Goal: Task Accomplishment & Management: Manage account settings

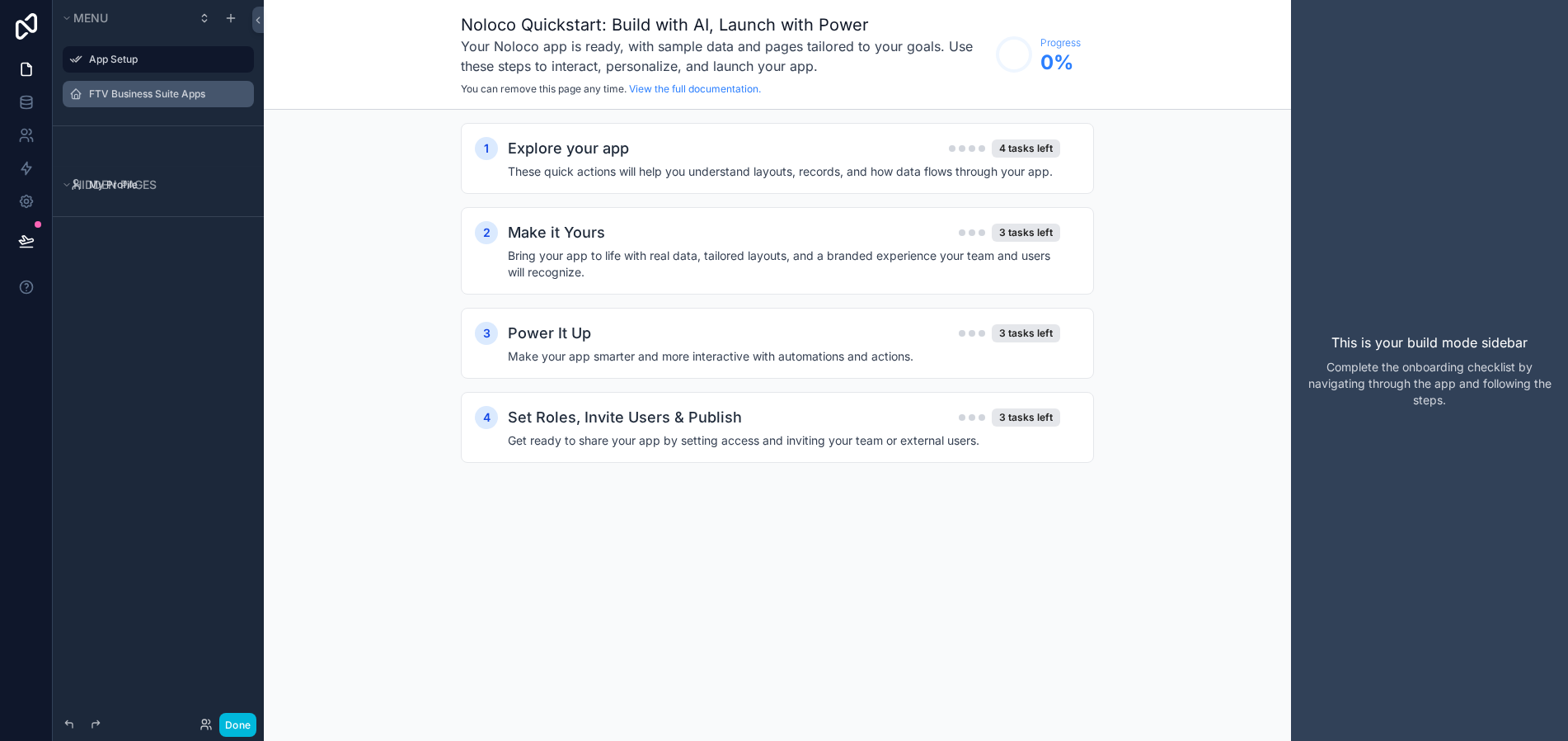
click at [119, 95] on label "FTV Business Suite Apps" at bounding box center [166, 94] width 155 height 13
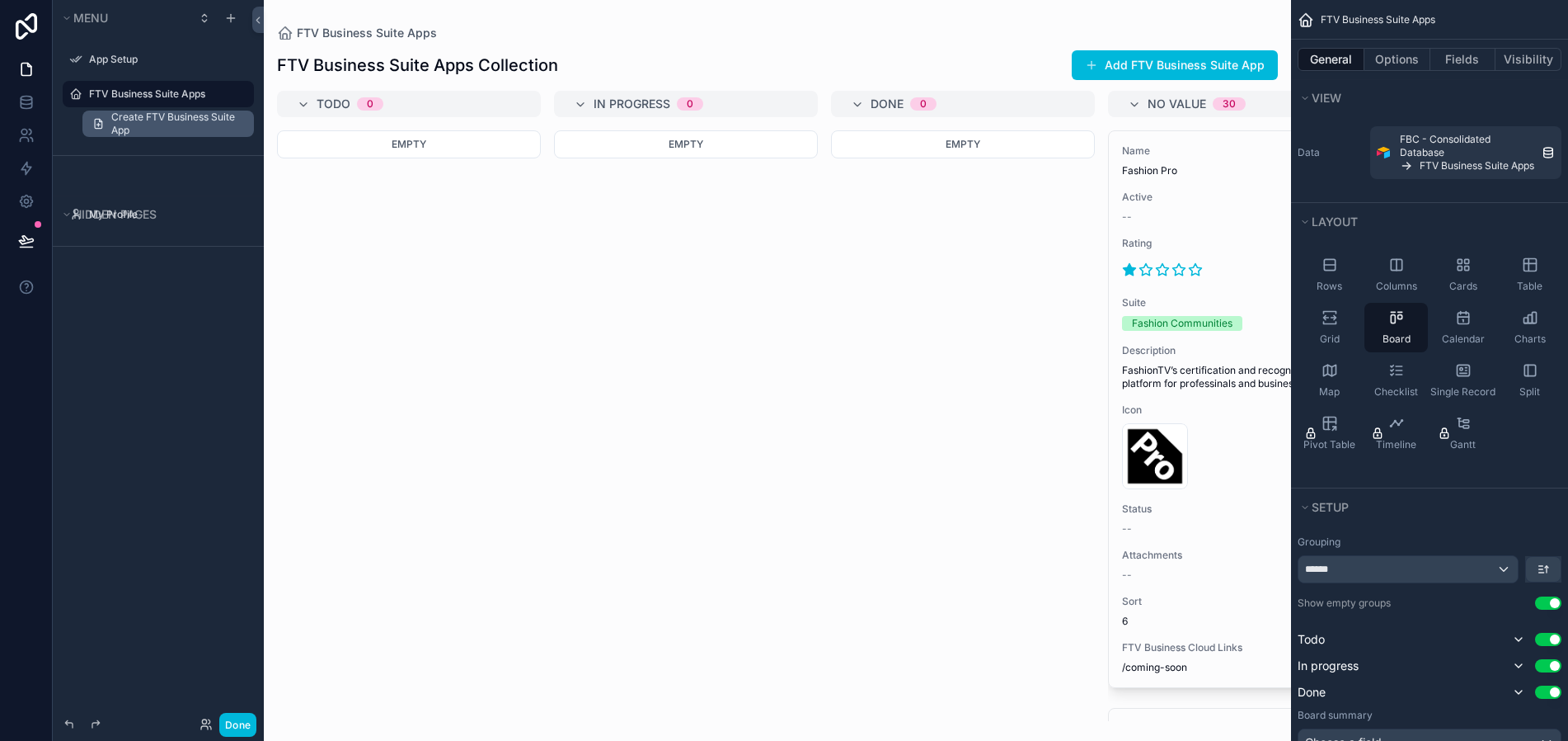
click at [133, 126] on span "Create FTV Business Suite App" at bounding box center [178, 123] width 132 height 26
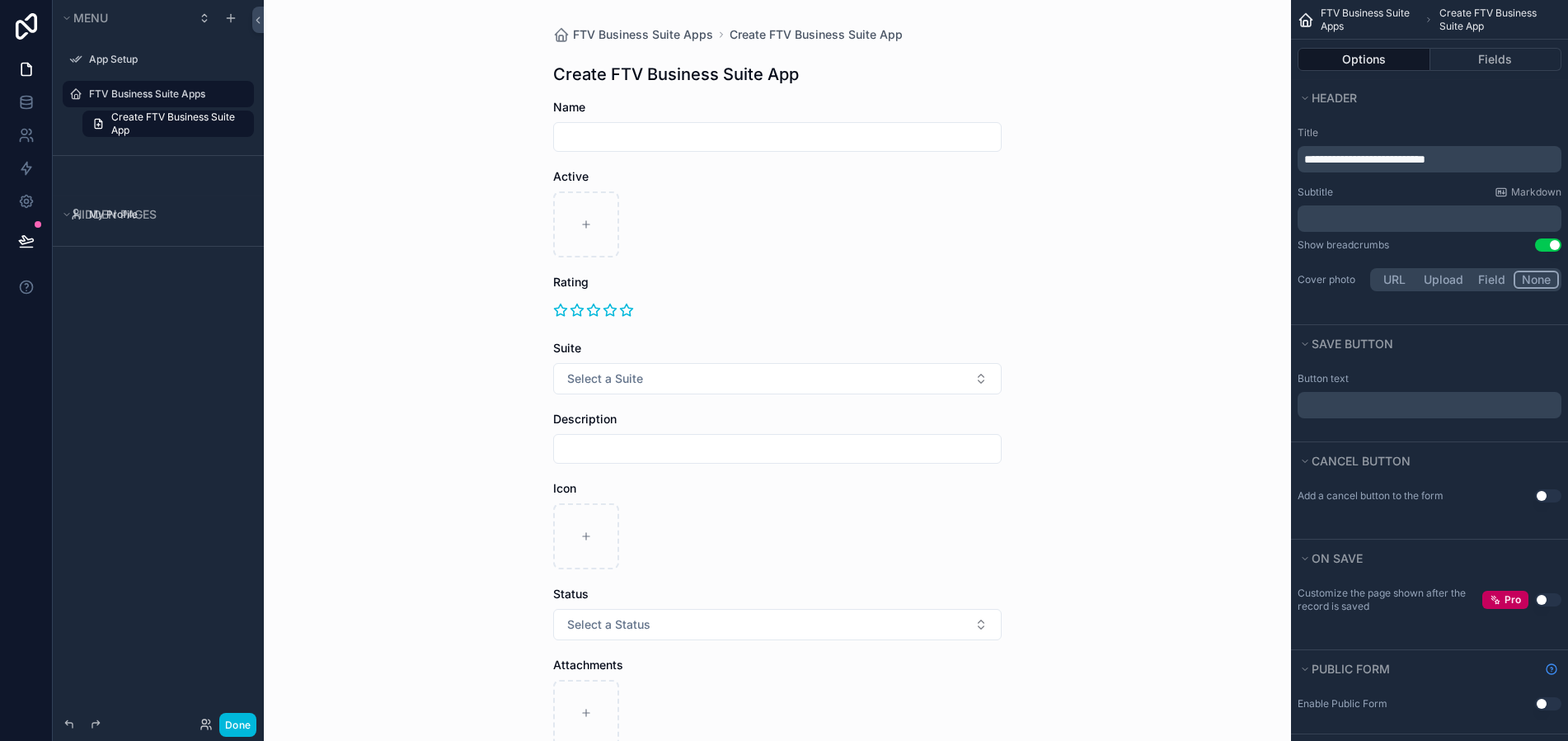
click at [679, 142] on input "scrollable content" at bounding box center [777, 137] width 447 height 23
click at [655, 136] on input "scrollable content" at bounding box center [777, 137] width 447 height 23
click at [572, 226] on div "scrollable content" at bounding box center [586, 220] width 66 height 66
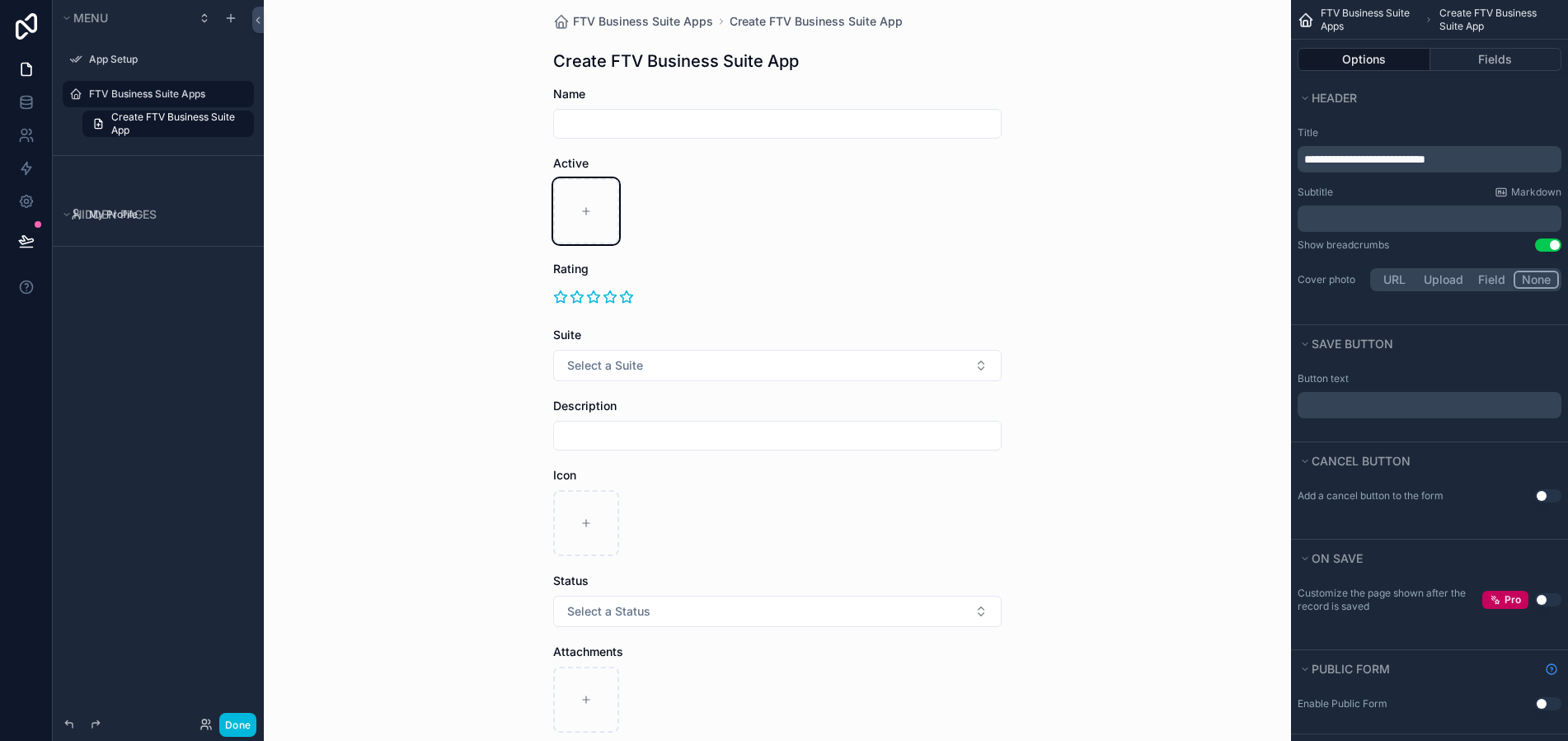
scroll to position [0, 0]
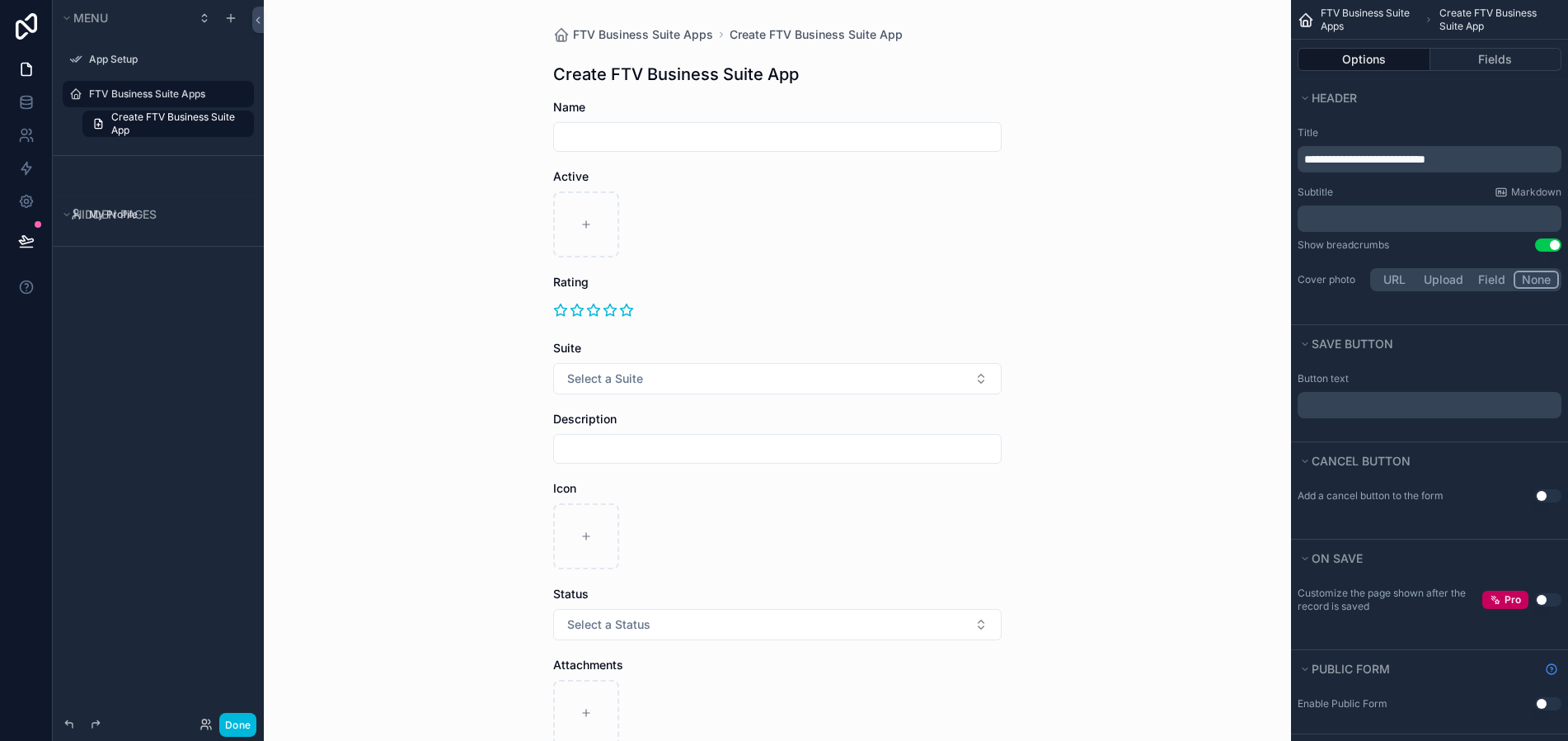
click at [91, 96] on label "FTV Business Suite Apps" at bounding box center [166, 94] width 155 height 13
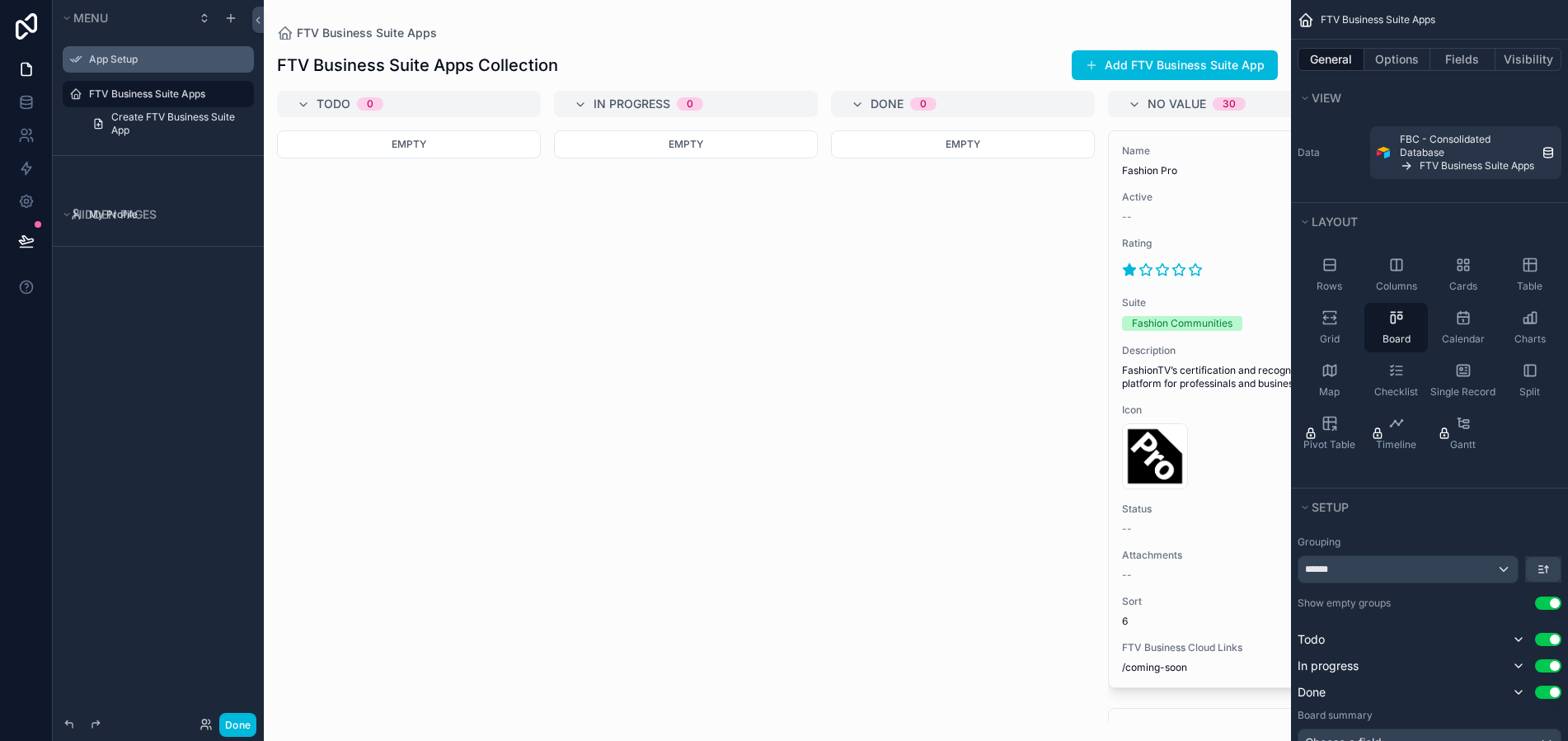
click at [97, 62] on label "App Setup" at bounding box center [166, 60] width 155 height 13
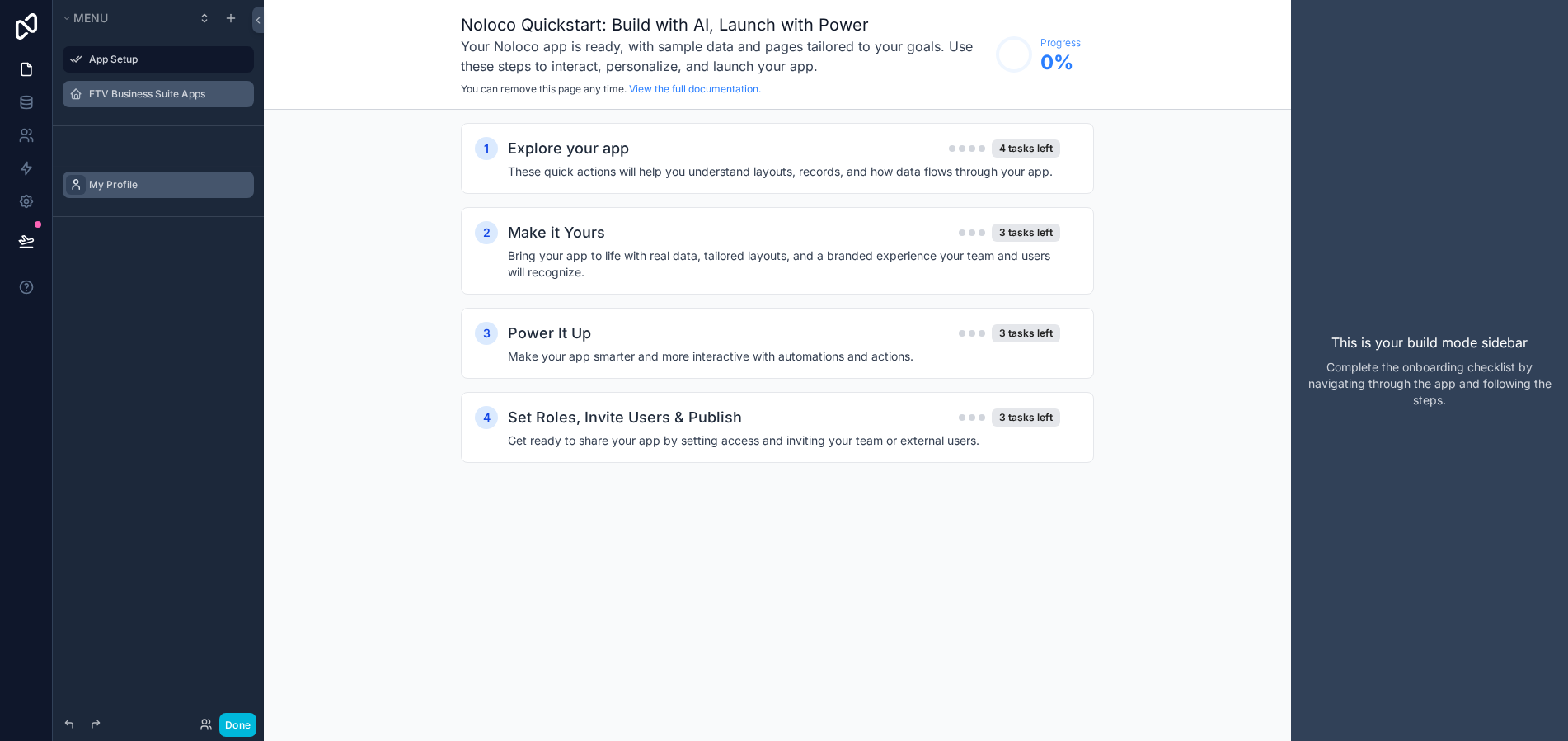
click at [82, 184] on div "scrollable content" at bounding box center [76, 185] width 20 height 20
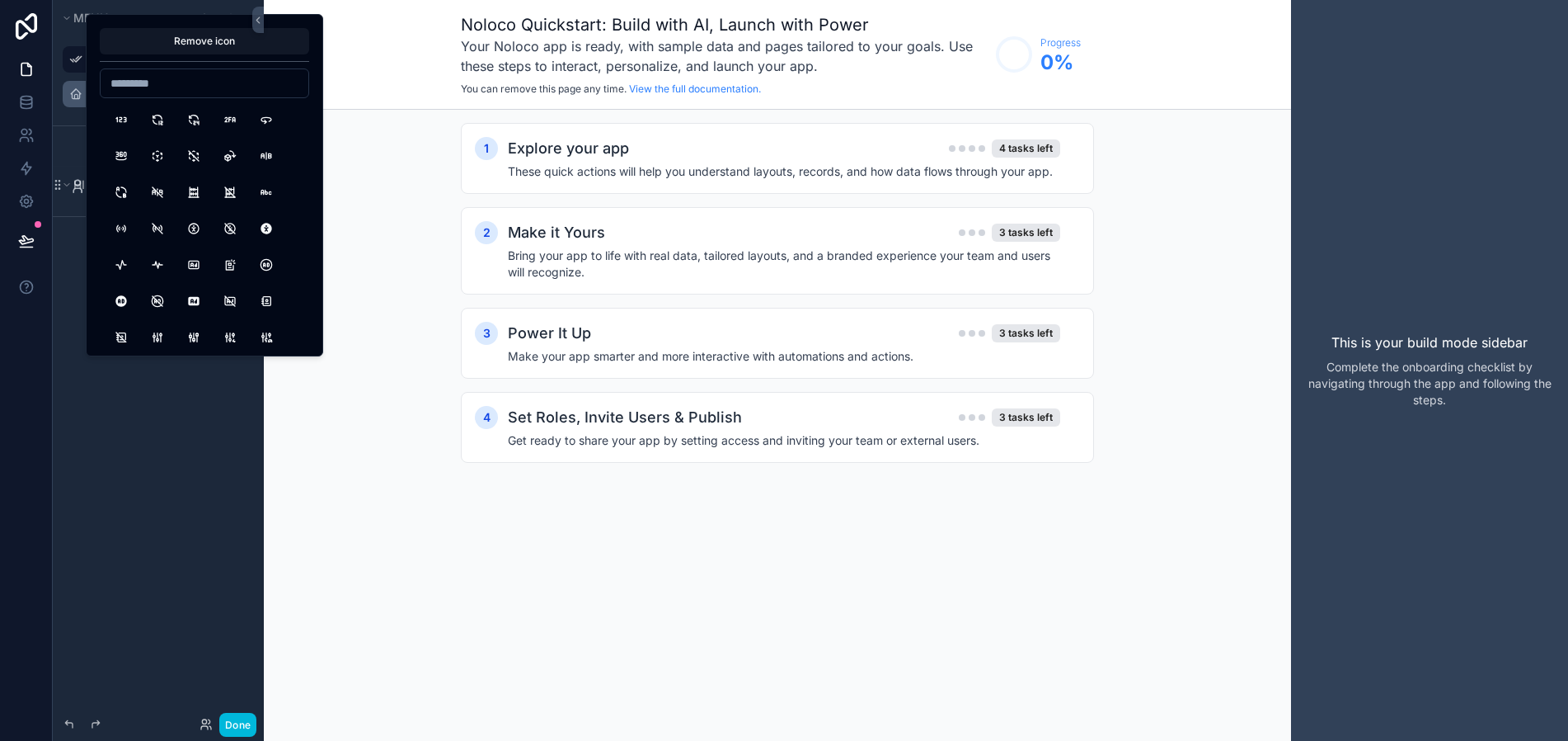
click at [102, 407] on div "**********" at bounding box center [158, 360] width 211 height 721
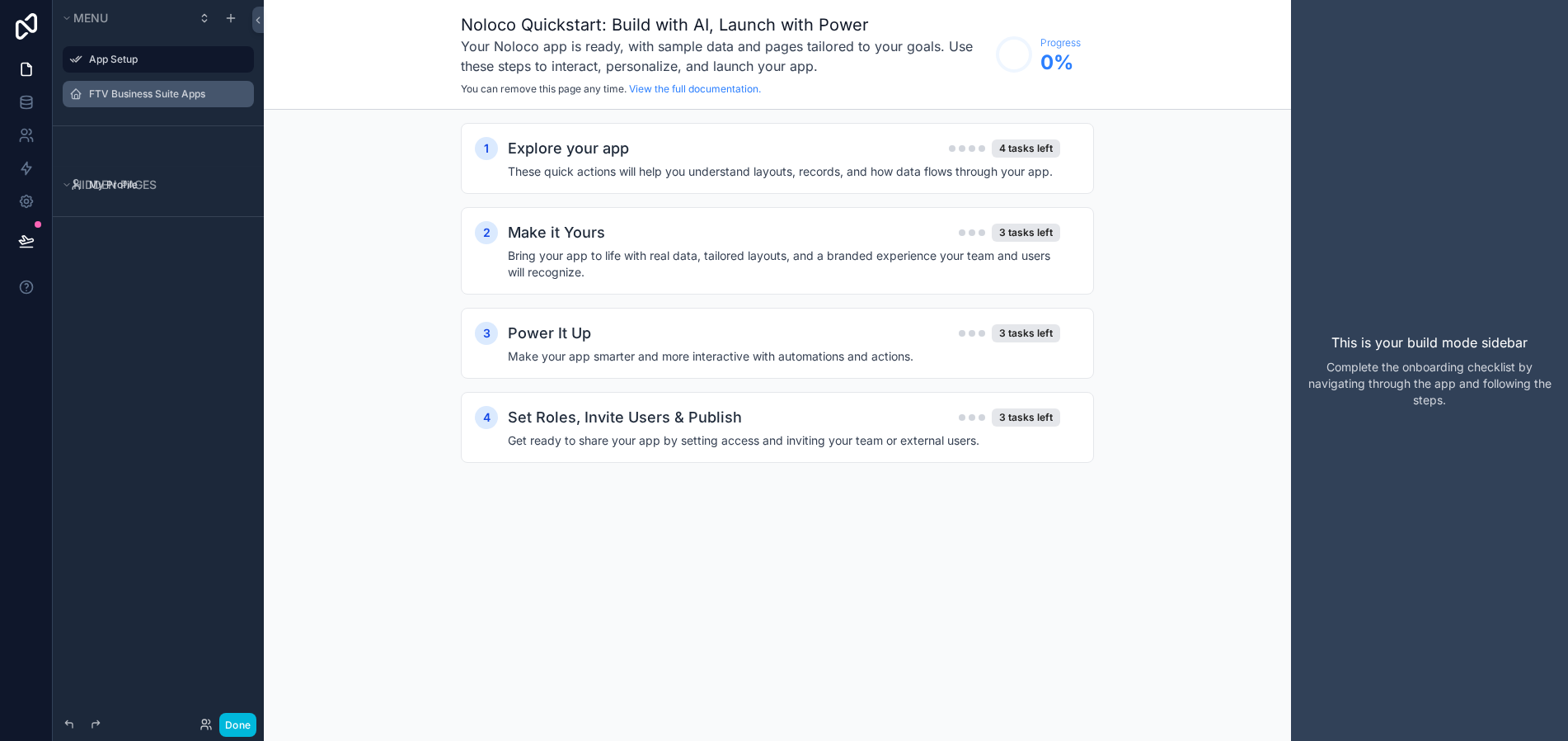
click at [126, 272] on div "Menu App Setup FTV Business Suite Apps Hidden pages My Profile" at bounding box center [158, 360] width 211 height 721
click at [27, 65] on icon at bounding box center [28, 65] width 3 height 3
click at [27, 115] on link at bounding box center [26, 101] width 52 height 33
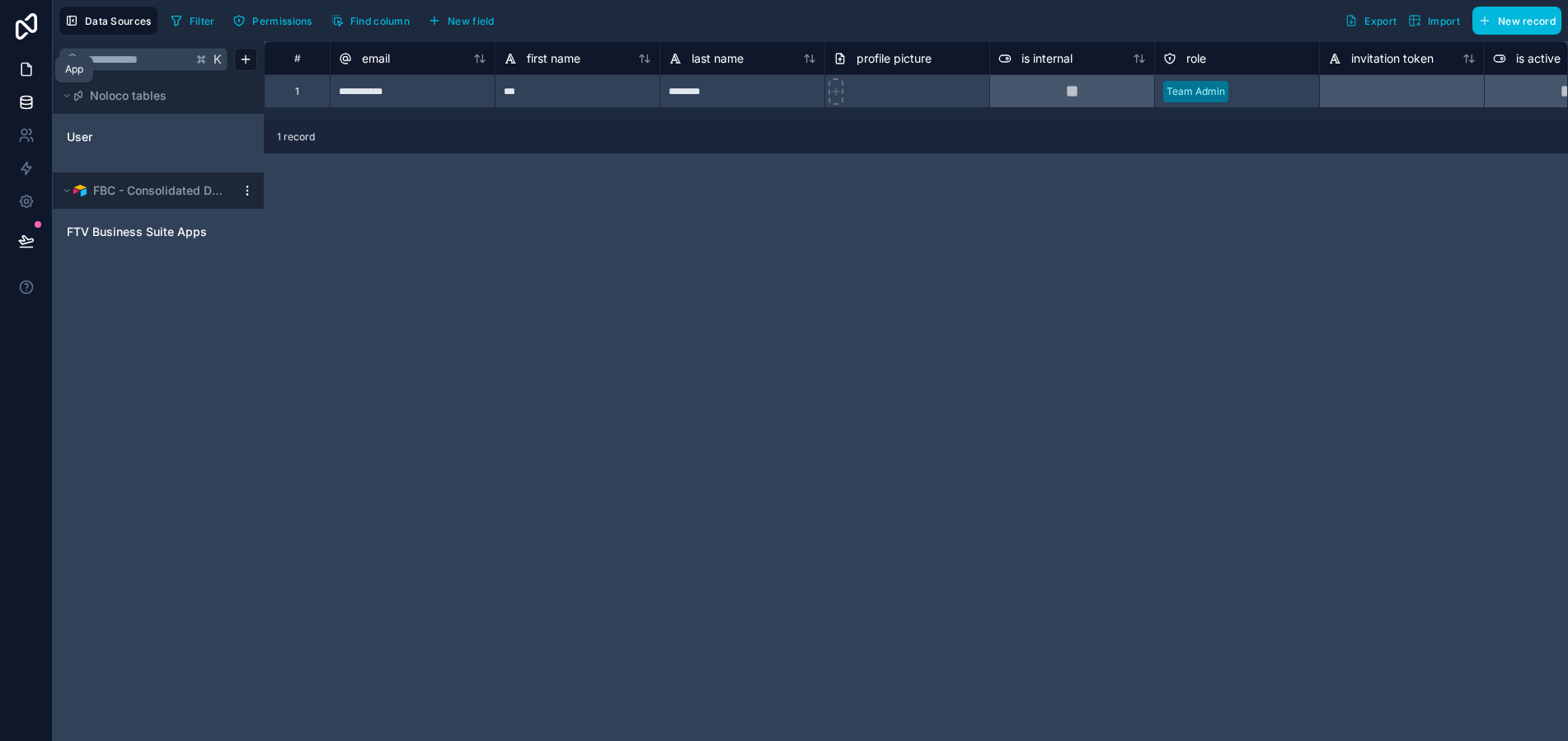
click at [28, 67] on icon at bounding box center [28, 65] width 3 height 3
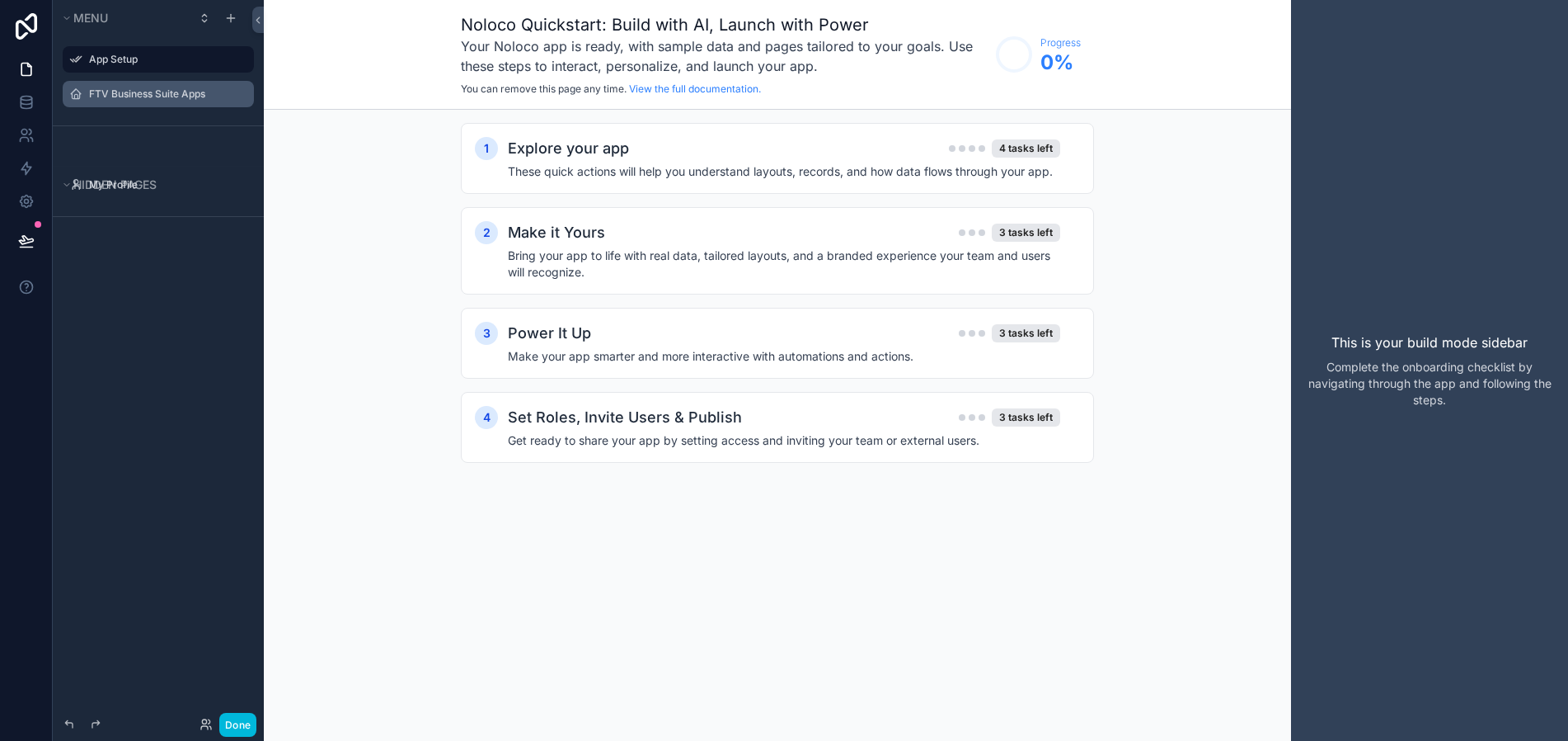
click at [0, 0] on icon "scrollable content" at bounding box center [0, 0] width 0 height 0
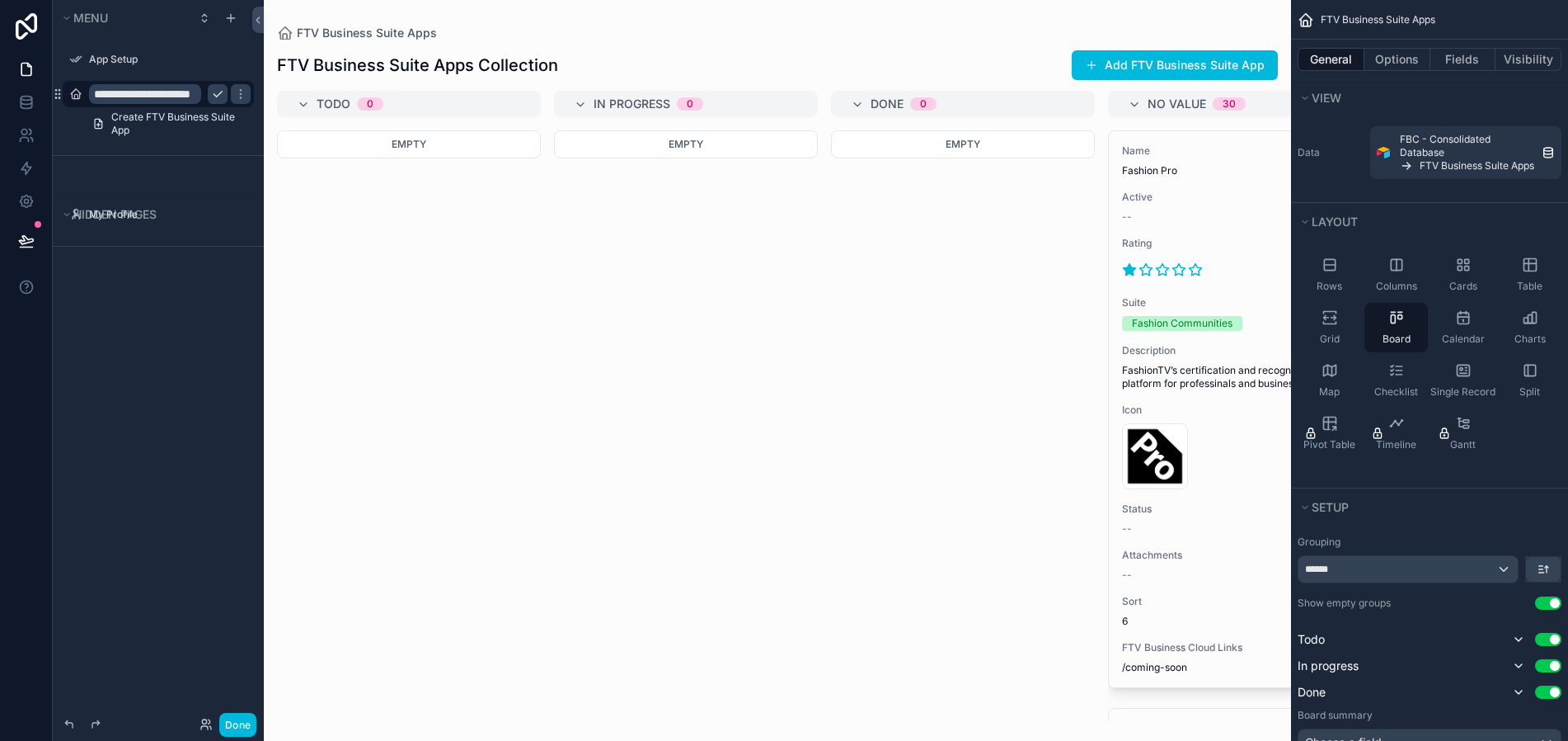
drag, startPoint x: 1291, startPoint y: 195, endPoint x: 1466, endPoint y: 180, distance: 175.6
click at [1466, 180] on div "Data FBC - Consolidated Database FTV Business Suite Apps" at bounding box center [1430, 159] width 277 height 86
click at [1339, 264] on div "Rows" at bounding box center [1330, 274] width 64 height 49
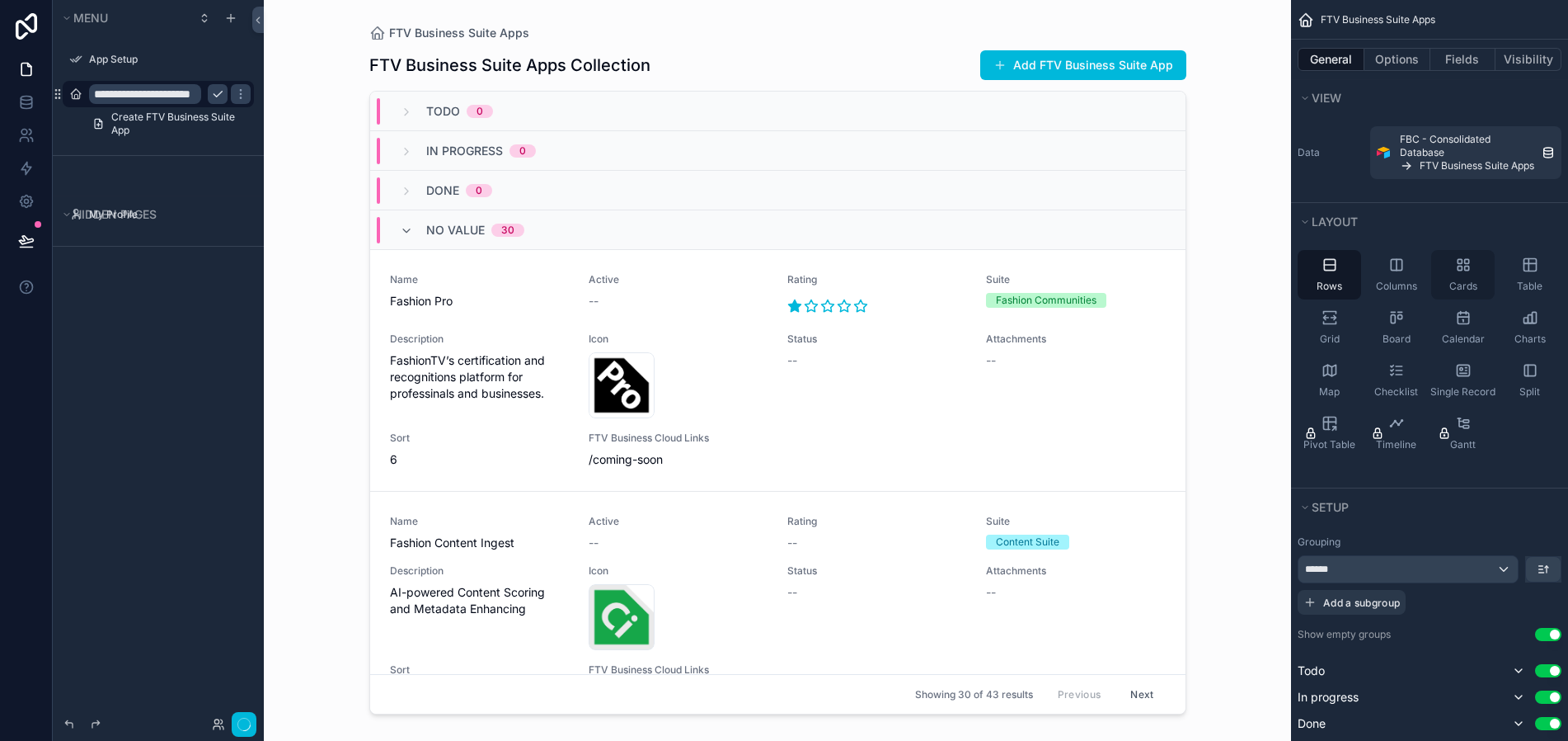
click at [1469, 275] on div "Cards" at bounding box center [1463, 274] width 64 height 49
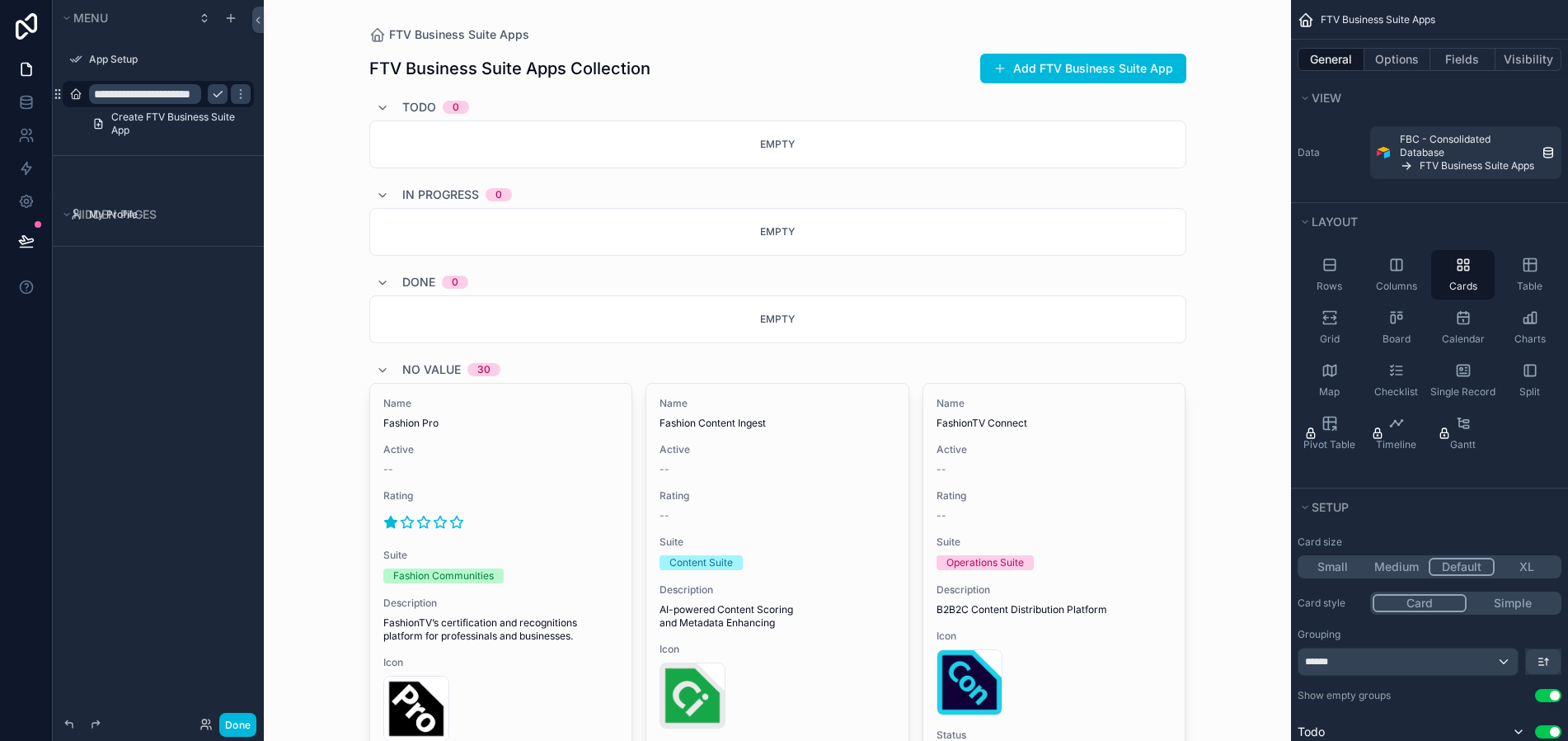
click at [572, 101] on div "Todo 0" at bounding box center [778, 106] width 817 height 26
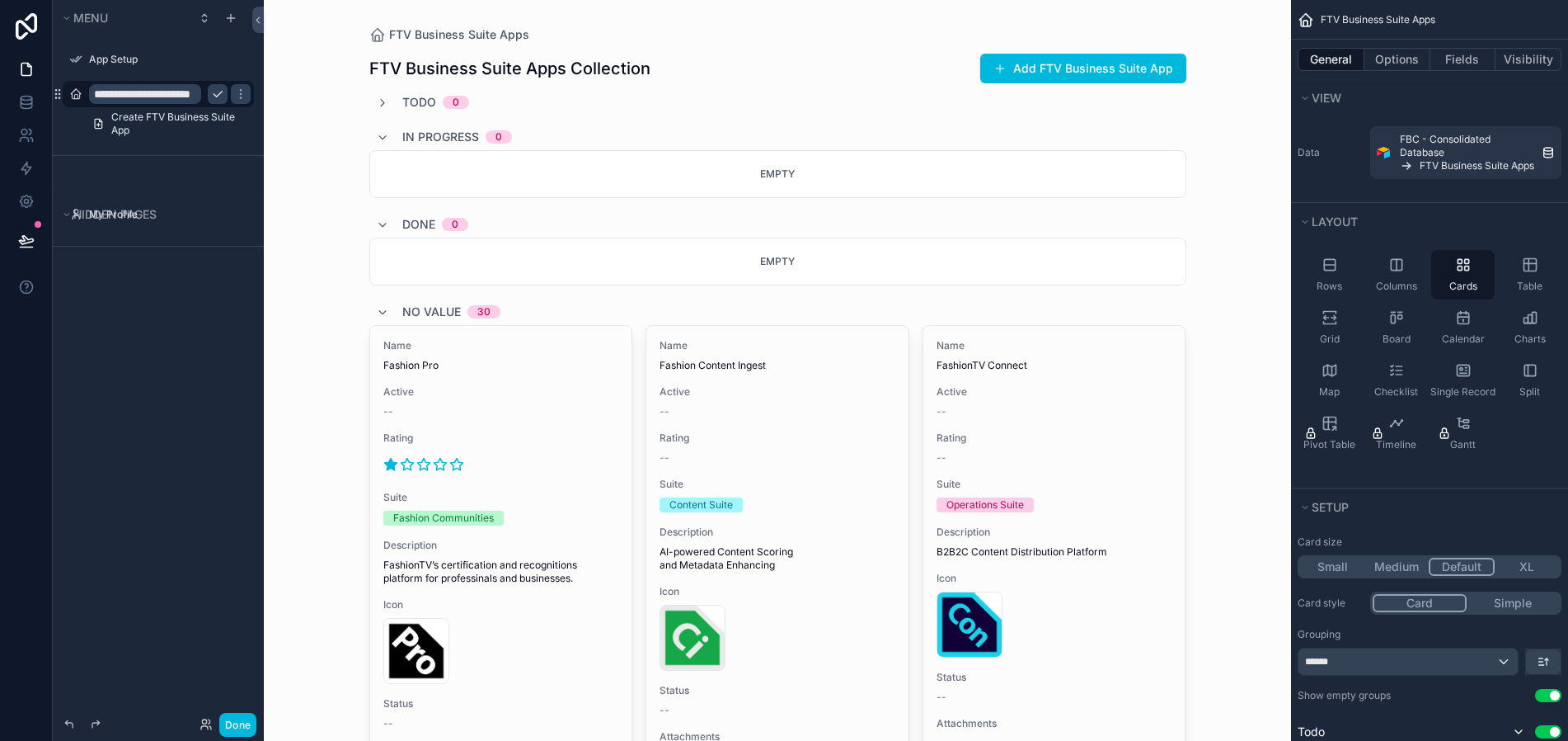
click at [370, 131] on div "In progress 0" at bounding box center [778, 137] width 817 height 26
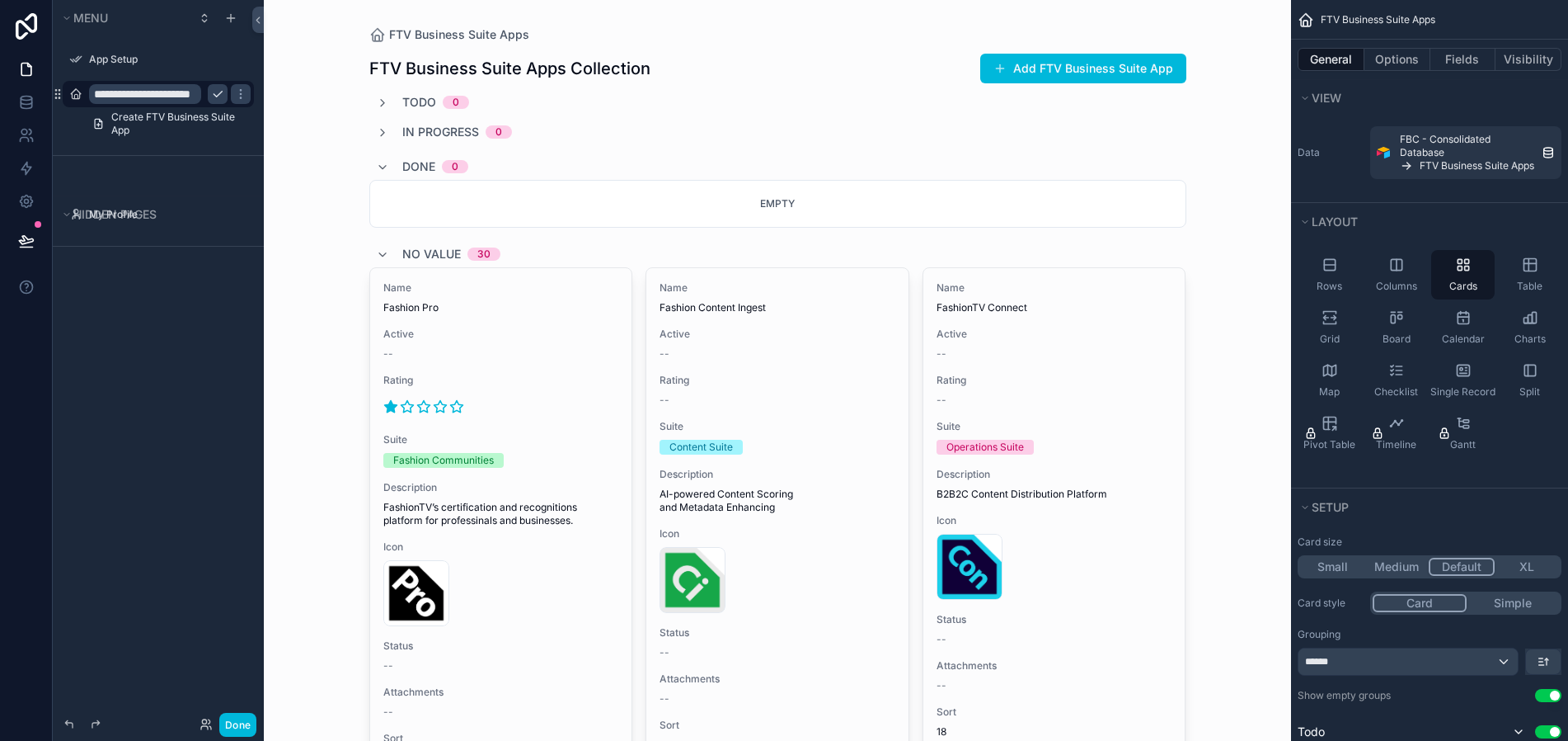
click at [377, 158] on div "Done 0" at bounding box center [422, 166] width 92 height 26
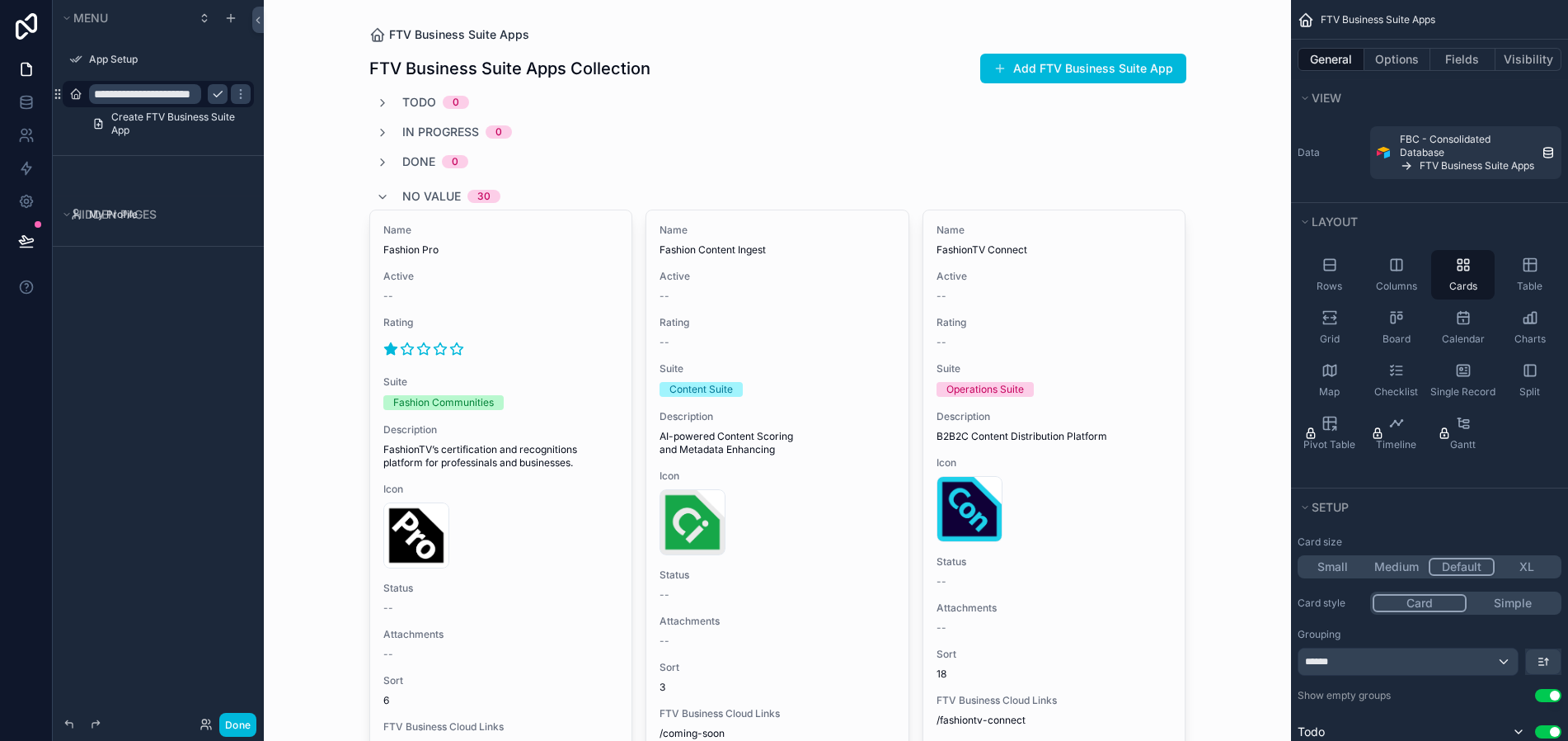
click at [395, 32] on span "FTV Business Suite Apps" at bounding box center [458, 34] width 140 height 17
click at [489, 67] on h1 "FTV Business Suite Apps Collection" at bounding box center [510, 69] width 282 height 23
click at [1333, 95] on span "View" at bounding box center [1326, 97] width 29 height 14
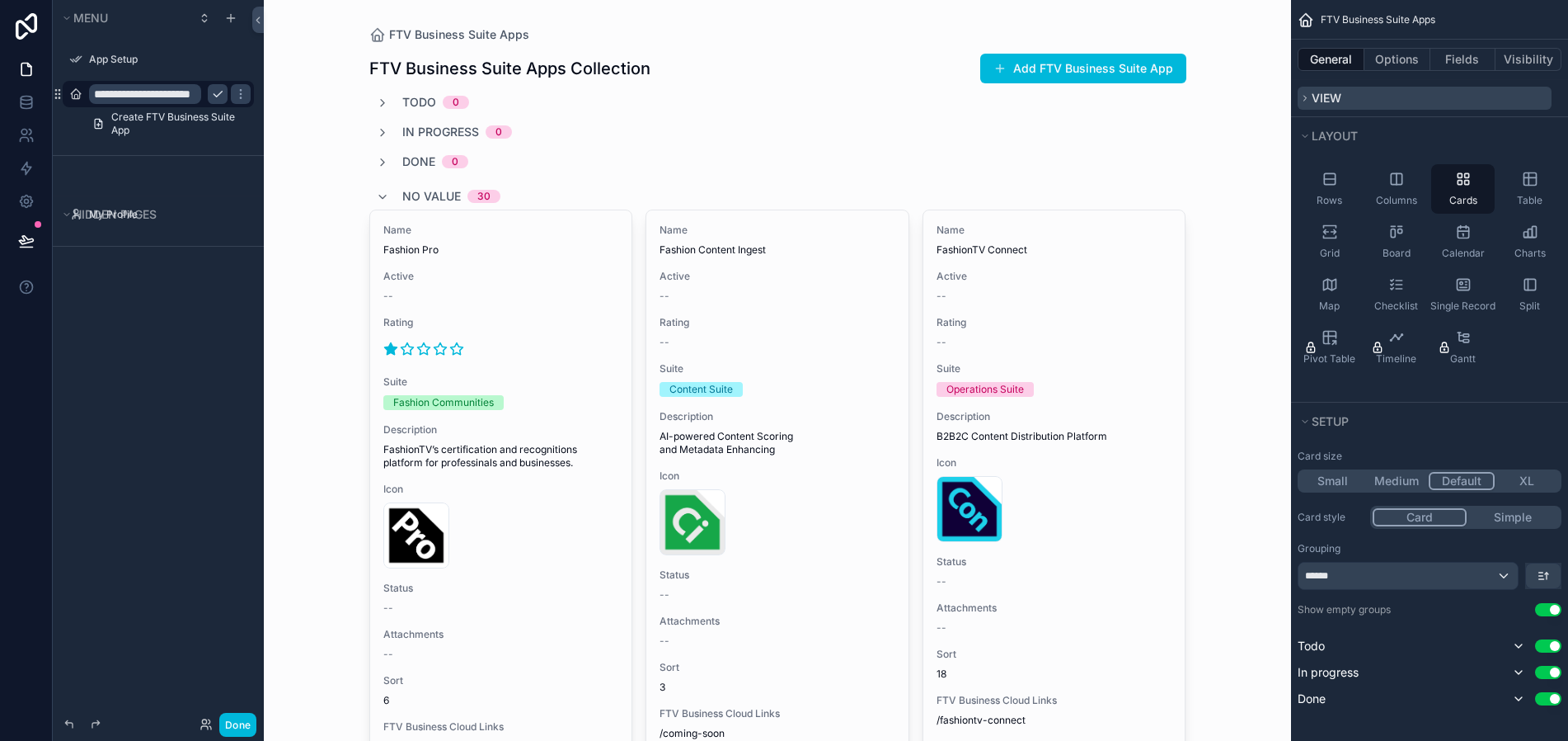
click at [1321, 95] on span "View" at bounding box center [1326, 97] width 29 height 14
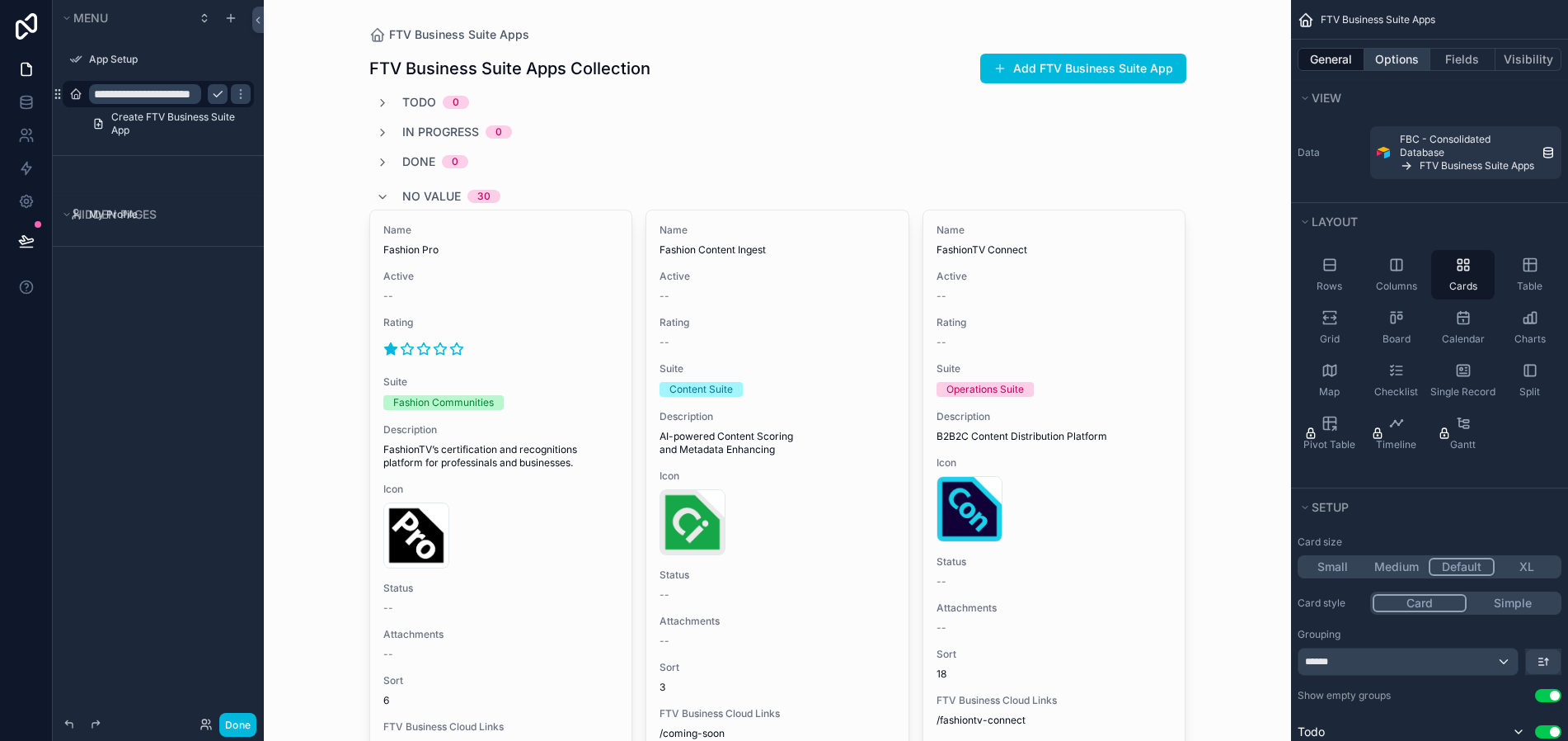
click at [1388, 65] on button "Options" at bounding box center [1397, 60] width 66 height 23
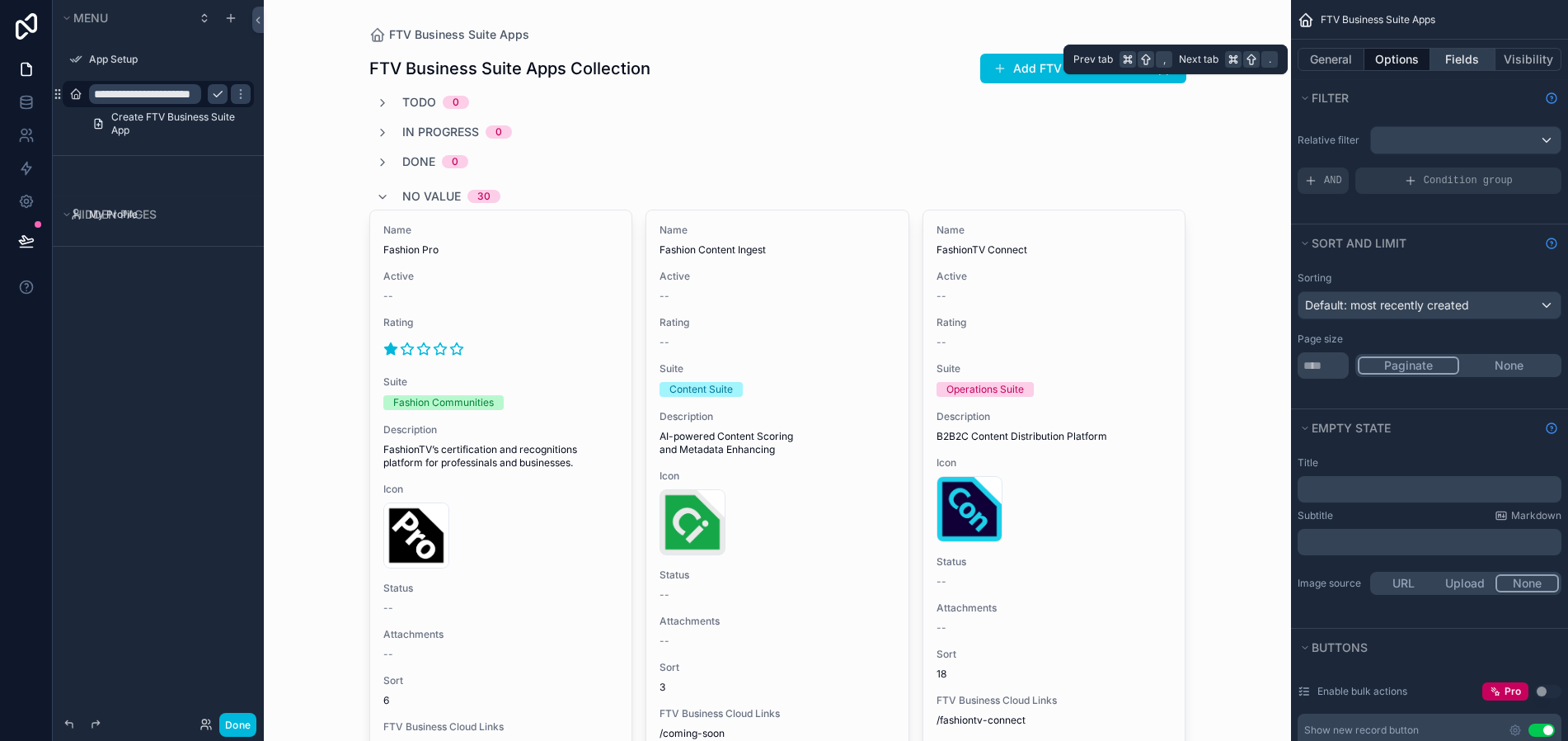
click at [1473, 60] on button "Fields" at bounding box center [1463, 60] width 66 height 23
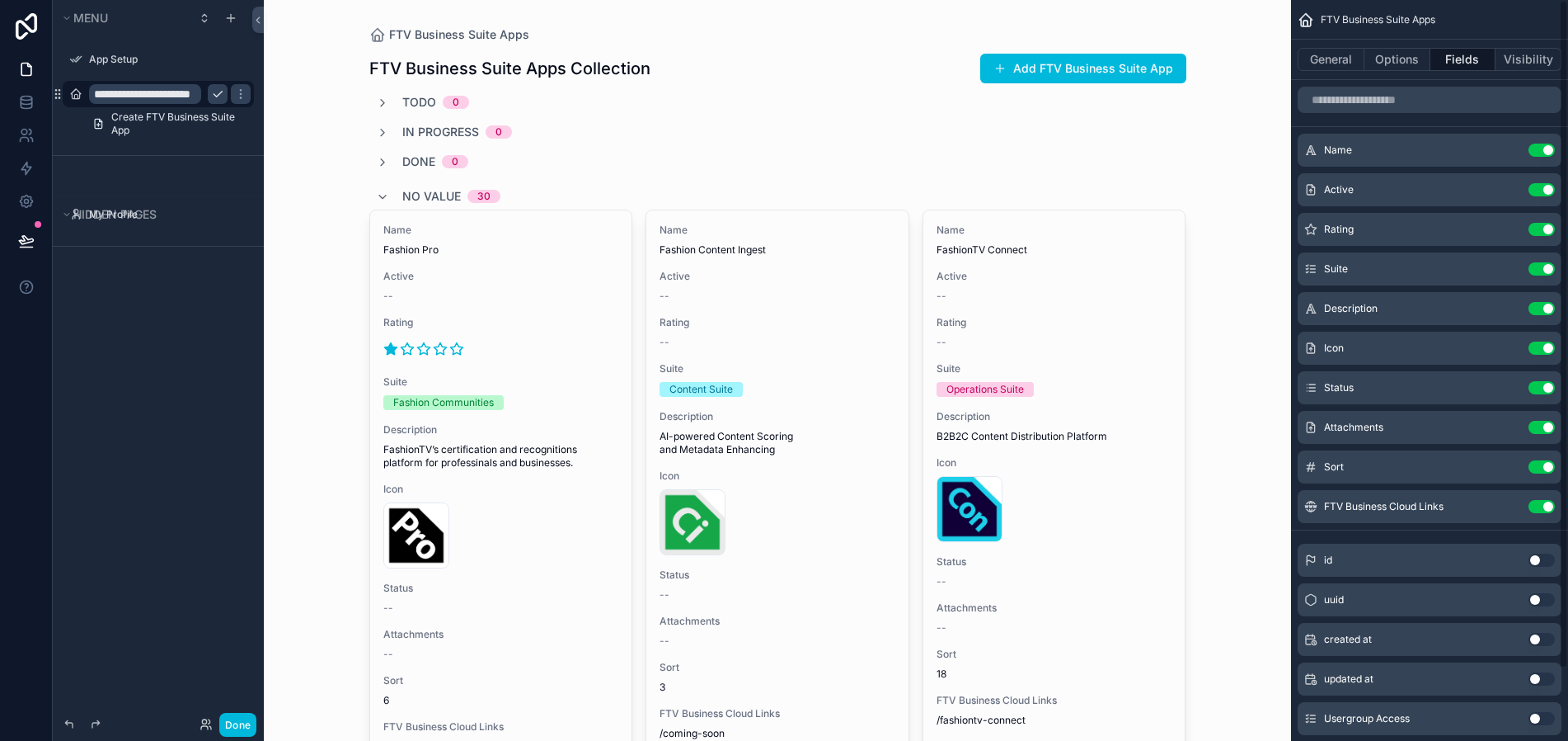
click at [1540, 189] on button "Use setting" at bounding box center [1541, 189] width 26 height 13
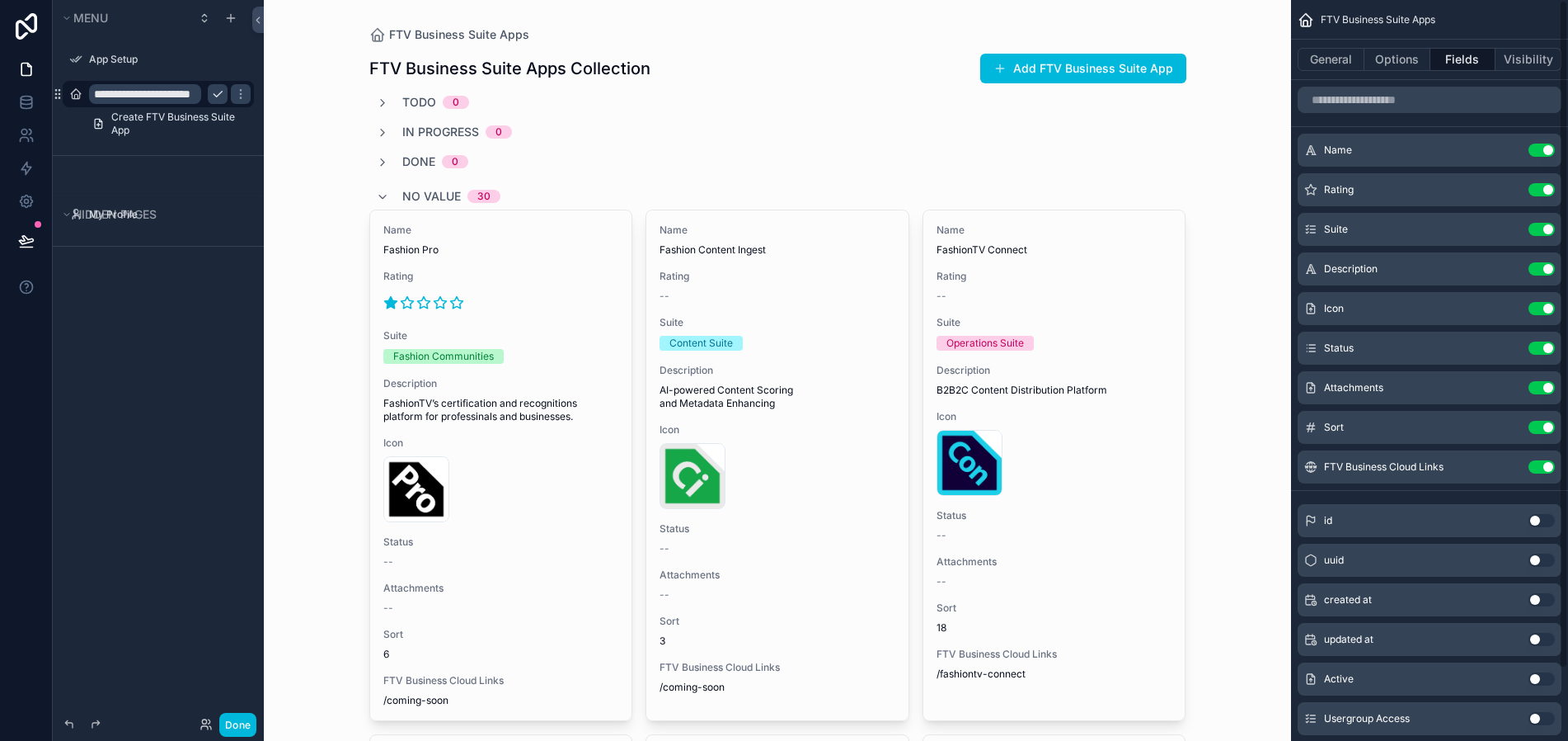
click at [1544, 194] on button "Use setting" at bounding box center [1541, 189] width 26 height 13
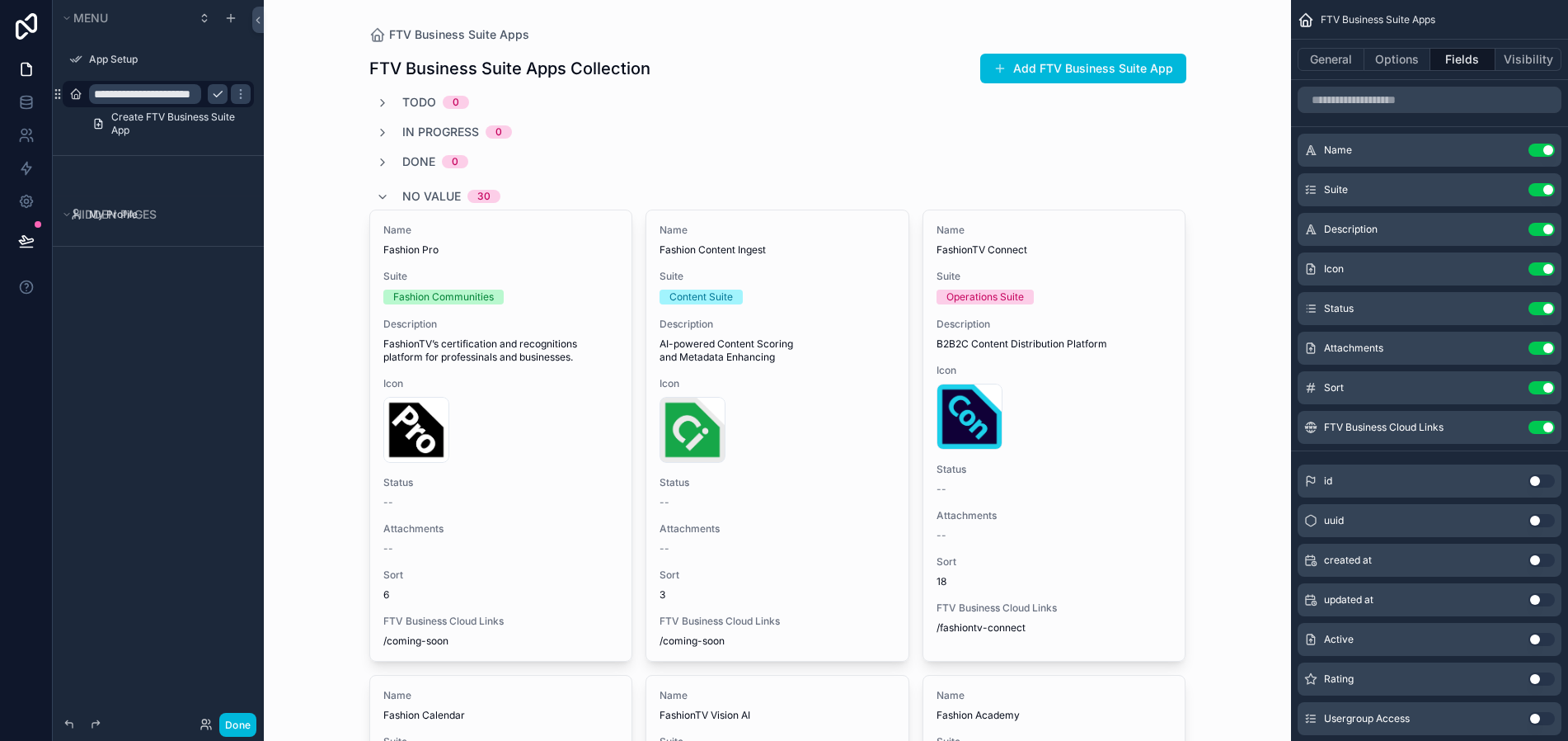
click at [1541, 189] on button "Use setting" at bounding box center [1541, 189] width 26 height 13
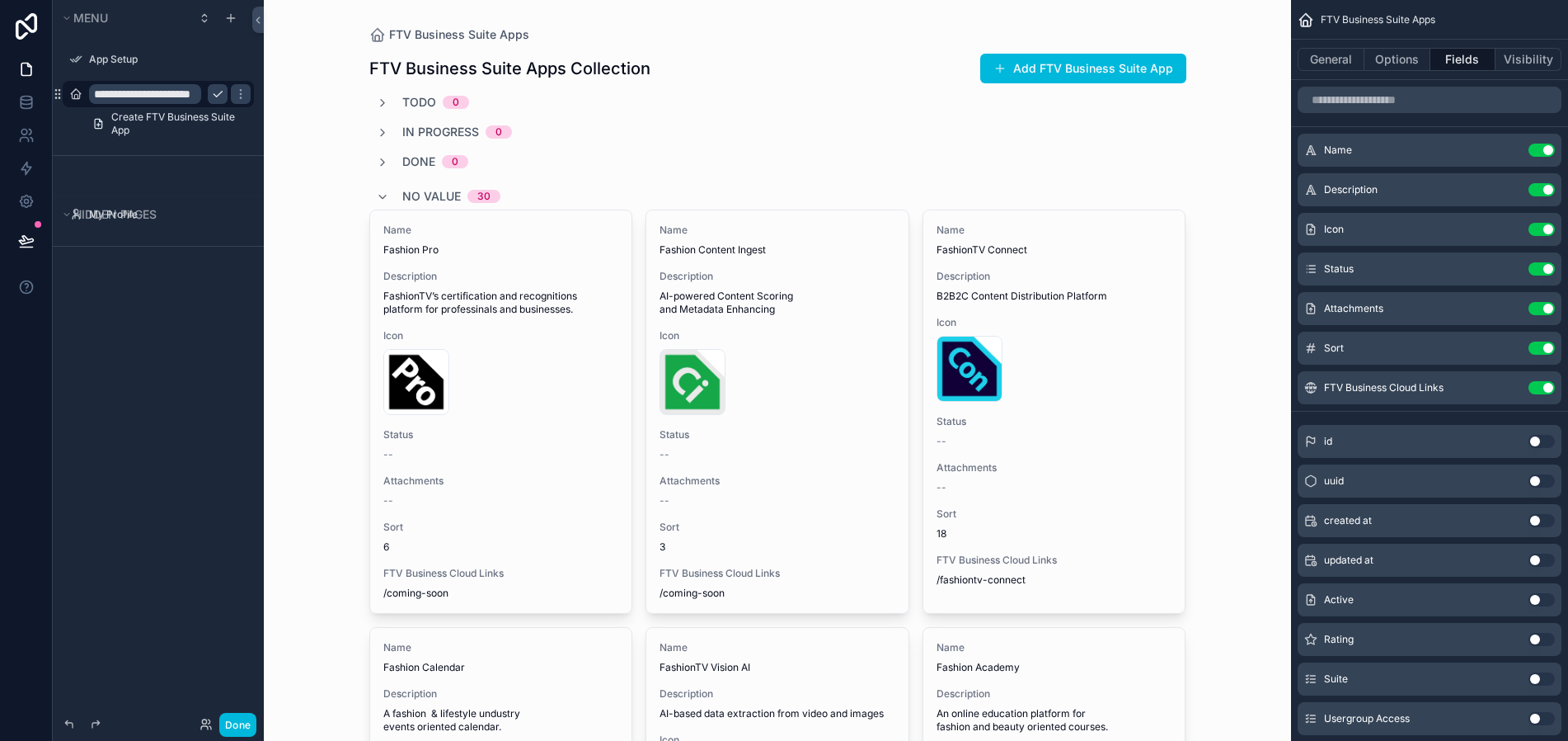
click at [1537, 219] on div "Icon Use setting" at bounding box center [1430, 229] width 264 height 33
click at [0, 0] on icon "scrollable content" at bounding box center [0, 0] width 0 height 0
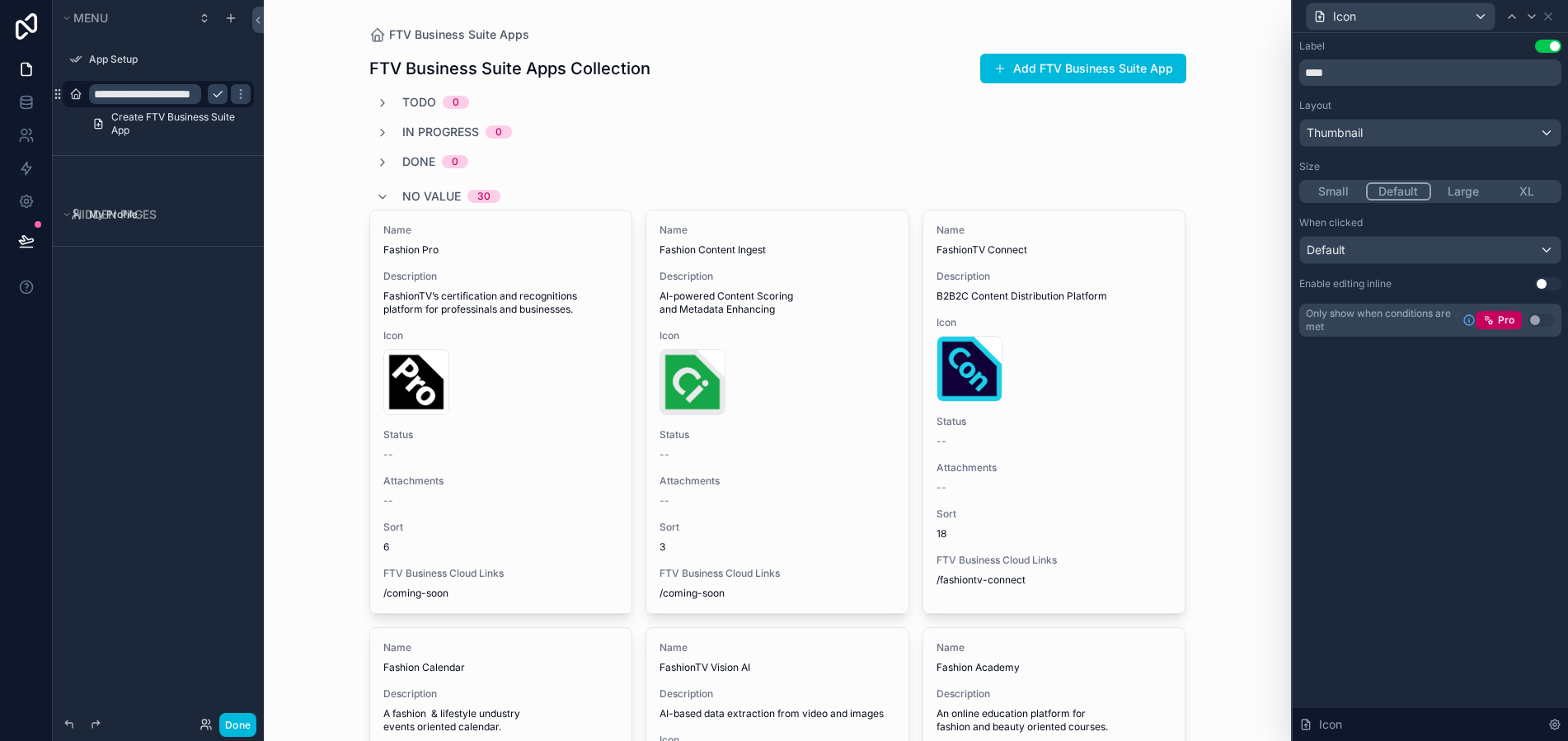
click at [1473, 189] on button "Large" at bounding box center [1463, 191] width 65 height 18
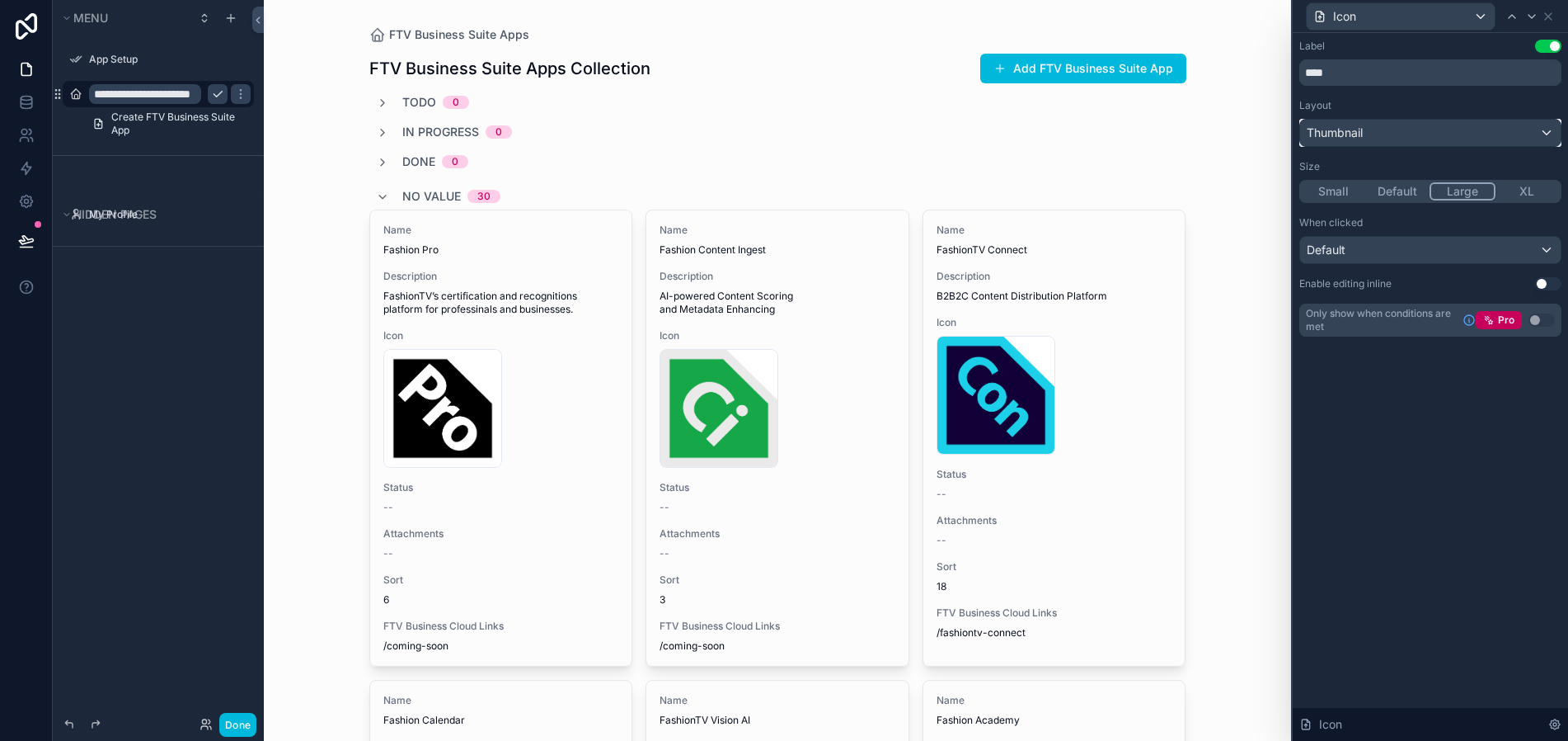
click at [1550, 134] on div "Thumbnail" at bounding box center [1431, 132] width 261 height 26
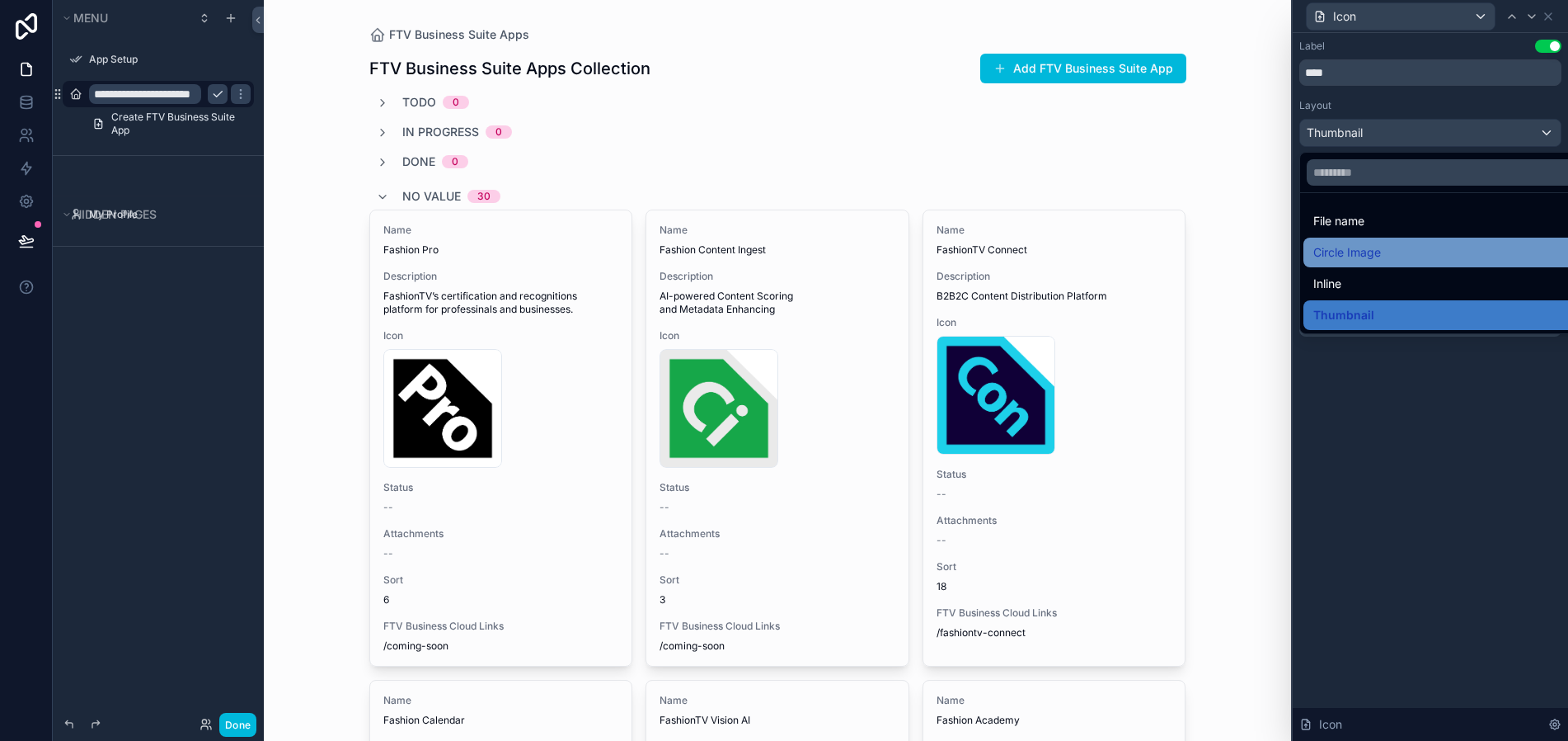
click at [1424, 253] on div "Circle Image" at bounding box center [1449, 252] width 272 height 20
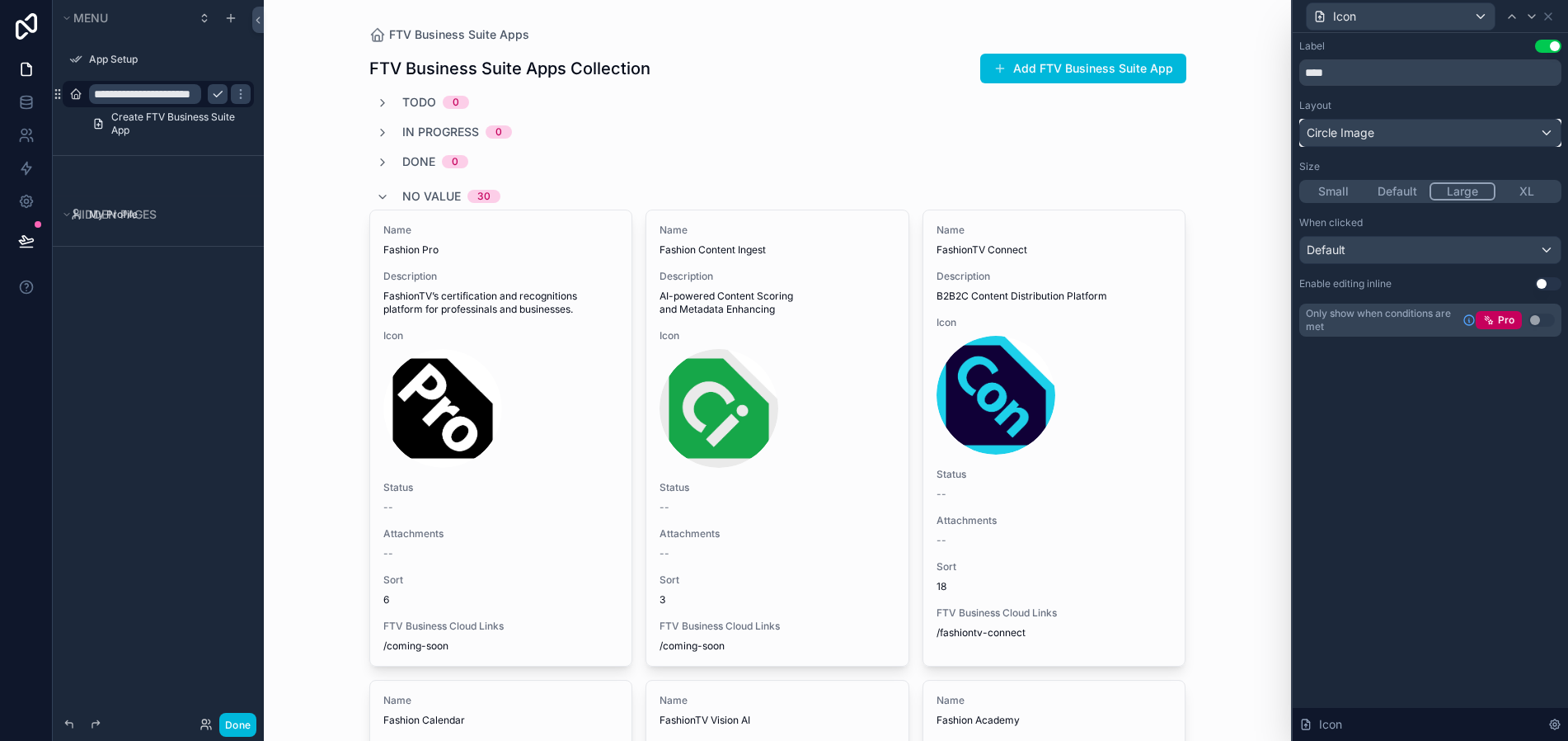
click at [1545, 138] on div "Circle Image" at bounding box center [1431, 132] width 261 height 26
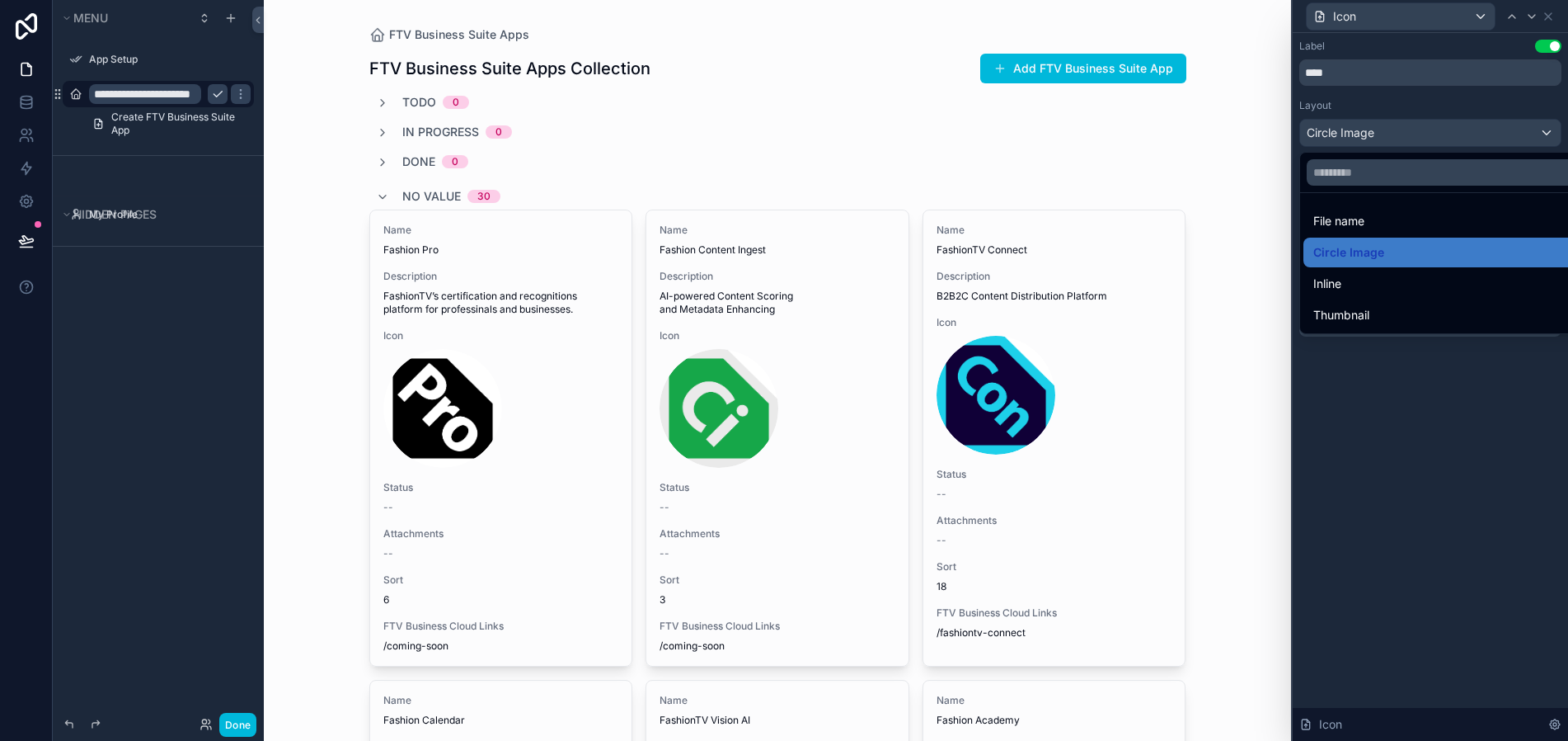
click at [1544, 136] on div at bounding box center [1431, 370] width 276 height 741
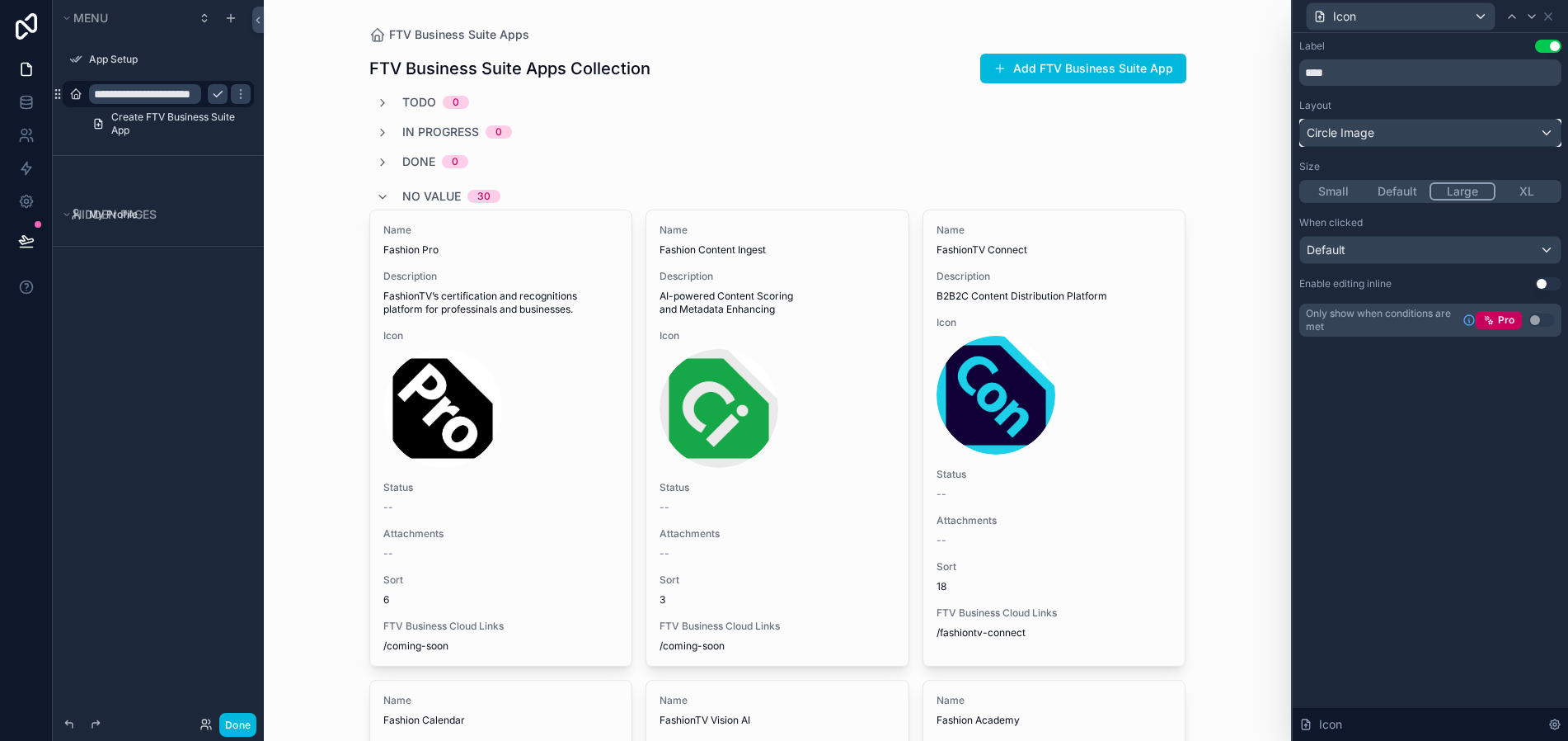
click at [1540, 133] on div "Circle Image" at bounding box center [1431, 132] width 261 height 26
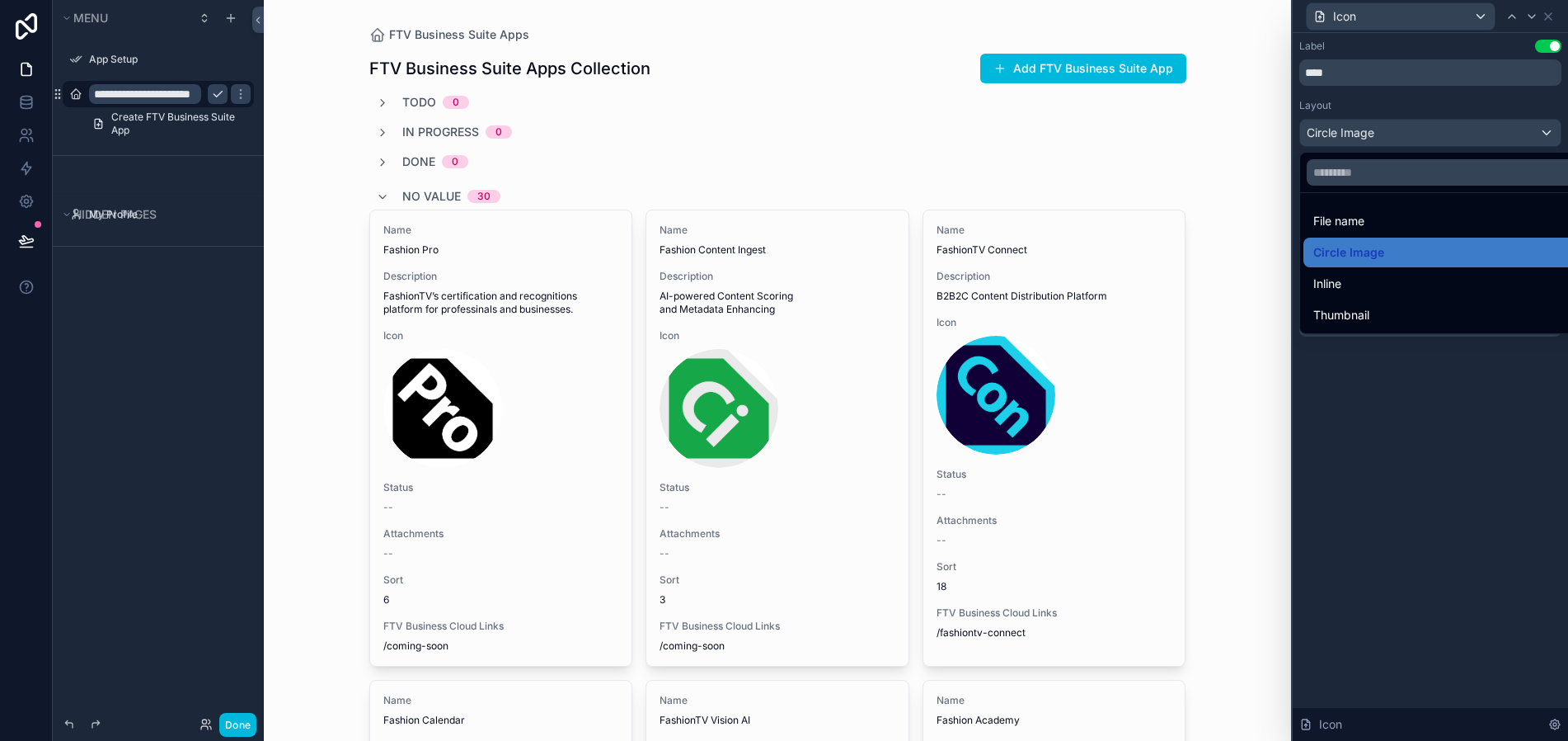
drag, startPoint x: 1343, startPoint y: 292, endPoint x: 1355, endPoint y: 278, distance: 18.4
click at [1343, 292] on div "Inline" at bounding box center [1449, 284] width 272 height 20
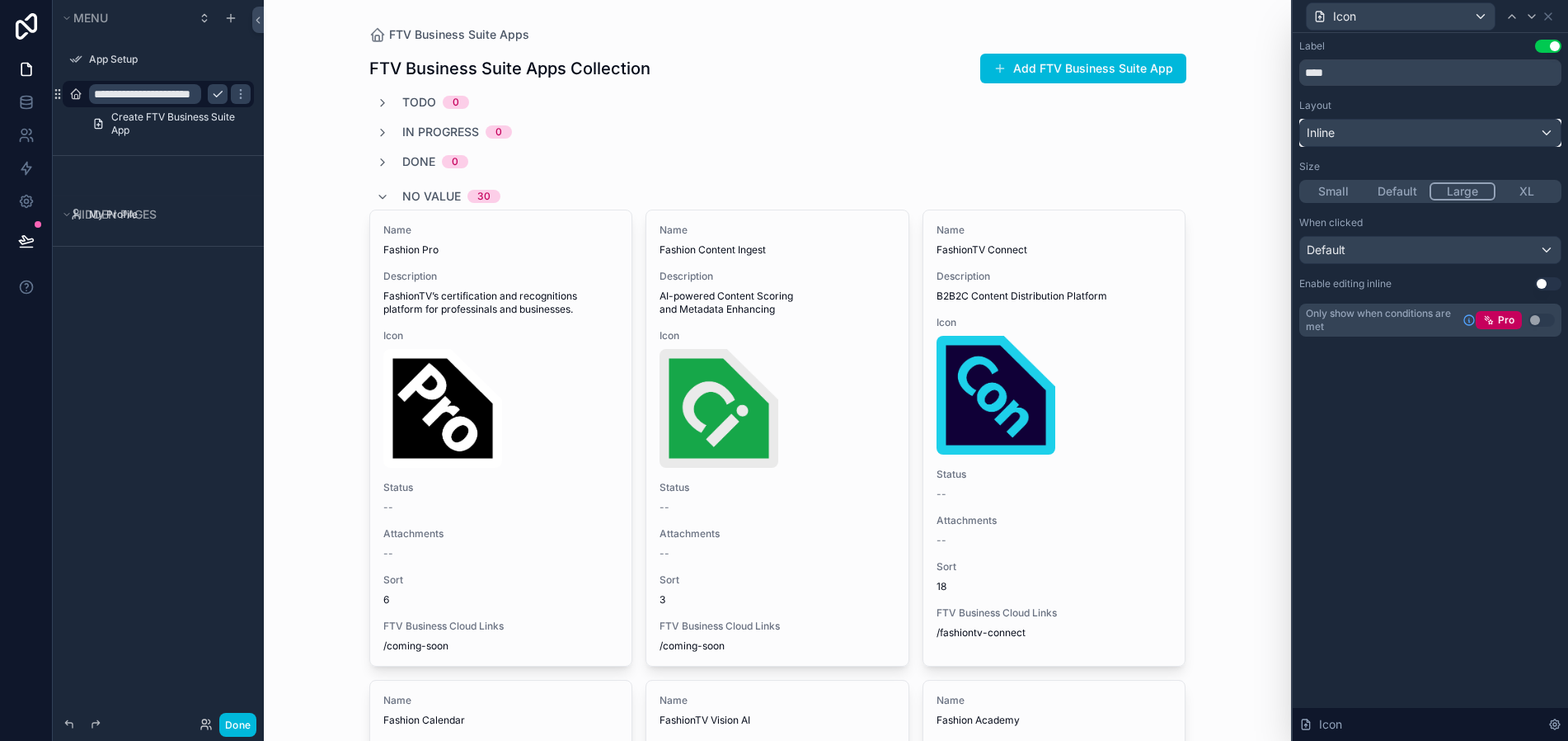
click at [1547, 131] on div "Inline" at bounding box center [1431, 132] width 261 height 26
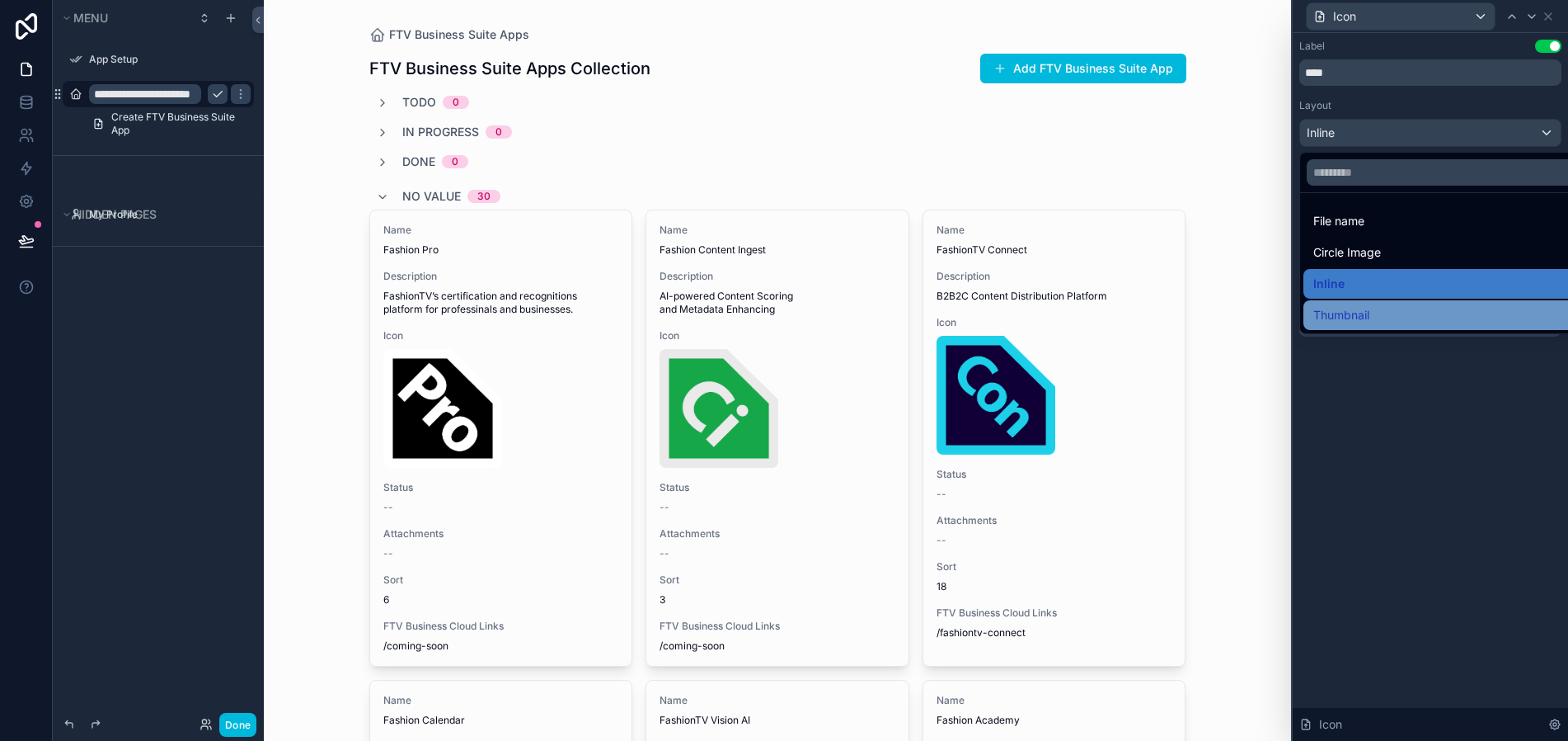
click at [1385, 319] on div "Thumbnail" at bounding box center [1449, 315] width 272 height 20
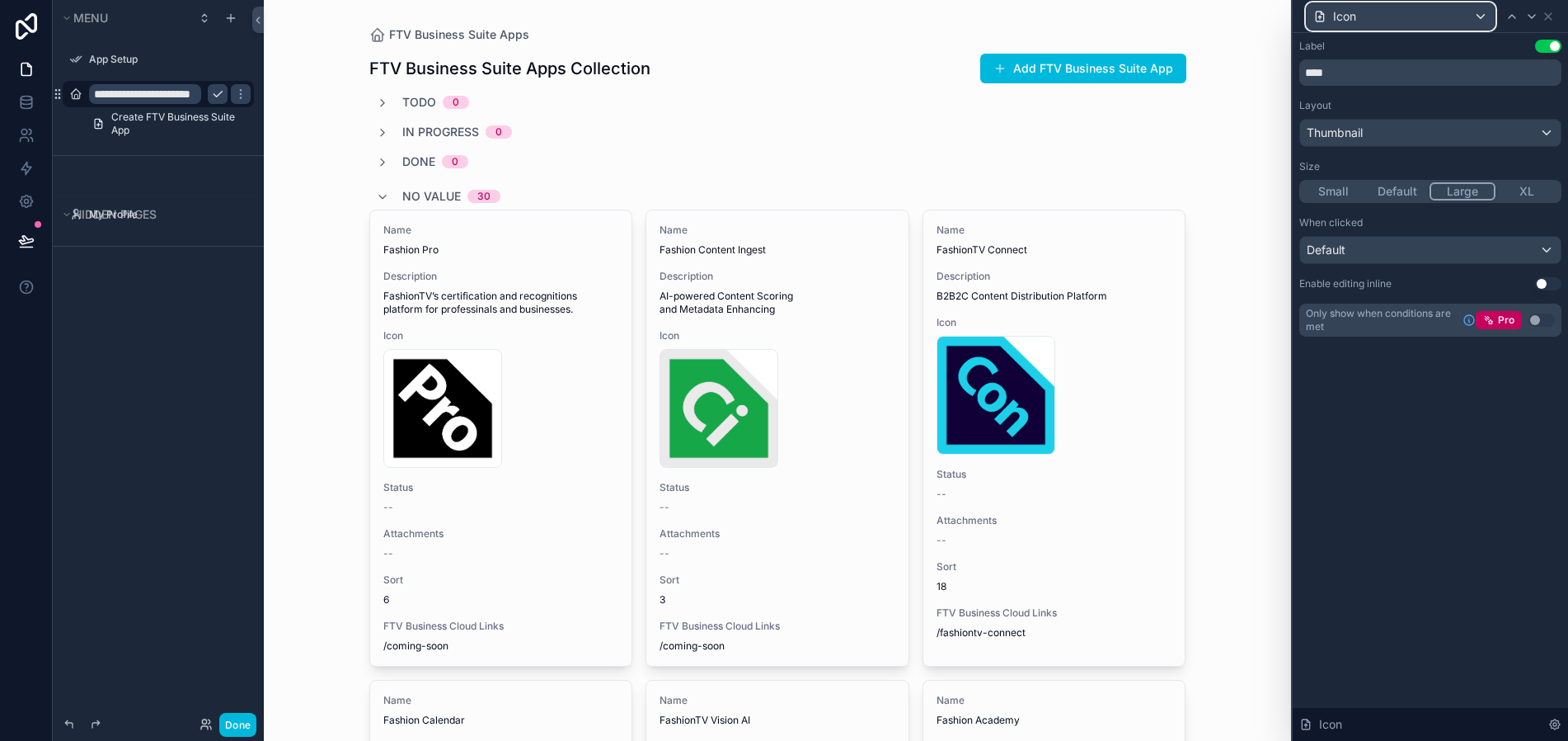
click at [1477, 15] on div "Icon" at bounding box center [1400, 16] width 188 height 26
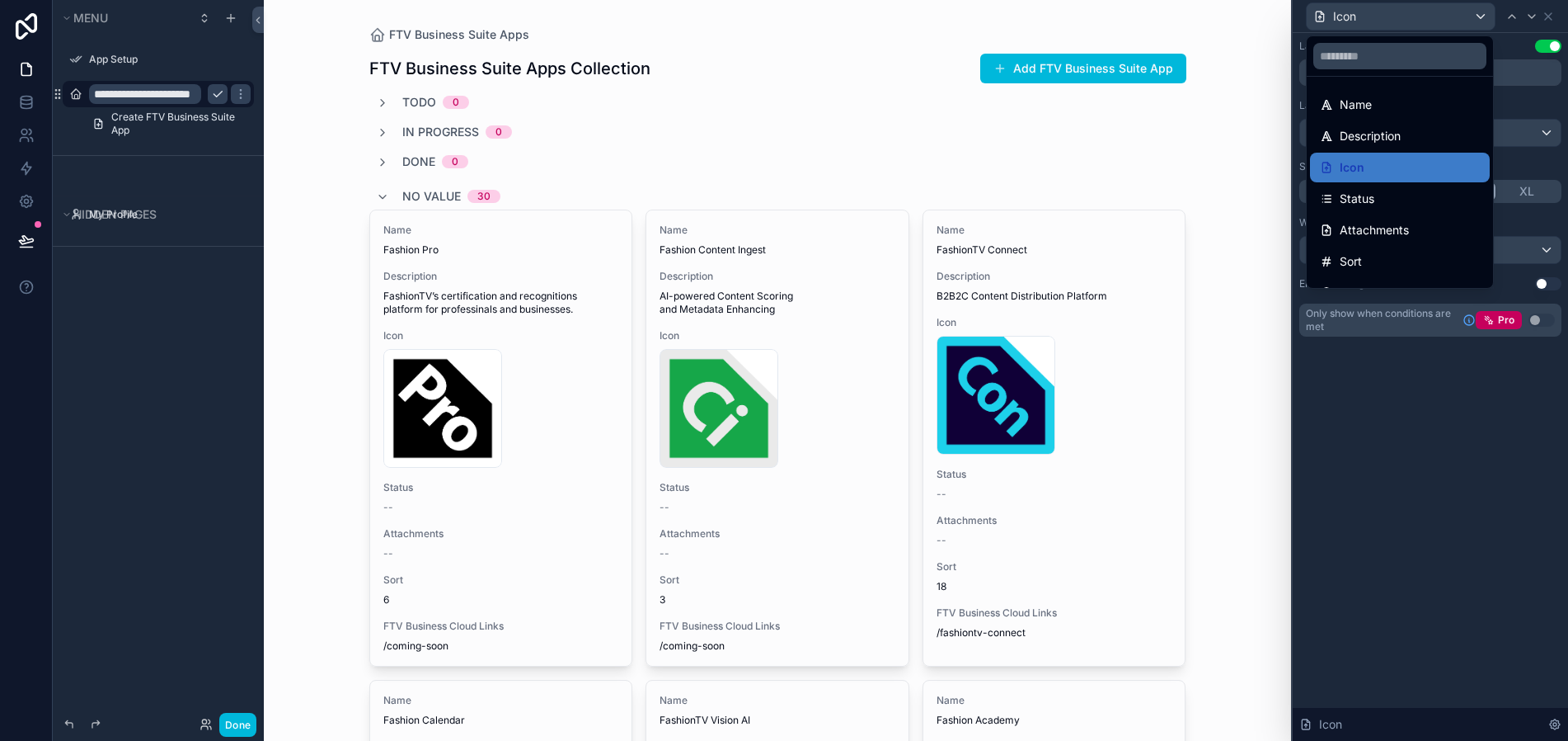
click at [1521, 49] on div at bounding box center [1431, 370] width 276 height 741
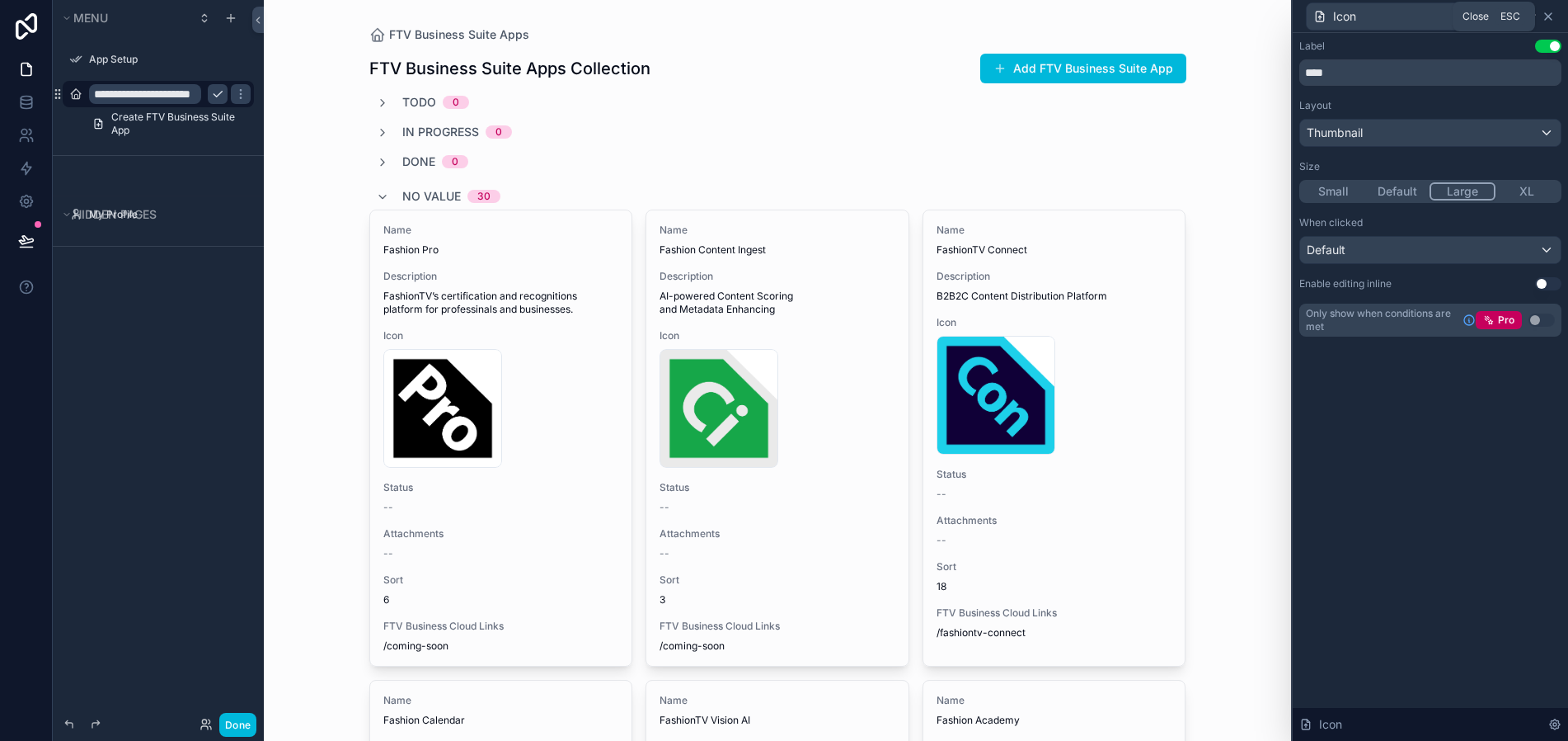
click at [1555, 16] on icon at bounding box center [1549, 17] width 13 height 13
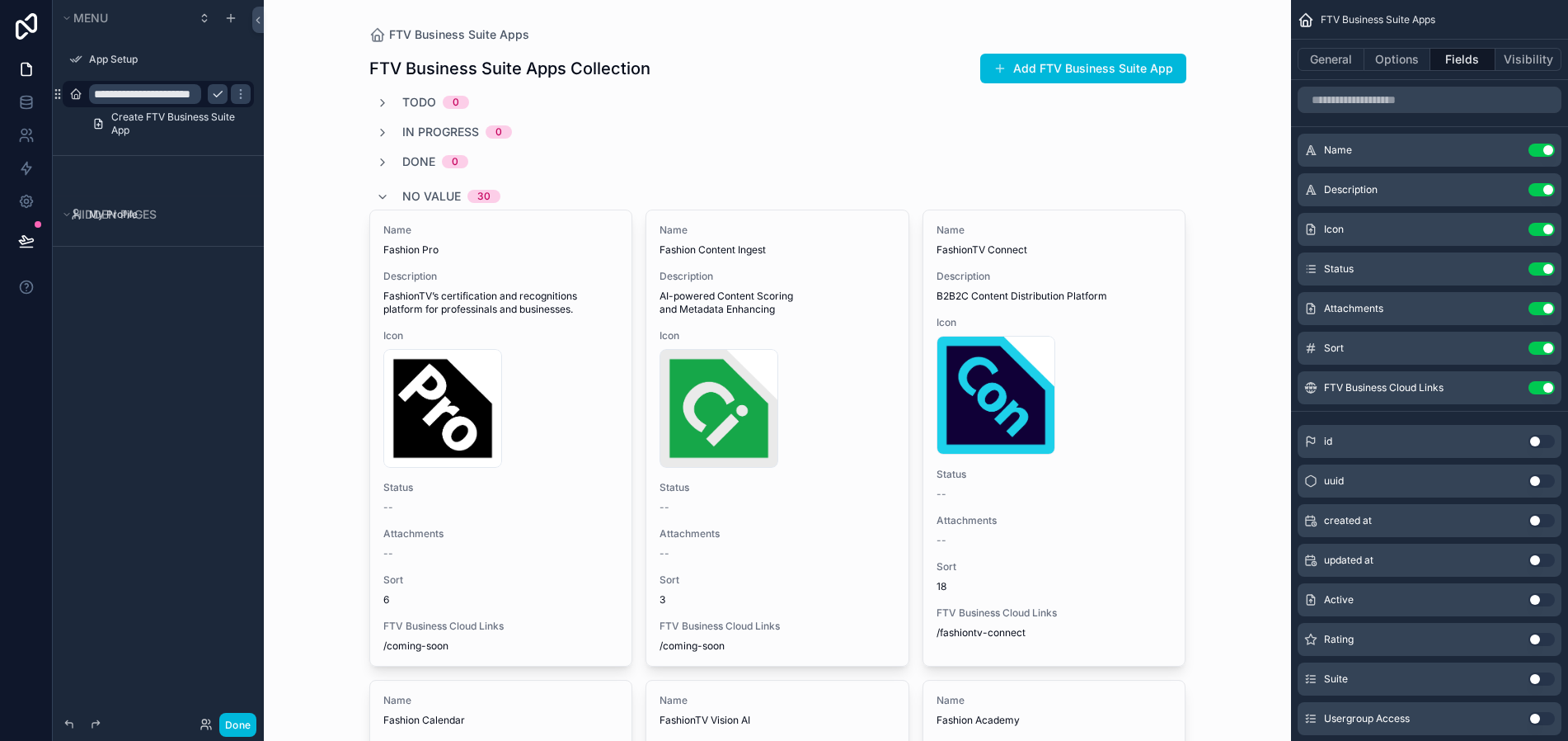
click at [1550, 272] on button "Use setting" at bounding box center [1541, 269] width 26 height 13
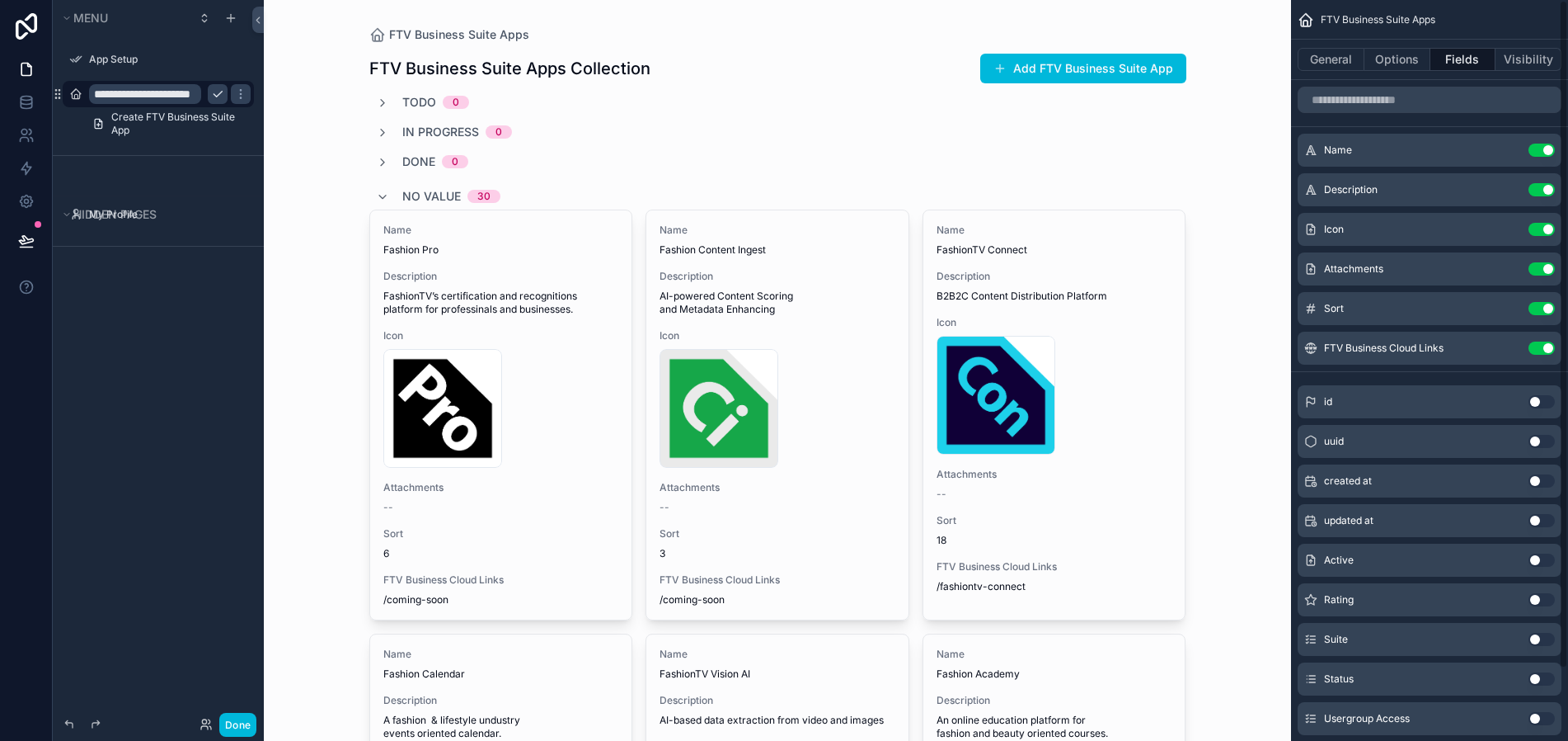
click at [1550, 272] on button "Use setting" at bounding box center [1541, 269] width 26 height 13
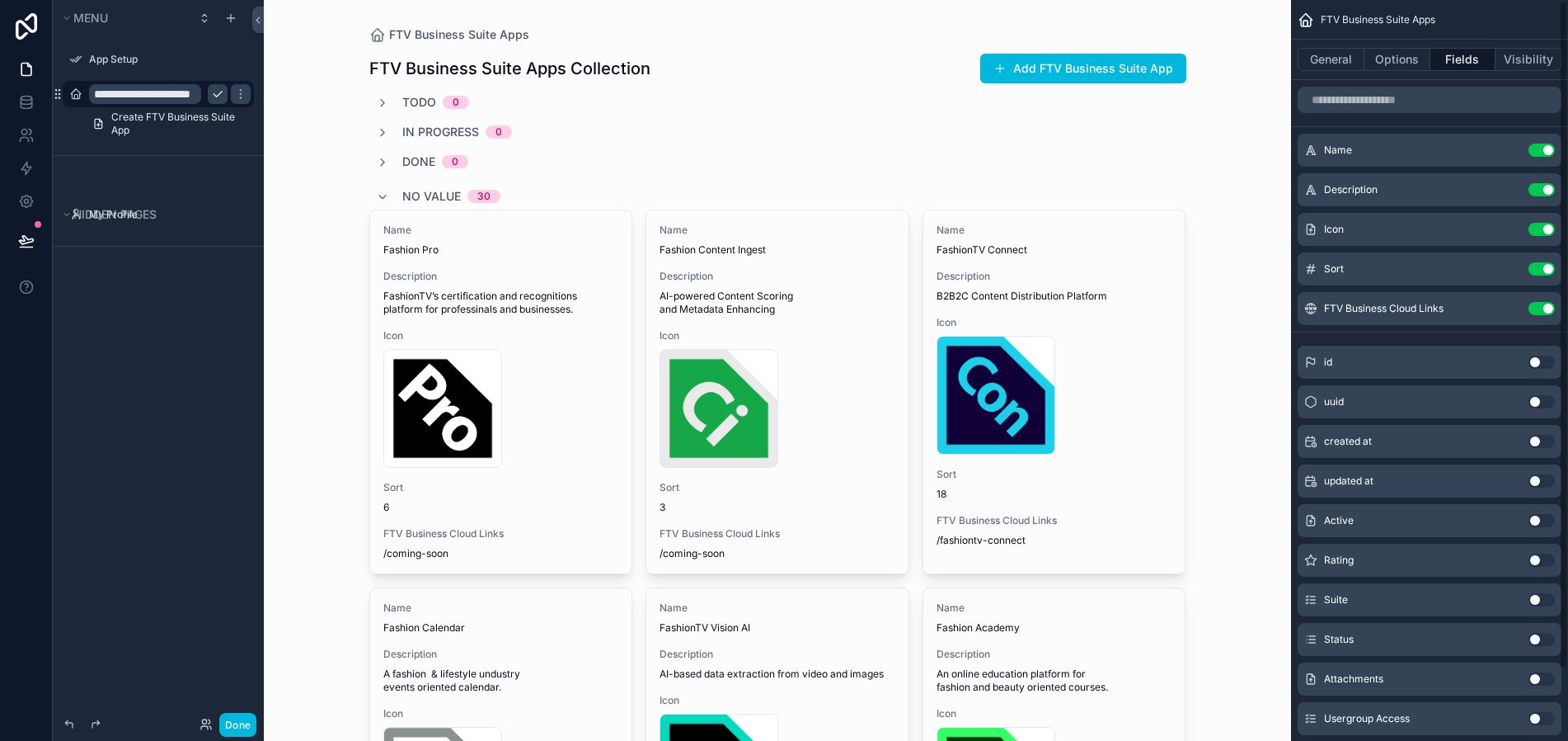
click at [1550, 272] on button "Use setting" at bounding box center [1541, 269] width 26 height 13
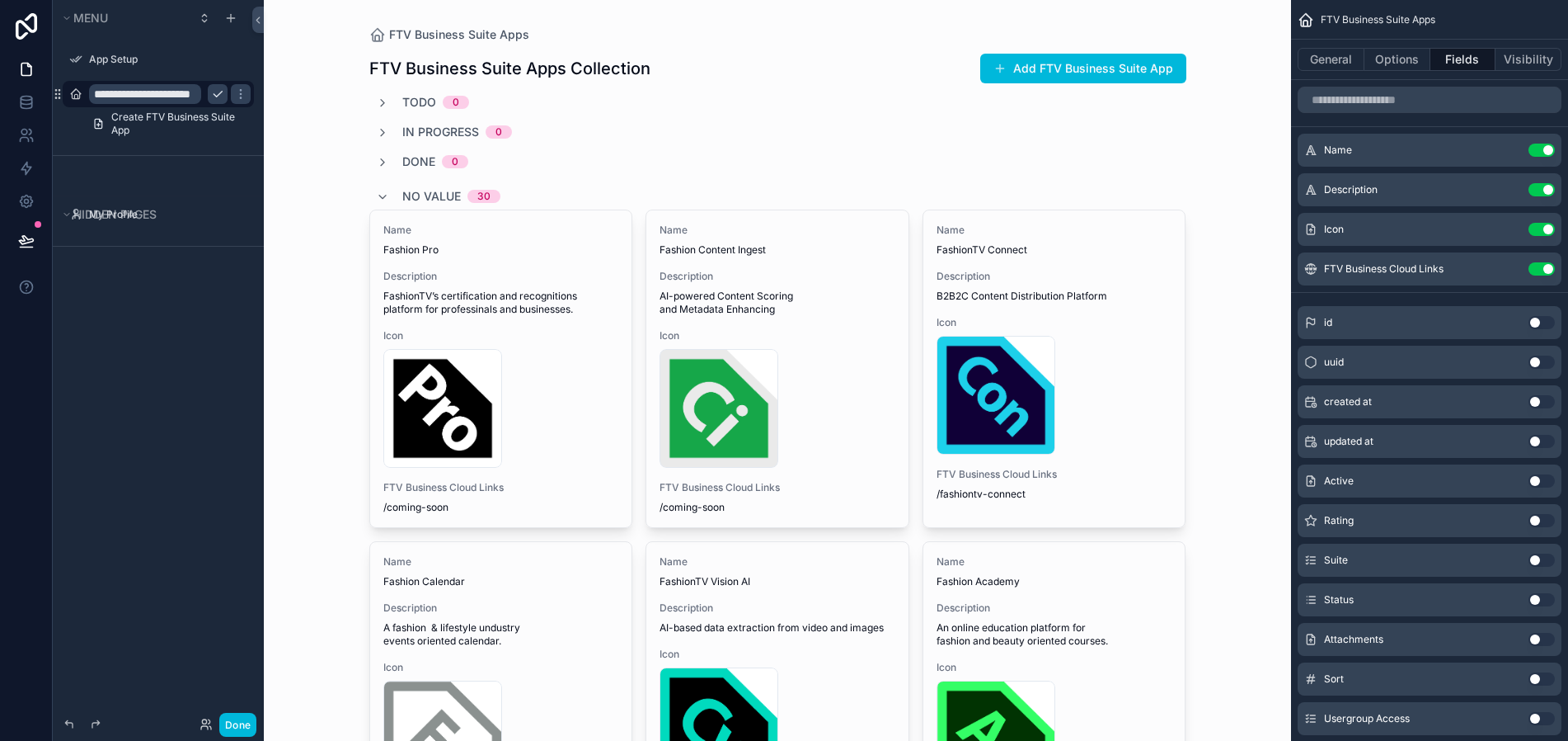
click at [1550, 272] on button "Use setting" at bounding box center [1541, 269] width 26 height 13
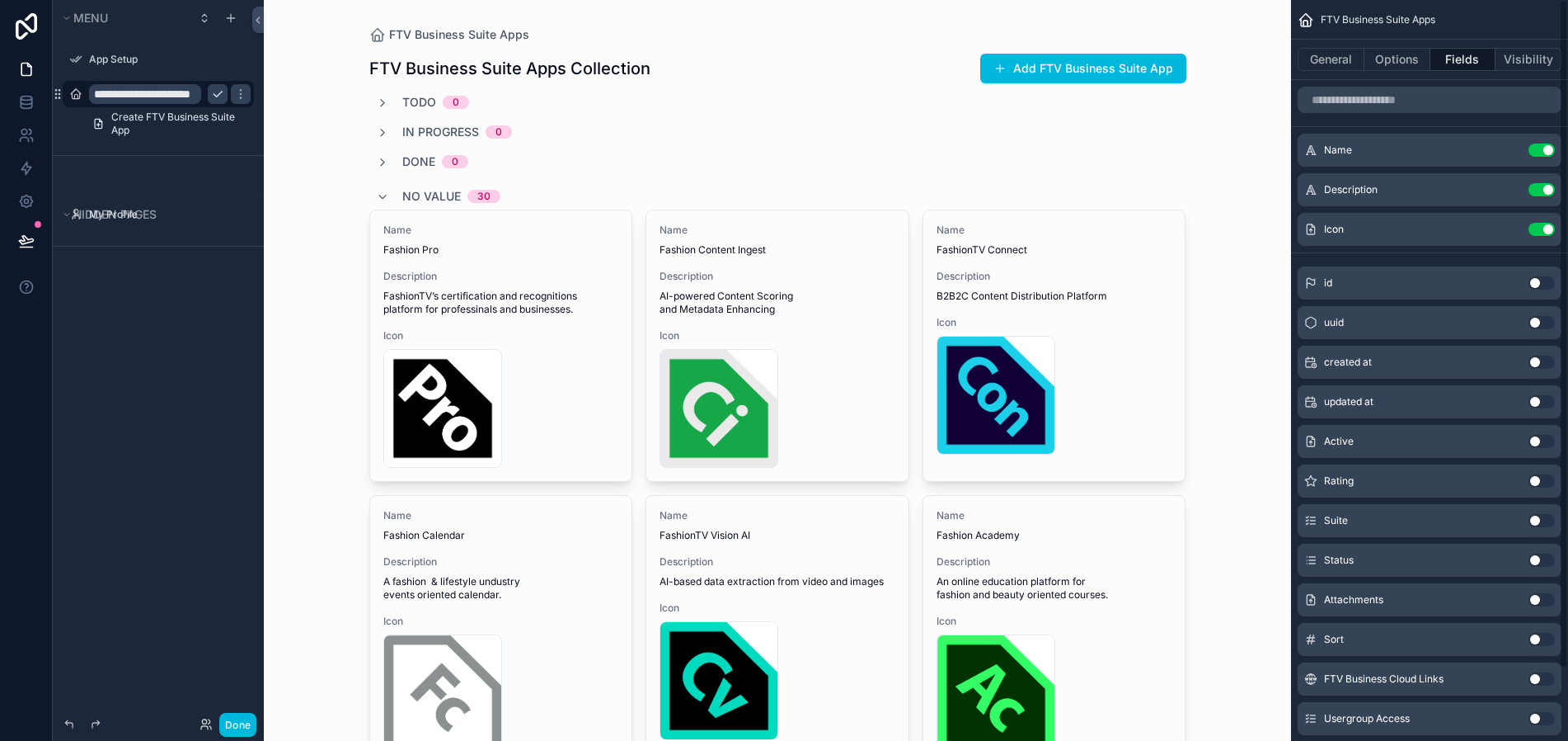
click at [1543, 279] on button "Use setting" at bounding box center [1541, 283] width 26 height 13
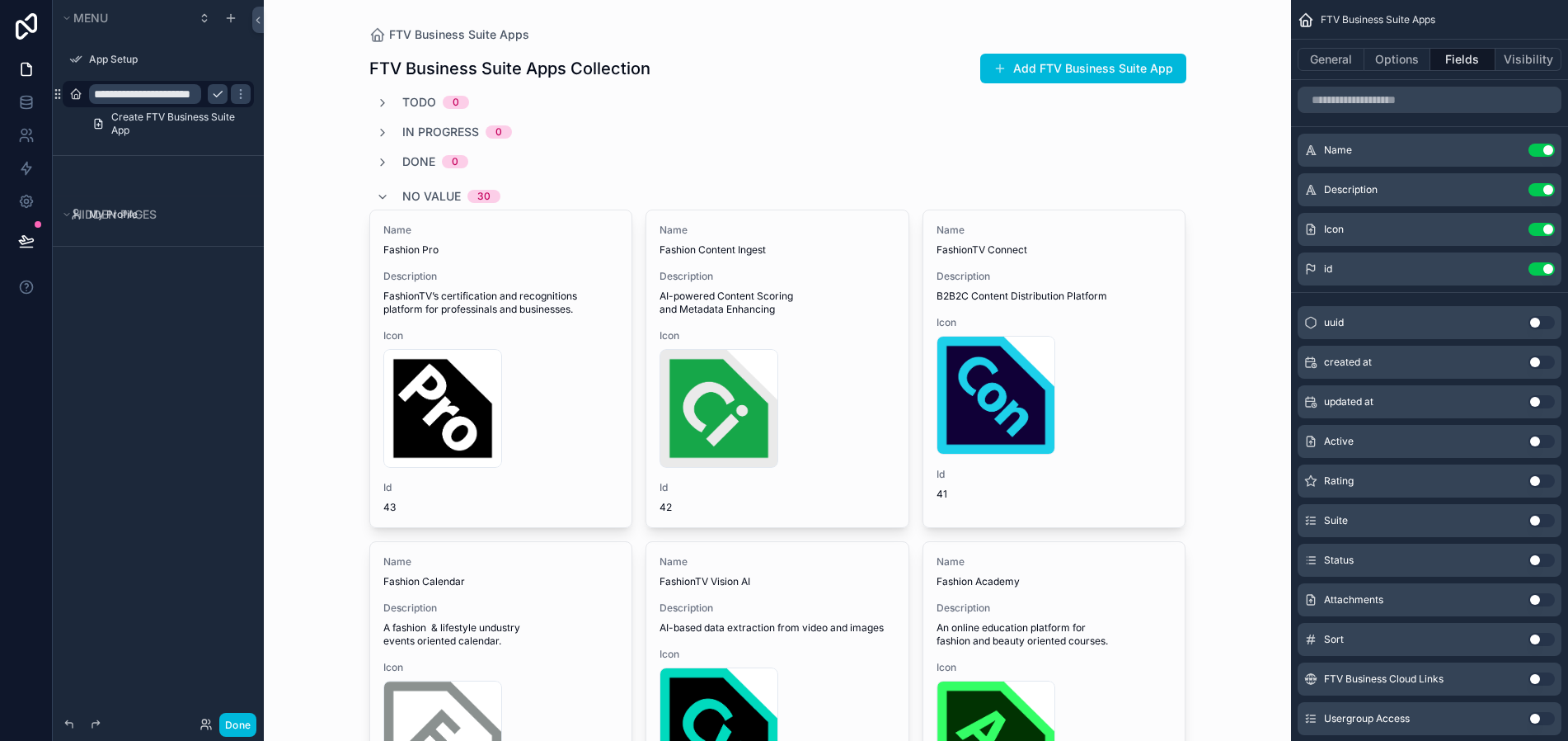
click at [1545, 267] on button "Use setting" at bounding box center [1541, 269] width 26 height 13
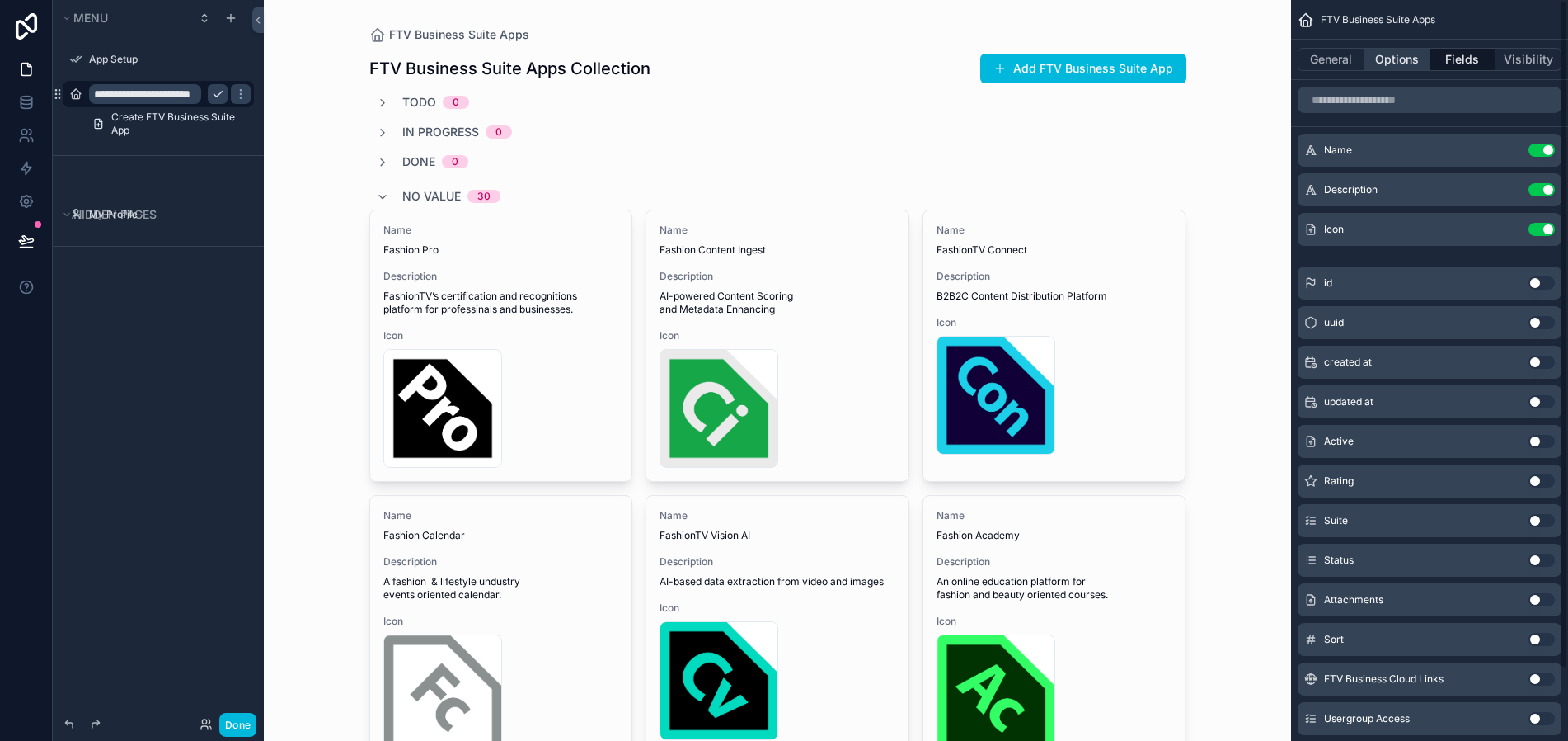
click at [1403, 61] on button "Options" at bounding box center [1397, 60] width 66 height 23
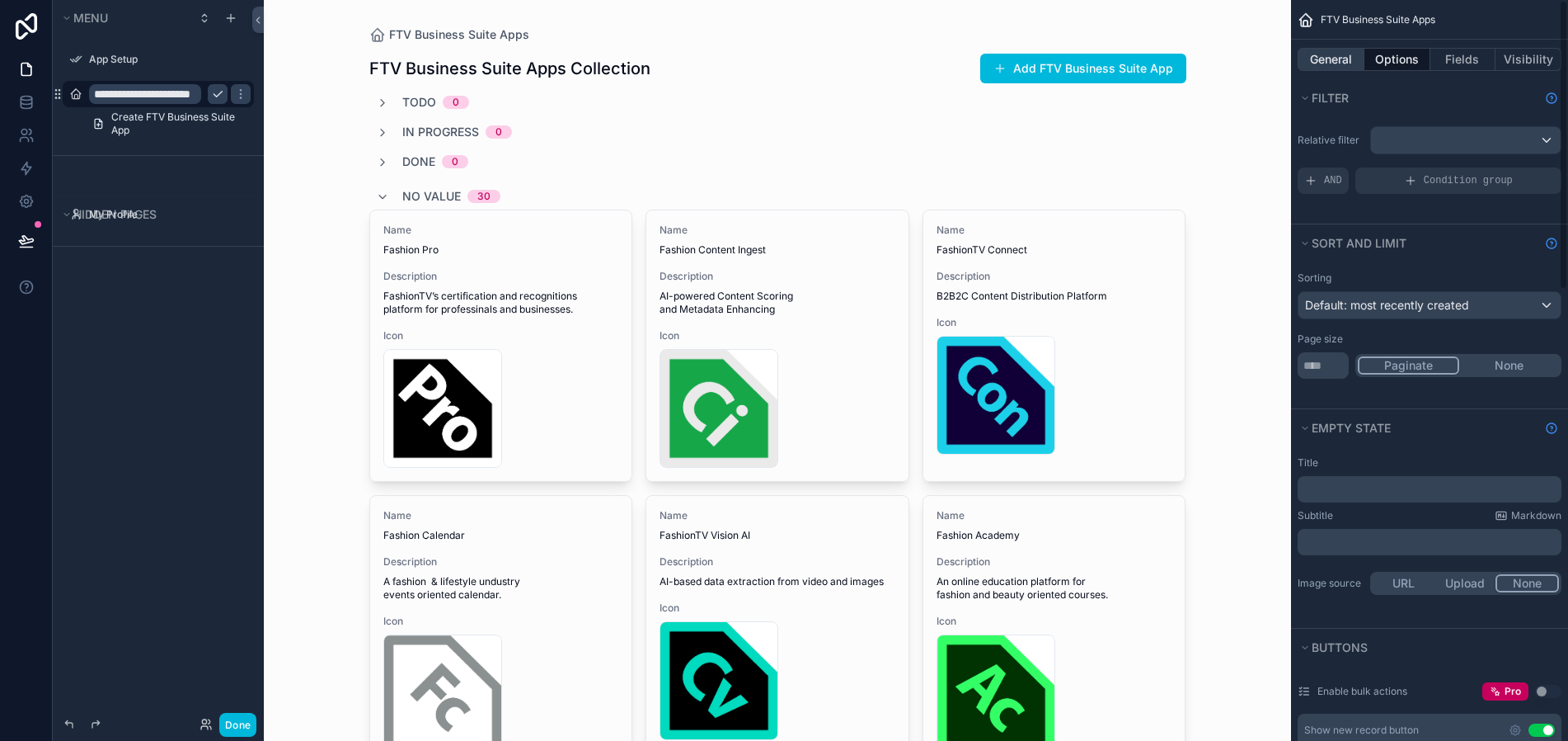
click at [1314, 55] on button "General" at bounding box center [1332, 60] width 67 height 23
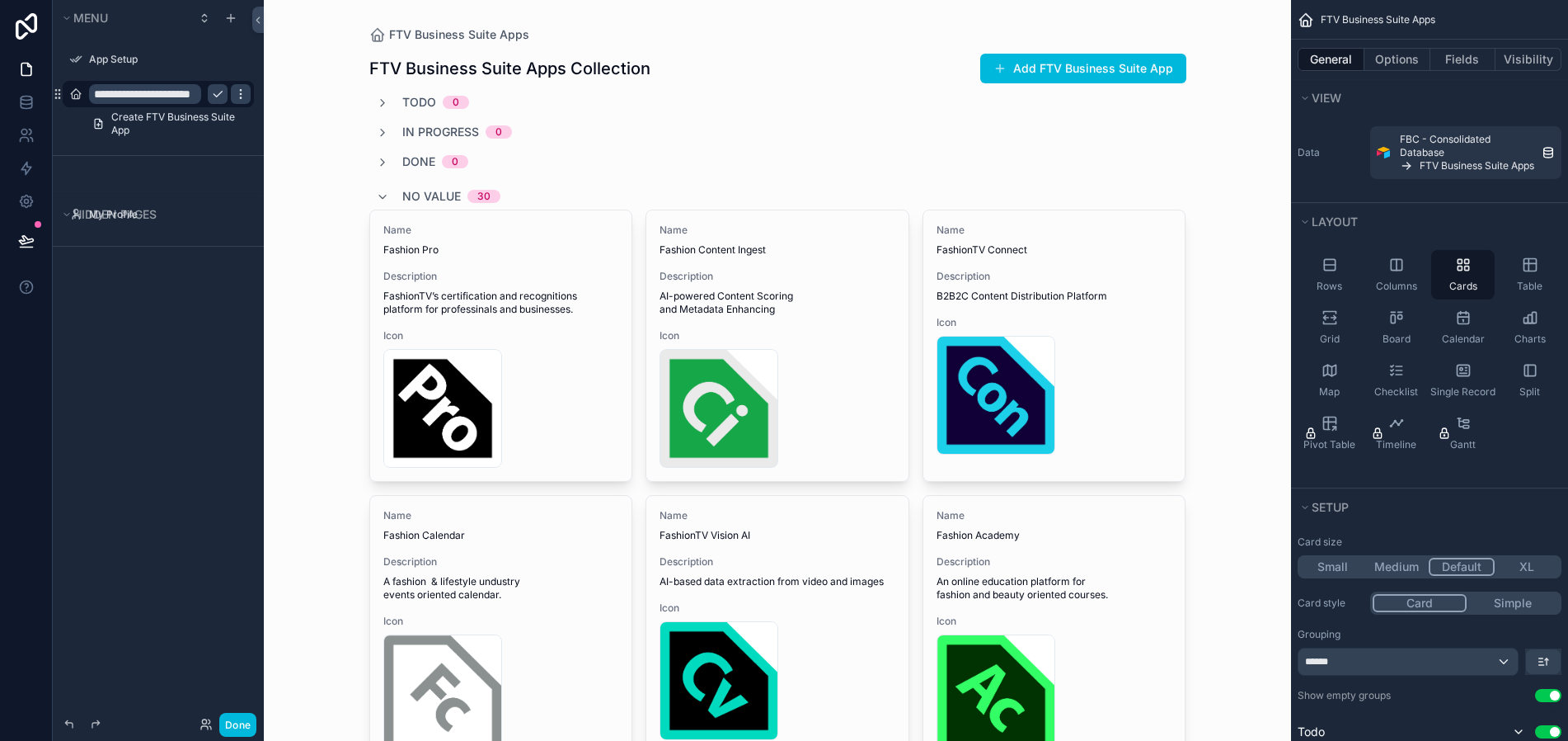
click at [240, 94] on icon "scrollable content" at bounding box center [240, 93] width 1 height 1
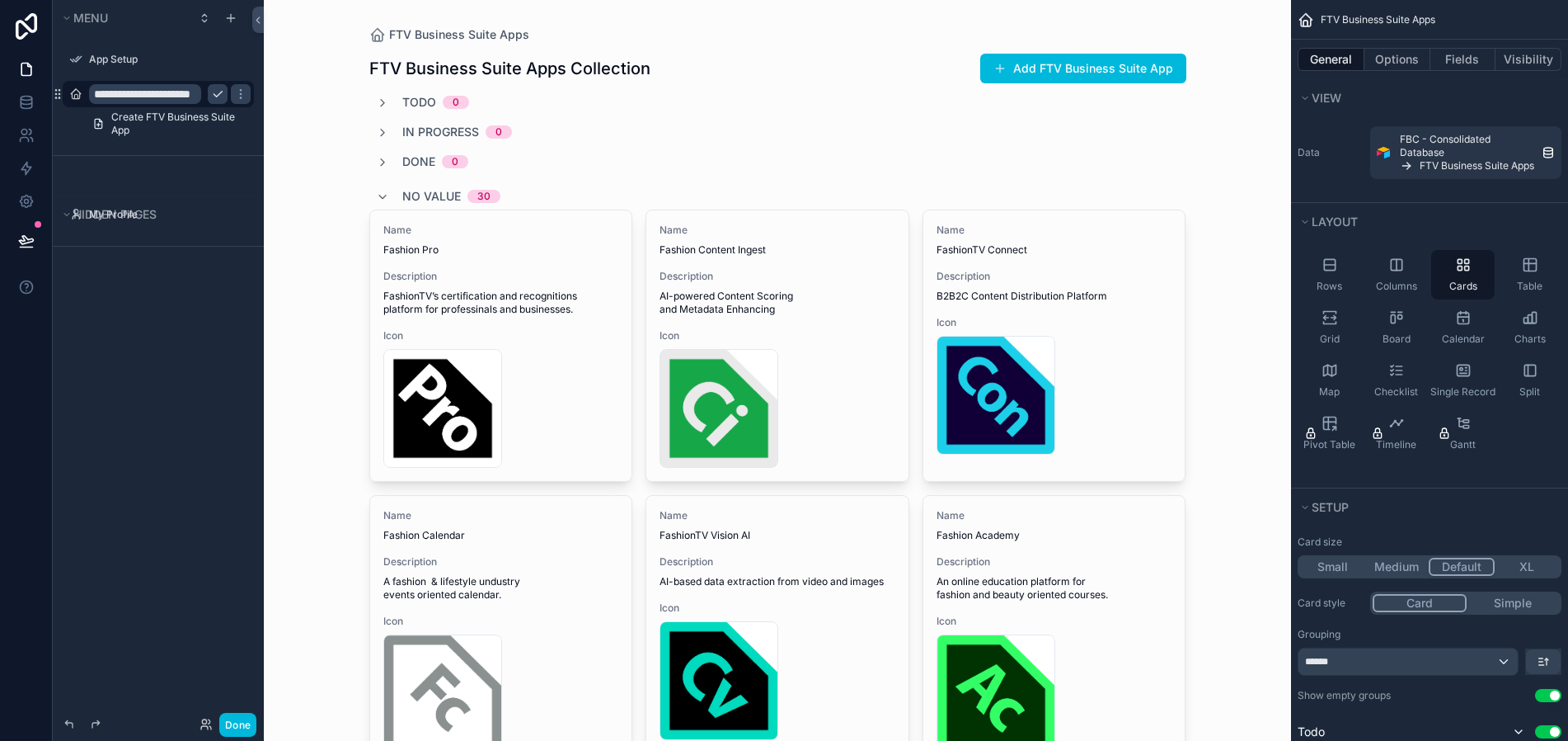
click at [1534, 57] on button "Visibility" at bounding box center [1529, 60] width 66 height 23
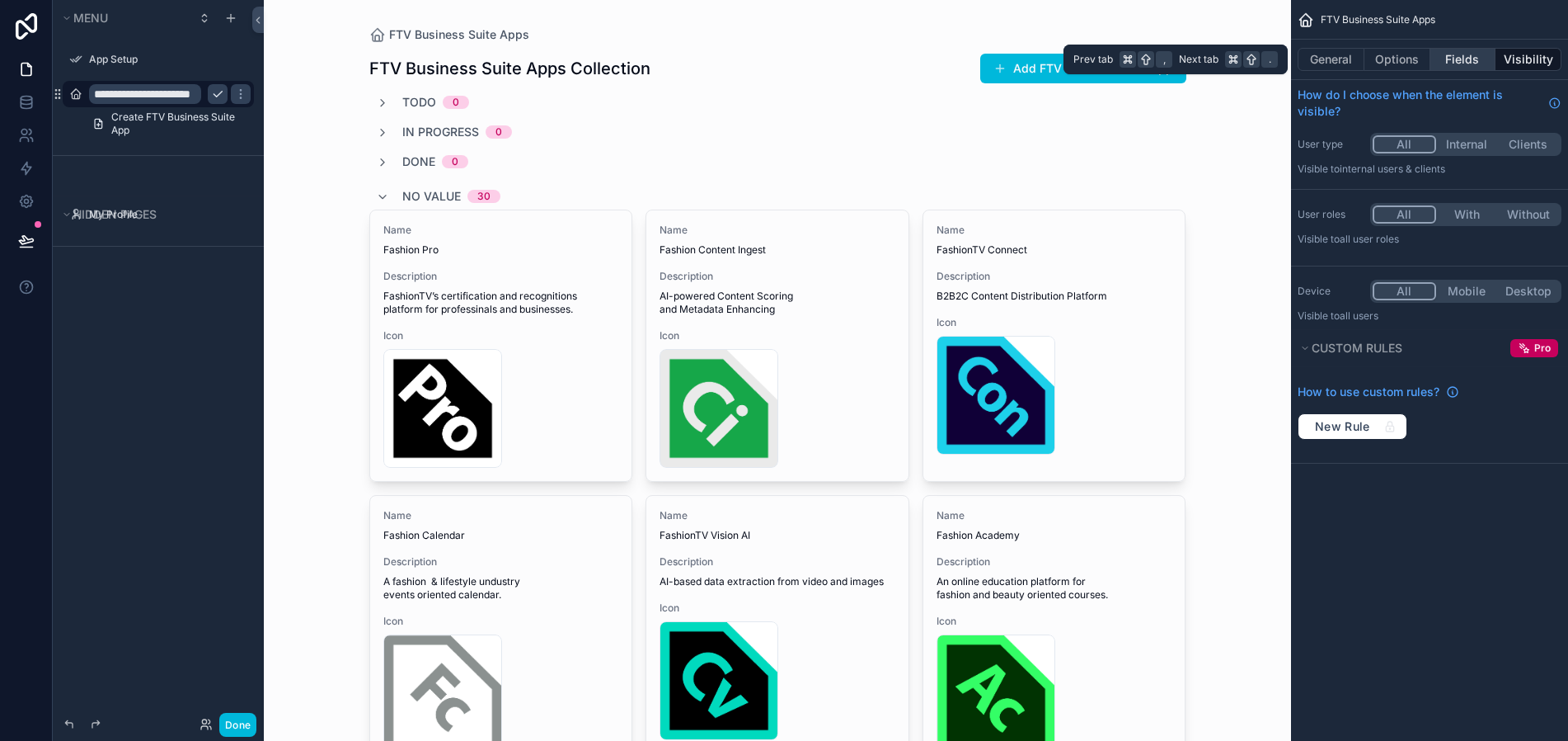
click at [1457, 55] on button "Fields" at bounding box center [1463, 60] width 66 height 23
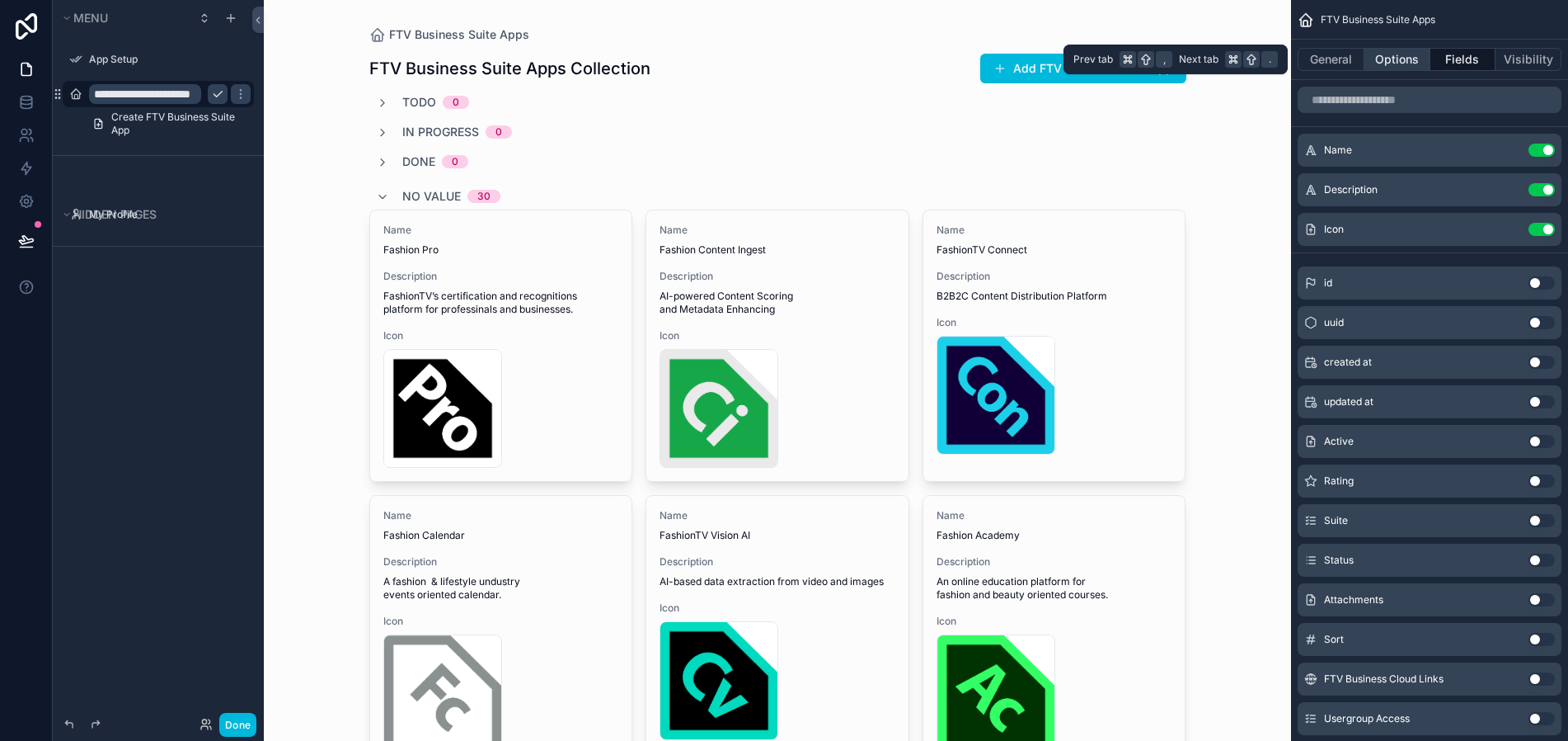
click at [1406, 57] on button "Options" at bounding box center [1397, 60] width 66 height 23
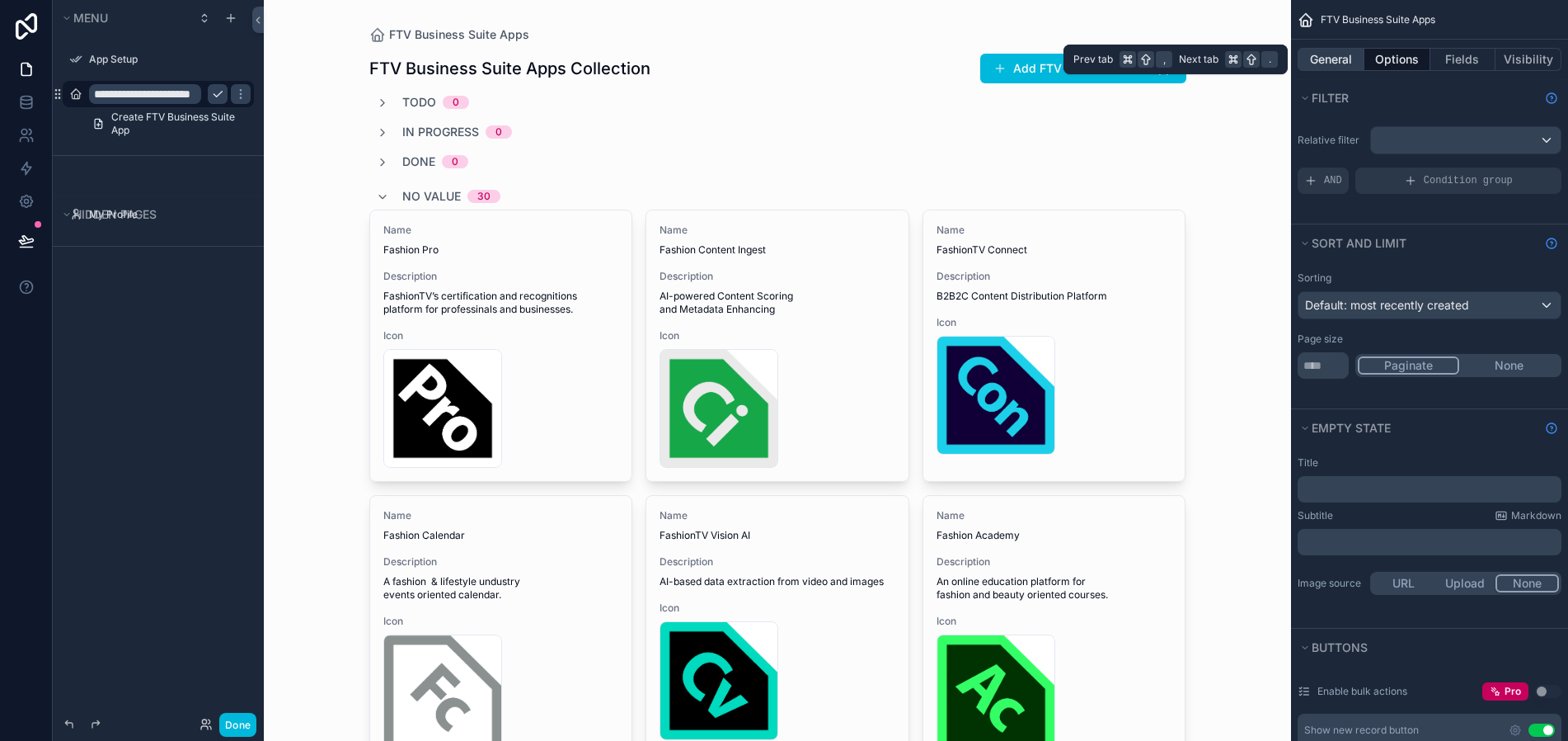
click at [1316, 60] on button "General" at bounding box center [1332, 60] width 67 height 23
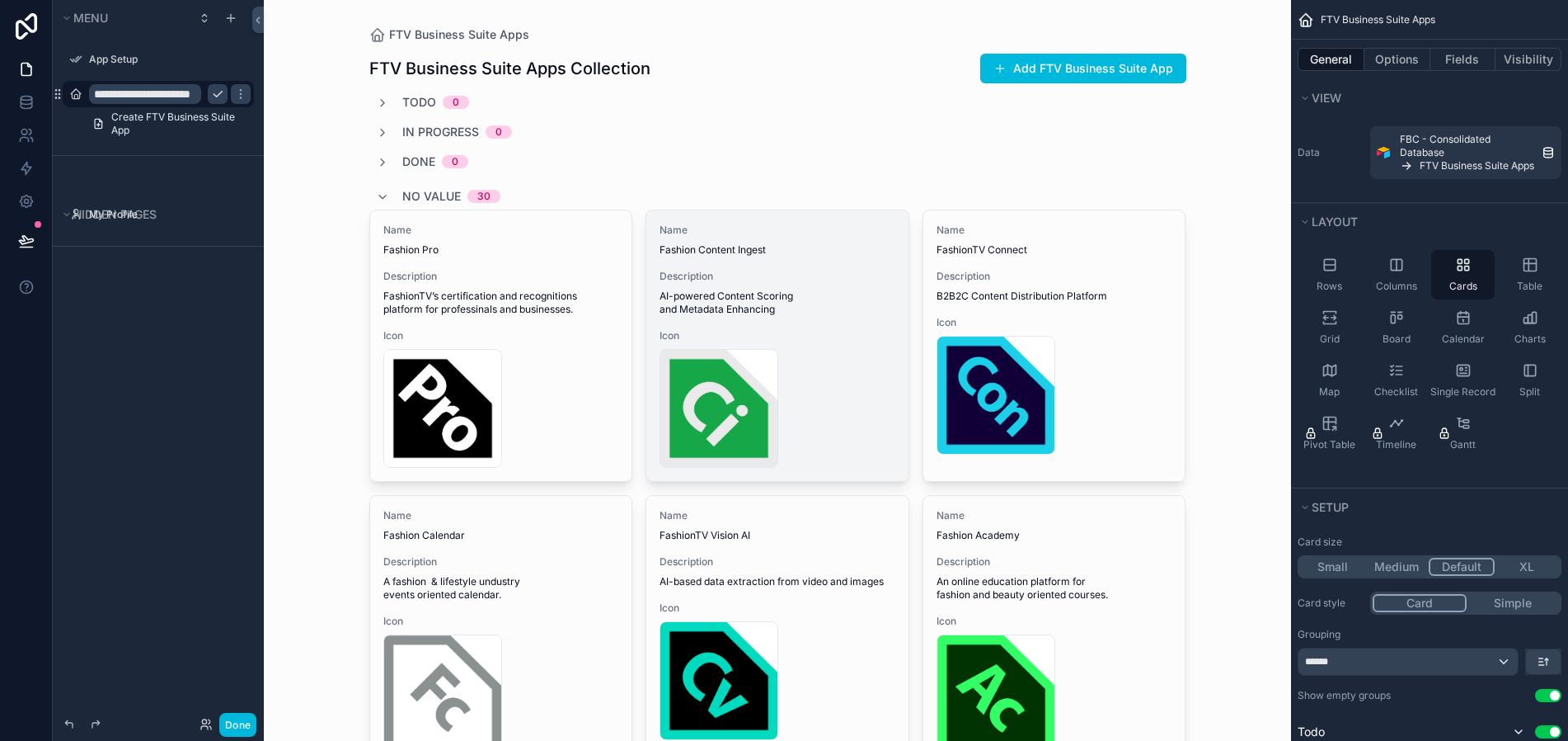
click at [788, 266] on div "Name Fashion Content Ingest Description AI-powered Content Scoring and Metadata…" at bounding box center [777, 345] width 262 height 271
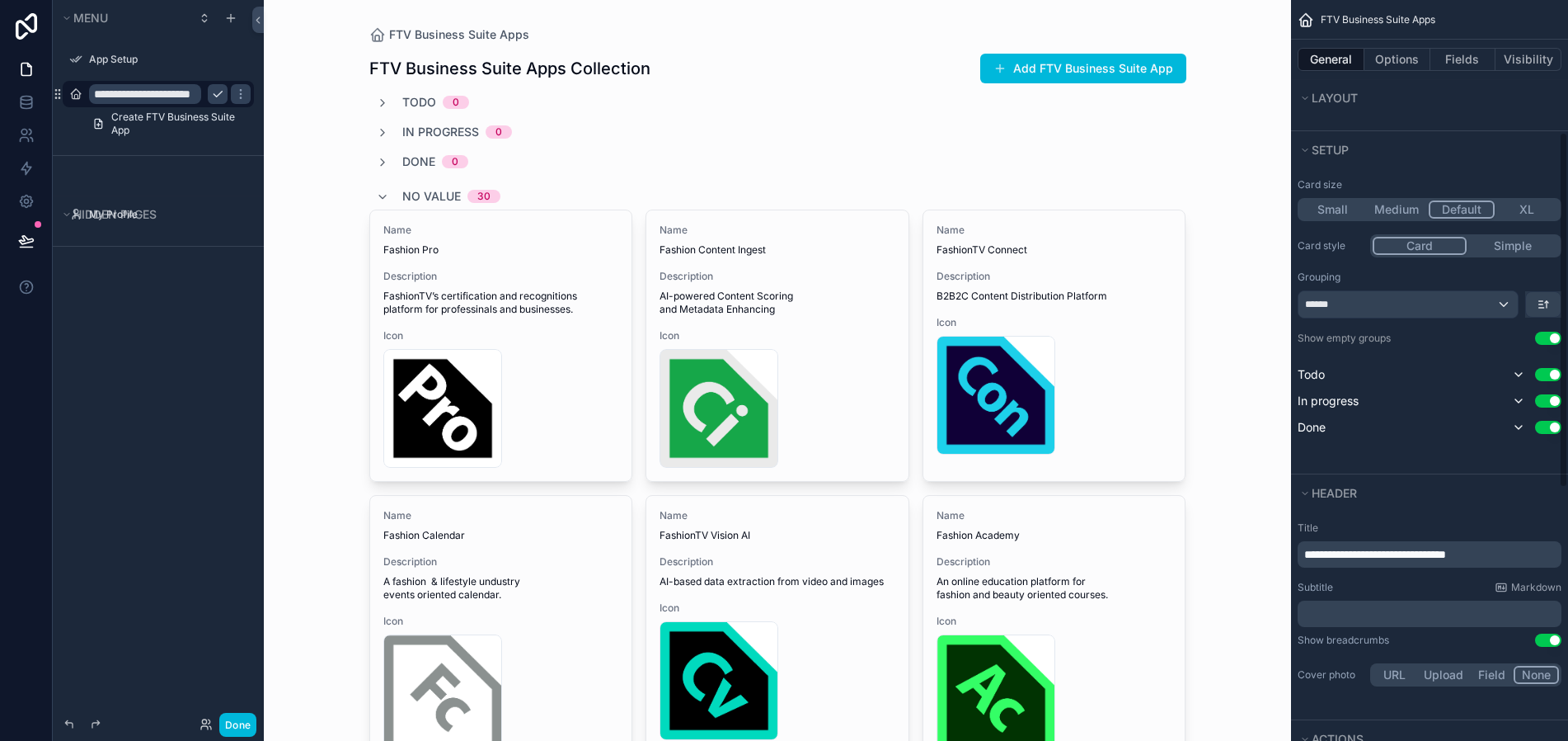
scroll to position [364, 0]
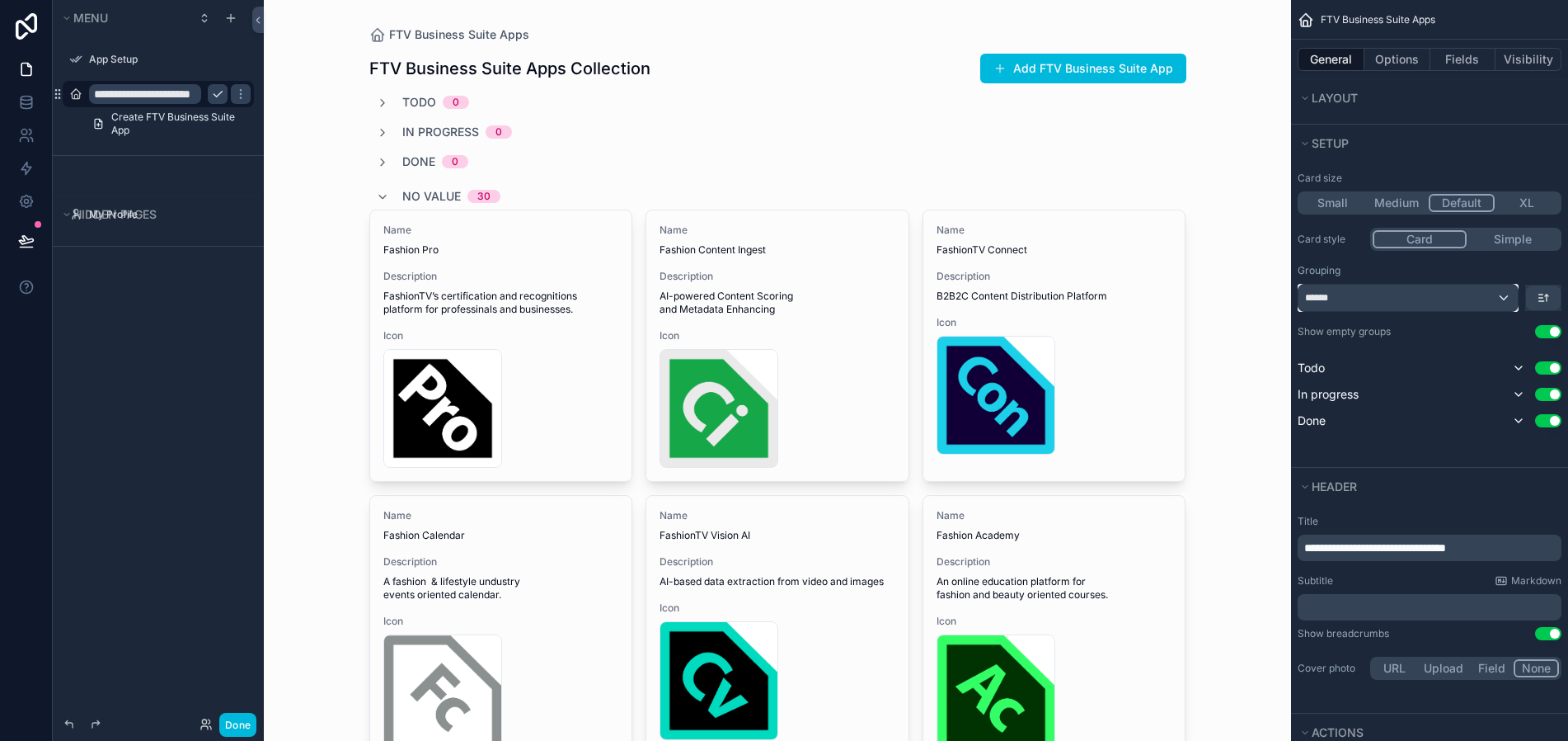
click at [1502, 306] on div "******" at bounding box center [1409, 297] width 220 height 26
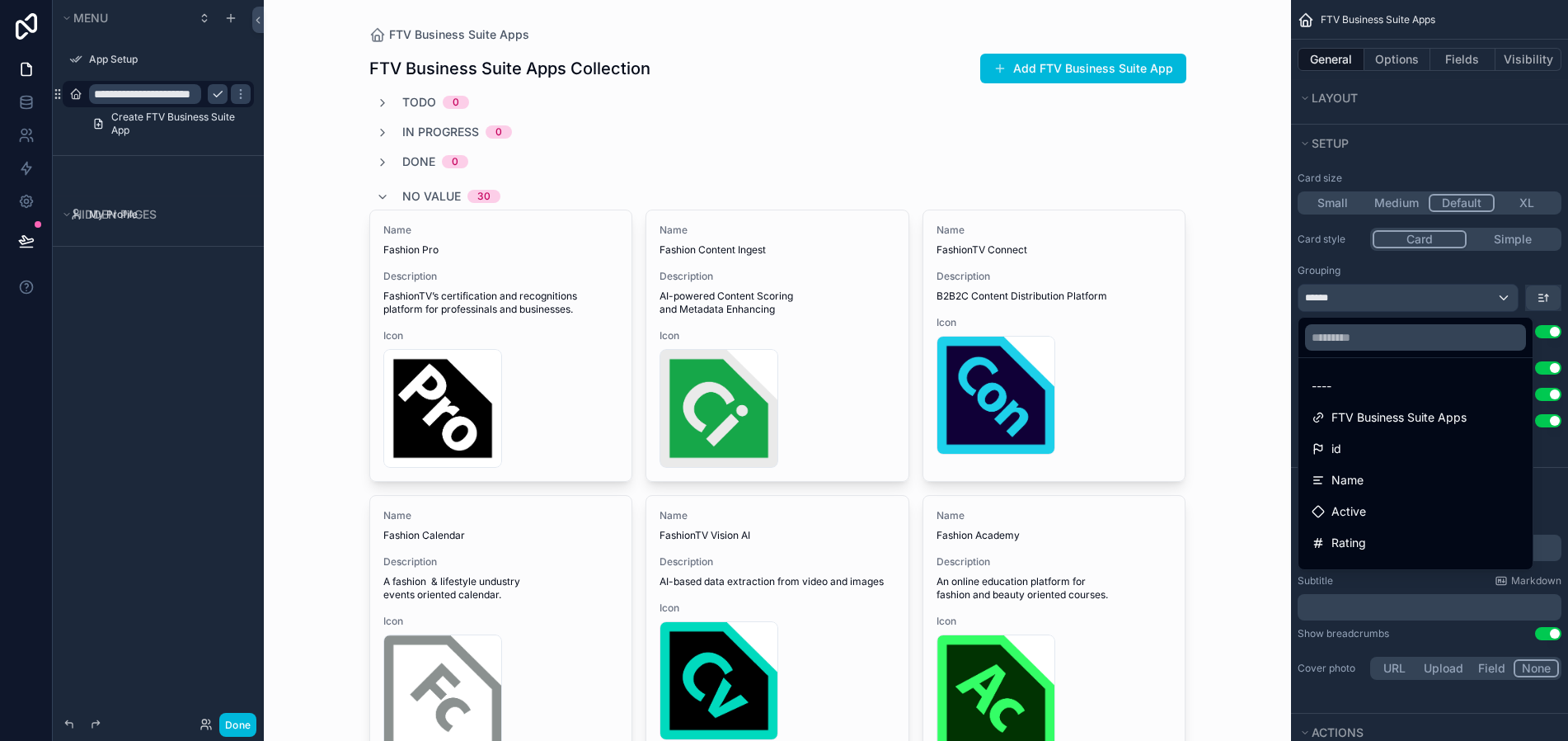
click at [1503, 297] on div "scrollable content" at bounding box center [784, 370] width 1568 height 741
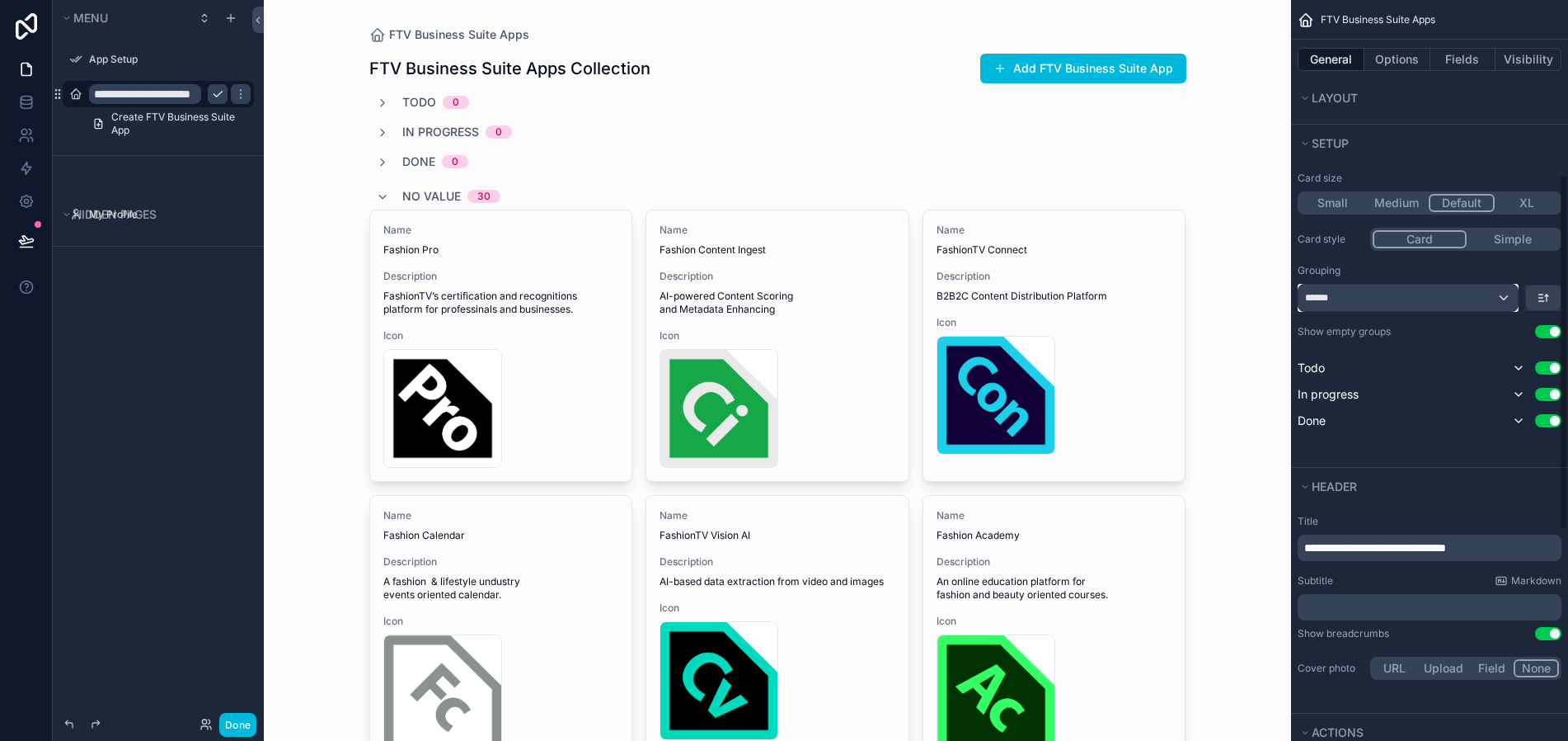
click at [1503, 297] on div "******" at bounding box center [1409, 297] width 220 height 26
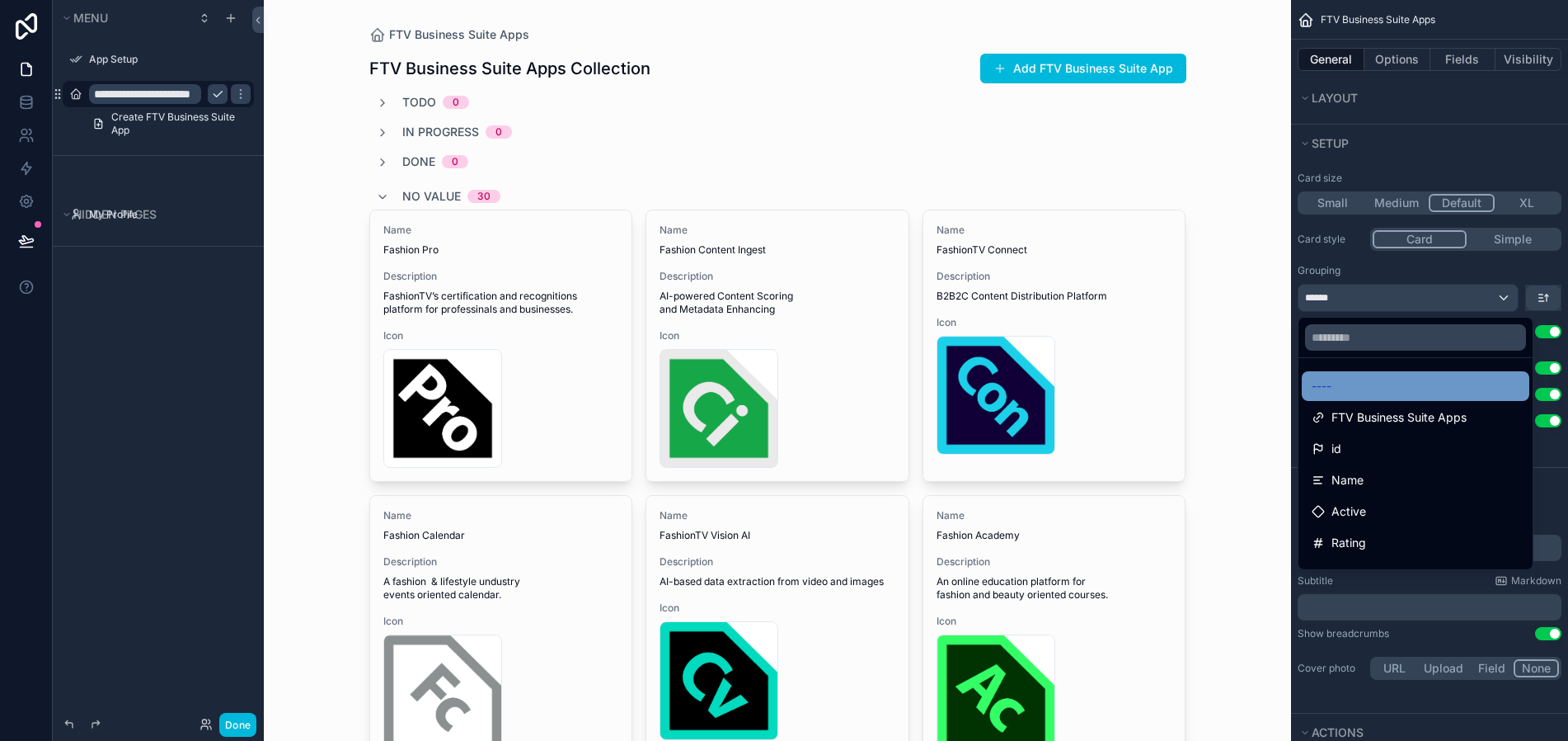
click at [1438, 373] on div "----" at bounding box center [1416, 386] width 228 height 29
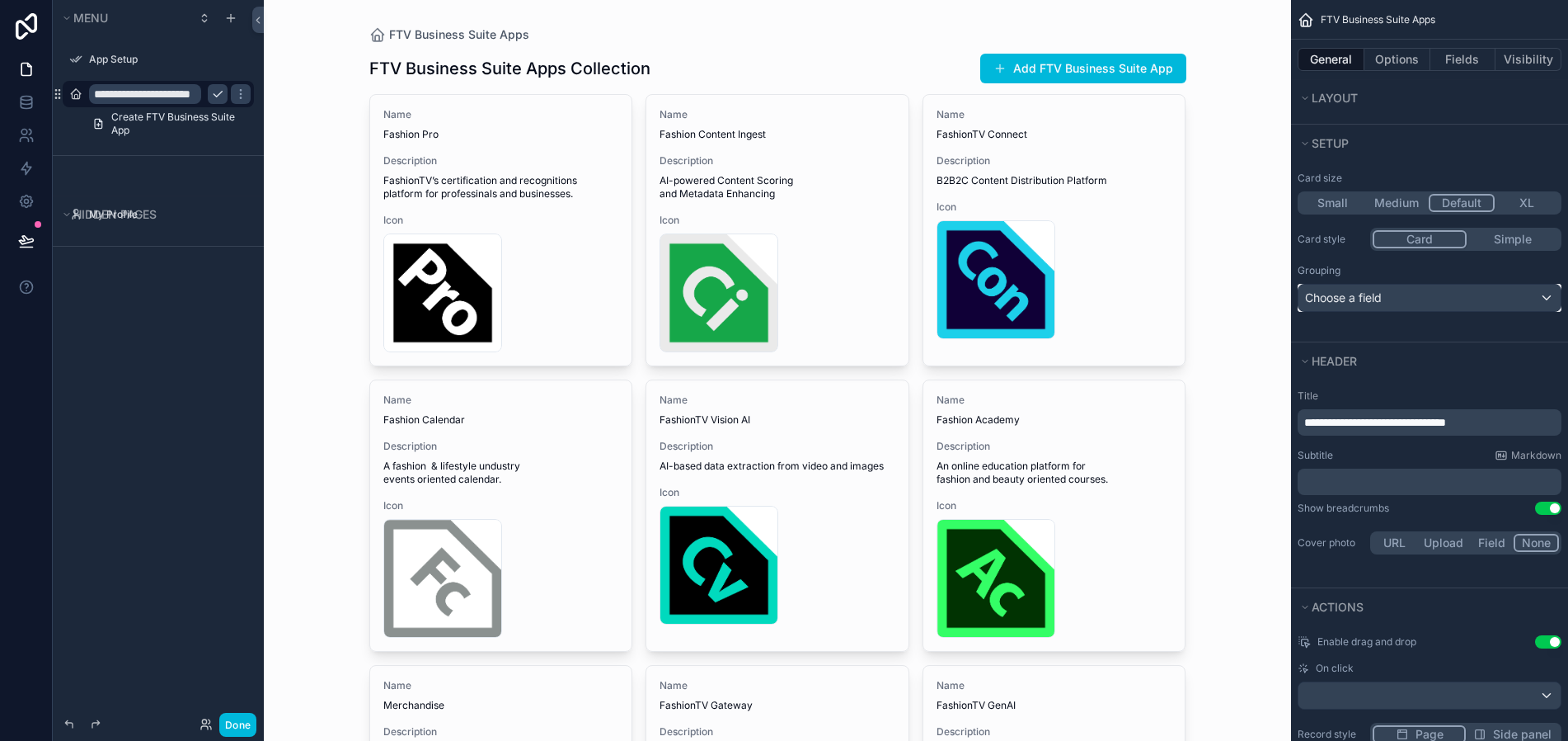
click at [1387, 297] on div "Choose a field" at bounding box center [1430, 297] width 262 height 26
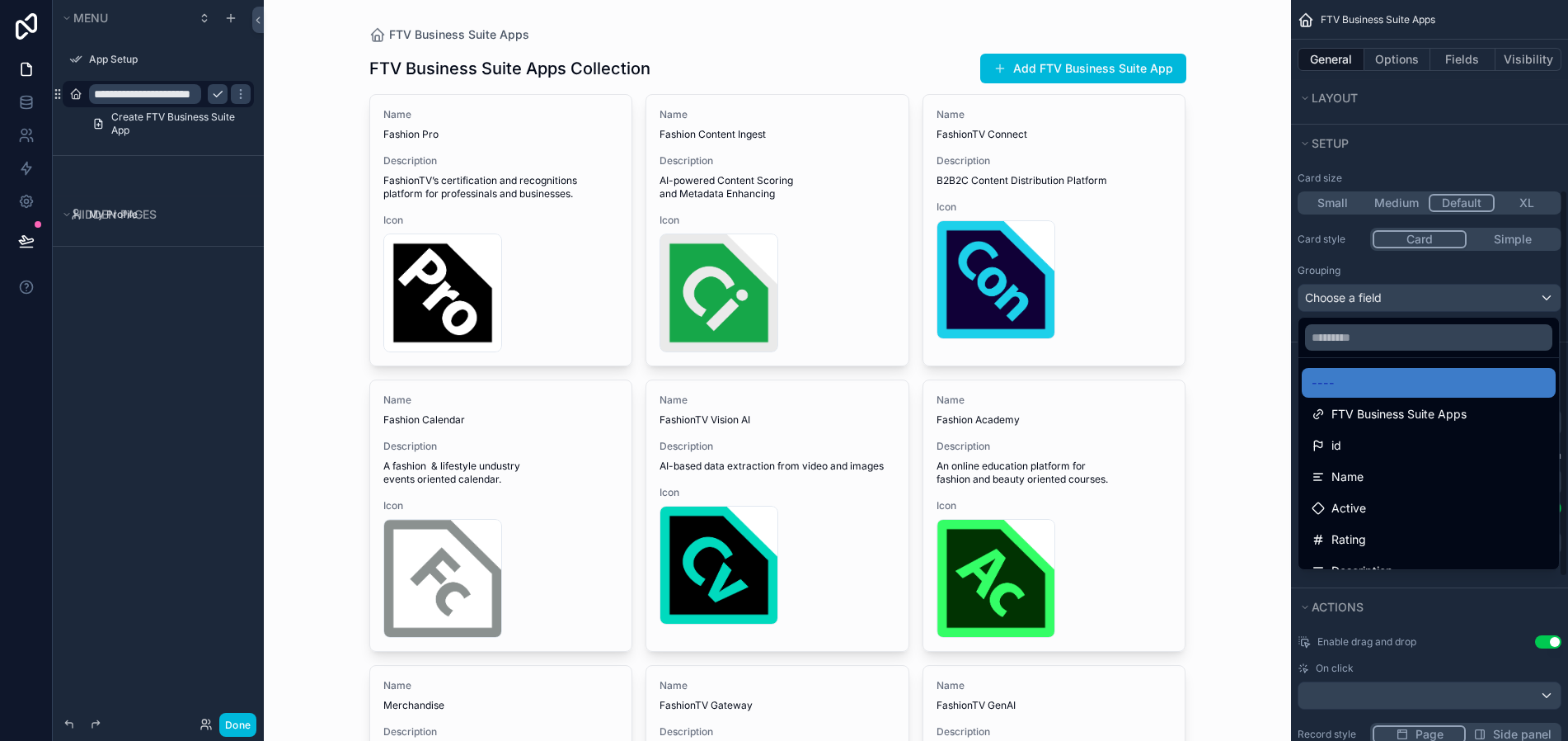
click at [1328, 102] on div "scrollable content" at bounding box center [784, 370] width 1568 height 741
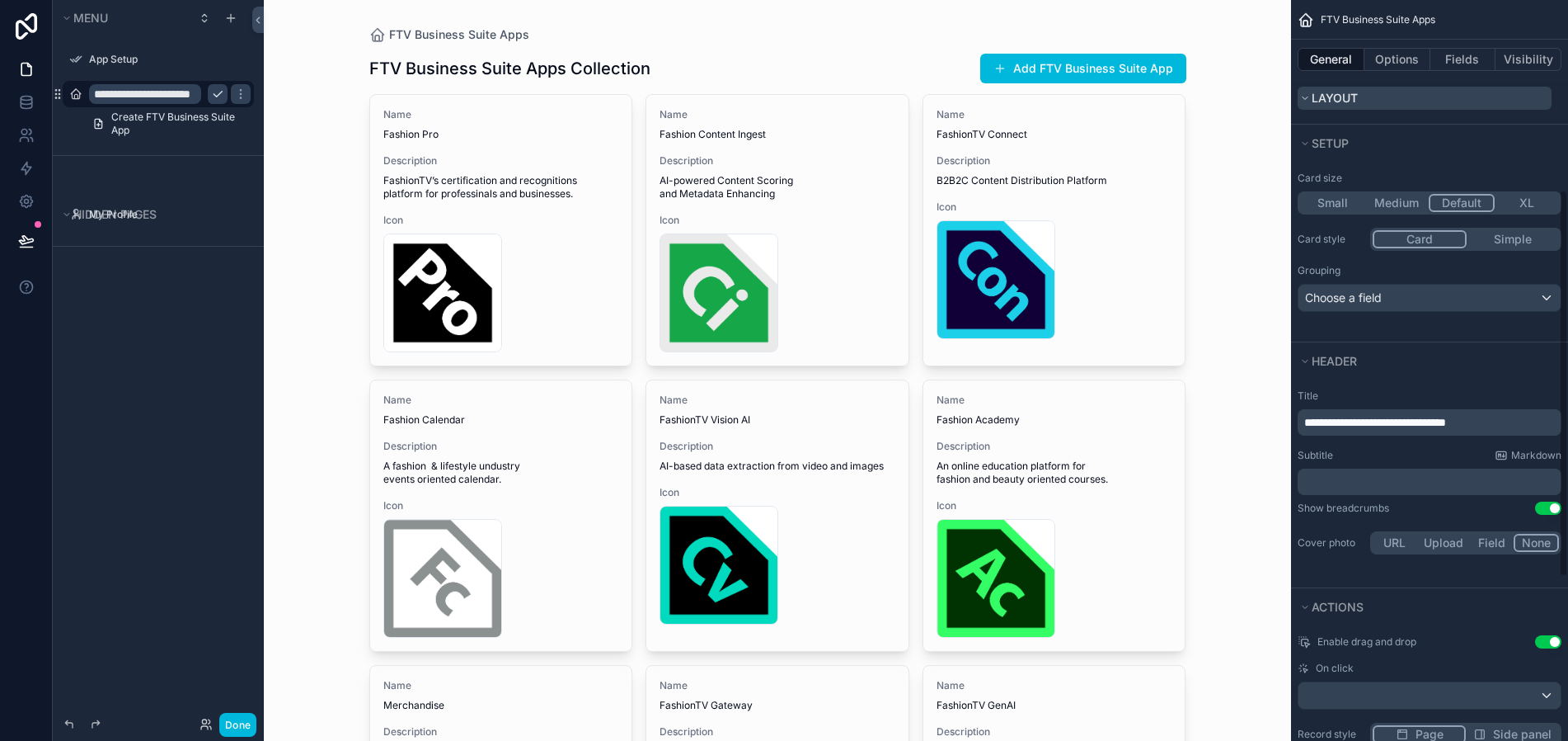
click at [1307, 102] on icon "scrollable content" at bounding box center [1306, 98] width 10 height 10
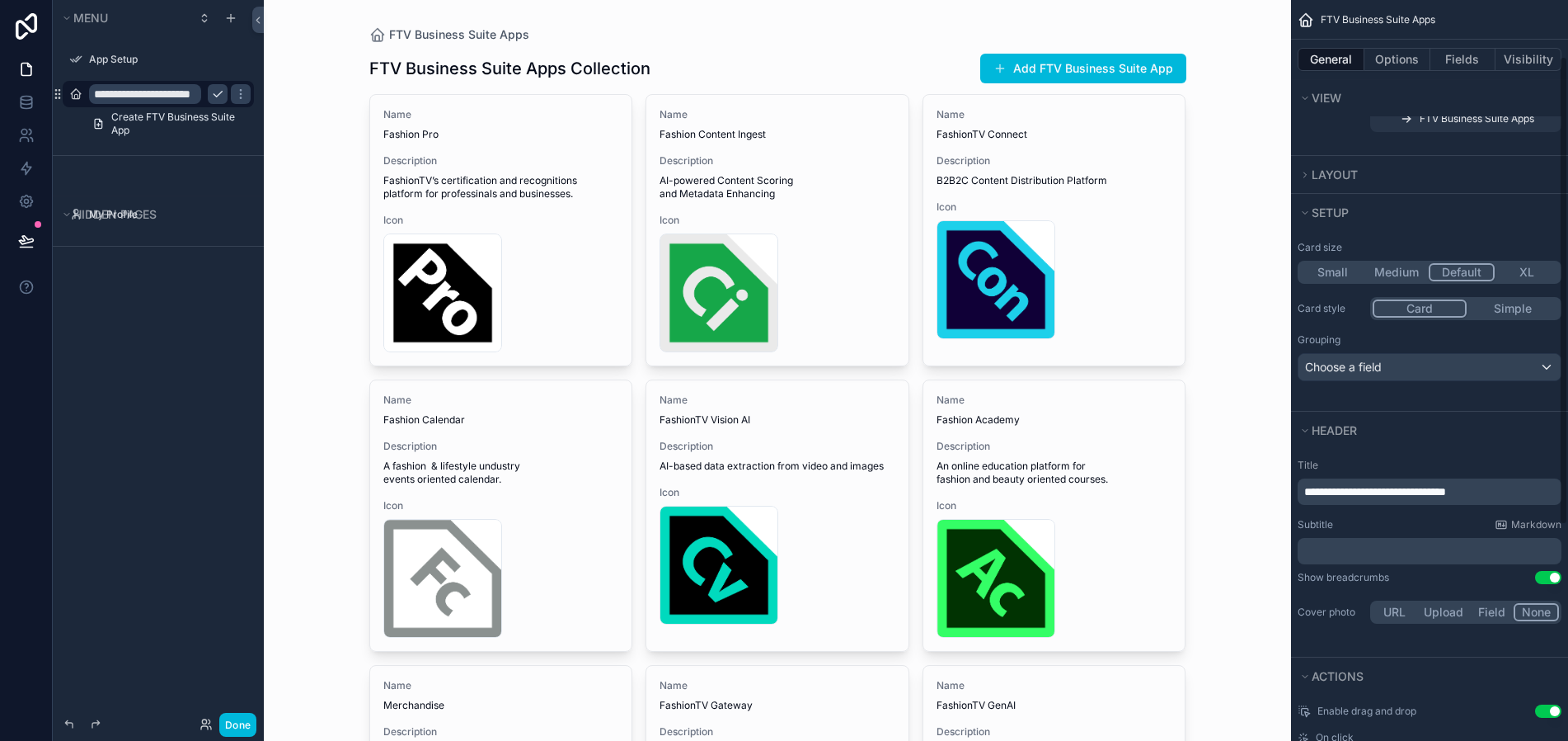
scroll to position [106, 0]
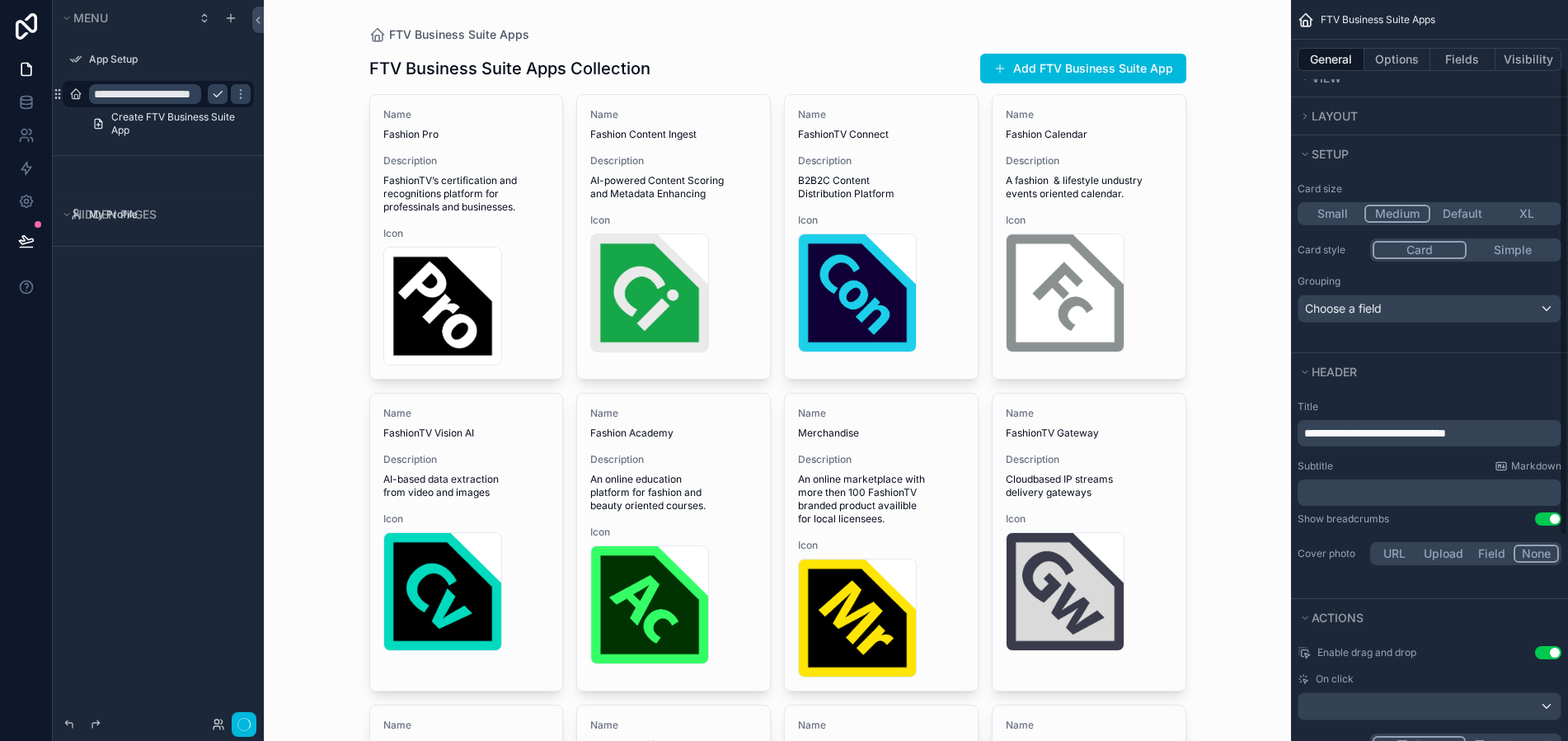
click at [1395, 217] on button "Medium" at bounding box center [1397, 214] width 66 height 18
click at [1452, 214] on button "Default" at bounding box center [1462, 214] width 65 height 18
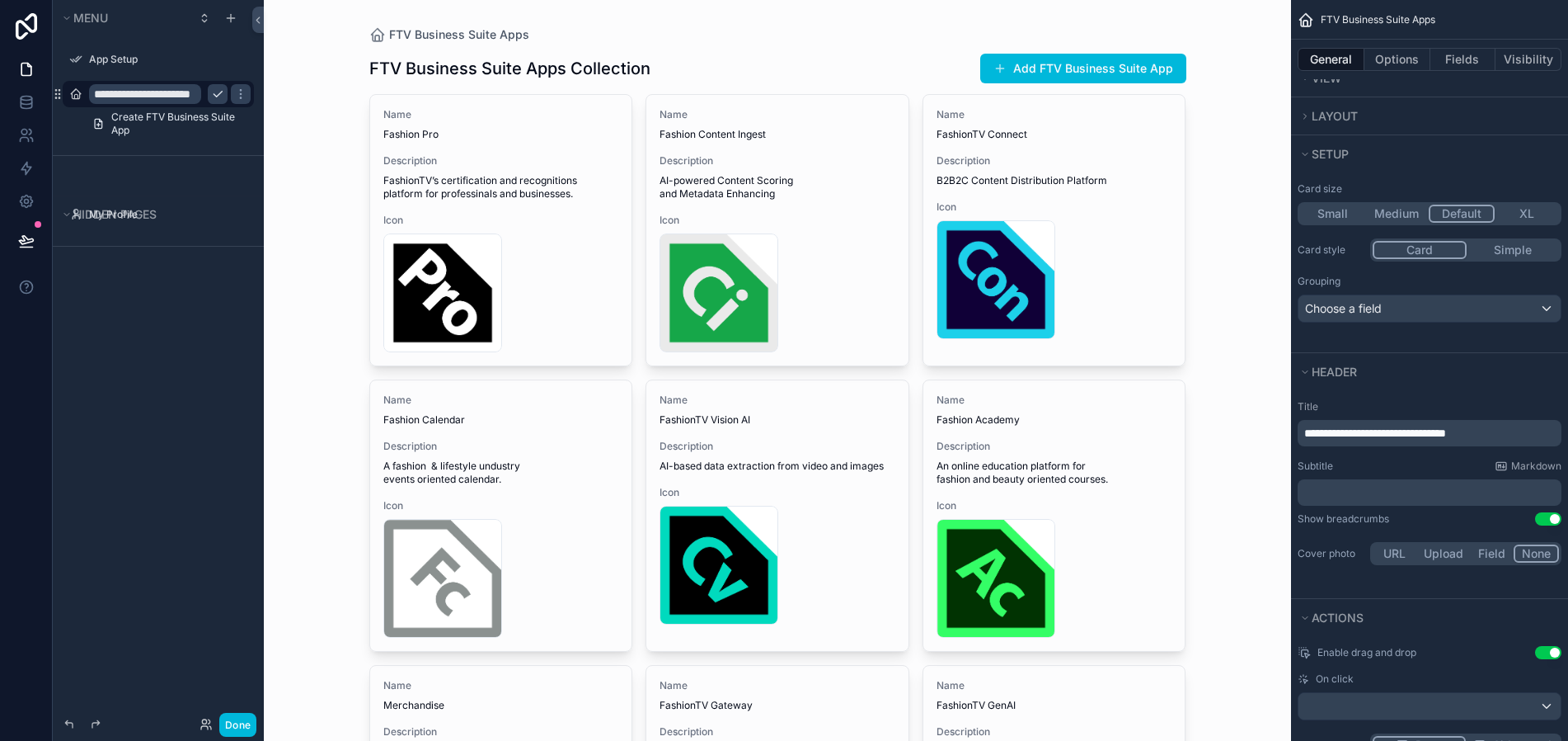
click at [1343, 219] on button "Small" at bounding box center [1333, 214] width 65 height 18
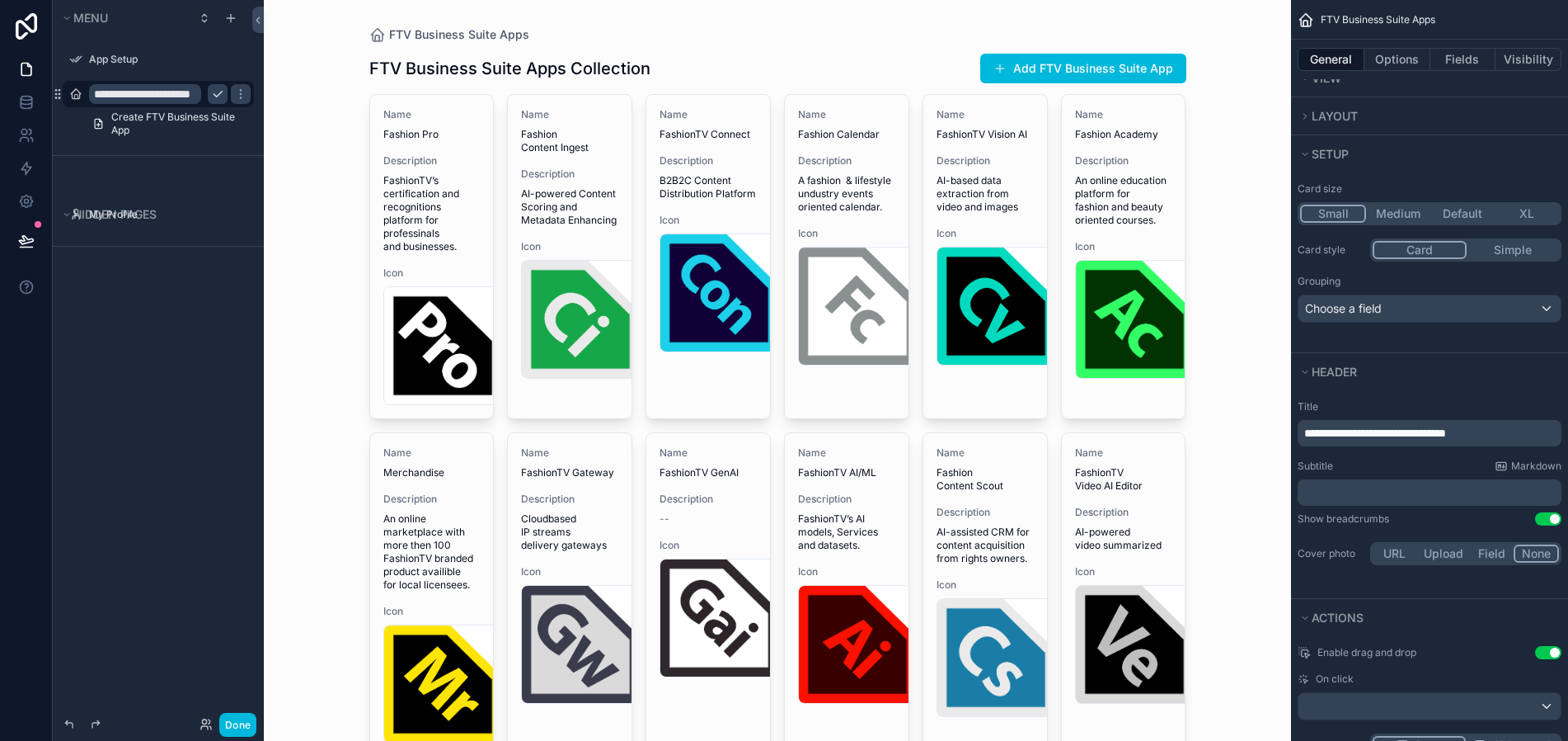
click at [1524, 210] on button "XL" at bounding box center [1527, 214] width 65 height 18
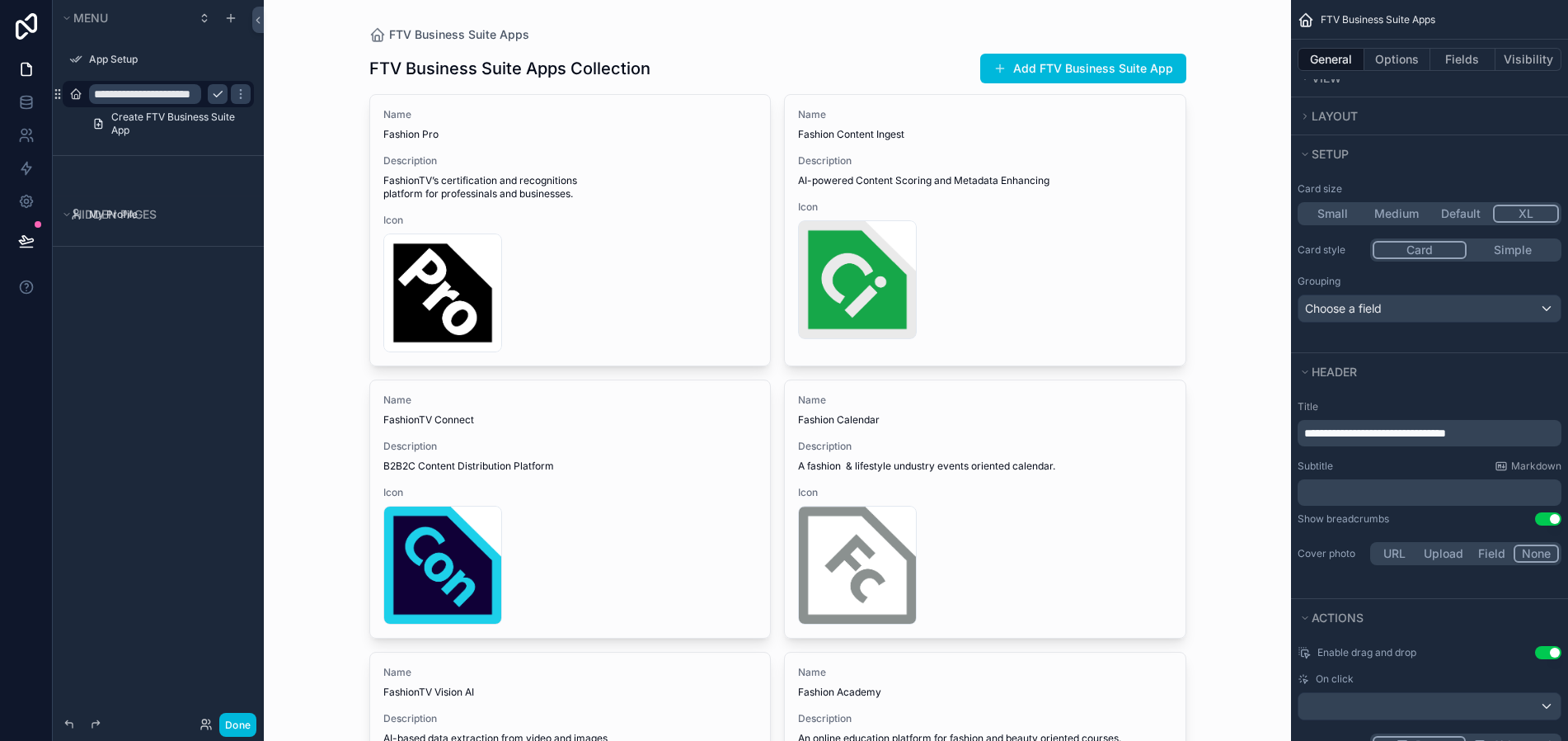
click at [1460, 212] on button "Default" at bounding box center [1461, 214] width 65 height 18
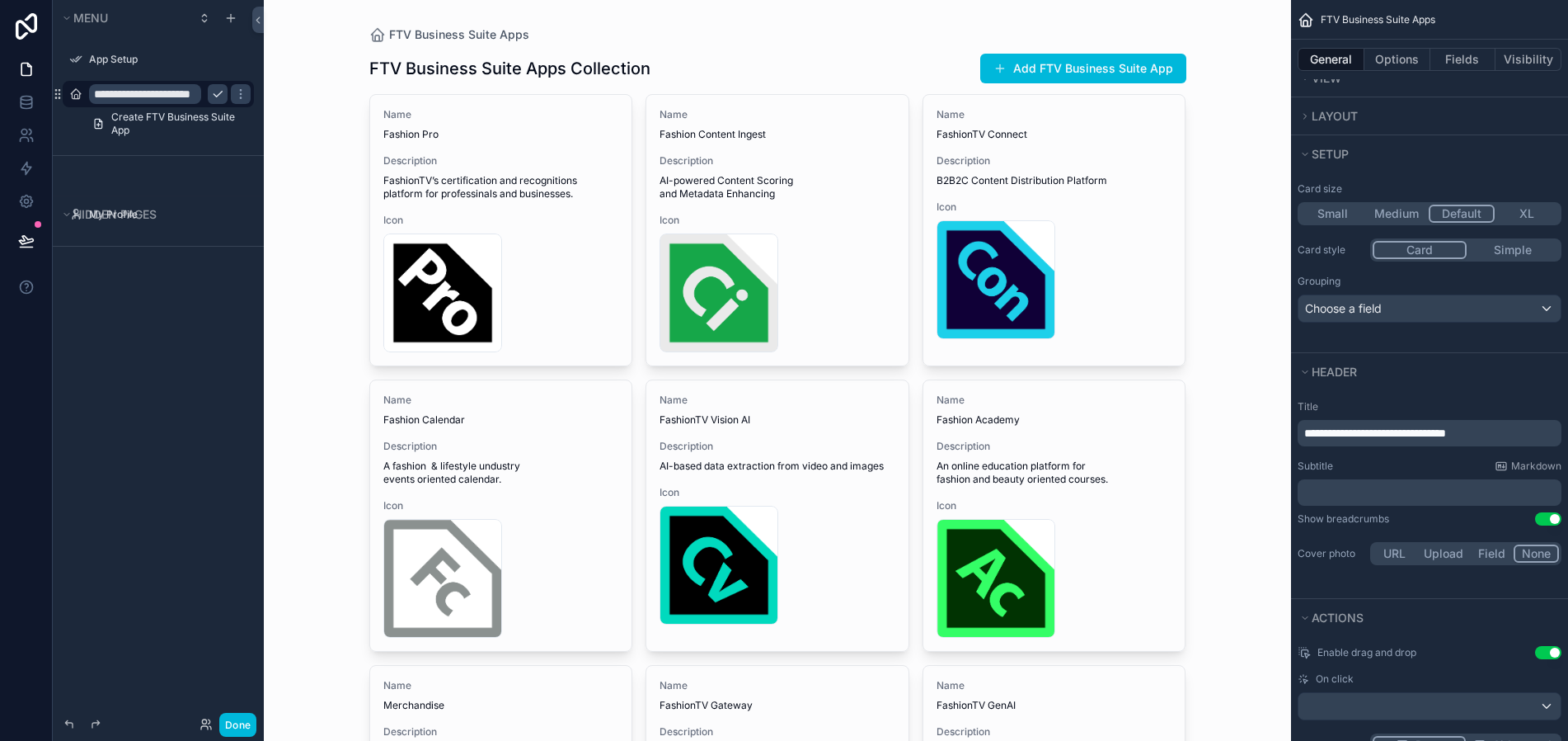
click at [1517, 251] on button "Simple" at bounding box center [1513, 250] width 92 height 18
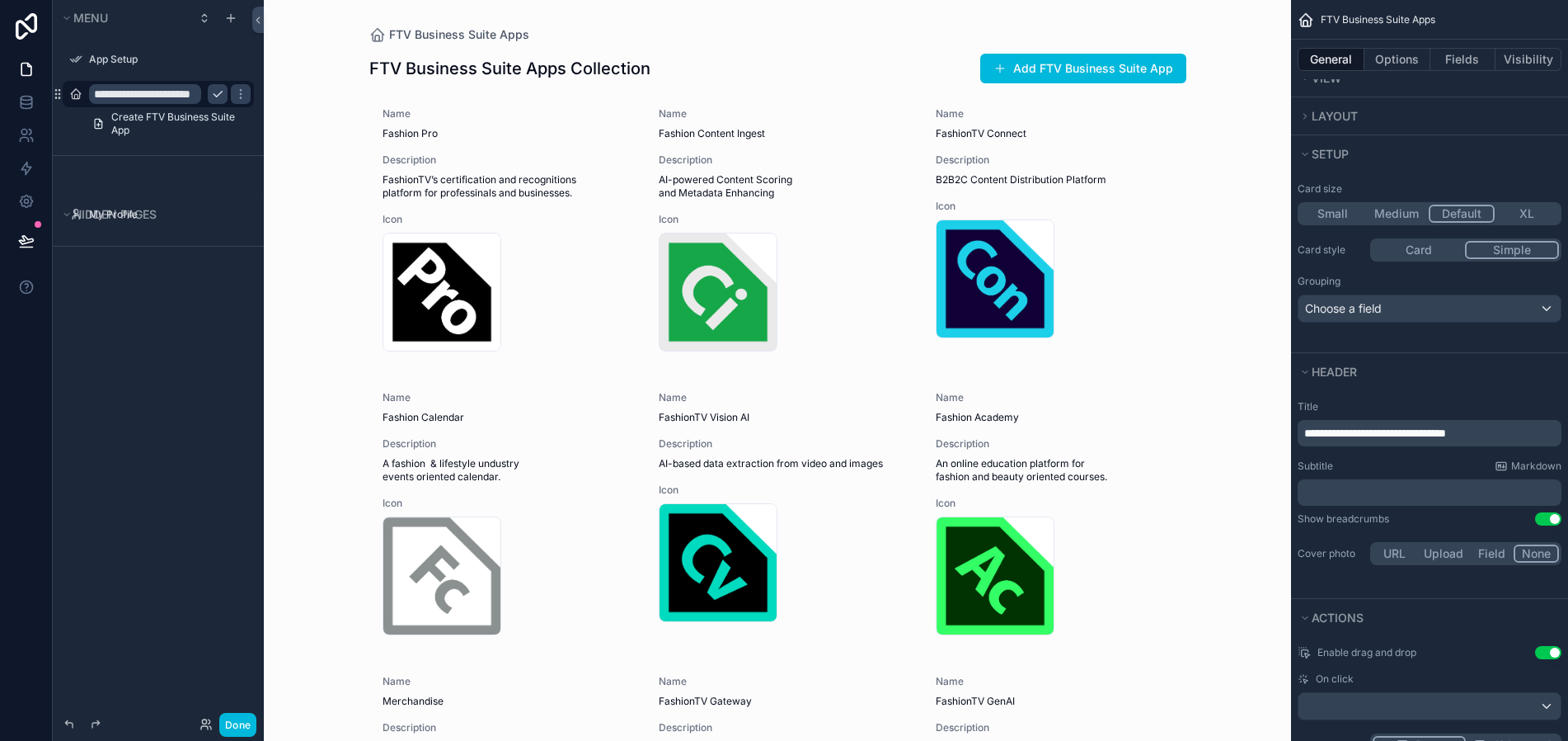
click at [1517, 251] on button "Simple" at bounding box center [1512, 250] width 94 height 18
click at [1400, 245] on button "Card" at bounding box center [1419, 250] width 92 height 18
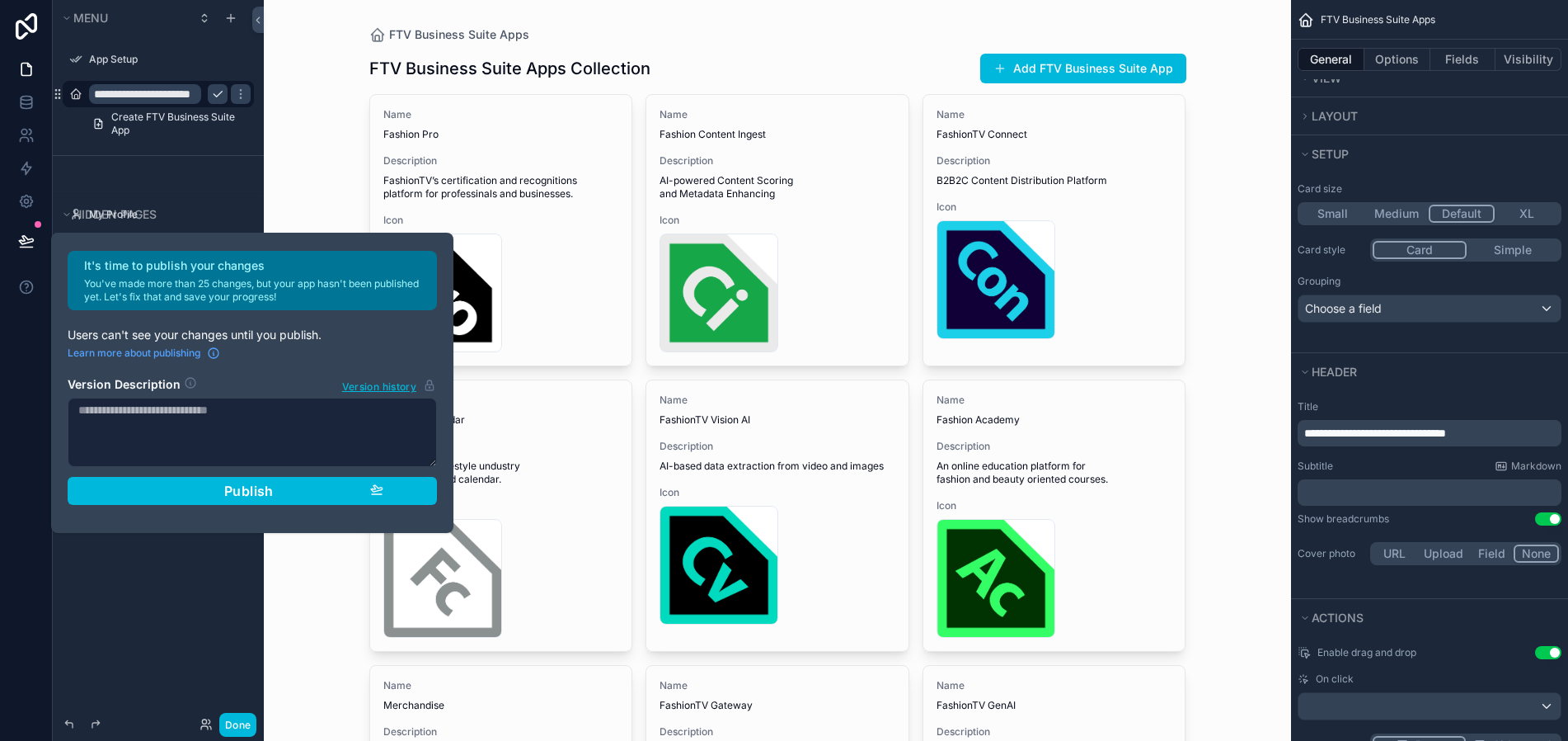
click at [1501, 253] on button "Simple" at bounding box center [1513, 250] width 92 height 18
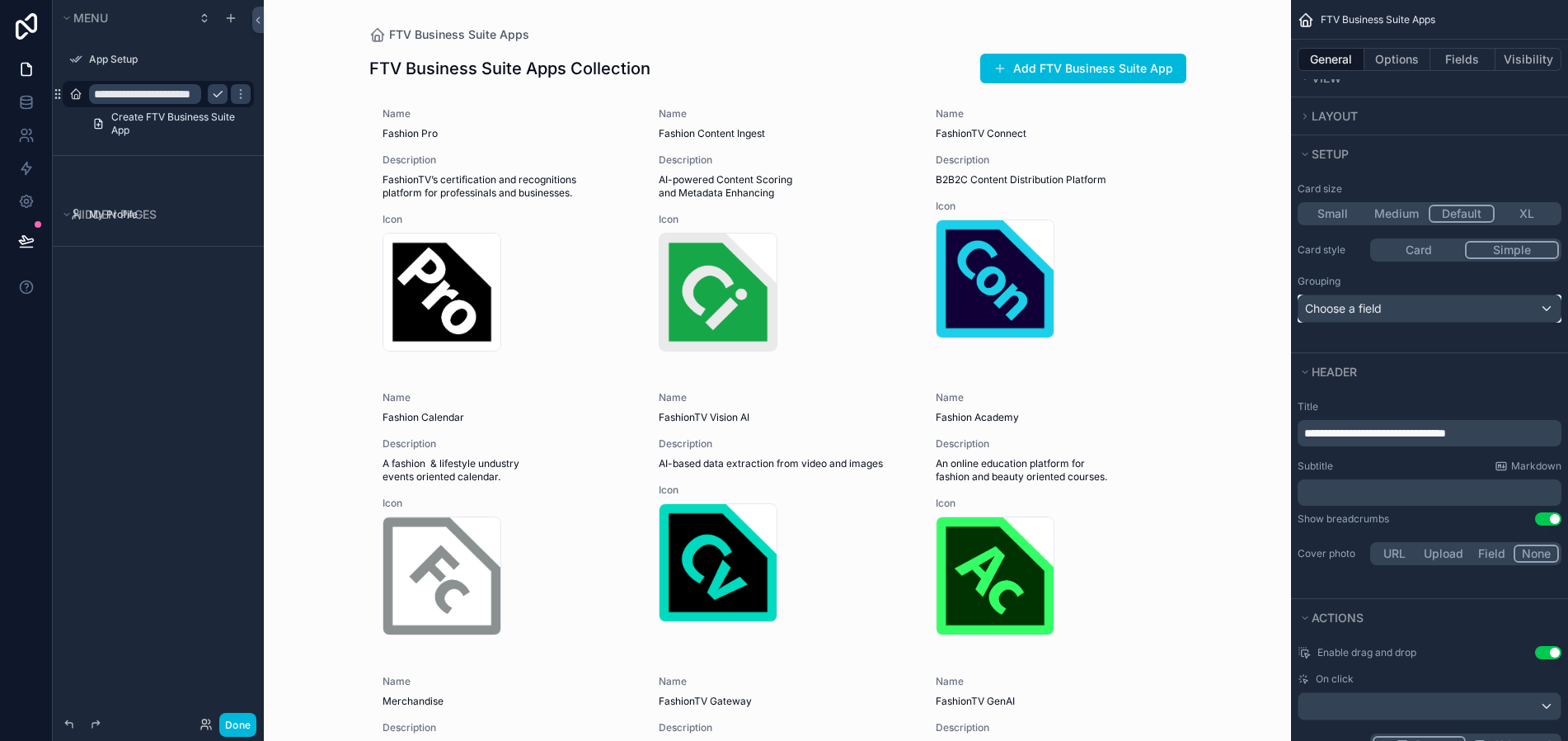
click at [1483, 308] on div "Choose a field" at bounding box center [1430, 308] width 262 height 26
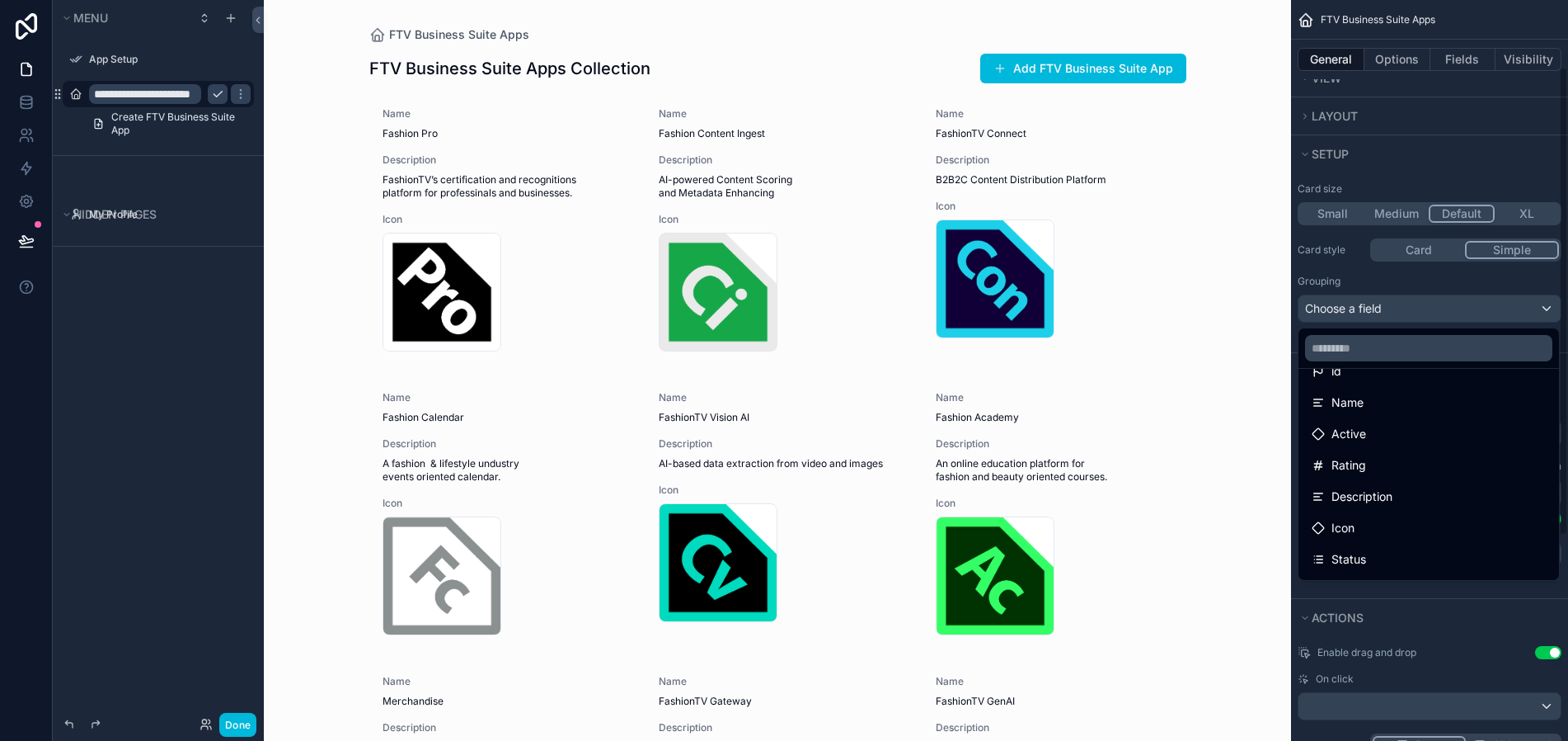
scroll to position [0, 0]
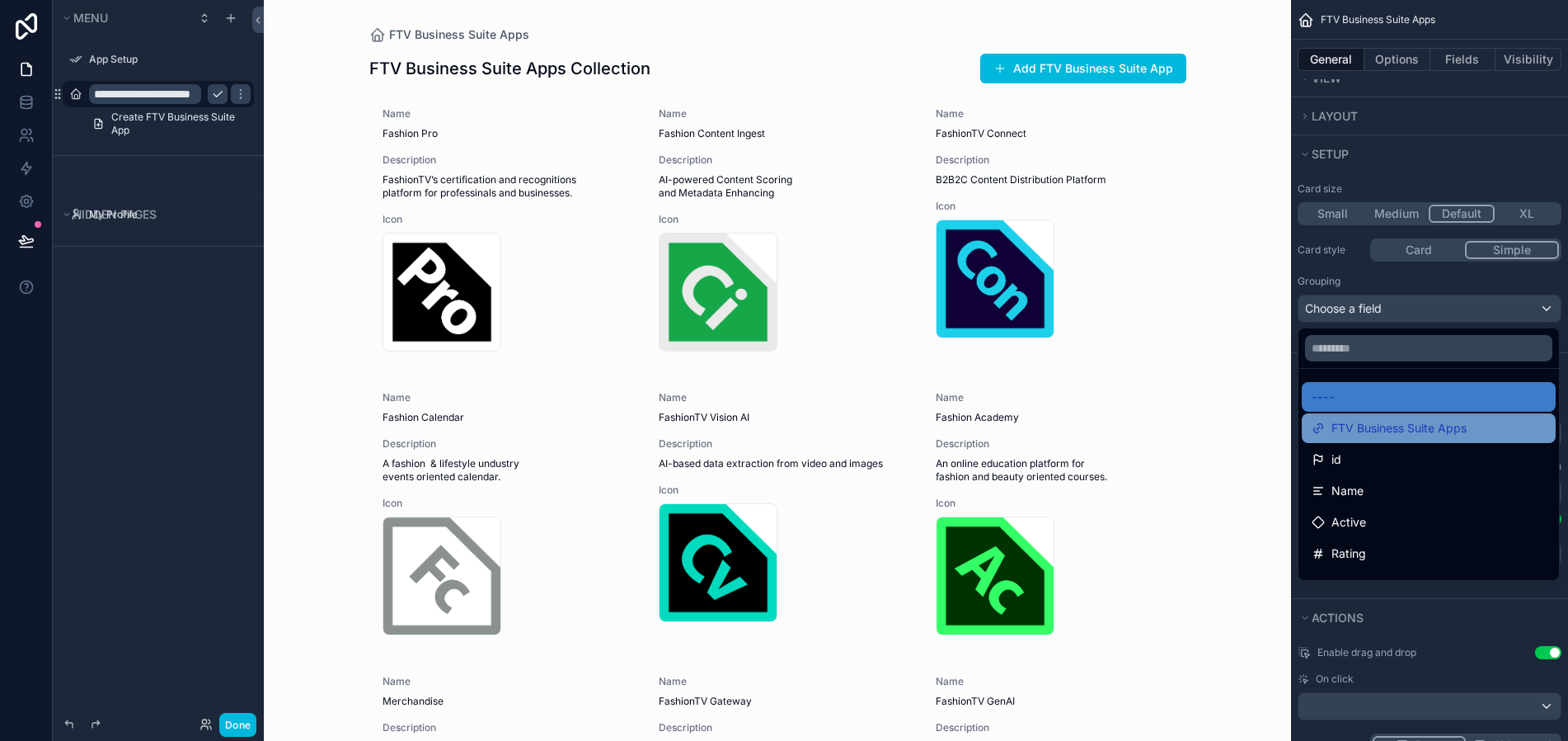
click at [1374, 434] on span "FTV Business Suite Apps" at bounding box center [1399, 428] width 135 height 20
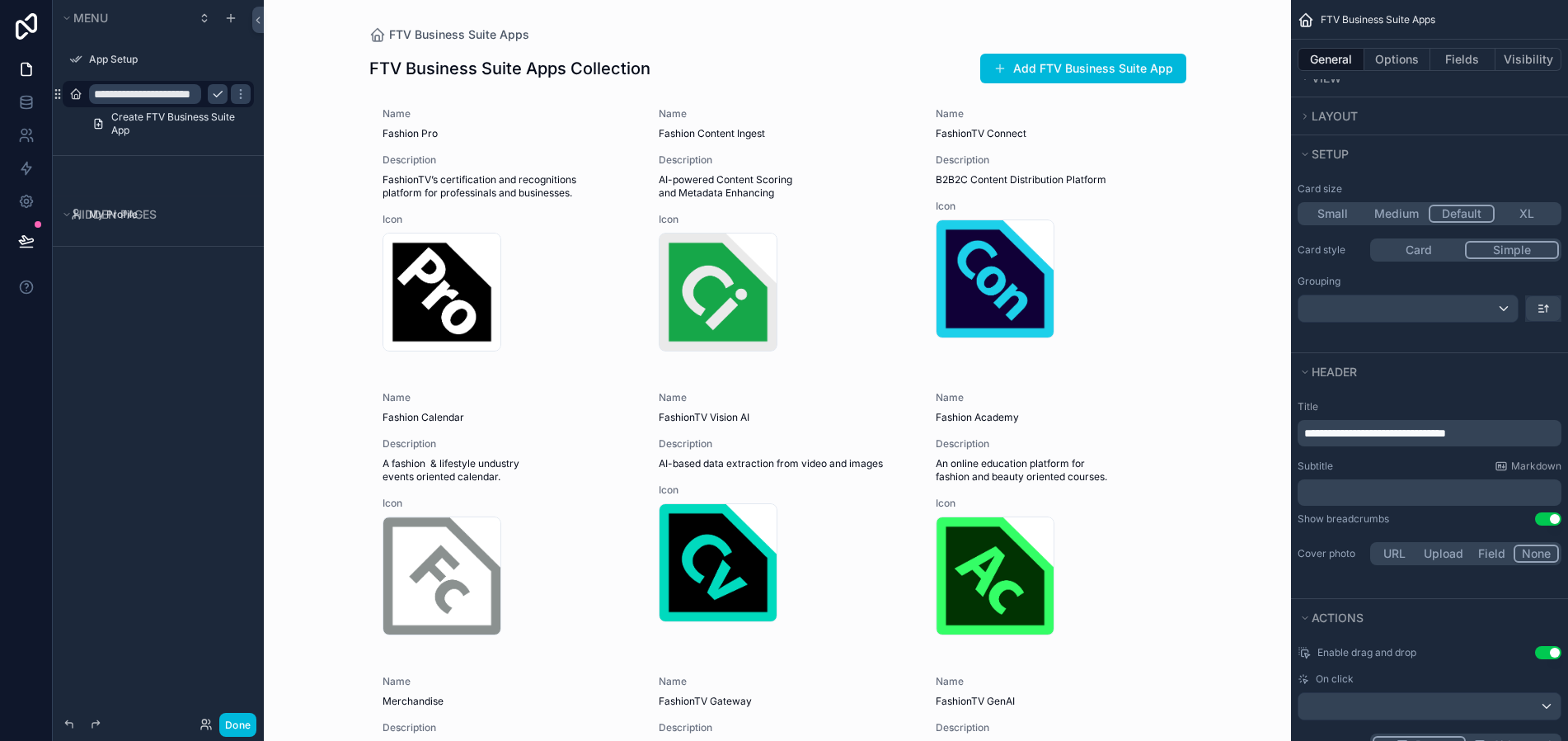
click at [1504, 436] on p "**********" at bounding box center [1431, 433] width 254 height 17
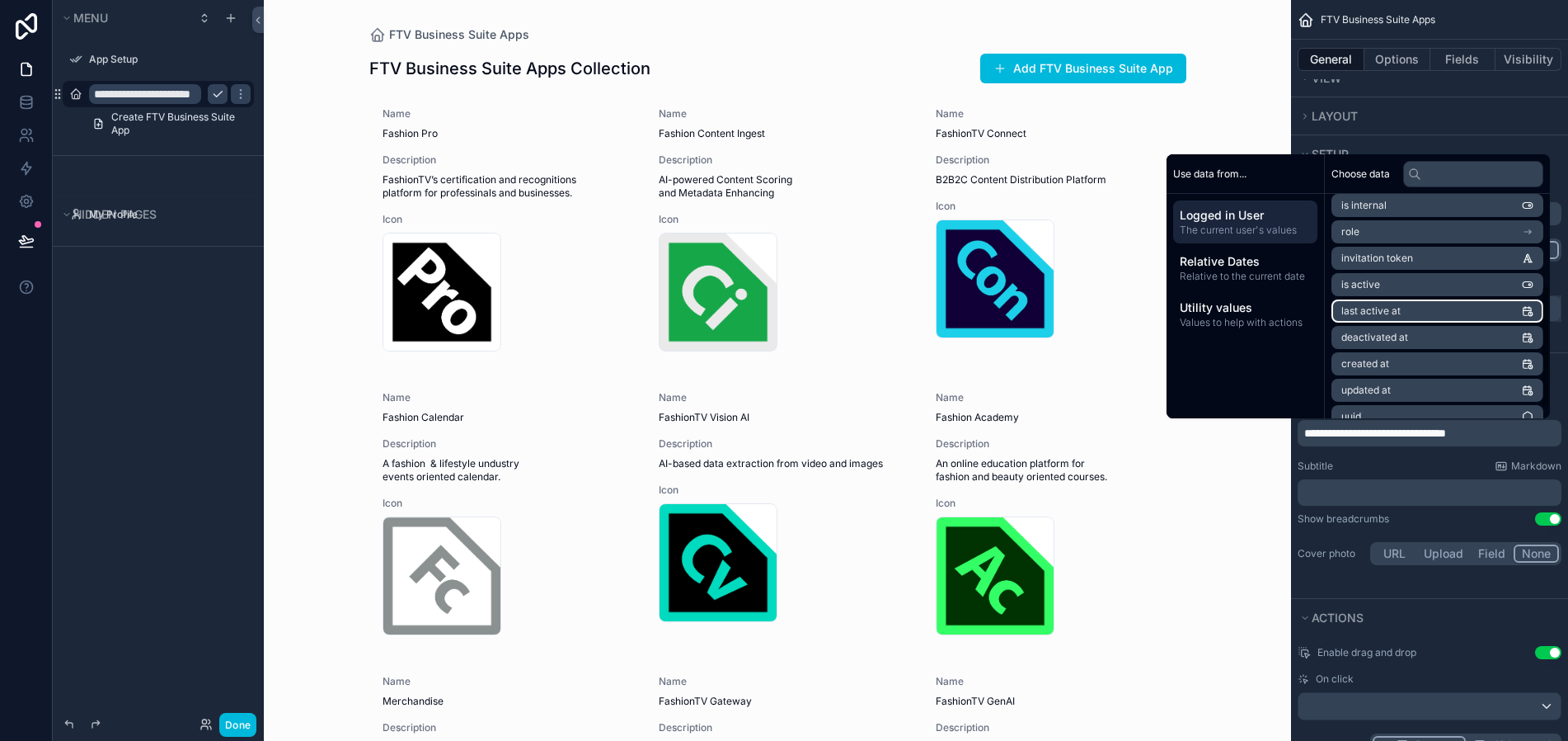
scroll to position [168, 0]
click at [1221, 537] on div "FTV Business Suite Apps FTV Business Suite Apps Collection Add FTV Business Sui…" at bounding box center [778, 370] width 1027 height 741
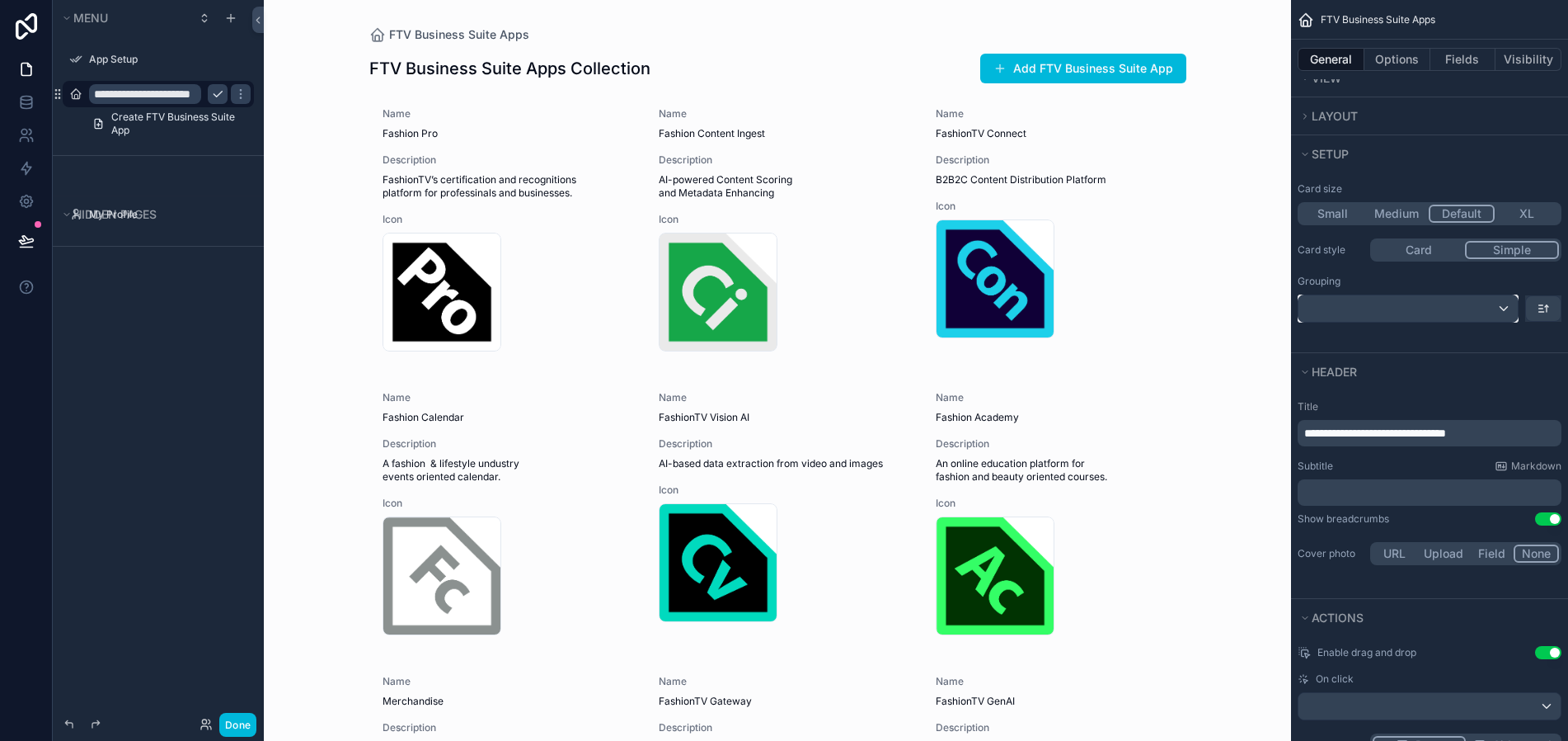
click at [1507, 304] on div "scrollable content" at bounding box center [1409, 308] width 220 height 26
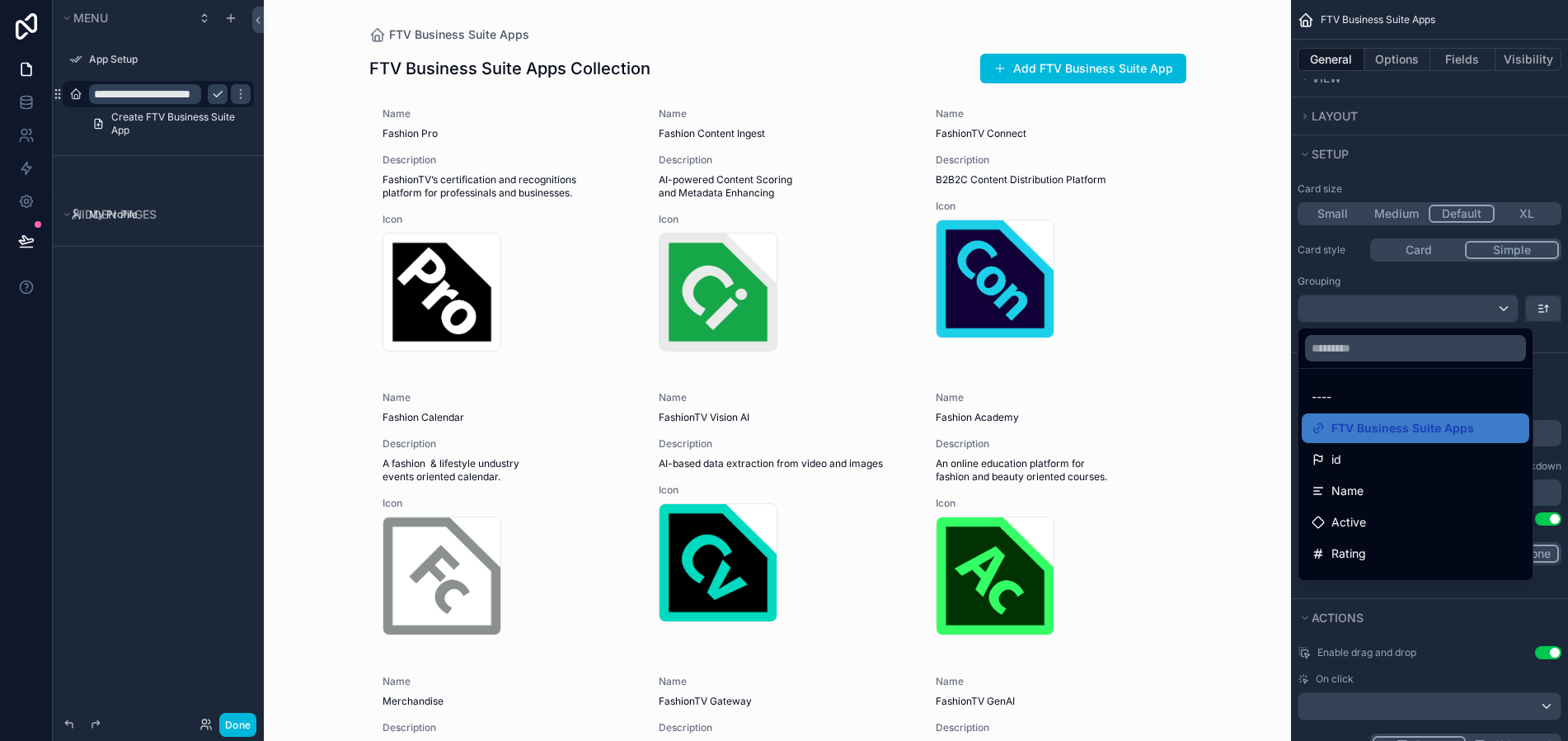
click at [1539, 304] on div "scrollable content" at bounding box center [784, 370] width 1568 height 741
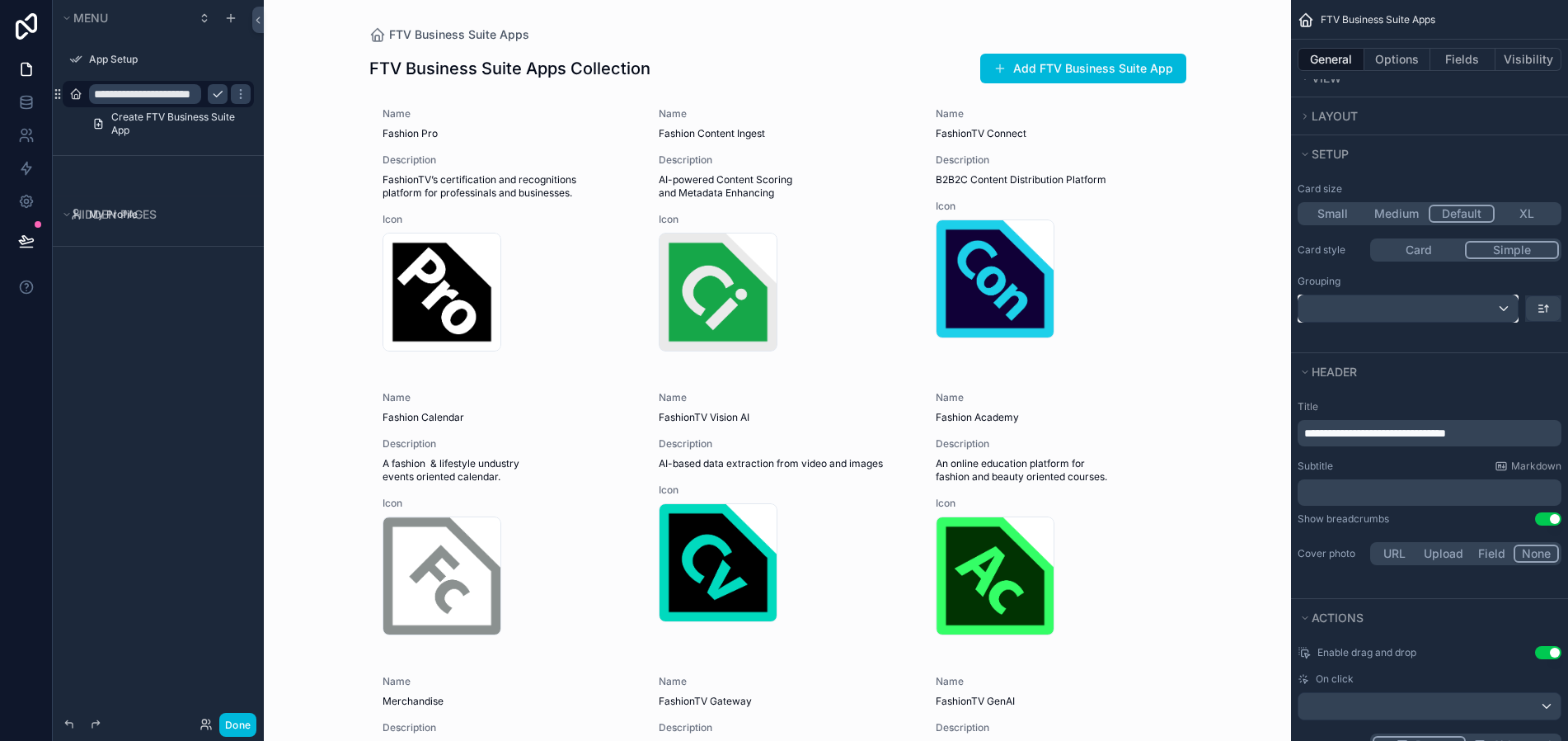
click at [1507, 311] on div "scrollable content" at bounding box center [1409, 308] width 220 height 26
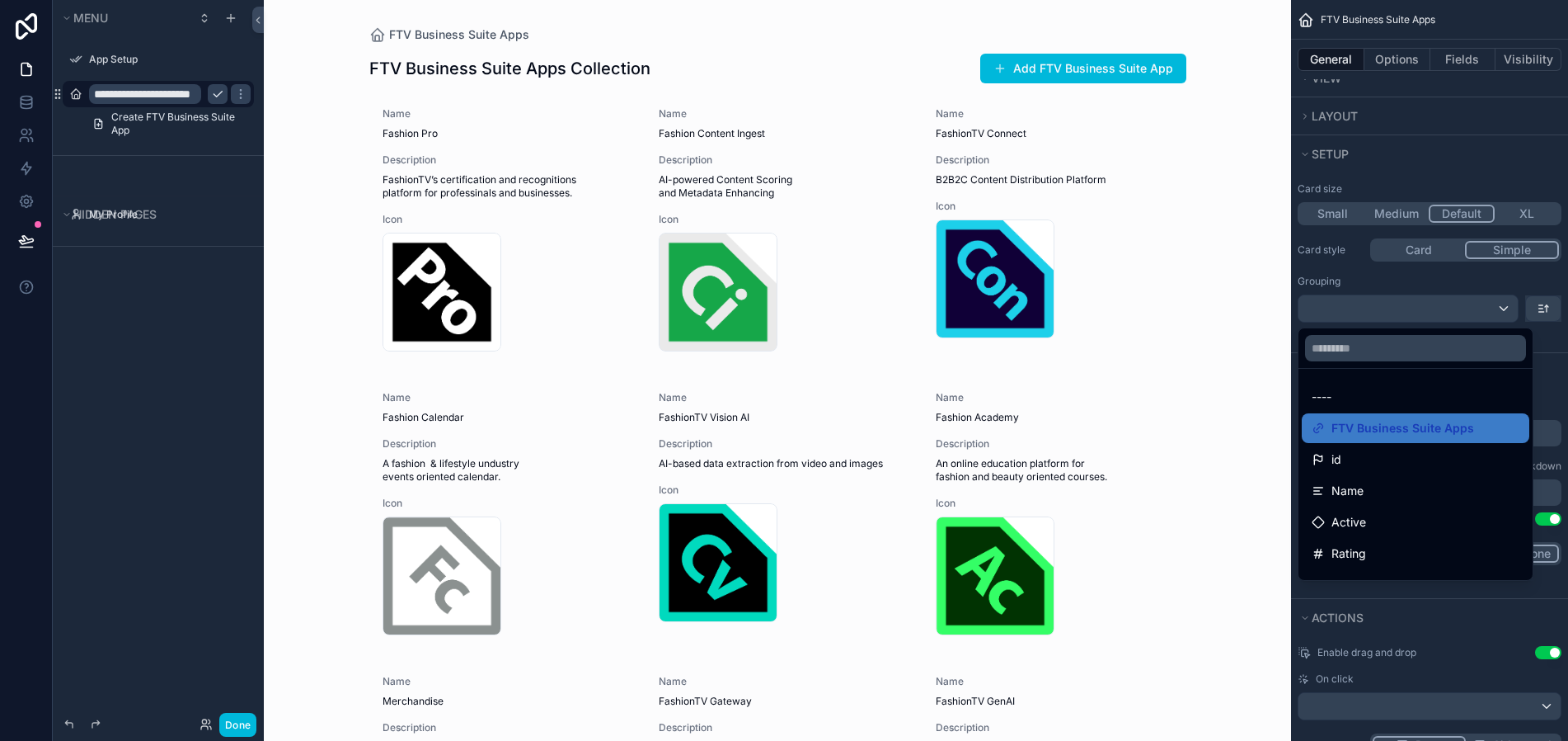
click at [1502, 309] on div "scrollable content" at bounding box center [784, 370] width 1568 height 741
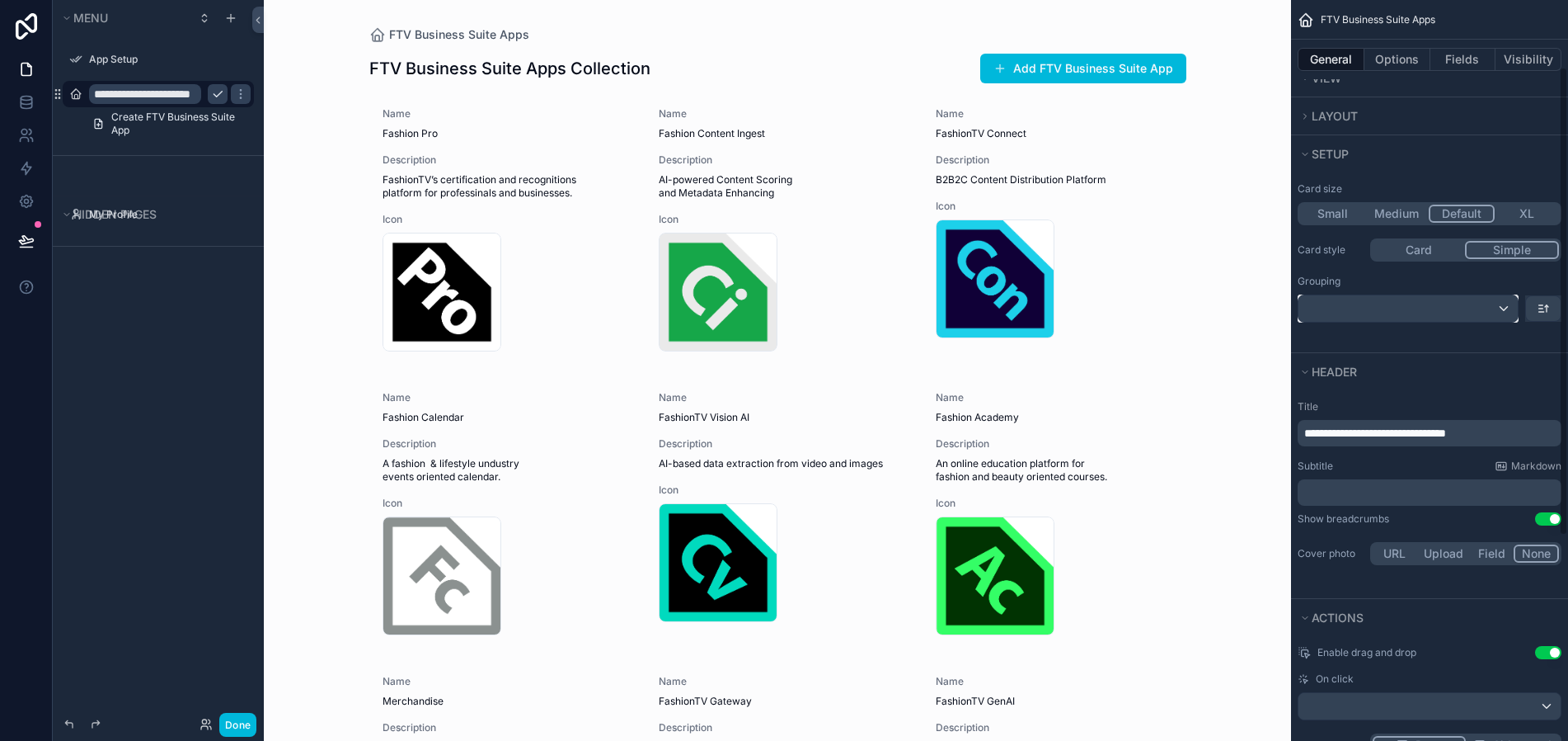
click at [1507, 308] on div "scrollable content" at bounding box center [1409, 308] width 220 height 26
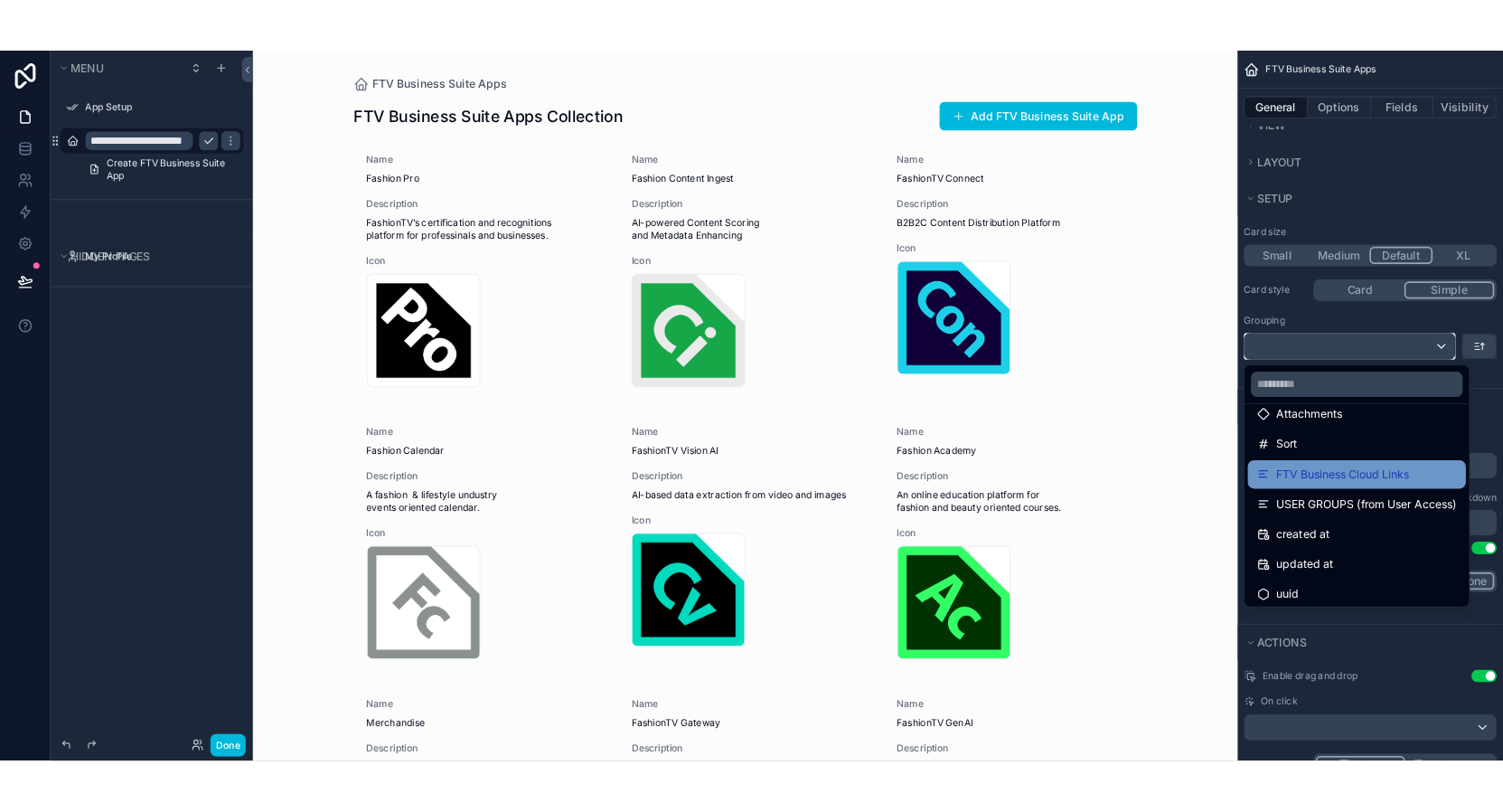
scroll to position [334, 0]
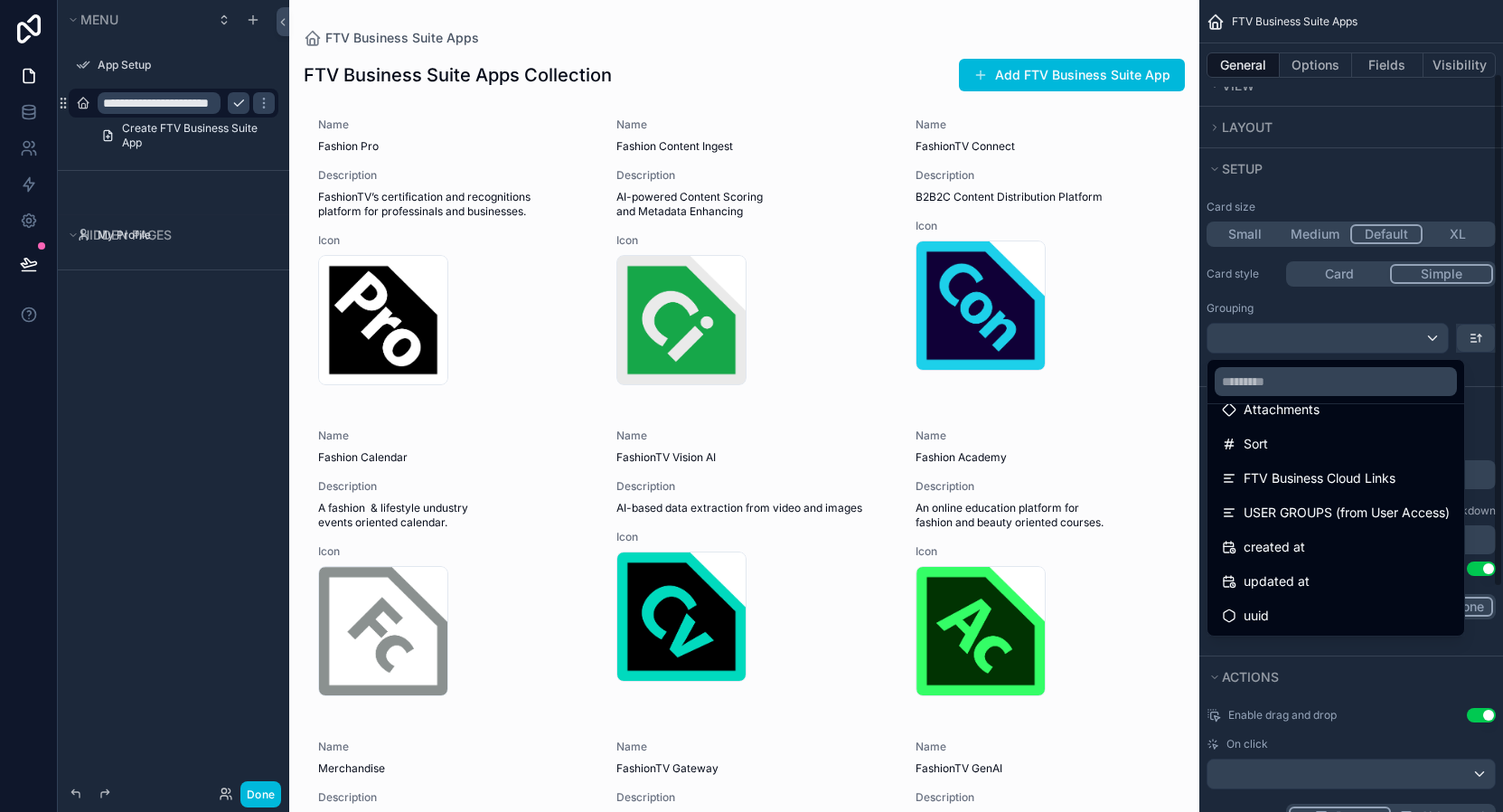
click at [1413, 341] on div "scrollable content" at bounding box center [752, 406] width 1503 height 812
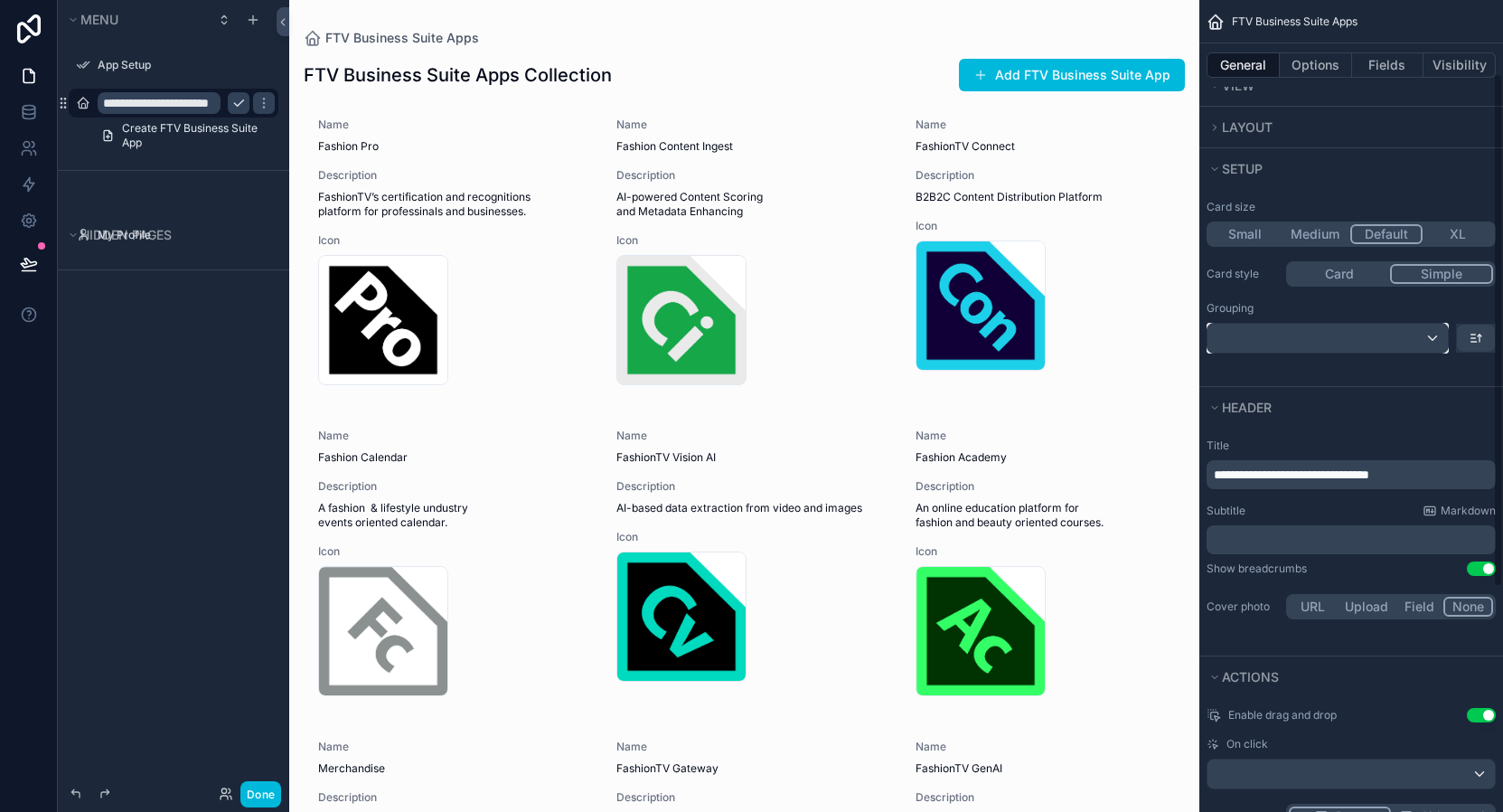
click at [1446, 333] on div "scrollable content" at bounding box center [1328, 337] width 241 height 28
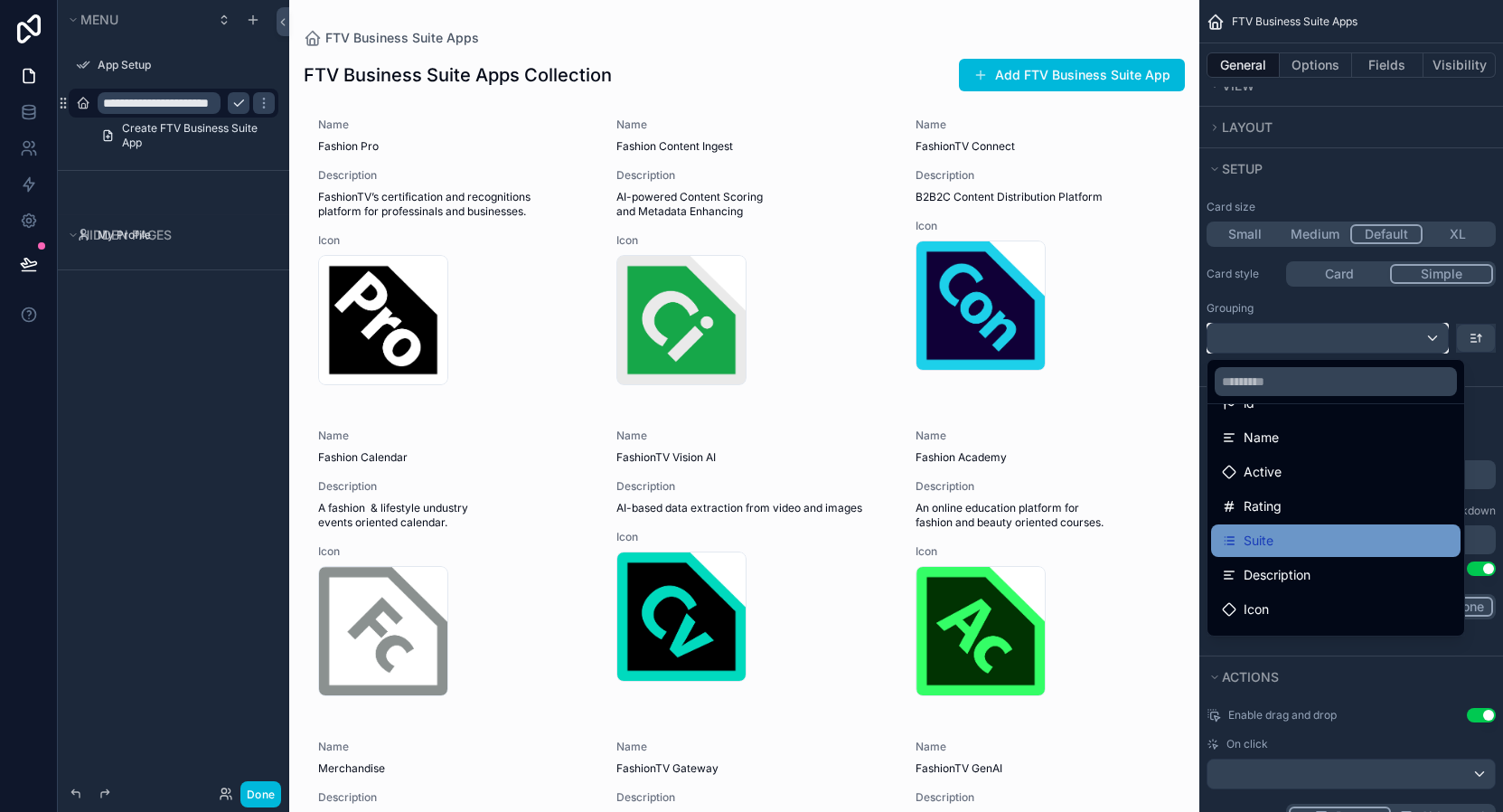
scroll to position [101, 0]
click at [1267, 529] on span "Suite" at bounding box center [1259, 540] width 29 height 22
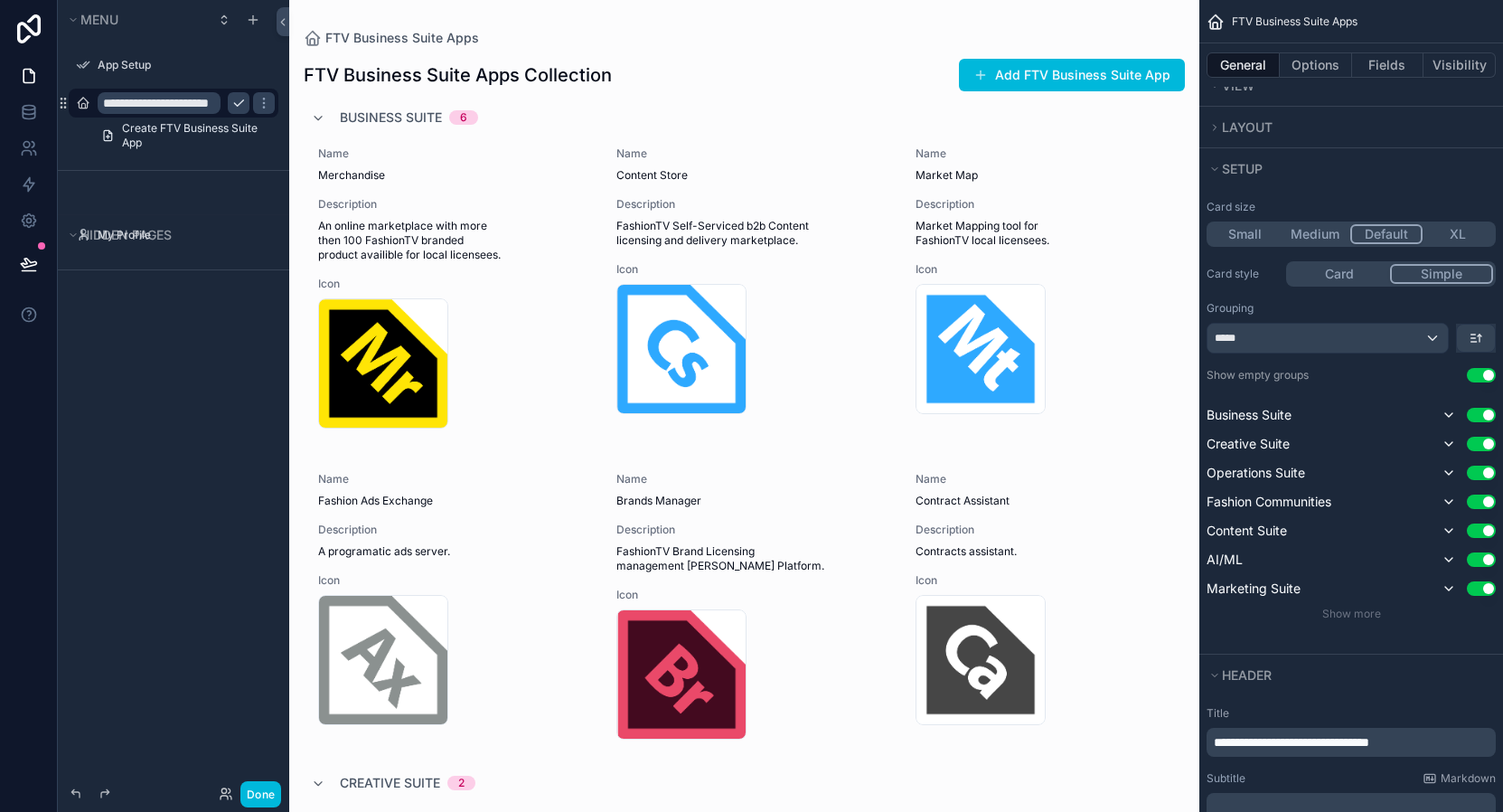
click at [1478, 372] on button "Use setting" at bounding box center [1481, 375] width 28 height 15
click at [1450, 418] on icon "scrollable content" at bounding box center [1449, 415] width 15 height 15
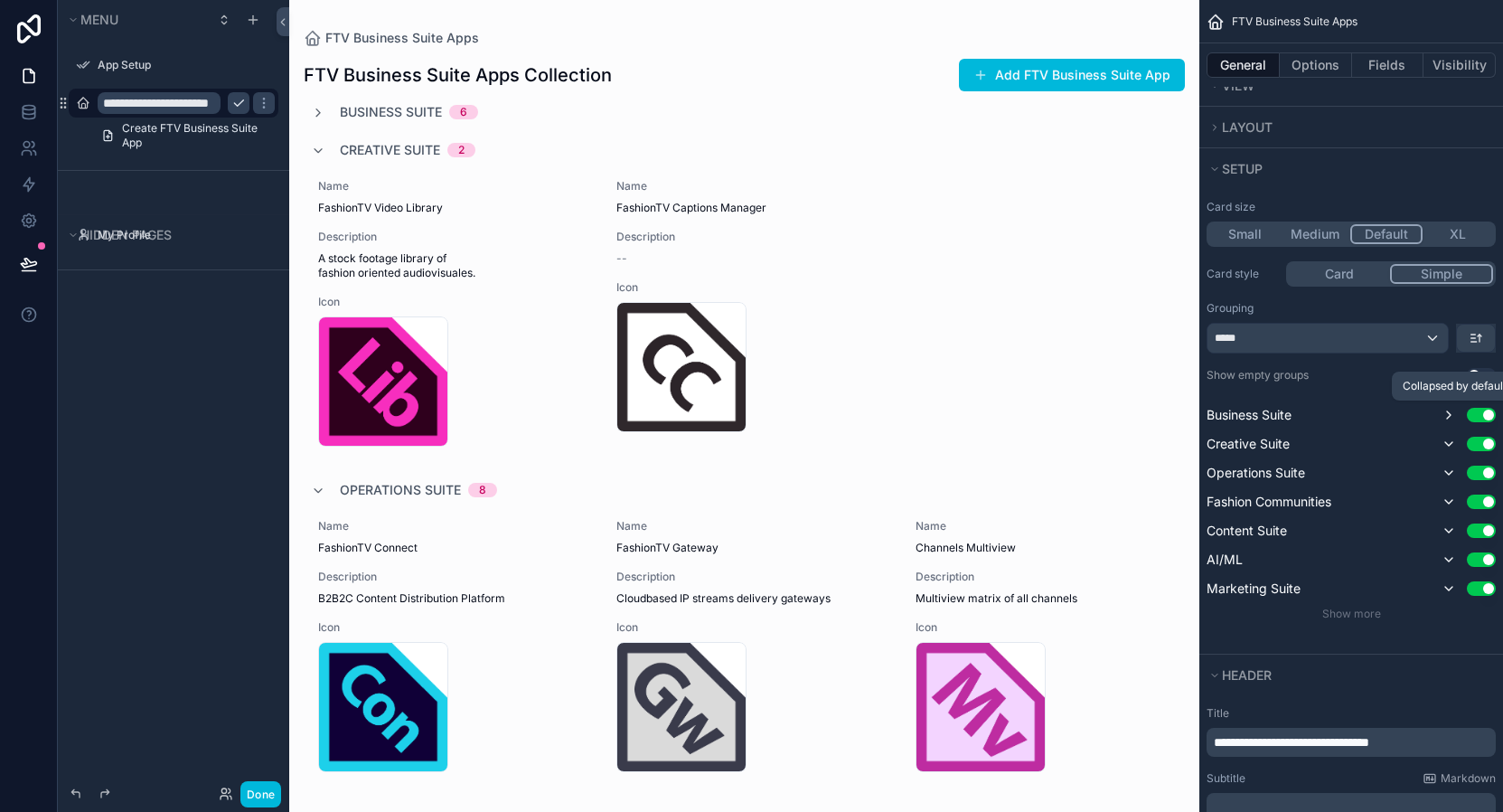
click at [1450, 418] on icon "scrollable content" at bounding box center [1449, 415] width 15 height 15
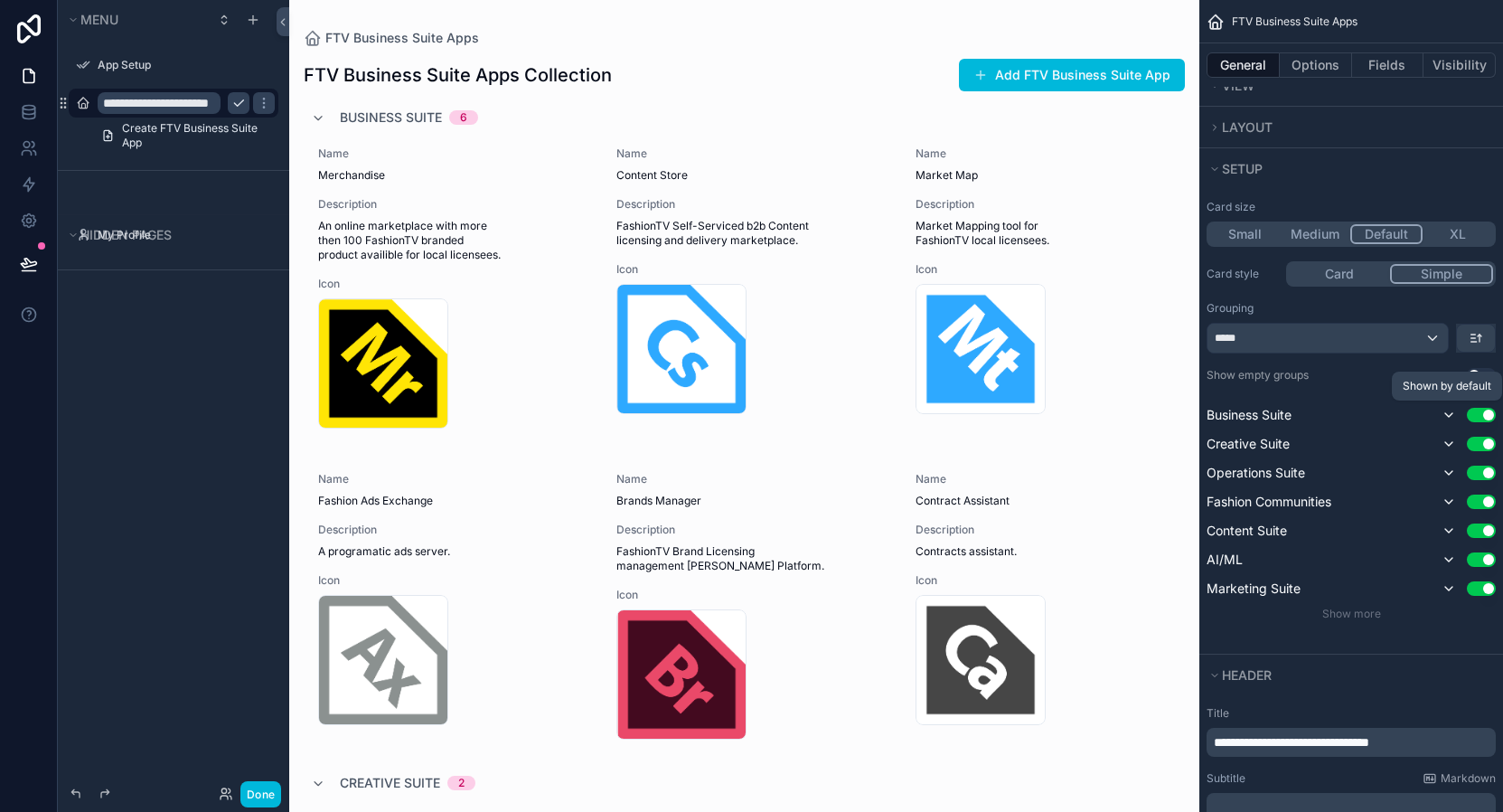
click at [1450, 418] on icon "scrollable content" at bounding box center [1449, 415] width 15 height 15
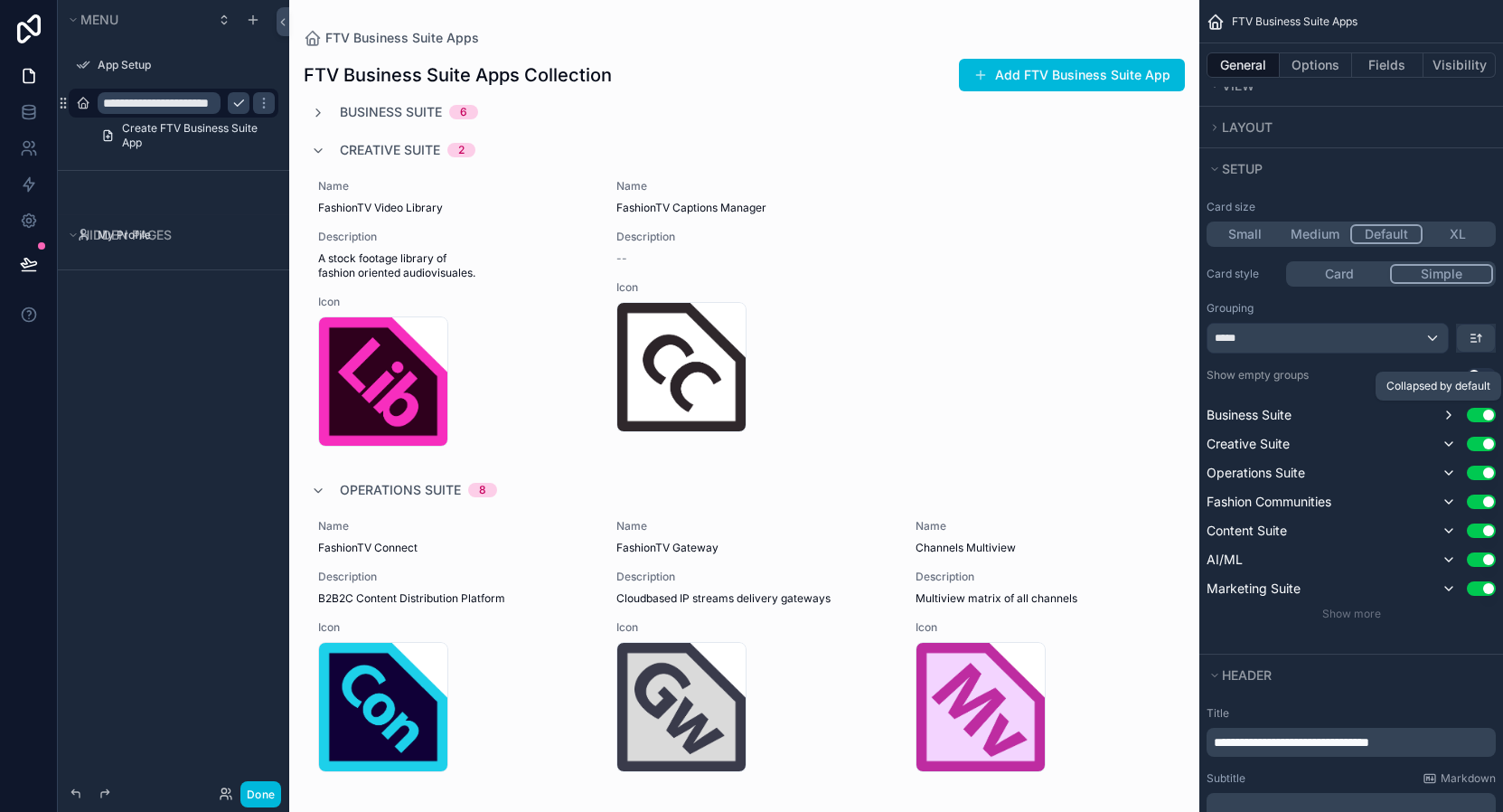
click at [1449, 416] on icon "scrollable content" at bounding box center [1449, 415] width 4 height 7
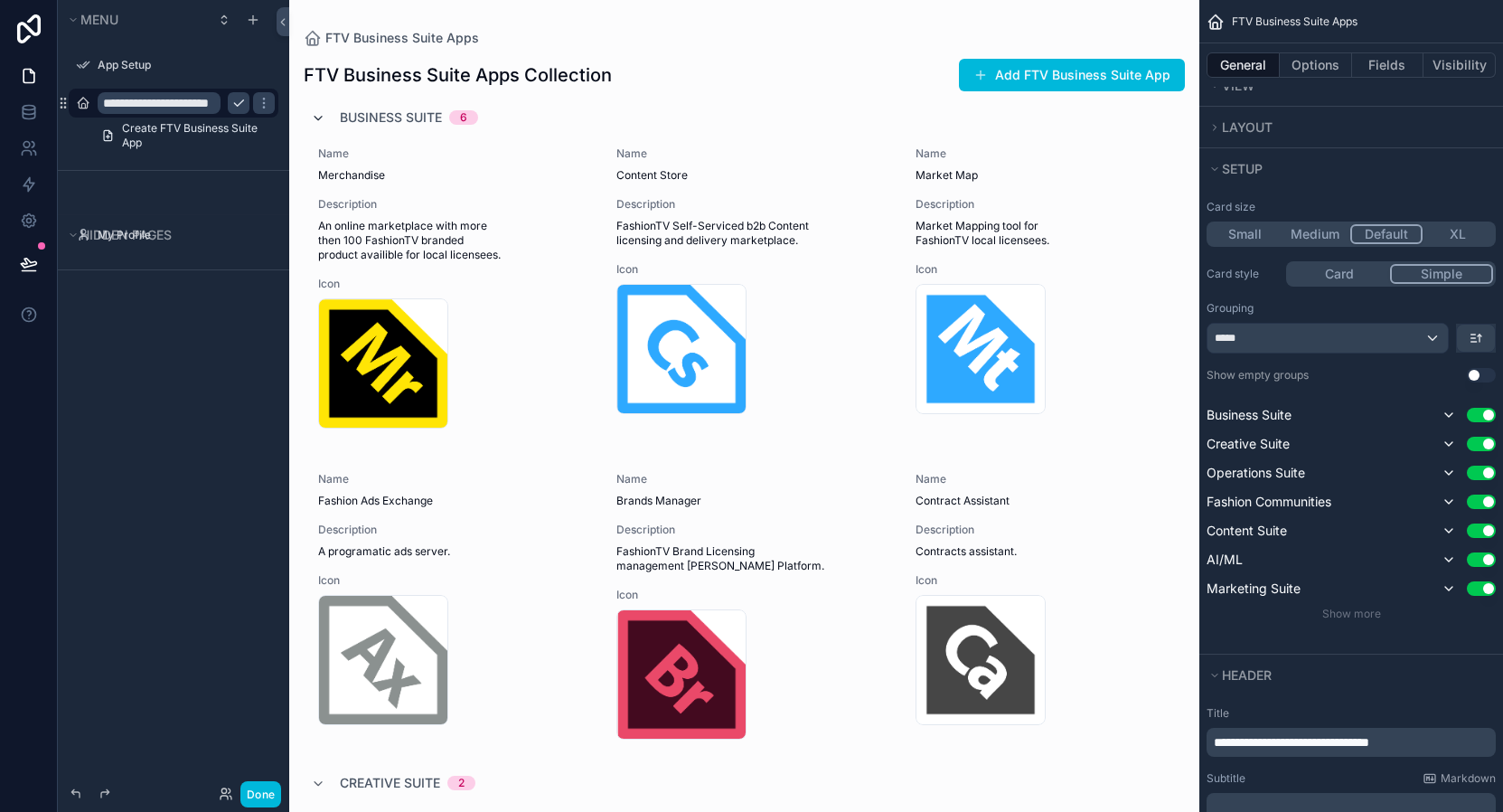
click at [322, 118] on icon "scrollable content" at bounding box center [318, 118] width 15 height 15
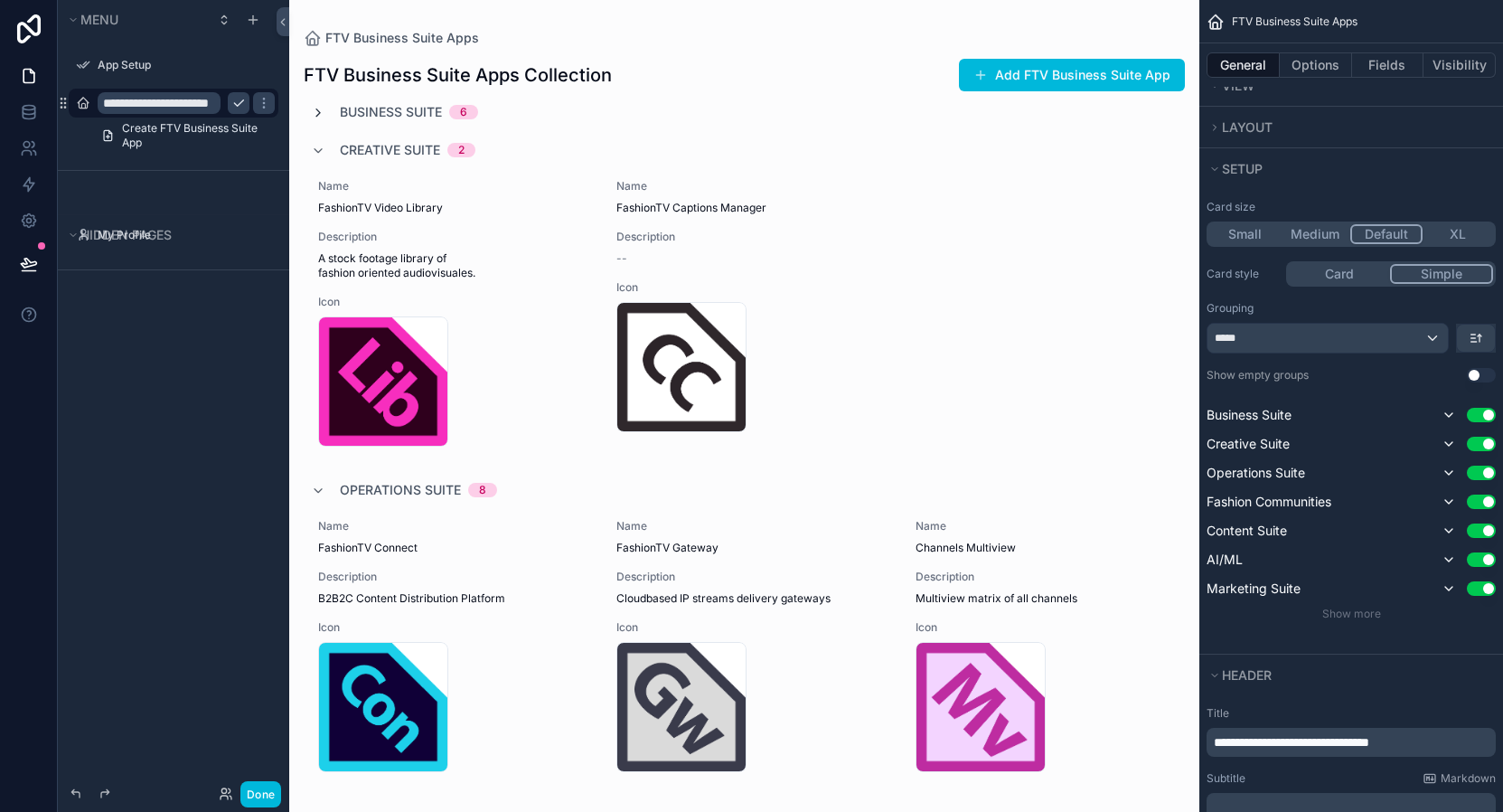
click at [322, 118] on icon "scrollable content" at bounding box center [318, 113] width 15 height 15
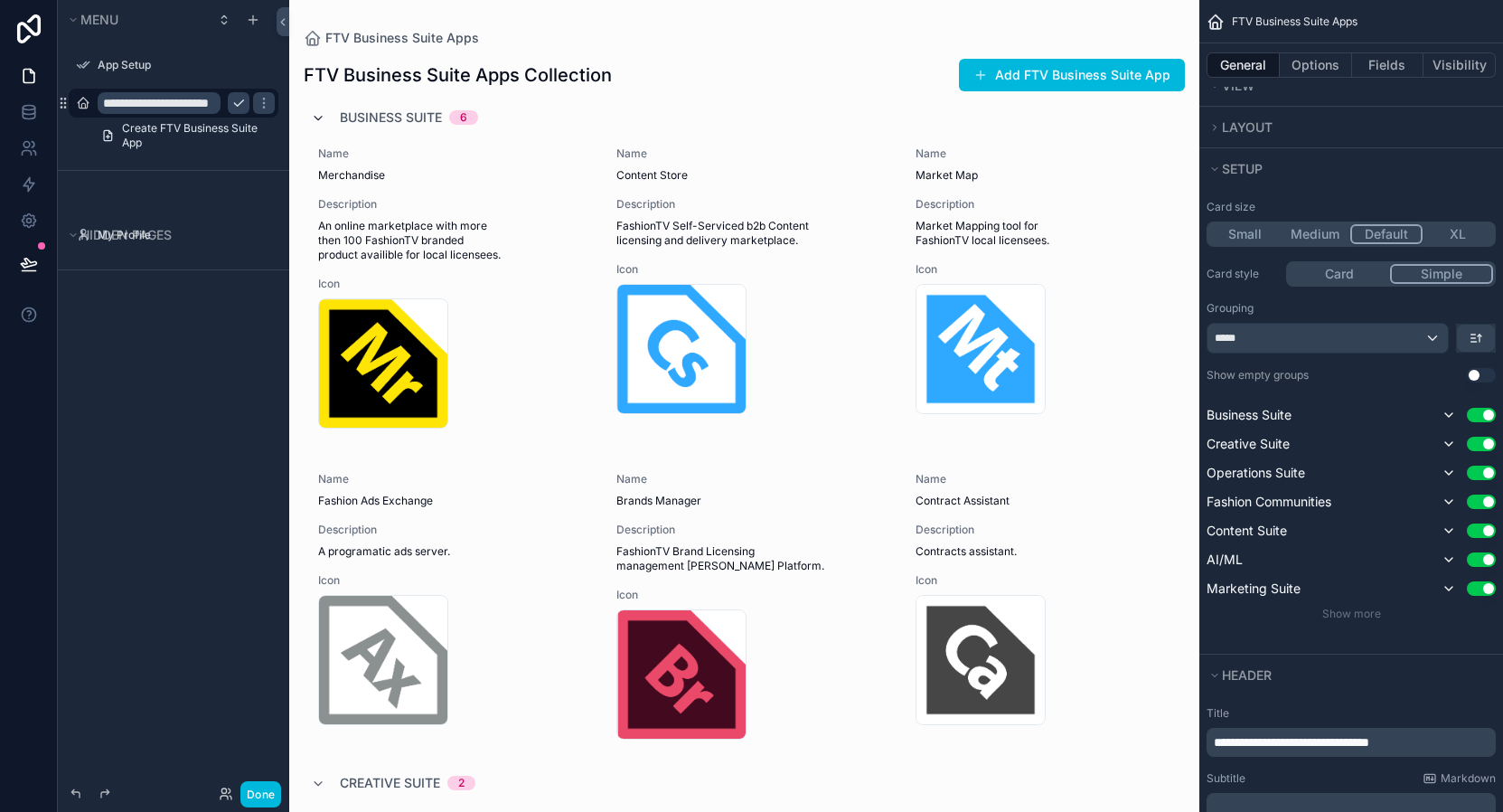
click at [318, 116] on icon "scrollable content" at bounding box center [318, 118] width 15 height 15
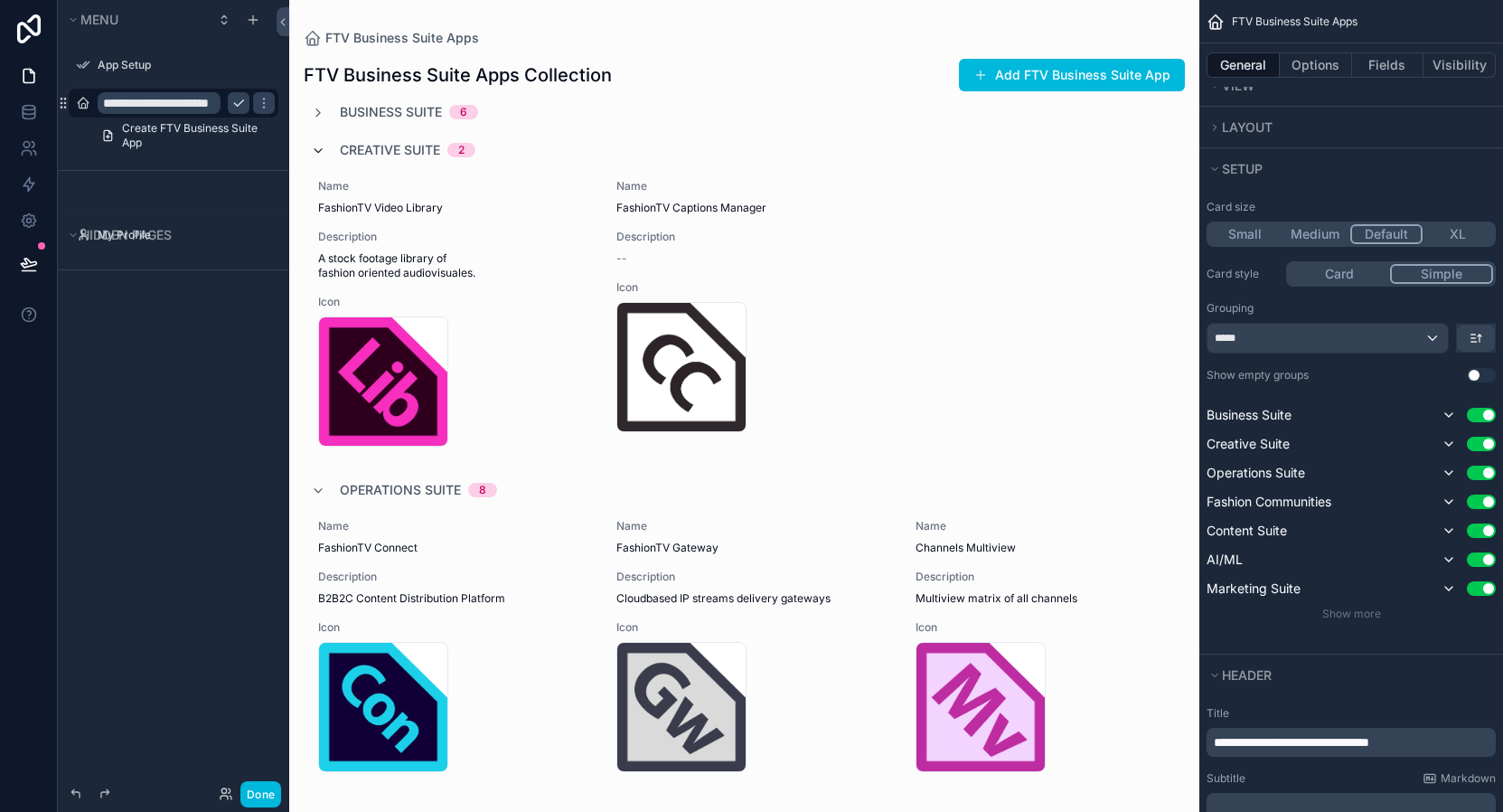
click at [324, 148] on icon "scrollable content" at bounding box center [318, 151] width 15 height 15
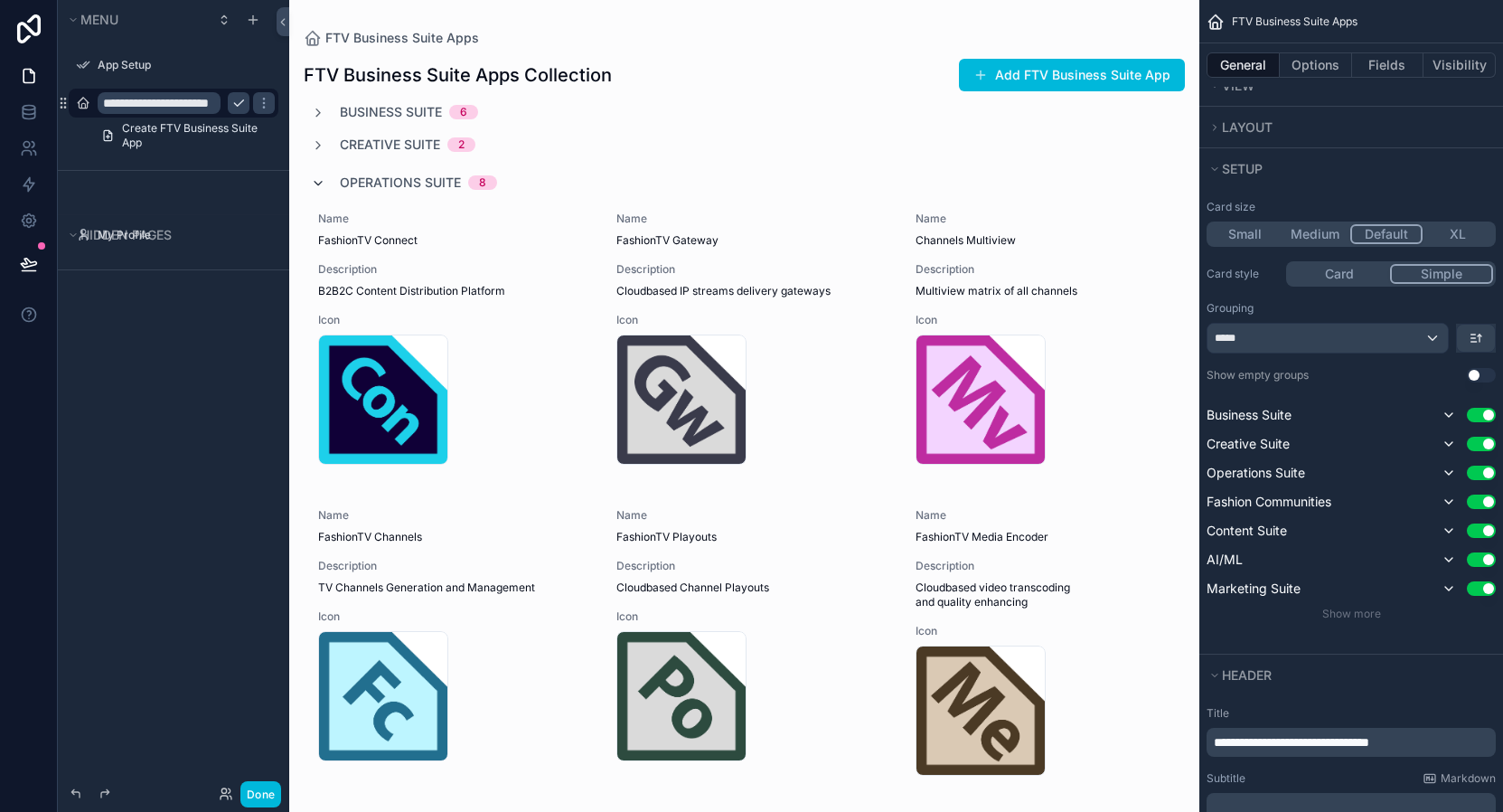
click at [320, 179] on icon "scrollable content" at bounding box center [318, 184] width 15 height 15
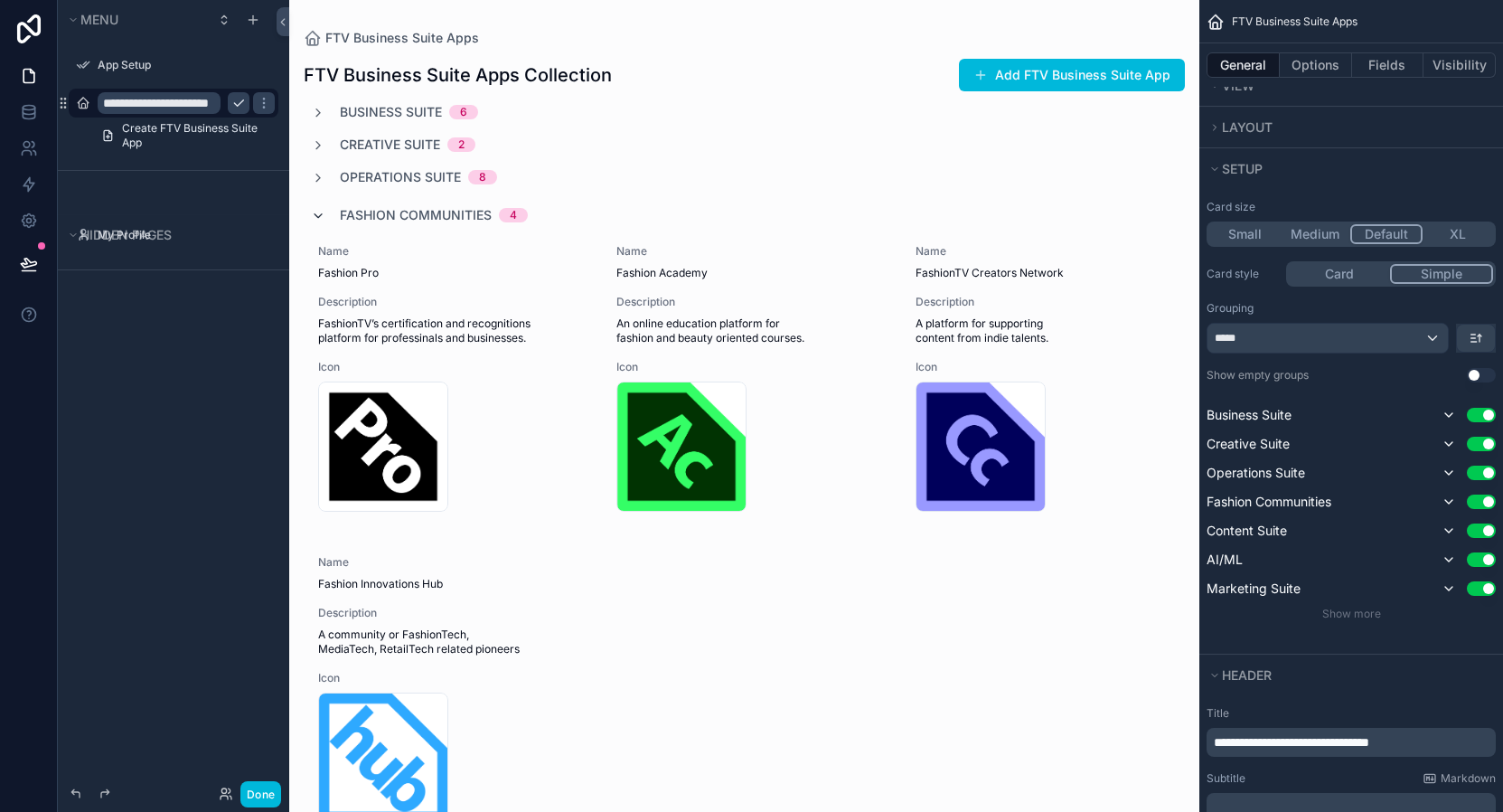
click at [321, 213] on icon "scrollable content" at bounding box center [318, 216] width 15 height 15
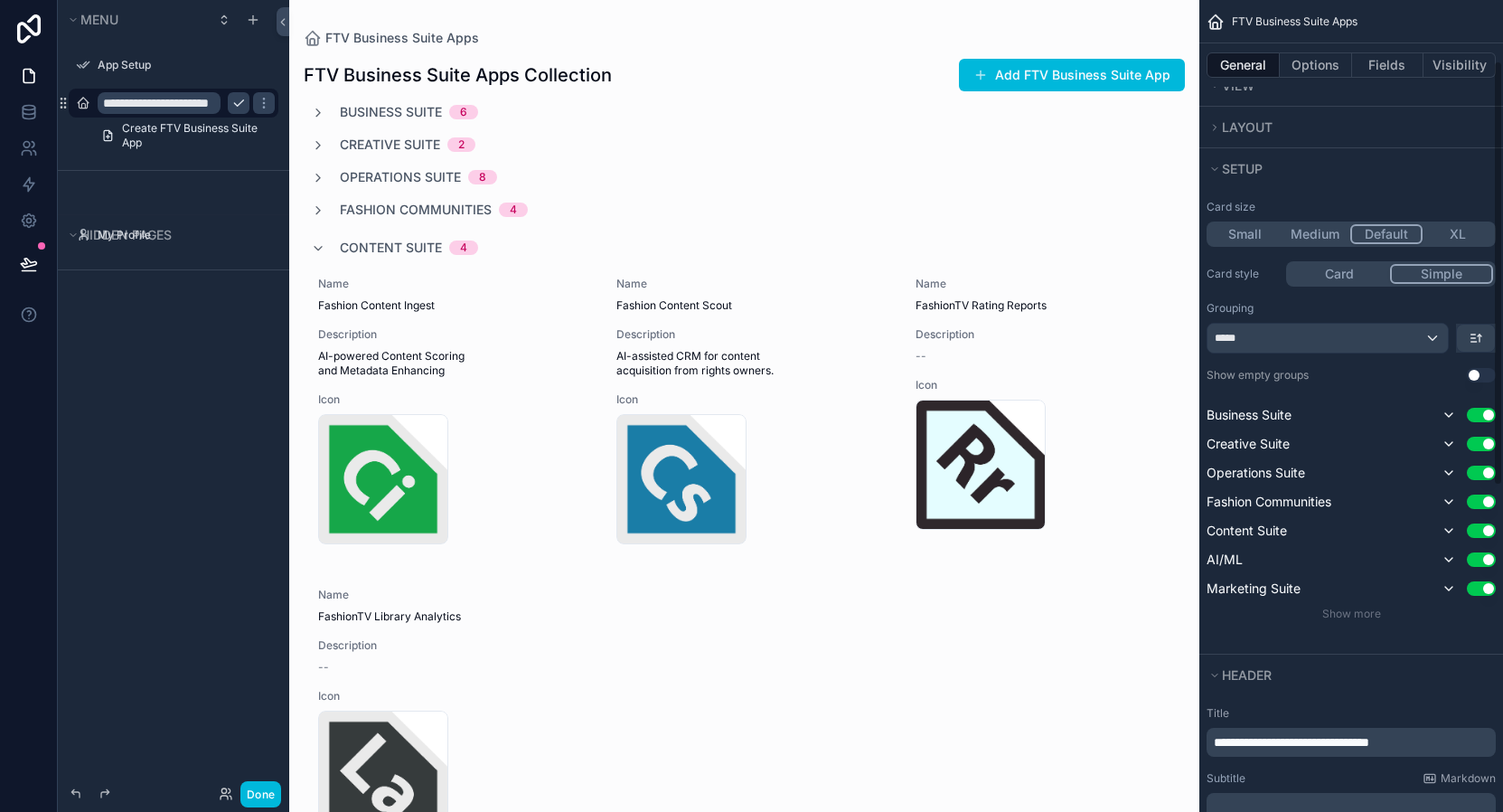
click at [1473, 414] on button "Use setting" at bounding box center [1481, 415] width 28 height 15
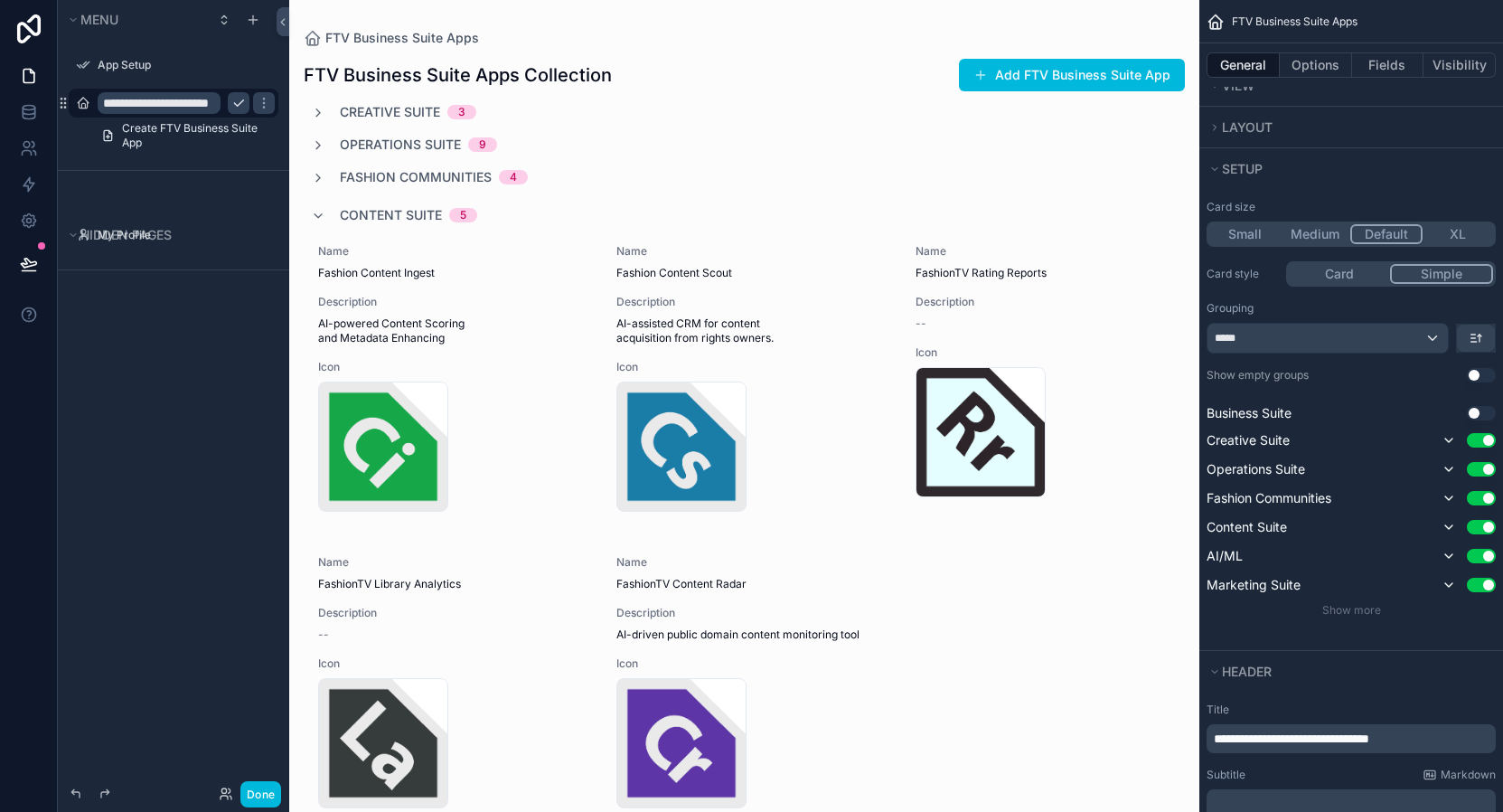
click at [1478, 415] on button "Use setting" at bounding box center [1481, 413] width 28 height 15
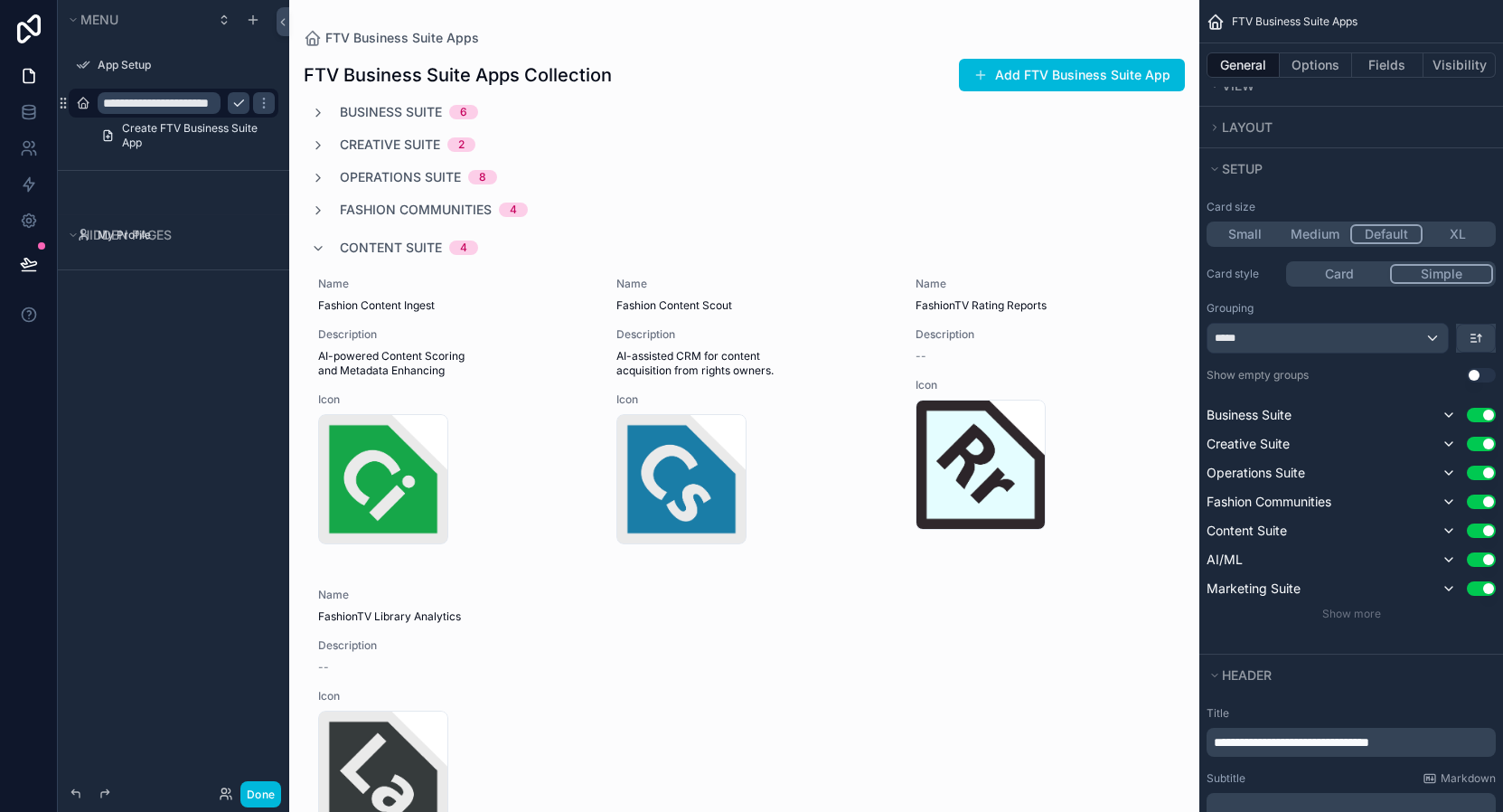
click at [1486, 330] on button "scrollable content" at bounding box center [1475, 338] width 38 height 28
click at [1362, 309] on div "scrollable content" at bounding box center [752, 406] width 1503 height 812
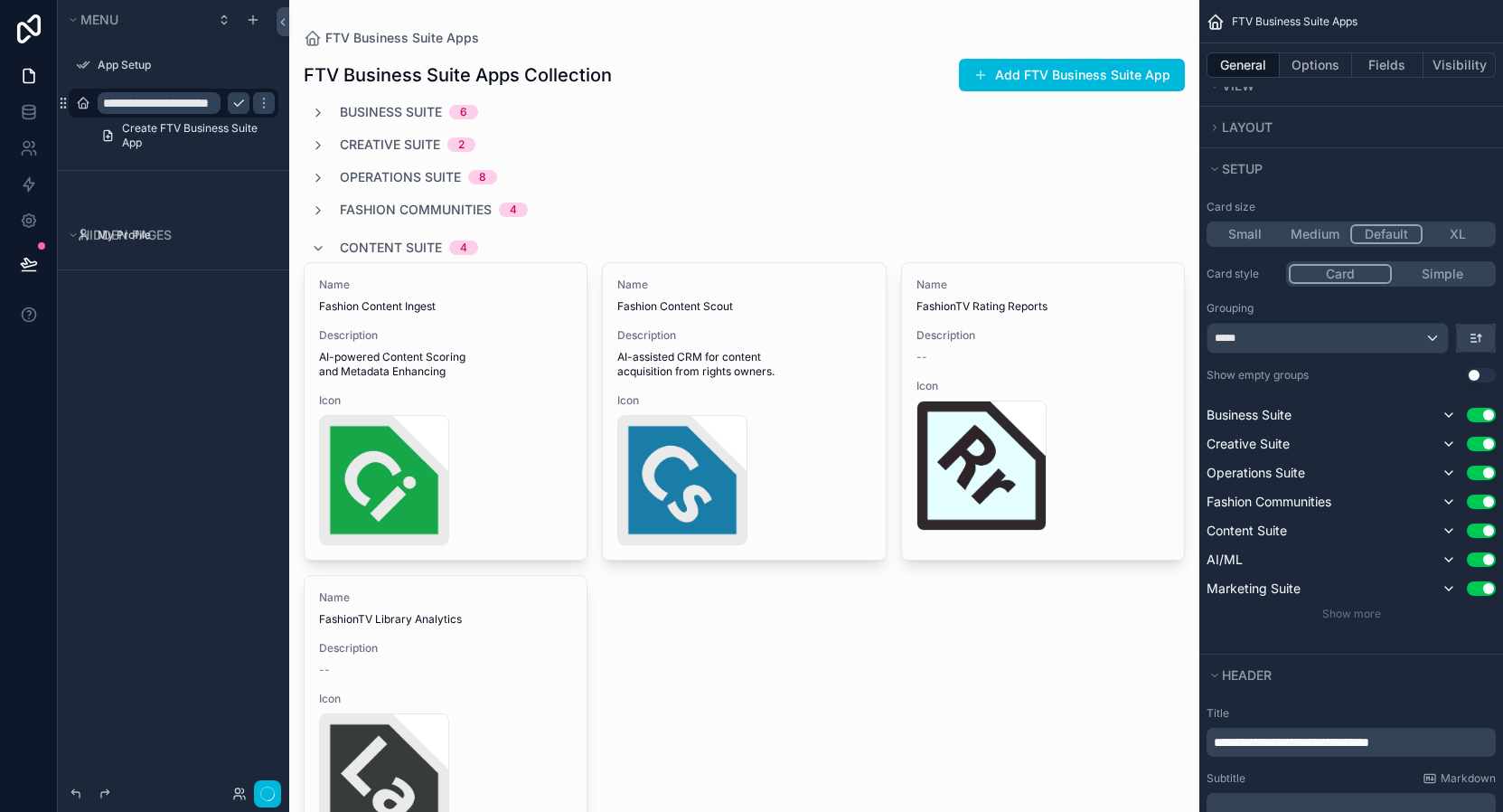
click at [1350, 270] on button "Card" at bounding box center [1340, 274] width 103 height 20
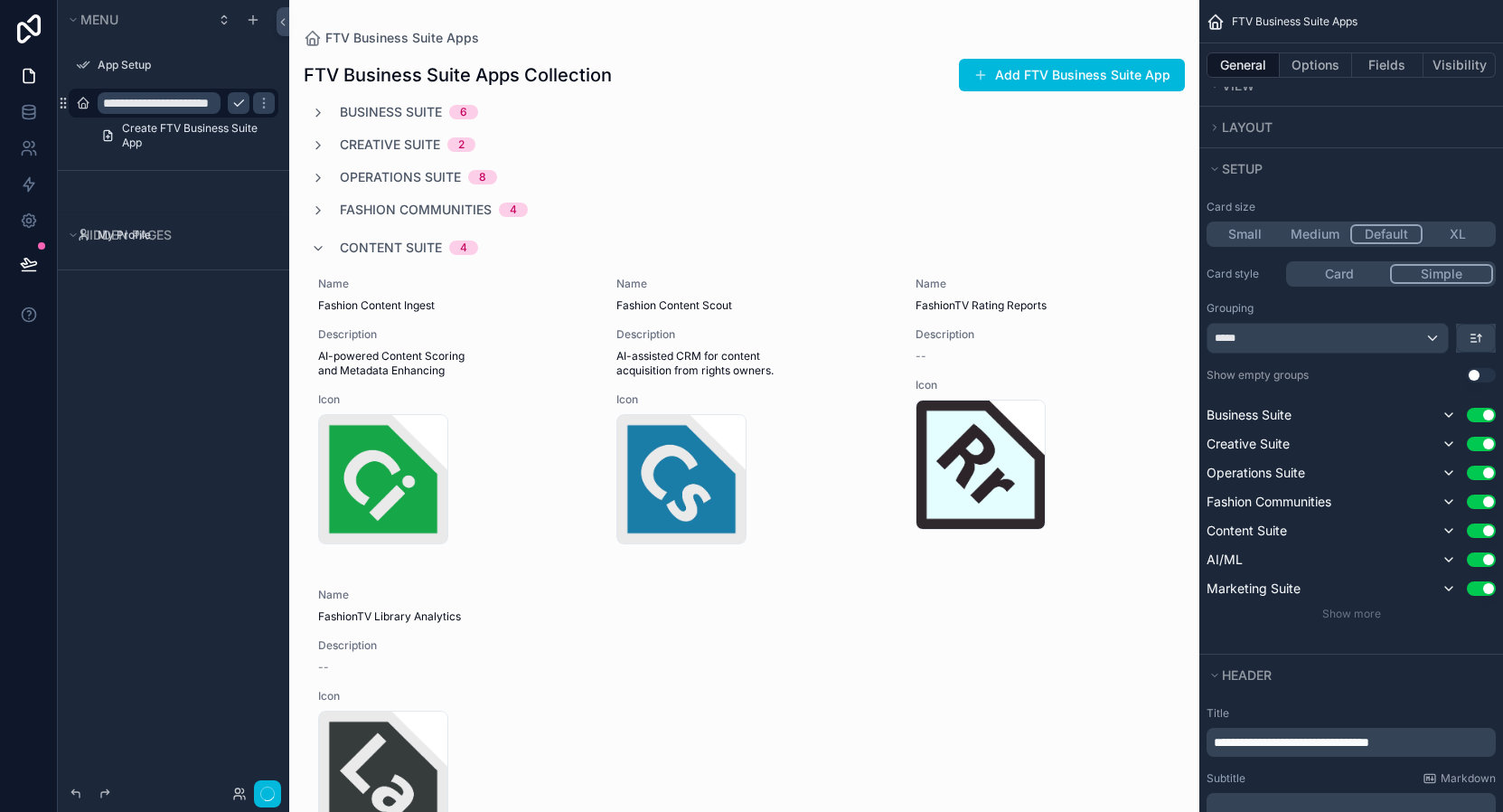
click at [1441, 270] on button "Simple" at bounding box center [1441, 274] width 103 height 20
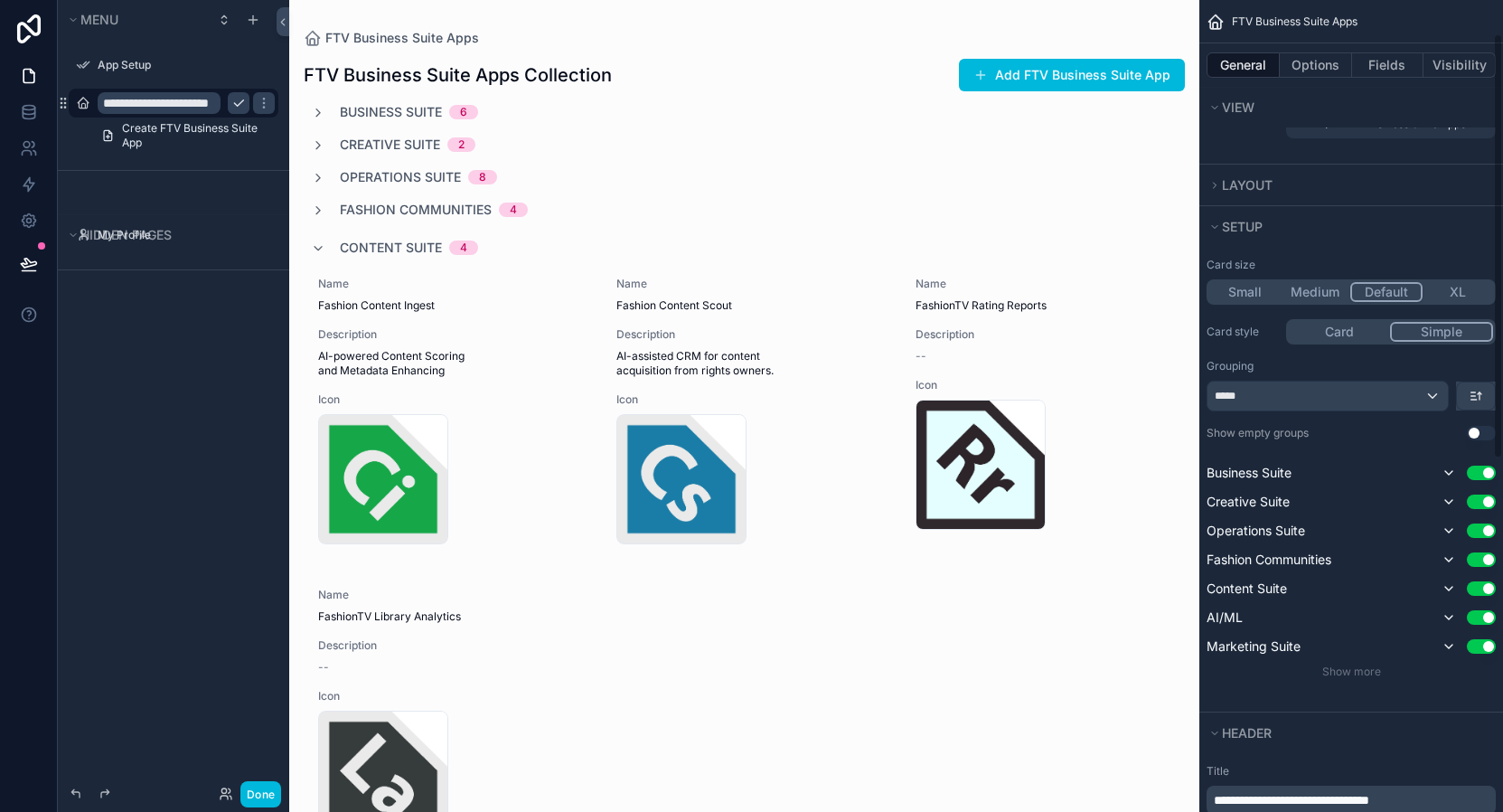
scroll to position [41, 0]
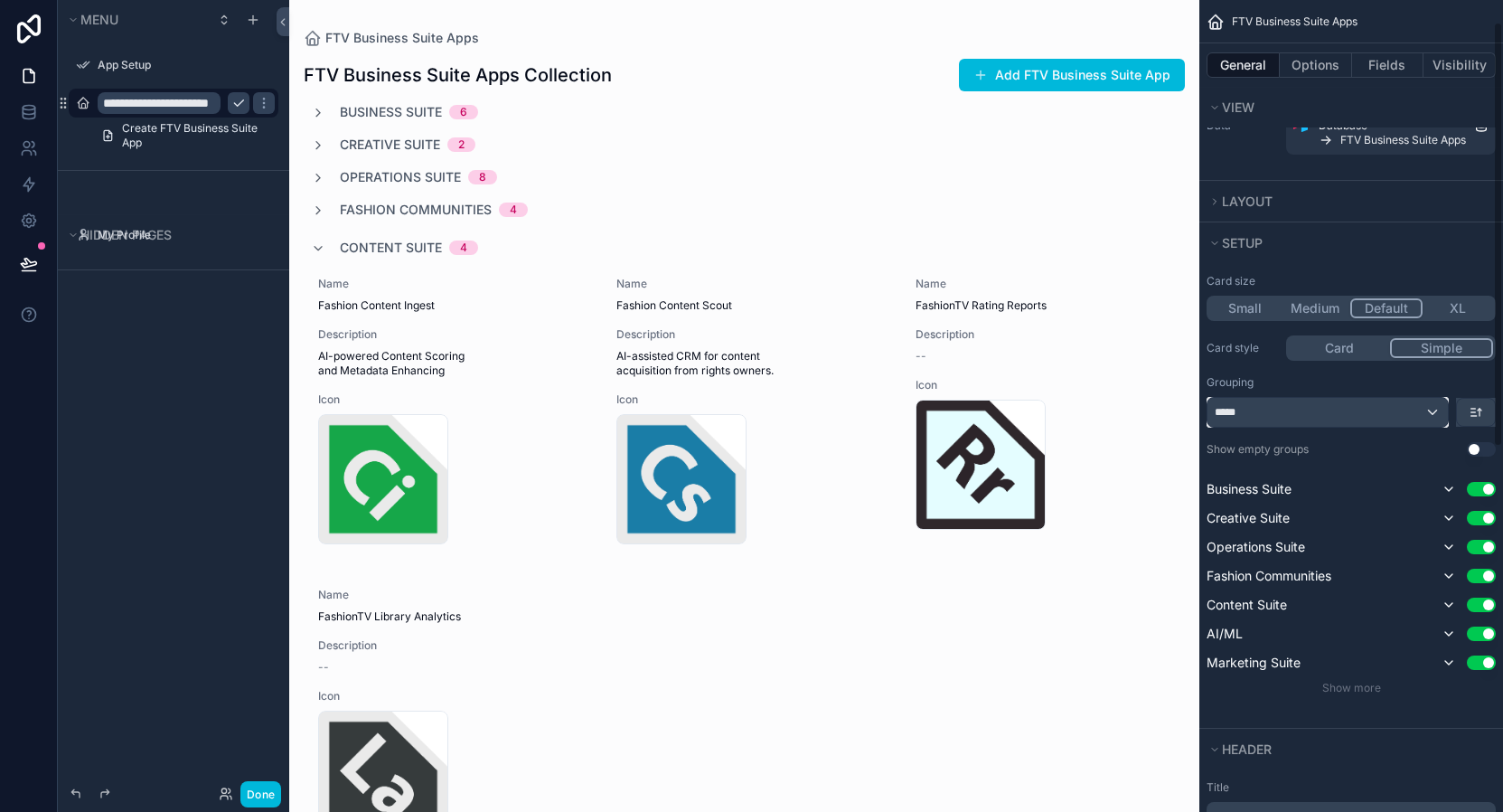
click at [1326, 410] on div "*****" at bounding box center [1328, 412] width 241 height 28
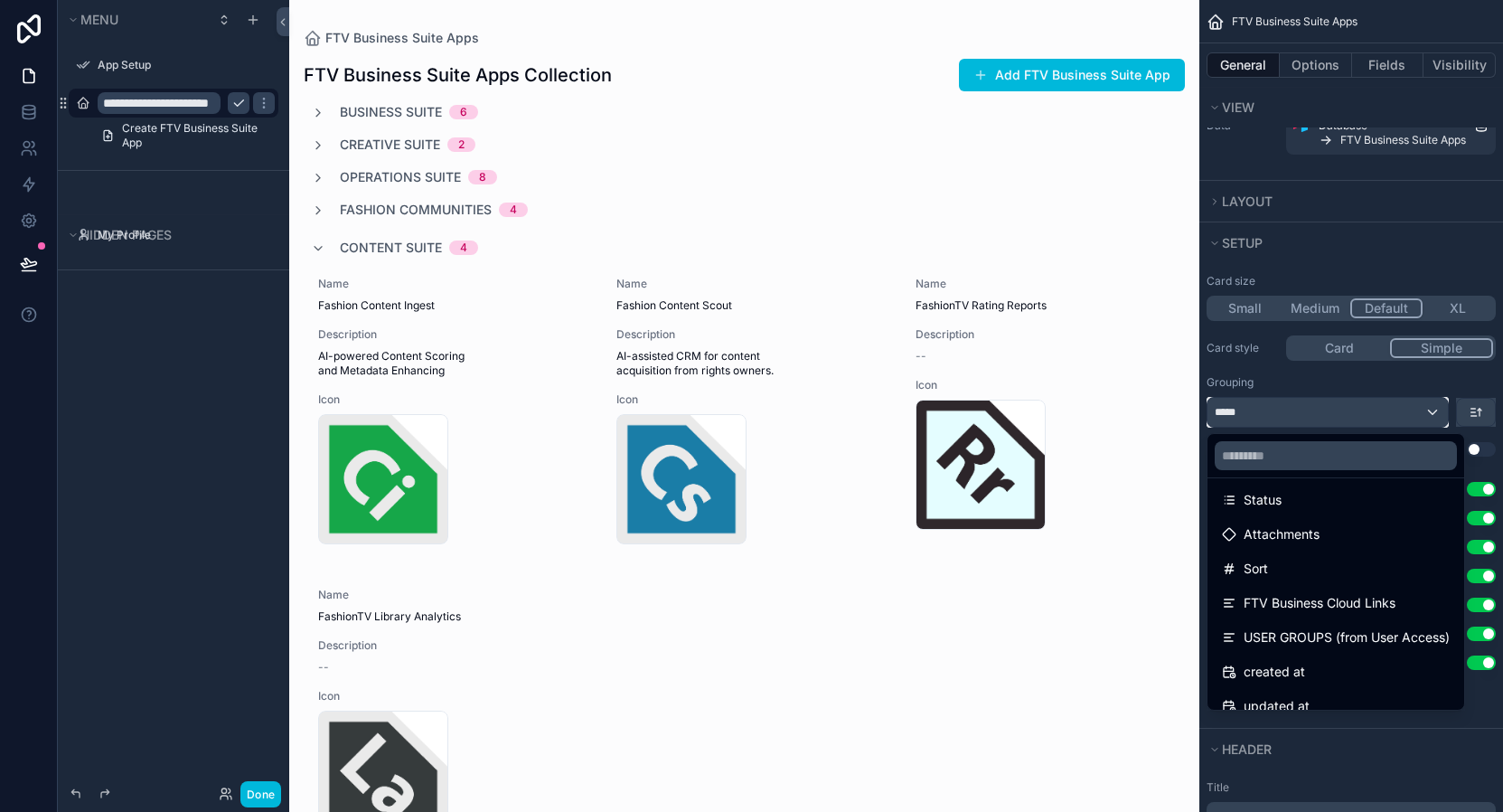
scroll to position [25, 0]
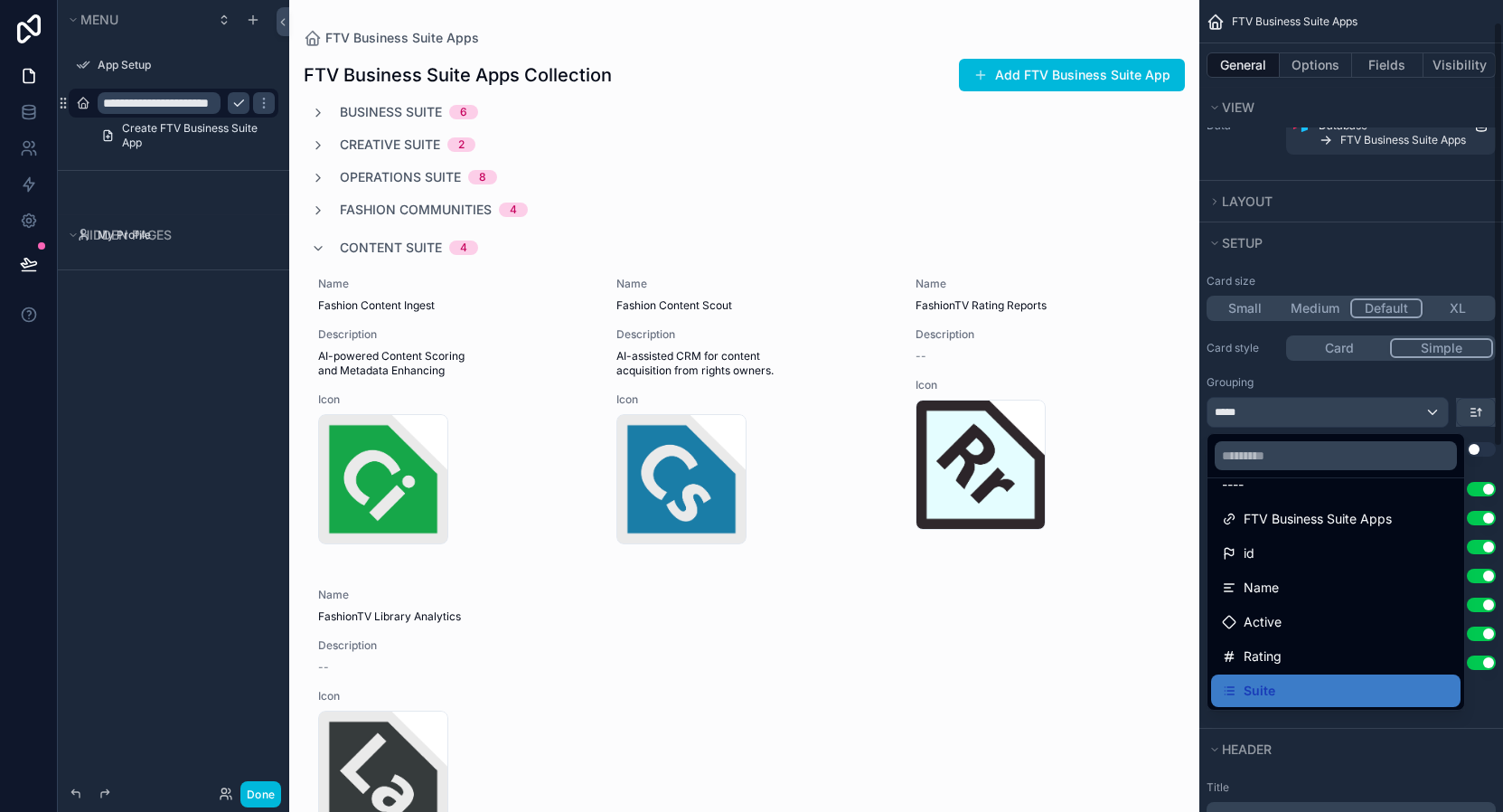
click at [1304, 387] on div "scrollable content" at bounding box center [752, 406] width 1503 height 812
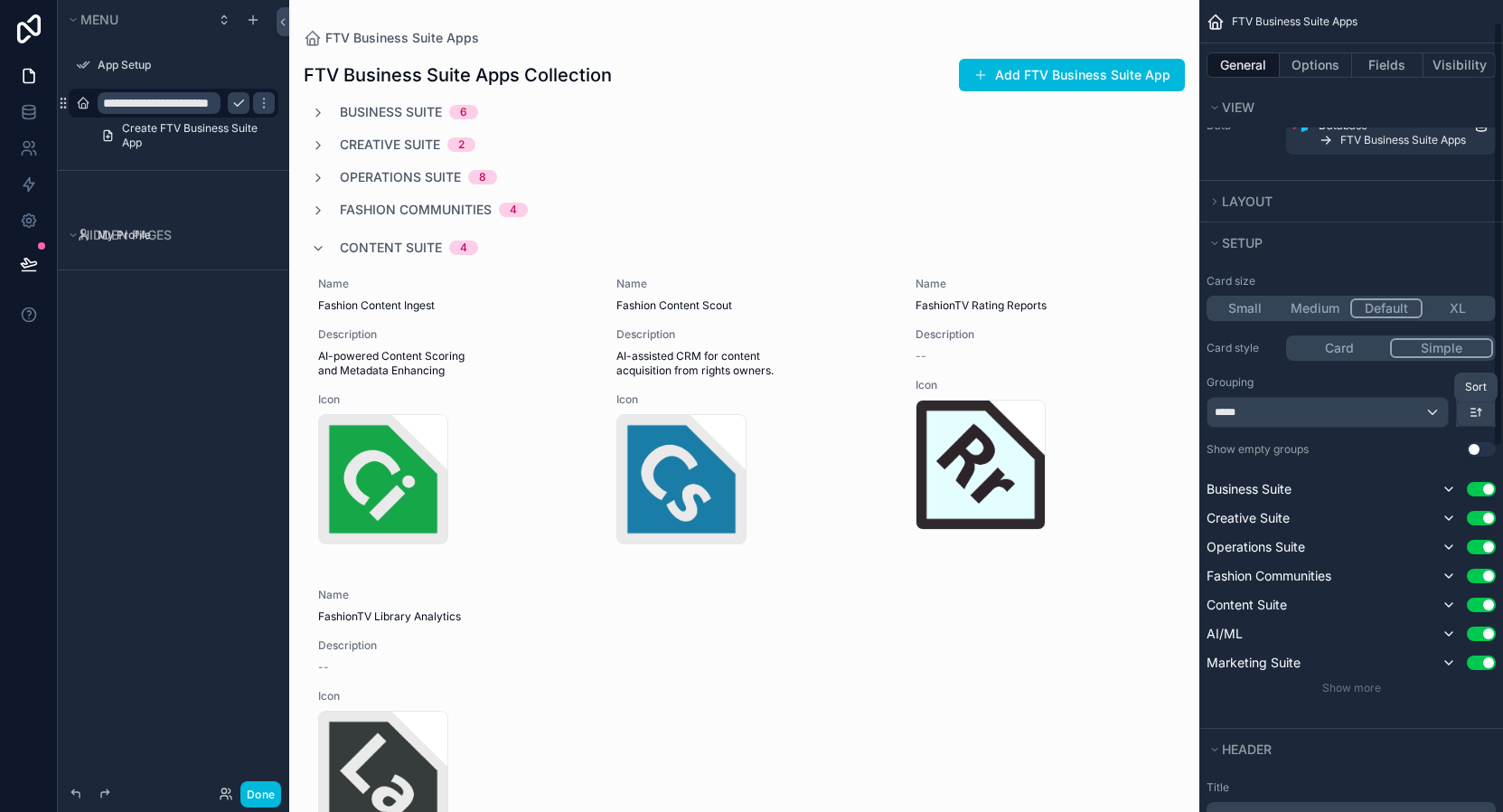
click at [1482, 412] on icon "scrollable content" at bounding box center [1476, 412] width 15 height 15
click at [1482, 412] on div "scrollable content" at bounding box center [752, 406] width 1503 height 812
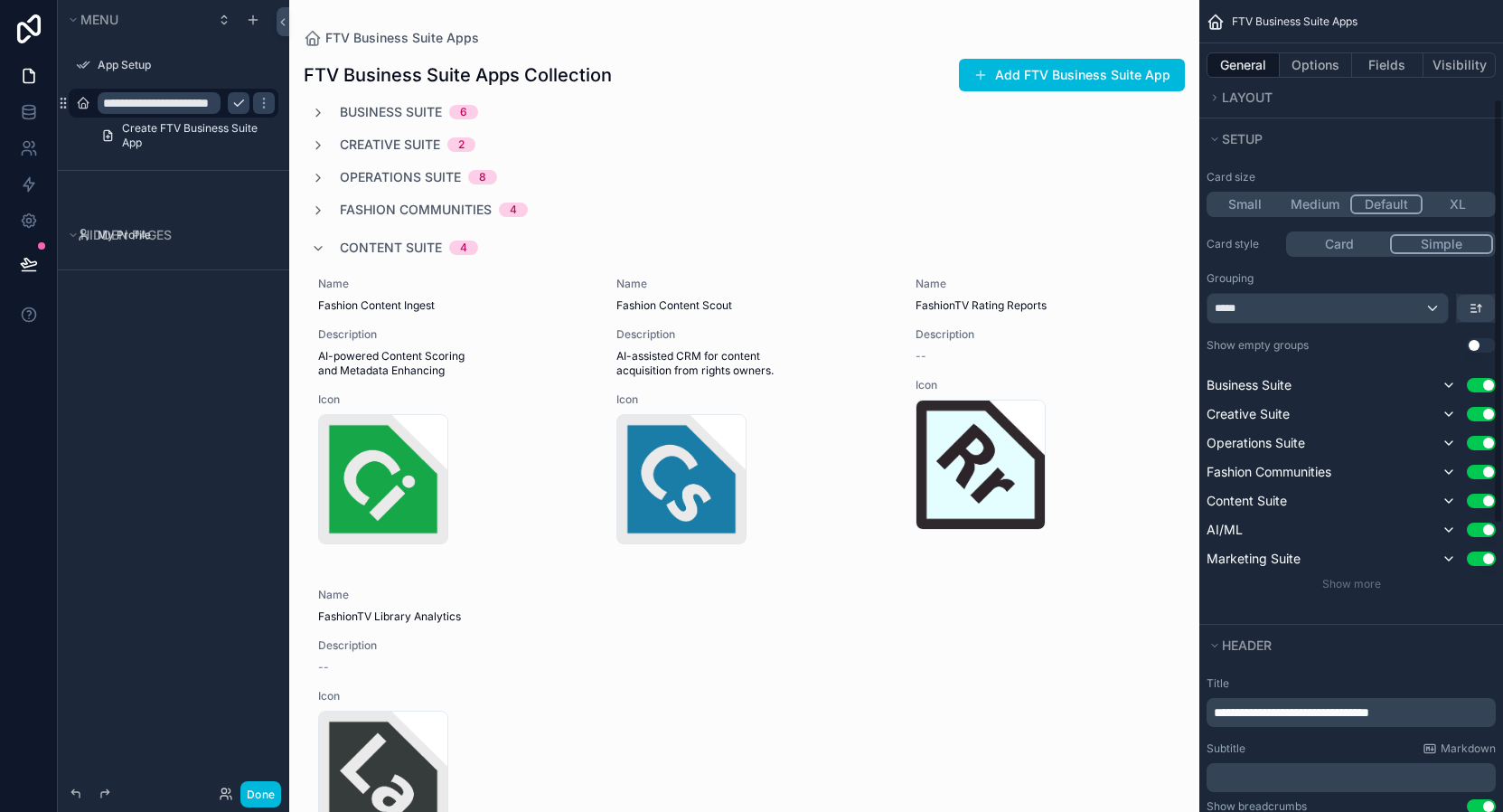
scroll to position [191, 0]
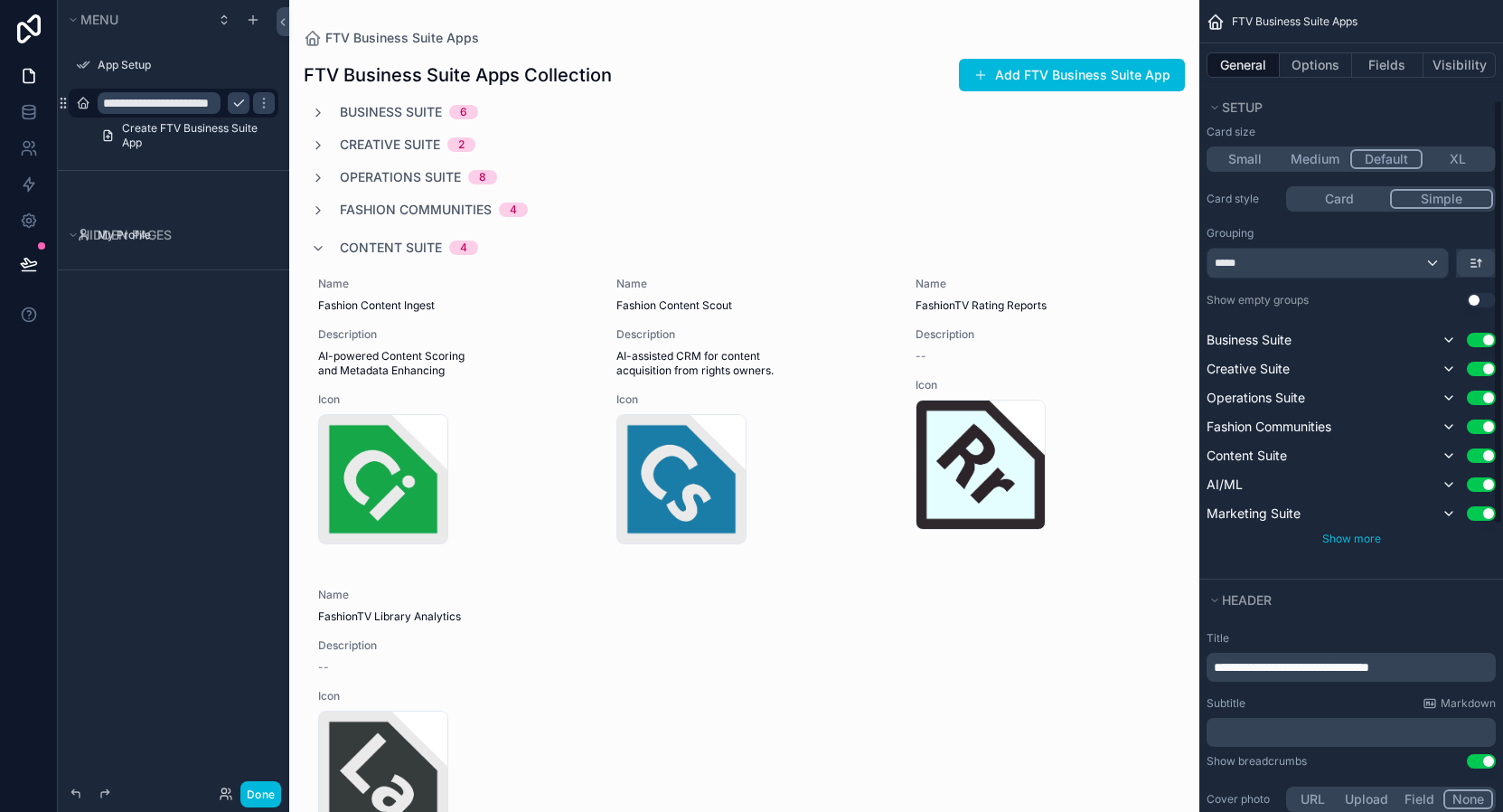
click at [1343, 536] on span "Show more" at bounding box center [1351, 538] width 59 height 14
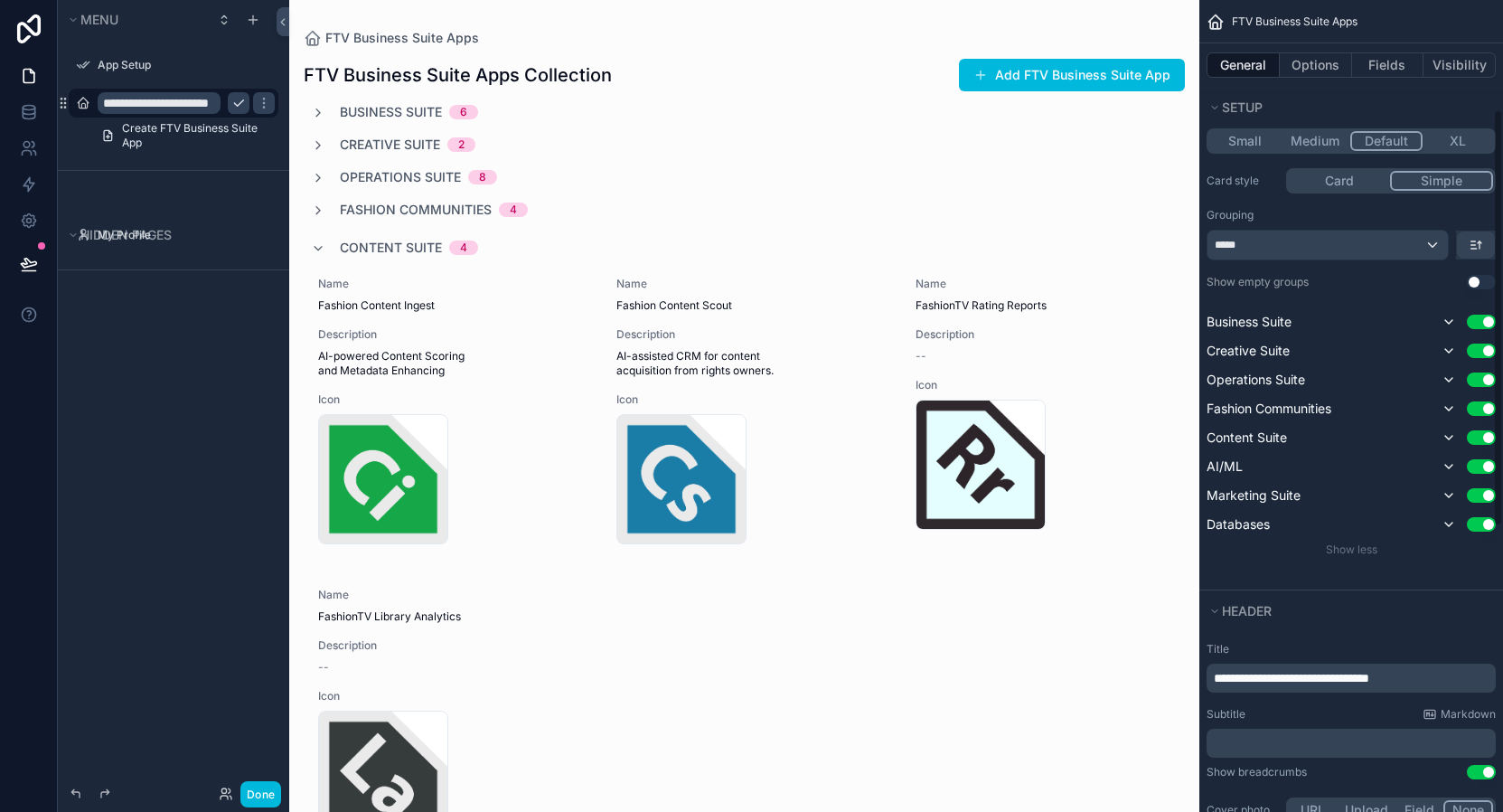
scroll to position [213, 0]
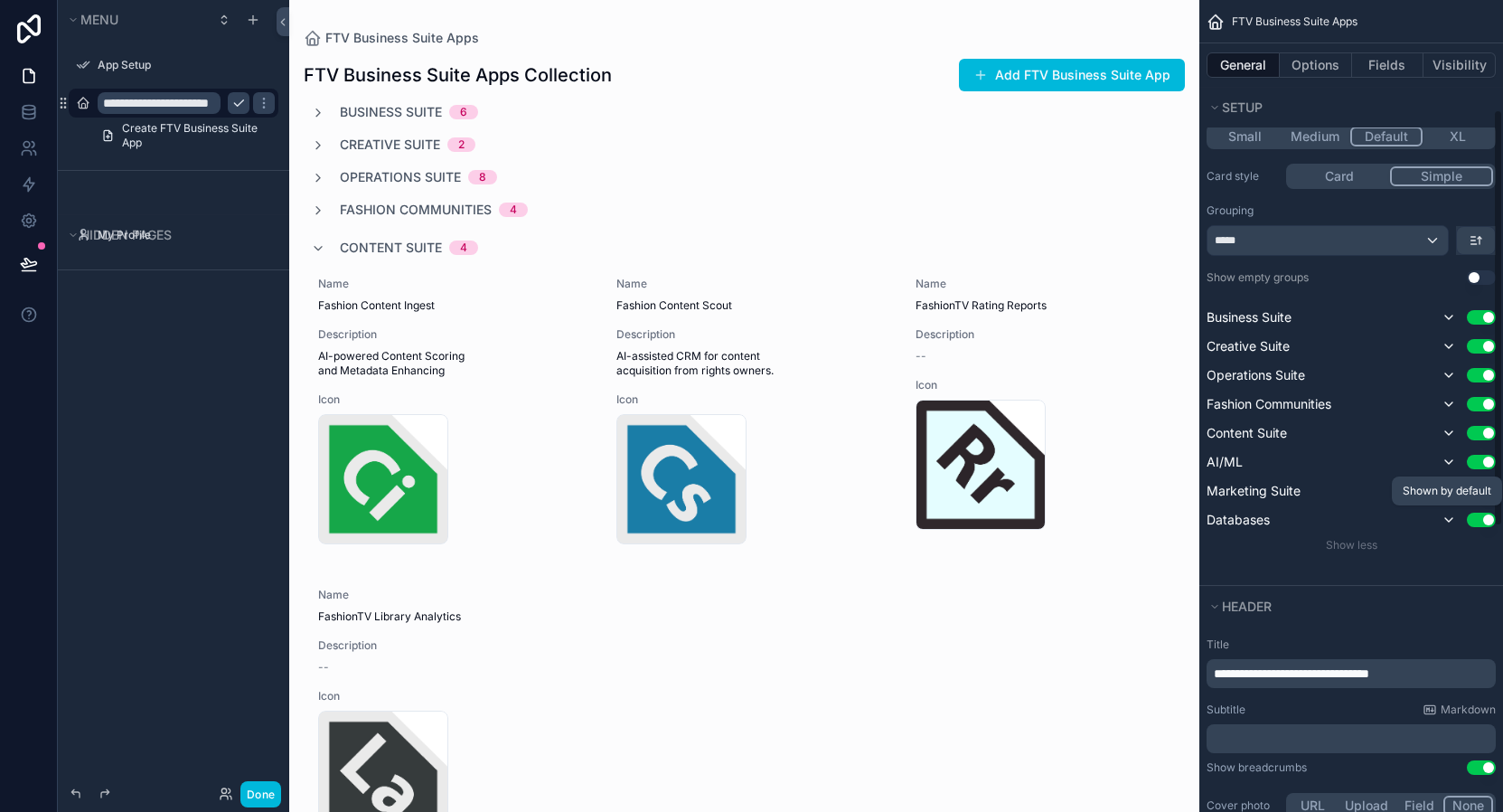
click at [1447, 523] on icon "scrollable content" at bounding box center [1449, 520] width 15 height 15
click at [1448, 491] on icon "scrollable content" at bounding box center [1449, 491] width 7 height 4
click at [1445, 462] on icon "scrollable content" at bounding box center [1449, 462] width 15 height 15
click at [1448, 437] on icon "scrollable content" at bounding box center [1449, 433] width 15 height 15
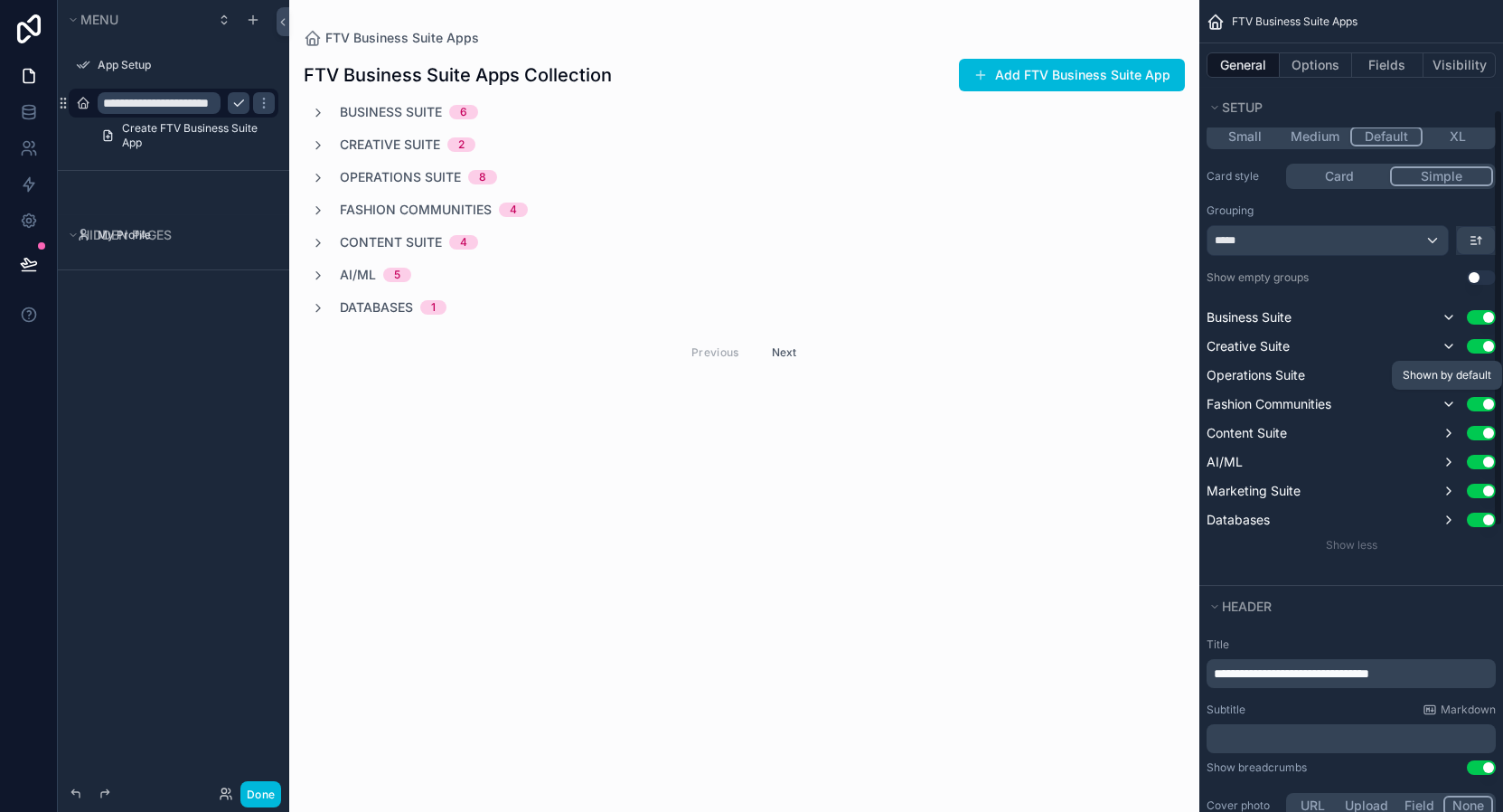
click at [1450, 412] on button "scrollable content" at bounding box center [1449, 404] width 22 height 22
click at [1446, 375] on icon "scrollable content" at bounding box center [1449, 375] width 15 height 15
click at [1445, 344] on icon "scrollable content" at bounding box center [1449, 346] width 7 height 4
click at [1448, 312] on icon "scrollable content" at bounding box center [1449, 317] width 15 height 15
click at [796, 347] on button "Next" at bounding box center [784, 352] width 51 height 28
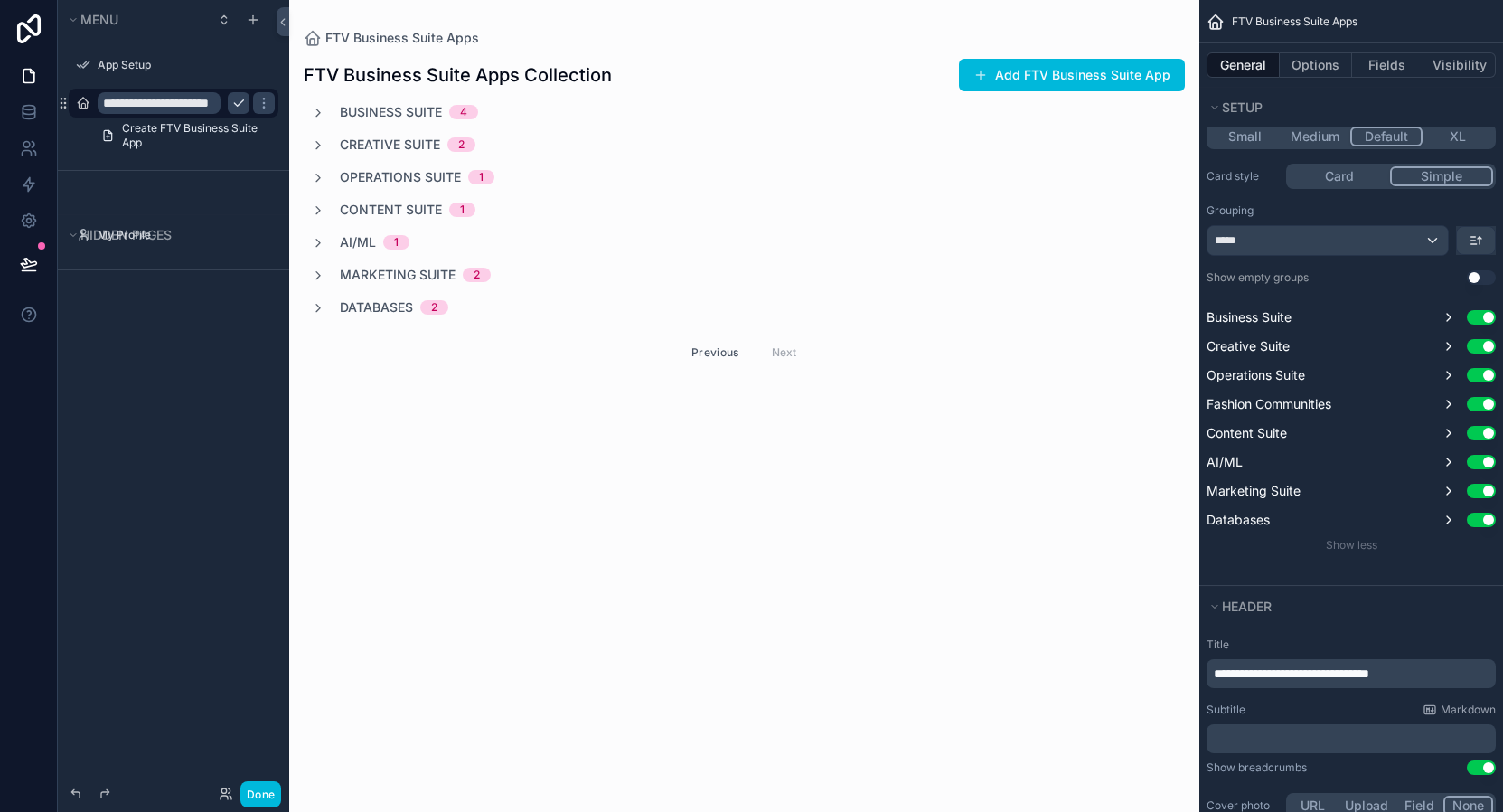
click at [707, 358] on button "Previous" at bounding box center [715, 352] width 73 height 28
click at [379, 107] on span "Business Suite" at bounding box center [390, 112] width 102 height 18
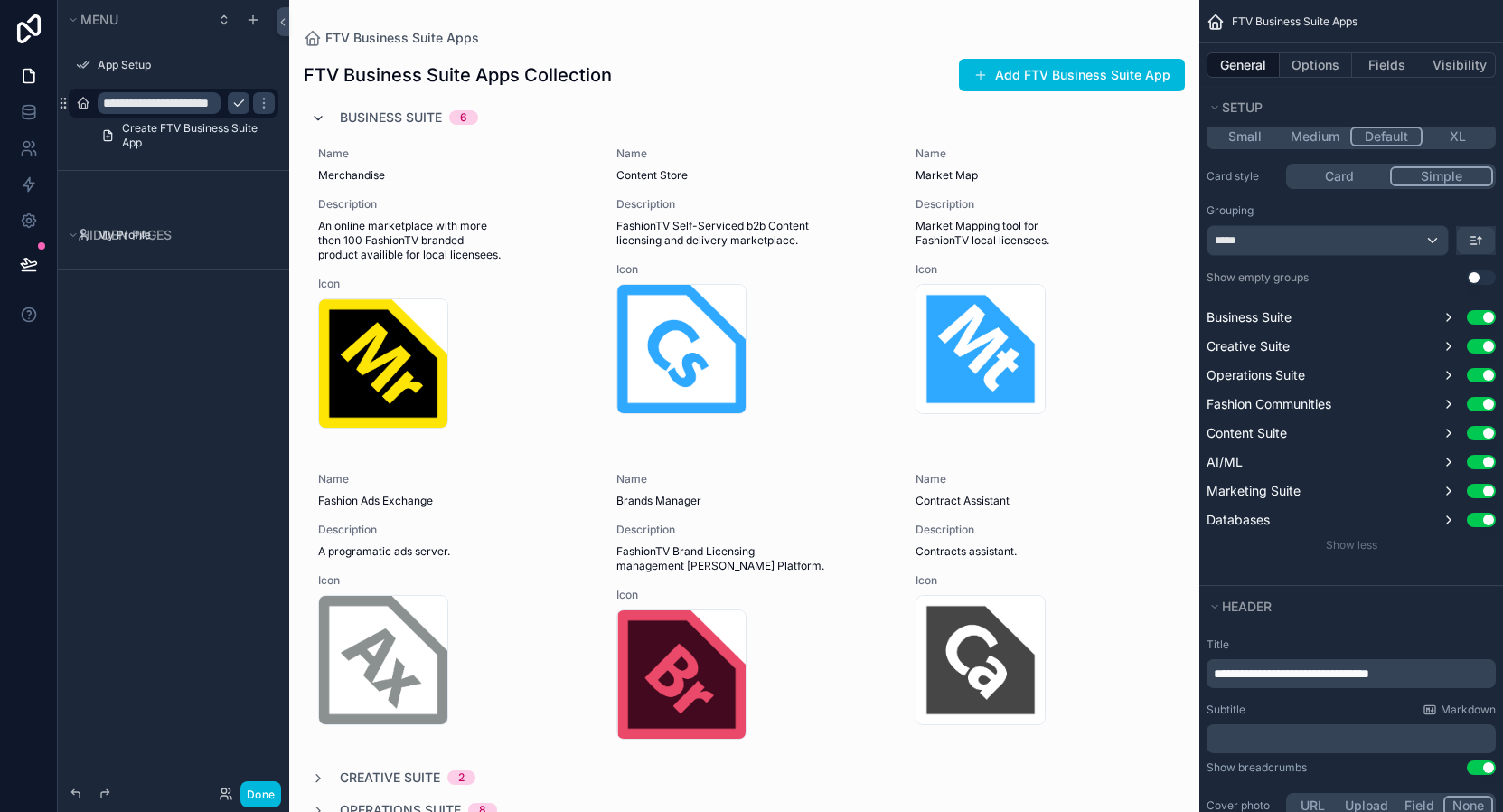
click at [314, 114] on icon "scrollable content" at bounding box center [318, 118] width 15 height 15
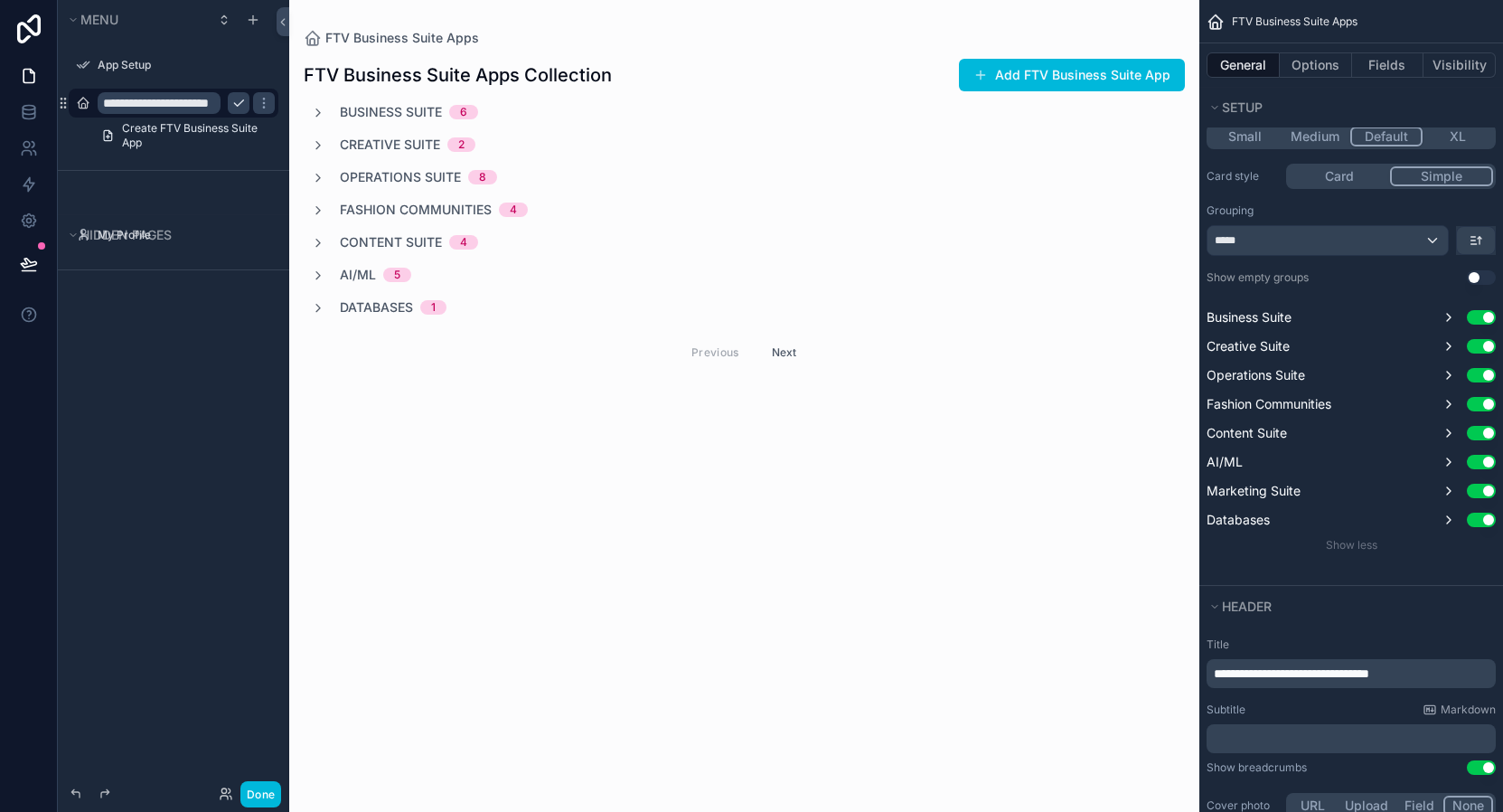
click at [356, 144] on span "Creative Suite" at bounding box center [390, 145] width 100 height 18
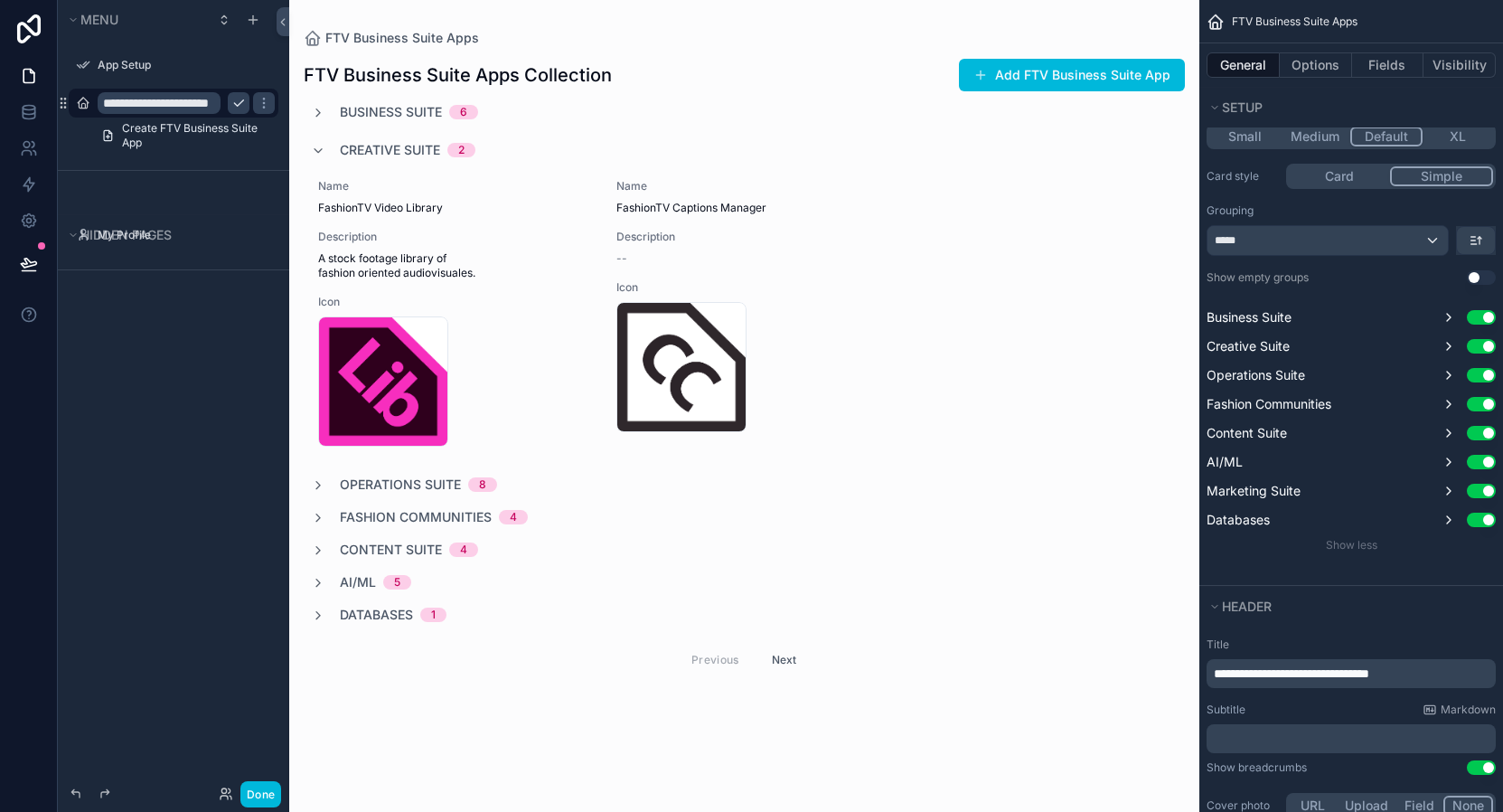
click at [356, 144] on span "Creative Suite" at bounding box center [390, 150] width 100 height 18
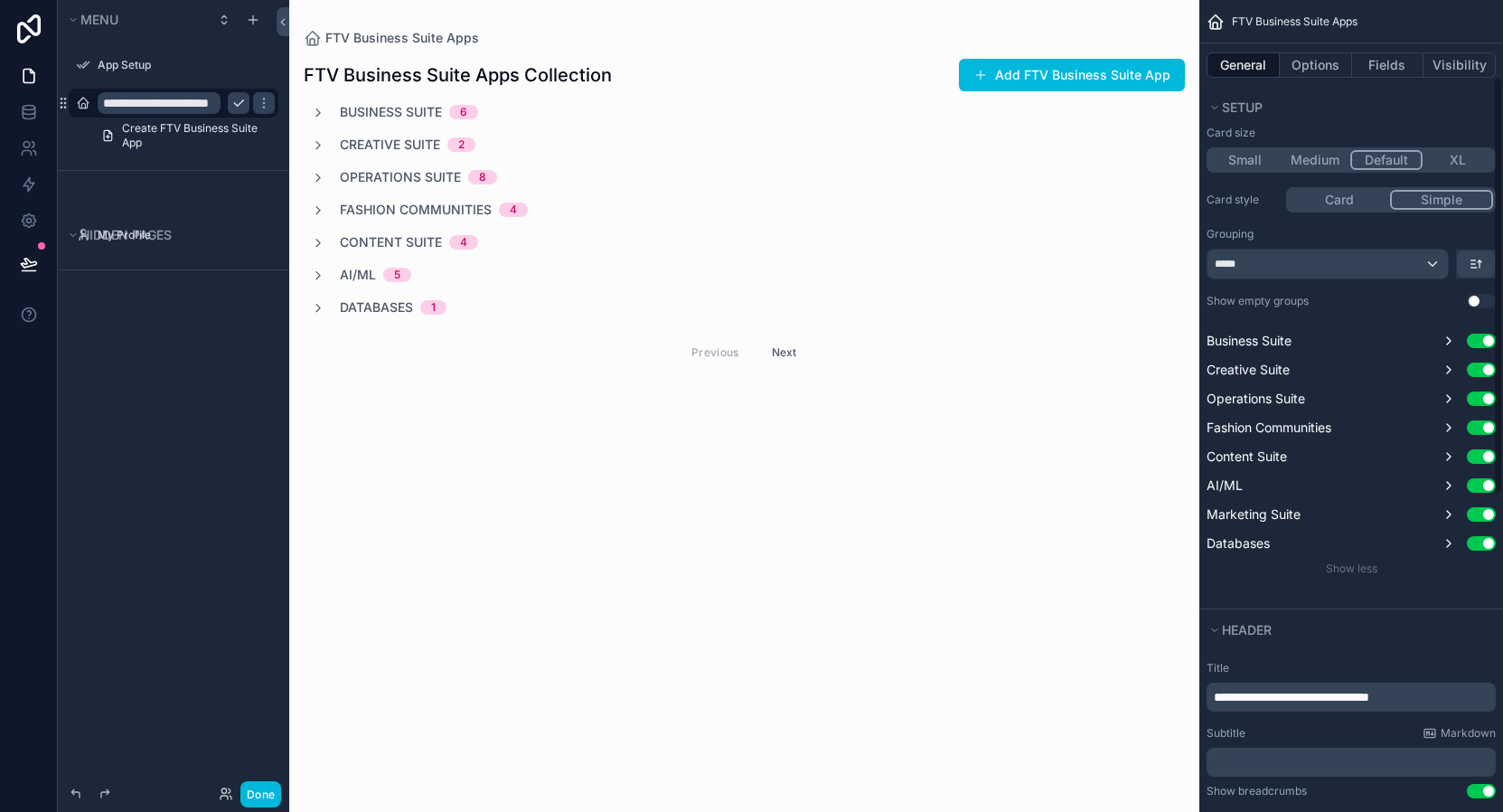
scroll to position [146, 0]
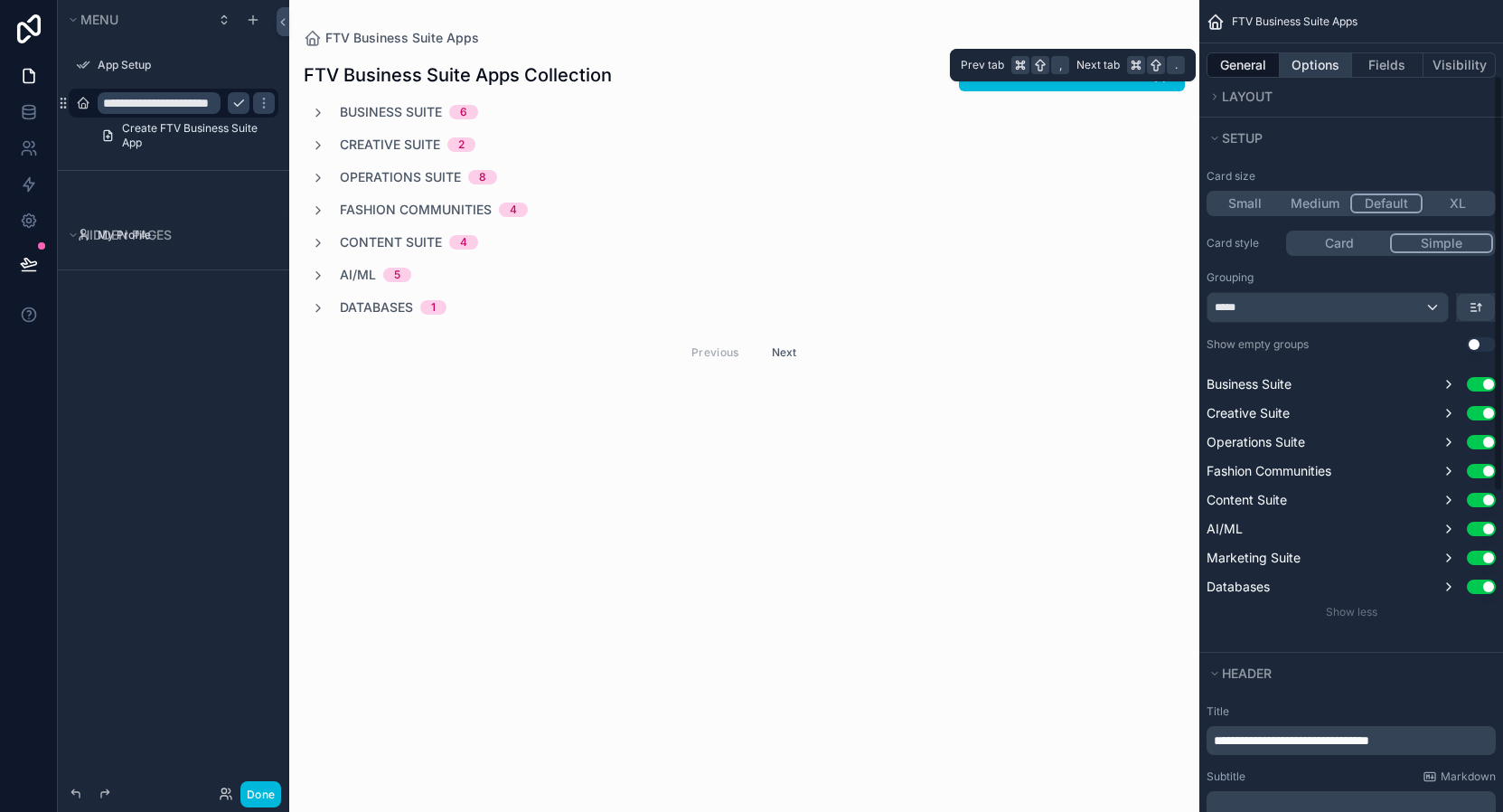
click at [1314, 62] on button "Options" at bounding box center [1316, 65] width 73 height 26
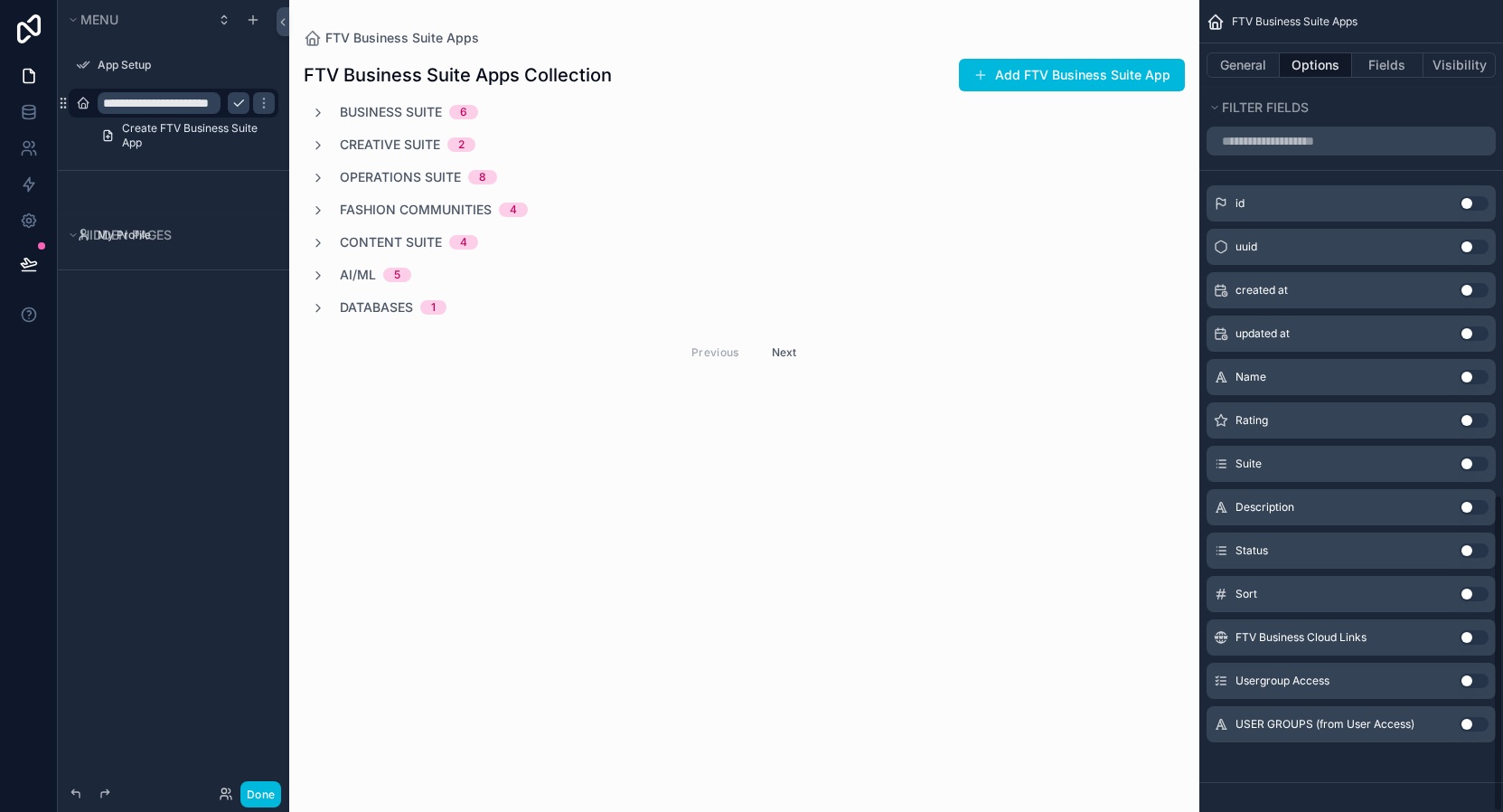
scroll to position [940, 0]
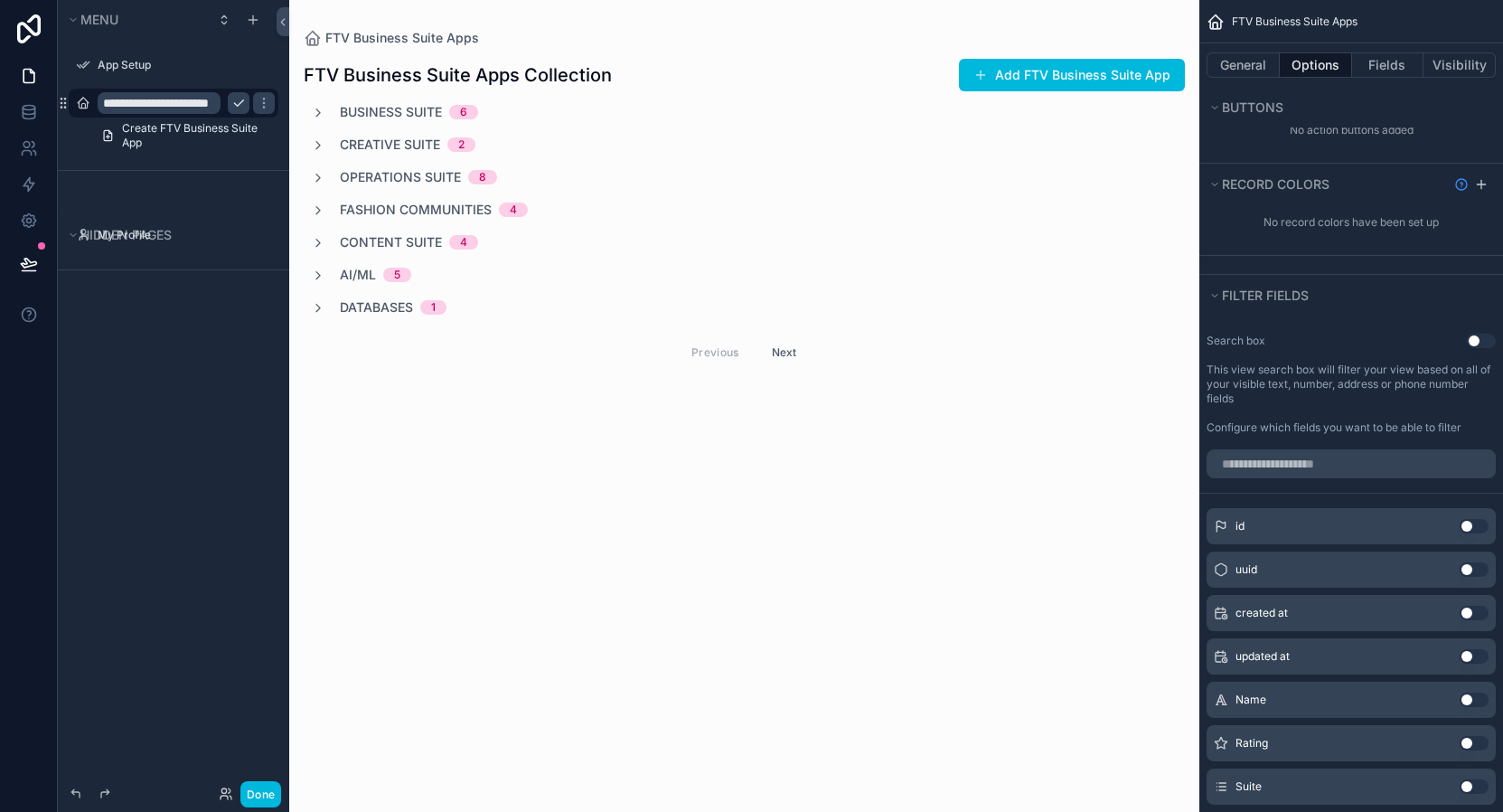
click at [1477, 342] on button "Use setting" at bounding box center [1481, 341] width 28 height 15
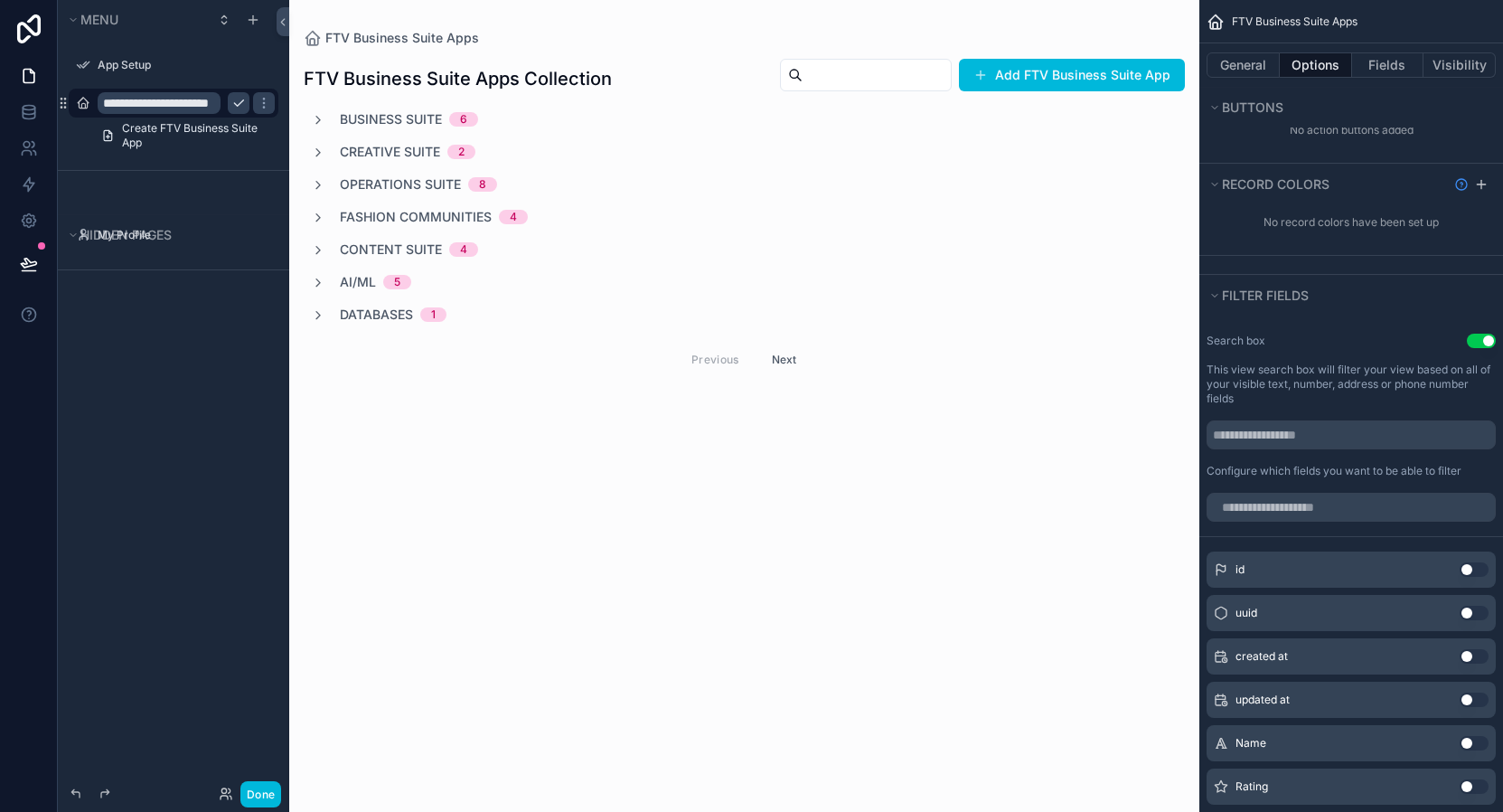
click at [1478, 341] on button "Use setting" at bounding box center [1481, 341] width 28 height 15
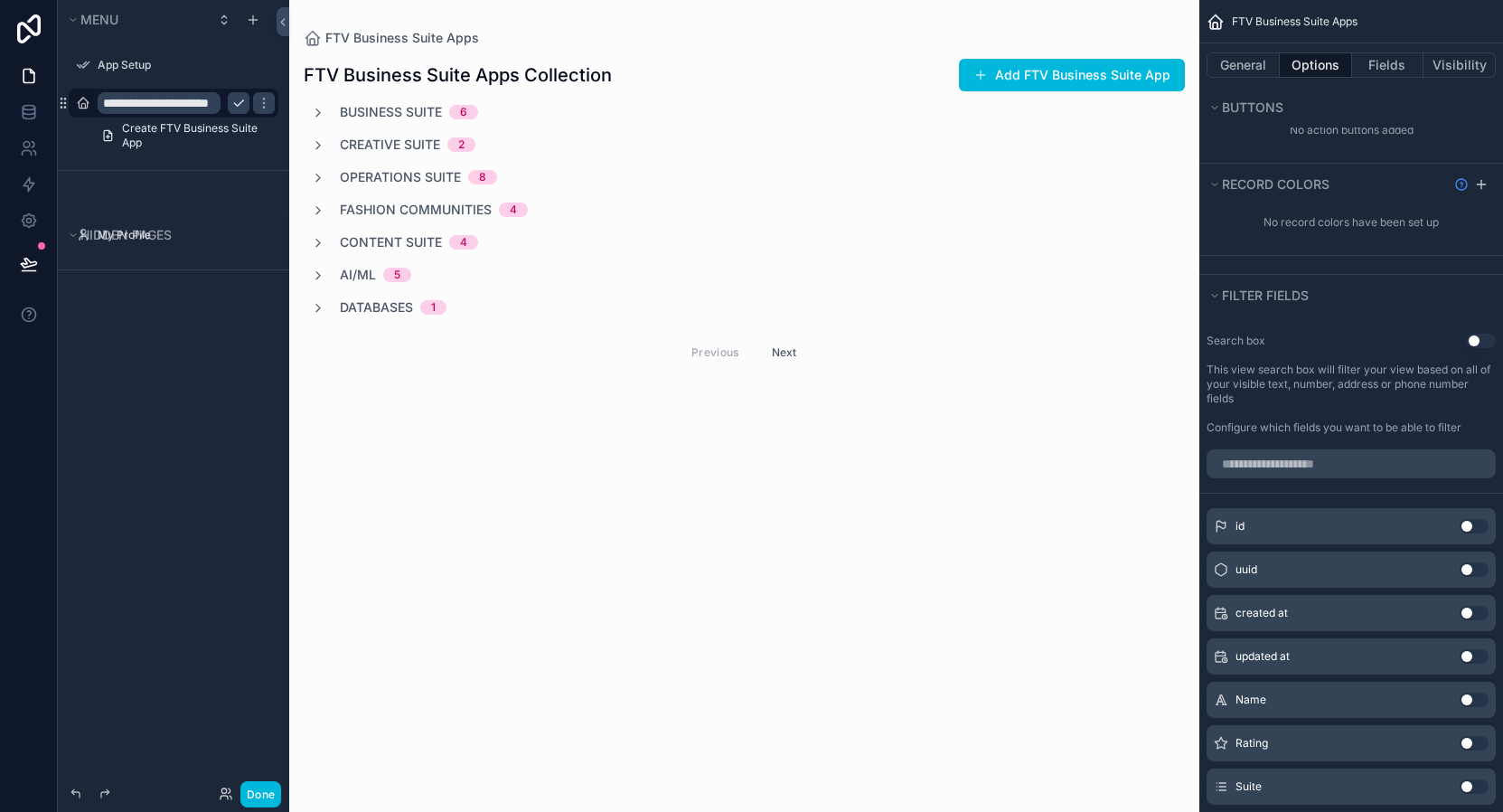
click at [1478, 341] on button "Use setting" at bounding box center [1481, 341] width 28 height 15
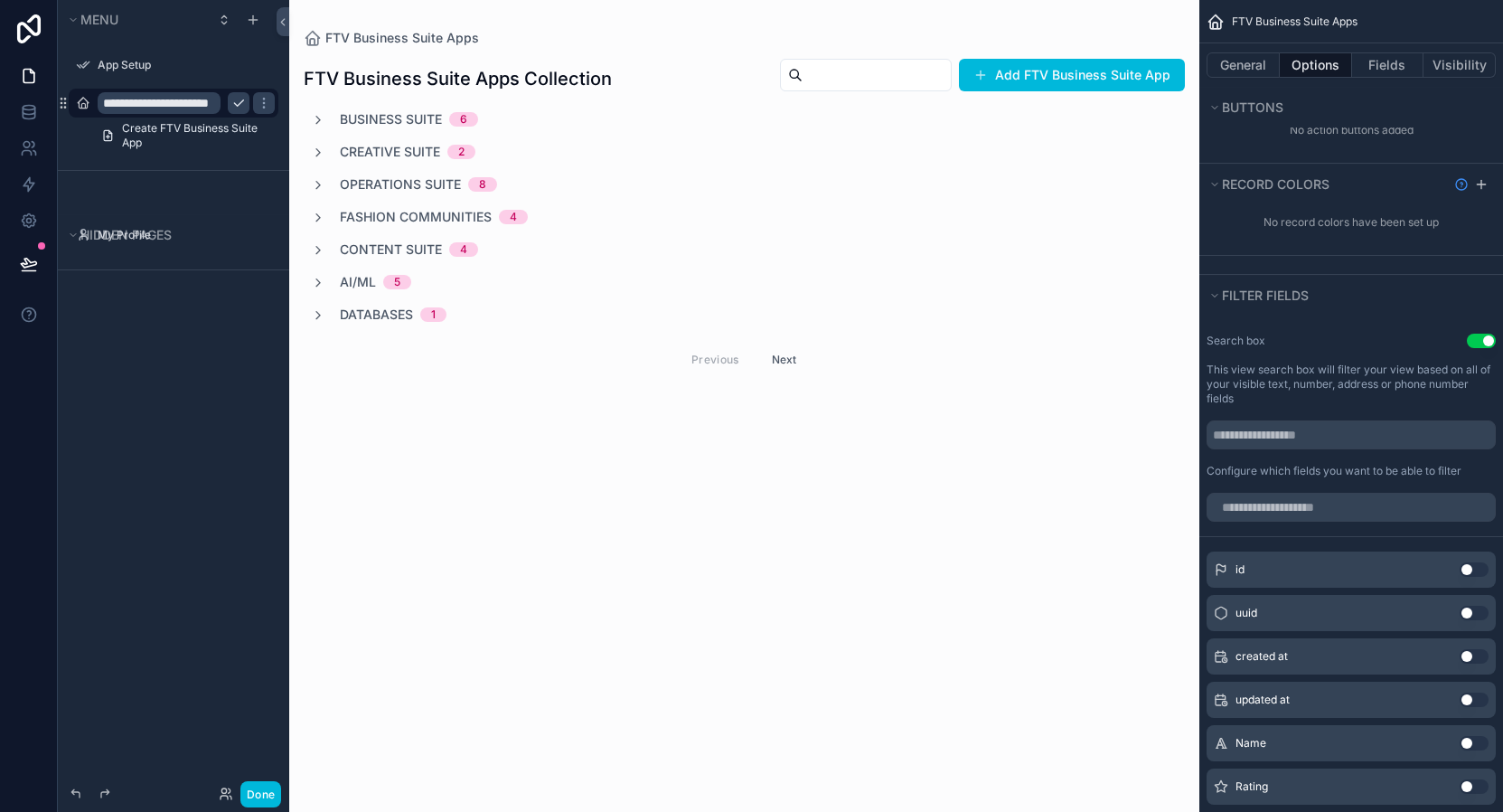
click at [1478, 341] on button "Use setting" at bounding box center [1481, 341] width 28 height 15
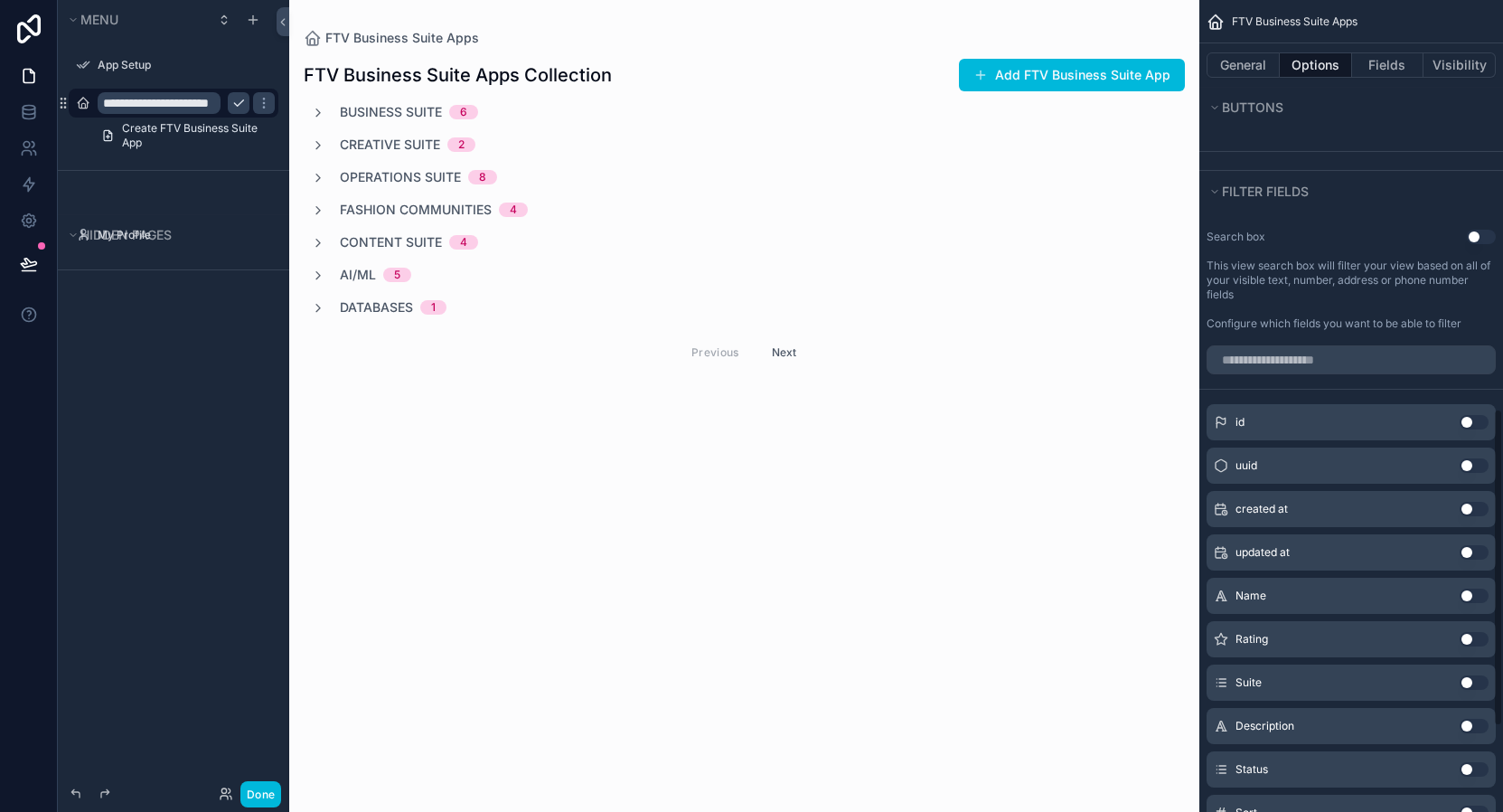
scroll to position [1087, 0]
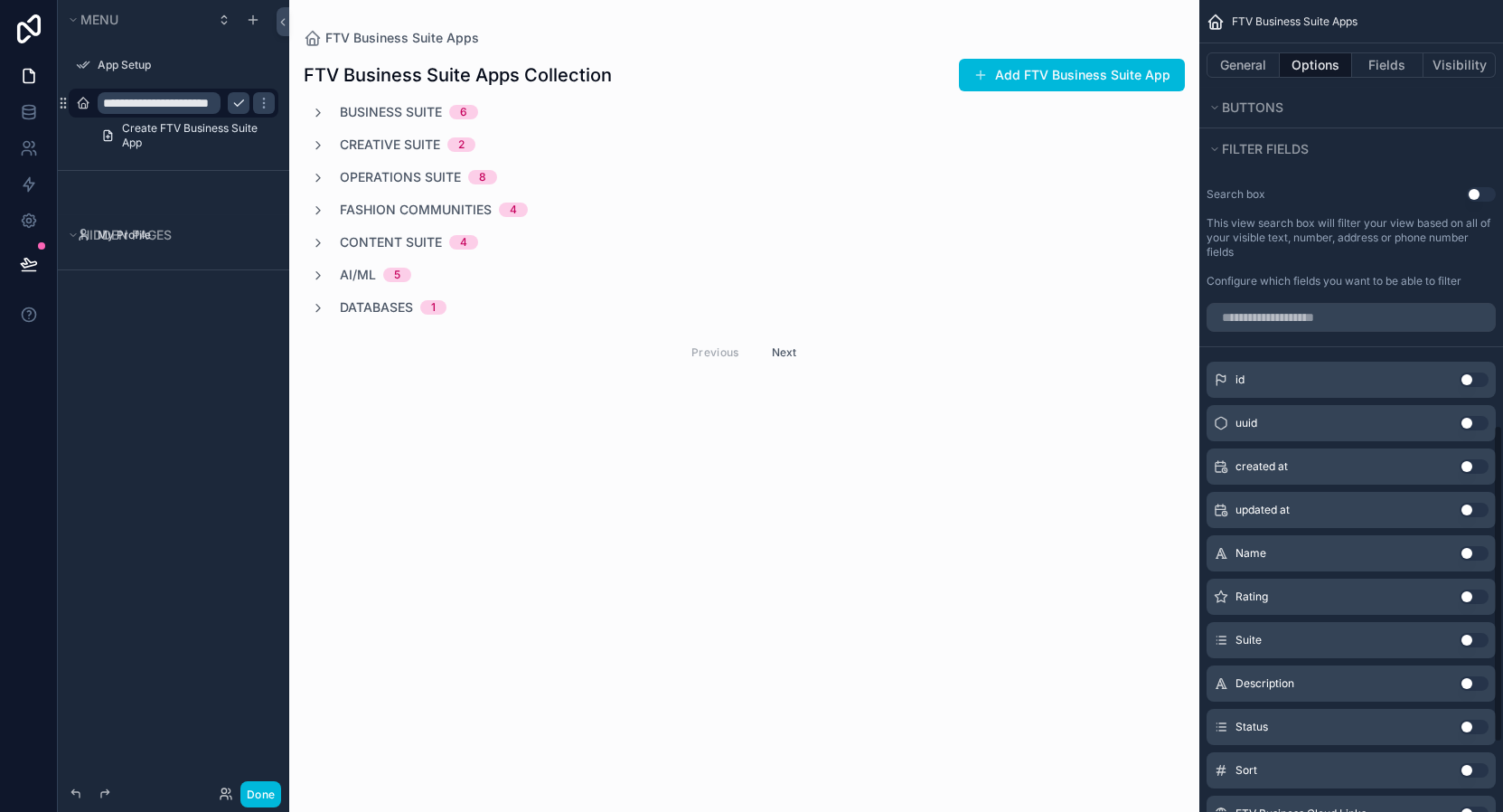
click at [1478, 640] on button "Use setting" at bounding box center [1474, 640] width 28 height 15
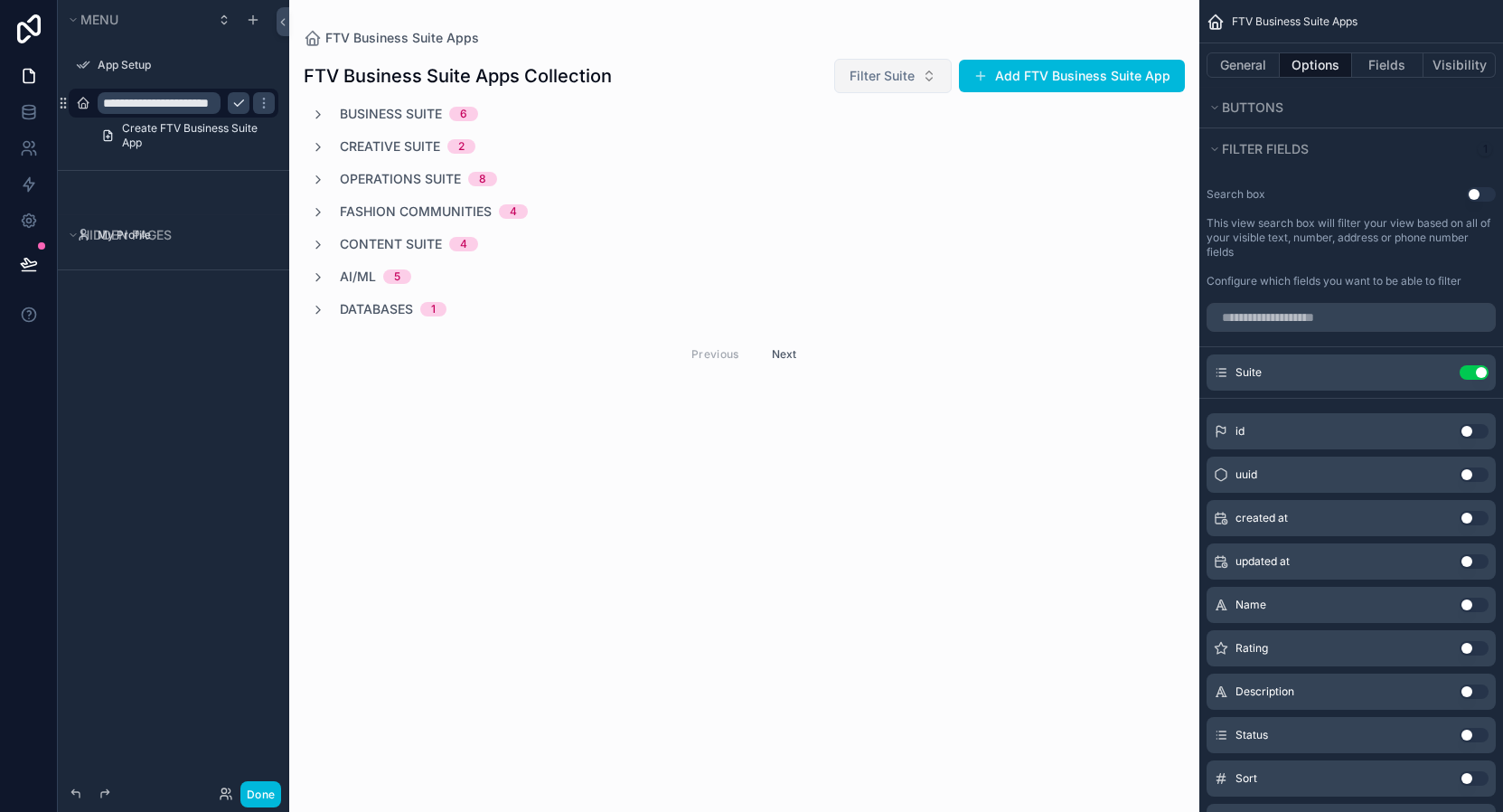
click at [896, 76] on span "Filter Suite" at bounding box center [882, 76] width 65 height 18
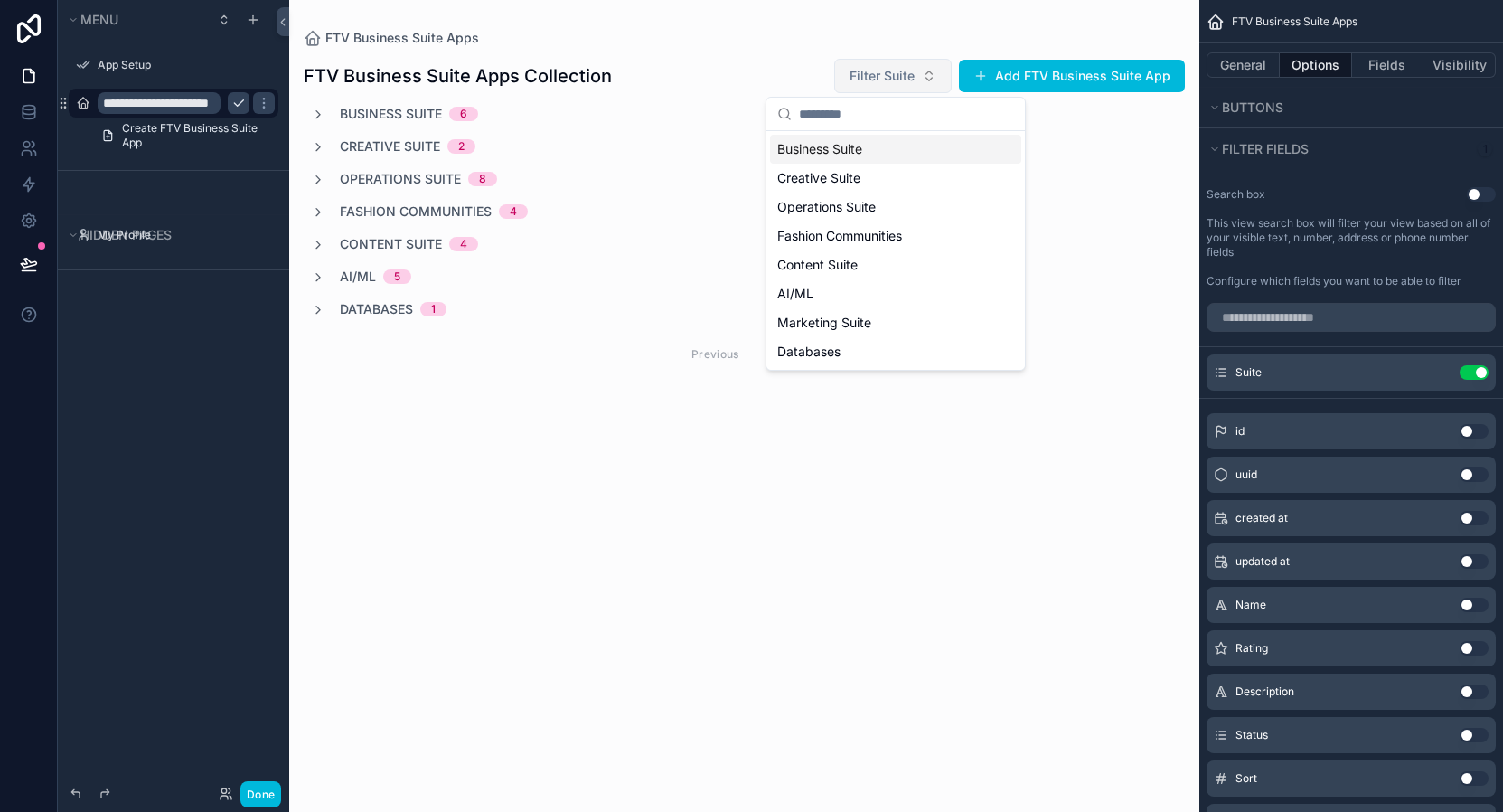
click at [896, 76] on span "Filter Suite" at bounding box center [882, 76] width 65 height 18
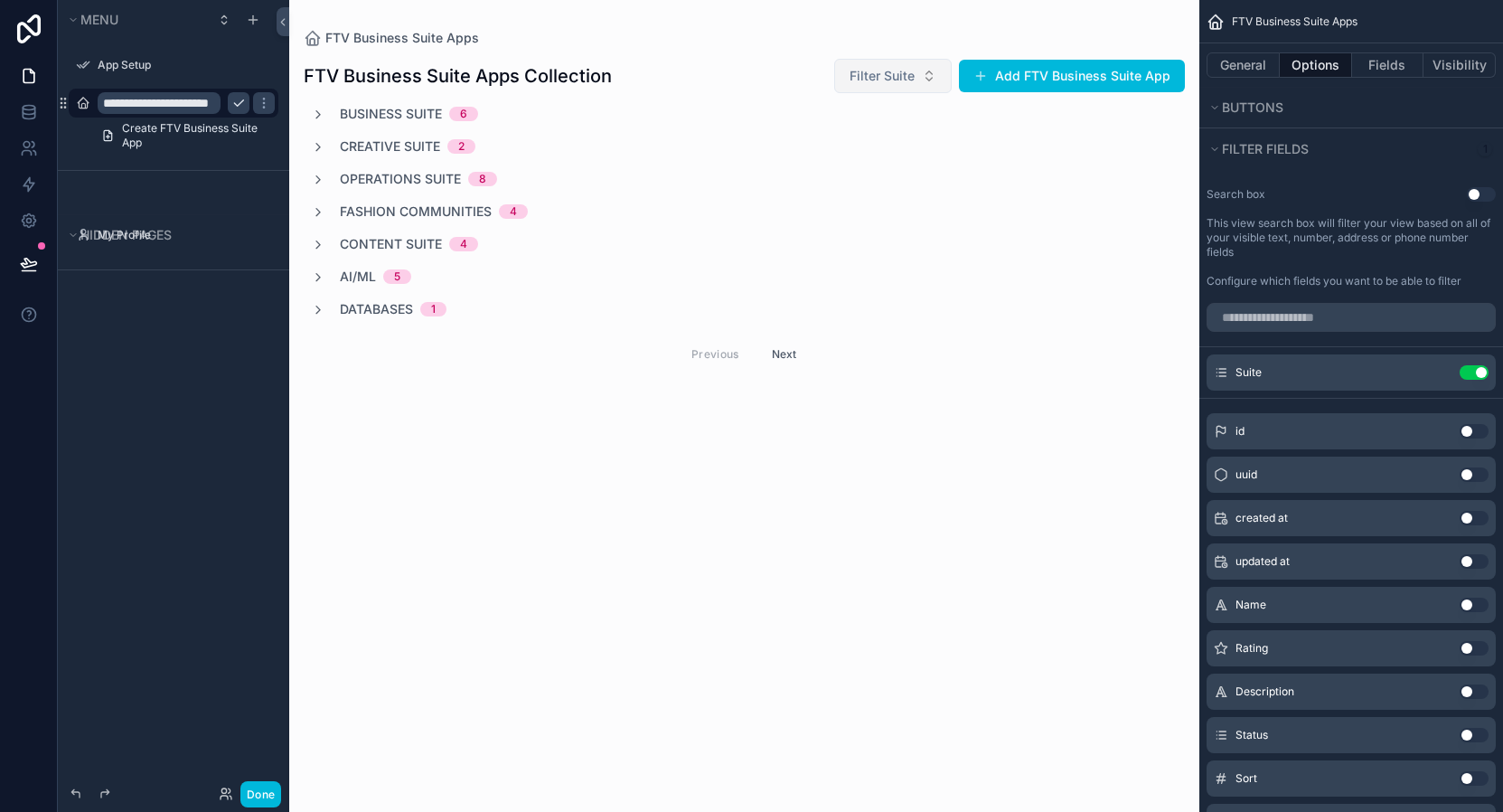
click at [896, 76] on span "Filter Suite" at bounding box center [882, 76] width 65 height 18
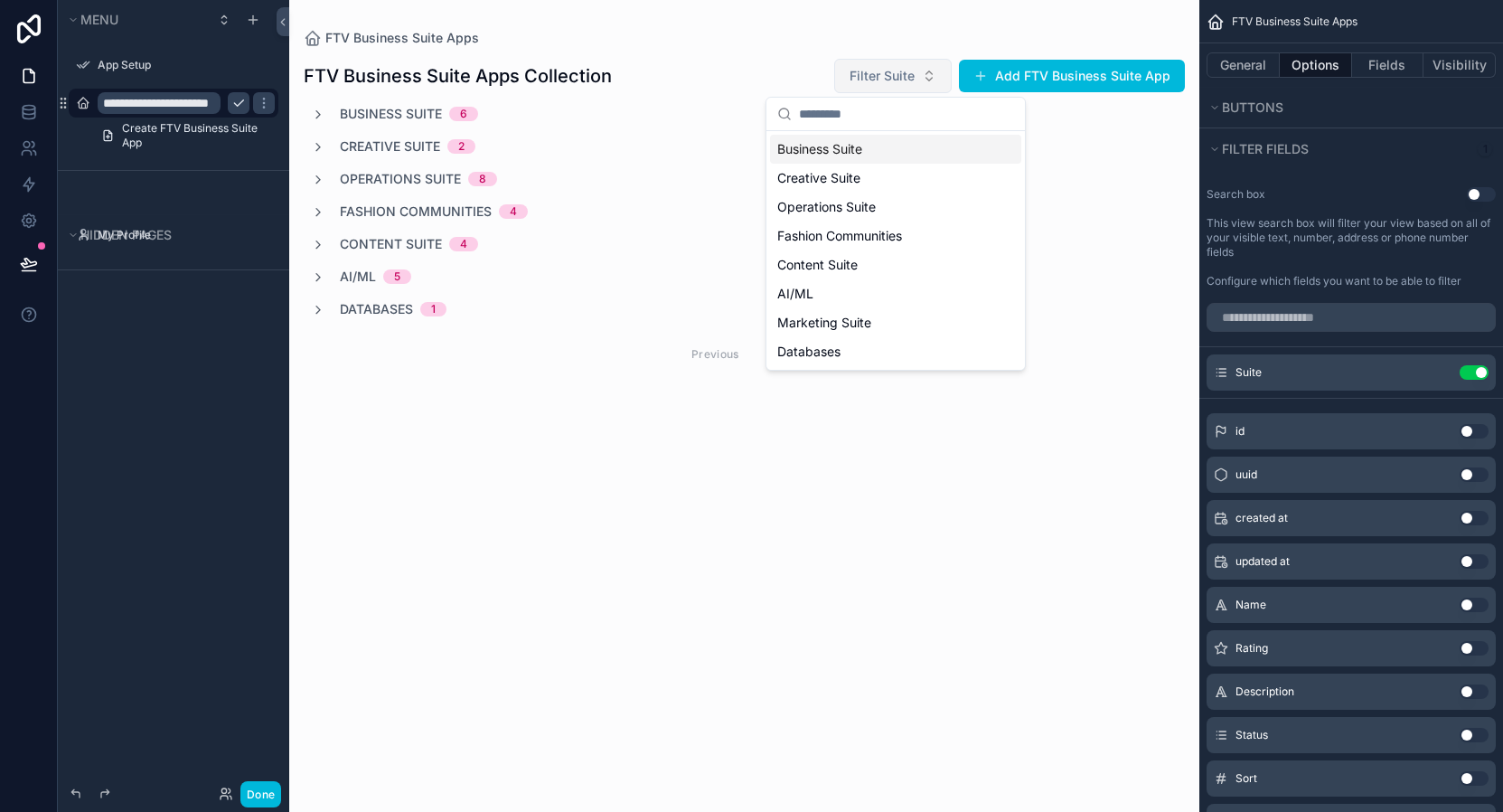
click at [896, 76] on span "Filter Suite" at bounding box center [882, 76] width 65 height 18
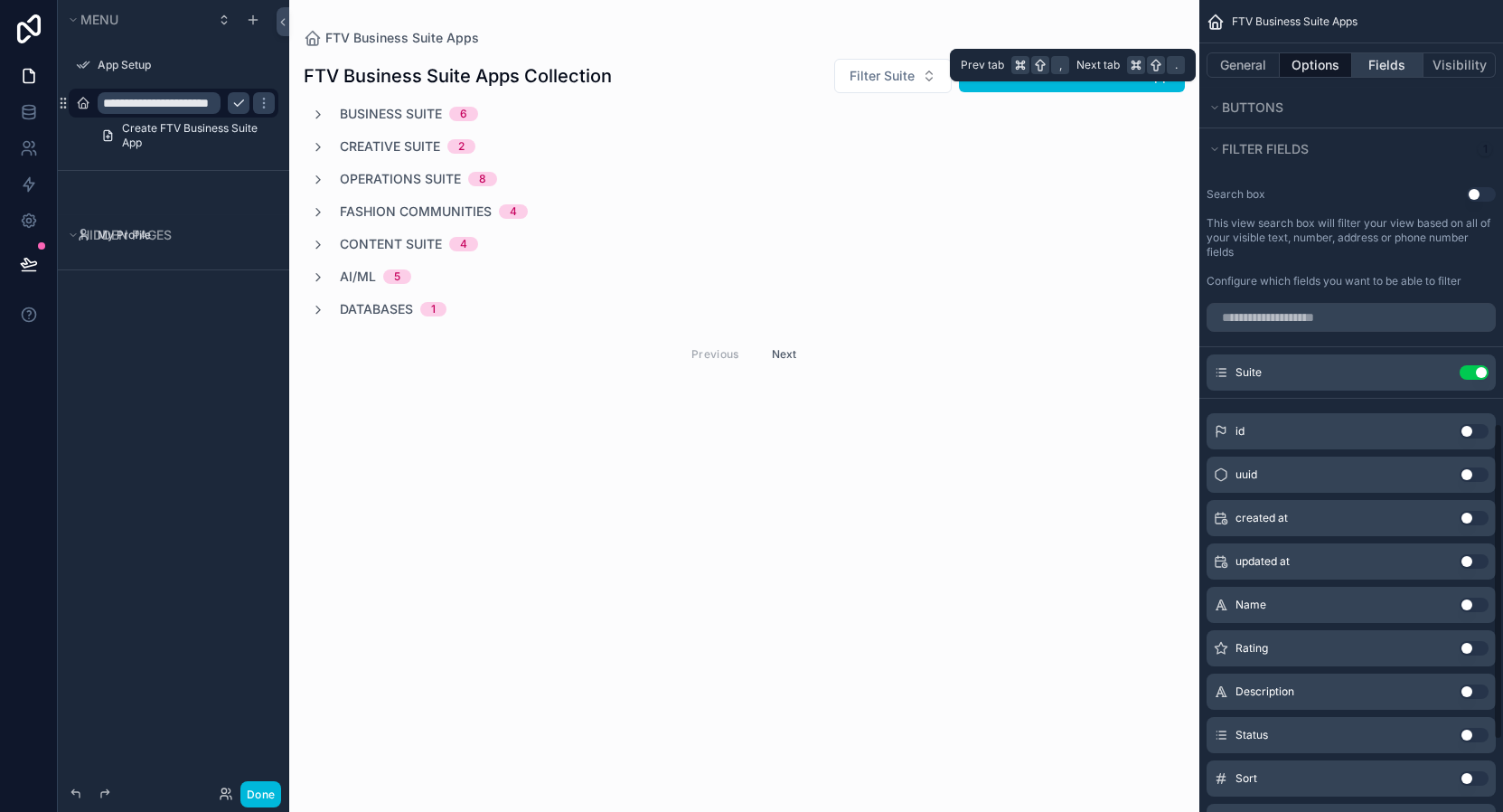
click at [1373, 68] on button "Fields" at bounding box center [1388, 65] width 73 height 26
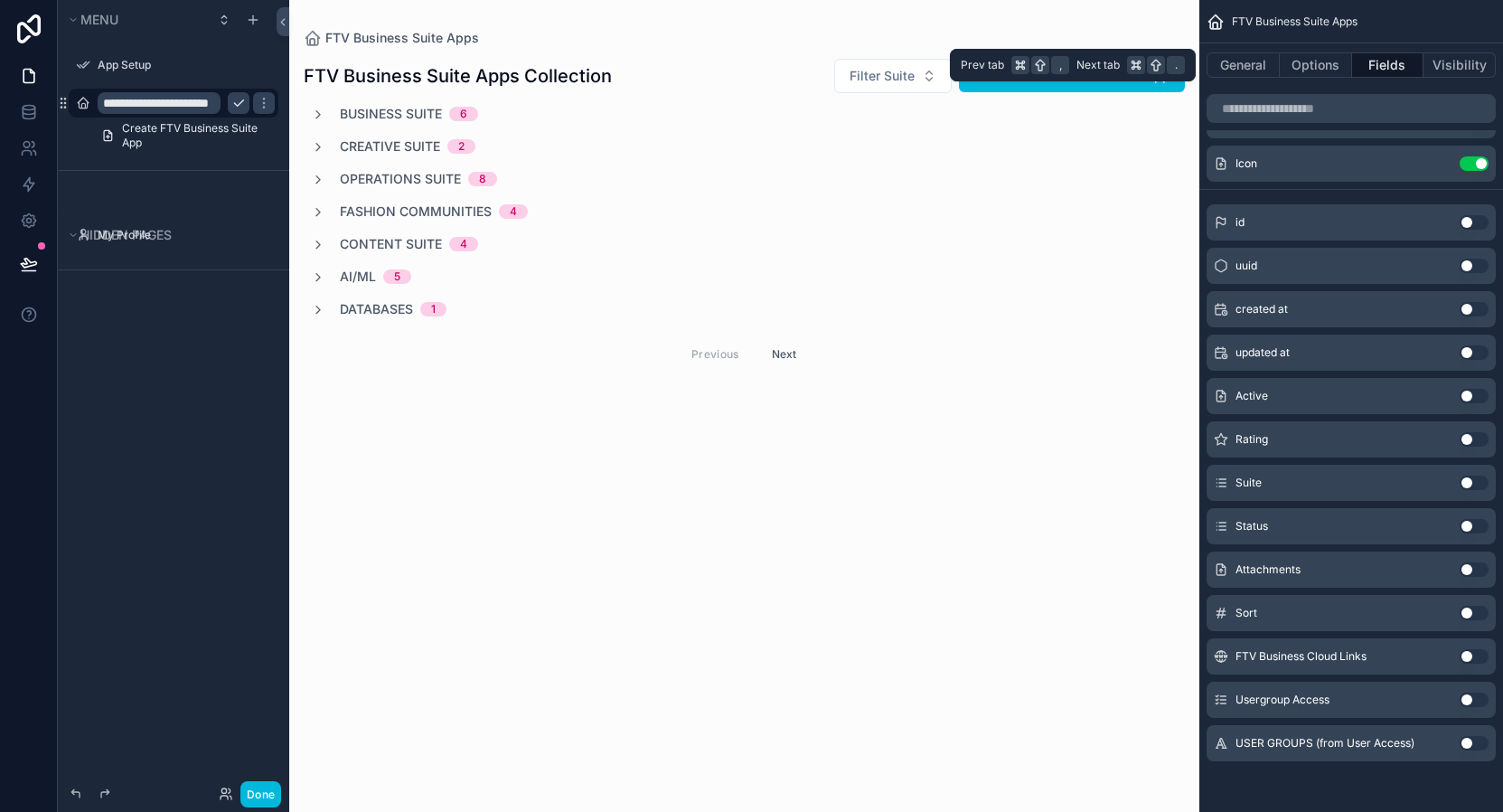
click at [1374, 63] on button "Fields" at bounding box center [1388, 65] width 73 height 26
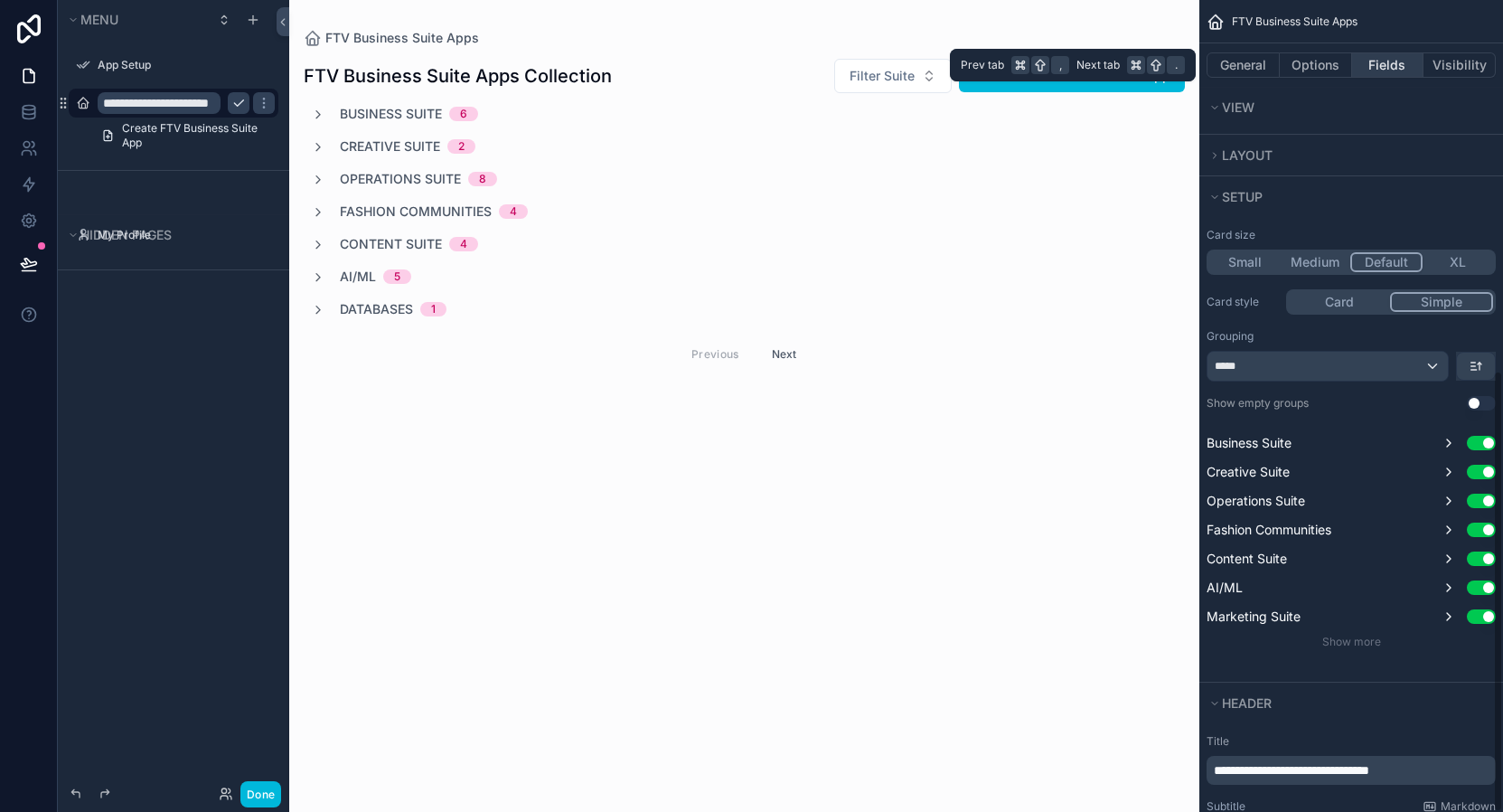
scroll to position [738, 0]
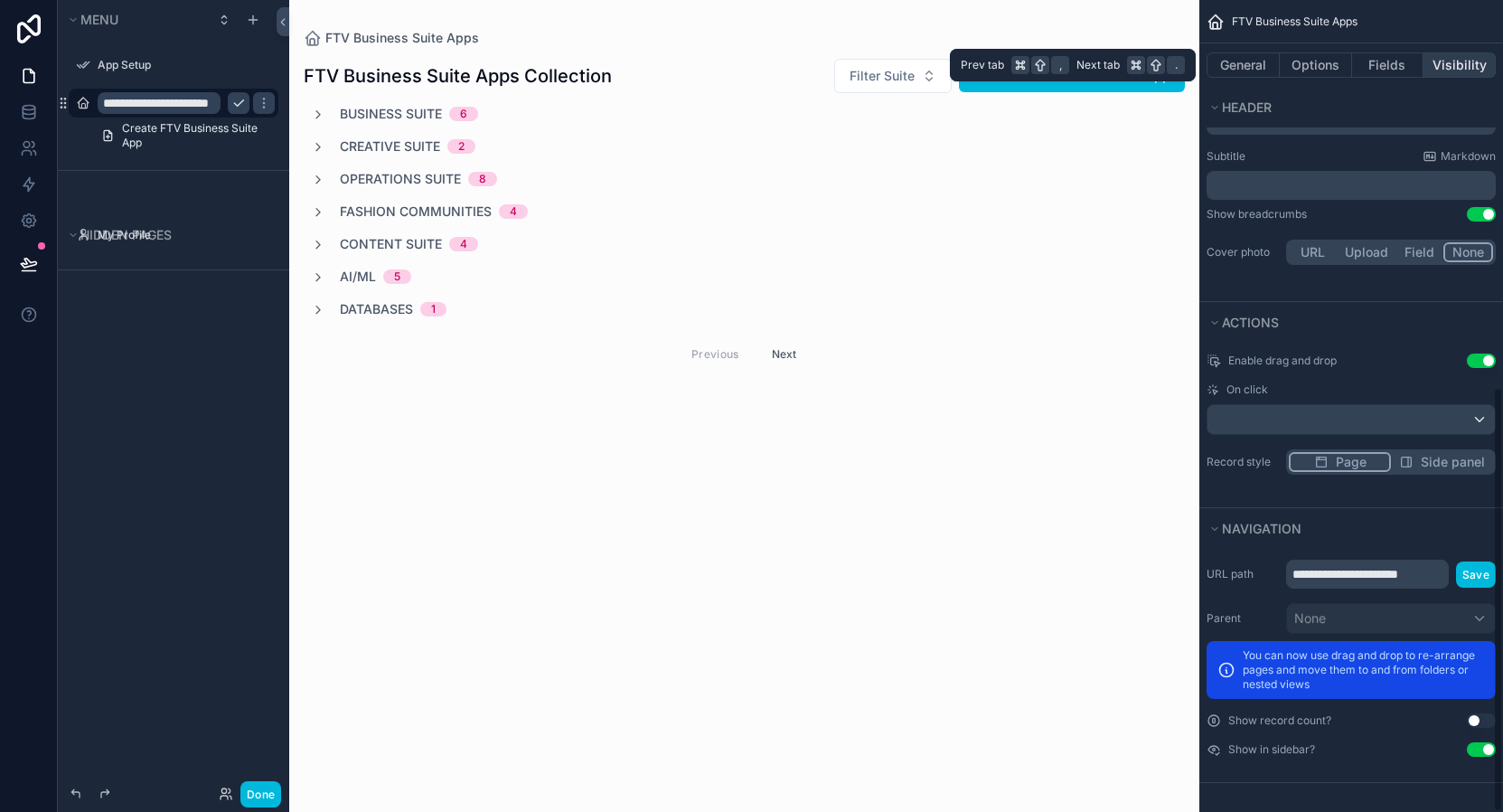
click at [1487, 64] on button "Visibility" at bounding box center [1460, 65] width 73 height 26
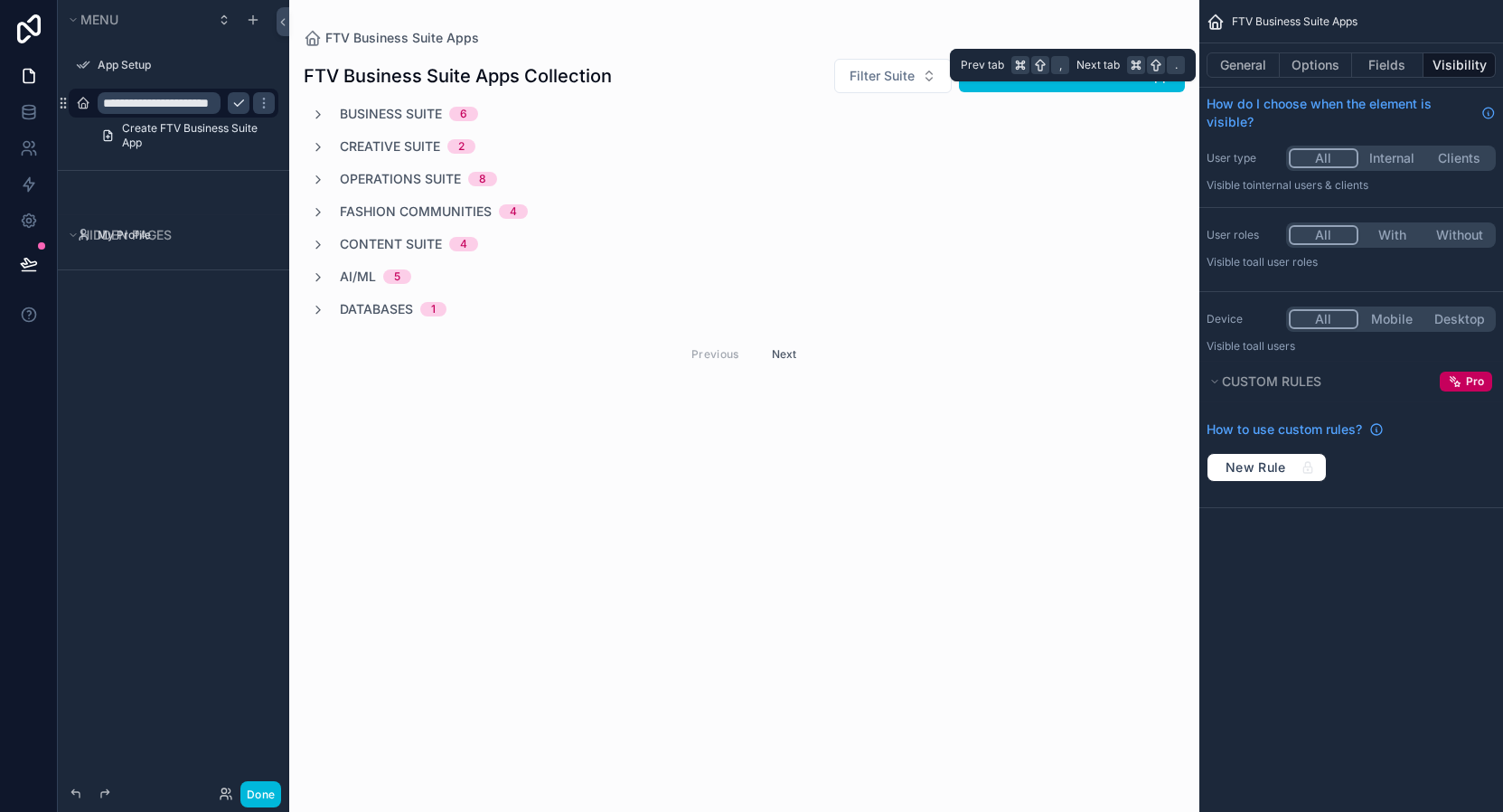
scroll to position [0, 0]
click at [1234, 65] on button "General" at bounding box center [1243, 65] width 73 height 26
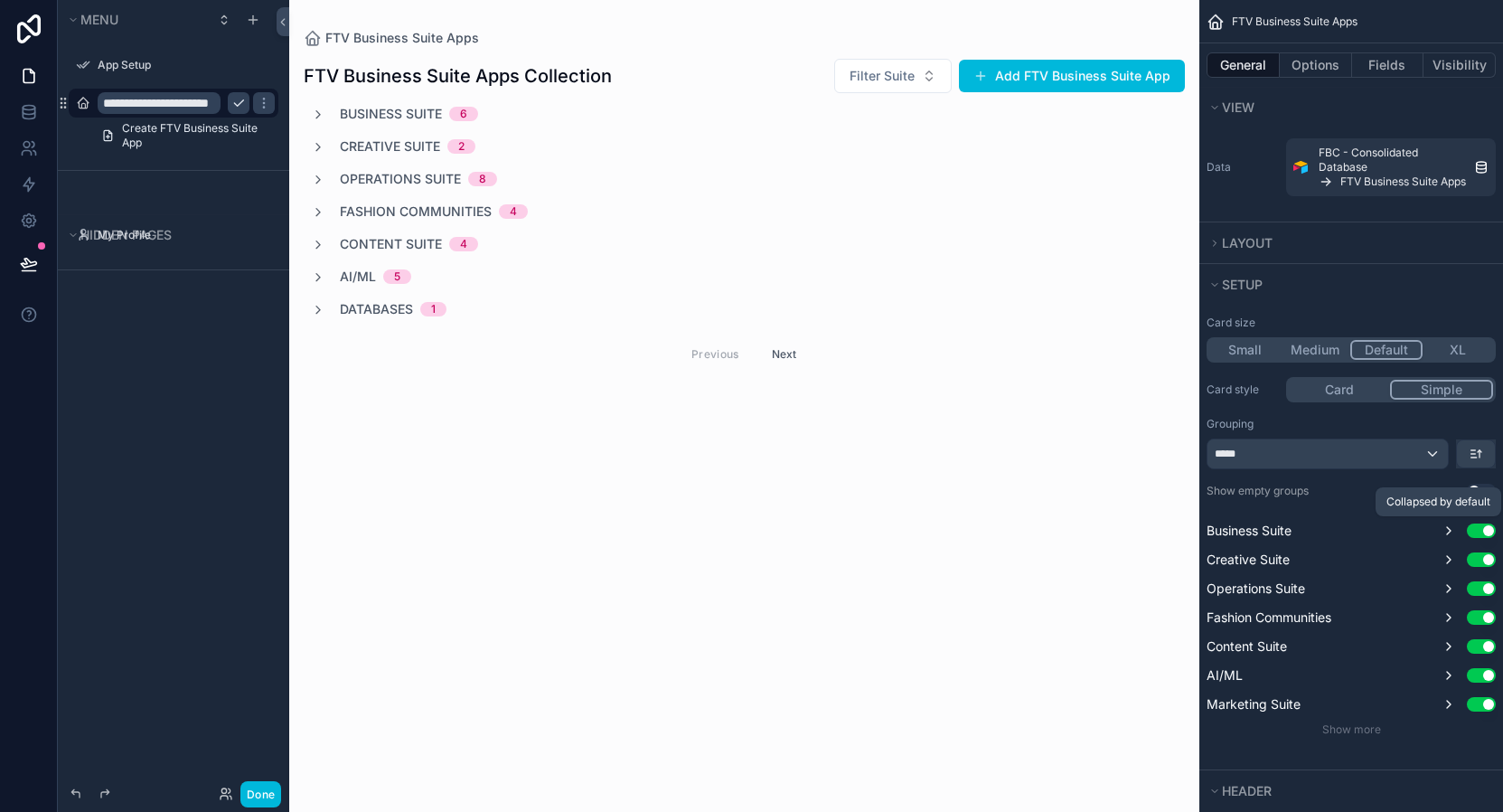
click at [1444, 529] on icon "scrollable content" at bounding box center [1449, 531] width 15 height 15
click at [1447, 557] on icon "scrollable content" at bounding box center [1449, 559] width 4 height 7
click at [1441, 591] on icon "scrollable content" at bounding box center [1449, 589] width 15 height 15
drag, startPoint x: 1447, startPoint y: 618, endPoint x: 1451, endPoint y: 630, distance: 12.6
click at [1448, 618] on icon "scrollable content" at bounding box center [1449, 617] width 15 height 15
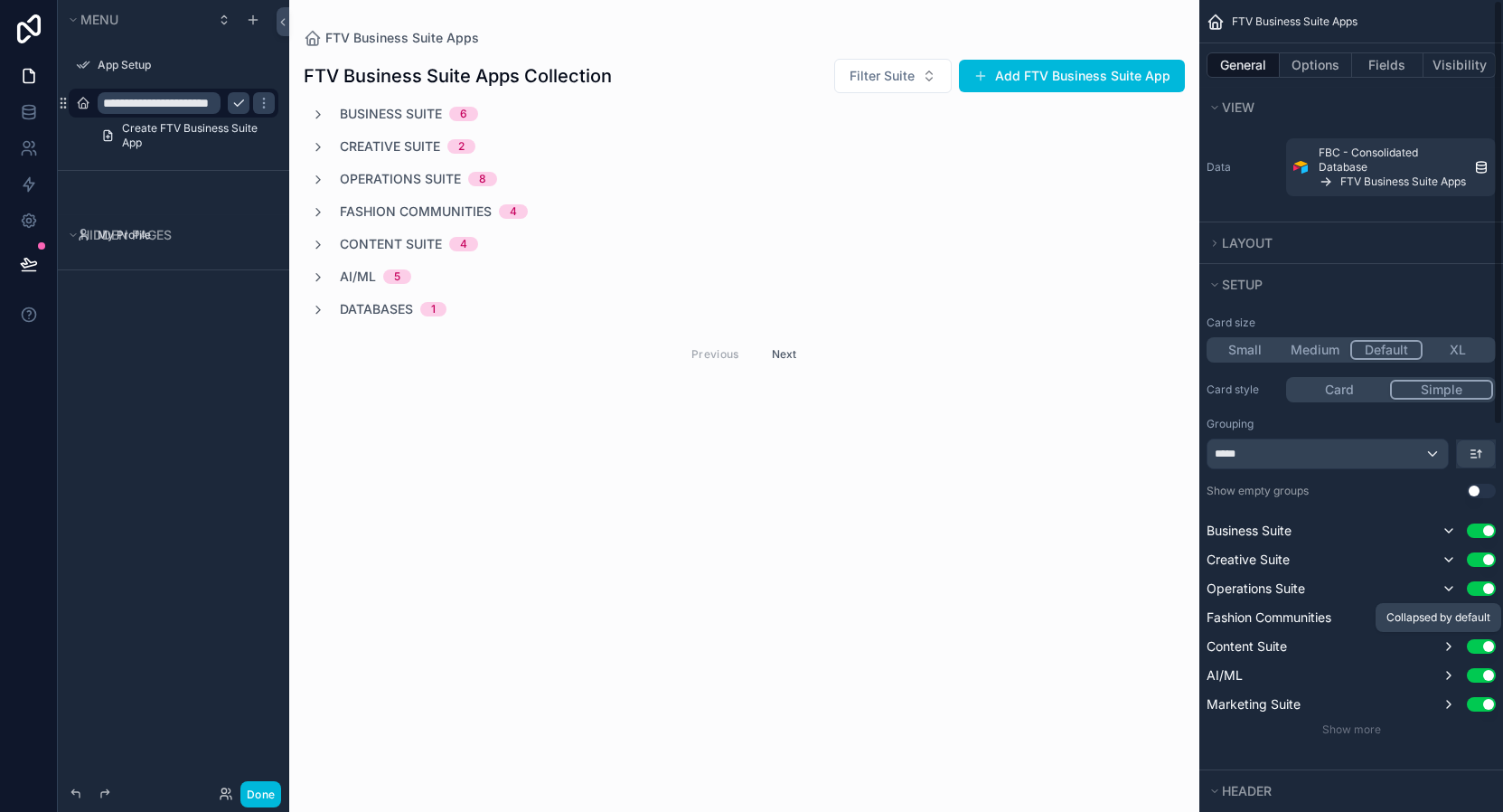
click at [1454, 639] on icon "scrollable content" at bounding box center [1449, 647] width 15 height 15
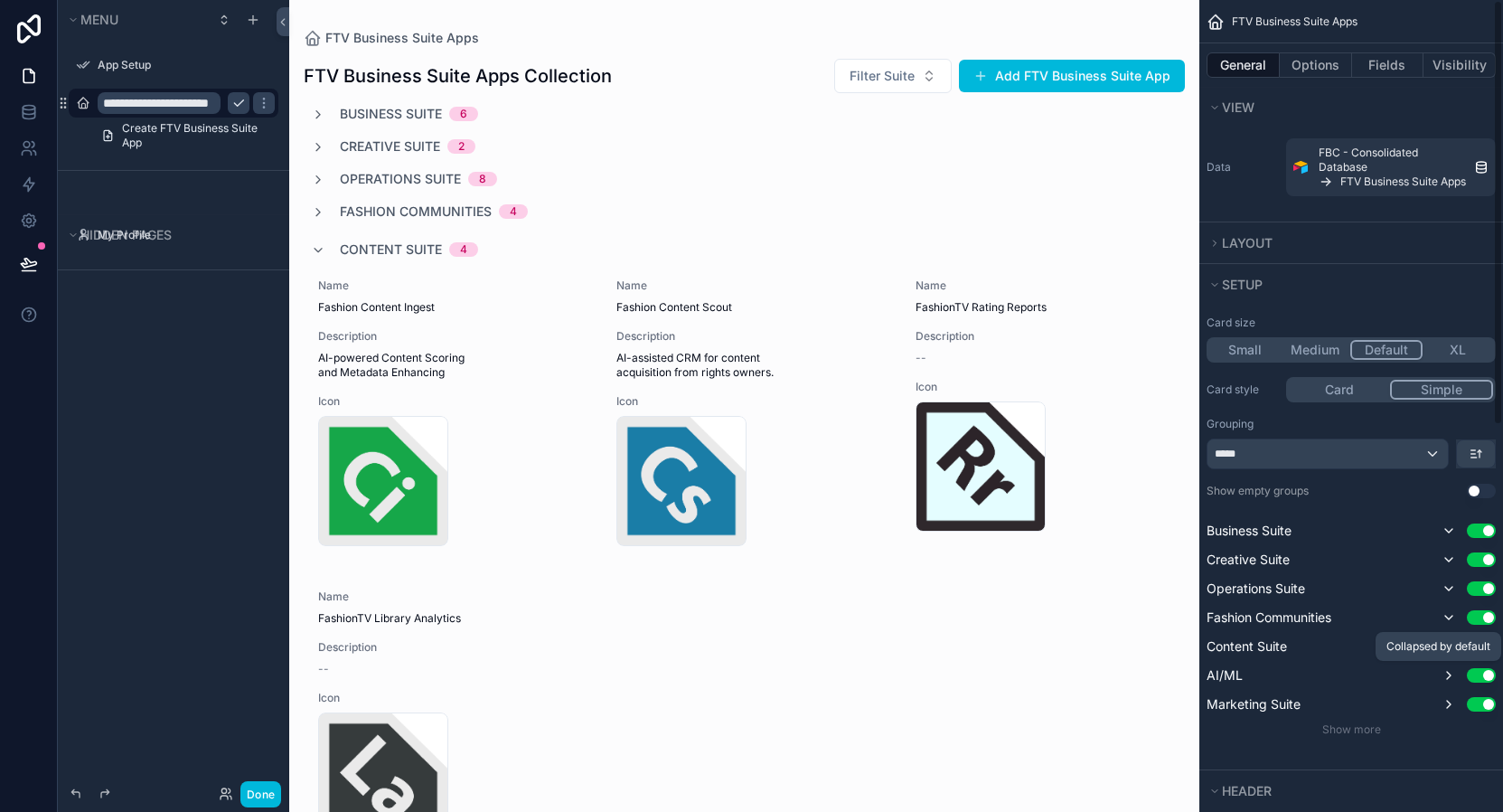
click at [1444, 673] on icon "scrollable content" at bounding box center [1449, 675] width 15 height 15
click at [1447, 704] on icon "scrollable content" at bounding box center [1449, 705] width 15 height 15
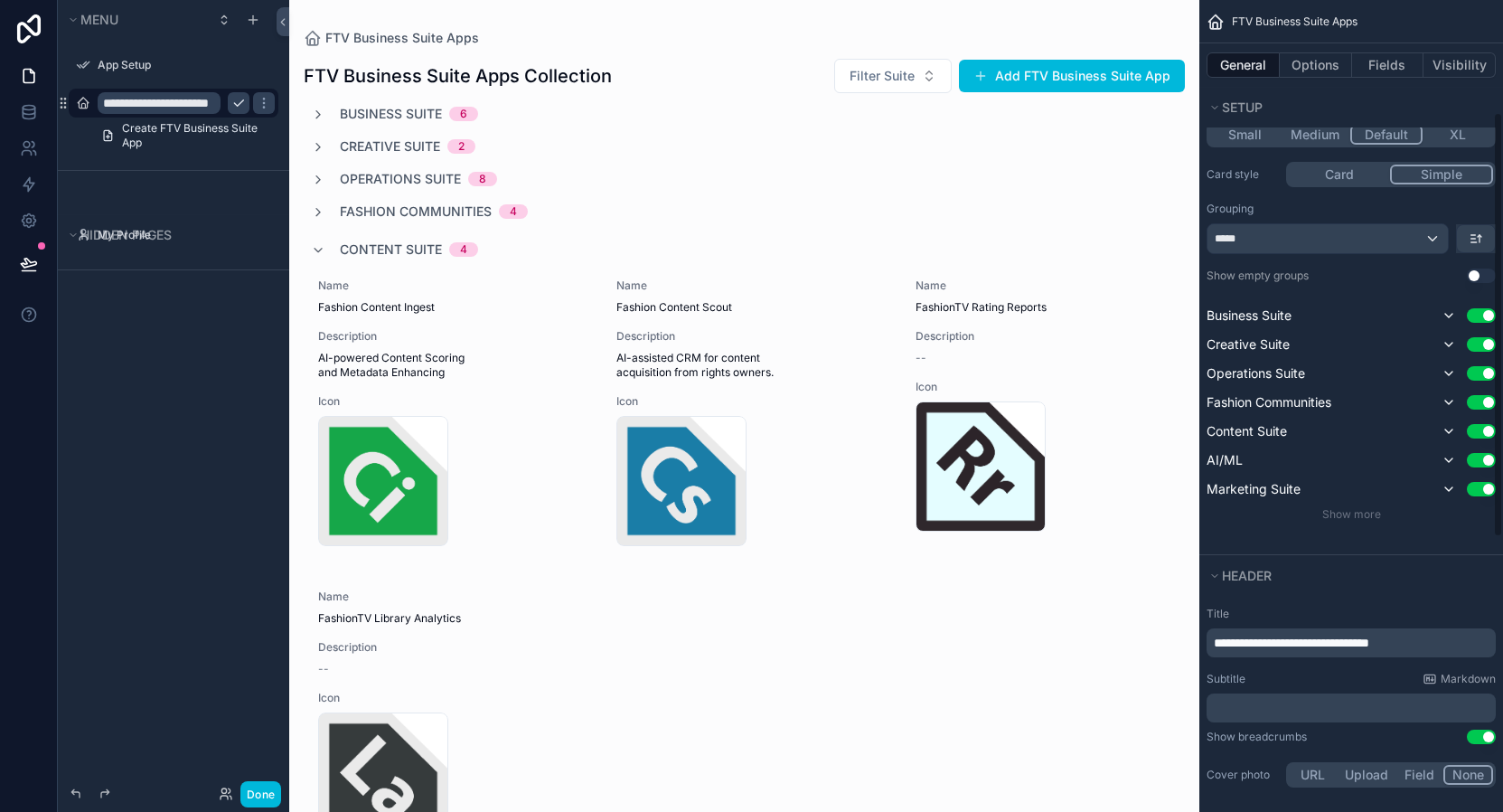
scroll to position [220, 0]
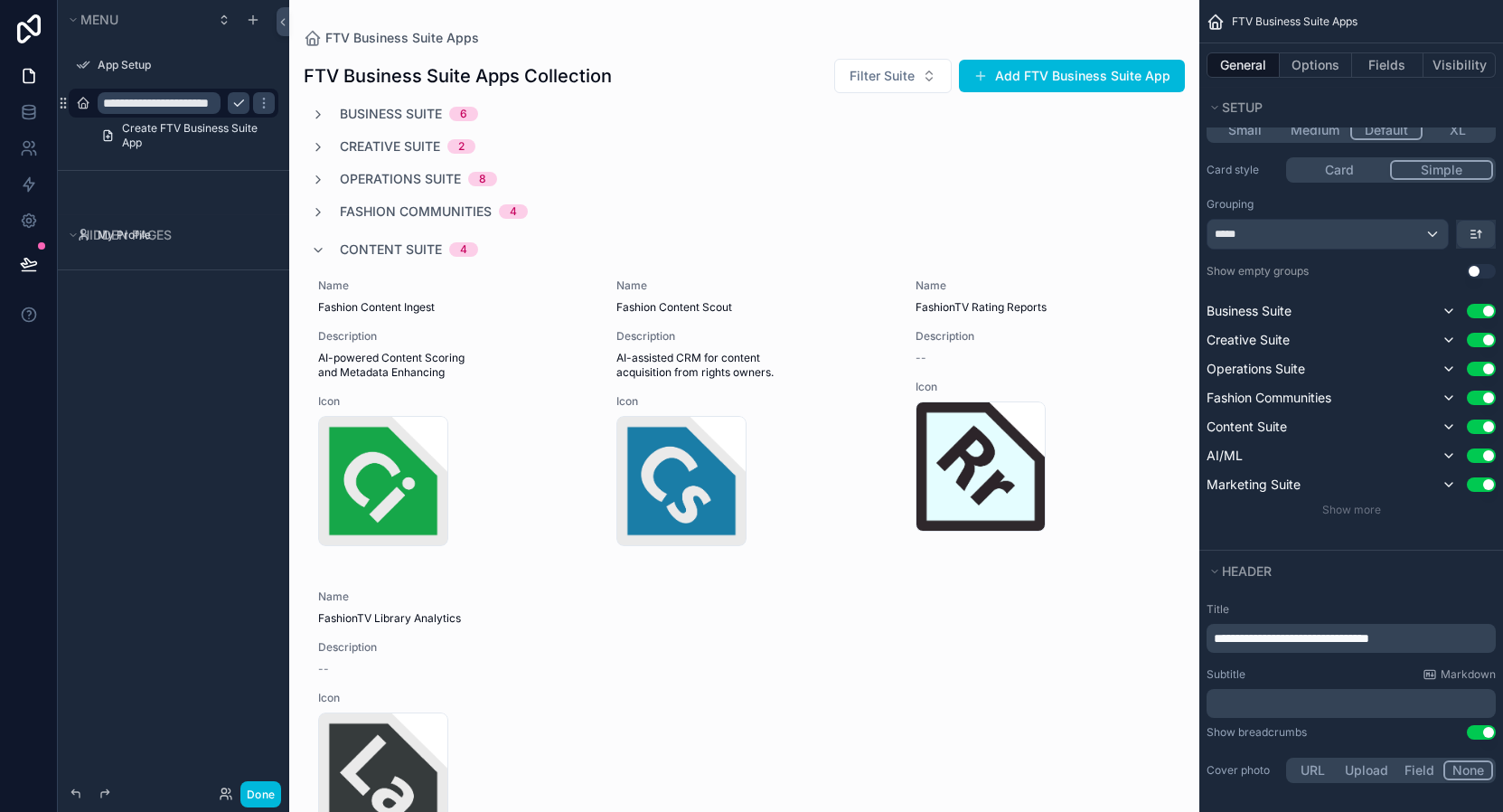
click at [347, 210] on span "Fashion Communities" at bounding box center [415, 211] width 152 height 18
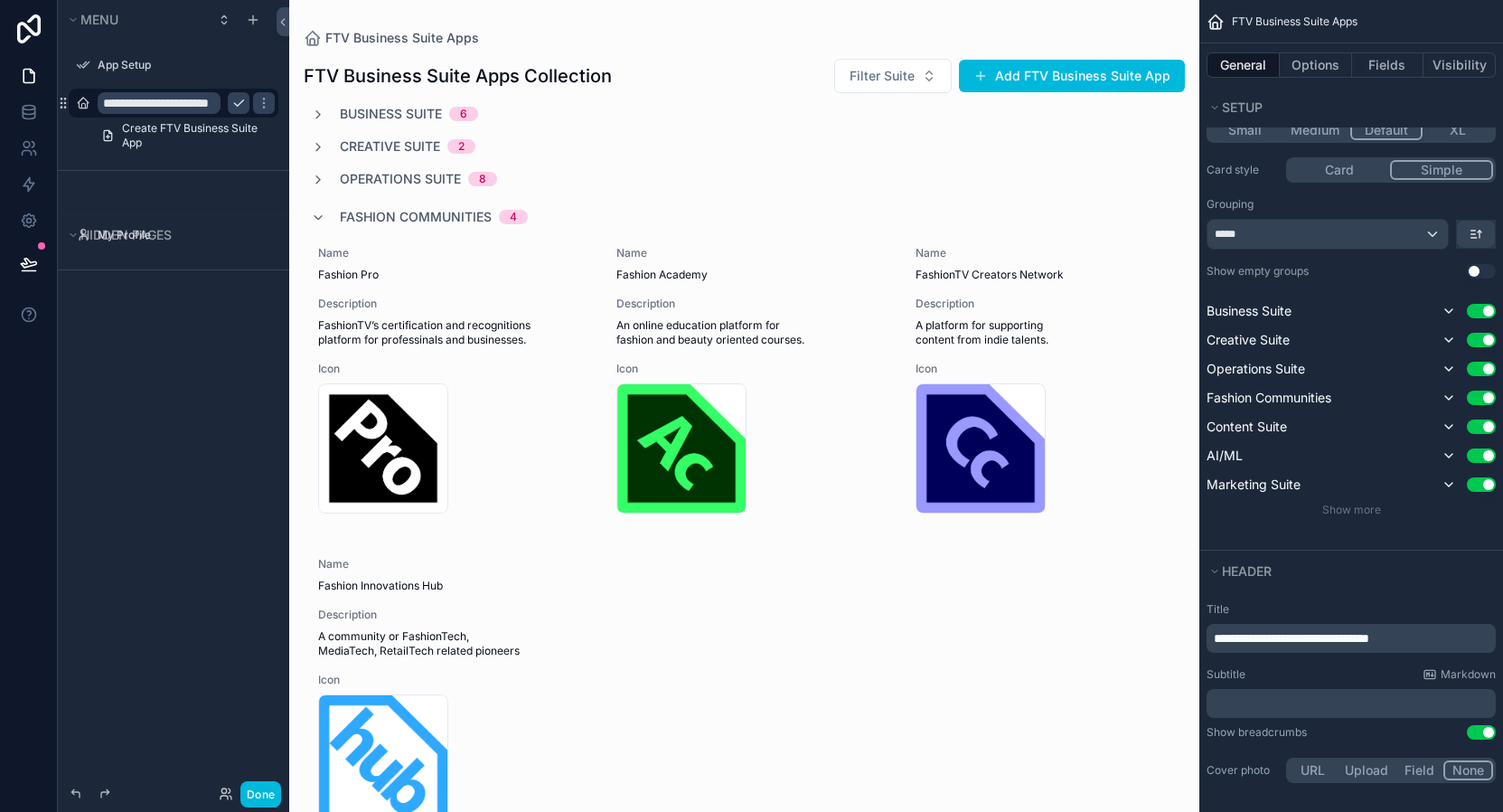
click at [345, 178] on span "Operations Suite" at bounding box center [401, 179] width 121 height 18
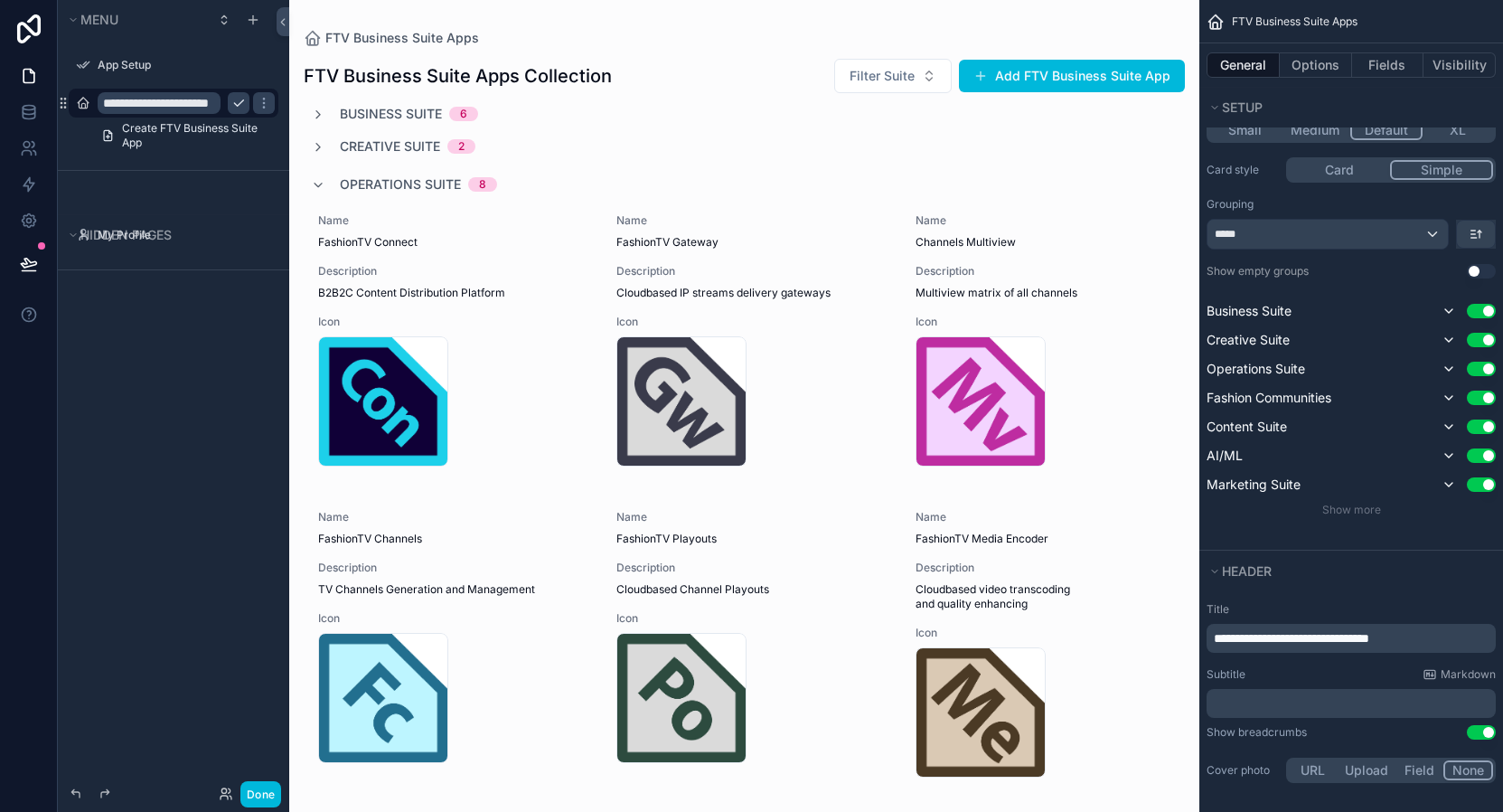
click at [340, 144] on span "Creative Suite" at bounding box center [390, 147] width 100 height 18
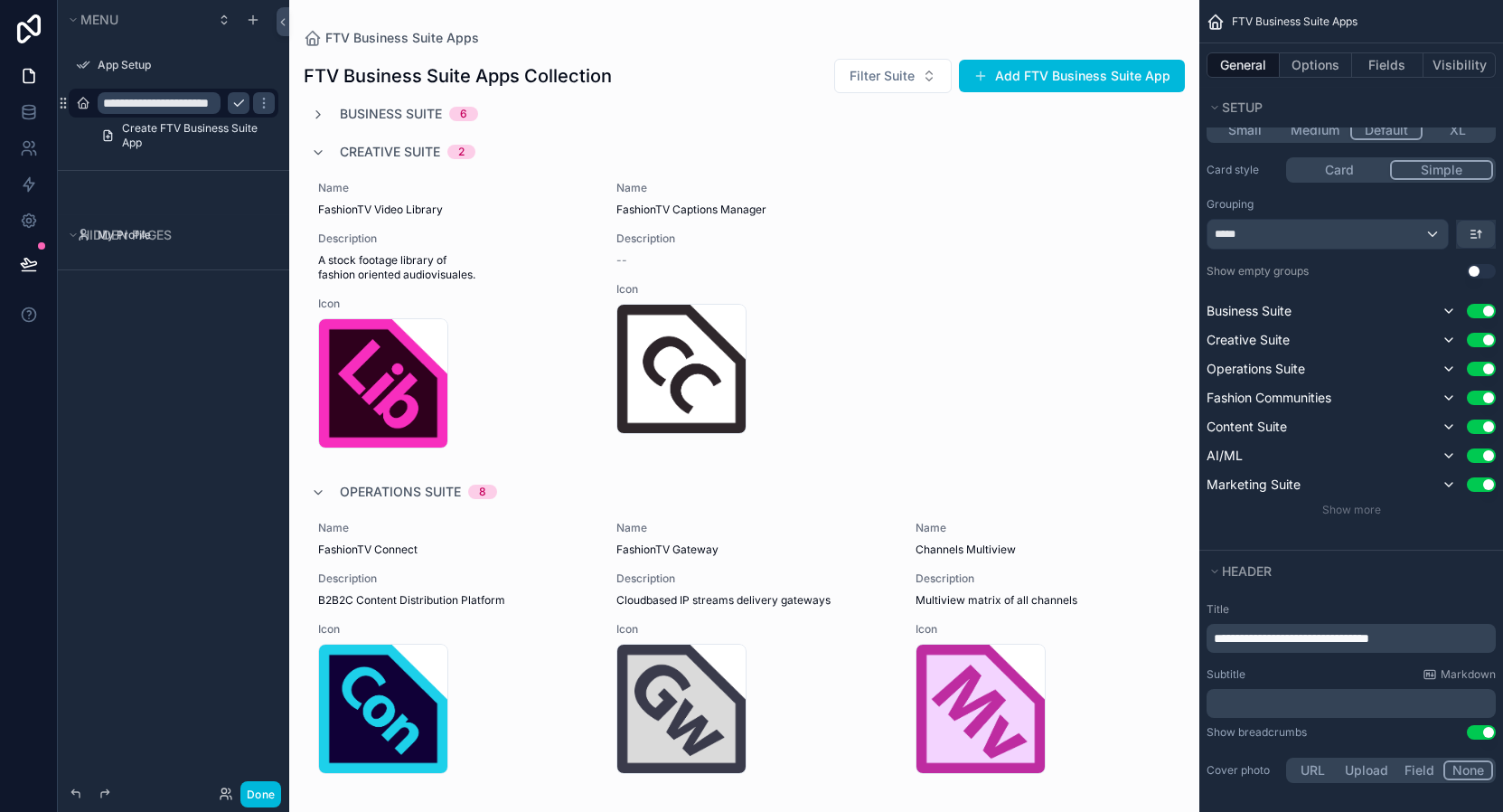
click at [366, 115] on span "Business Suite" at bounding box center [390, 114] width 102 height 18
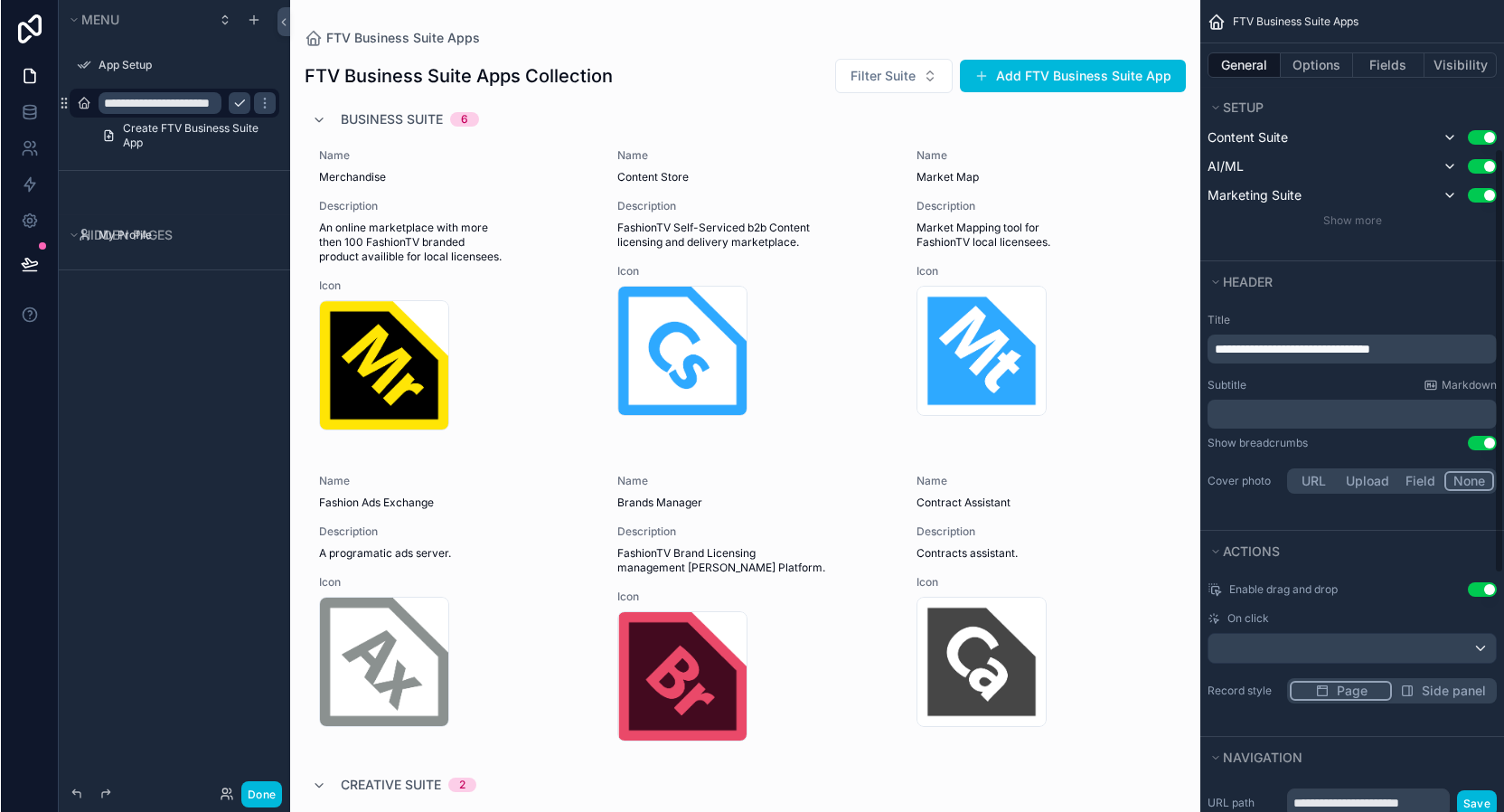
scroll to position [523, 0]
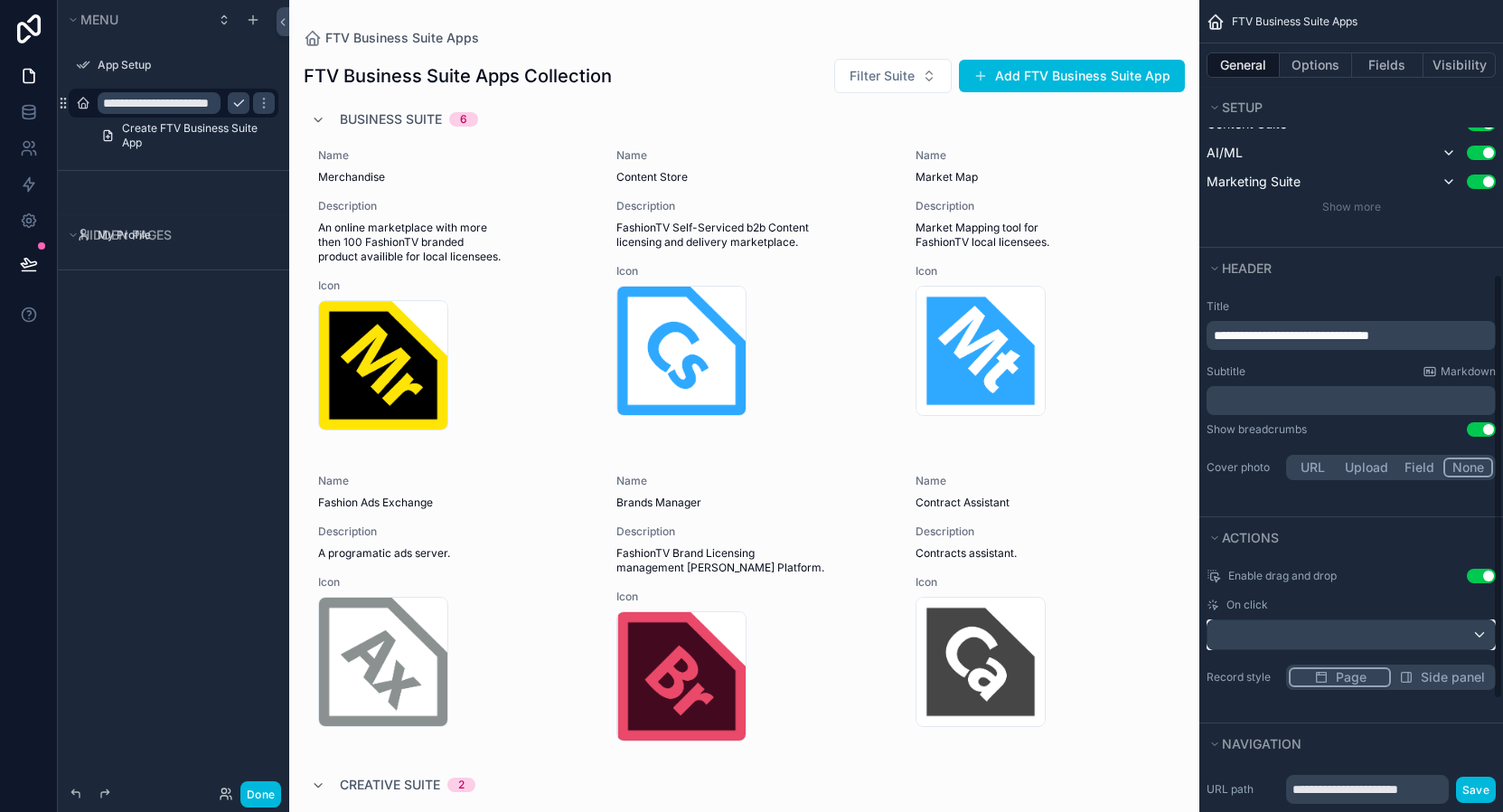
click at [1293, 625] on div "scrollable content" at bounding box center [1350, 634] width 288 height 28
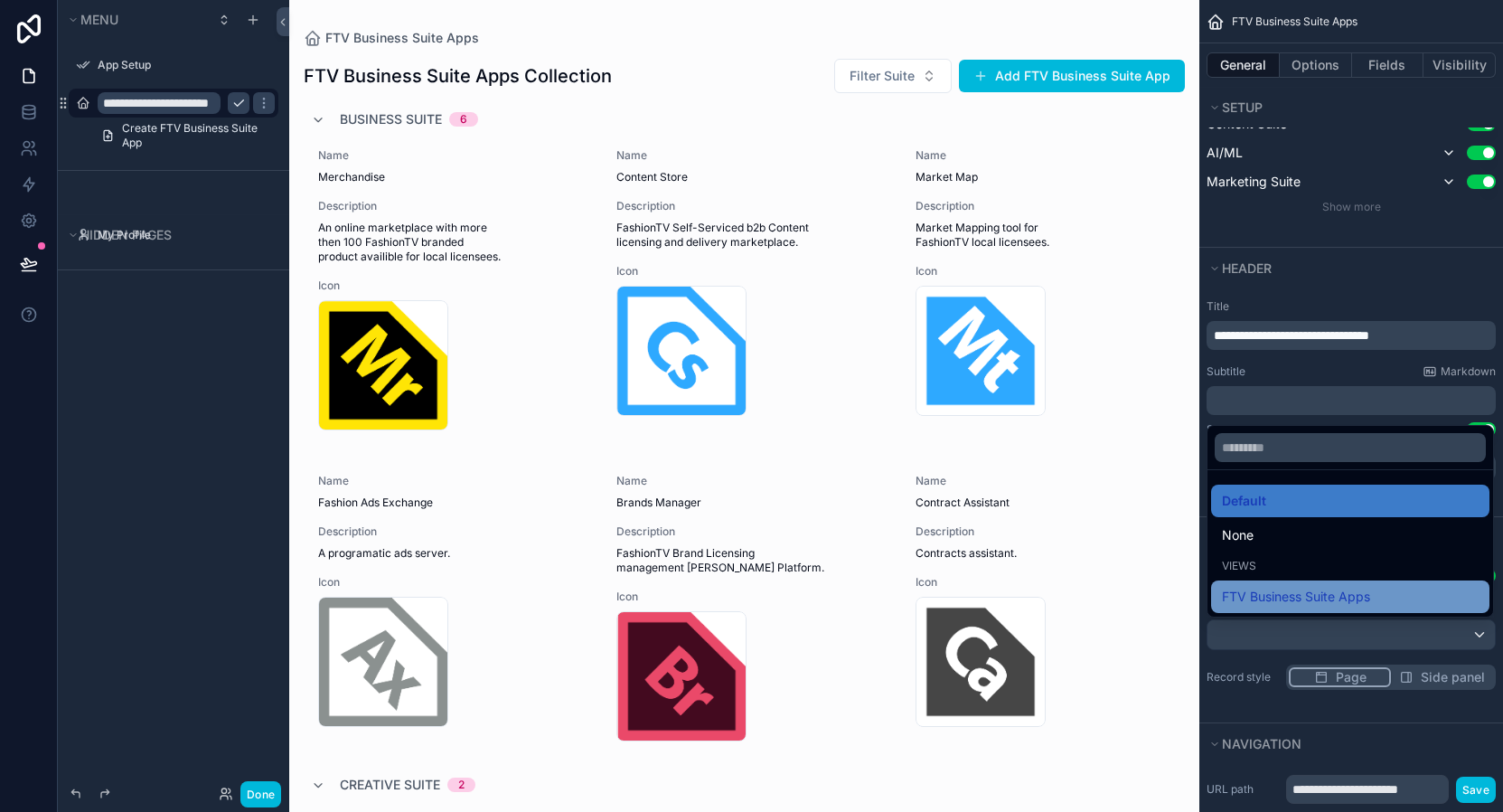
click at [1316, 591] on span "FTV Business Suite Apps" at bounding box center [1295, 597] width 148 height 22
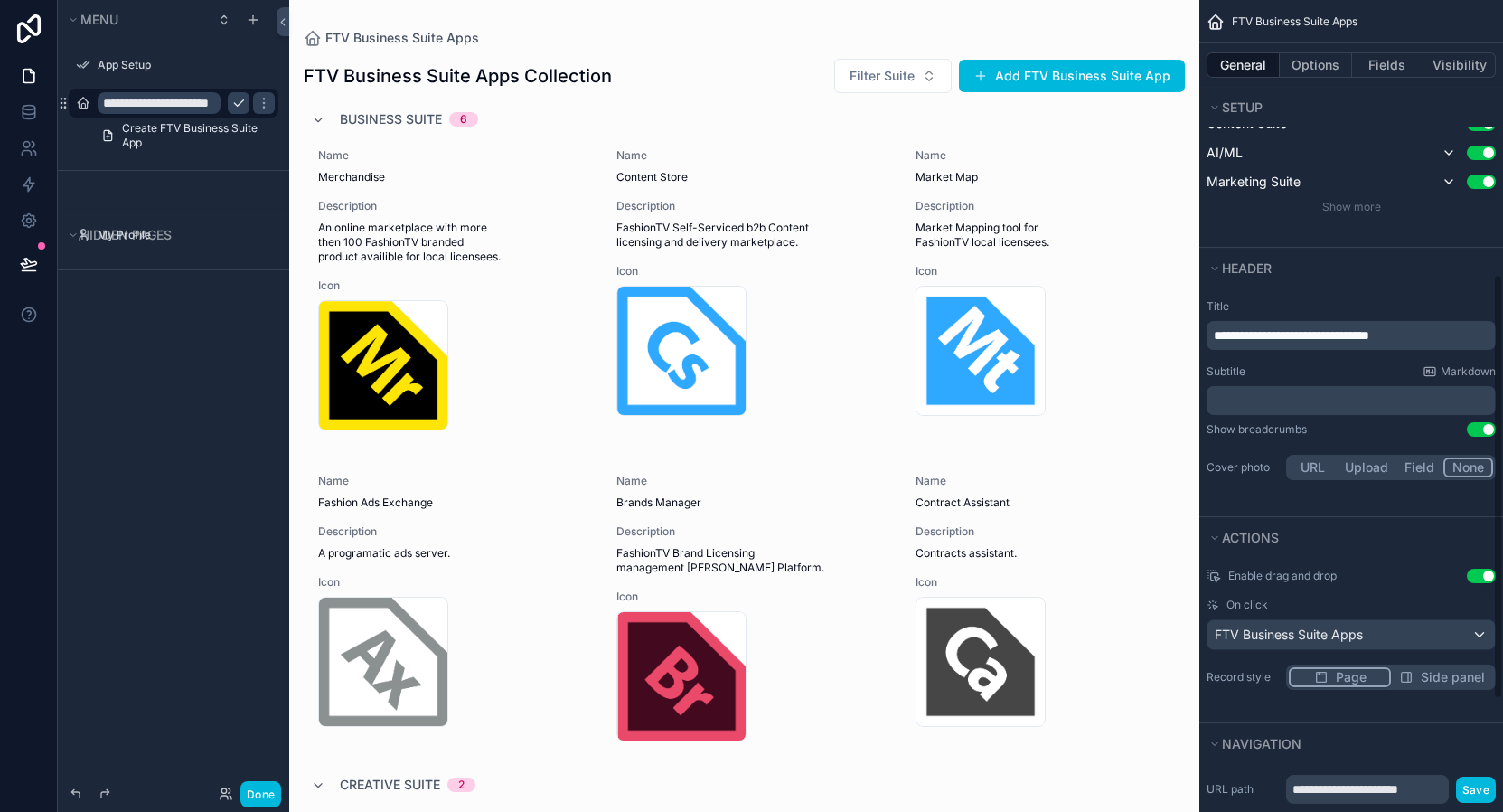
click at [1476, 574] on button "Use setting" at bounding box center [1481, 576] width 28 height 15
click at [1475, 579] on button "Use setting" at bounding box center [1481, 576] width 28 height 15
drag, startPoint x: 255, startPoint y: 794, endPoint x: 80, endPoint y: 795, distance: 175.0
click at [80, 795] on div "Done" at bounding box center [174, 794] width 217 height 27
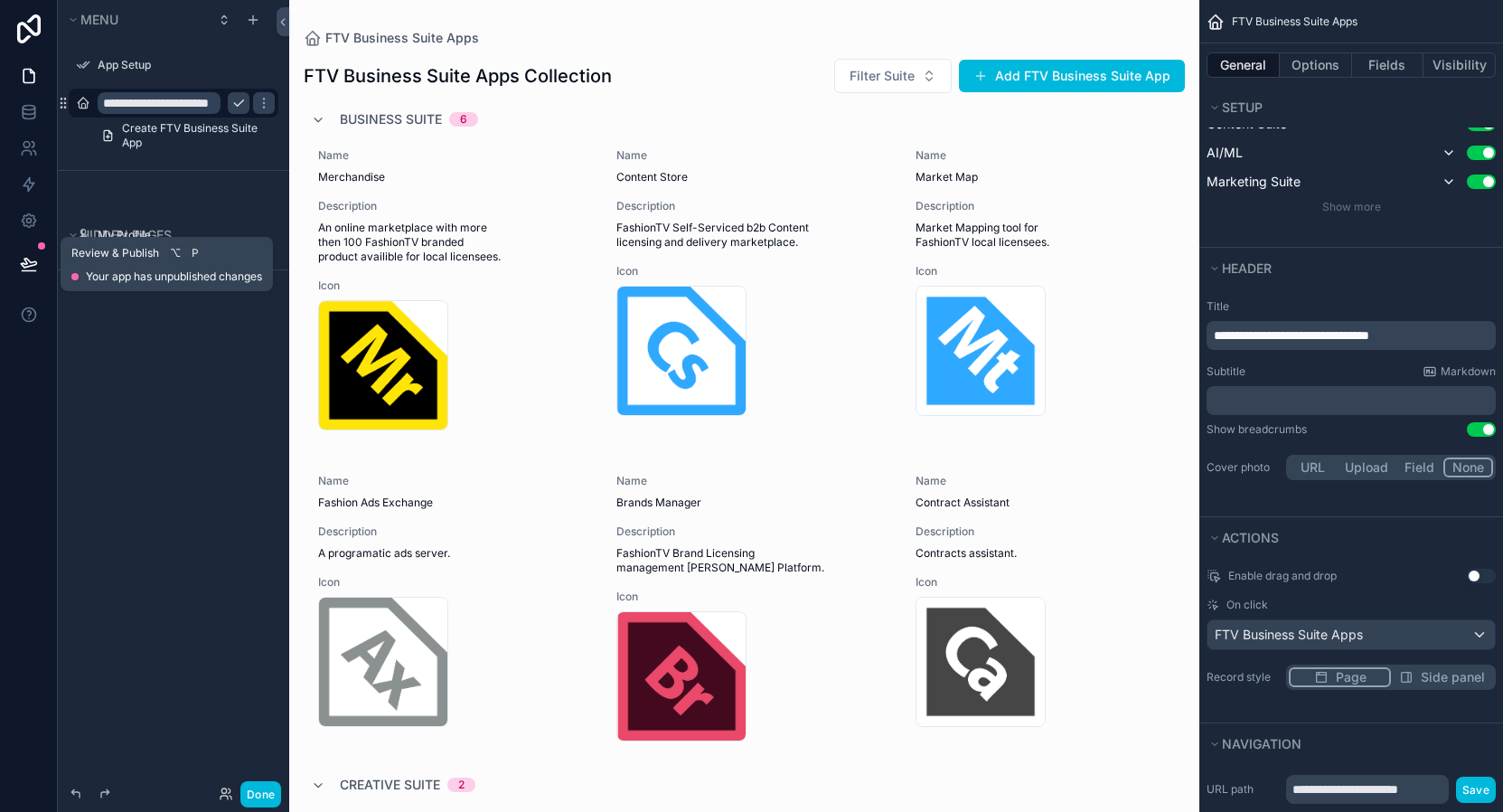
click at [132, 254] on span "Review & Publish" at bounding box center [115, 254] width 87 height 15
click at [232, 253] on div "Review & Publish ⌥ P" at bounding box center [167, 254] width 191 height 18
click at [32, 28] on icon at bounding box center [28, 28] width 36 height 28
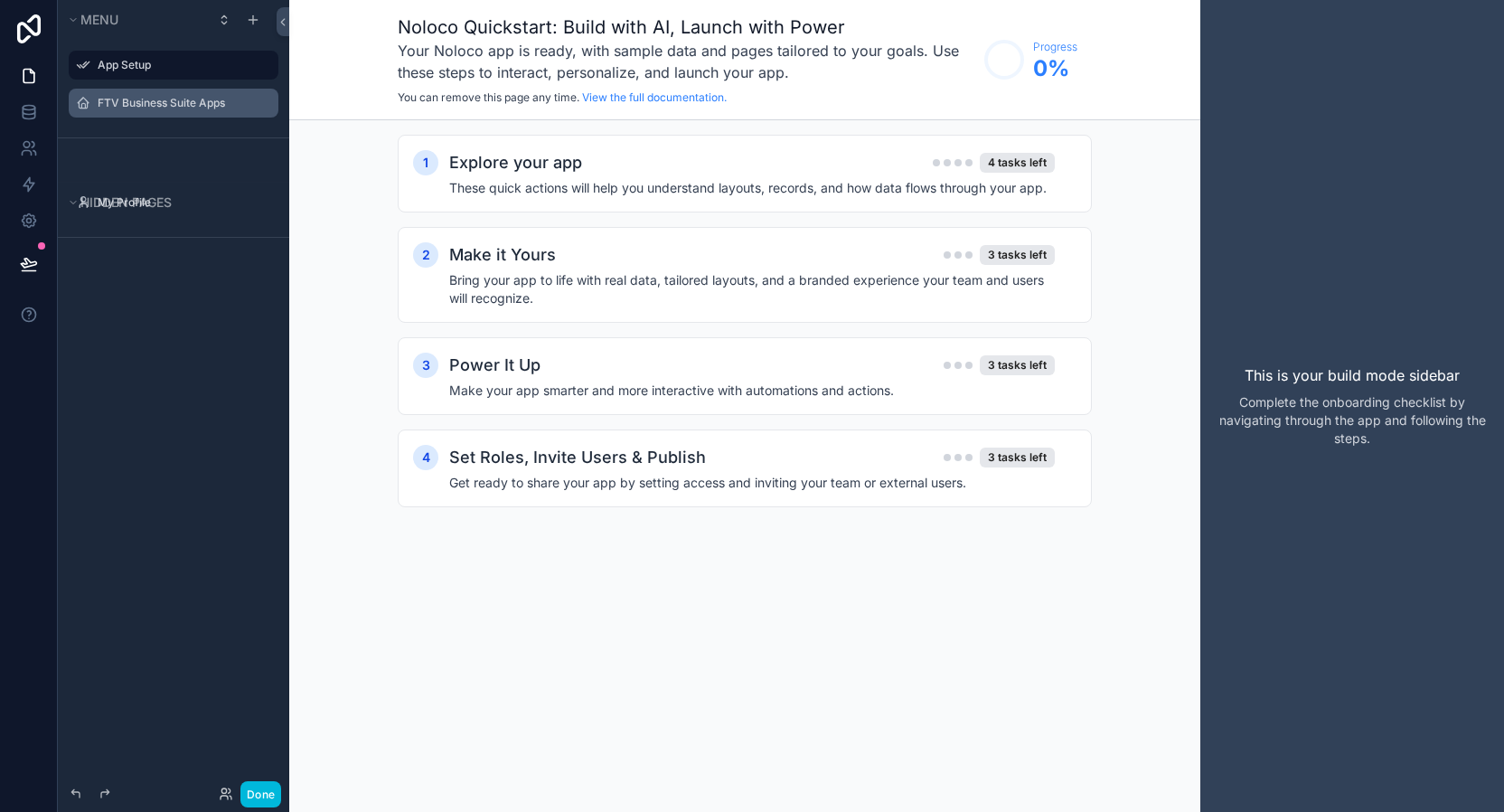
click at [139, 108] on label "FTV Business Suite Apps" at bounding box center [182, 103] width 170 height 15
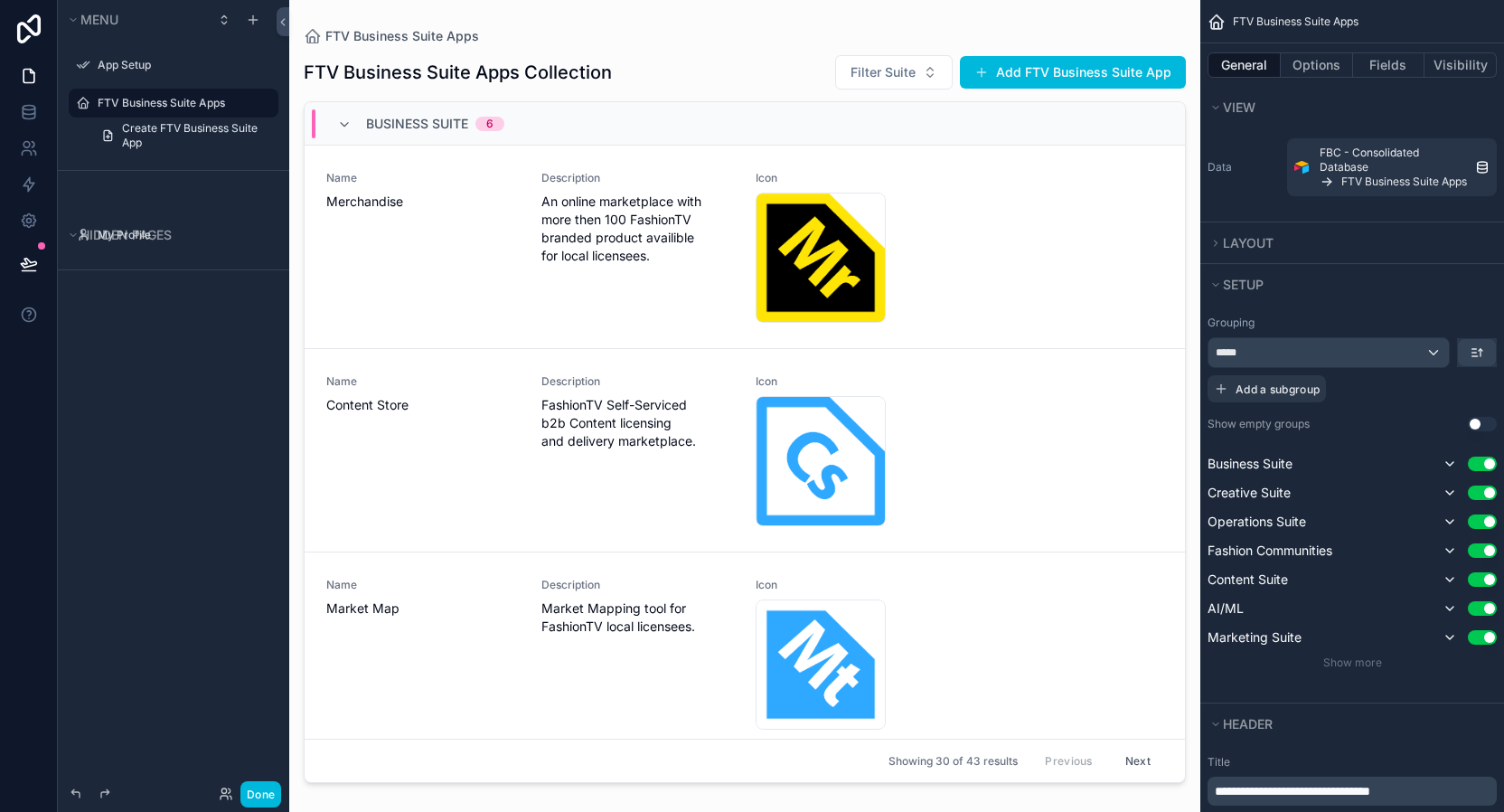
click at [363, 121] on div "Business Suite 6" at bounding box center [421, 123] width 167 height 28
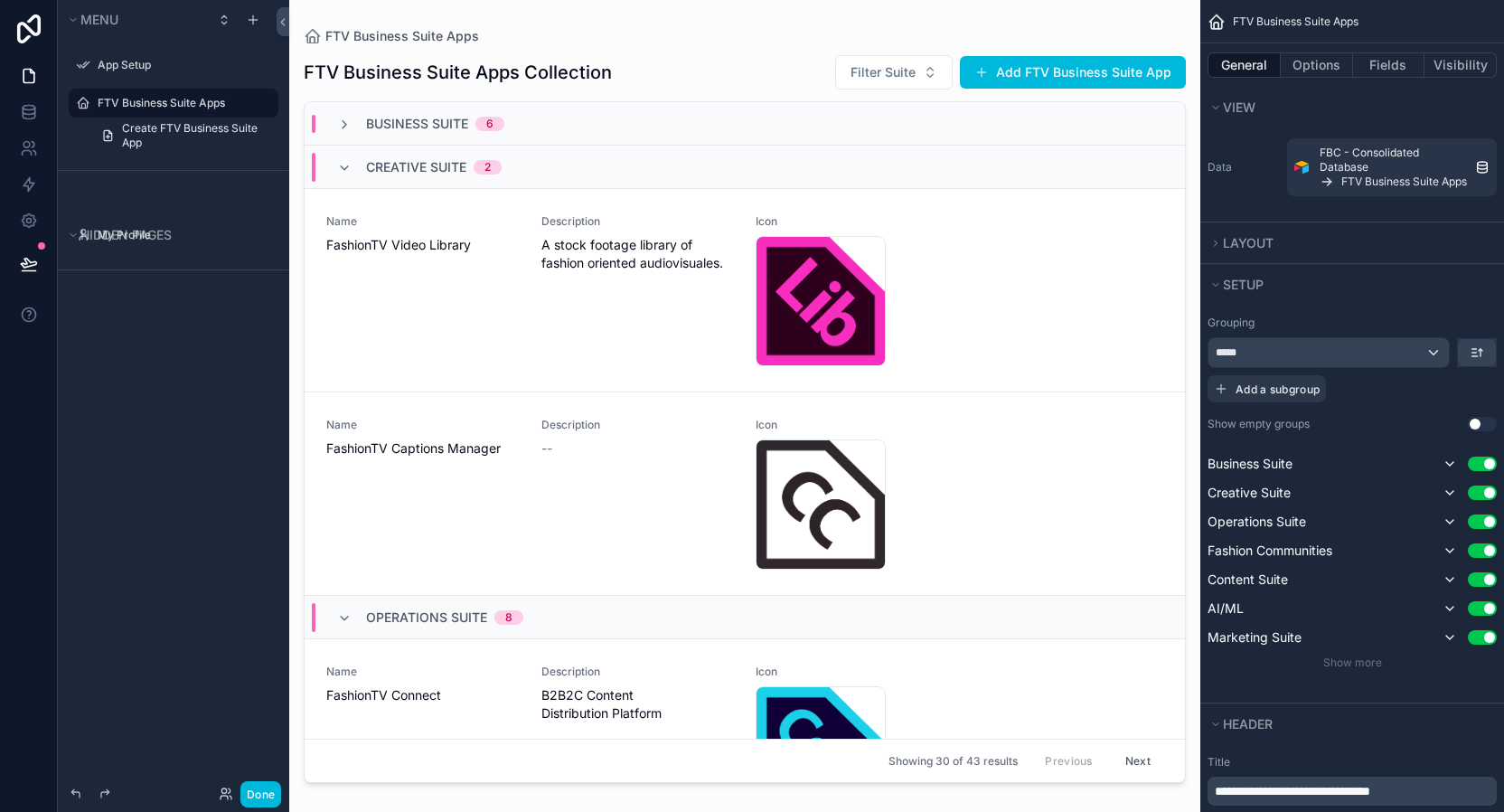
click at [363, 121] on div "Business Suite 6" at bounding box center [421, 124] width 167 height 18
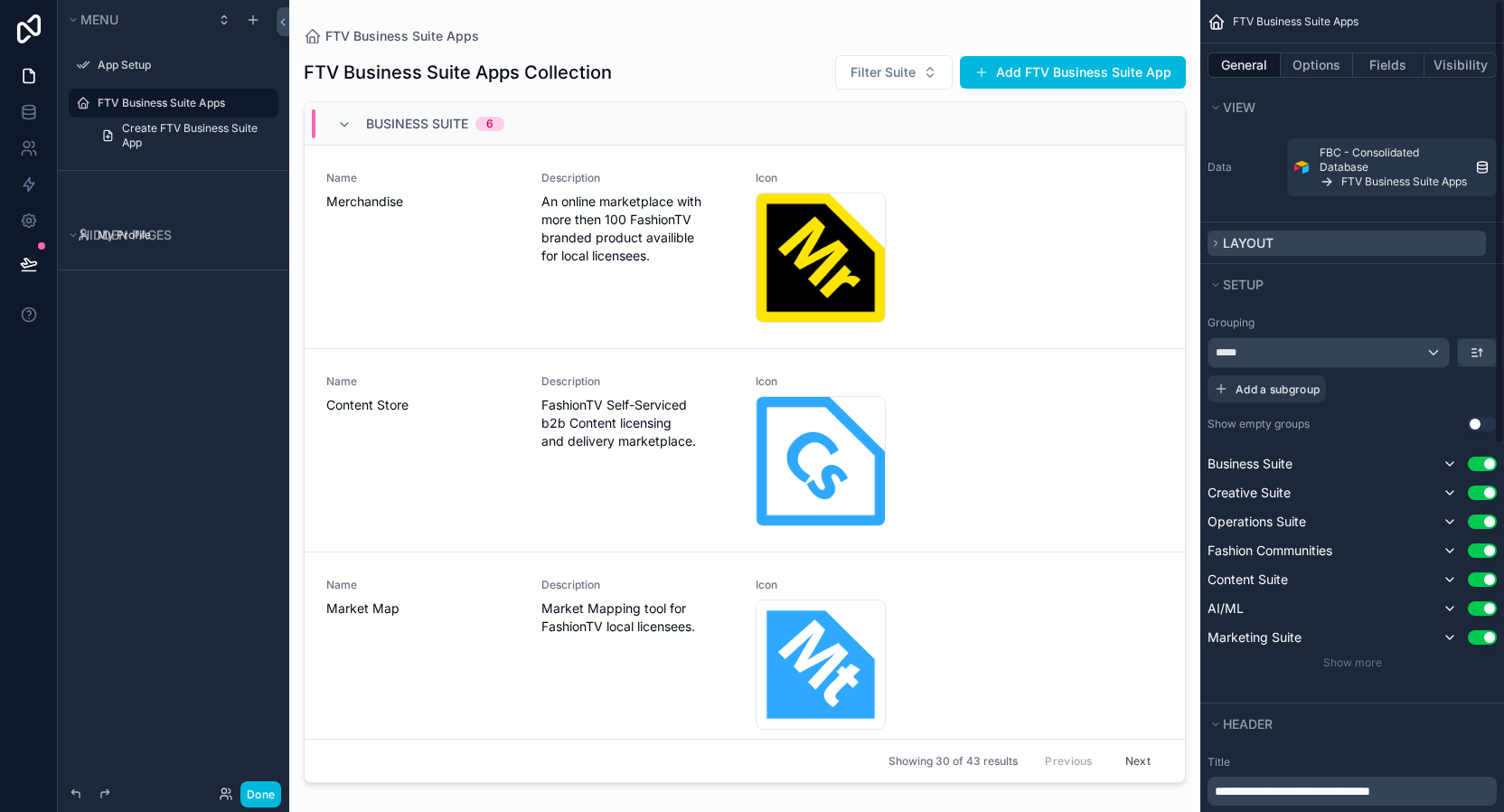
click at [1272, 246] on span "Layout" at bounding box center [1248, 242] width 51 height 16
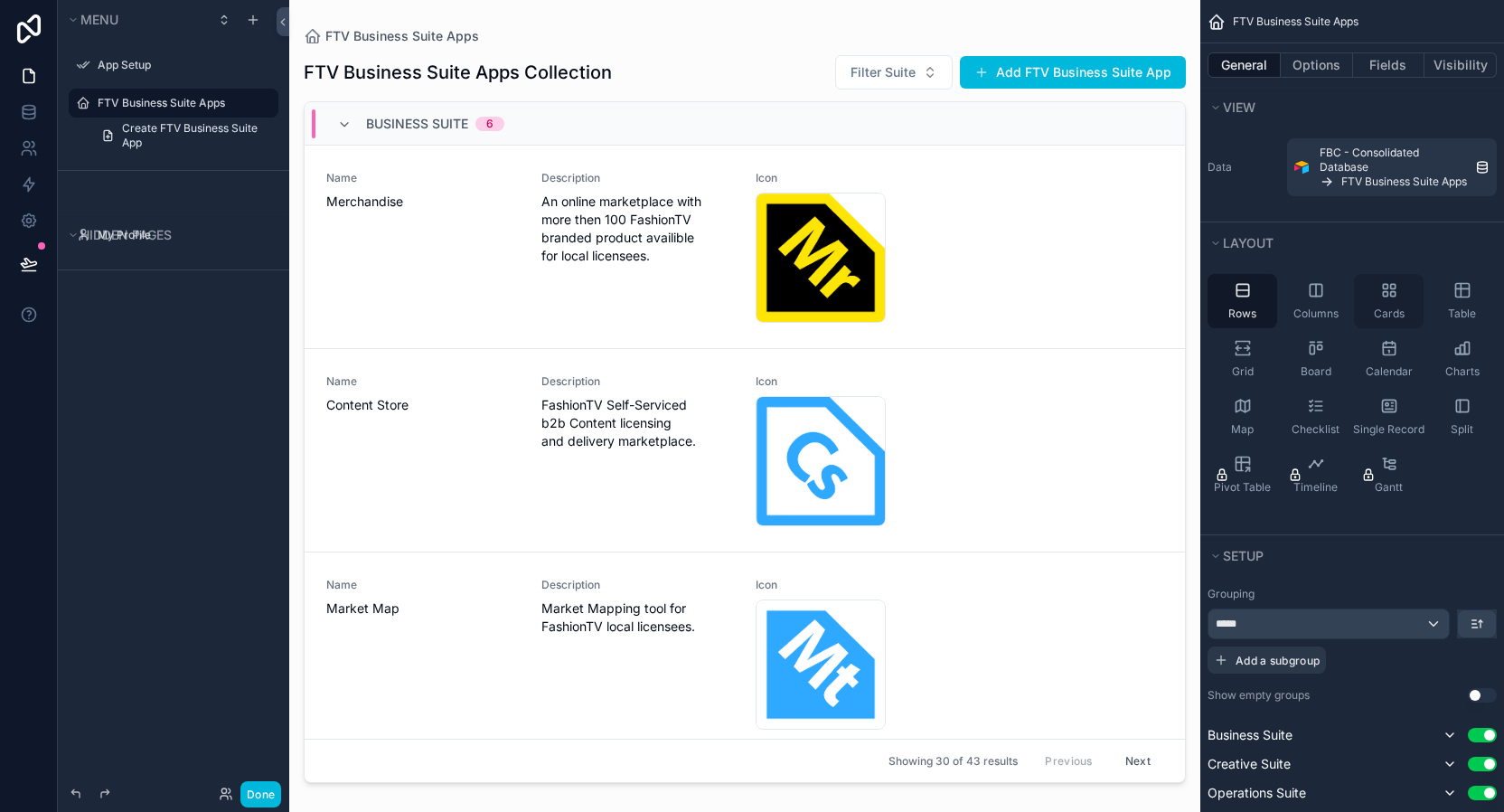
click at [1396, 290] on icon "scrollable content" at bounding box center [1389, 290] width 18 height 18
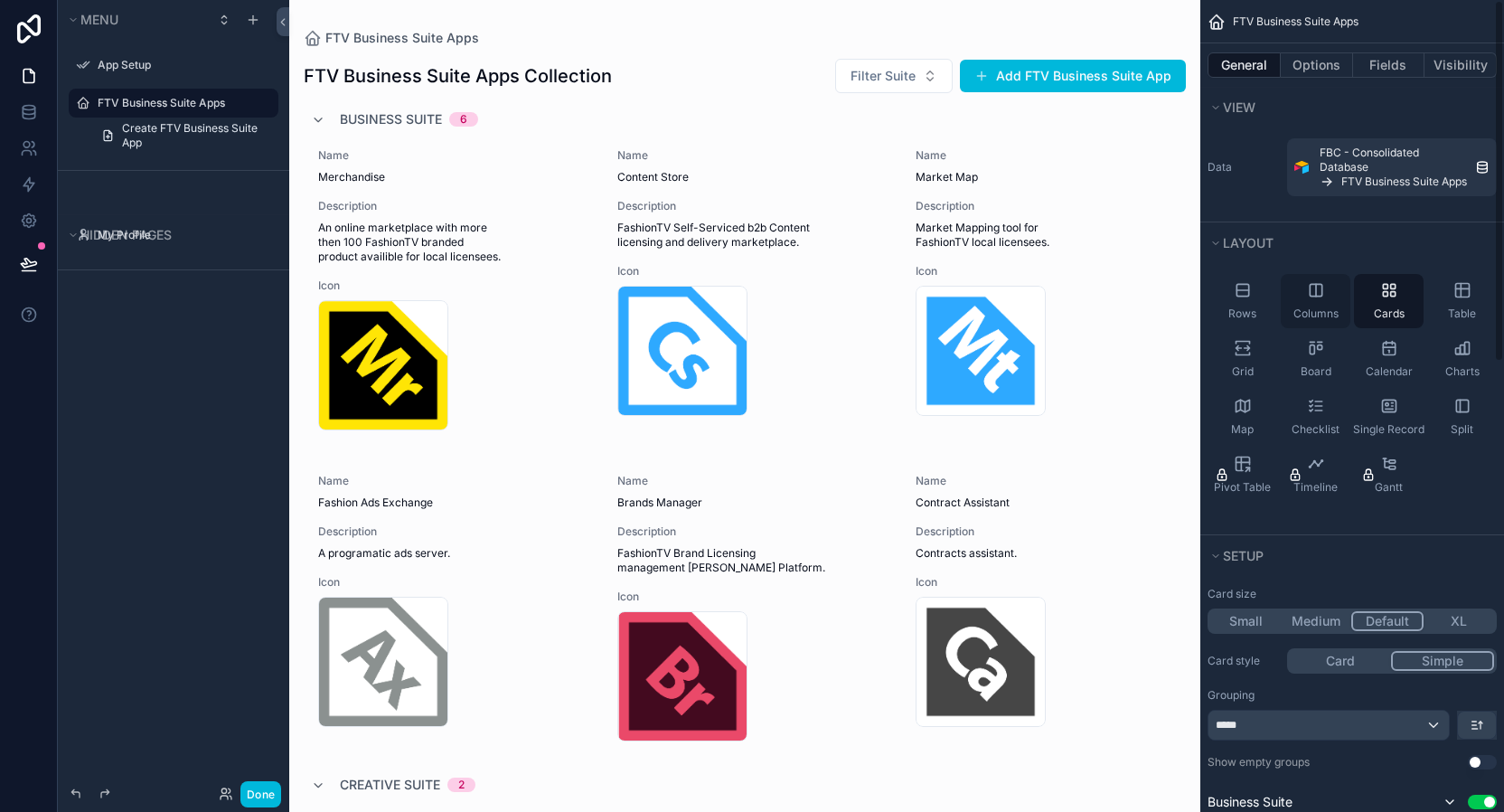
click at [1317, 305] on div "Columns" at bounding box center [1316, 300] width 70 height 54
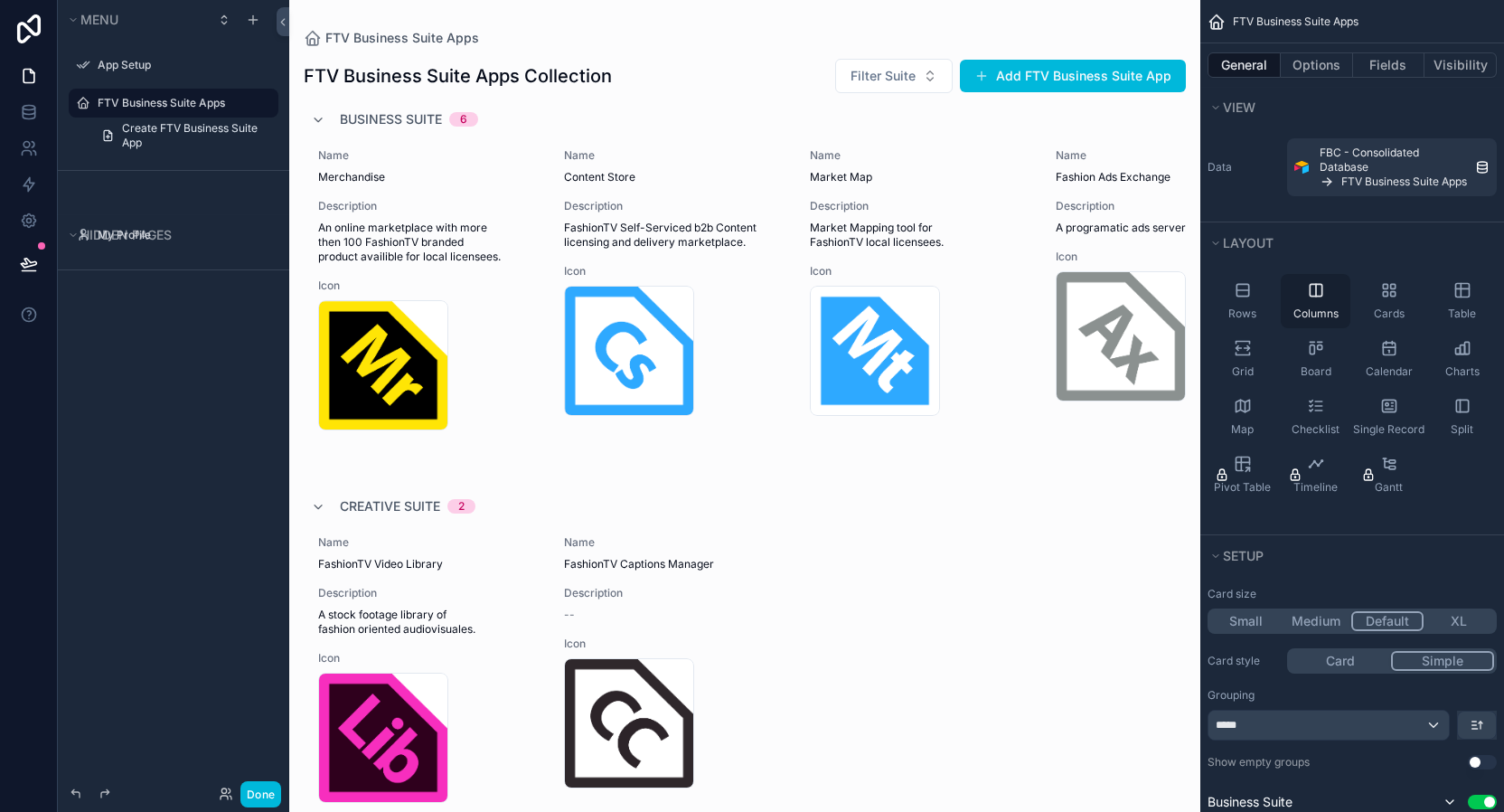
click at [1311, 304] on div "Columns" at bounding box center [1316, 300] width 70 height 54
click at [1261, 305] on div "Rows" at bounding box center [1242, 300] width 70 height 54
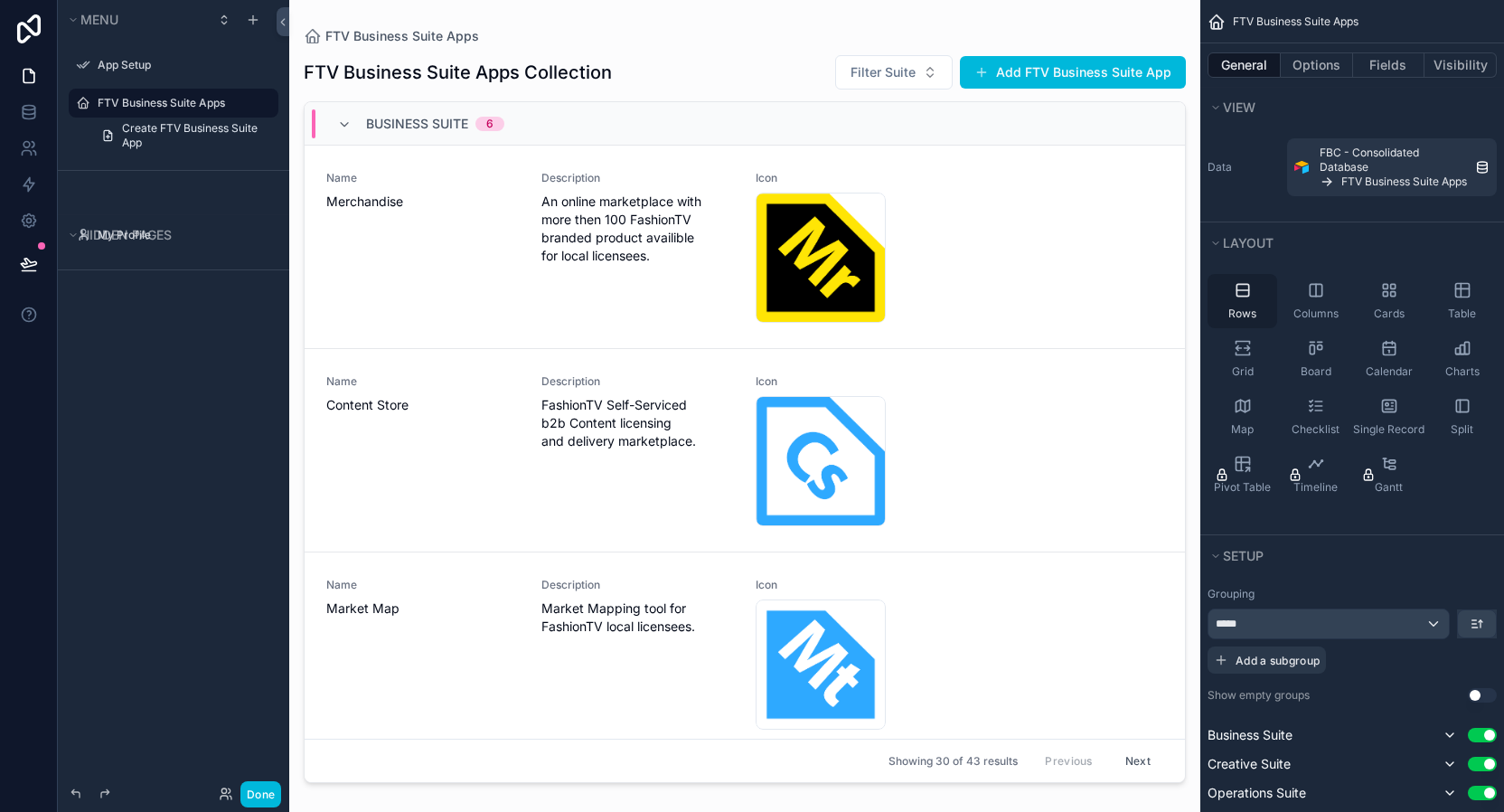
click at [1261, 305] on div "Rows" at bounding box center [1242, 300] width 70 height 54
click at [1343, 291] on div "Columns" at bounding box center [1316, 300] width 70 height 54
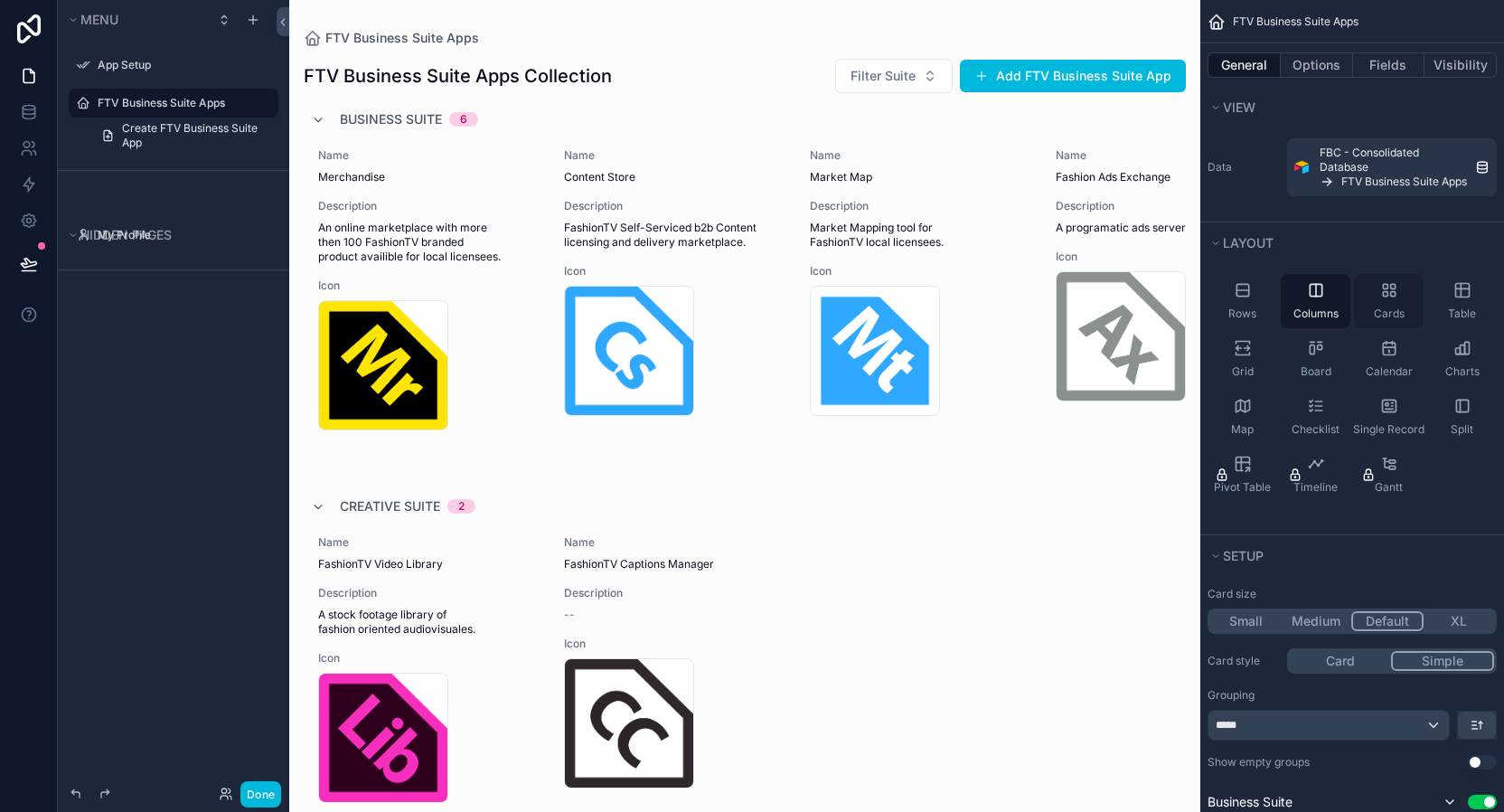
click at [1384, 290] on icon "scrollable content" at bounding box center [1389, 290] width 18 height 18
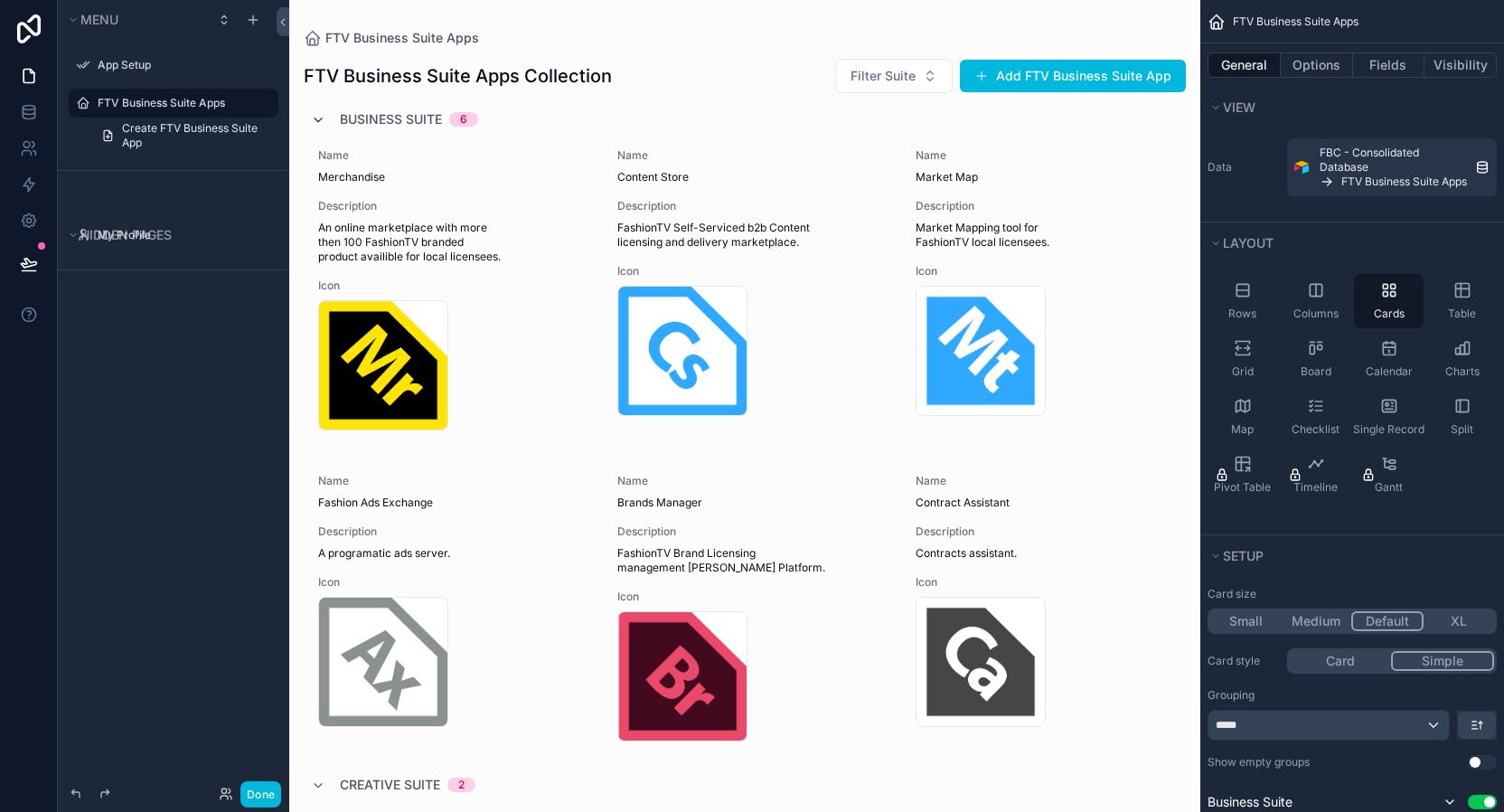
click at [319, 125] on icon "scrollable content" at bounding box center [318, 120] width 15 height 15
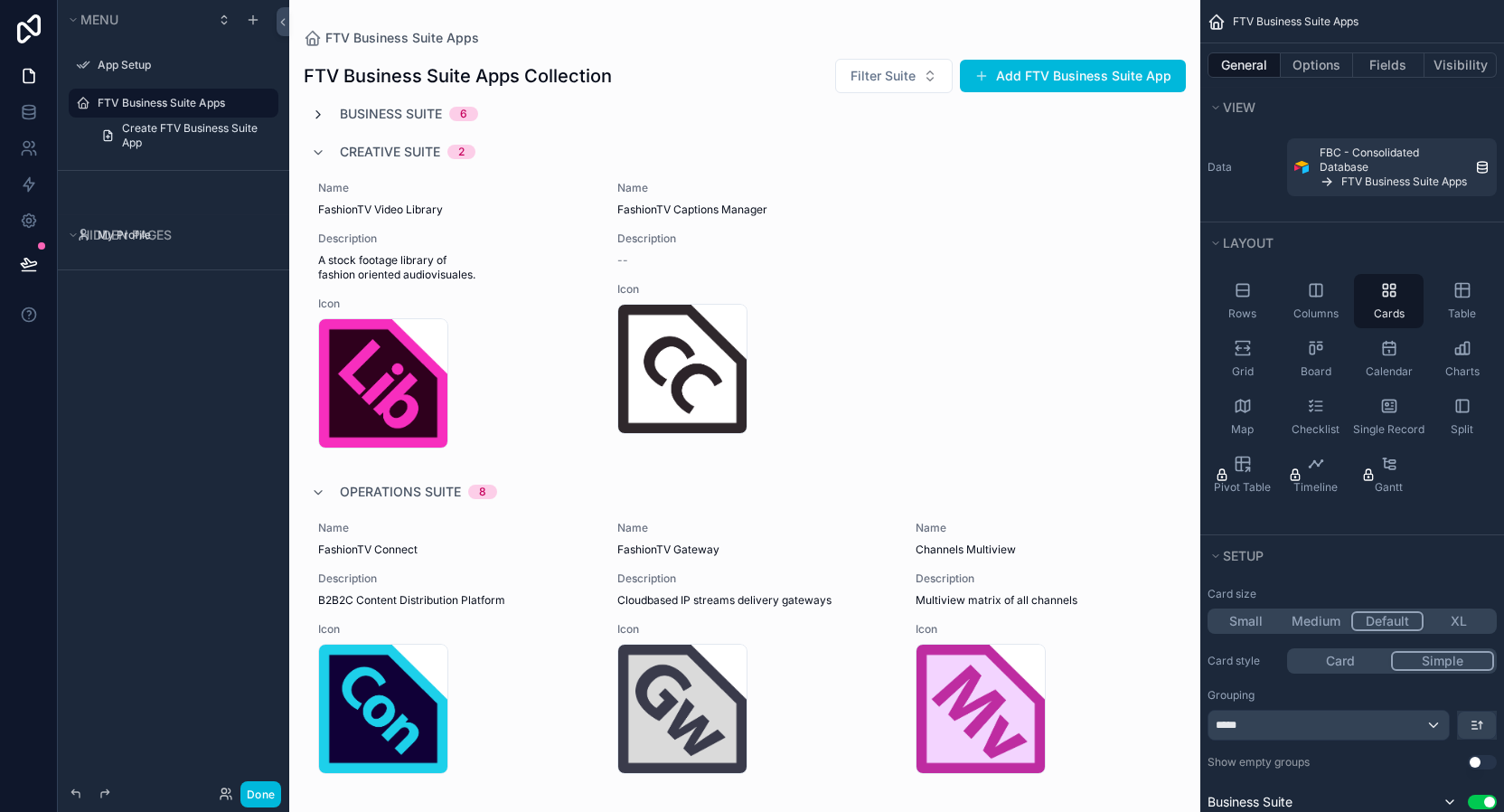
click at [320, 115] on icon "scrollable content" at bounding box center [318, 115] width 15 height 15
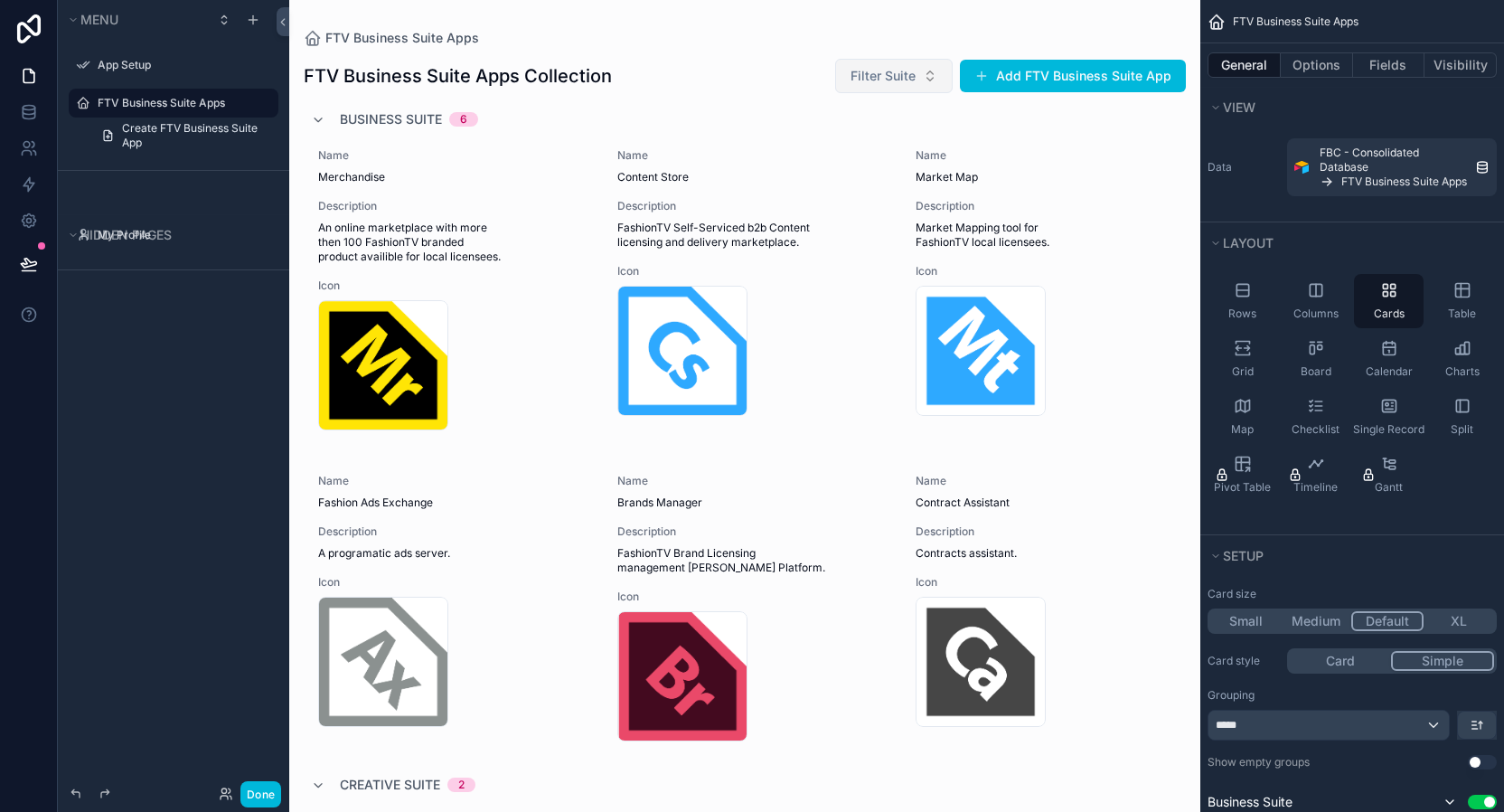
click at [881, 73] on span "Filter Suite" at bounding box center [883, 76] width 65 height 18
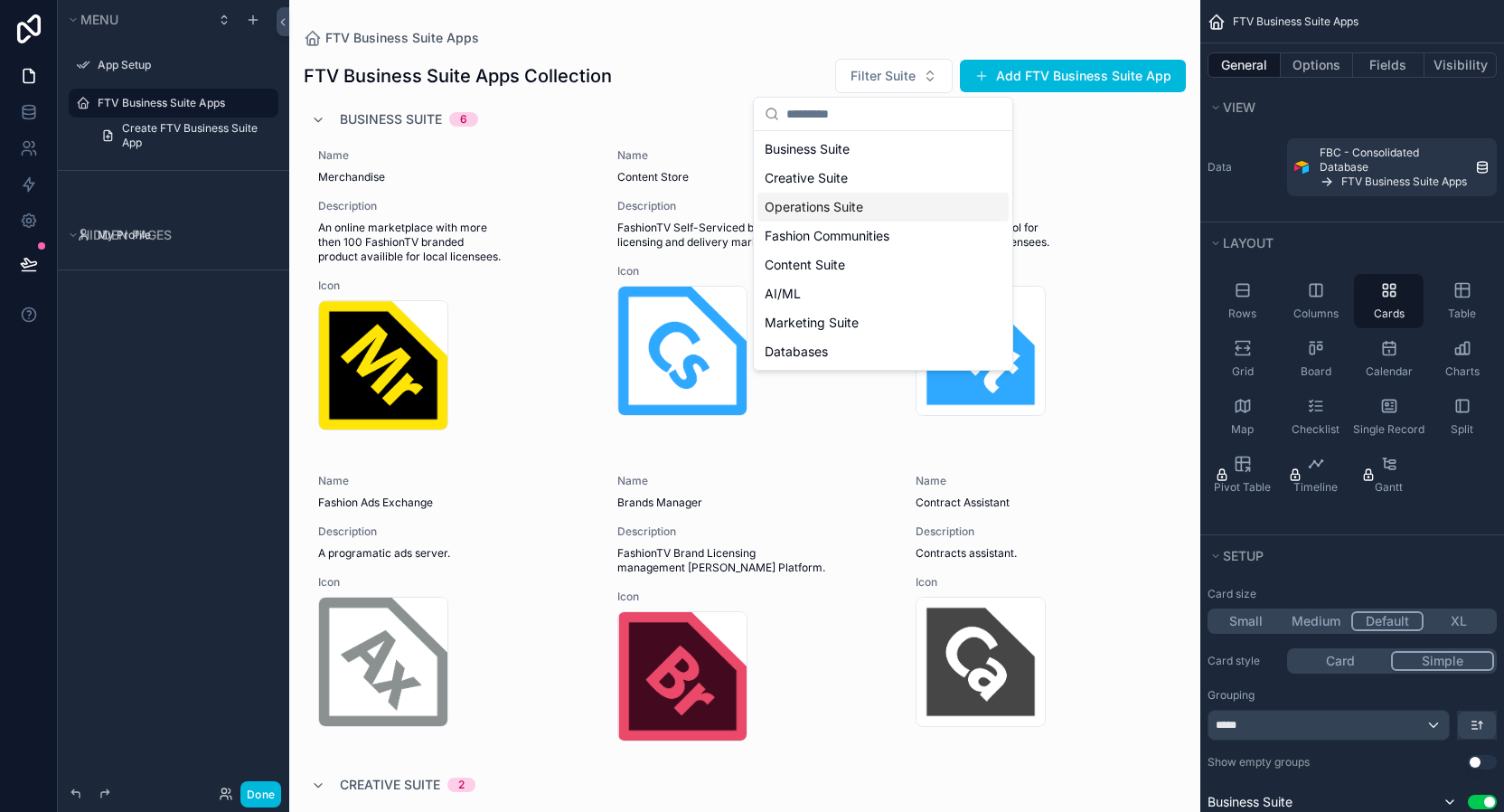
click at [823, 208] on div "Operations Suite" at bounding box center [883, 207] width 252 height 28
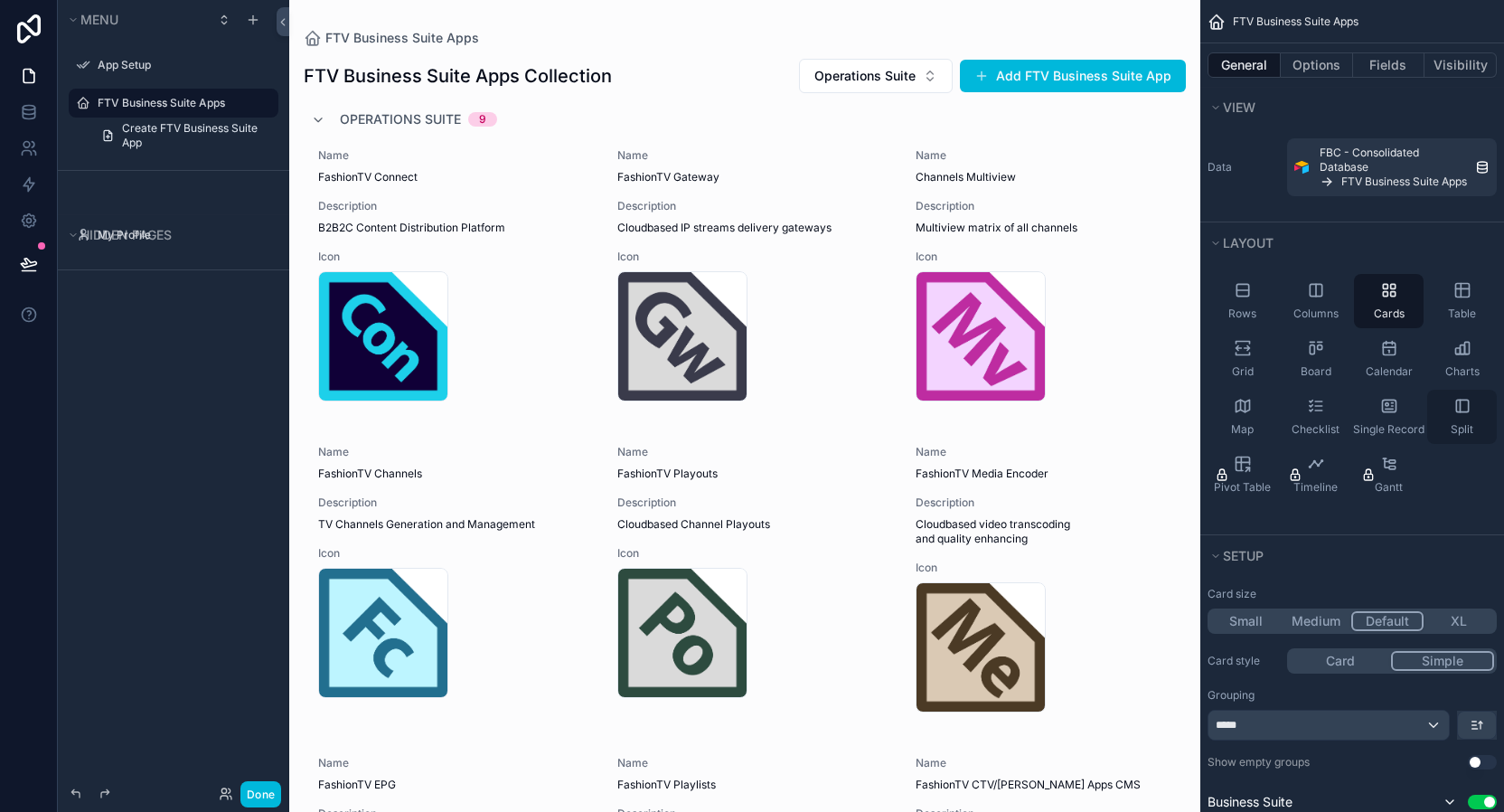
click at [1462, 416] on div "Split" at bounding box center [1463, 416] width 70 height 54
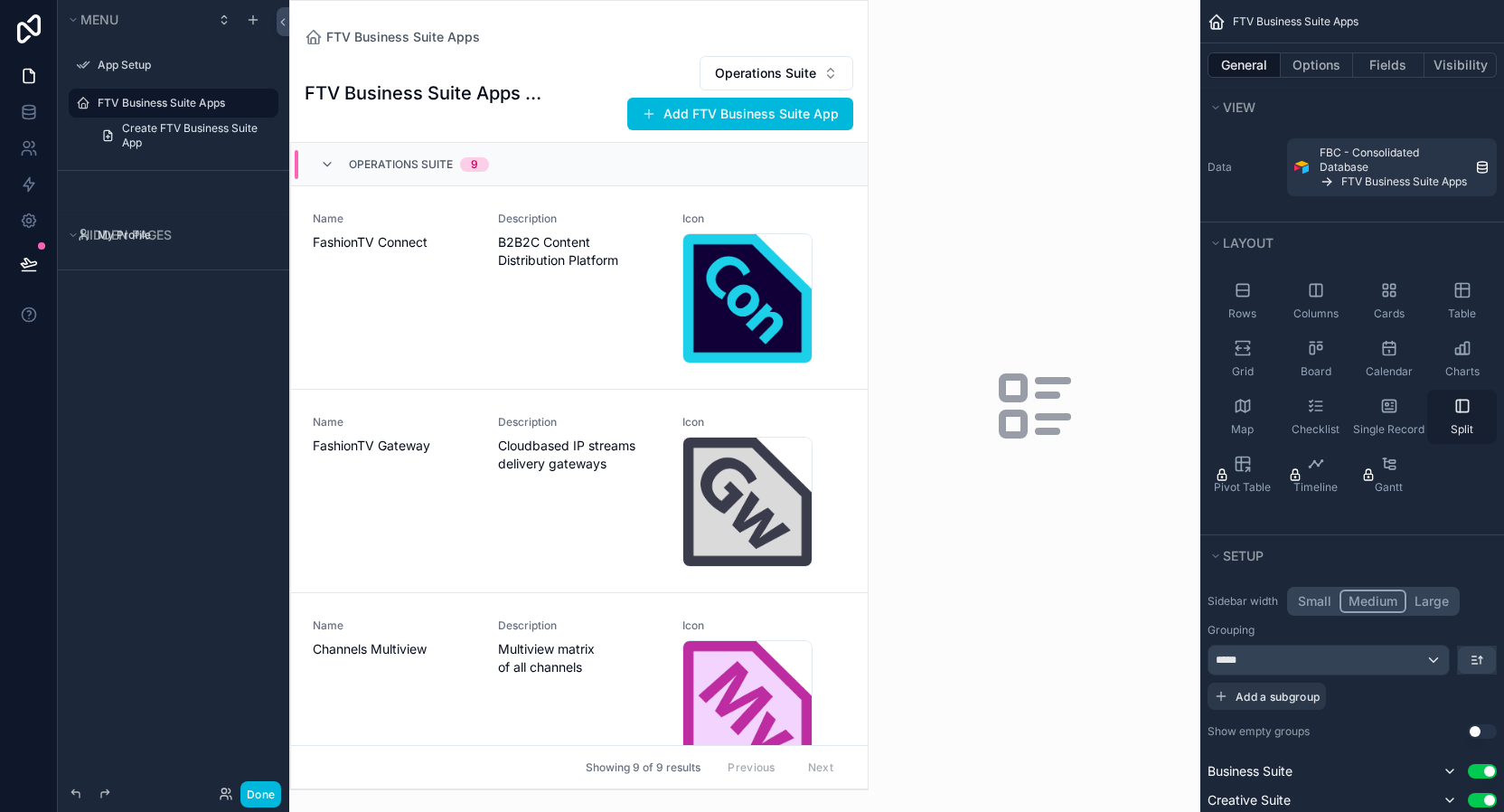
click at [1462, 416] on div "Split" at bounding box center [1463, 416] width 70 height 54
click at [1456, 304] on div "Table" at bounding box center [1463, 300] width 70 height 54
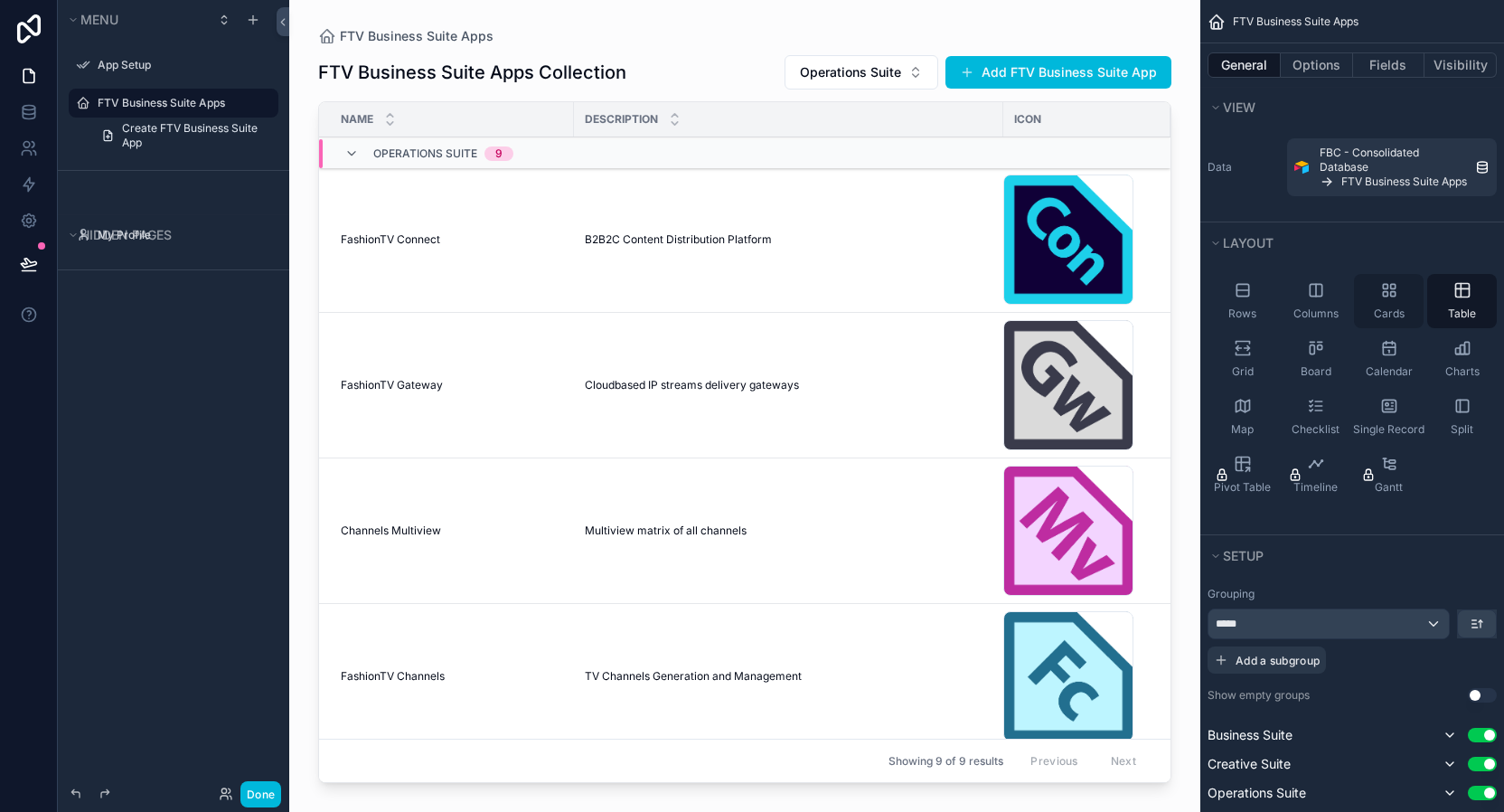
click at [1387, 300] on div "Cards" at bounding box center [1389, 300] width 70 height 54
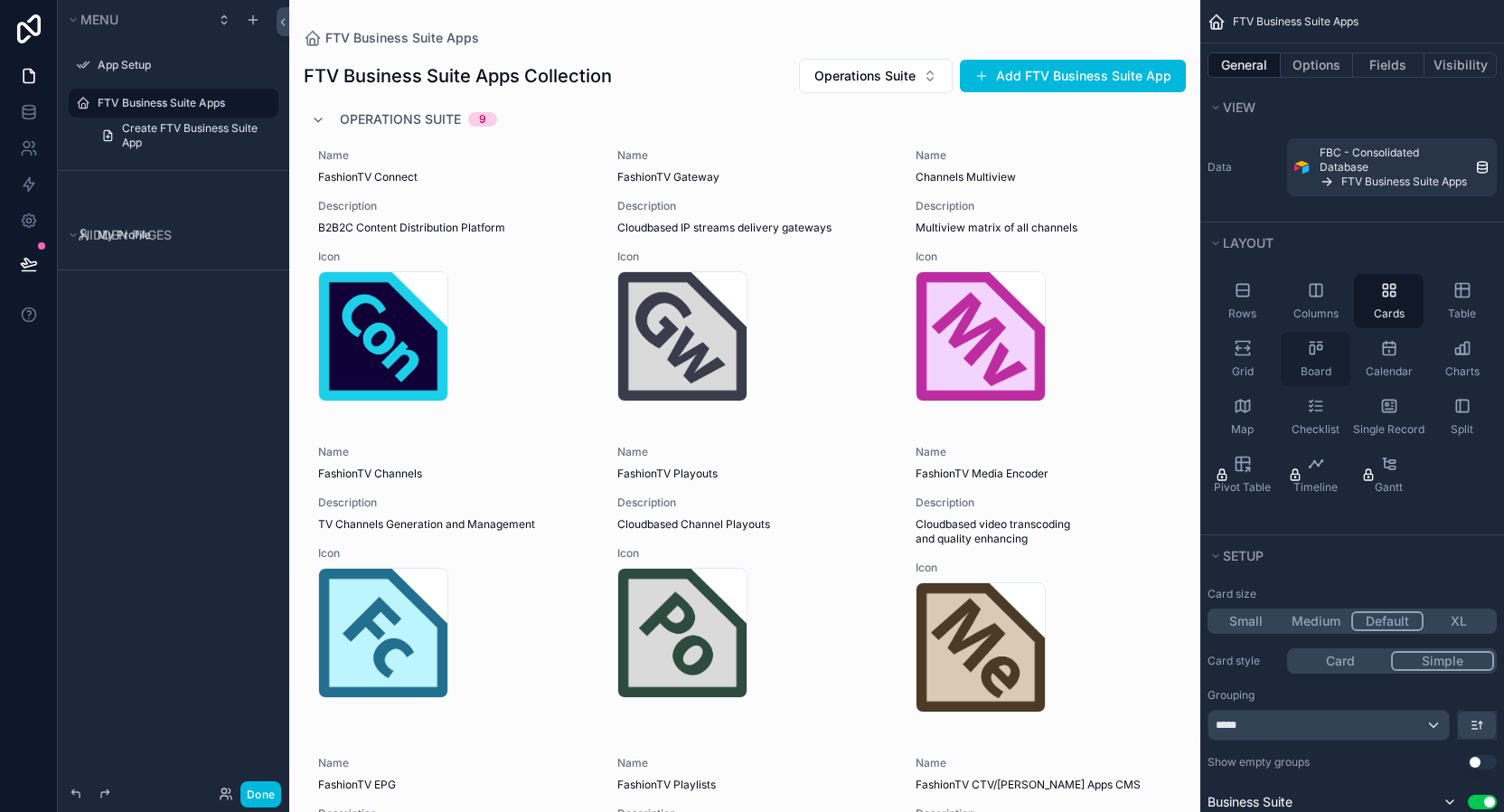
click at [1317, 349] on icon "scrollable content" at bounding box center [1319, 347] width 5 height 5
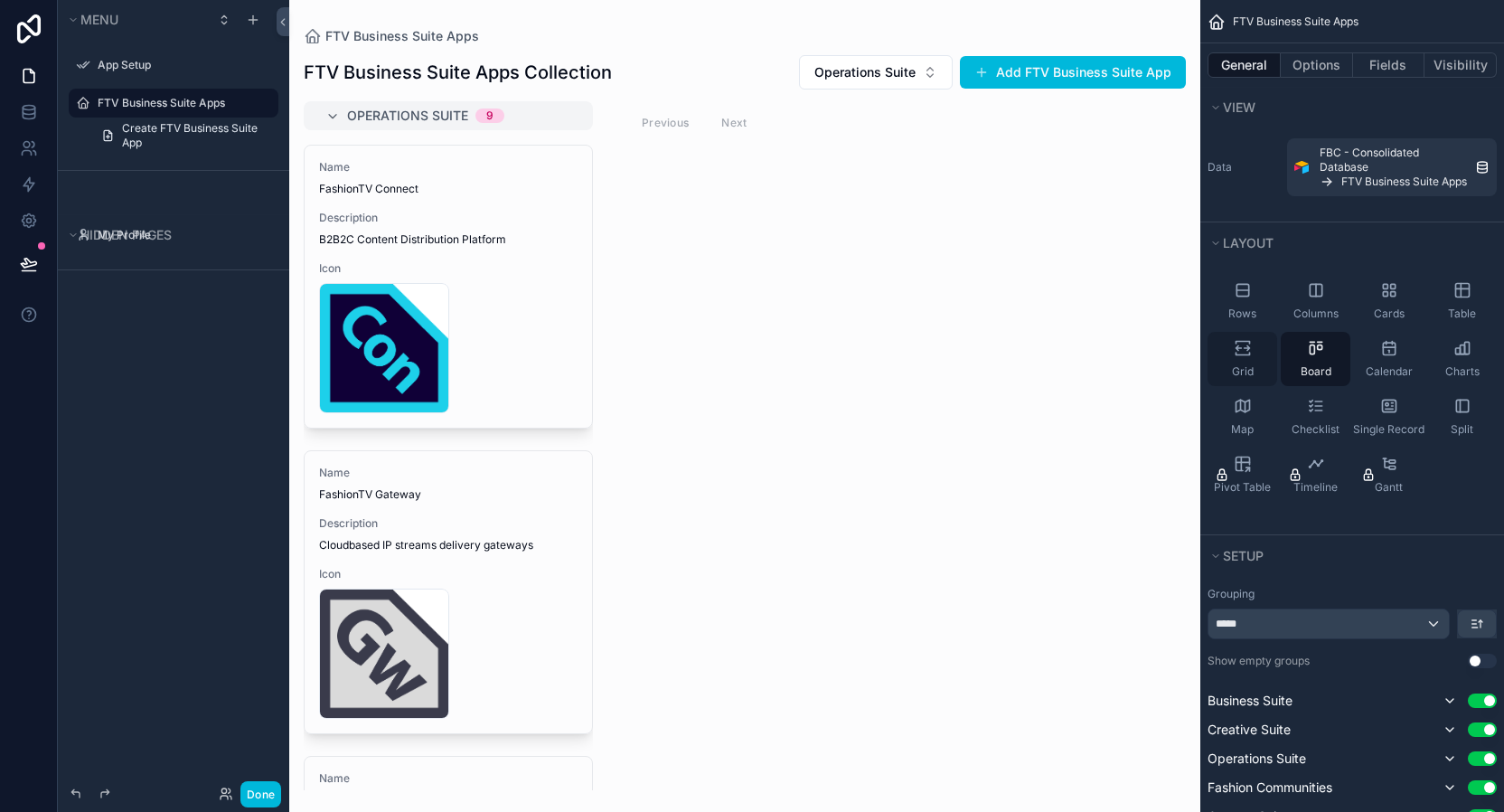
click at [1249, 353] on icon "scrollable content" at bounding box center [1242, 354] width 14 height 3
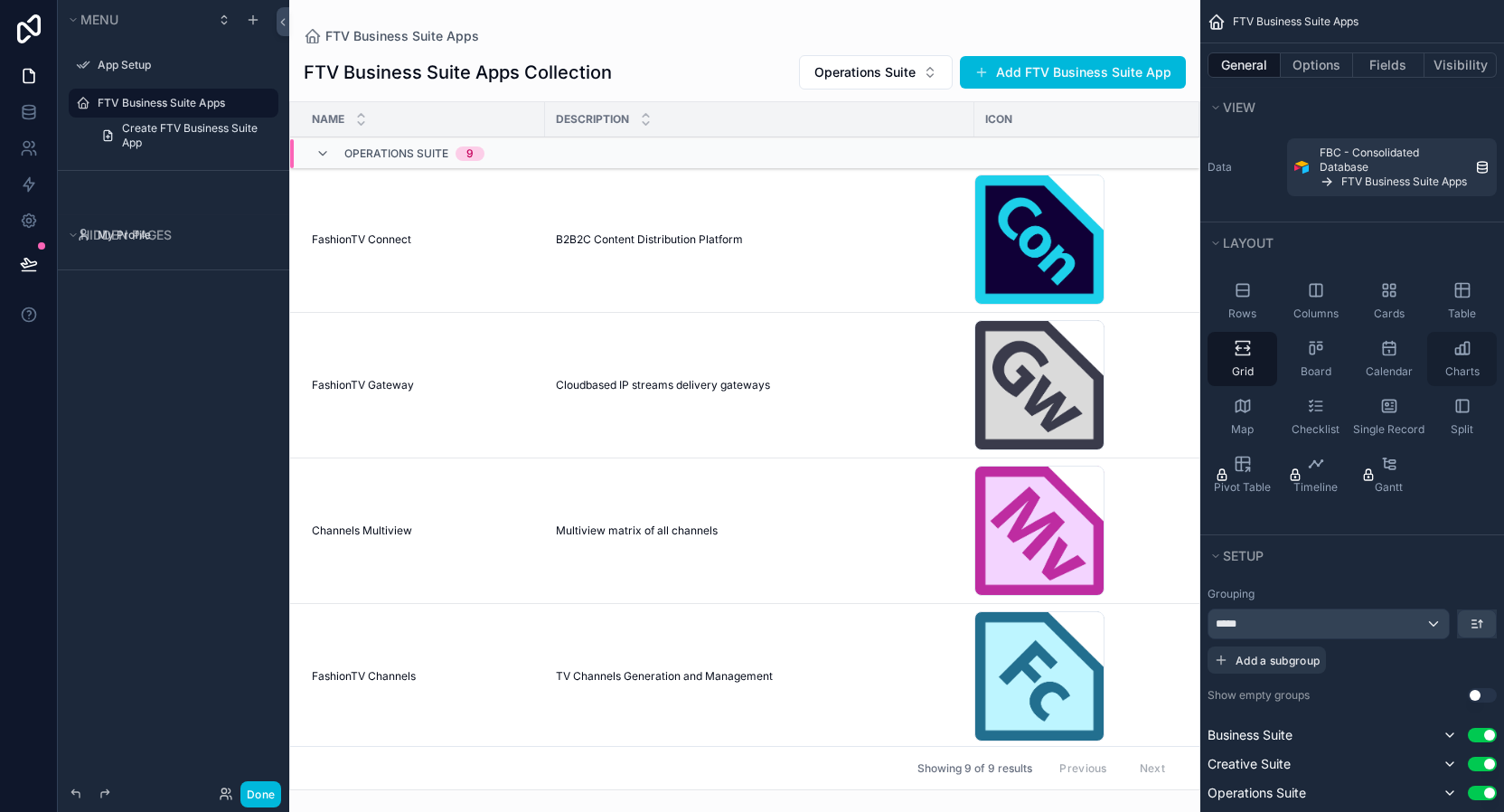
click at [1451, 344] on div "Charts" at bounding box center [1463, 358] width 70 height 54
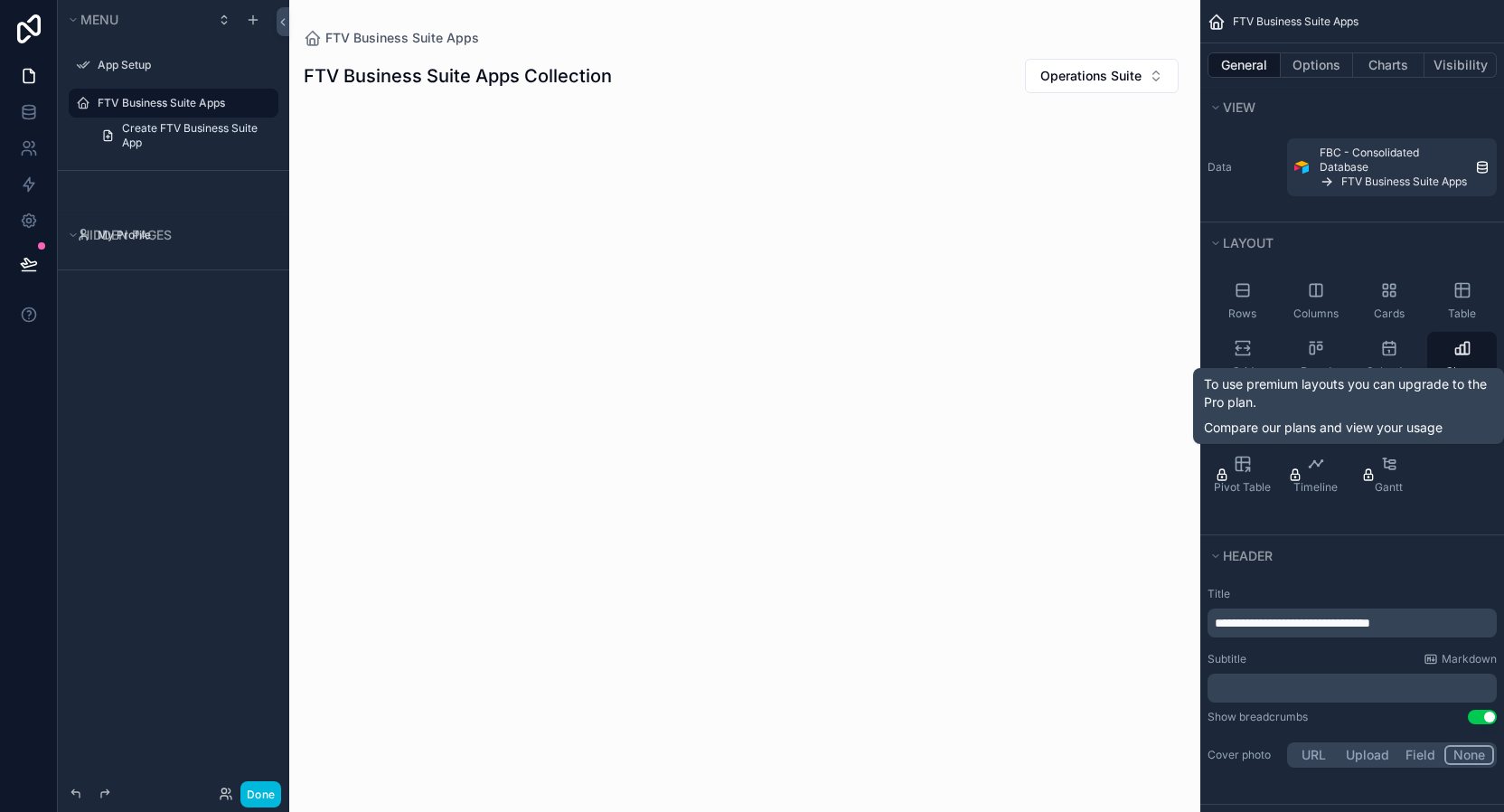
click at [1464, 455] on div "Rows Columns Cards Table Grid Board Calendar Charts Map Checklist Single Record…" at bounding box center [1352, 388] width 304 height 242
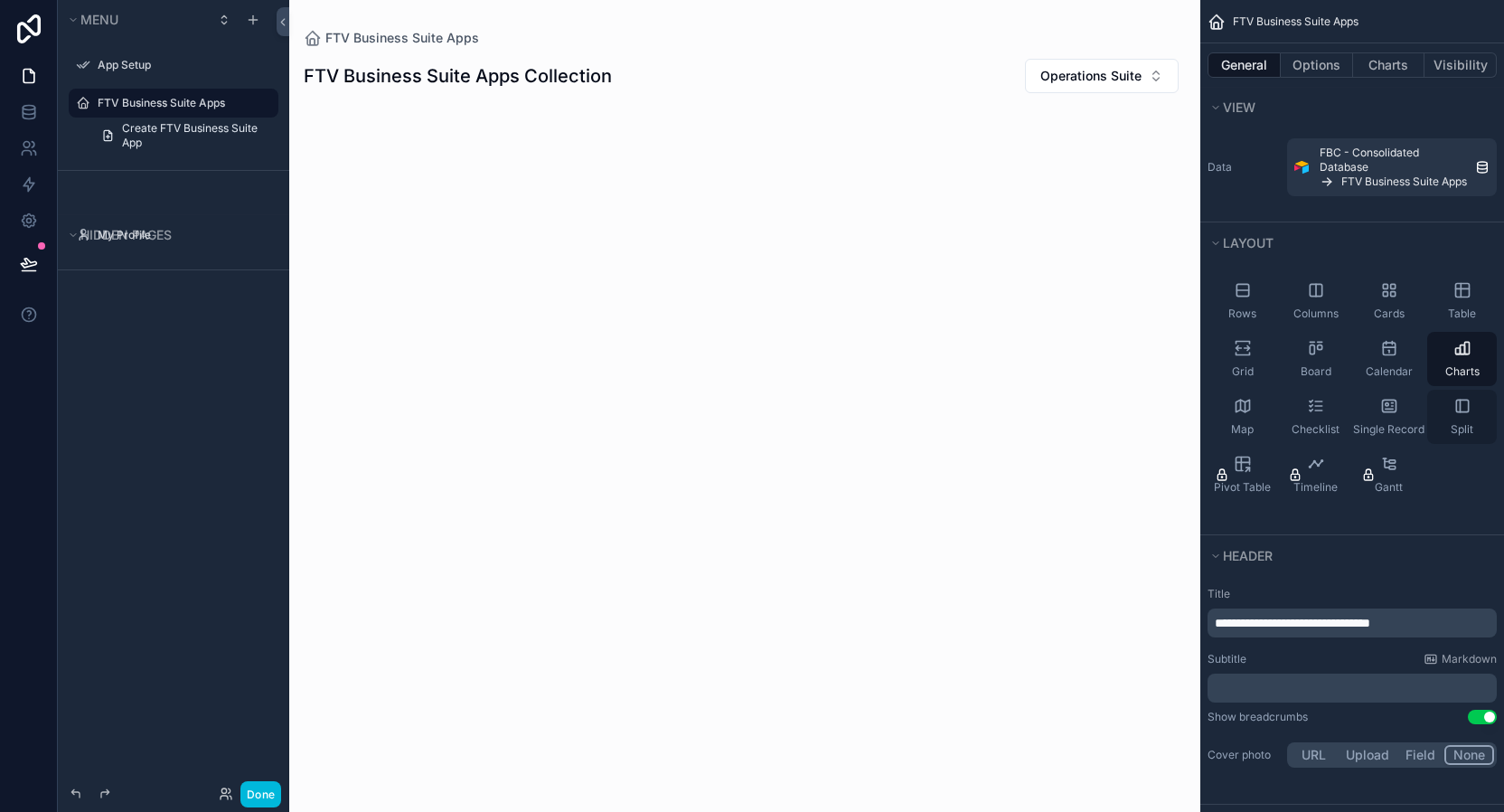
click at [1454, 412] on icon "scrollable content" at bounding box center [1463, 406] width 18 height 18
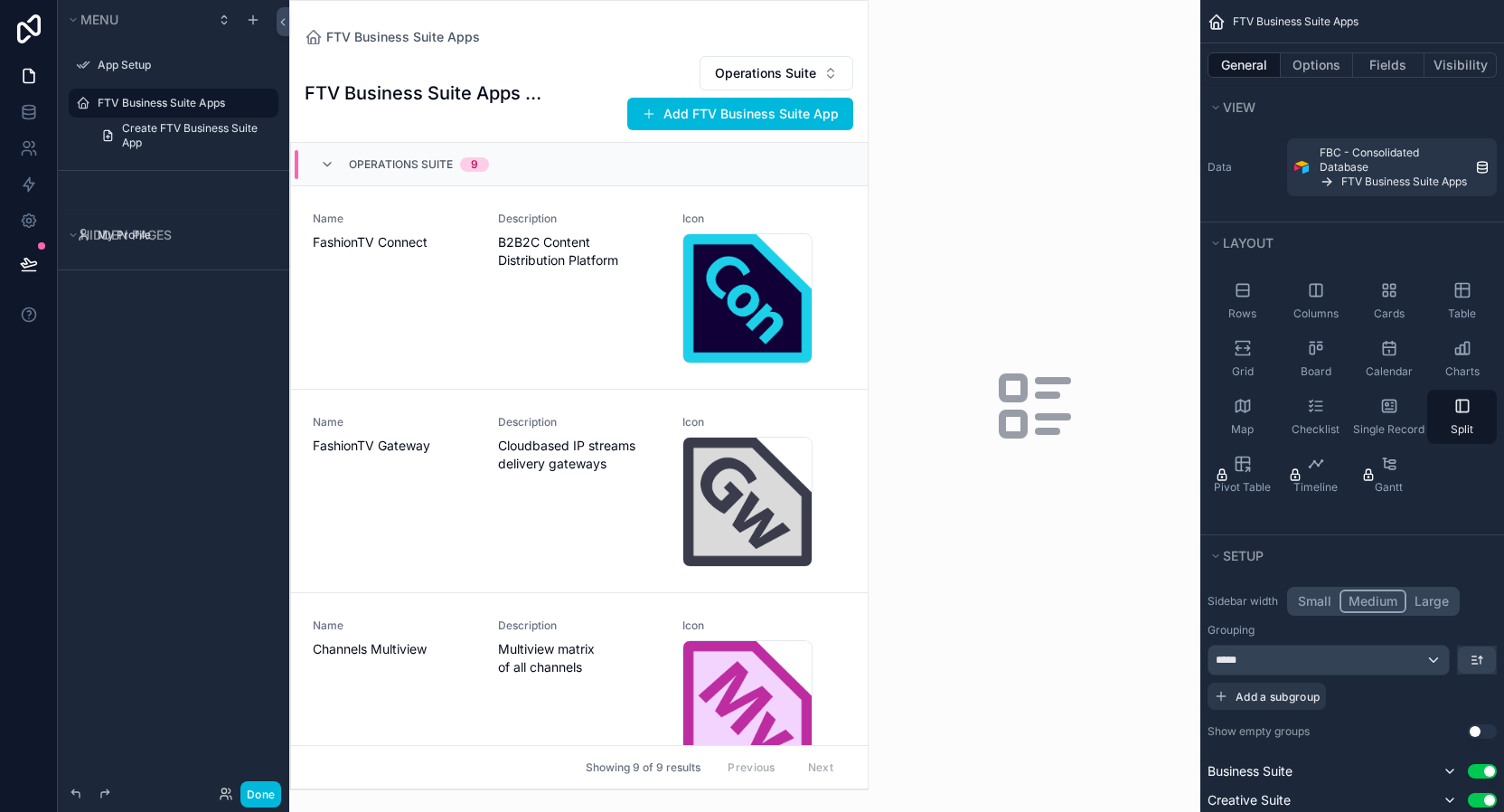
click at [902, 439] on div "scrollable content" at bounding box center [1035, 406] width 332 height 812
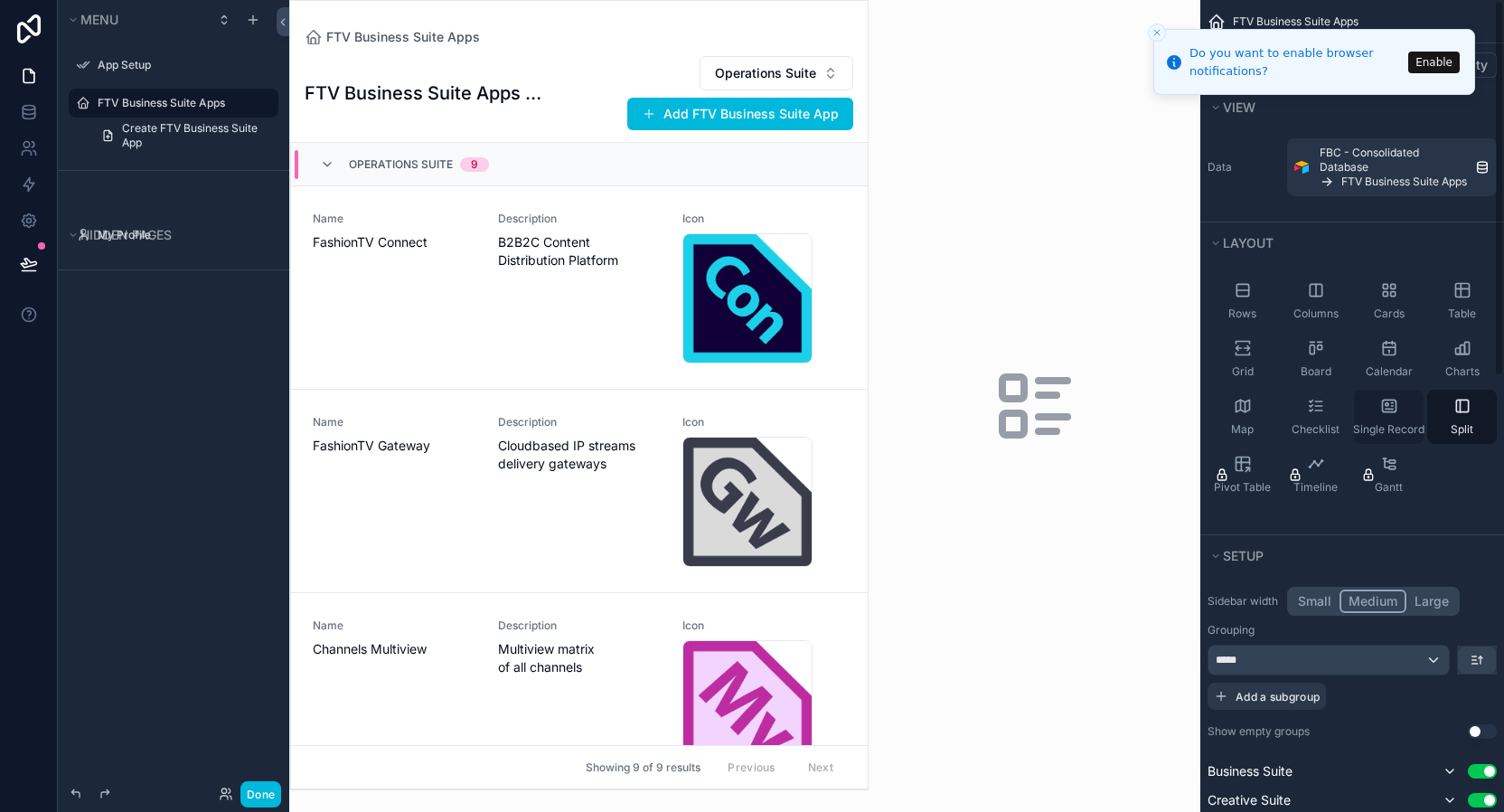
click at [1397, 406] on icon "scrollable content" at bounding box center [1389, 406] width 18 height 18
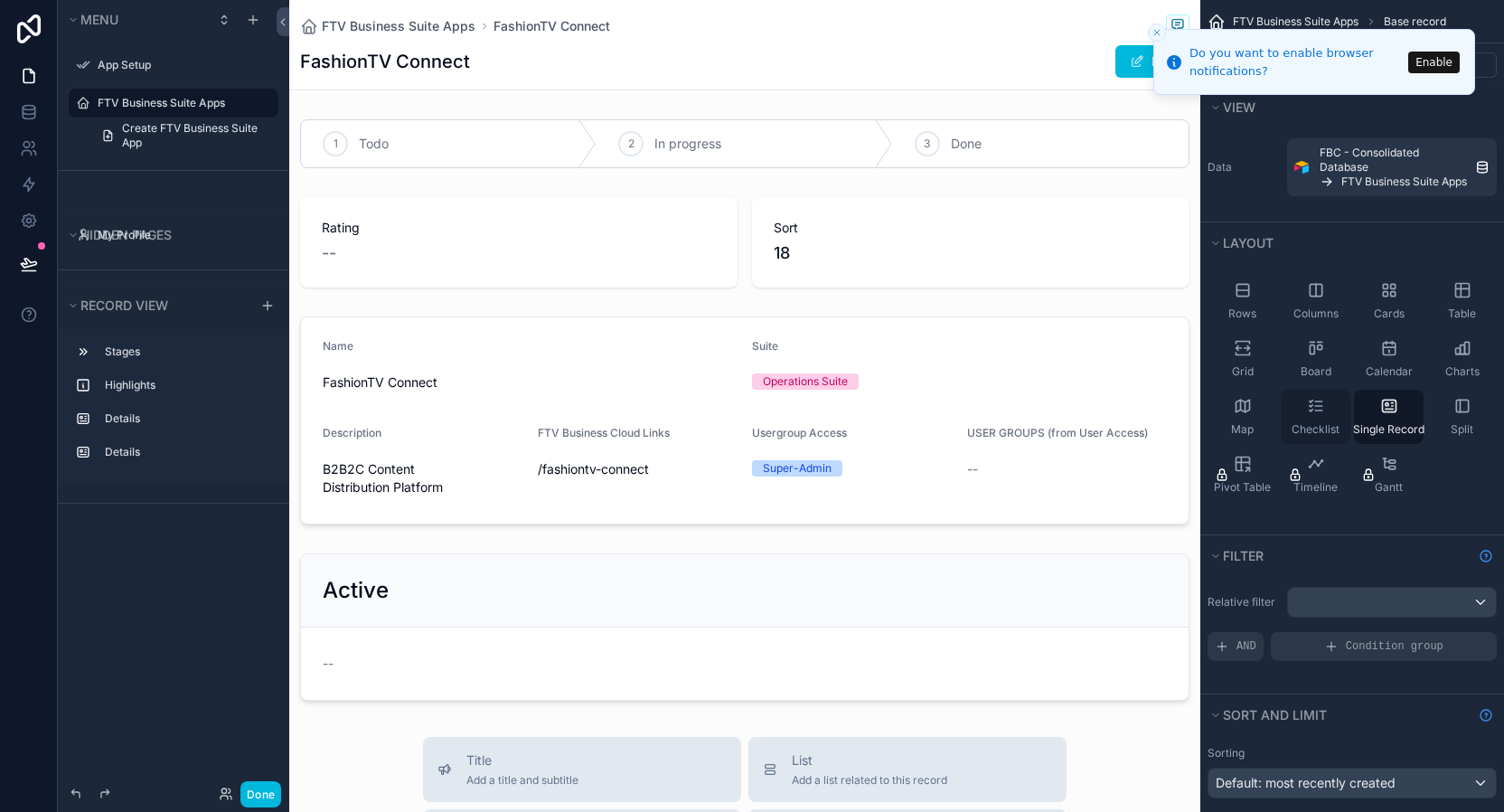
click at [1319, 411] on icon "scrollable content" at bounding box center [1319, 411] width 7 height 0
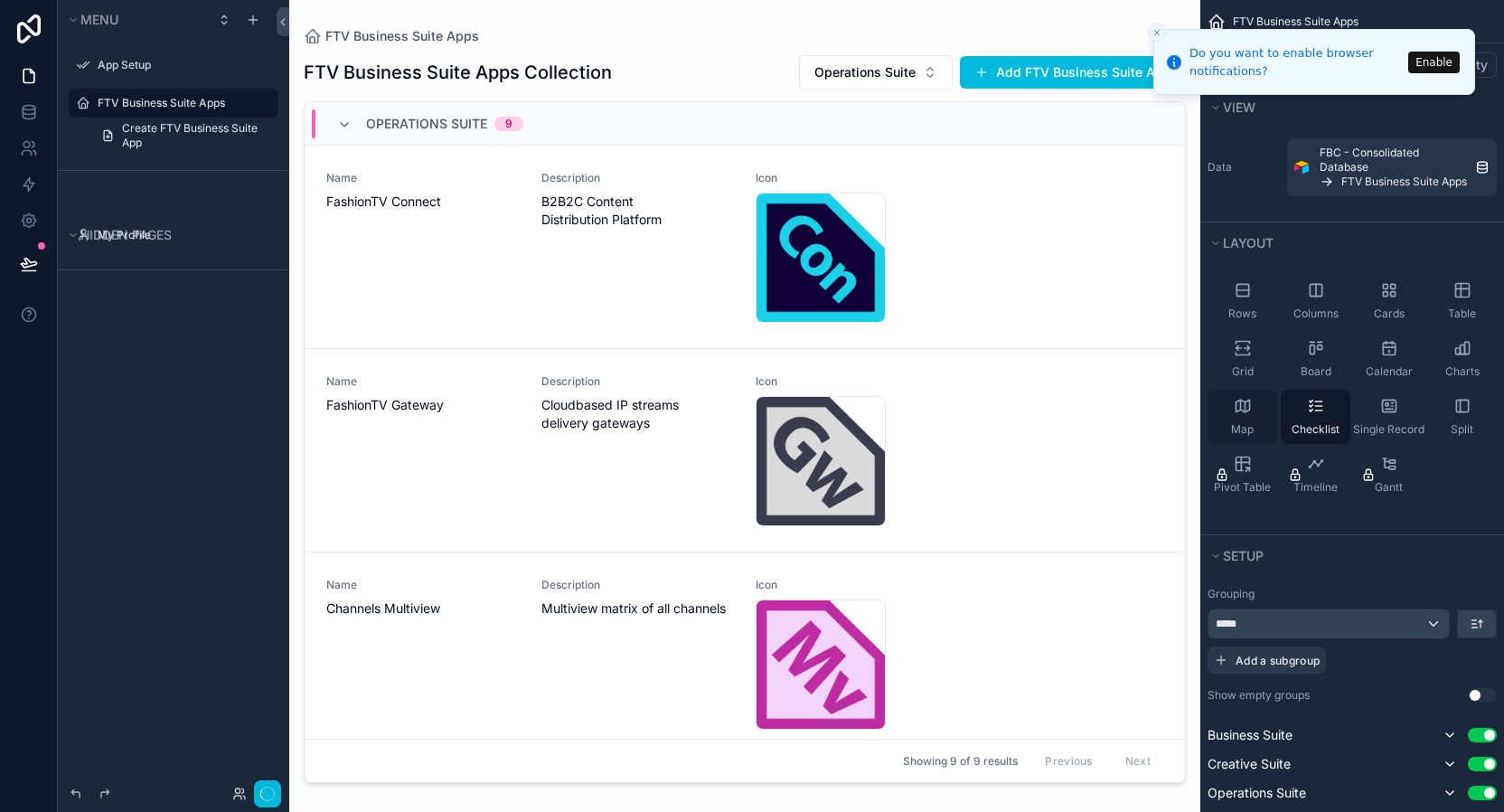
click at [1240, 415] on div "Map" at bounding box center [1242, 416] width 70 height 54
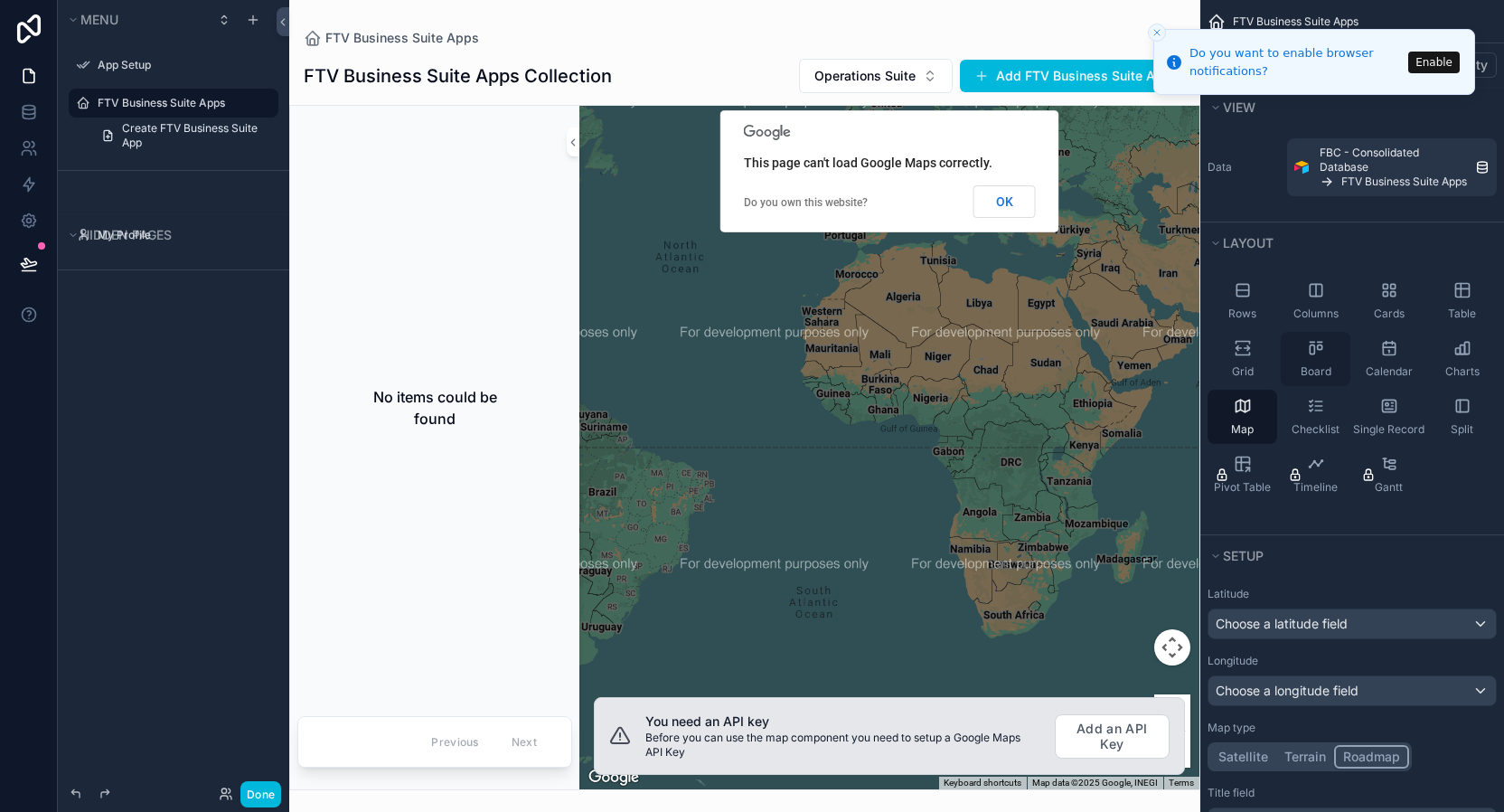
click at [1304, 363] on div "Board" at bounding box center [1316, 358] width 70 height 54
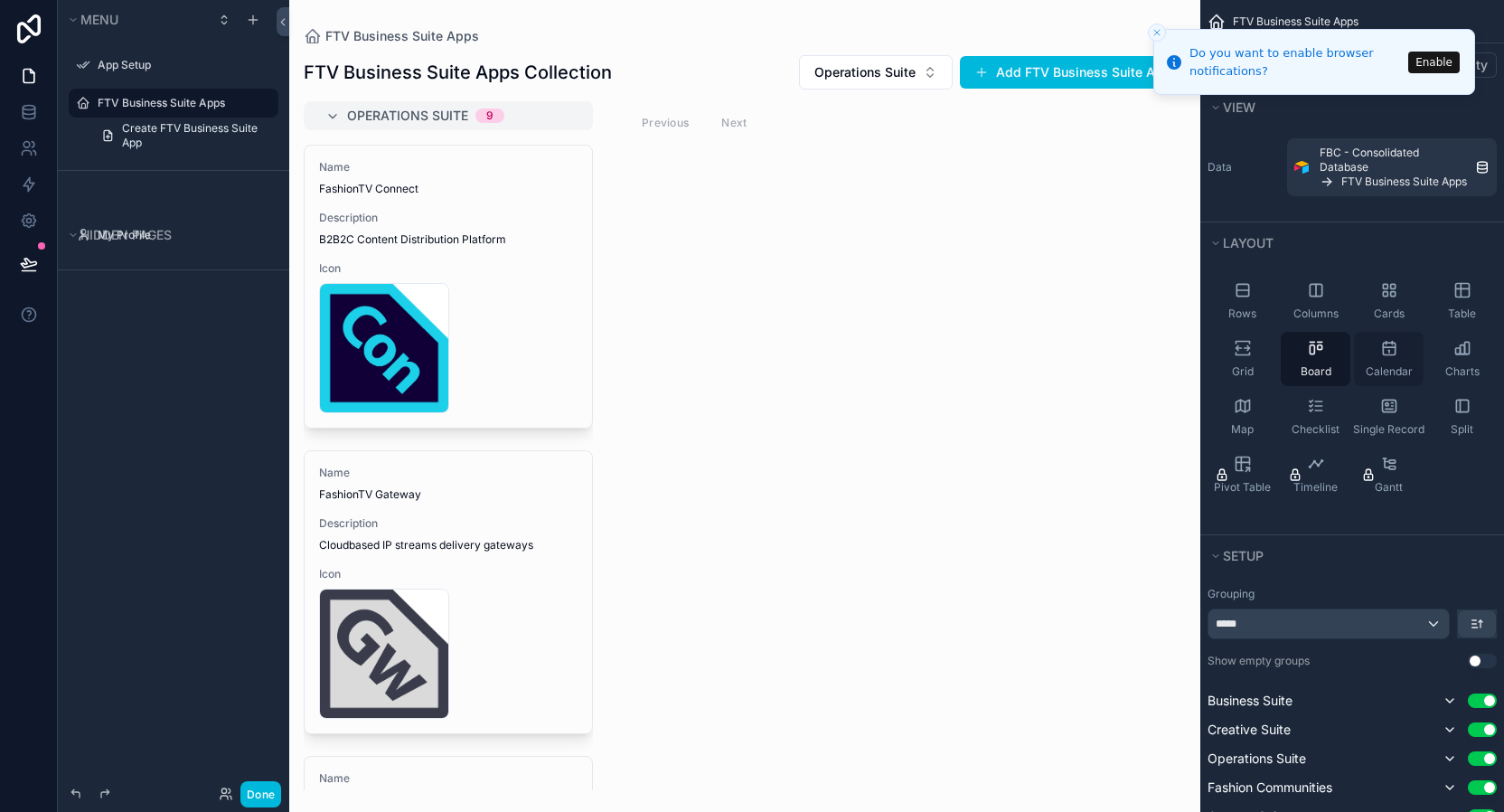
click at [1402, 358] on div "Calendar" at bounding box center [1389, 358] width 70 height 54
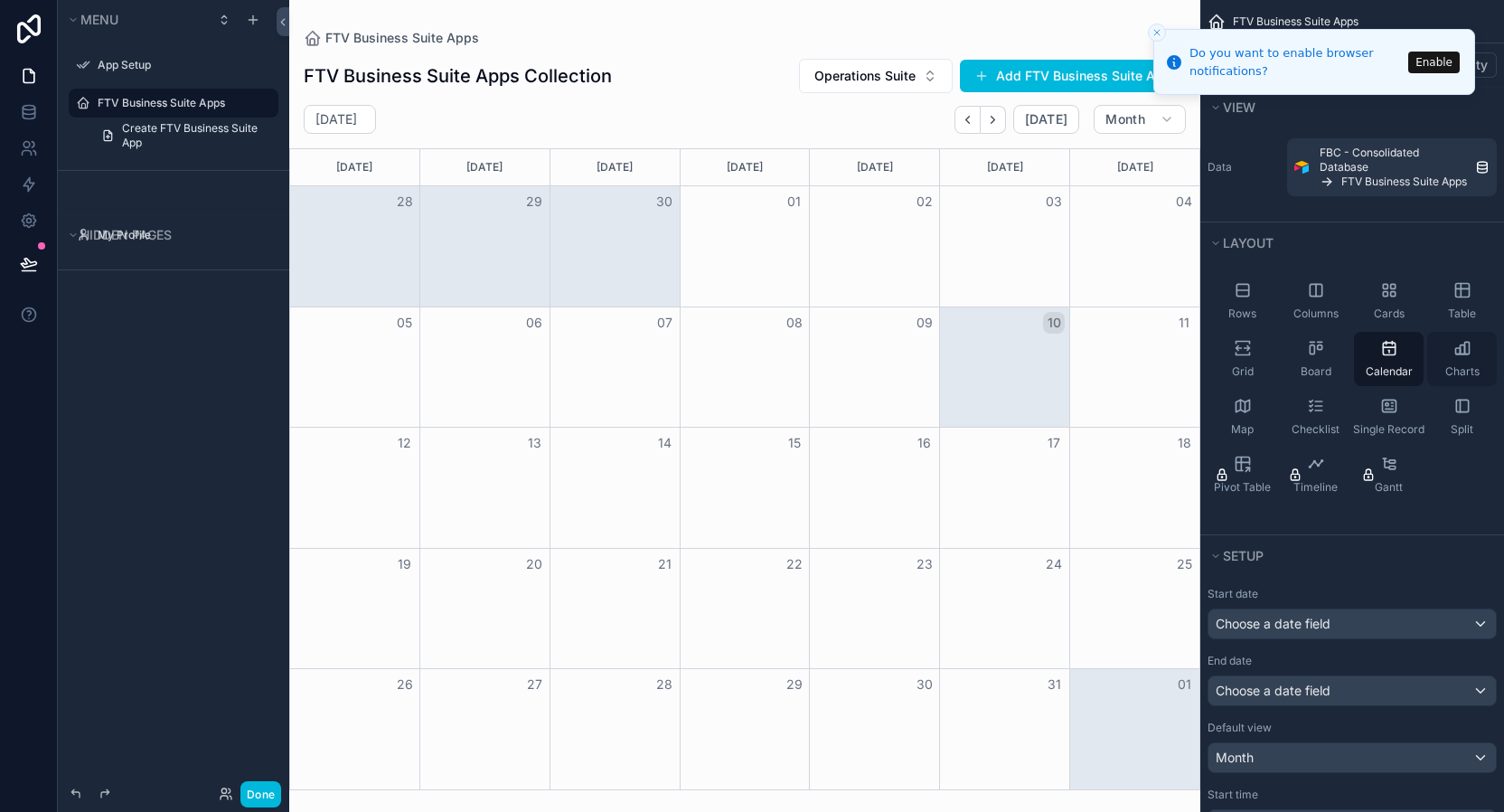
click at [1455, 352] on icon "scrollable content" at bounding box center [1457, 351] width 5 height 6
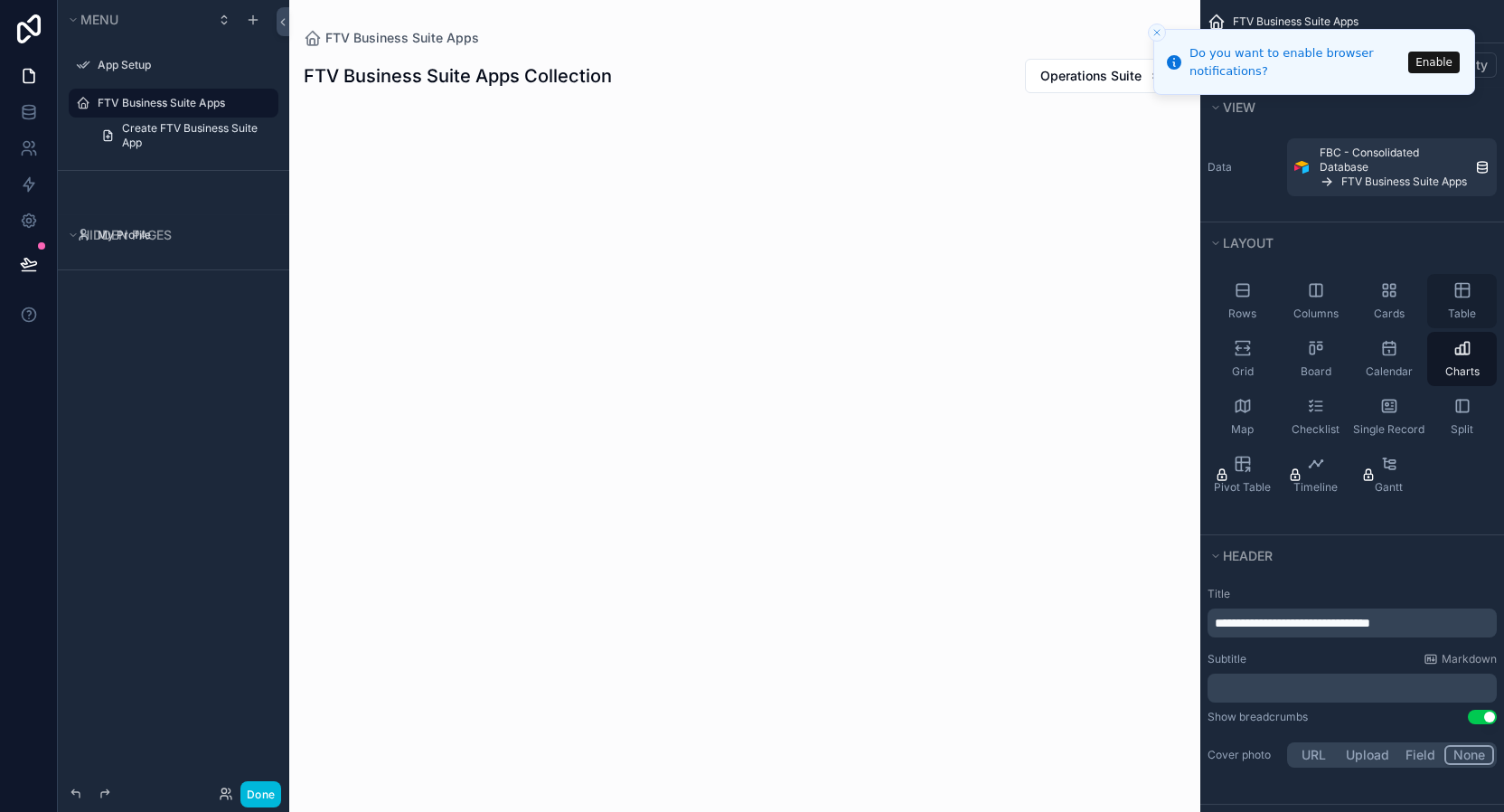
click at [1467, 308] on span "Table" at bounding box center [1462, 314] width 28 height 15
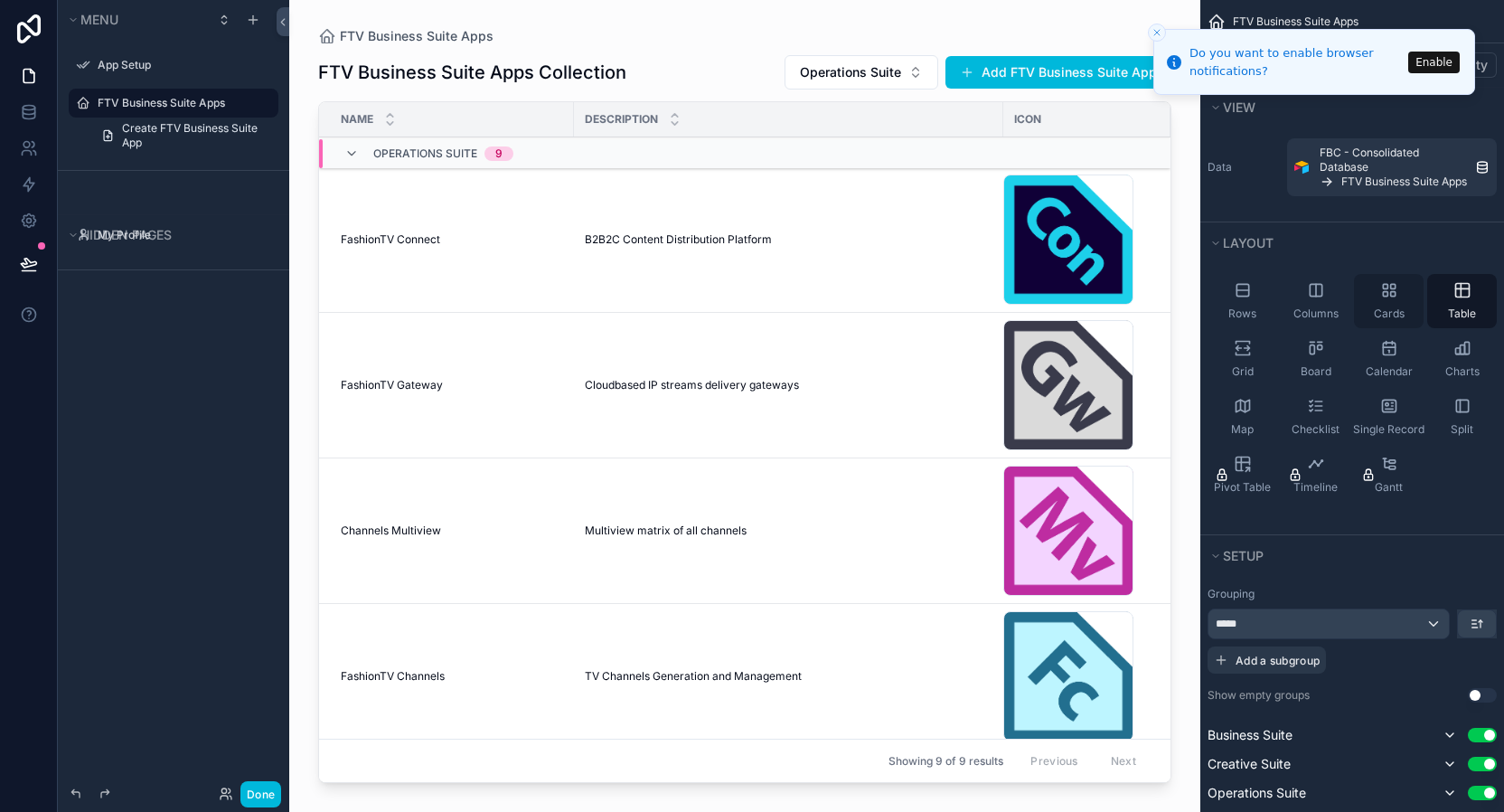
click at [1384, 299] on div "Cards" at bounding box center [1389, 300] width 70 height 54
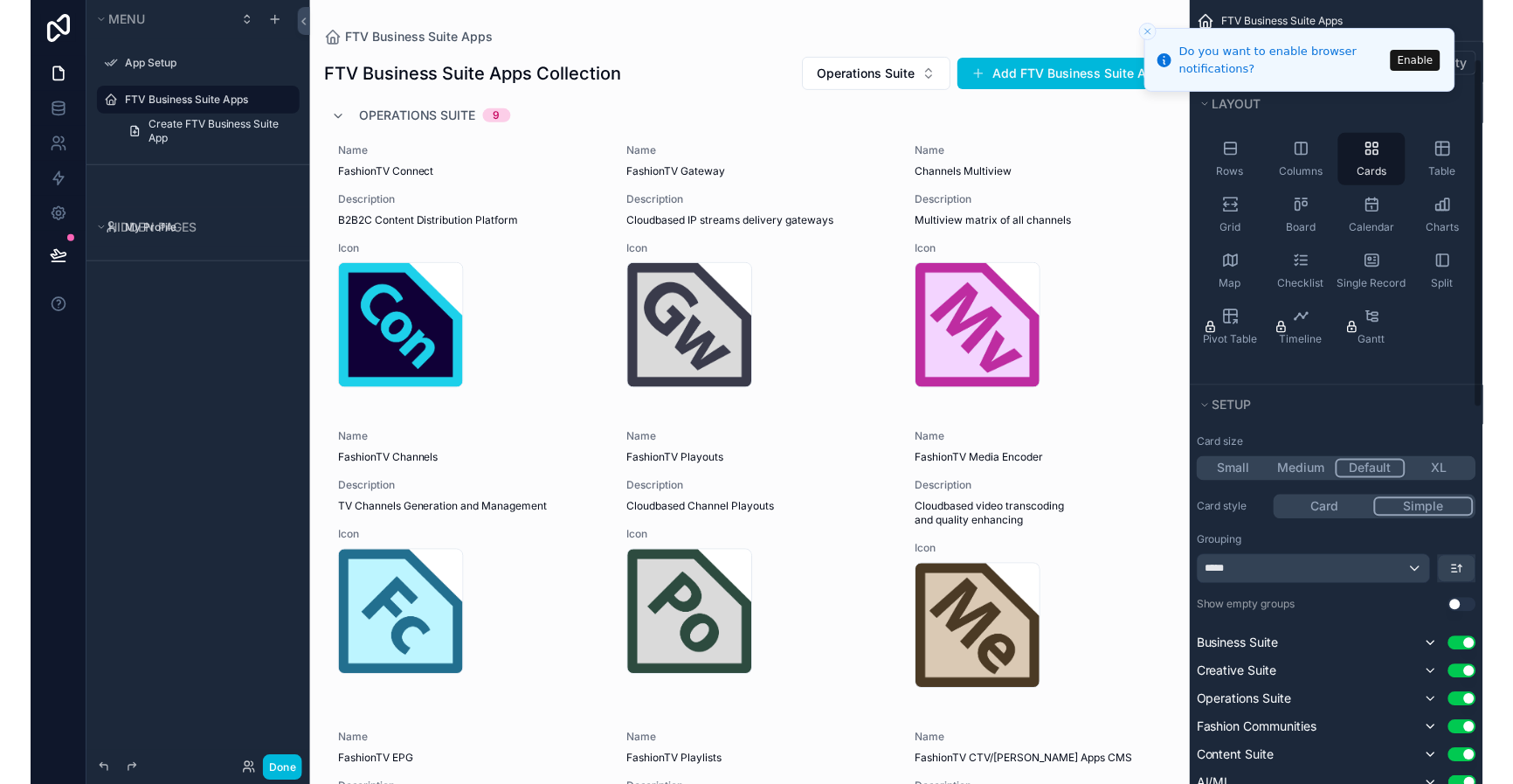
scroll to position [133, 0]
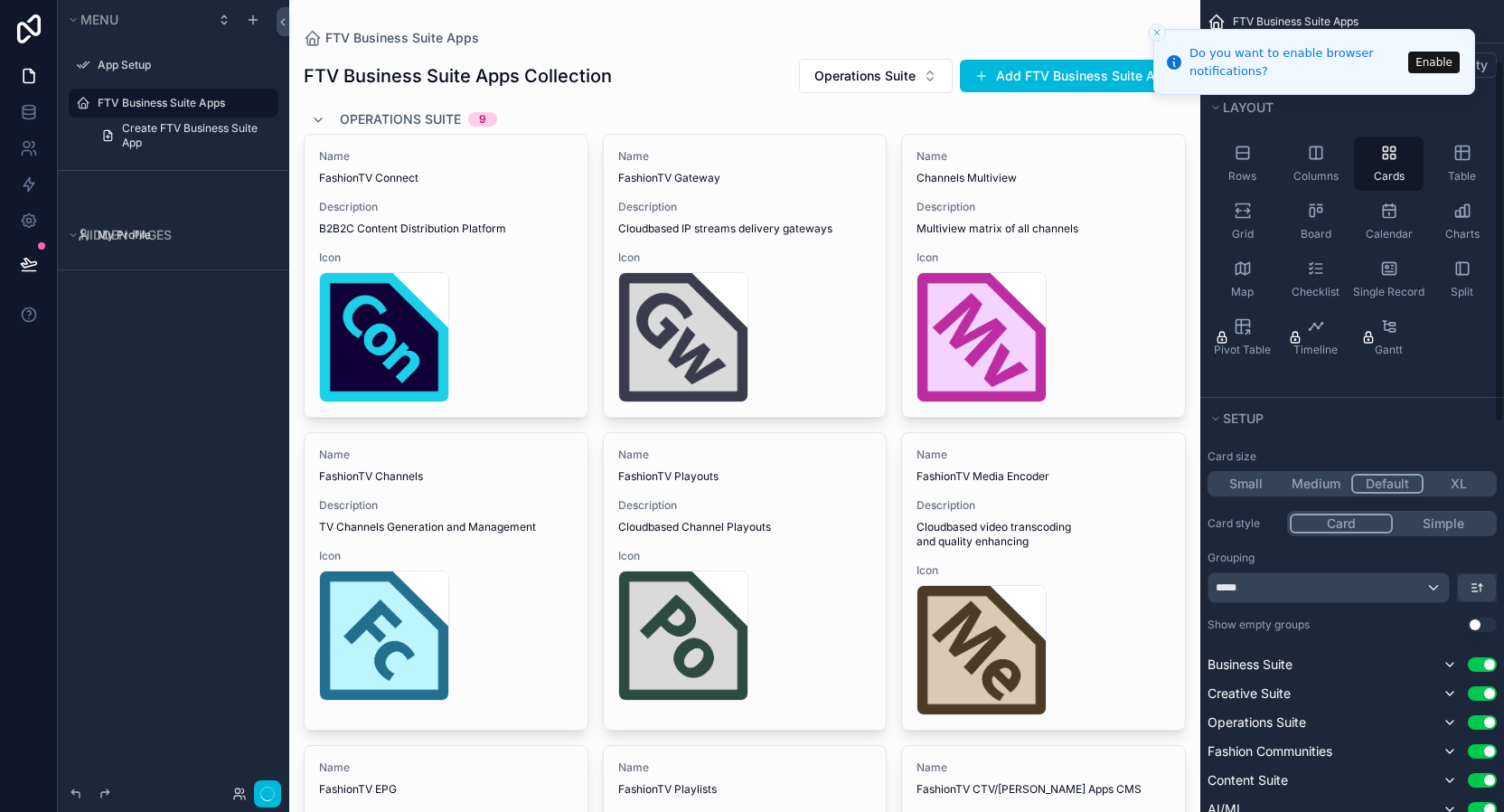
click at [1362, 521] on button "Card" at bounding box center [1341, 524] width 103 height 20
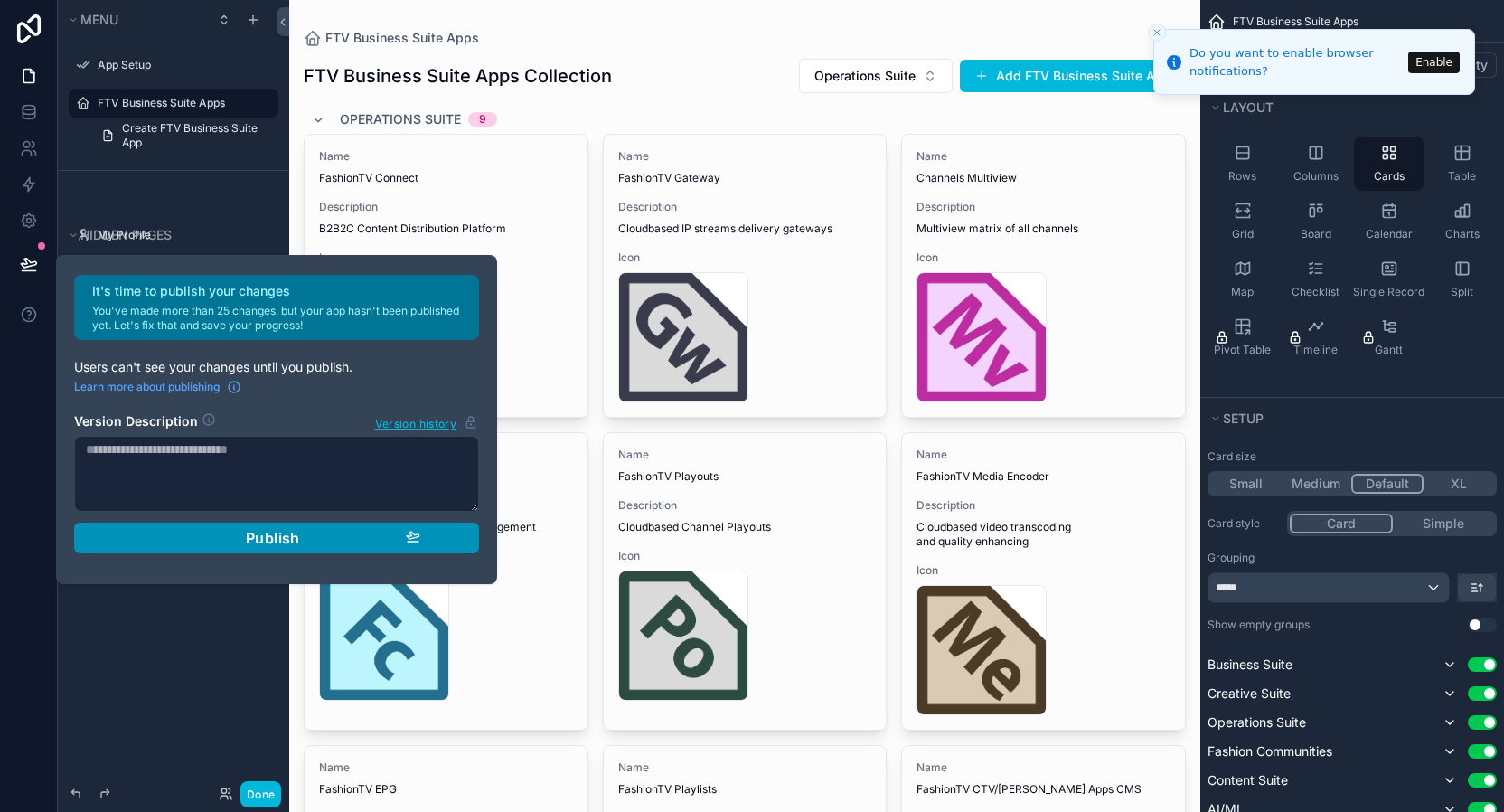
click at [278, 537] on span "Publish" at bounding box center [273, 538] width 54 height 18
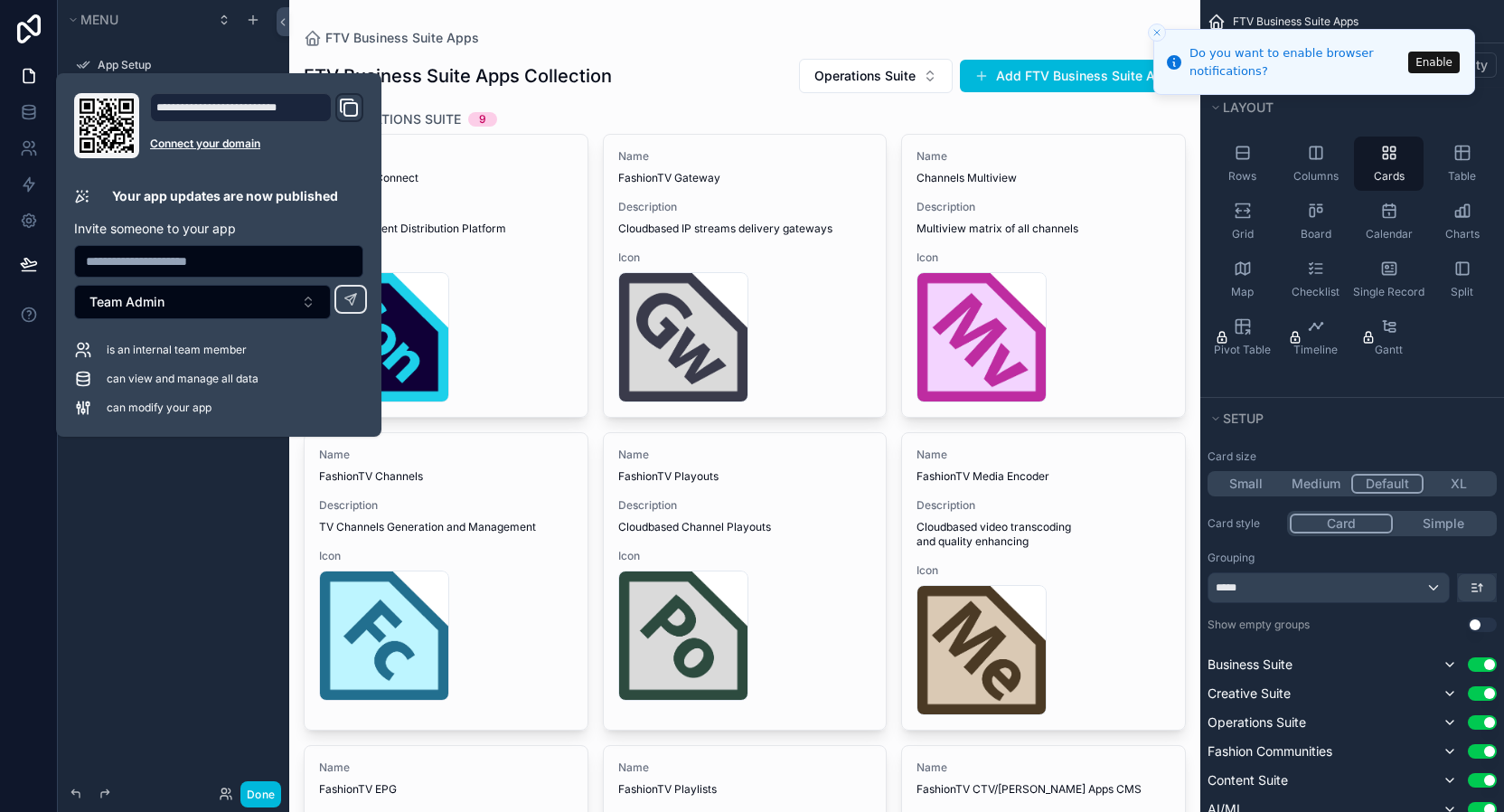
click at [243, 118] on div "**********" at bounding box center [241, 107] width 182 height 28
click at [231, 107] on div "**********" at bounding box center [241, 107] width 182 height 28
click at [282, 107] on div "**********" at bounding box center [241, 107] width 182 height 28
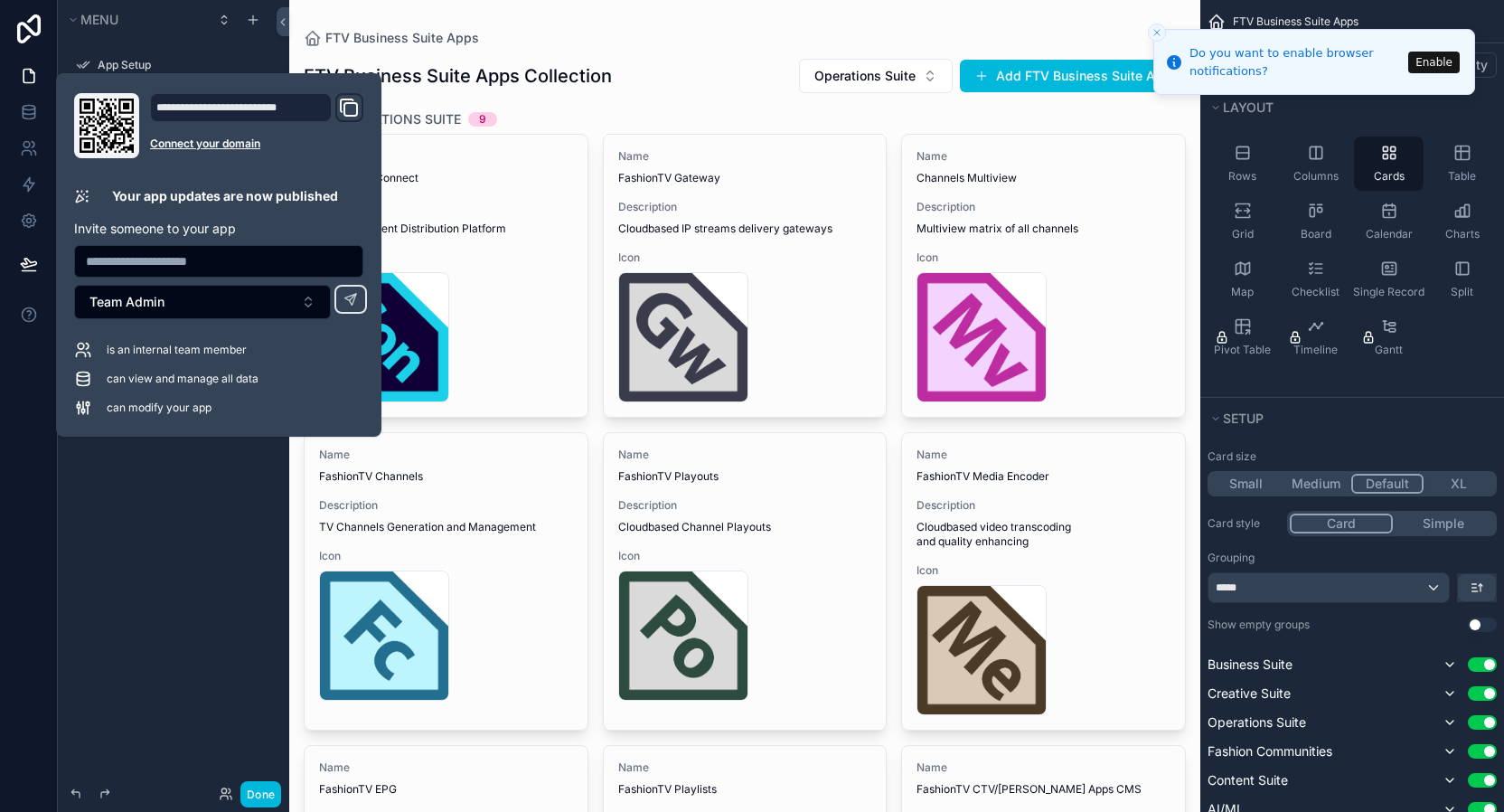
click at [282, 107] on div "**********" at bounding box center [241, 107] width 182 height 28
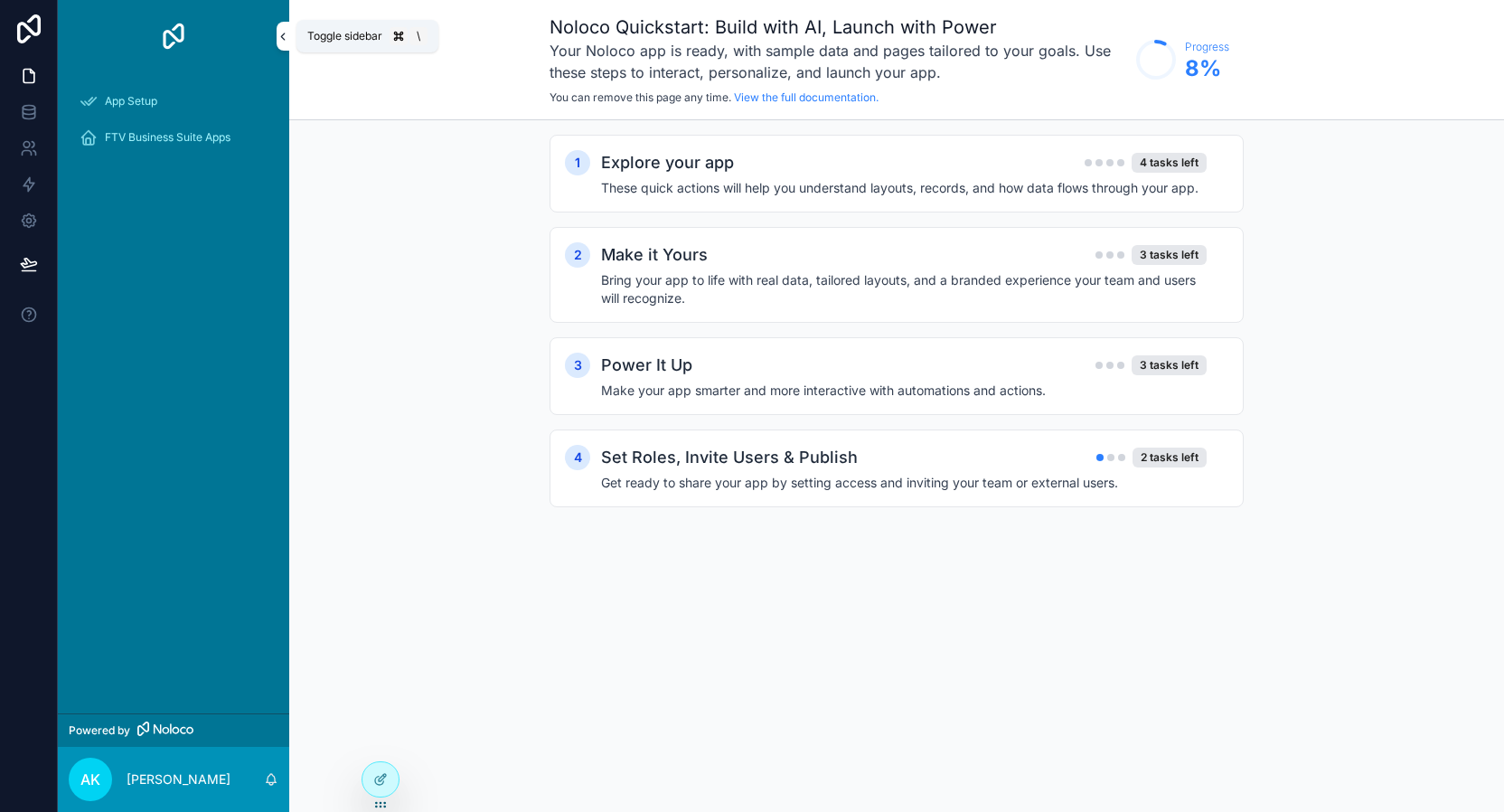
click at [285, 35] on icon "scrollable content" at bounding box center [283, 36] width 13 height 14
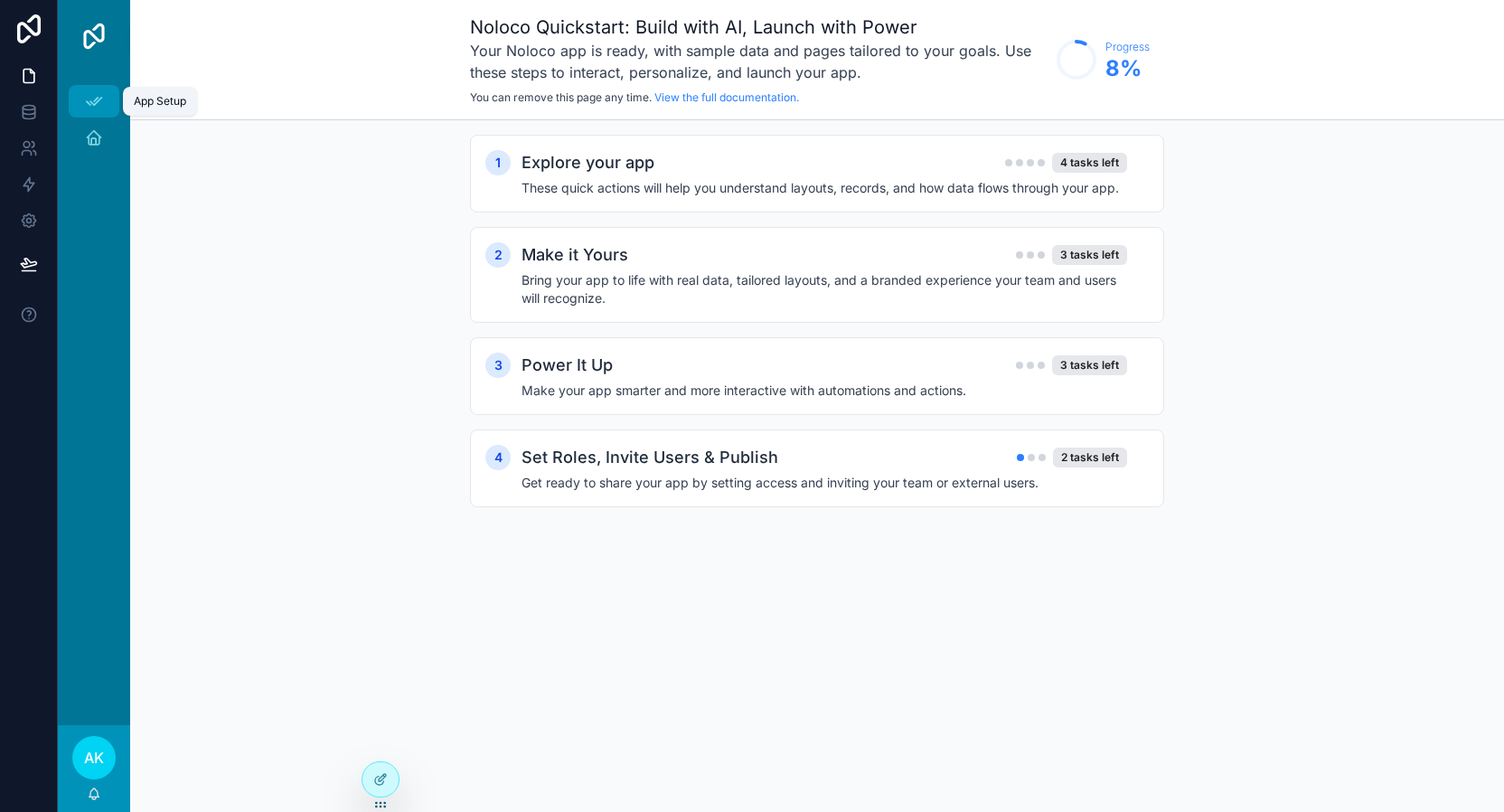
click at [117, 107] on link "App Setup" at bounding box center [94, 100] width 51 height 32
click at [98, 134] on icon "scrollable content" at bounding box center [94, 138] width 18 height 18
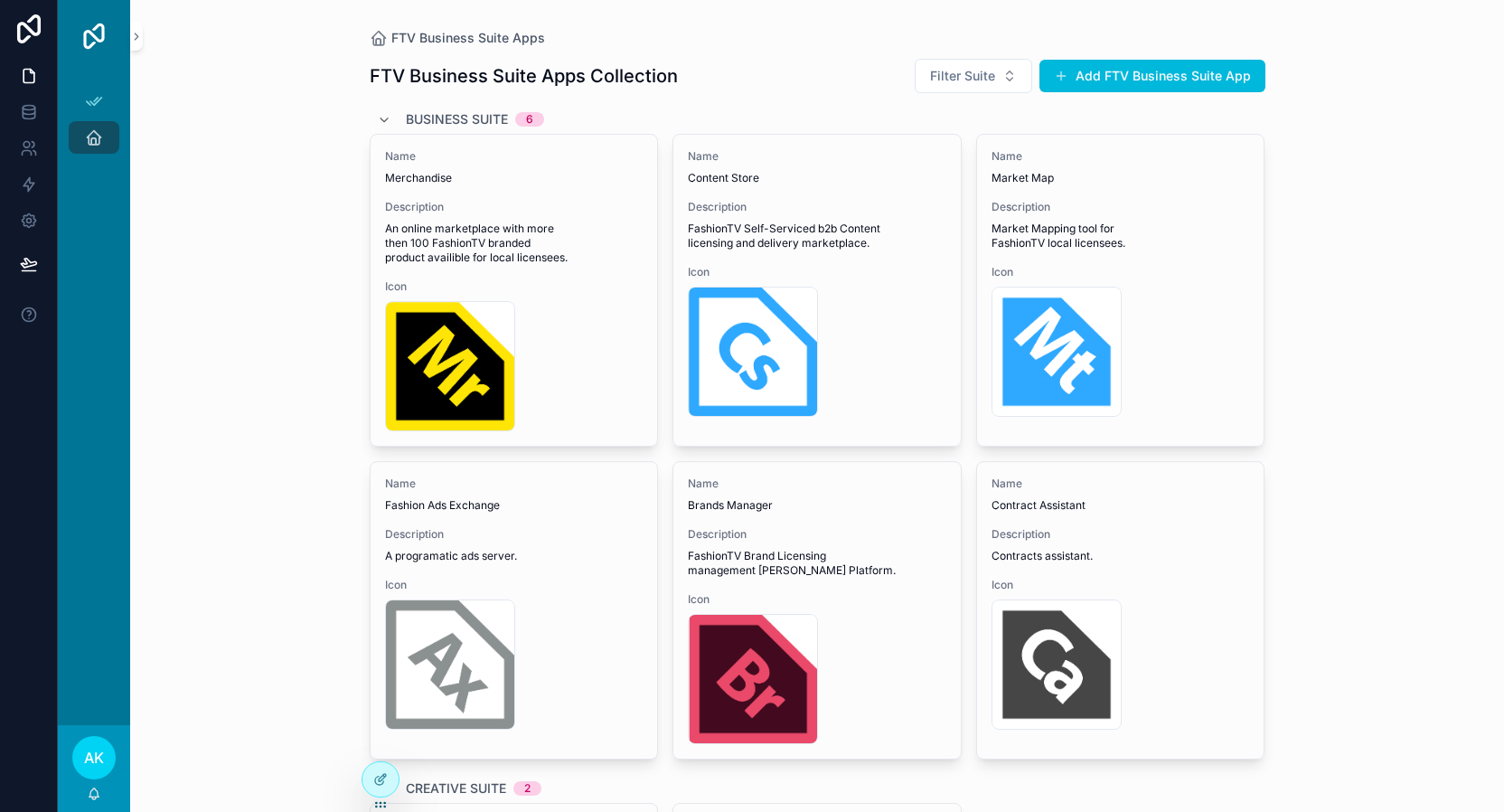
click at [108, 215] on div "App Setup FTV Business Suite Apps" at bounding box center [94, 399] width 73 height 652
click at [76, 568] on div "App Setup FTV Business Suite Apps" at bounding box center [94, 399] width 73 height 652
click at [138, 33] on icon "scrollable content" at bounding box center [137, 36] width 13 height 14
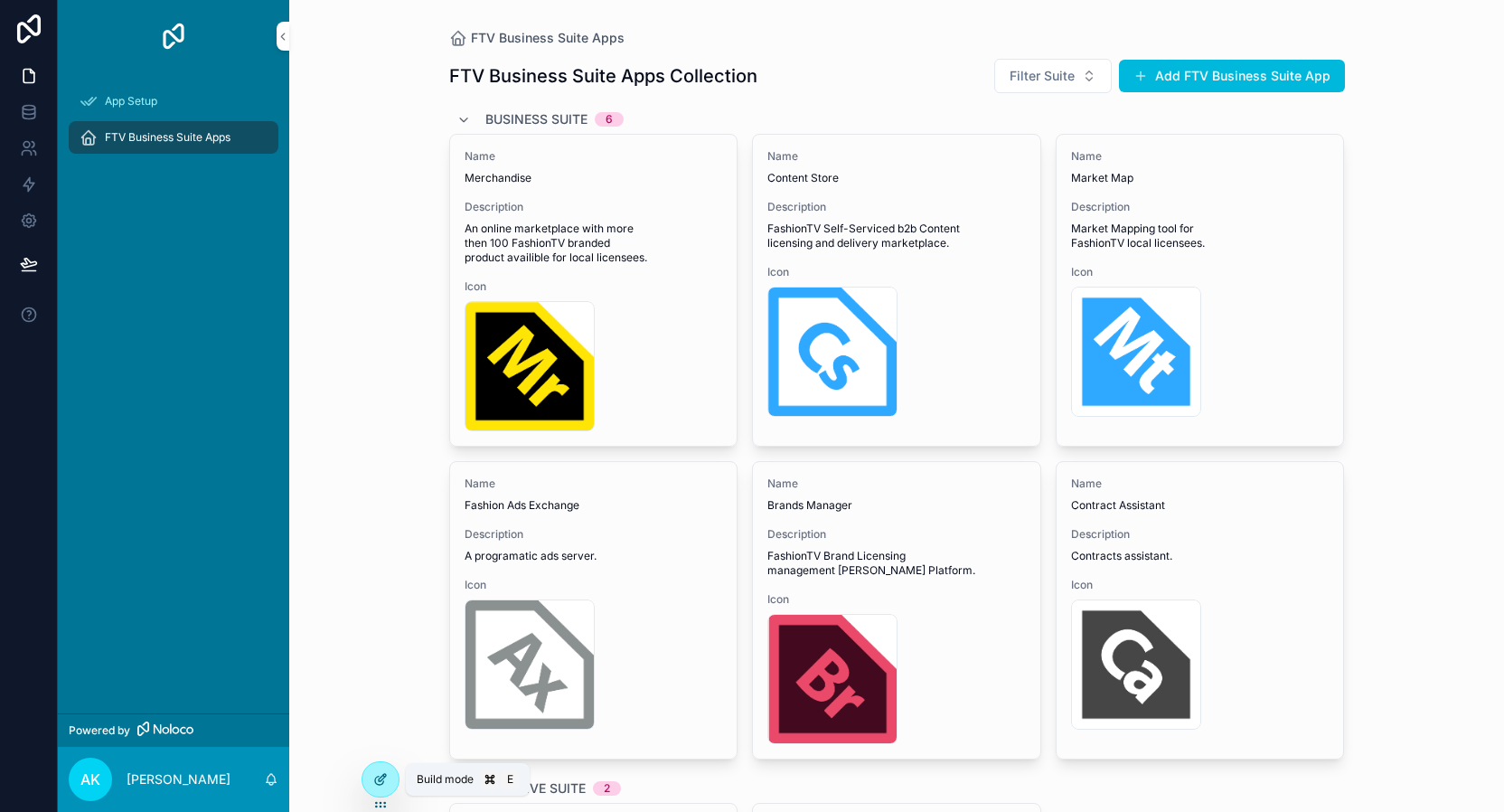
click at [378, 781] on icon at bounding box center [380, 779] width 15 height 15
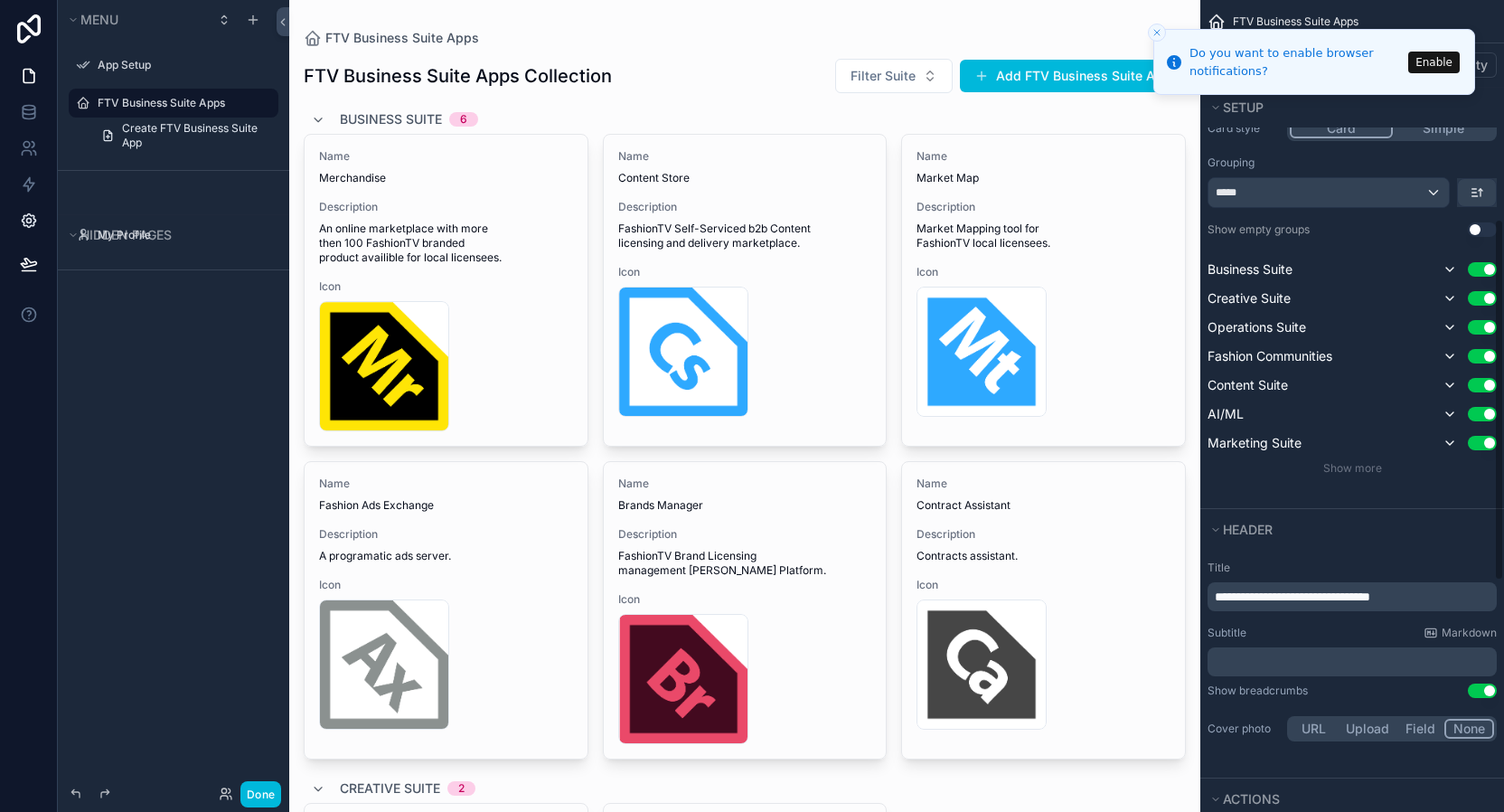
scroll to position [351, 0]
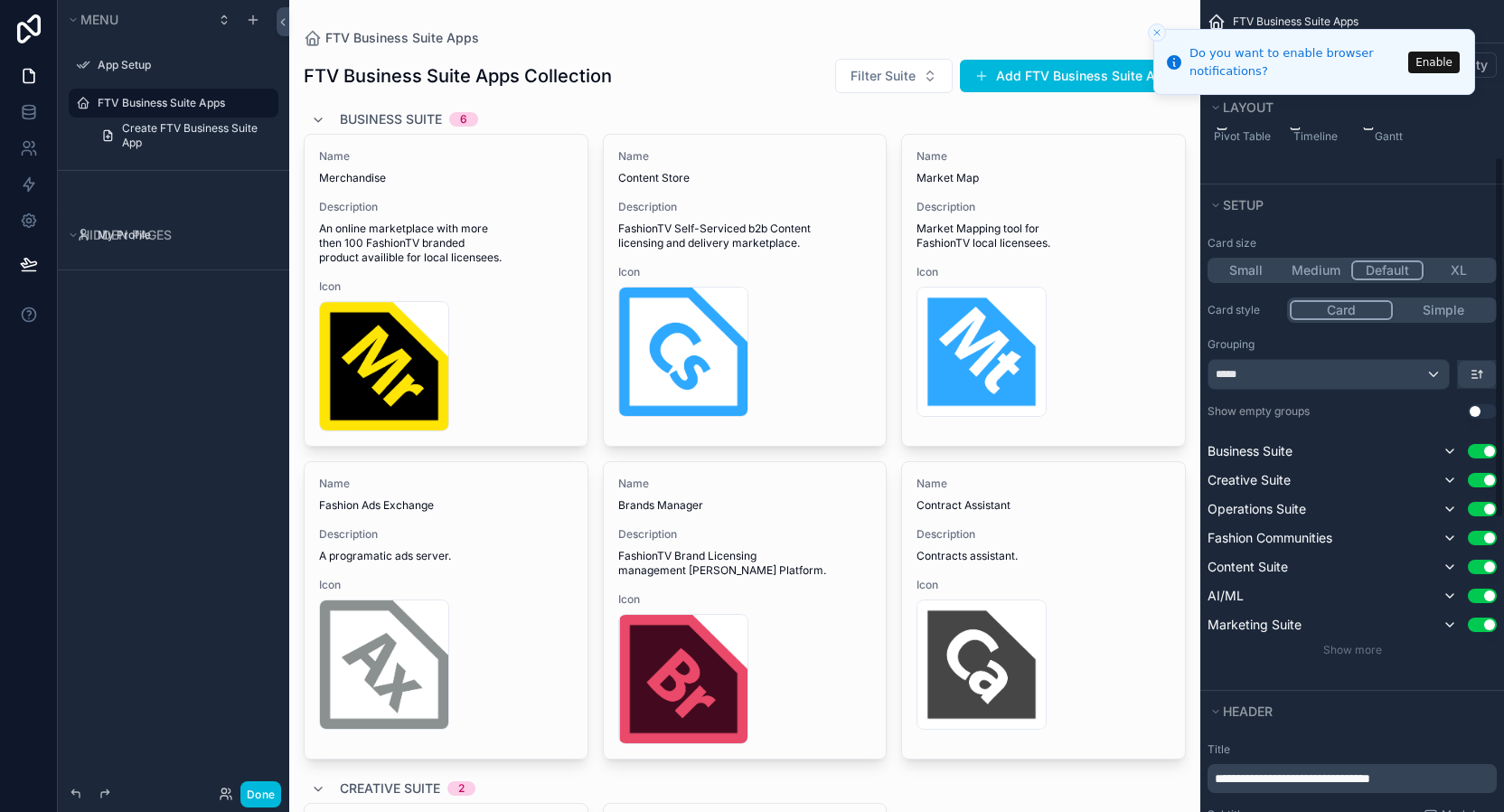
click at [1435, 310] on button "Simple" at bounding box center [1443, 310] width 101 height 20
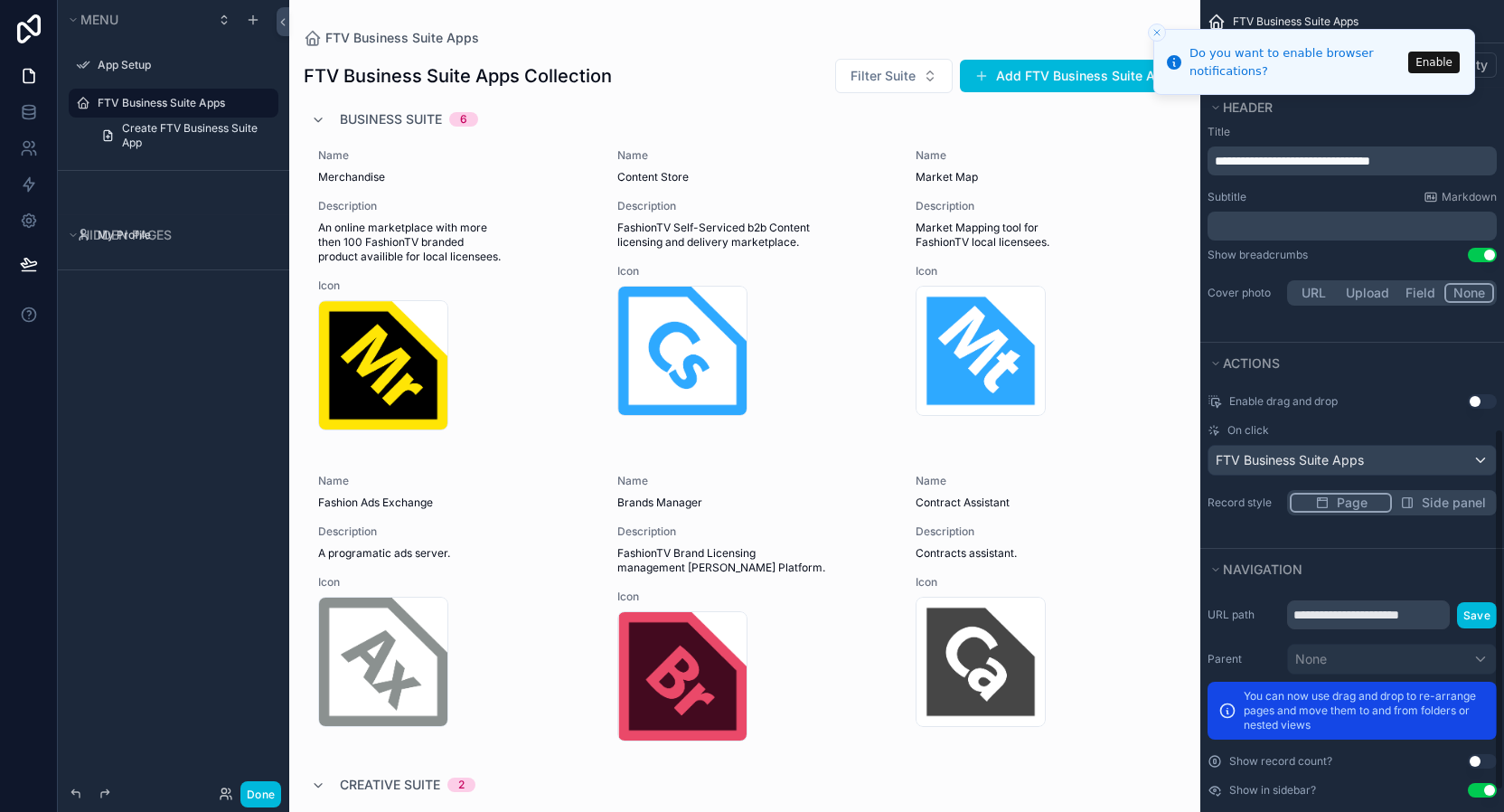
scroll to position [1009, 0]
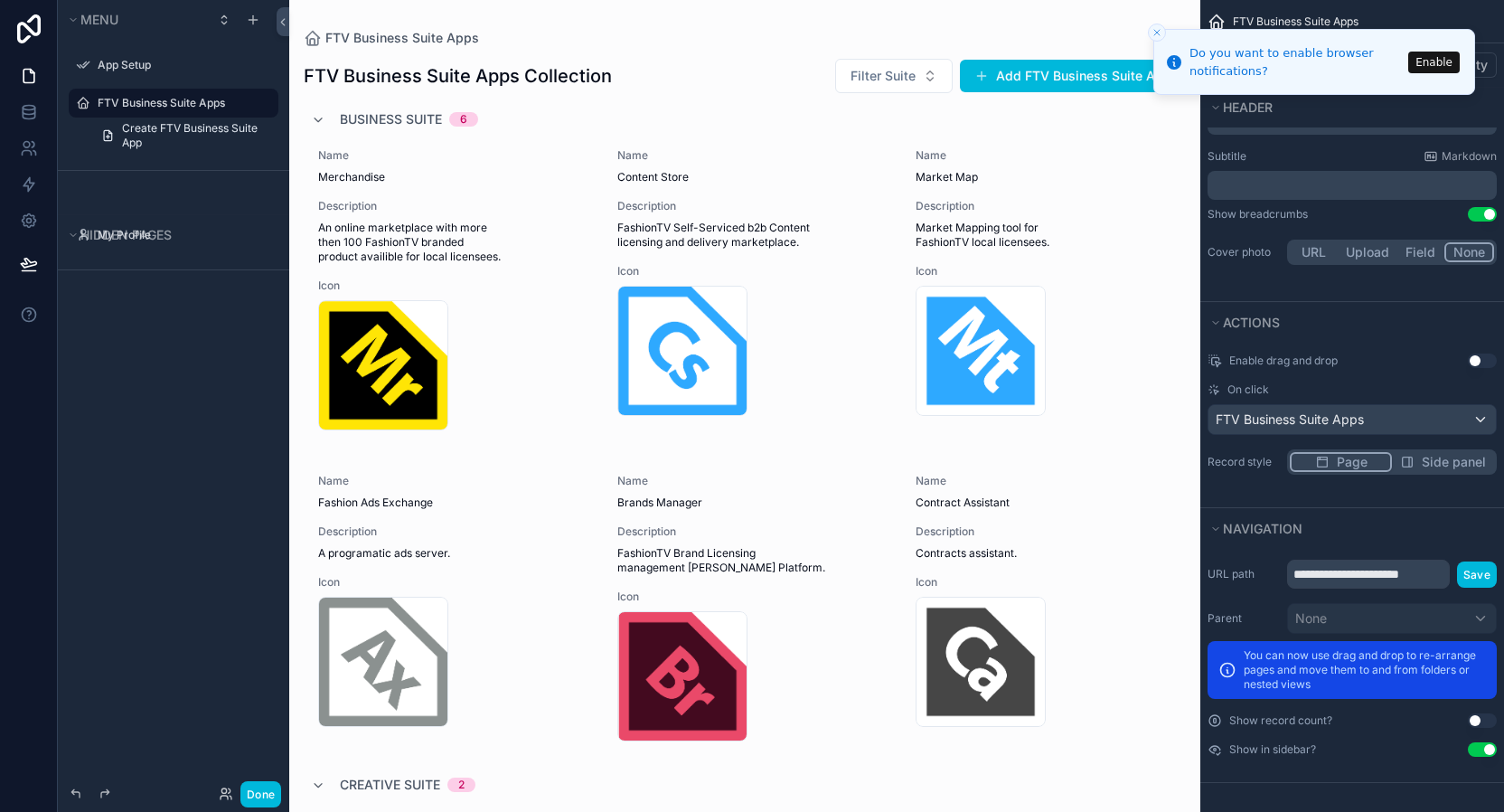
click at [1475, 750] on button "Use setting" at bounding box center [1482, 750] width 28 height 15
click at [1484, 726] on button "Use setting" at bounding box center [1482, 720] width 28 height 15
click at [1483, 725] on button "Use setting" at bounding box center [1482, 720] width 28 height 15
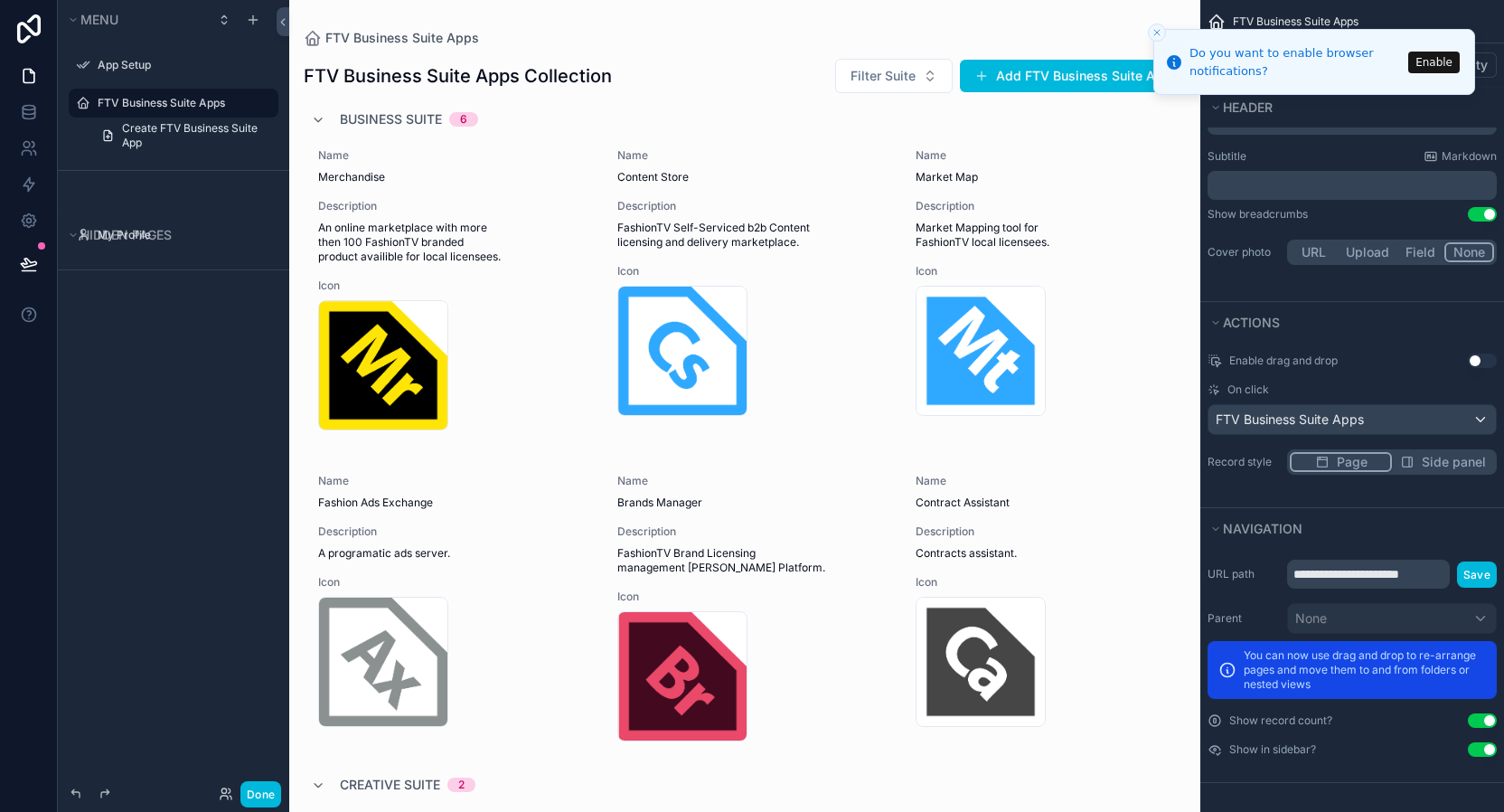
click at [1483, 725] on button "Use setting" at bounding box center [1482, 720] width 28 height 15
click at [1153, 30] on icon "Close toast" at bounding box center [1157, 33] width 11 height 11
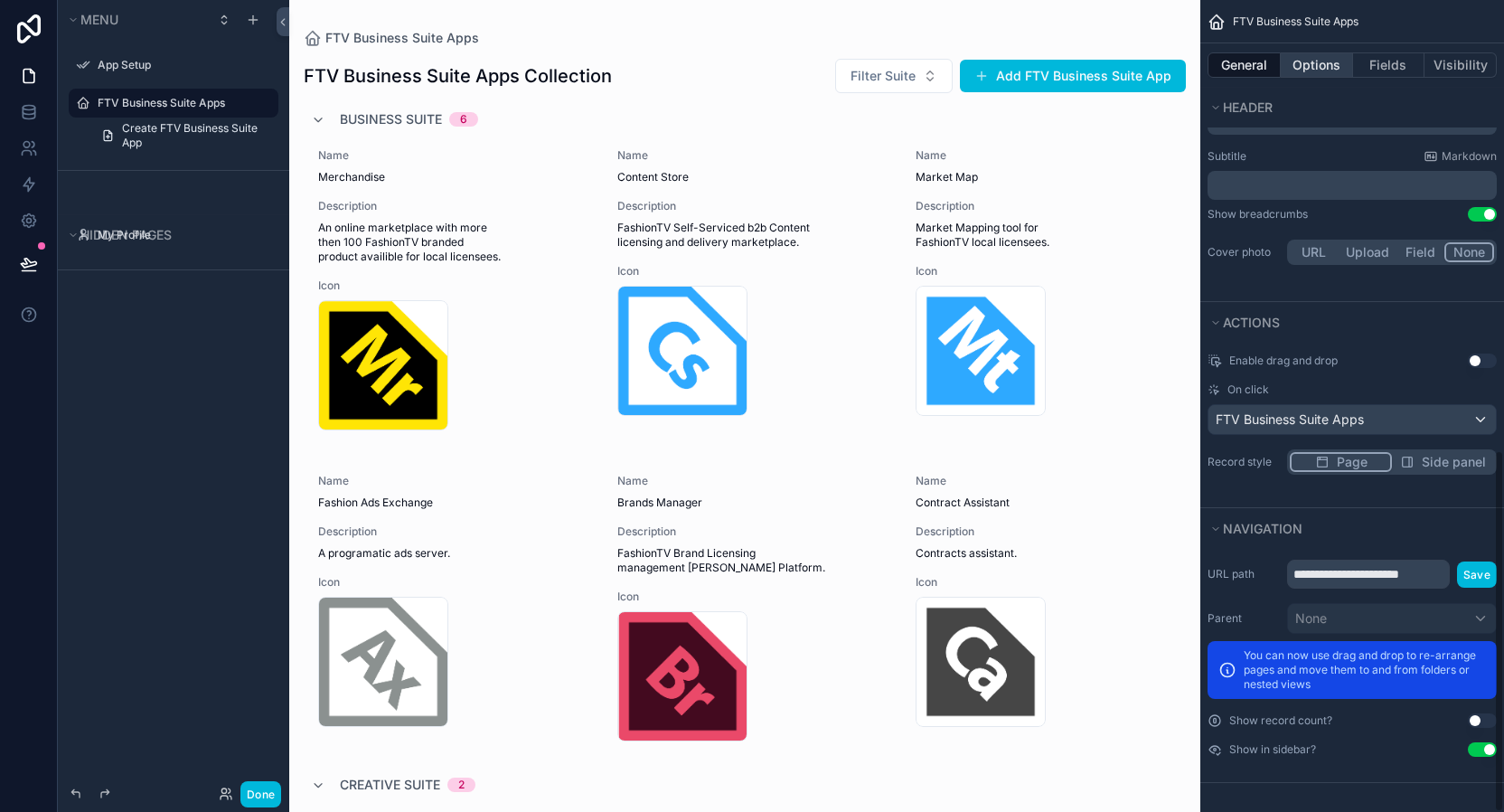
click at [1302, 63] on button "Options" at bounding box center [1317, 65] width 73 height 26
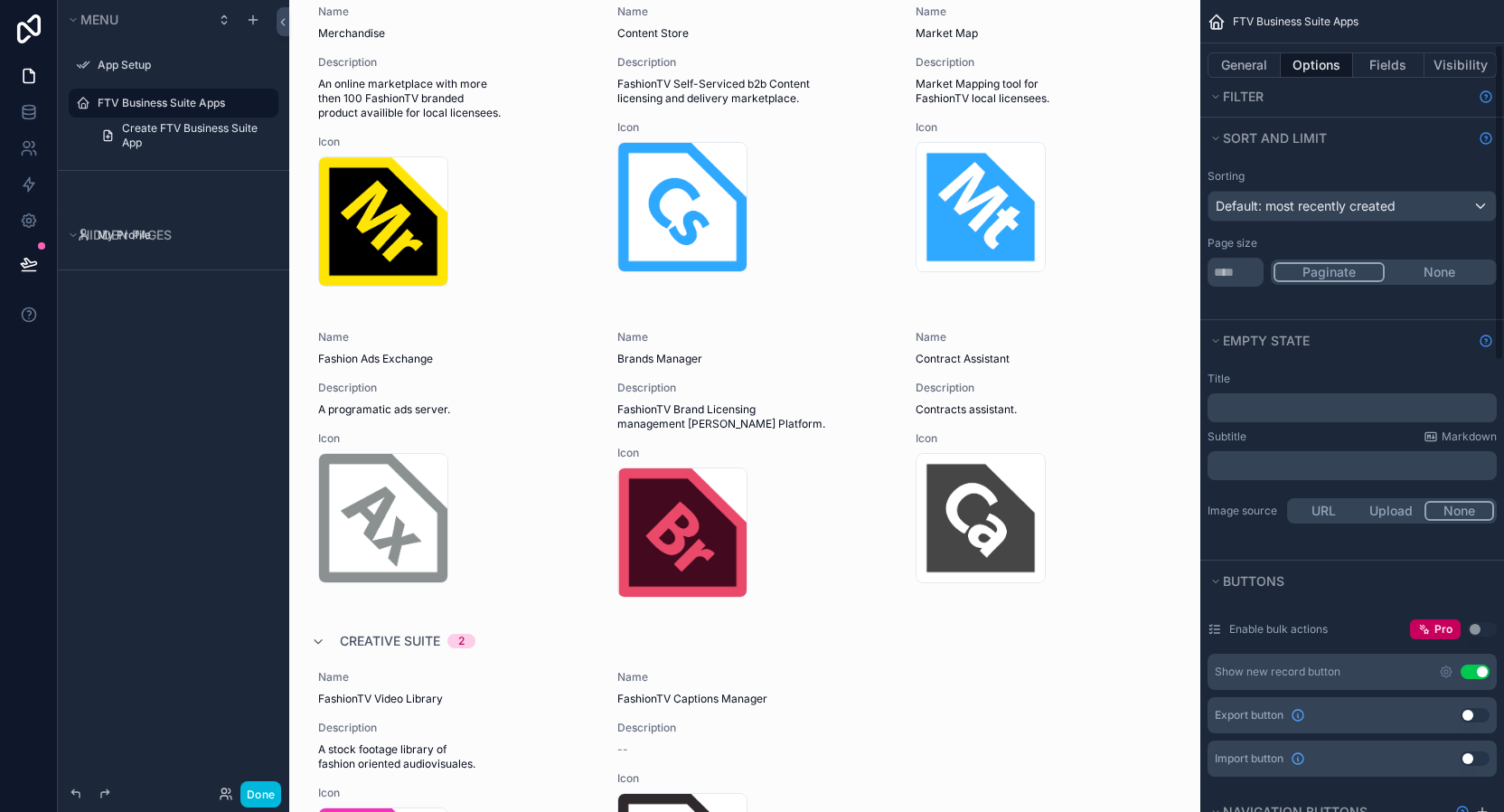
scroll to position [157, 0]
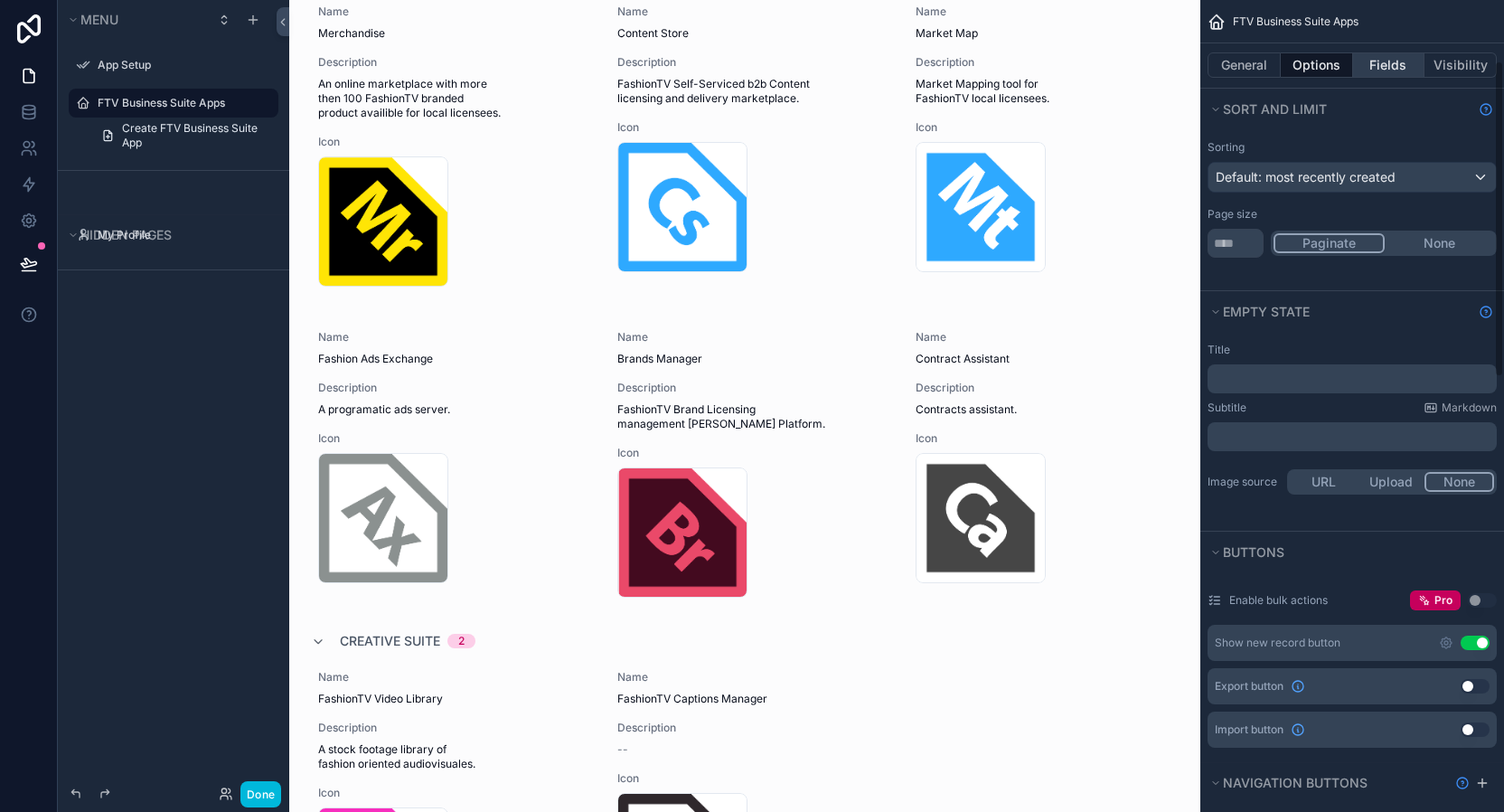
click at [1381, 71] on button "Fields" at bounding box center [1389, 65] width 73 height 26
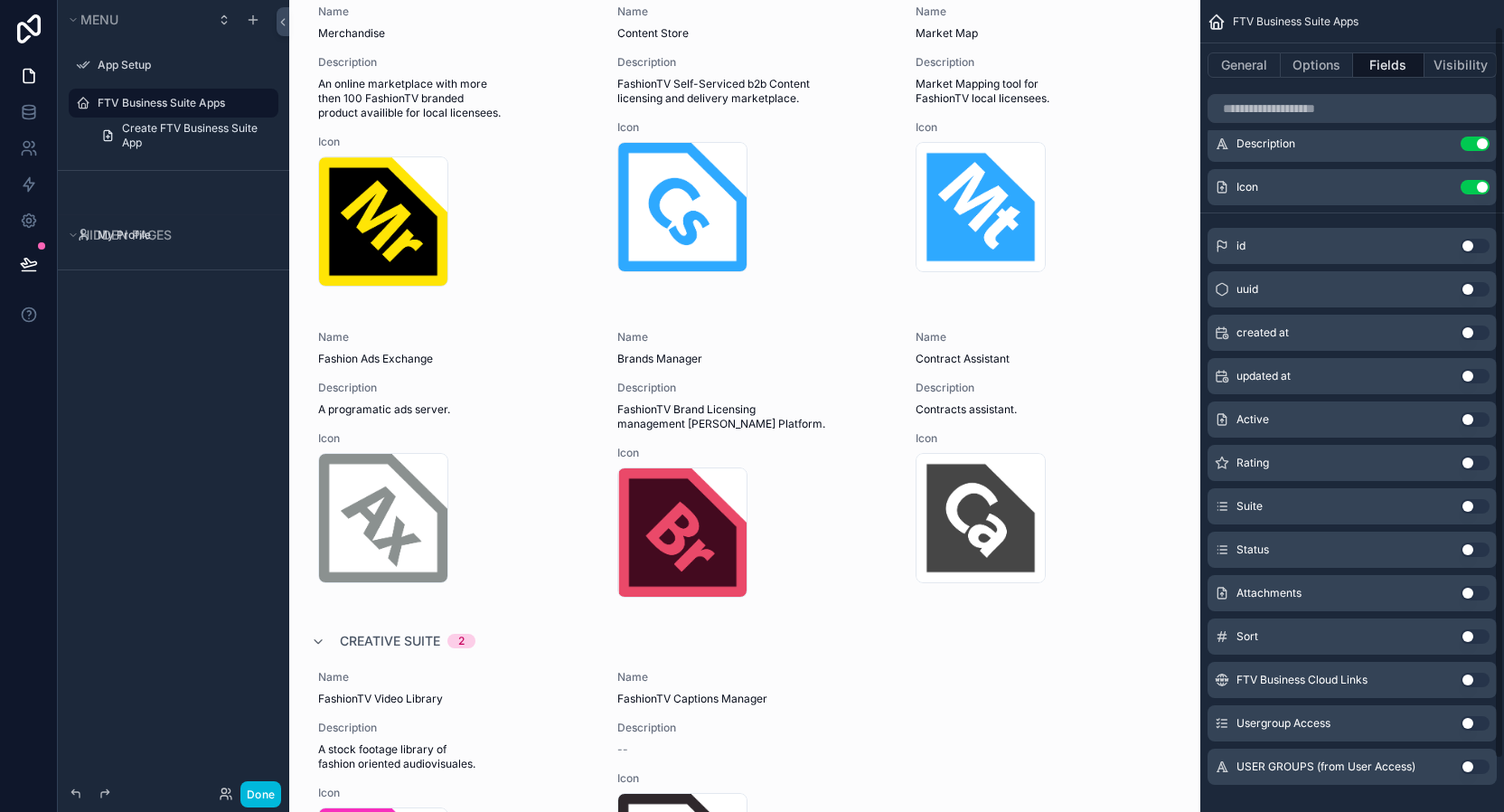
scroll to position [0, 0]
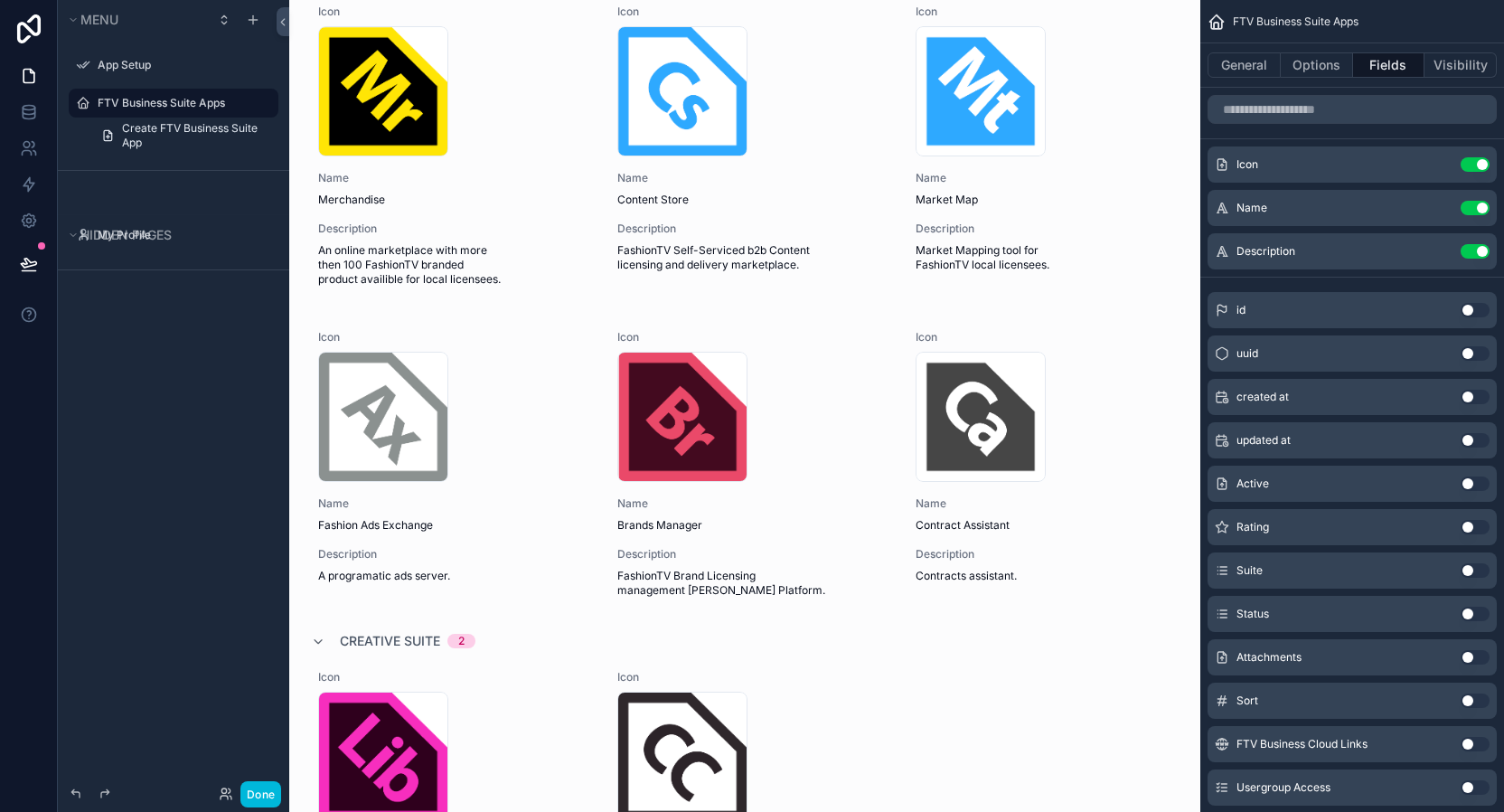
click at [0, 0] on icon "scrollable content" at bounding box center [0, 0] width 0 height 0
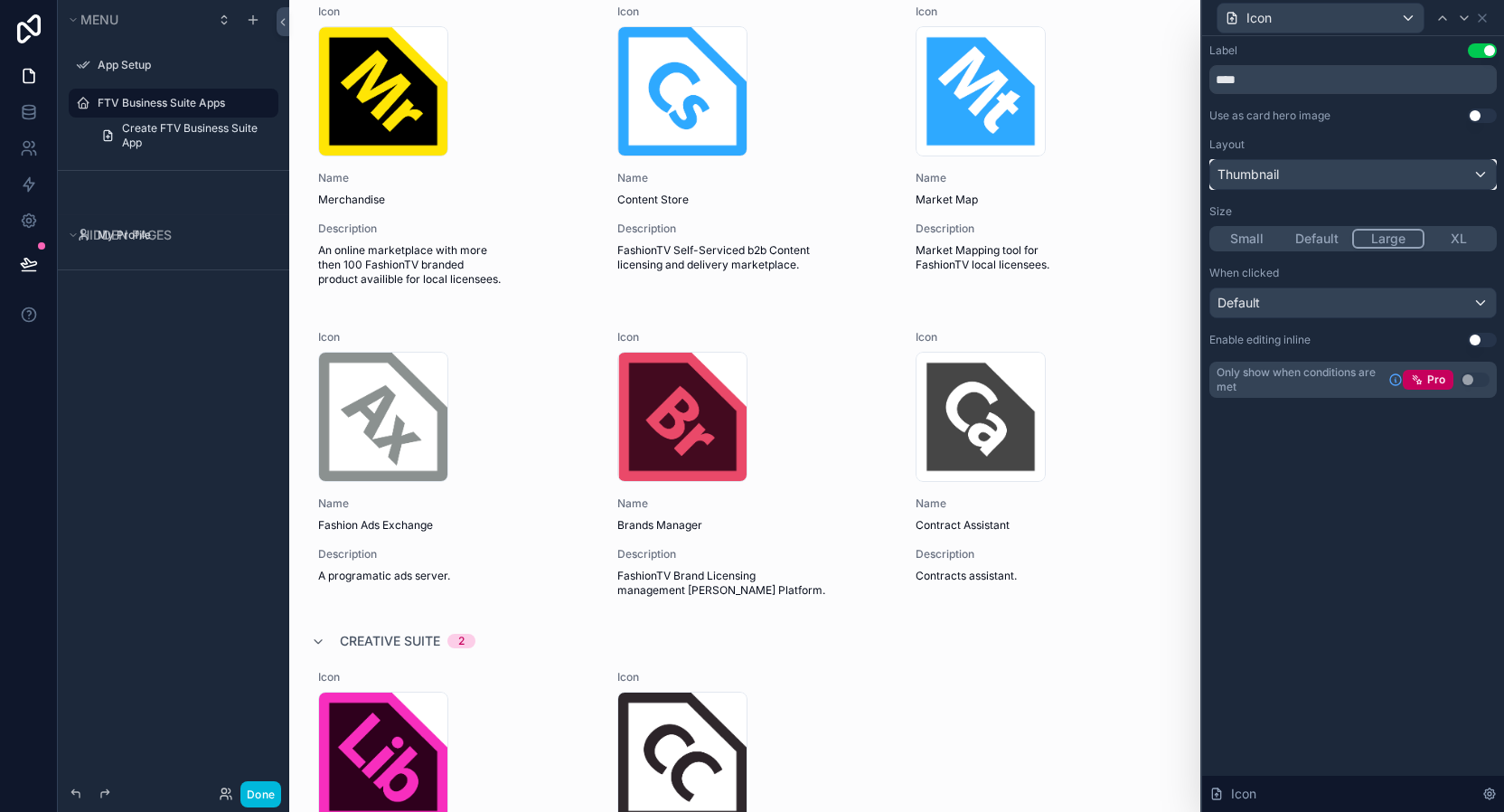
click at [1481, 174] on div "Thumbnail" at bounding box center [1352, 174] width 286 height 28
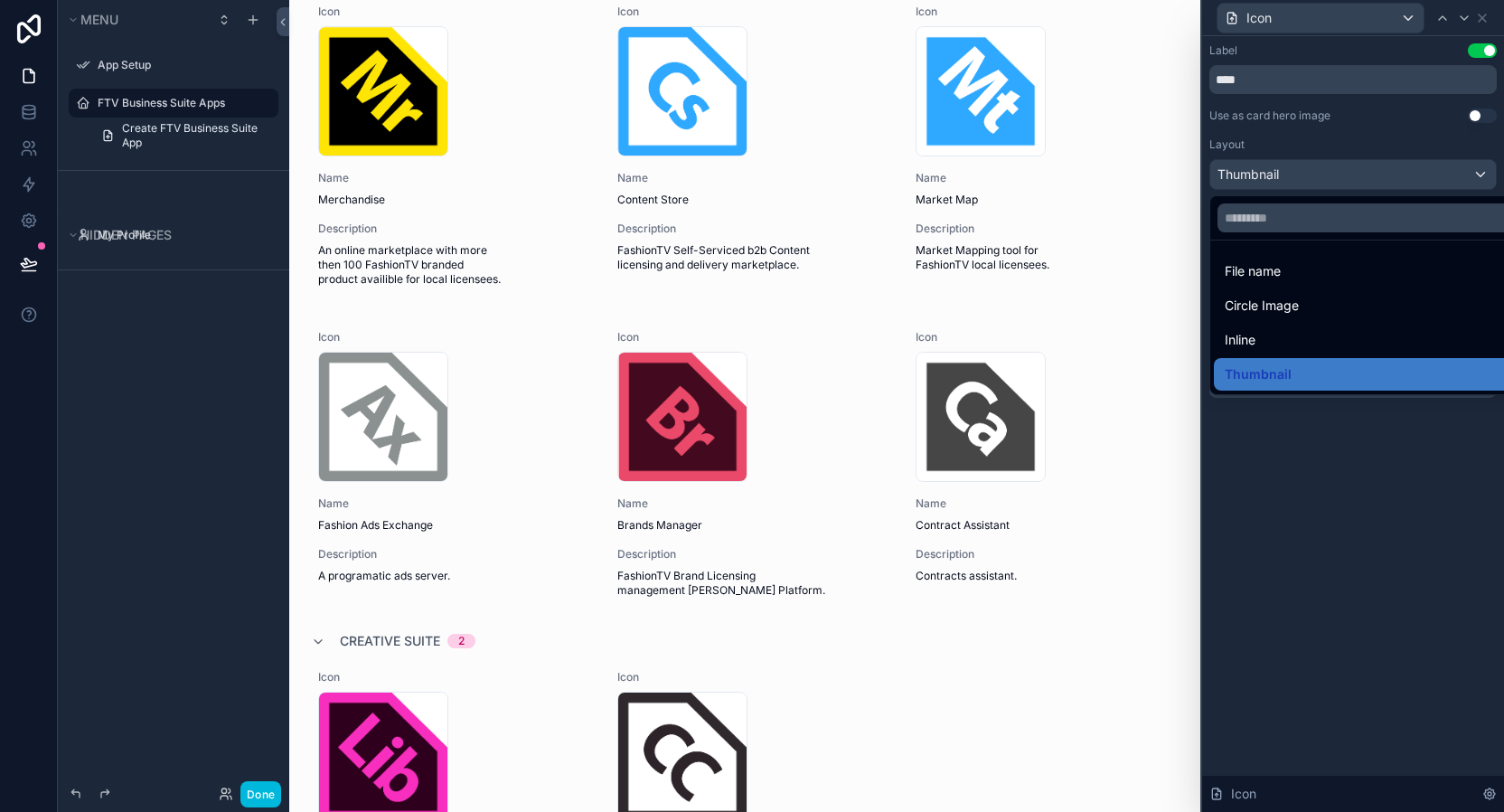
click at [1481, 174] on div at bounding box center [1353, 406] width 302 height 812
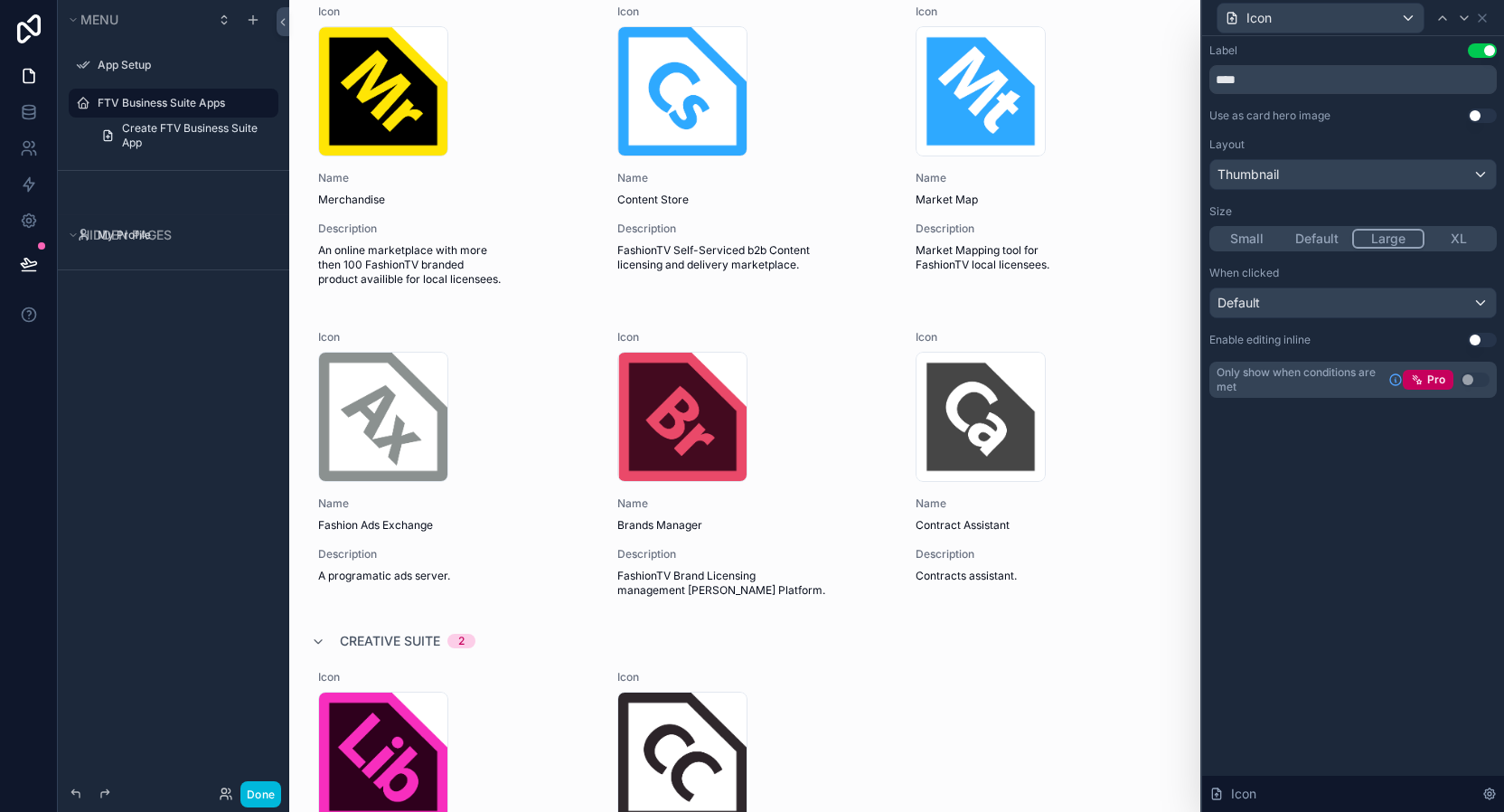
click at [1482, 114] on button "Use setting" at bounding box center [1482, 116] width 28 height 15
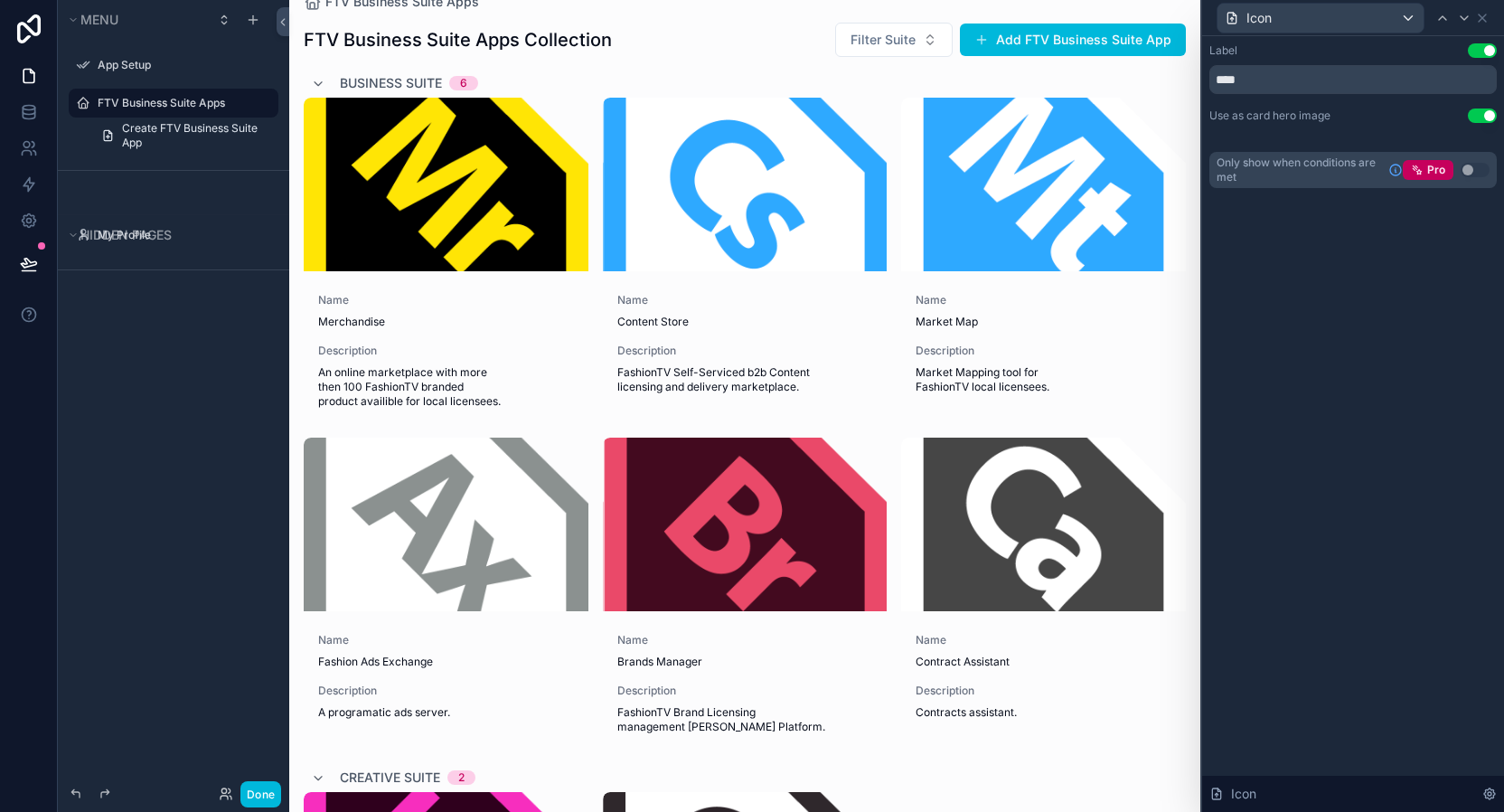
scroll to position [35, 0]
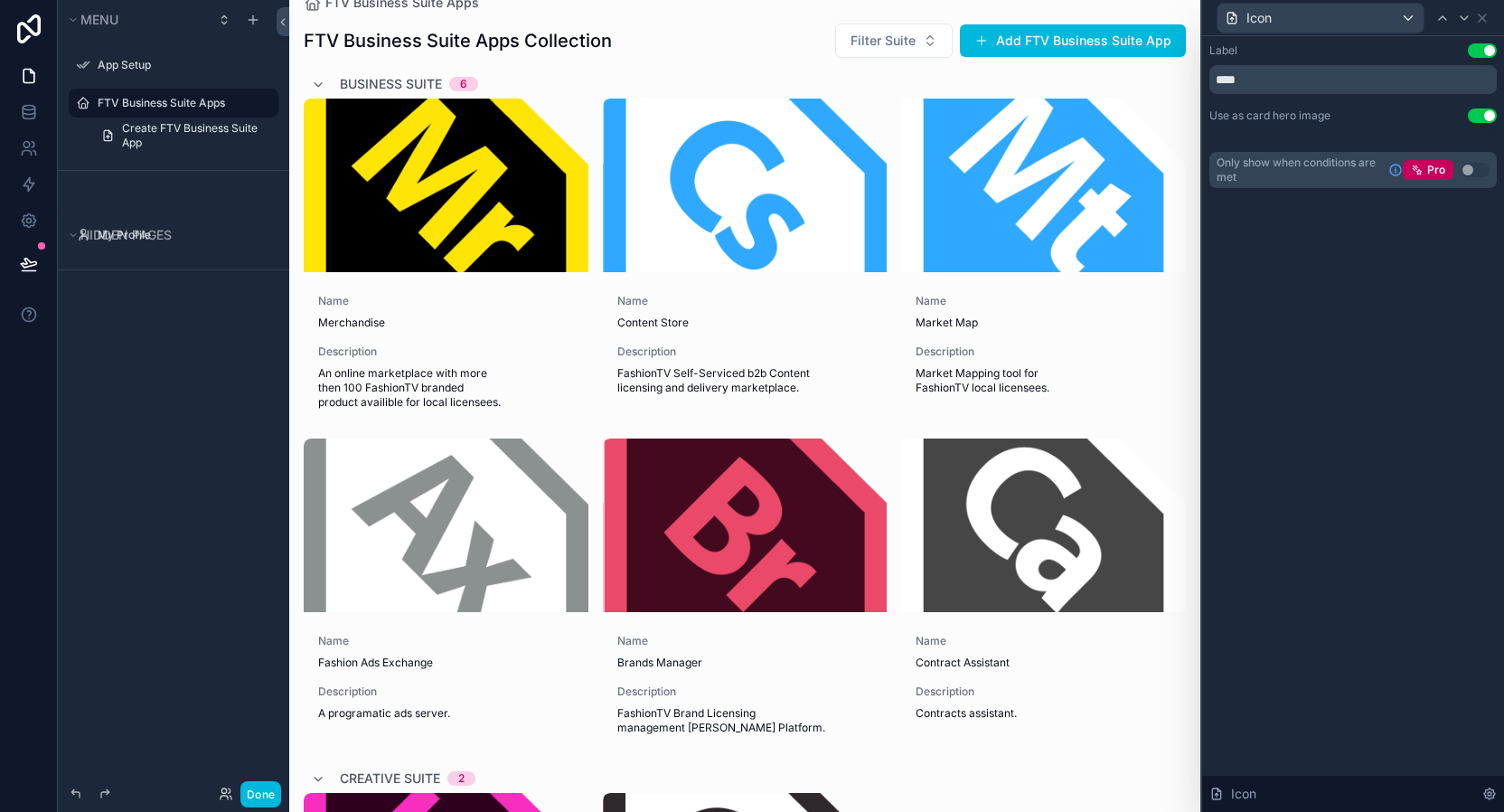
click at [1484, 117] on button "Use setting" at bounding box center [1482, 116] width 28 height 15
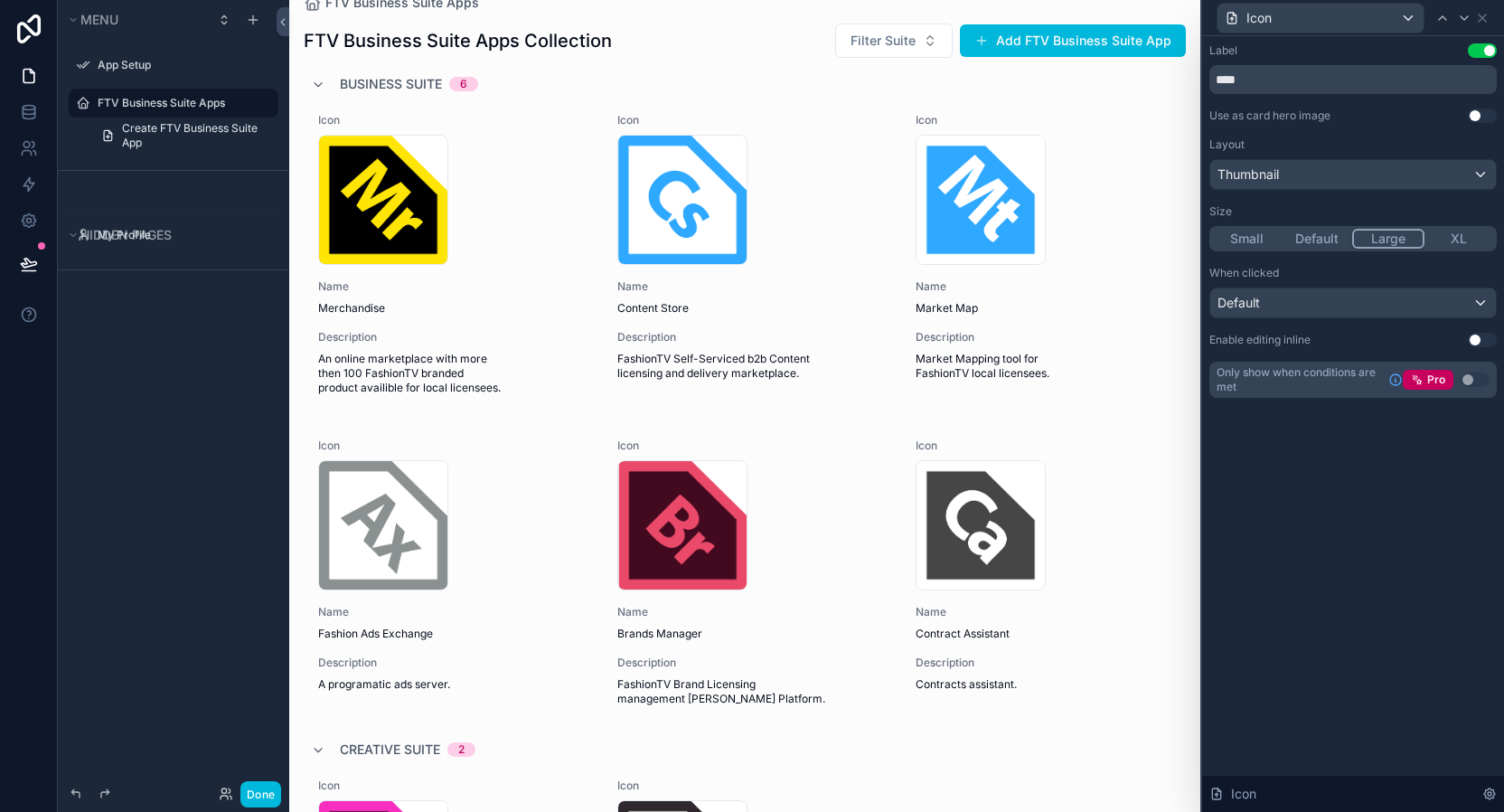
click at [1326, 234] on button "Default" at bounding box center [1317, 239] width 71 height 20
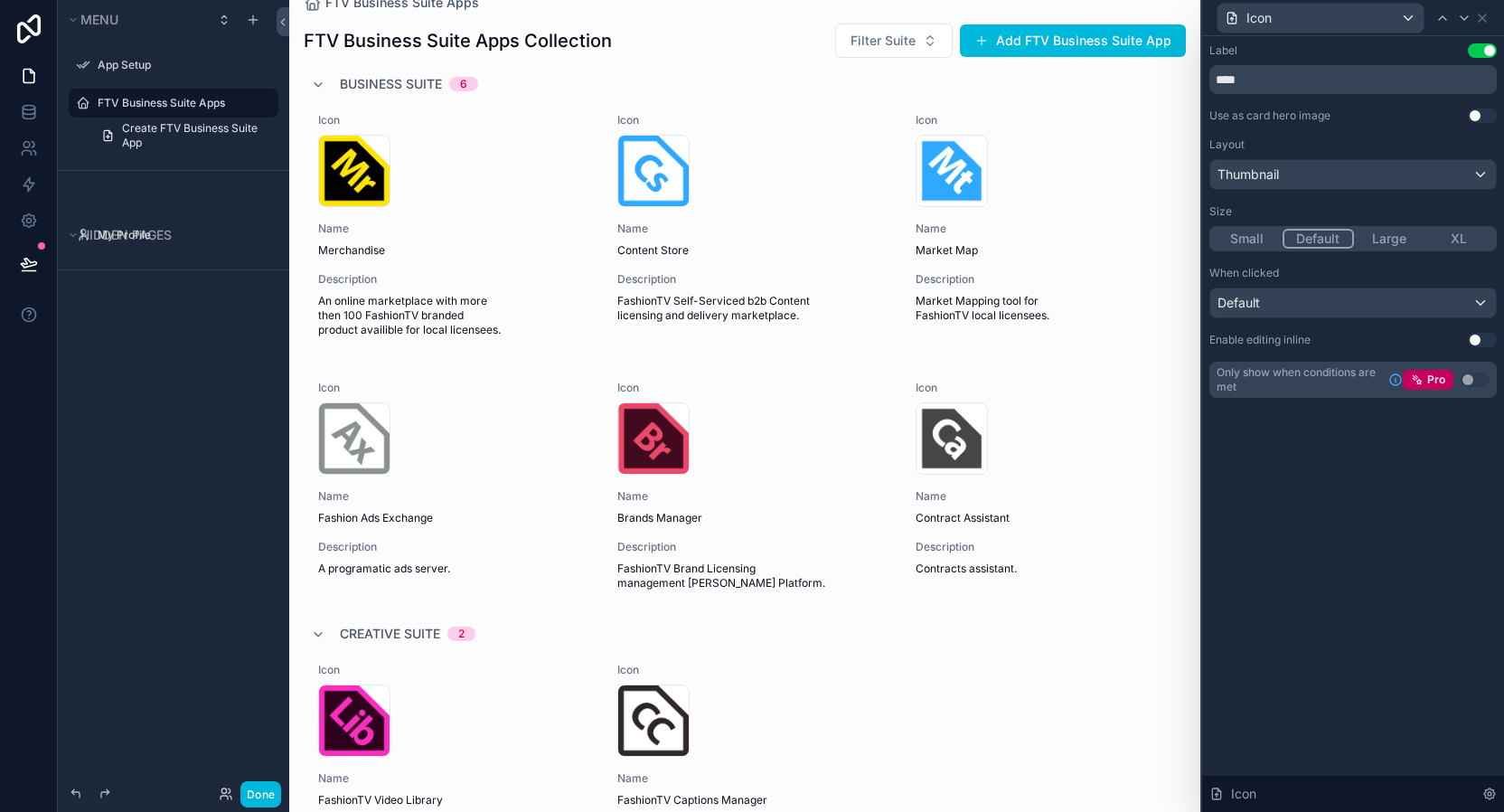
click at [1463, 234] on button "XL" at bounding box center [1460, 239] width 71 height 20
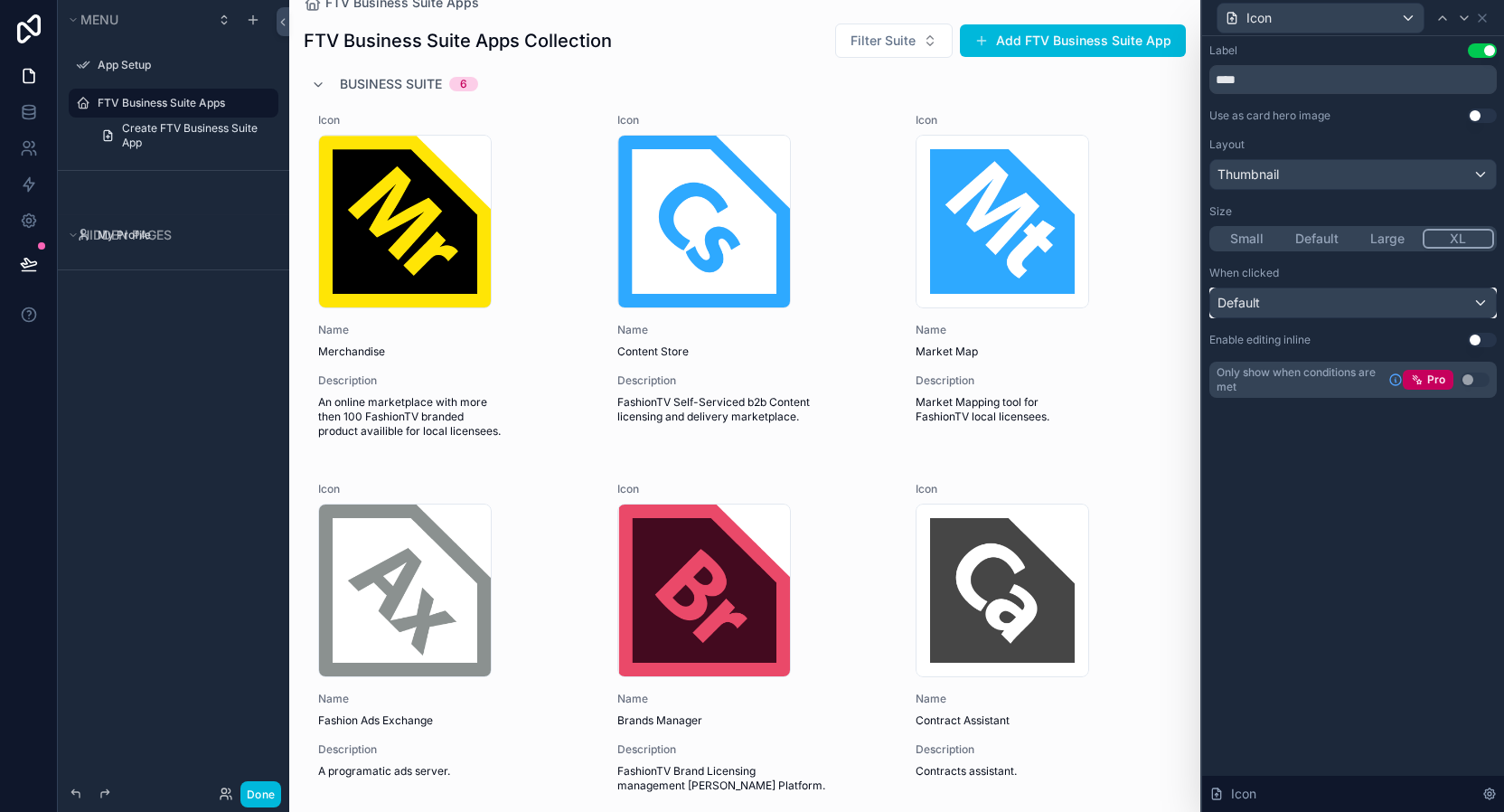
click at [1324, 297] on div "Default" at bounding box center [1352, 302] width 286 height 28
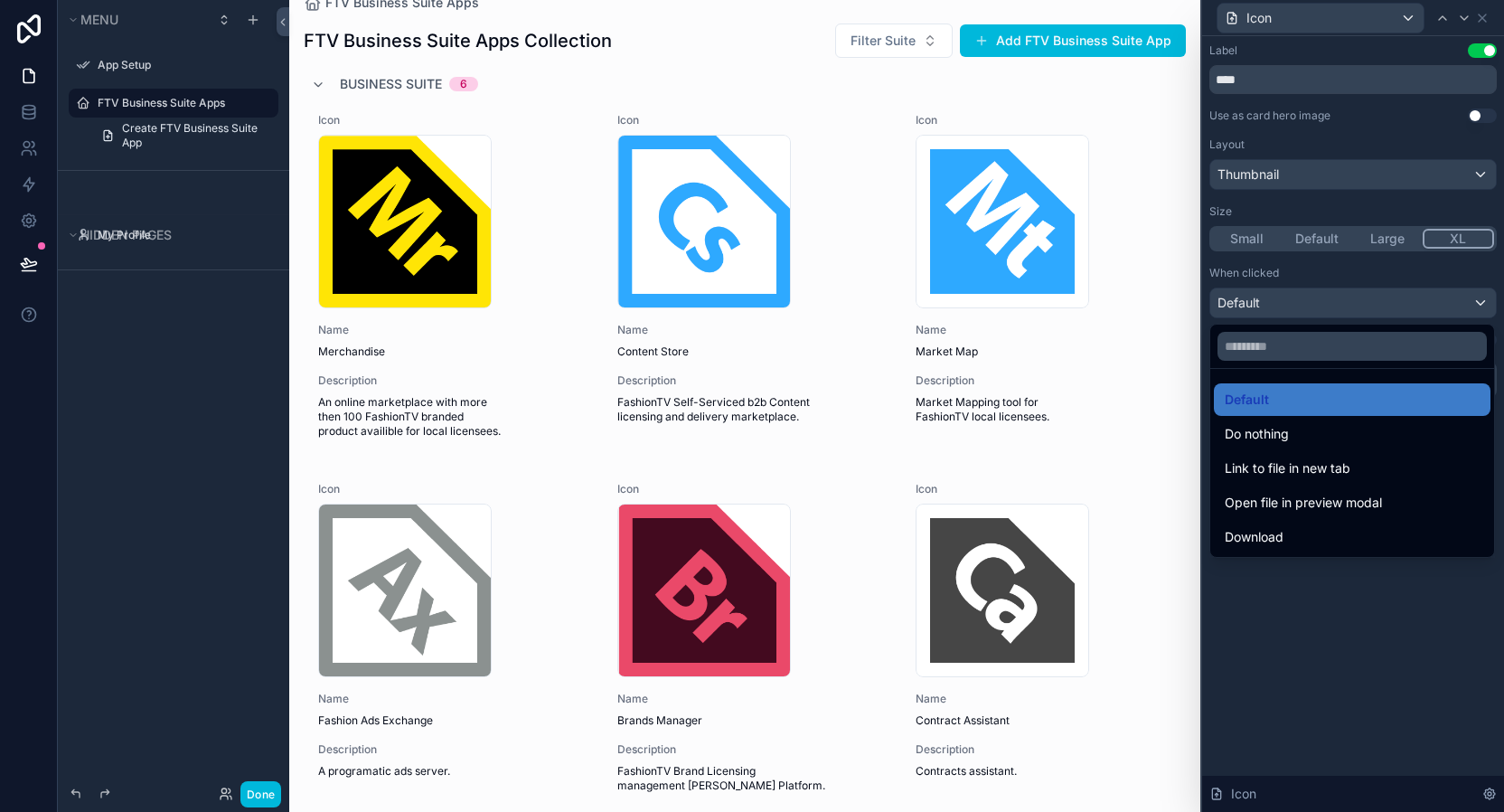
click at [1329, 301] on div at bounding box center [1353, 406] width 302 height 812
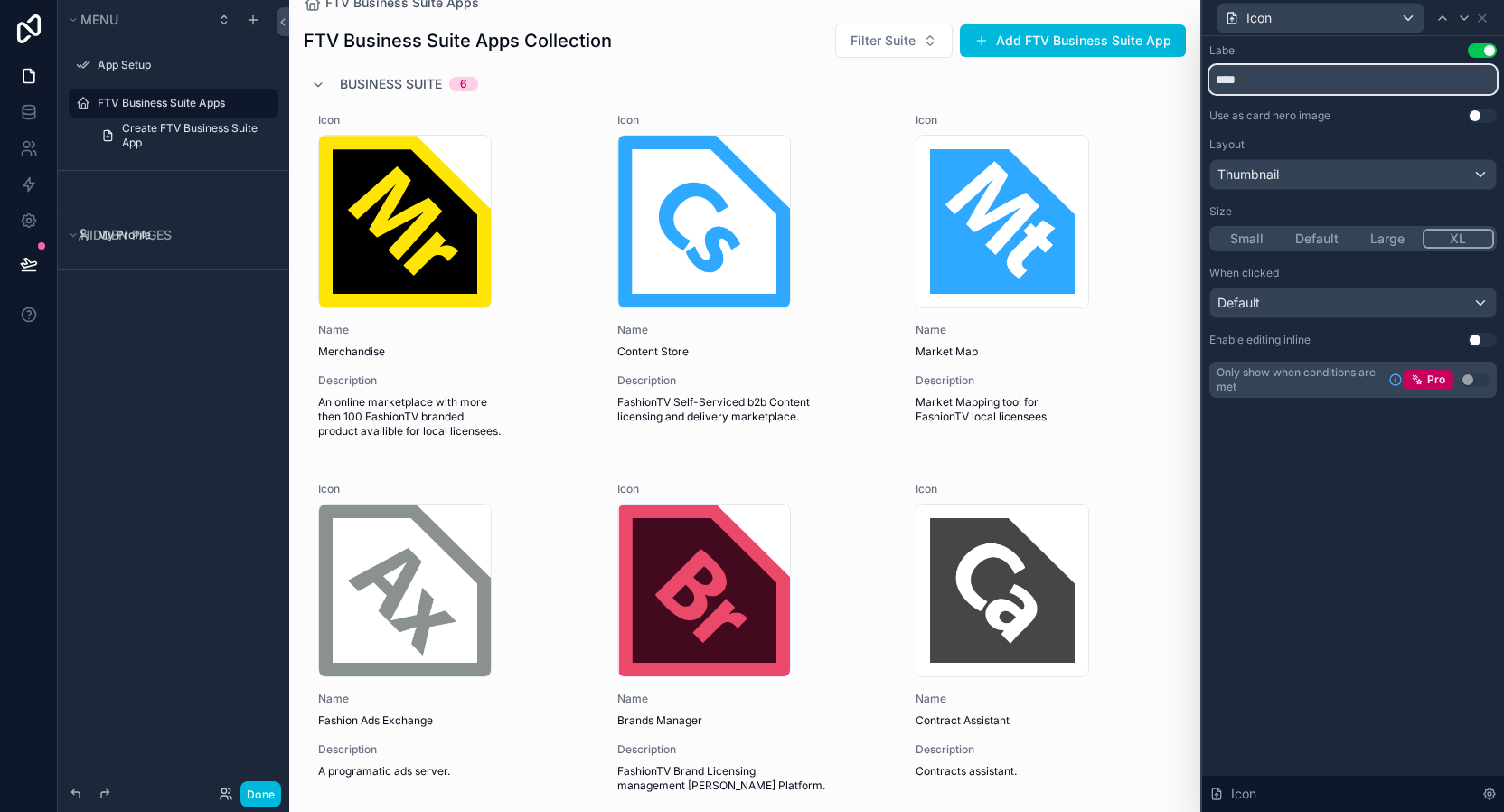
click at [1317, 85] on input "****" at bounding box center [1352, 79] width 288 height 28
click at [1480, 52] on button "Use setting" at bounding box center [1482, 51] width 28 height 15
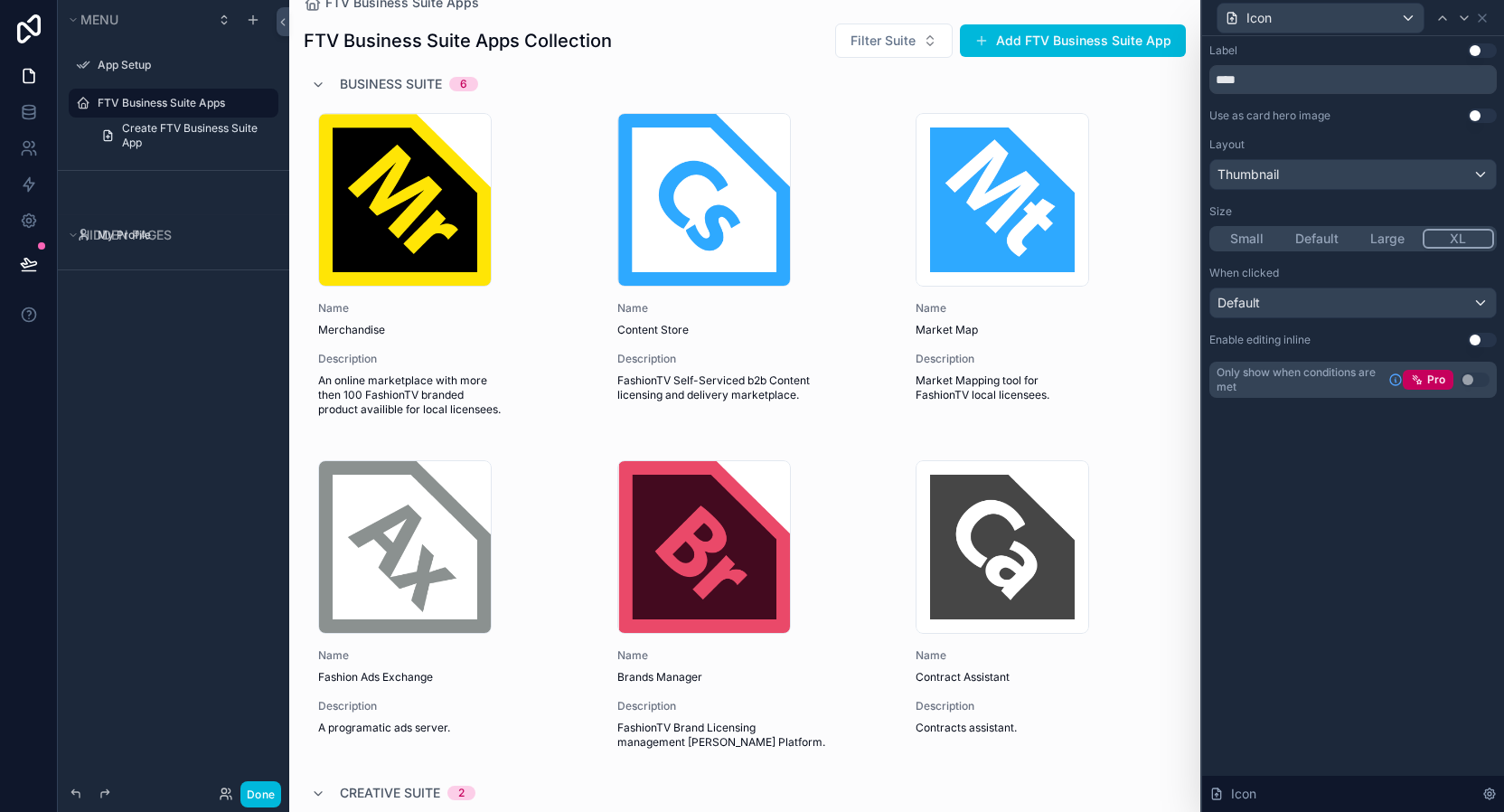
click at [1480, 52] on button "Use setting" at bounding box center [1482, 51] width 28 height 15
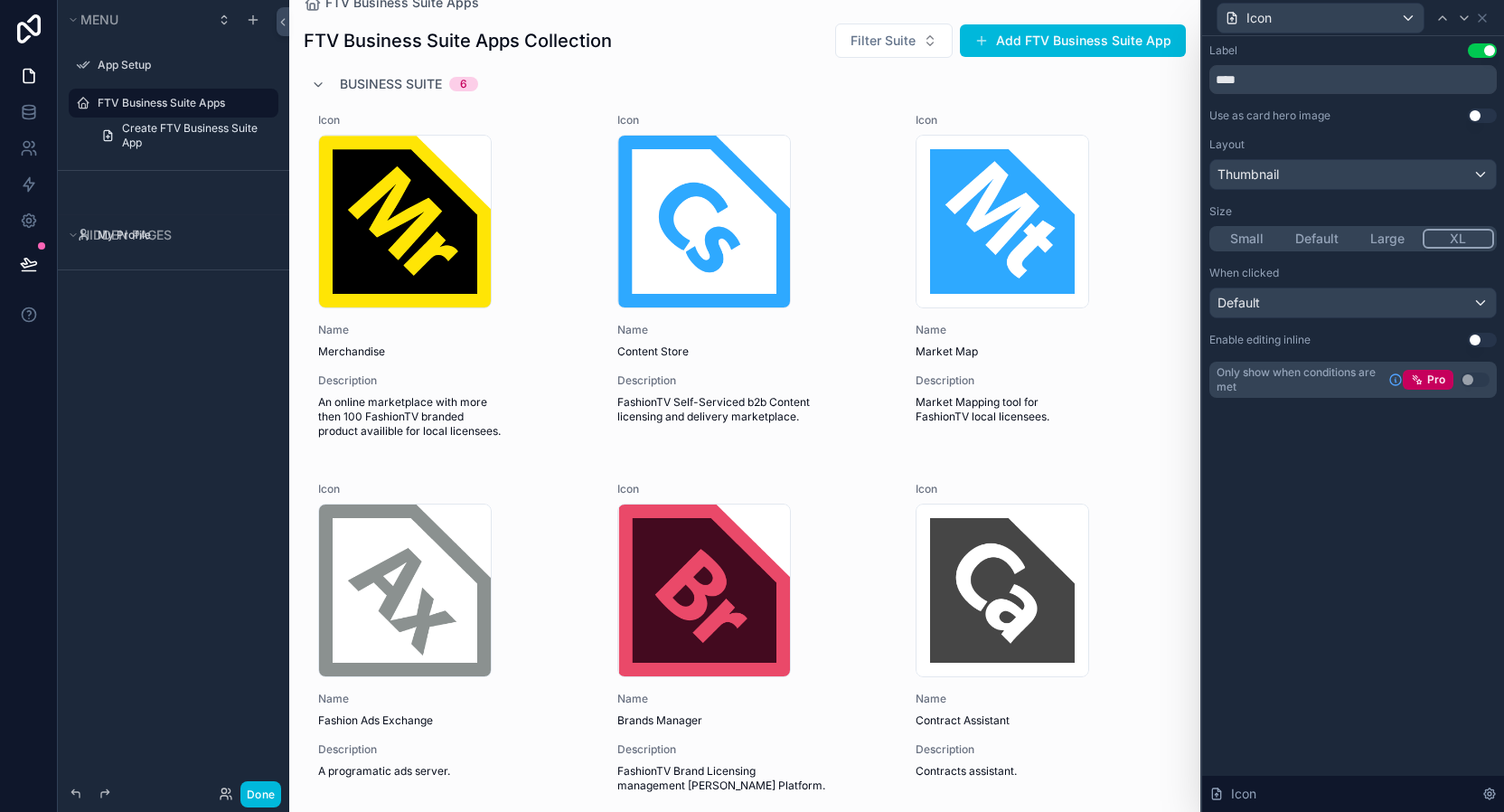
click at [1480, 52] on button "Use setting" at bounding box center [1482, 51] width 28 height 15
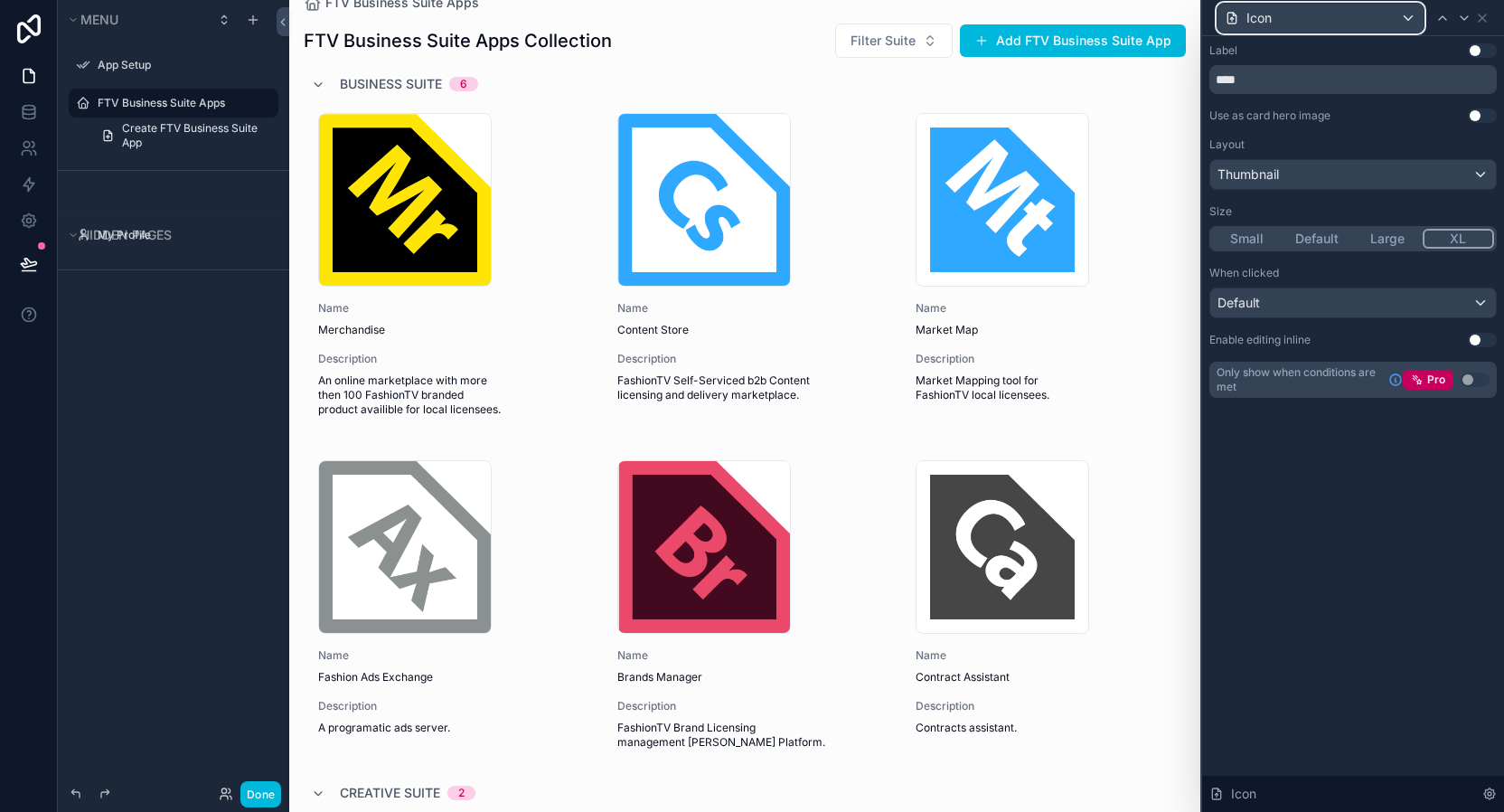
click at [1410, 15] on div "Icon" at bounding box center [1320, 17] width 206 height 28
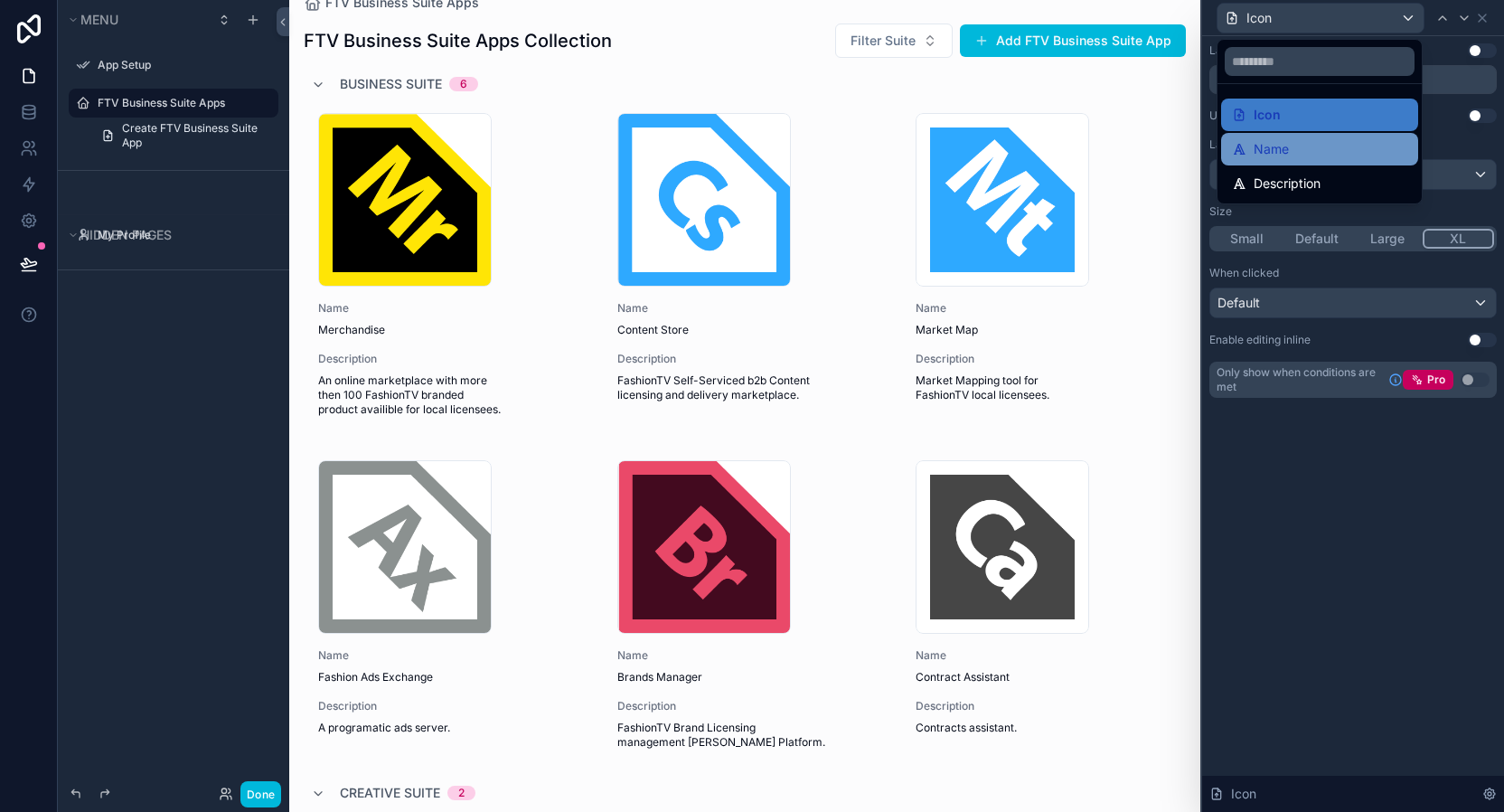
click at [1316, 147] on div "Name" at bounding box center [1319, 150] width 175 height 22
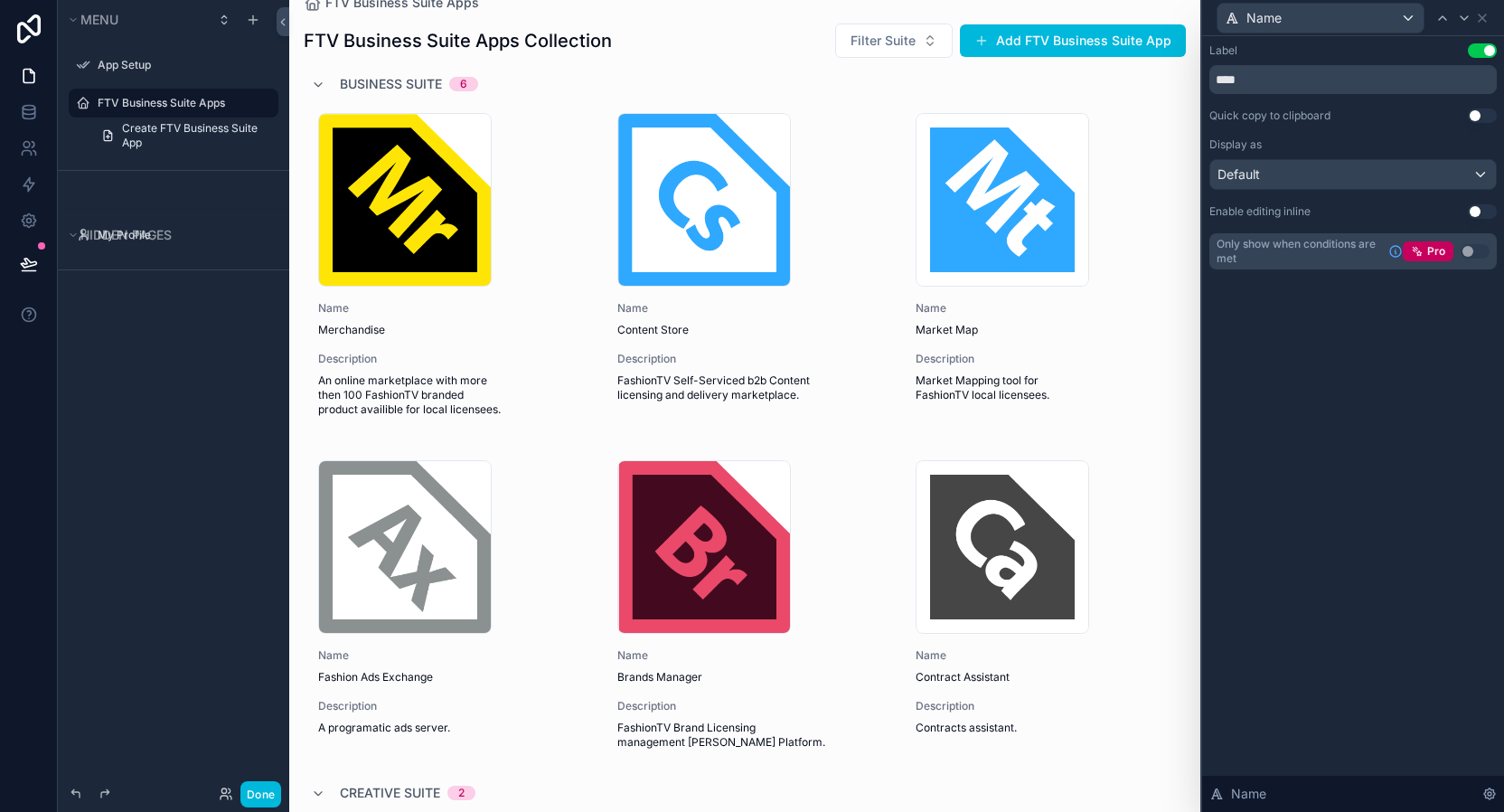
click at [1479, 52] on button "Use setting" at bounding box center [1482, 51] width 28 height 15
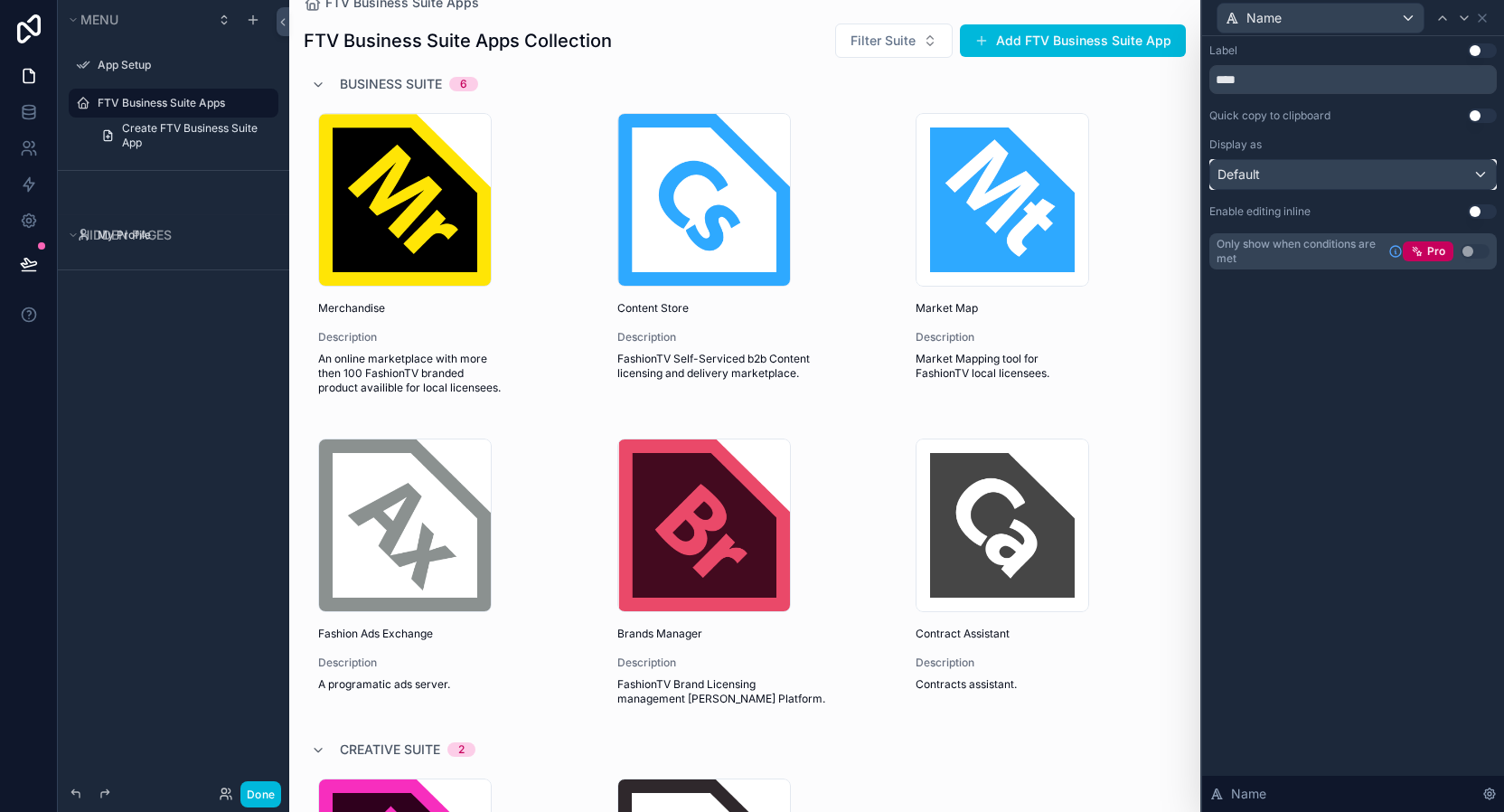
click at [1453, 177] on div "Default" at bounding box center [1352, 174] width 286 height 28
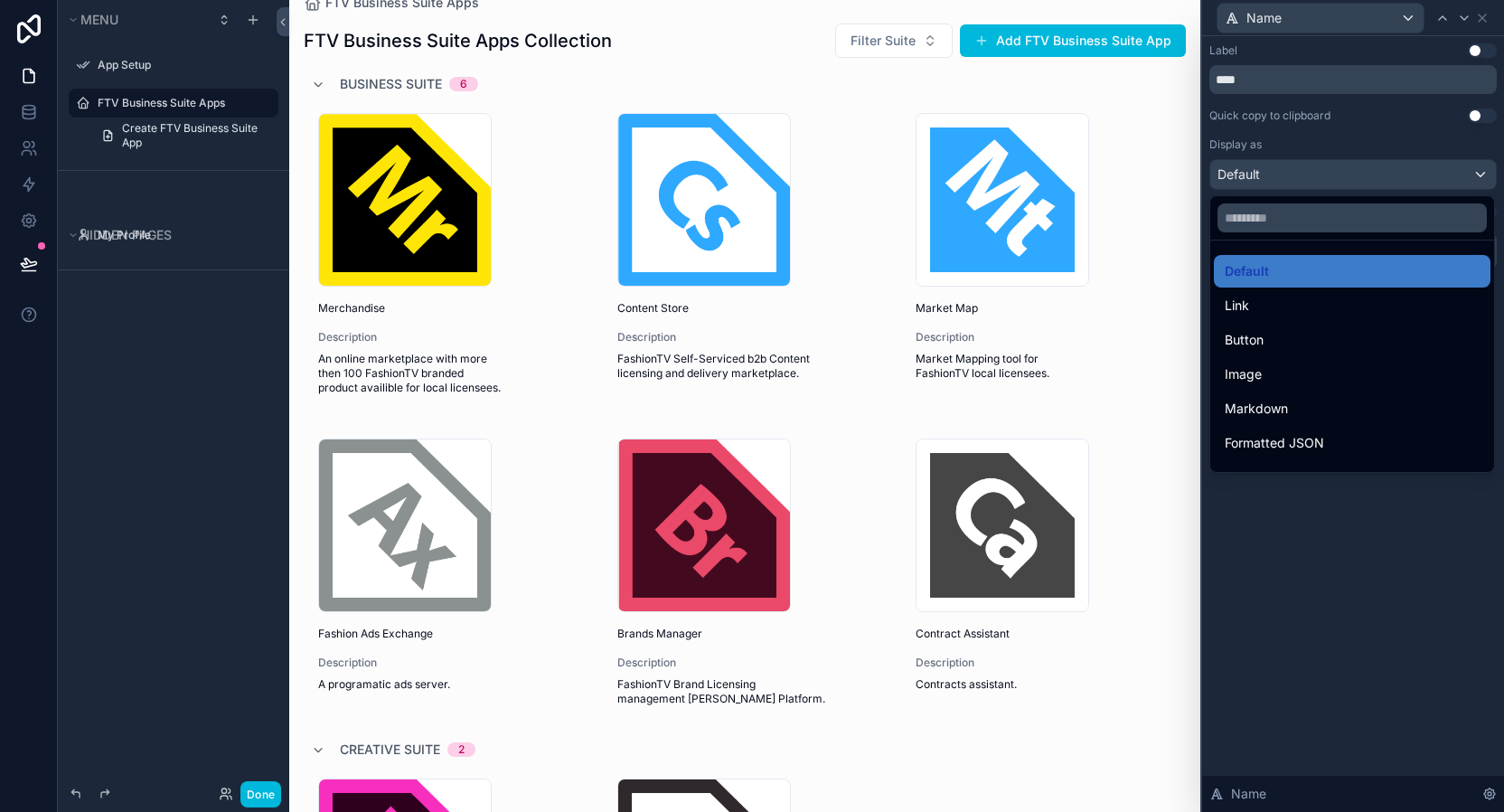
click at [1292, 524] on div at bounding box center [1353, 406] width 302 height 812
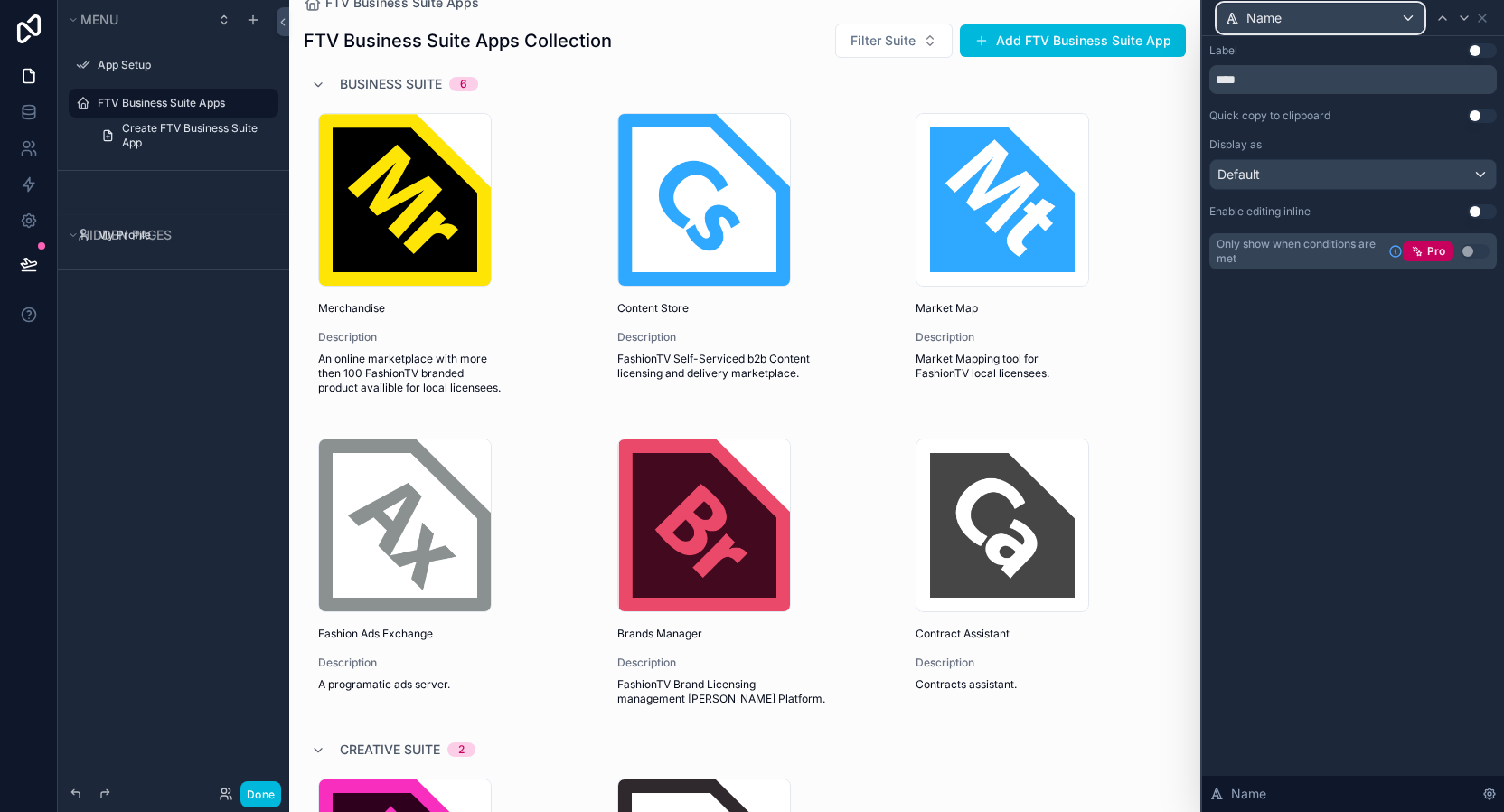
click at [1342, 9] on div "Name" at bounding box center [1320, 17] width 206 height 28
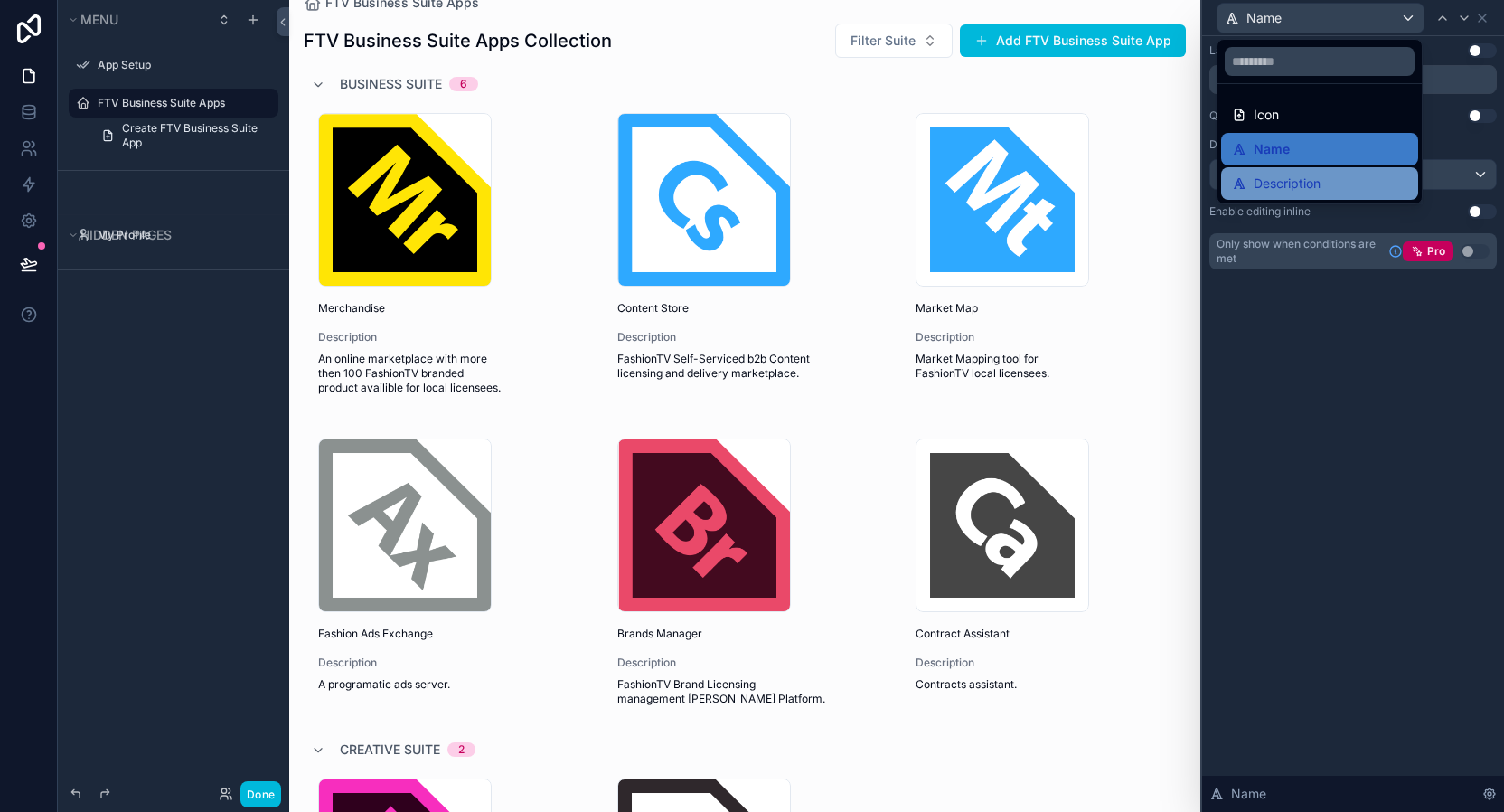
click at [1303, 182] on span "Description" at bounding box center [1287, 184] width 67 height 22
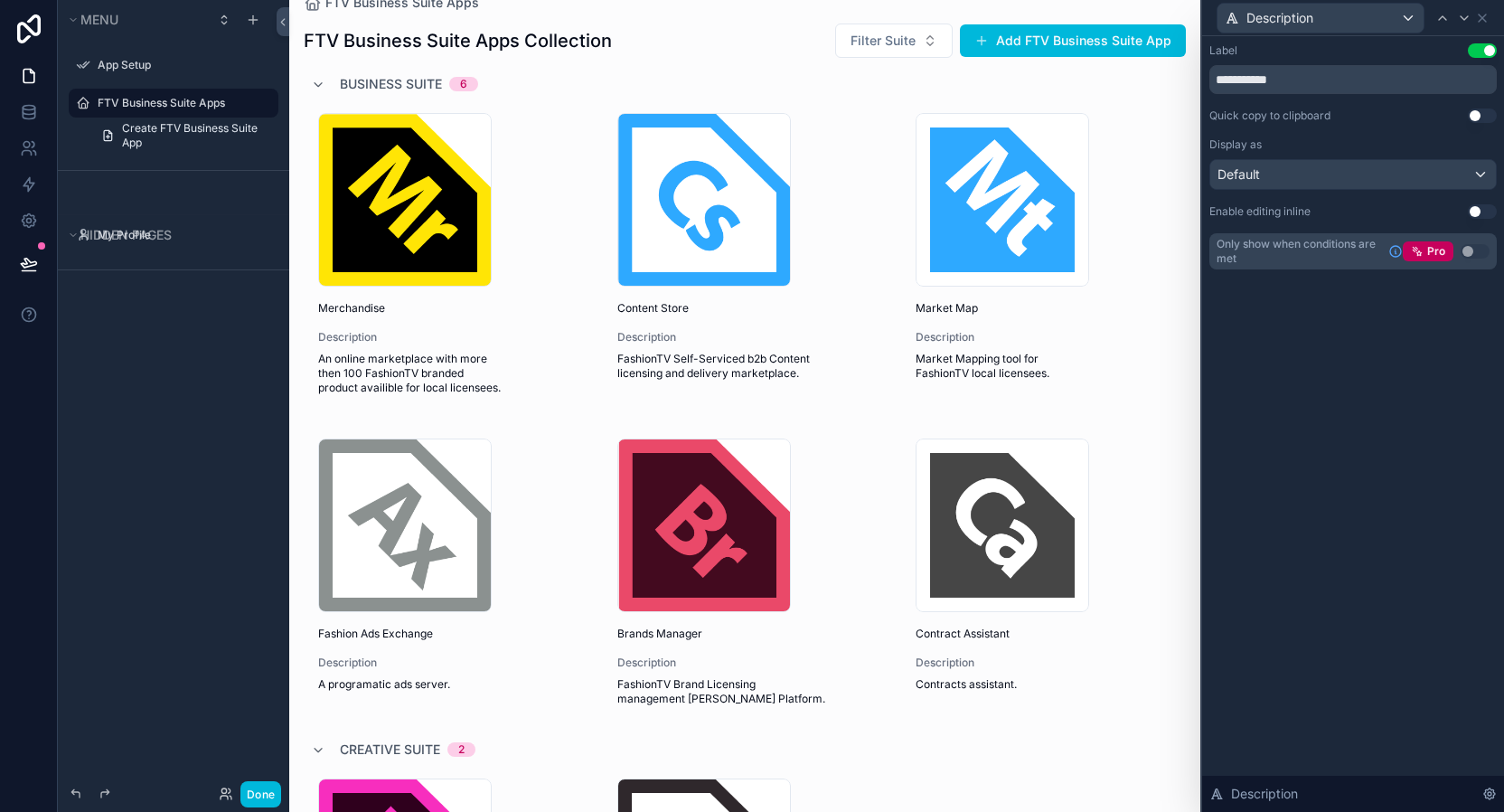
click at [1480, 55] on button "Use setting" at bounding box center [1482, 51] width 28 height 15
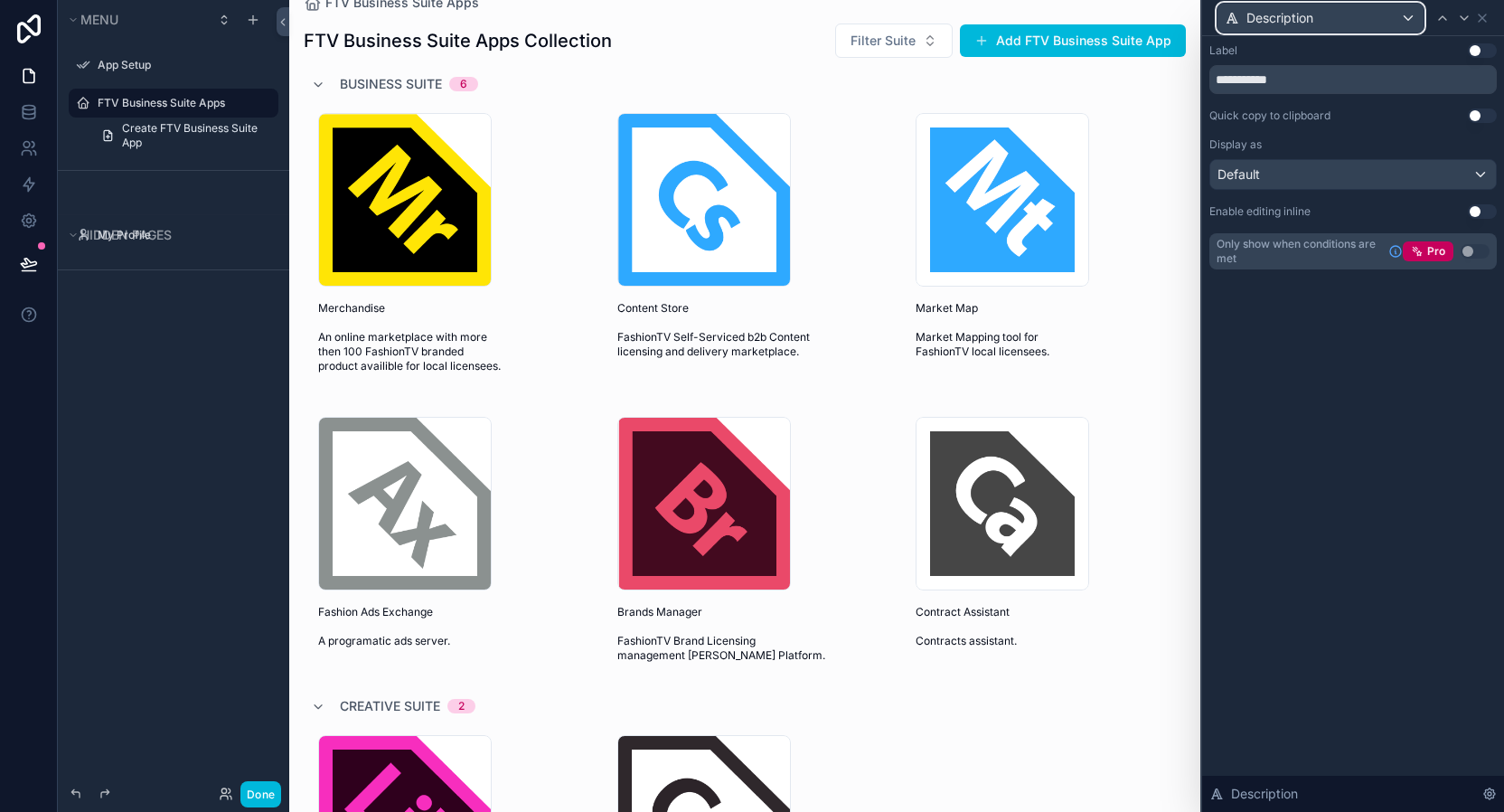
click at [1342, 16] on div "Description" at bounding box center [1320, 17] width 206 height 28
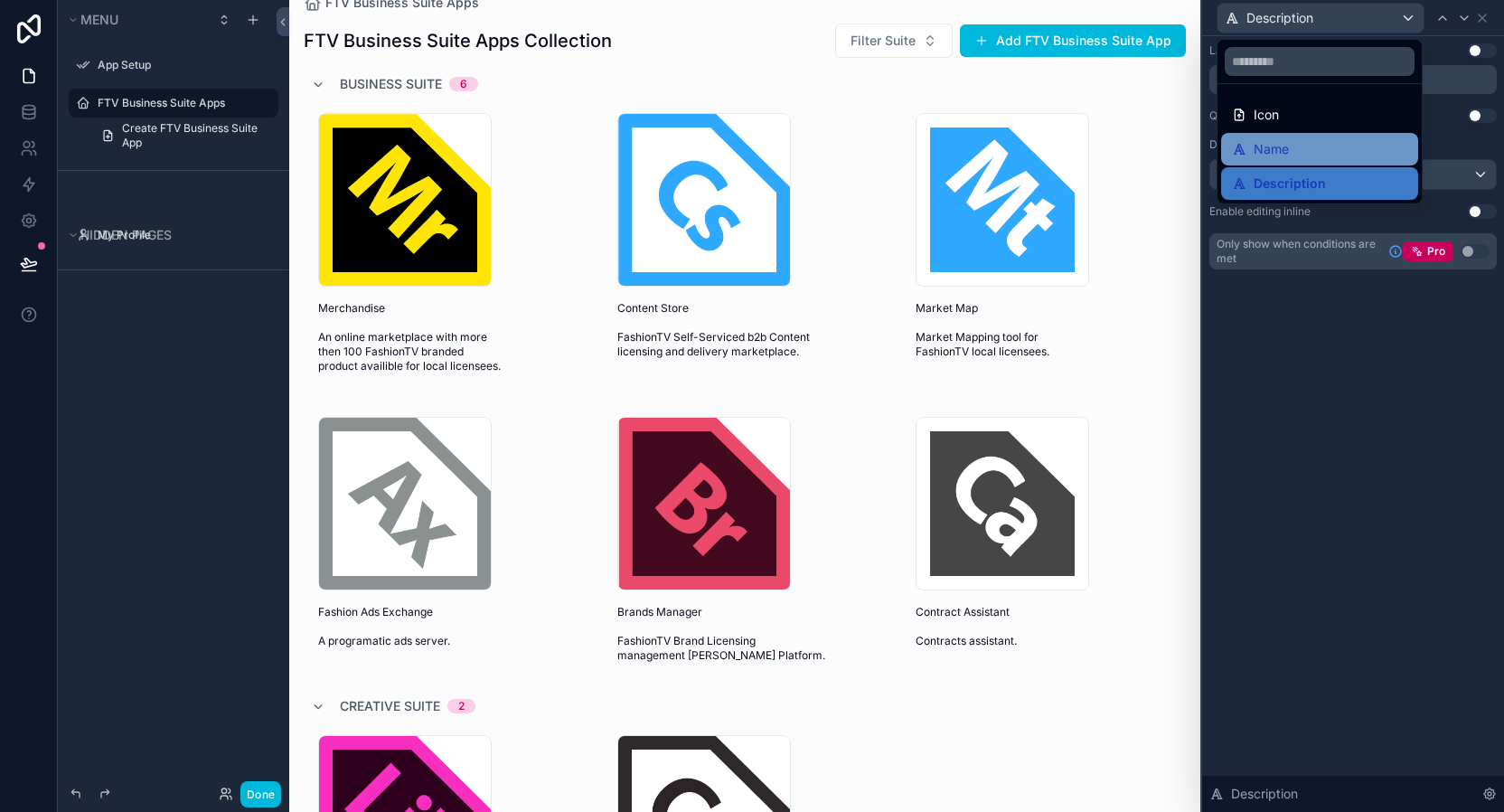
click at [1290, 140] on div "Name" at bounding box center [1319, 150] width 175 height 22
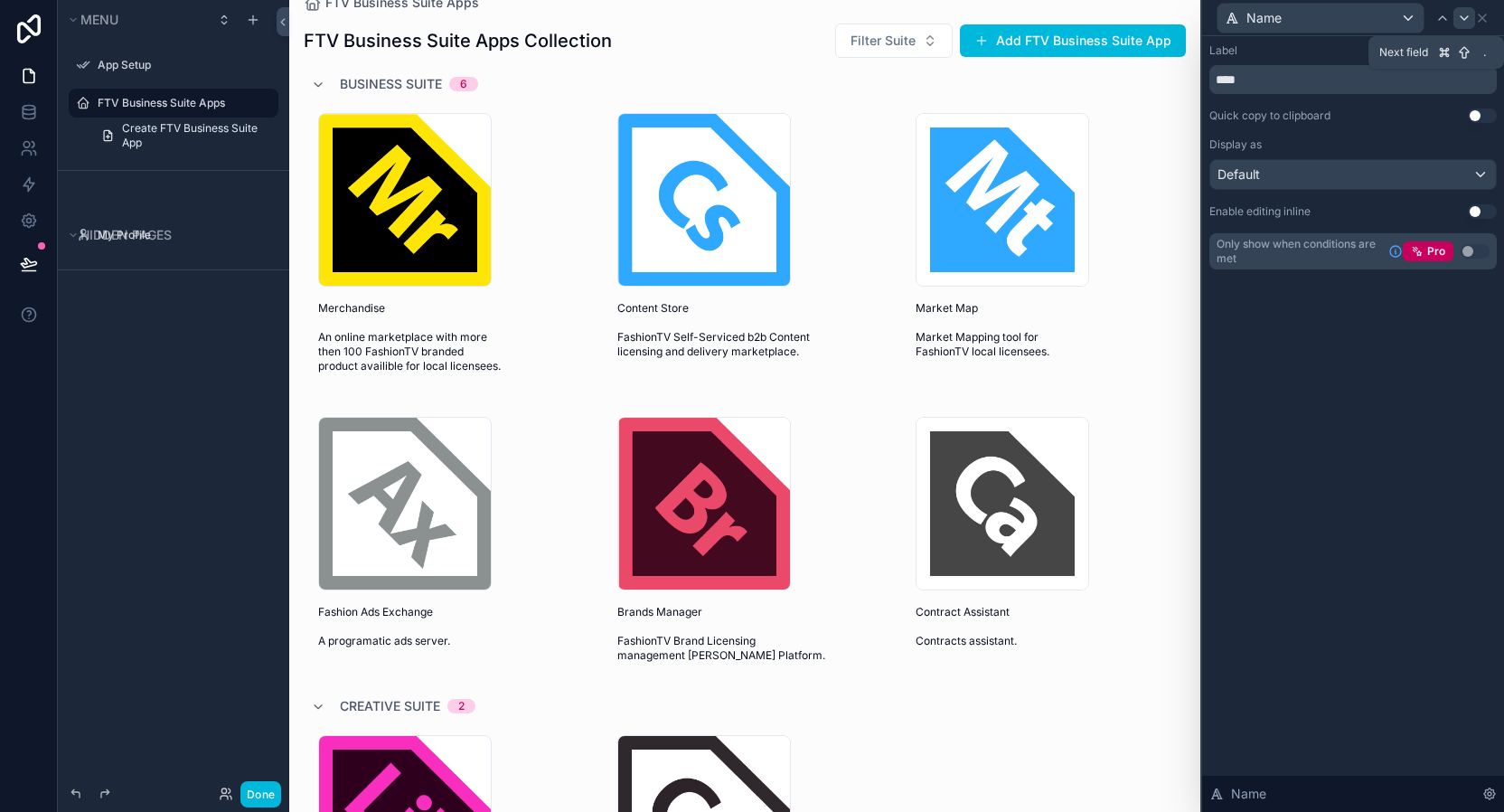
click at [1457, 17] on icon at bounding box center [1464, 18] width 15 height 15
click at [1433, 17] on div at bounding box center [1442, 18] width 22 height 22
click at [1480, 176] on div "Default" at bounding box center [1352, 174] width 286 height 28
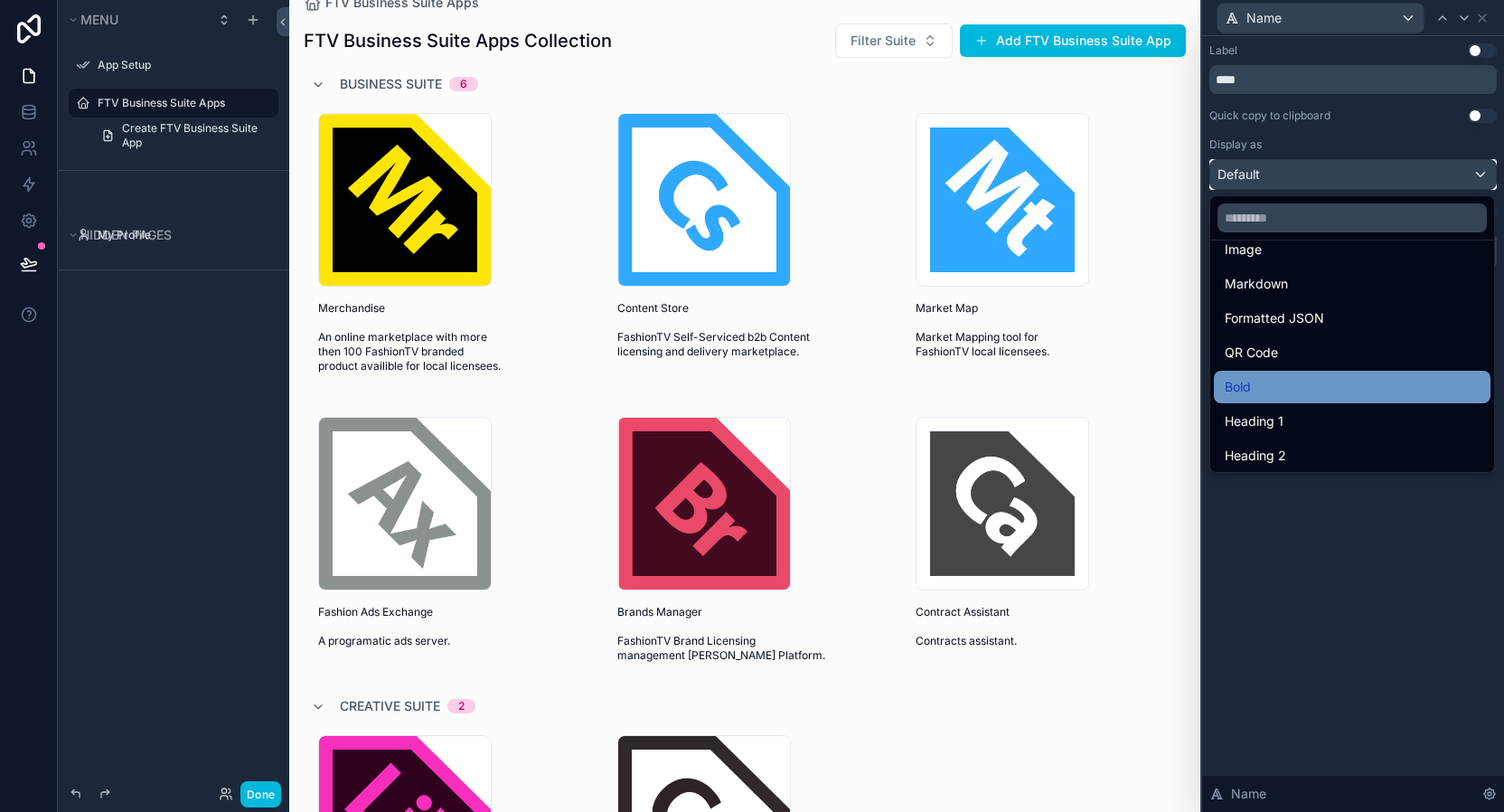
scroll to position [130, 0]
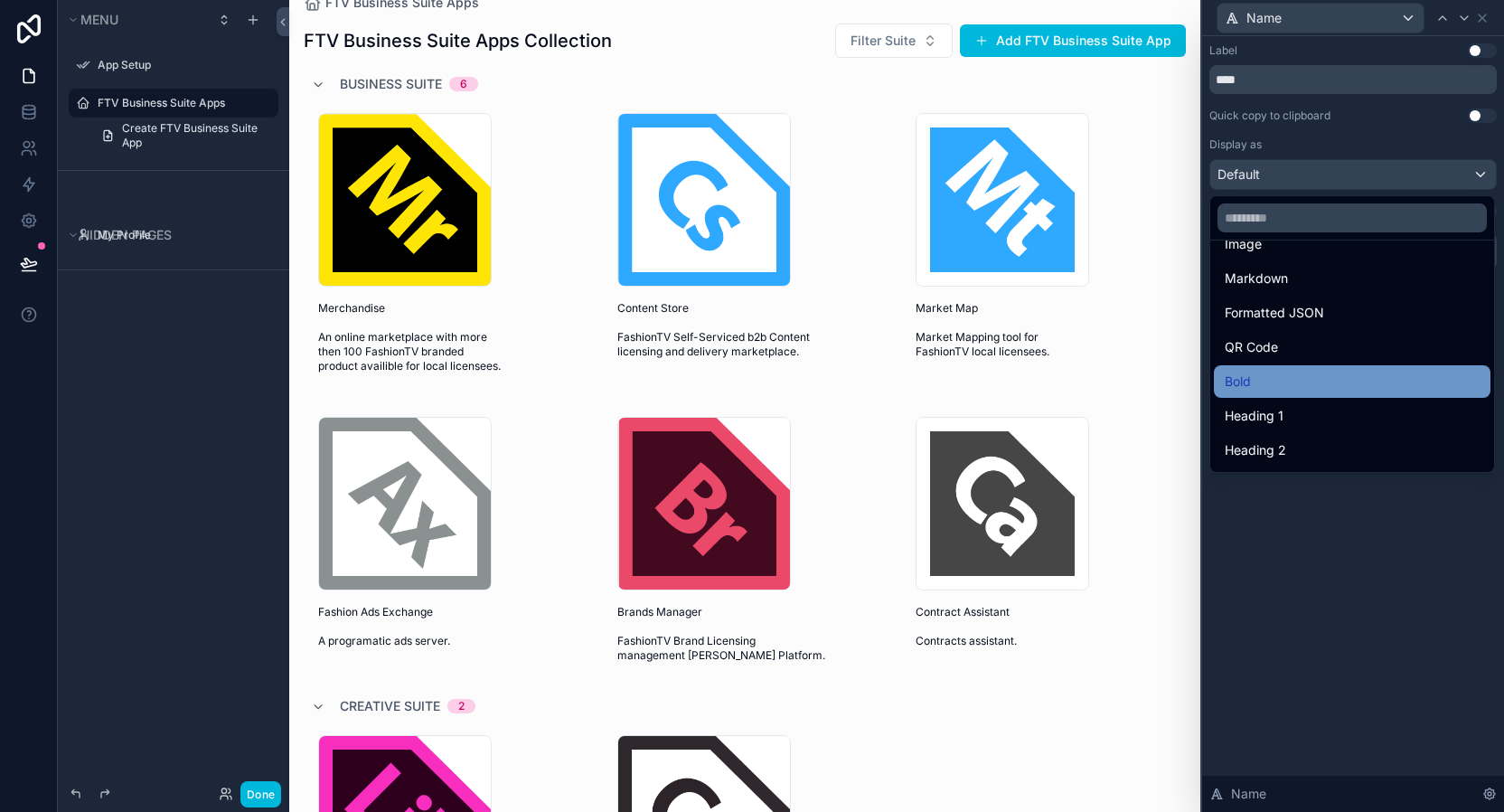
click at [1371, 372] on div "Bold" at bounding box center [1351, 381] width 254 height 22
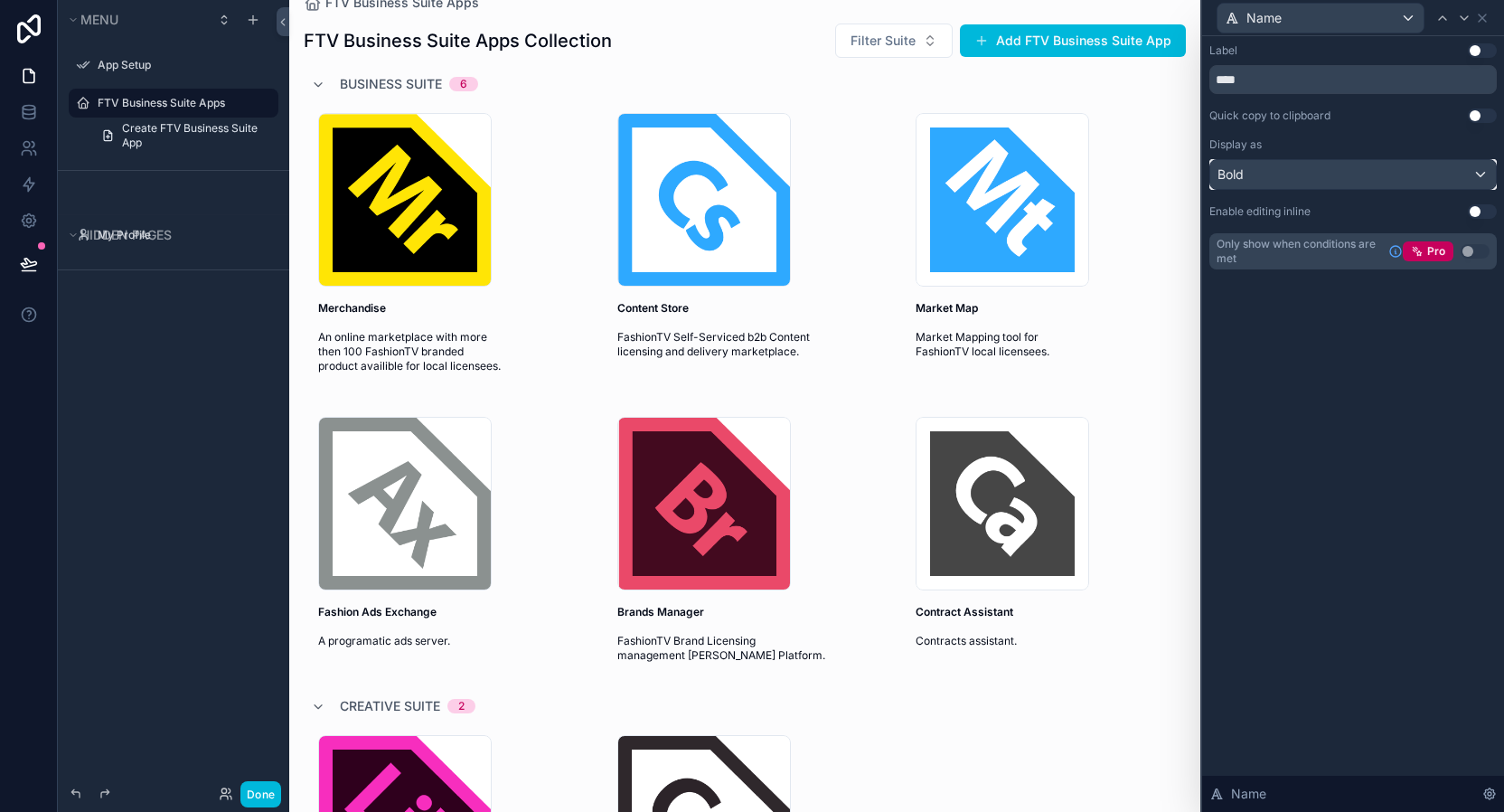
click at [1450, 179] on div "Bold" at bounding box center [1352, 174] width 286 height 28
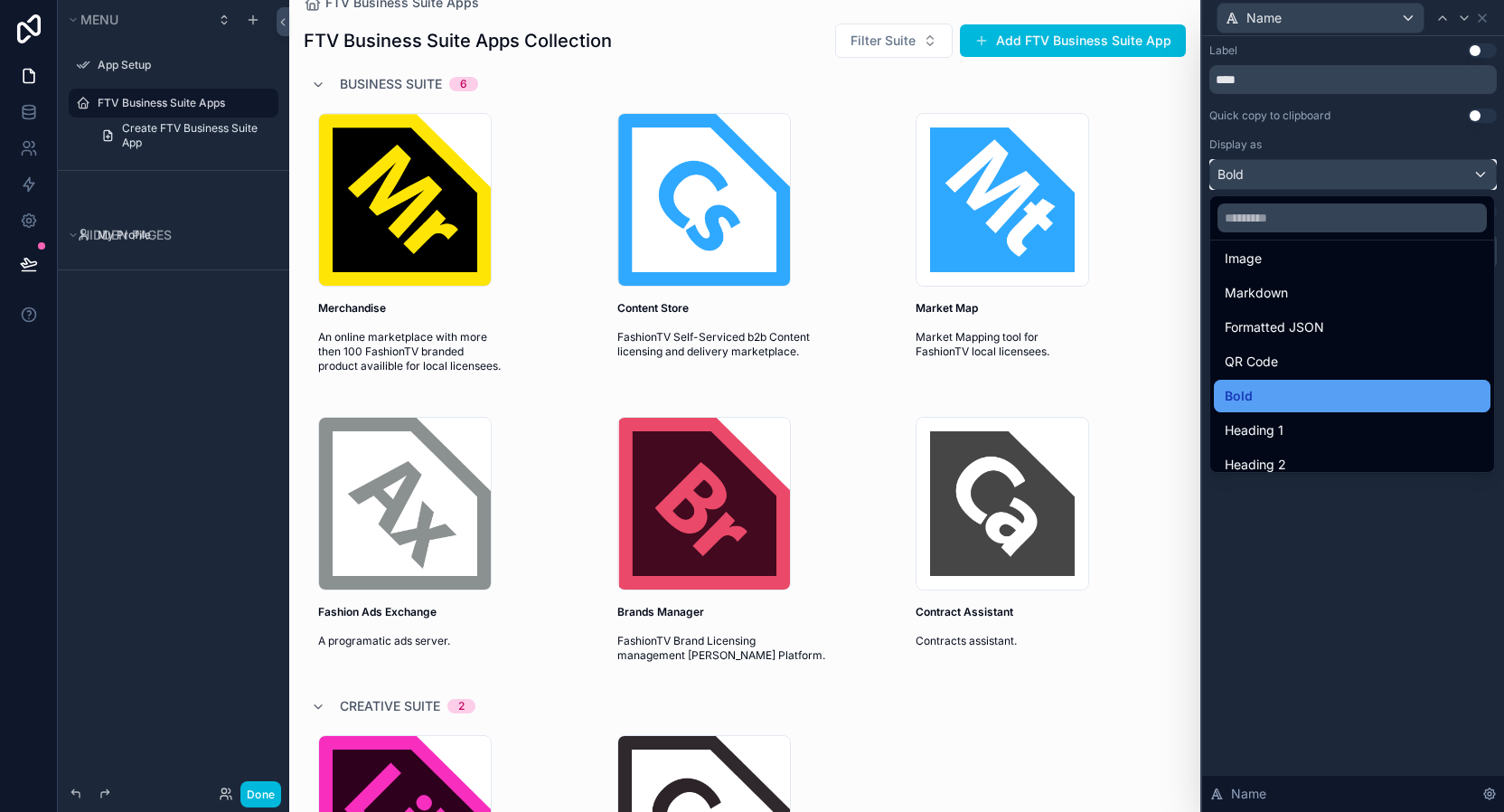
scroll to position [122, 0]
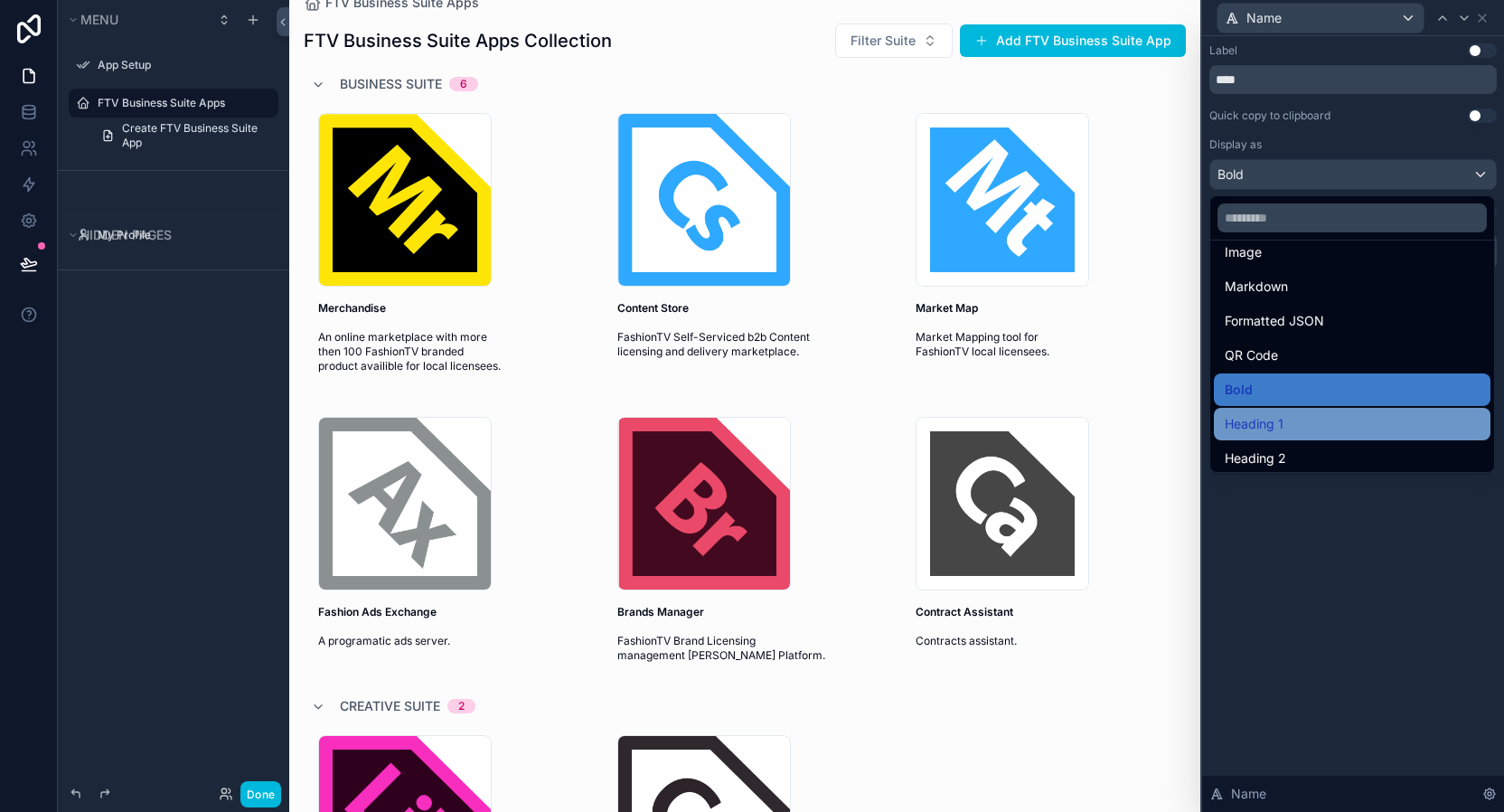
click at [1235, 430] on span "Heading 1" at bounding box center [1254, 424] width 59 height 22
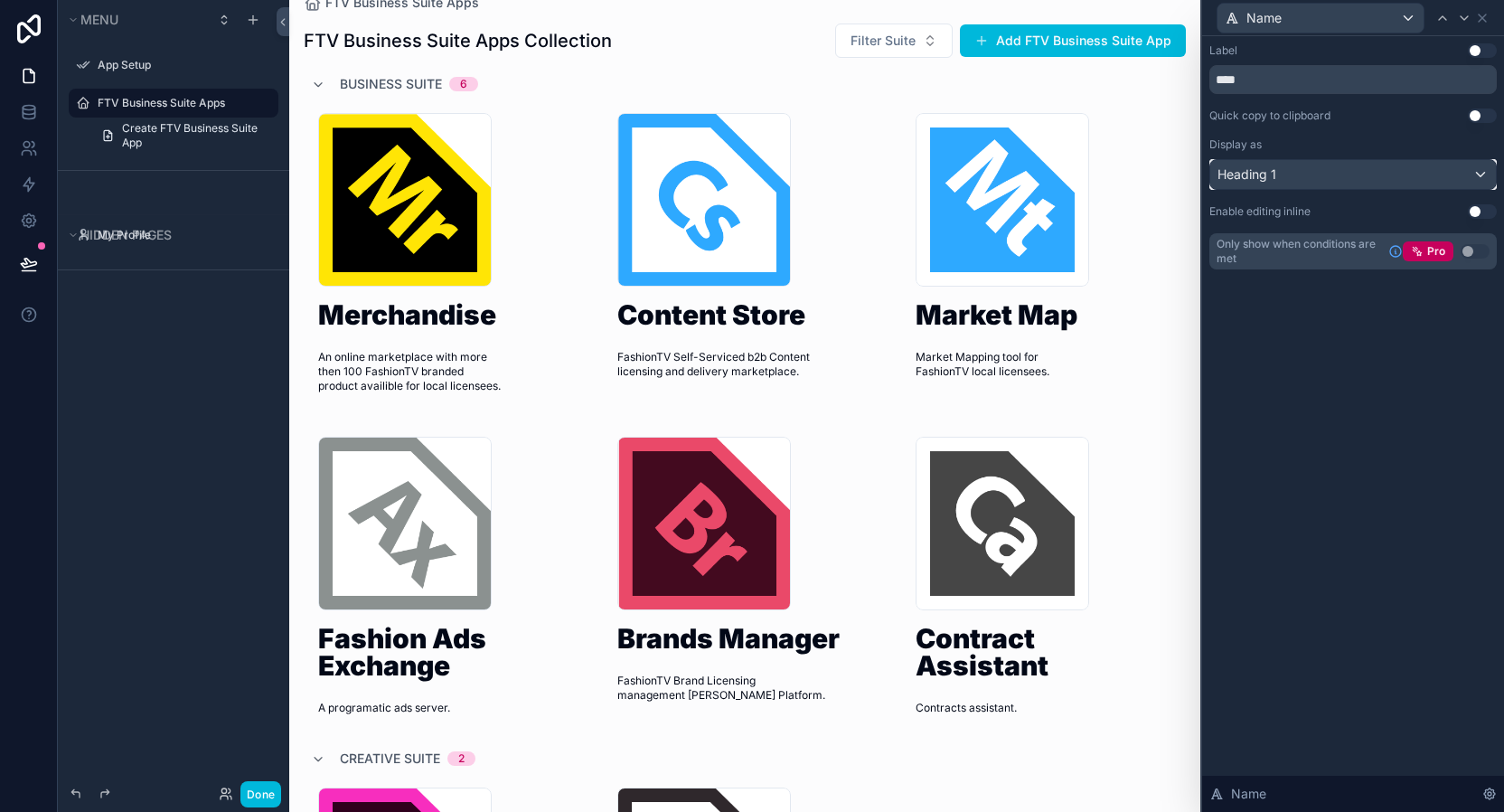
click at [1377, 173] on div "Heading 1" at bounding box center [1352, 174] width 286 height 28
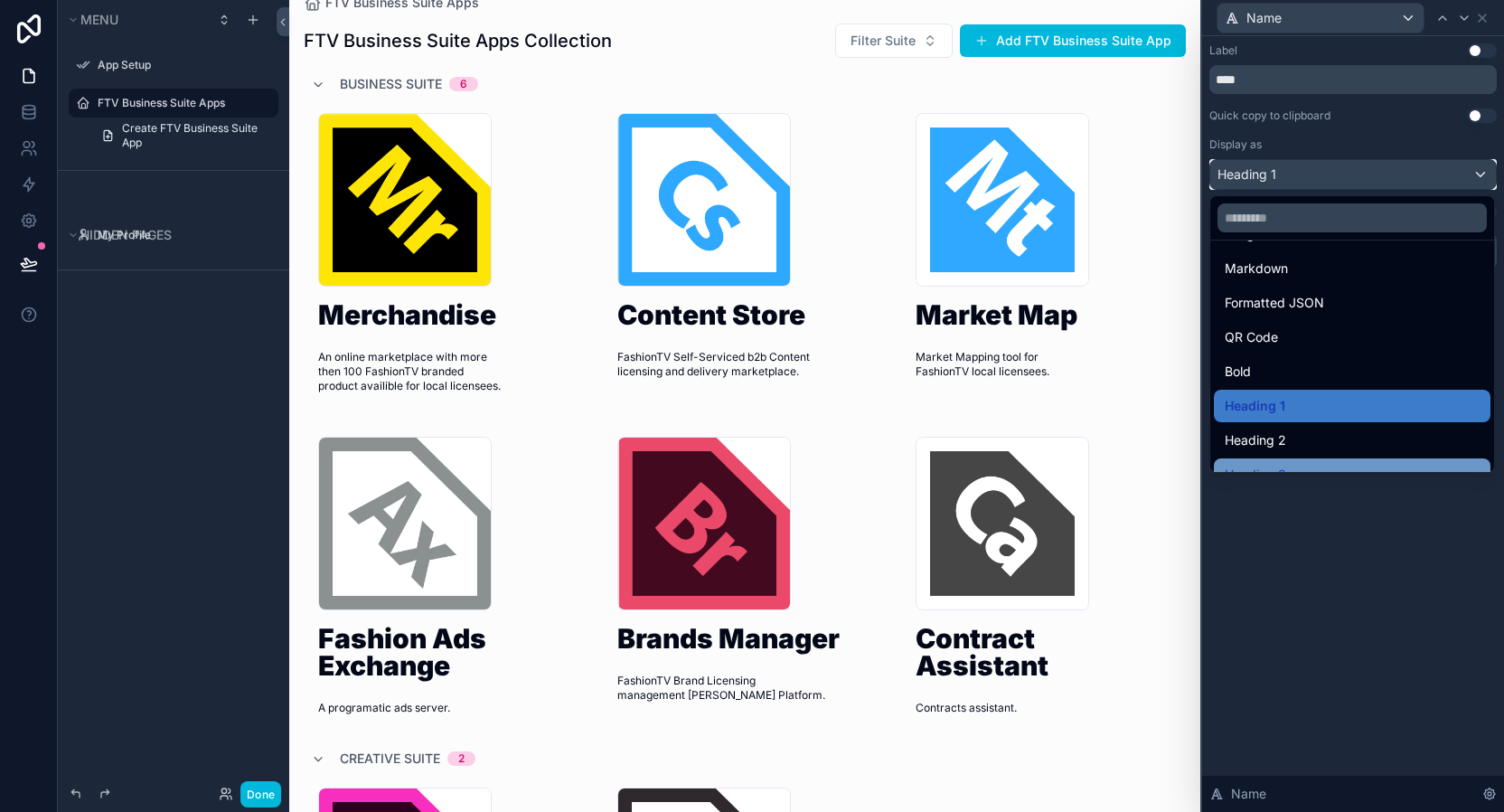
scroll to position [172, 0]
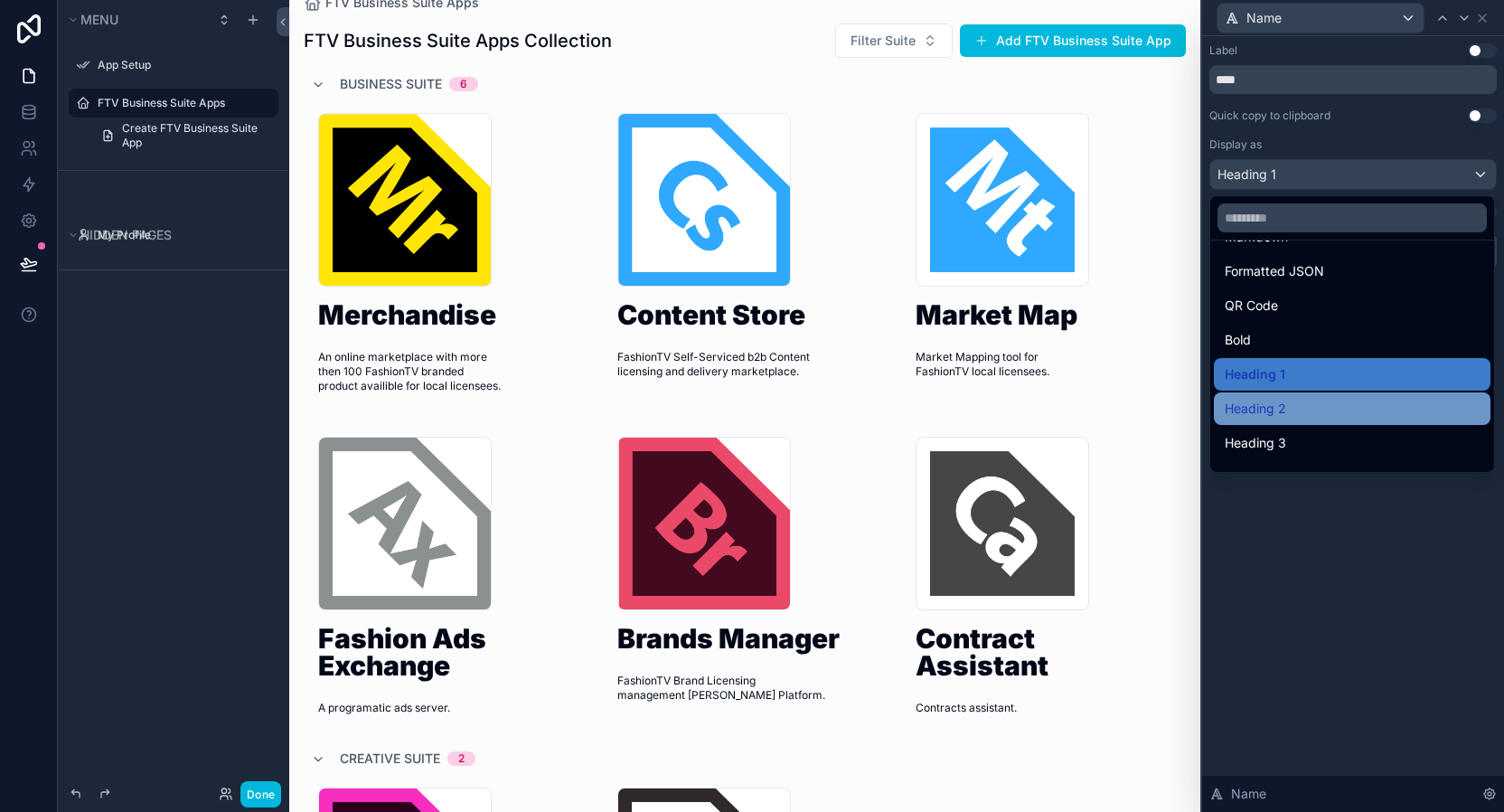
click at [1289, 415] on div "Heading 2" at bounding box center [1351, 409] width 254 height 22
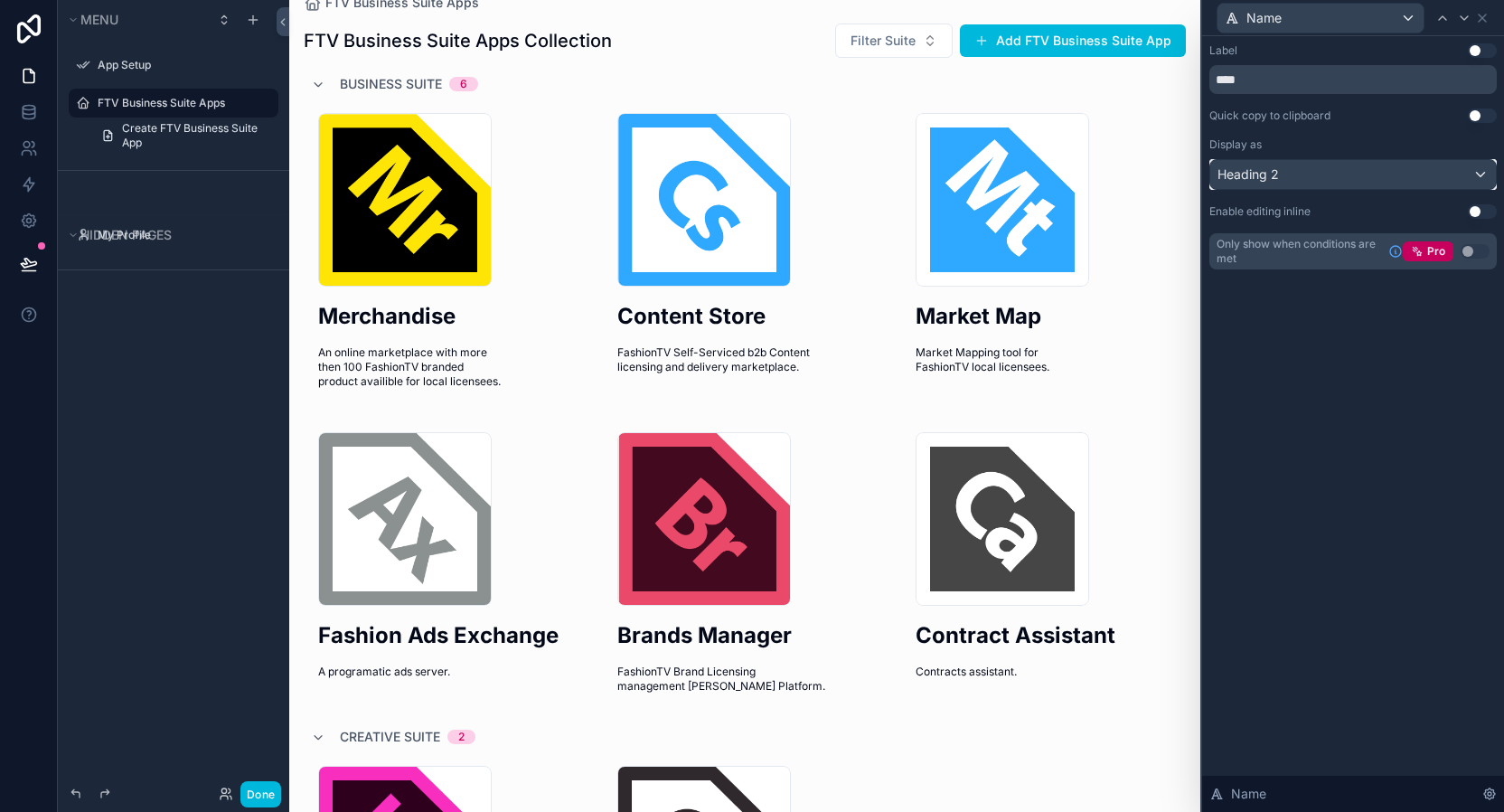
click at [1400, 165] on div "Heading 2" at bounding box center [1352, 174] width 286 height 28
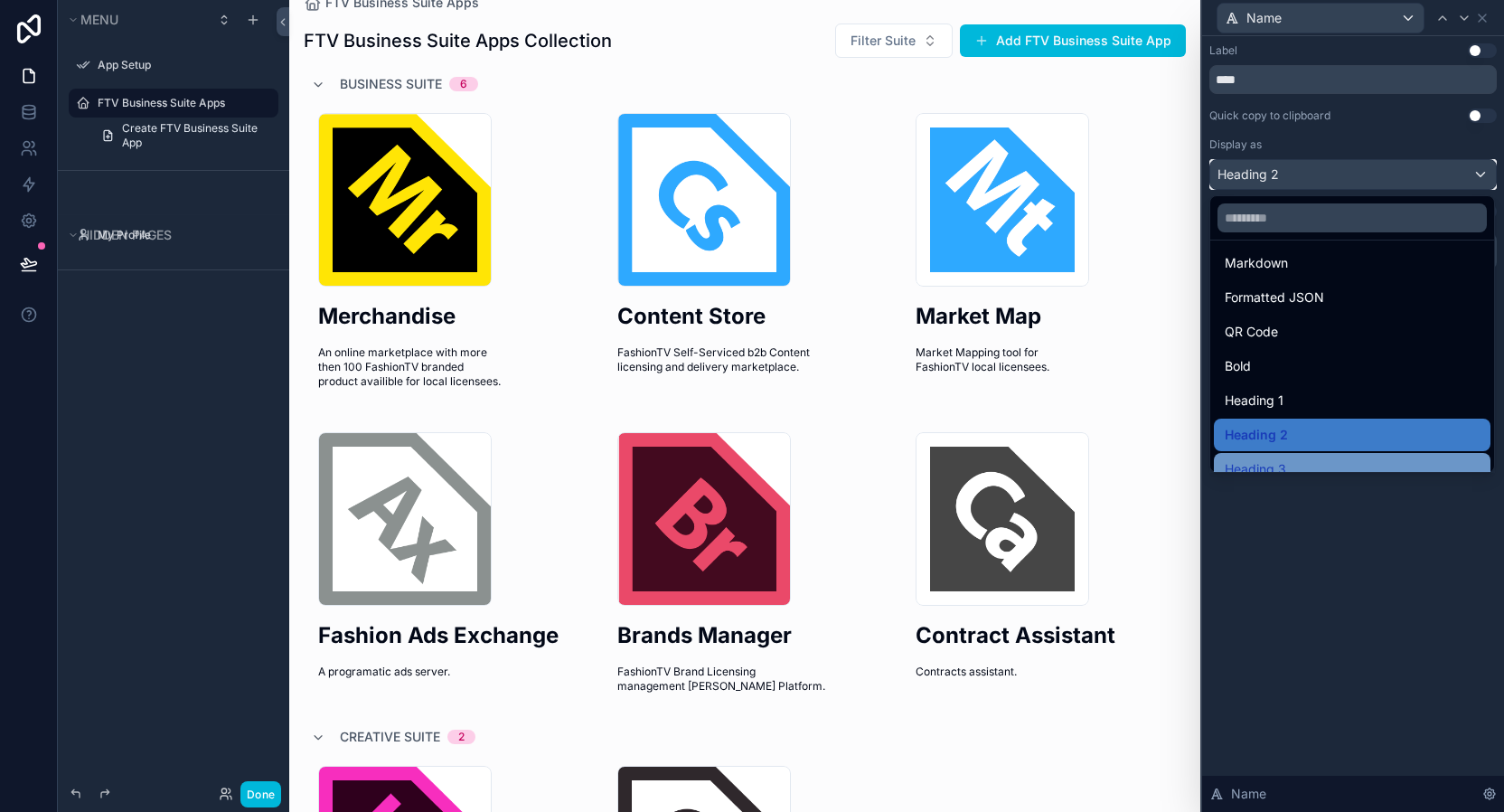
scroll to position [197, 0]
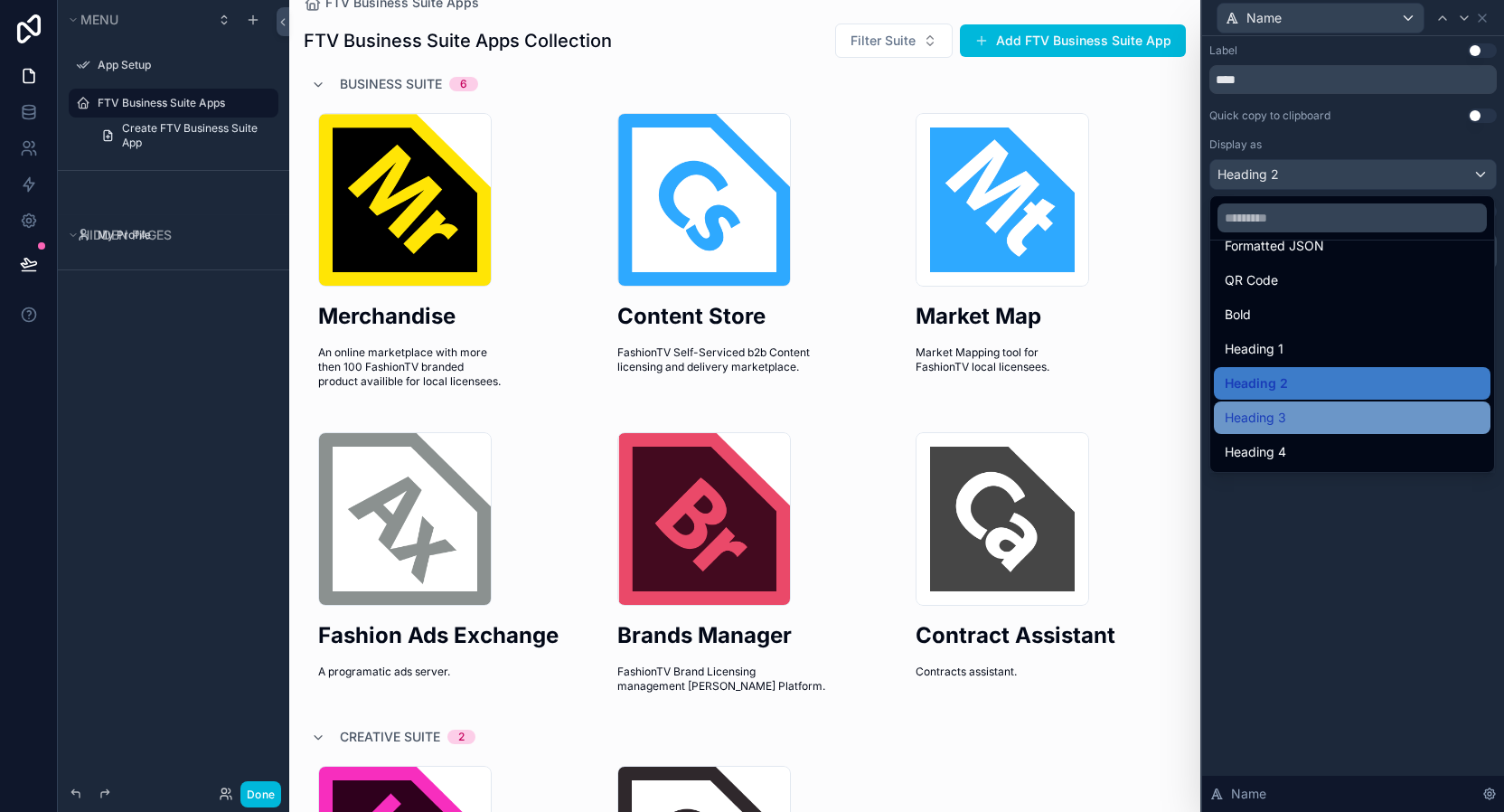
click at [1295, 420] on div "Heading 3" at bounding box center [1351, 418] width 254 height 22
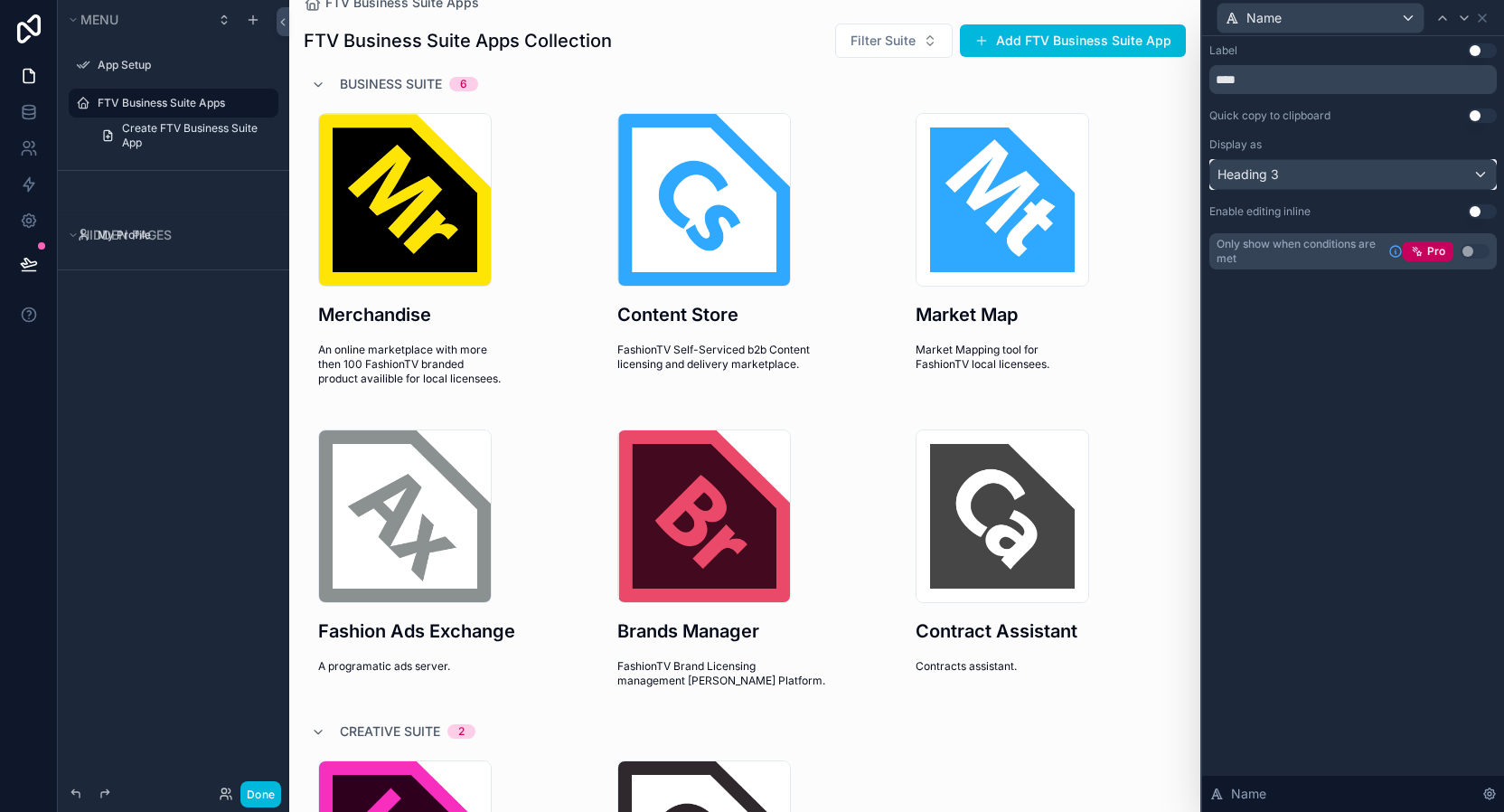
click at [1372, 178] on div "Heading 3" at bounding box center [1352, 174] width 286 height 28
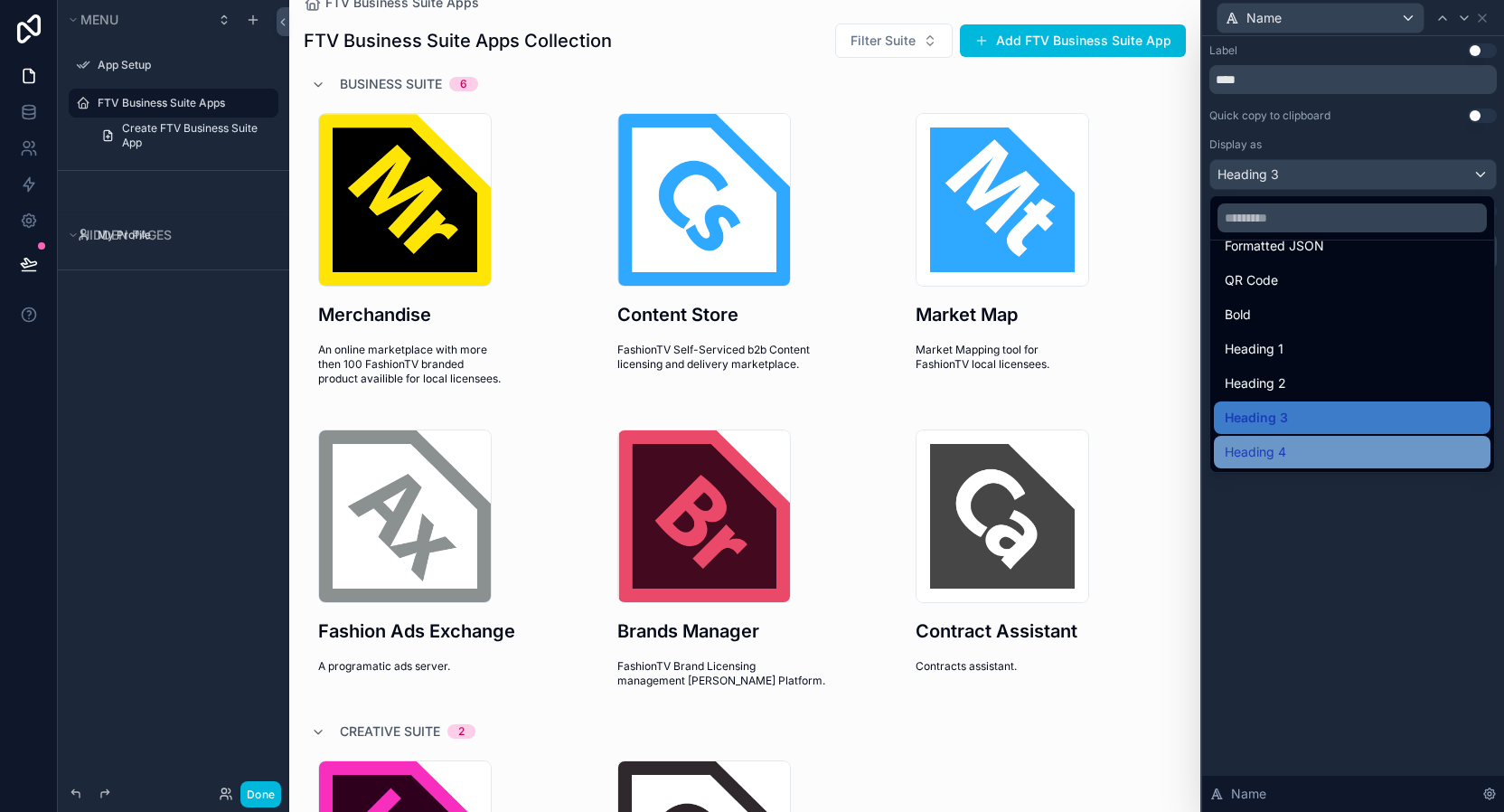
click at [1284, 441] on span "Heading 4" at bounding box center [1255, 452] width 62 height 22
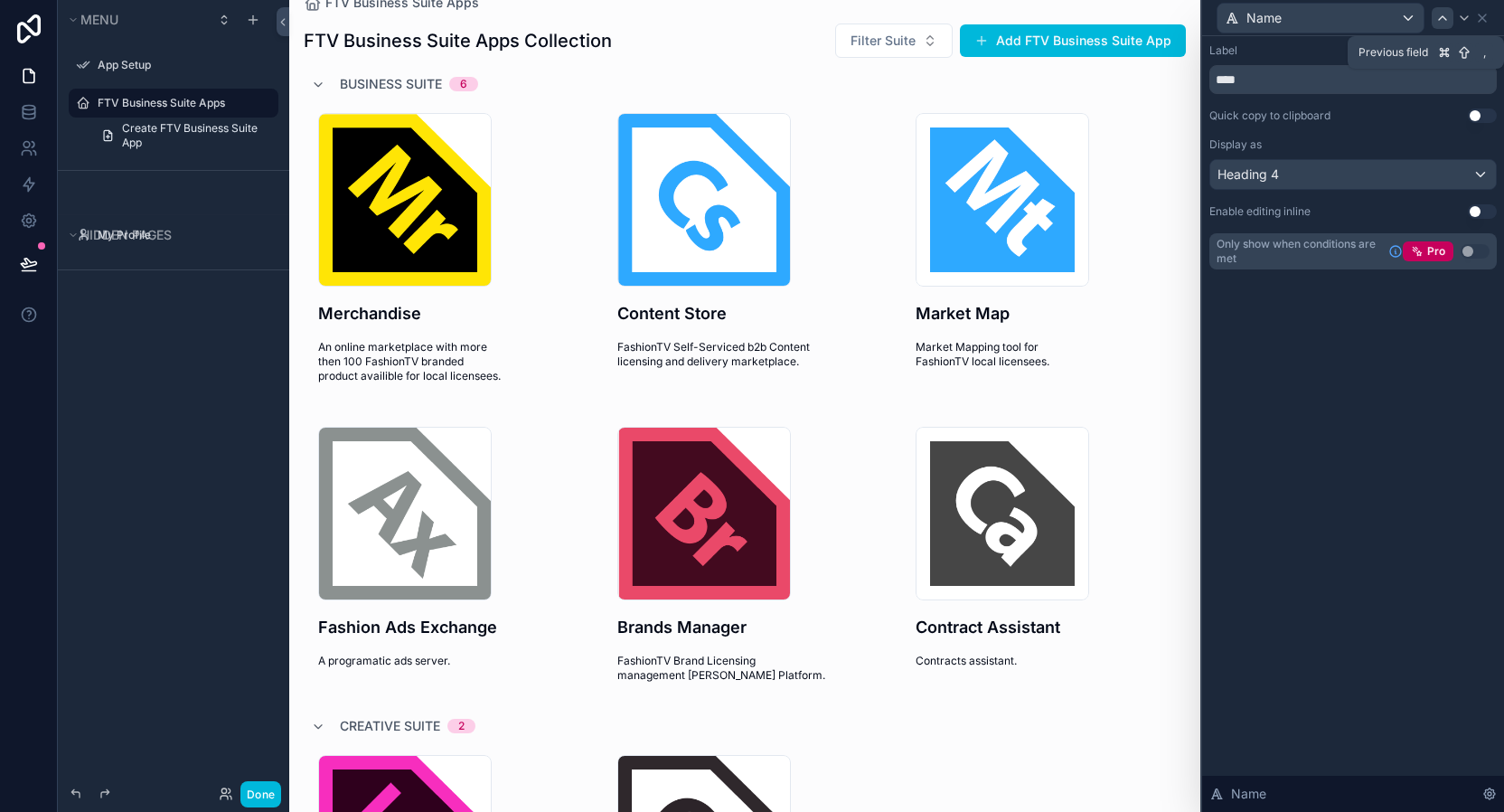
click at [1445, 18] on icon at bounding box center [1442, 18] width 7 height 4
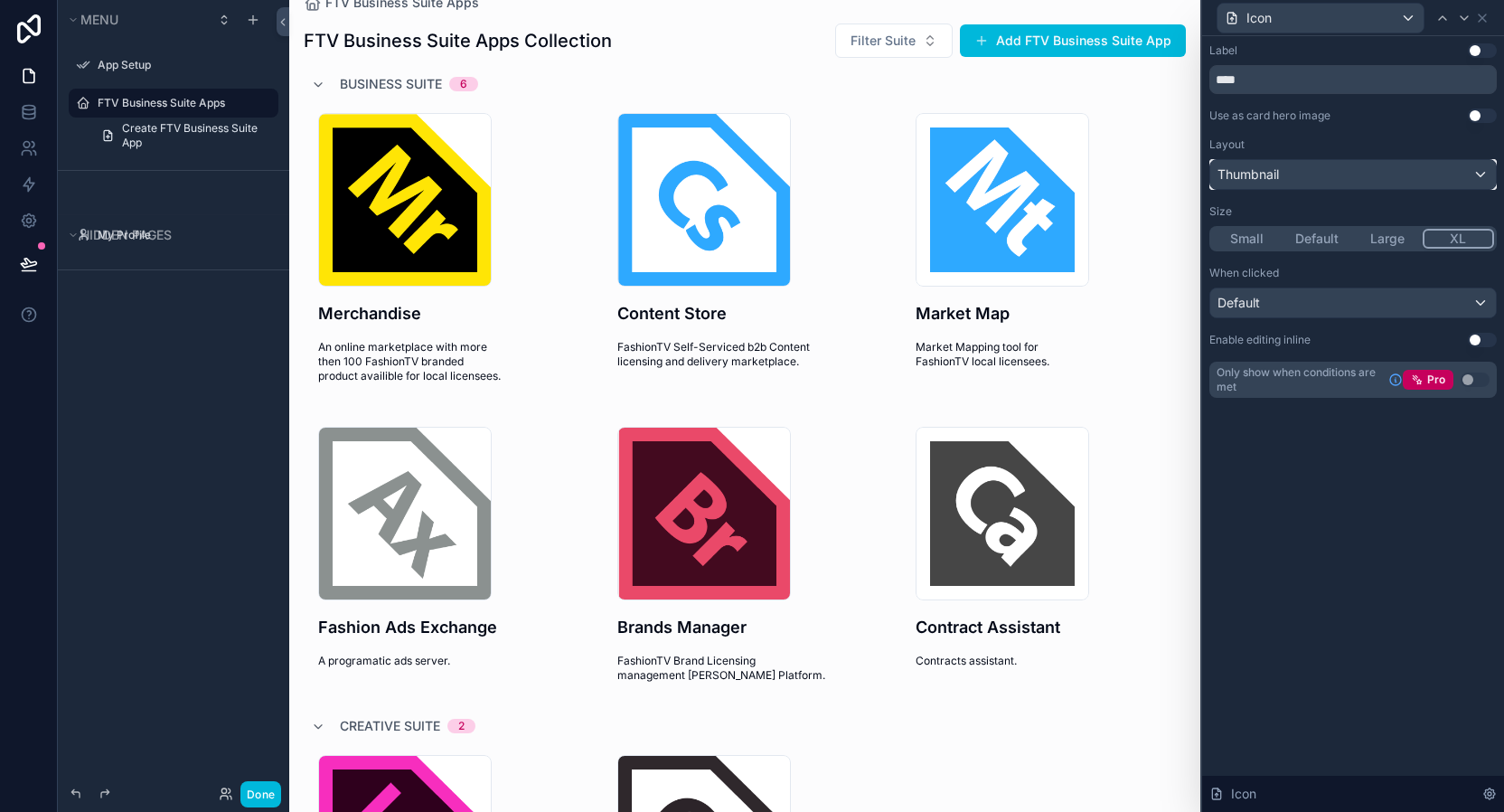
click at [1324, 175] on div "Thumbnail" at bounding box center [1352, 174] width 286 height 28
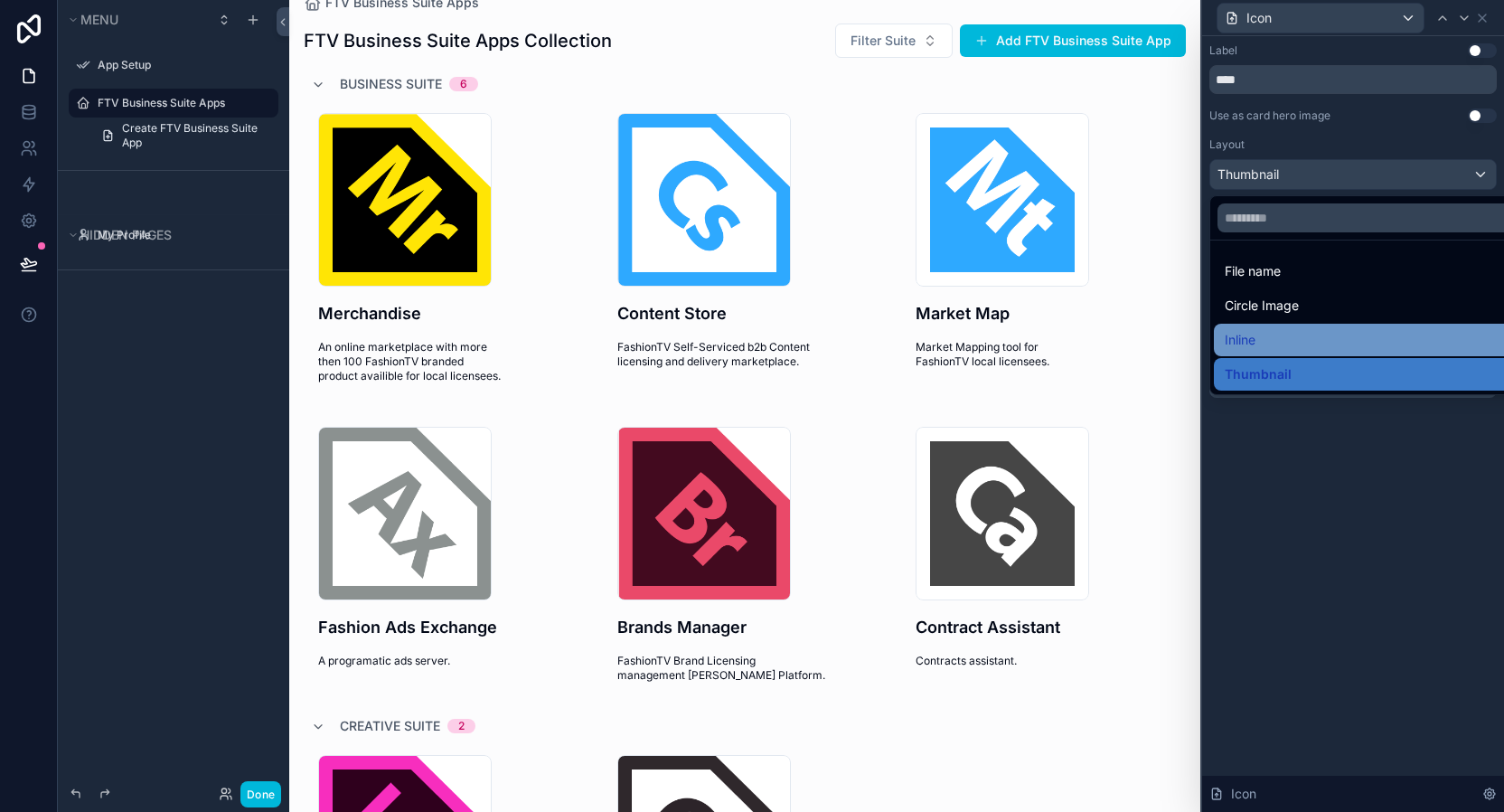
click at [1286, 341] on div "Inline" at bounding box center [1374, 340] width 299 height 22
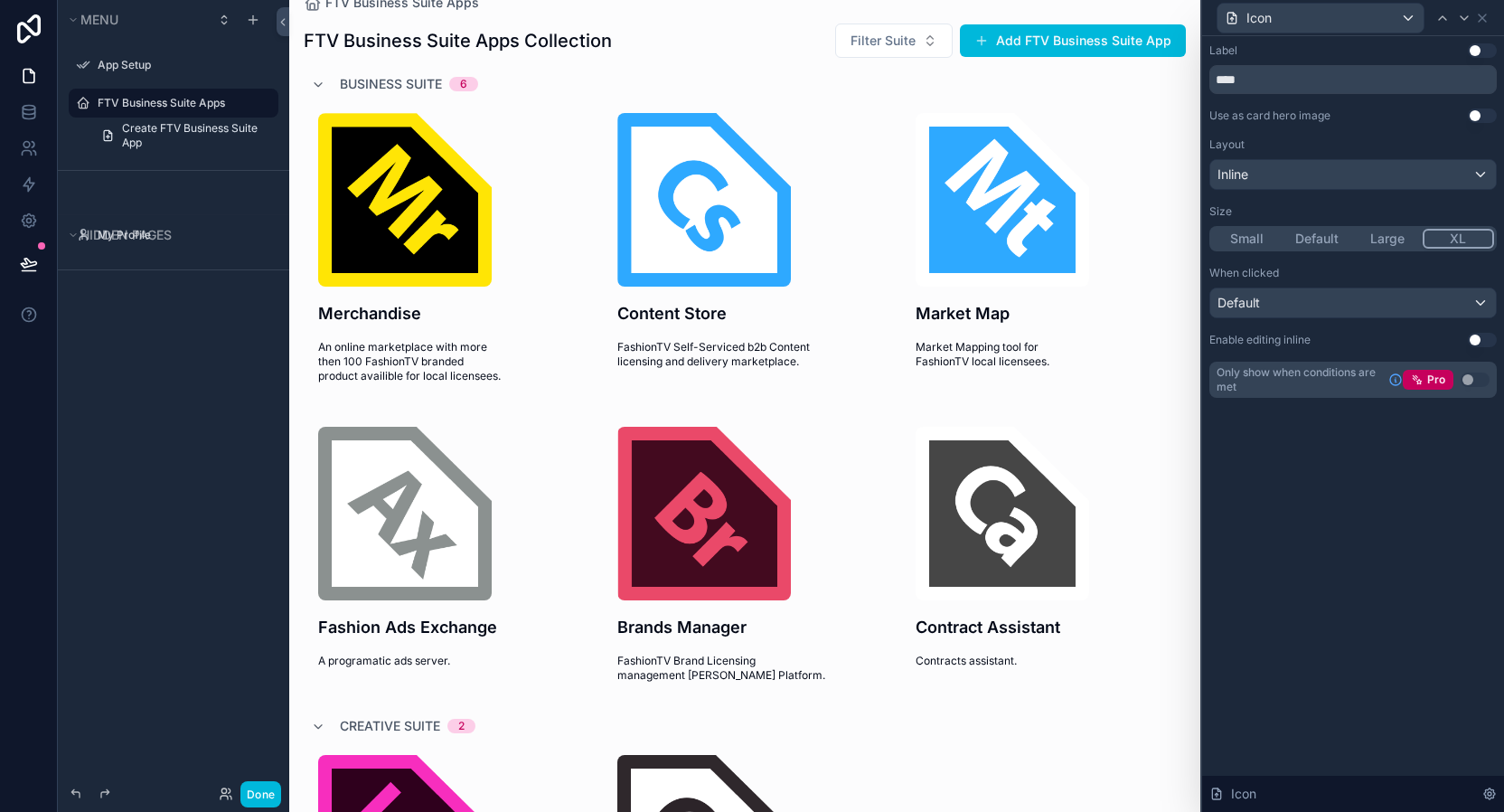
click at [1363, 248] on button "Large" at bounding box center [1387, 239] width 71 height 20
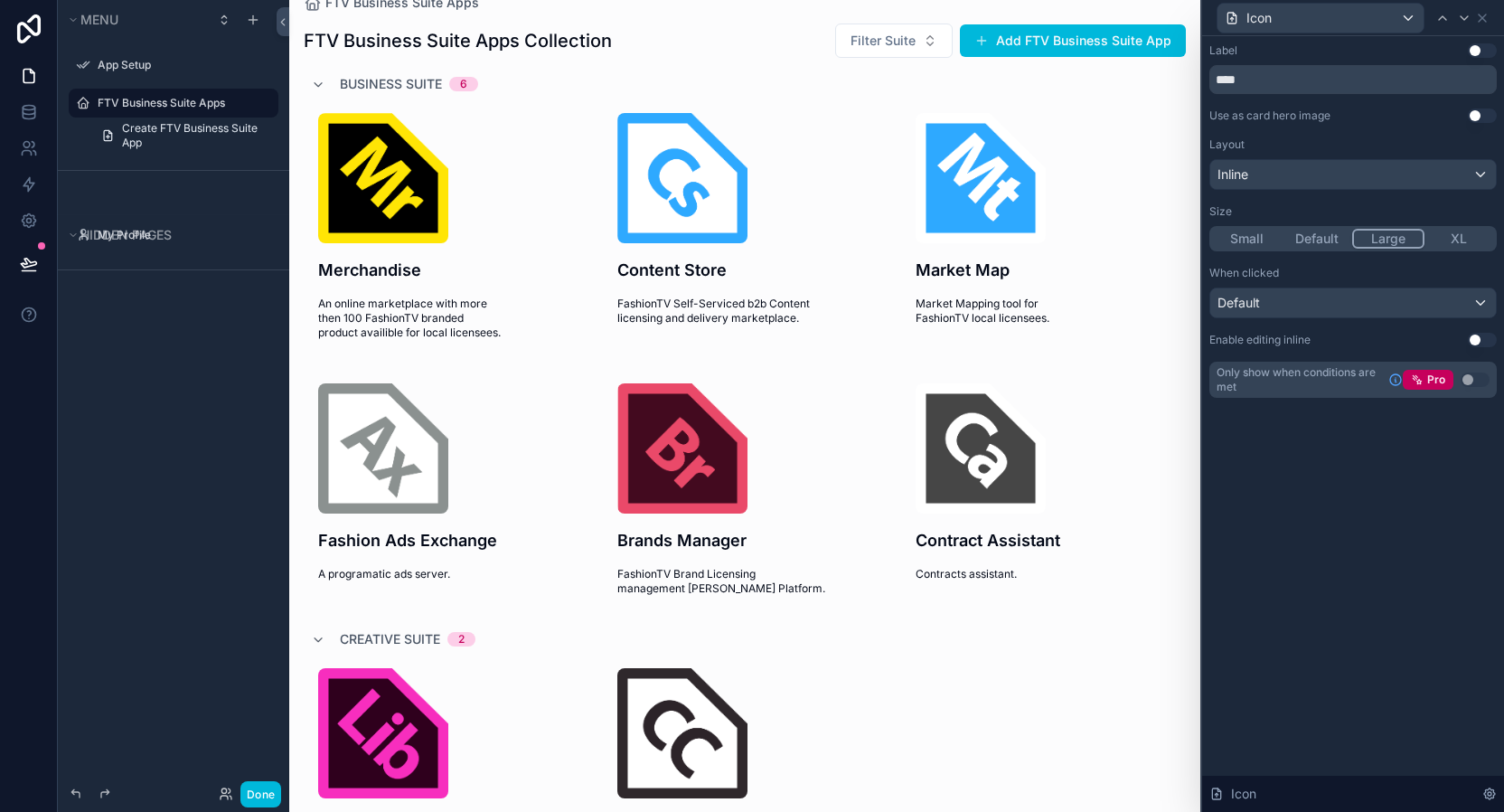
click at [1458, 239] on button "XL" at bounding box center [1460, 239] width 71 height 20
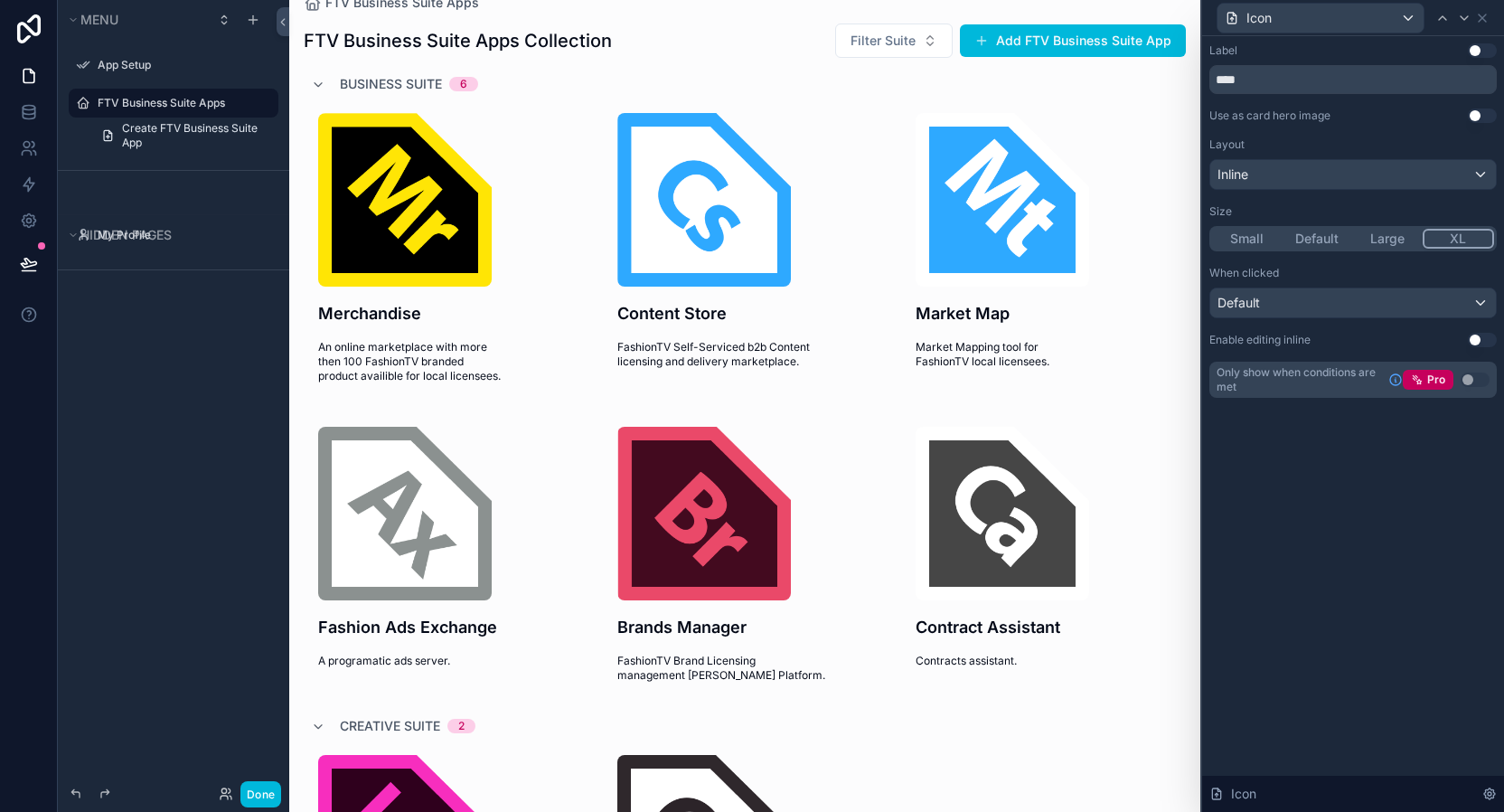
click at [1380, 240] on button "Large" at bounding box center [1387, 239] width 71 height 20
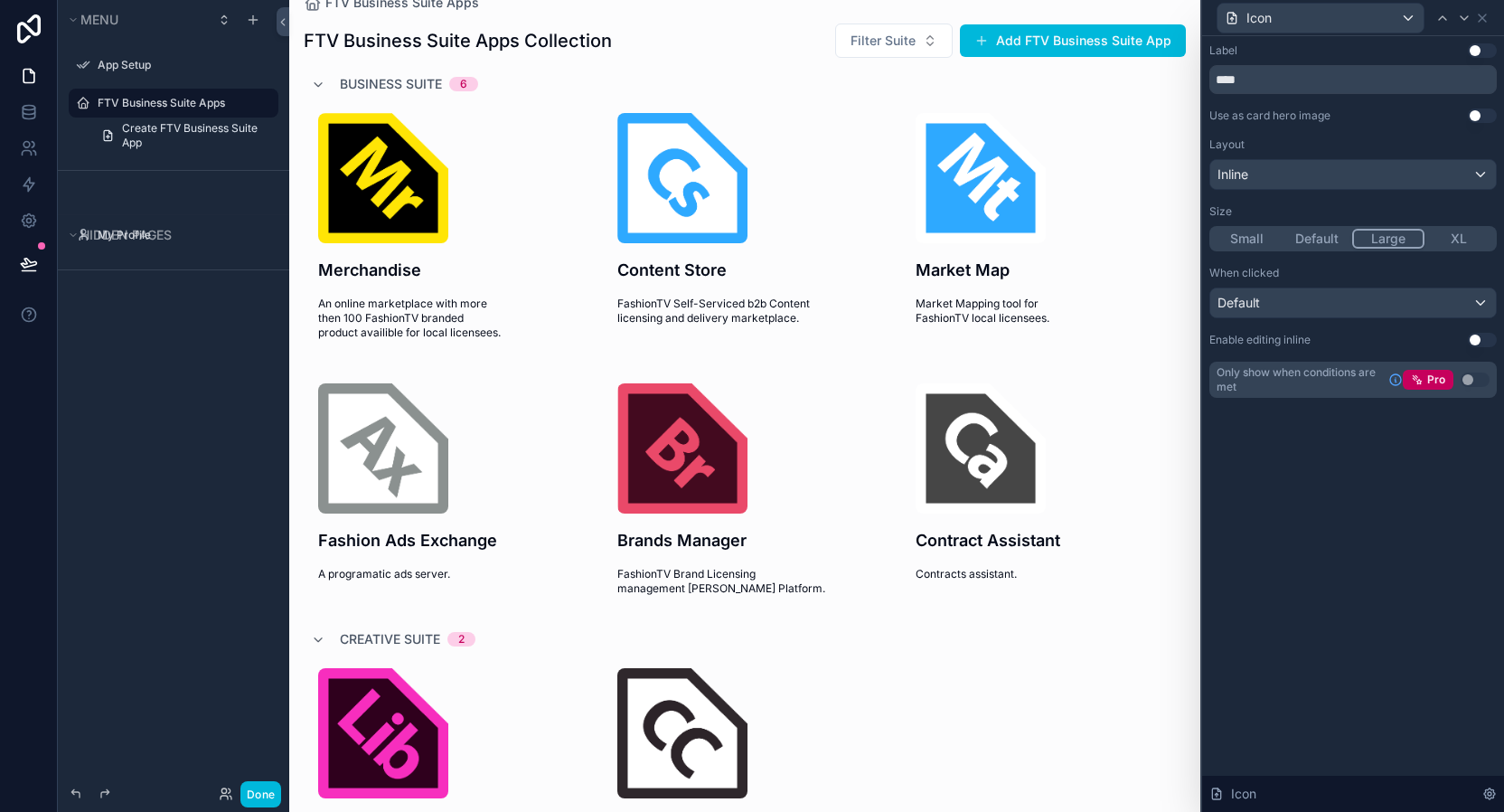
click at [1250, 243] on button "Small" at bounding box center [1247, 239] width 71 height 20
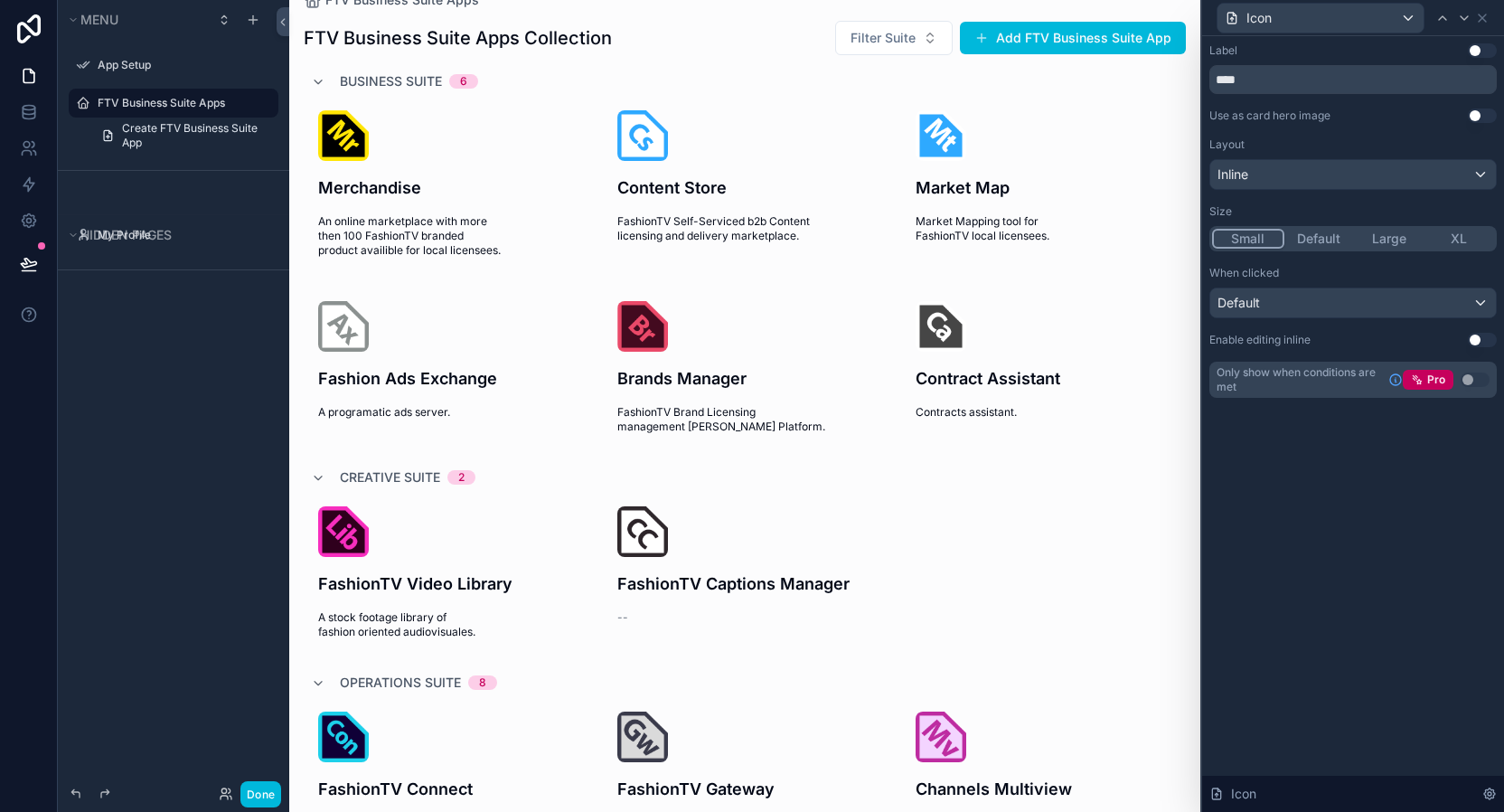
scroll to position [0, 0]
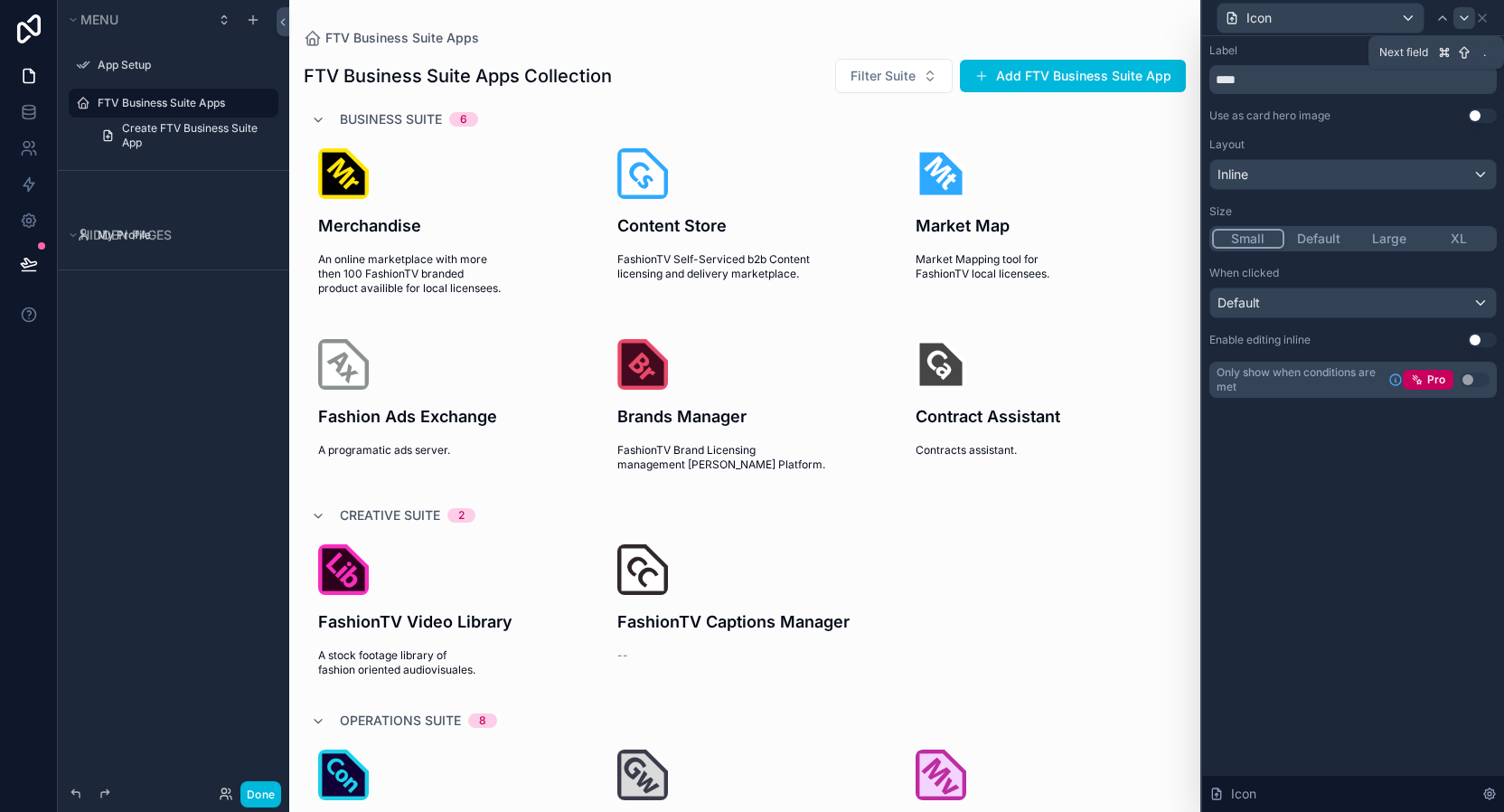
click at [1459, 18] on icon at bounding box center [1464, 18] width 15 height 15
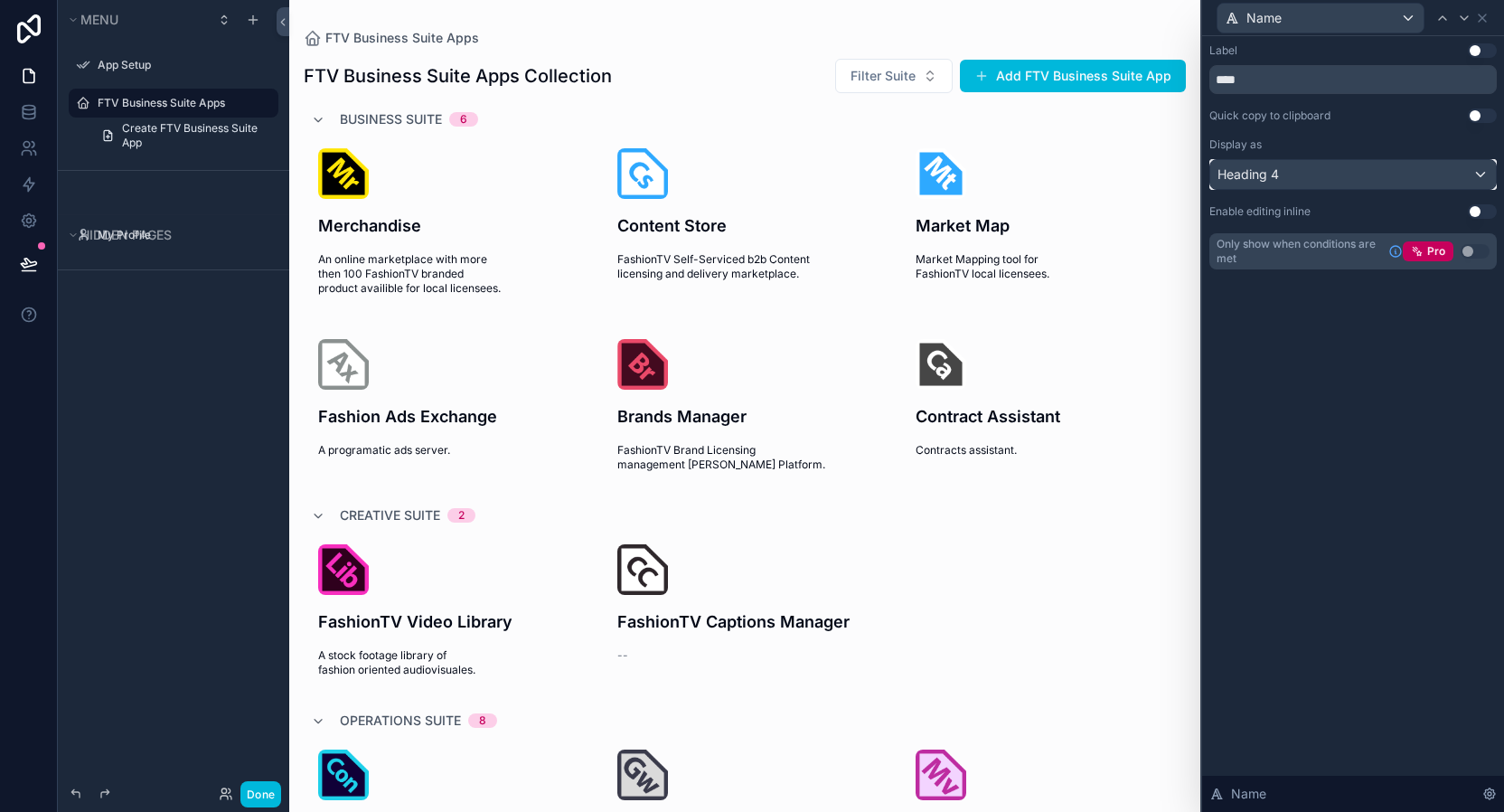
click at [1325, 172] on div "Heading 4" at bounding box center [1352, 174] width 286 height 28
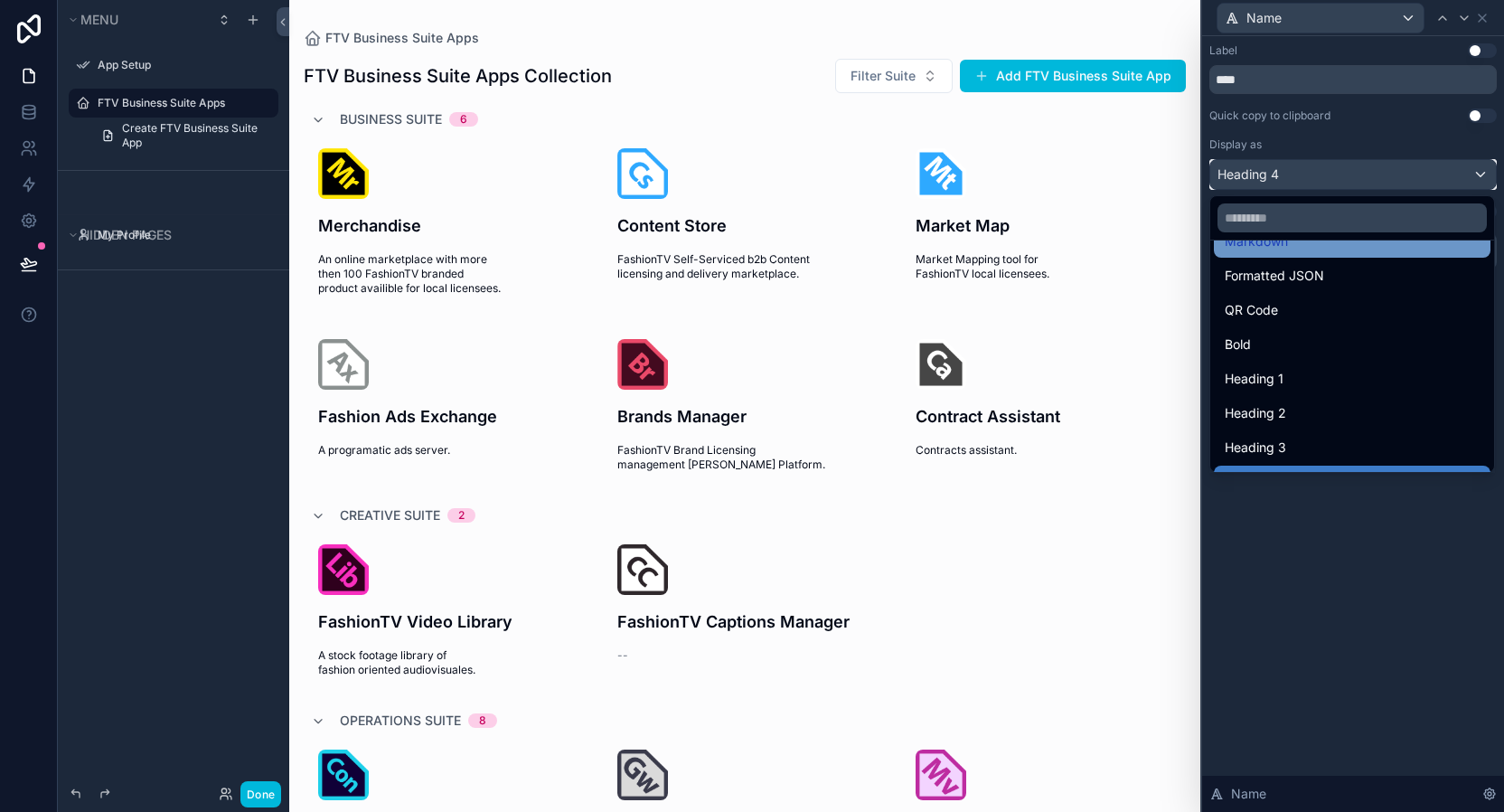
scroll to position [197, 0]
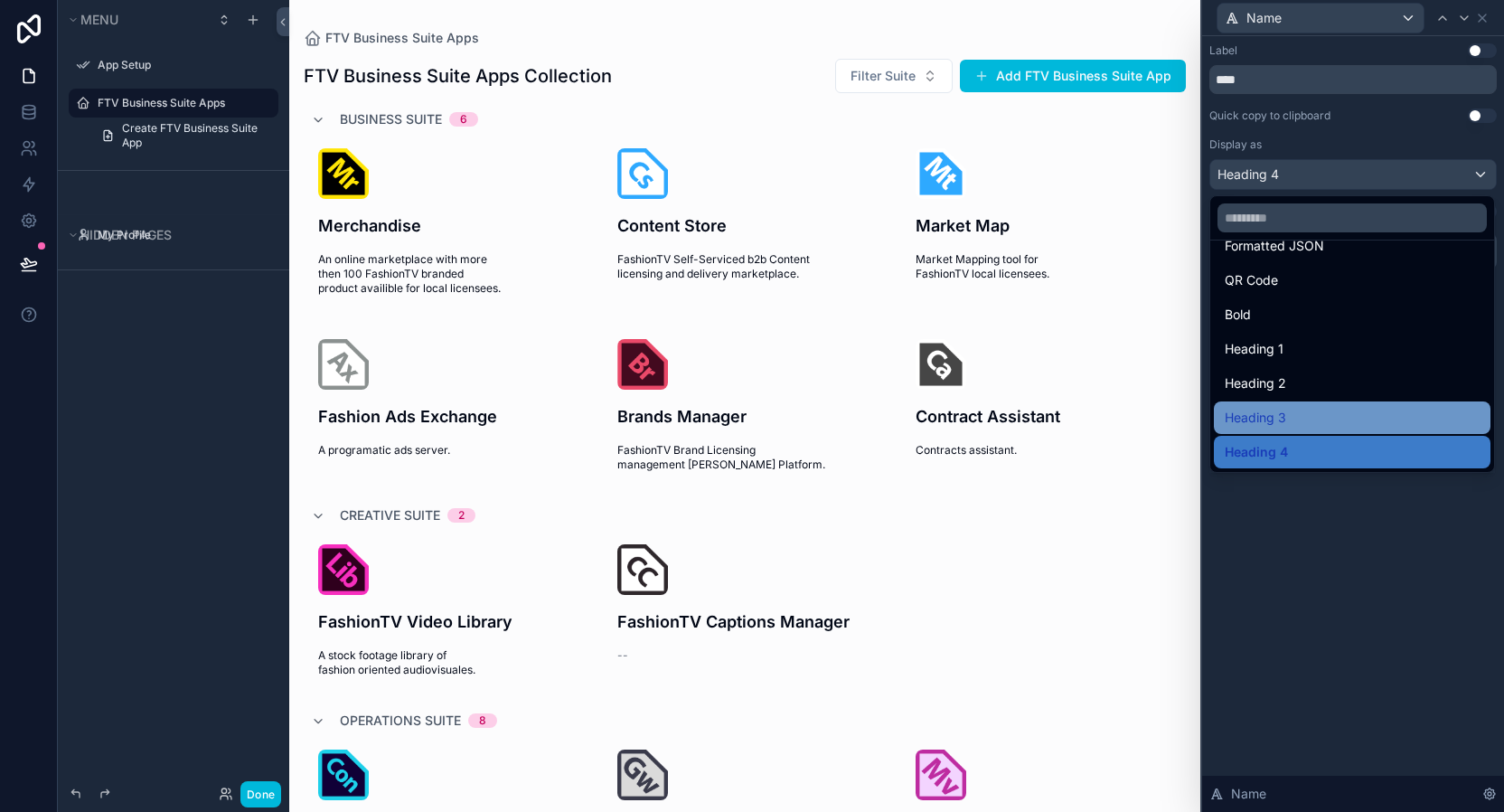
click at [1306, 407] on div "Heading 3" at bounding box center [1351, 418] width 254 height 22
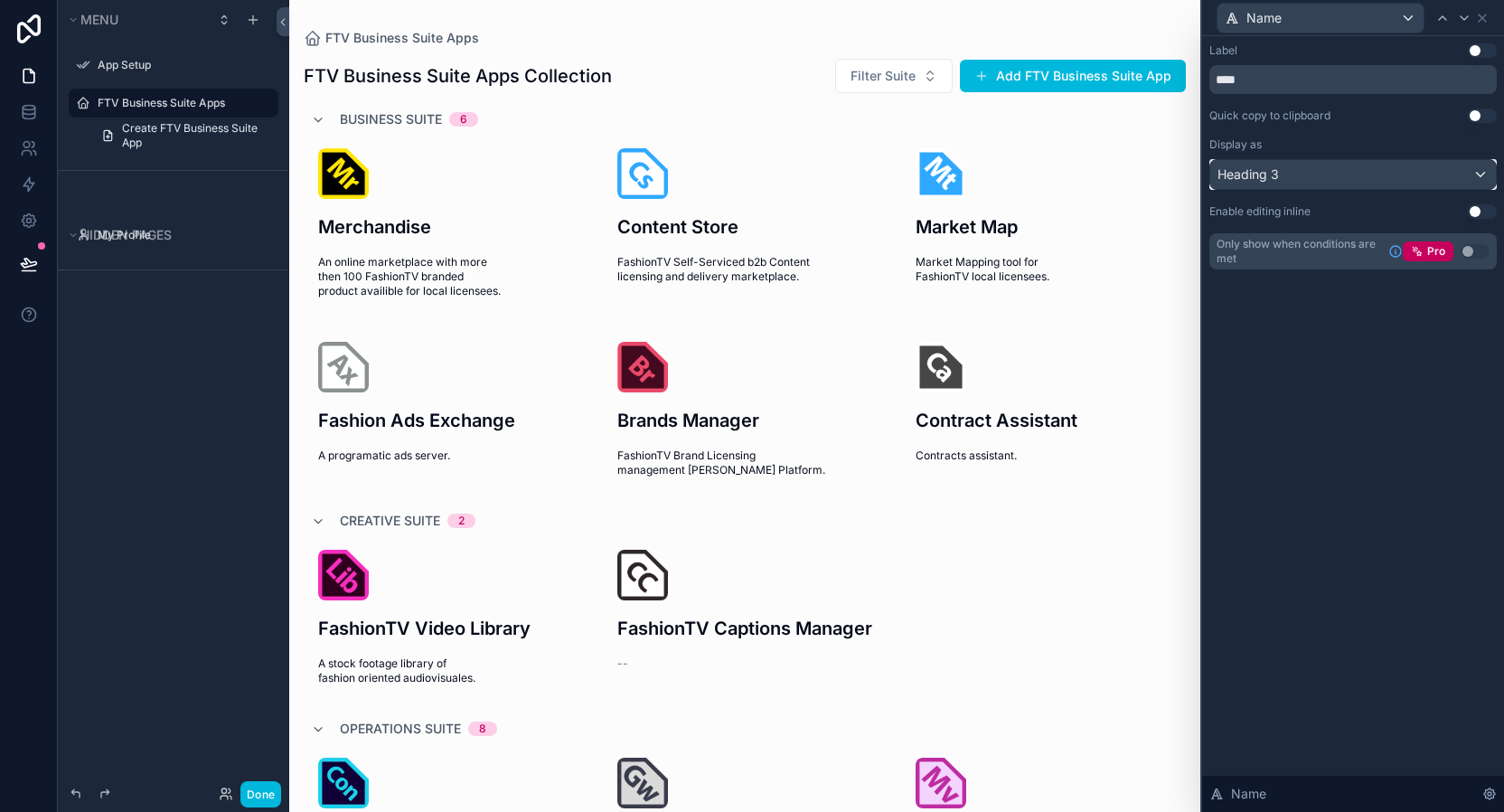
click at [1317, 167] on div "Heading 3" at bounding box center [1352, 174] width 286 height 28
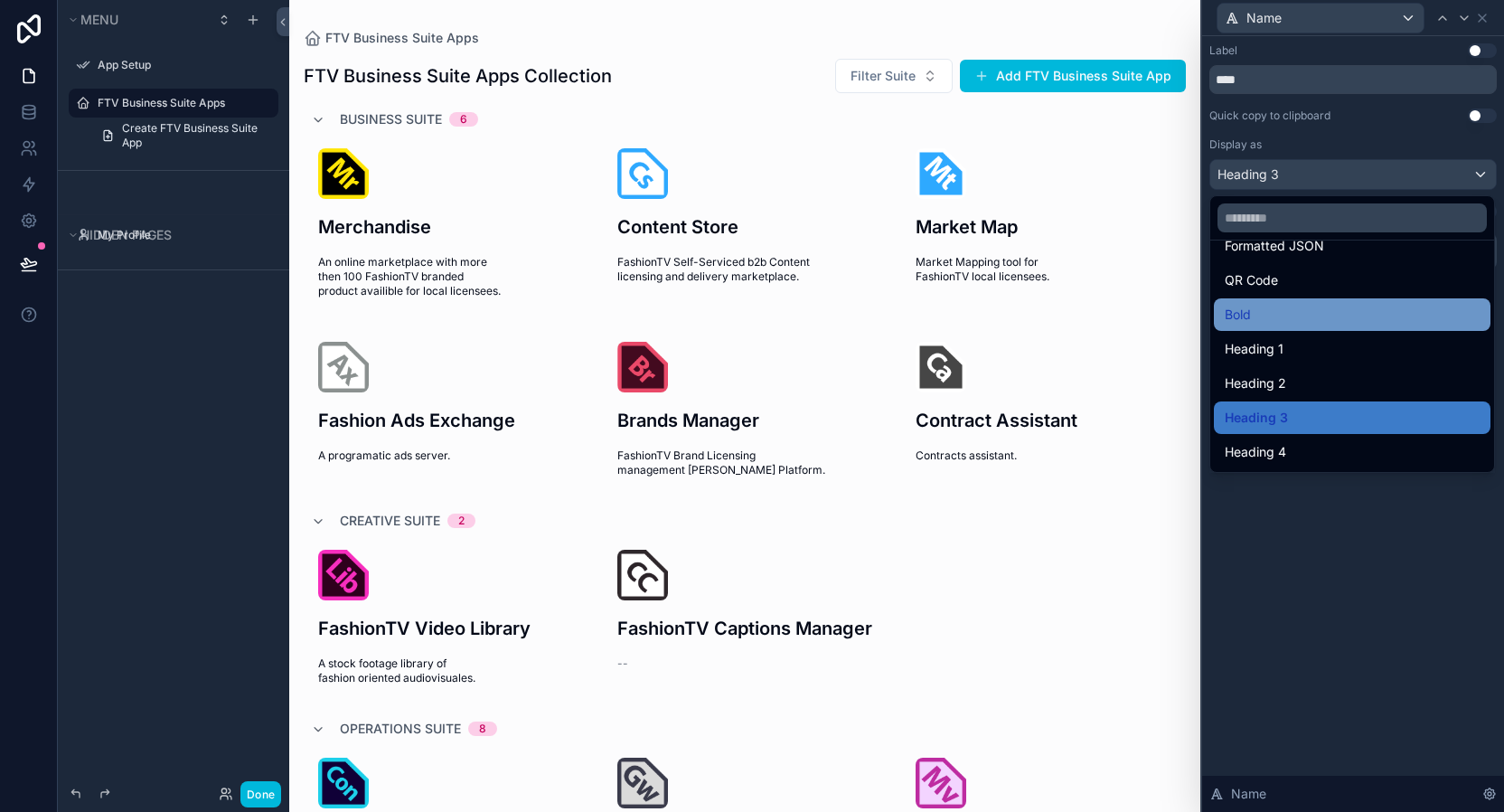
click at [1276, 311] on div "Bold" at bounding box center [1351, 315] width 254 height 22
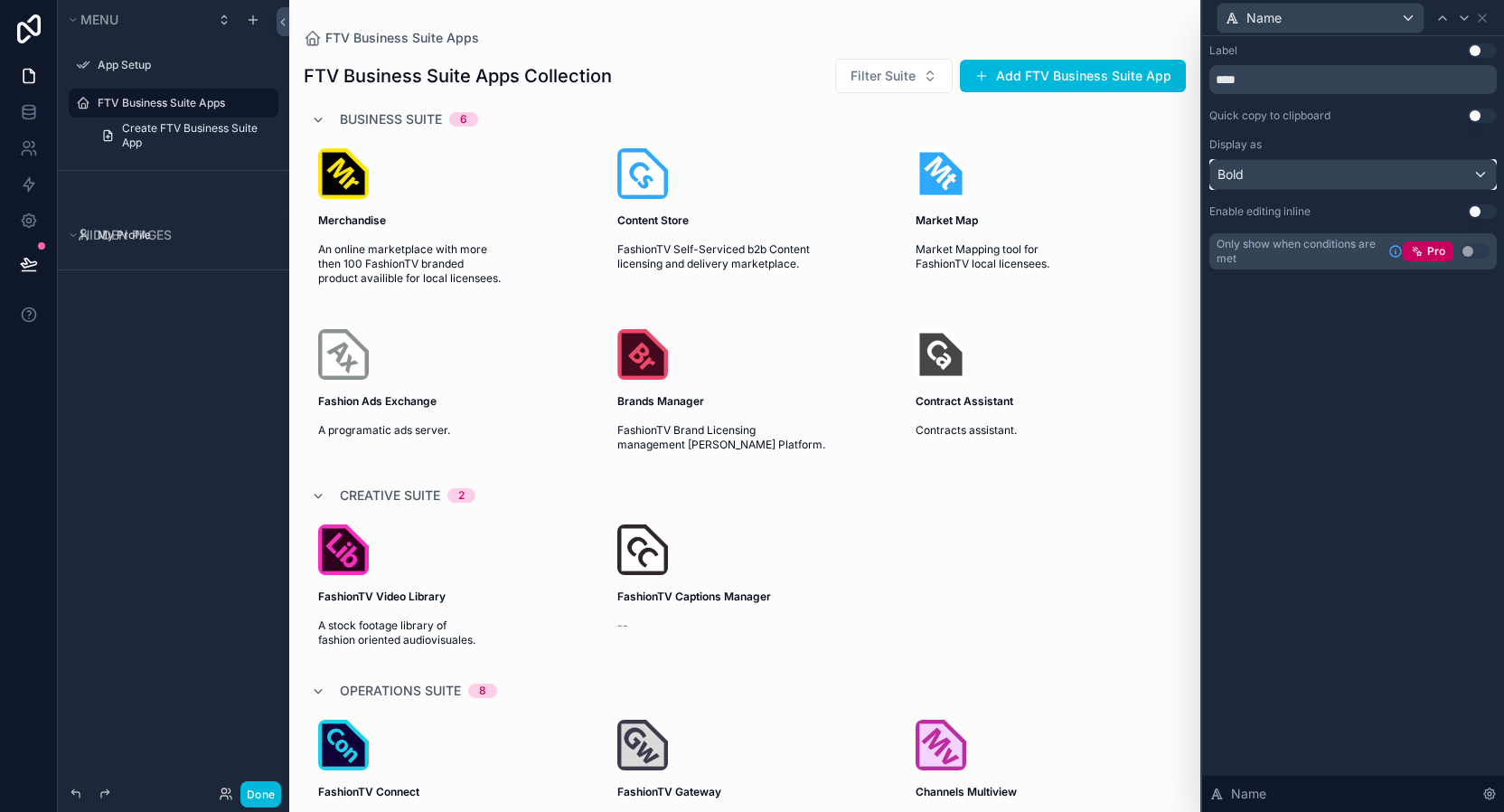
click at [1365, 173] on div "Bold" at bounding box center [1352, 174] width 286 height 28
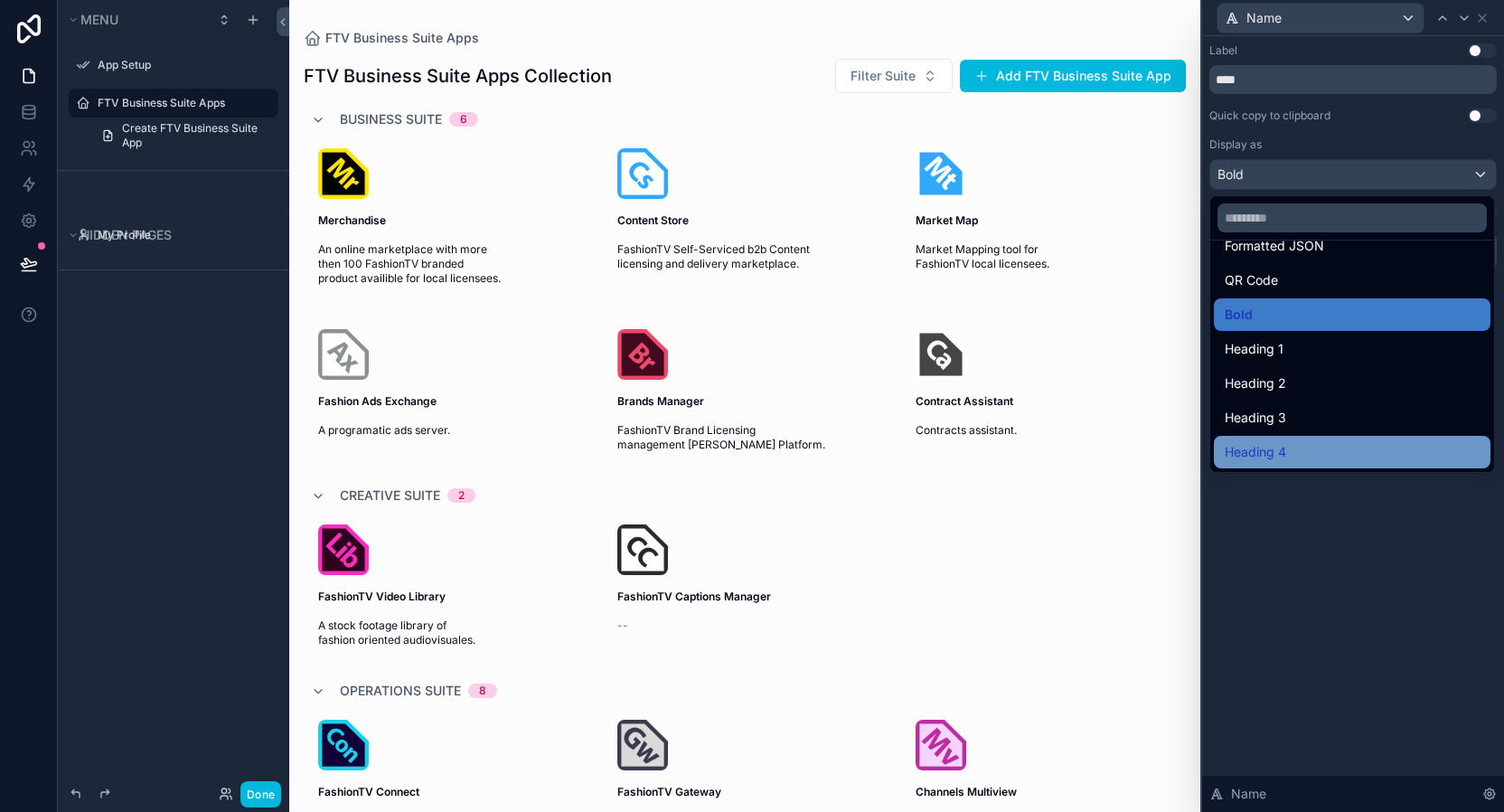
click at [1285, 442] on span "Heading 4" at bounding box center [1255, 452] width 62 height 22
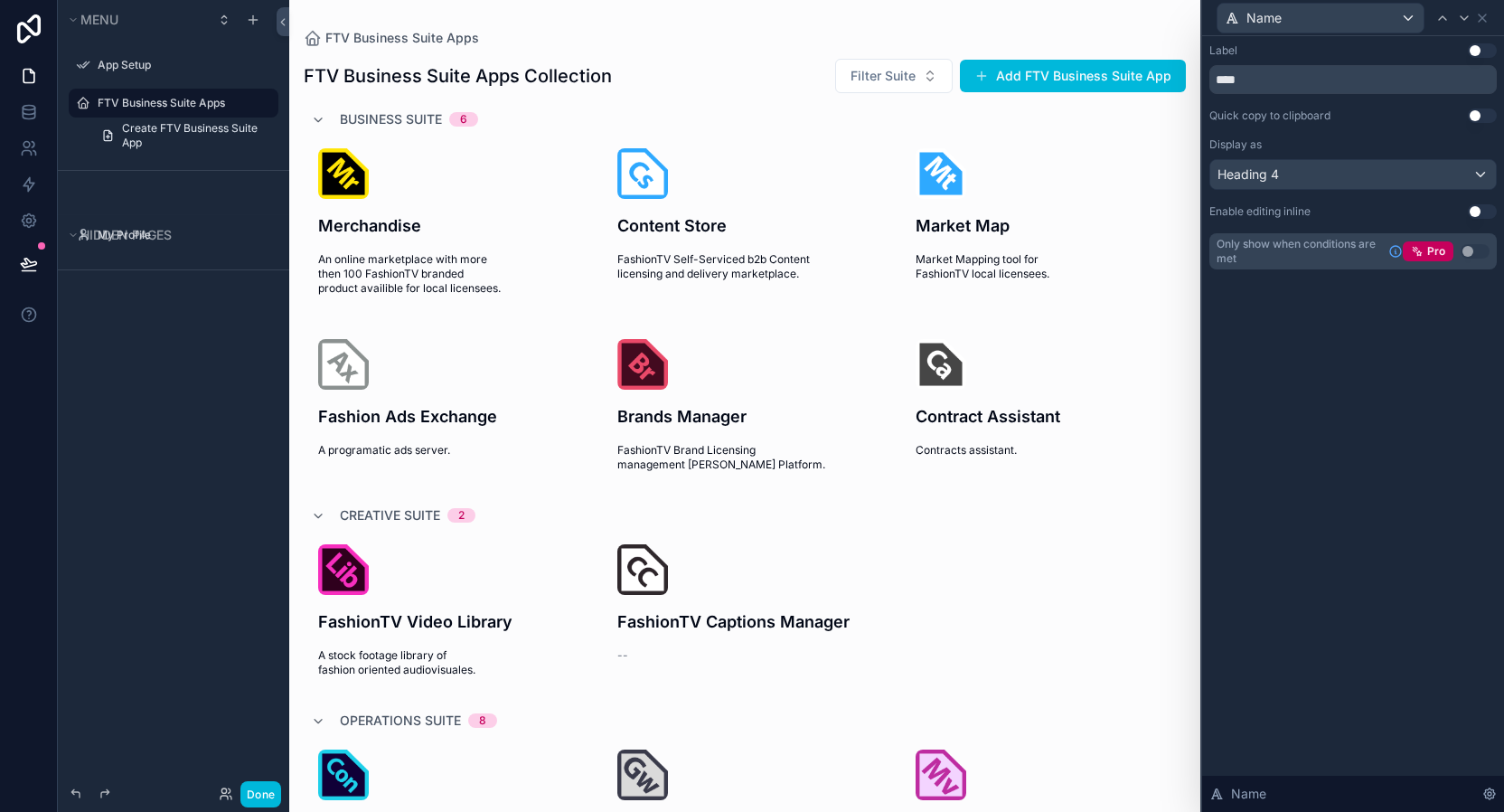
click at [1387, 438] on div "Label Use setting **** Quick copy to clipboard Use setting Display as Heading 4…" at bounding box center [1353, 423] width 302 height 775
click at [1485, 14] on icon at bounding box center [1483, 18] width 15 height 15
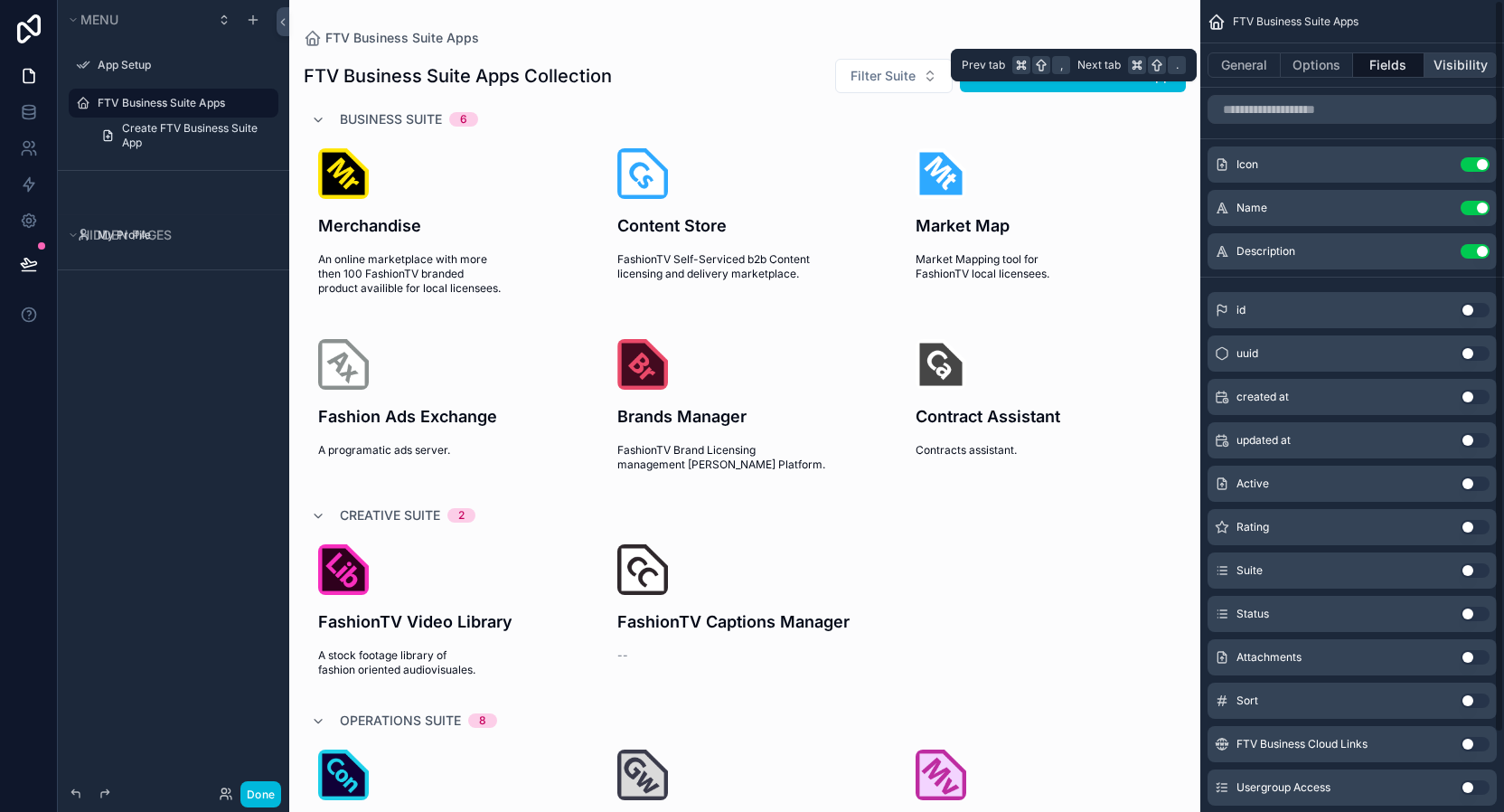
click at [1469, 59] on button "Visibility" at bounding box center [1461, 65] width 73 height 26
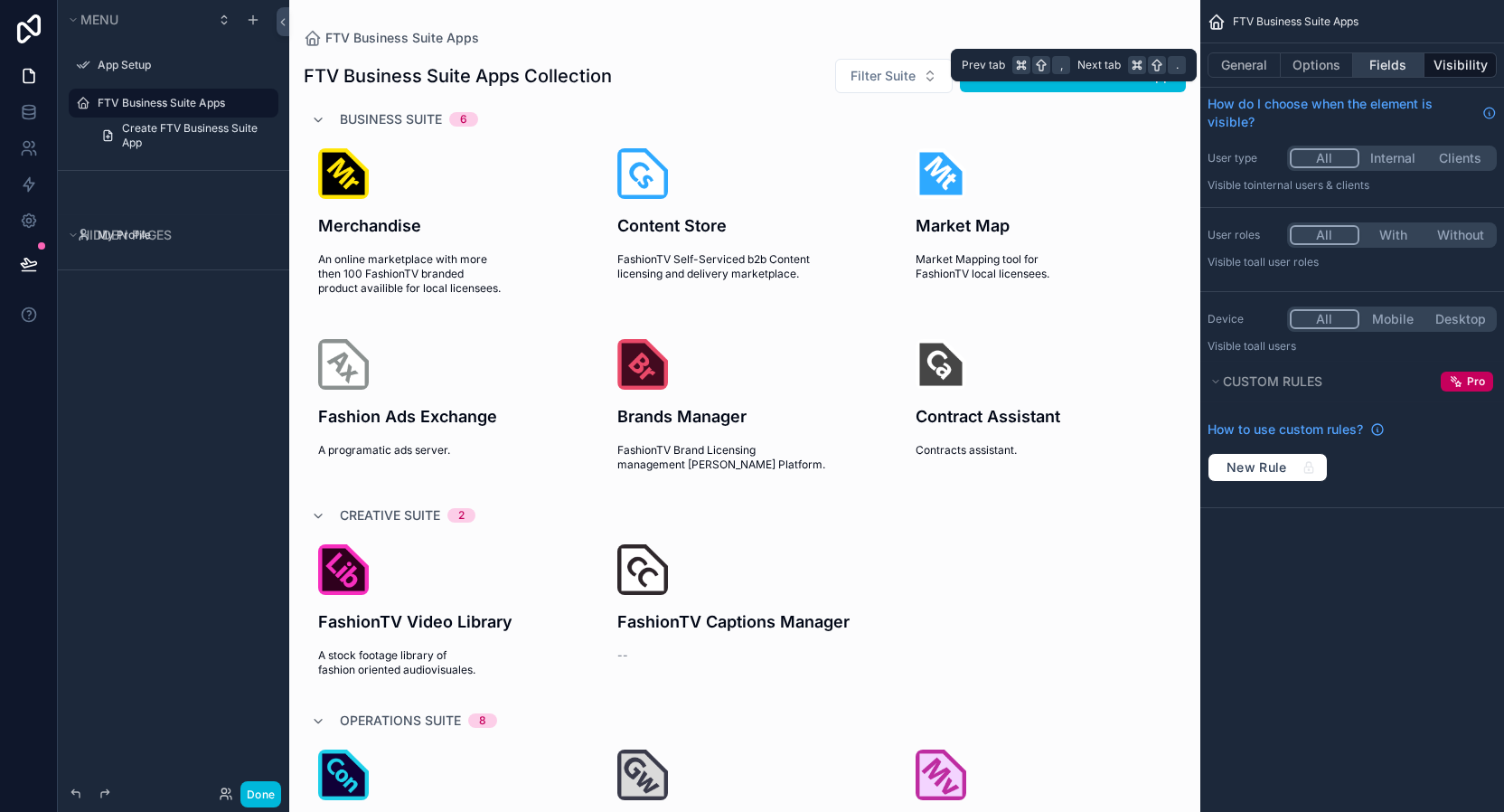
click at [1403, 62] on button "Fields" at bounding box center [1389, 65] width 73 height 26
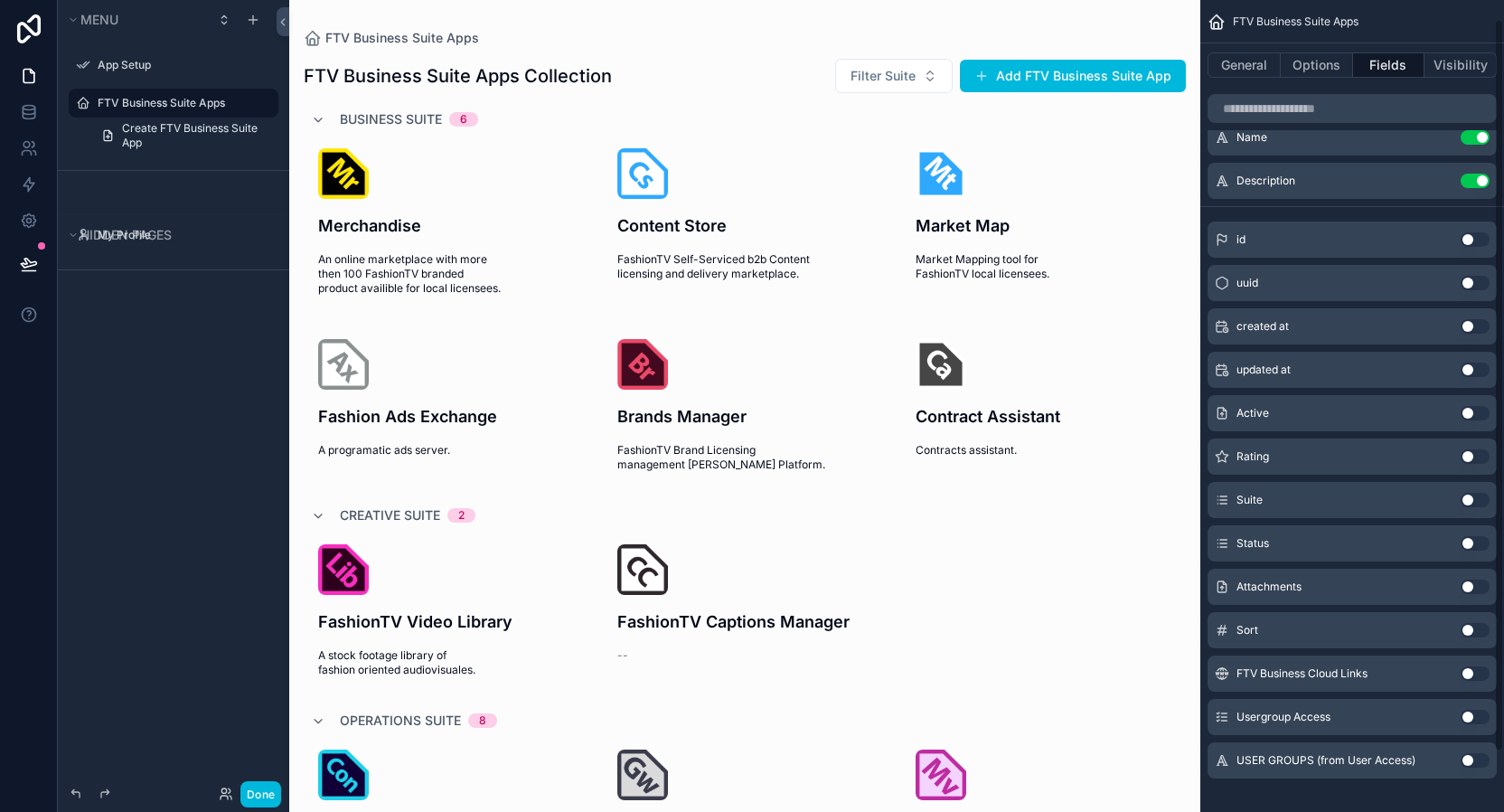
scroll to position [87, 0]
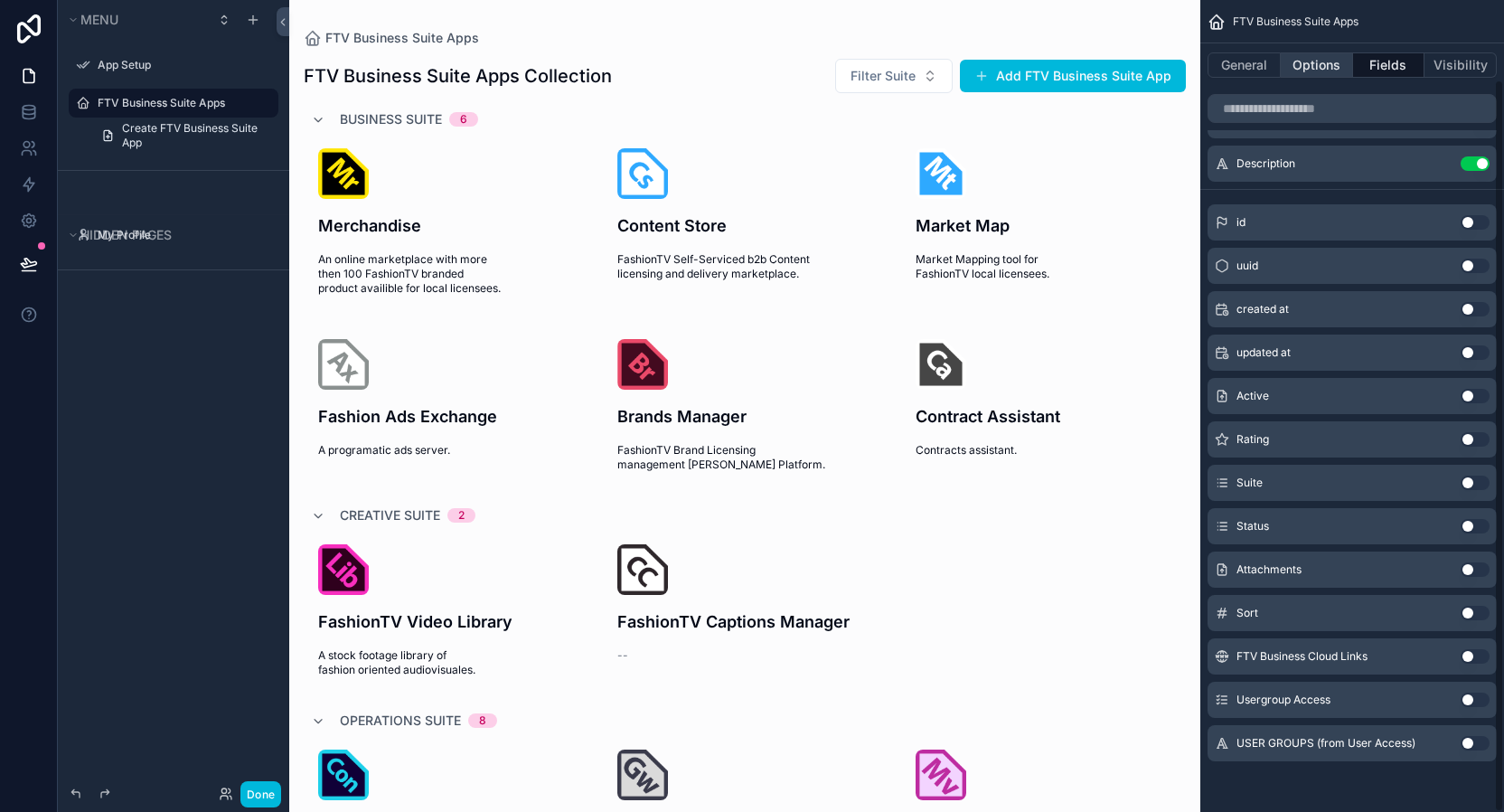
click at [1316, 66] on button "Options" at bounding box center [1317, 65] width 73 height 26
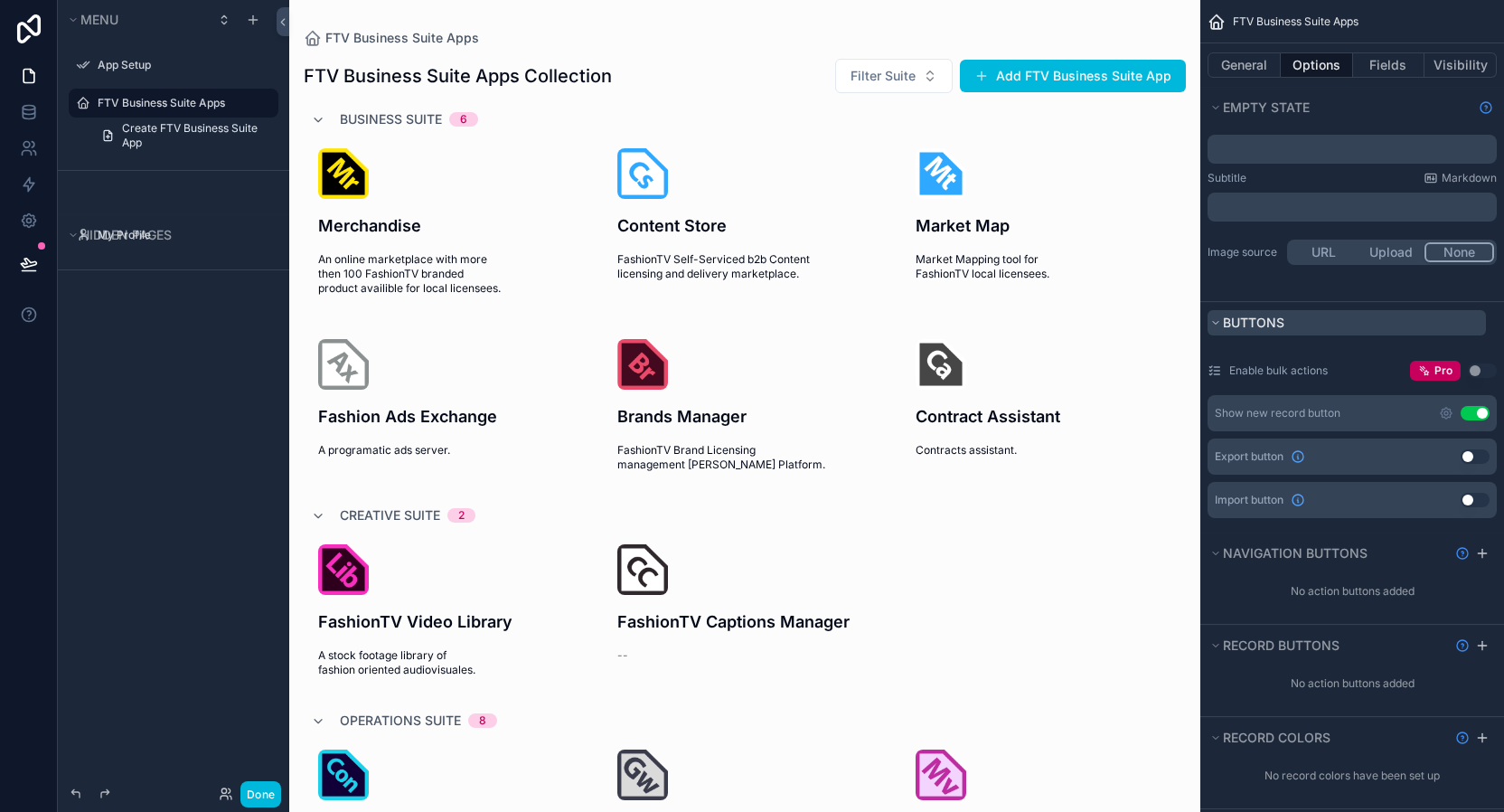
scroll to position [390, 0]
click at [1470, 453] on button "Use setting" at bounding box center [1475, 453] width 28 height 15
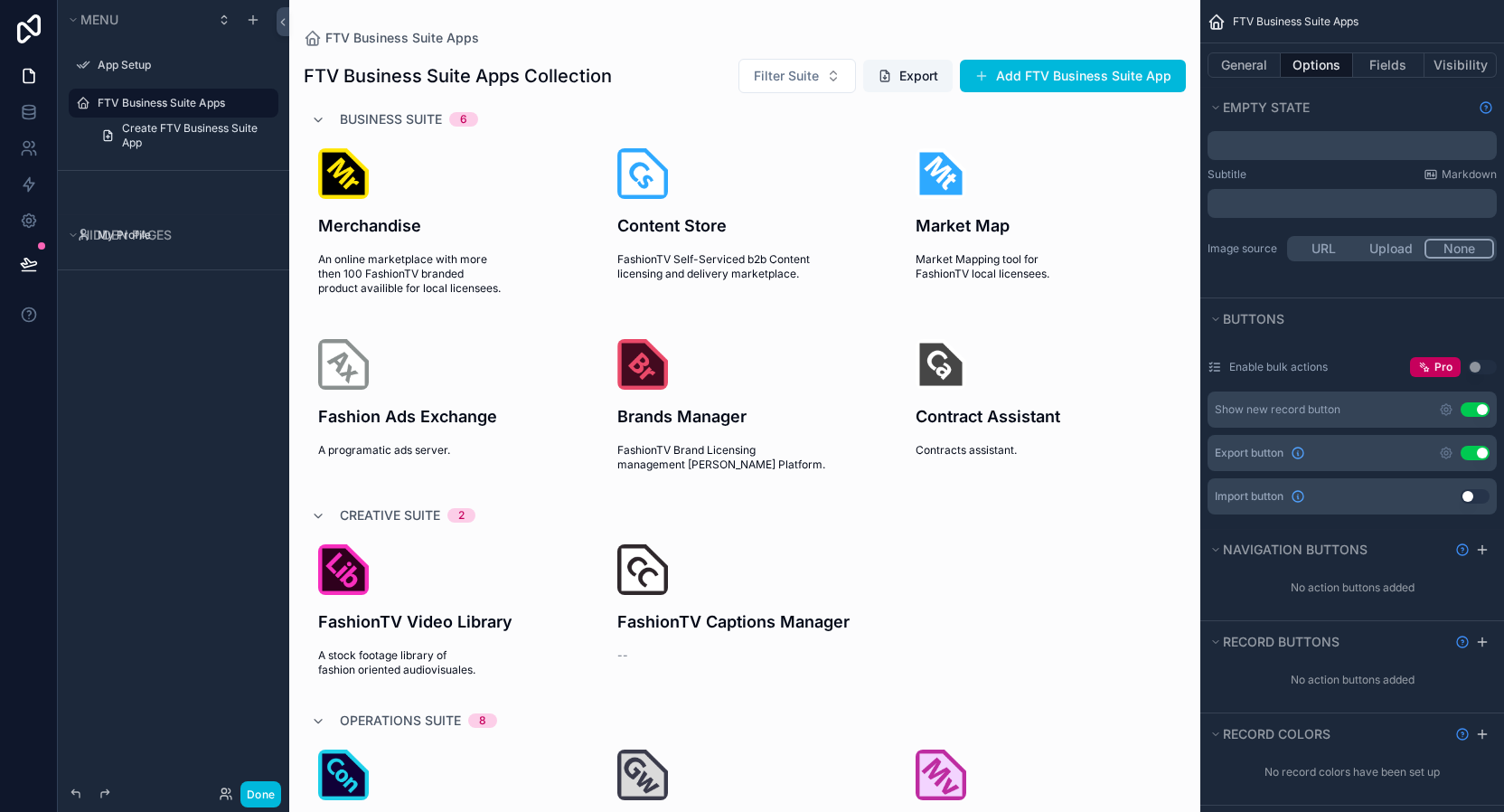
click at [1470, 453] on button "Use setting" at bounding box center [1475, 453] width 28 height 15
click at [1474, 413] on button "Use setting" at bounding box center [1475, 410] width 28 height 15
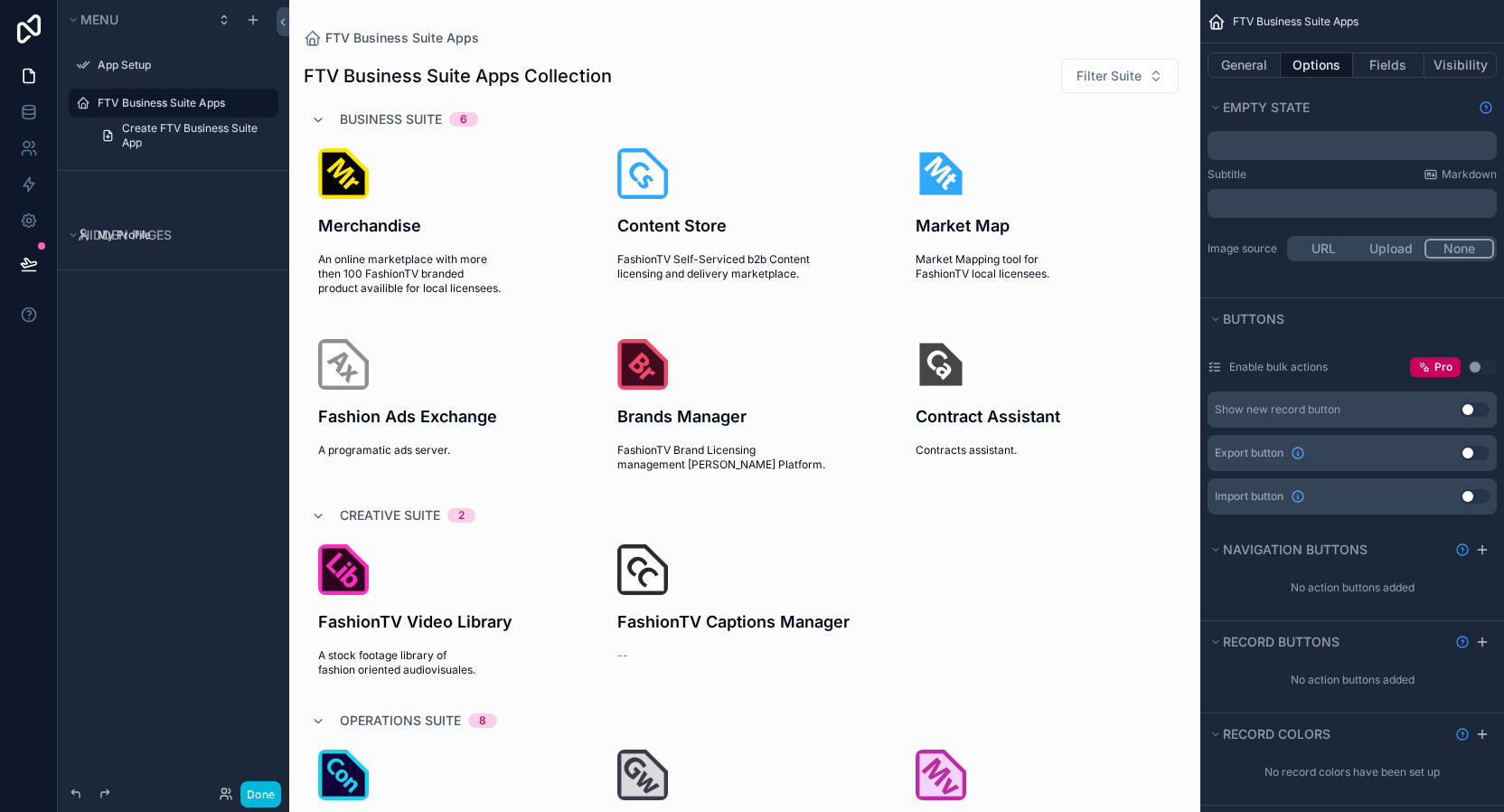
click at [1474, 413] on button "Use setting" at bounding box center [1475, 410] width 28 height 15
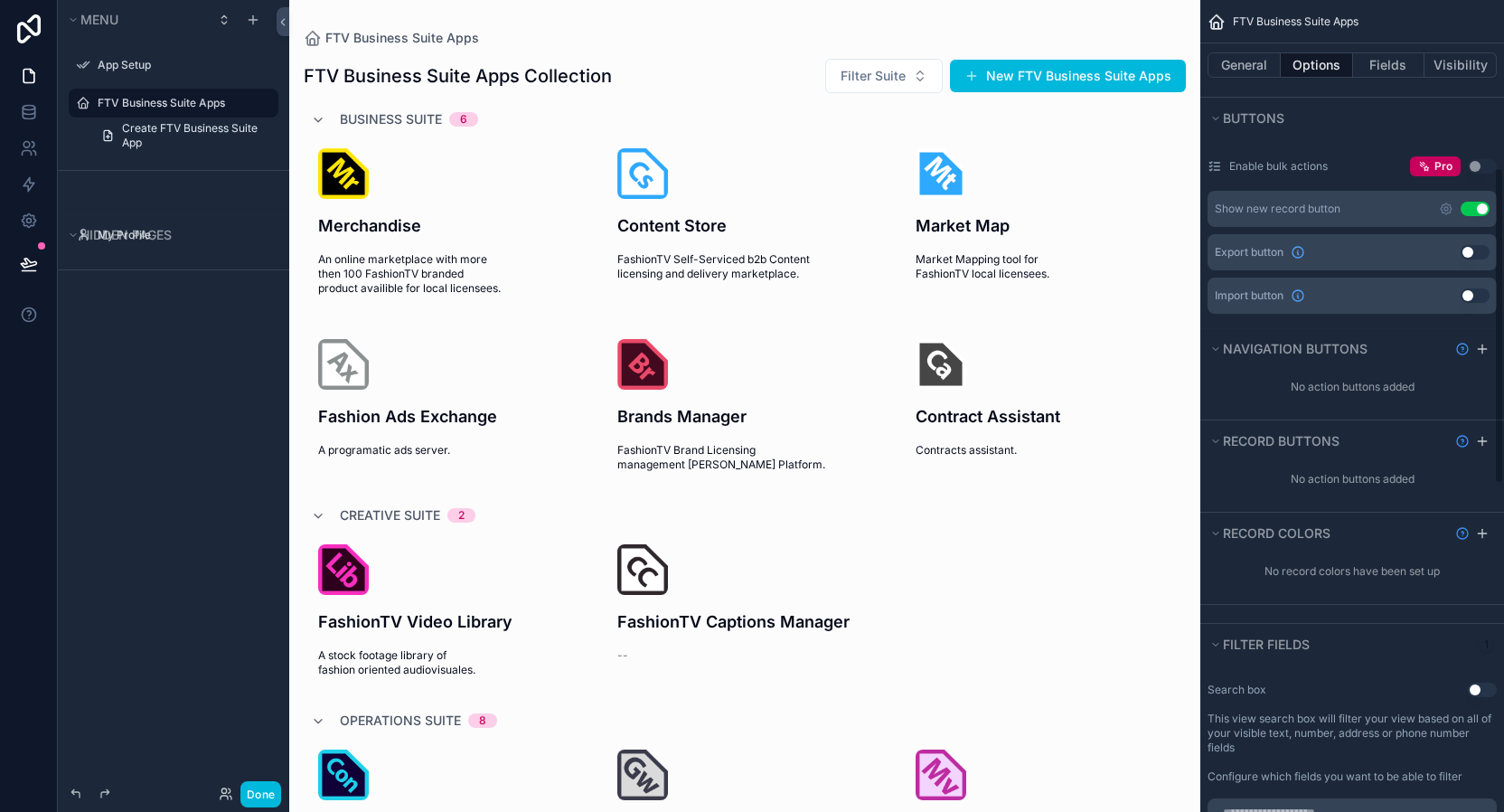
scroll to position [608, 0]
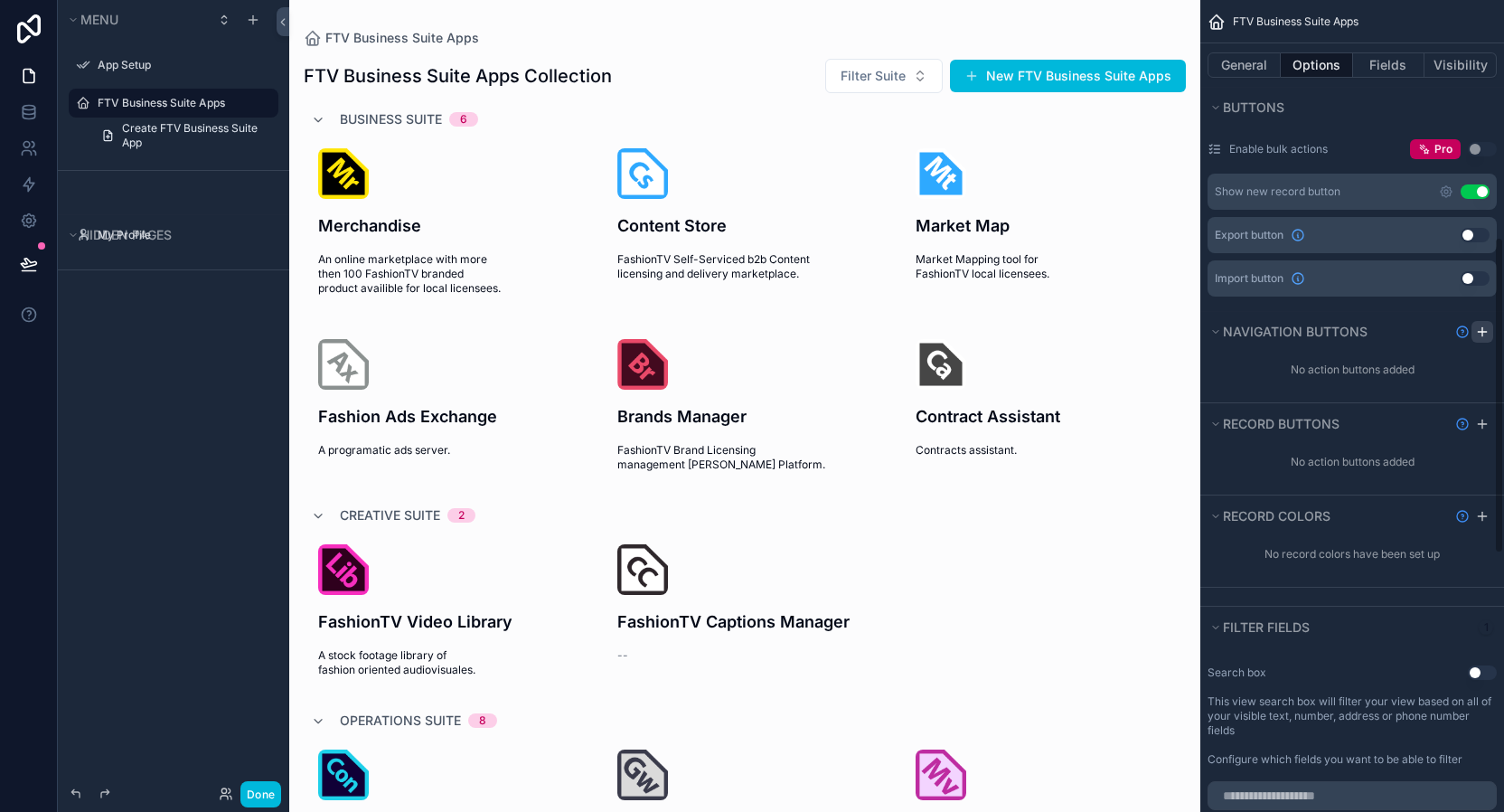
click at [1483, 335] on icon "scrollable content" at bounding box center [1483, 331] width 0 height 8
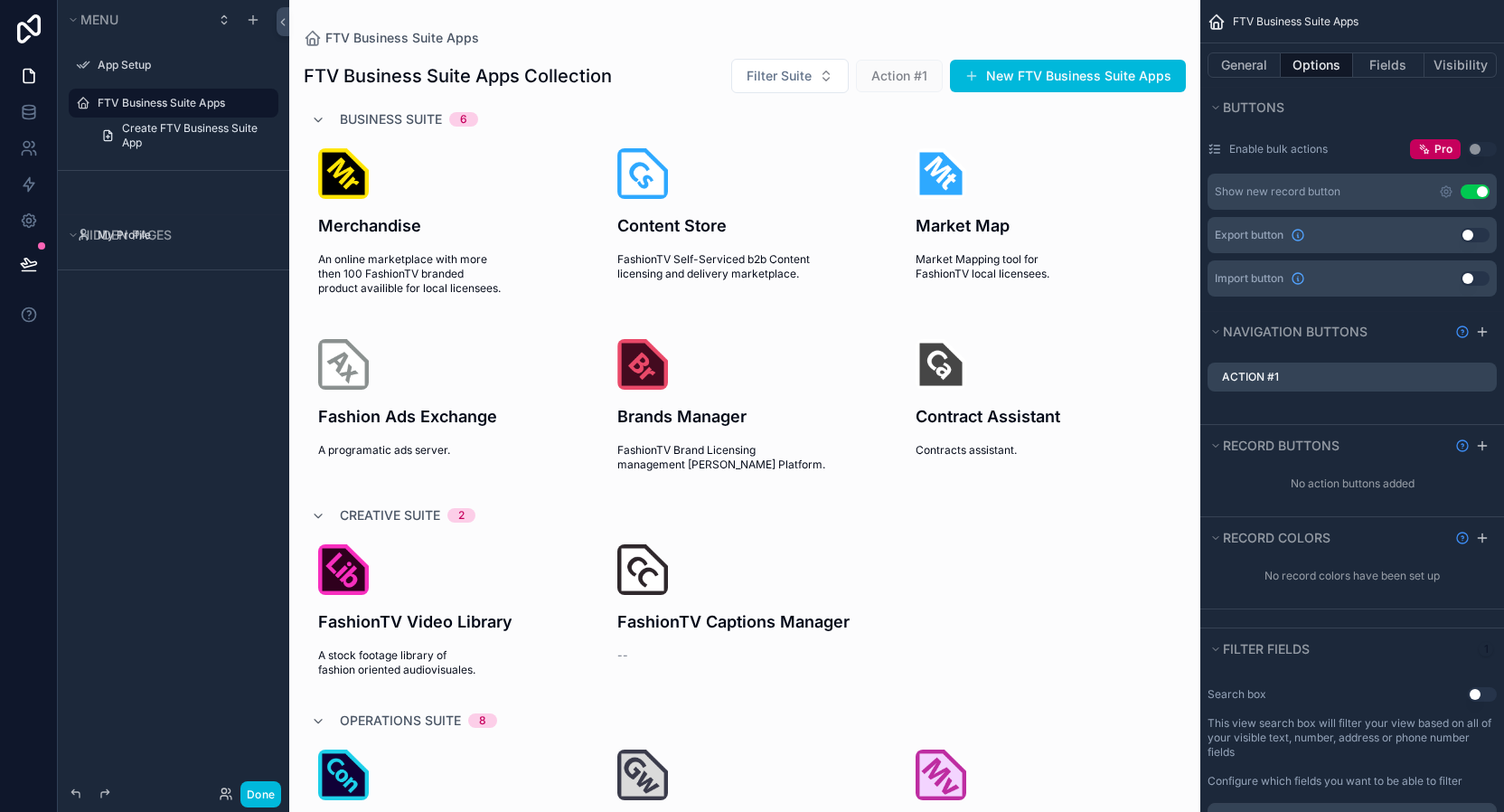
click at [0, 0] on icon "scrollable content" at bounding box center [0, 0] width 0 height 0
click at [1452, 345] on icon at bounding box center [1453, 348] width 15 height 15
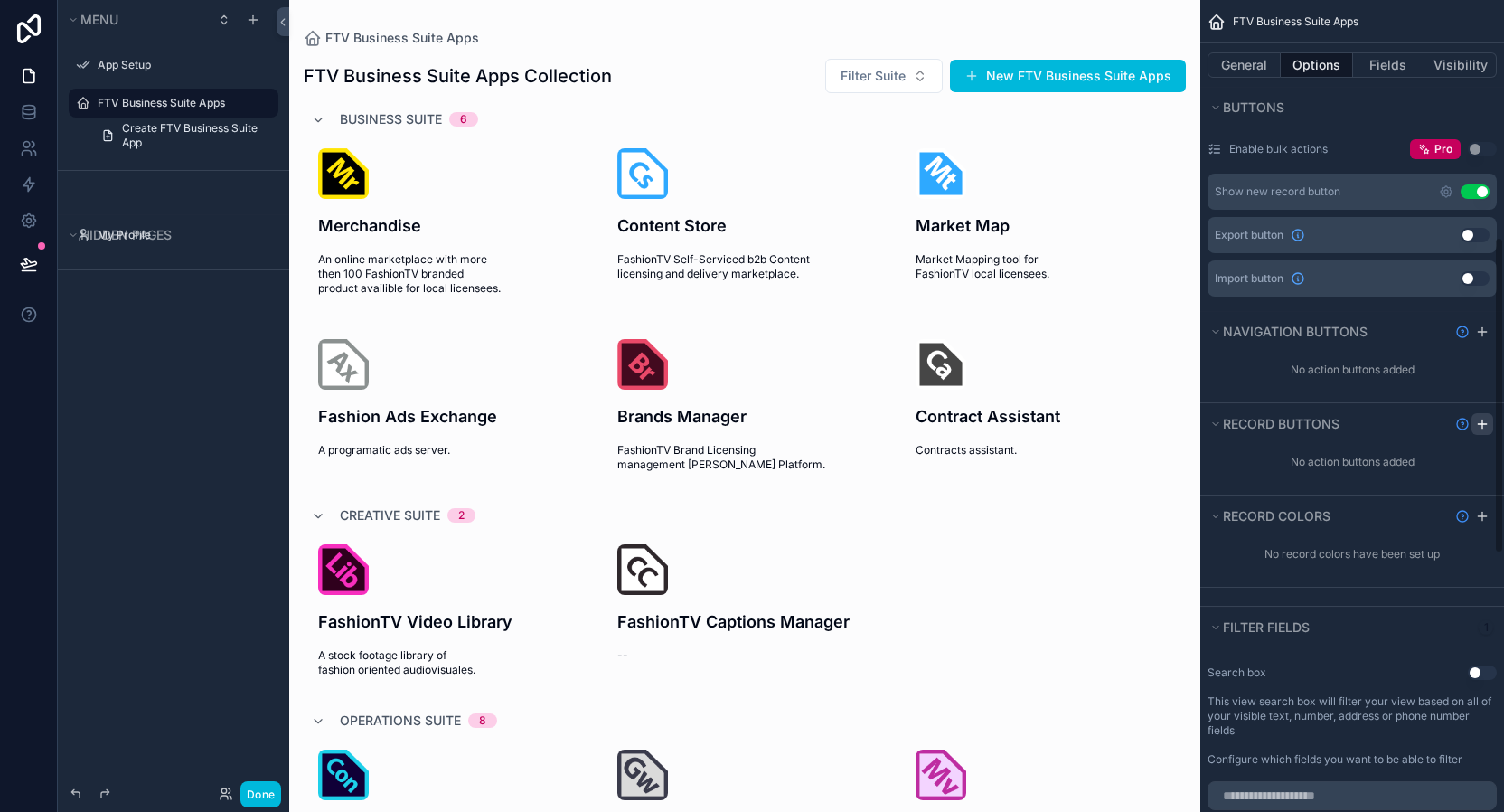
click at [1480, 419] on icon "scrollable content" at bounding box center [1483, 424] width 15 height 15
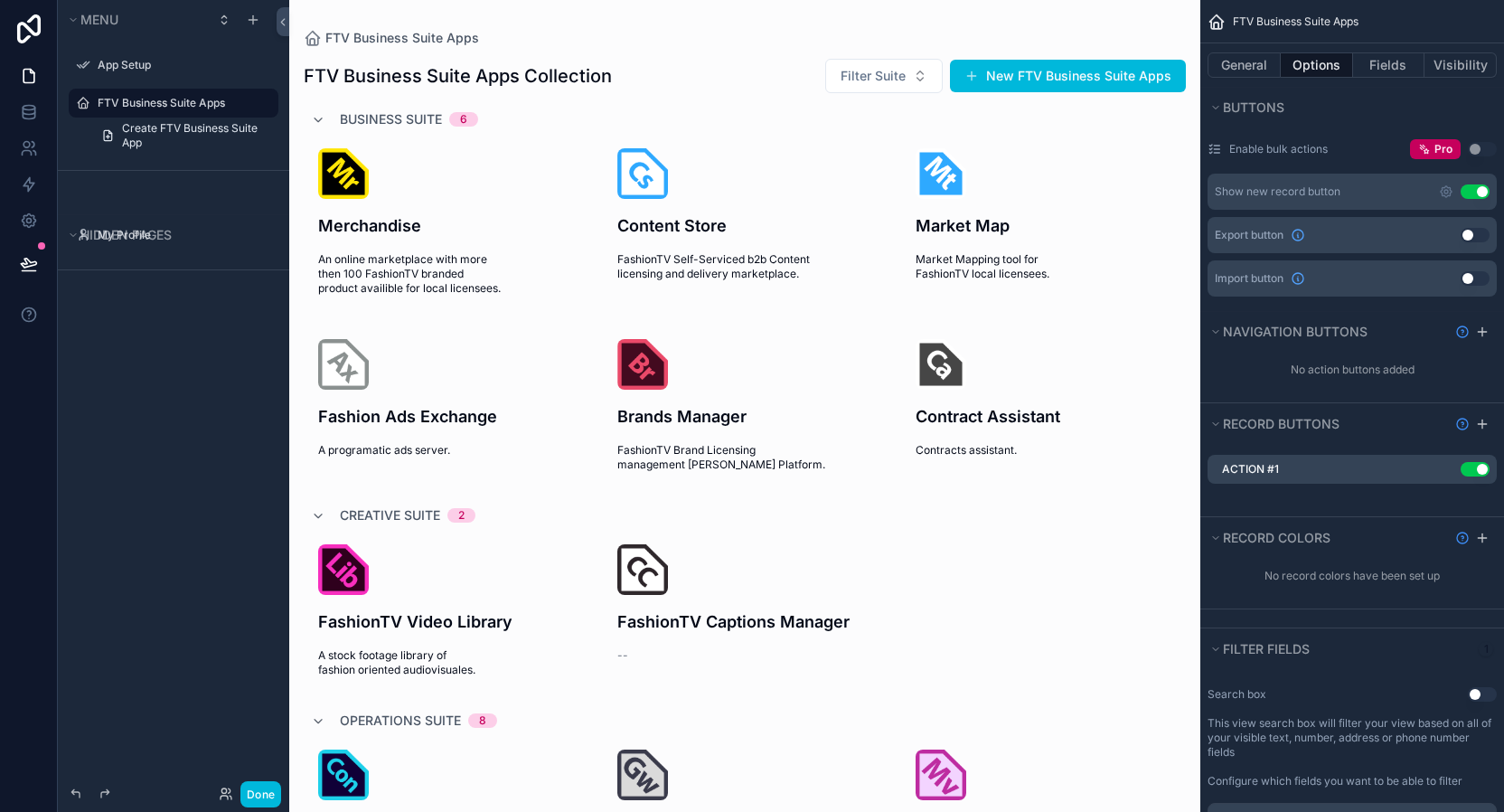
click at [1406, 495] on div "Action #1 Use setting" at bounding box center [1352, 479] width 304 height 73
click at [1335, 473] on div "Action #1 Use setting" at bounding box center [1351, 468] width 289 height 28
click at [1331, 471] on div "Action #1 Use setting" at bounding box center [1351, 468] width 289 height 28
click at [0, 0] on icon "scrollable content" at bounding box center [0, 0] width 0 height 0
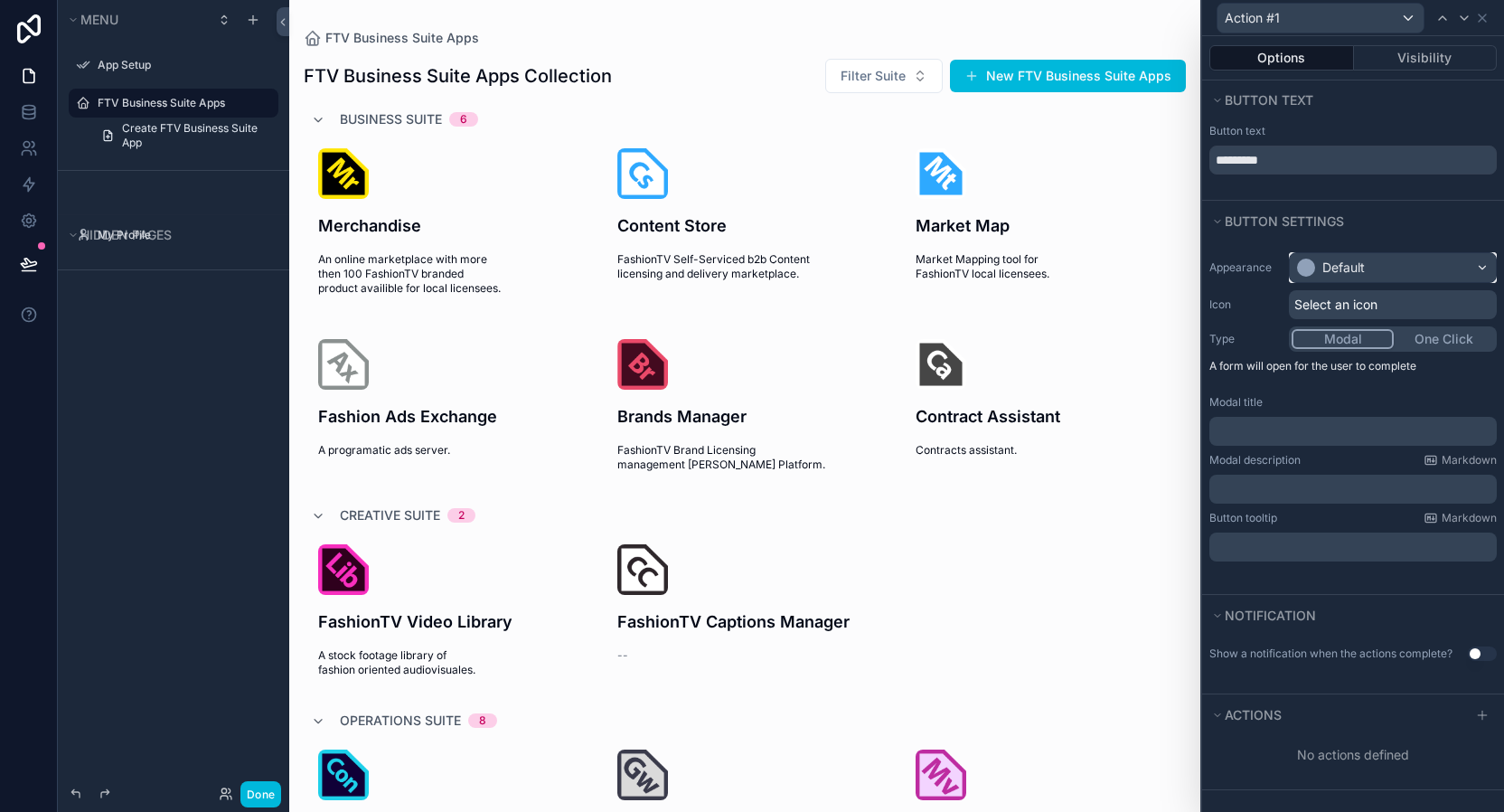
click at [1360, 275] on div "Default" at bounding box center [1343, 267] width 42 height 18
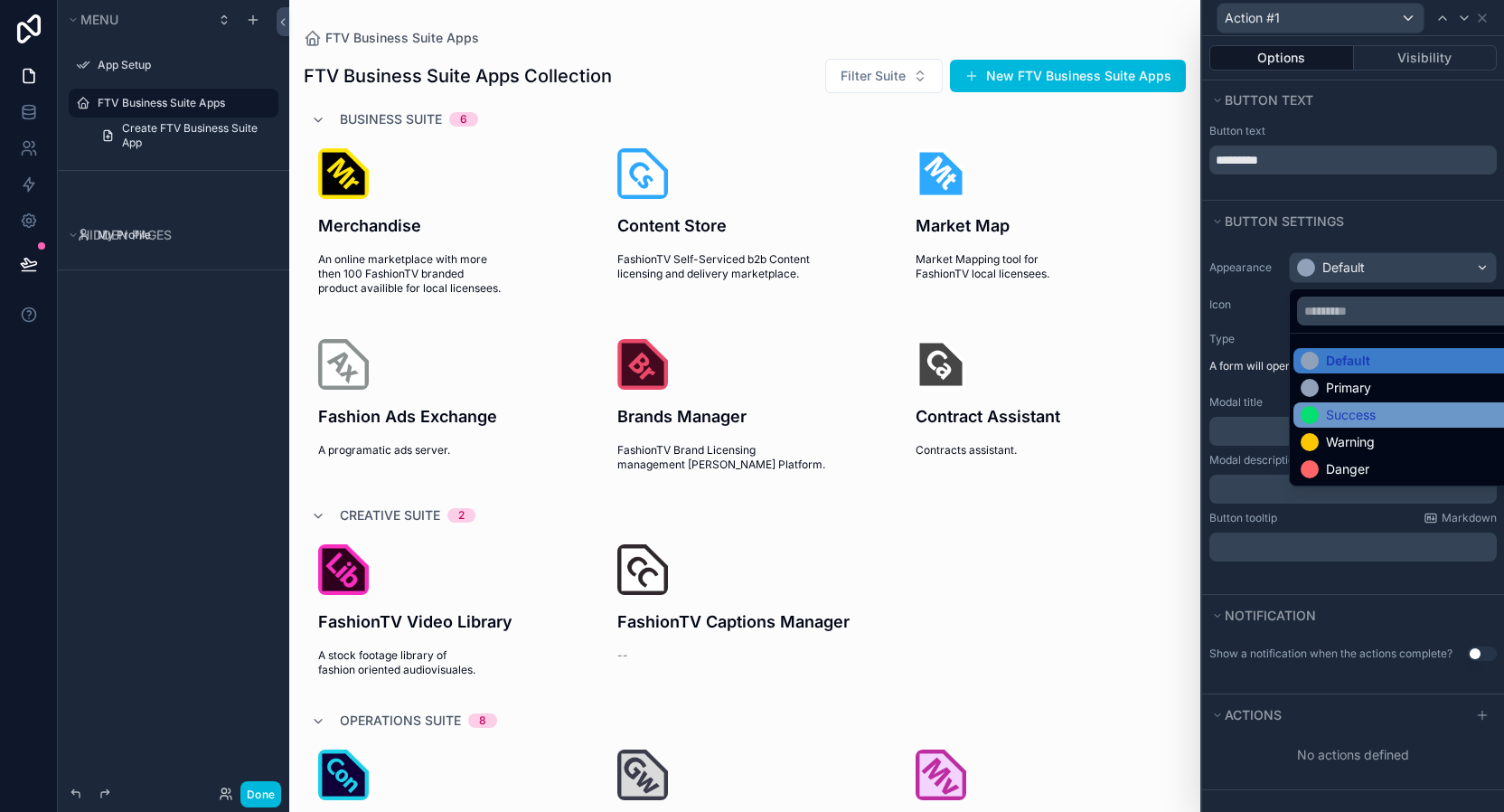
click at [1374, 413] on div "Success" at bounding box center [1351, 415] width 50 height 18
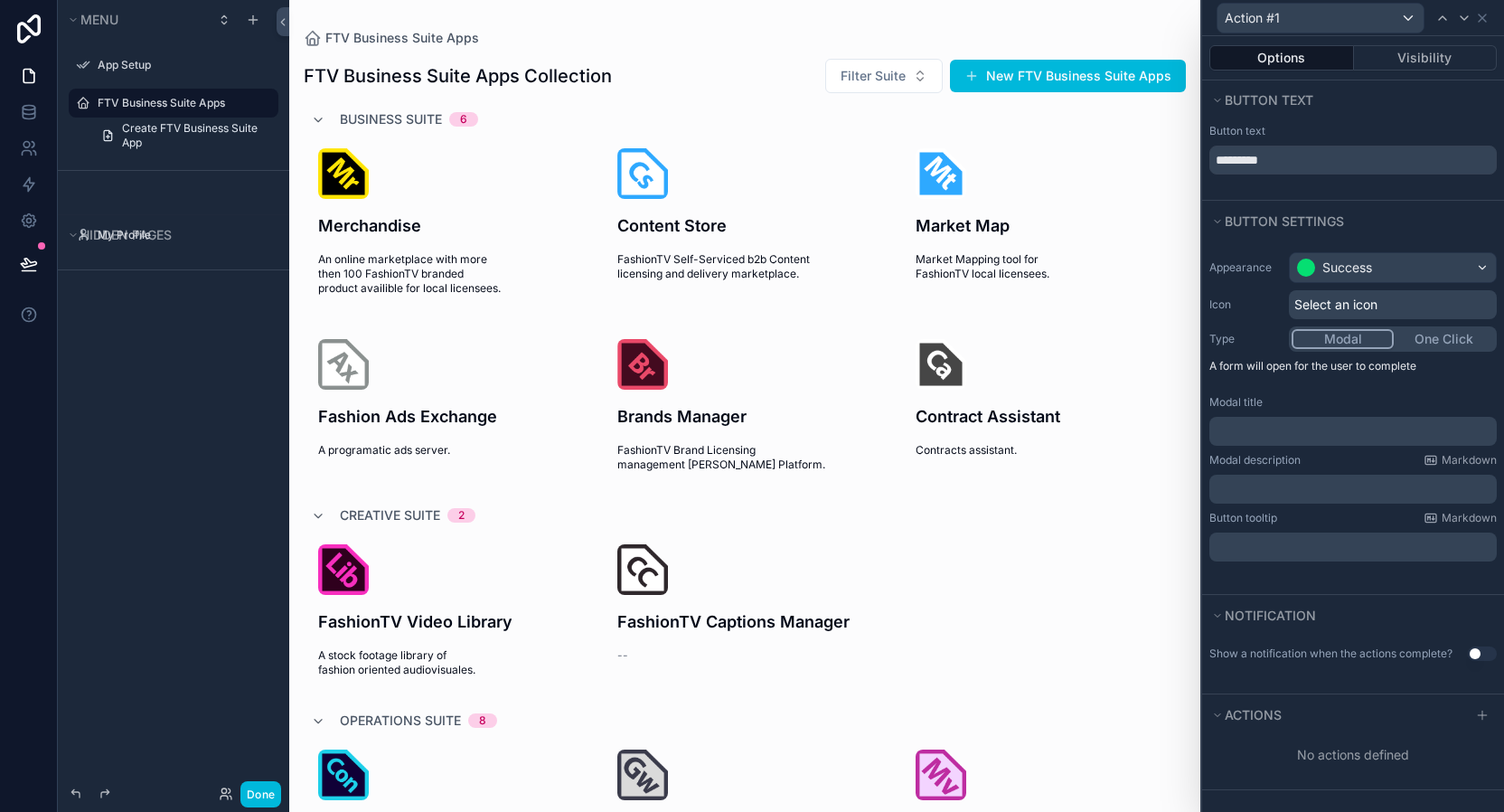
click at [1393, 310] on div "Select an icon" at bounding box center [1393, 304] width 208 height 28
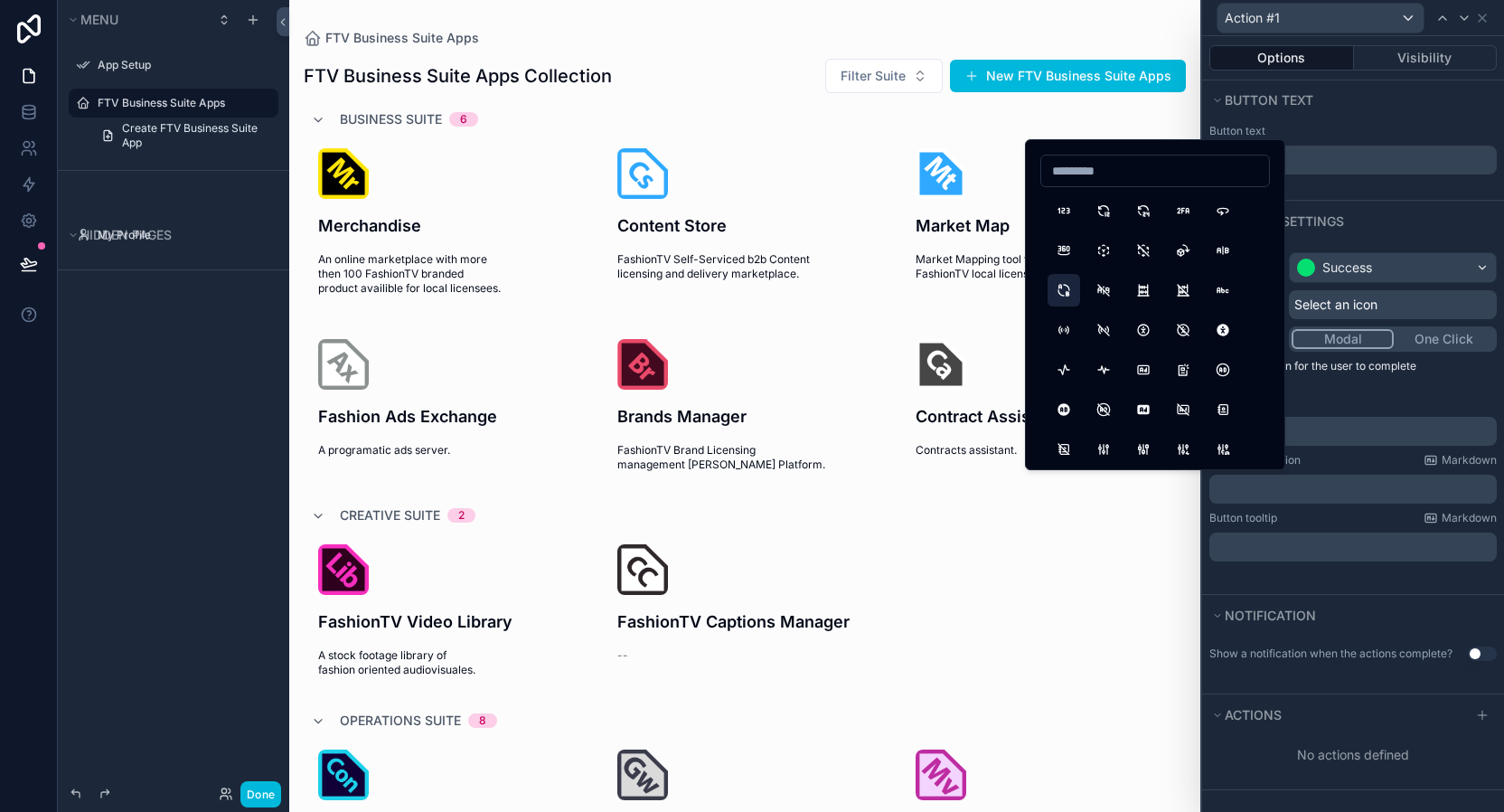
click at [1063, 288] on button "AB2" at bounding box center [1063, 289] width 32 height 32
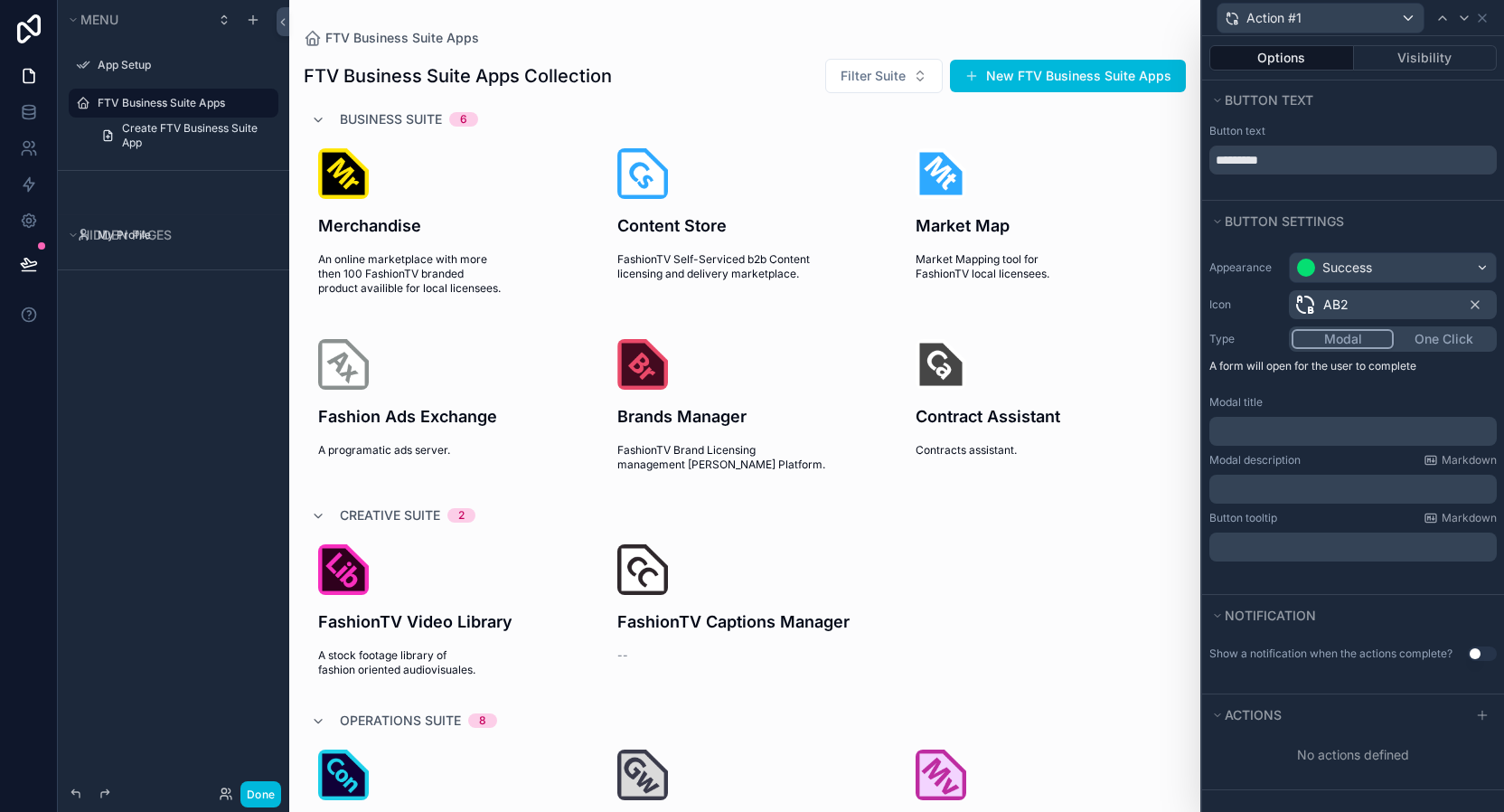
click at [1447, 342] on button "One Click" at bounding box center [1443, 339] width 100 height 20
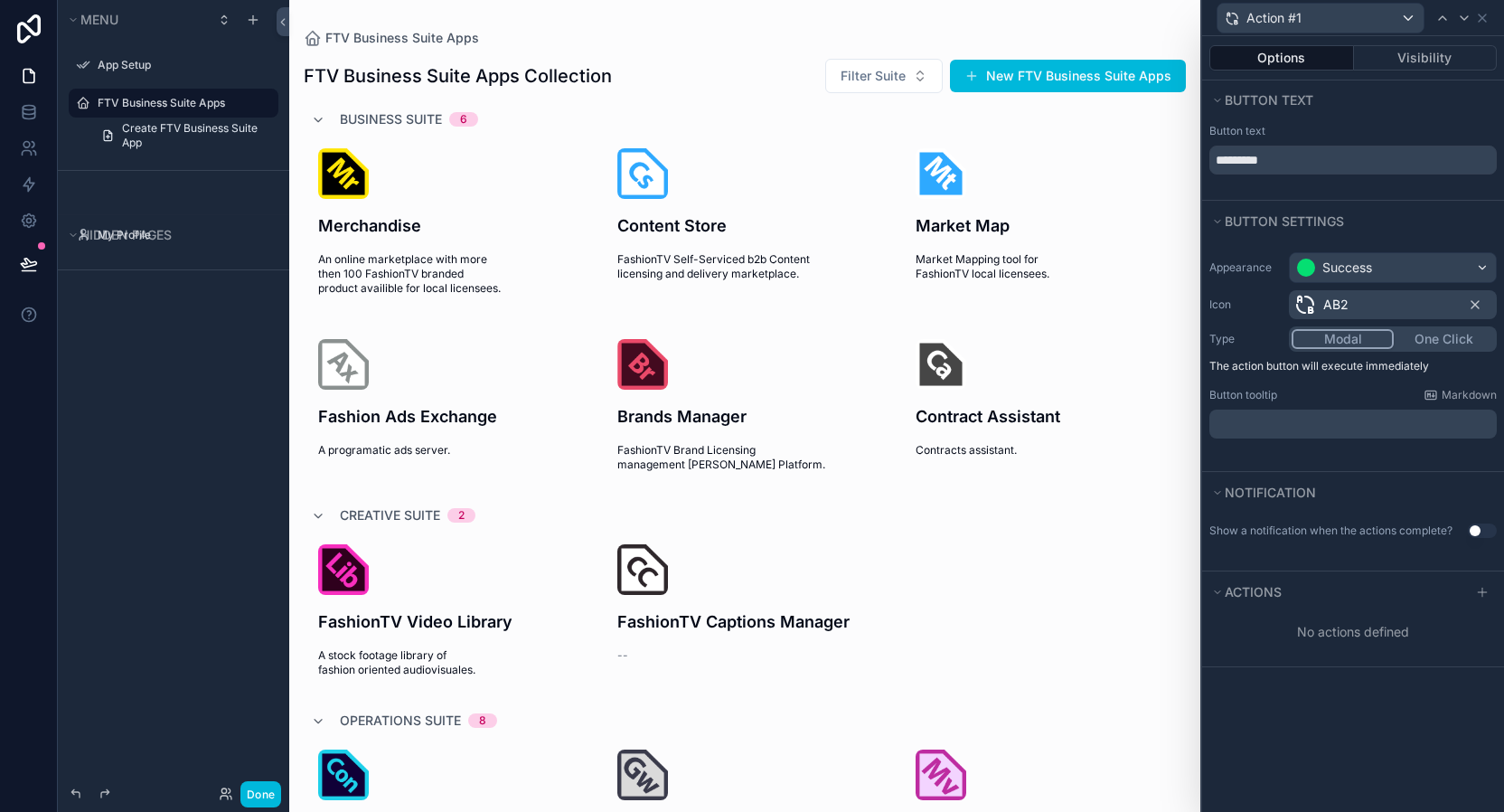
click at [1344, 339] on button "Modal" at bounding box center [1342, 339] width 102 height 20
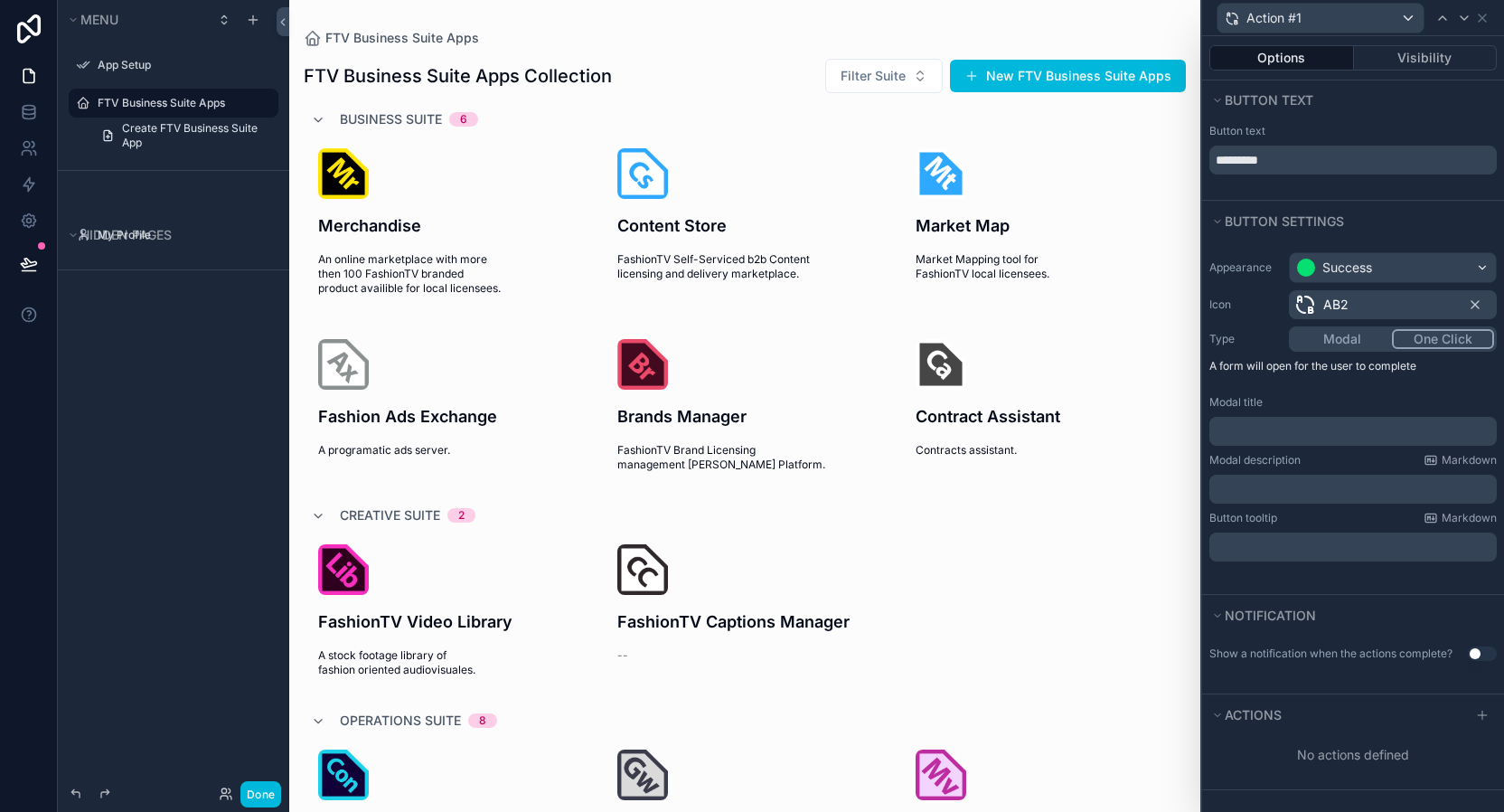
click at [1416, 330] on button "One Click" at bounding box center [1442, 339] width 102 height 20
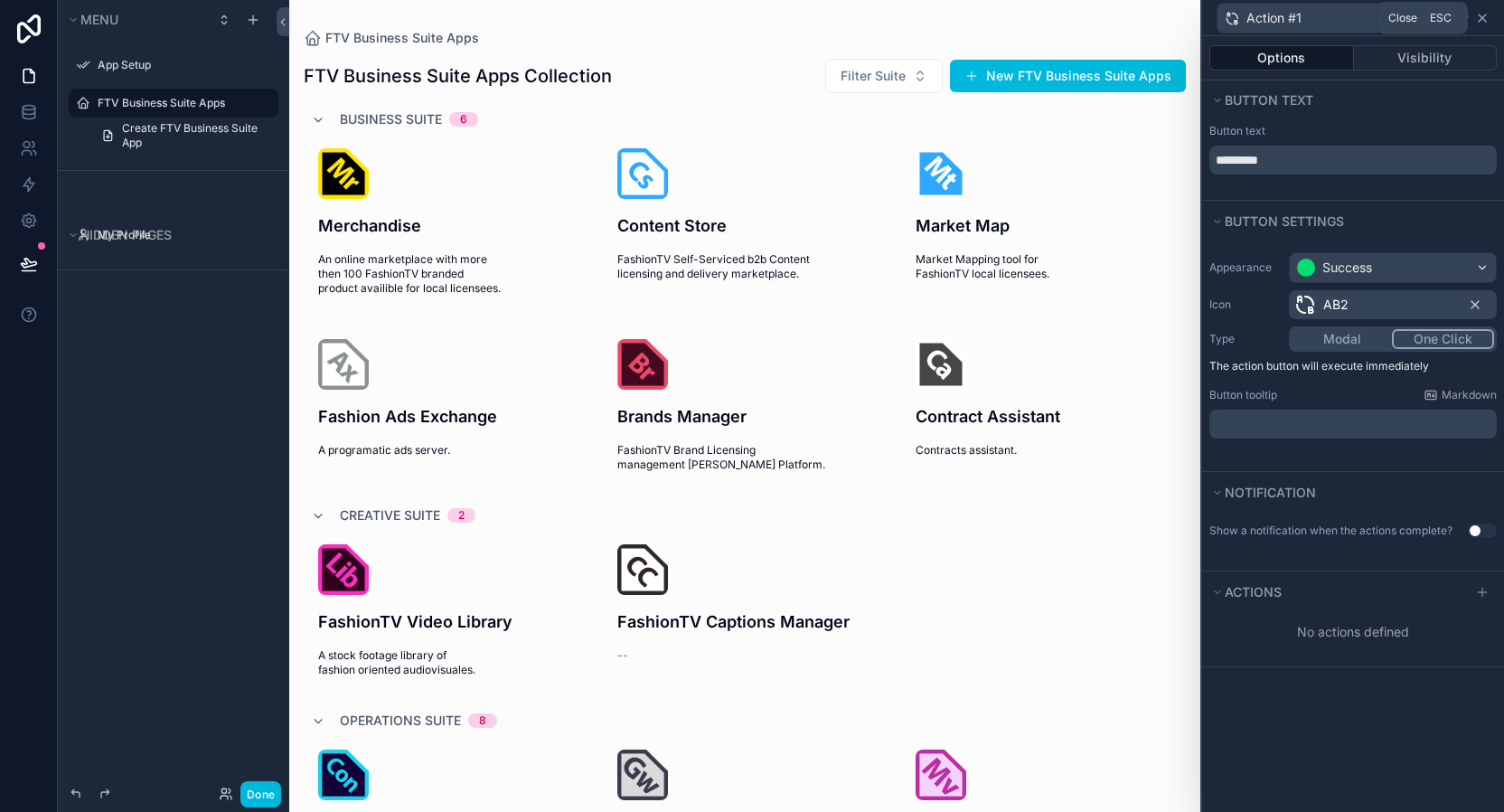
click at [1488, 17] on icon at bounding box center [1483, 18] width 15 height 15
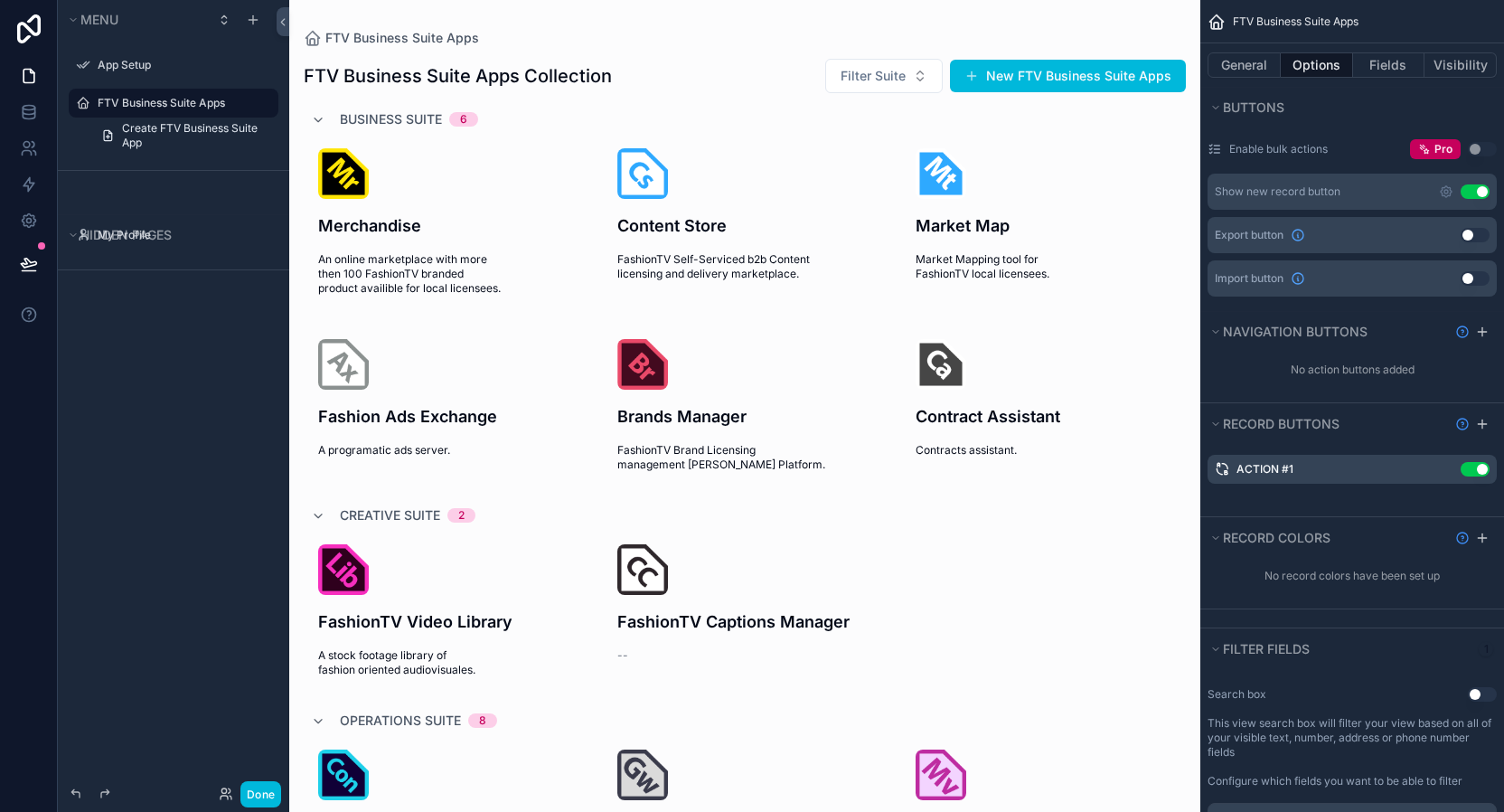
click at [0, 0] on icon "scrollable content" at bounding box center [0, 0] width 0 height 0
click at [1453, 439] on icon at bounding box center [1453, 441] width 0 height 4
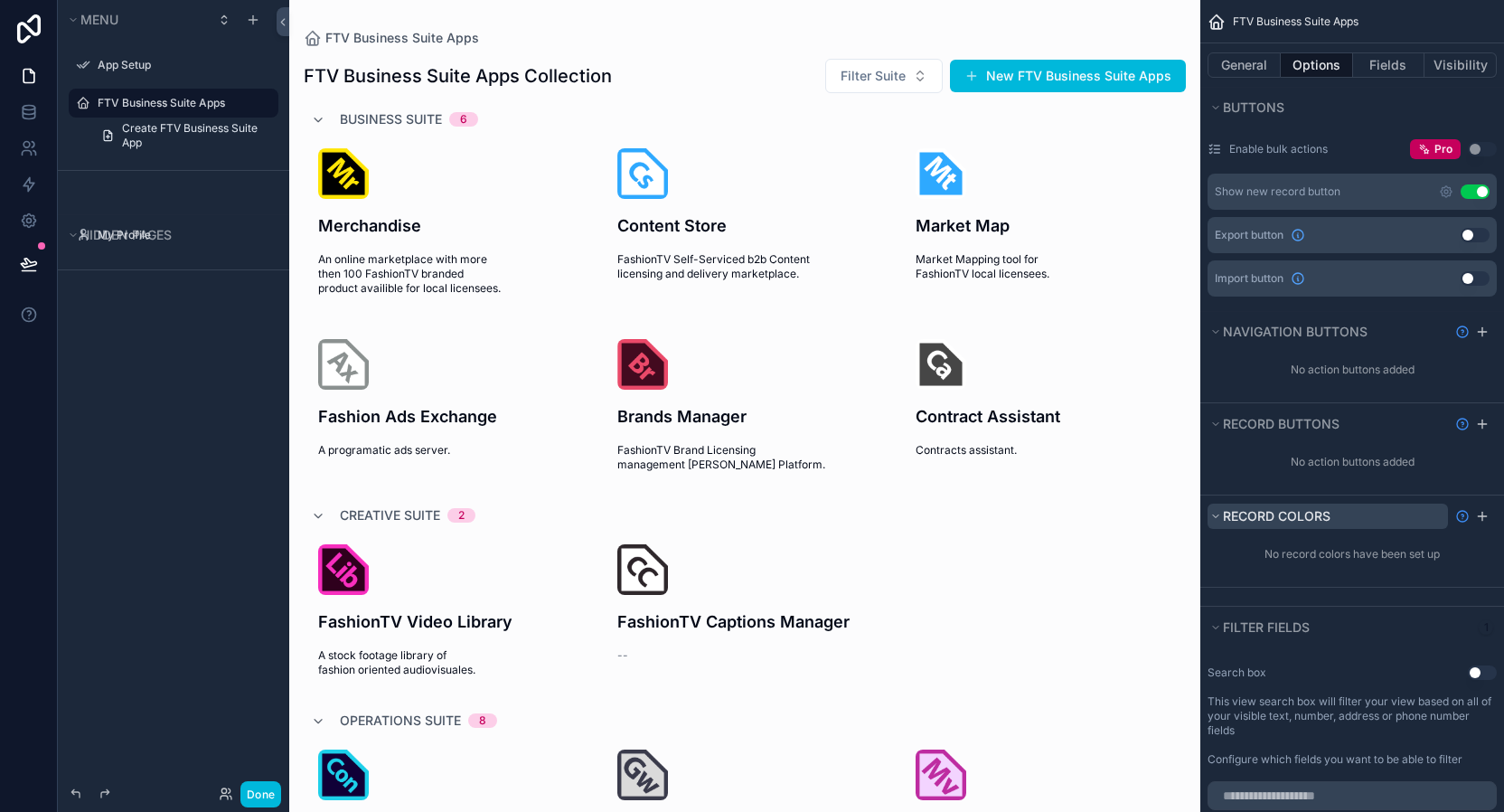
click at [1275, 518] on span "Record colors" at bounding box center [1276, 515] width 107 height 16
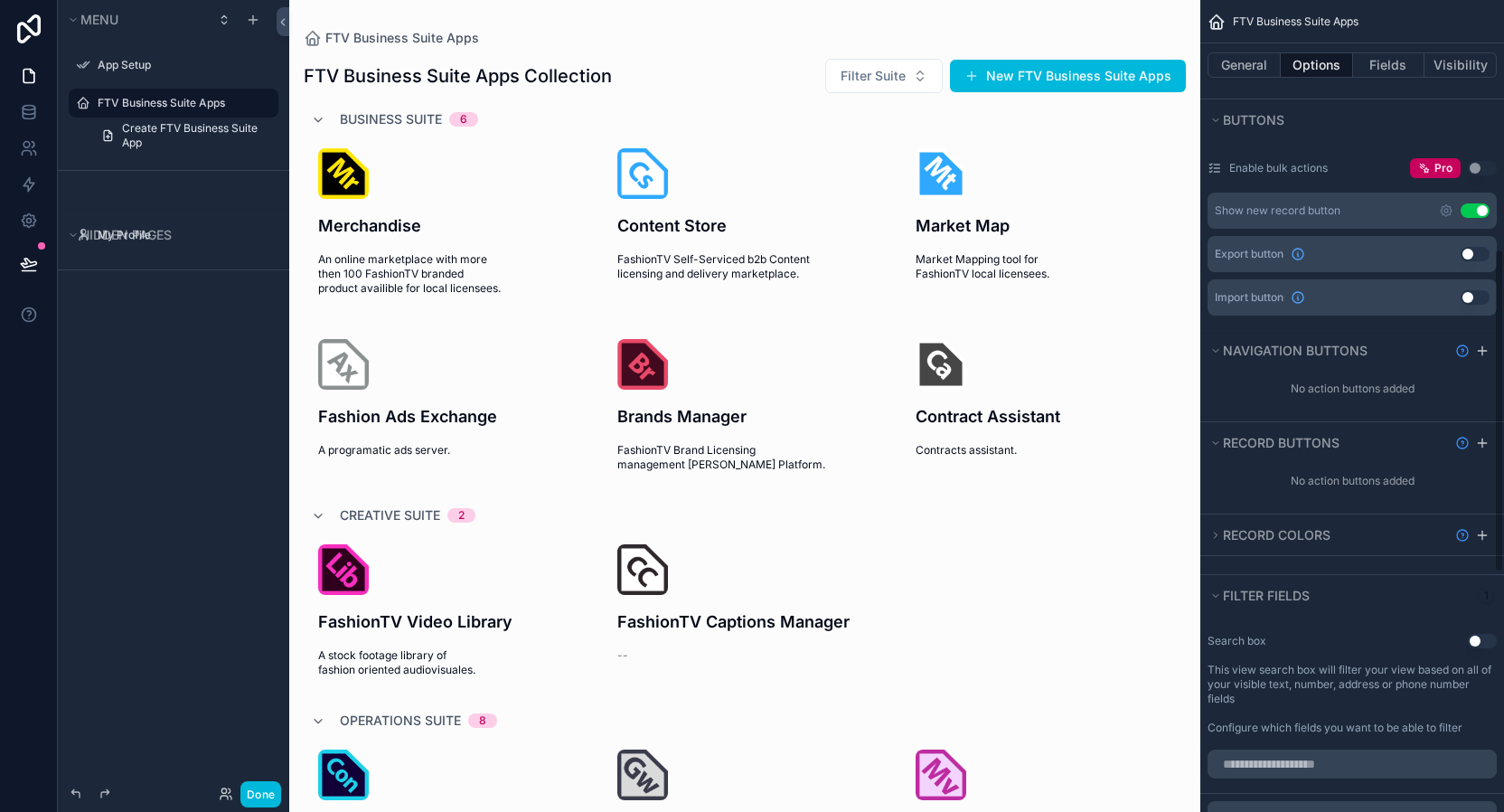
scroll to position [623, 0]
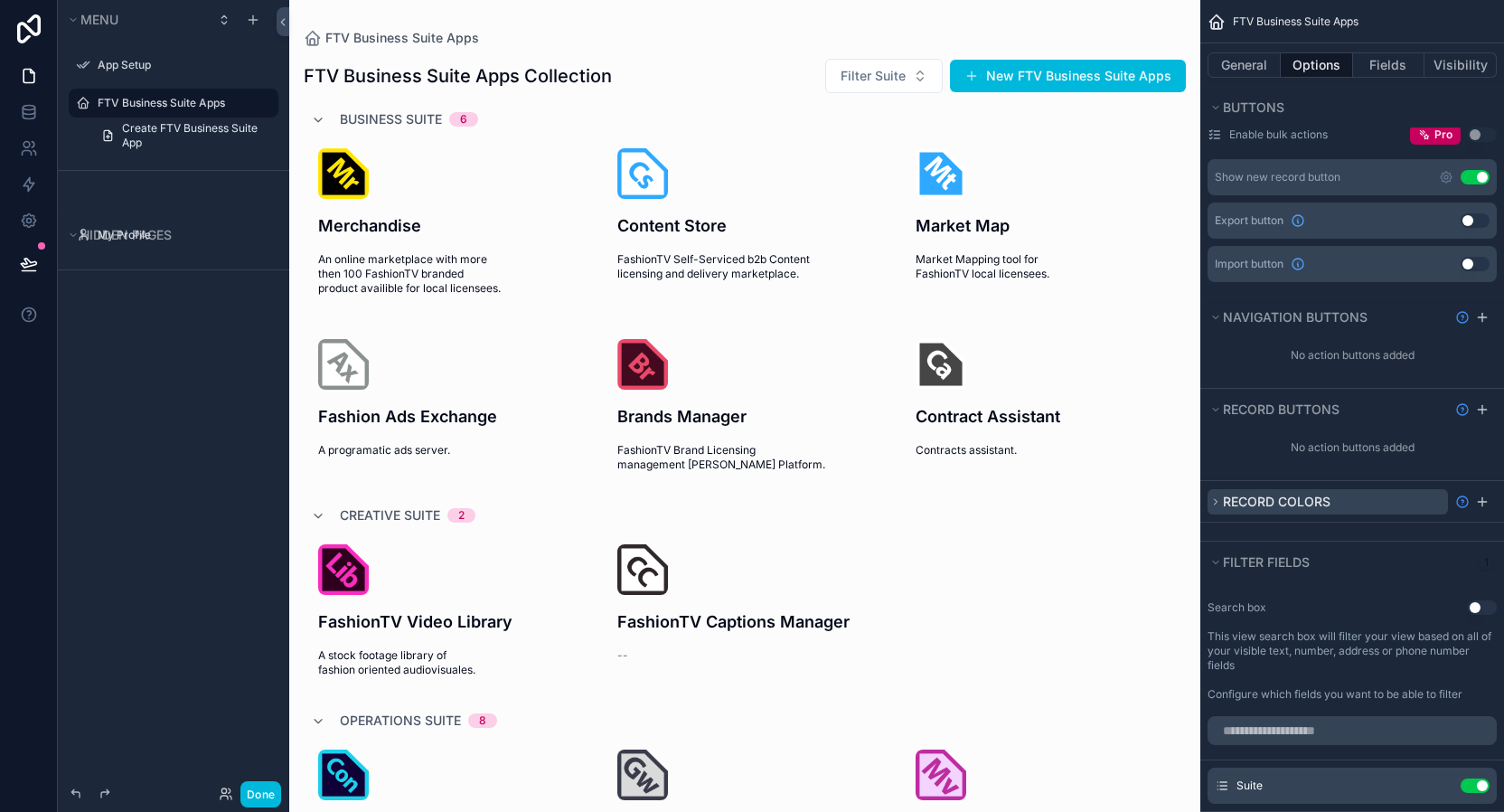
click at [1353, 499] on button "Record colors" at bounding box center [1328, 502] width 241 height 26
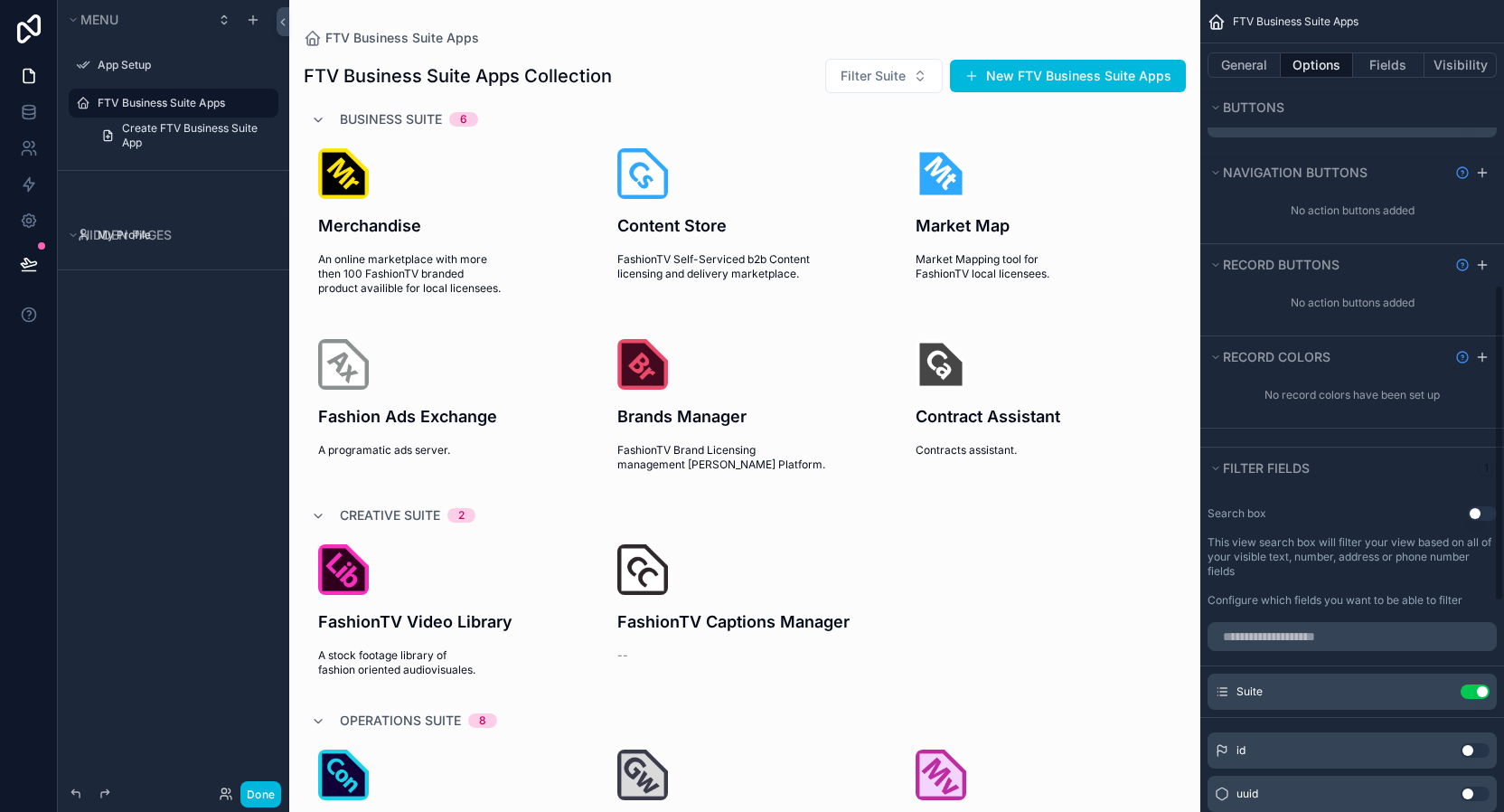
scroll to position [932, 0]
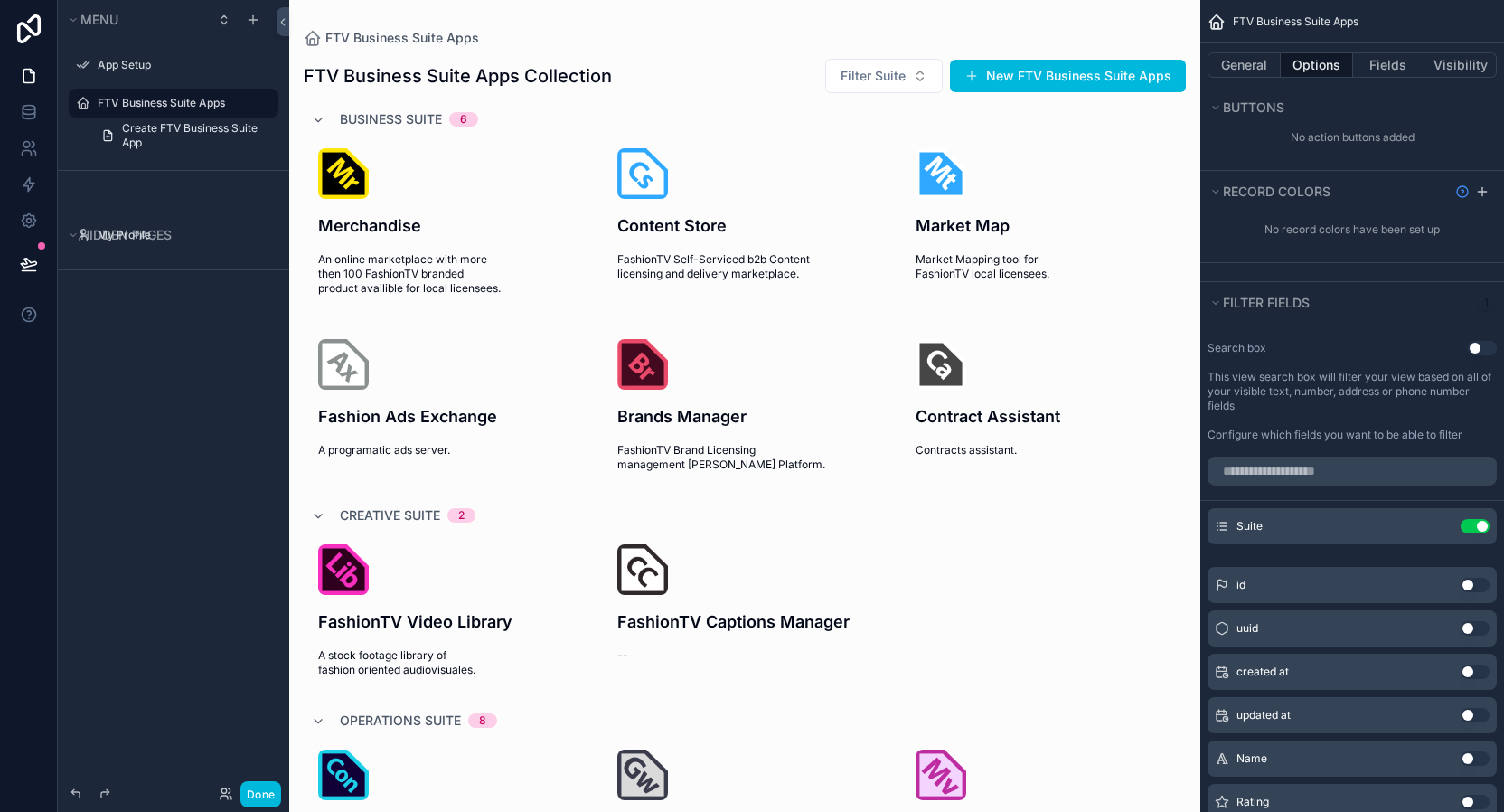
click at [1481, 347] on button "Use setting" at bounding box center [1482, 348] width 28 height 15
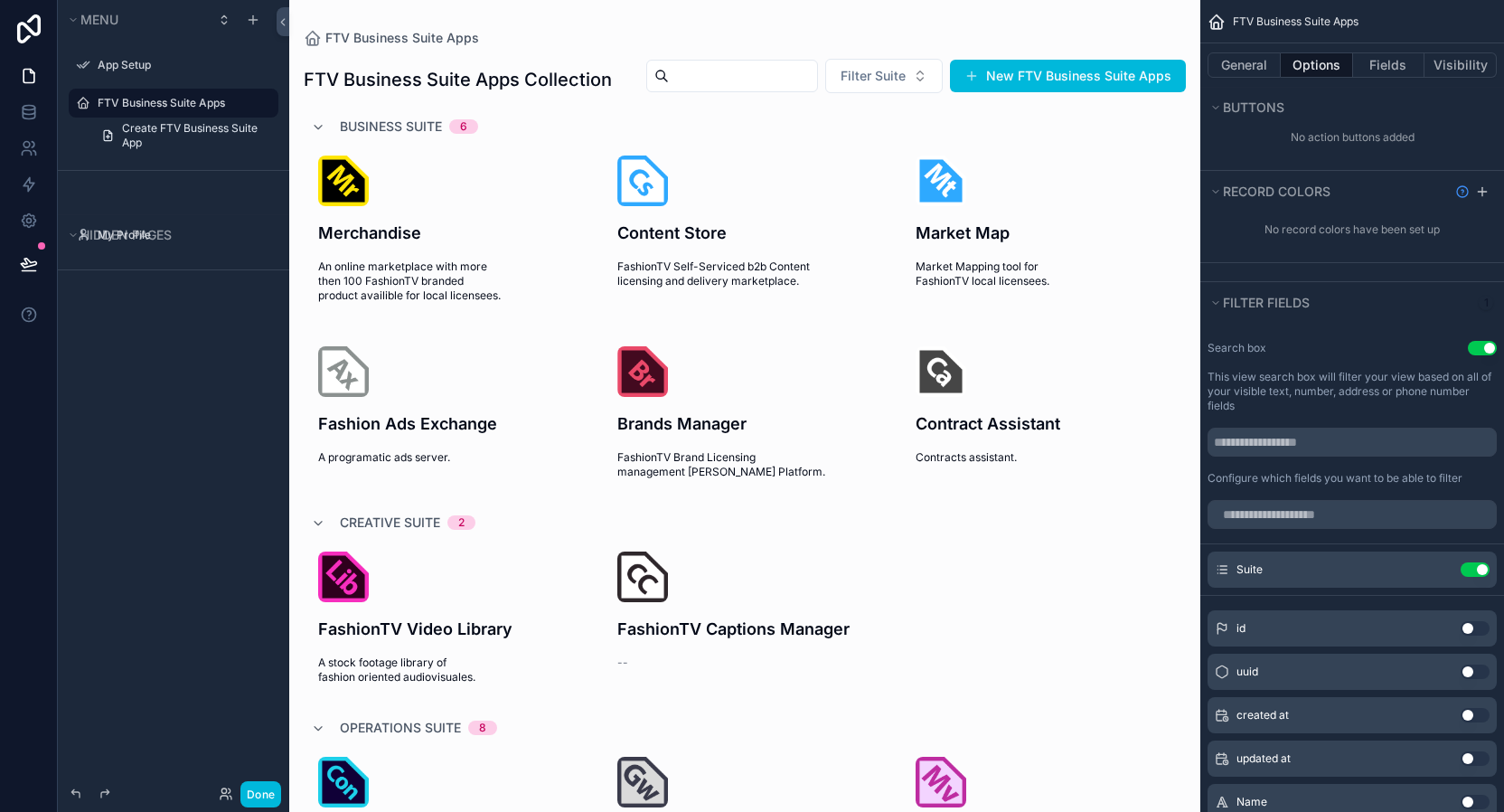
click at [1481, 347] on button "Use setting" at bounding box center [1482, 348] width 28 height 15
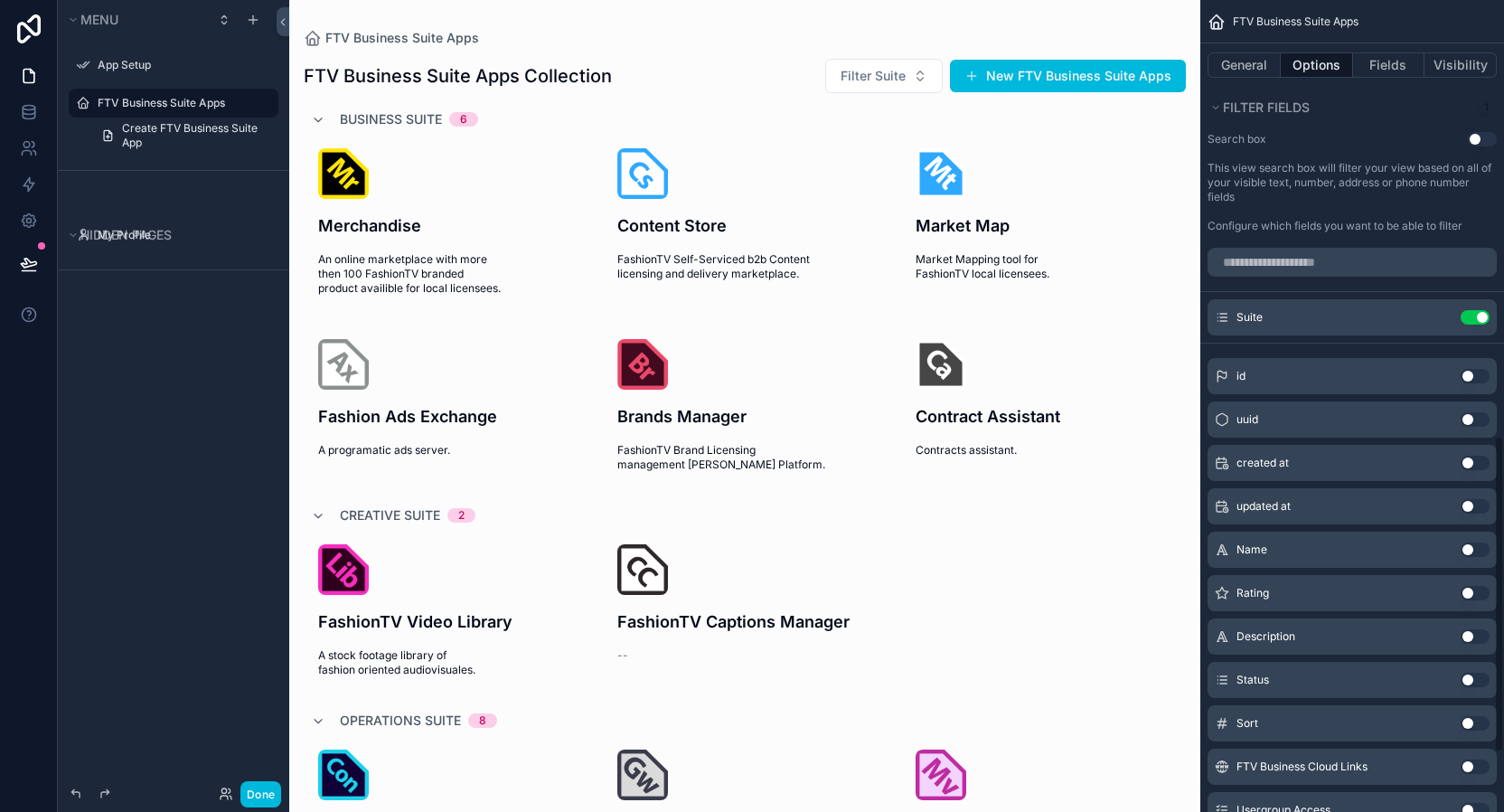
scroll to position [1144, 0]
click at [1480, 315] on button "Use setting" at bounding box center [1475, 316] width 28 height 15
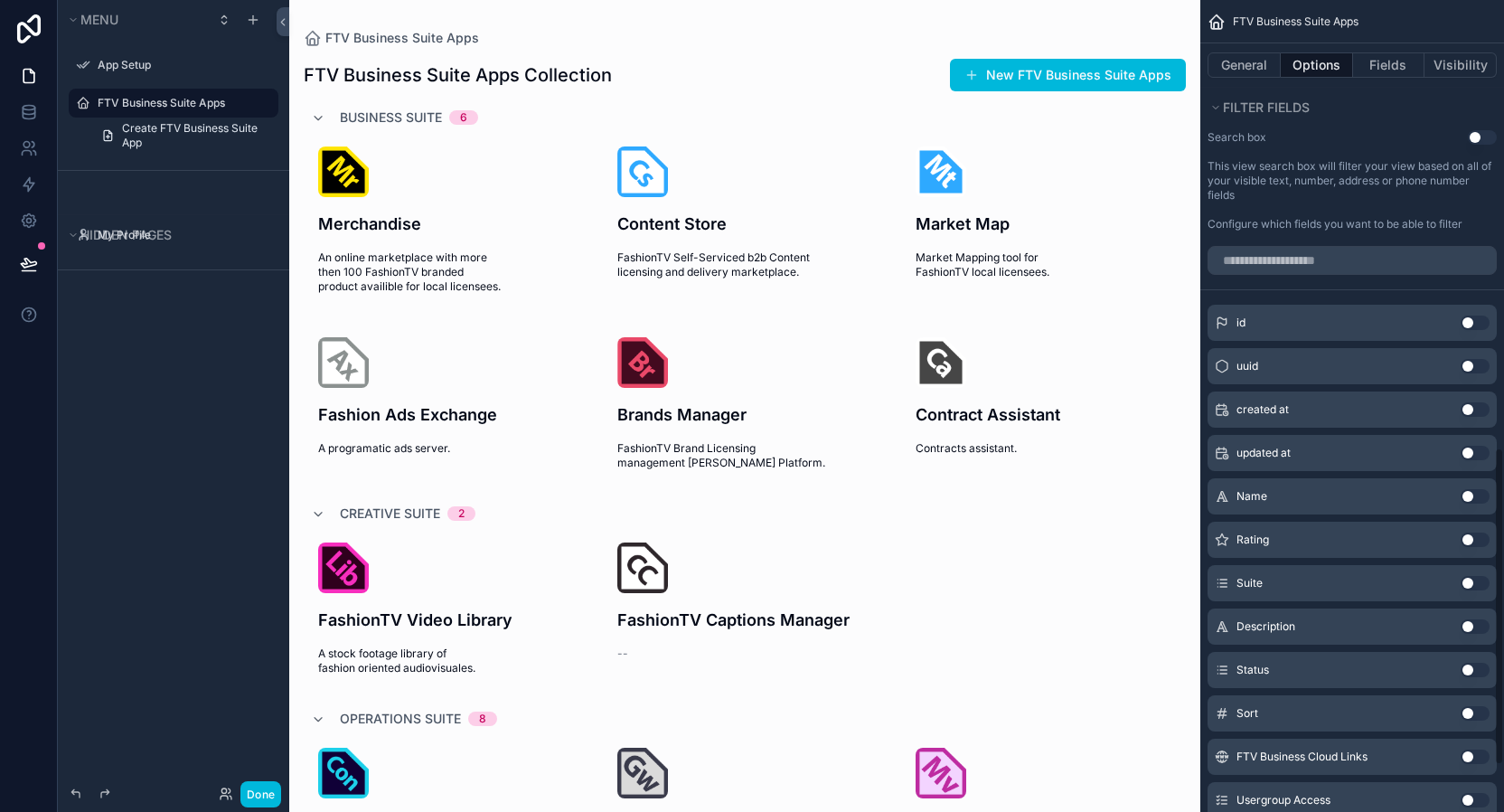
click at [1480, 315] on button "Use setting" at bounding box center [1475, 322] width 28 height 15
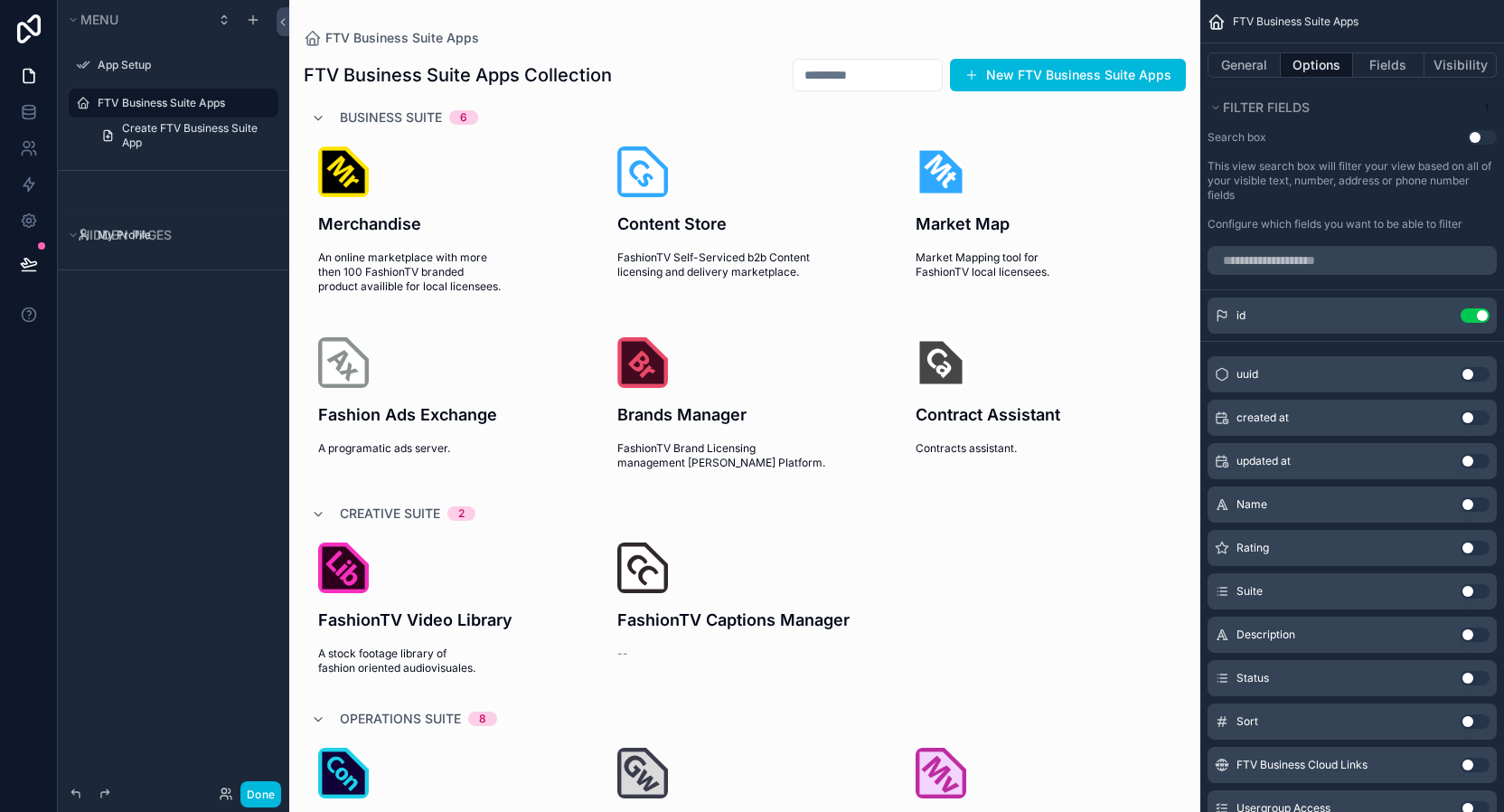
click at [1480, 315] on button "Use setting" at bounding box center [1475, 316] width 28 height 15
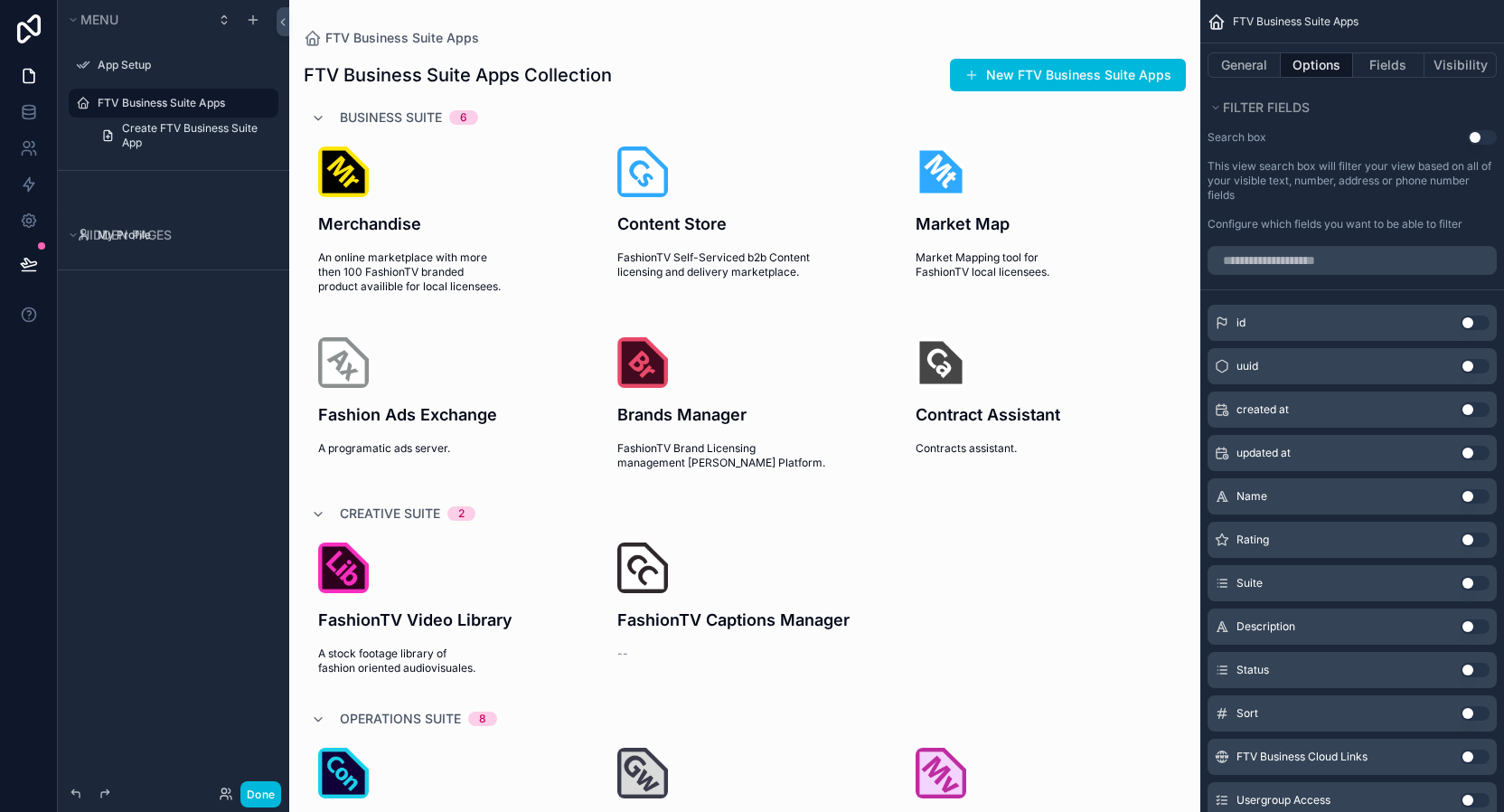
click at [1473, 136] on button "Use setting" at bounding box center [1482, 138] width 28 height 15
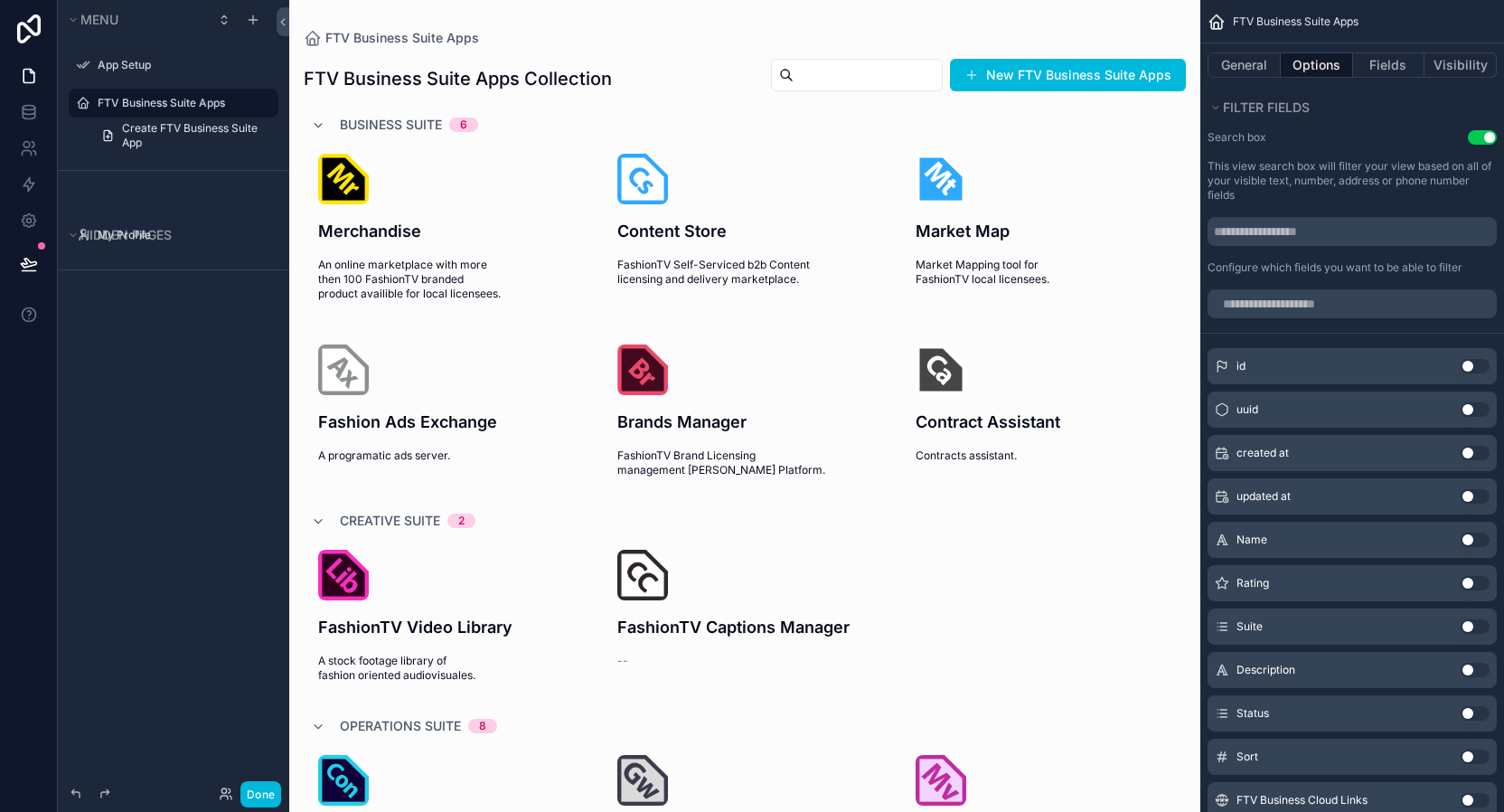
click at [1471, 538] on button "Use setting" at bounding box center [1475, 540] width 28 height 15
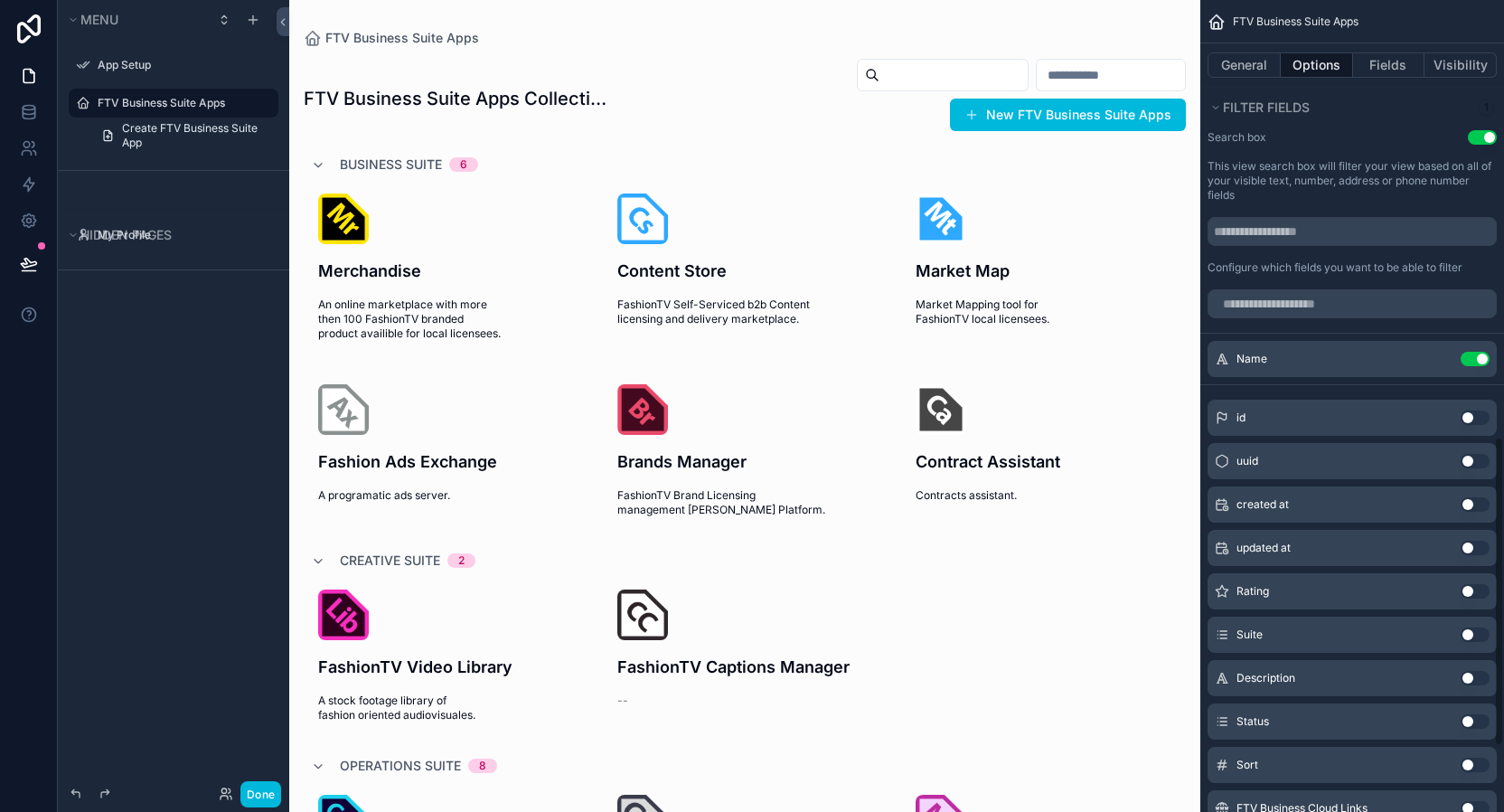
click at [1471, 538] on div "updated at Use setting" at bounding box center [1351, 547] width 289 height 36
click at [1476, 357] on button "Use setting" at bounding box center [1475, 359] width 28 height 15
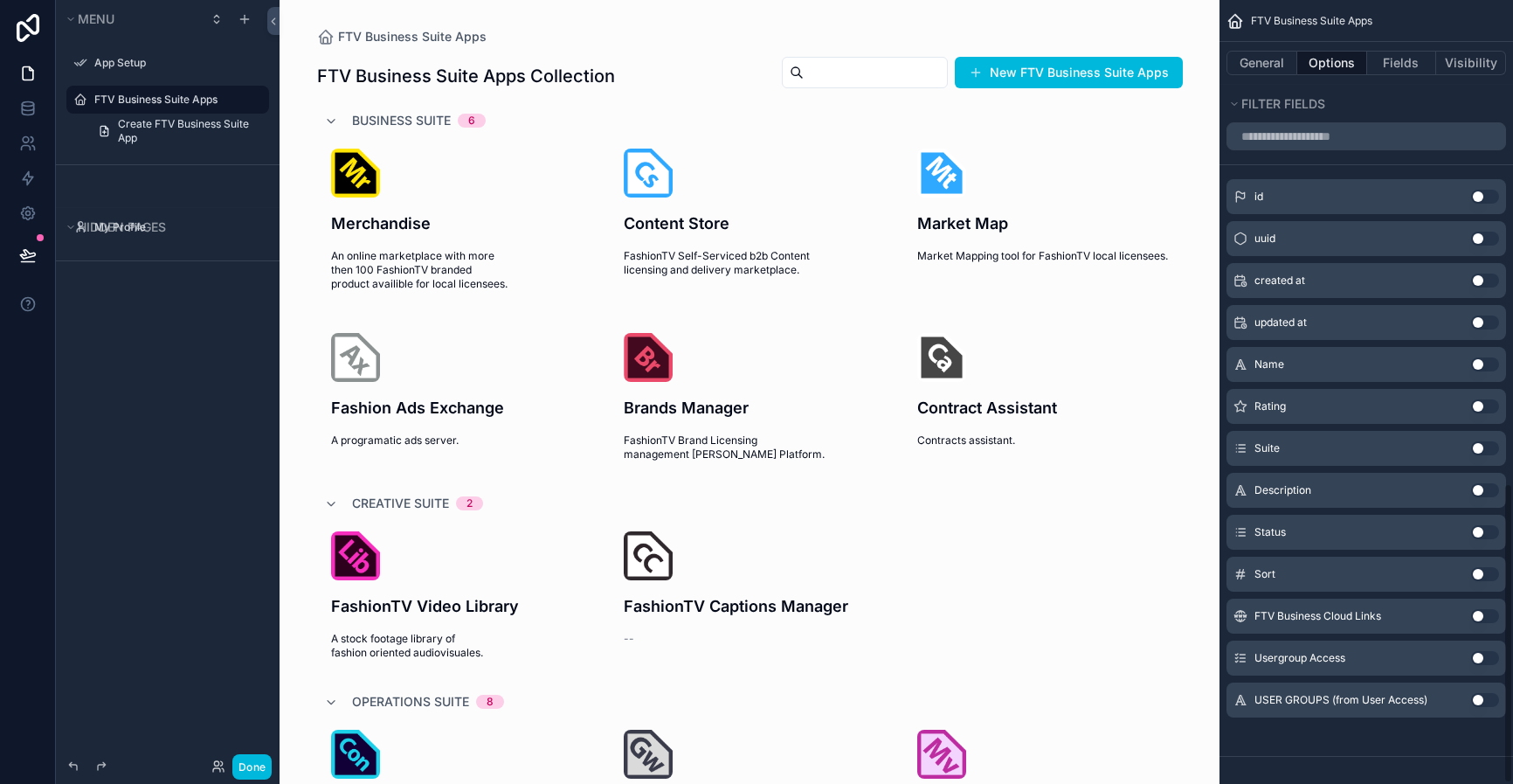
scroll to position [1263, 0]
click at [1389, 63] on button "Fields" at bounding box center [1402, 63] width 70 height 25
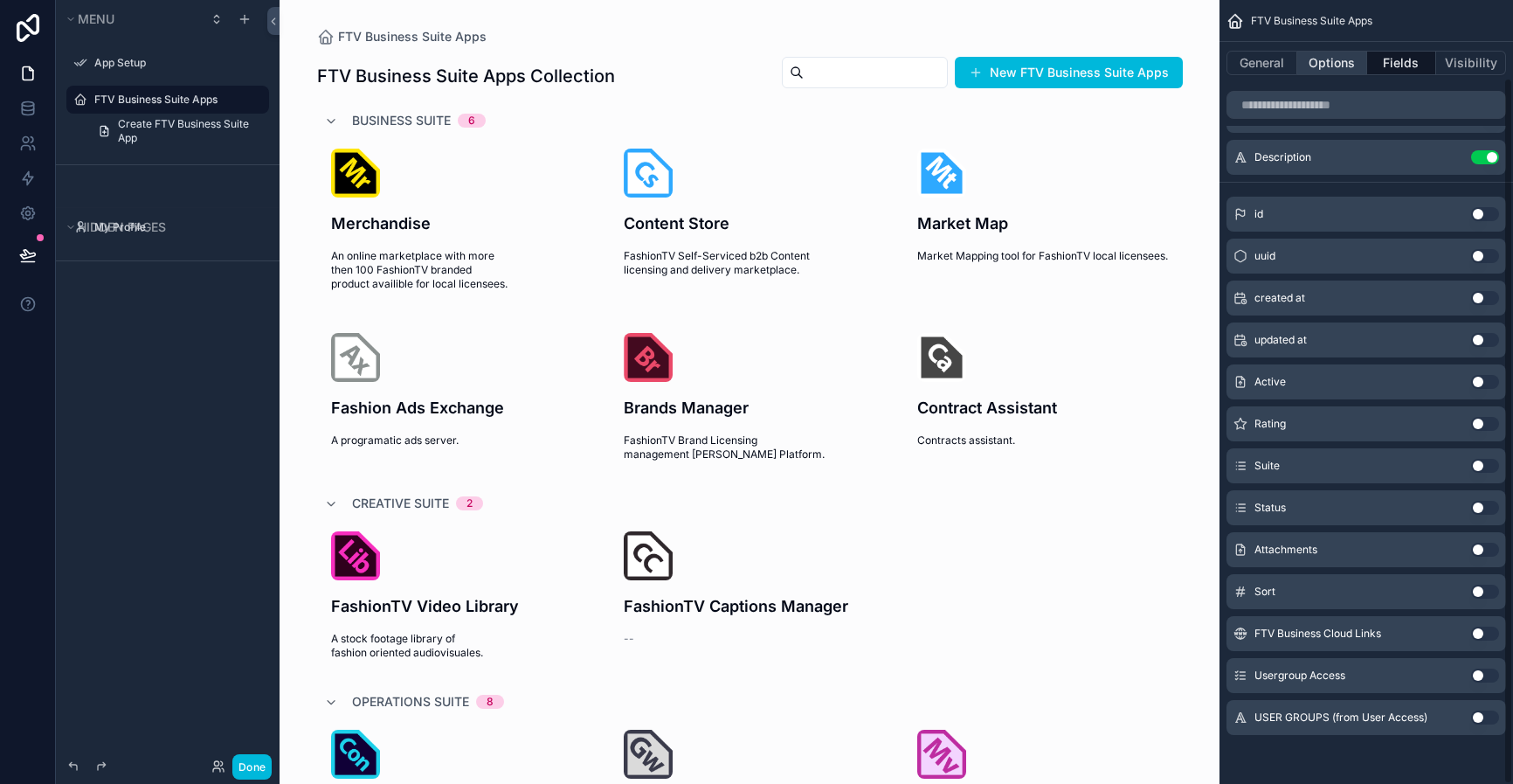
scroll to position [85, 0]
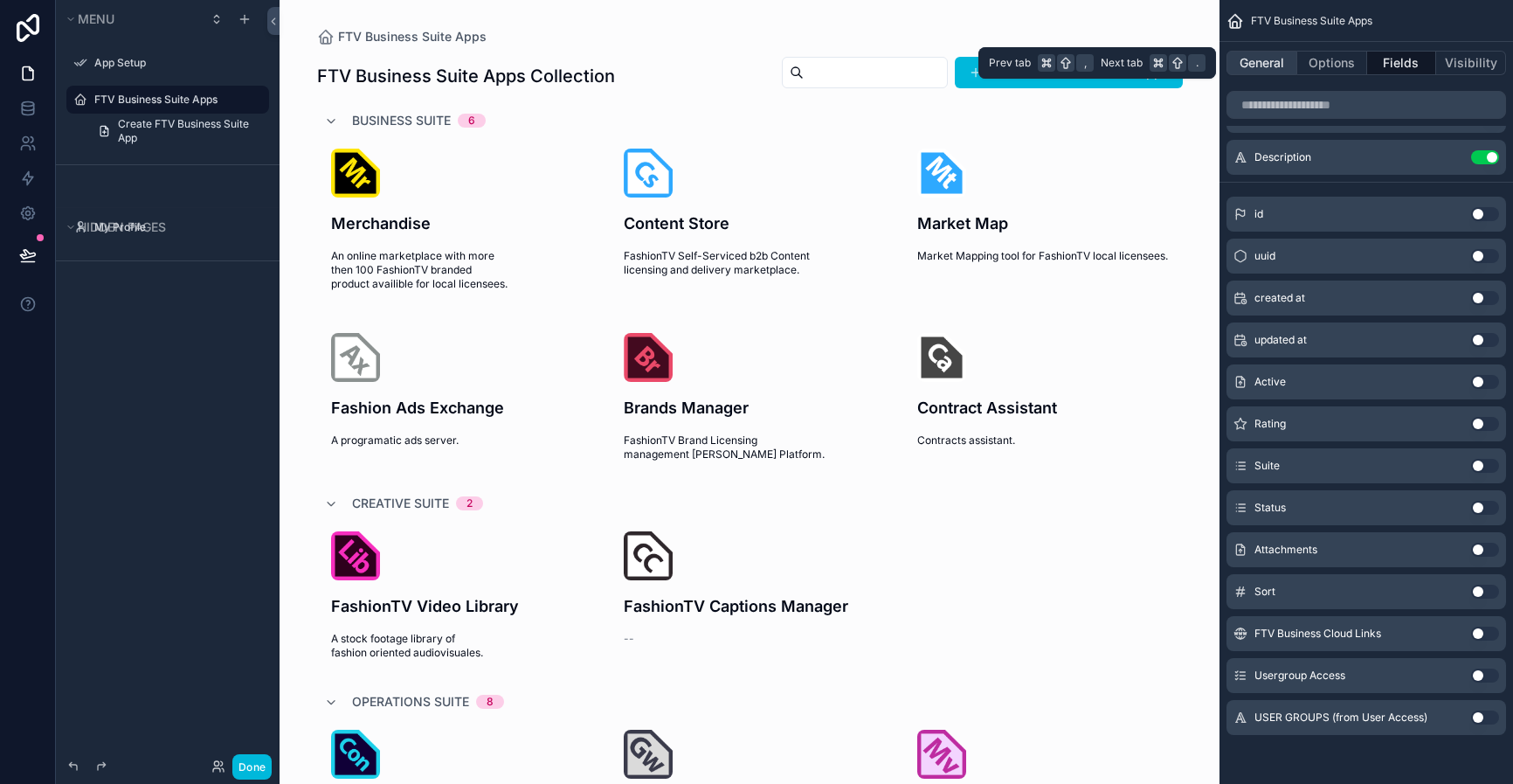
click at [1252, 58] on button "General" at bounding box center [1262, 63] width 71 height 25
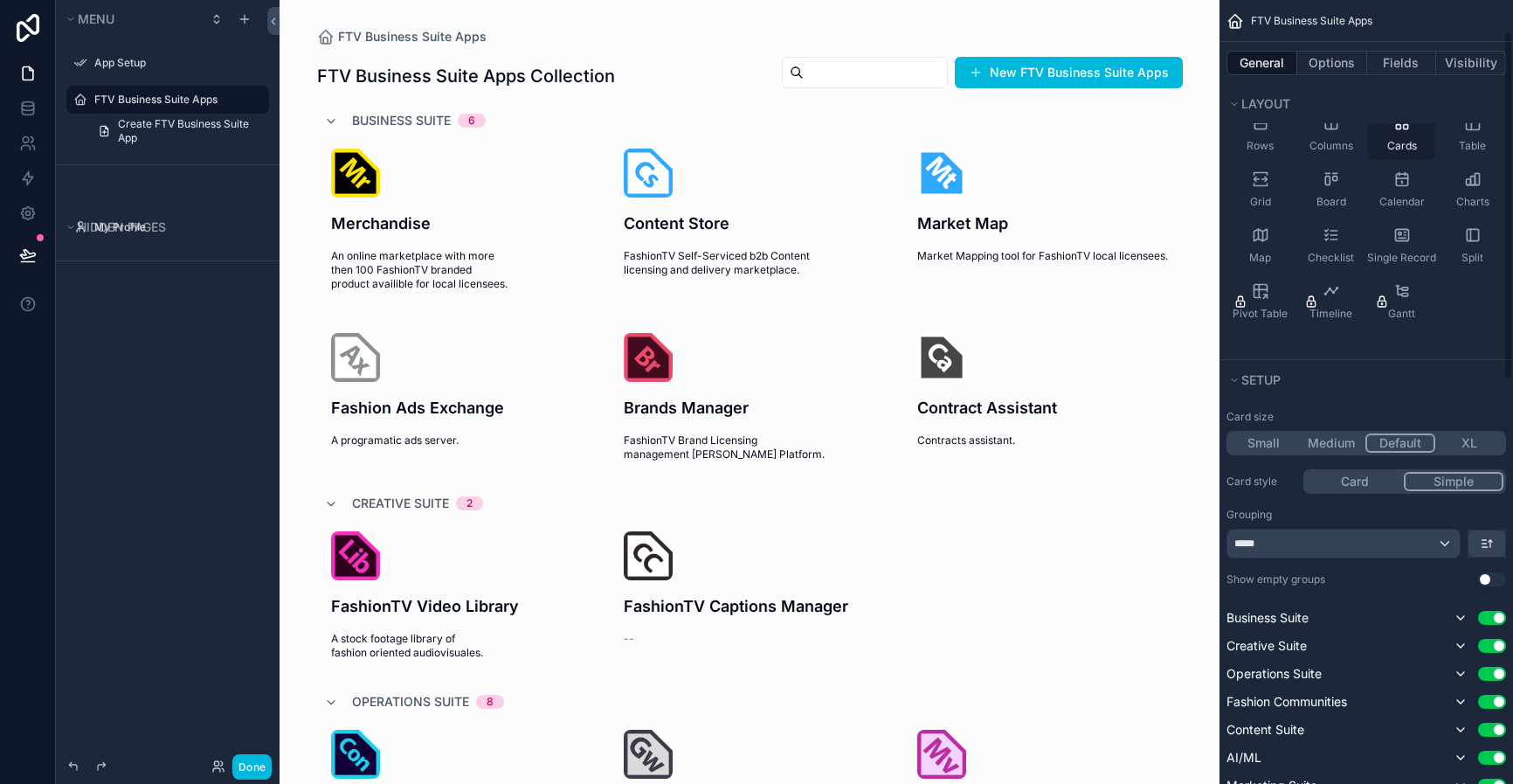
scroll to position [0, 0]
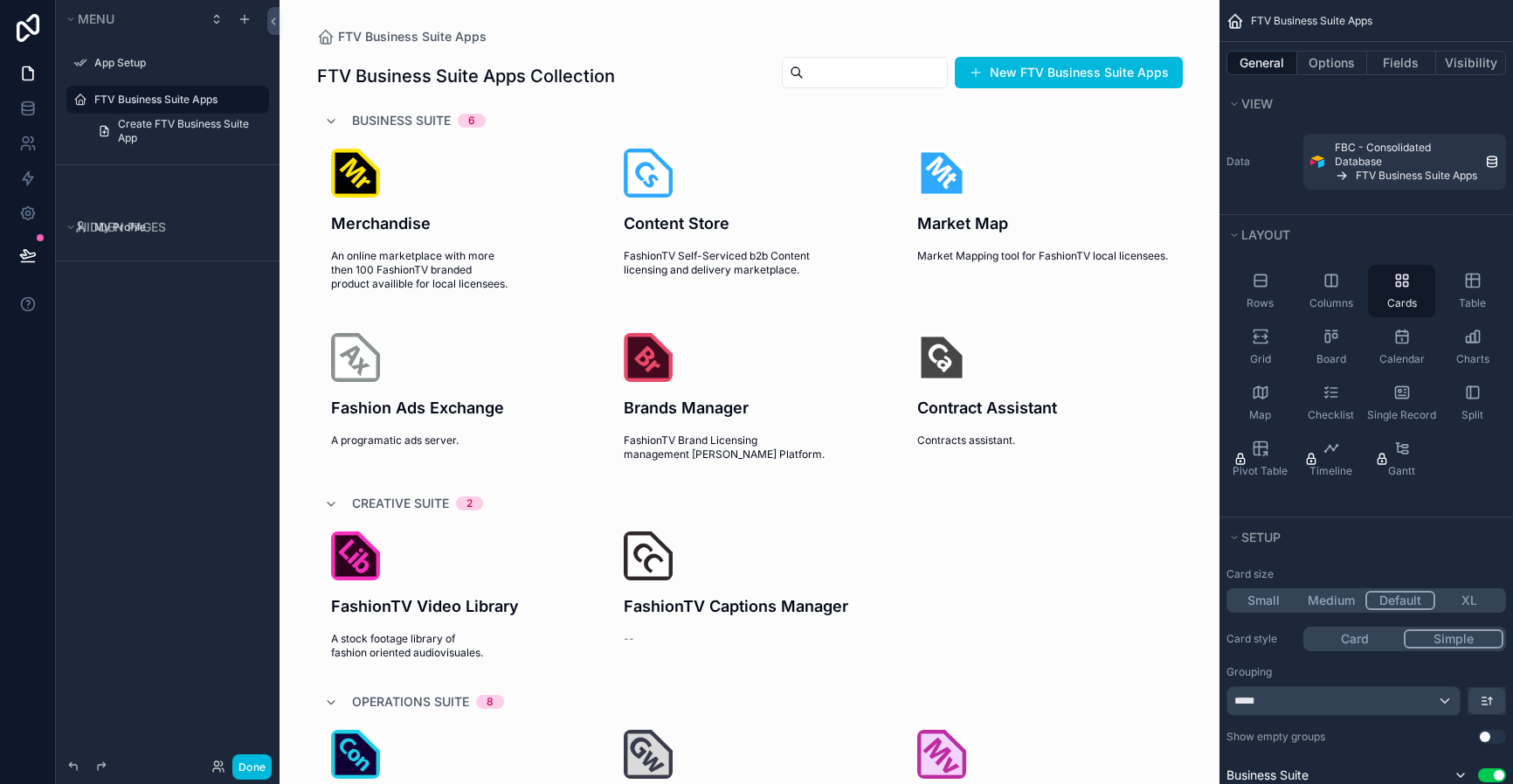
click at [1264, 190] on div "Data FBC - Consolidated Database FTV Business Suite Apps" at bounding box center [1366, 162] width 294 height 70
click at [1242, 100] on span "View" at bounding box center [1256, 103] width 31 height 15
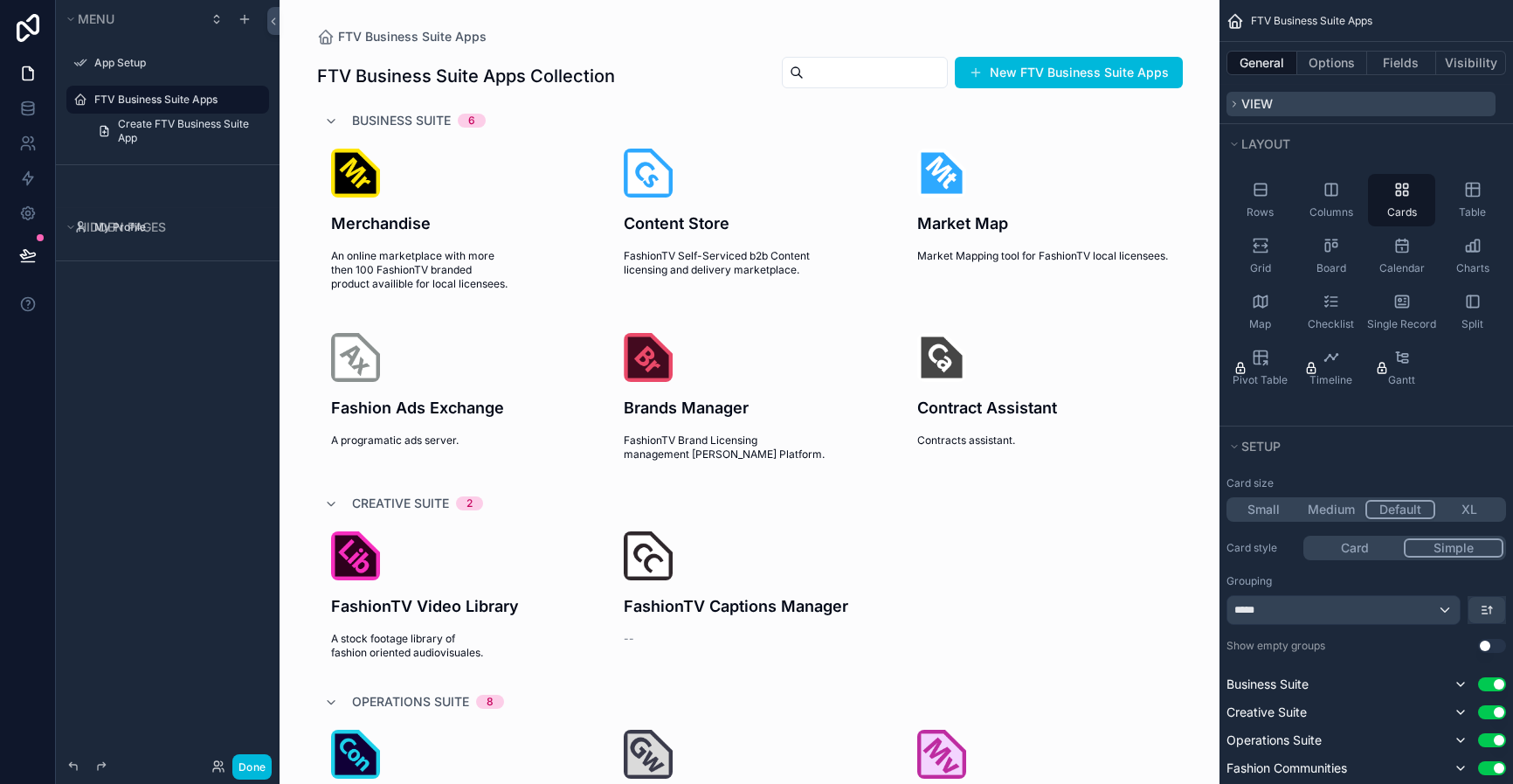
click at [1243, 101] on span "View" at bounding box center [1256, 103] width 31 height 15
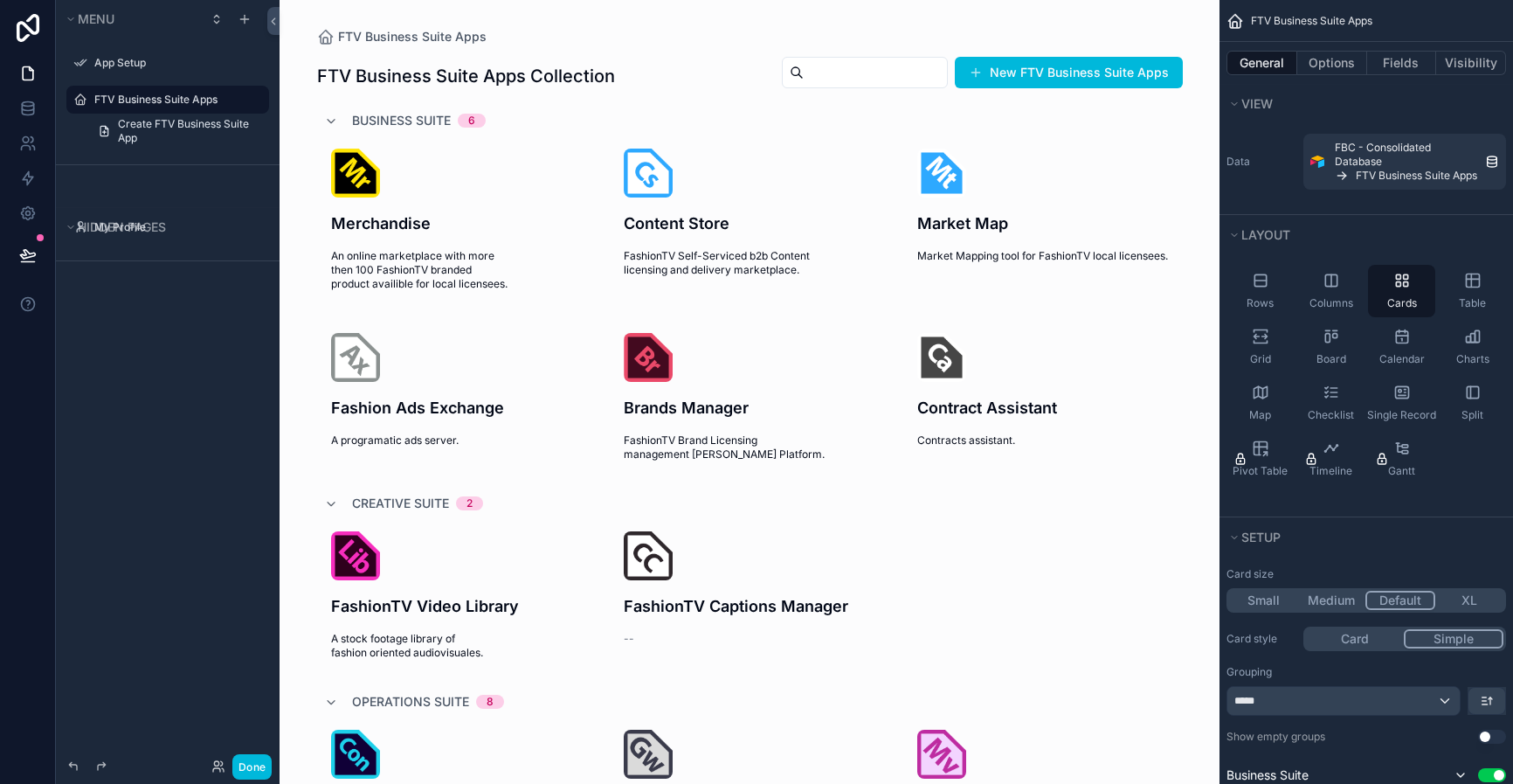
click at [0, 0] on icon "scrollable content" at bounding box center [0, 0] width 0 height 0
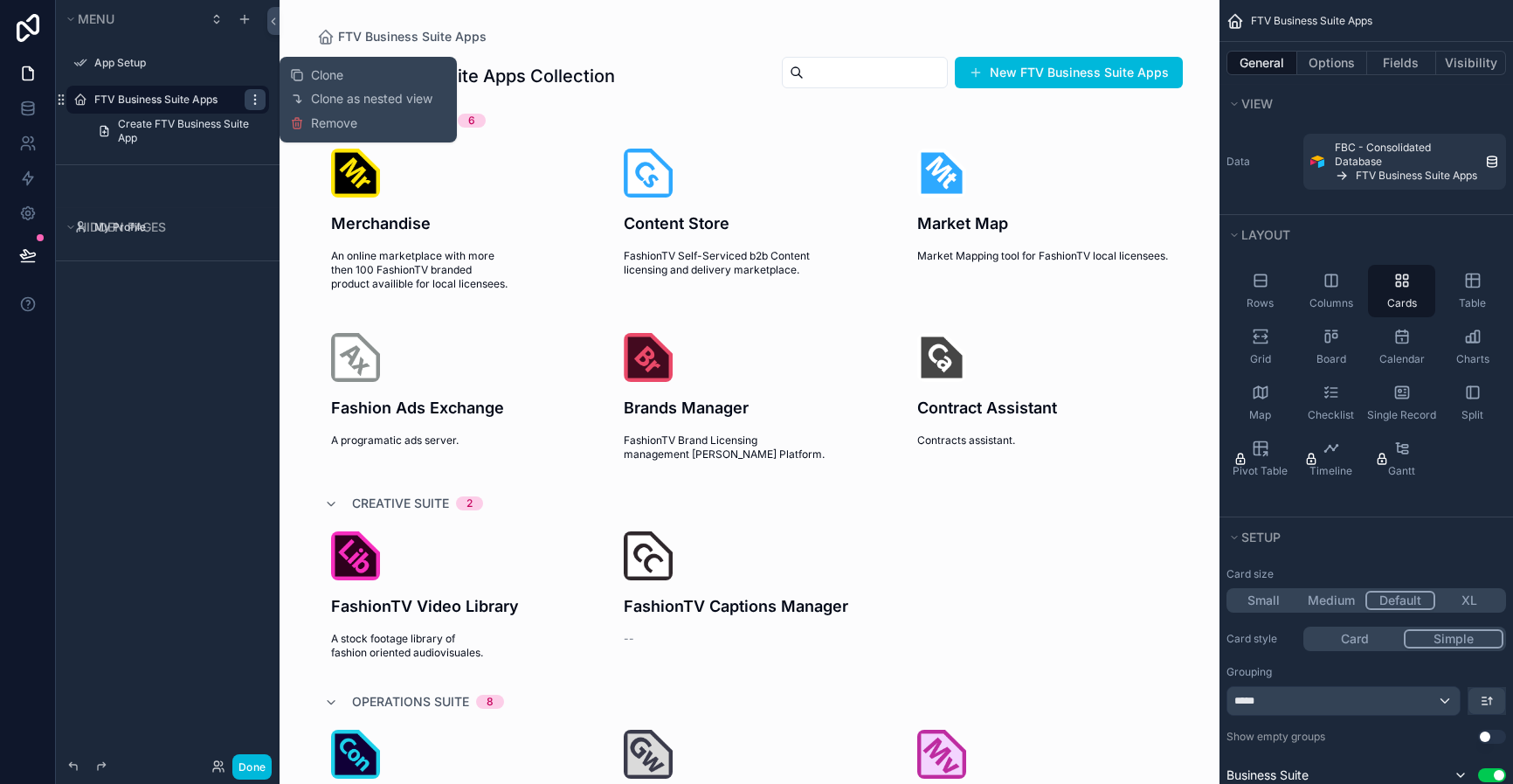
click at [251, 101] on icon "scrollable content" at bounding box center [255, 99] width 14 height 14
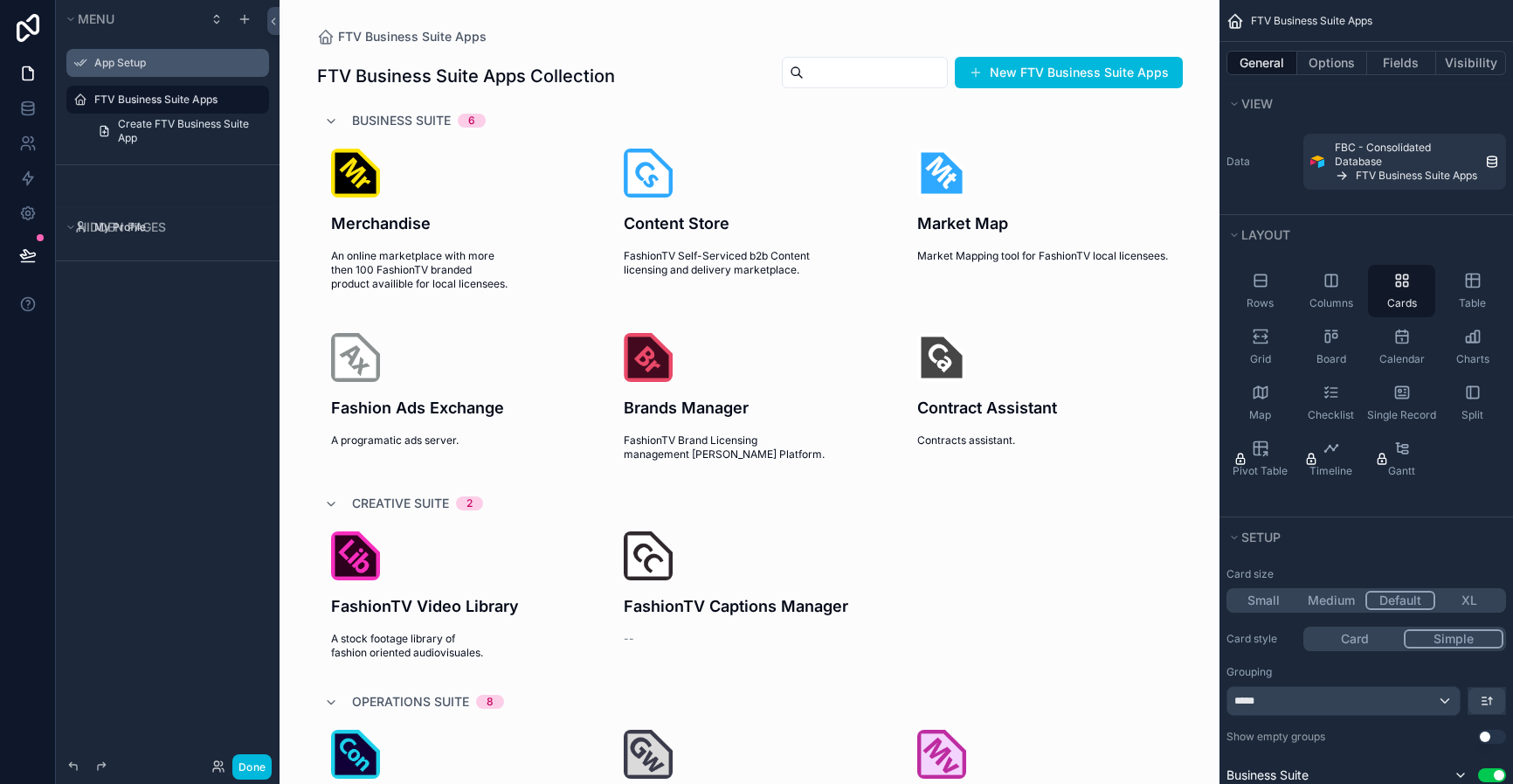
click at [129, 60] on label "App Setup" at bounding box center [176, 63] width 164 height 14
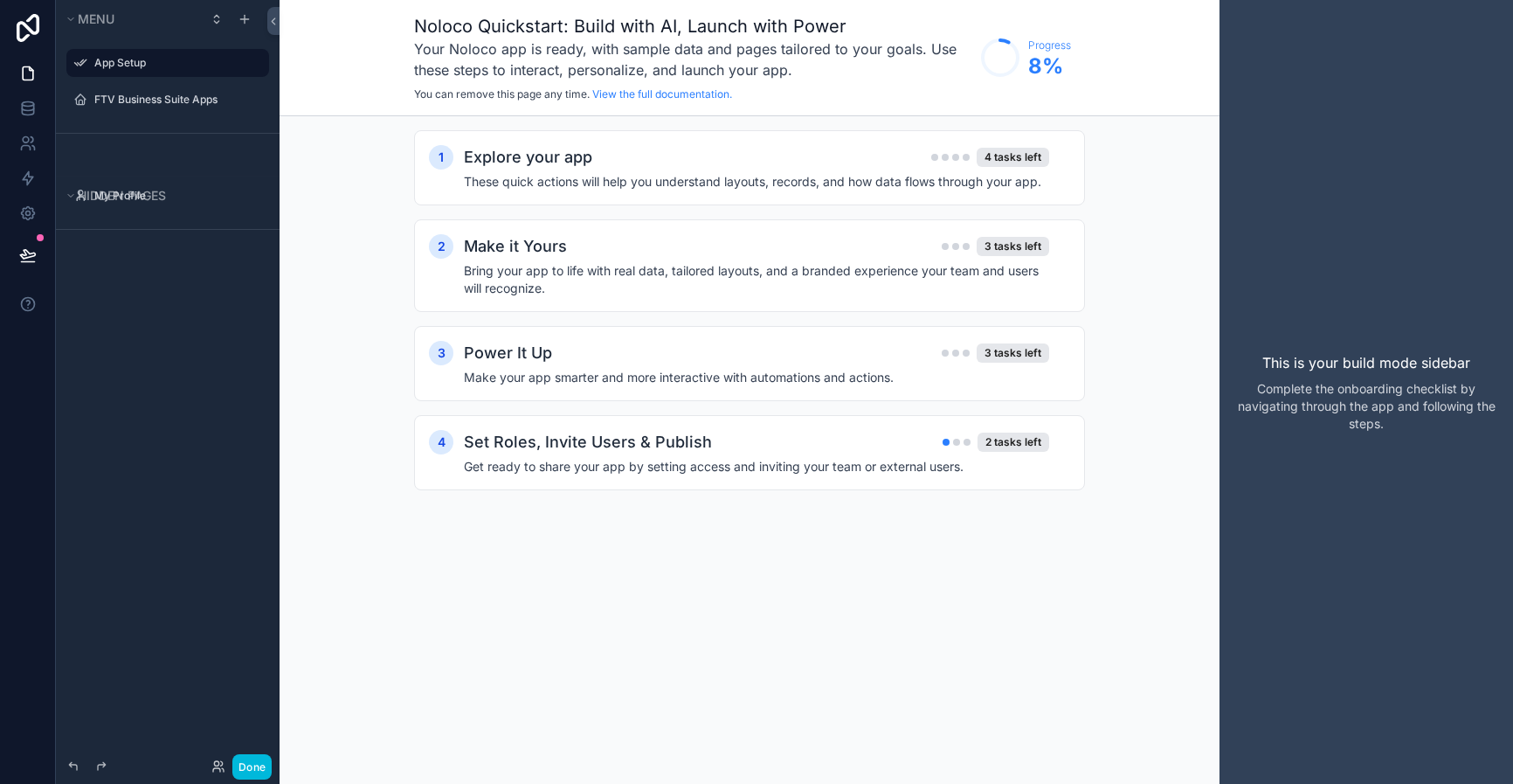
click at [0, 0] on icon "scrollable content" at bounding box center [0, 0] width 0 height 0
click at [649, 176] on h4 "These quick actions will help you understand layouts, records, and how data flo…" at bounding box center [756, 182] width 585 height 18
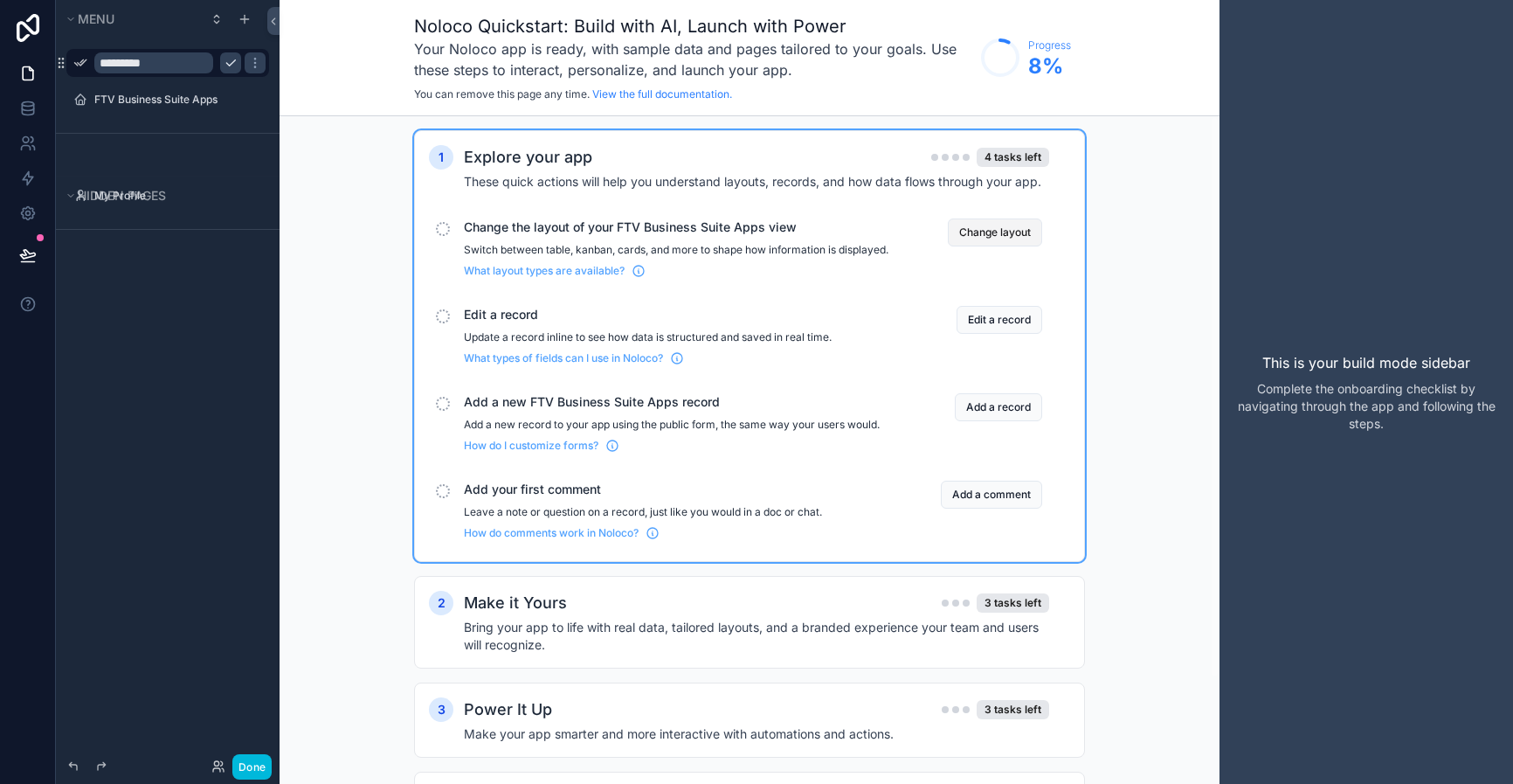
click at [1000, 232] on button "Change layout" at bounding box center [995, 232] width 94 height 28
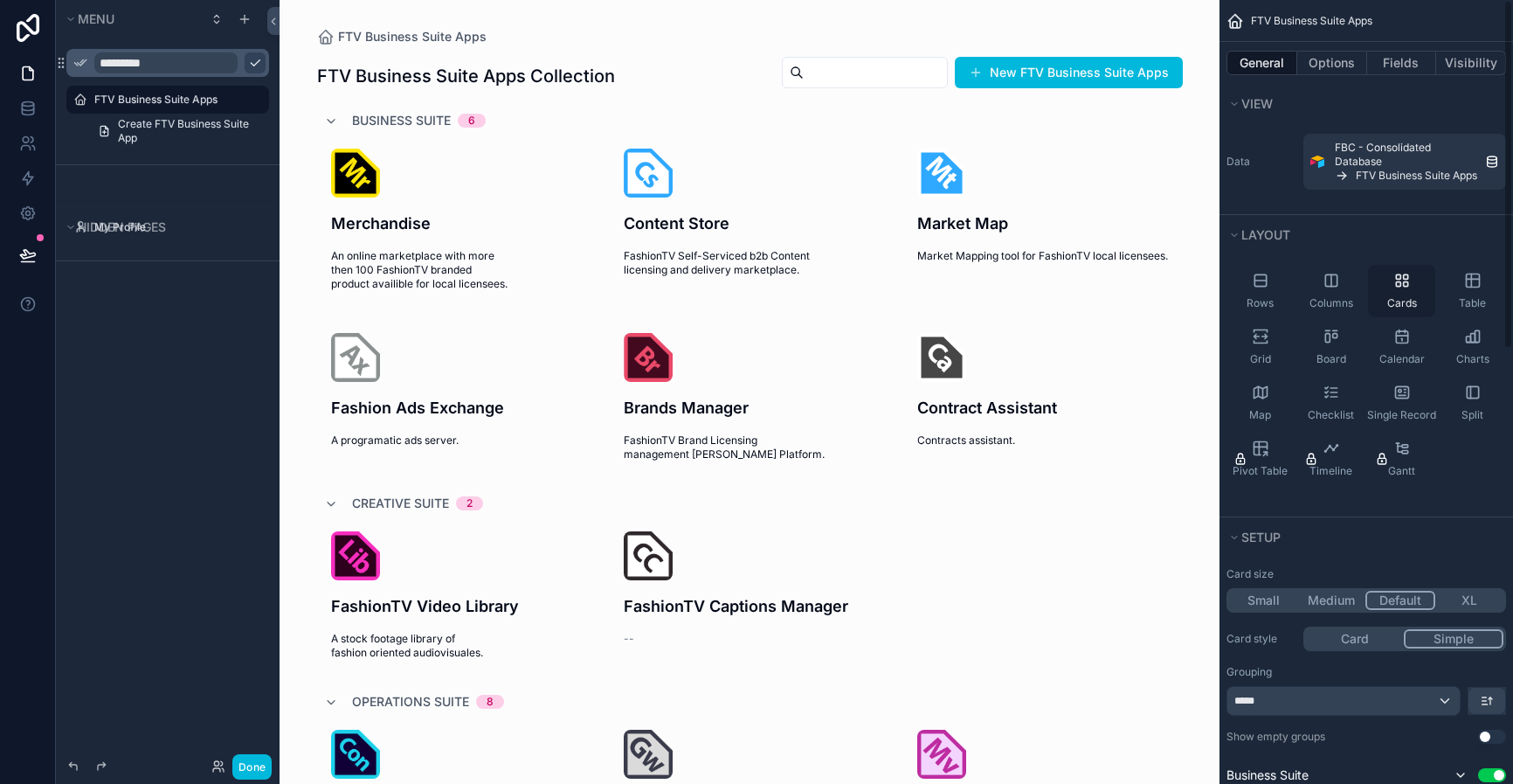
click at [1400, 293] on div "Cards" at bounding box center [1402, 290] width 67 height 52
click at [183, 63] on input "*********" at bounding box center [165, 63] width 143 height 21
click at [248, 61] on icon "scrollable content" at bounding box center [255, 63] width 14 height 14
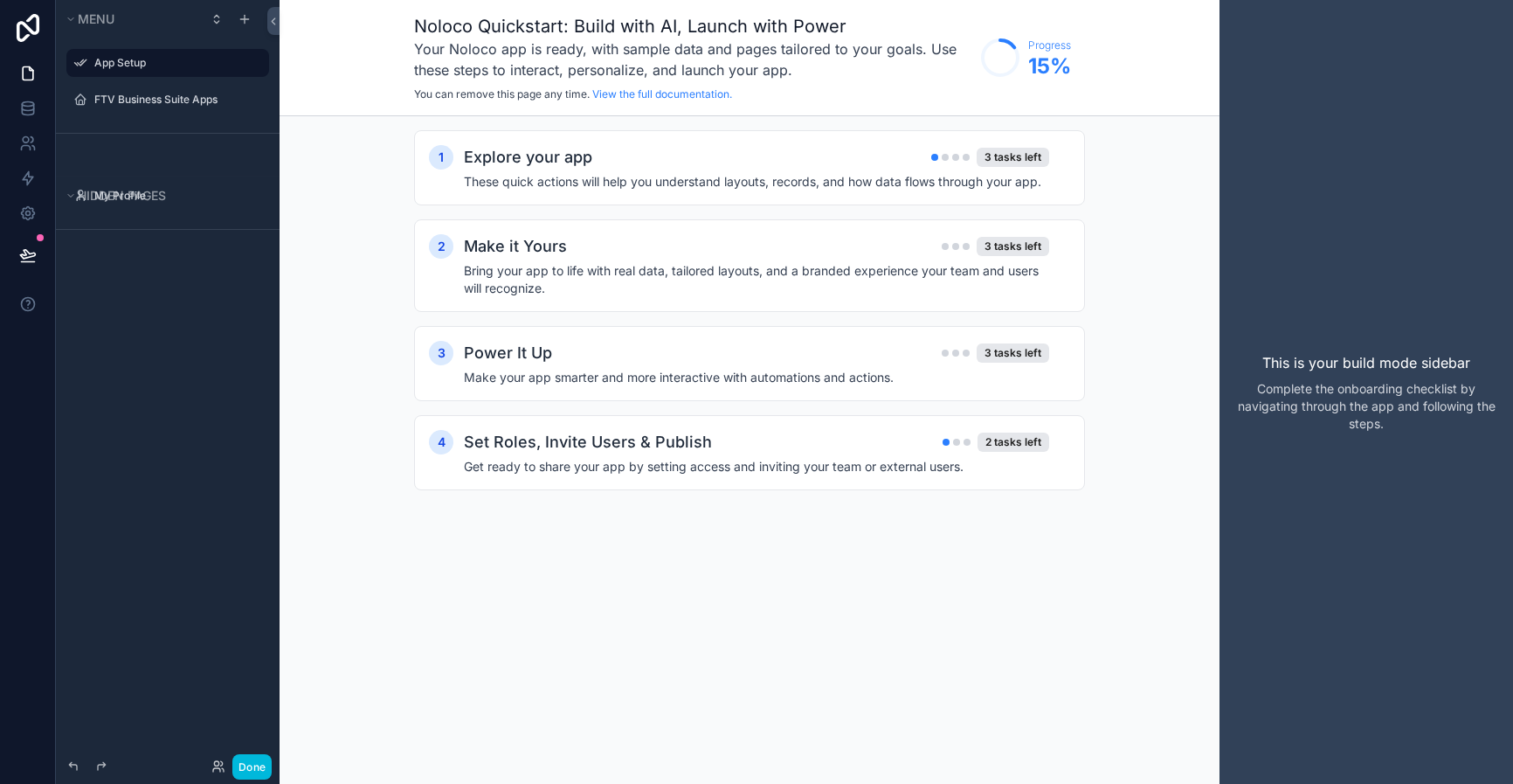
click at [0, 0] on icon "scrollable content" at bounding box center [0, 0] width 0 height 0
click at [749, 150] on div "Explore your app 3 tasks left" at bounding box center [756, 157] width 585 height 25
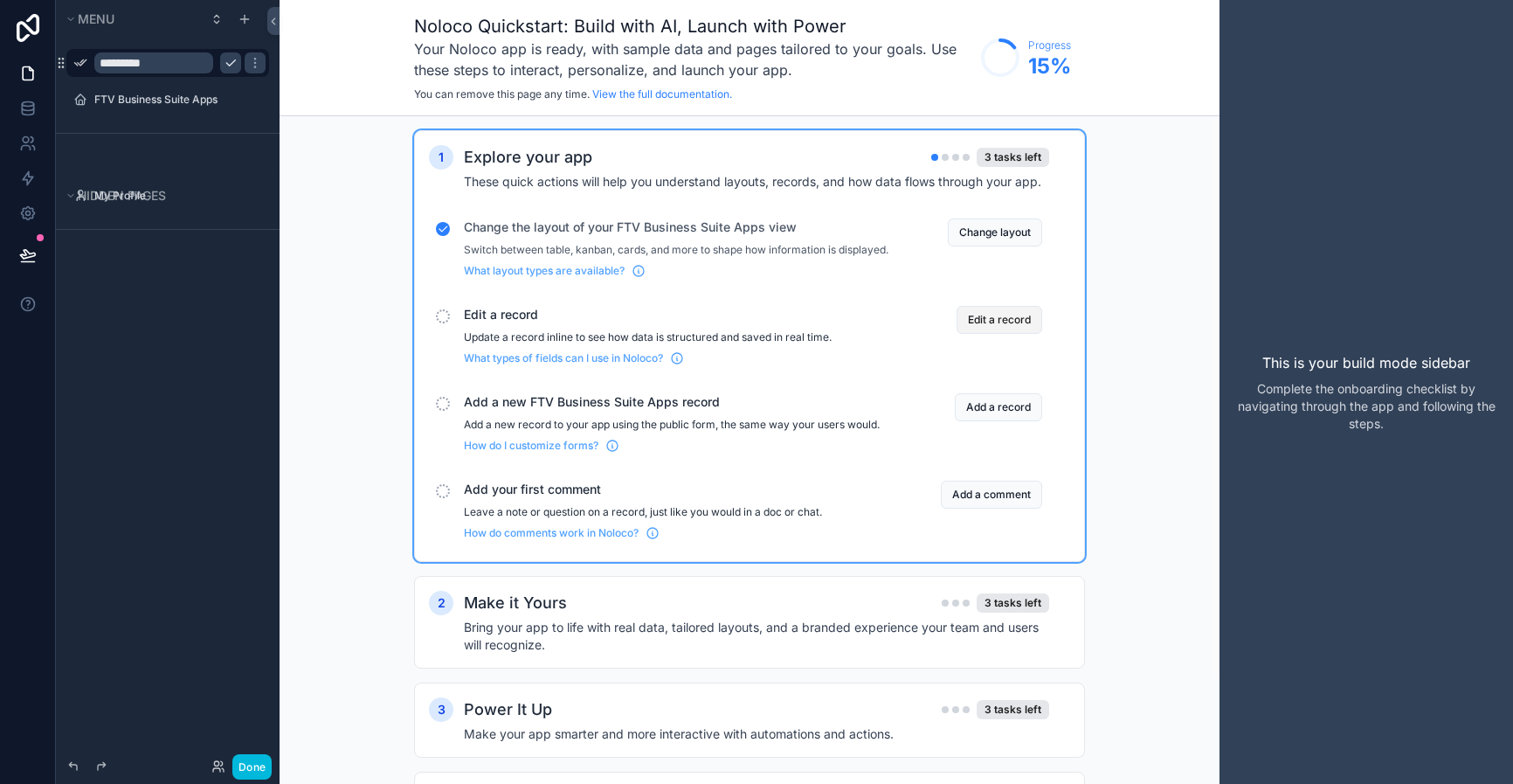
click at [978, 334] on button "Edit a record" at bounding box center [999, 319] width 85 height 28
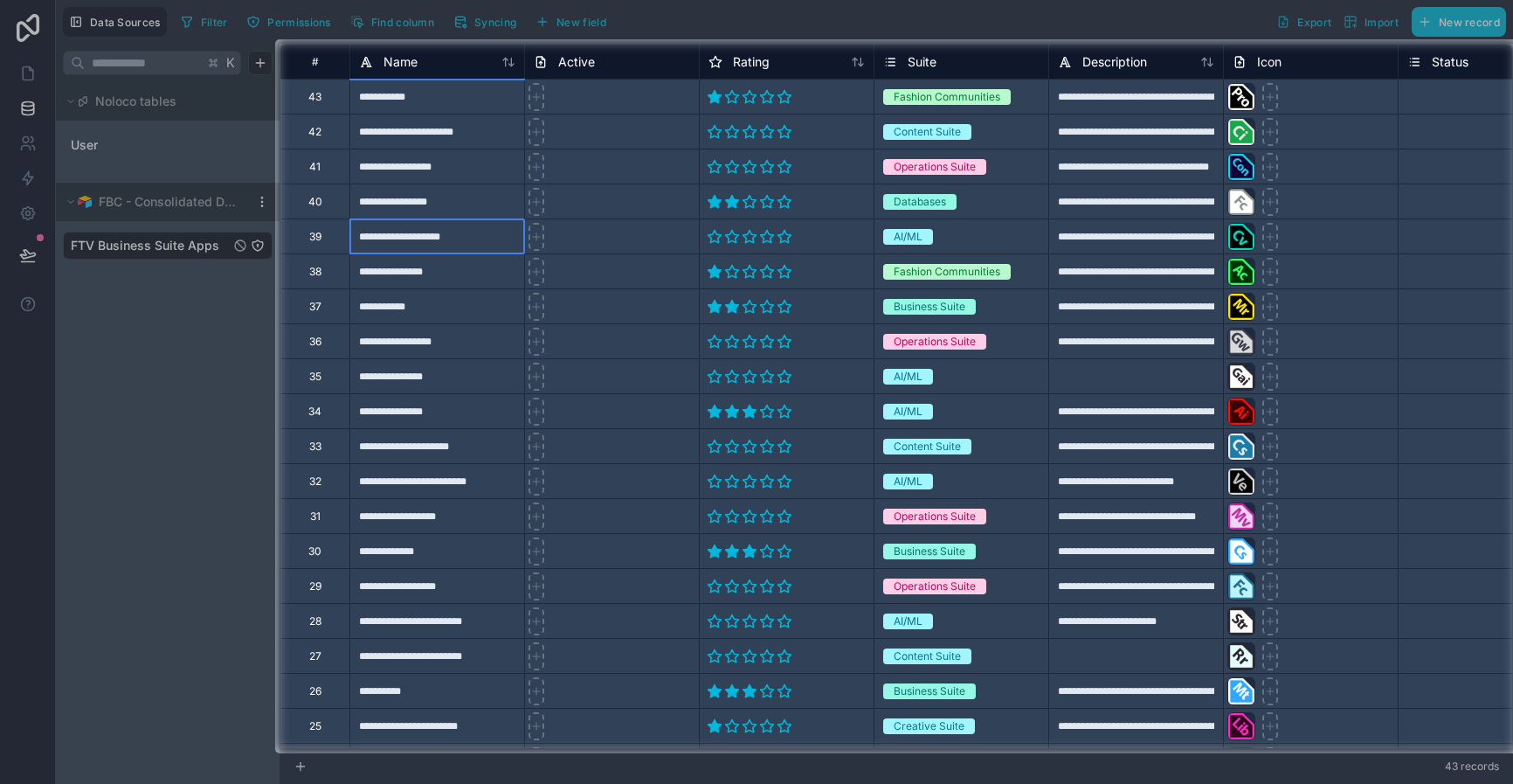
click at [429, 237] on div "**********" at bounding box center [437, 235] width 175 height 35
click at [392, 193] on div "**********" at bounding box center [437, 201] width 175 height 35
click at [1124, 21] on div at bounding box center [756, 20] width 1513 height 39
click at [107, 303] on div at bounding box center [138, 396] width 275 height 714
click at [139, 325] on div at bounding box center [138, 396] width 275 height 714
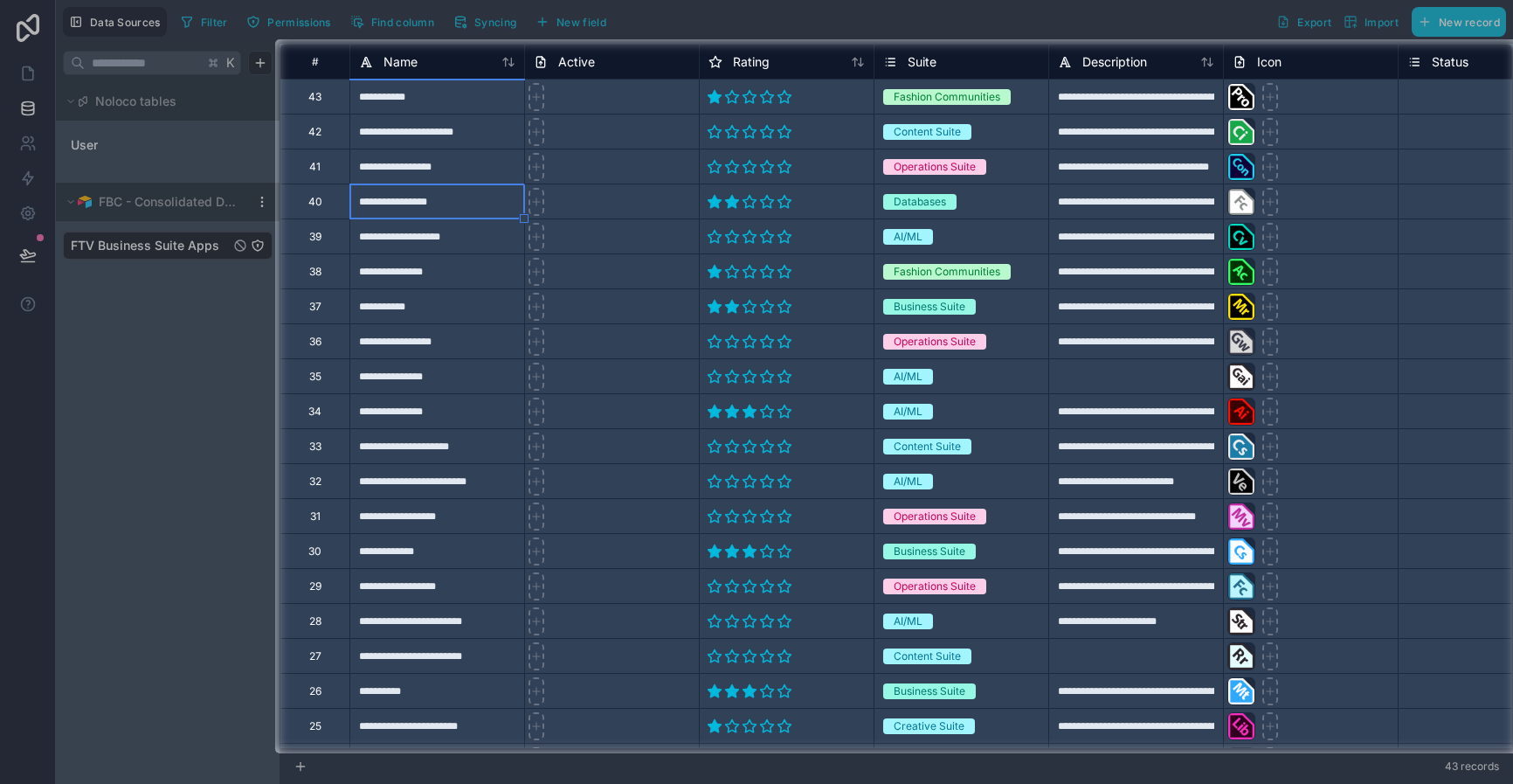
click at [139, 249] on div at bounding box center [138, 396] width 275 height 714
click at [132, 197] on div at bounding box center [138, 396] width 275 height 714
click at [148, 109] on div at bounding box center [138, 396] width 275 height 714
click at [184, 67] on div at bounding box center [138, 396] width 275 height 714
click at [311, 20] on div at bounding box center [756, 20] width 1513 height 39
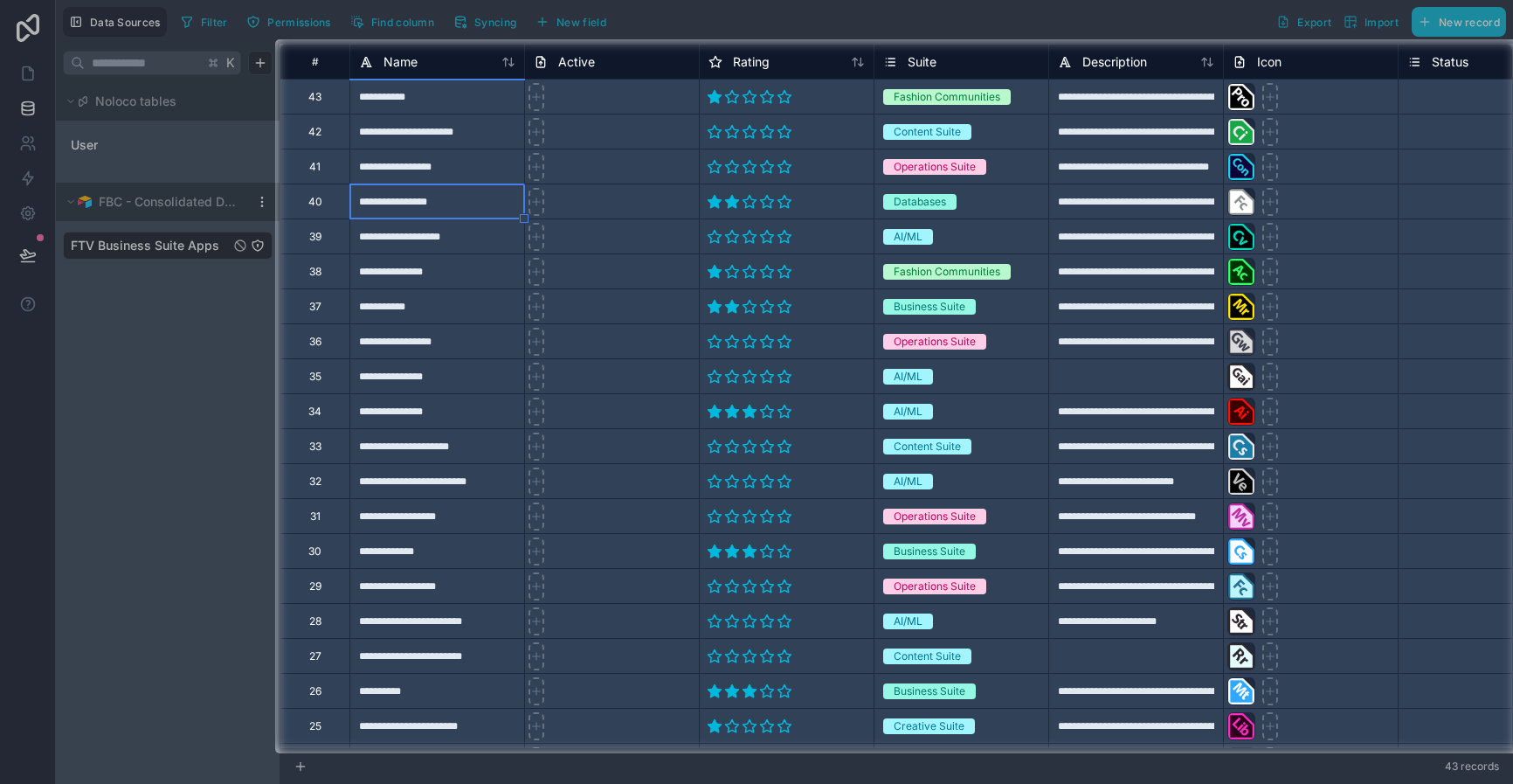
click at [532, 18] on div at bounding box center [756, 20] width 1513 height 39
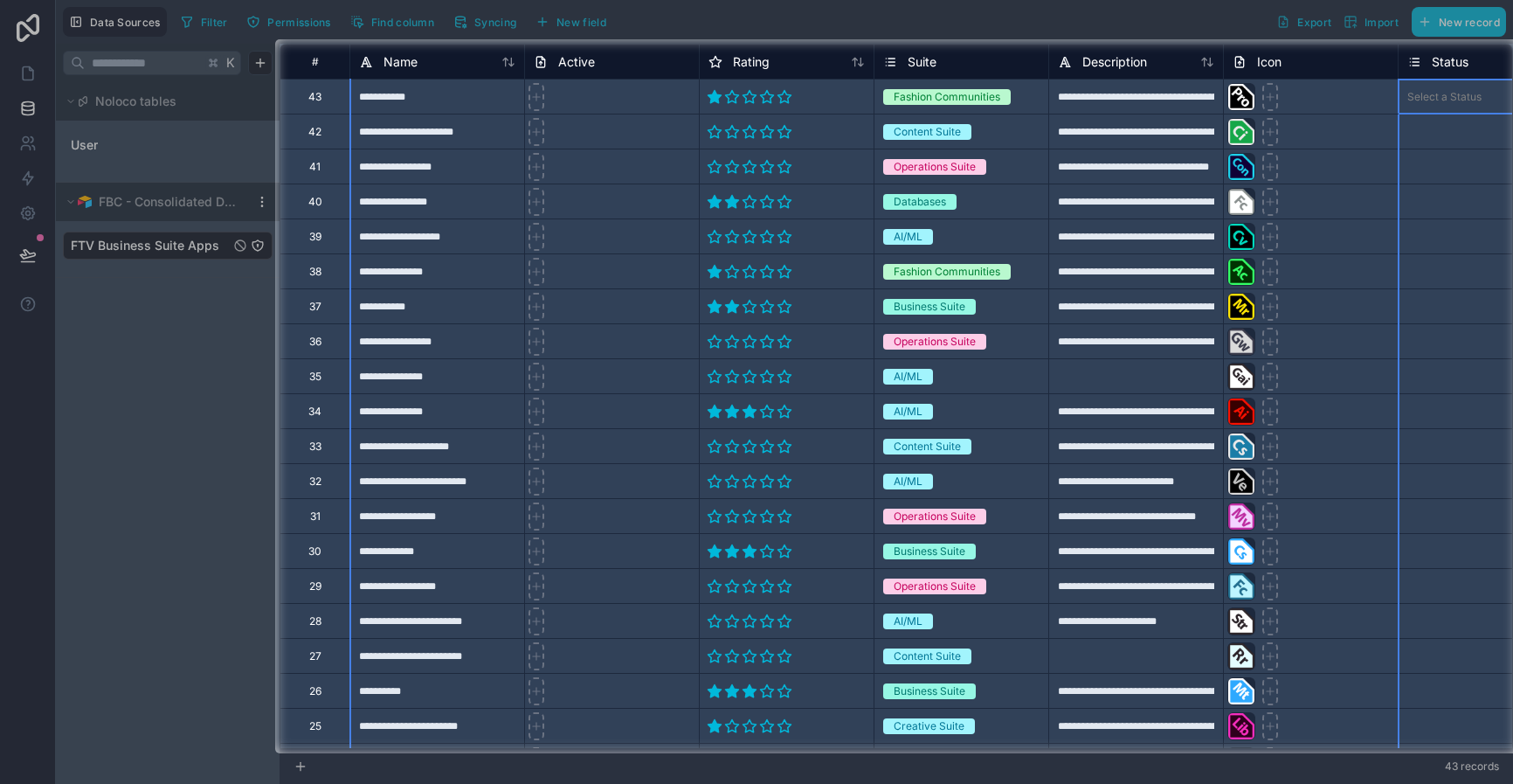
scroll to position [0, 75]
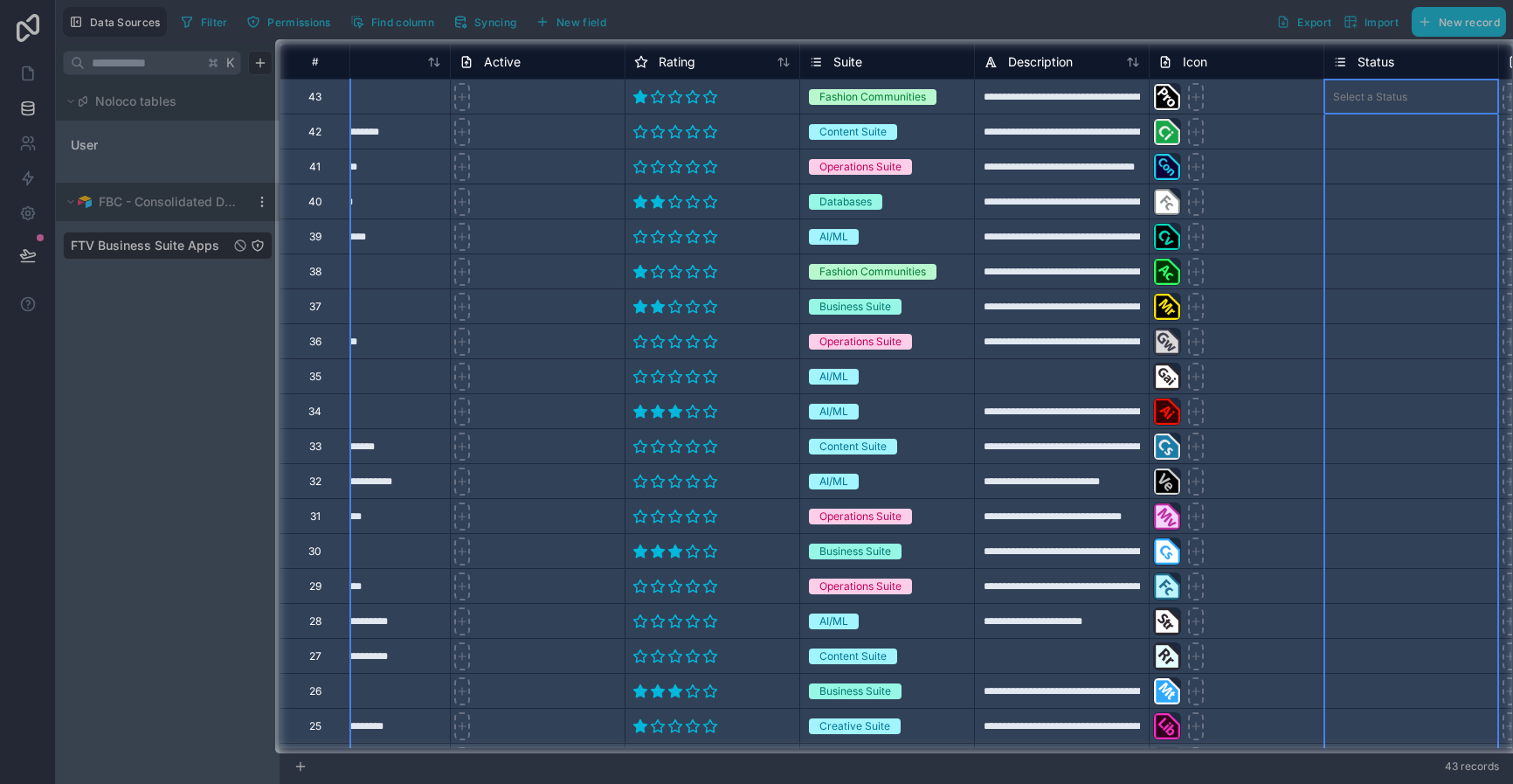
click at [1453, 51] on div "Status" at bounding box center [1411, 62] width 156 height 21
click at [1422, 66] on div "Status" at bounding box center [1411, 62] width 156 height 21
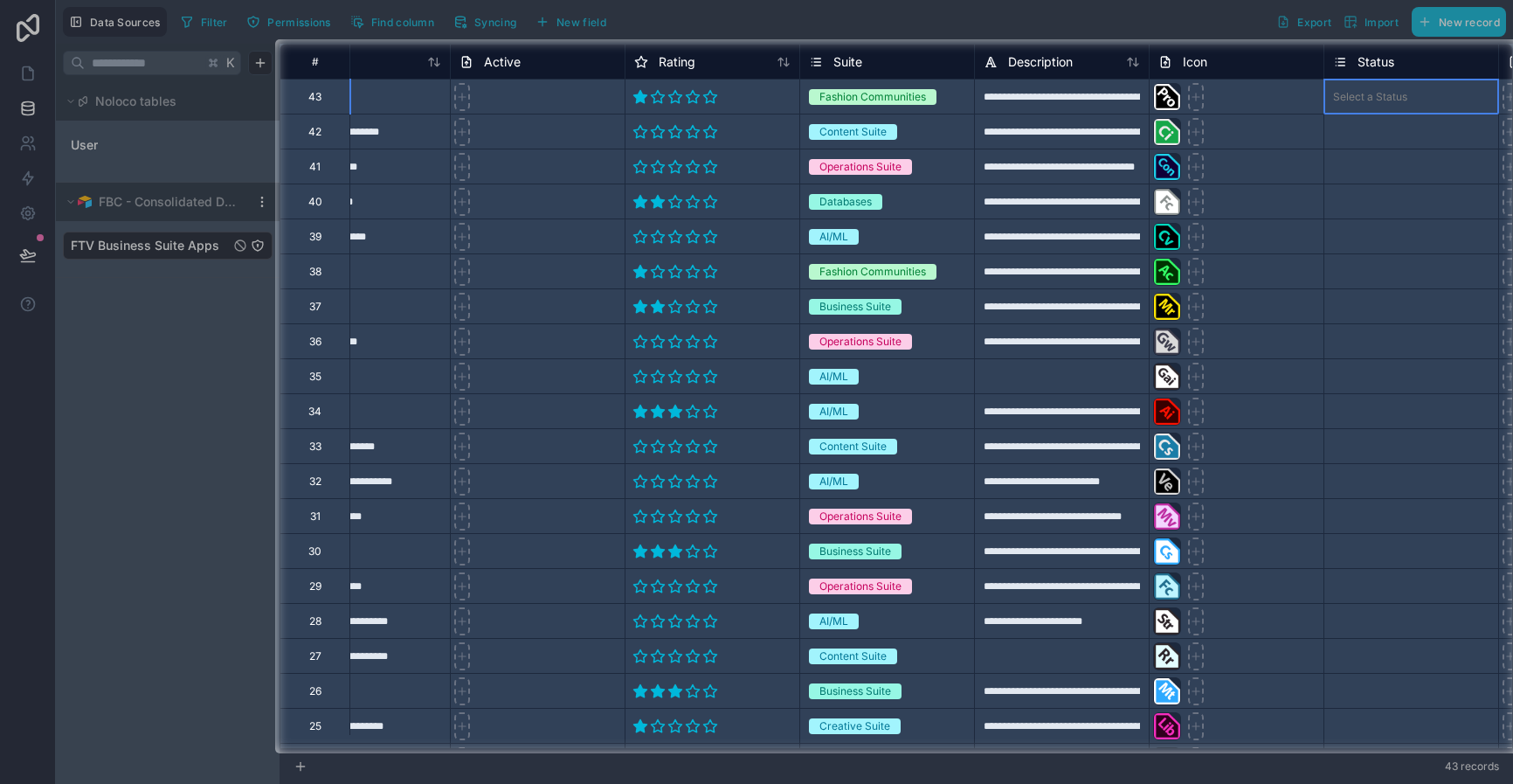
click at [1398, 99] on div "Select a Status" at bounding box center [1370, 97] width 75 height 14
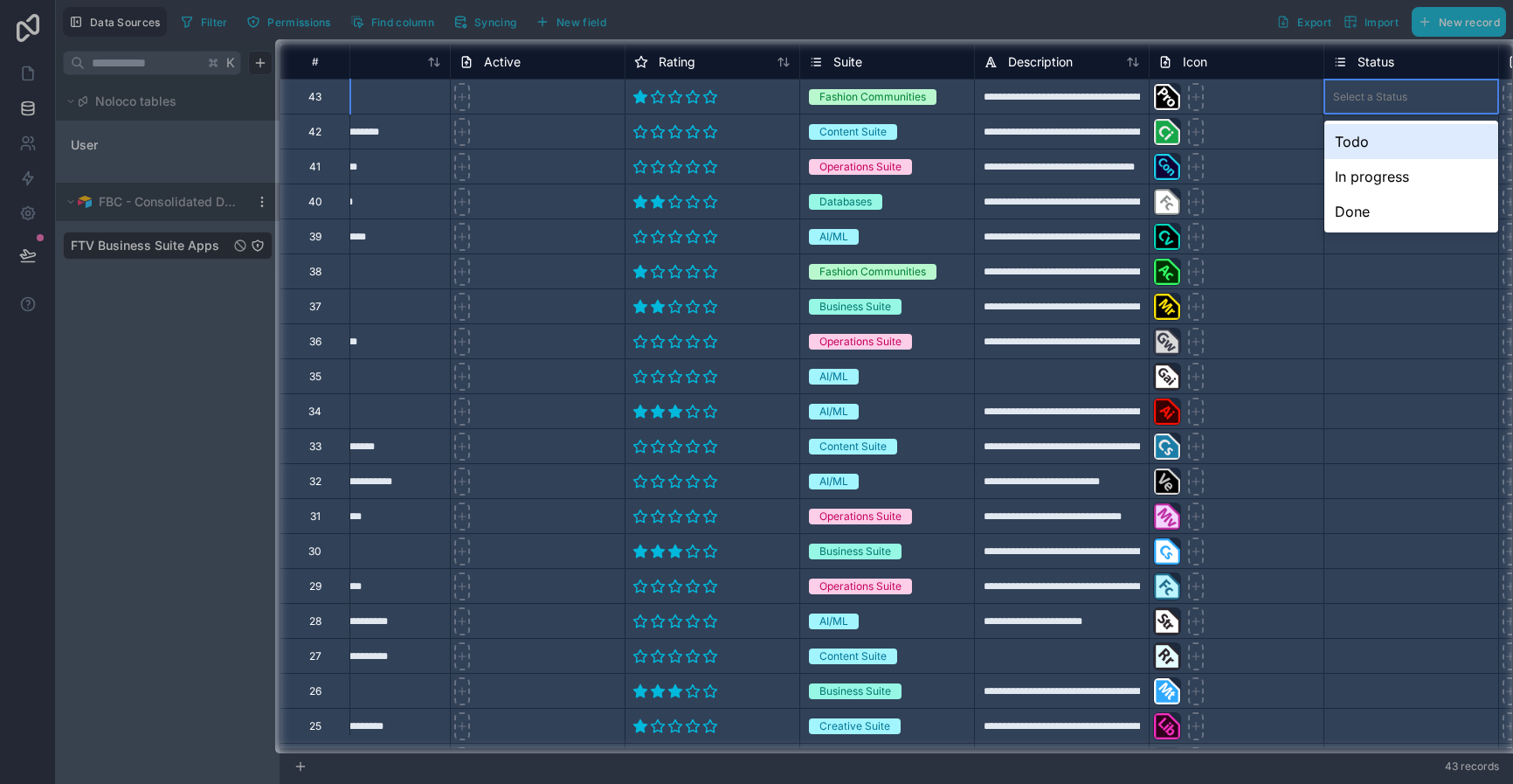
click at [1398, 100] on div "Select a Status" at bounding box center [1370, 97] width 75 height 14
click at [1100, 21] on div at bounding box center [756, 20] width 1513 height 39
click at [323, 297] on div "37" at bounding box center [314, 305] width 70 height 35
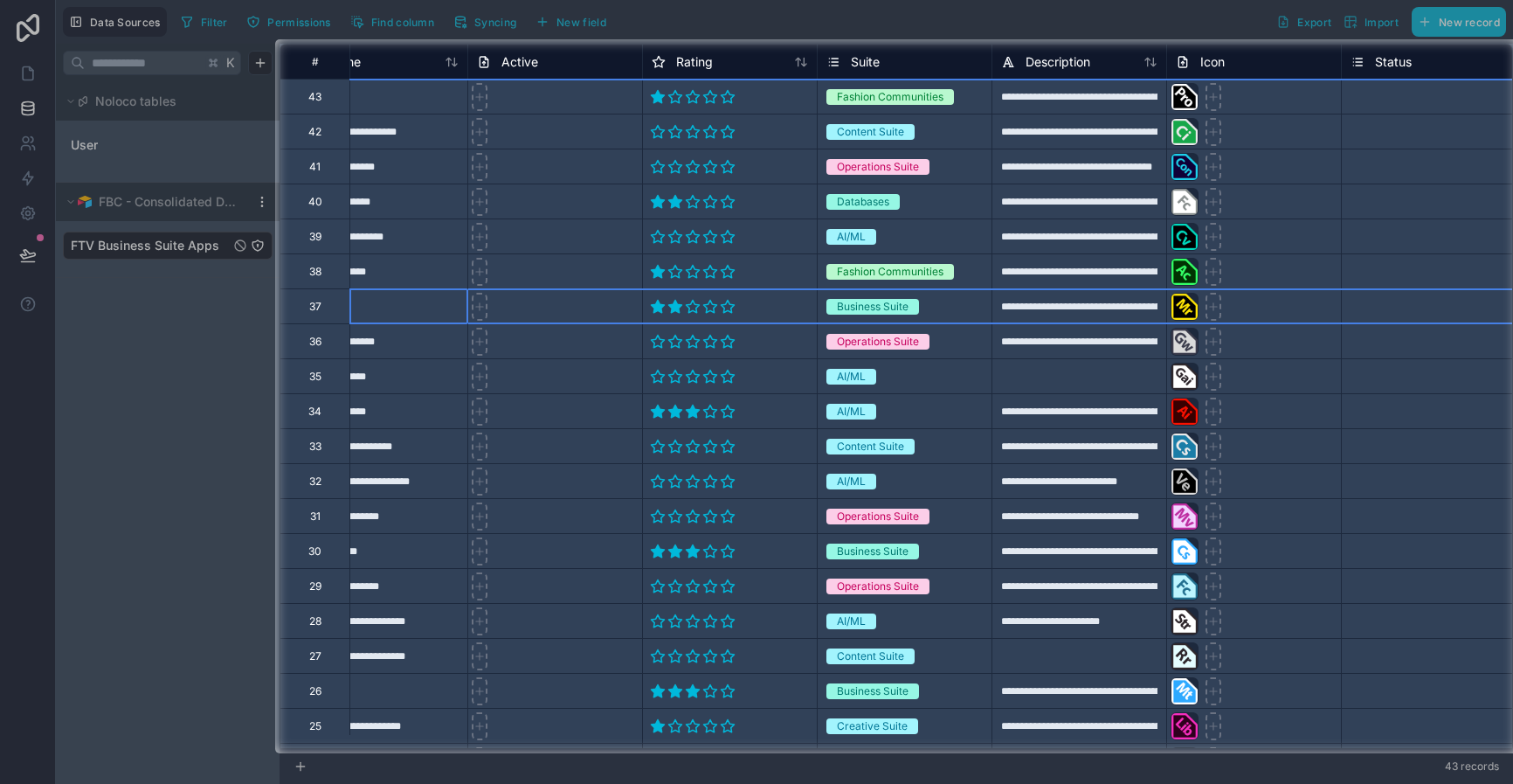
scroll to position [0, 0]
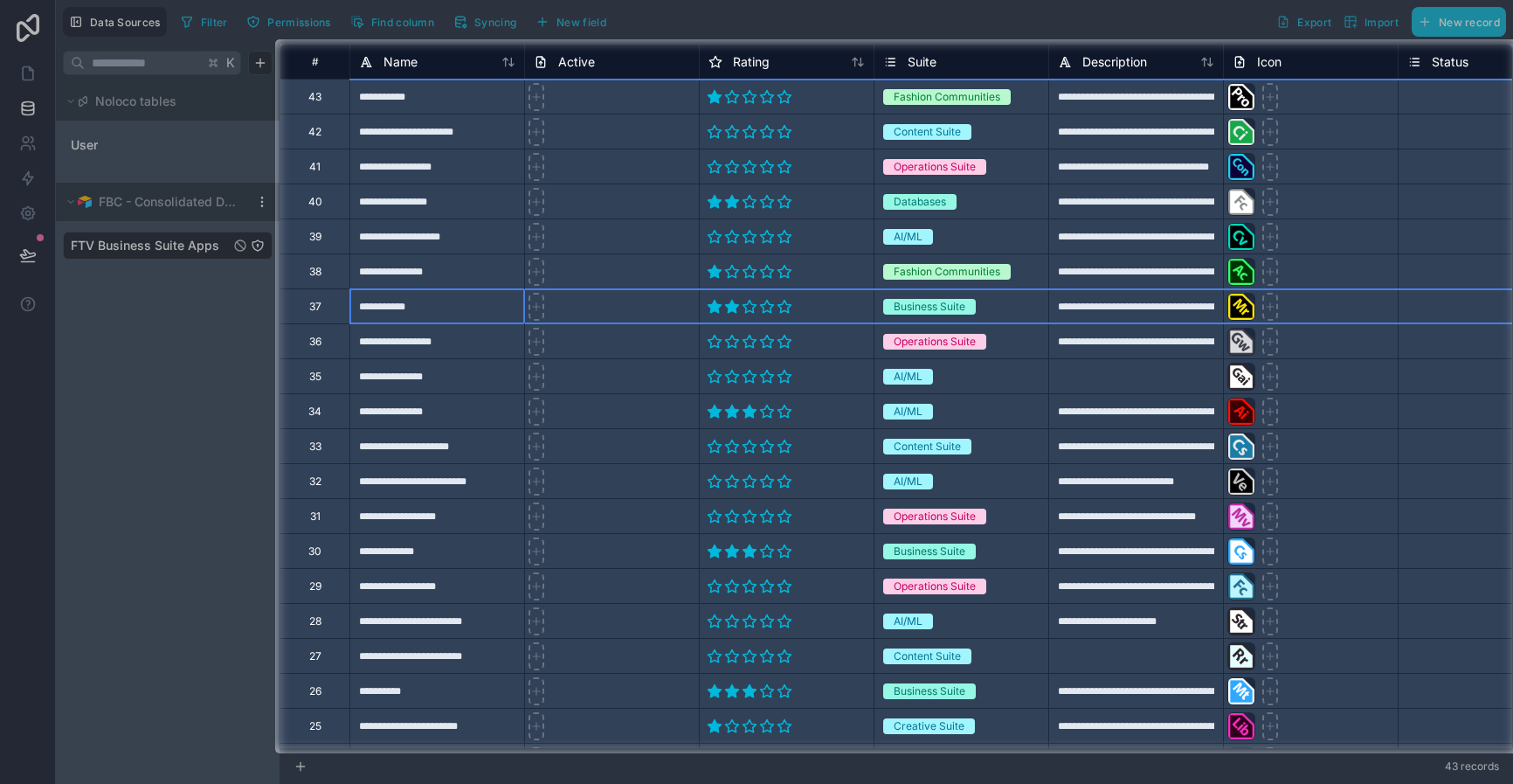
click at [469, 306] on div "**********" at bounding box center [437, 305] width 175 height 35
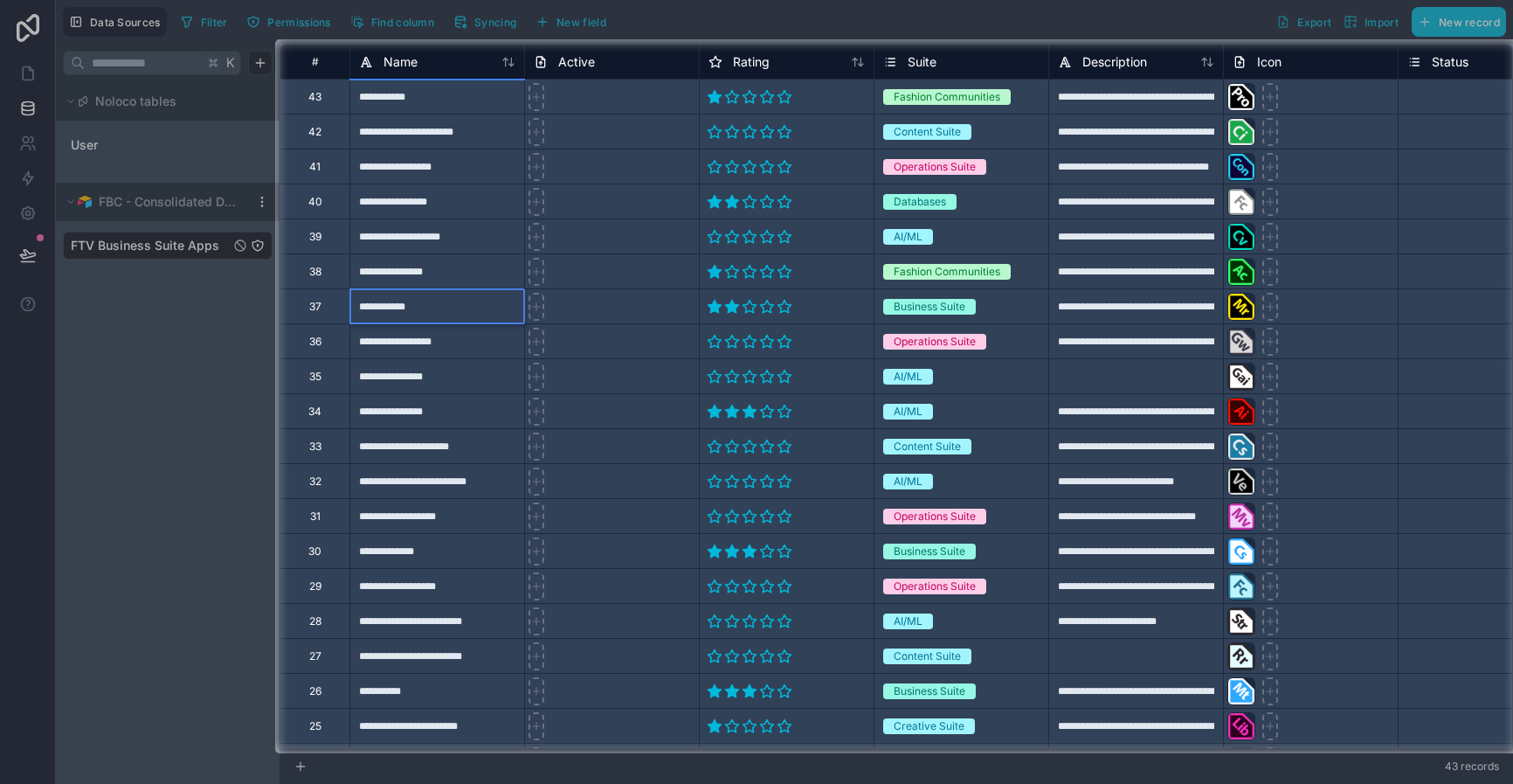
click at [469, 306] on input "**********" at bounding box center [438, 306] width 174 height 34
click at [387, 305] on input "**********" at bounding box center [438, 306] width 174 height 34
drag, startPoint x: 392, startPoint y: 312, endPoint x: 453, endPoint y: 319, distance: 61.4
click at [453, 319] on input "**********" at bounding box center [438, 306] width 174 height 34
click at [155, 299] on div at bounding box center [138, 396] width 275 height 714
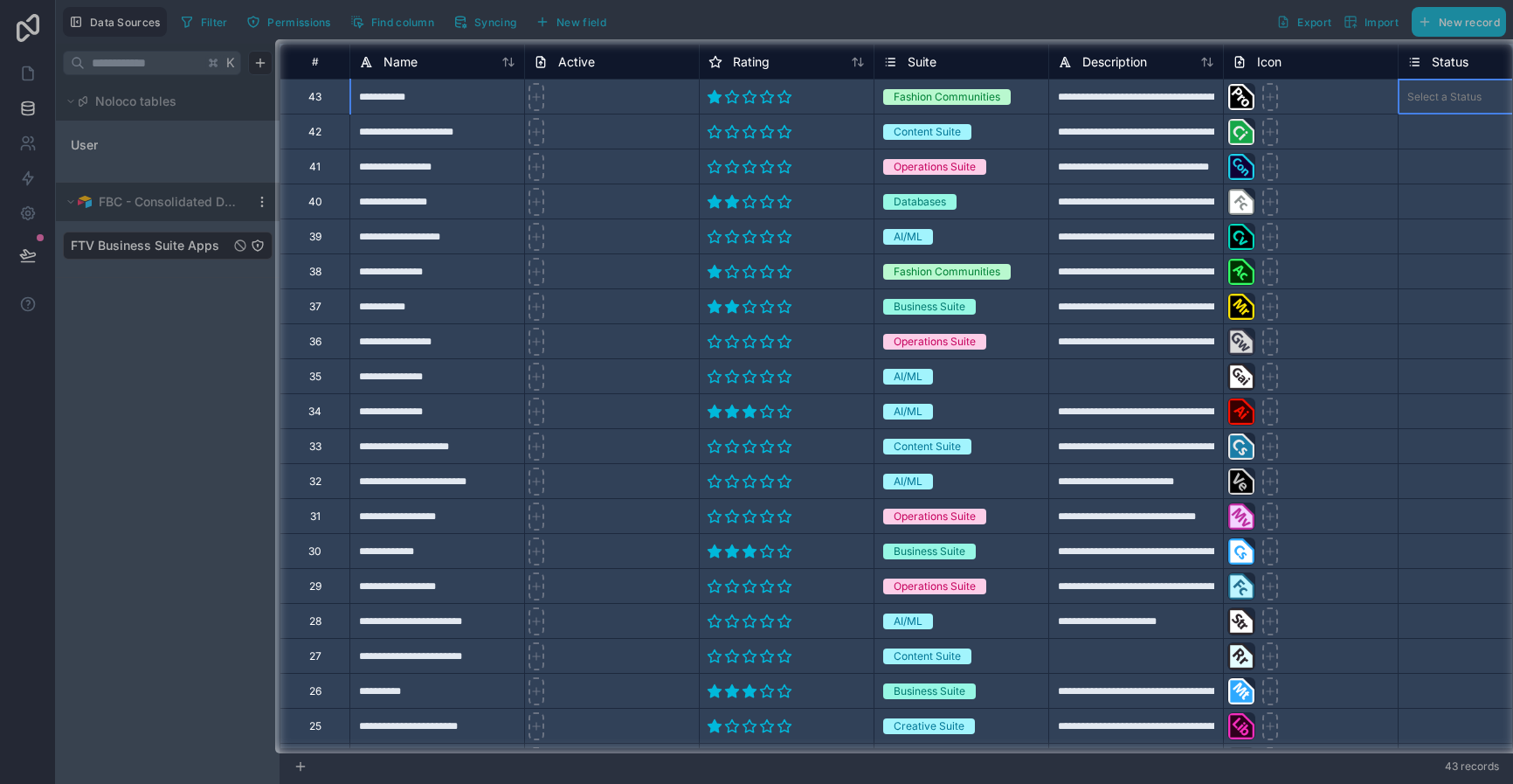
scroll to position [0, 75]
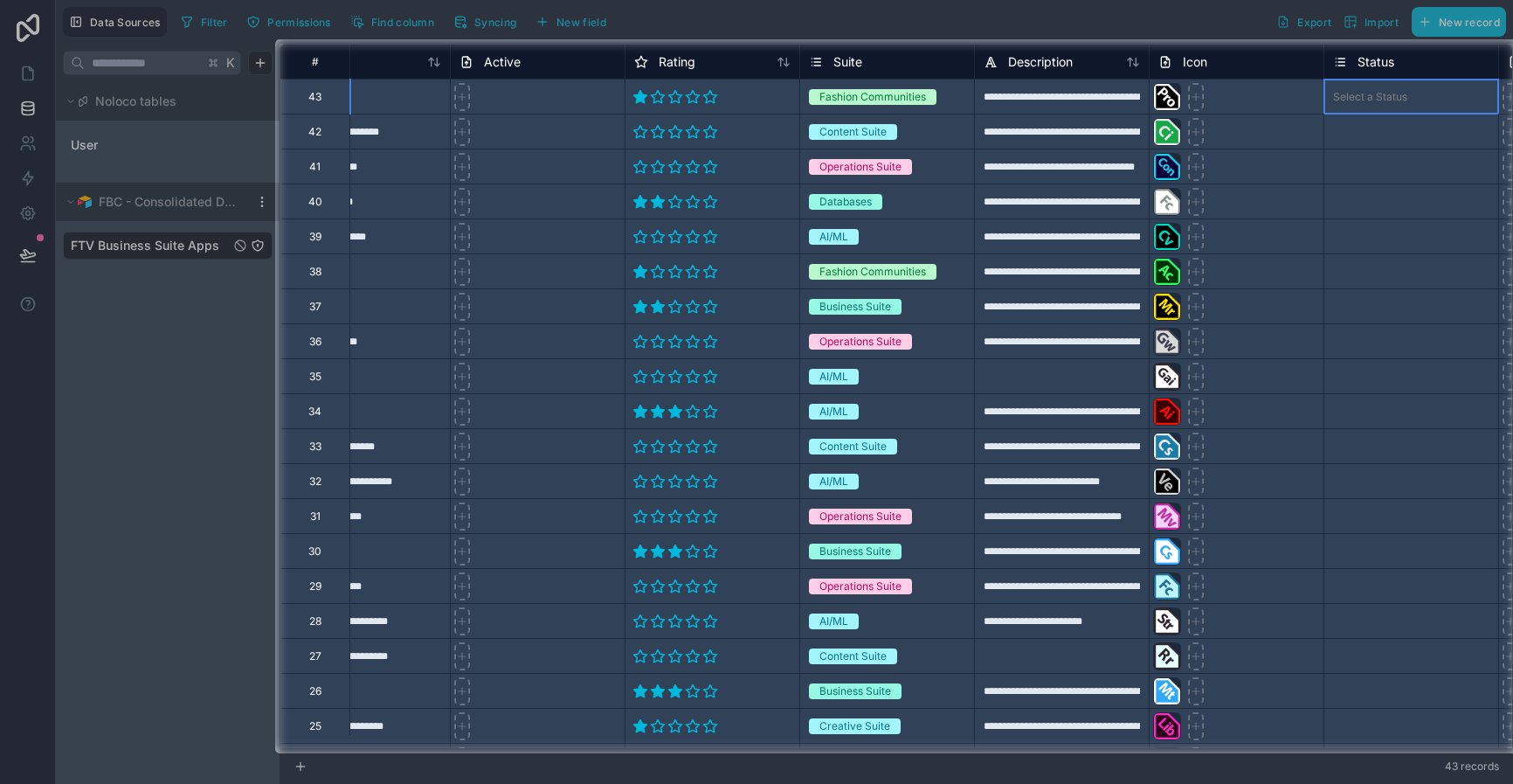
click at [1453, 91] on div "Select a Status" at bounding box center [1412, 97] width 174 height 18
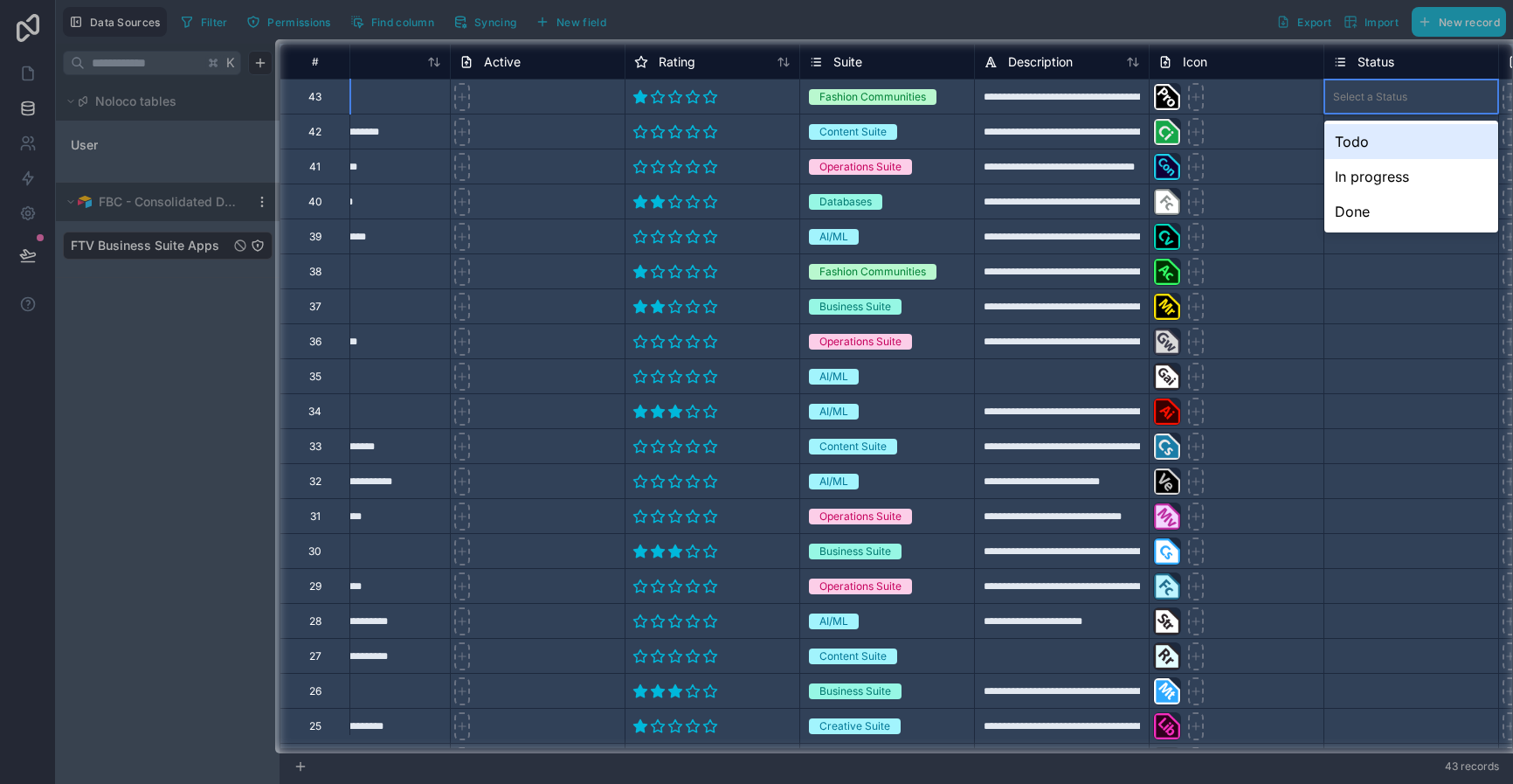
click at [1430, 98] on div "Select a Status" at bounding box center [1412, 97] width 174 height 18
click at [1376, 151] on div "Todo" at bounding box center [1412, 141] width 174 height 35
click at [1367, 102] on div "Todo" at bounding box center [1356, 97] width 25 height 16
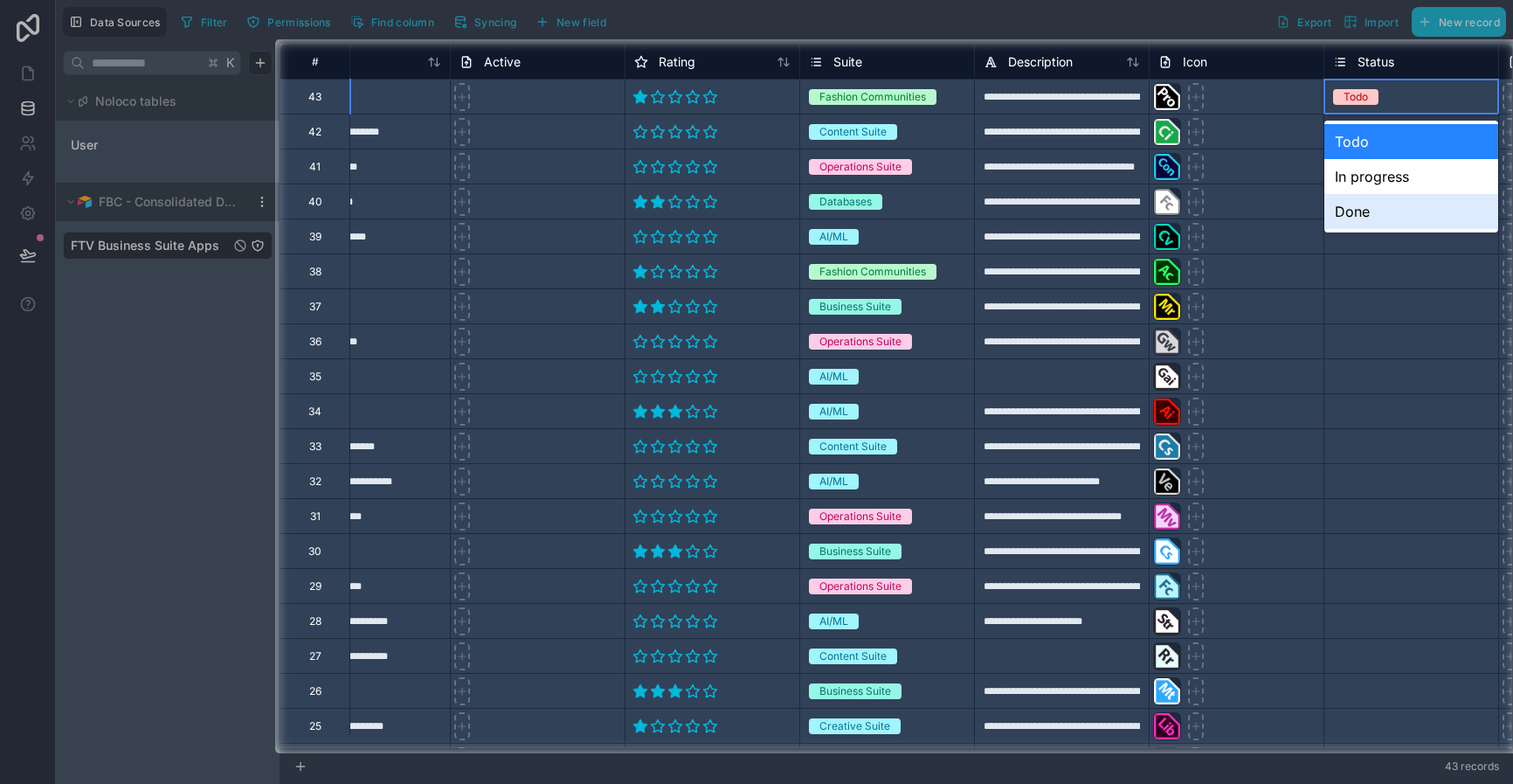
click at [1372, 207] on div "Done" at bounding box center [1412, 210] width 174 height 35
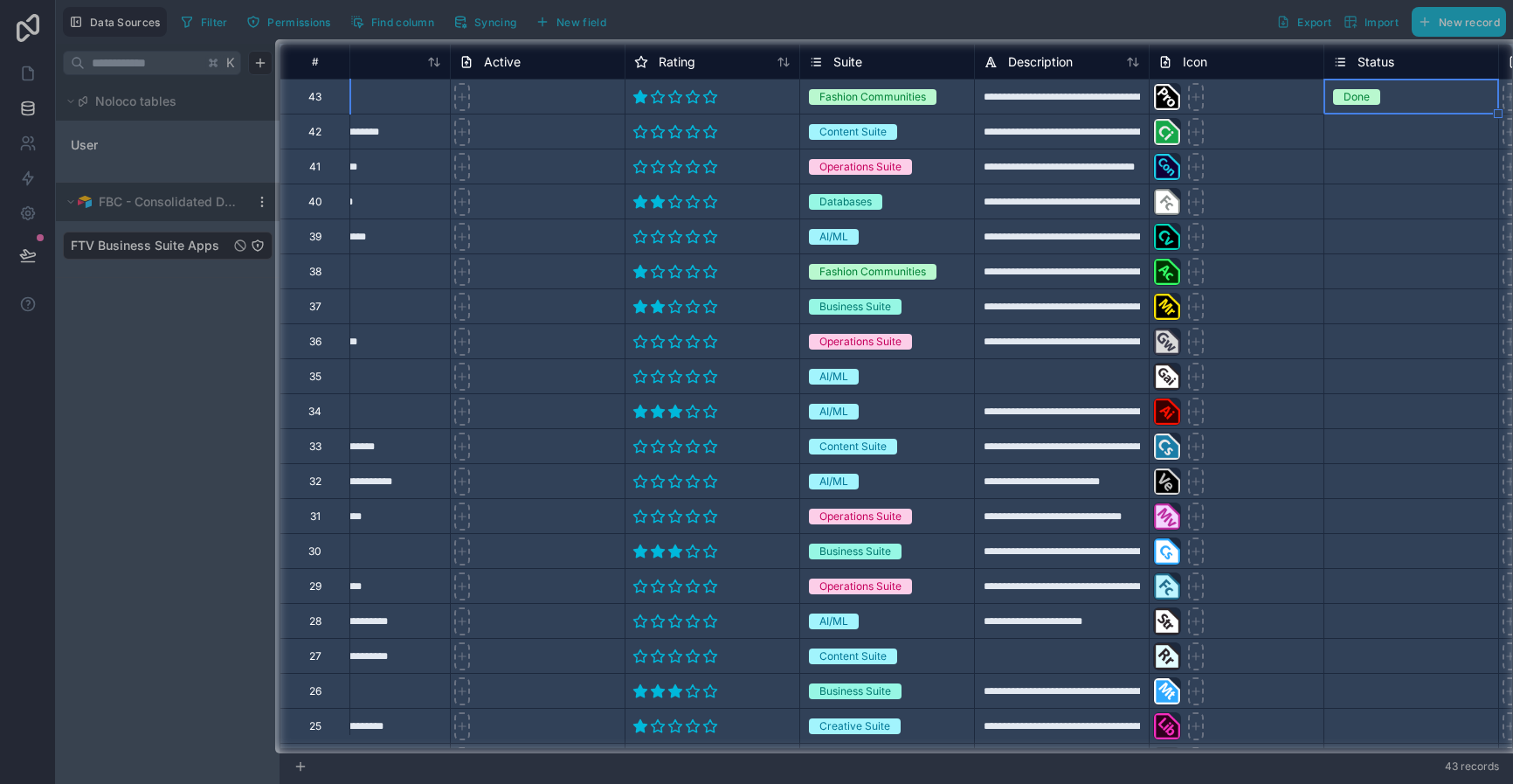
click at [197, 305] on div at bounding box center [138, 396] width 275 height 714
click at [376, 240] on div "**********" at bounding box center [362, 235] width 175 height 35
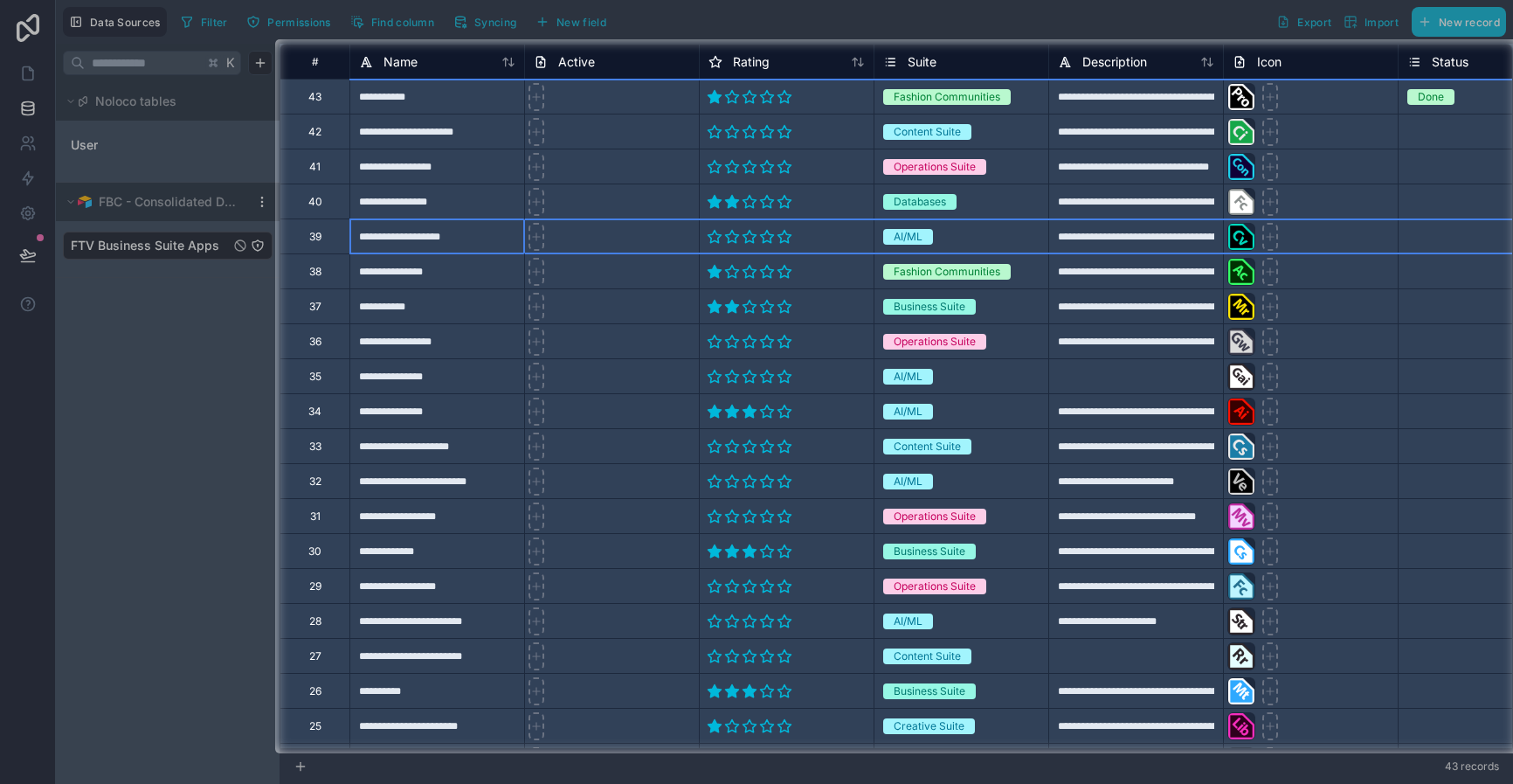
click at [316, 236] on div "39" at bounding box center [315, 237] width 12 height 14
click at [118, 159] on div at bounding box center [138, 396] width 275 height 714
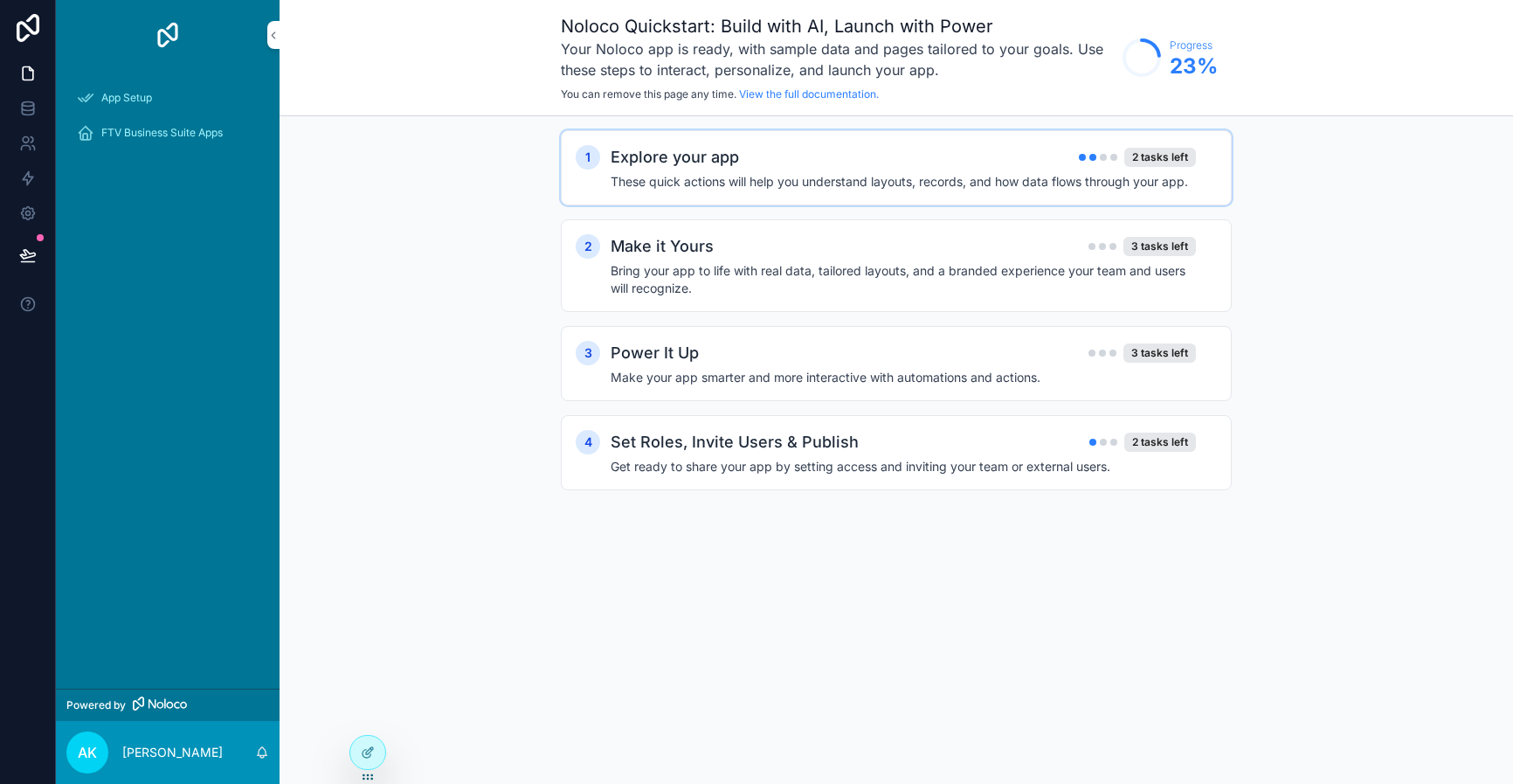
click at [952, 166] on div "Explore your app 2 tasks left" at bounding box center [903, 157] width 585 height 25
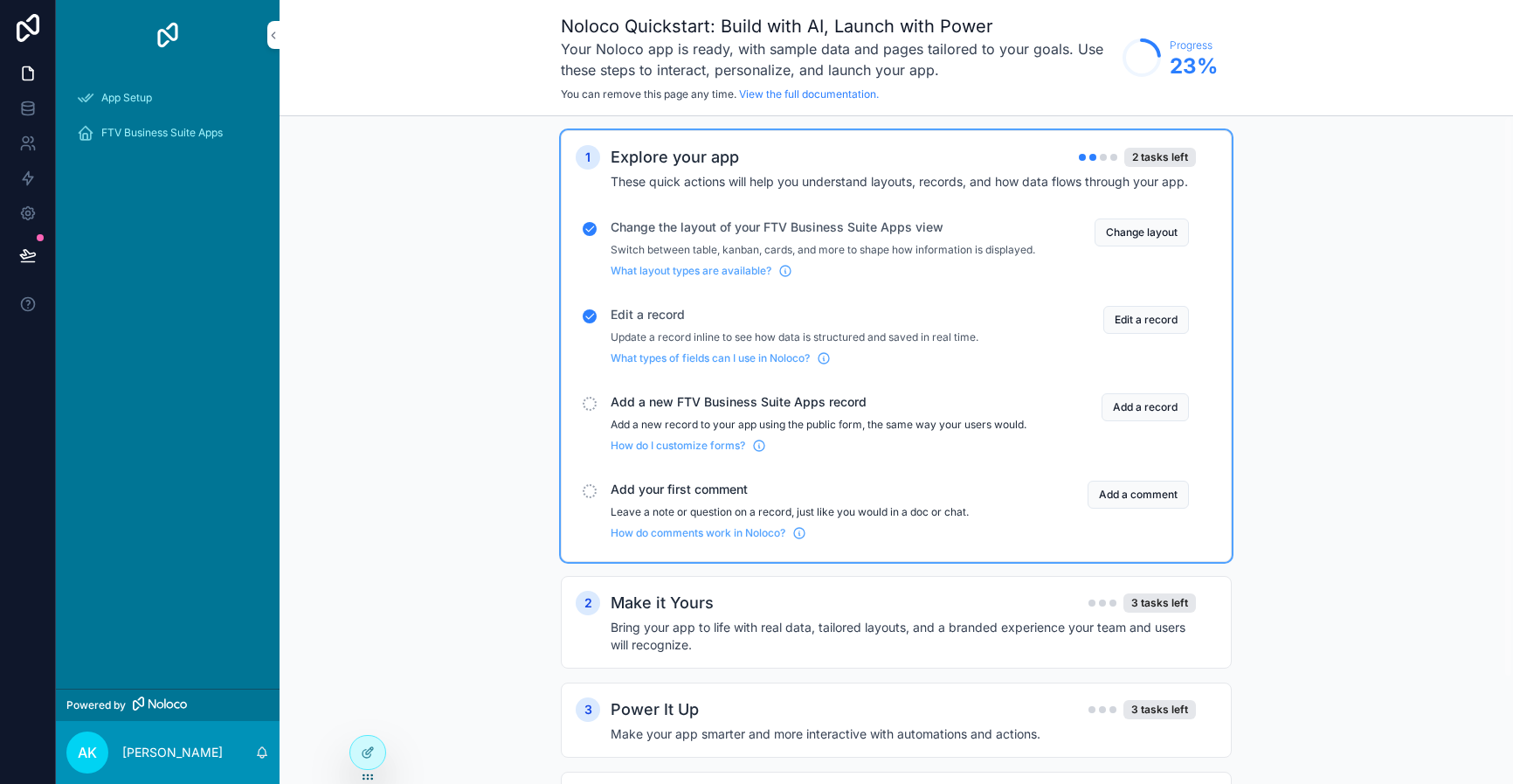
click at [1374, 181] on div "1 Explore your app 2 tasks left These quick actions will help you understand la…" at bounding box center [896, 506] width 1233 height 780
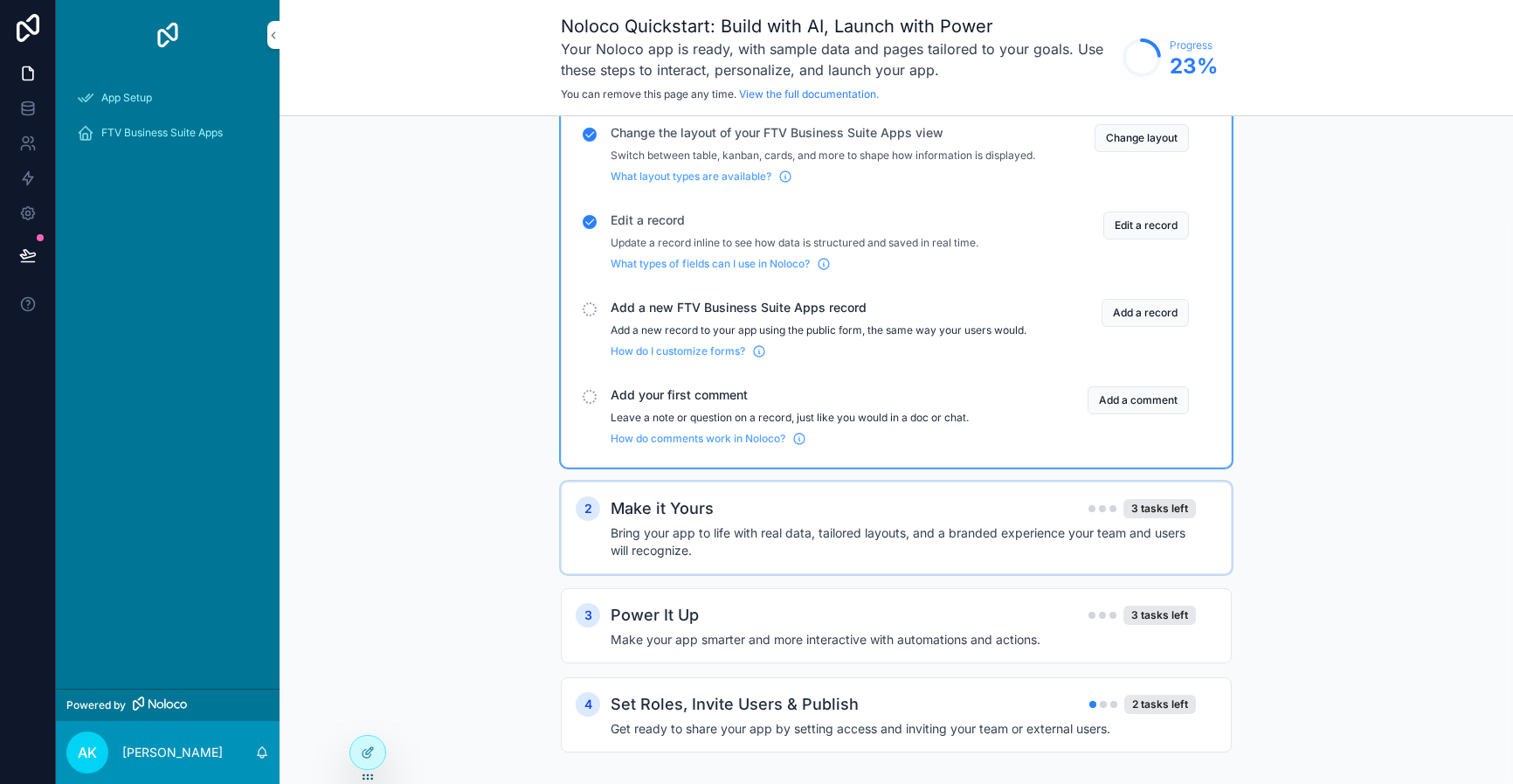
scroll to position [126, 0]
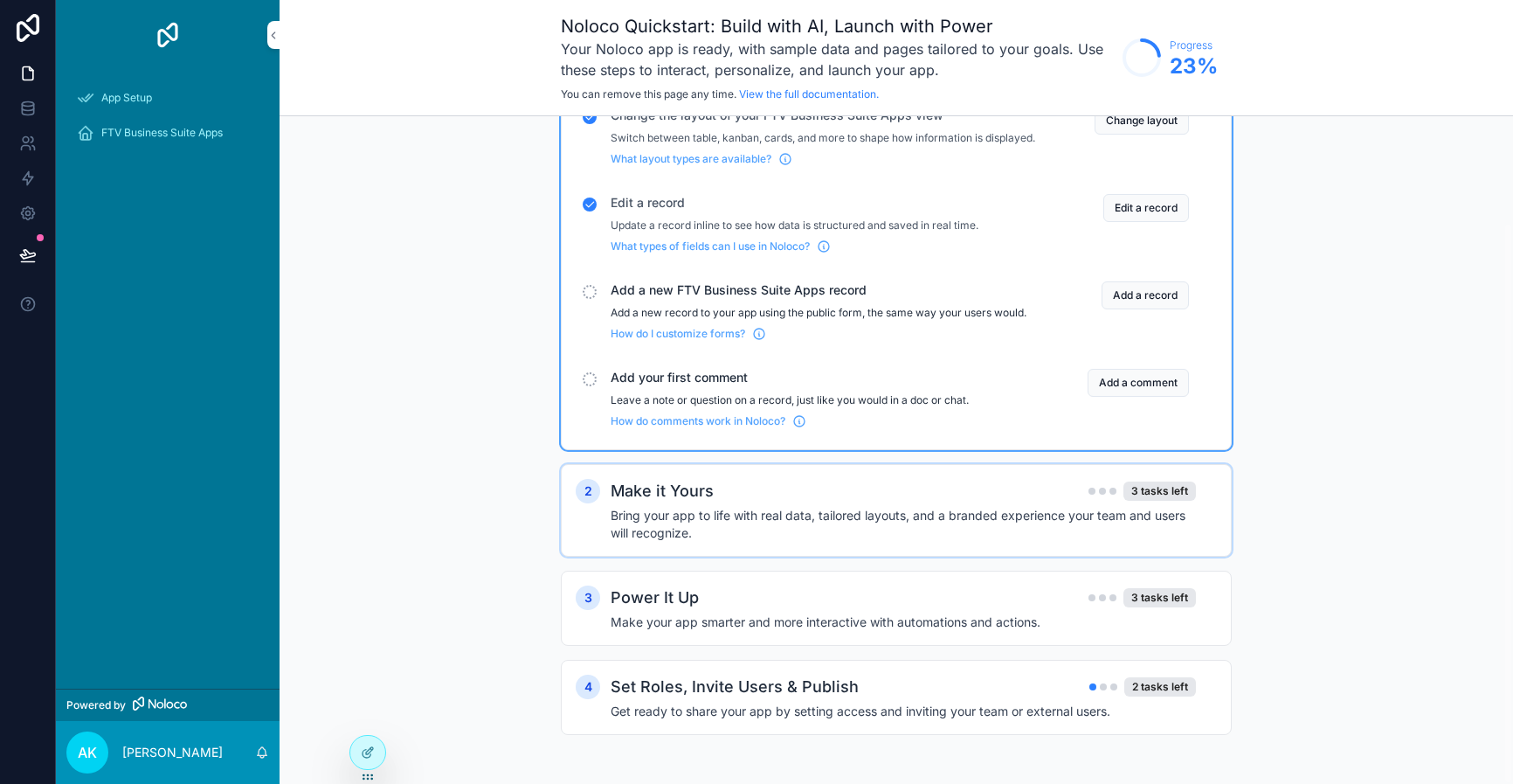
click at [765, 501] on div "Make it Yours 3 tasks left" at bounding box center [903, 491] width 585 height 25
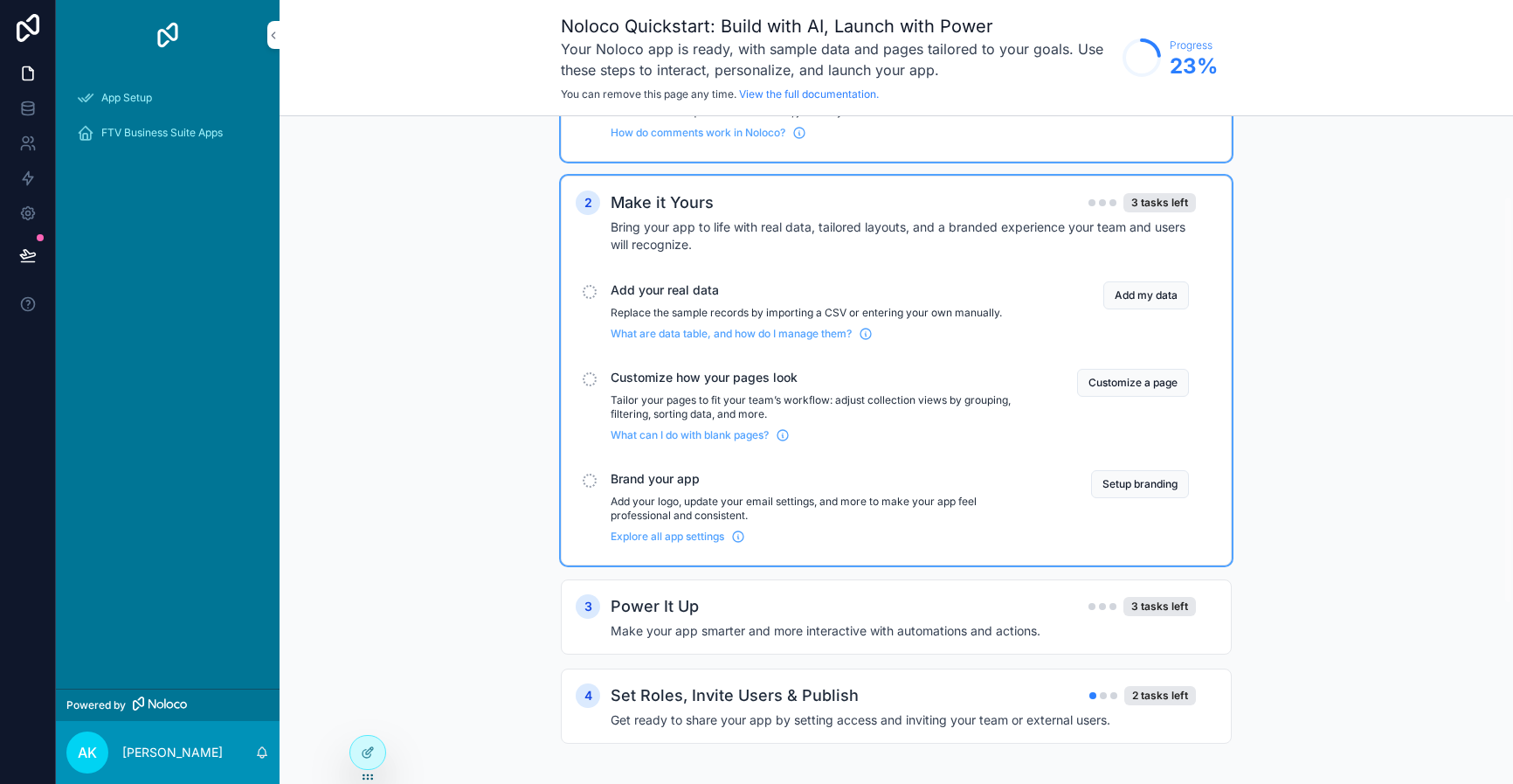
scroll to position [423, 0]
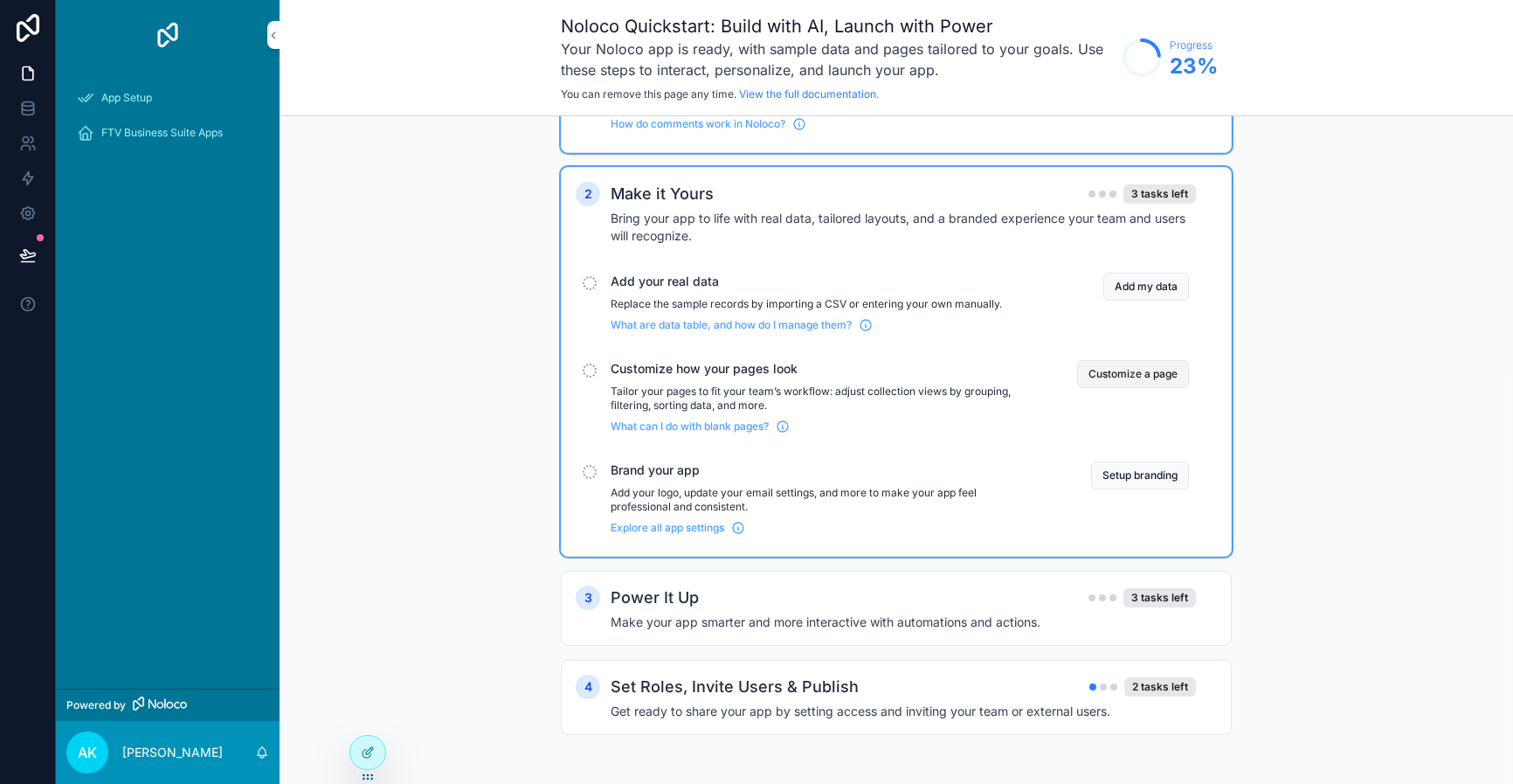
click at [1129, 370] on button "Customize a page" at bounding box center [1133, 373] width 112 height 28
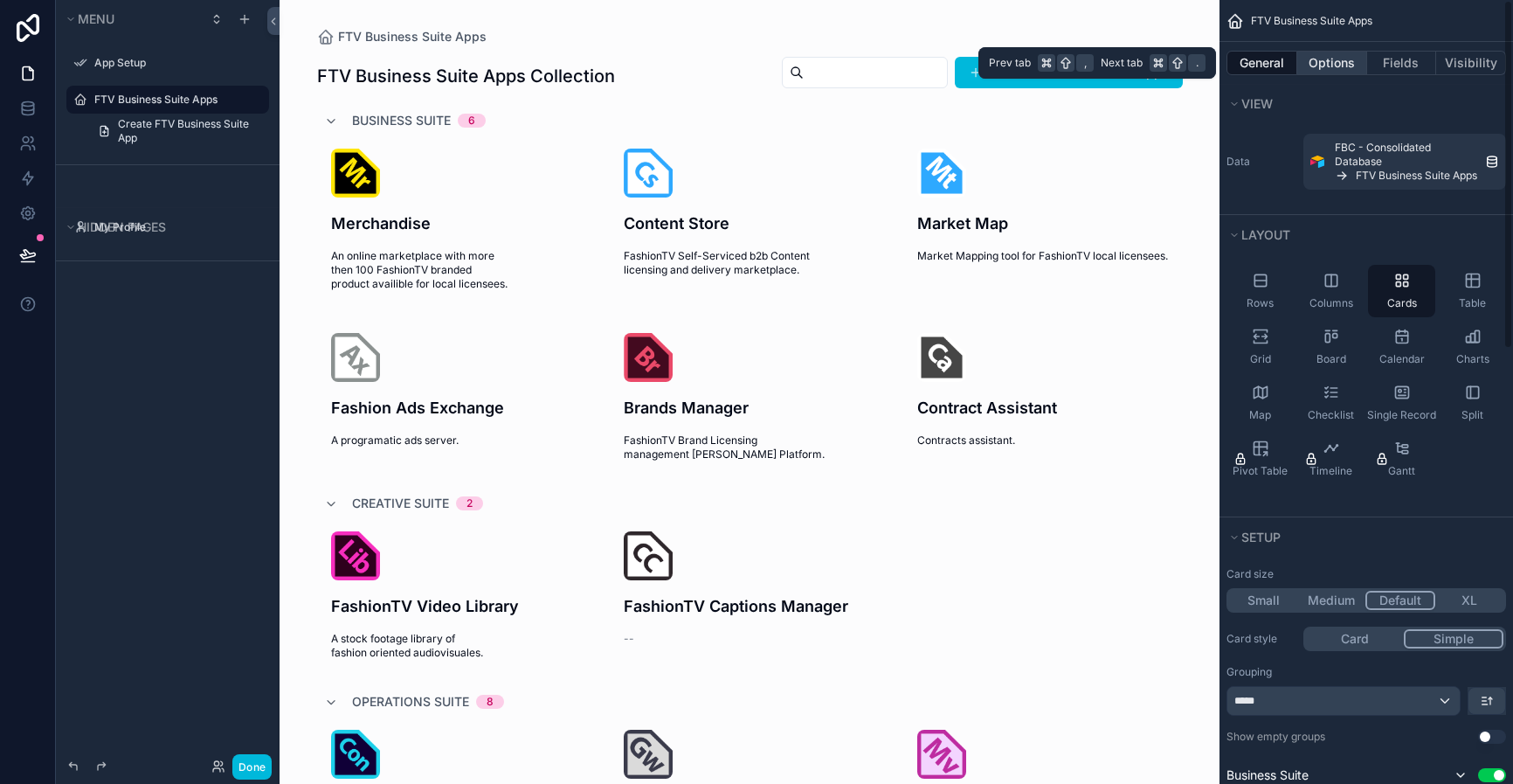
click at [1345, 59] on button "Options" at bounding box center [1332, 63] width 70 height 25
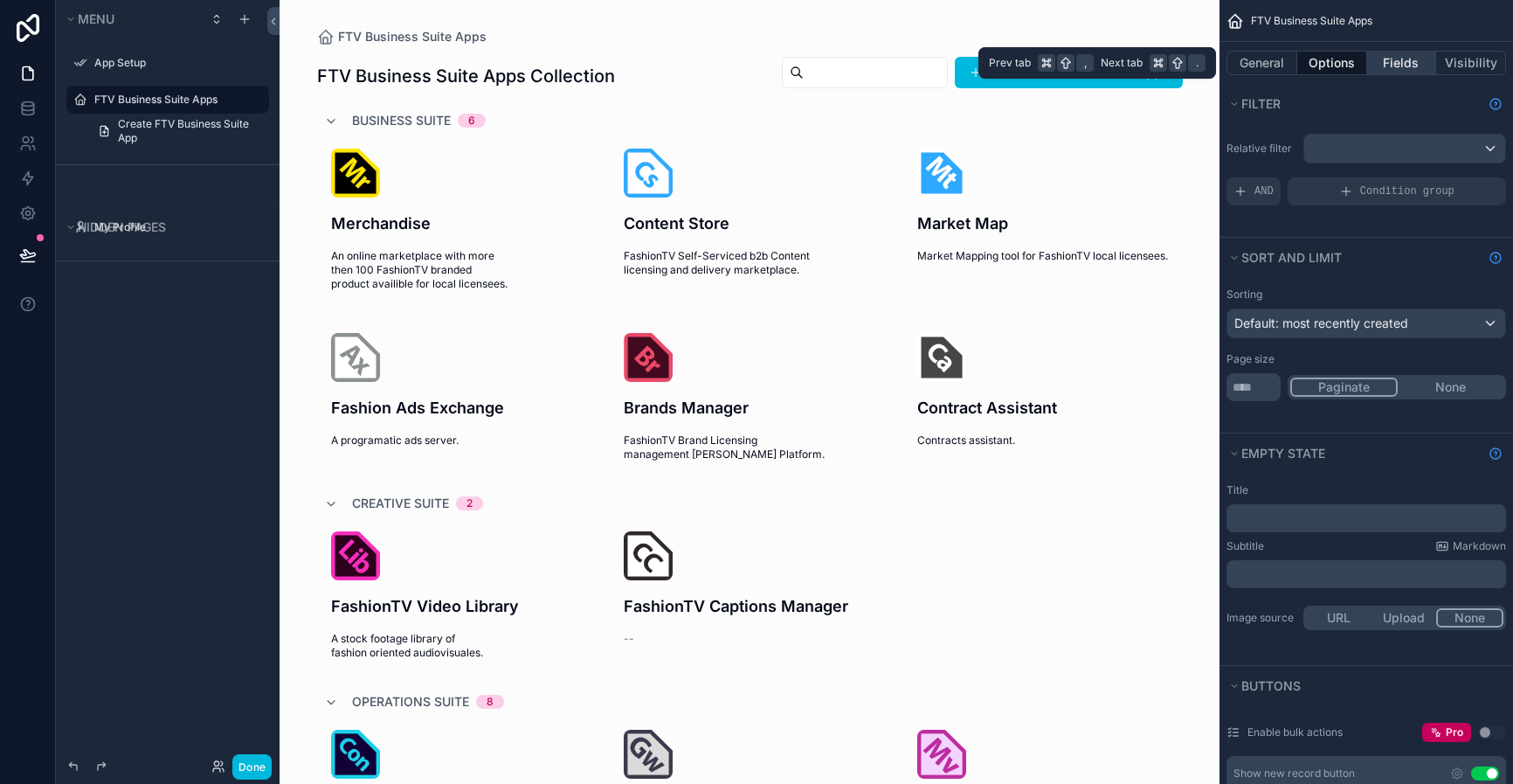
click at [1391, 62] on button "Fields" at bounding box center [1402, 63] width 70 height 25
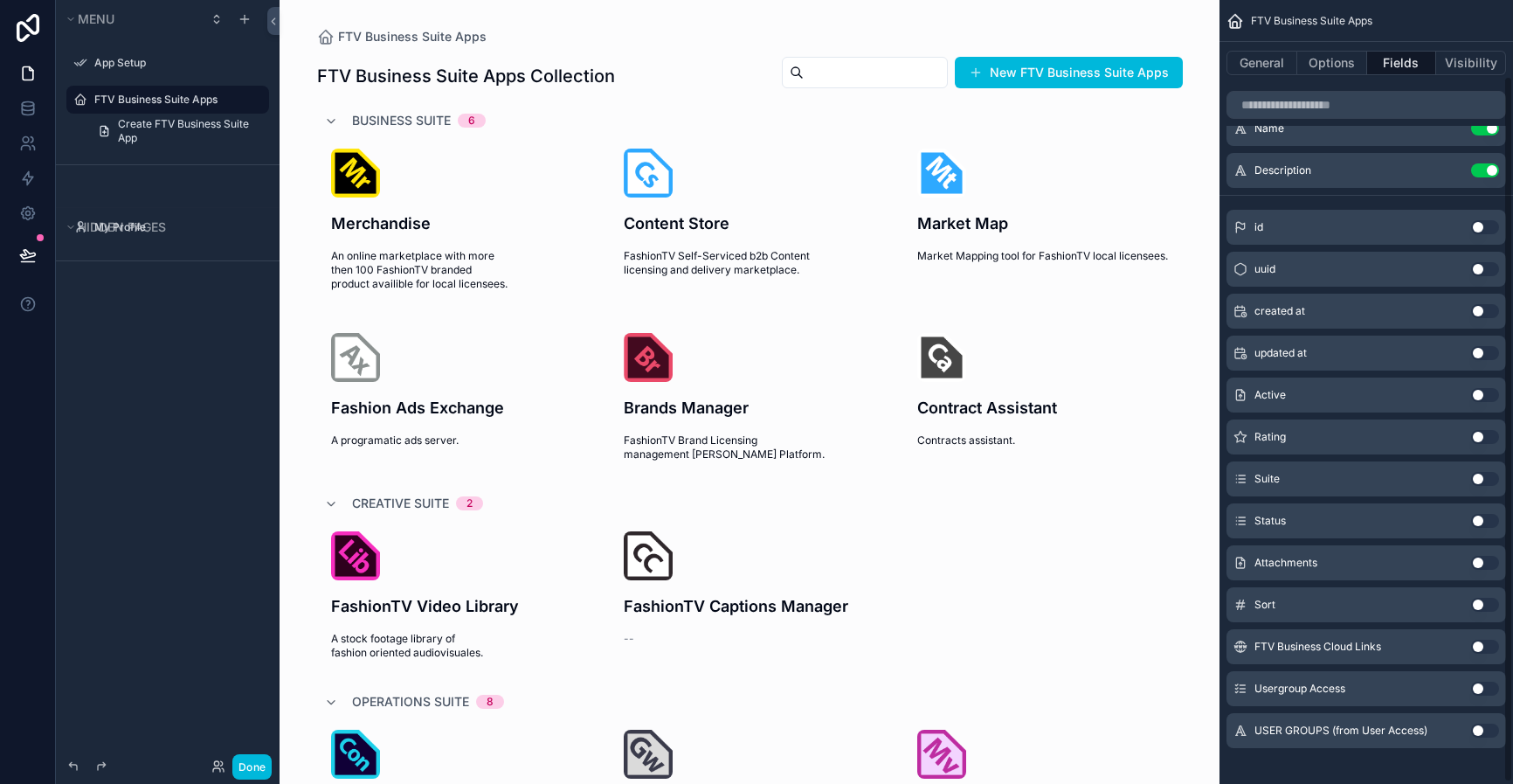
scroll to position [85, 0]
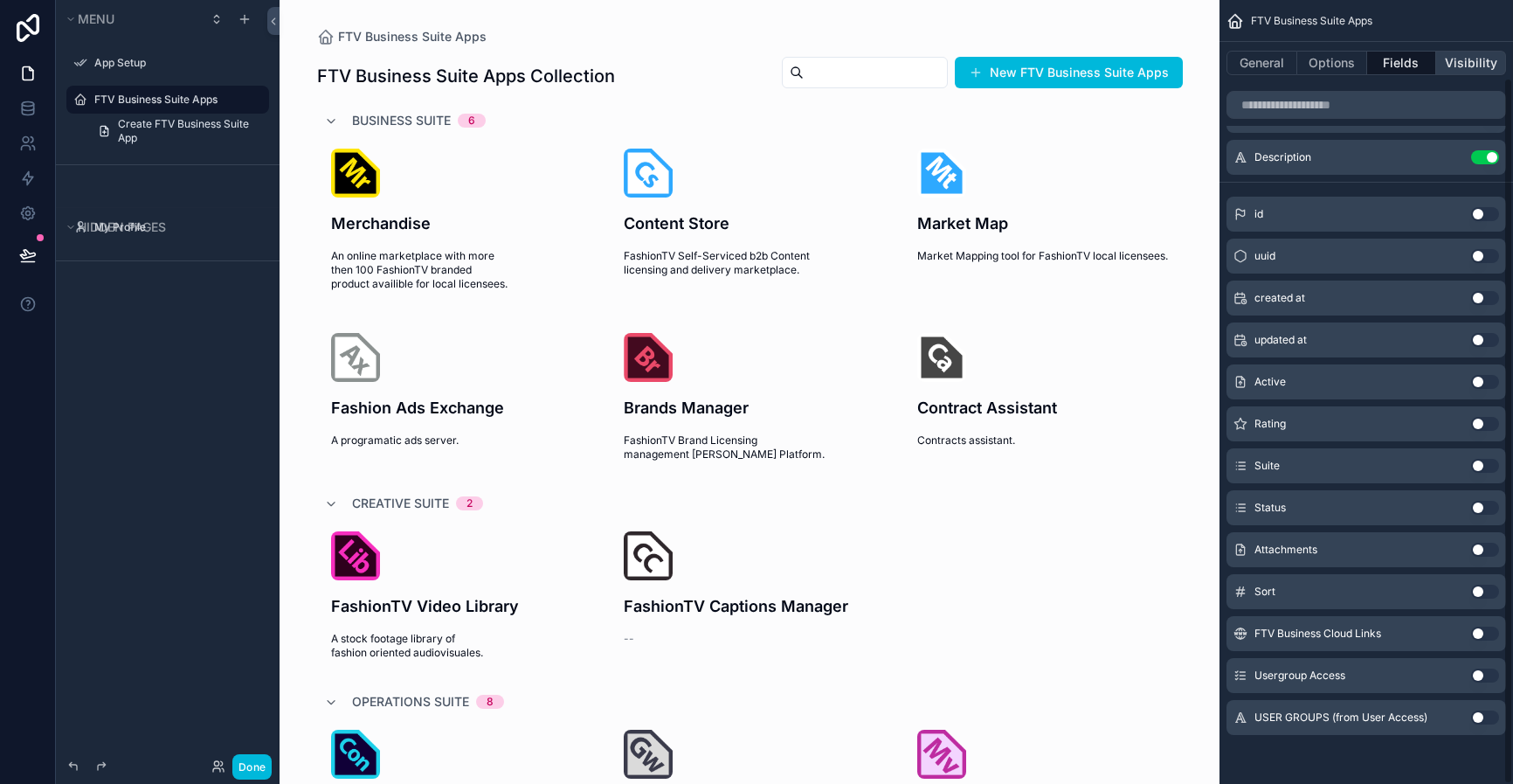
click at [1453, 64] on button "Visibility" at bounding box center [1470, 63] width 70 height 25
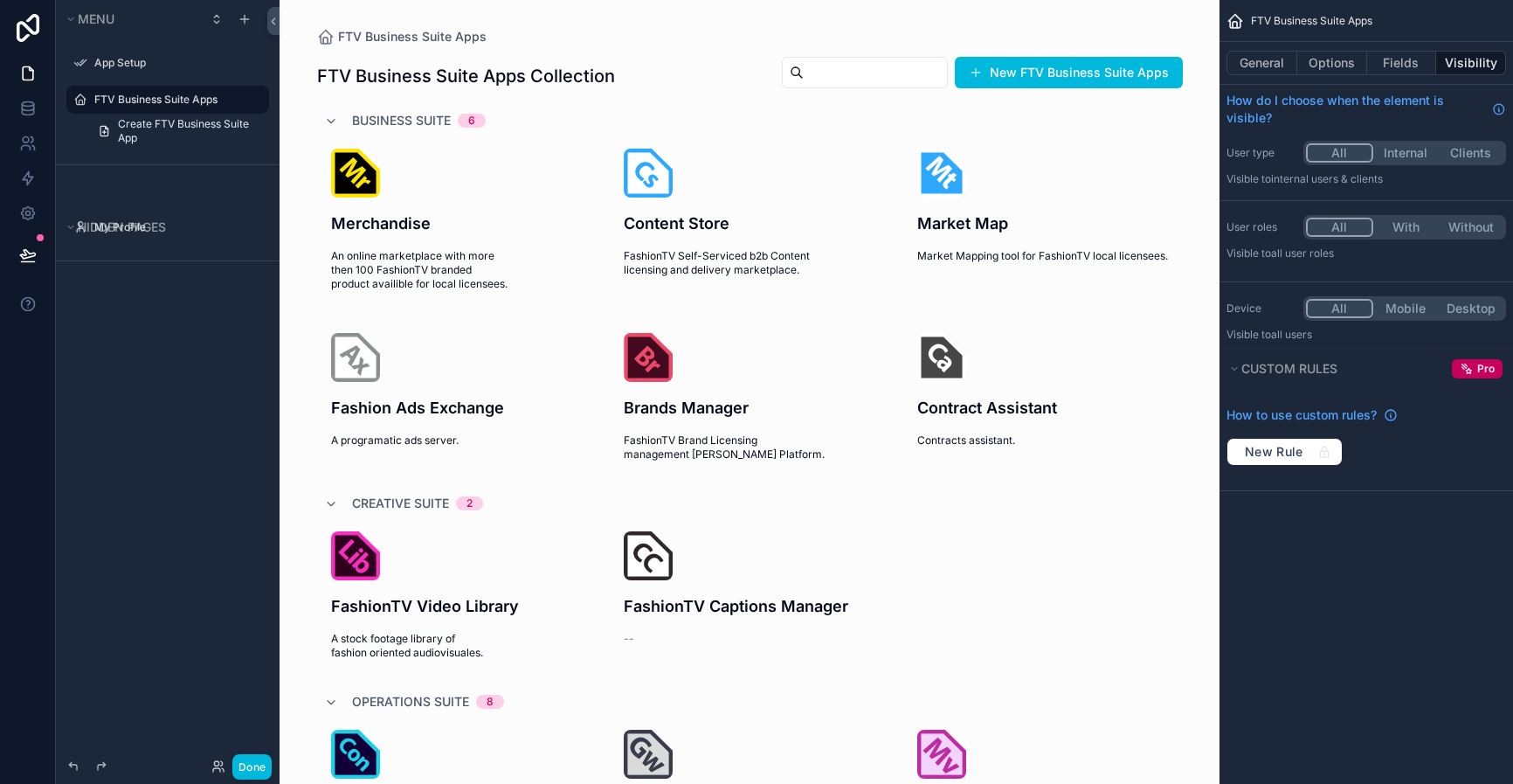
scroll to position [0, 0]
click at [1254, 59] on button "General" at bounding box center [1262, 63] width 71 height 25
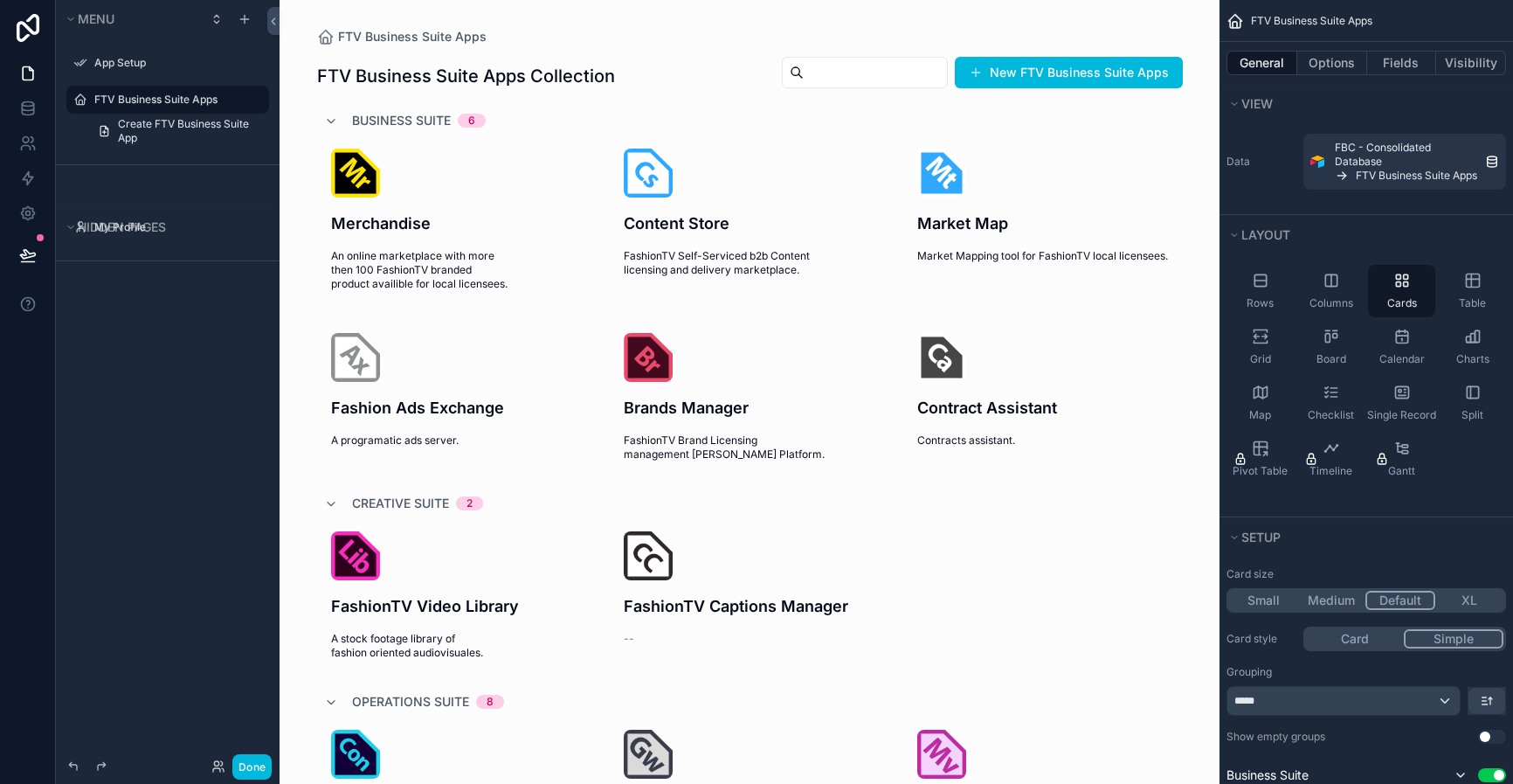
click at [1273, 24] on span "FTV Business Suite Apps" at bounding box center [1311, 21] width 122 height 14
click at [1240, 25] on icon "scrollable content" at bounding box center [1235, 21] width 18 height 18
click at [0, 0] on icon "scrollable content" at bounding box center [0, 0] width 0 height 0
click at [259, 103] on icon "scrollable content" at bounding box center [255, 99] width 14 height 14
click at [178, 130] on span "Create FTV Business Suite App" at bounding box center [188, 131] width 140 height 28
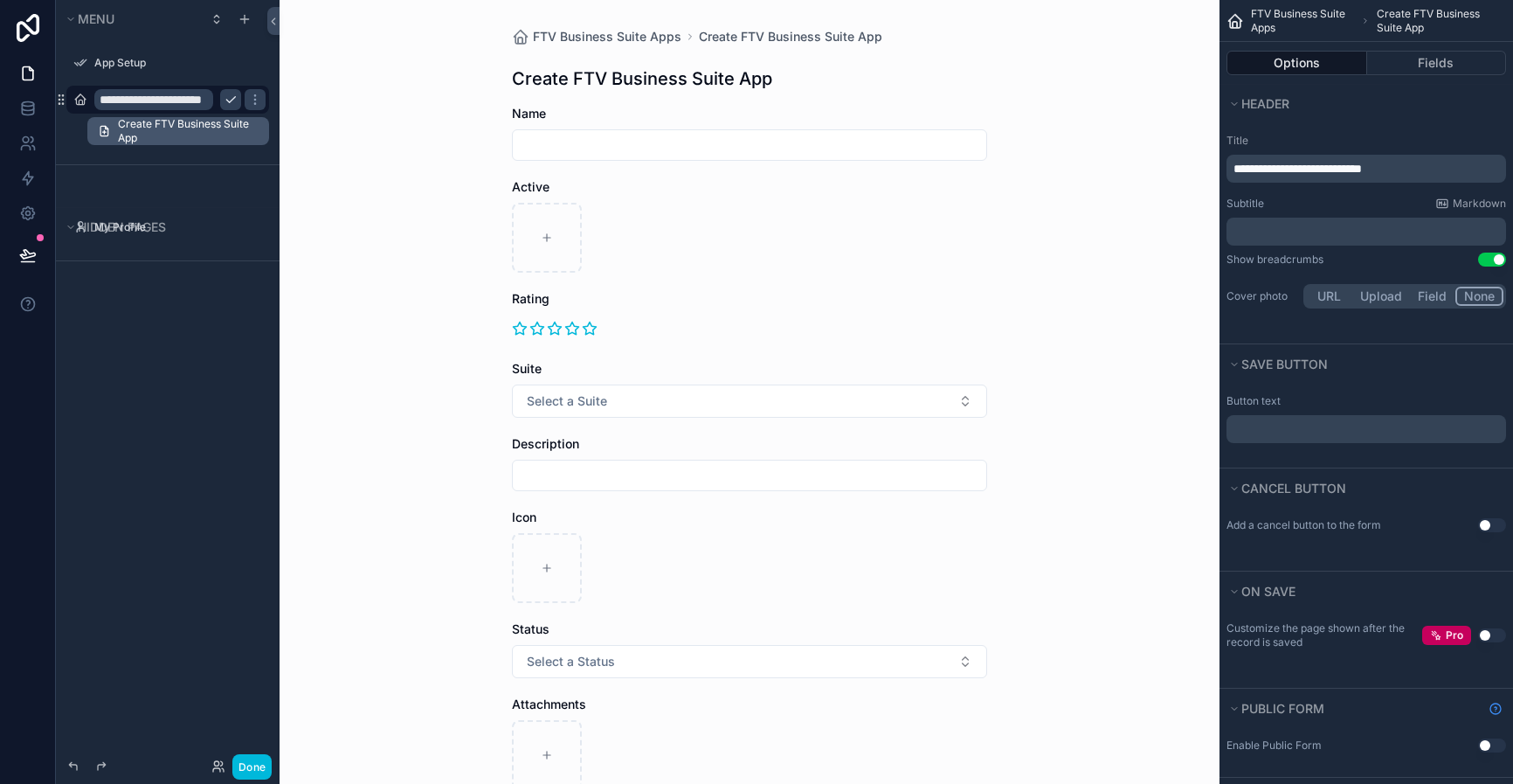
click at [175, 136] on span "Create FTV Business Suite App" at bounding box center [188, 131] width 140 height 28
click at [261, 124] on link "Create FTV Business Suite App" at bounding box center [178, 131] width 182 height 28
click at [88, 97] on div "scrollable content" at bounding box center [81, 99] width 21 height 21
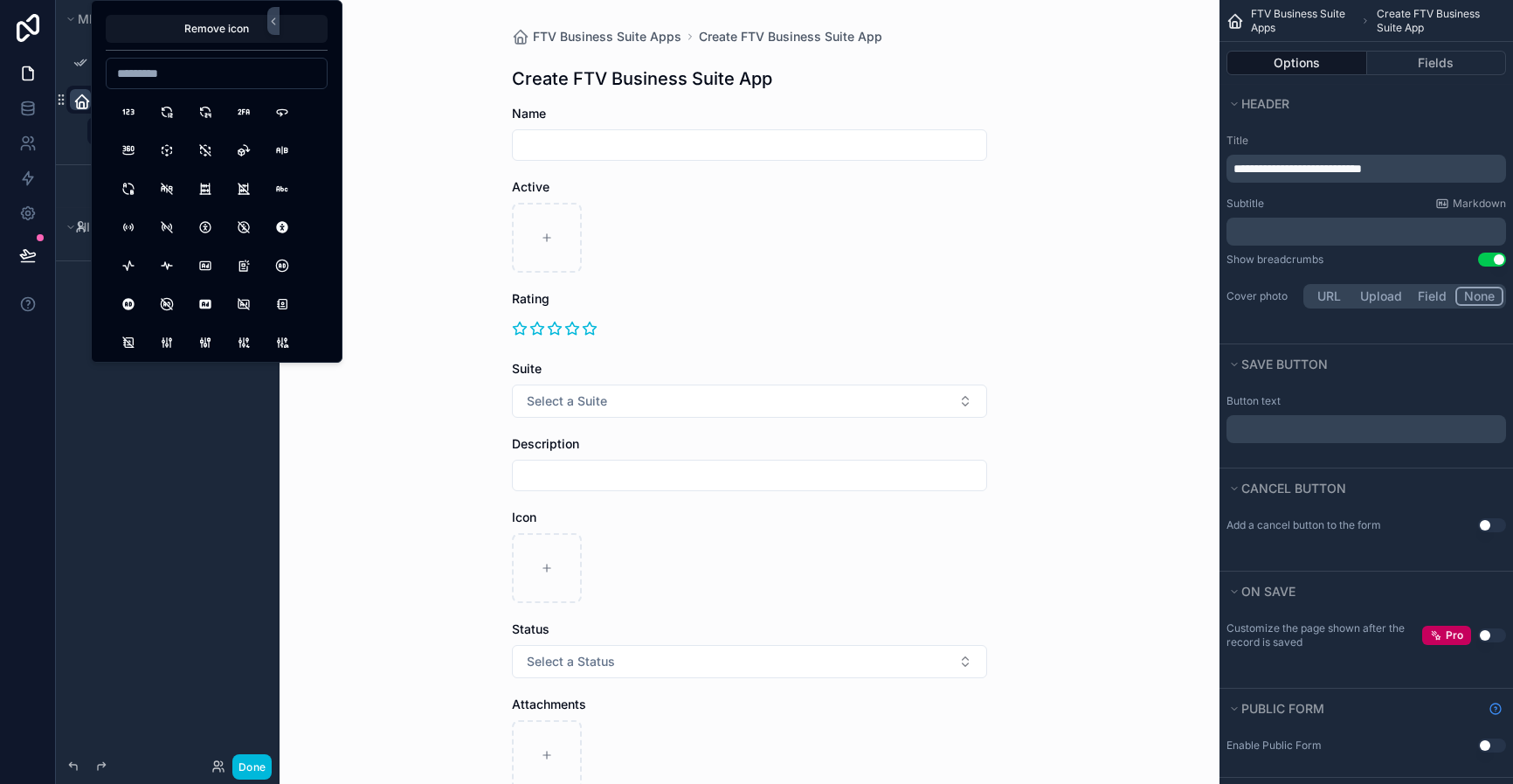
click at [87, 96] on icon "scrollable content" at bounding box center [83, 101] width 18 height 18
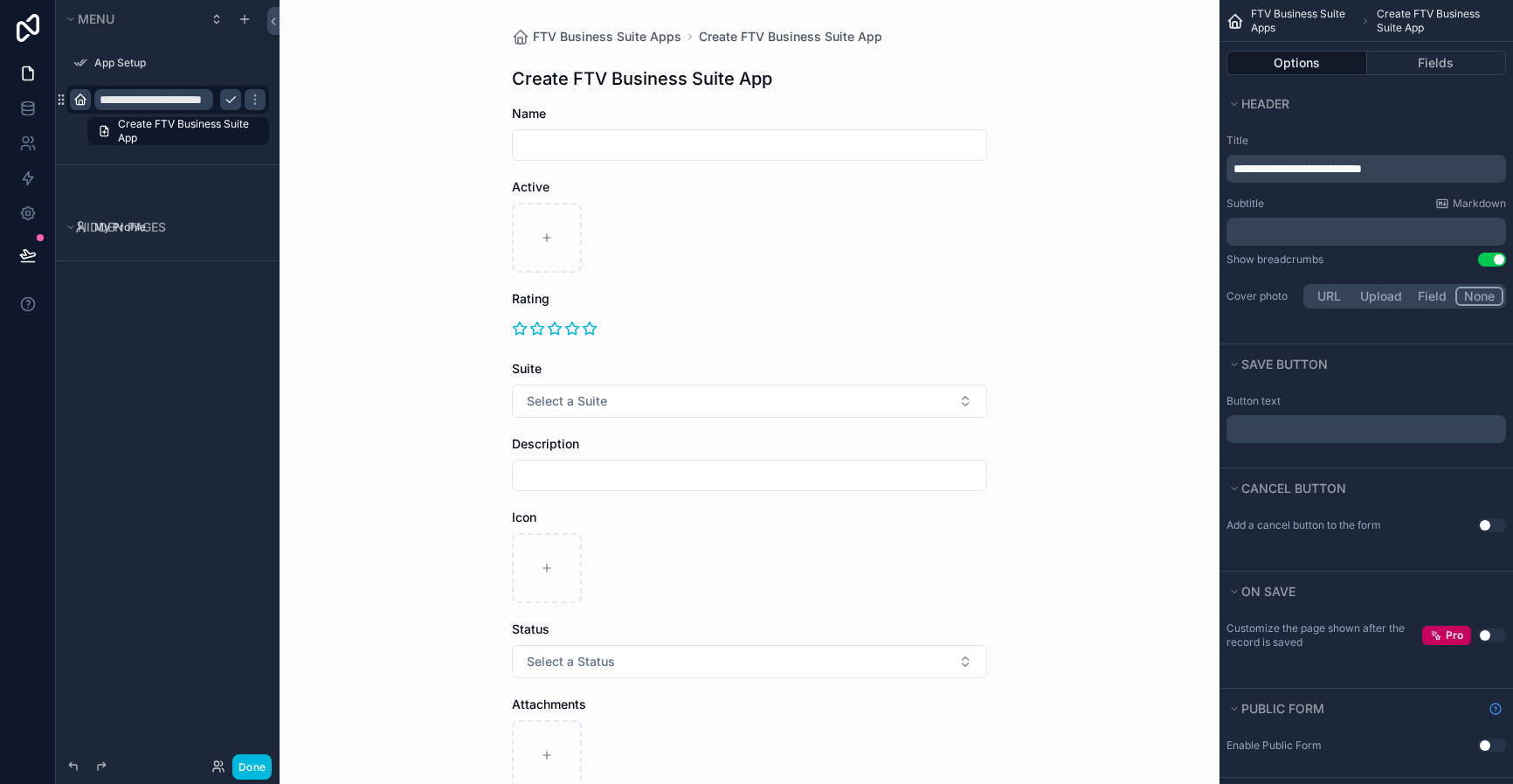
click at [73, 134] on div "Create FTV Business Suite App" at bounding box center [168, 131] width 224 height 31
click at [116, 56] on label "App Setup" at bounding box center [176, 63] width 164 height 14
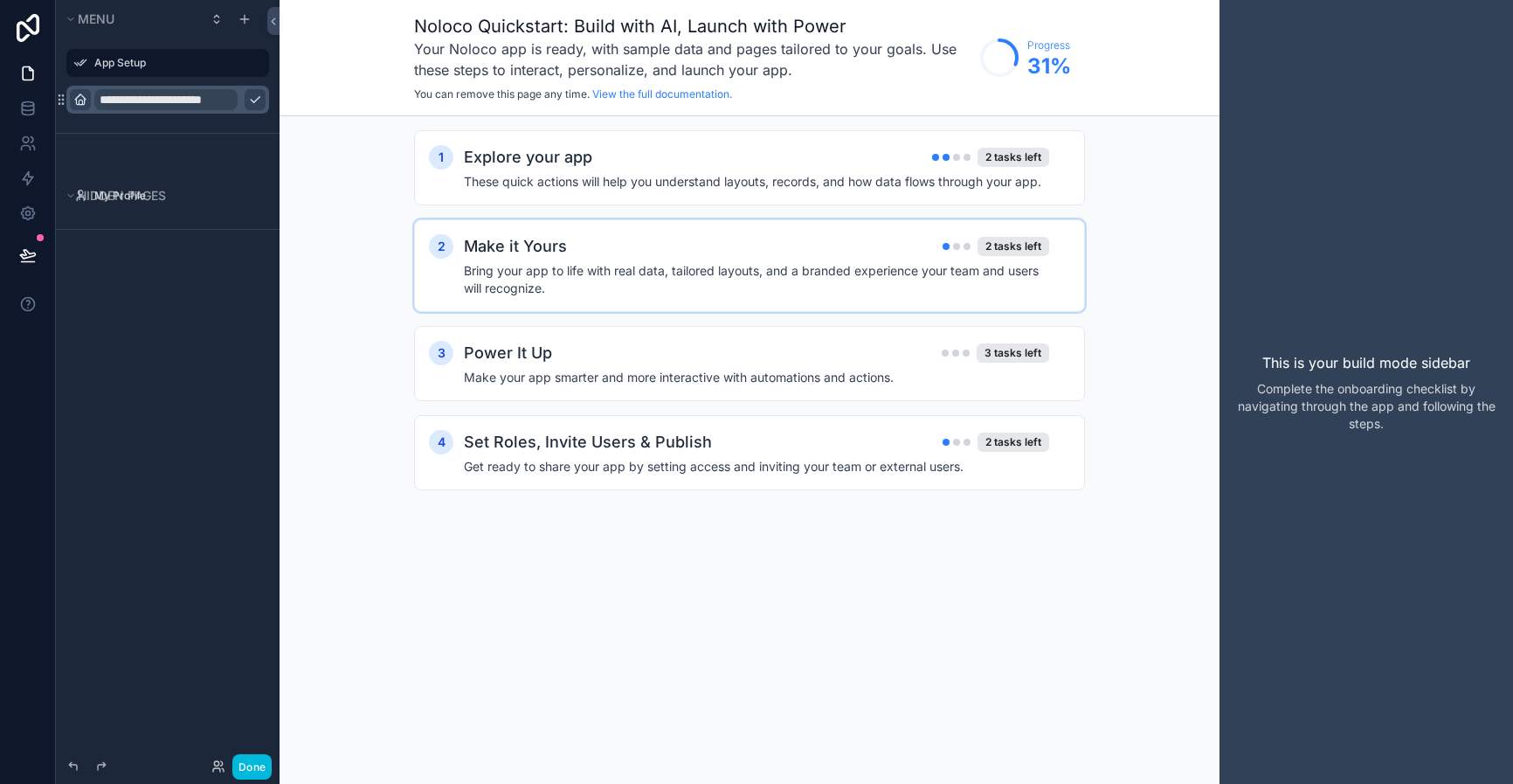
click at [830, 249] on div "Make it Yours 2 tasks left" at bounding box center [756, 247] width 585 height 25
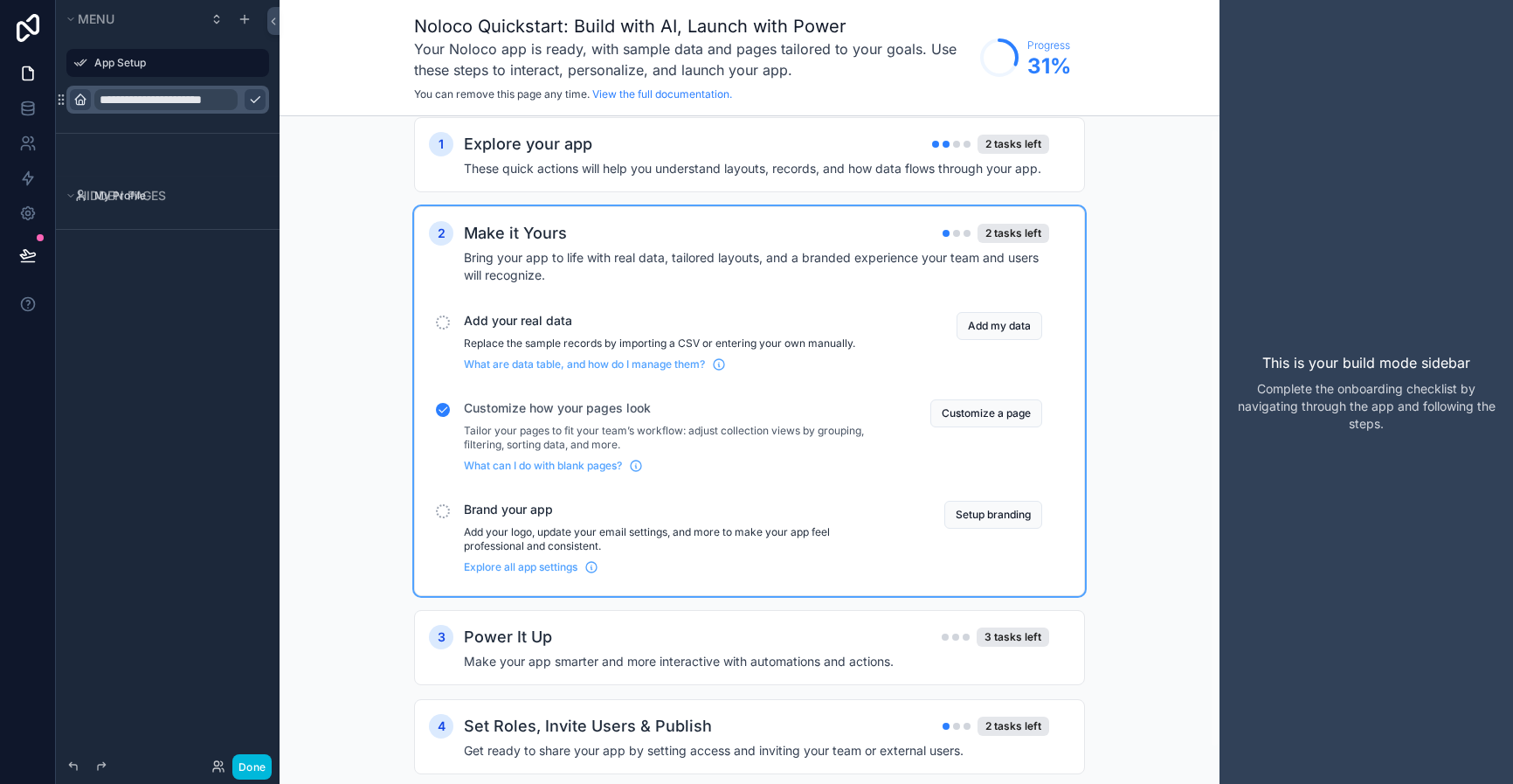
scroll to position [52, 0]
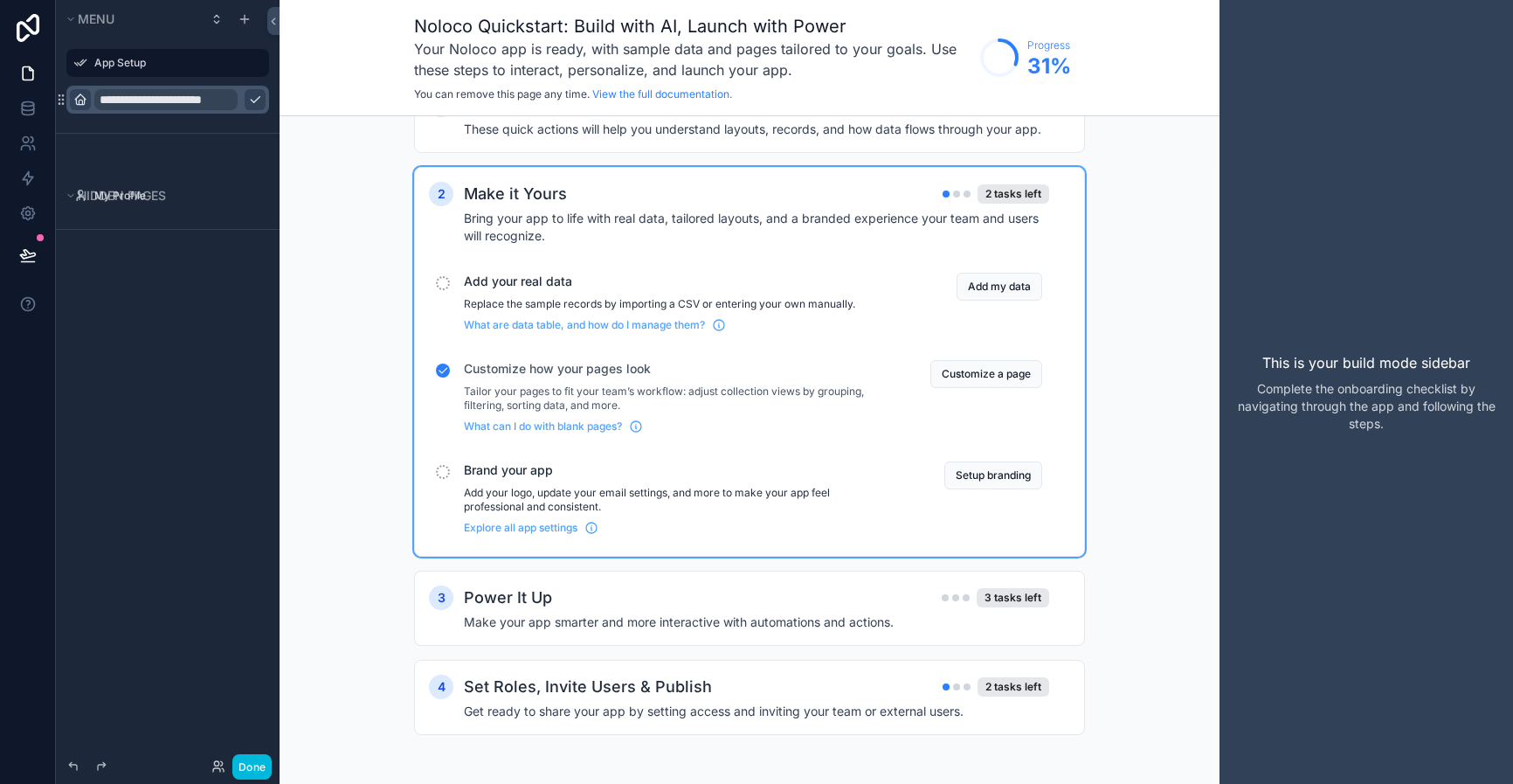
click at [77, 495] on div "**********" at bounding box center [168, 381] width 224 height 763
click at [1063, 304] on div "Add your real data Replace the sample records by importing a CSV or entering yo…" at bounding box center [749, 302] width 641 height 74
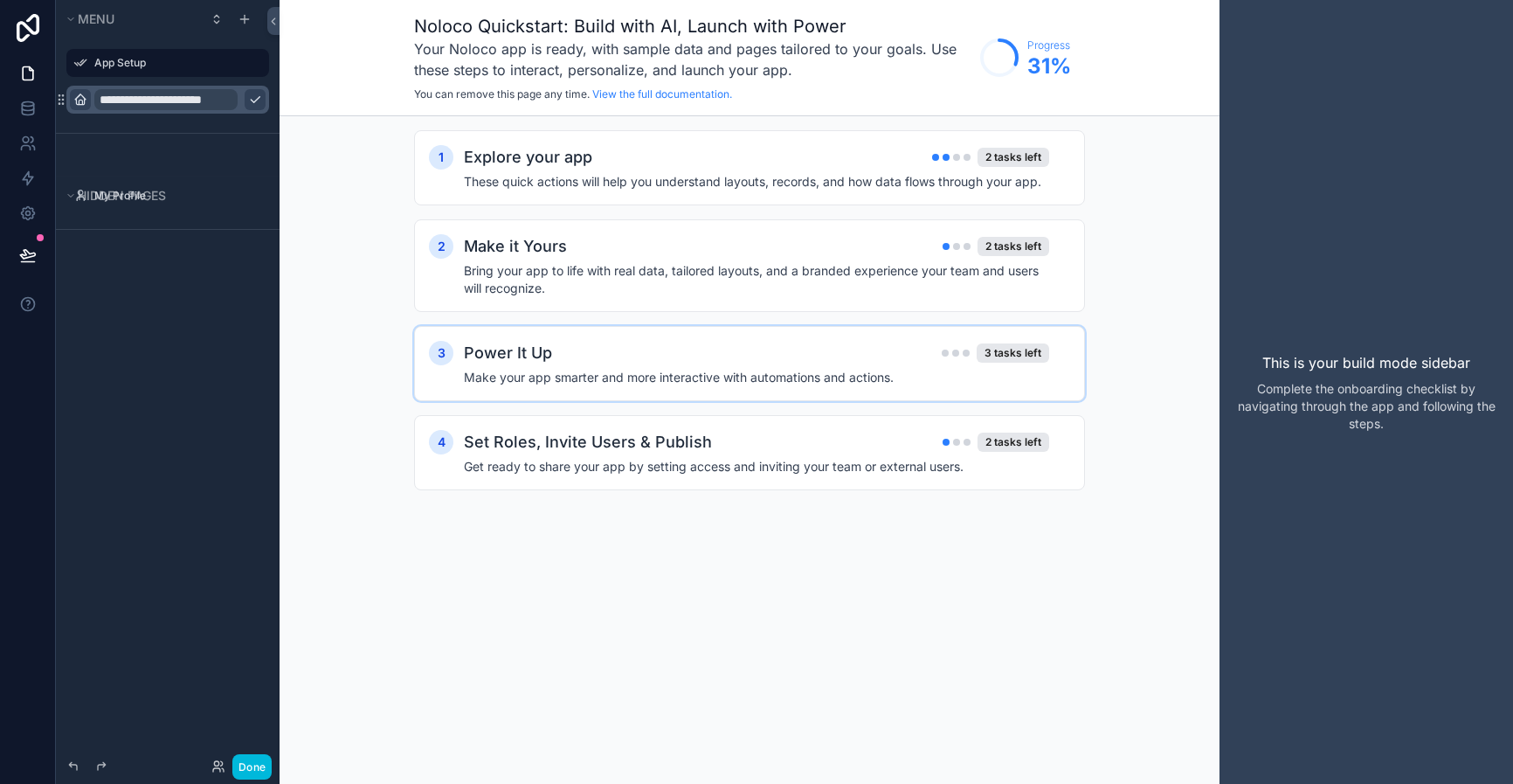
click at [852, 376] on h4 "Make your app smarter and more interactive with automations and actions." at bounding box center [756, 377] width 585 height 18
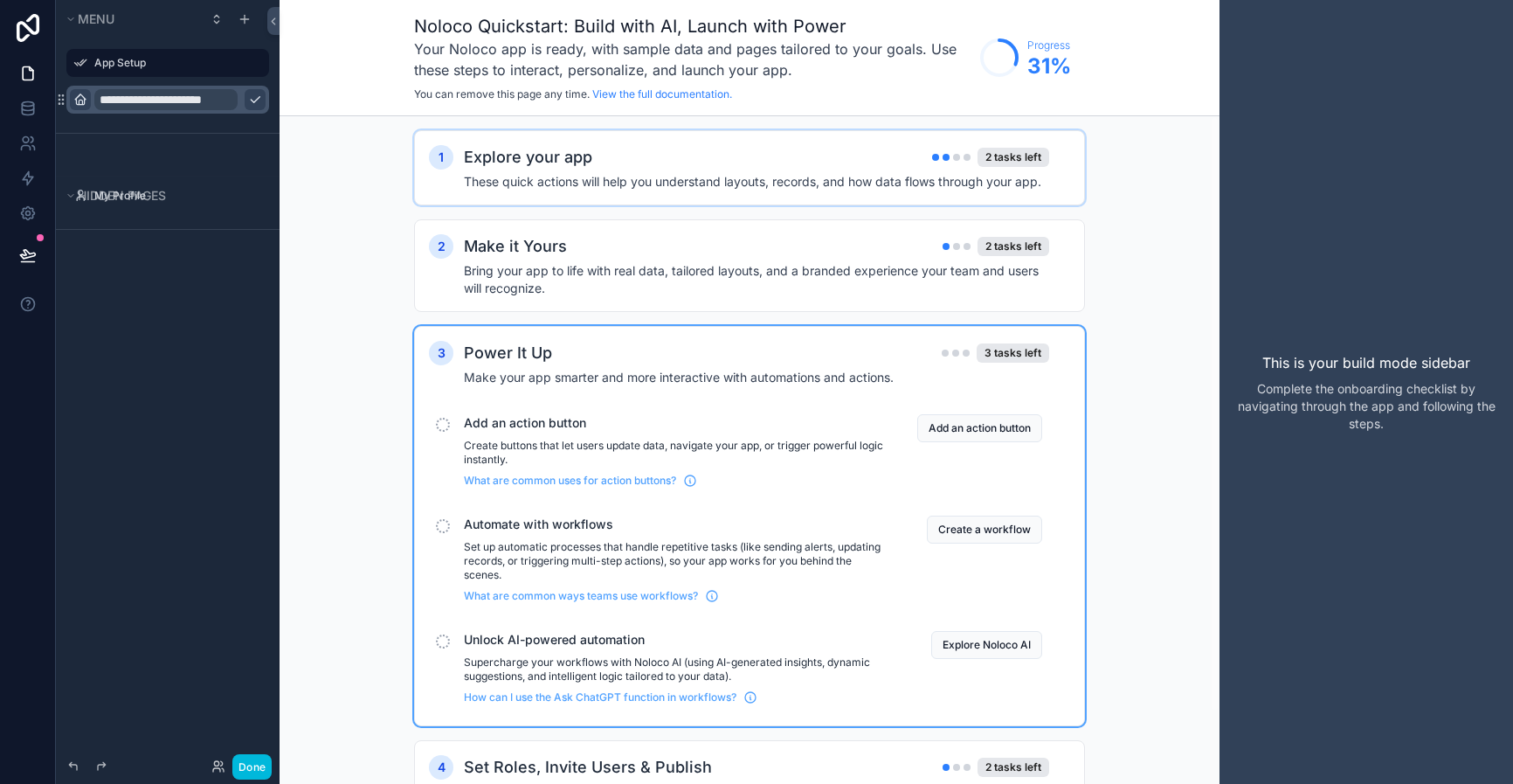
drag, startPoint x: 274, startPoint y: 30, endPoint x: 1081, endPoint y: 151, distance: 816.0
click at [1070, 151] on div "**********" at bounding box center [784, 392] width 1457 height 784
click at [1123, 150] on div "1 Explore your app 2 tasks left These quick actions will help you understand la…" at bounding box center [749, 490] width 940 height 748
click at [1453, 270] on div "This is your build mode sidebar Complete the onboarding checklist by navigating…" at bounding box center [1366, 392] width 294 height 784
click at [828, 469] on div "What are common uses for action buttons?" at bounding box center [676, 477] width 424 height 21
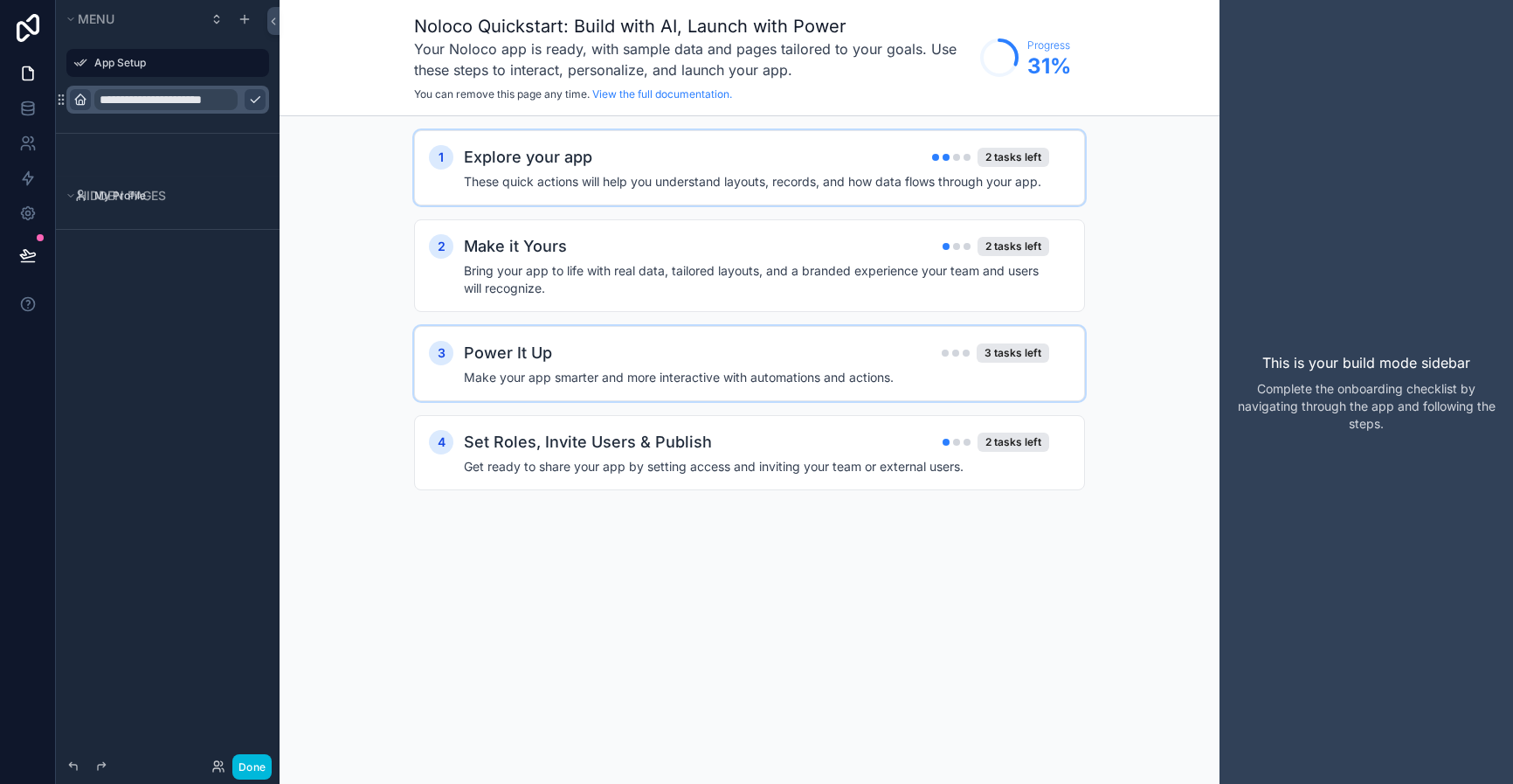
click at [901, 197] on div "1 Explore your app 2 tasks left These quick actions will help you understand la…" at bounding box center [749, 168] width 671 height 75
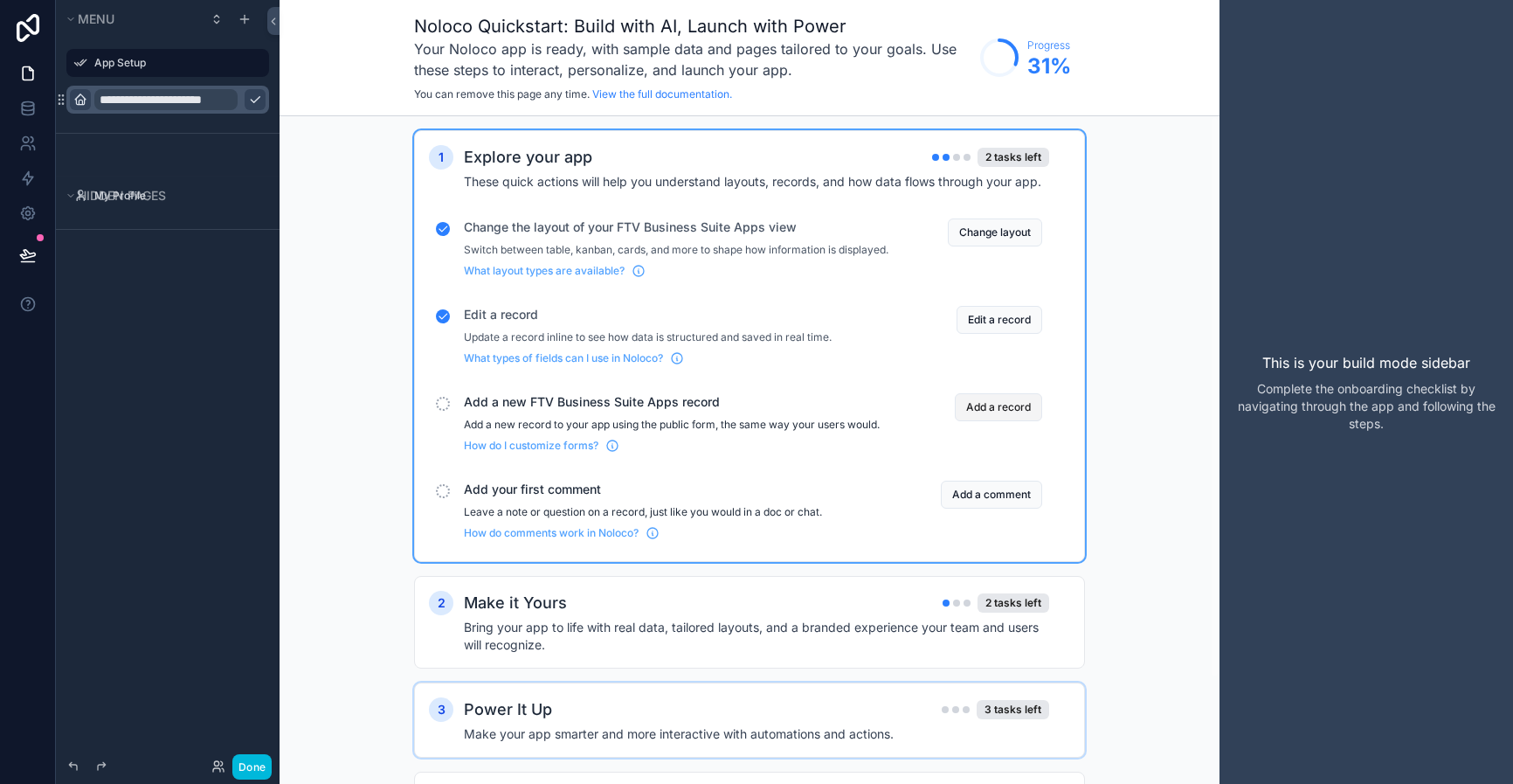
click at [1014, 418] on button "Add a record" at bounding box center [998, 407] width 87 height 28
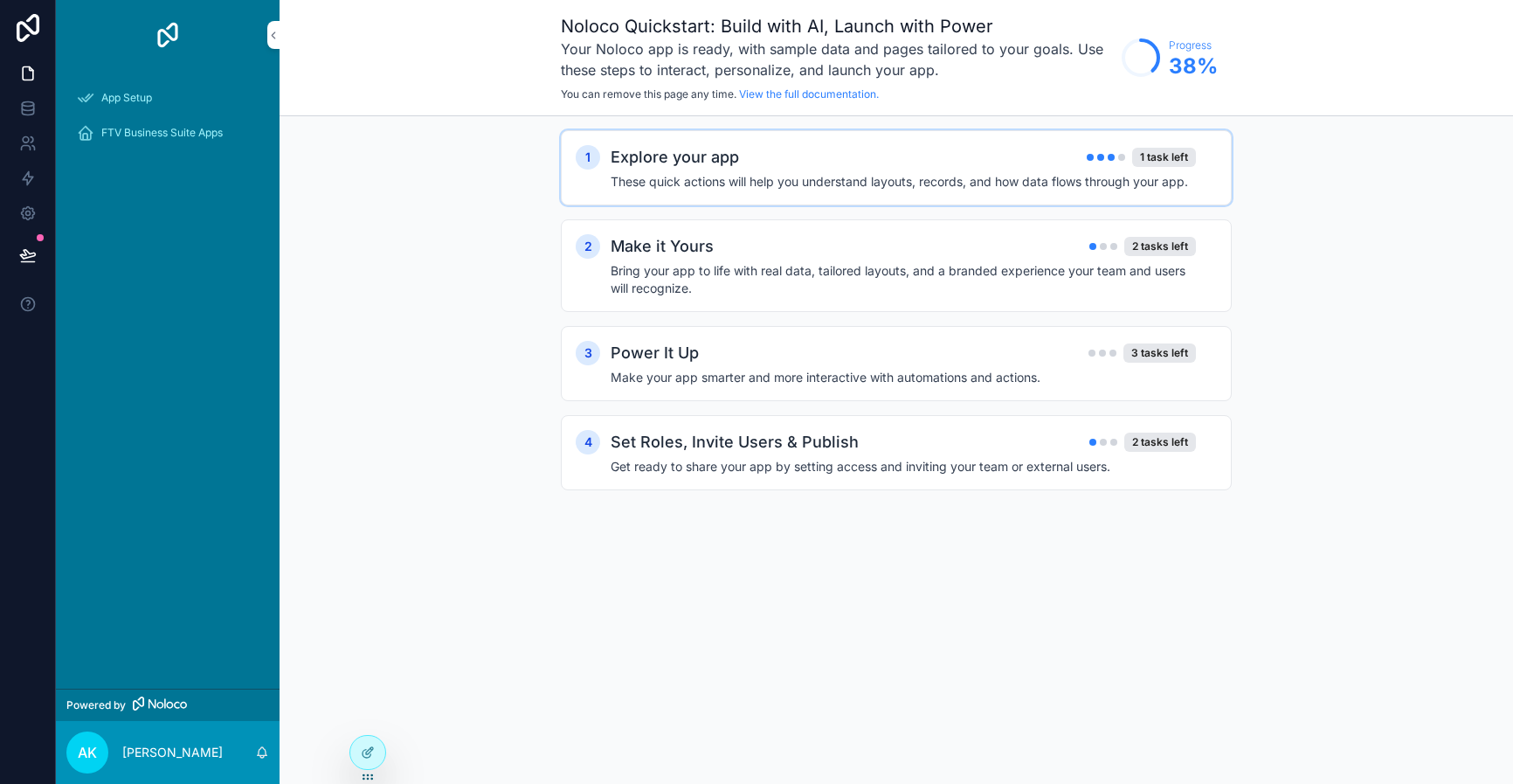
click at [1034, 168] on div "Explore your app 1 task left" at bounding box center [903, 157] width 585 height 25
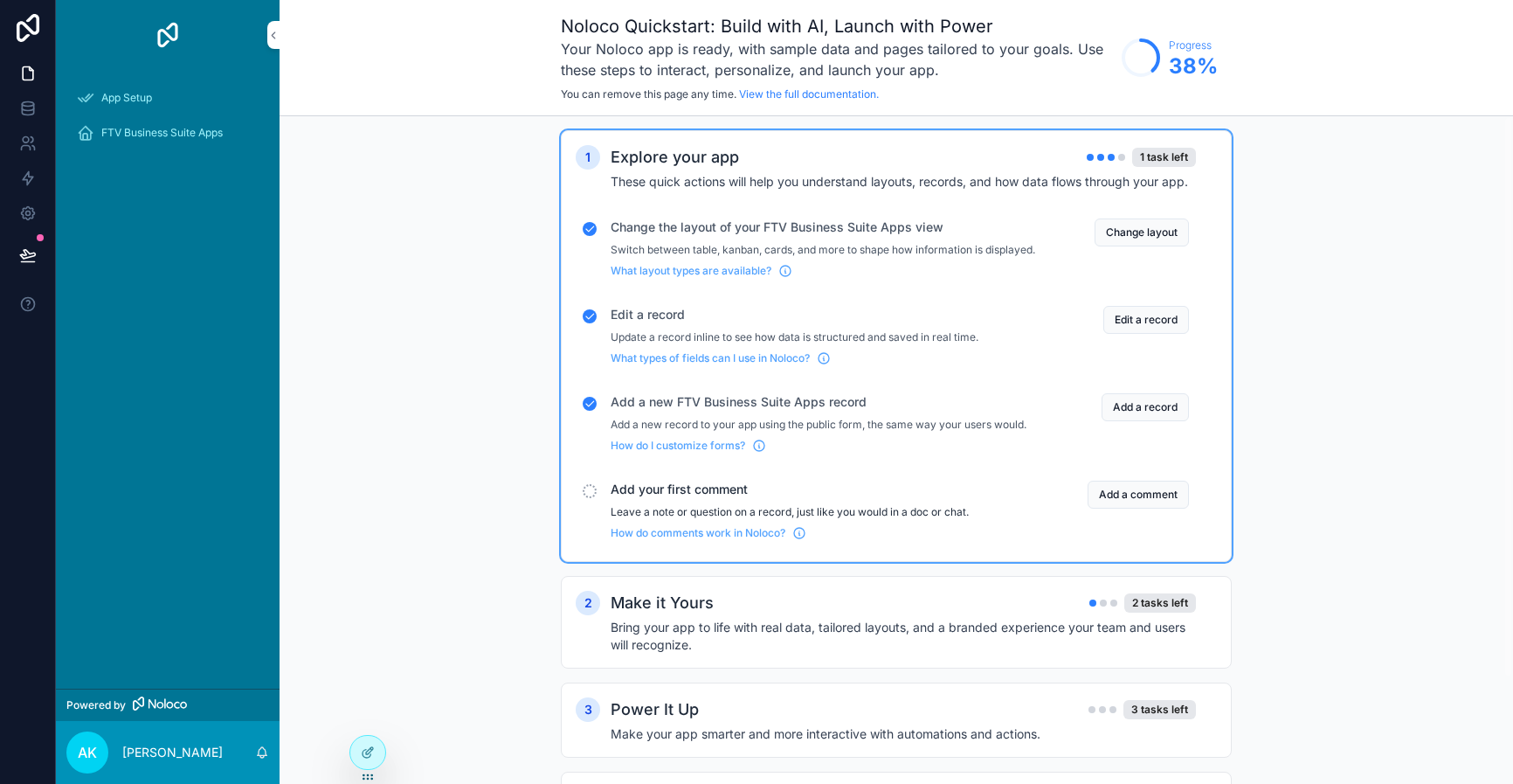
click at [1121, 509] on button "Add a comment" at bounding box center [1138, 494] width 101 height 28
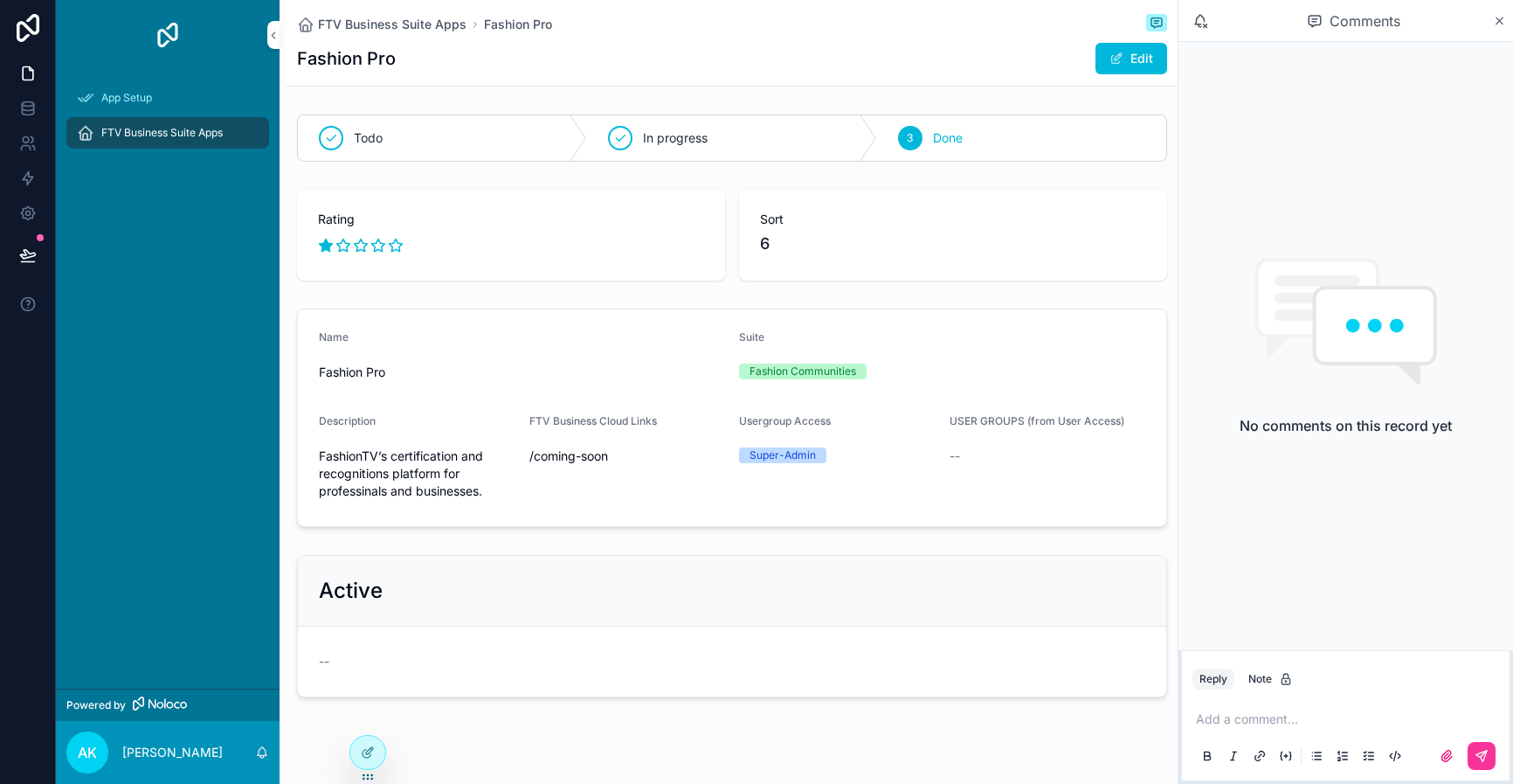
click at [639, 236] on div "scrollable content" at bounding box center [511, 245] width 386 height 28
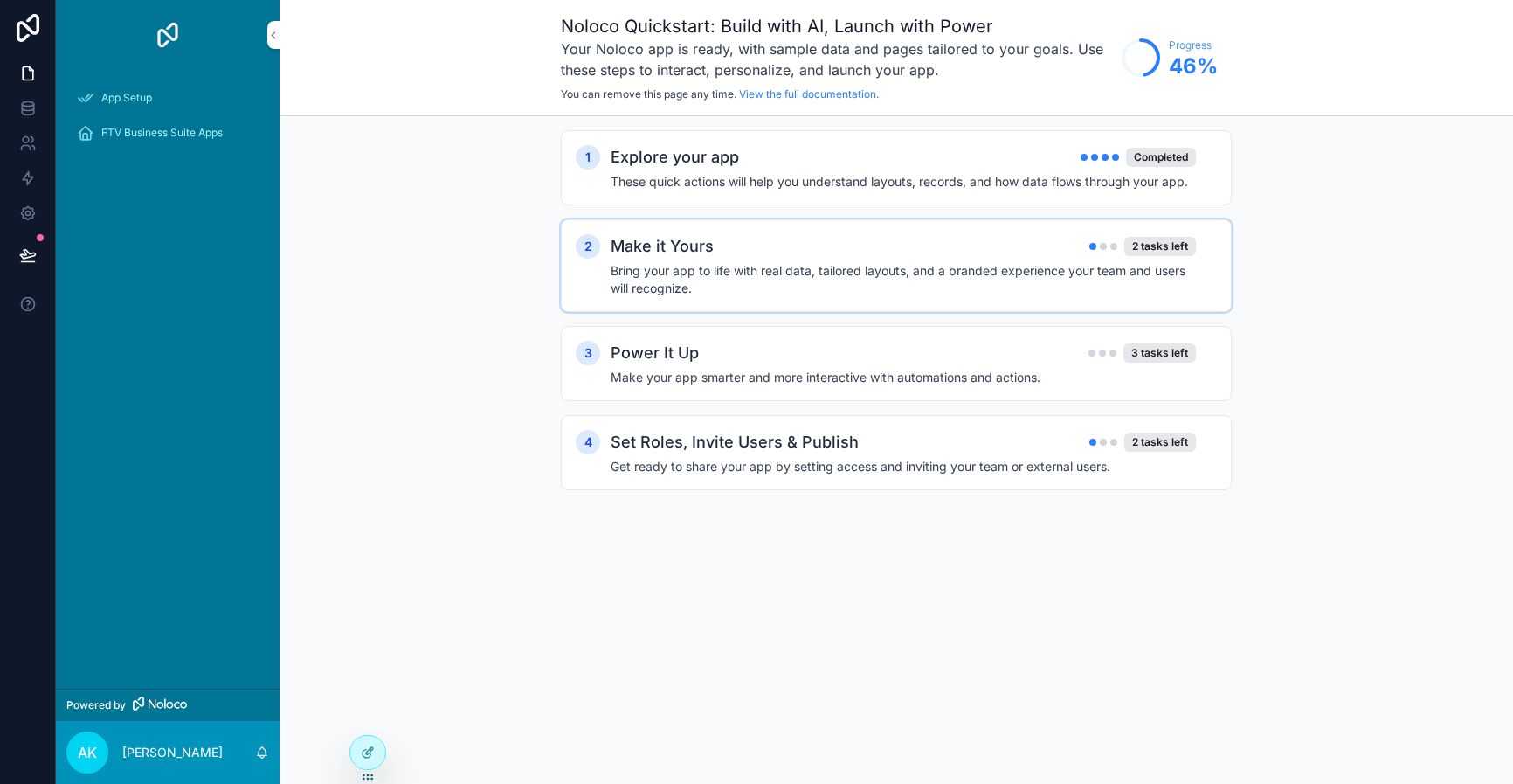
click at [895, 260] on div "Make it Yours 2 tasks left Bring your app to life with real data, tailored layo…" at bounding box center [914, 265] width 606 height 63
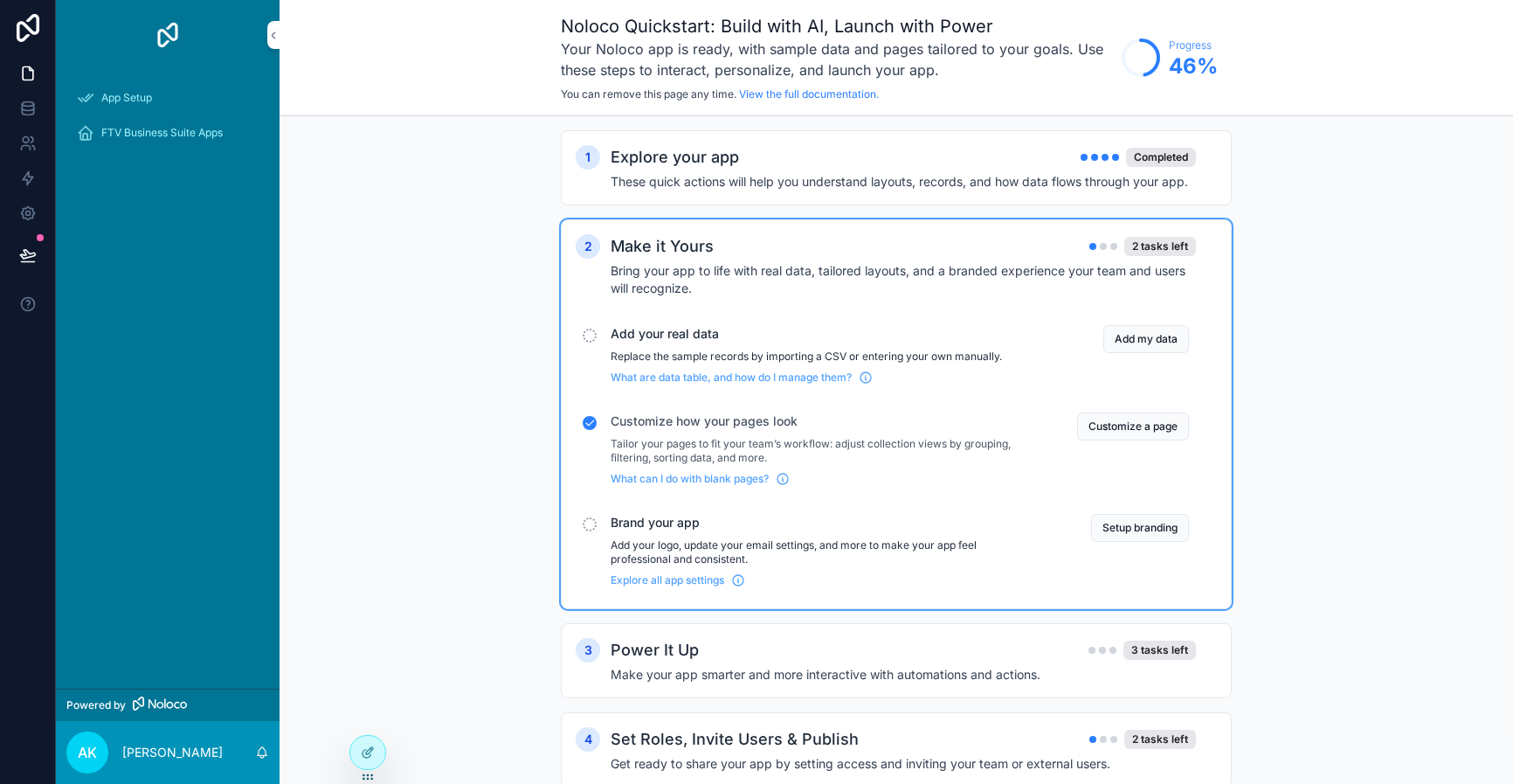
click at [761, 360] on p "Replace the sample records by importing a CSV or entering your own manually." at bounding box center [823, 357] width 424 height 14
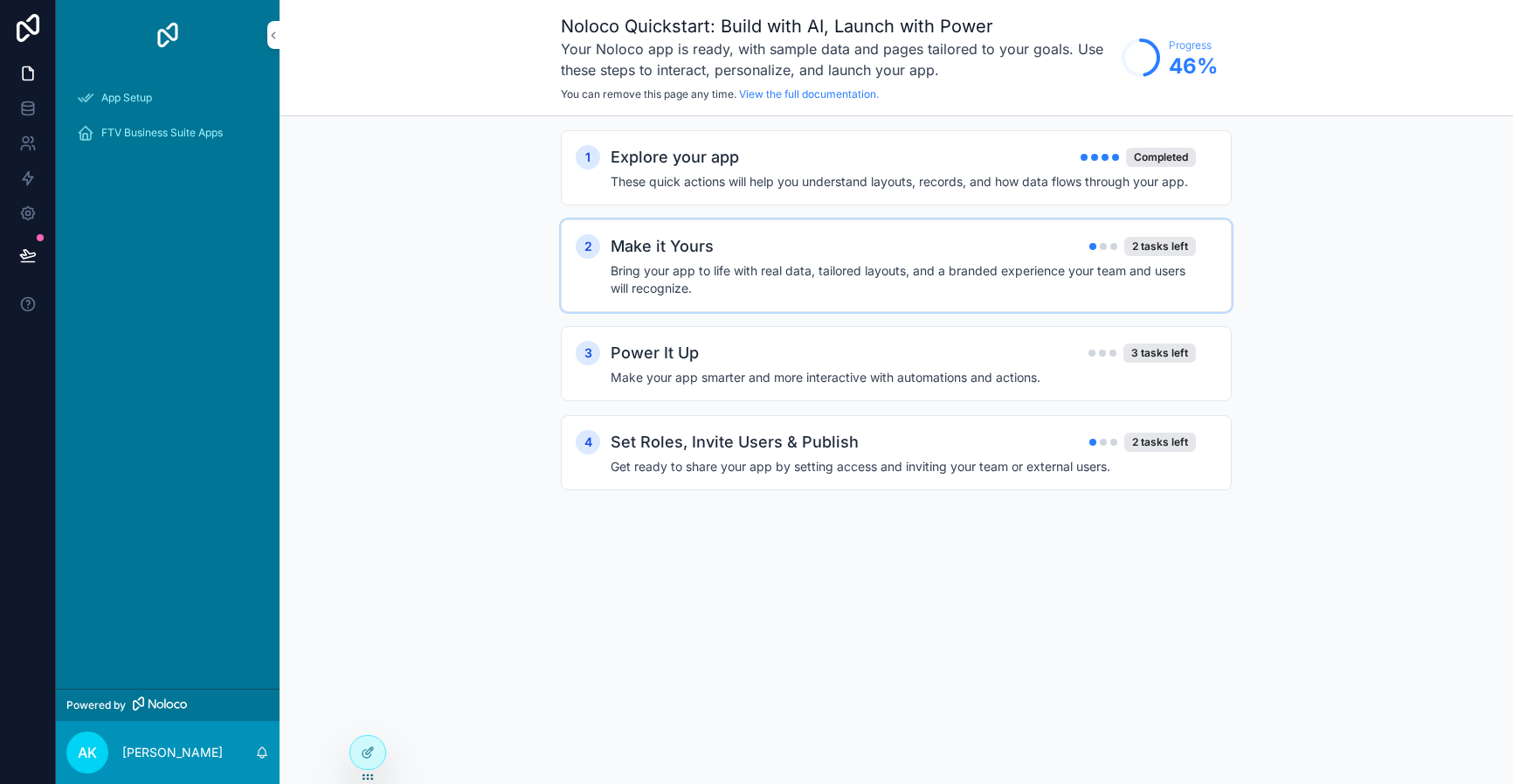
click at [1042, 266] on h4 "Bring your app to life with real data, tailored layouts, and a branded experien…" at bounding box center [903, 279] width 585 height 35
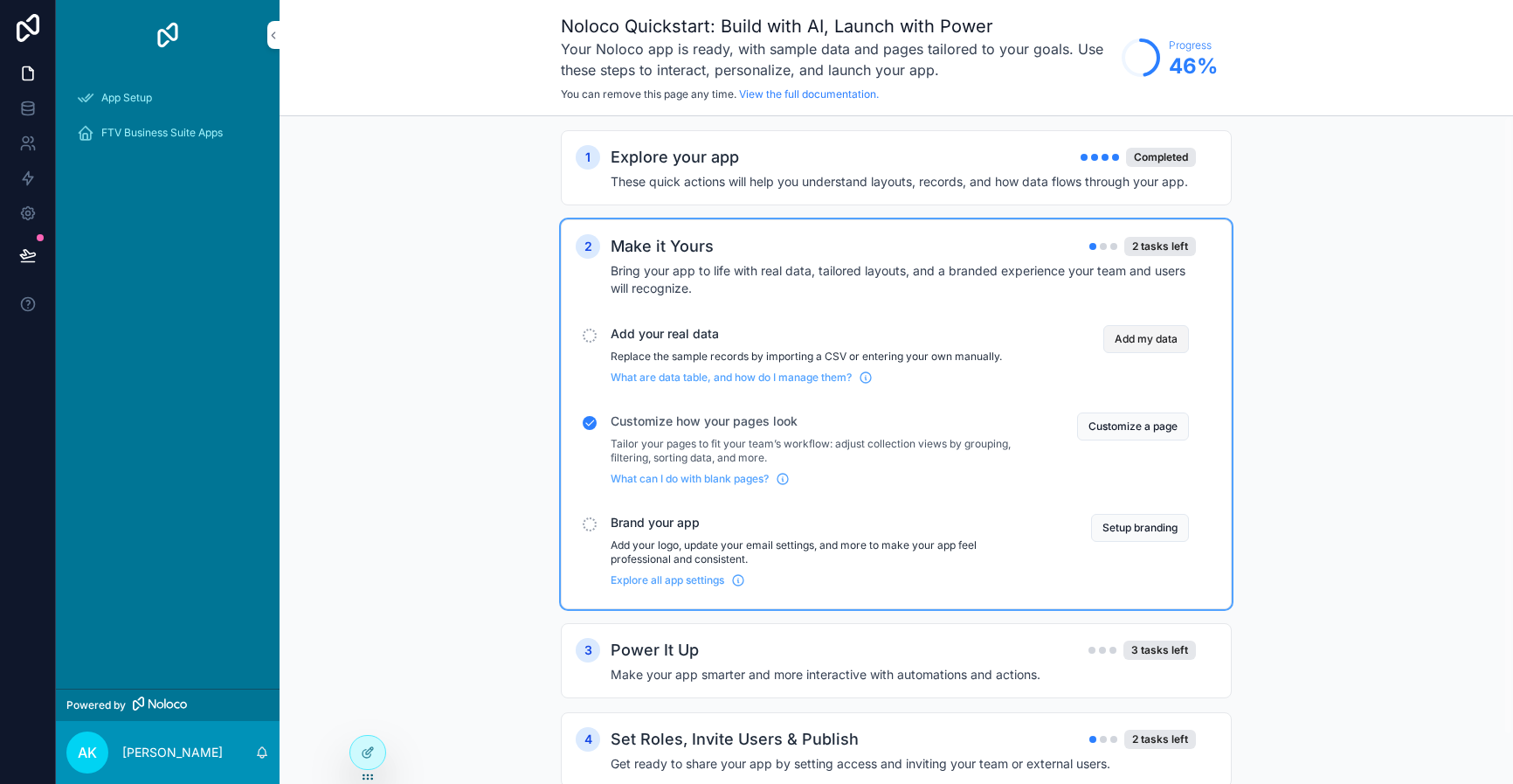
click at [1133, 344] on button "Add my data" at bounding box center [1146, 338] width 85 height 28
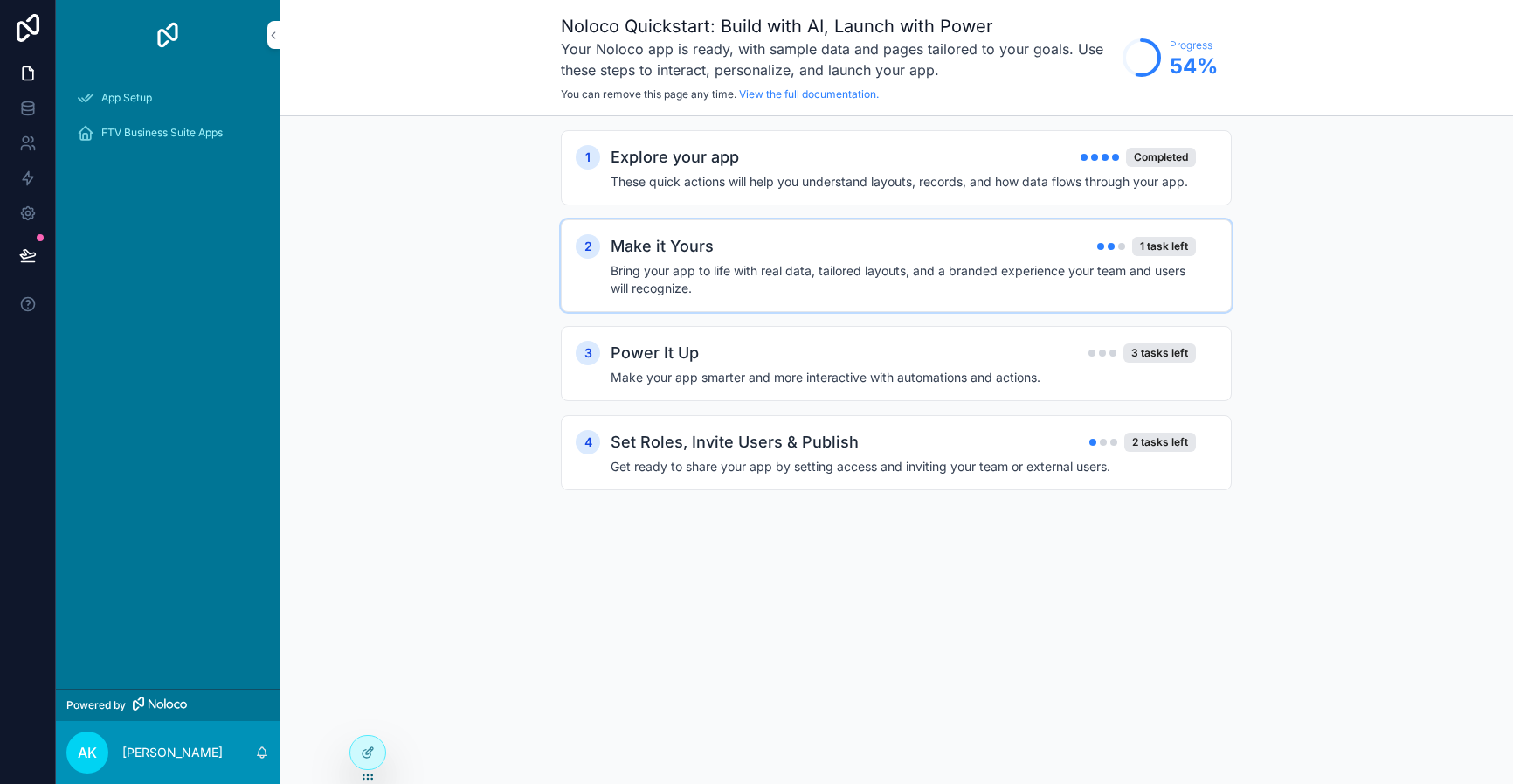
click at [1019, 271] on h4 "Bring your app to life with real data, tailored layouts, and a branded experien…" at bounding box center [903, 279] width 585 height 35
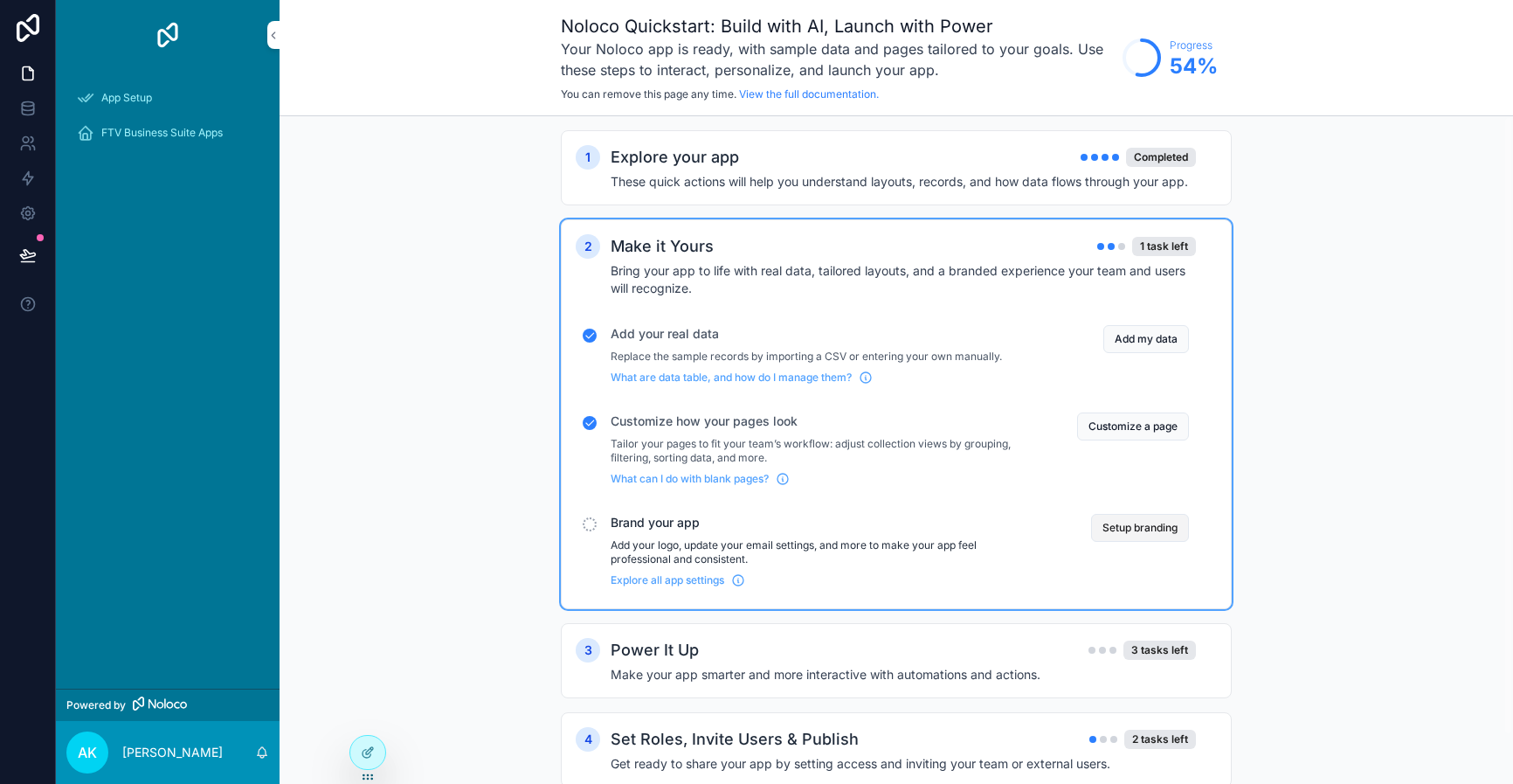
click at [1129, 531] on button "Setup branding" at bounding box center [1140, 527] width 98 height 28
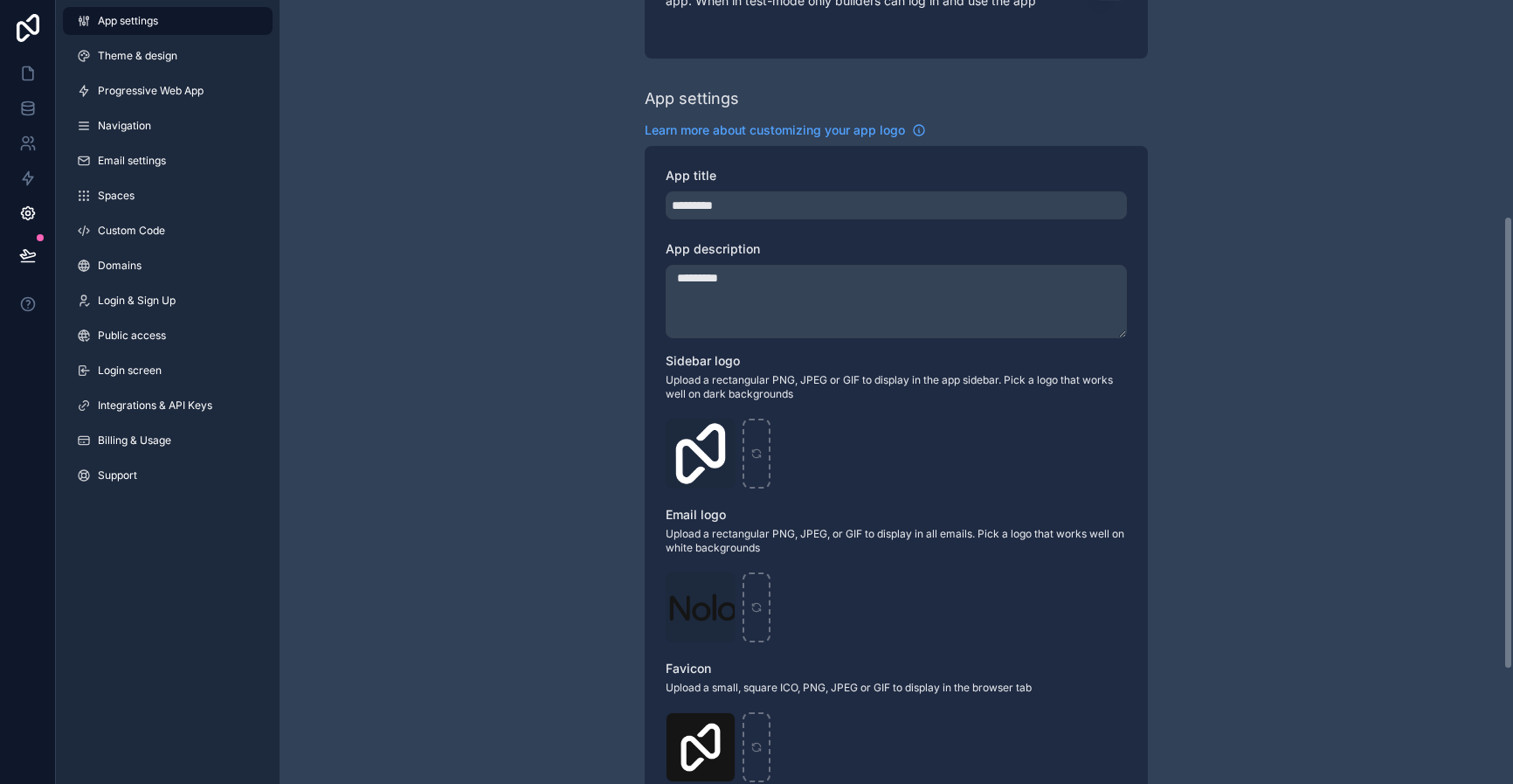
scroll to position [373, 0]
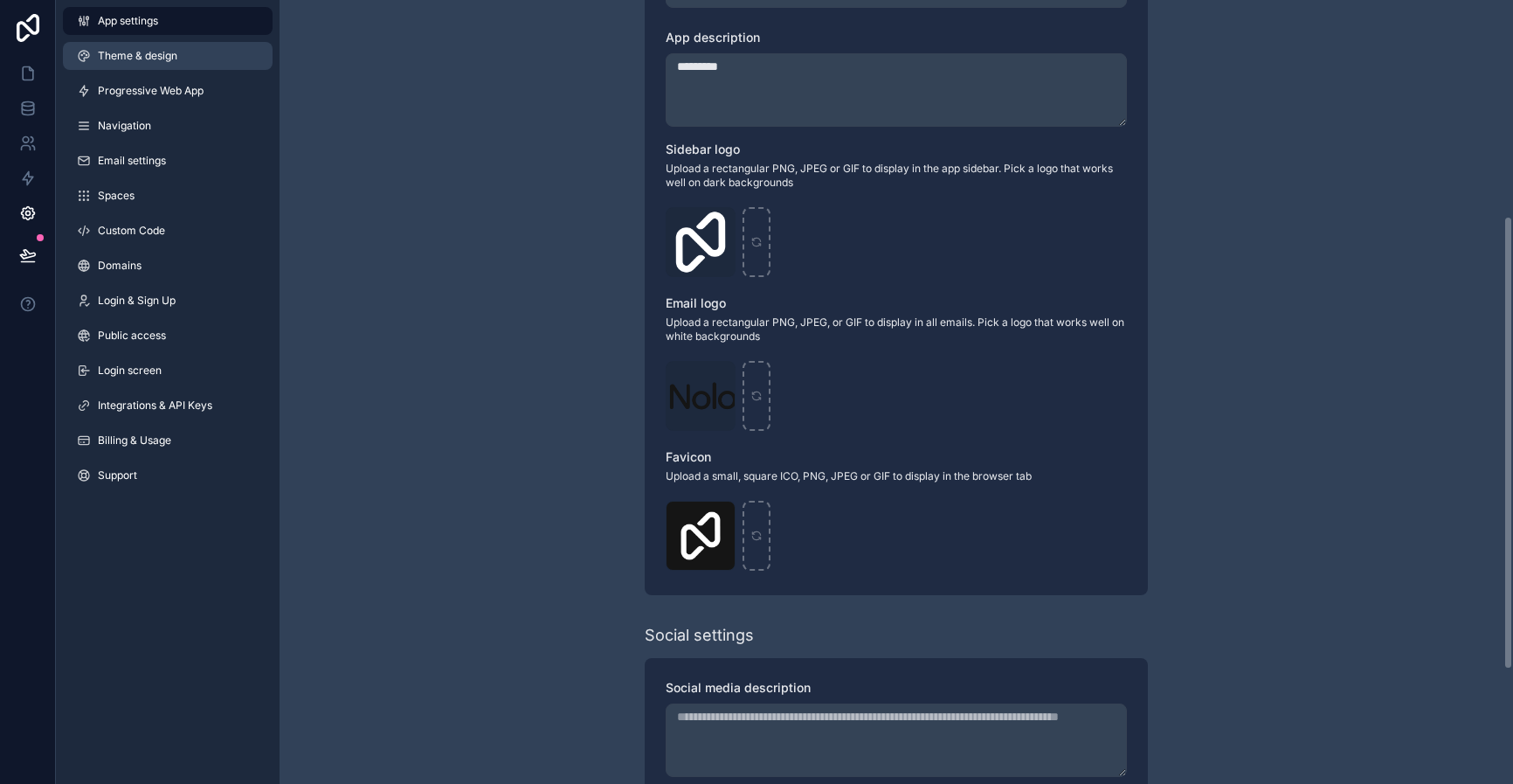
click at [170, 52] on span "Theme & design" at bounding box center [138, 56] width 80 height 14
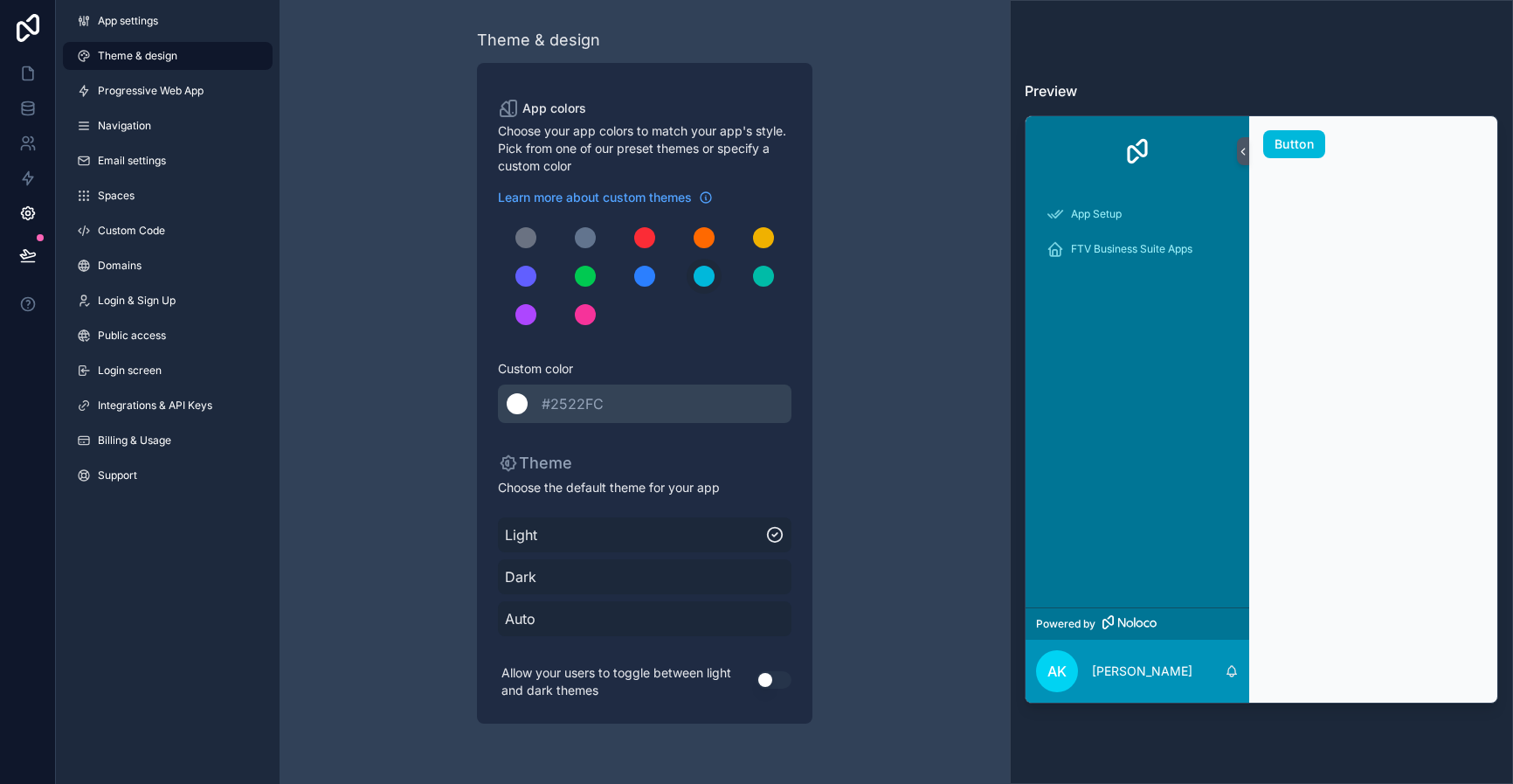
click at [514, 408] on div "scrollable content" at bounding box center [518, 404] width 21 height 21
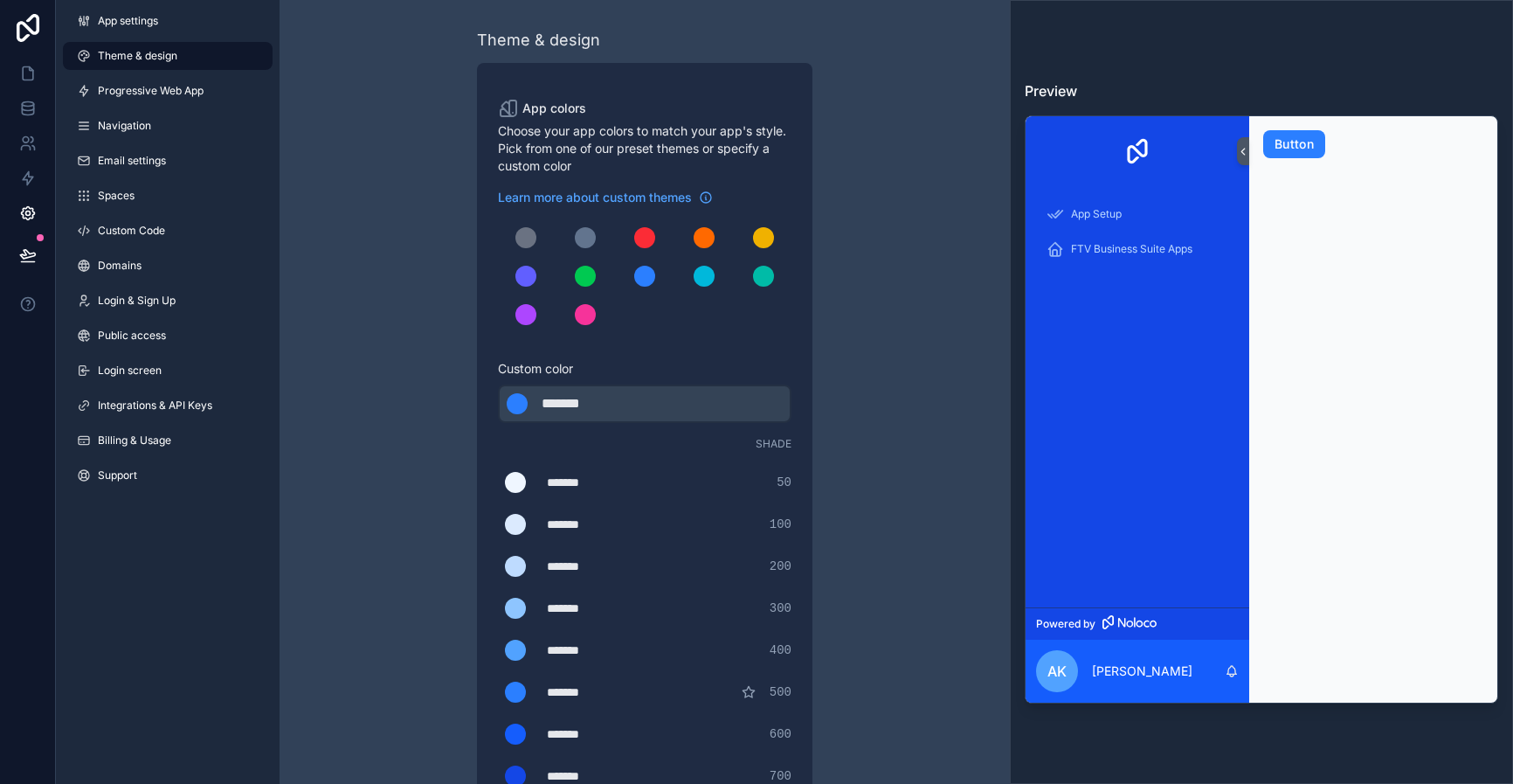
click at [515, 406] on div "scrollable content" at bounding box center [518, 404] width 21 height 21
click at [566, 393] on div "*******" at bounding box center [585, 404] width 87 height 21
click at [606, 402] on div "*******" at bounding box center [585, 404] width 87 height 21
click at [522, 237] on div "scrollable content" at bounding box center [526, 238] width 21 height 21
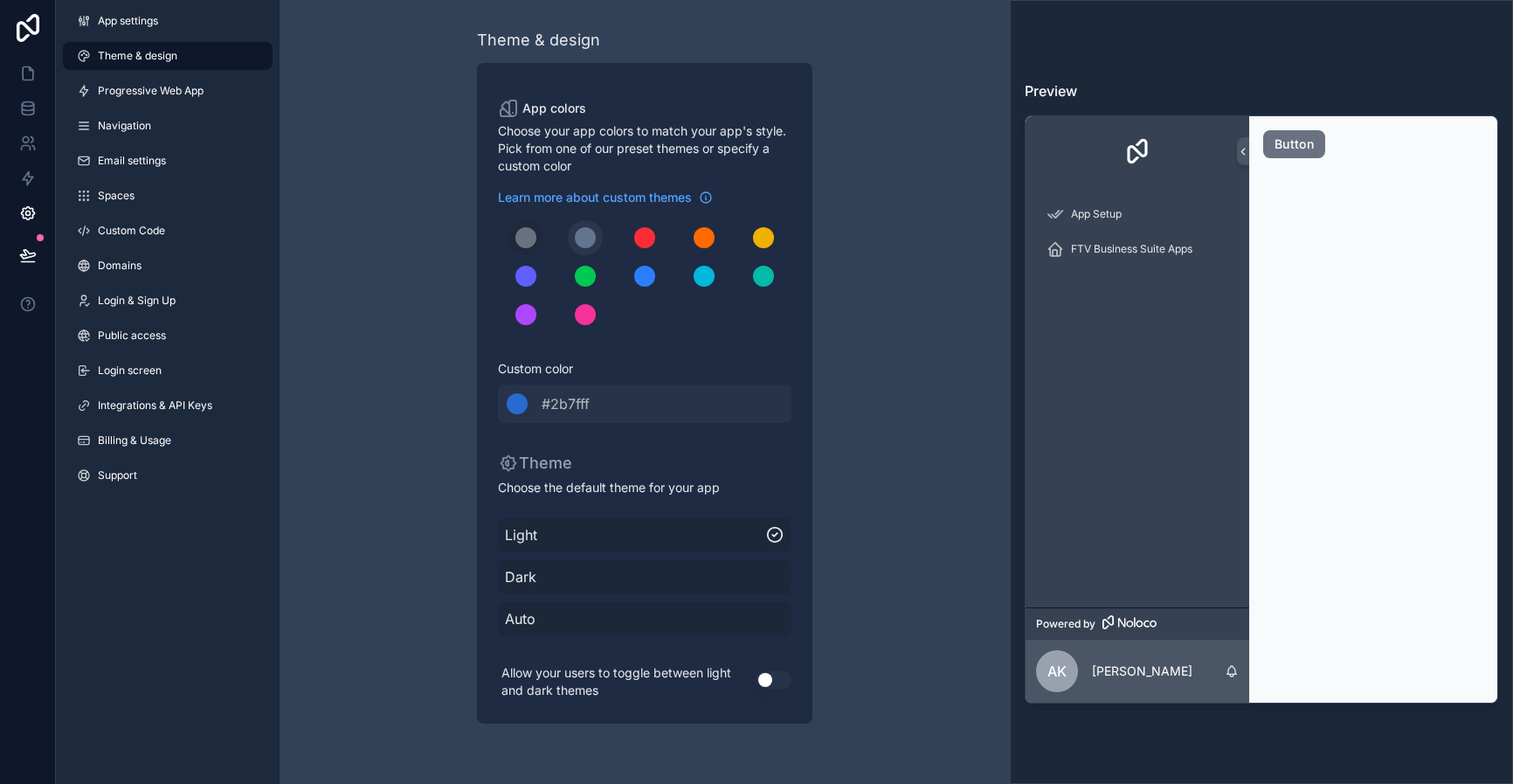
click at [590, 238] on div "scrollable content" at bounding box center [585, 238] width 21 height 21
click at [536, 574] on span "Dark" at bounding box center [645, 577] width 280 height 21
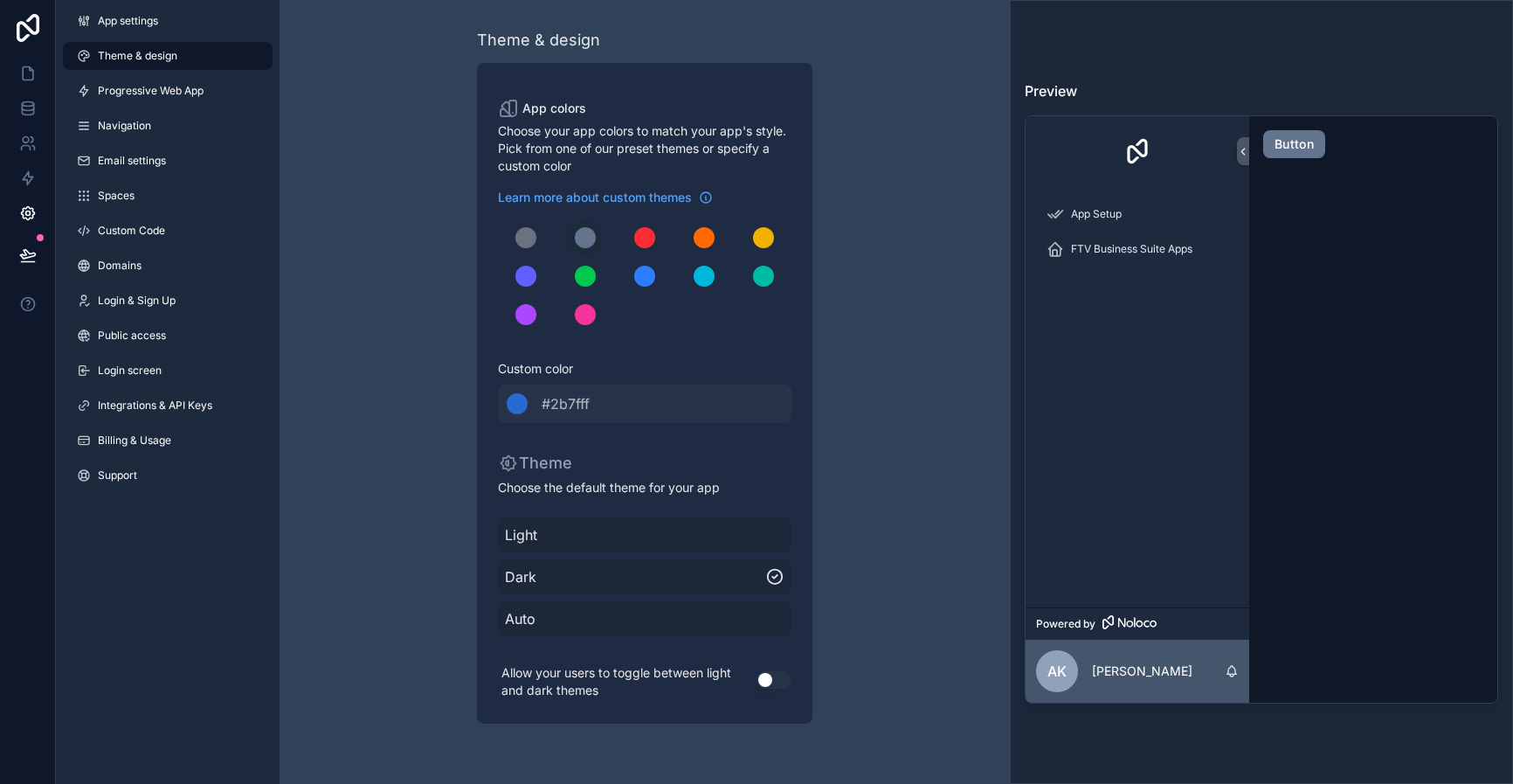
click at [527, 574] on span "Dark" at bounding box center [635, 577] width 260 height 21
click at [569, 542] on span "Light" at bounding box center [645, 535] width 280 height 21
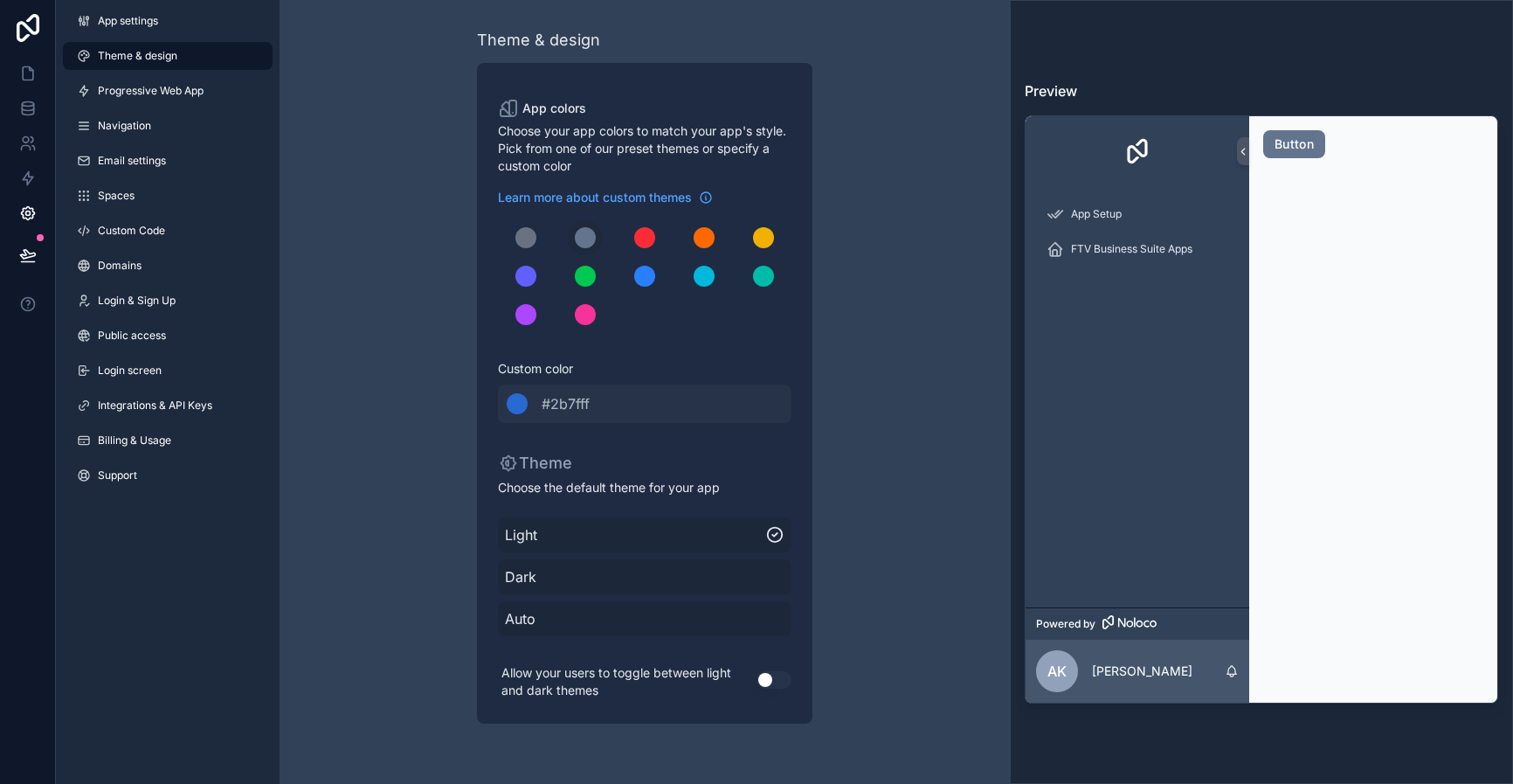
click at [543, 576] on span "Dark" at bounding box center [645, 577] width 280 height 21
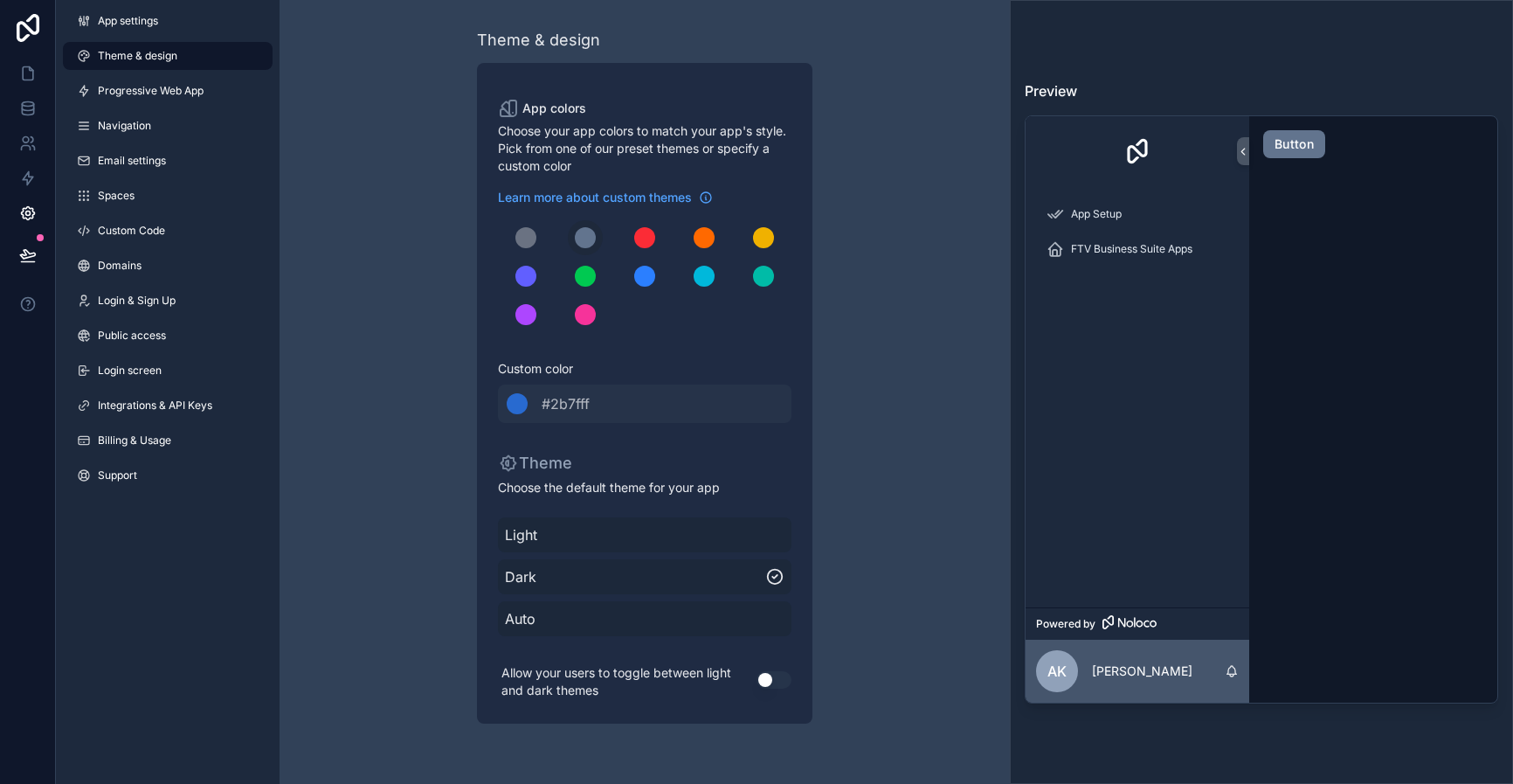
click at [568, 619] on span "Auto" at bounding box center [645, 619] width 280 height 21
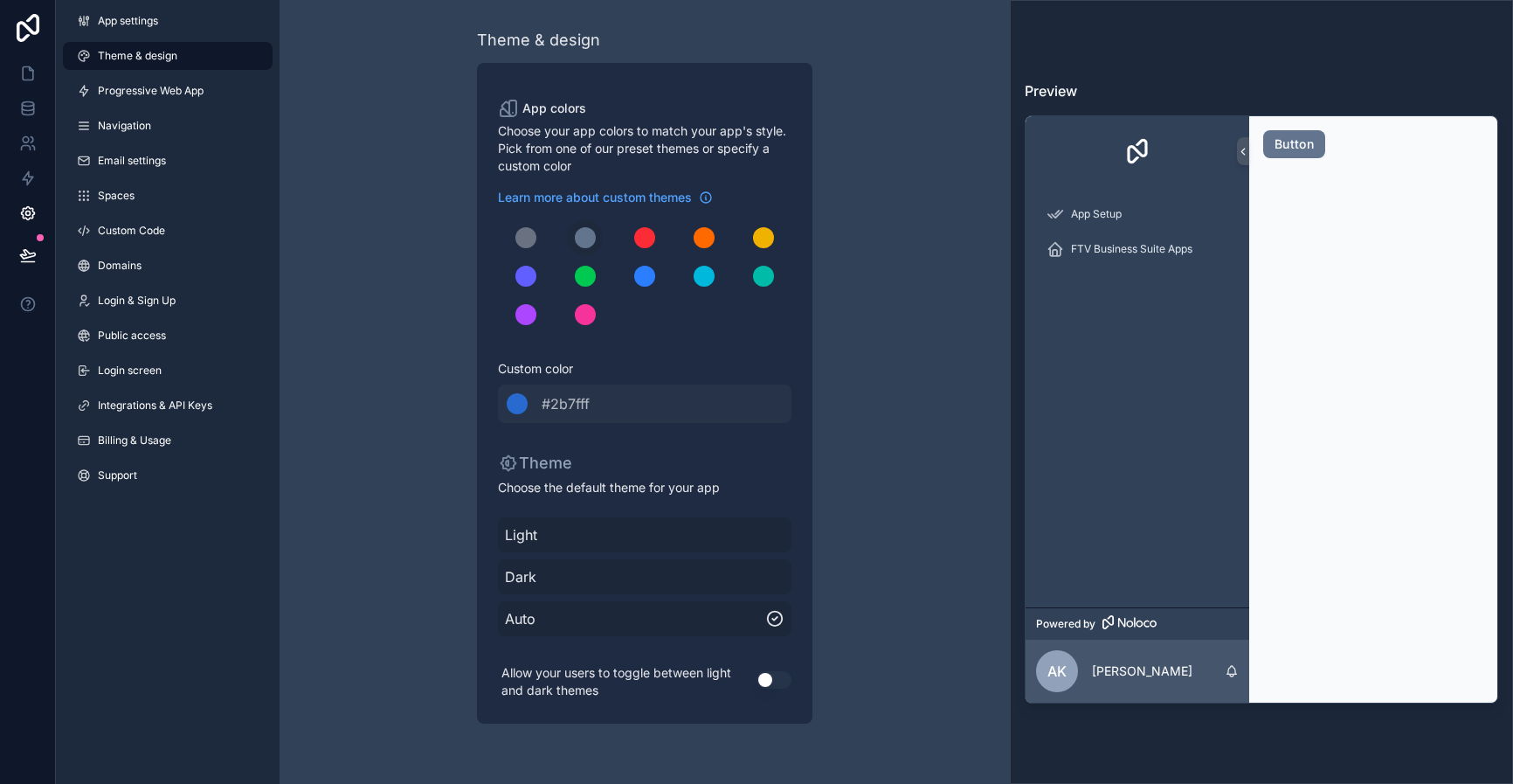
click at [588, 582] on span "Dark" at bounding box center [645, 577] width 280 height 21
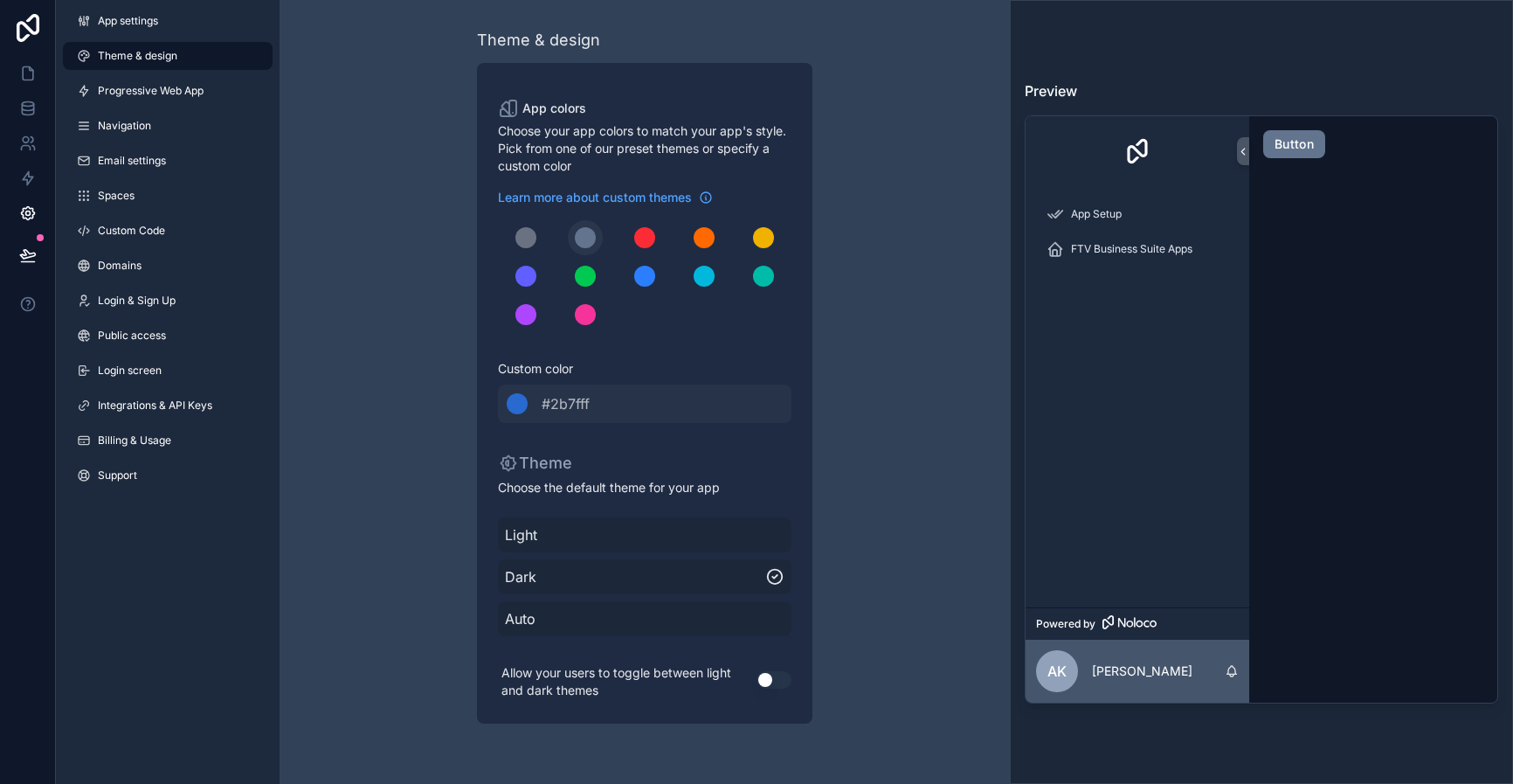
click at [598, 245] on button "scrollable content" at bounding box center [585, 237] width 35 height 35
click at [558, 405] on span "#2b7fff" at bounding box center [566, 404] width 48 height 21
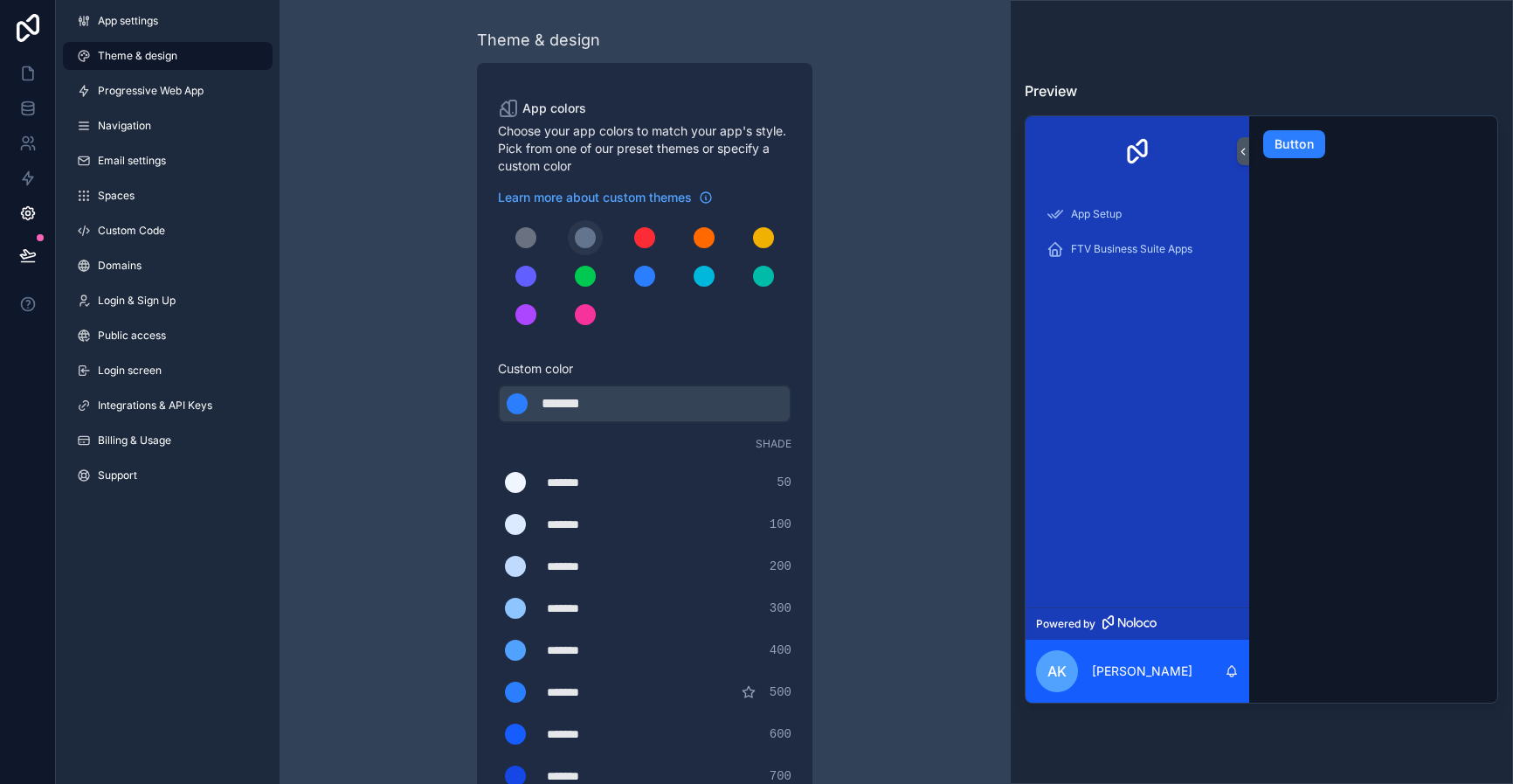
click at [592, 237] on div "scrollable content" at bounding box center [585, 238] width 21 height 21
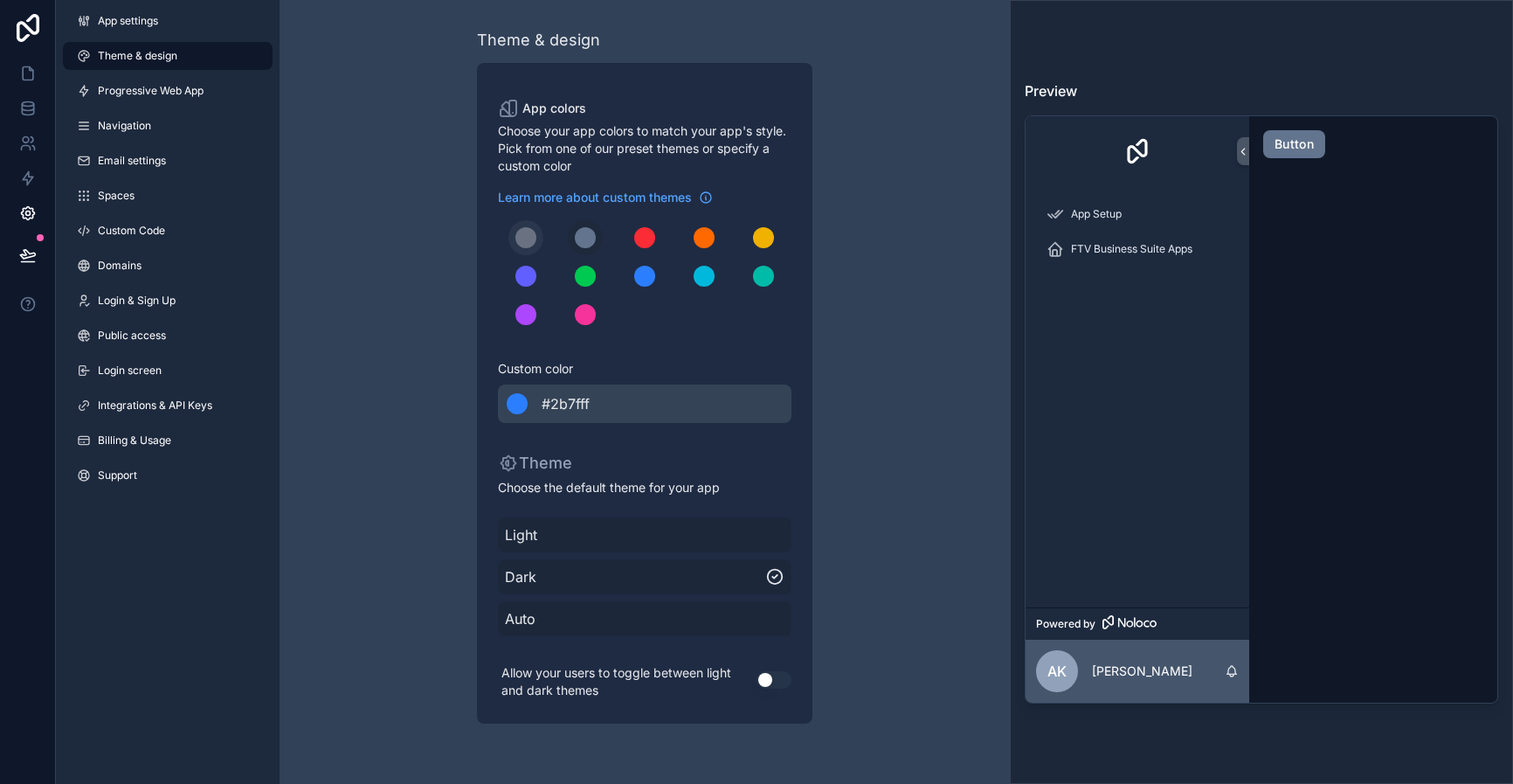
click at [530, 234] on div "scrollable content" at bounding box center [526, 238] width 21 height 21
click at [621, 240] on div "scrollable content" at bounding box center [645, 276] width 294 height 112
click at [574, 577] on span "Dark" at bounding box center [635, 577] width 260 height 21
click at [552, 533] on span "Light" at bounding box center [645, 535] width 280 height 21
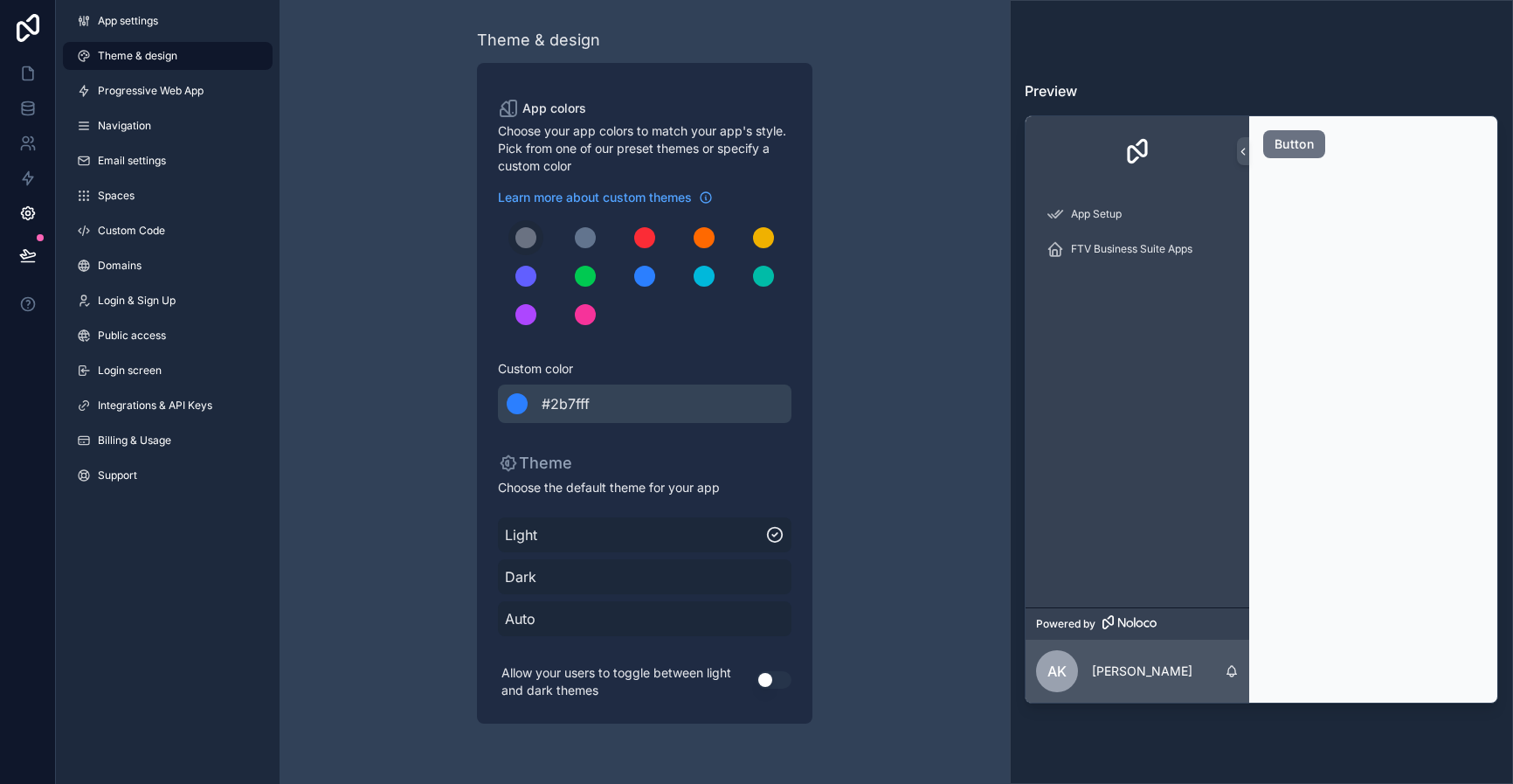
click at [559, 569] on span "Dark" at bounding box center [645, 577] width 280 height 21
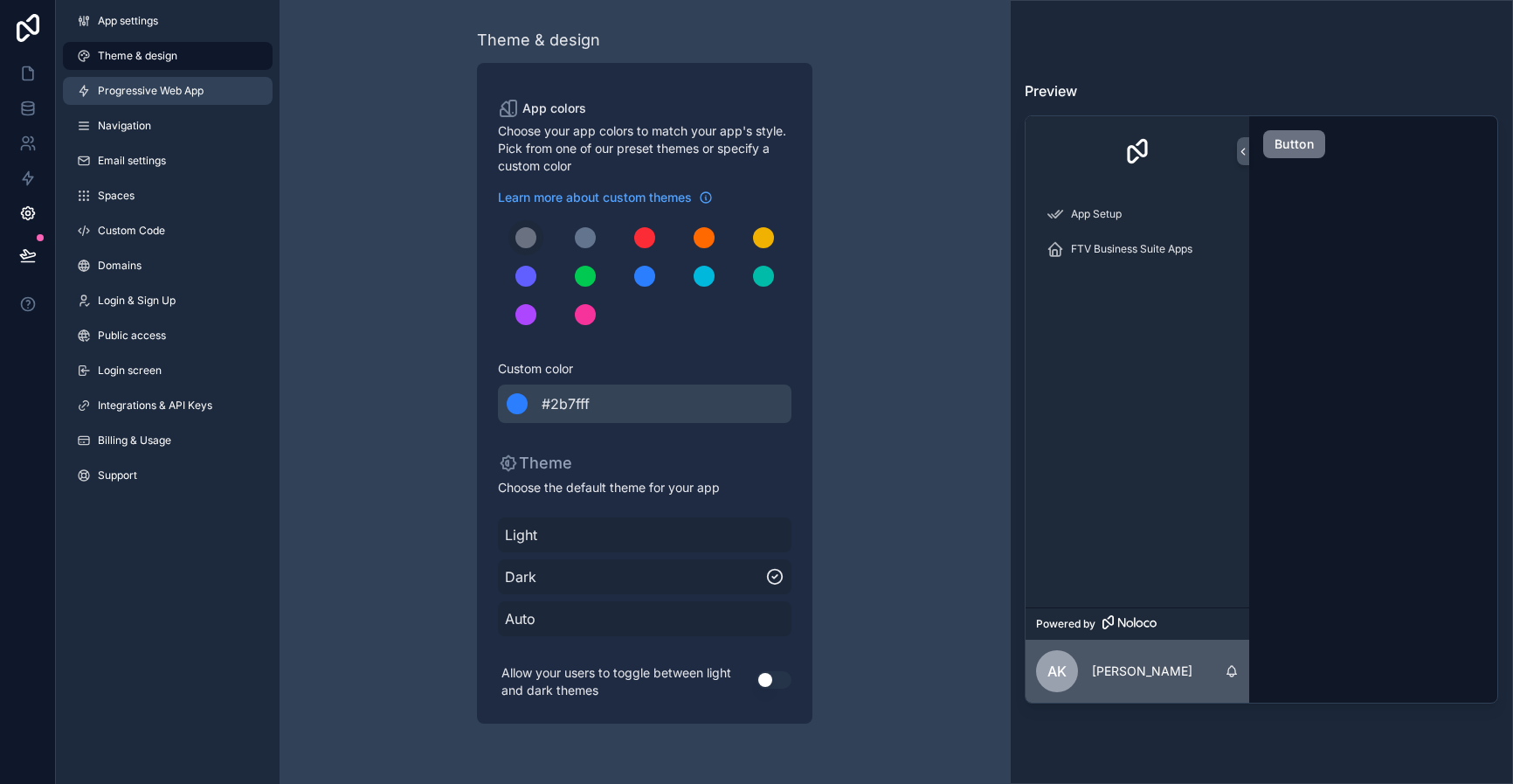
click at [138, 91] on span "Progressive Web App" at bounding box center [150, 91] width 106 height 14
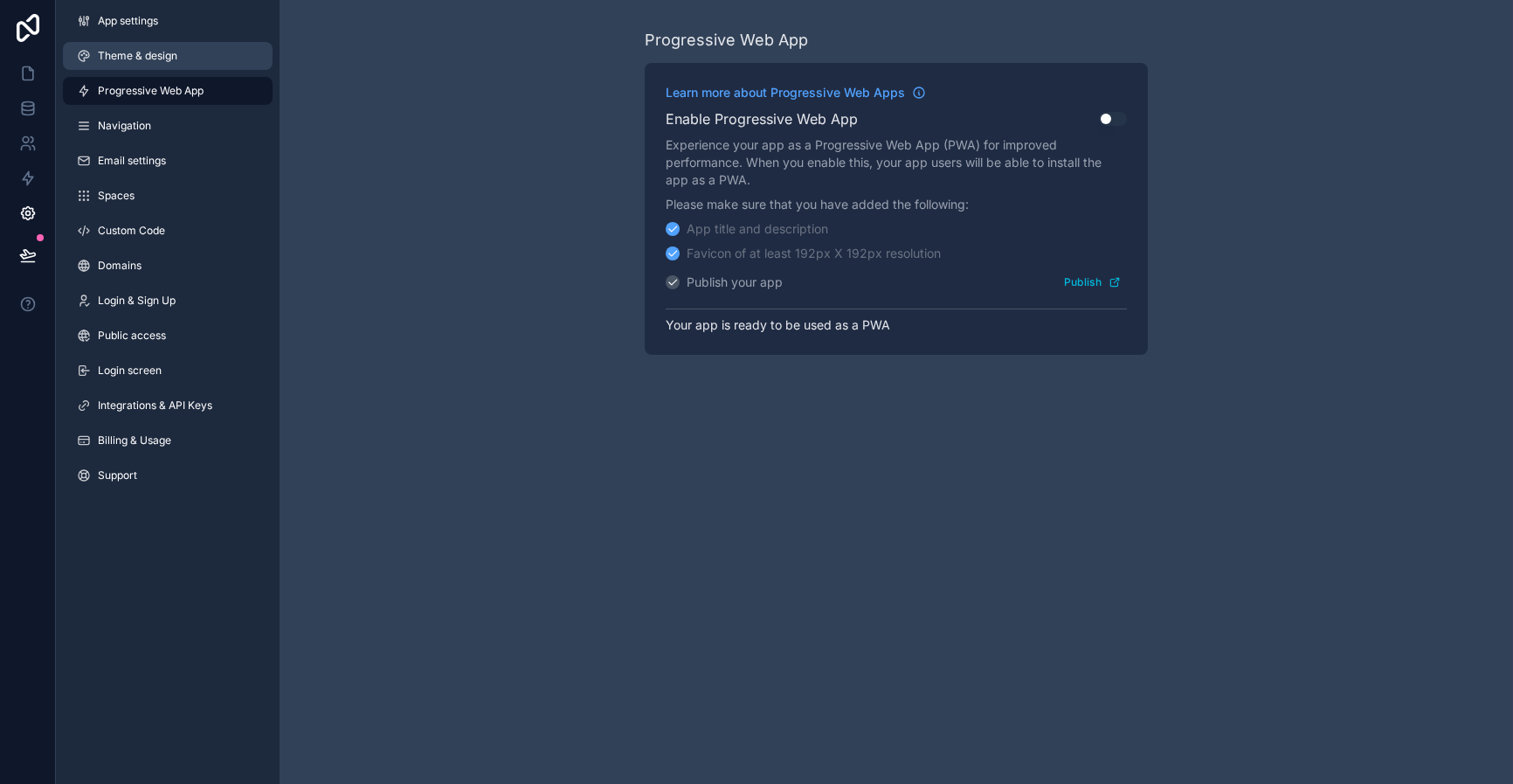
click at [182, 52] on link "Theme & design" at bounding box center [168, 55] width 210 height 28
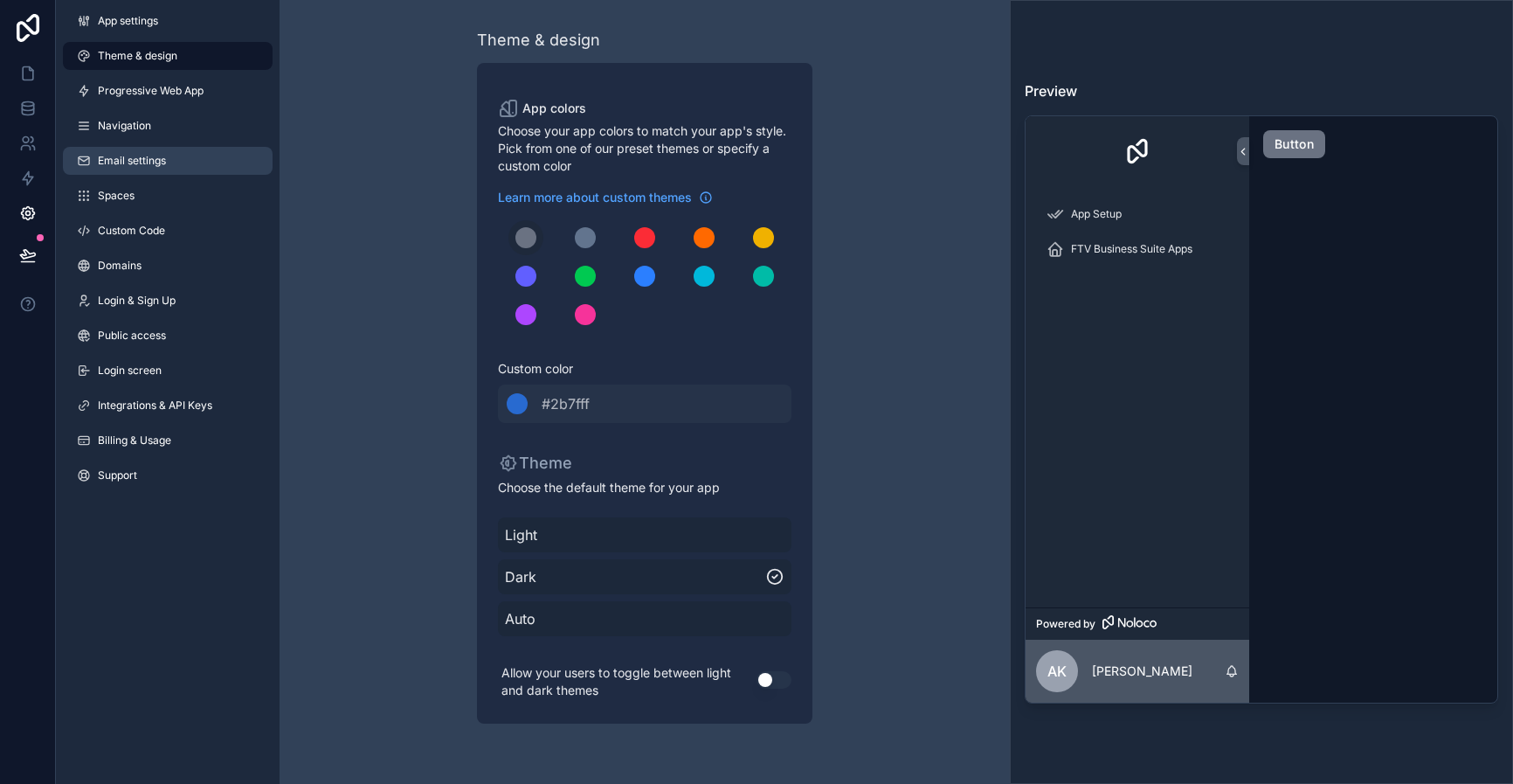
click at [124, 168] on link "Email settings" at bounding box center [168, 160] width 210 height 28
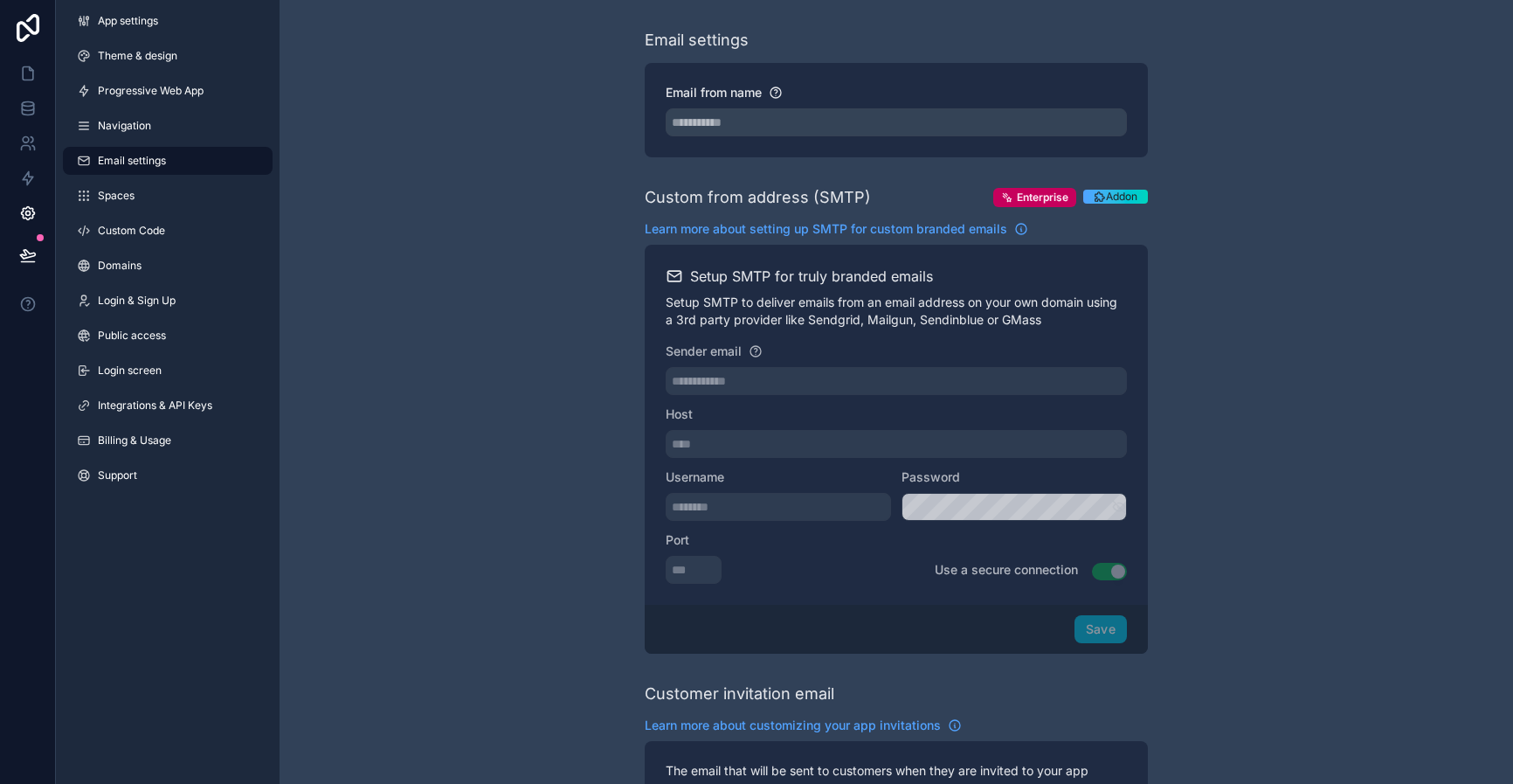
click at [139, 108] on div "App settings Theme & design Progressive Web App Navigation Email settings Space…" at bounding box center [168, 251] width 224 height 503
click at [152, 112] on link "Navigation" at bounding box center [168, 125] width 210 height 28
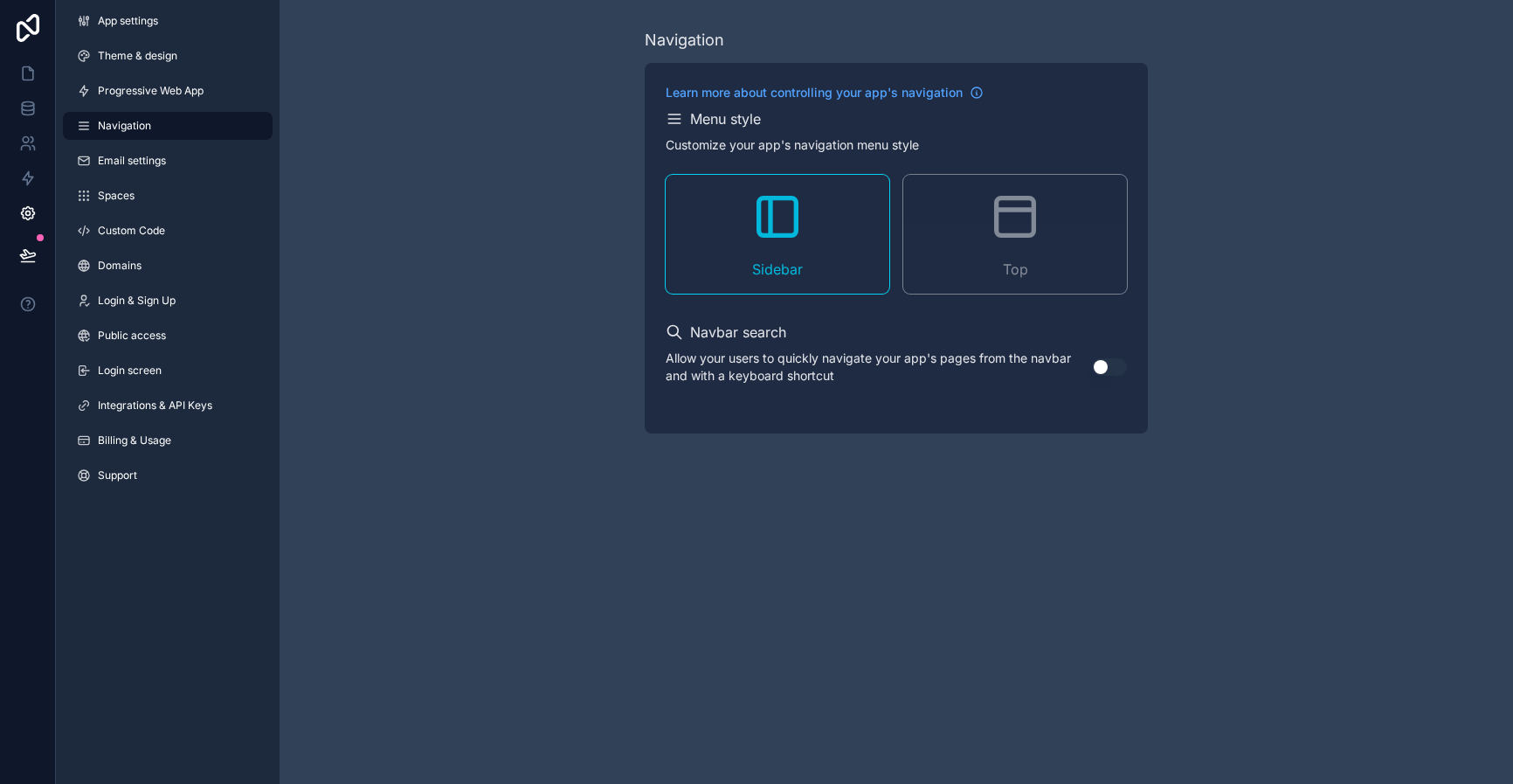
click at [735, 229] on div "Sidebar" at bounding box center [778, 234] width 224 height 119
click at [131, 190] on span "Spaces" at bounding box center [115, 196] width 36 height 14
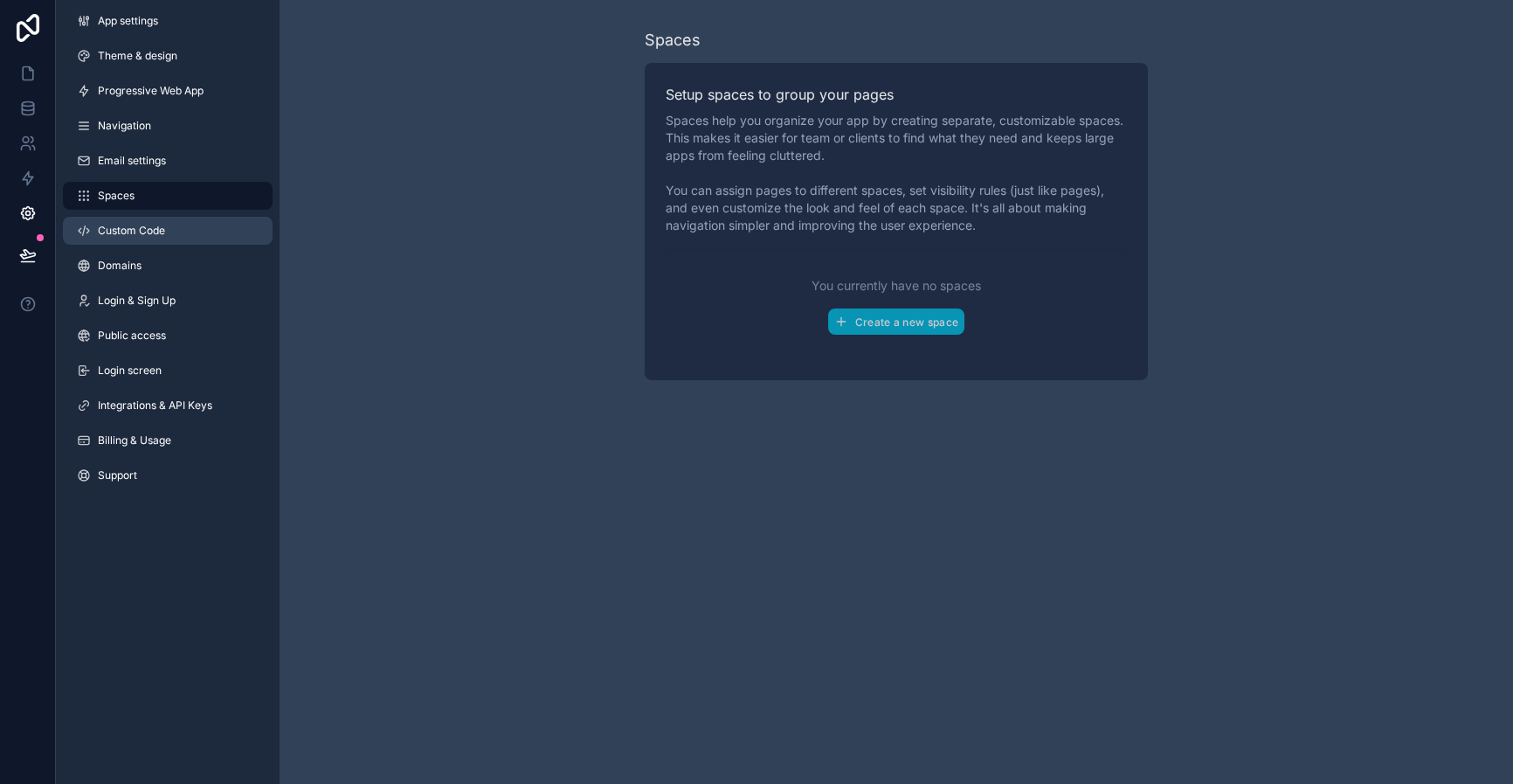
click at [147, 234] on span "Custom Code" at bounding box center [131, 231] width 67 height 14
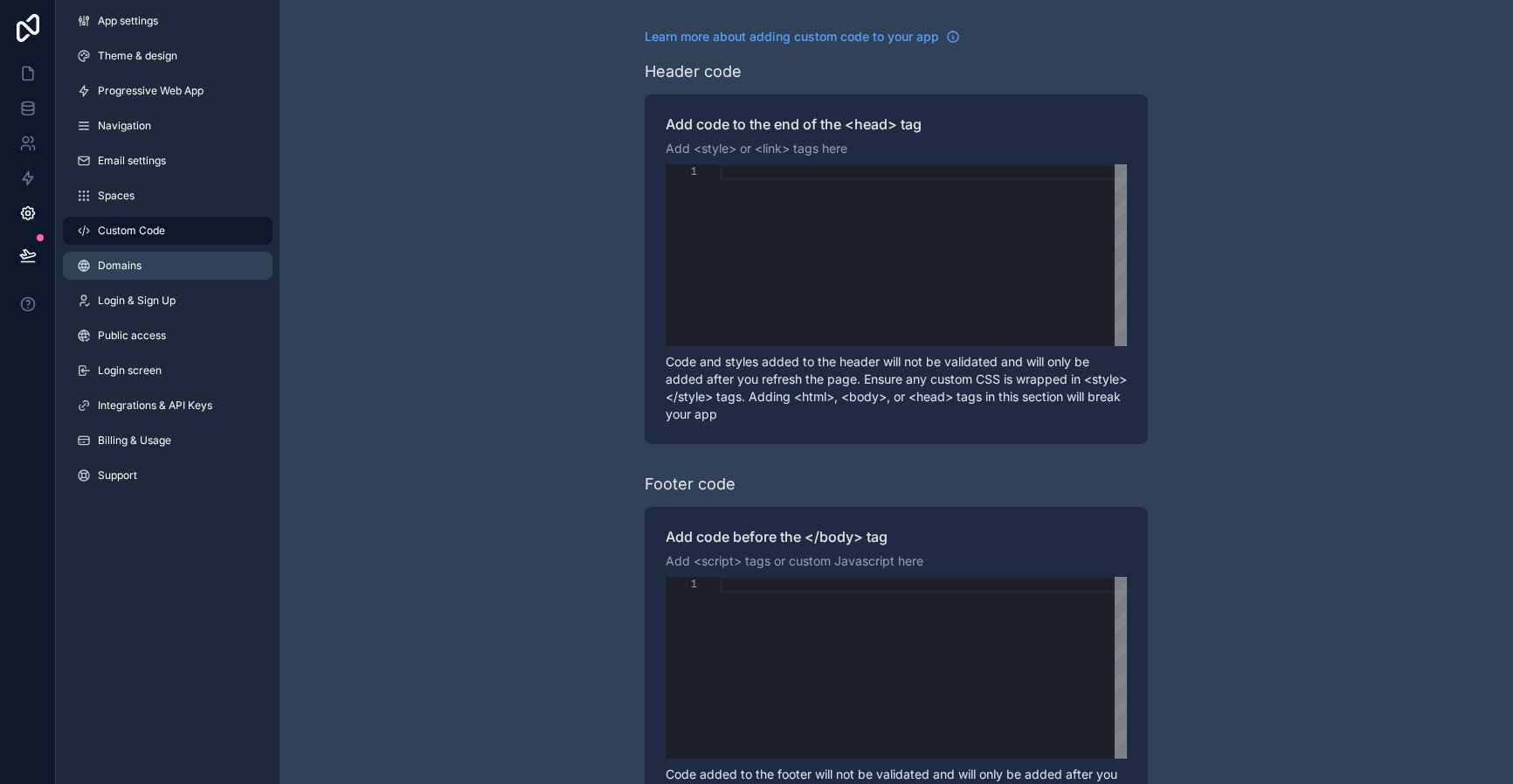
click at [129, 262] on span "Domains" at bounding box center [119, 265] width 44 height 14
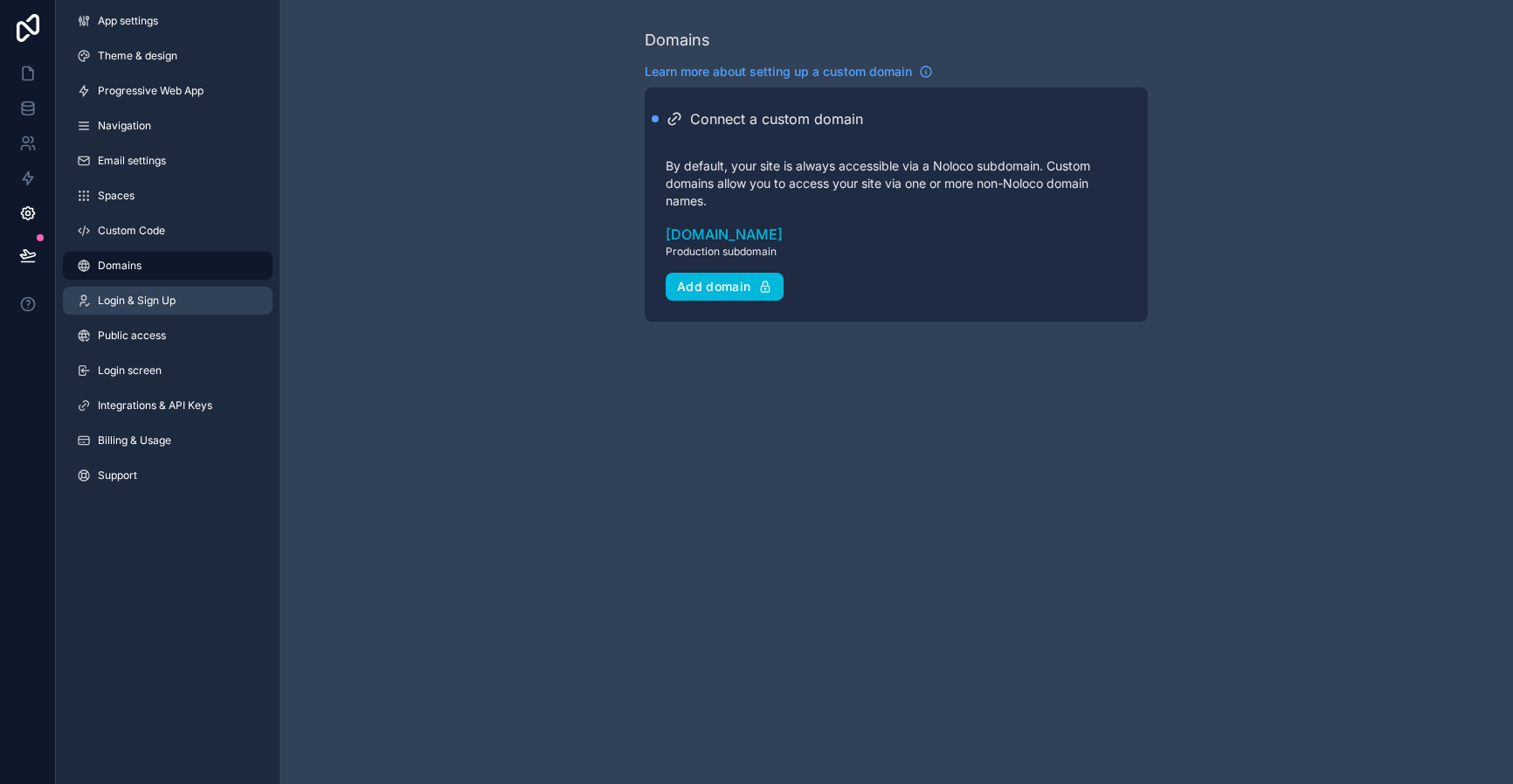
click at [140, 305] on span "Login & Sign Up" at bounding box center [137, 301] width 78 height 14
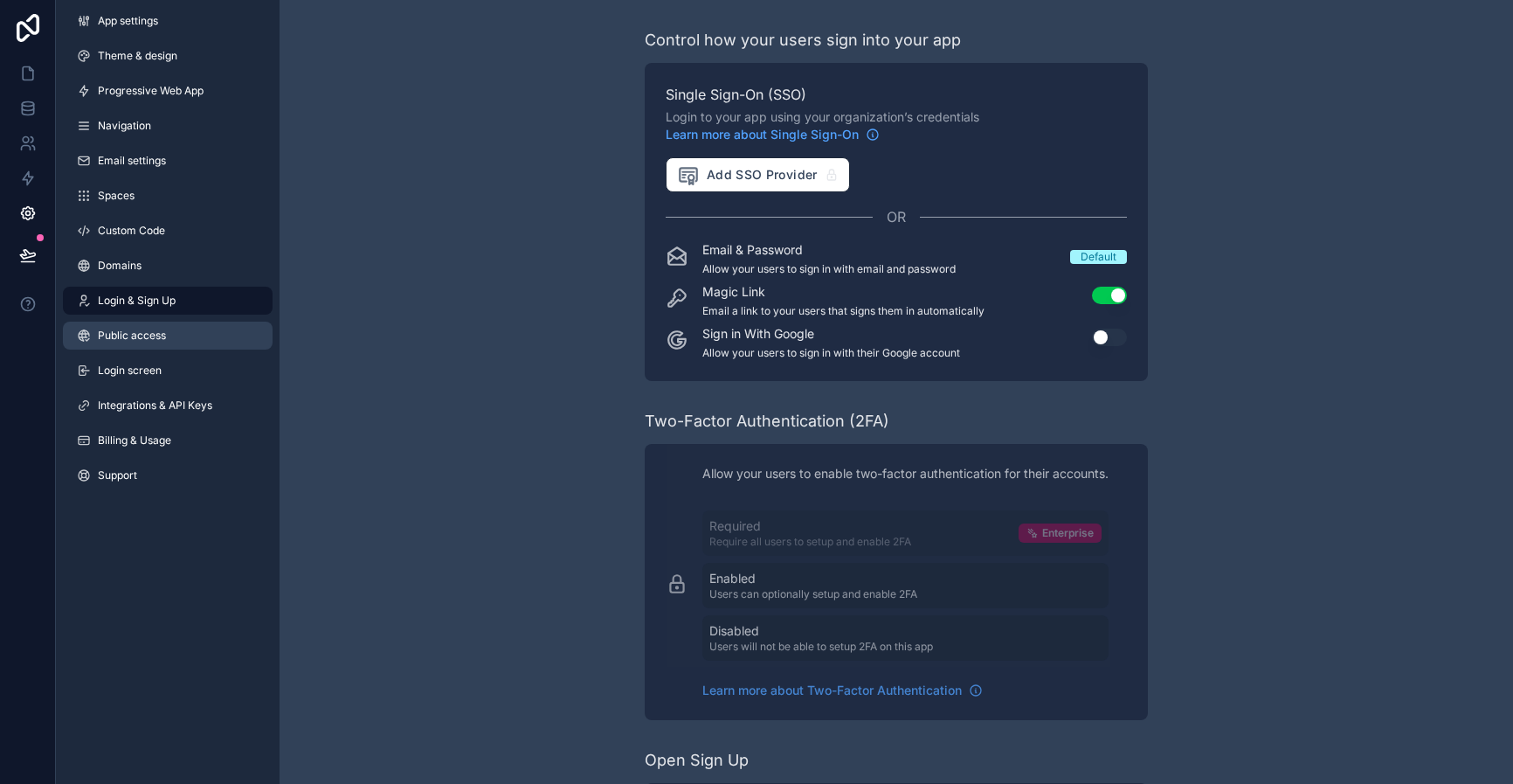
click at [130, 337] on span "Public access" at bounding box center [131, 336] width 68 height 14
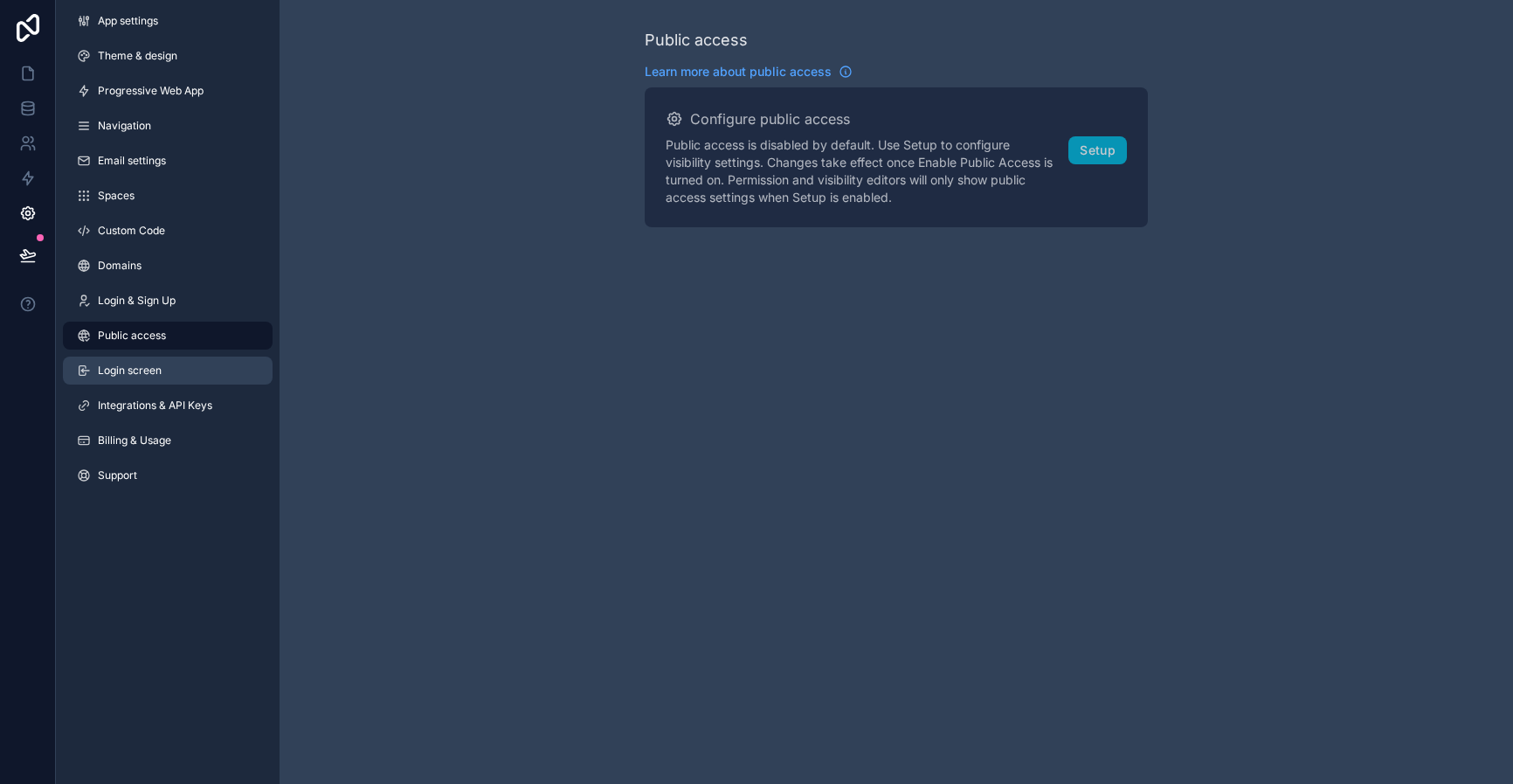
click at [115, 358] on link "Login screen" at bounding box center [168, 369] width 210 height 28
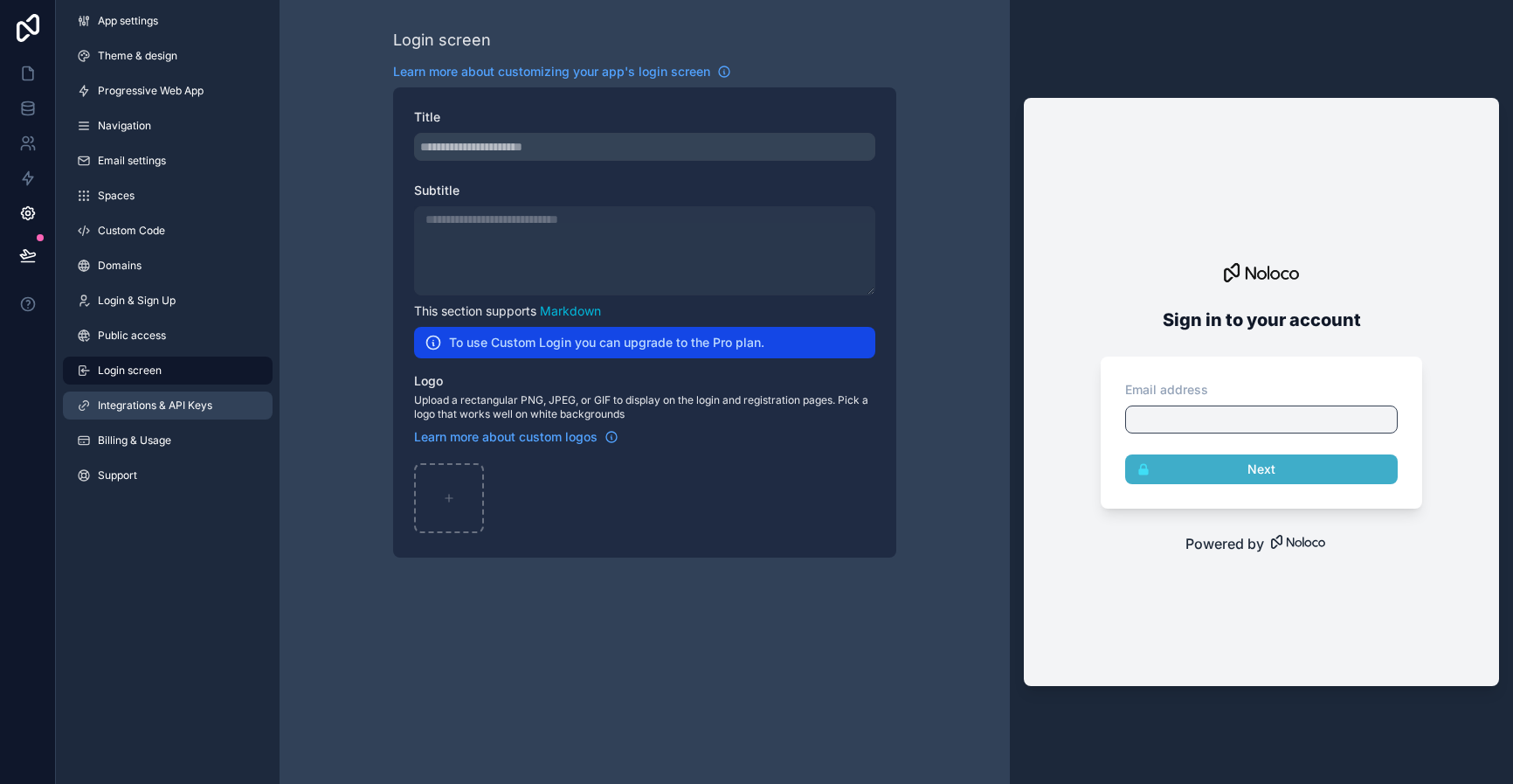
click at [172, 401] on span "Integrations & API Keys" at bounding box center [154, 406] width 115 height 14
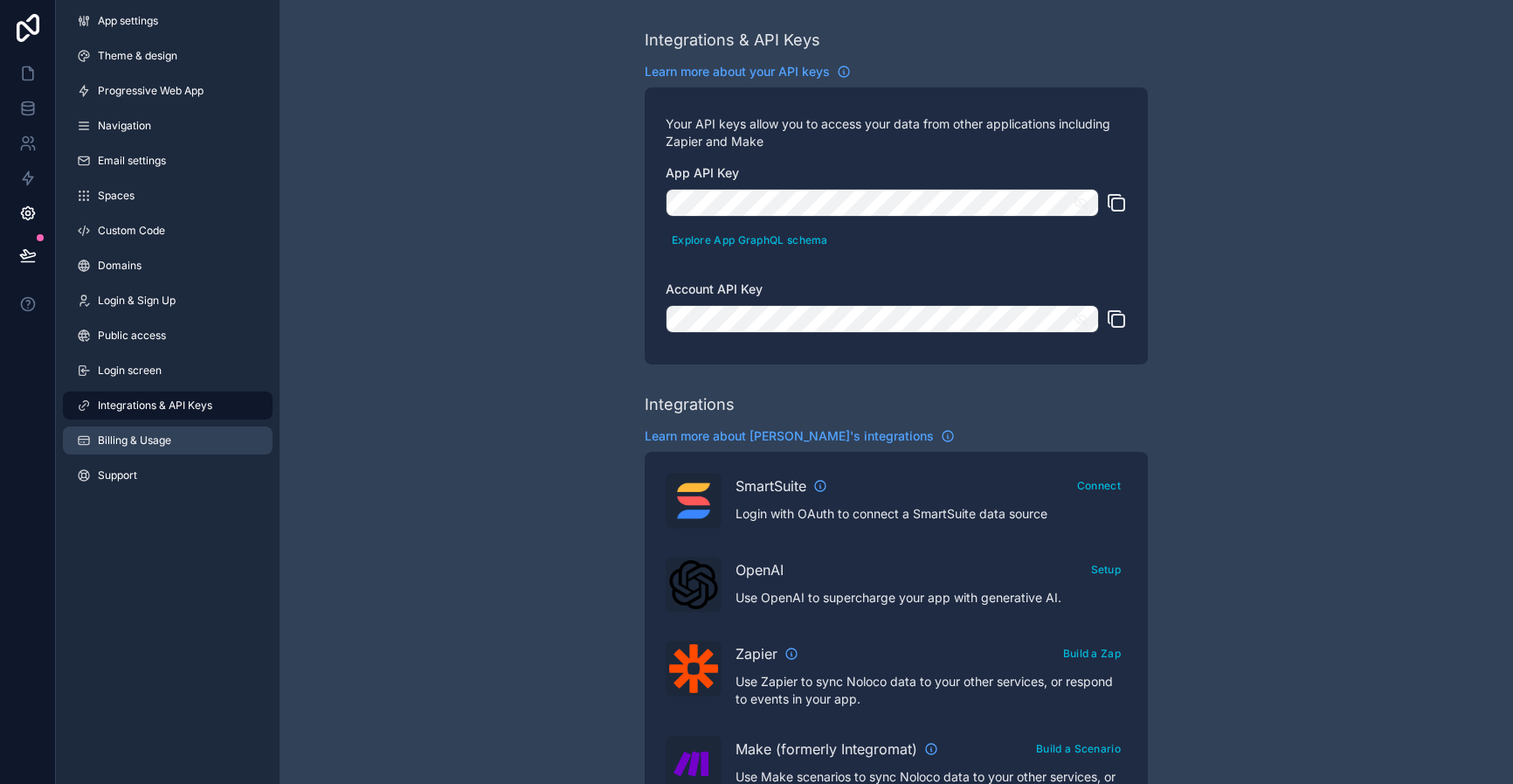
click at [132, 433] on span "Billing & Usage" at bounding box center [134, 440] width 74 height 14
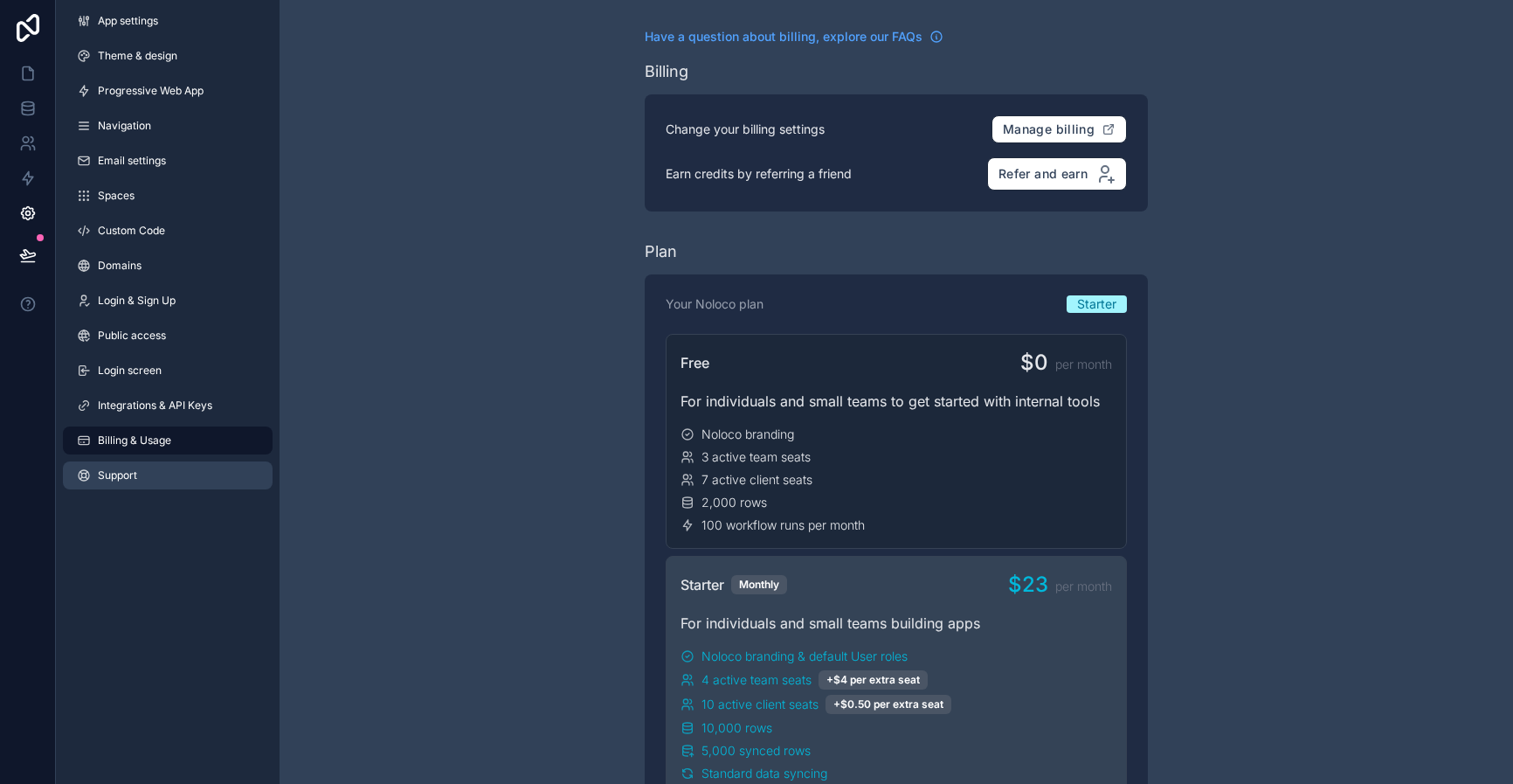
click at [116, 468] on span "Support" at bounding box center [117, 475] width 39 height 14
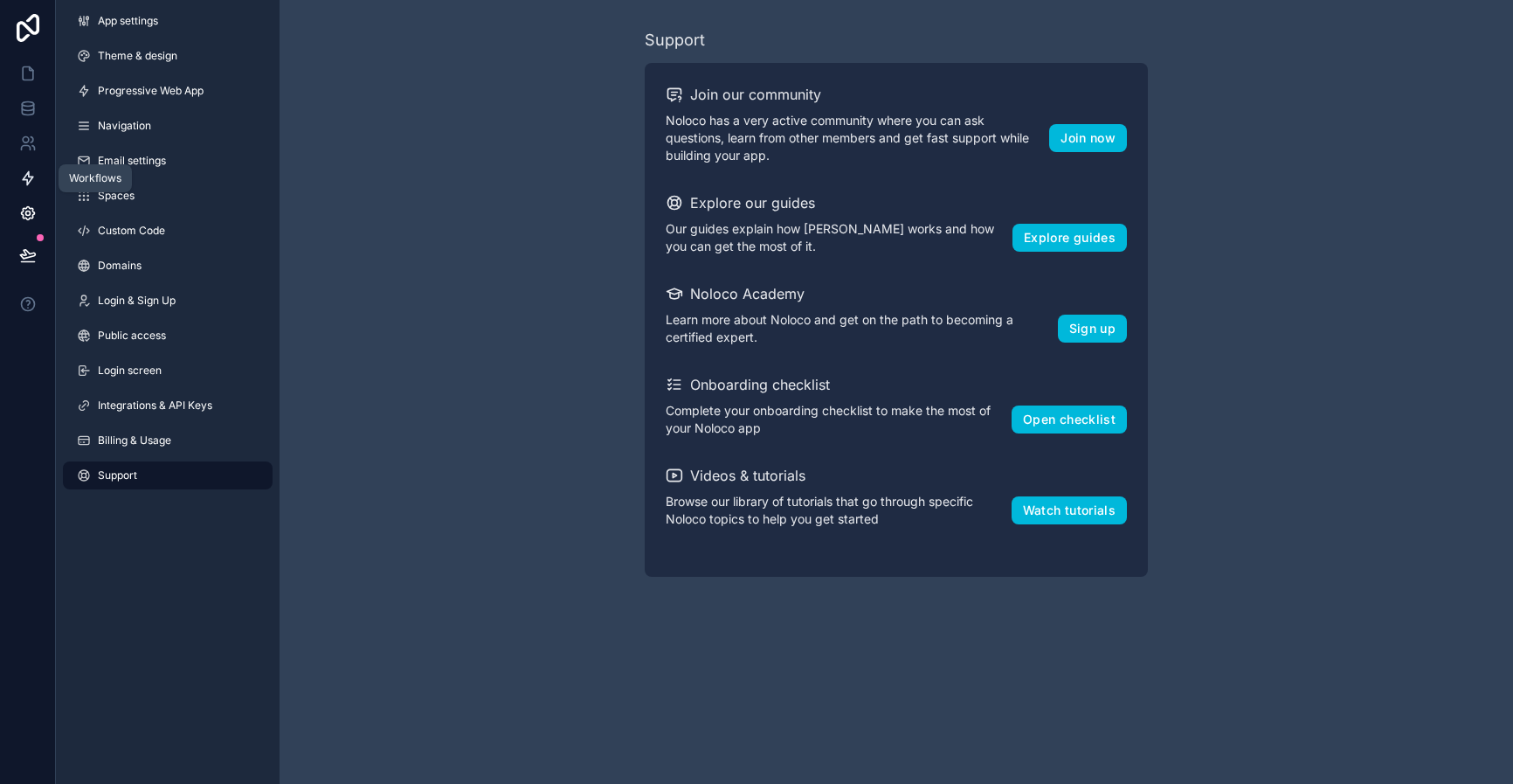
click at [24, 180] on icon at bounding box center [28, 178] width 11 height 13
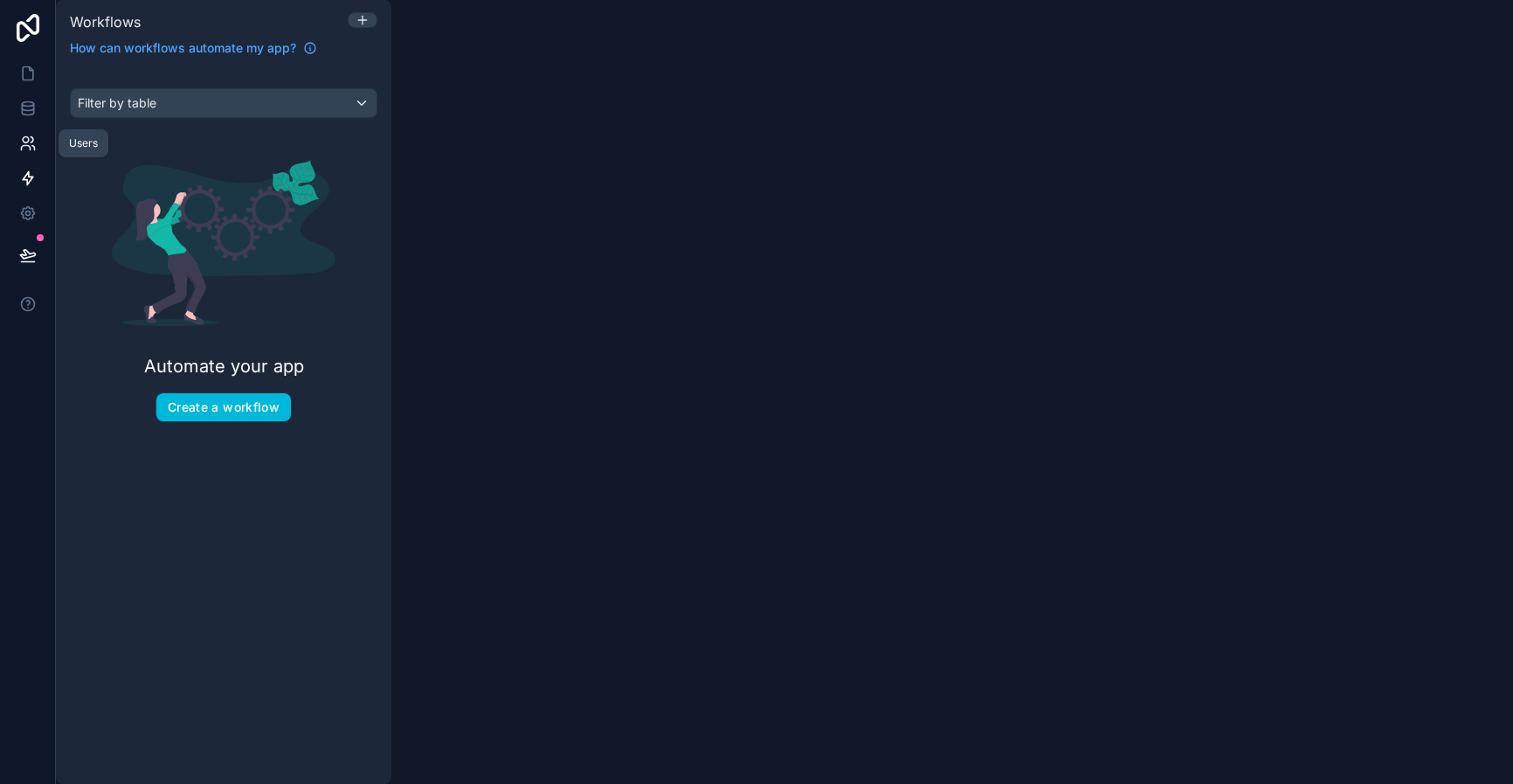
click at [35, 139] on icon at bounding box center [28, 144] width 18 height 18
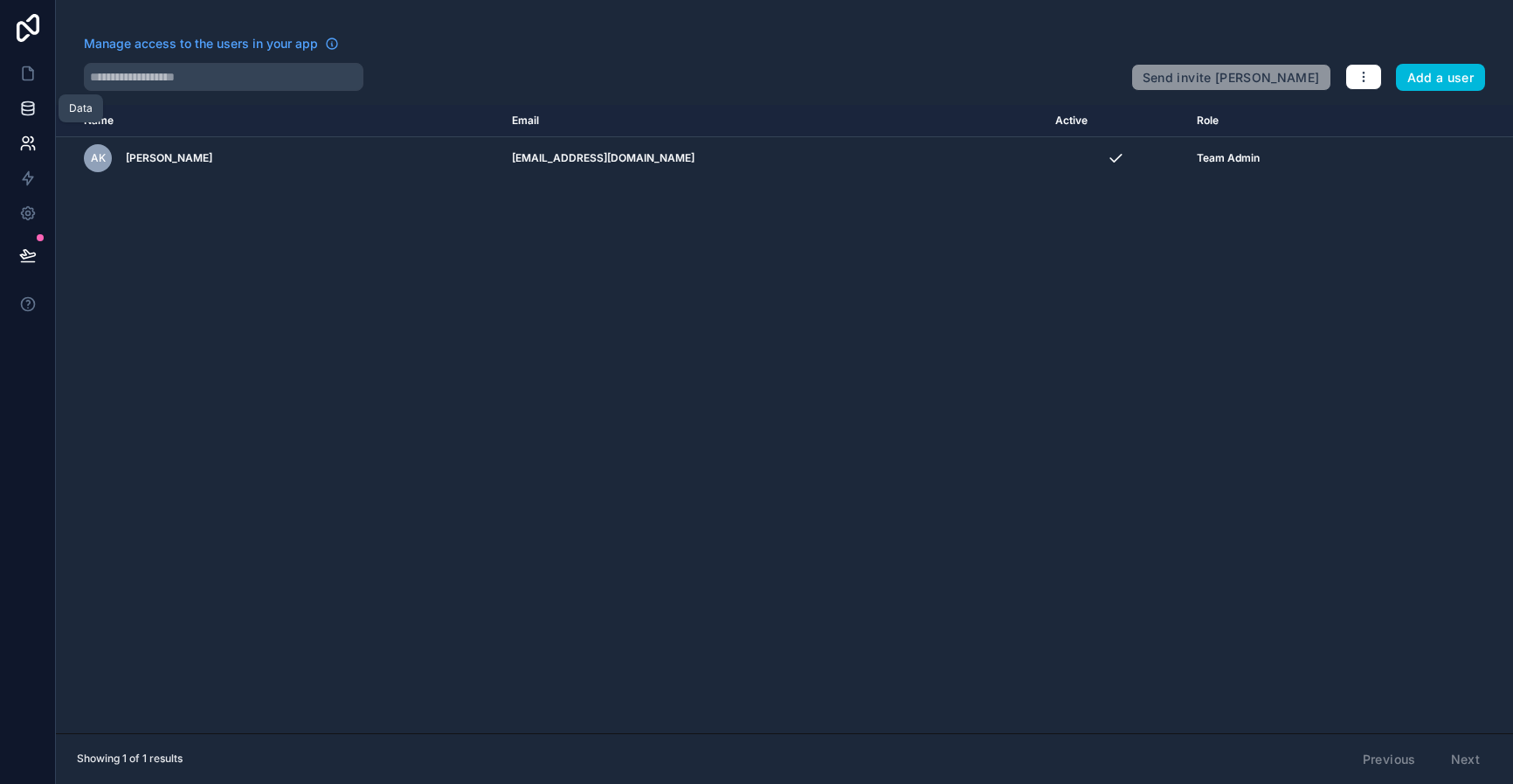
click at [30, 91] on link at bounding box center [28, 107] width 55 height 35
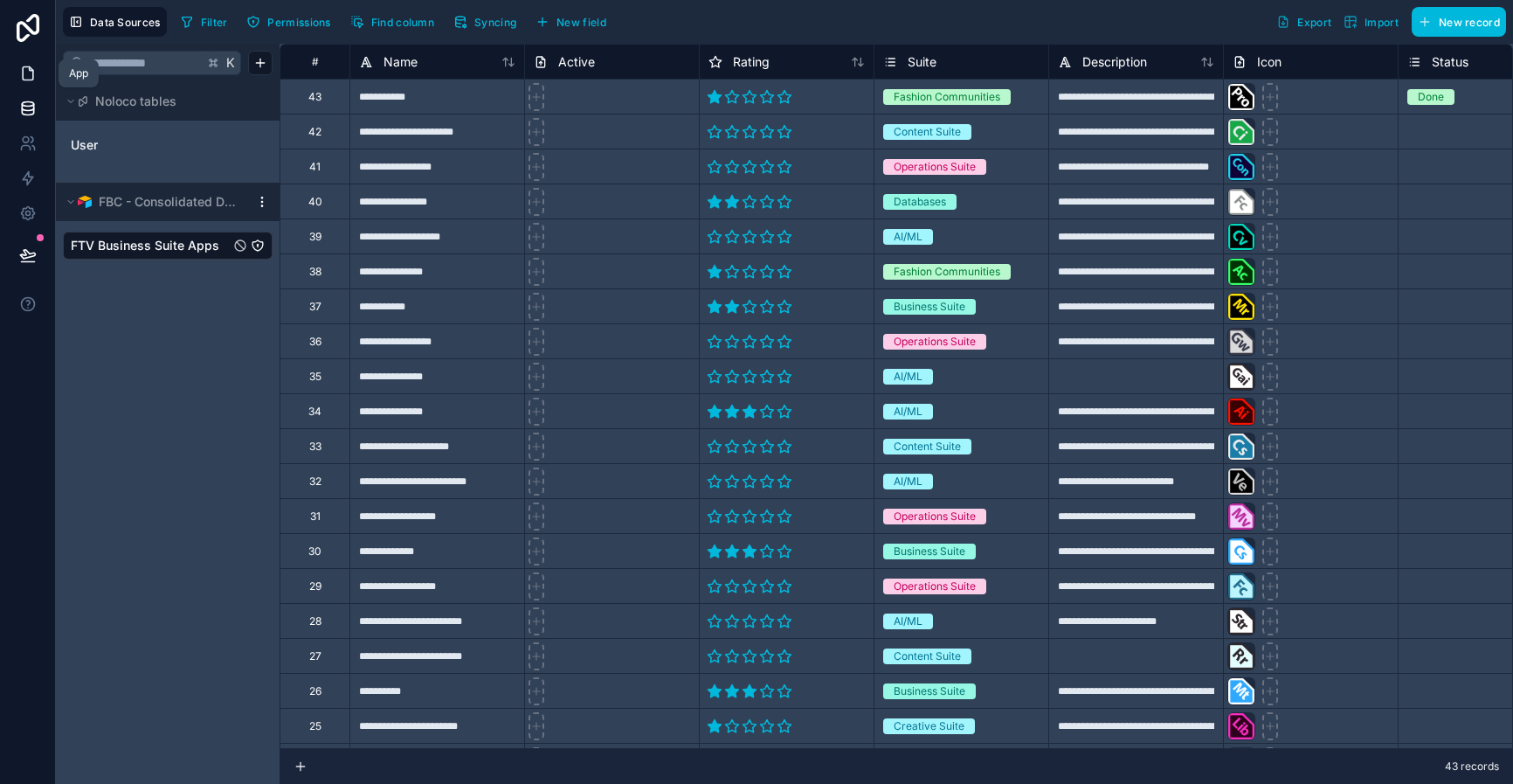
click at [33, 68] on icon at bounding box center [28, 74] width 18 height 18
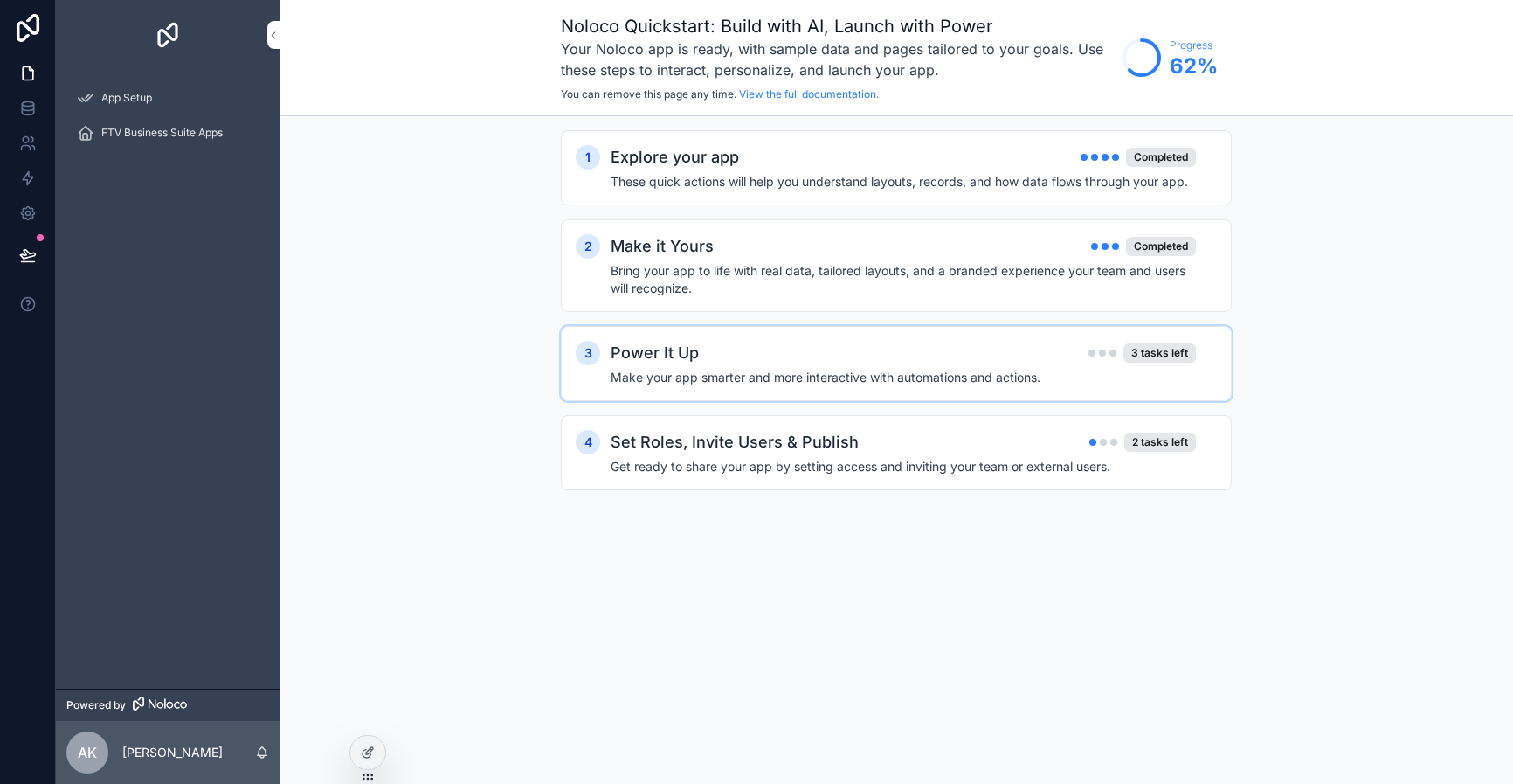
click at [862, 345] on div "Power It Up 3 tasks left" at bounding box center [903, 353] width 585 height 25
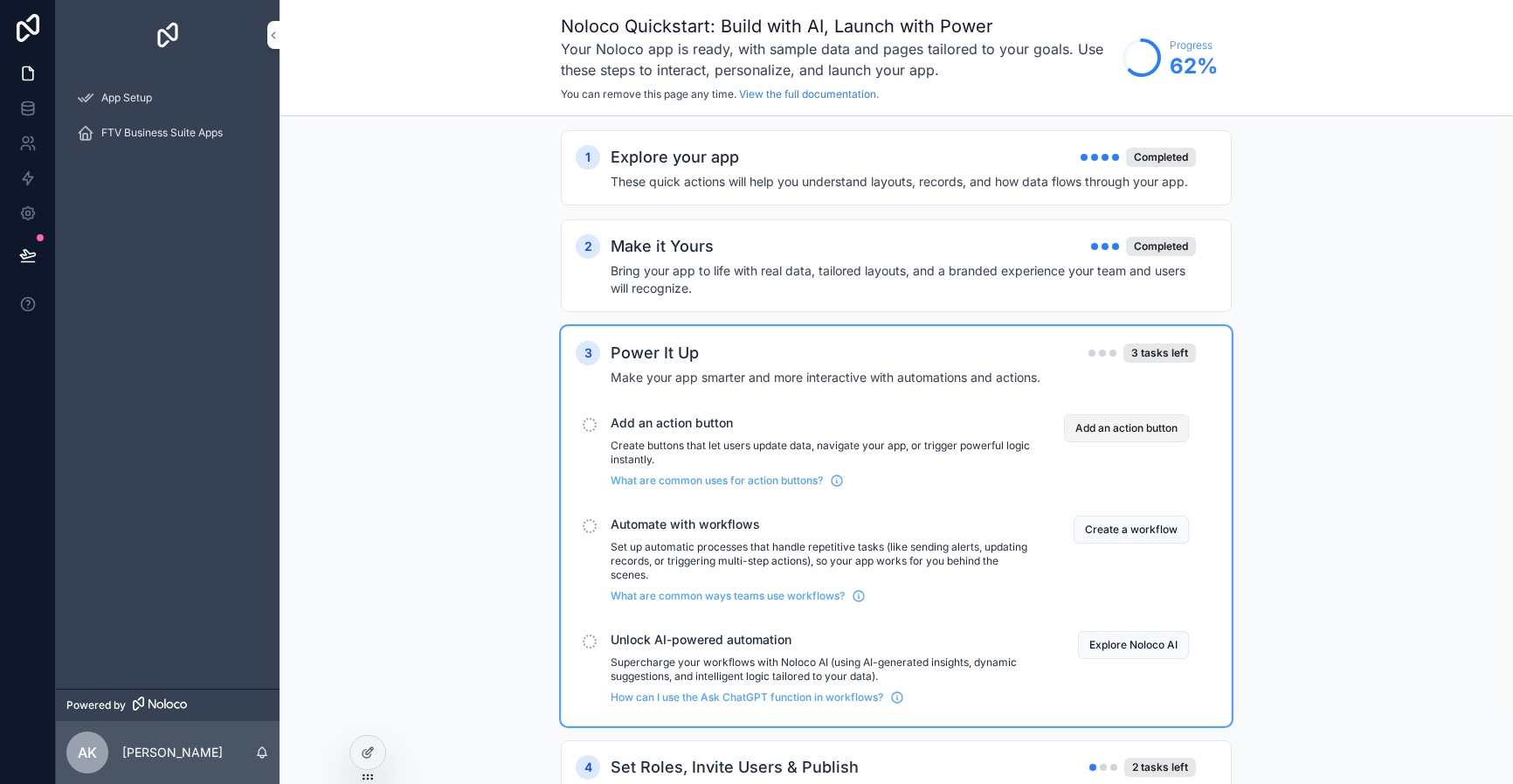
click at [1137, 435] on button "Add an action button" at bounding box center [1126, 427] width 125 height 28
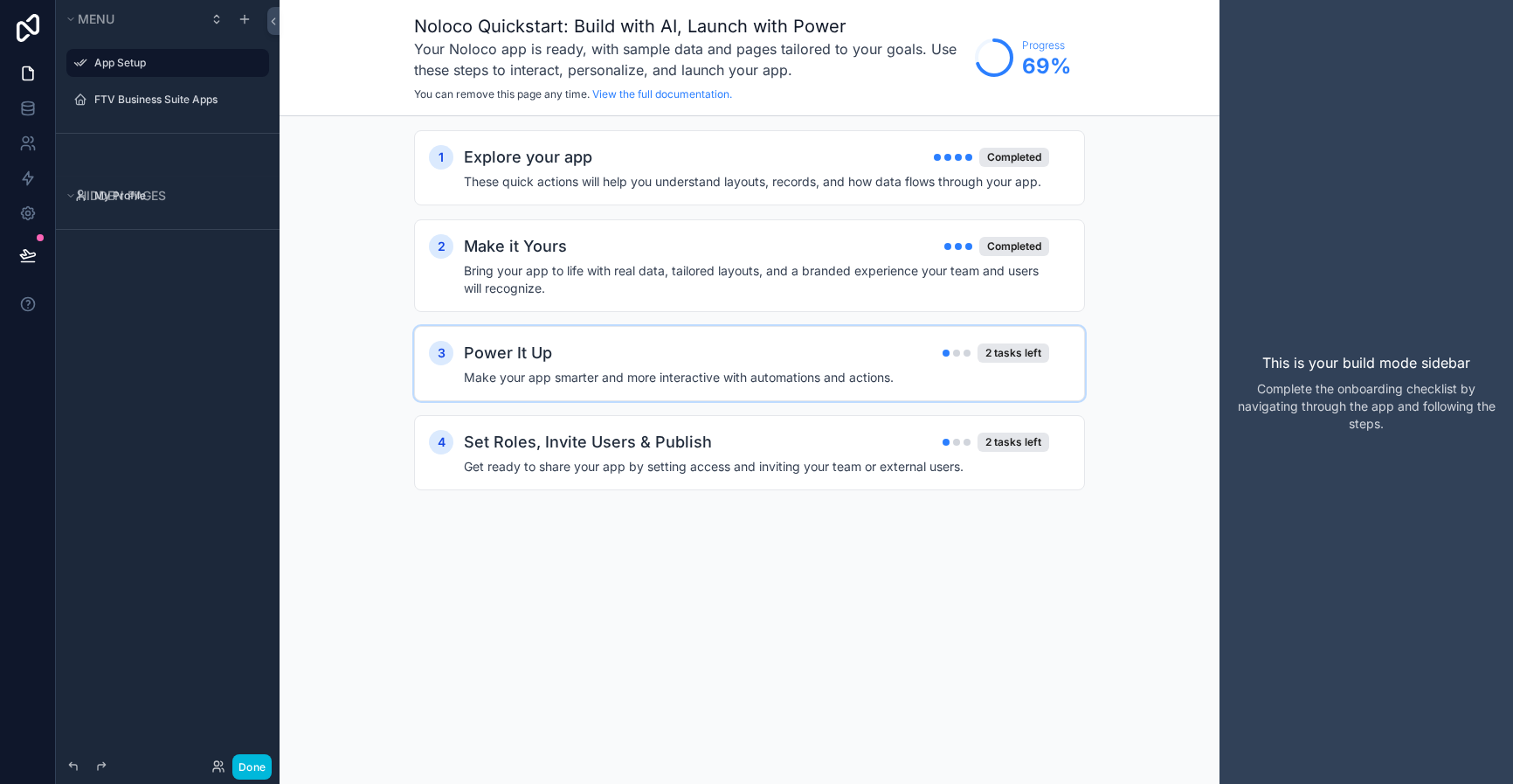
click at [866, 360] on div "Power It Up 2 tasks left" at bounding box center [756, 353] width 585 height 25
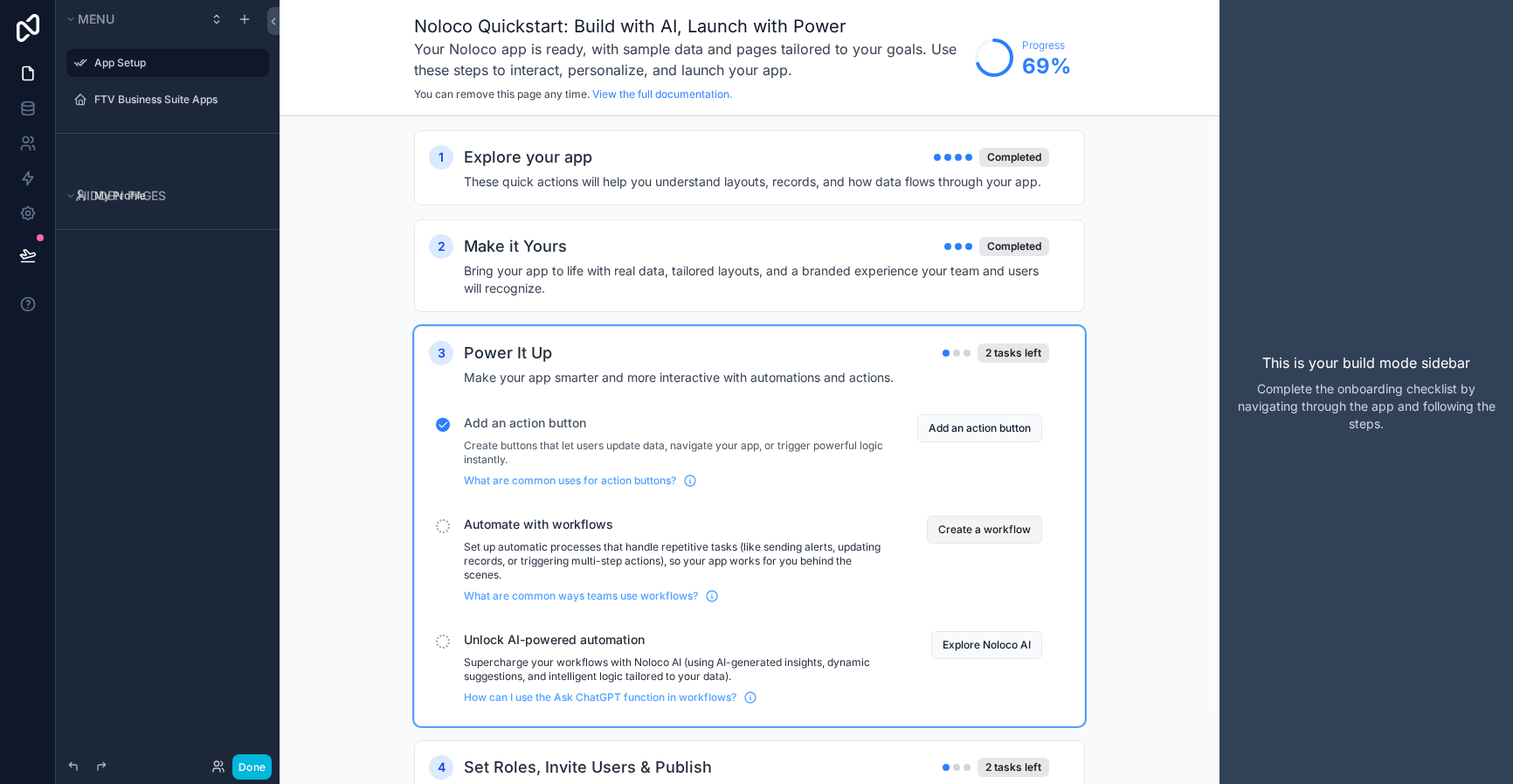
click at [993, 523] on button "Create a workflow" at bounding box center [985, 528] width 115 height 28
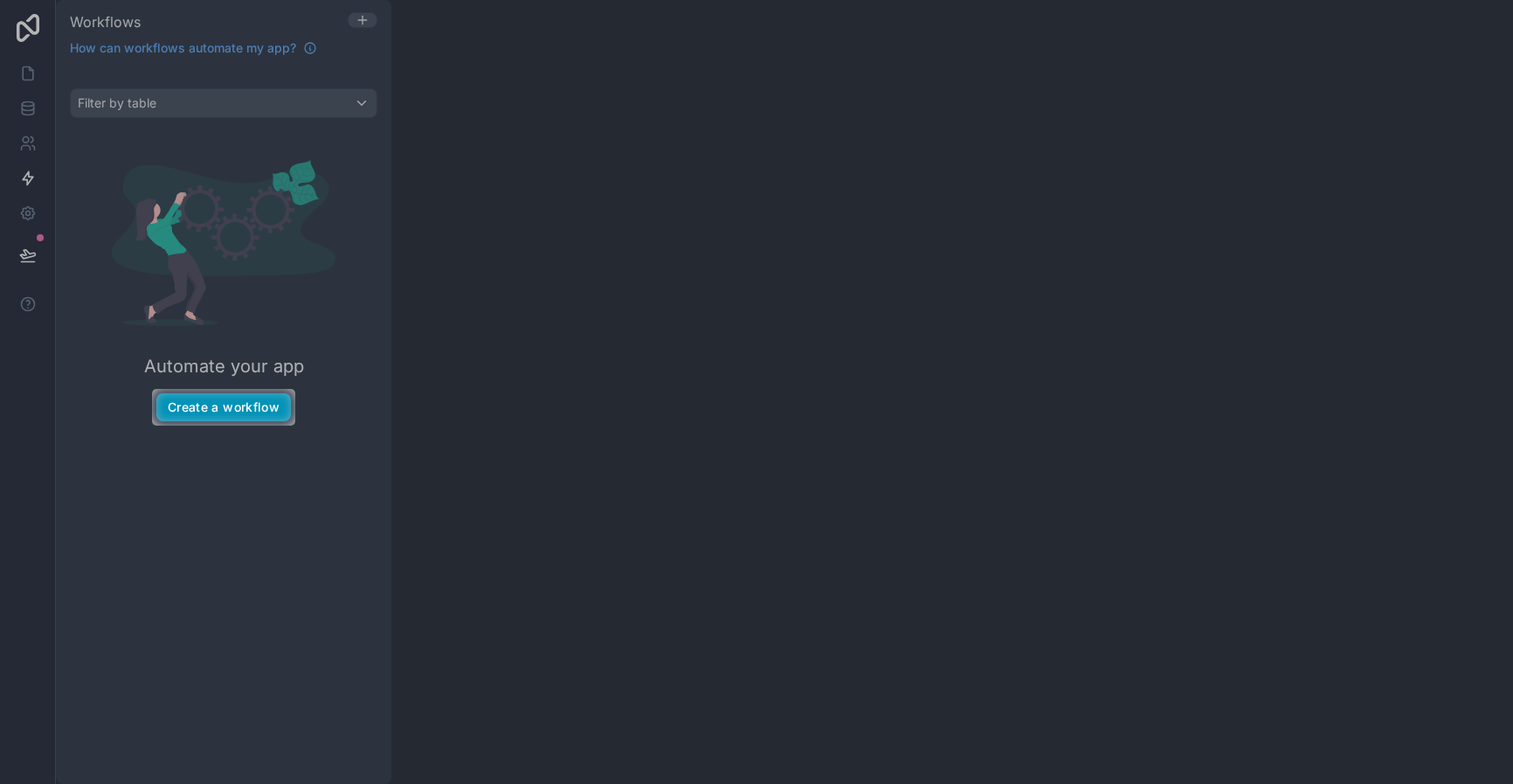
click at [227, 400] on button "Create a workflow" at bounding box center [224, 407] width 135 height 28
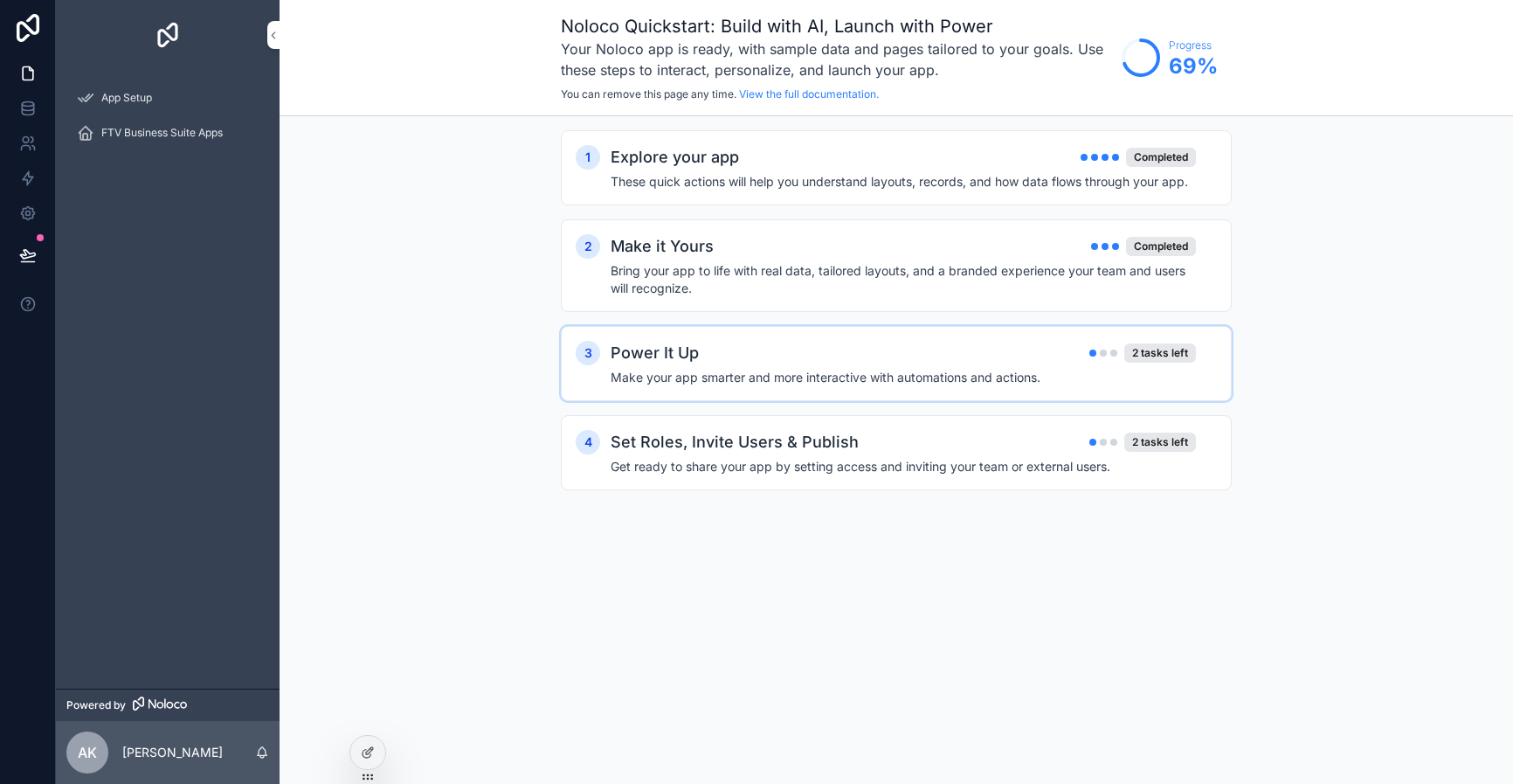
click at [1096, 362] on div "Power It Up 2 tasks left" at bounding box center [903, 353] width 585 height 25
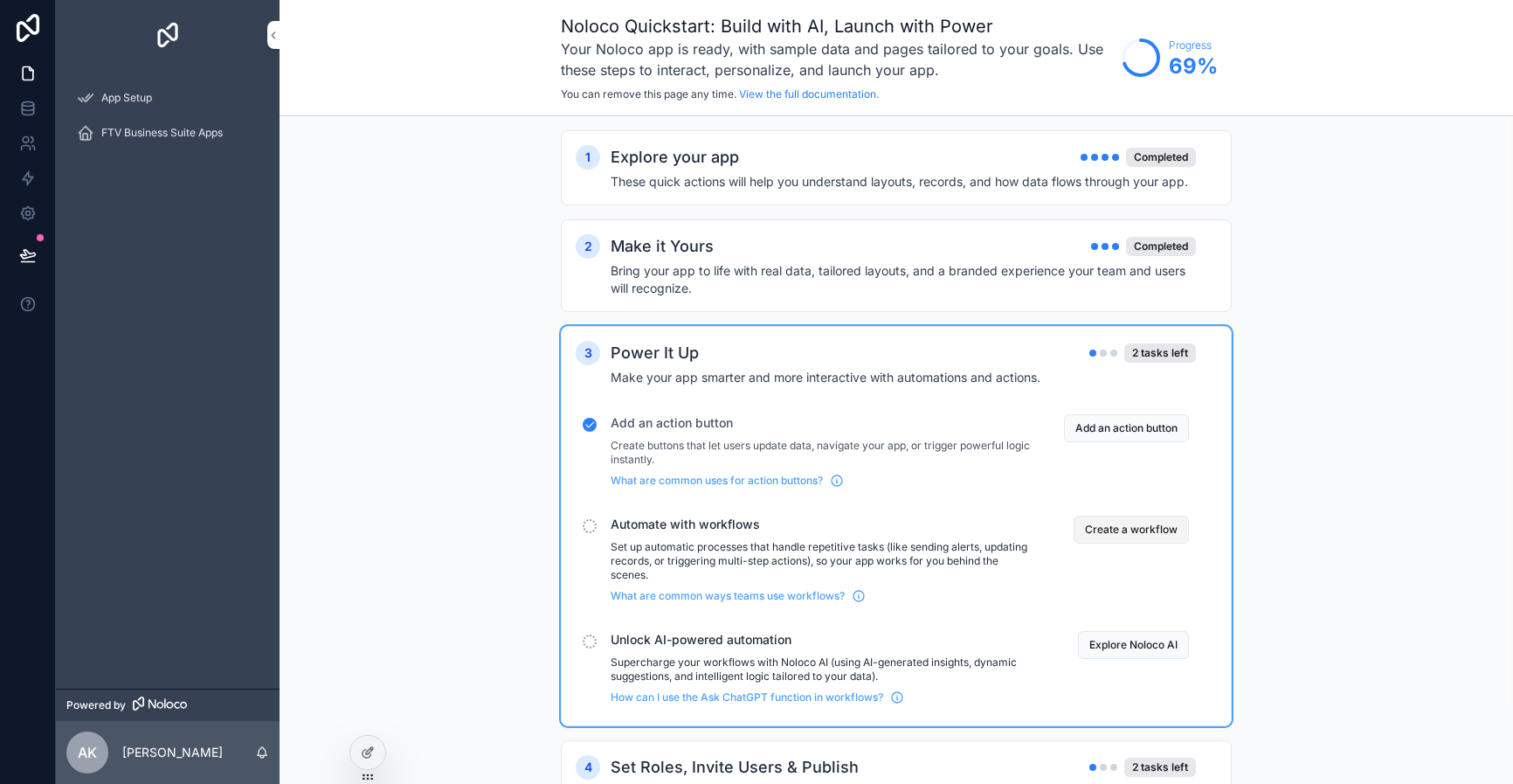
click at [1151, 527] on button "Create a workflow" at bounding box center [1131, 528] width 115 height 28
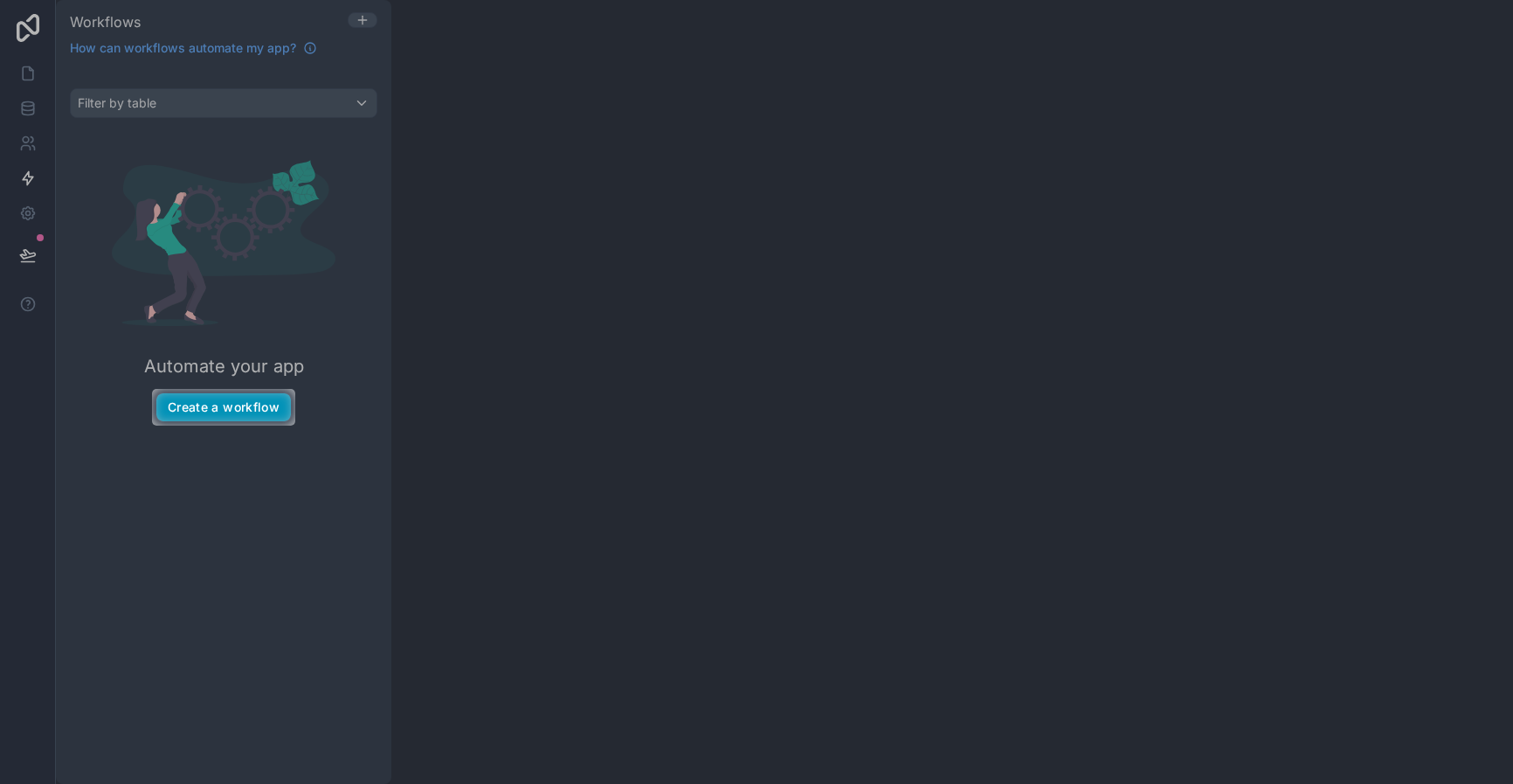
click at [226, 411] on button "Create a workflow" at bounding box center [224, 407] width 135 height 28
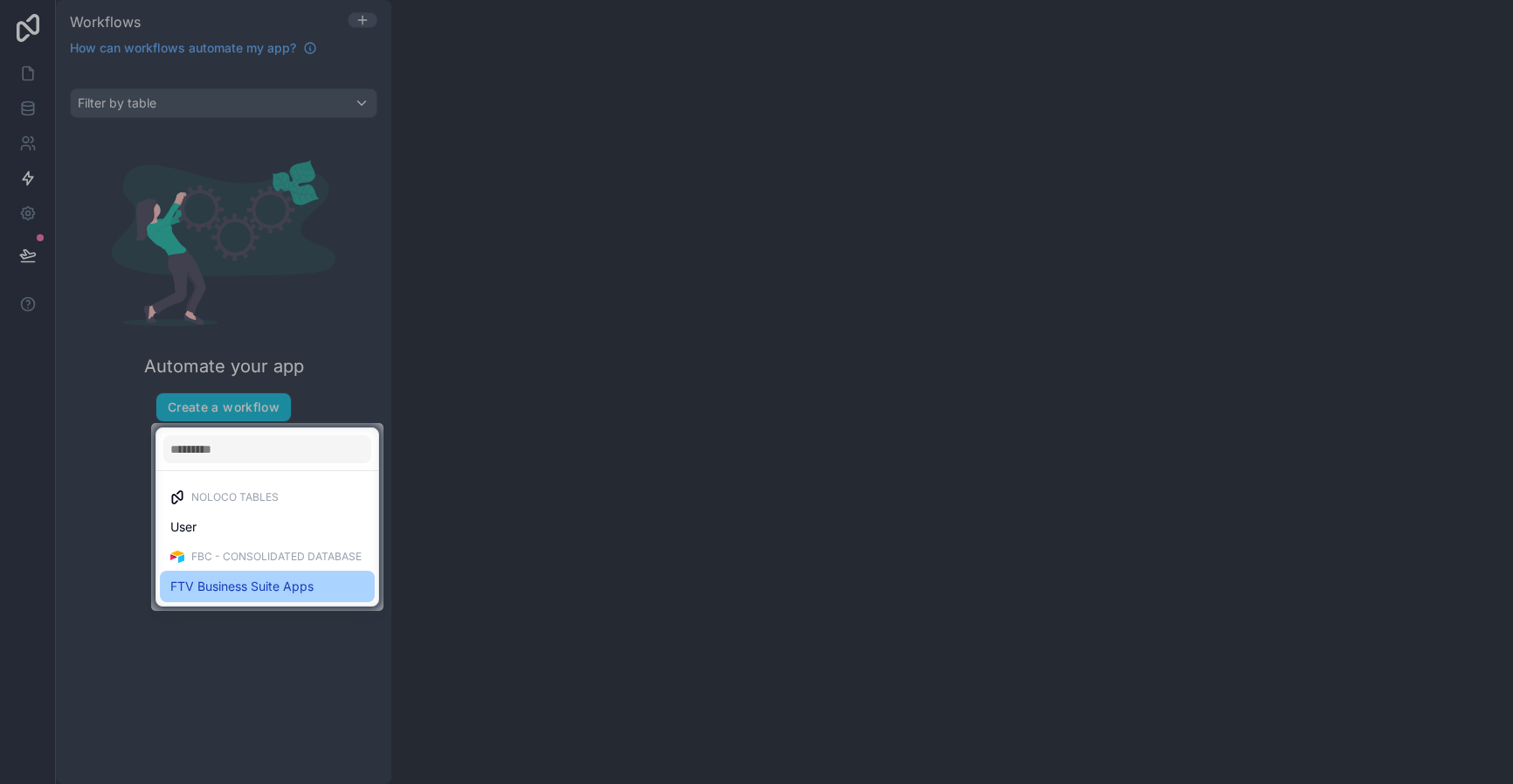
click at [224, 582] on span "FTV Business Suite Apps" at bounding box center [242, 586] width 143 height 21
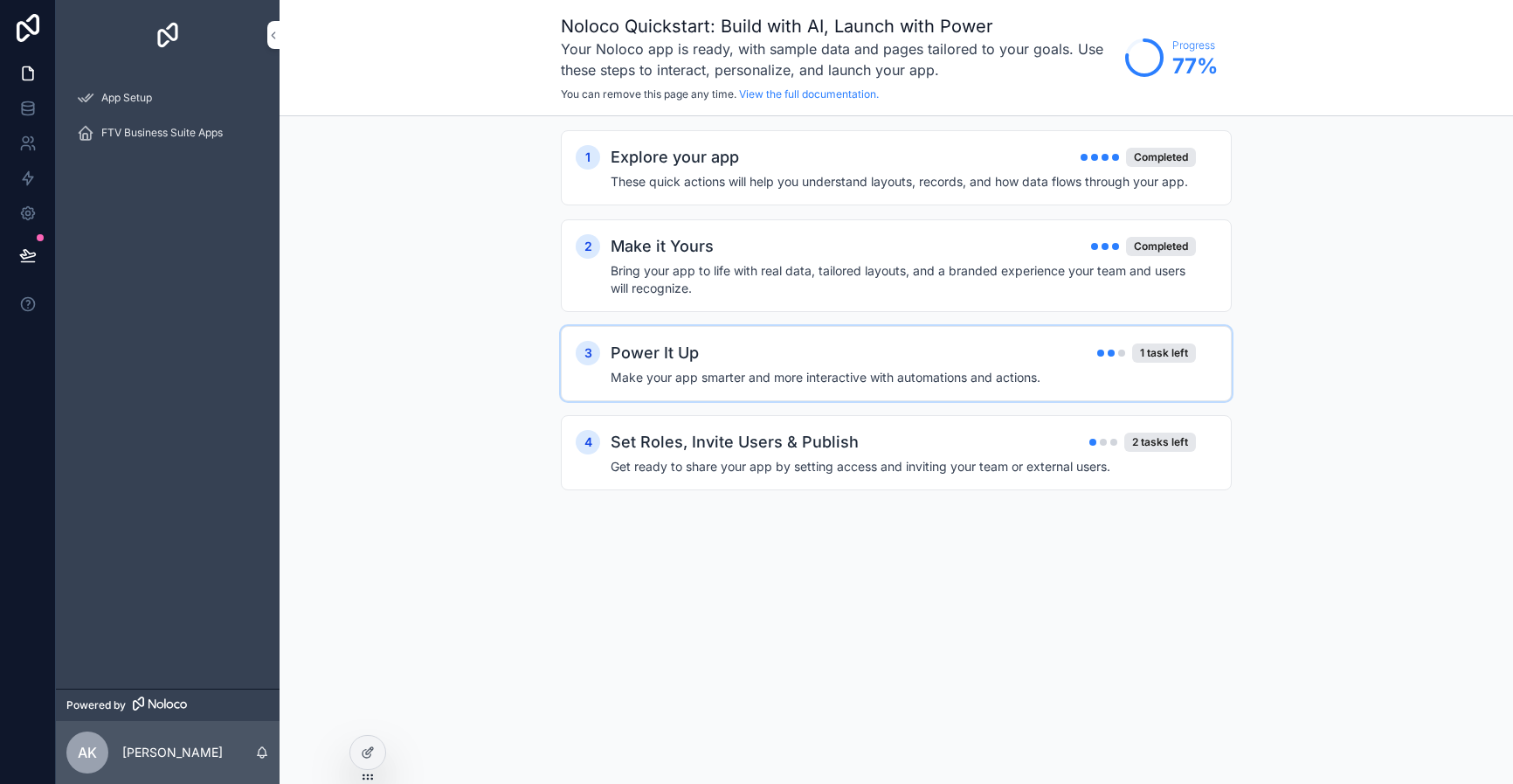
click at [953, 384] on h4 "Make your app smarter and more interactive with automations and actions." at bounding box center [903, 377] width 585 height 18
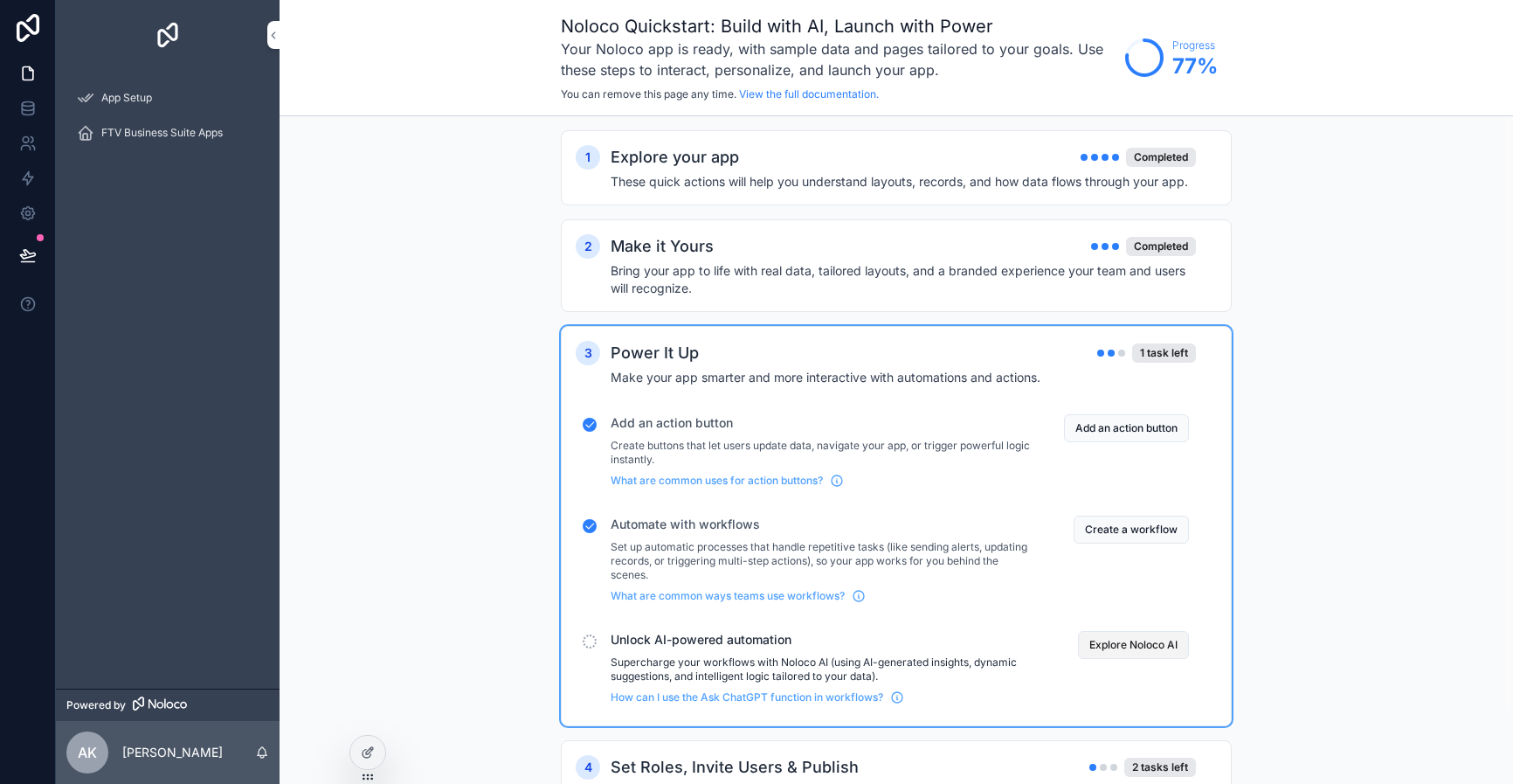
click at [1105, 648] on button "Explore Noloco AI" at bounding box center [1133, 644] width 111 height 28
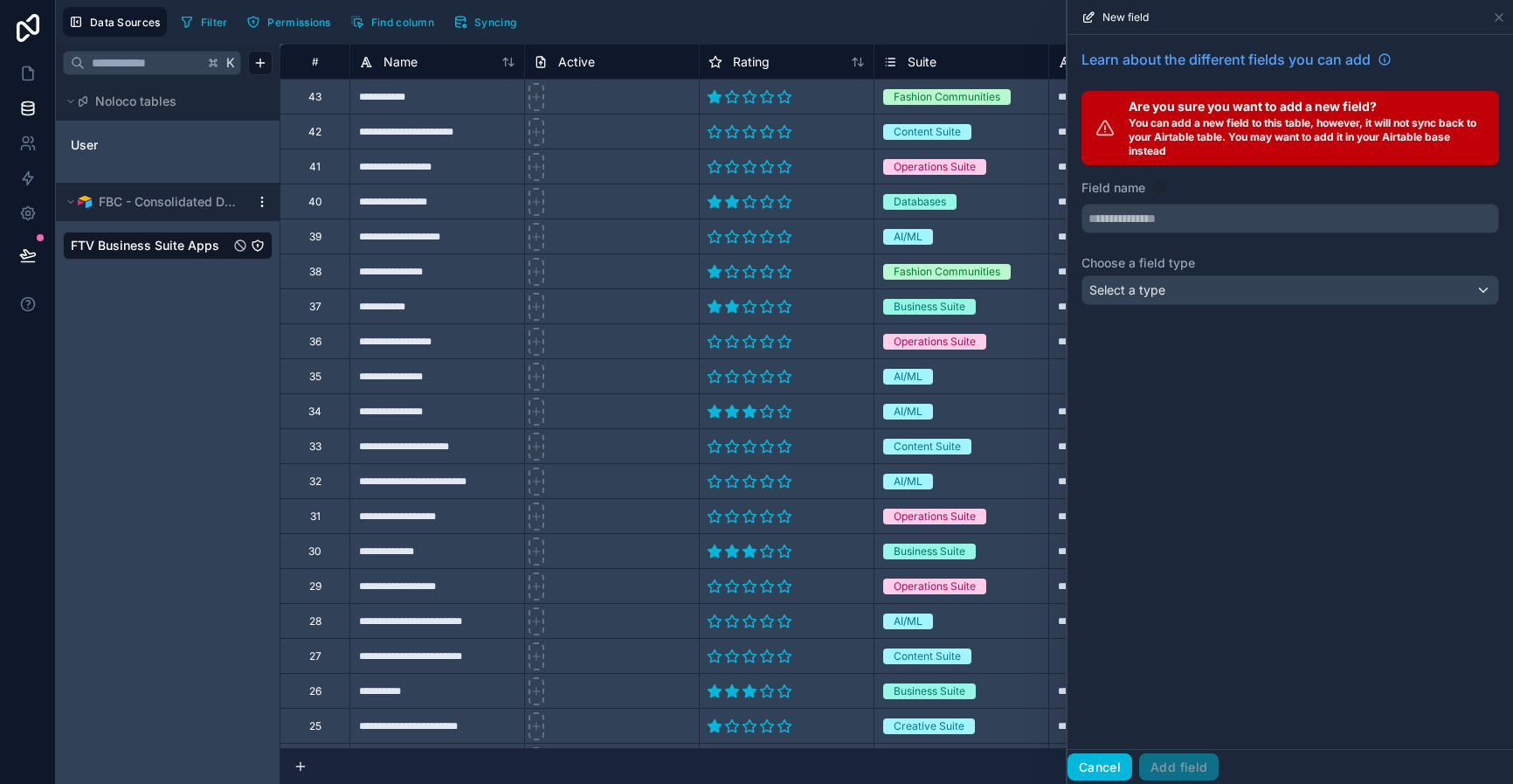
click at [1090, 764] on button "Cancel" at bounding box center [1099, 766] width 65 height 28
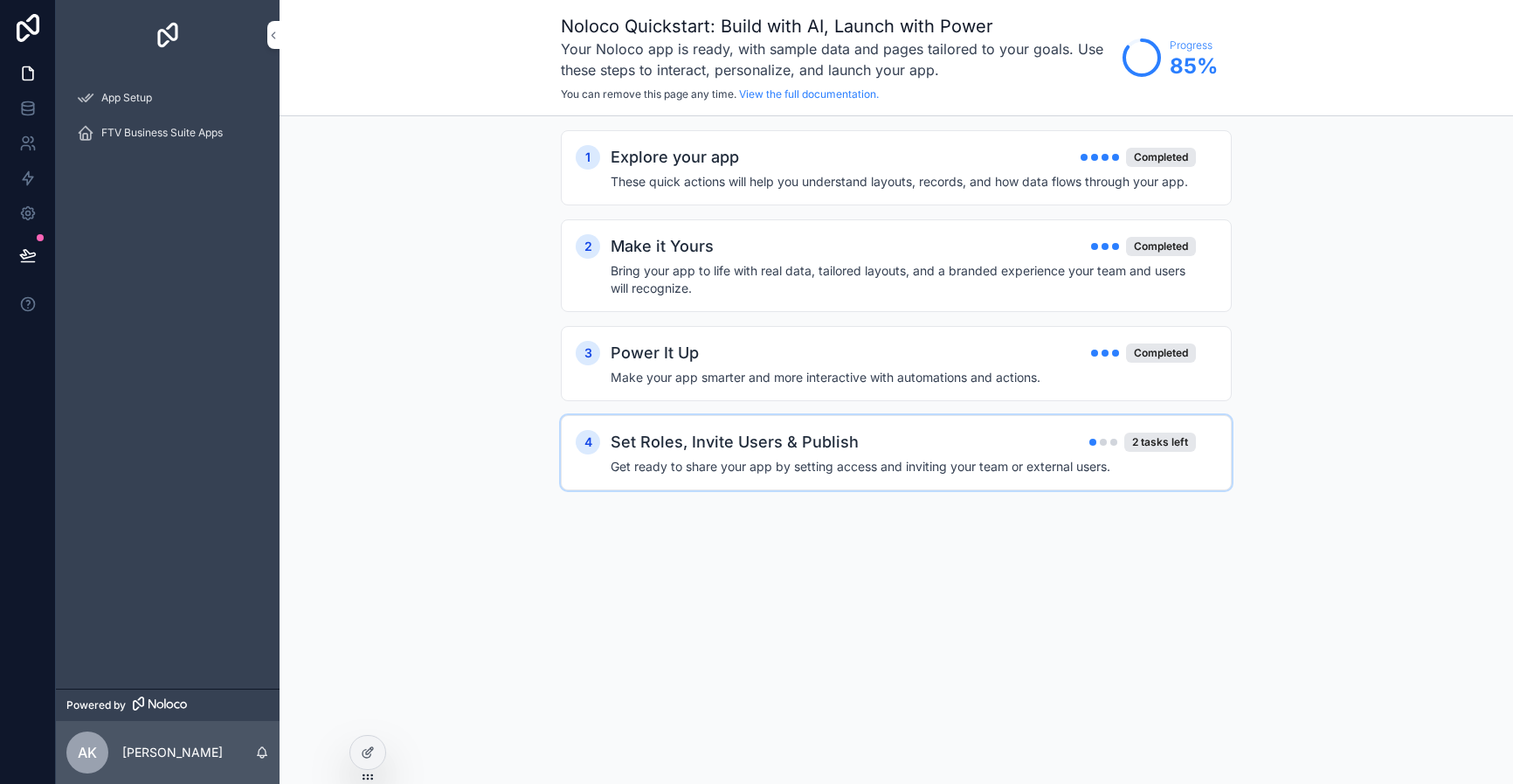
click at [965, 427] on div "4 Set Roles, Invite Users & Publish 2 tasks left Get ready to share your app by…" at bounding box center [897, 452] width 671 height 75
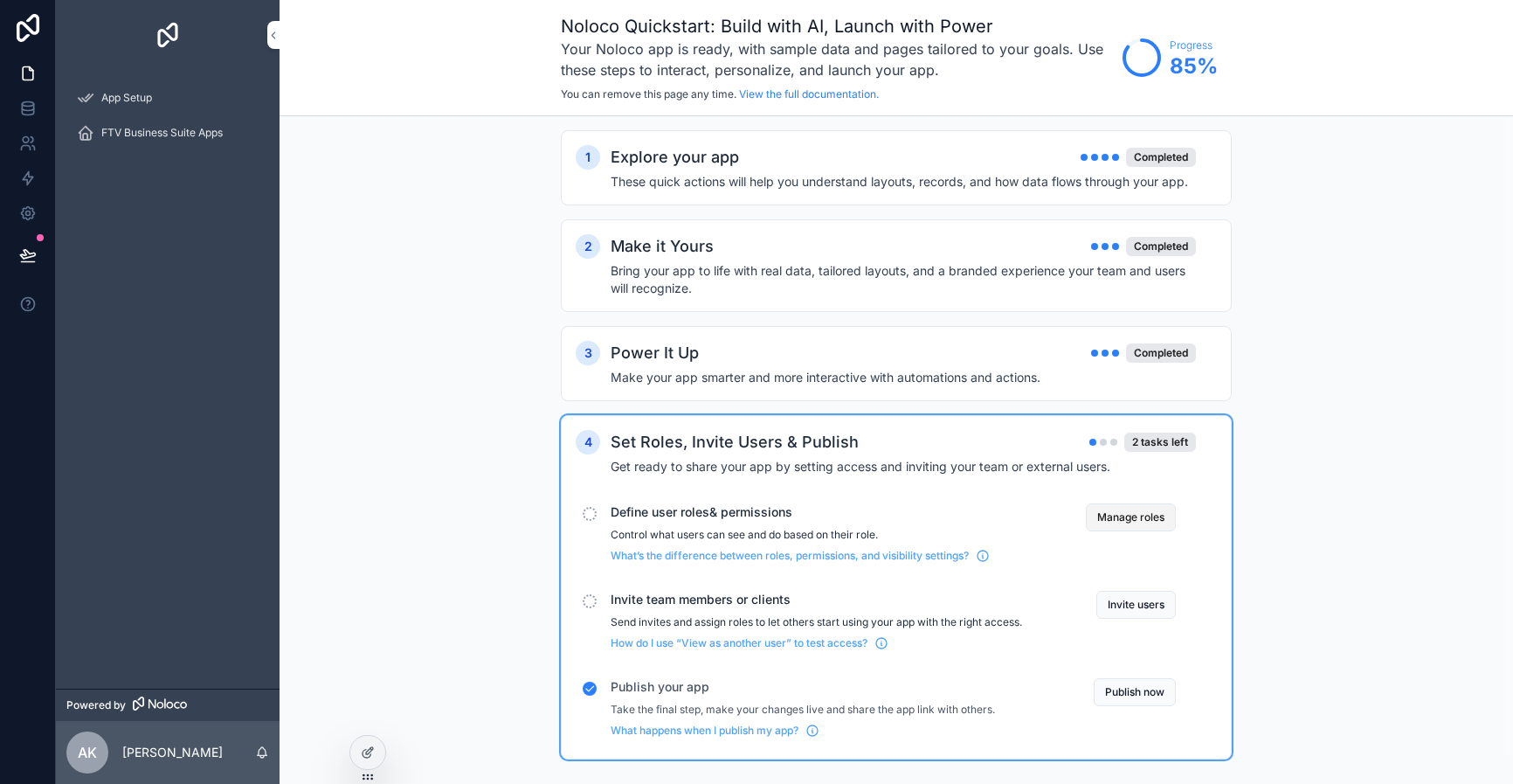
click at [1139, 518] on button "Manage roles" at bounding box center [1130, 517] width 90 height 28
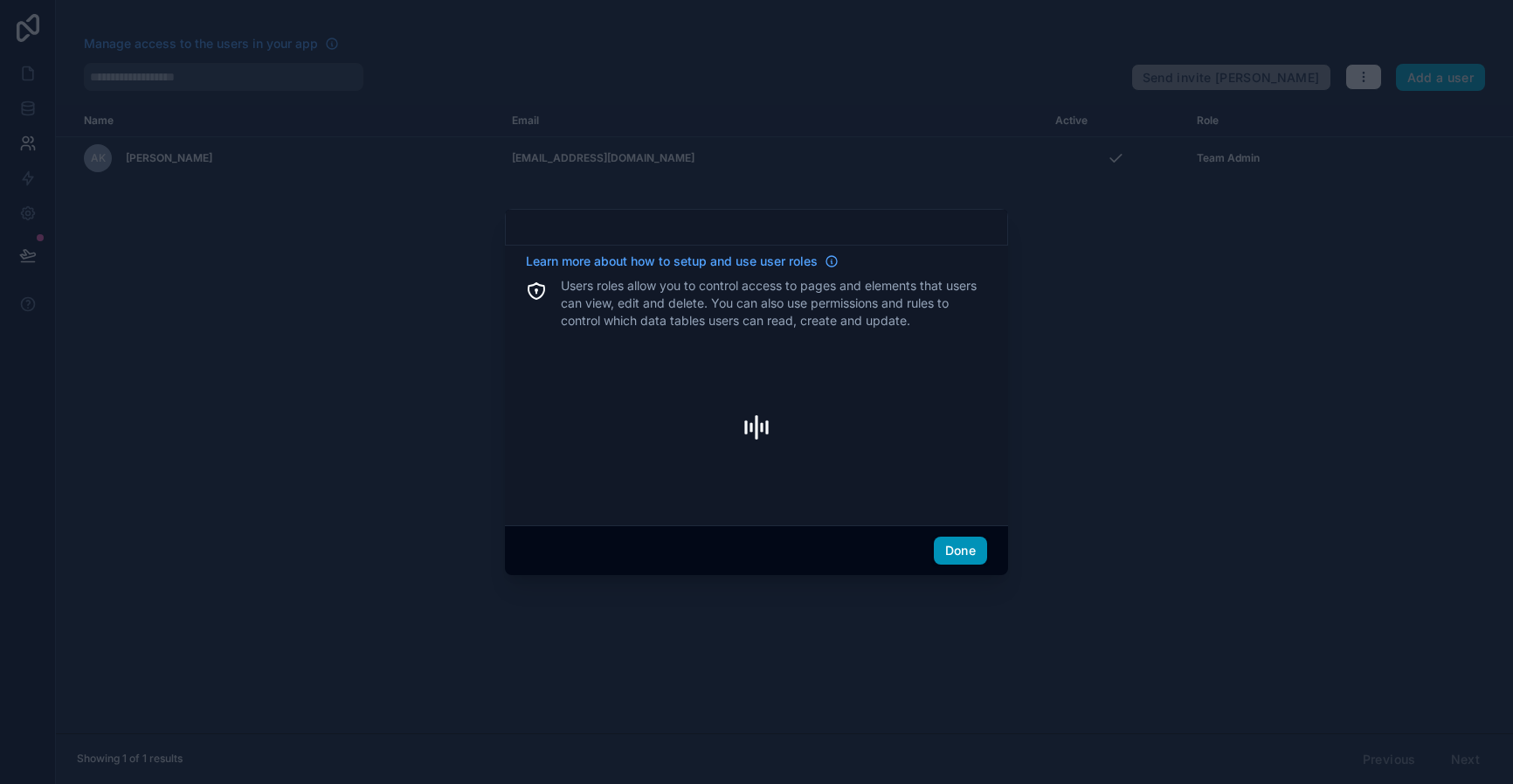
click at [951, 550] on button "Done" at bounding box center [961, 550] width 53 height 28
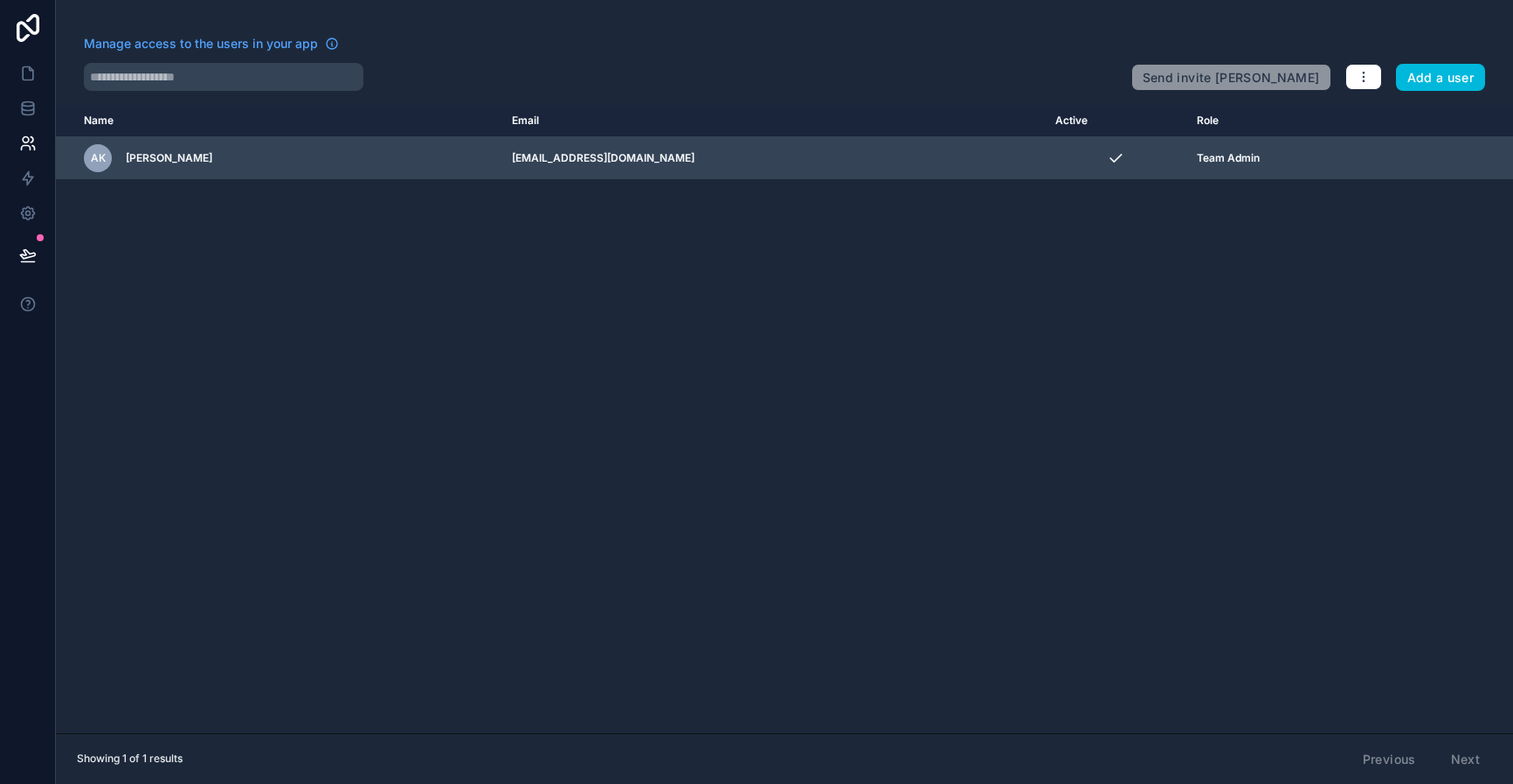
click at [186, 155] on span "[PERSON_NAME]" at bounding box center [169, 158] width 86 height 14
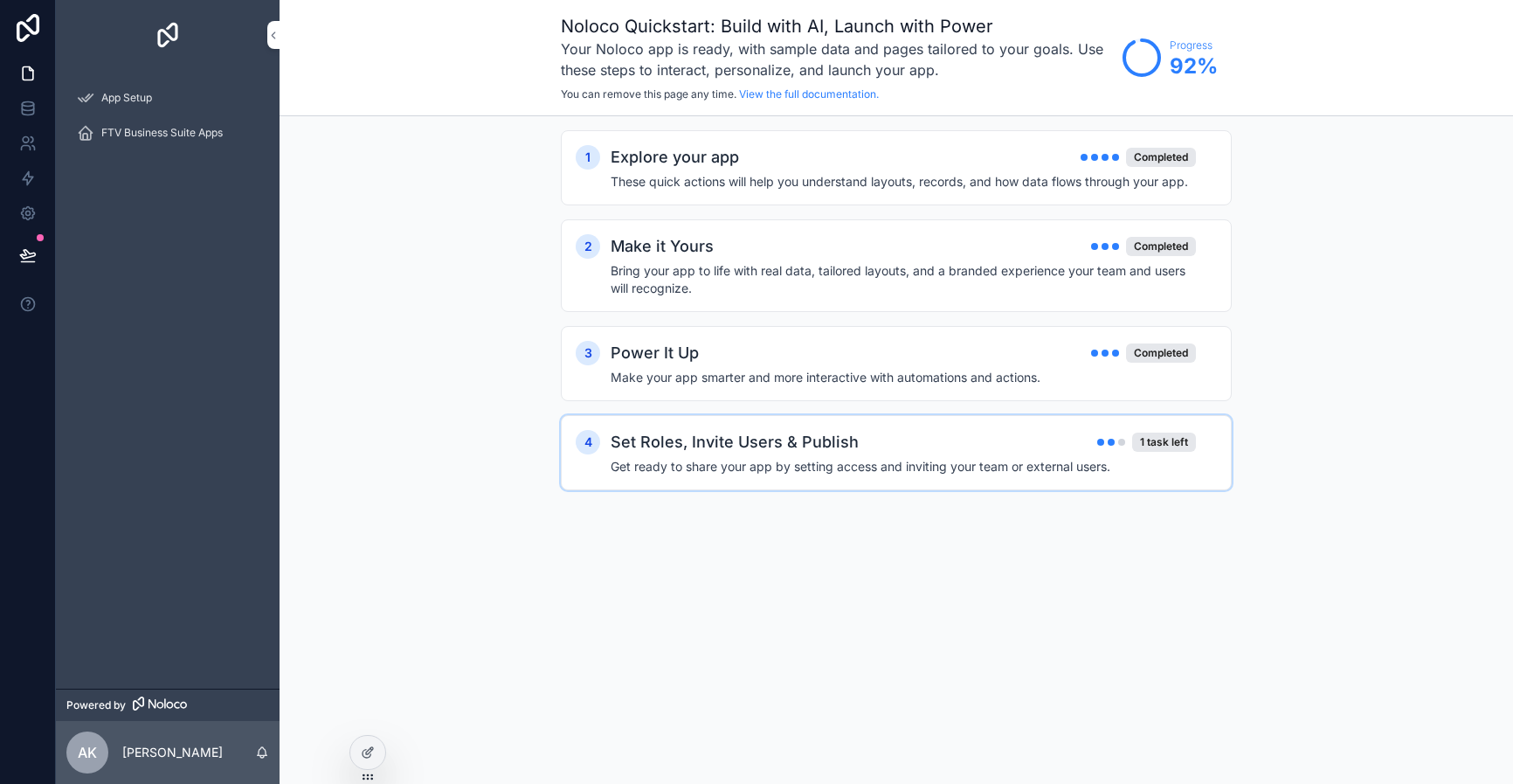
click at [967, 431] on div "Set Roles, Invite Users & Publish 1 task left" at bounding box center [903, 442] width 585 height 25
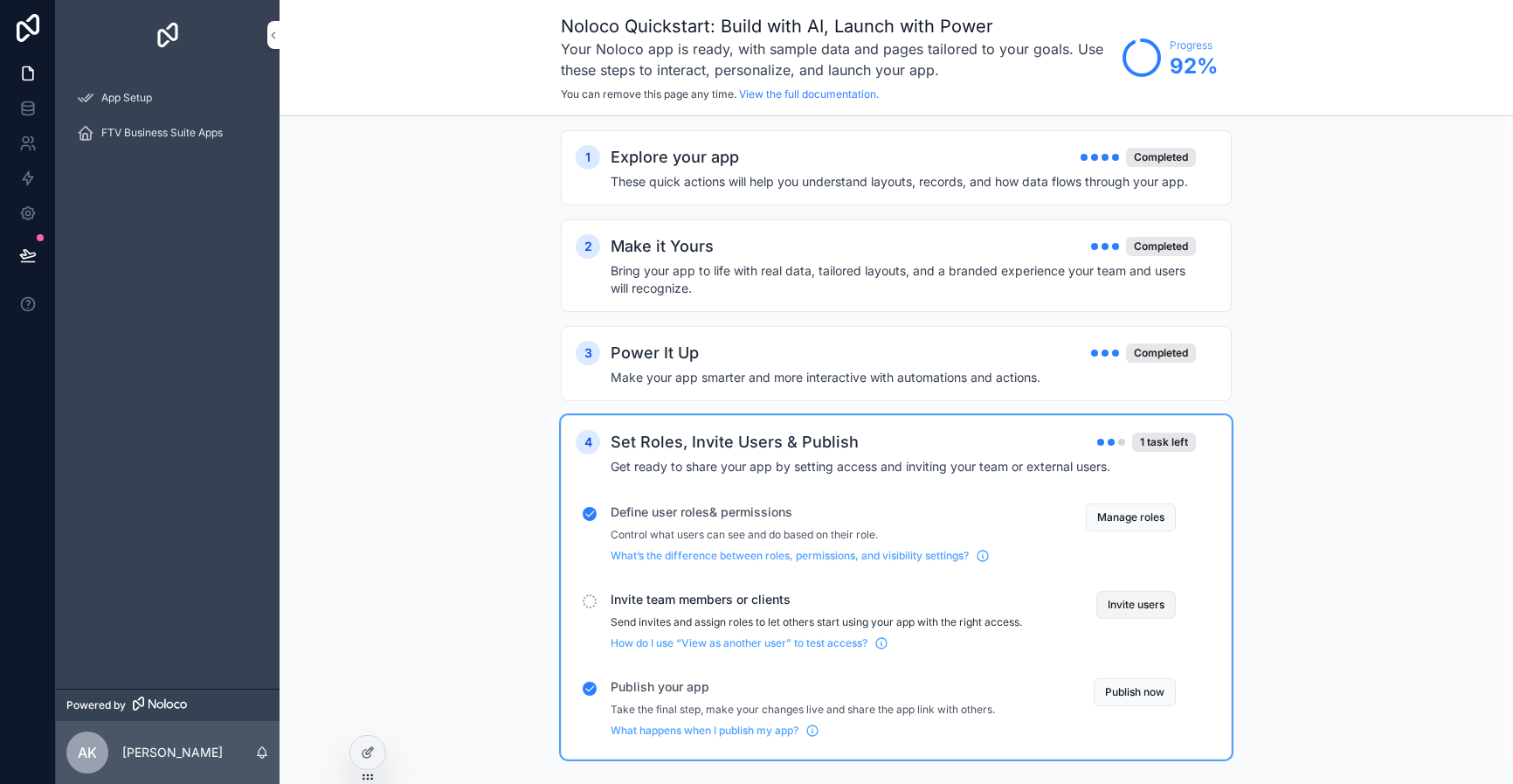
click at [1139, 605] on button "Invite users" at bounding box center [1137, 604] width 80 height 28
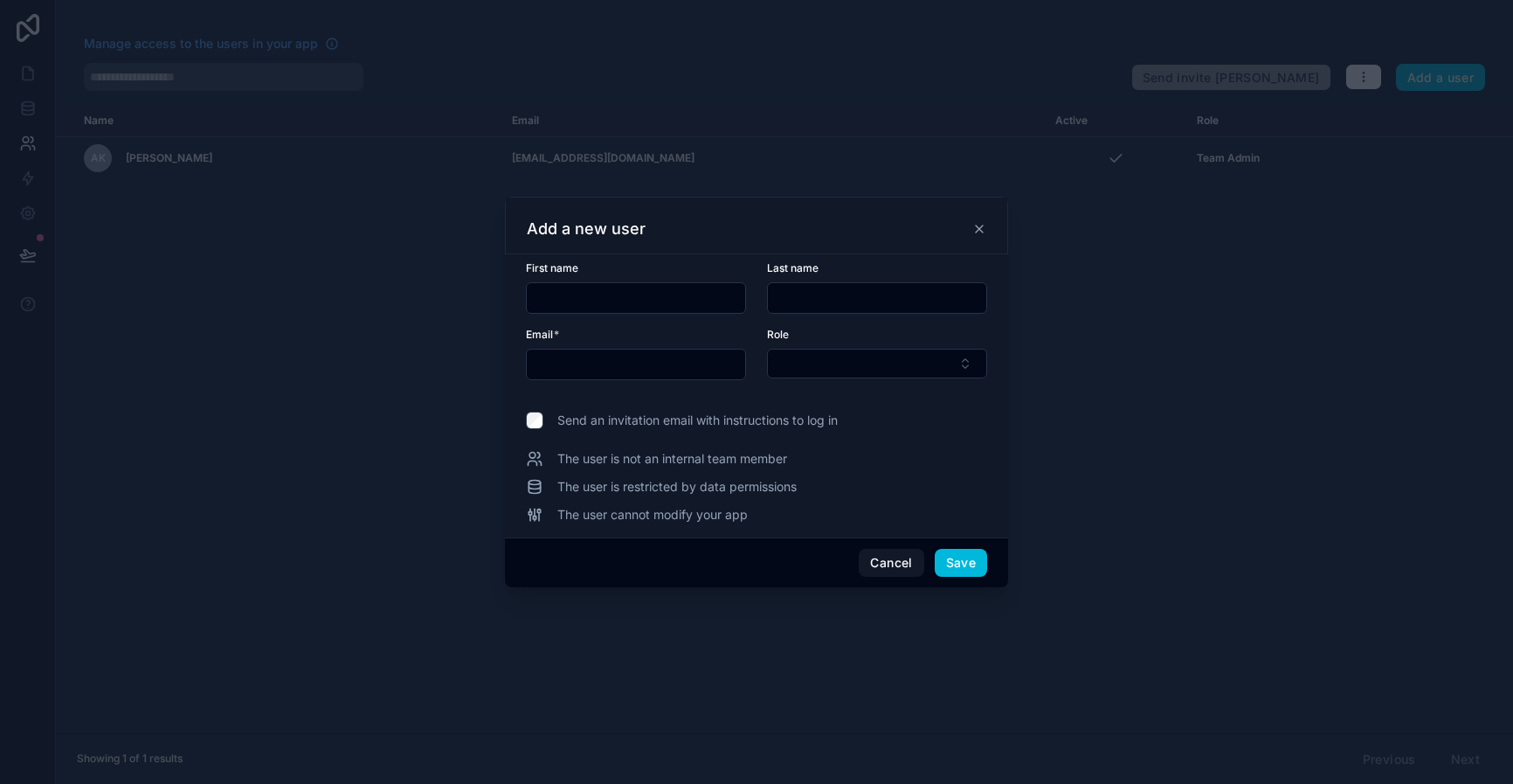
click at [718, 295] on input "text" at bounding box center [636, 298] width 218 height 25
click at [979, 224] on icon at bounding box center [979, 229] width 14 height 14
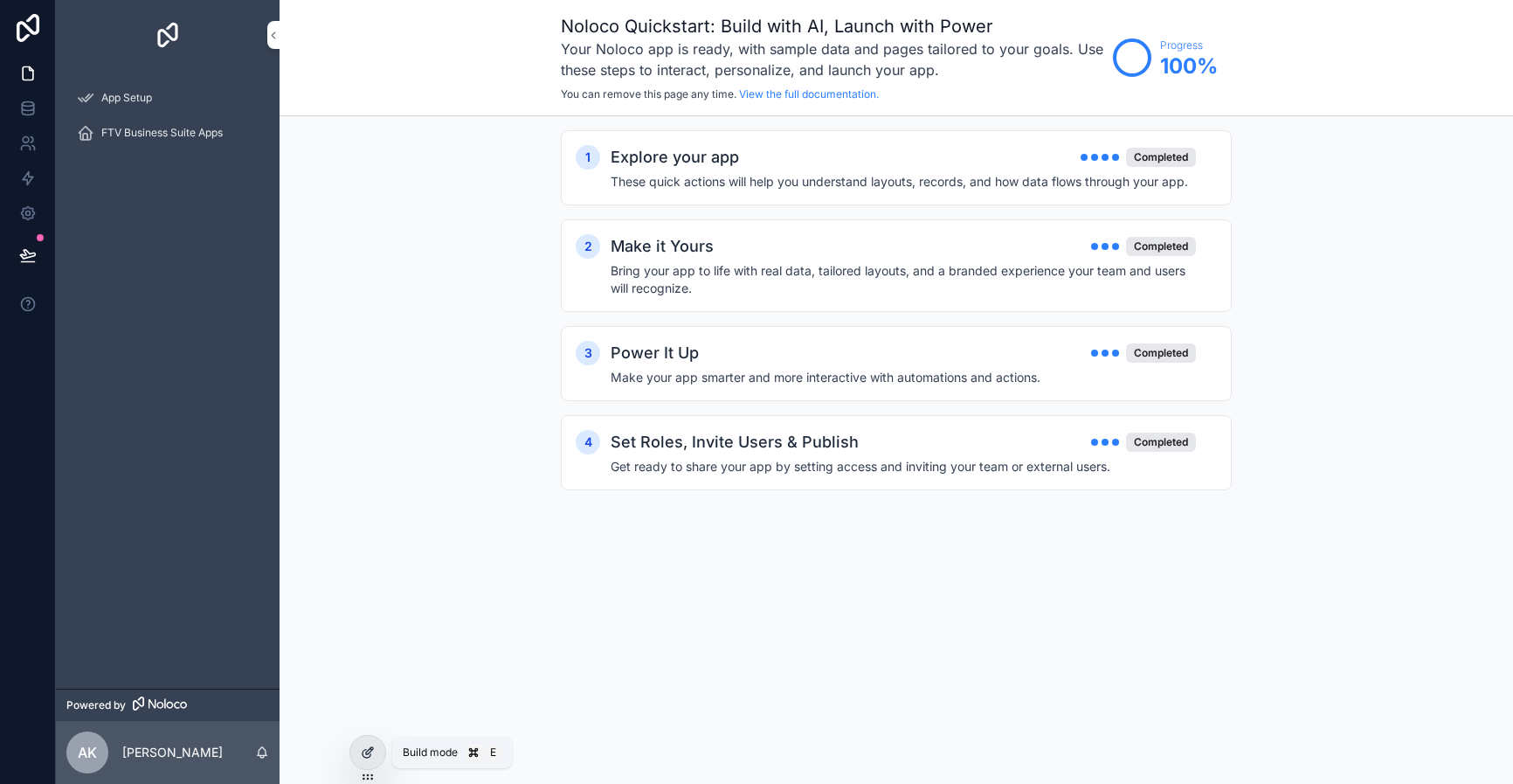
click at [369, 745] on icon at bounding box center [368, 752] width 14 height 14
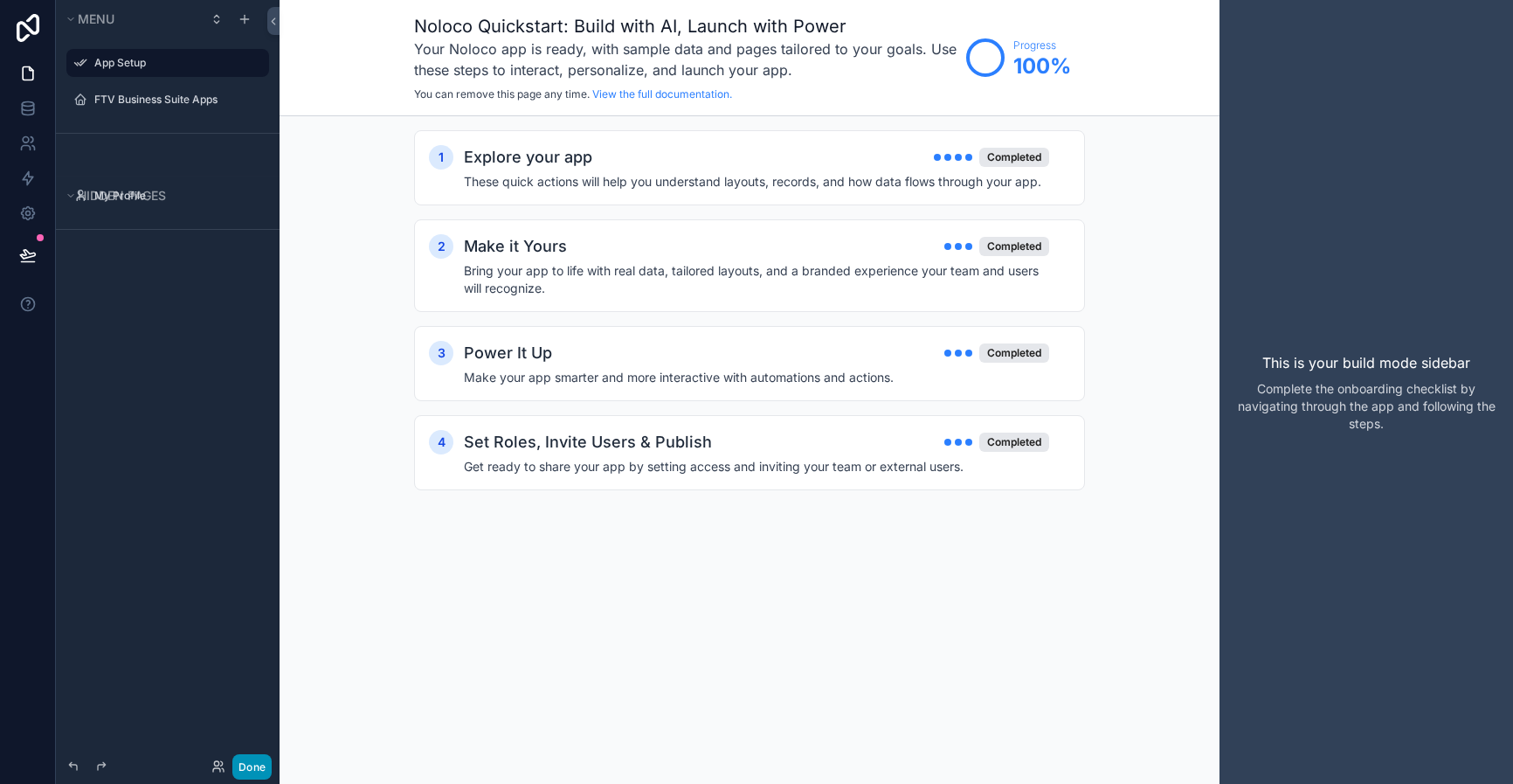
click at [258, 762] on button "Done" at bounding box center [252, 766] width 39 height 26
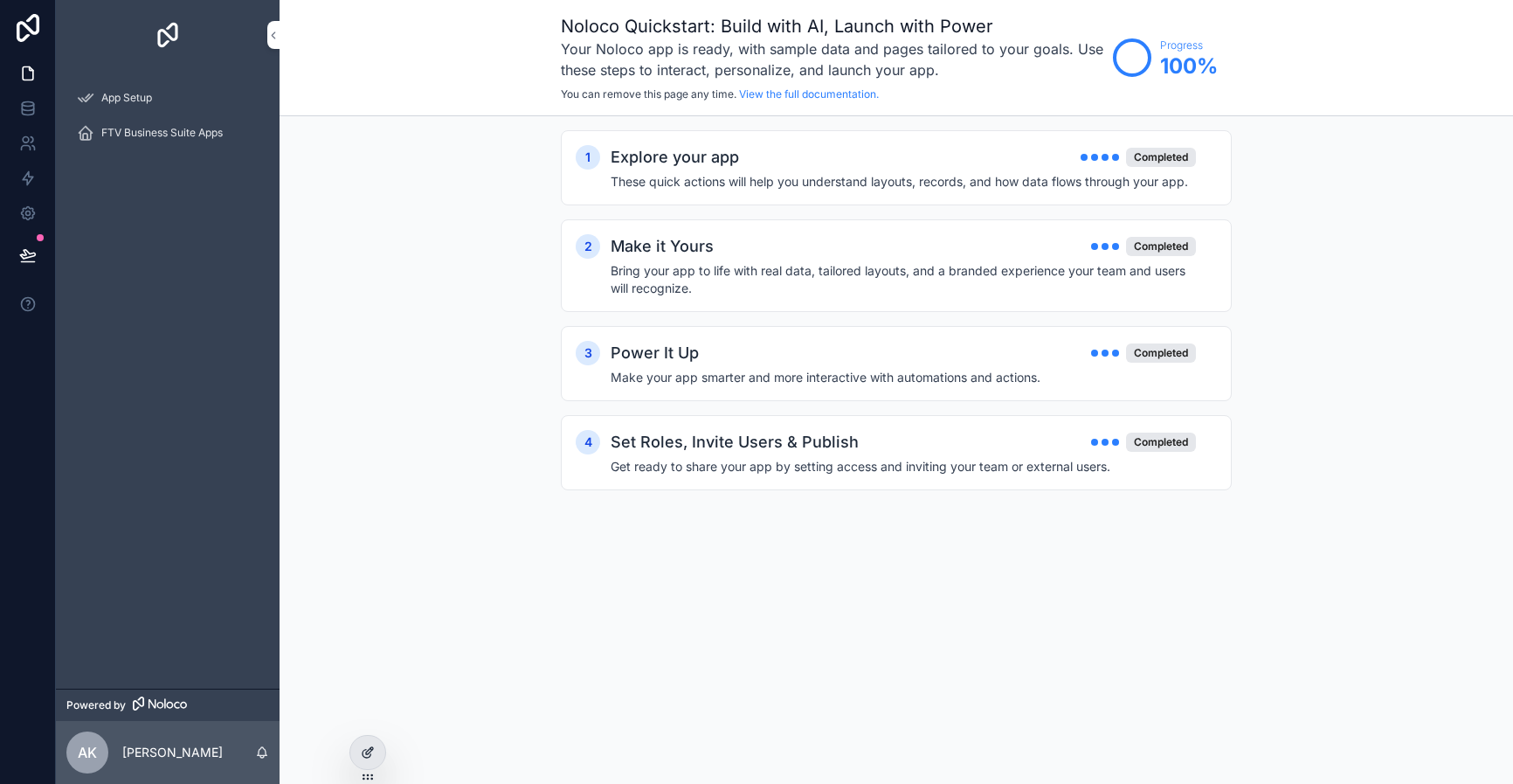
click at [373, 753] on icon at bounding box center [368, 752] width 14 height 14
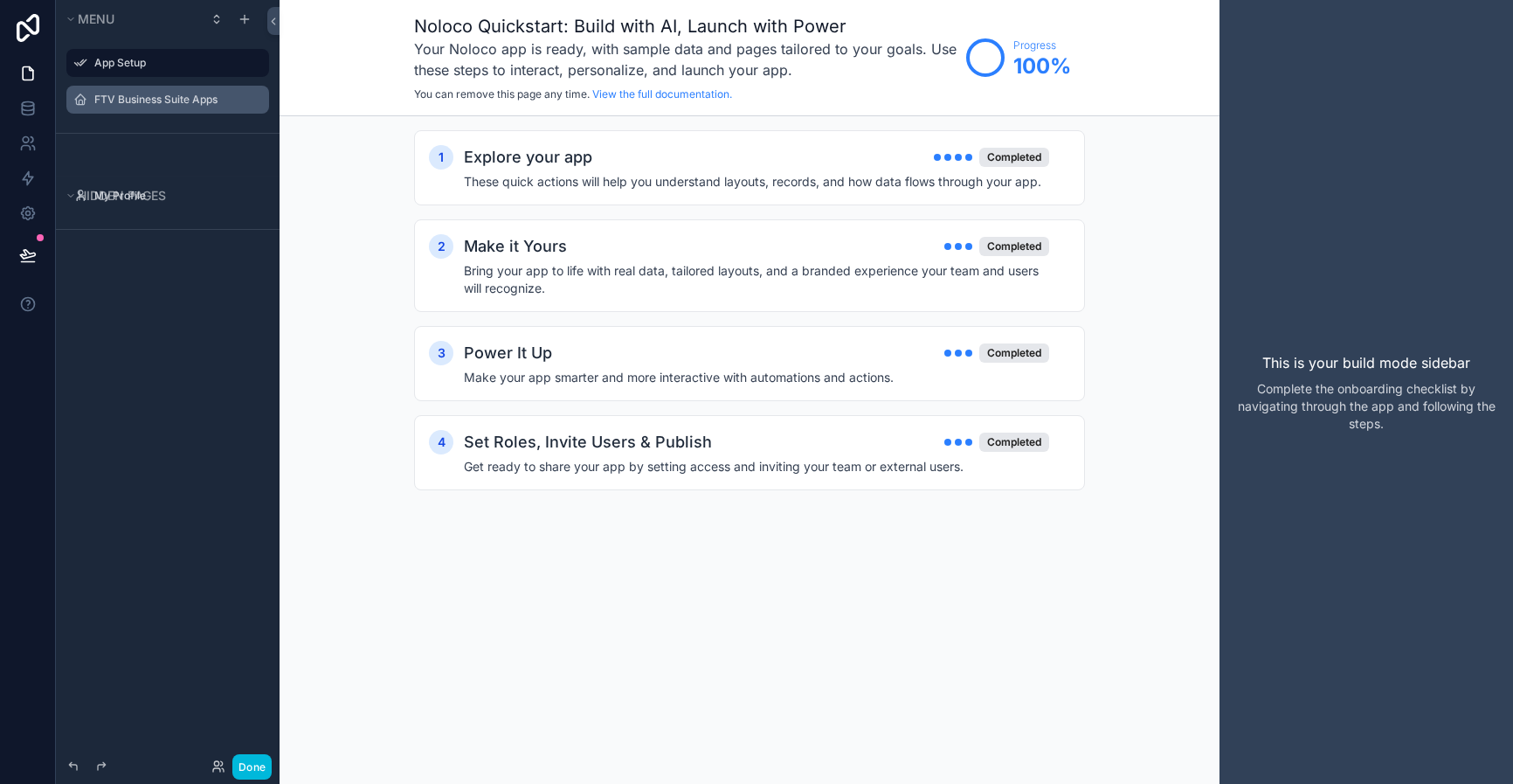
click at [132, 95] on label "FTV Business Suite Apps" at bounding box center [176, 99] width 164 height 14
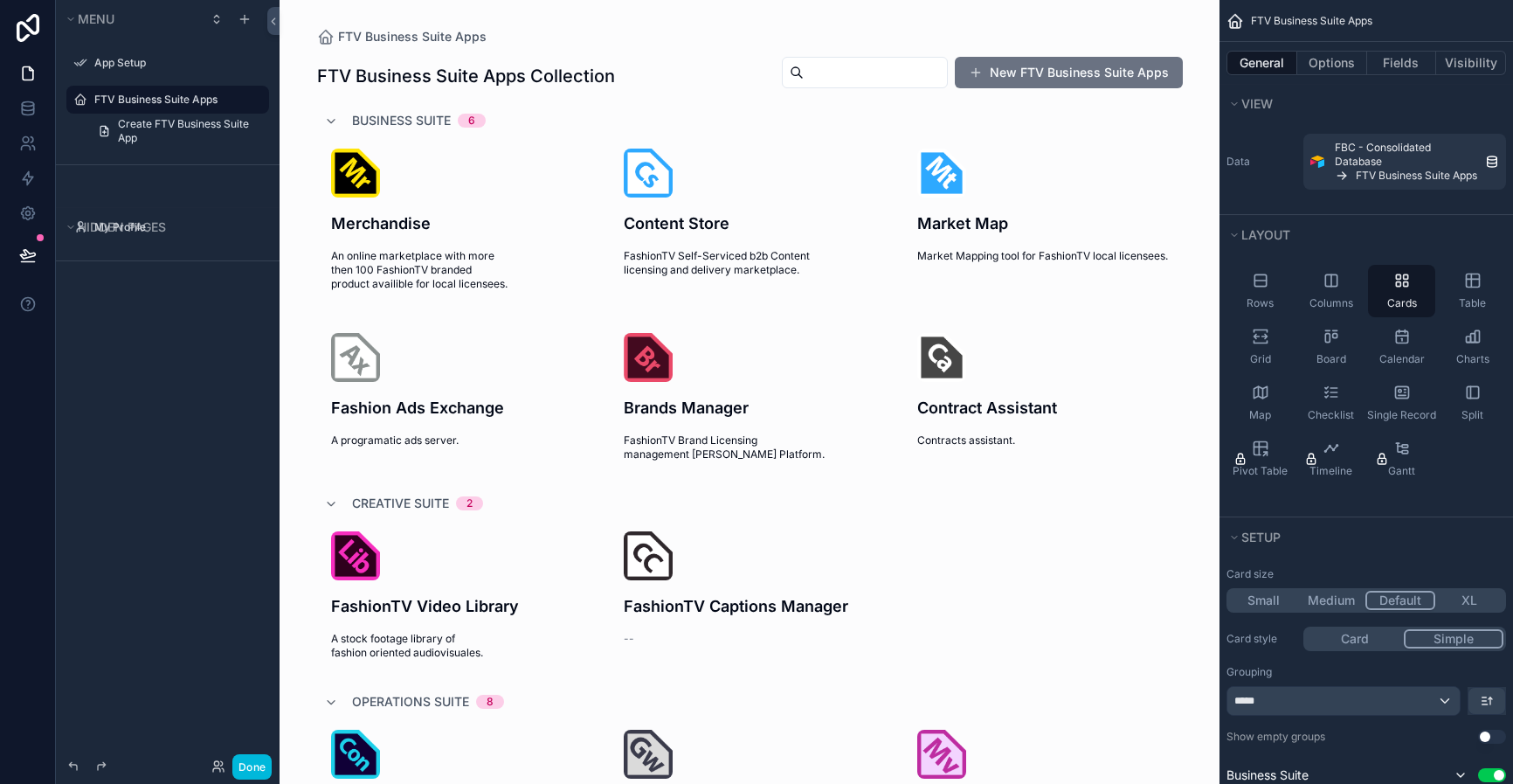
click at [213, 20] on icon "scrollable content" at bounding box center [217, 20] width 14 height 14
click at [211, 20] on icon "scrollable content" at bounding box center [217, 20] width 14 height 14
click at [111, 19] on span "Menu" at bounding box center [96, 19] width 36 height 15
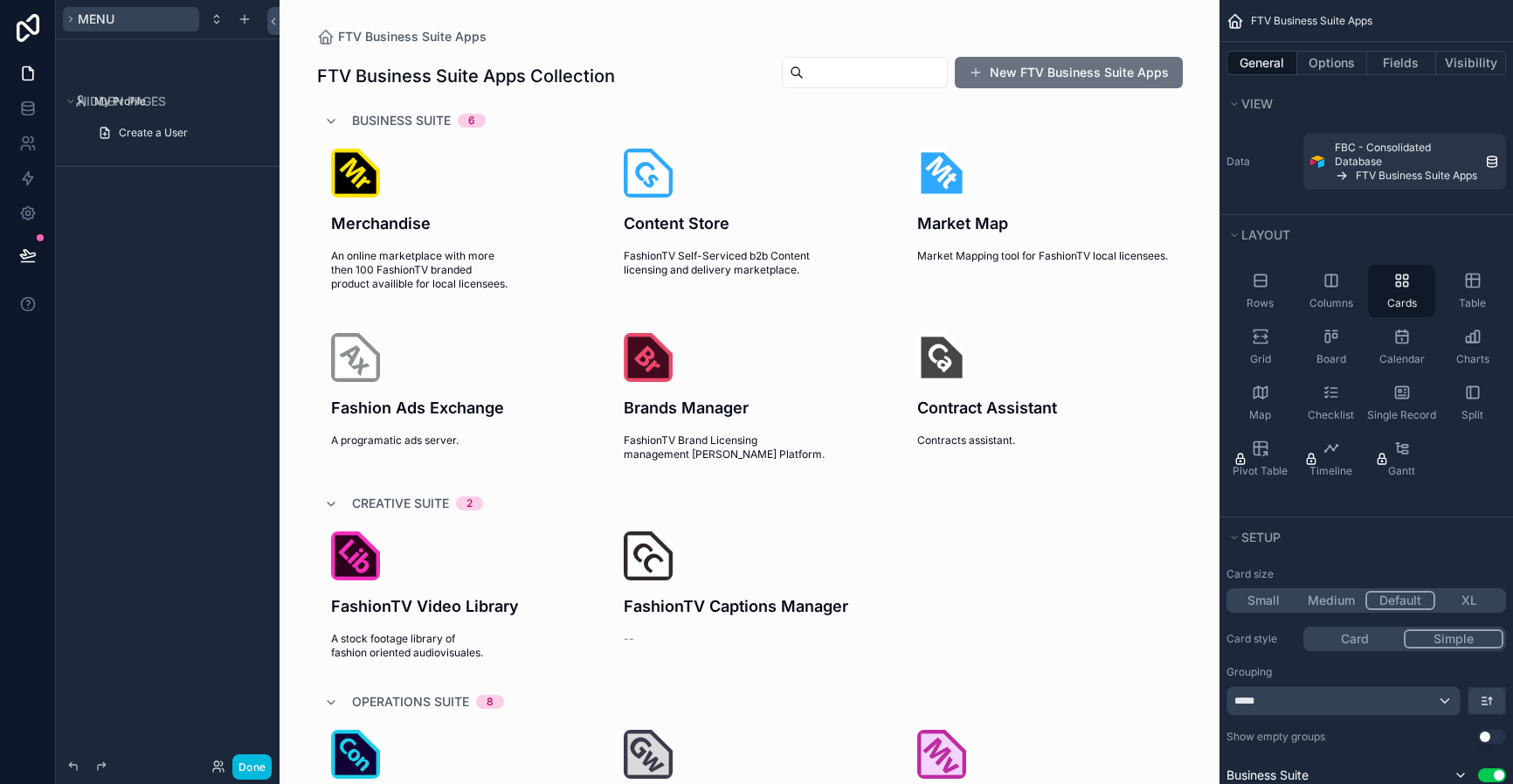
click at [111, 19] on span "Menu" at bounding box center [96, 19] width 36 height 15
click at [238, 19] on icon "scrollable content" at bounding box center [245, 20] width 14 height 14
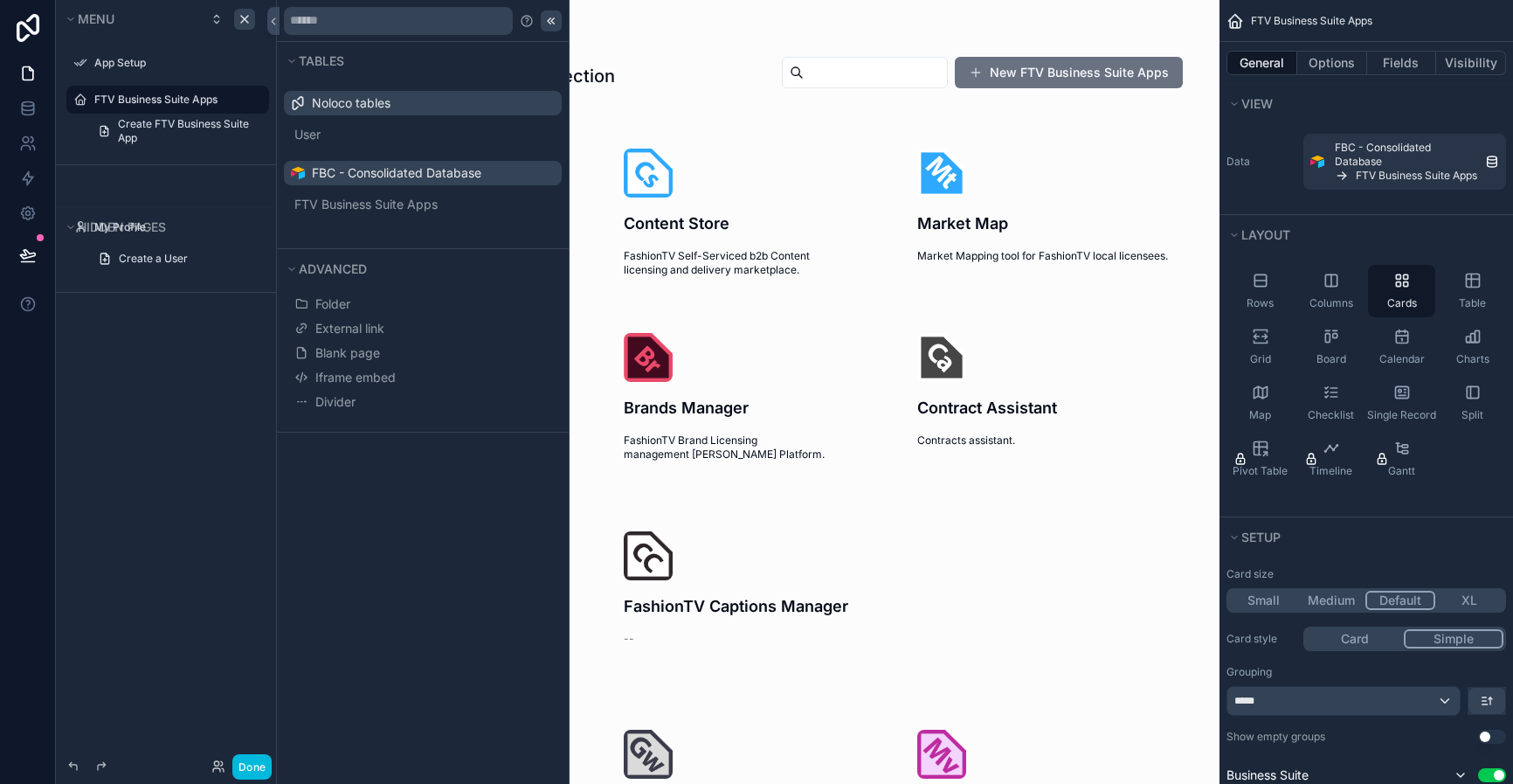
click at [545, 15] on icon at bounding box center [551, 21] width 14 height 14
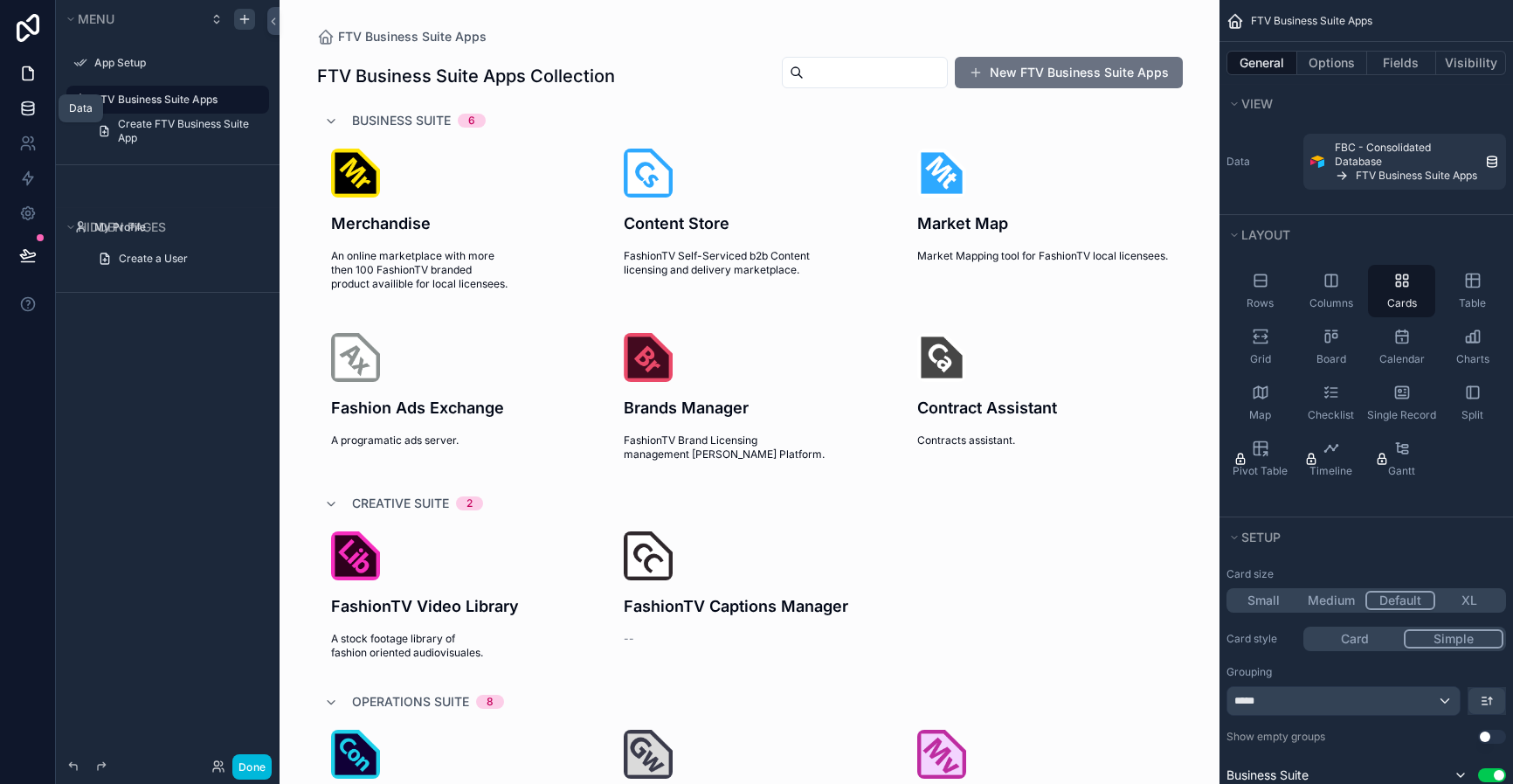
click at [23, 111] on icon at bounding box center [28, 108] width 18 height 18
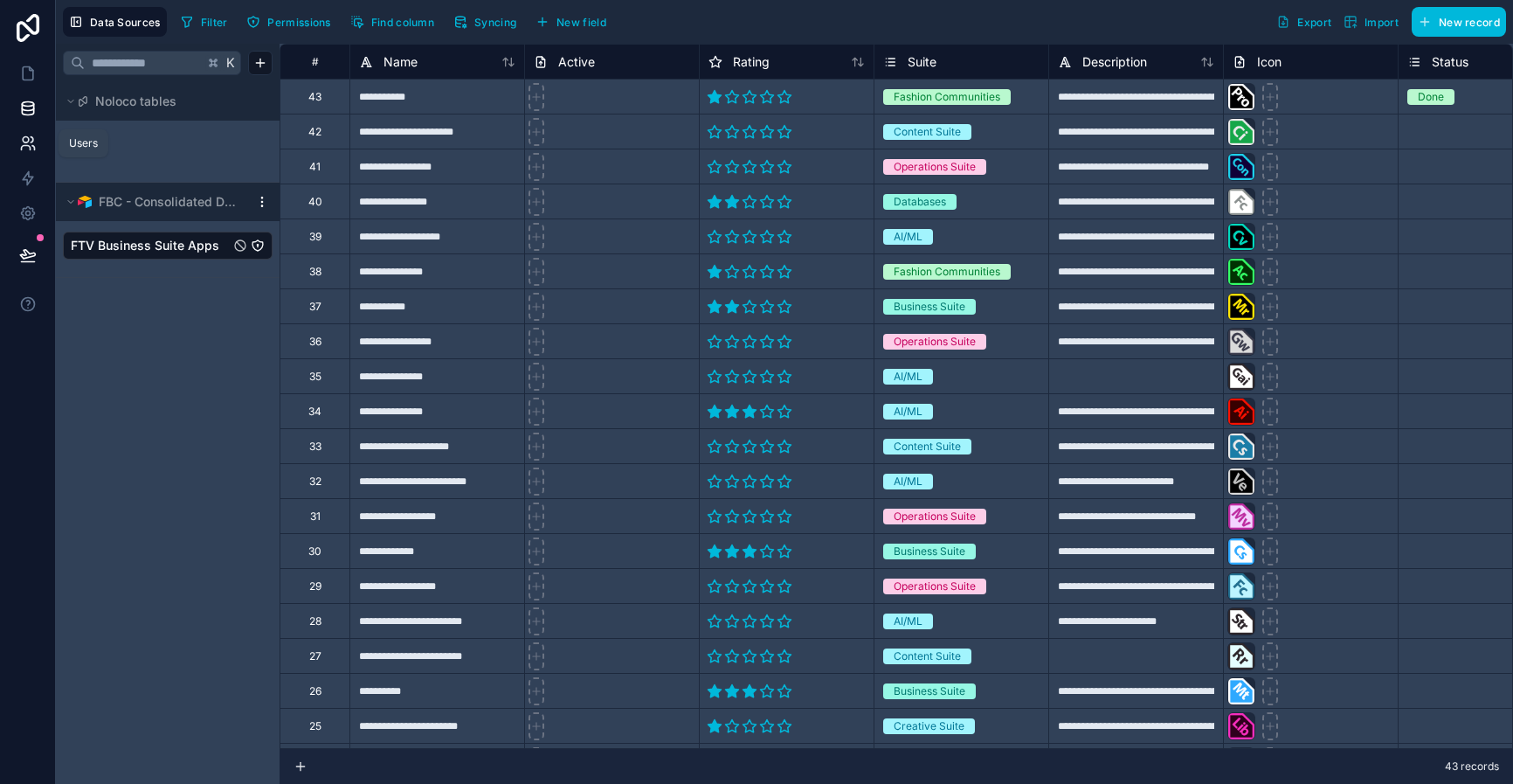
click at [20, 137] on icon at bounding box center [28, 144] width 18 height 18
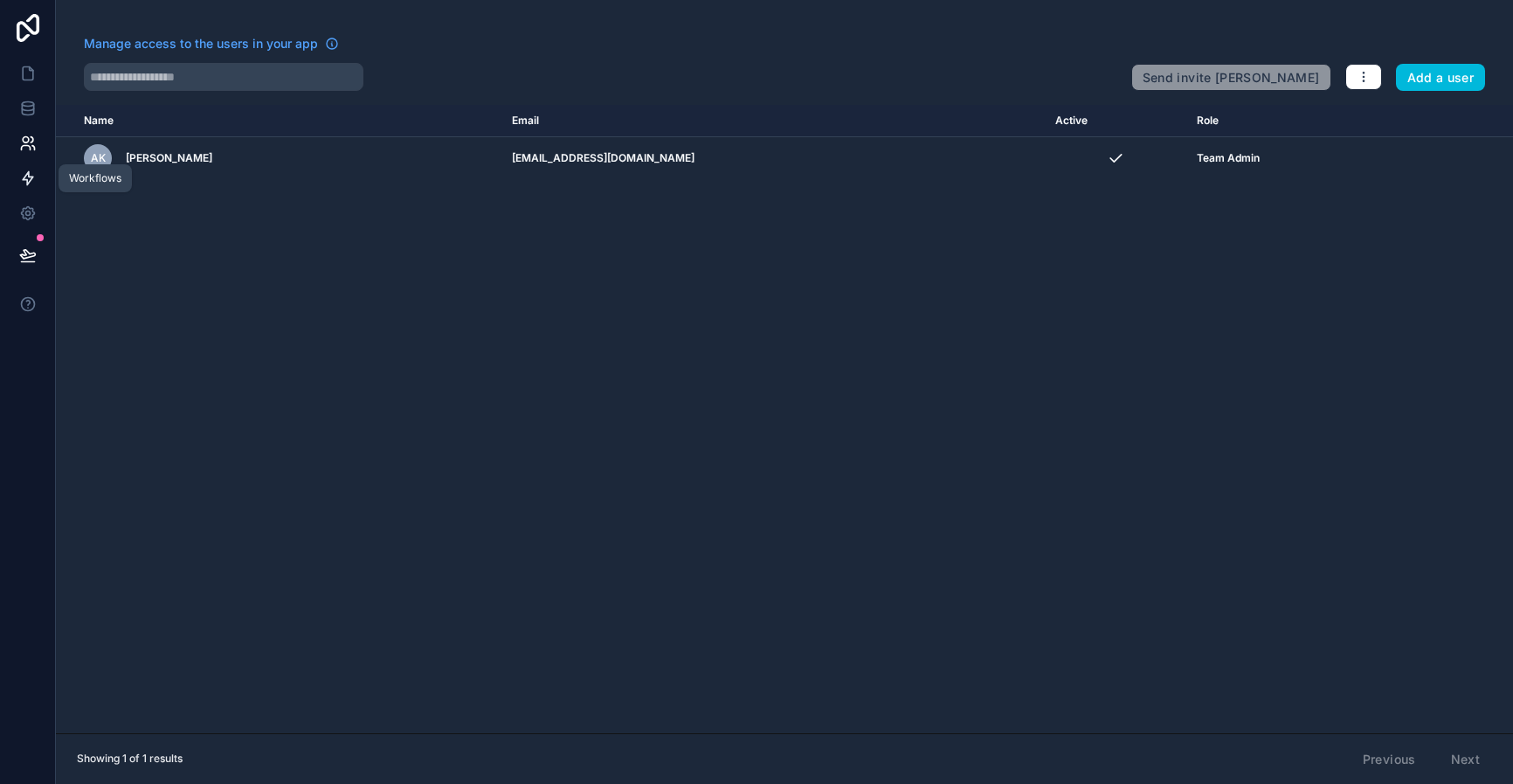
click at [28, 178] on icon at bounding box center [28, 178] width 18 height 18
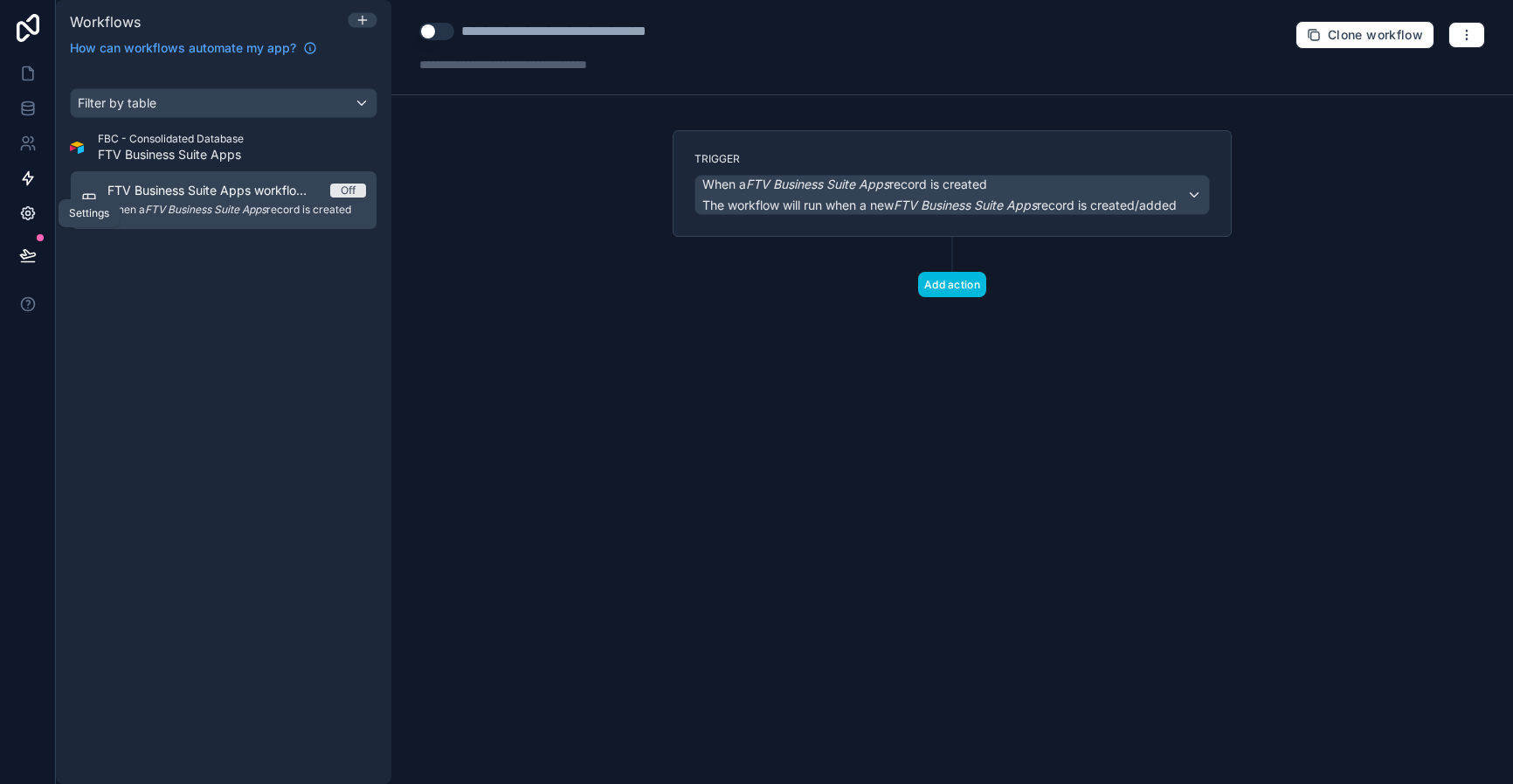
click at [35, 210] on icon at bounding box center [28, 213] width 18 height 18
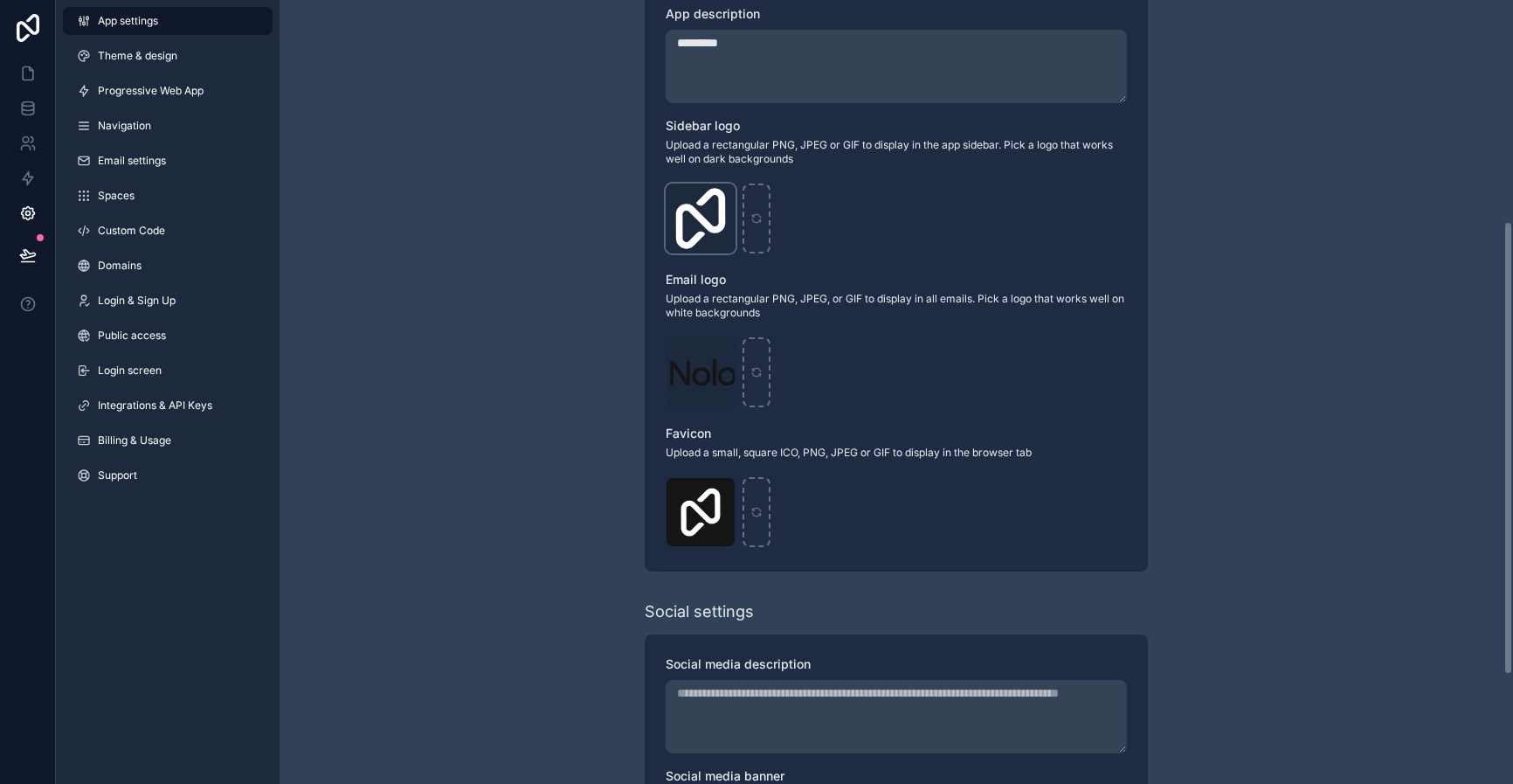
scroll to position [401, 0]
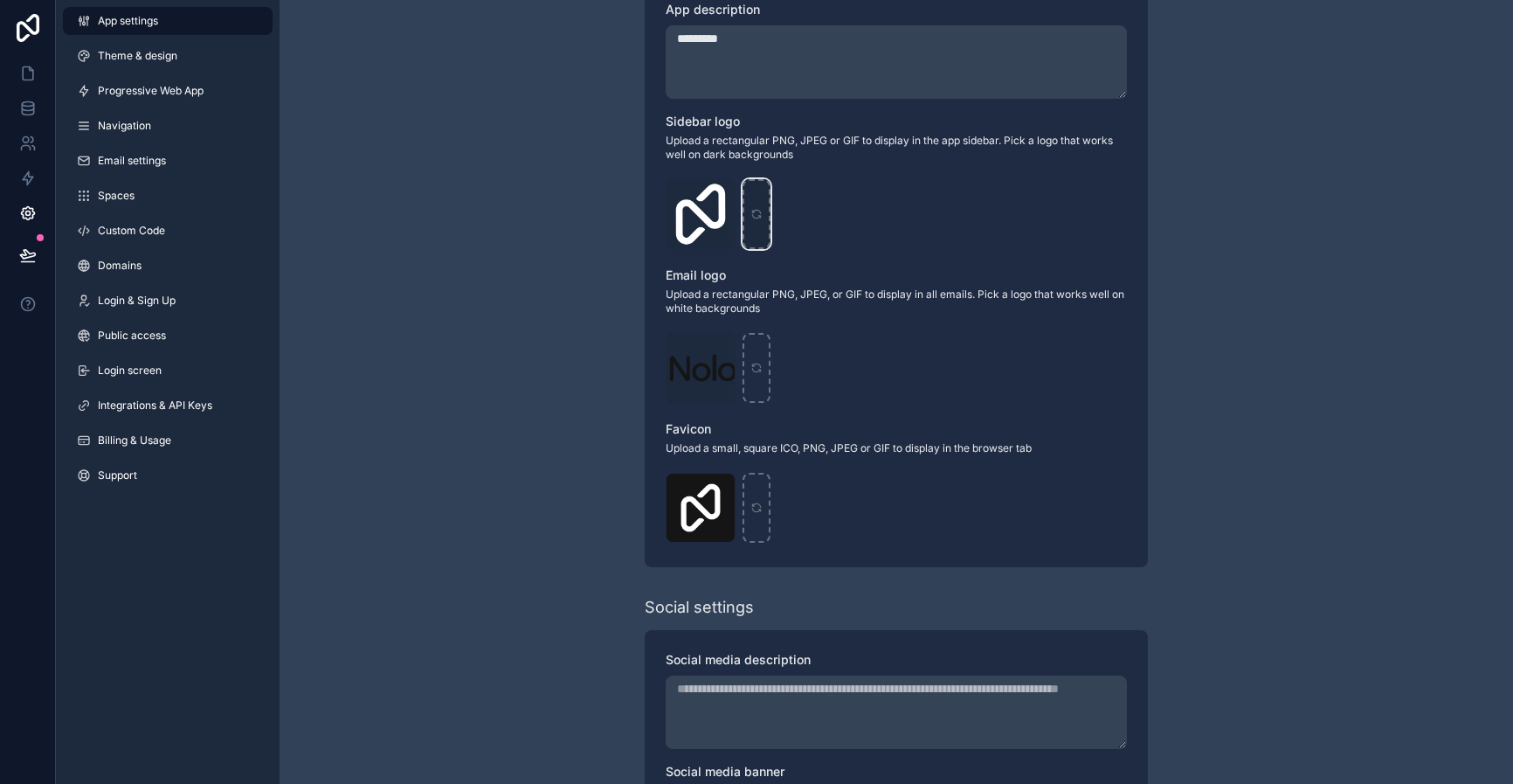
click at [754, 221] on div "scrollable content" at bounding box center [756, 214] width 28 height 70
type input "**********"
click at [695, 371] on div "Logo .png" at bounding box center [701, 368] width 70 height 70
click at [0, 0] on icon "scrollable content" at bounding box center [0, 0] width 0 height 0
click at [758, 309] on icon "button" at bounding box center [757, 316] width 14 height 14
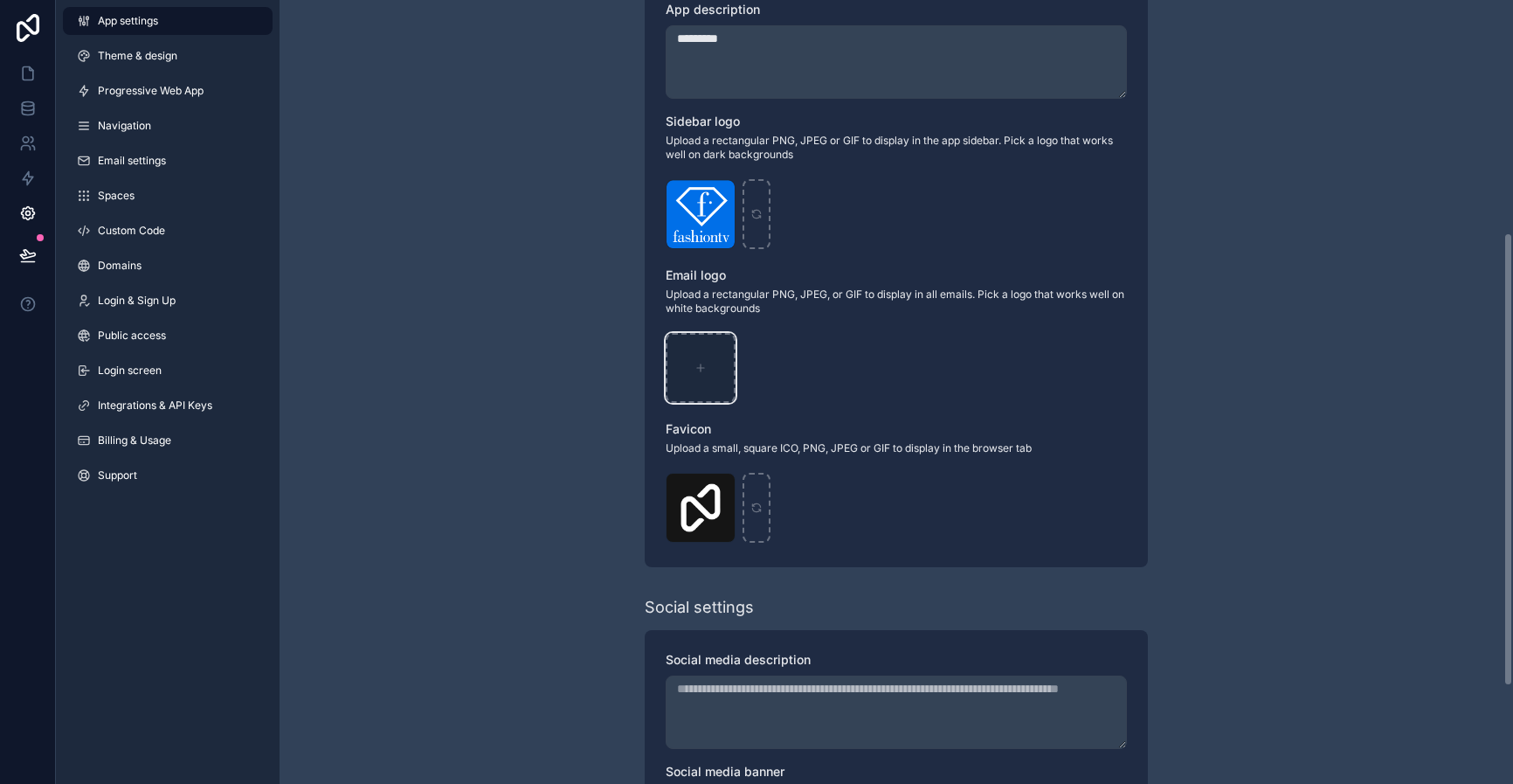
click at [716, 363] on div "scrollable content" at bounding box center [701, 368] width 70 height 70
type input "**********"
click at [678, 510] on div "Logo-WebClip .png" at bounding box center [701, 507] width 70 height 70
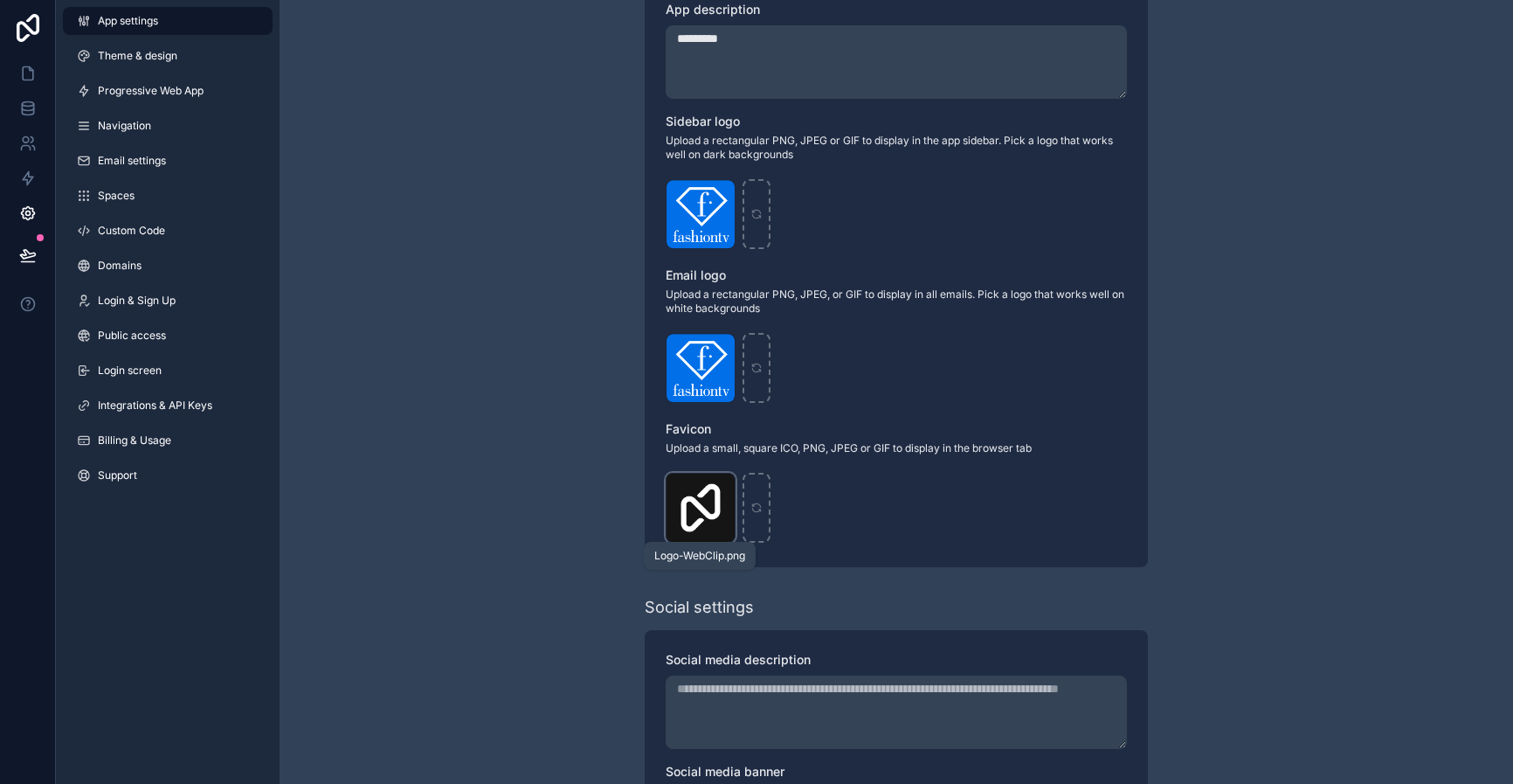
click at [0, 0] on span "Logo-WebClip" at bounding box center [0, 0] width 0 height 0
click at [0, 0] on icon "scrollable content" at bounding box center [0, 0] width 0 height 0
click at [757, 457] on icon "button" at bounding box center [757, 456] width 14 height 14
click at [710, 499] on div "scrollable content" at bounding box center [701, 507] width 70 height 70
type input "**********"
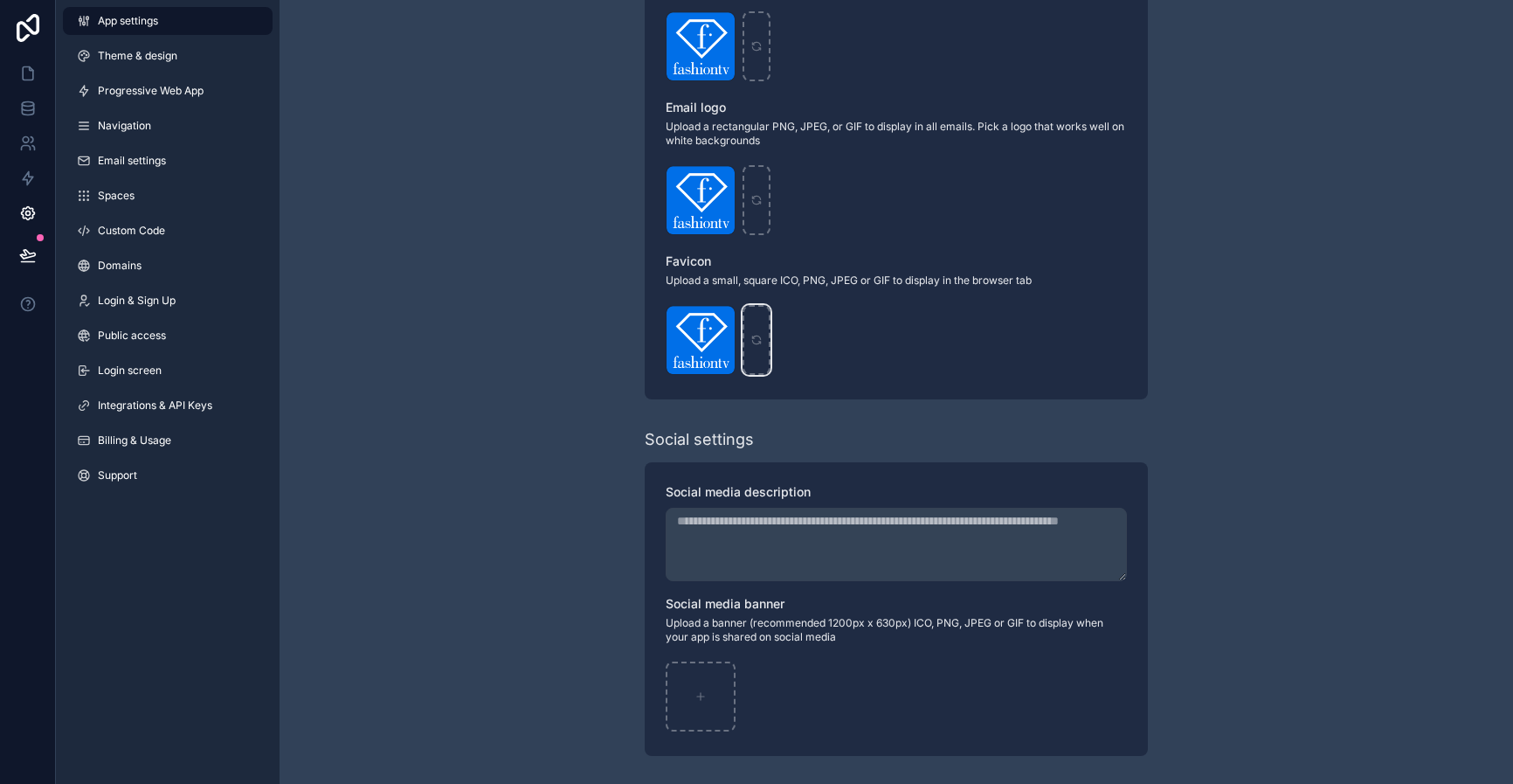
scroll to position [0, 0]
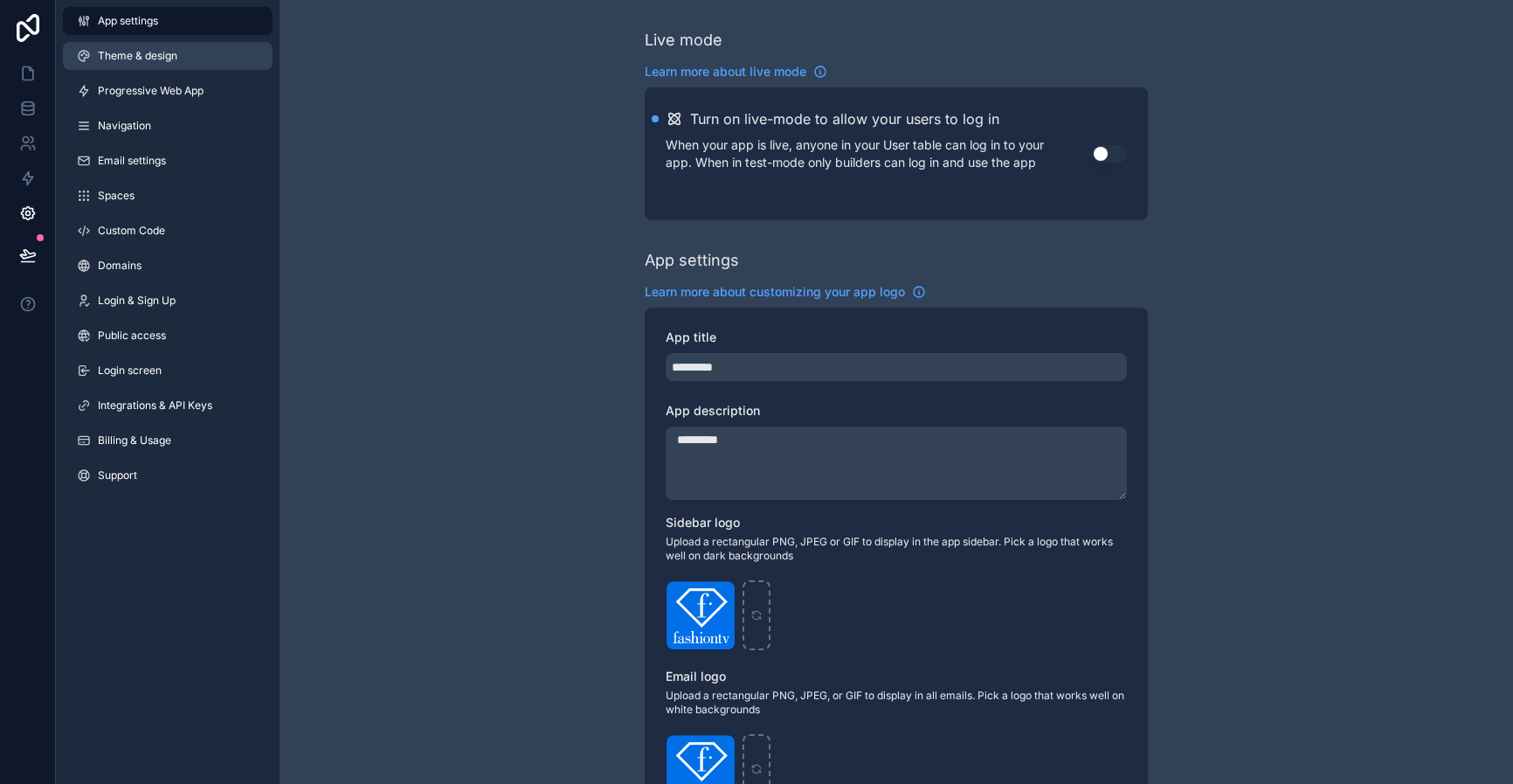
click at [140, 55] on span "Theme & design" at bounding box center [138, 56] width 80 height 14
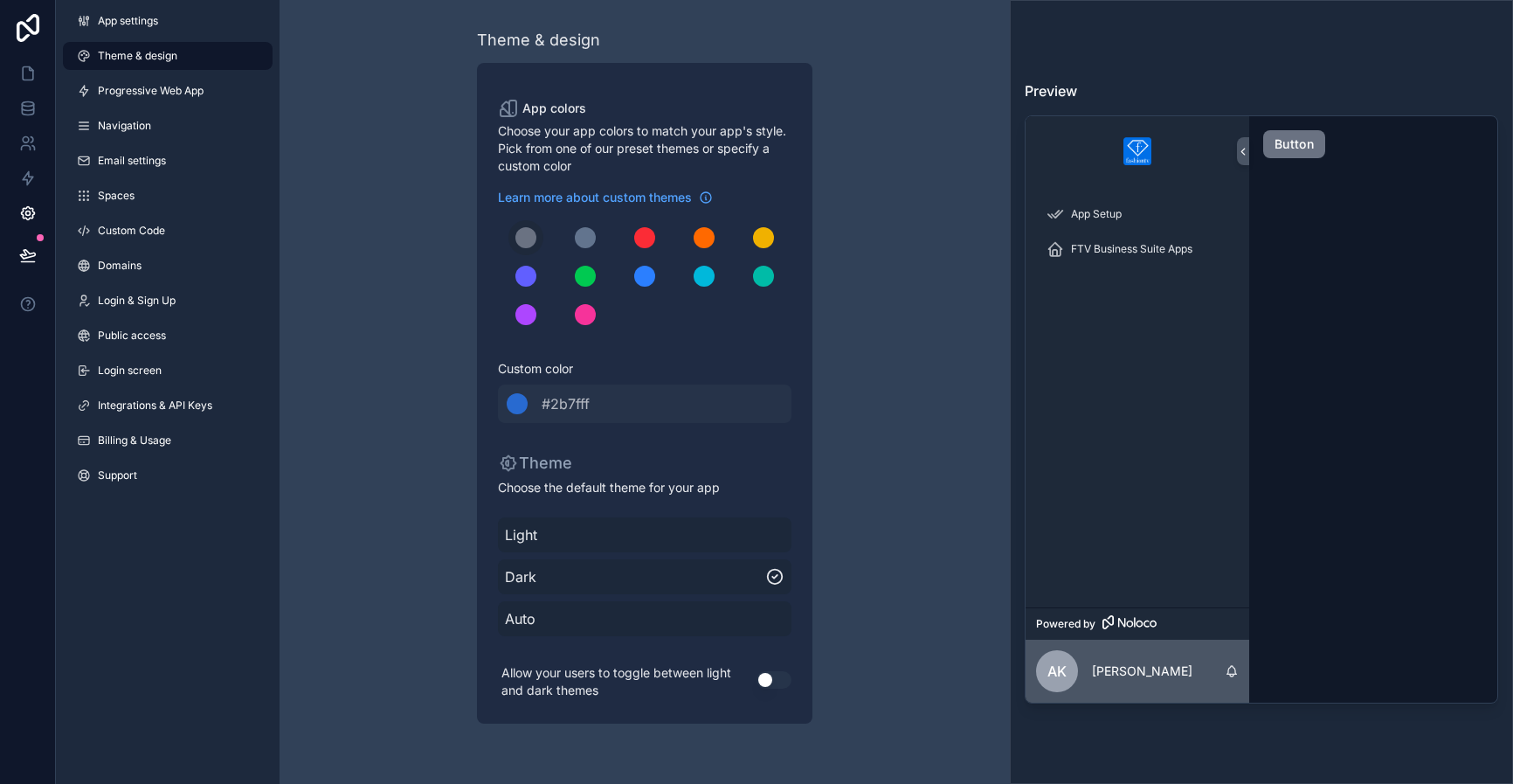
click at [759, 684] on button "Use setting" at bounding box center [773, 680] width 35 height 18
click at [770, 678] on button "Use setting" at bounding box center [773, 680] width 35 height 18
click at [20, 257] on icon at bounding box center [28, 255] width 18 height 18
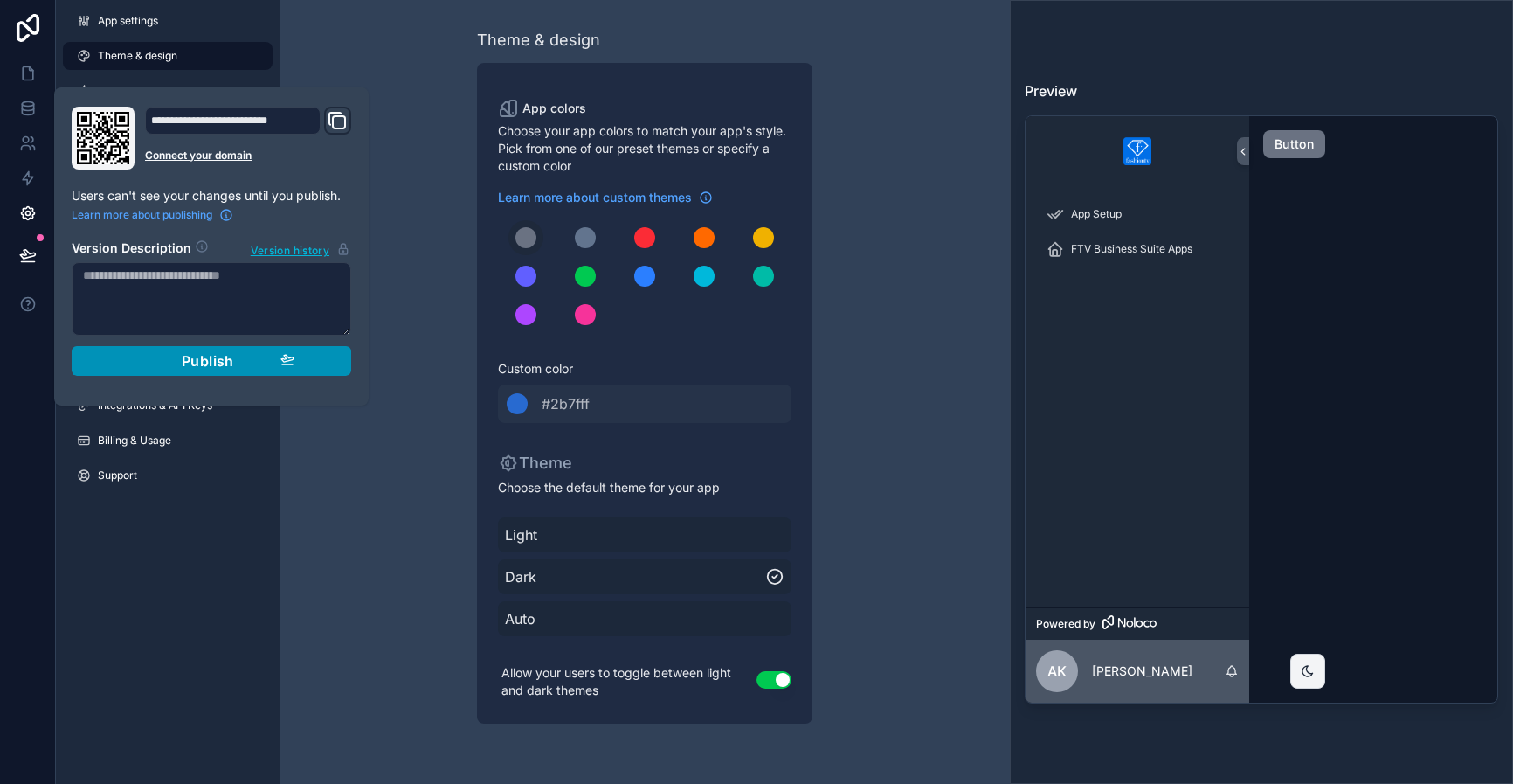
click at [195, 369] on button "Publish" at bounding box center [211, 360] width 280 height 29
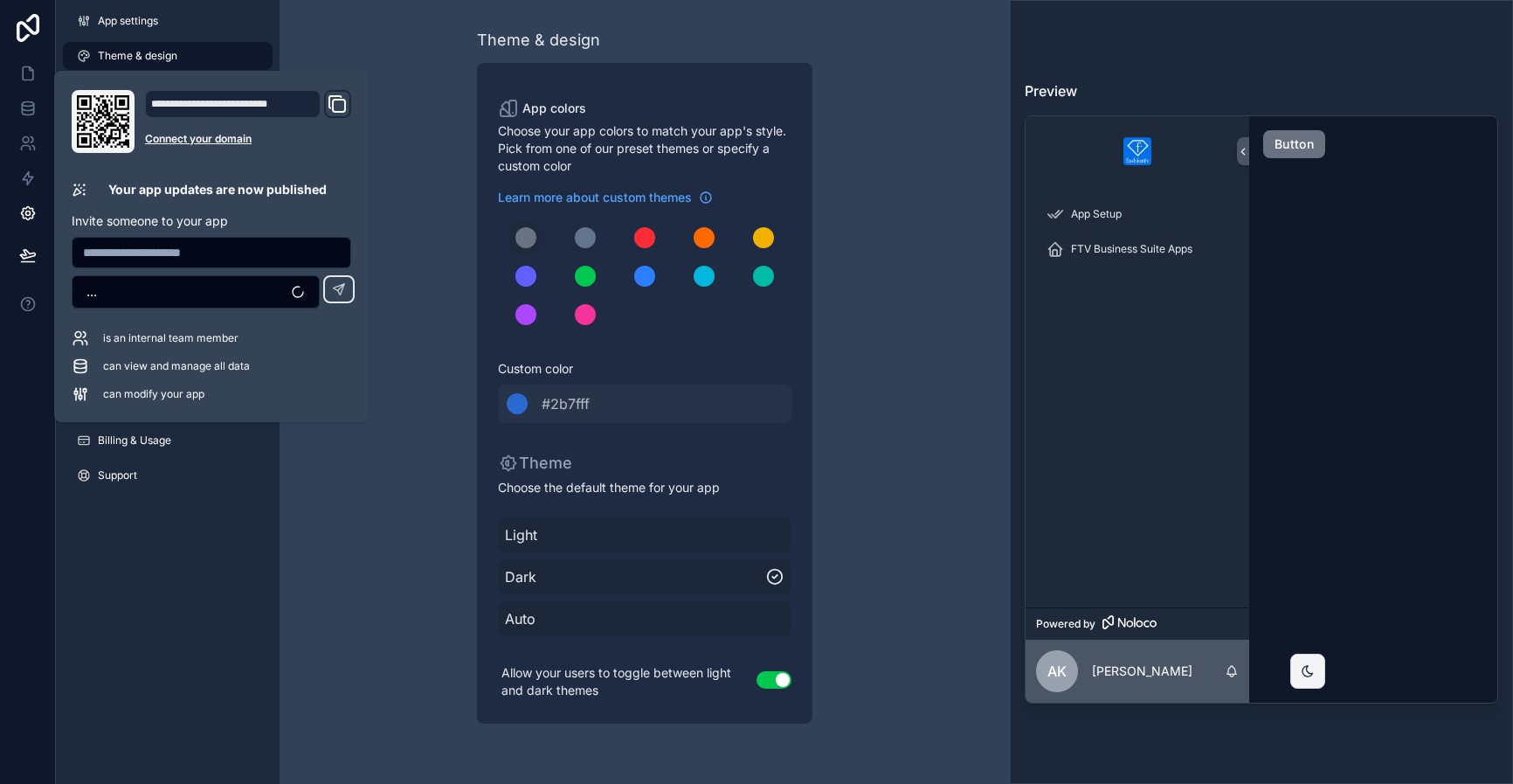
click at [338, 102] on icon "Domain and Custom Link" at bounding box center [337, 104] width 21 height 21
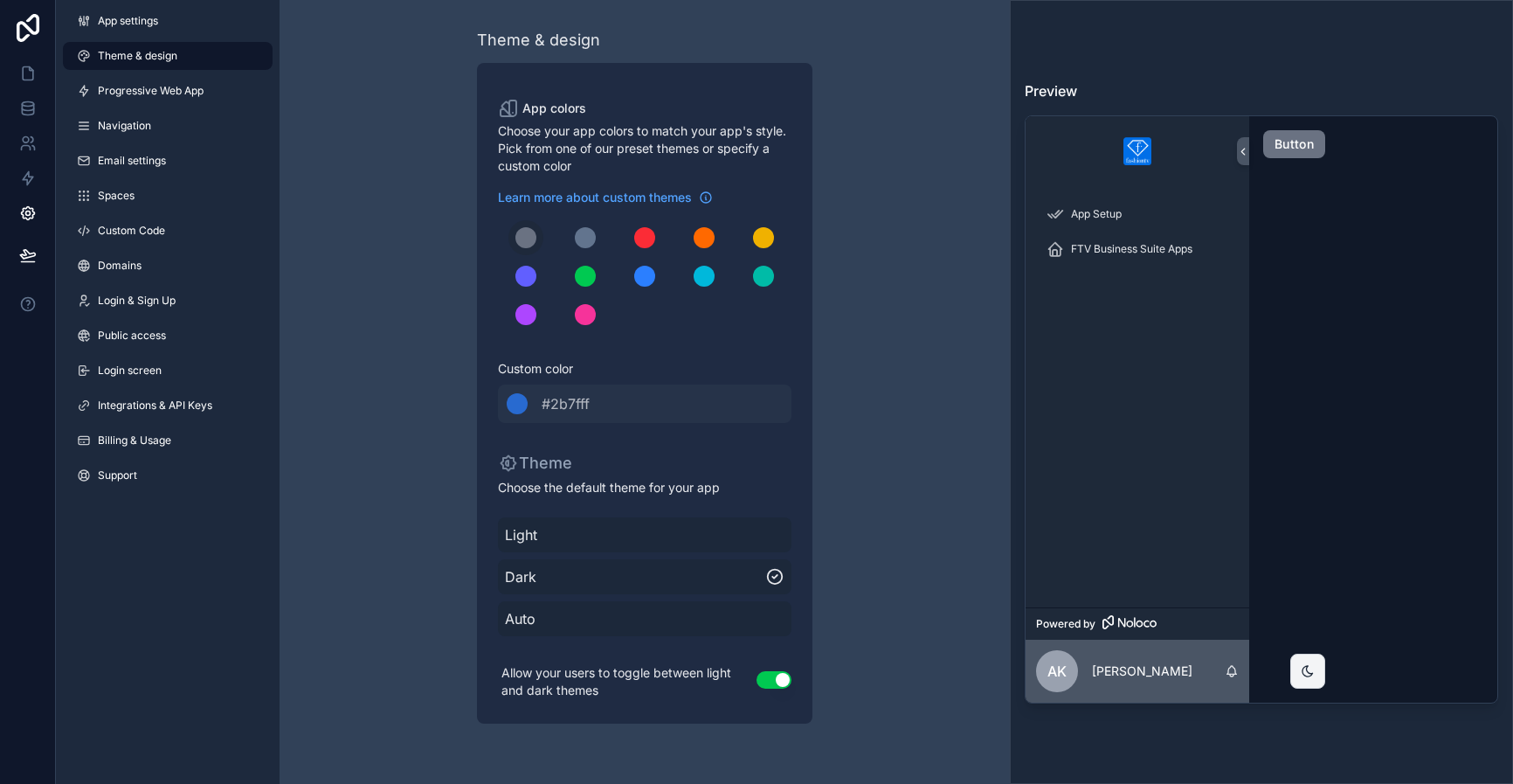
click at [772, 684] on button "Use setting" at bounding box center [773, 680] width 35 height 18
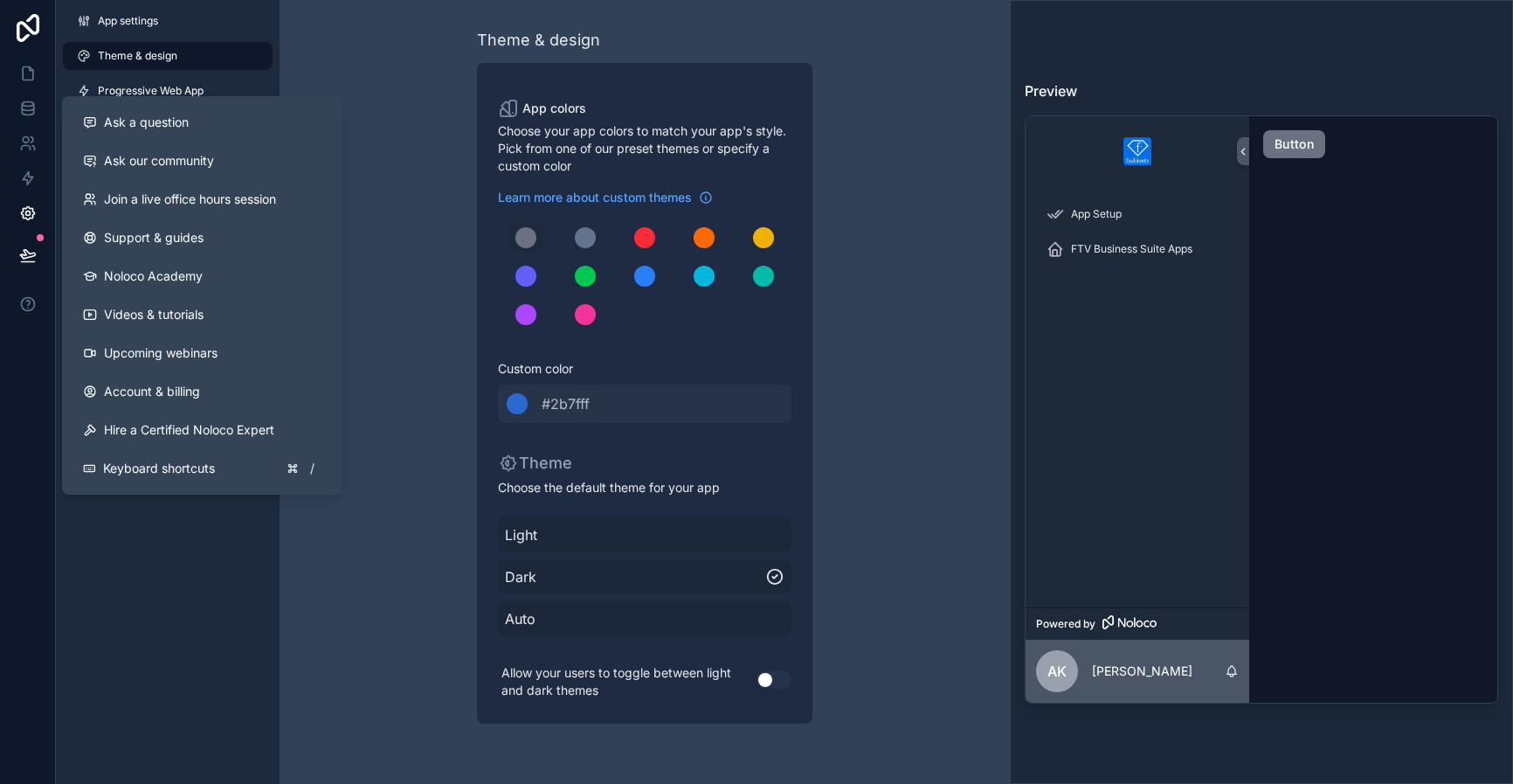
click at [115, 556] on div "App settings Theme & design Progressive Web App Navigation Email settings Space…" at bounding box center [168, 392] width 224 height 784
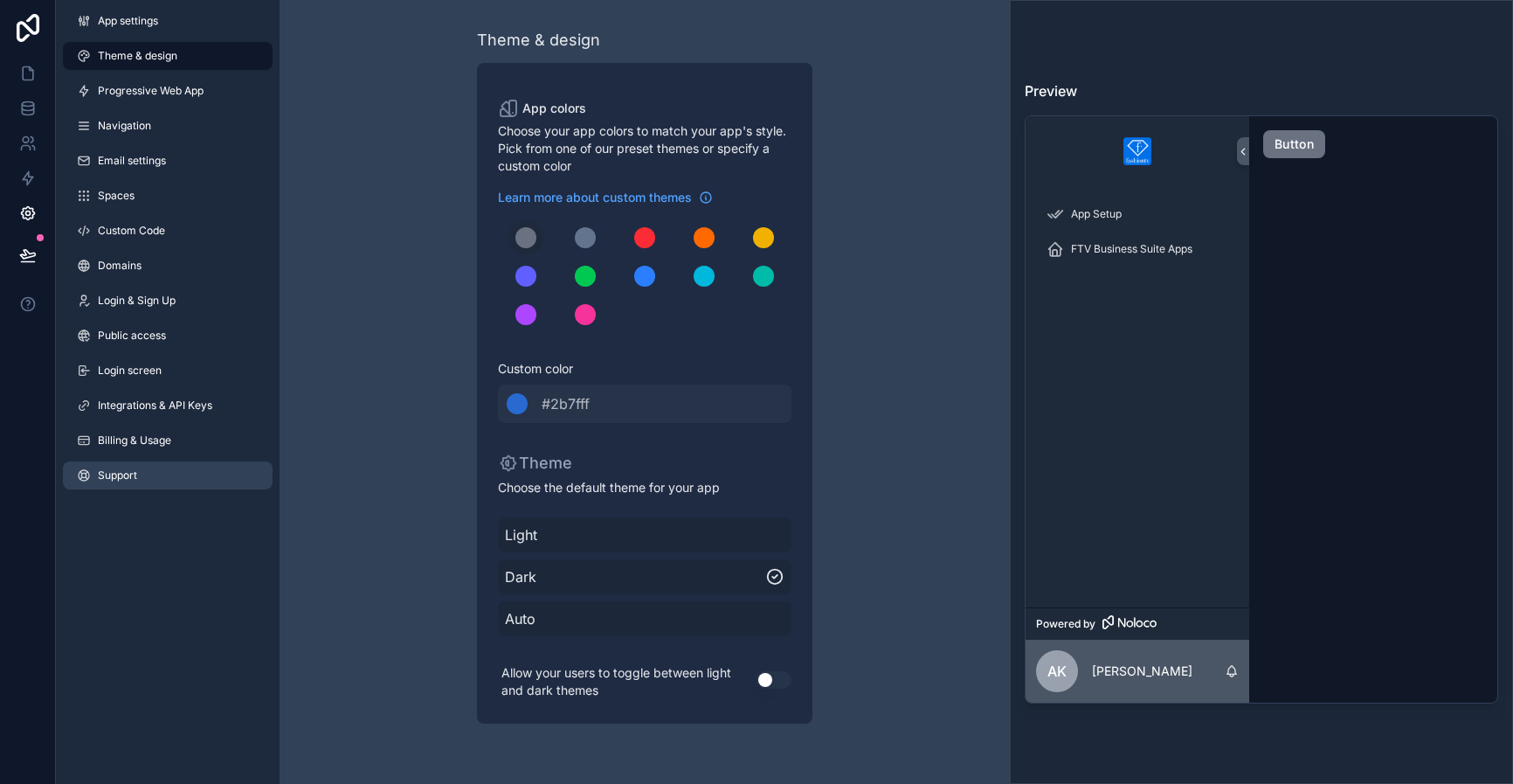
click at [111, 474] on span "Support" at bounding box center [117, 475] width 39 height 14
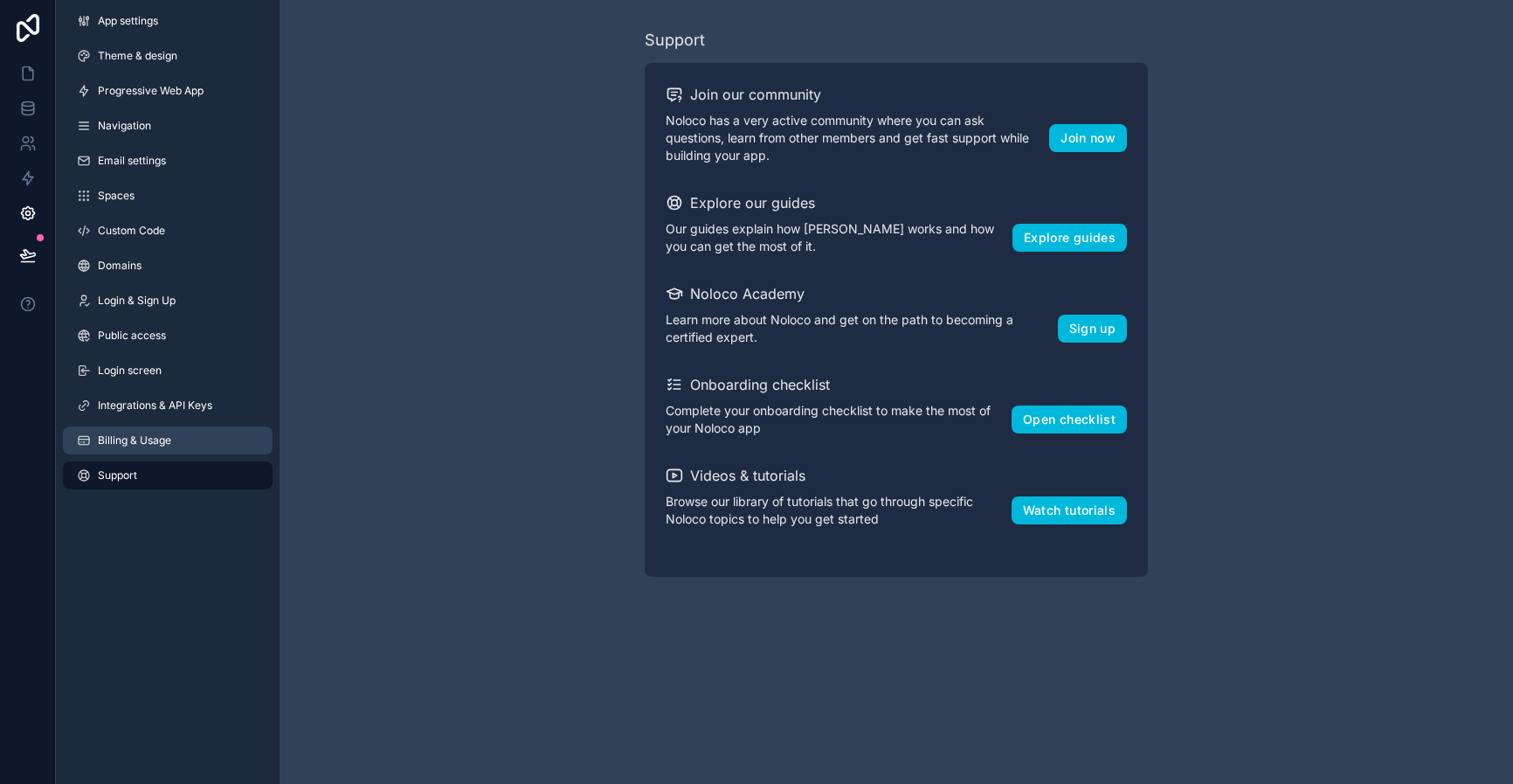
click at [119, 440] on span "Billing & Usage" at bounding box center [134, 440] width 74 height 14
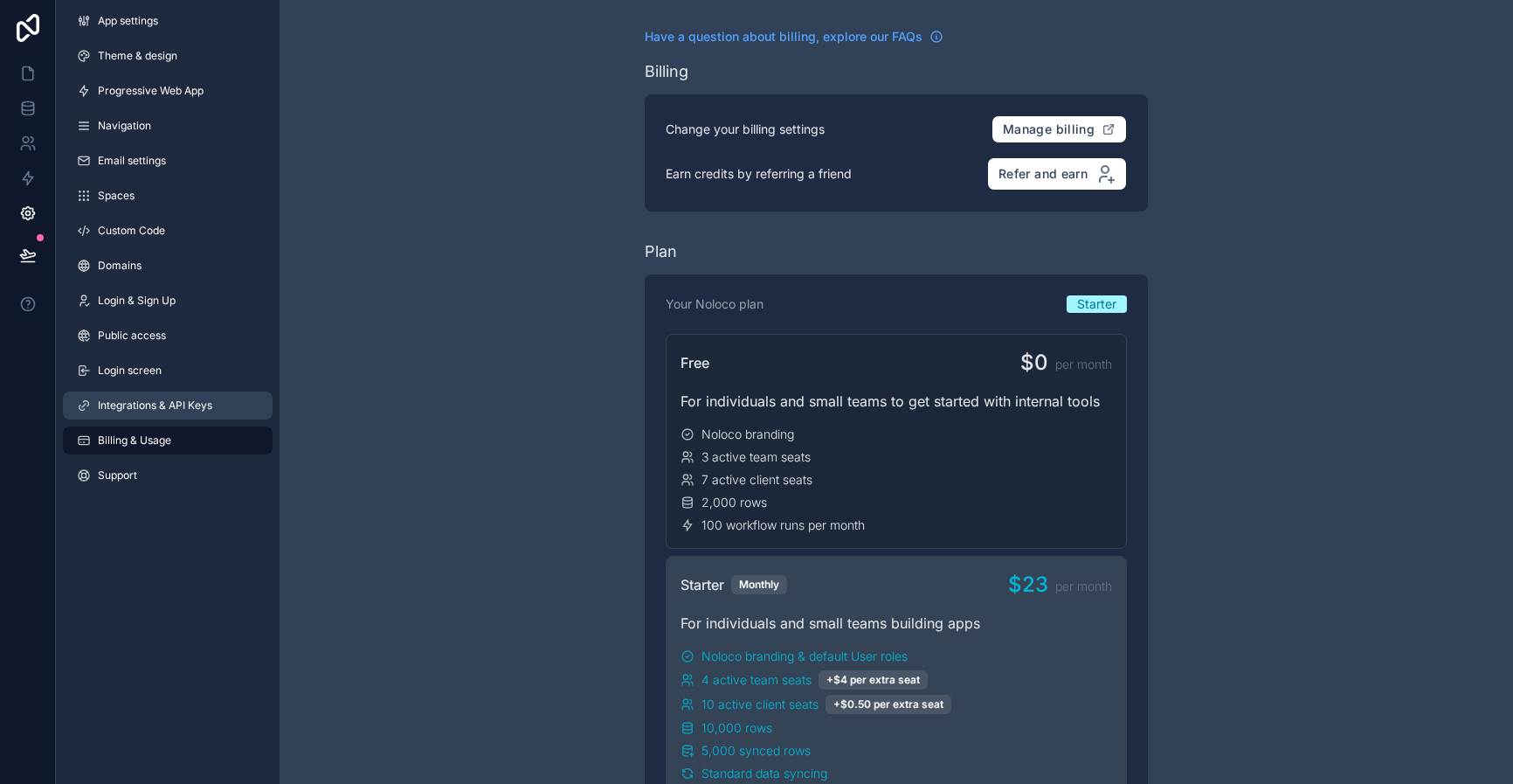
click at [129, 399] on span "Integrations & API Keys" at bounding box center [154, 406] width 115 height 14
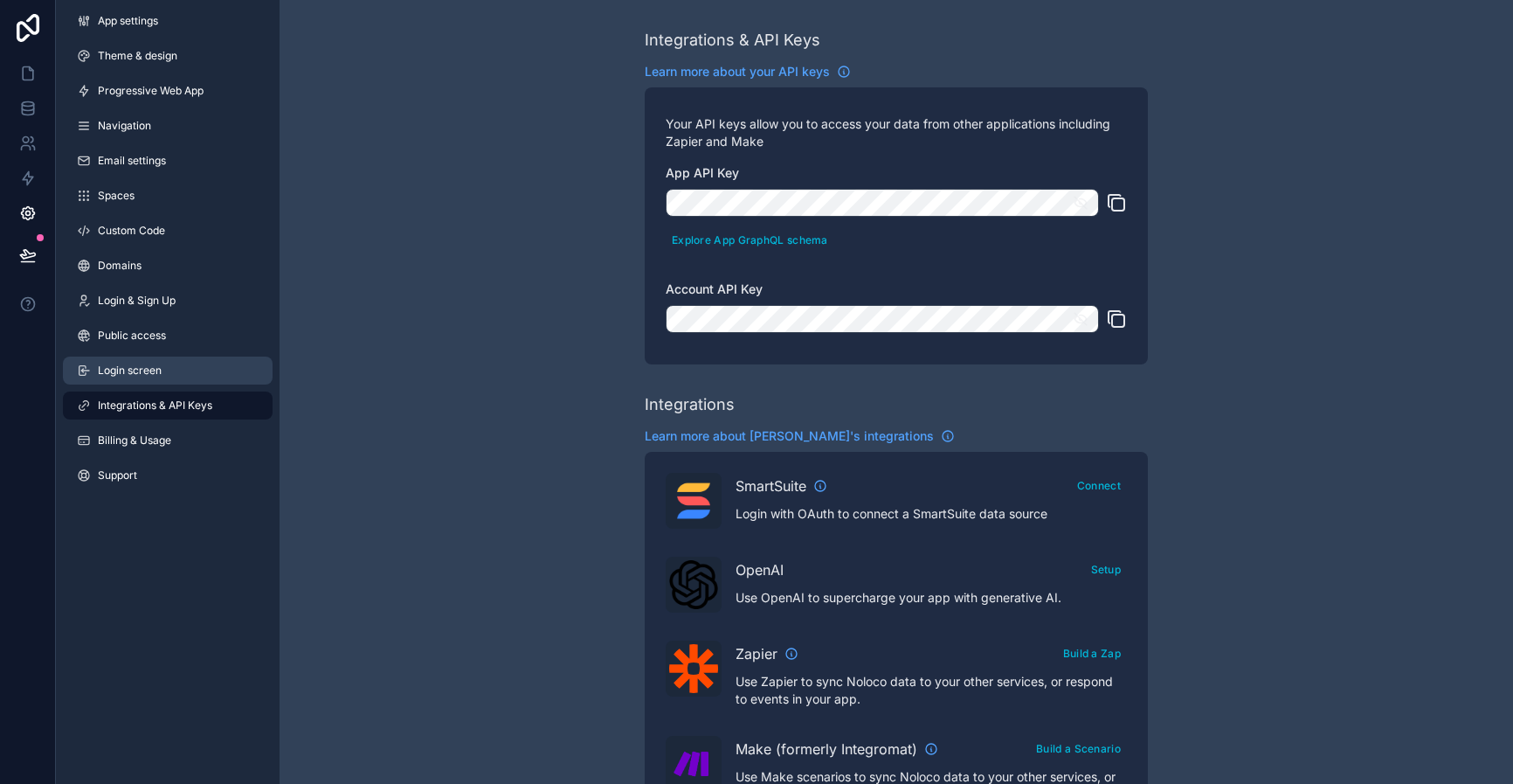
click at [134, 371] on span "Login screen" at bounding box center [130, 370] width 64 height 14
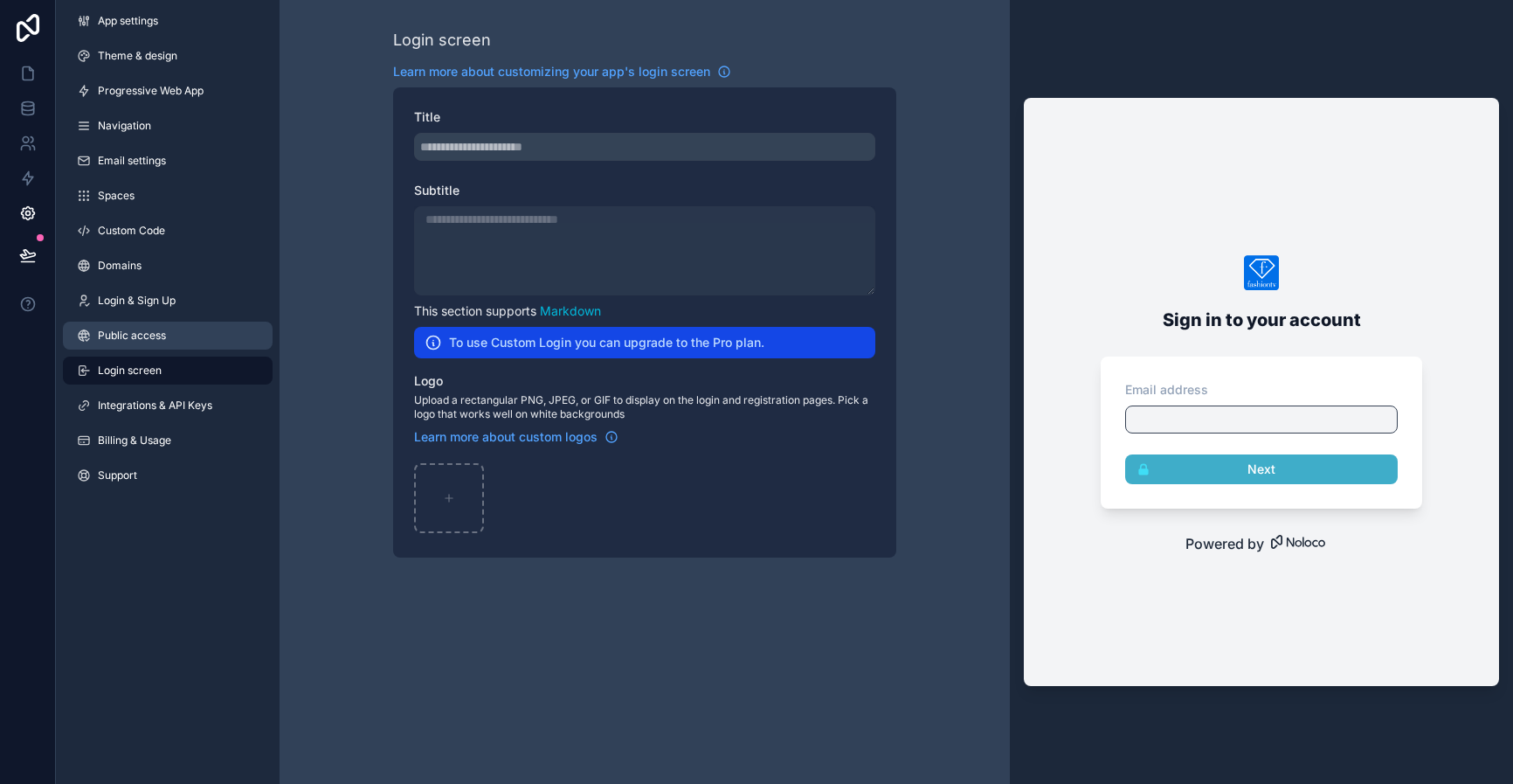
click at [136, 322] on link "Public access" at bounding box center [168, 335] width 210 height 28
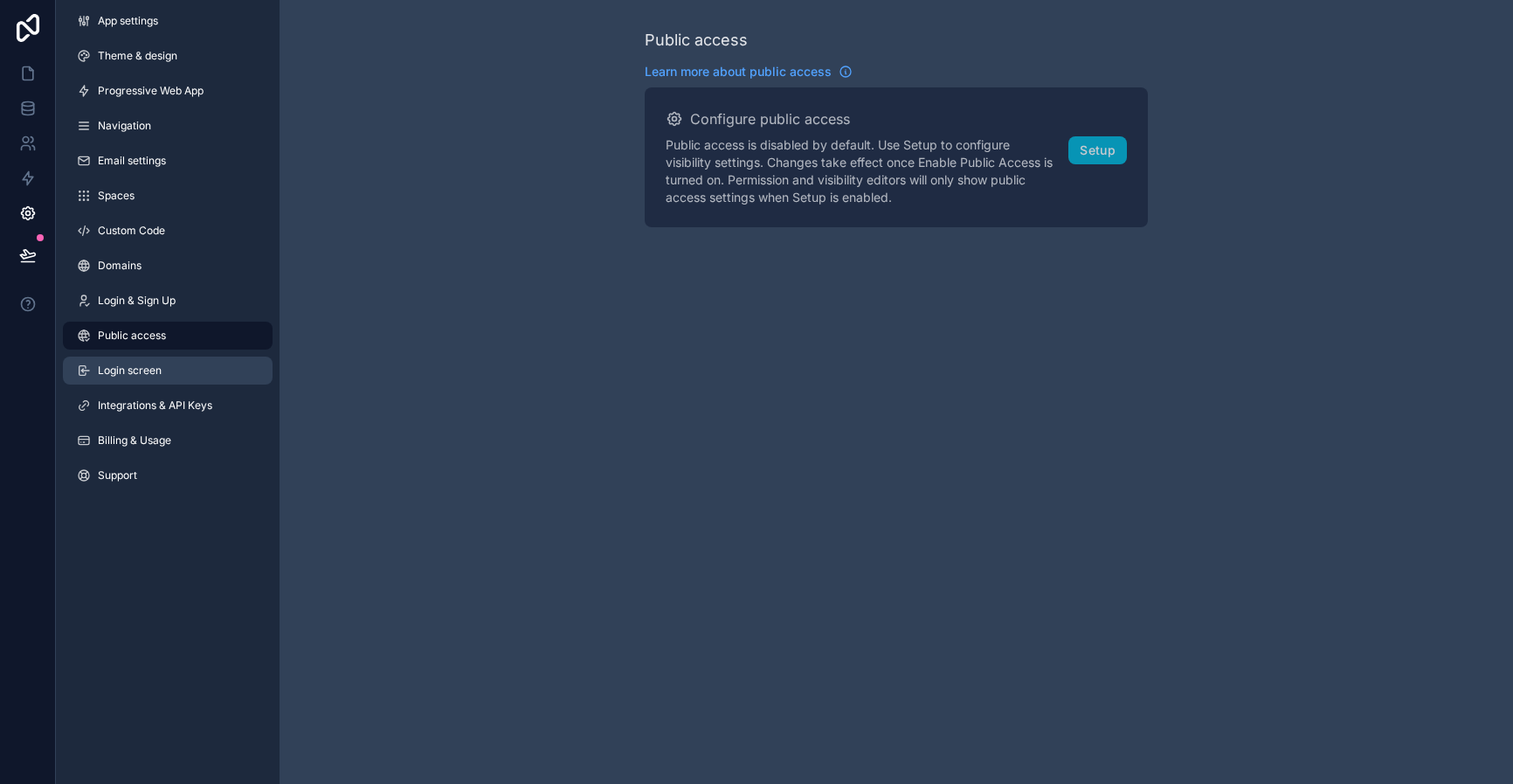
click at [143, 373] on span "Login screen" at bounding box center [130, 370] width 64 height 14
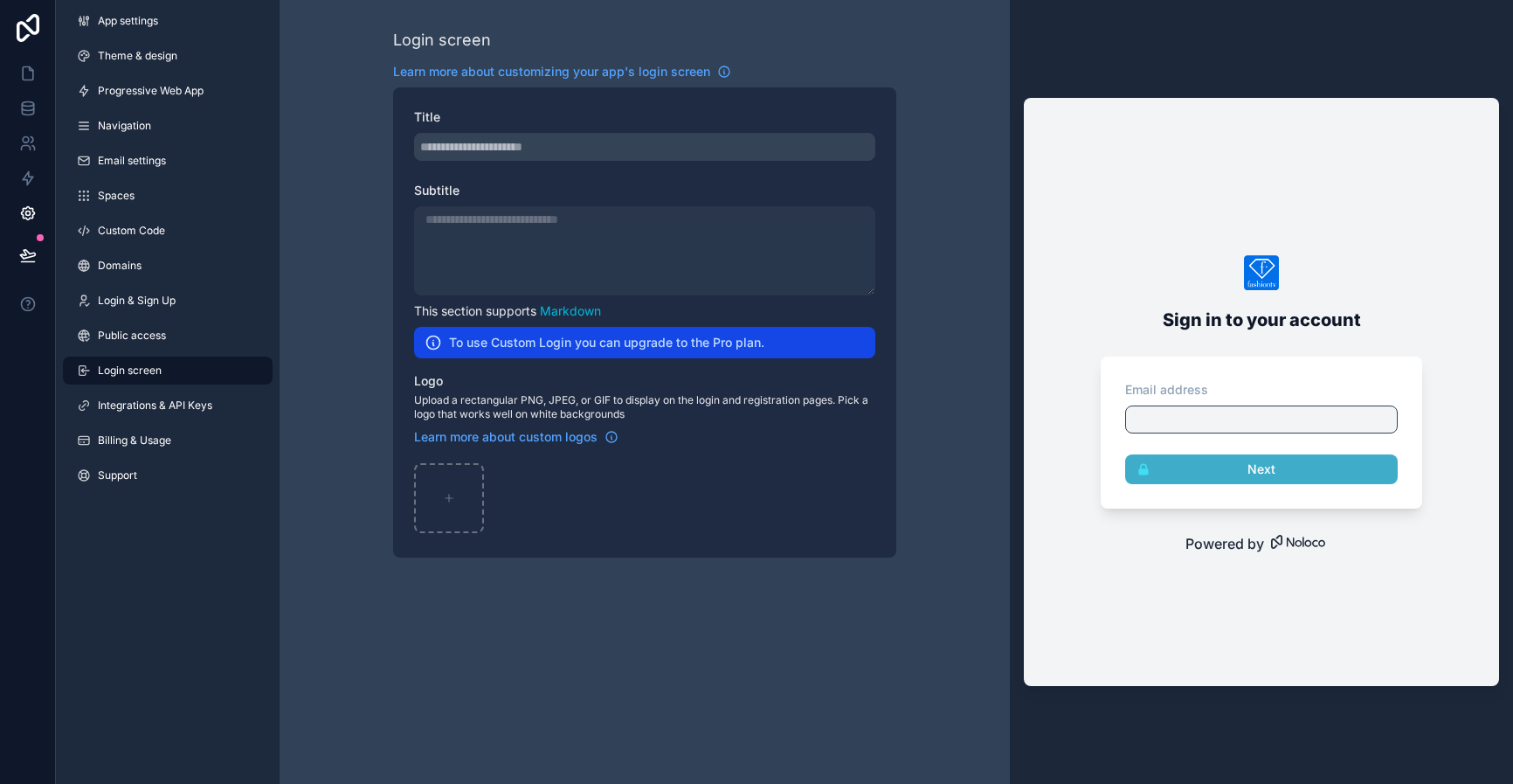
click at [112, 282] on div "App settings Theme & design Progressive Web App Navigation Email settings Space…" at bounding box center [168, 251] width 224 height 503
click at [103, 252] on link "Domains" at bounding box center [168, 265] width 210 height 28
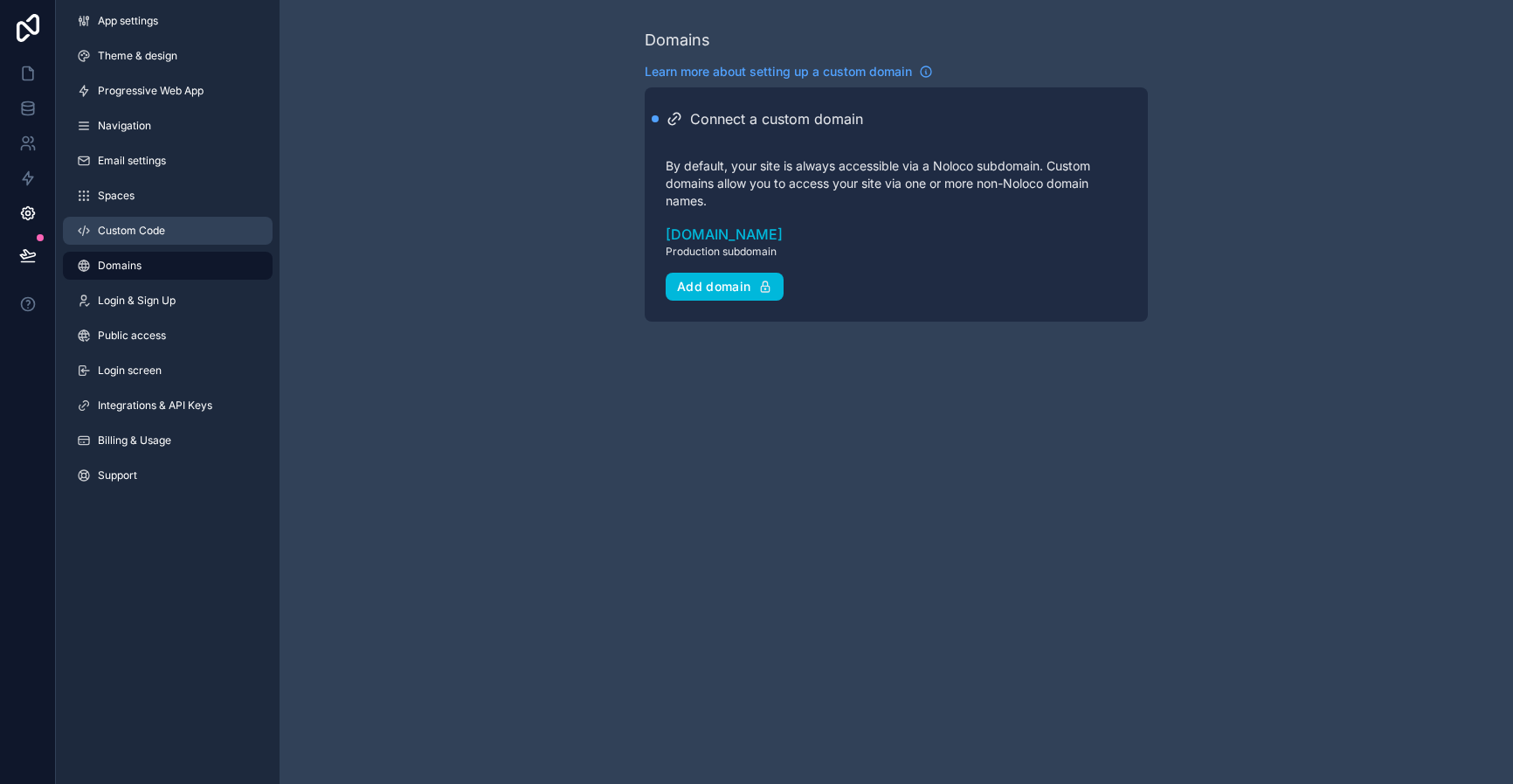
click at [108, 225] on span "Custom Code" at bounding box center [131, 231] width 67 height 14
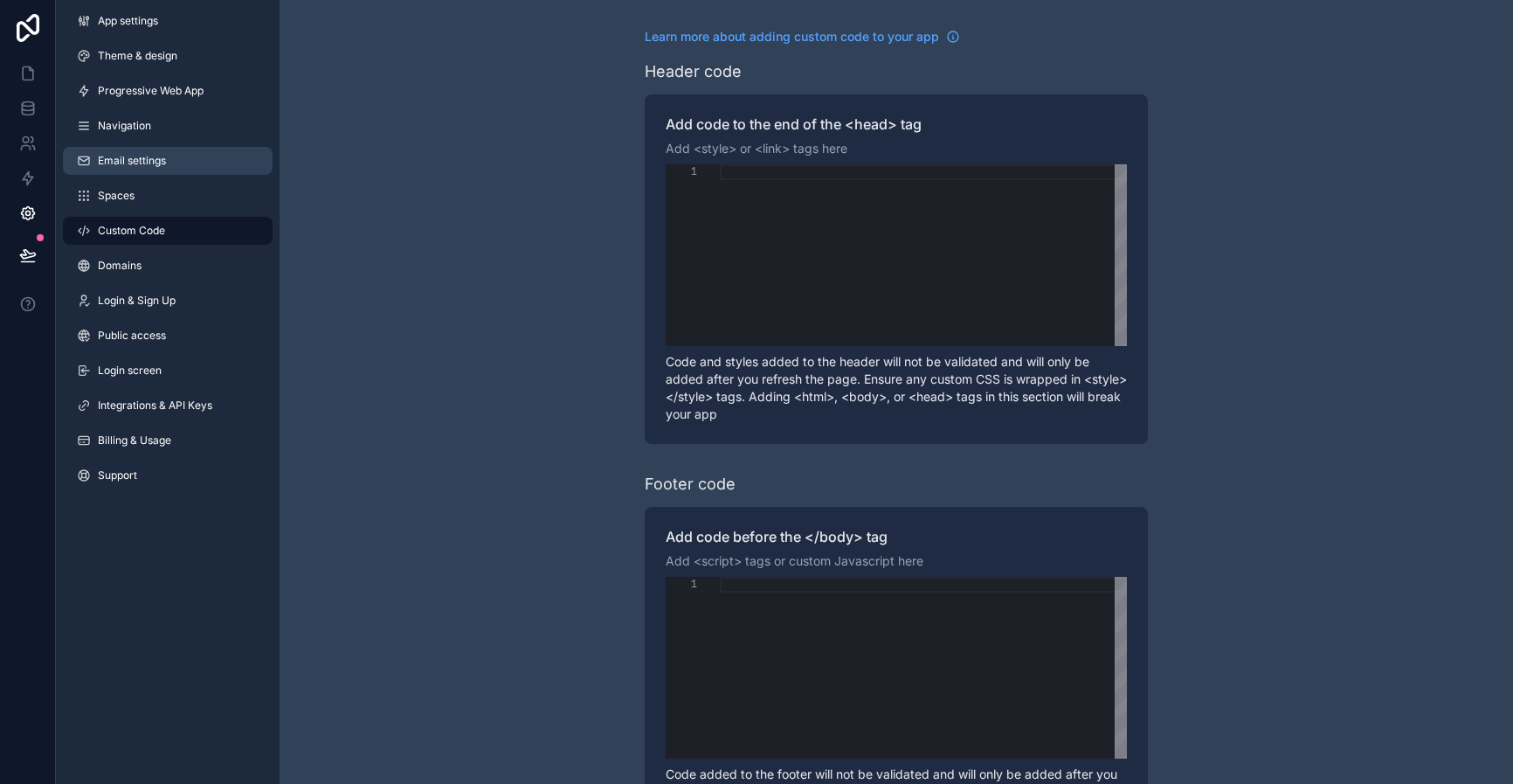
click at [139, 172] on link "Email settings" at bounding box center [168, 160] width 210 height 28
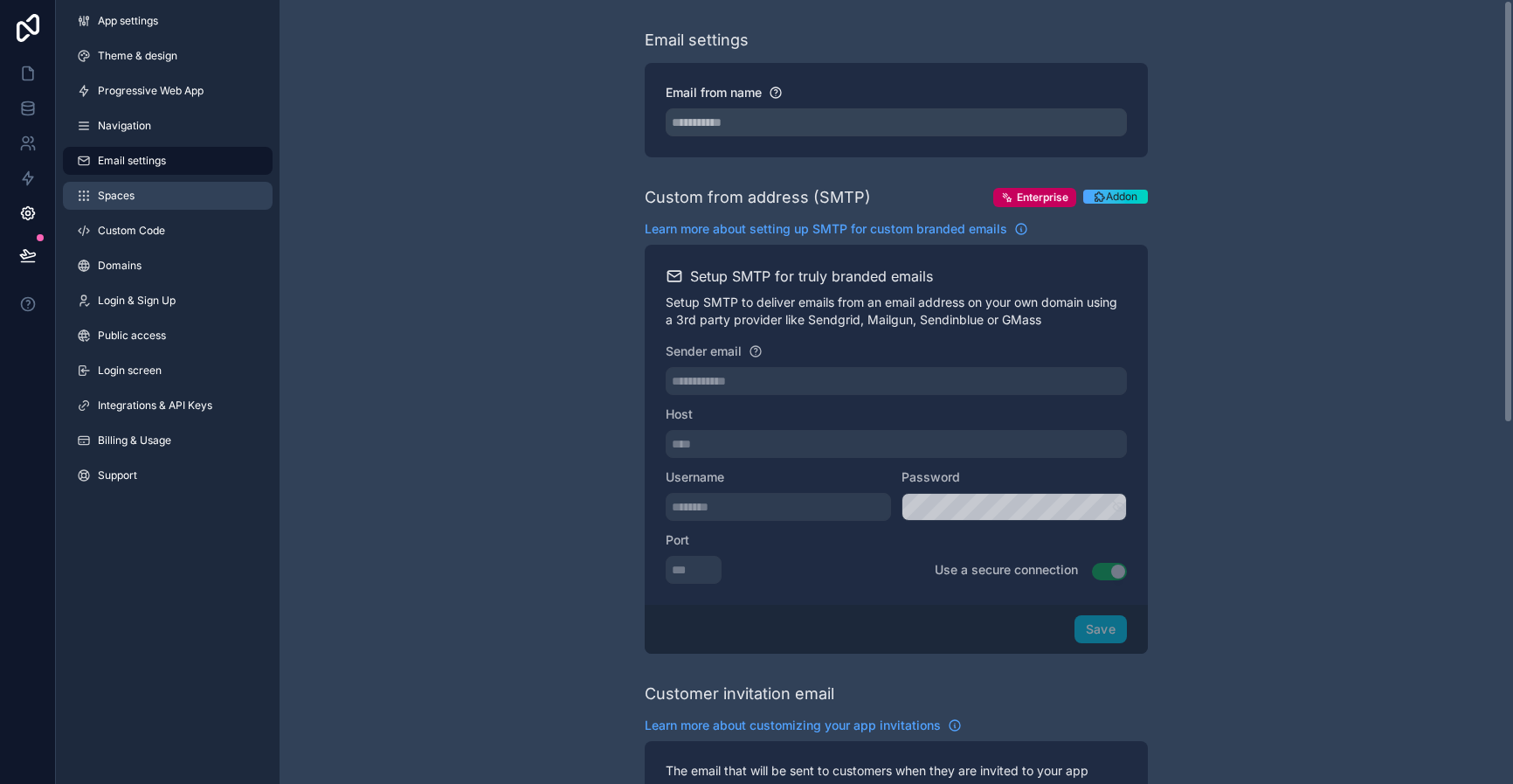
click at [110, 194] on span "Spaces" at bounding box center [115, 196] width 36 height 14
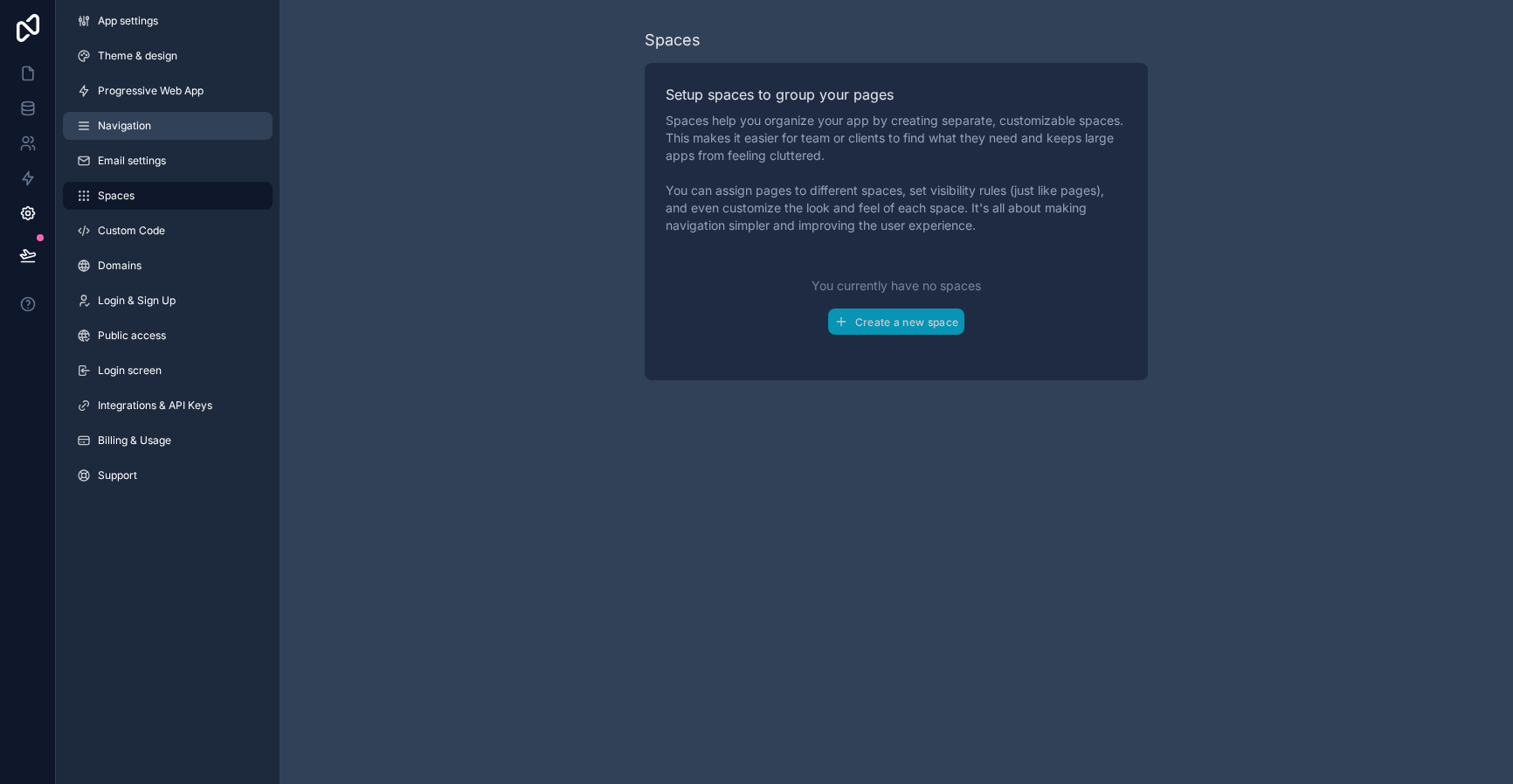
click at [107, 132] on span "Navigation" at bounding box center [124, 126] width 53 height 14
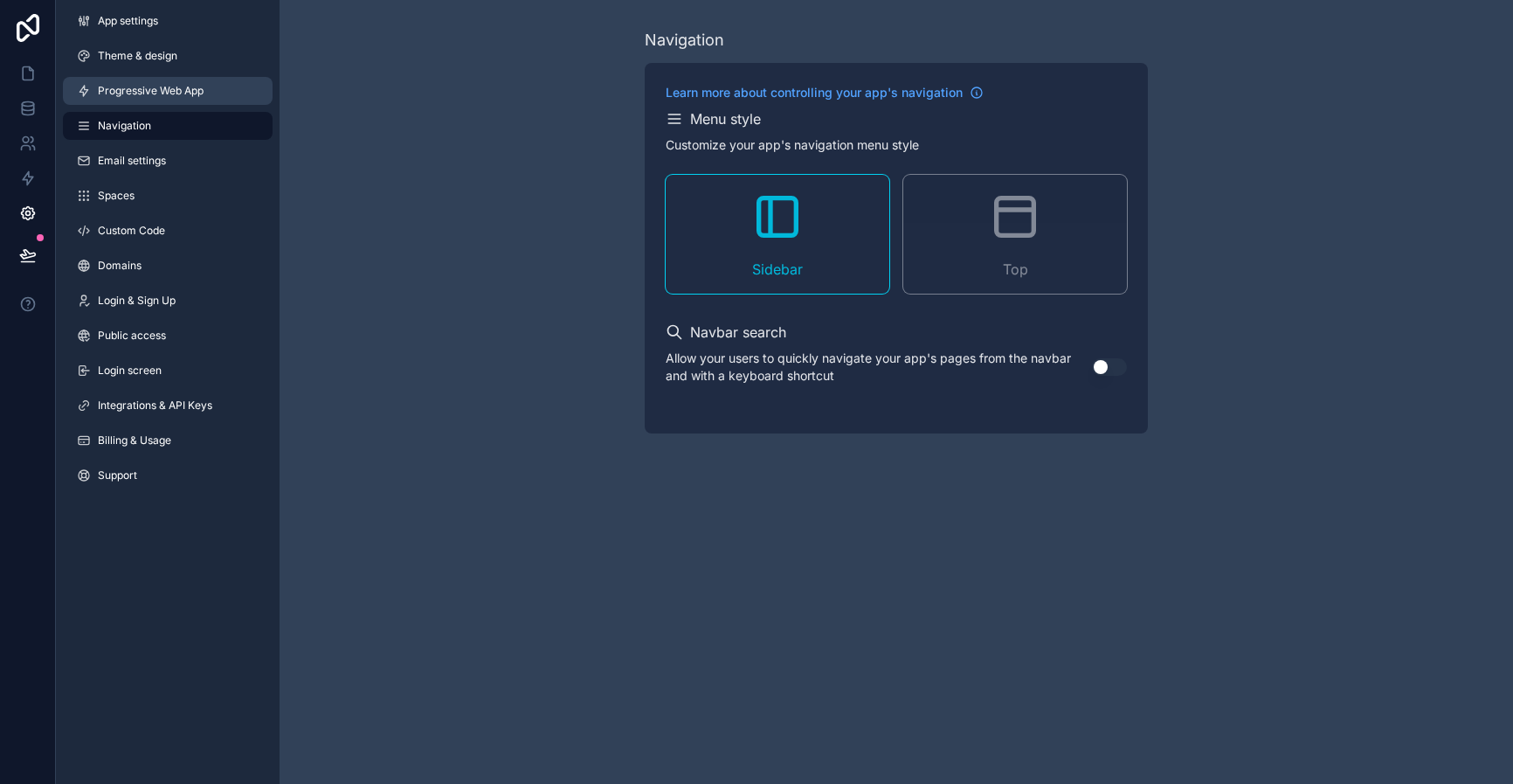
click at [109, 98] on link "Progressive Web App" at bounding box center [168, 91] width 210 height 28
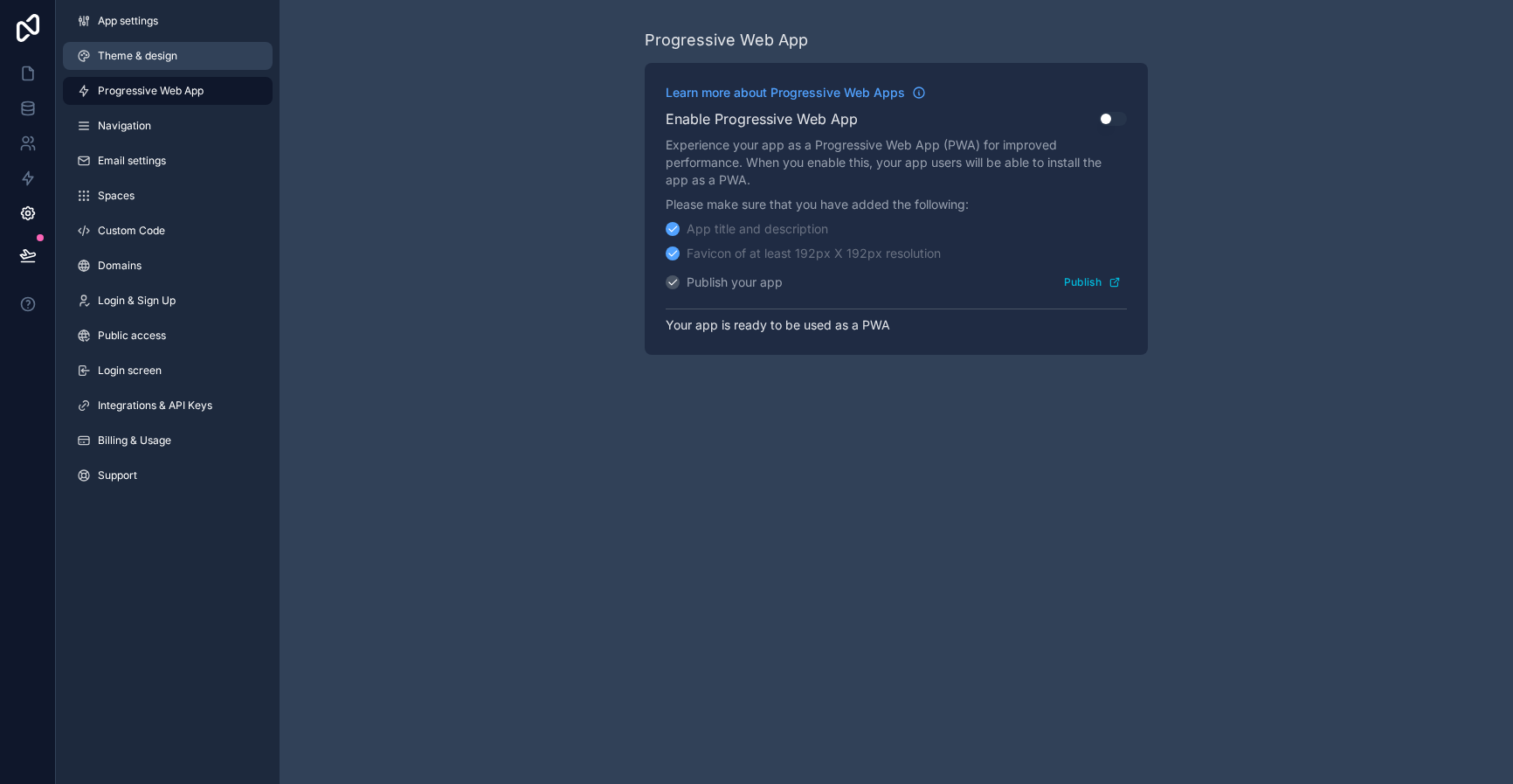
click at [108, 42] on link "Theme & design" at bounding box center [168, 55] width 210 height 28
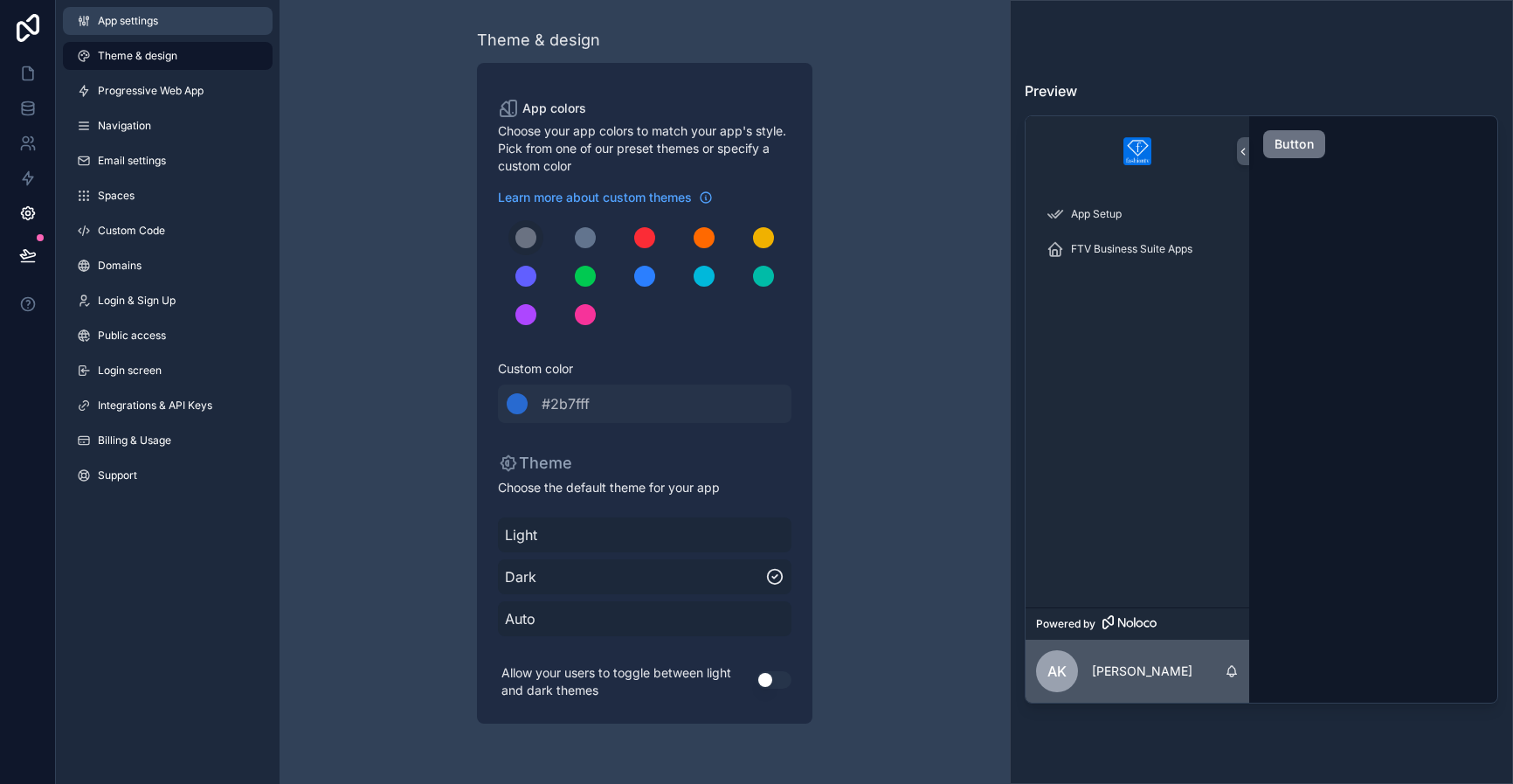
click at [115, 9] on link "App settings" at bounding box center [168, 20] width 210 height 28
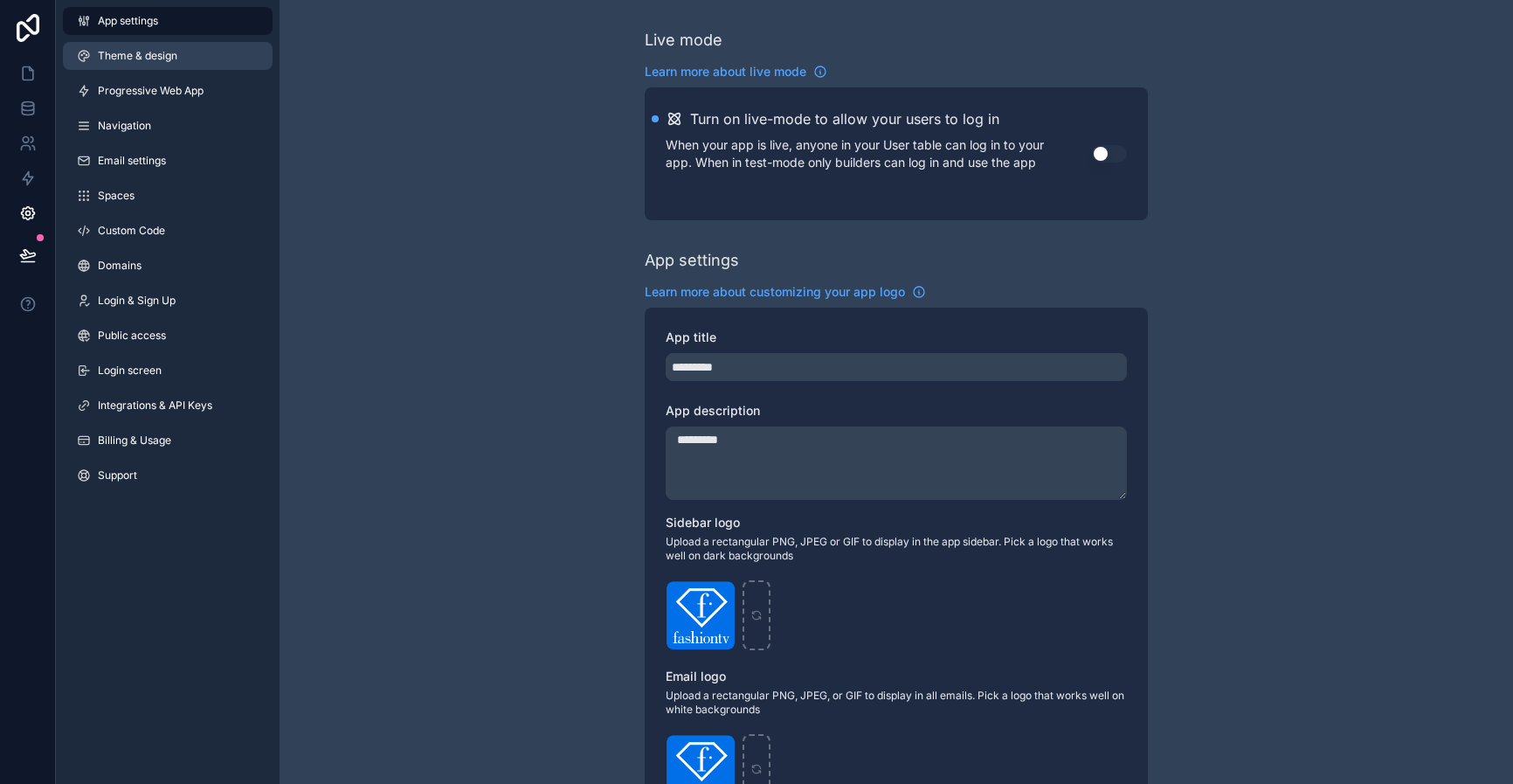
click at [145, 51] on span "Theme & design" at bounding box center [138, 56] width 80 height 14
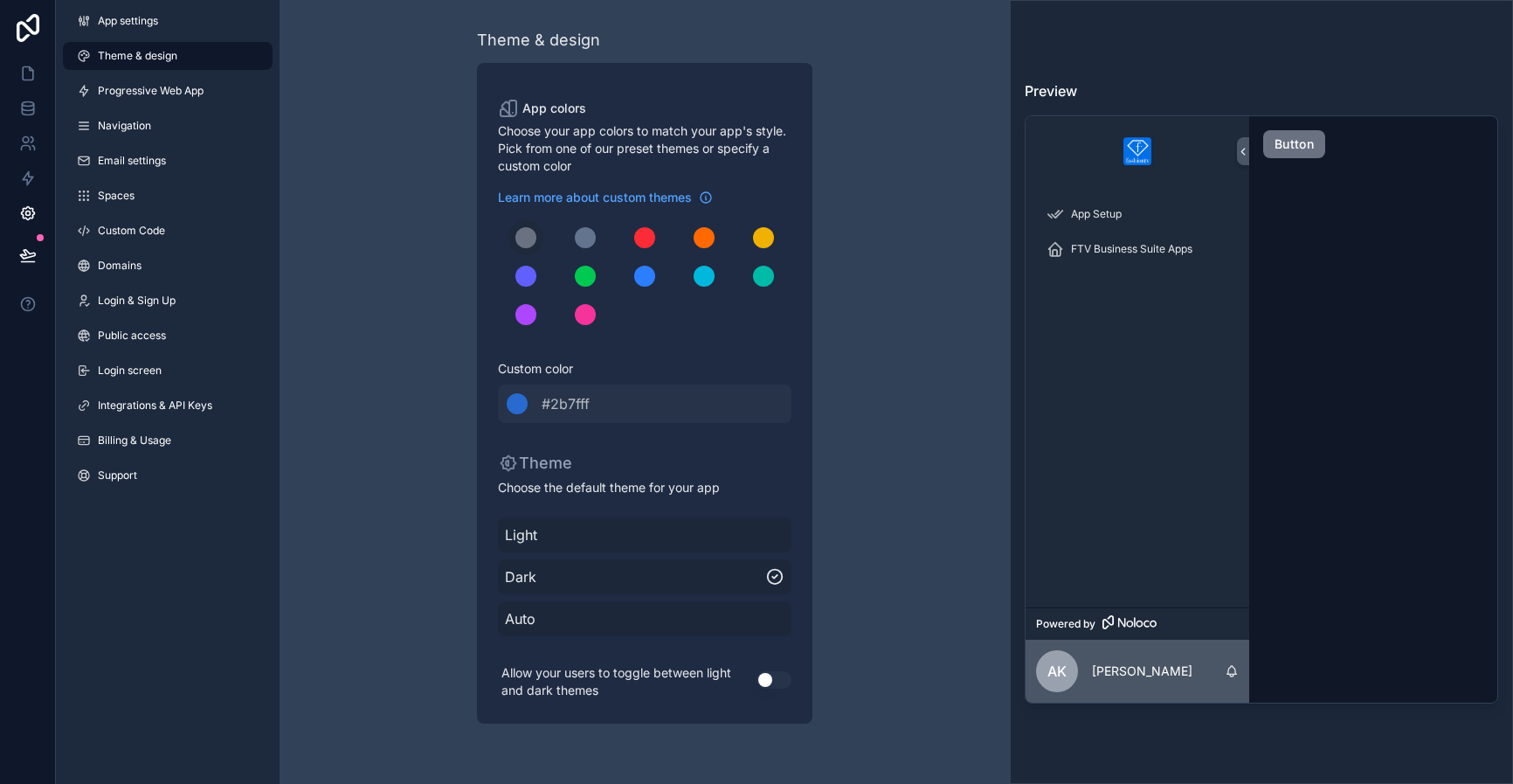
click at [1144, 142] on img at bounding box center [1137, 150] width 28 height 28
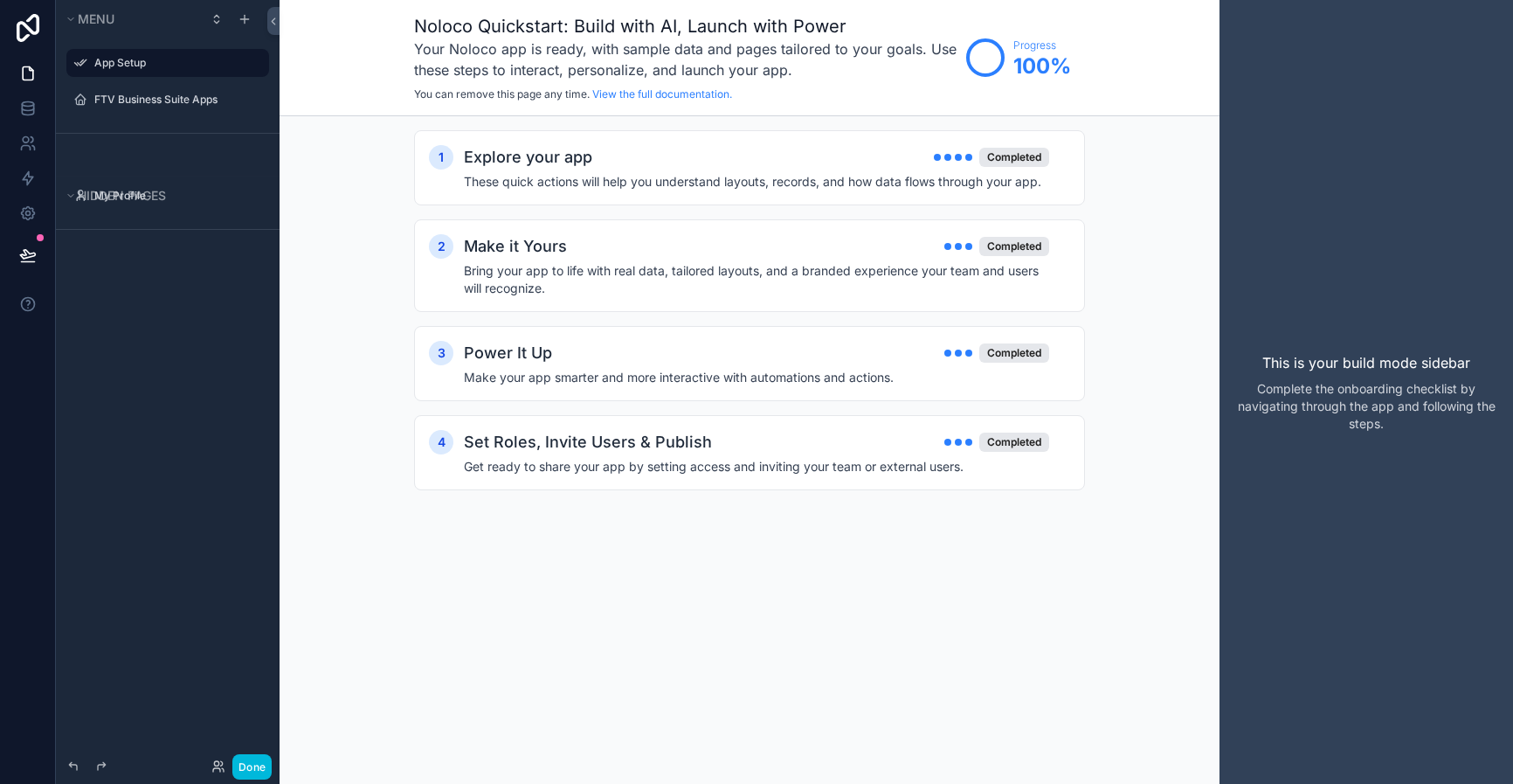
click at [0, 0] on icon "scrollable content" at bounding box center [0, 0] width 0 height 0
click at [314, 75] on span "Remove" at bounding box center [334, 75] width 46 height 18
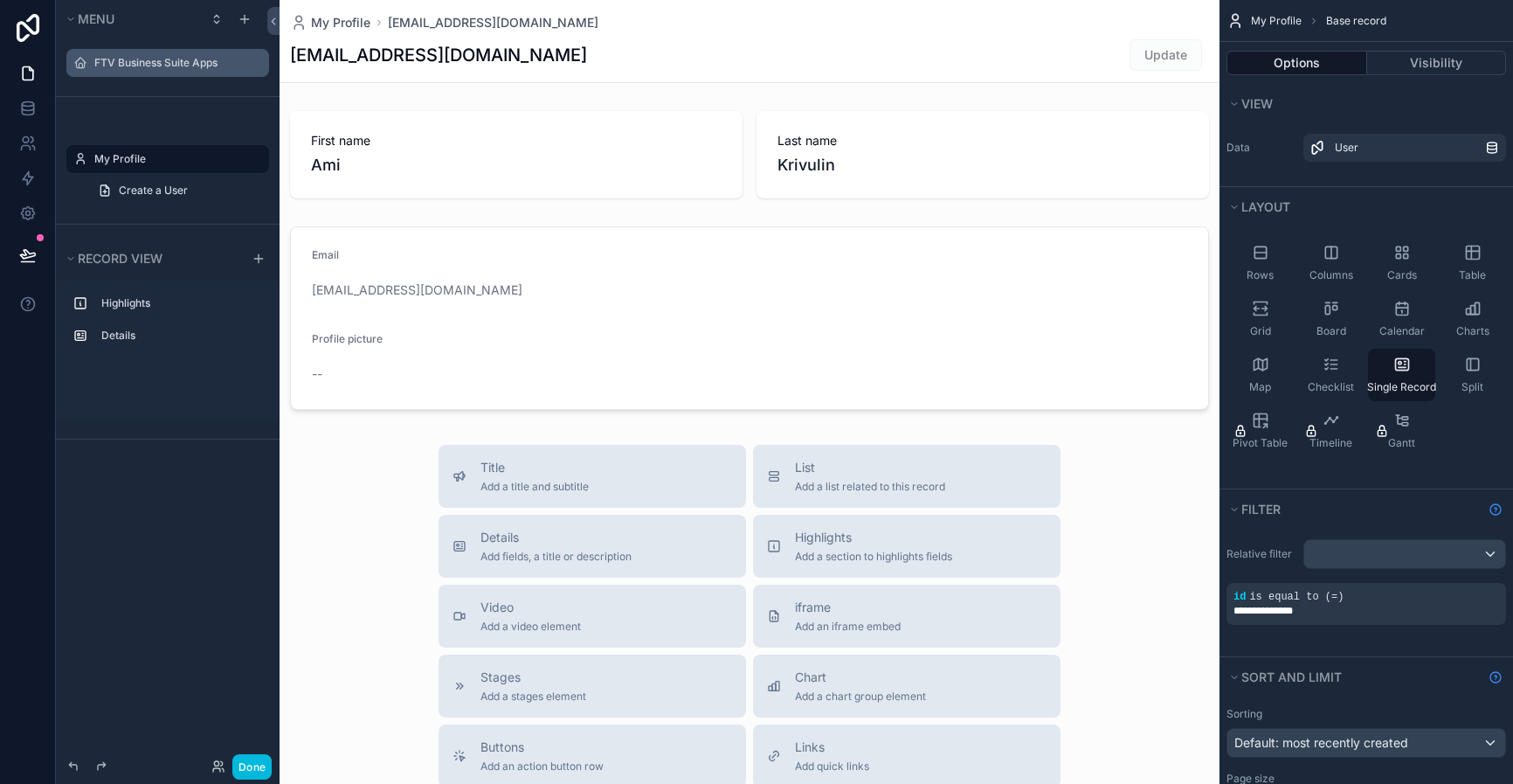
click at [169, 56] on div "FTV Business Suite Apps" at bounding box center [179, 63] width 171 height 14
click at [156, 65] on label "FTV Business Suite Apps" at bounding box center [176, 63] width 164 height 14
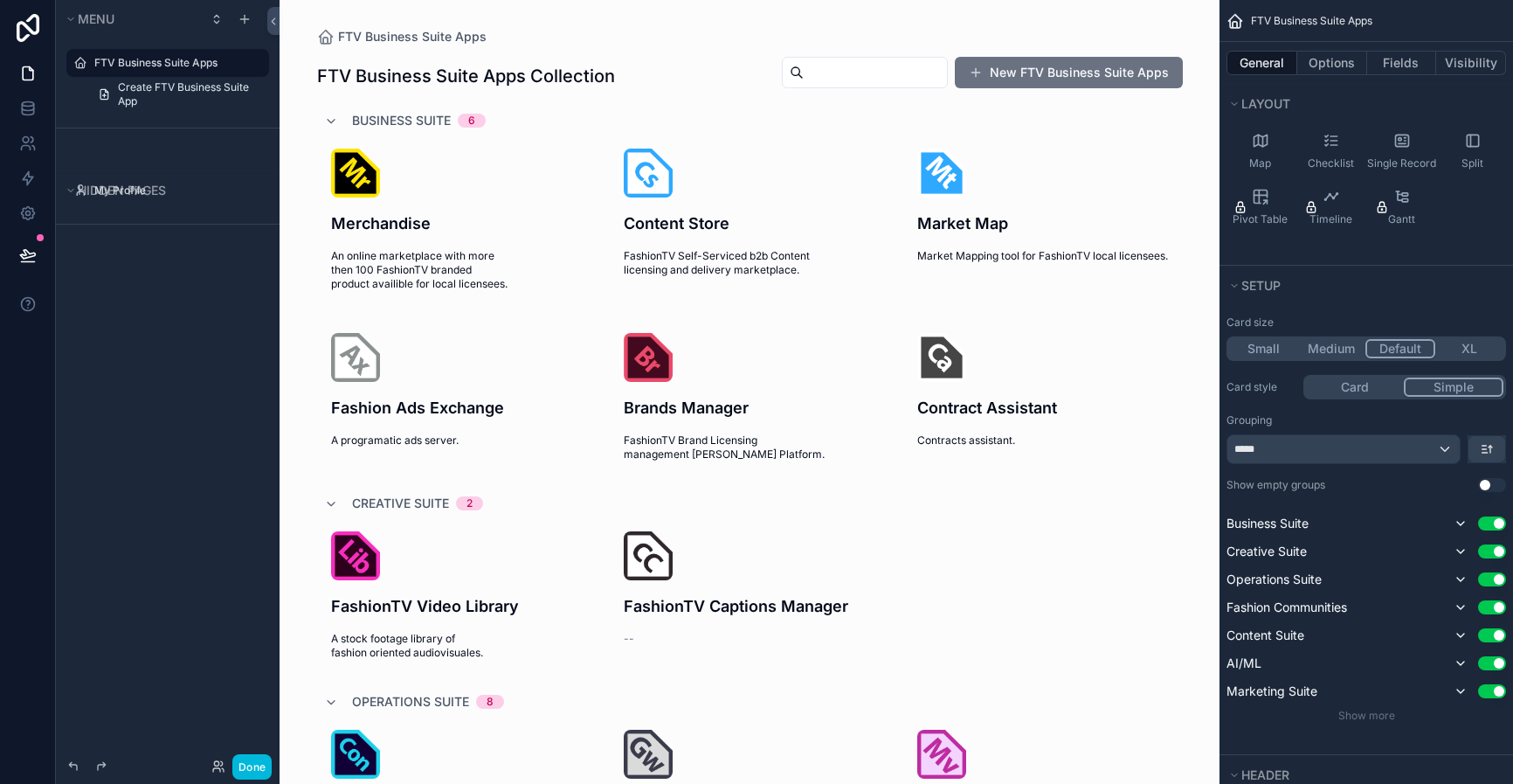
scroll to position [290, 0]
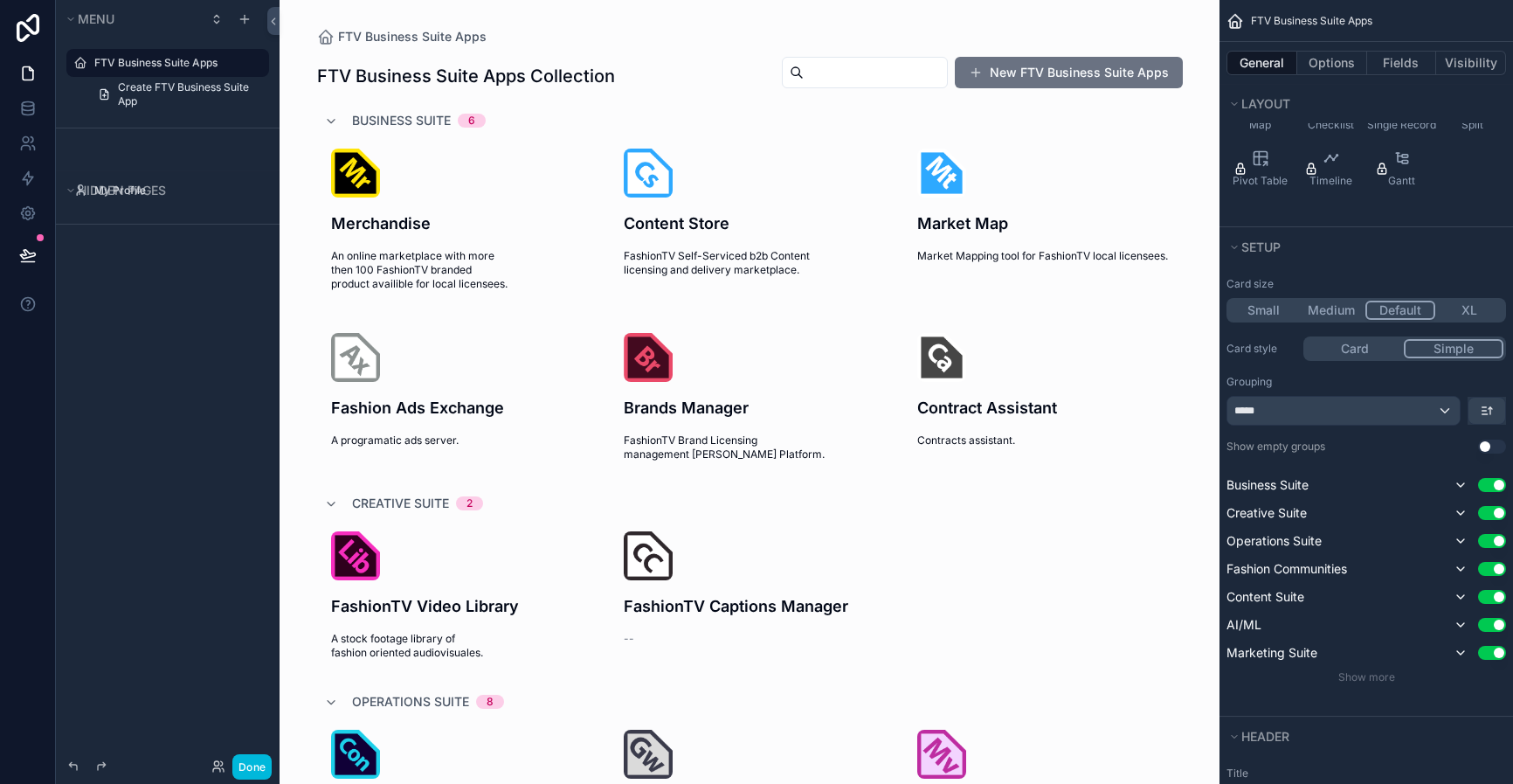
click at [1335, 344] on button "Card" at bounding box center [1355, 349] width 98 height 20
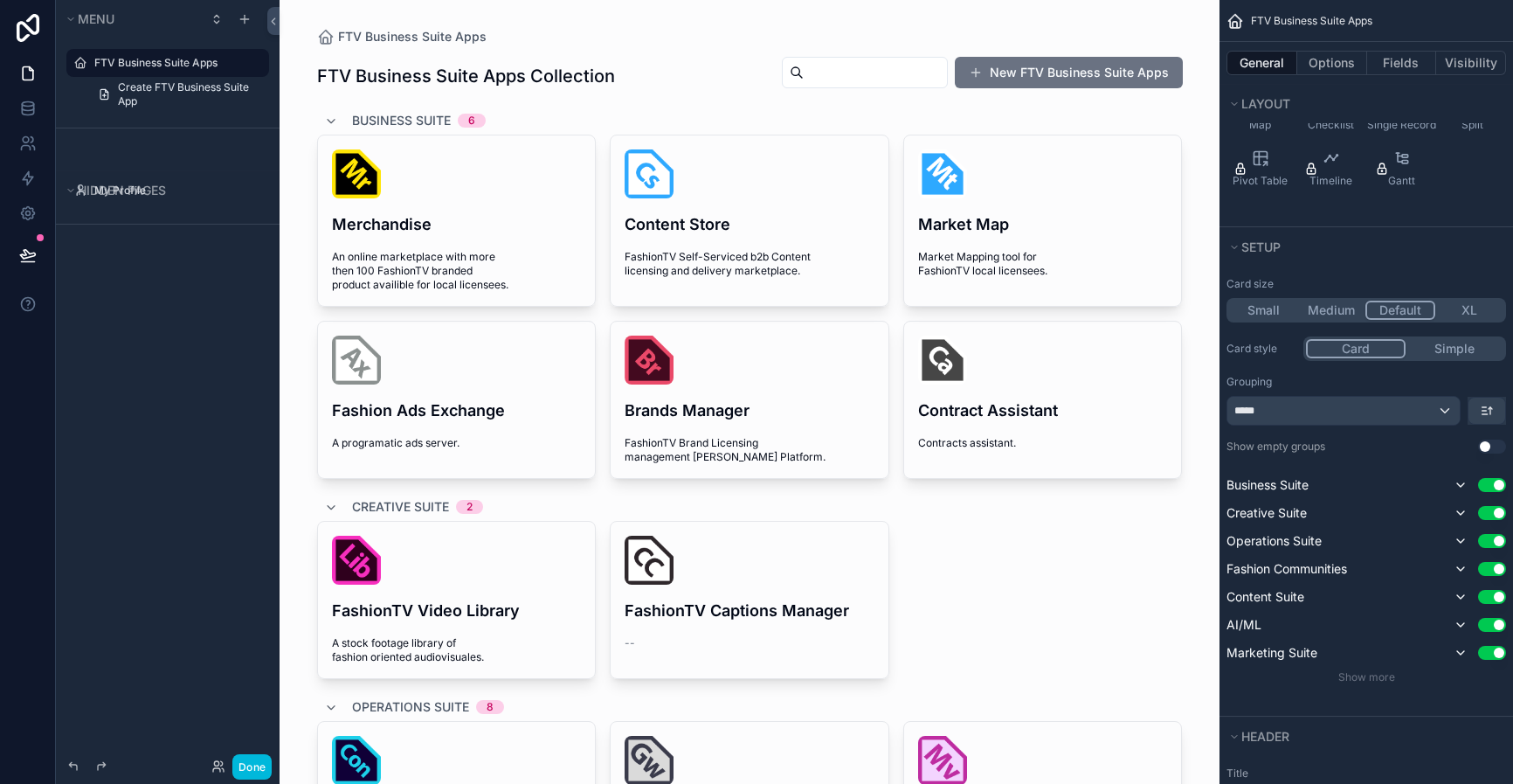
click at [1335, 344] on button "Card" at bounding box center [1356, 349] width 99 height 20
click at [1453, 344] on button "Simple" at bounding box center [1454, 349] width 98 height 20
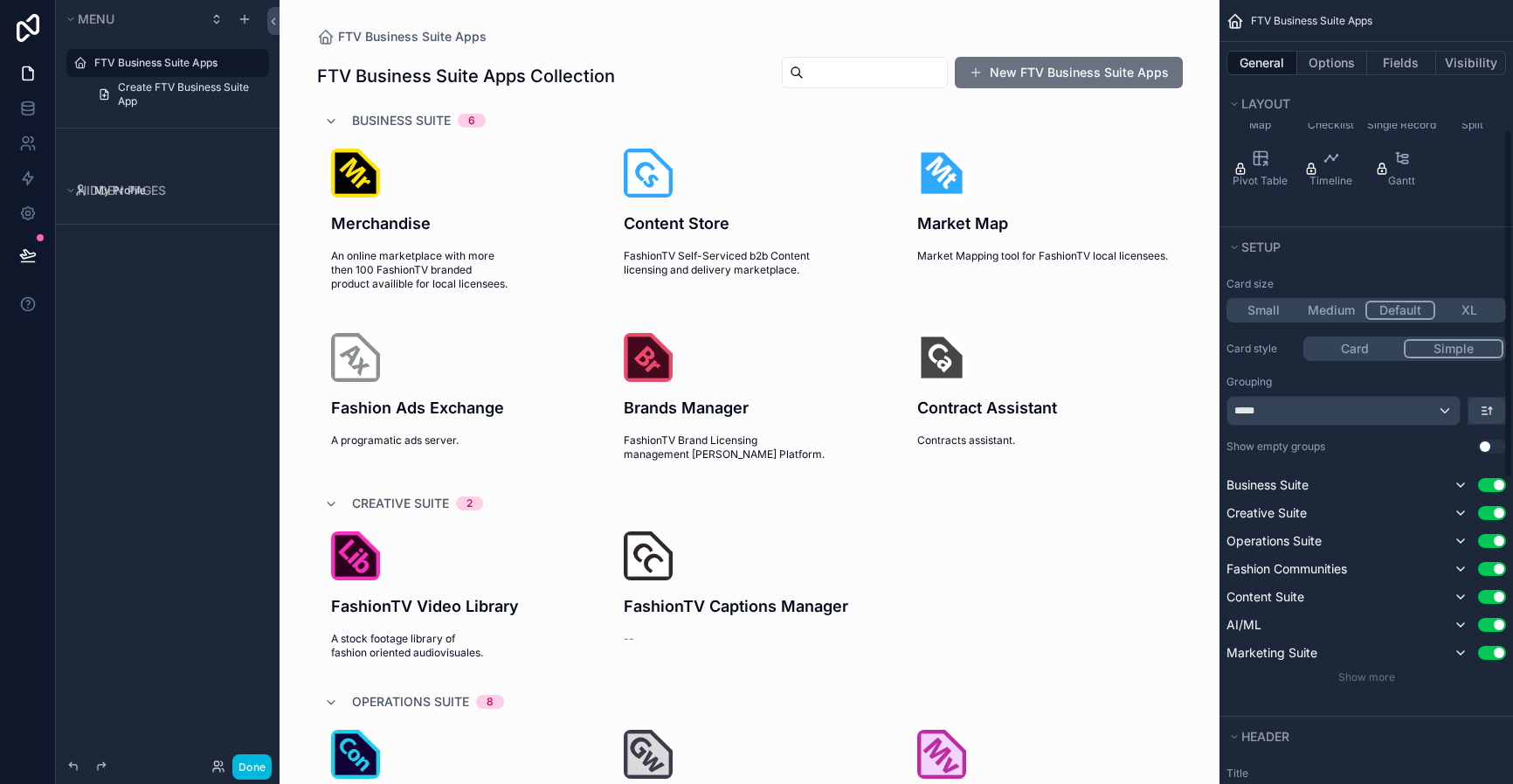
click at [1322, 313] on button "Medium" at bounding box center [1331, 310] width 68 height 20
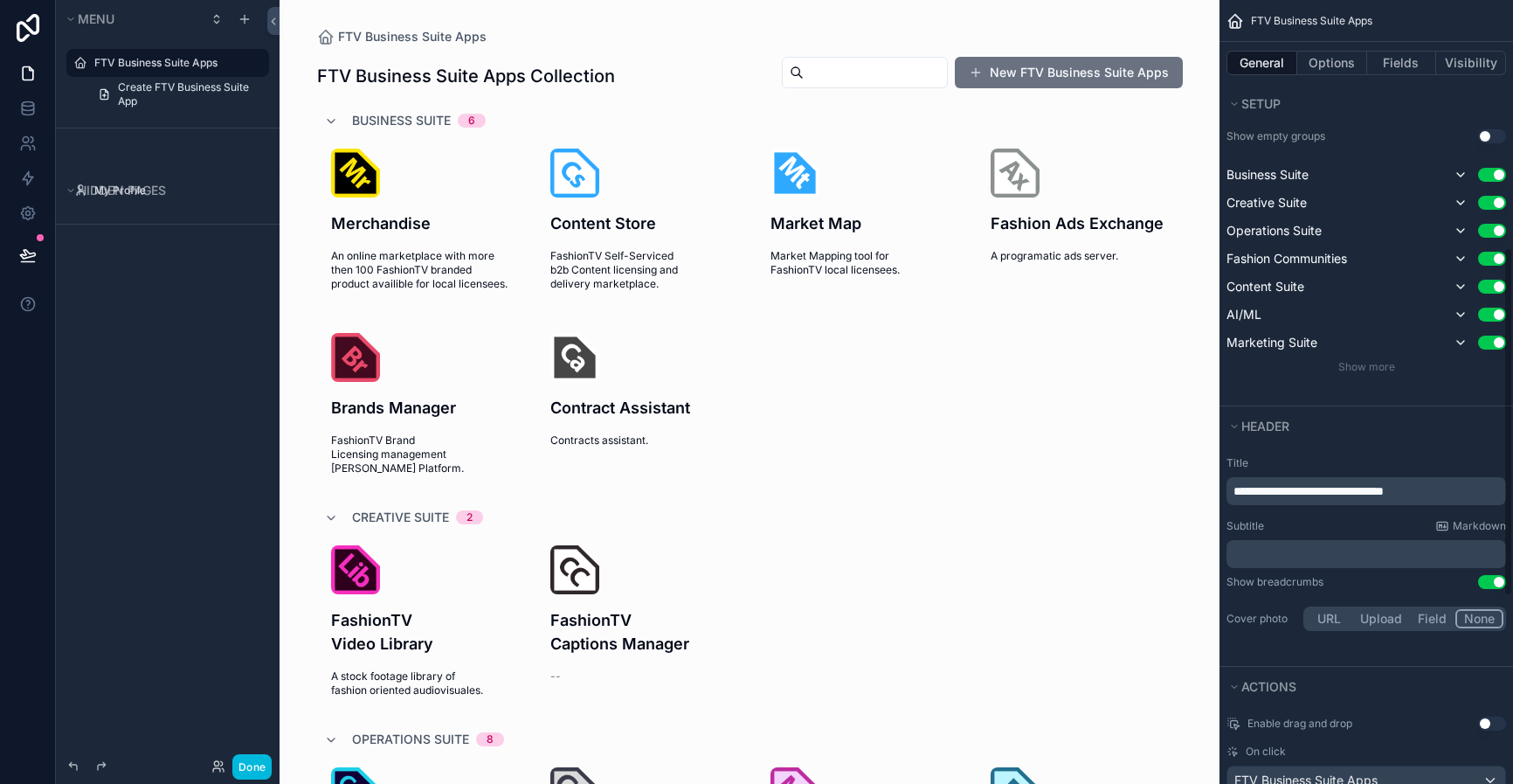
scroll to position [601, 0]
click at [1353, 368] on span "Show more" at bounding box center [1366, 365] width 57 height 13
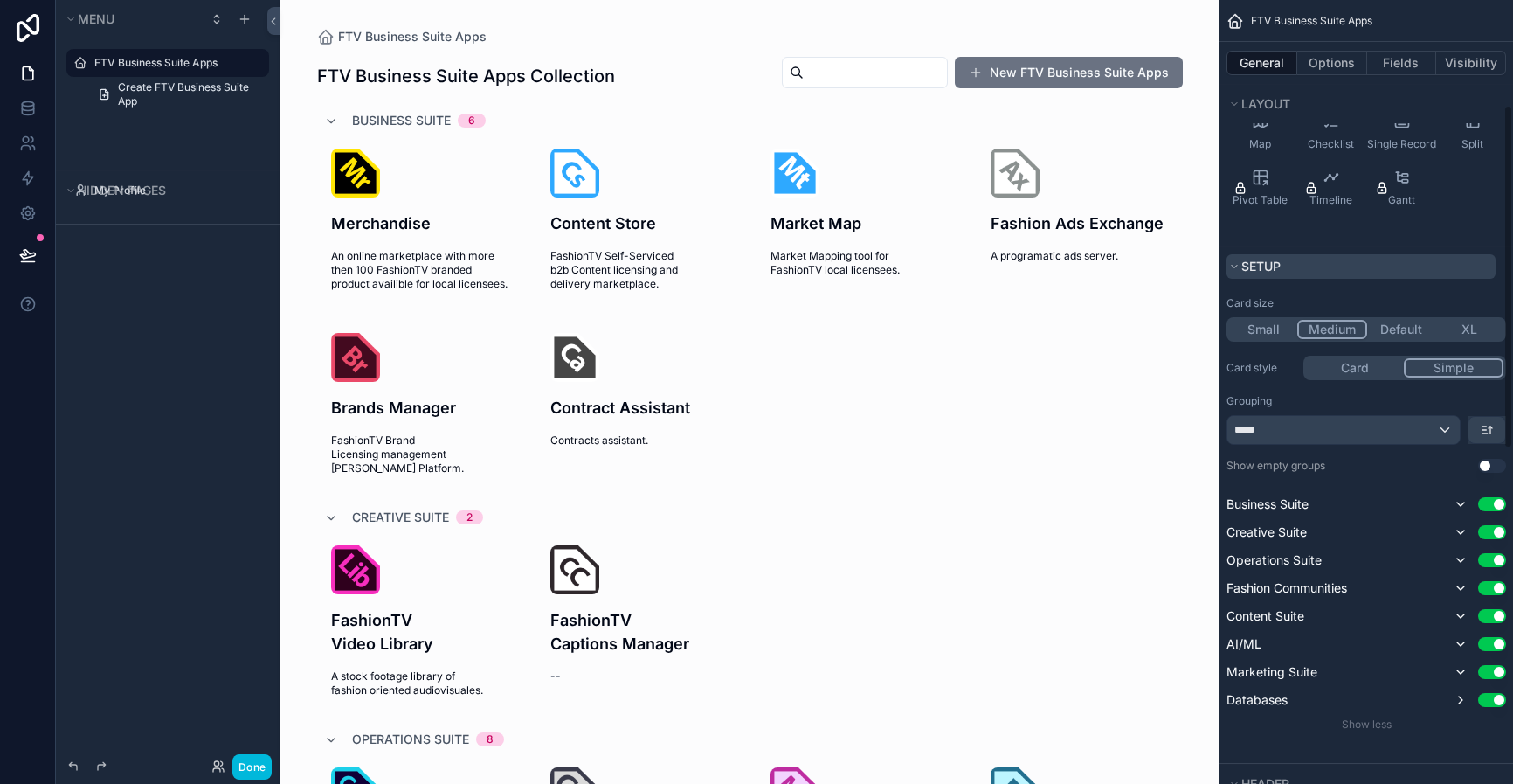
scroll to position [239, 0]
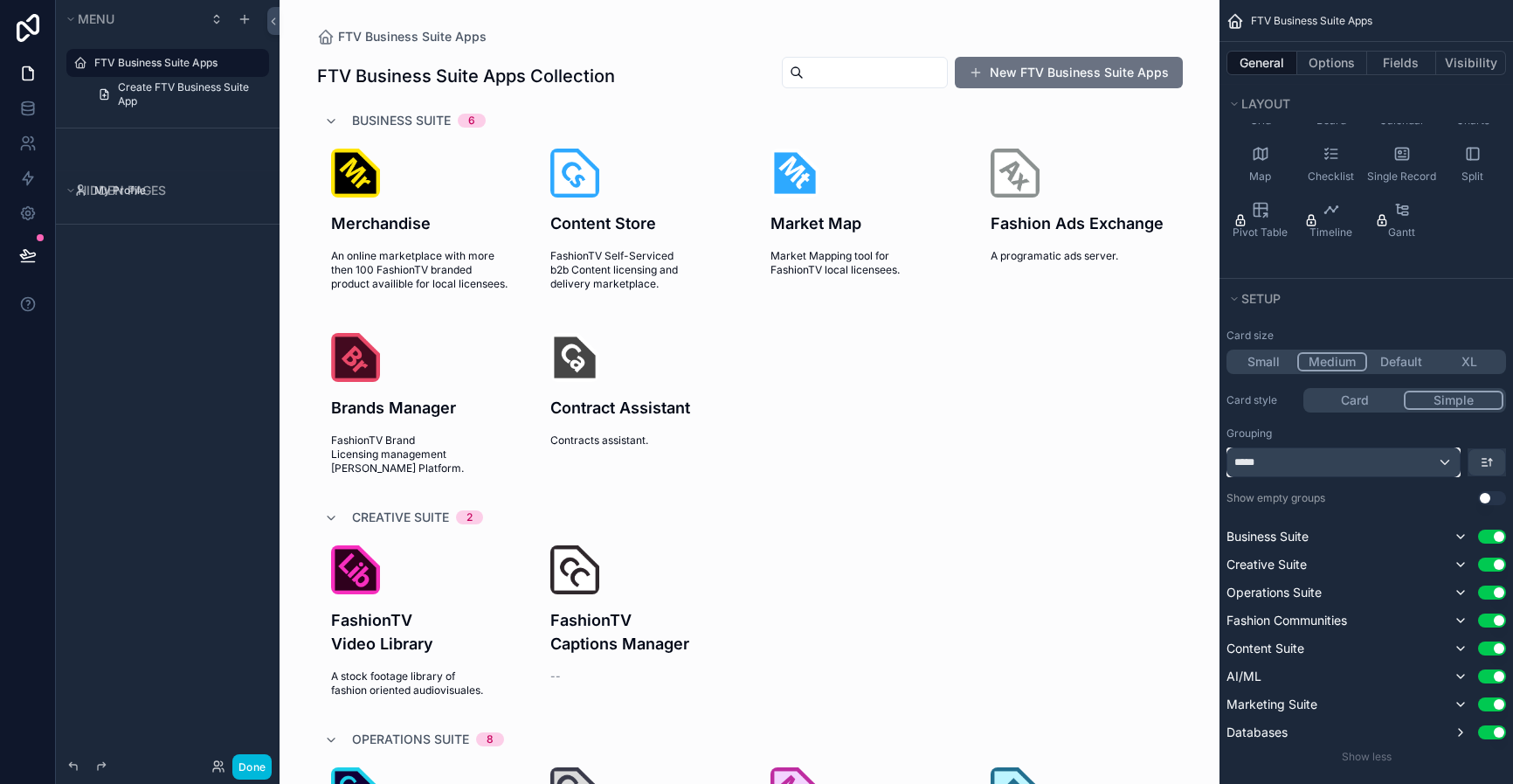
click at [1430, 463] on div "*****" at bounding box center [1343, 462] width 233 height 28
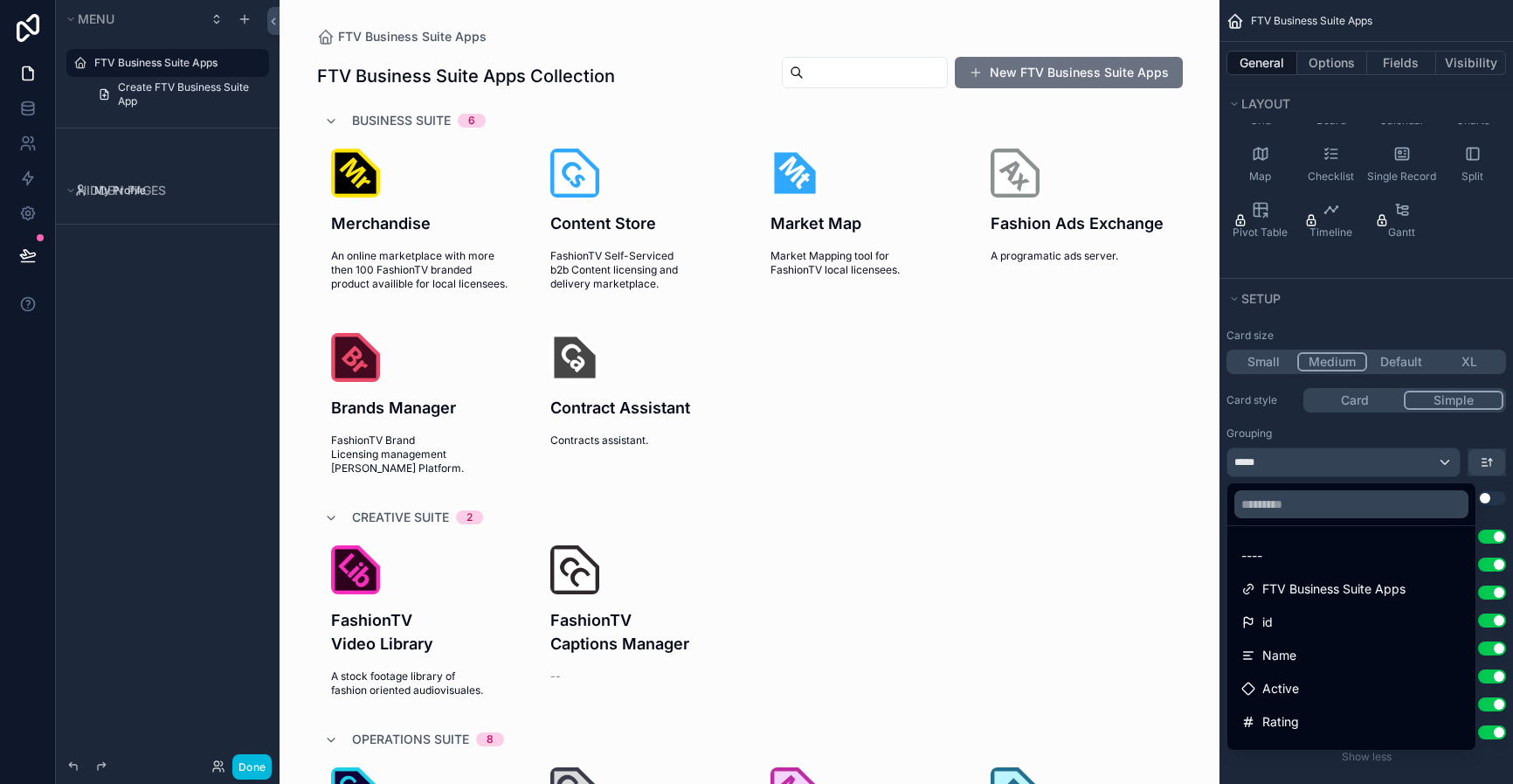
click at [1430, 463] on div "scrollable content" at bounding box center [756, 392] width 1513 height 784
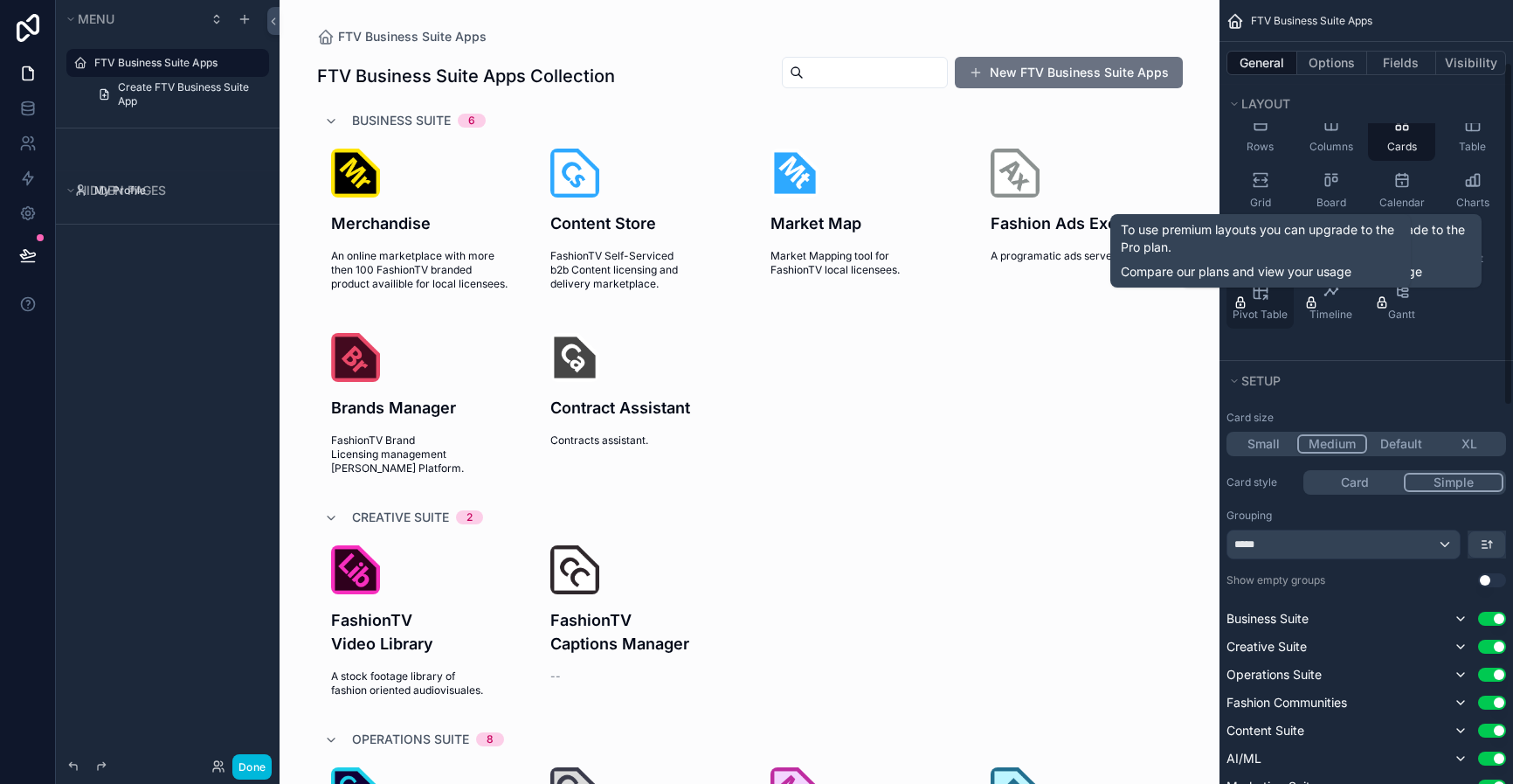
scroll to position [115, 0]
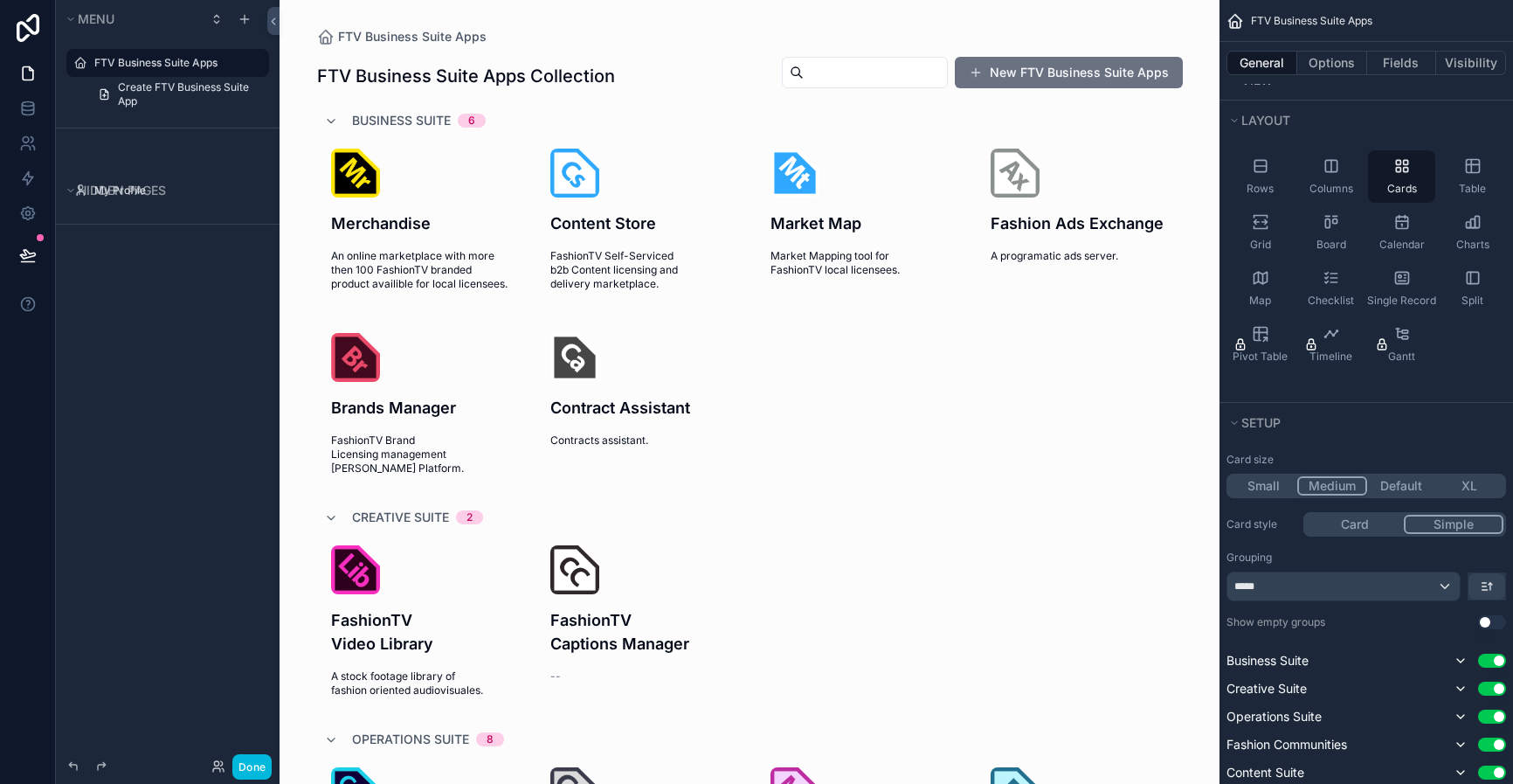
click at [0, 0] on icon "scrollable content" at bounding box center [0, 0] width 0 height 0
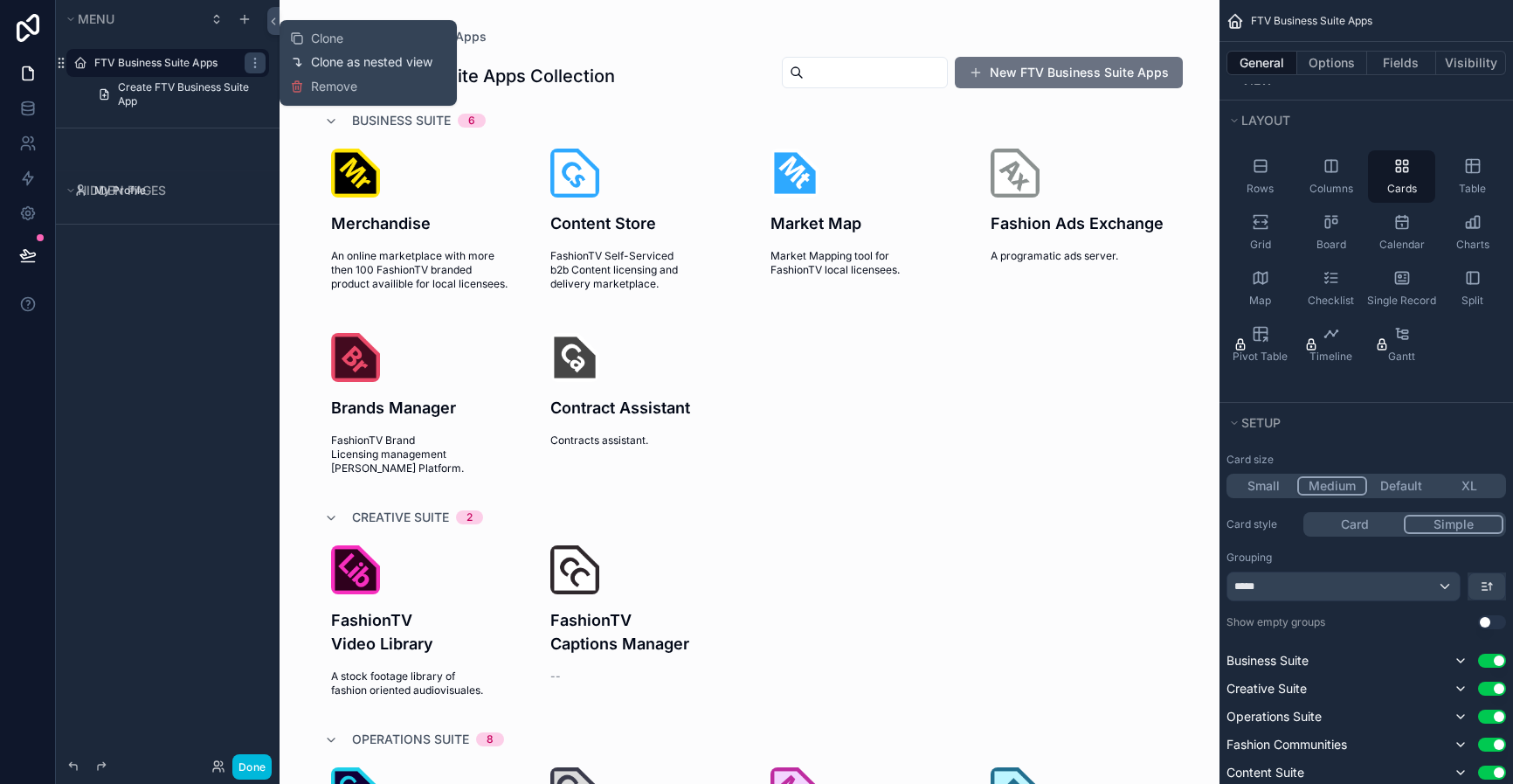
click at [316, 62] on span "Clone as nested view" at bounding box center [371, 62] width 122 height 18
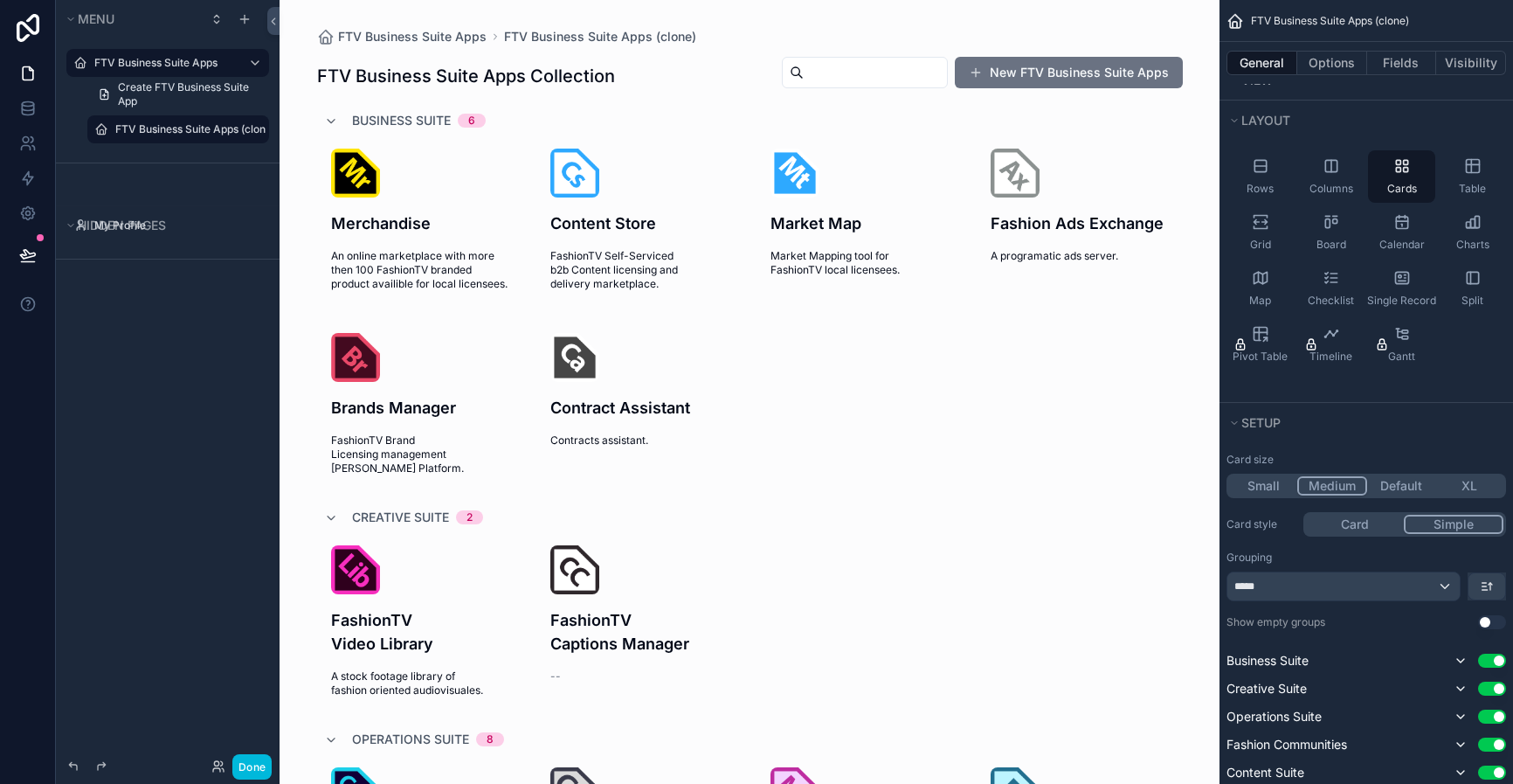
click at [0, 0] on icon "scrollable content" at bounding box center [0, 0] width 0 height 0
click at [156, 129] on input "**********" at bounding box center [164, 130] width 98 height 21
click at [148, 131] on input "**********" at bounding box center [164, 130] width 98 height 21
click at [204, 128] on input "**********" at bounding box center [164, 130] width 98 height 21
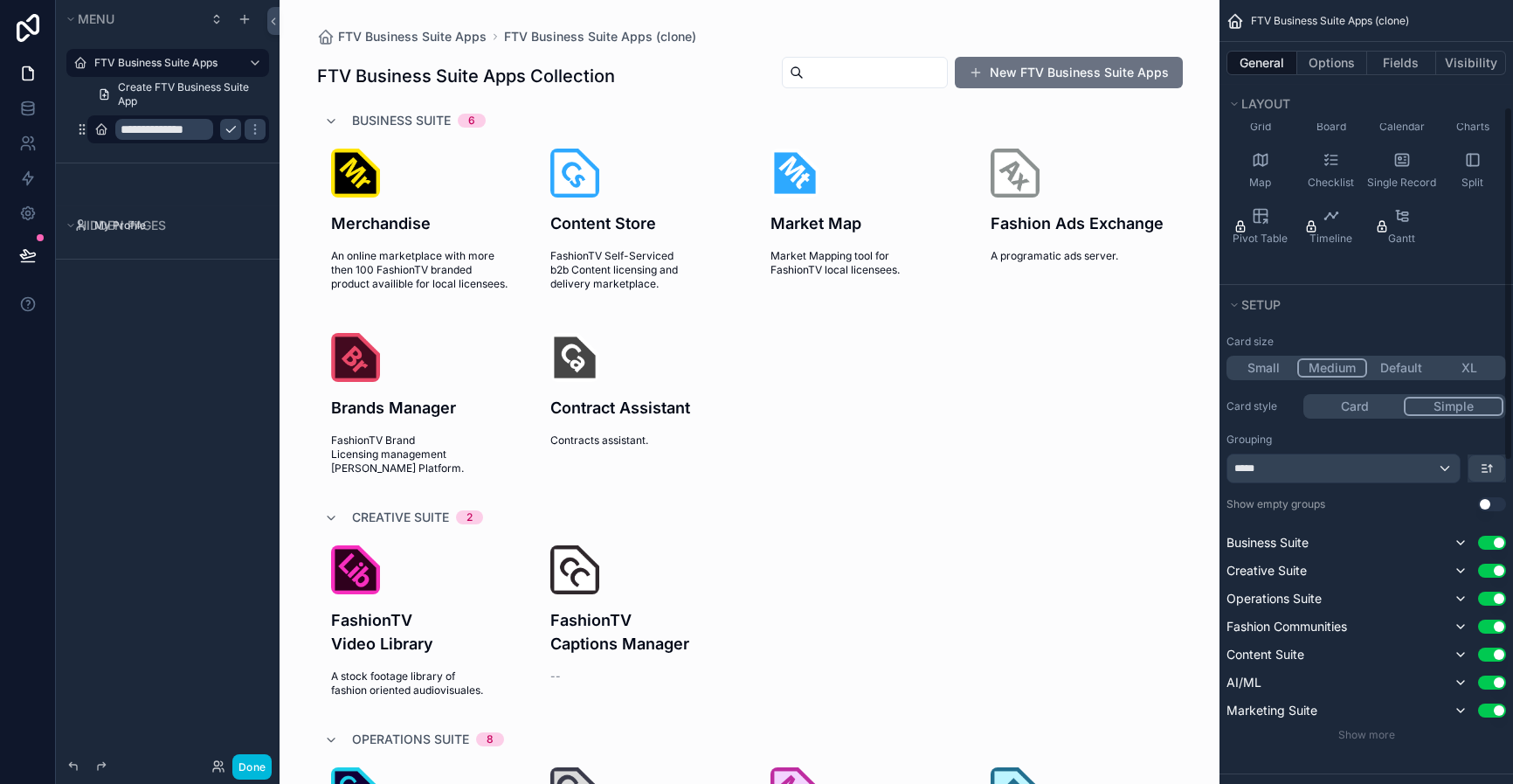
scroll to position [239, 0]
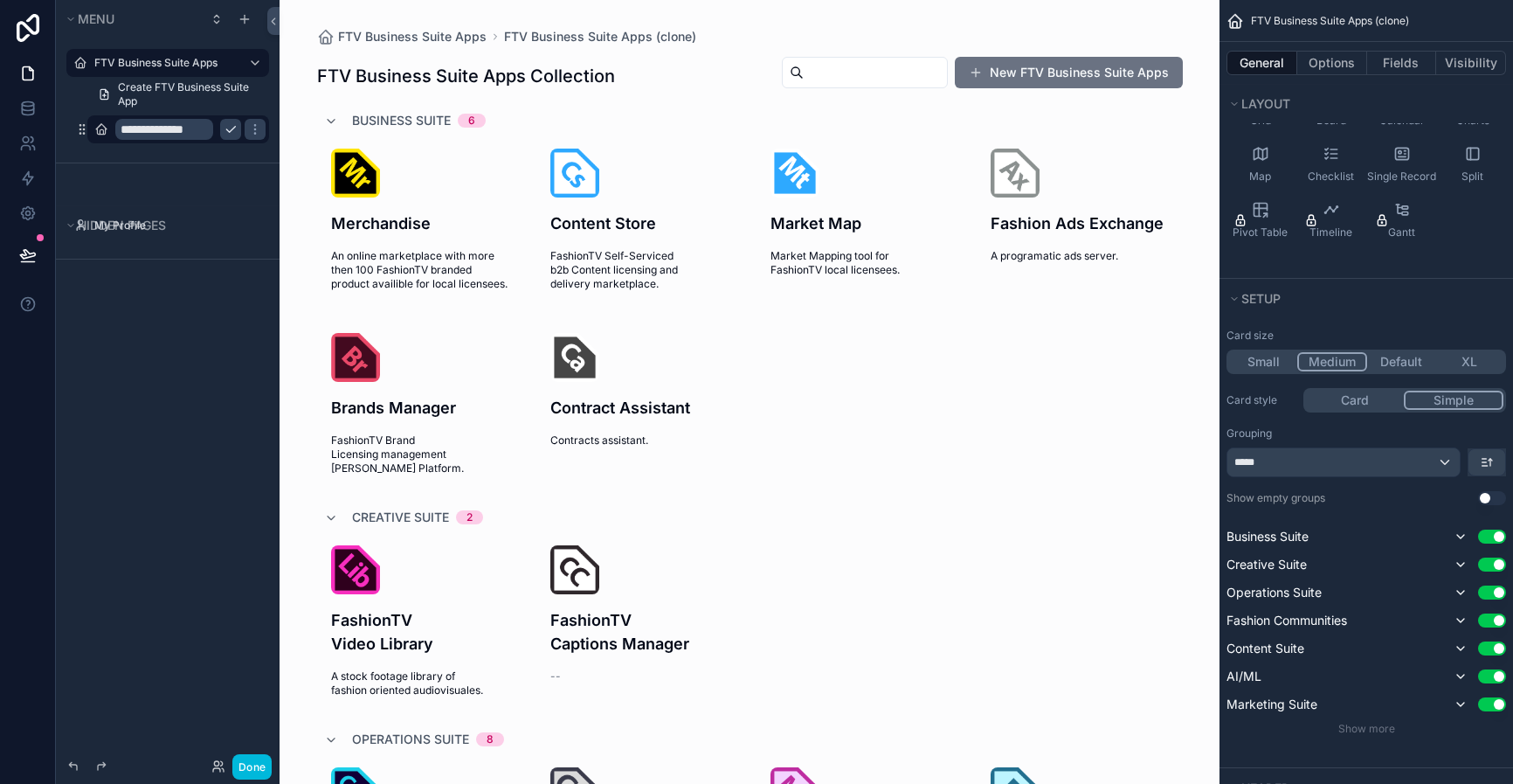
type input "**********"
click at [1453, 568] on button "Use setting" at bounding box center [1492, 565] width 28 height 14
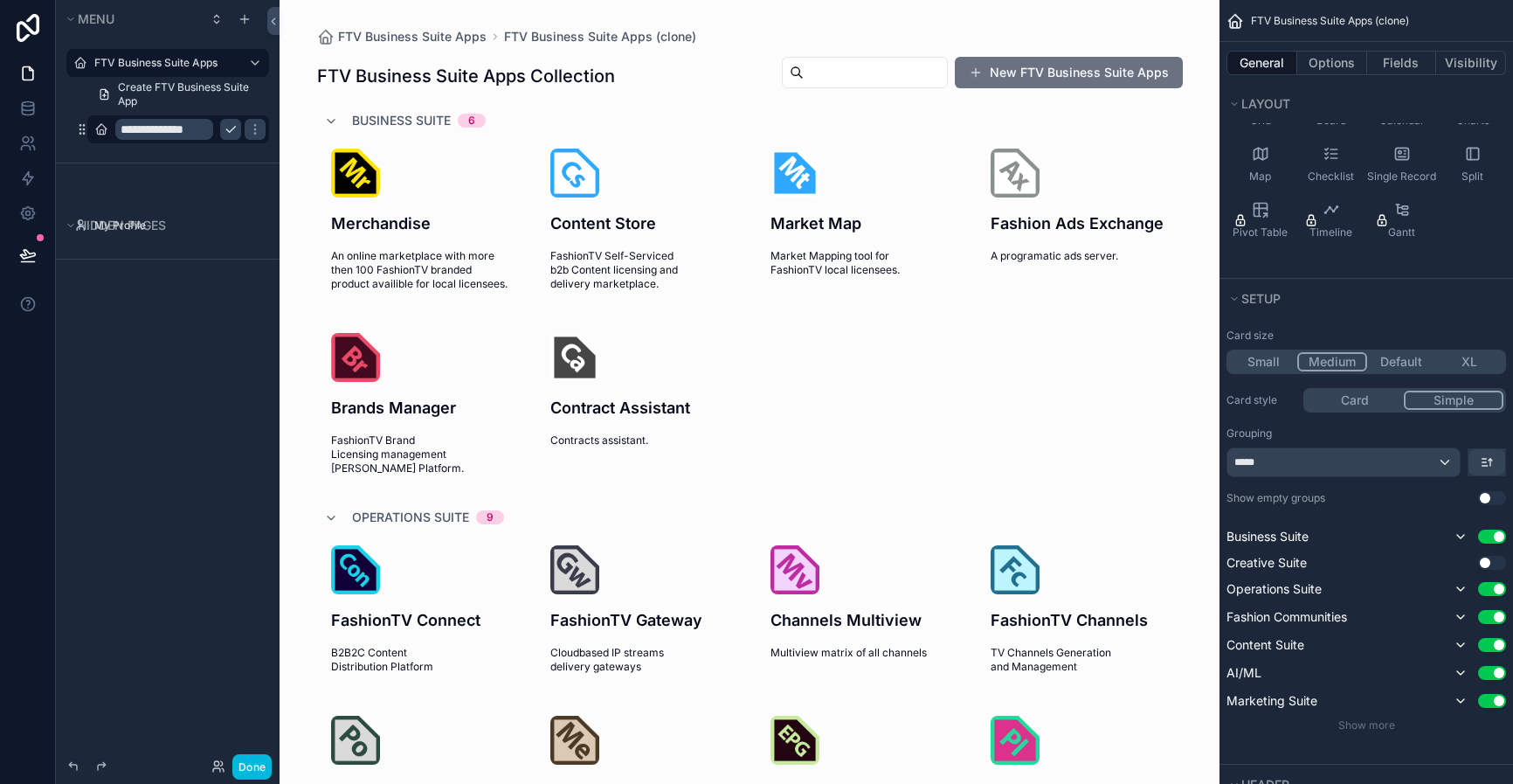
click at [1453, 589] on button "Use setting" at bounding box center [1492, 589] width 28 height 14
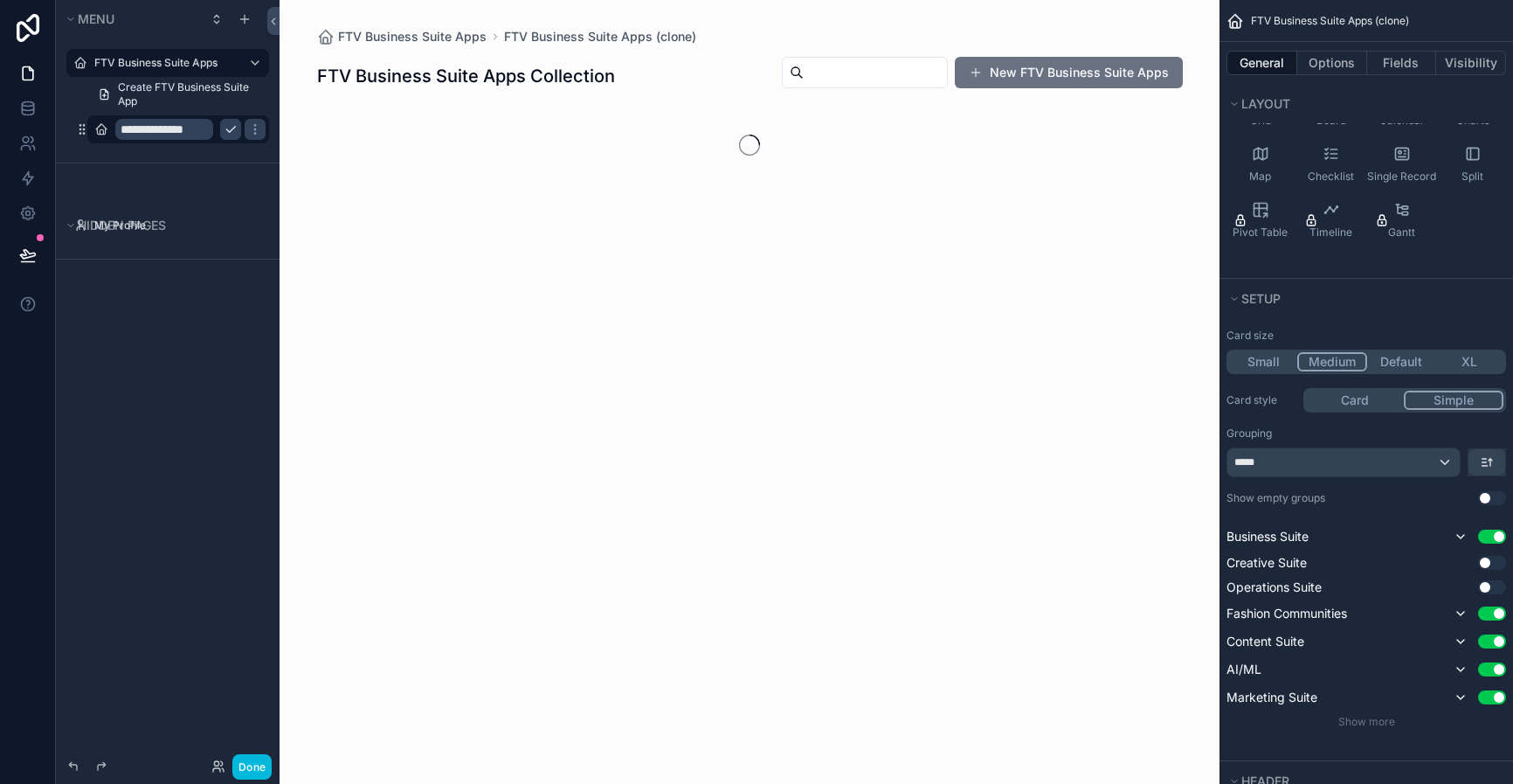
click at [1453, 613] on button "Use setting" at bounding box center [1492, 614] width 28 height 14
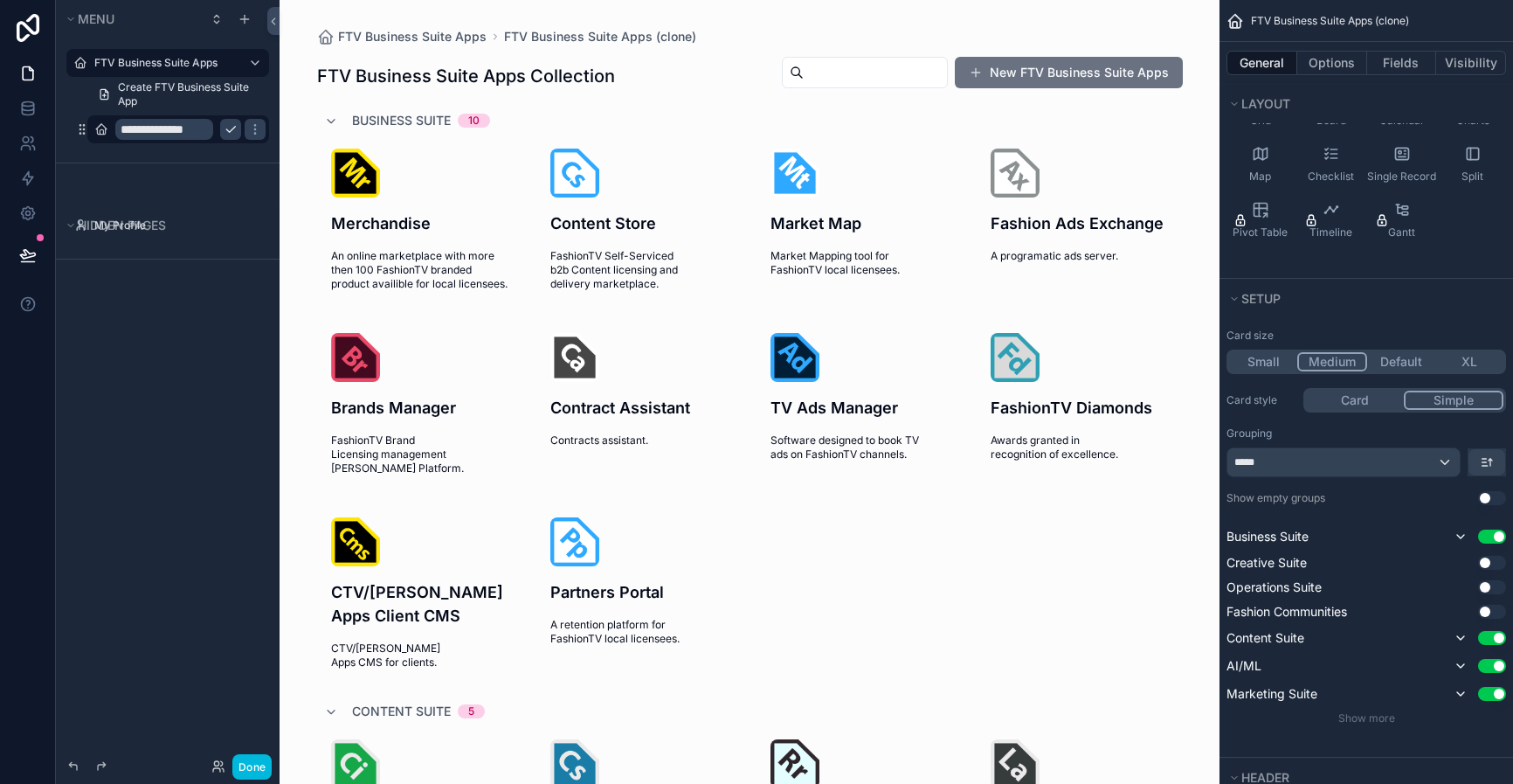
click at [1453, 639] on button "Use setting" at bounding box center [1492, 637] width 28 height 14
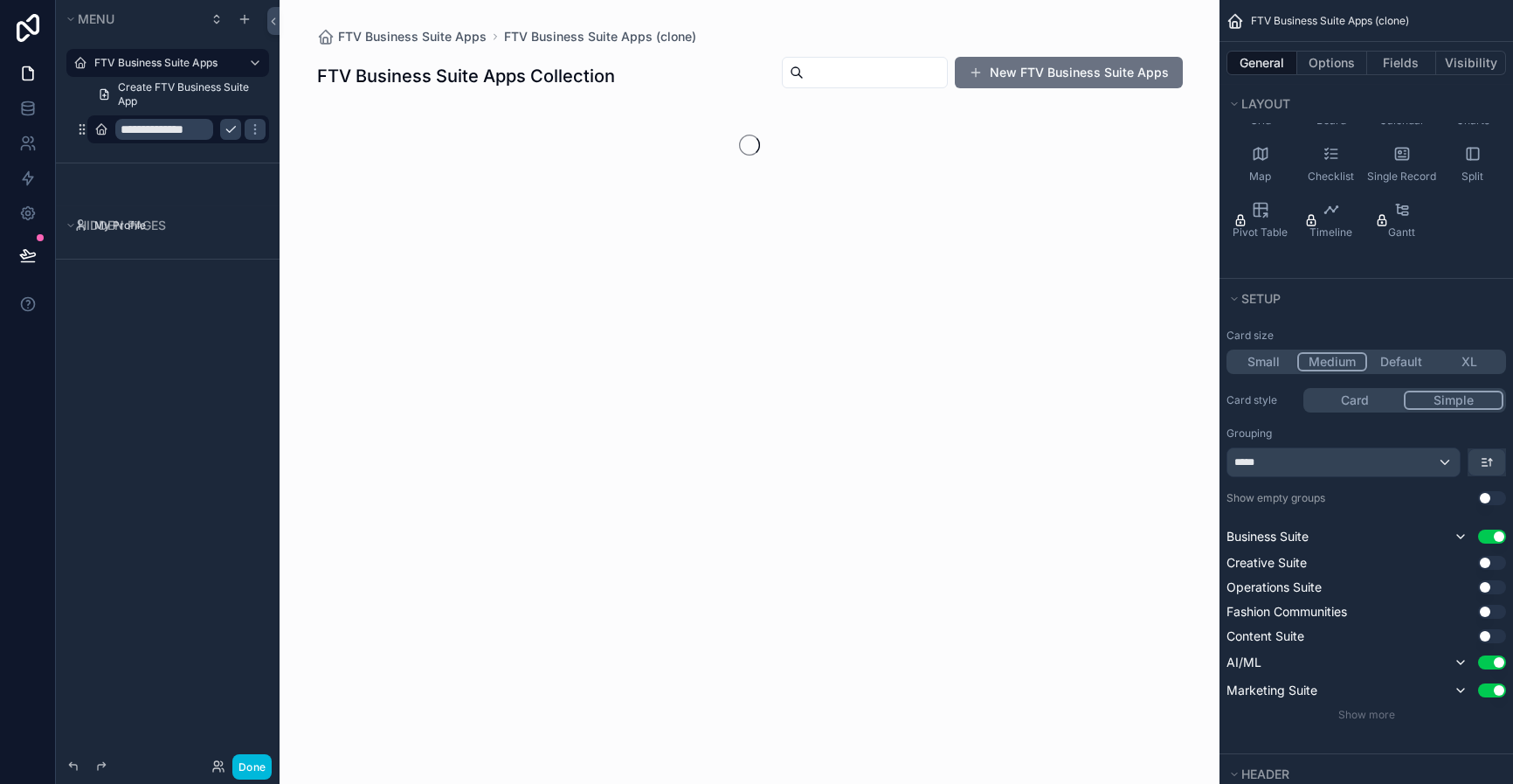
click at [1453, 658] on button "Use setting" at bounding box center [1492, 662] width 28 height 14
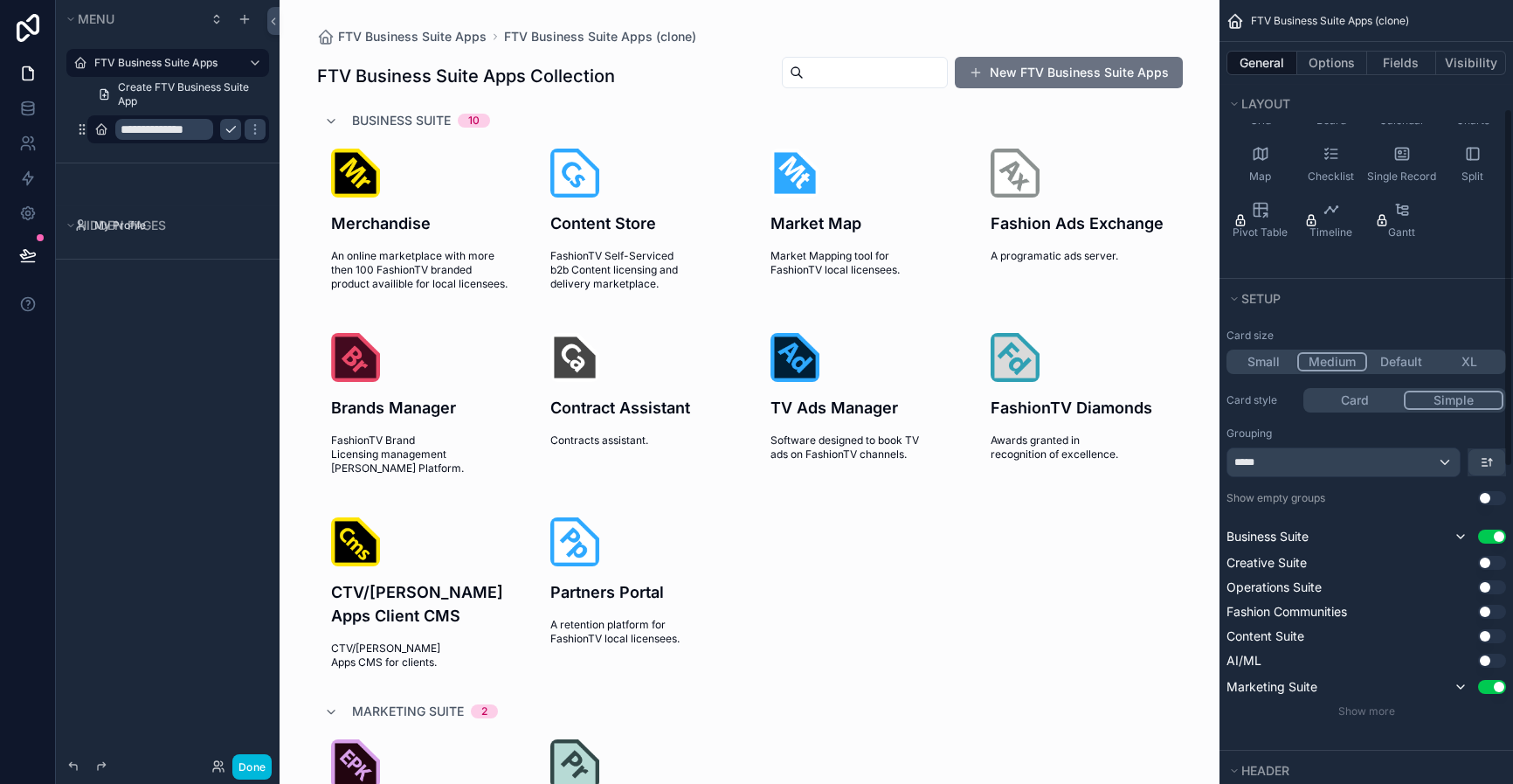
click at [1453, 684] on button "Use setting" at bounding box center [1492, 686] width 28 height 14
click at [1371, 709] on span "Show more" at bounding box center [1366, 707] width 57 height 13
click at [1453, 713] on button "Use setting" at bounding box center [1492, 711] width 28 height 14
click at [776, 693] on div "scrollable content" at bounding box center [749, 397] width 894 height 794
click at [202, 182] on div "Hidden pages My Profile" at bounding box center [168, 211] width 224 height 96
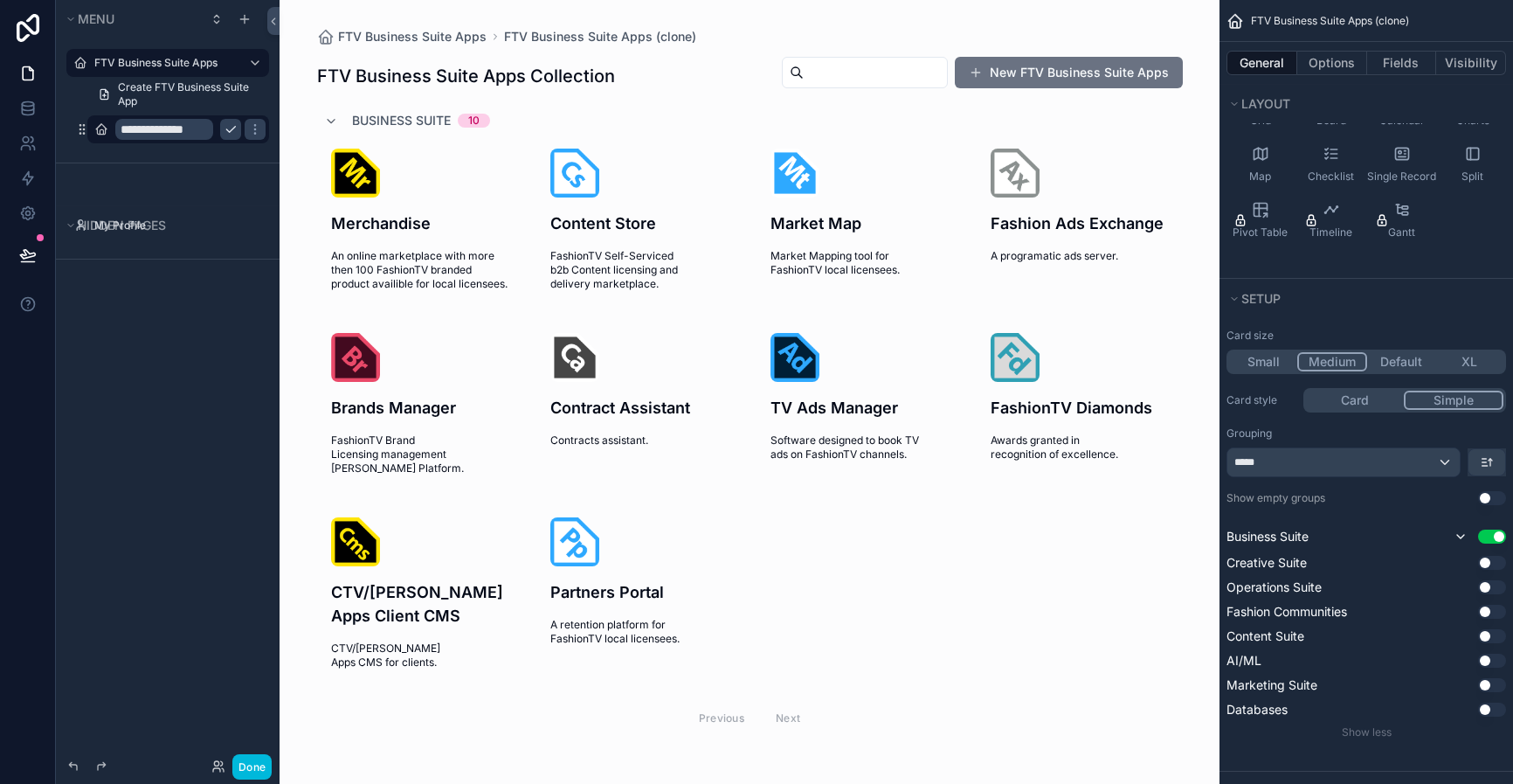
click at [228, 136] on button "scrollable content" at bounding box center [231, 130] width 21 height 21
click at [213, 159] on div "FTV Business Suite Apps Create FTV Business Suite App Business Suite" at bounding box center [168, 100] width 224 height 124
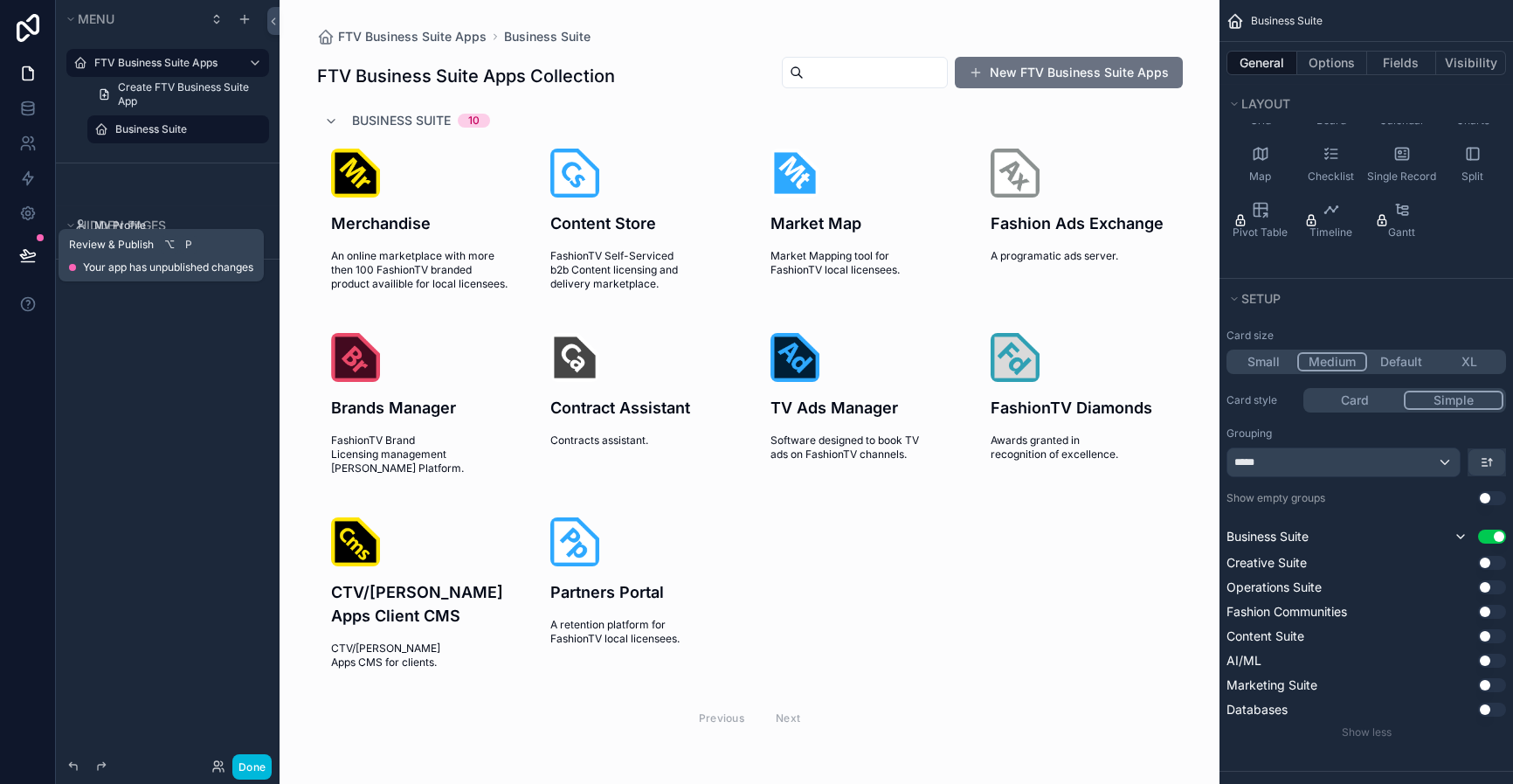
click at [35, 258] on icon at bounding box center [28, 255] width 18 height 18
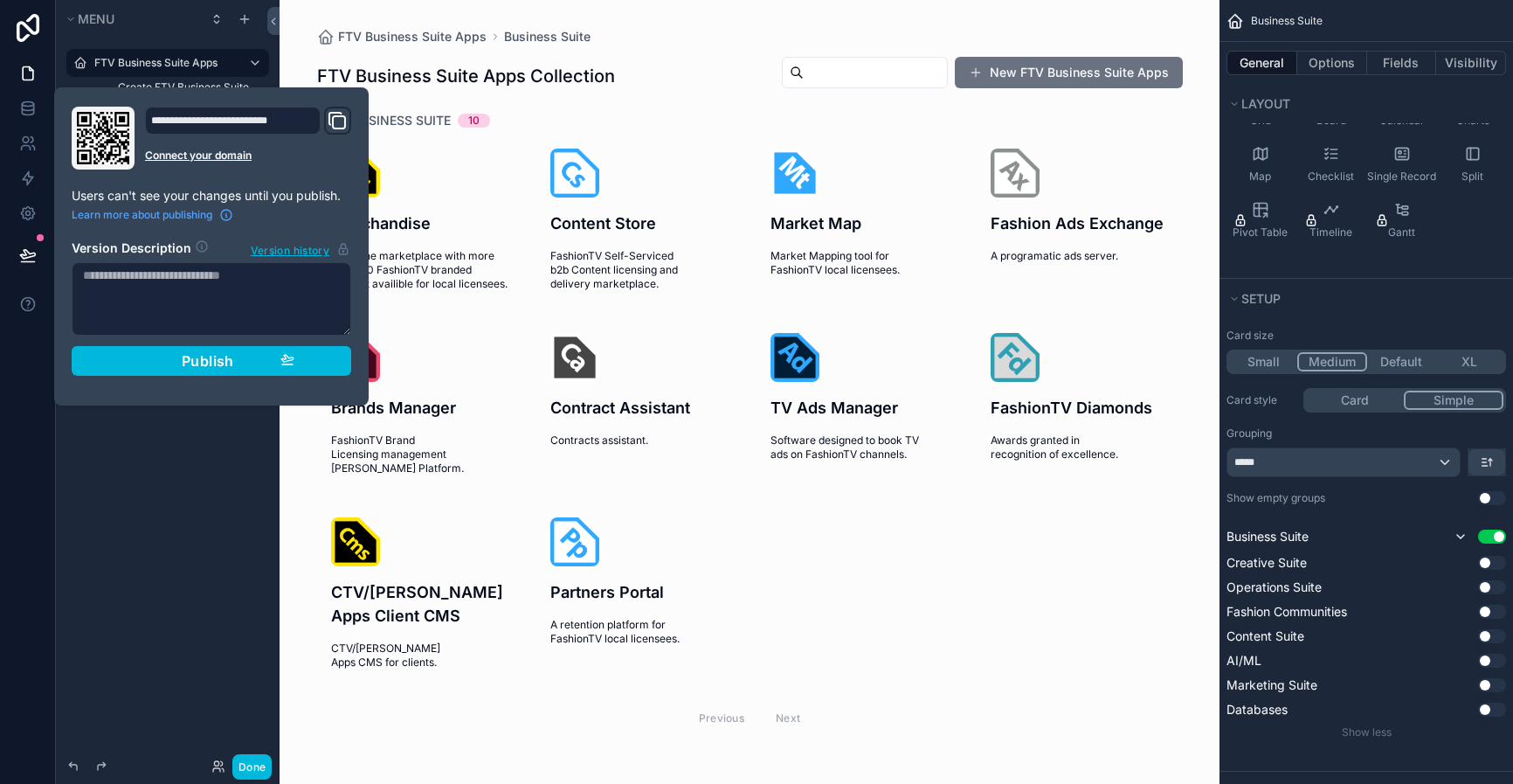
click at [262, 120] on div "**********" at bounding box center [233, 120] width 176 height 28
click at [154, 377] on div "**********" at bounding box center [211, 246] width 294 height 280
click at [157, 360] on div "Publish" at bounding box center [211, 361] width 166 height 18
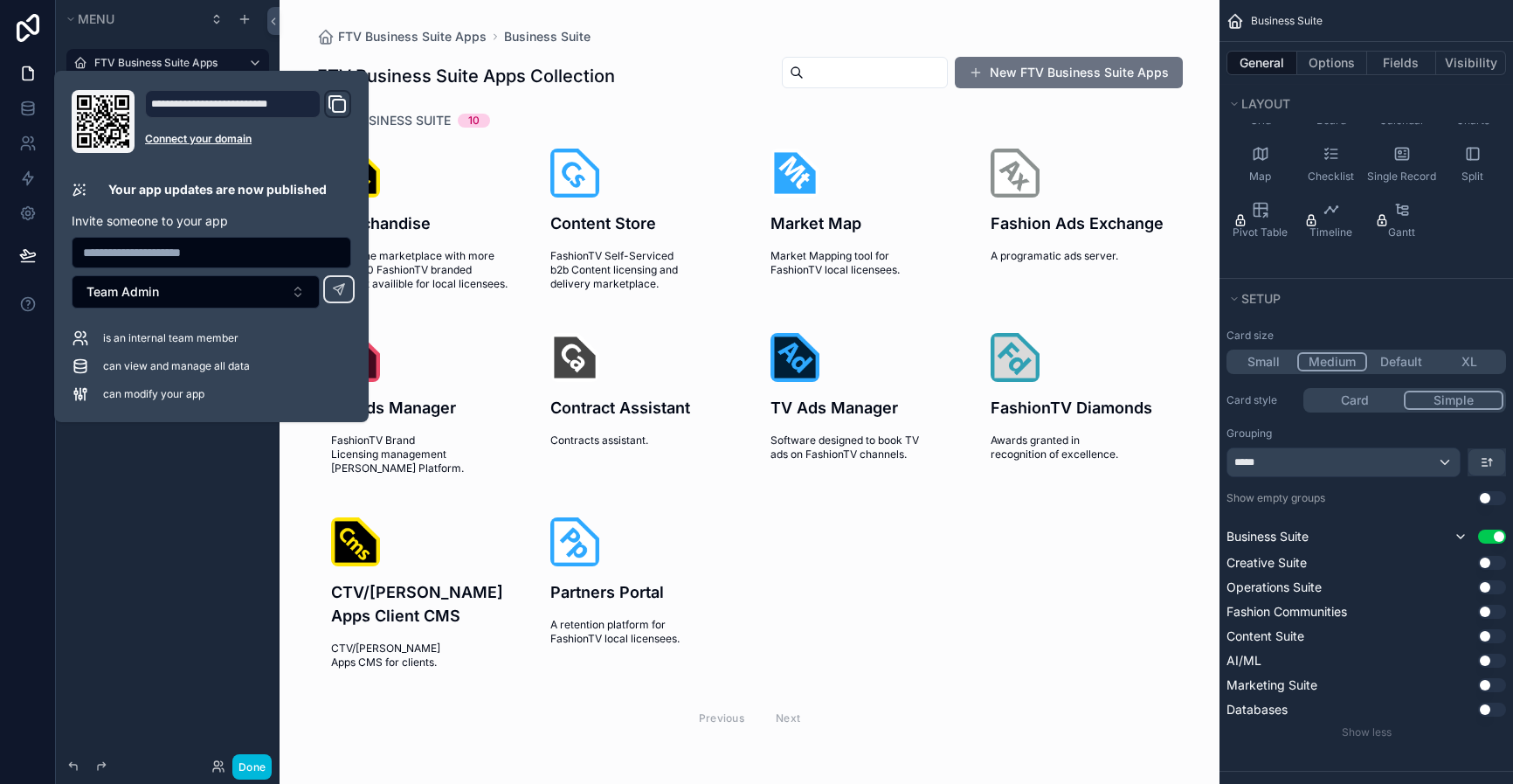
click at [285, 100] on div "**********" at bounding box center [233, 103] width 176 height 28
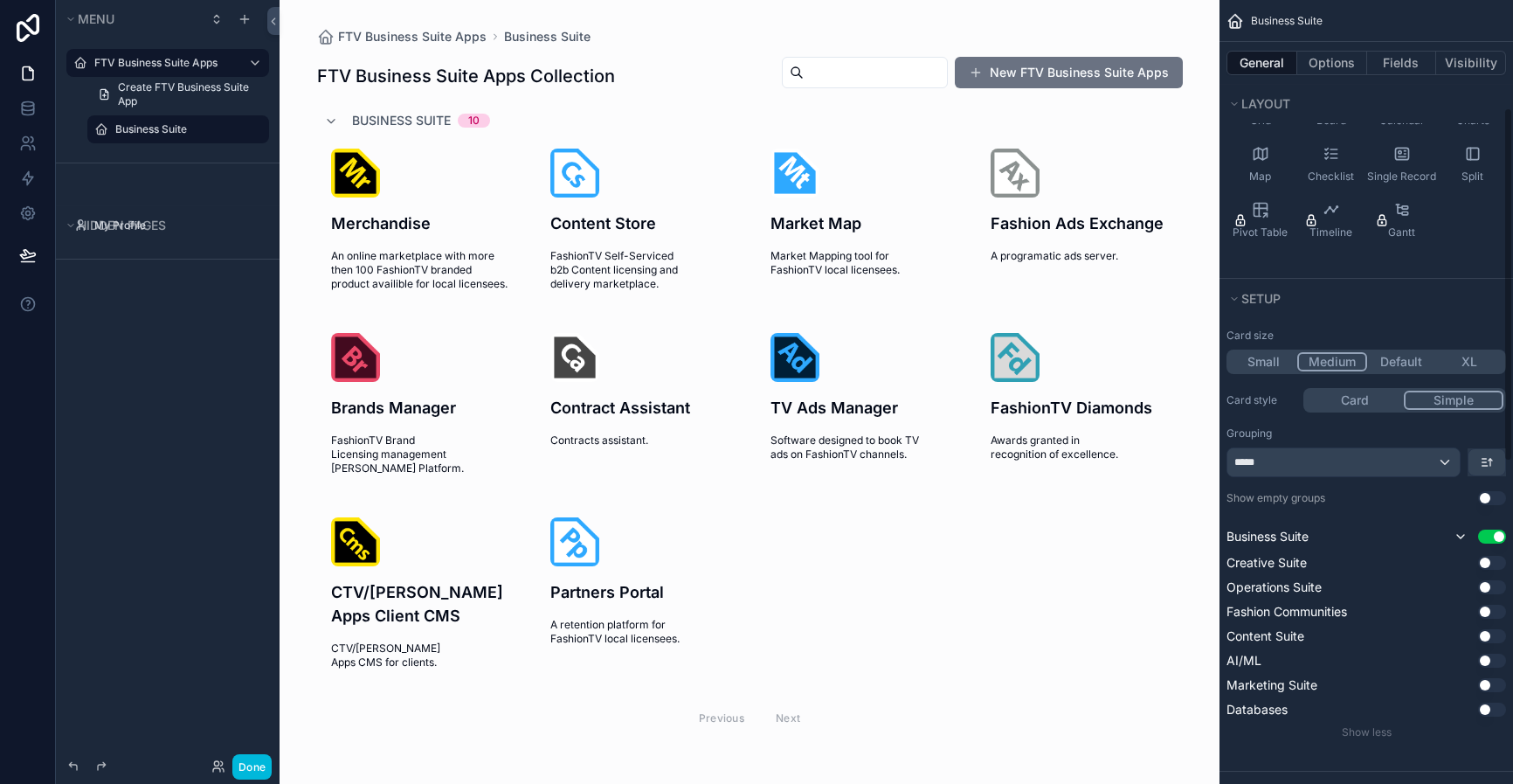
click at [859, 583] on div "Merchandise An online marketplace with more then 100 FashionTV branded product …" at bounding box center [749, 409] width 866 height 549
click at [988, 557] on div "Merchandise An online marketplace with more then 100 FashionTV branded product …" at bounding box center [749, 409] width 866 height 549
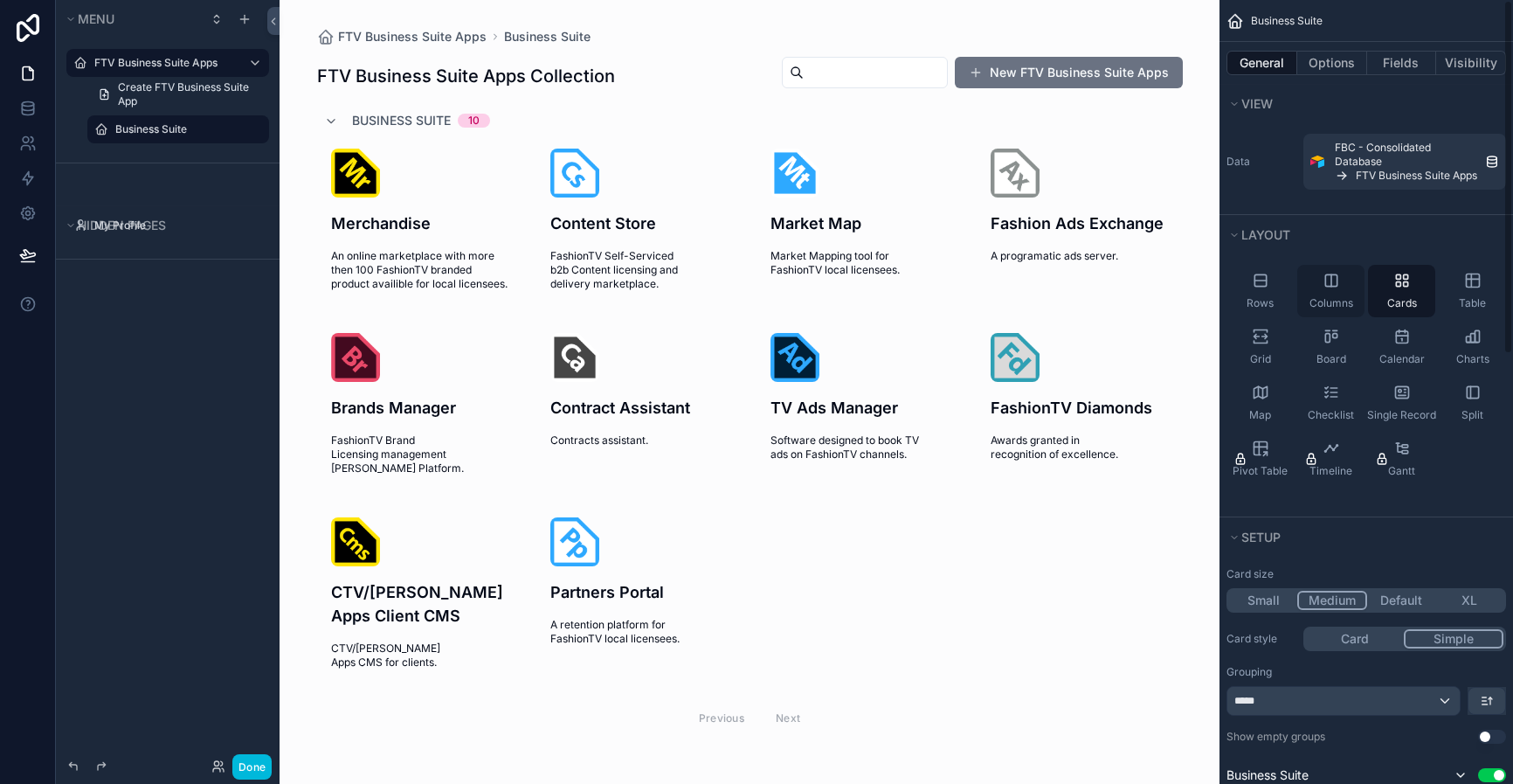
click at [1335, 289] on icon "scrollable content" at bounding box center [1332, 281] width 18 height 18
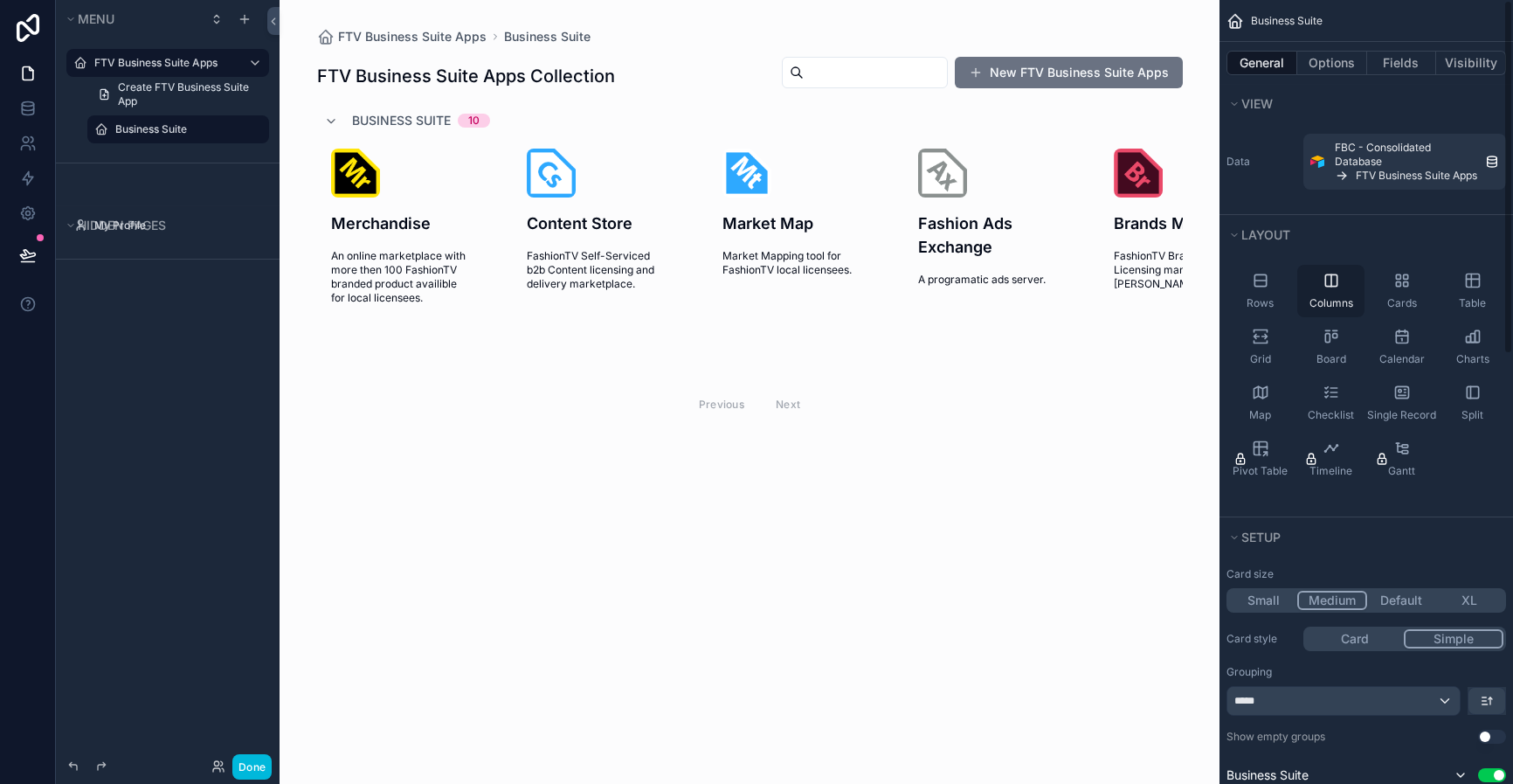
click at [1335, 276] on icon "scrollable content" at bounding box center [1332, 281] width 18 height 18
click at [1226, 295] on div "Rows" at bounding box center [1260, 290] width 67 height 52
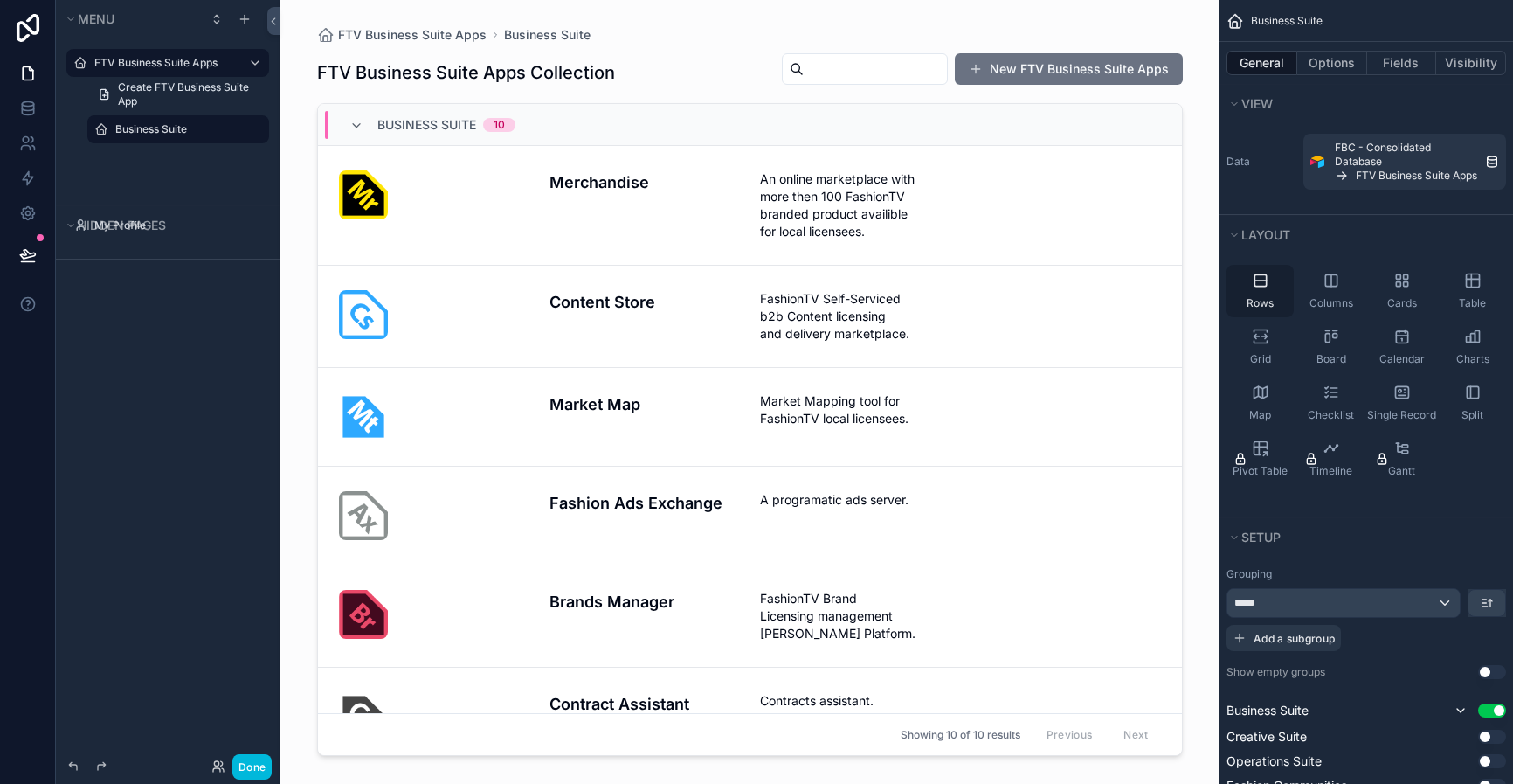
click at [1271, 288] on div "Rows" at bounding box center [1260, 290] width 67 height 52
click at [1343, 289] on div "Columns" at bounding box center [1331, 290] width 67 height 52
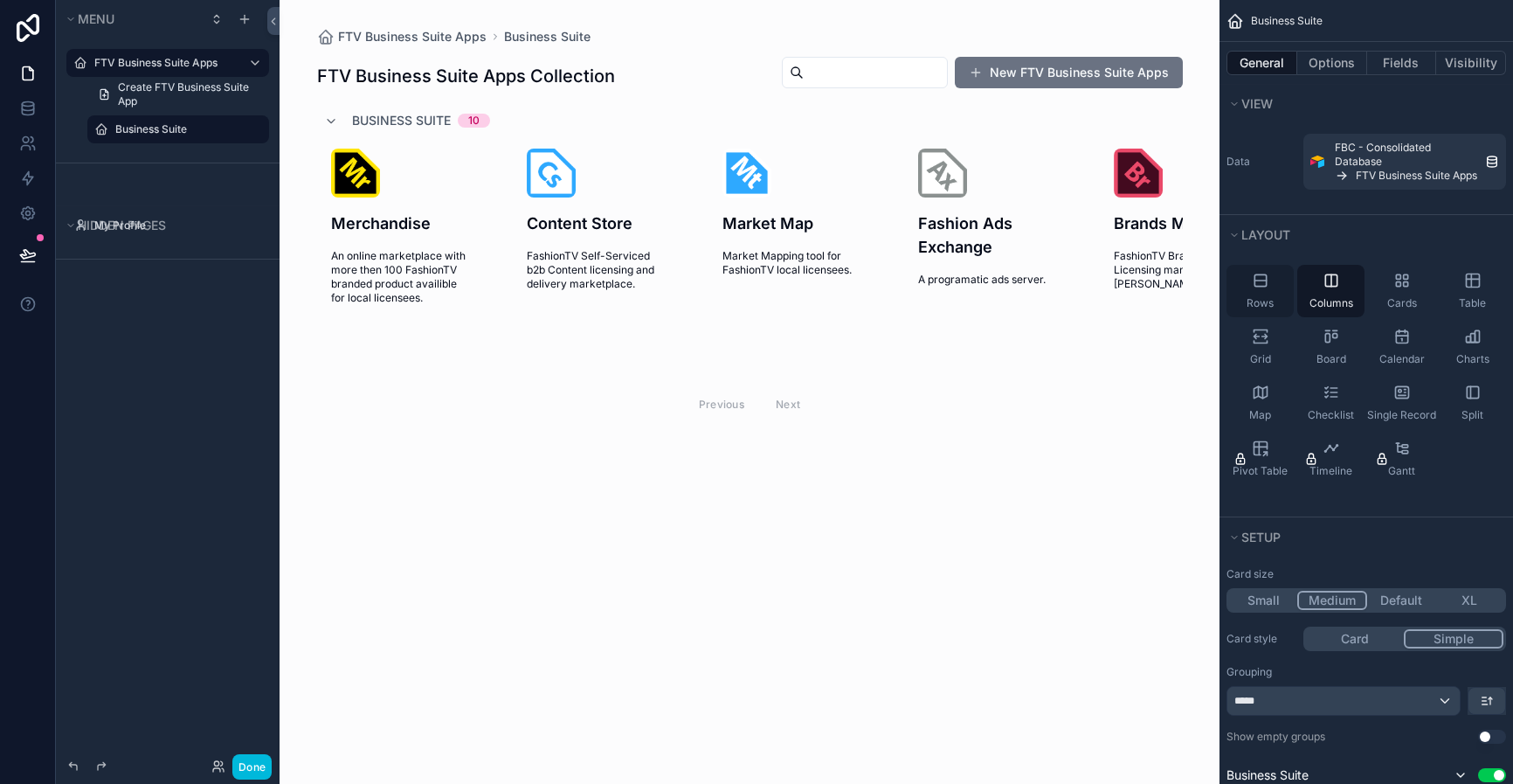
click at [1278, 298] on div "Rows" at bounding box center [1260, 290] width 67 height 52
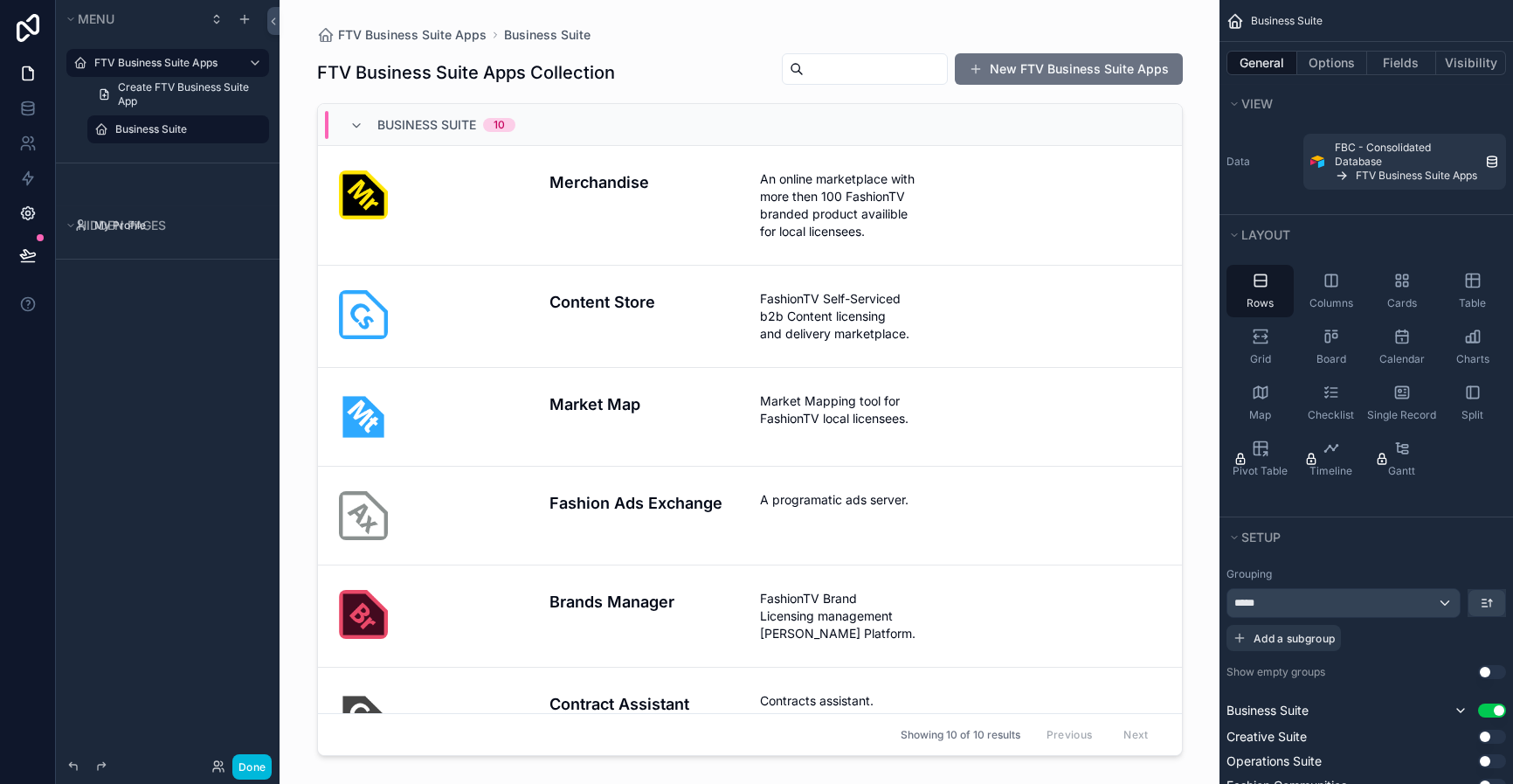
scroll to position [4, 0]
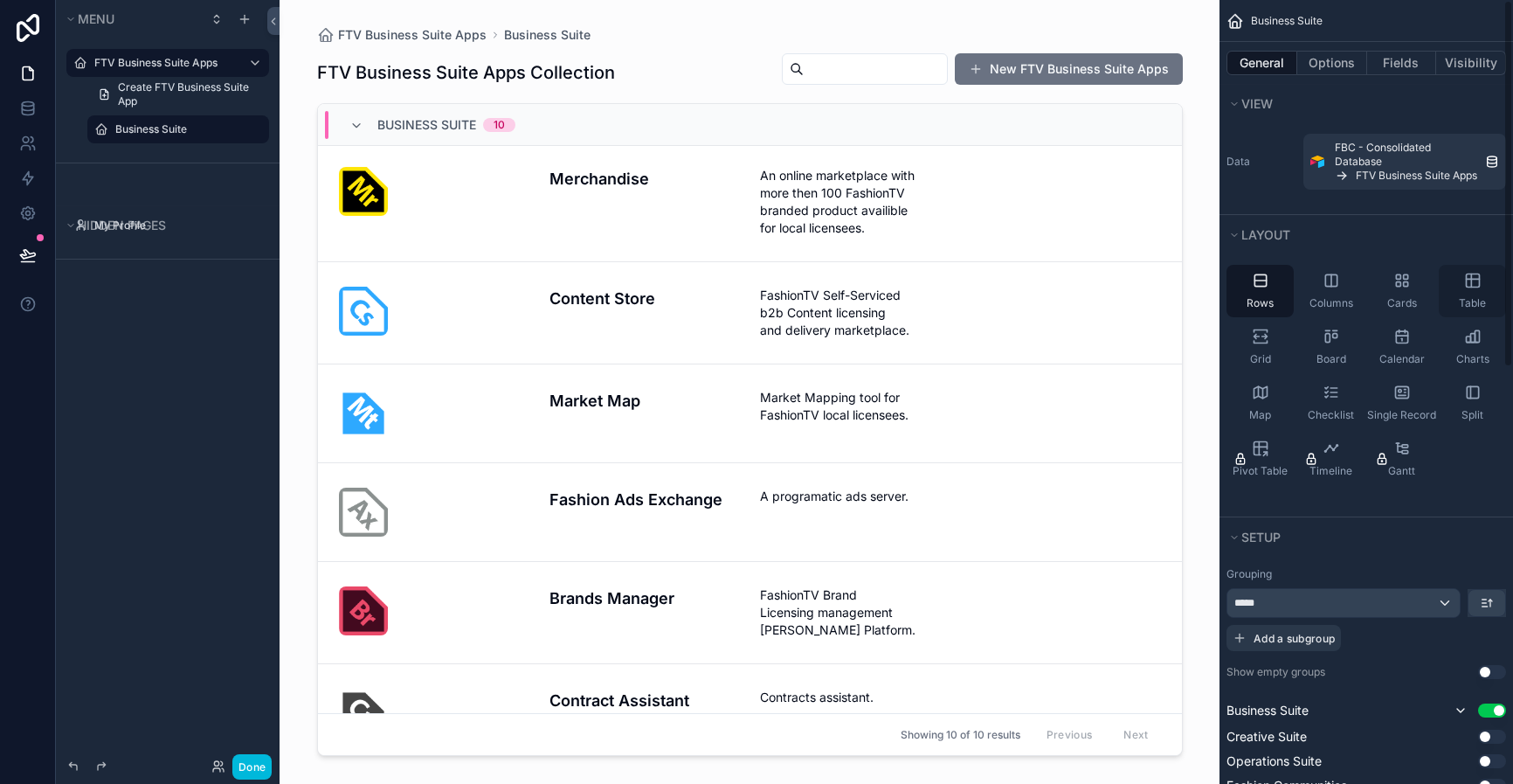
click at [1453, 279] on icon "scrollable content" at bounding box center [1472, 279] width 13 height 0
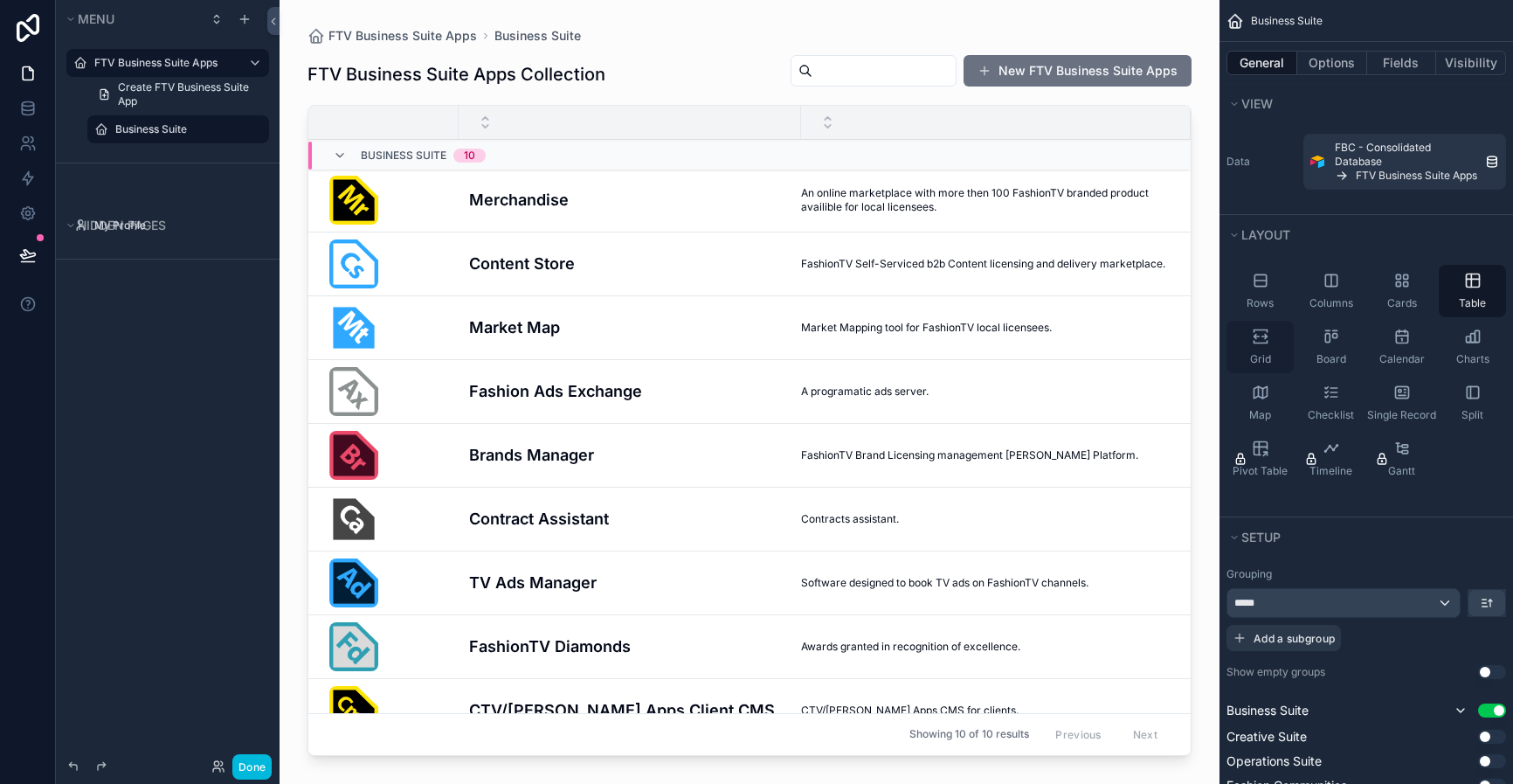
click at [1259, 339] on icon "scrollable content" at bounding box center [1261, 337] width 18 height 18
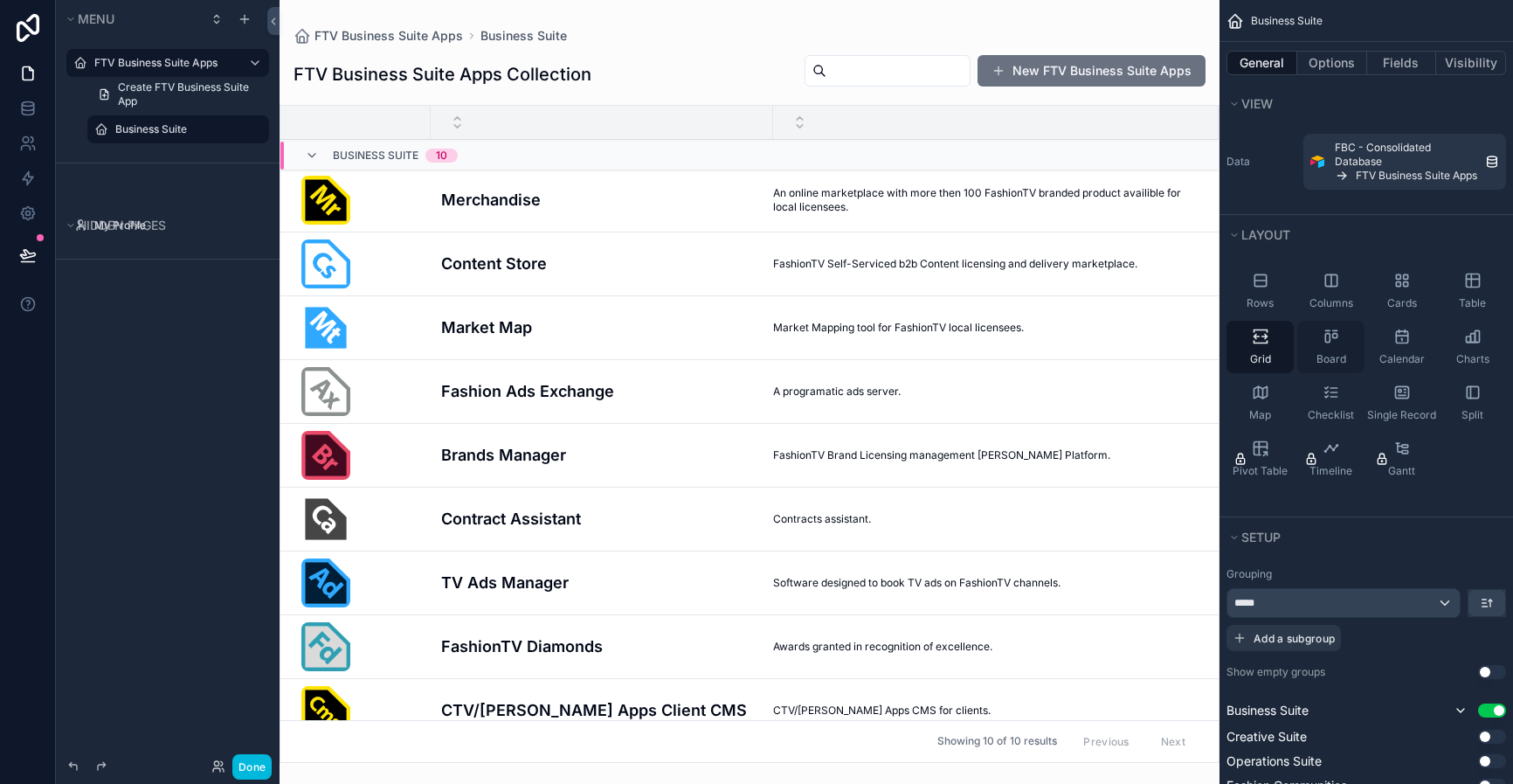
click at [1314, 343] on div "Board" at bounding box center [1331, 346] width 67 height 52
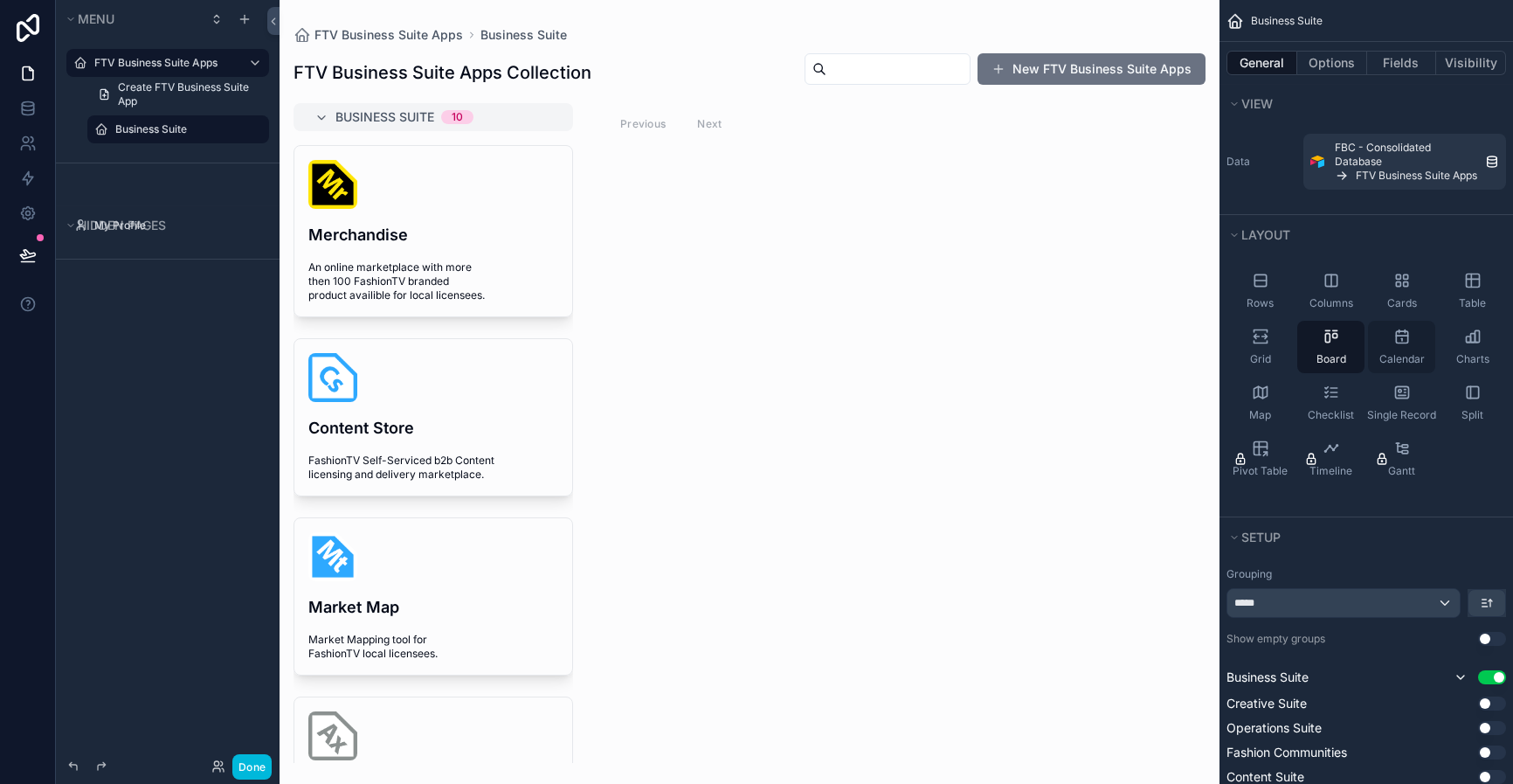
click at [1407, 337] on icon "scrollable content" at bounding box center [1401, 337] width 12 height 12
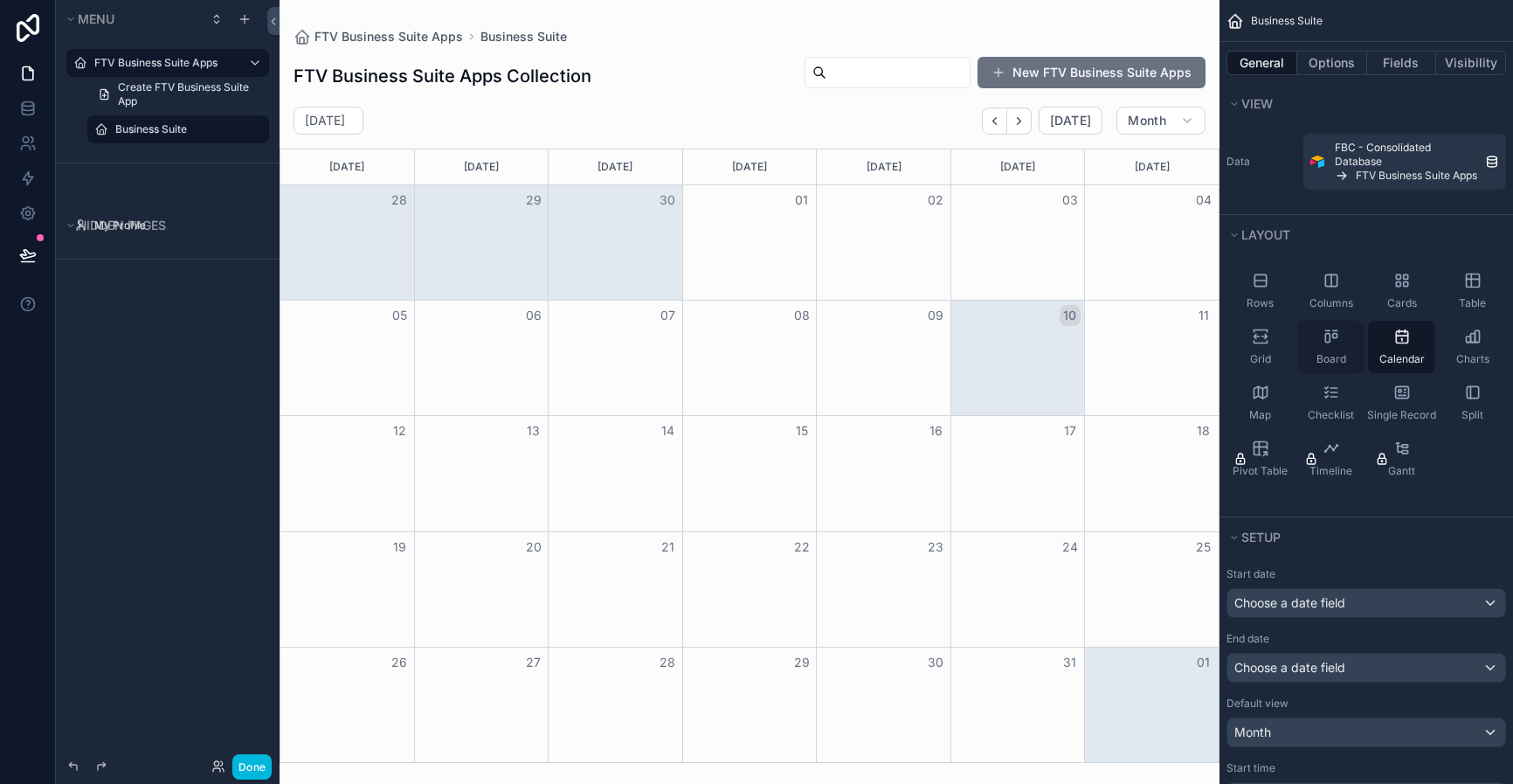
click at [1327, 344] on icon "scrollable content" at bounding box center [1332, 337] width 18 height 18
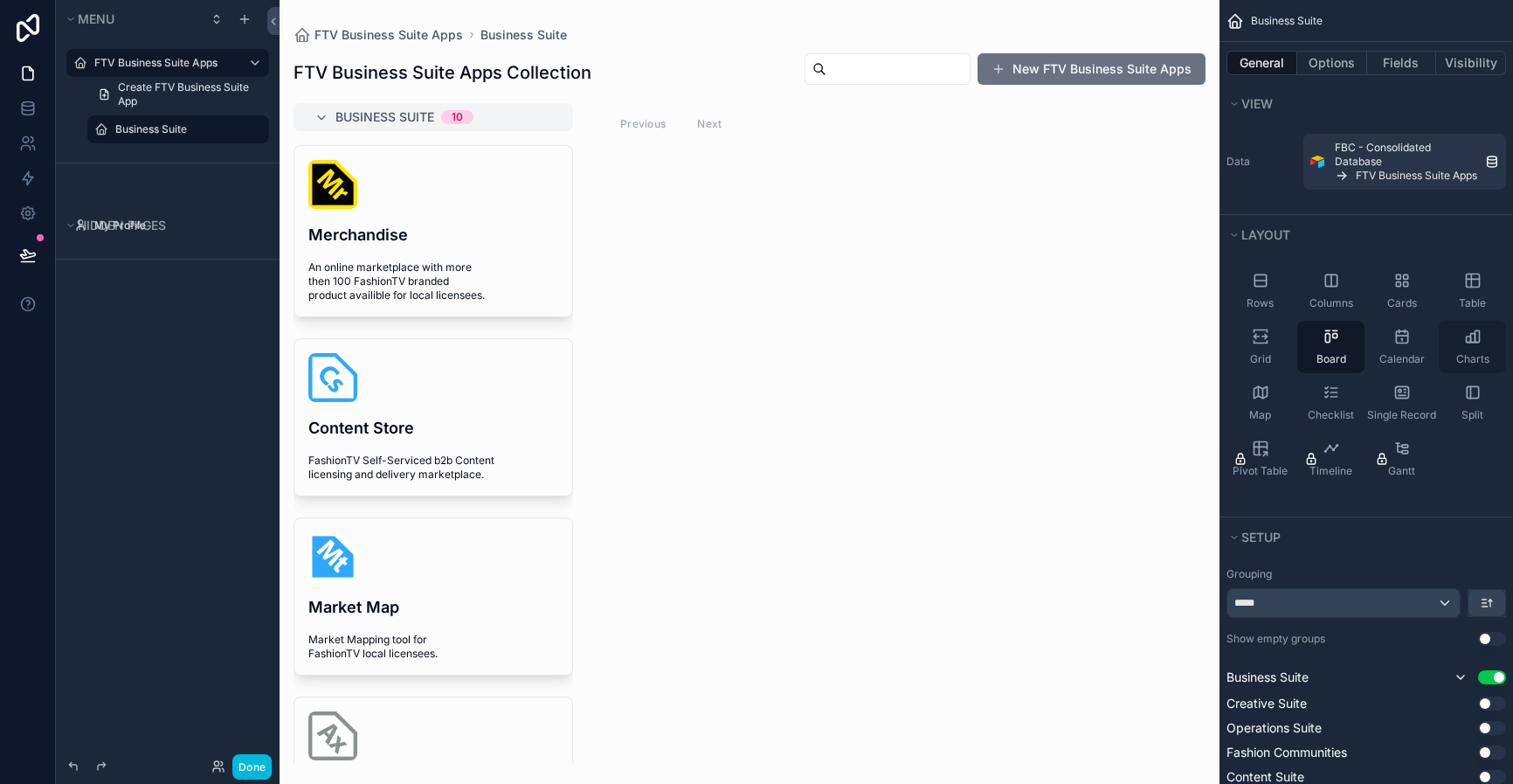
click at [1453, 348] on div "Charts" at bounding box center [1472, 346] width 67 height 52
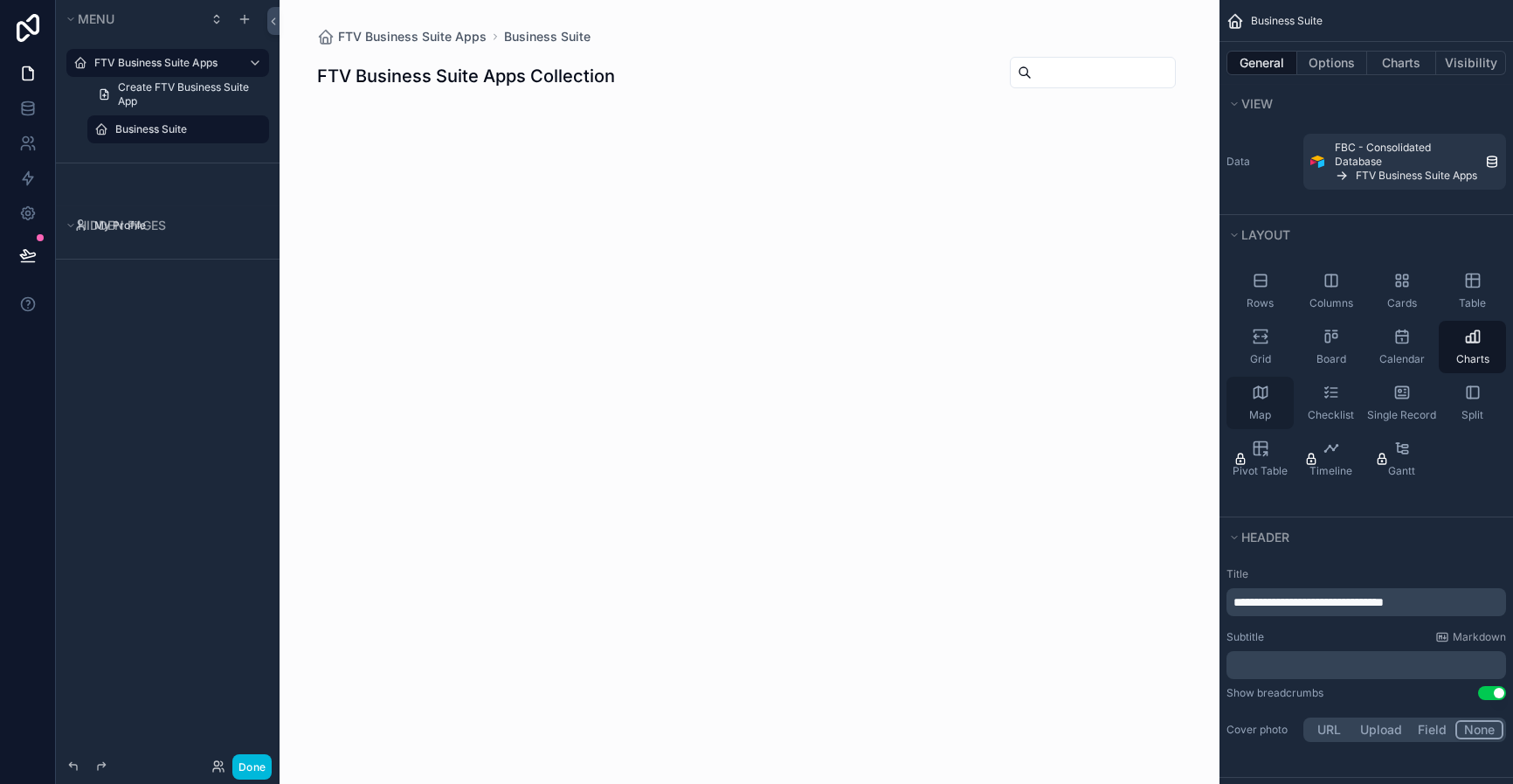
click at [1251, 401] on div "Map" at bounding box center [1260, 402] width 67 height 52
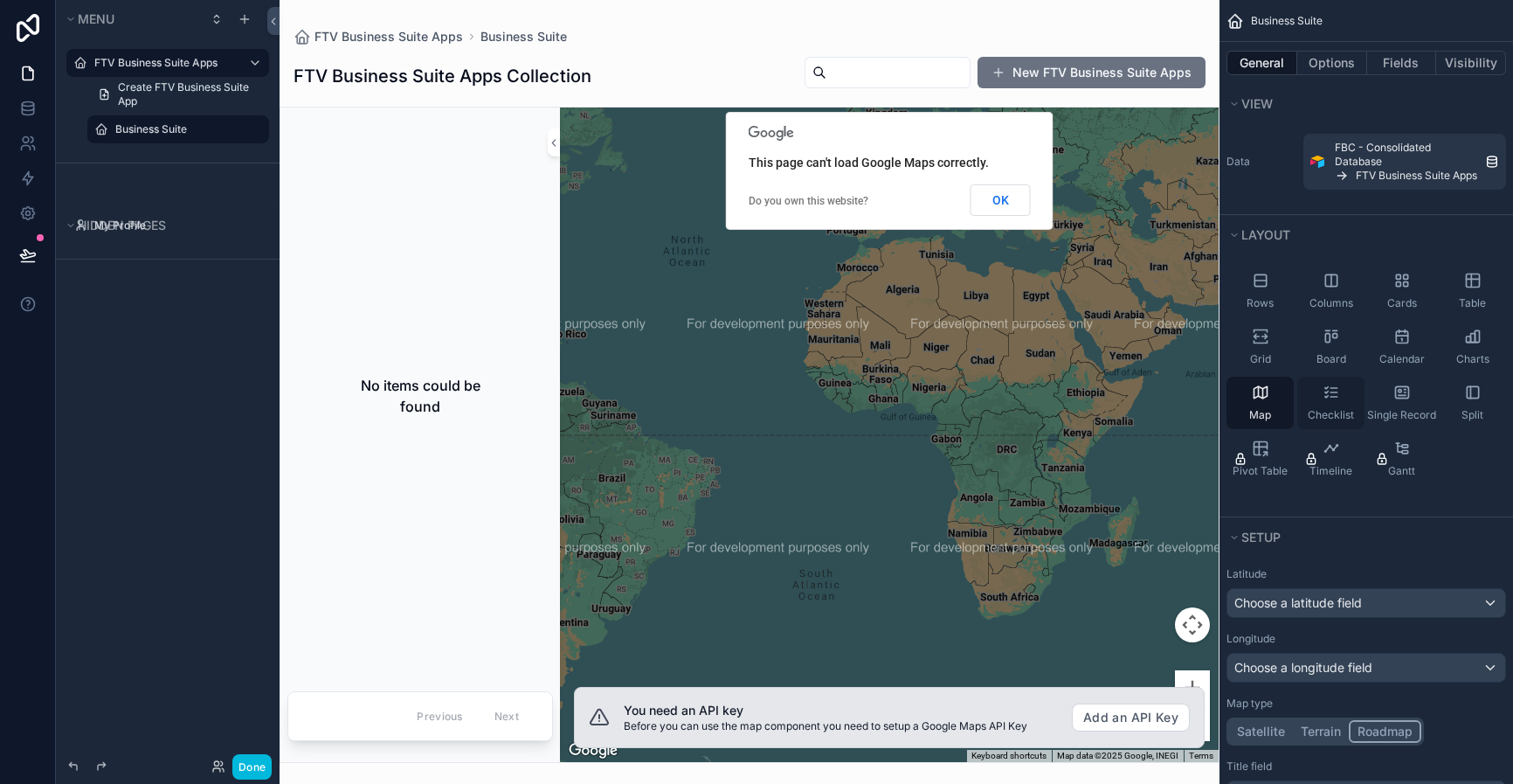
click at [1339, 397] on div "Checklist" at bounding box center [1331, 402] width 67 height 52
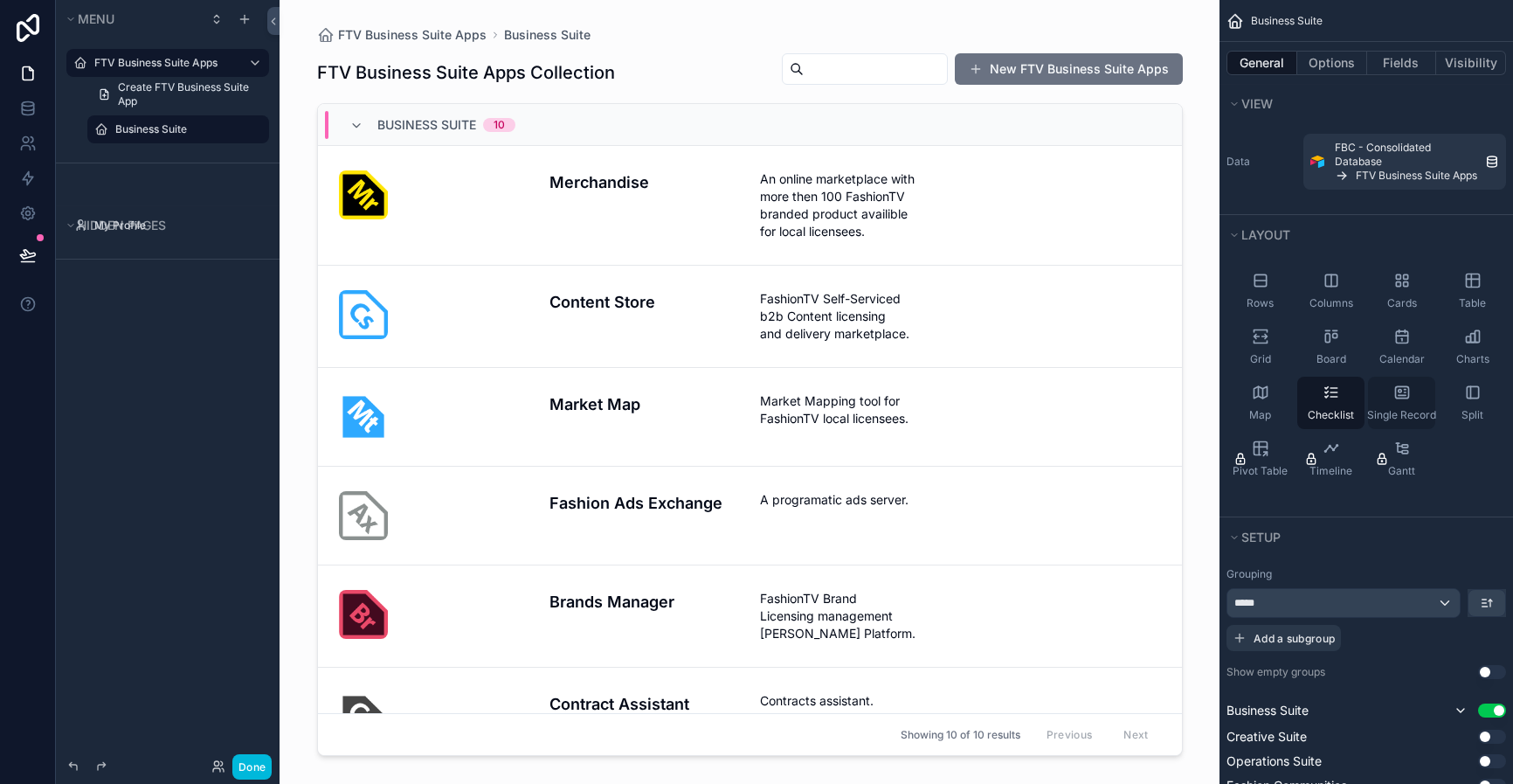
click at [1402, 386] on icon "scrollable content" at bounding box center [1401, 392] width 13 height 12
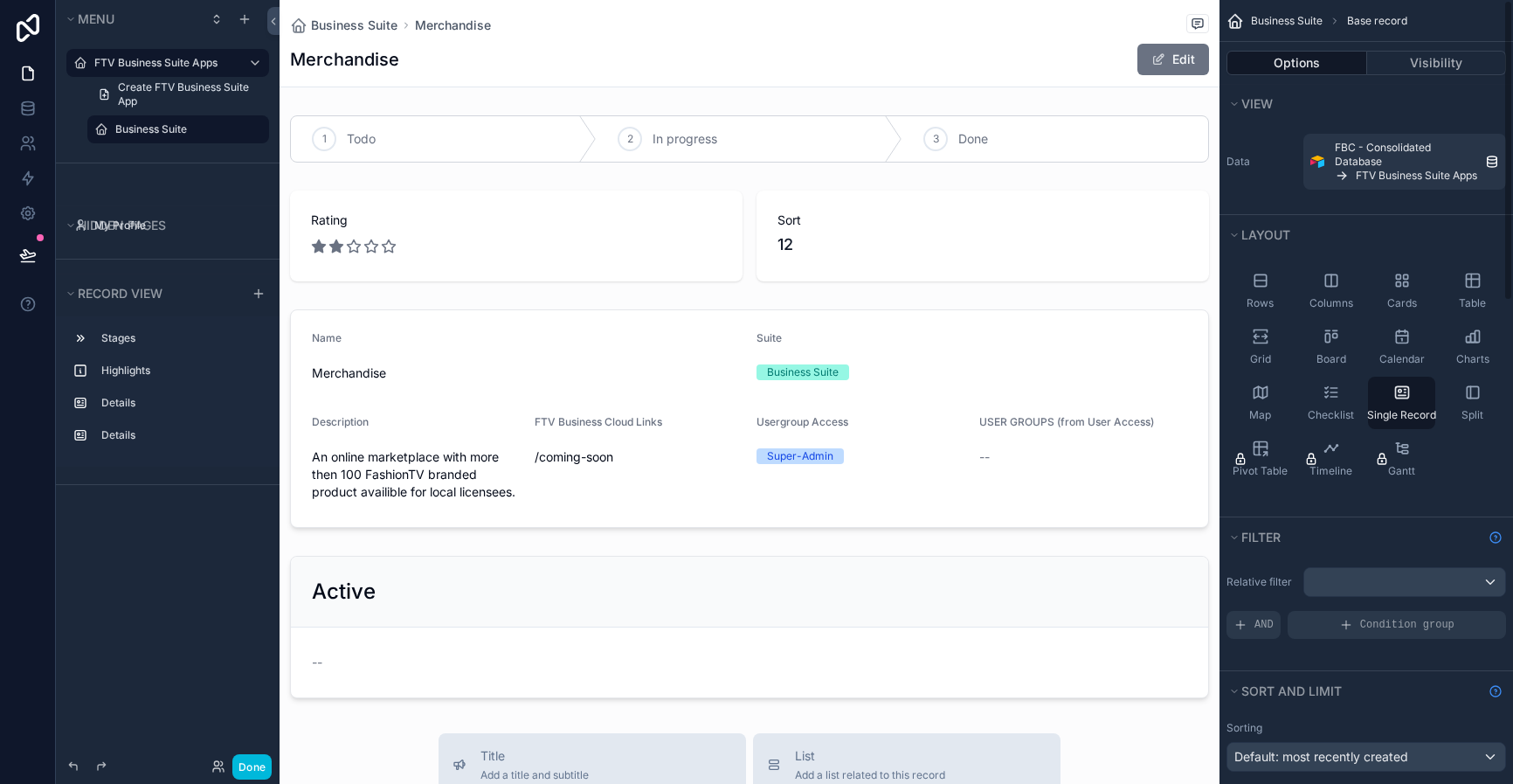
click at [1453, 447] on div "Rows Columns Cards Table Grid Board Calendar Charts Map Checklist Single Record…" at bounding box center [1366, 375] width 294 height 234
click at [1453, 263] on div "Rows Columns Cards Table Grid Board Calendar Charts Map Checklist Single Record…" at bounding box center [1366, 375] width 294 height 234
click at [1453, 278] on icon "scrollable content" at bounding box center [1473, 281] width 18 height 18
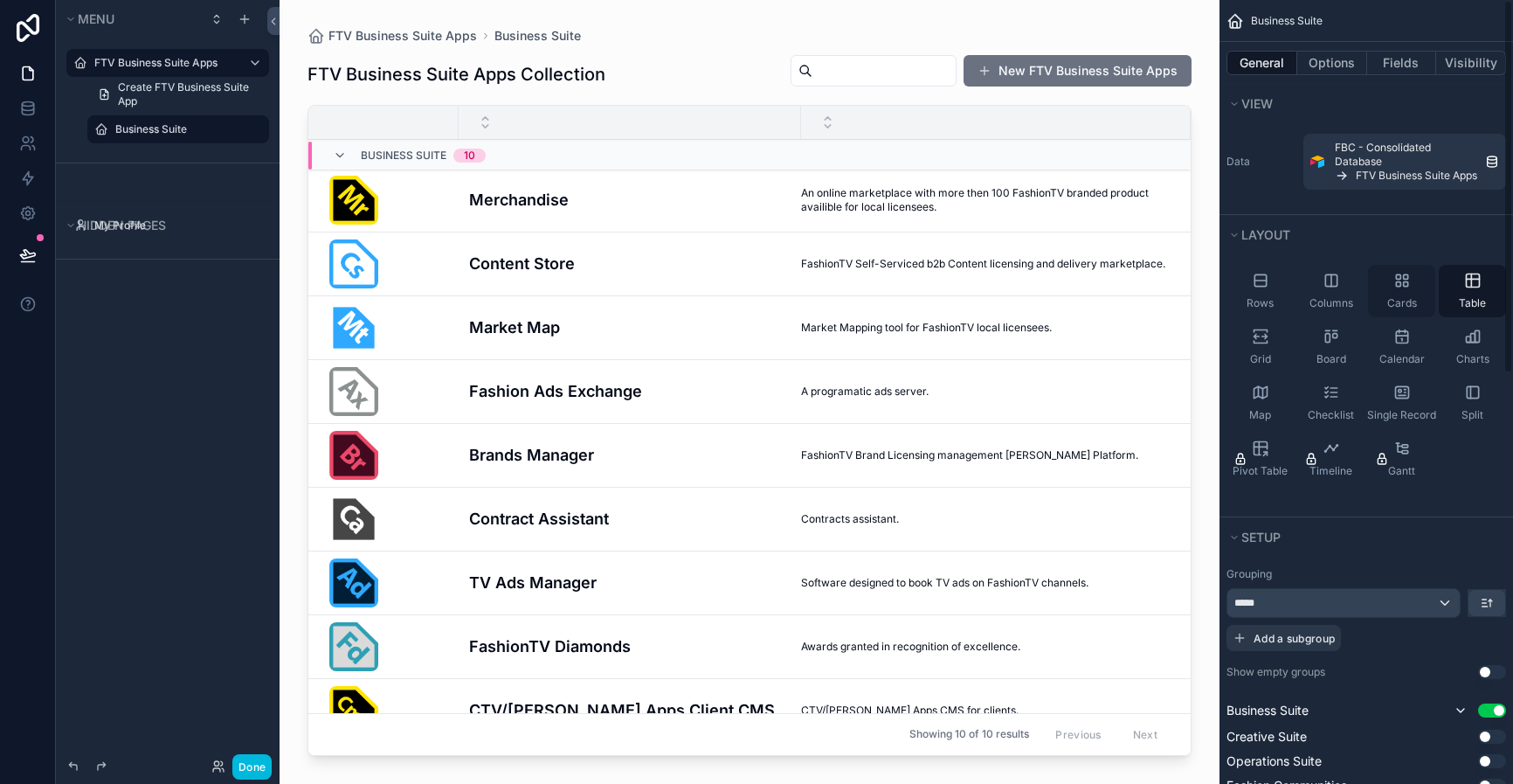
click at [1406, 288] on icon "scrollable content" at bounding box center [1402, 281] width 18 height 18
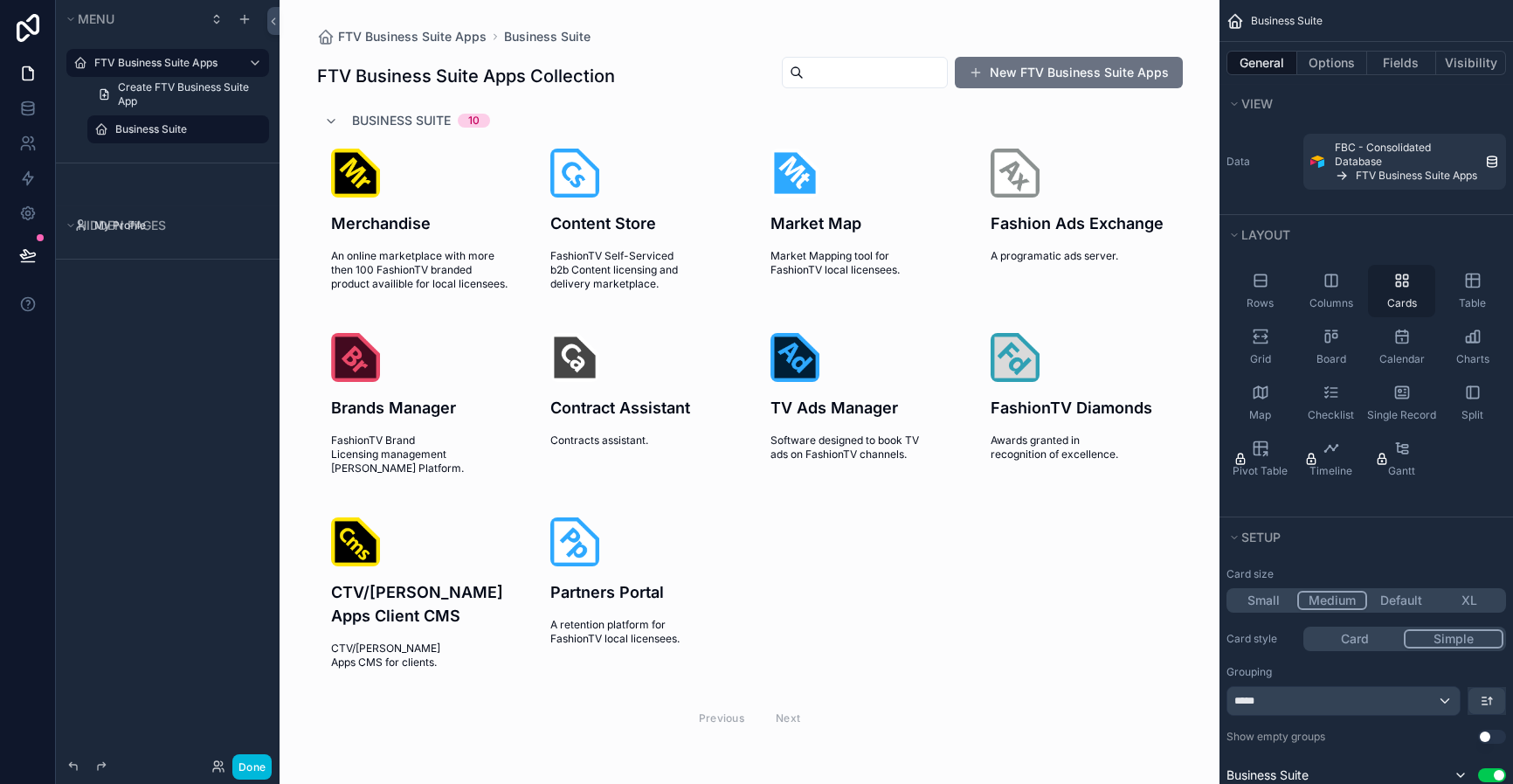
click at [1415, 282] on div "Cards" at bounding box center [1402, 290] width 67 height 52
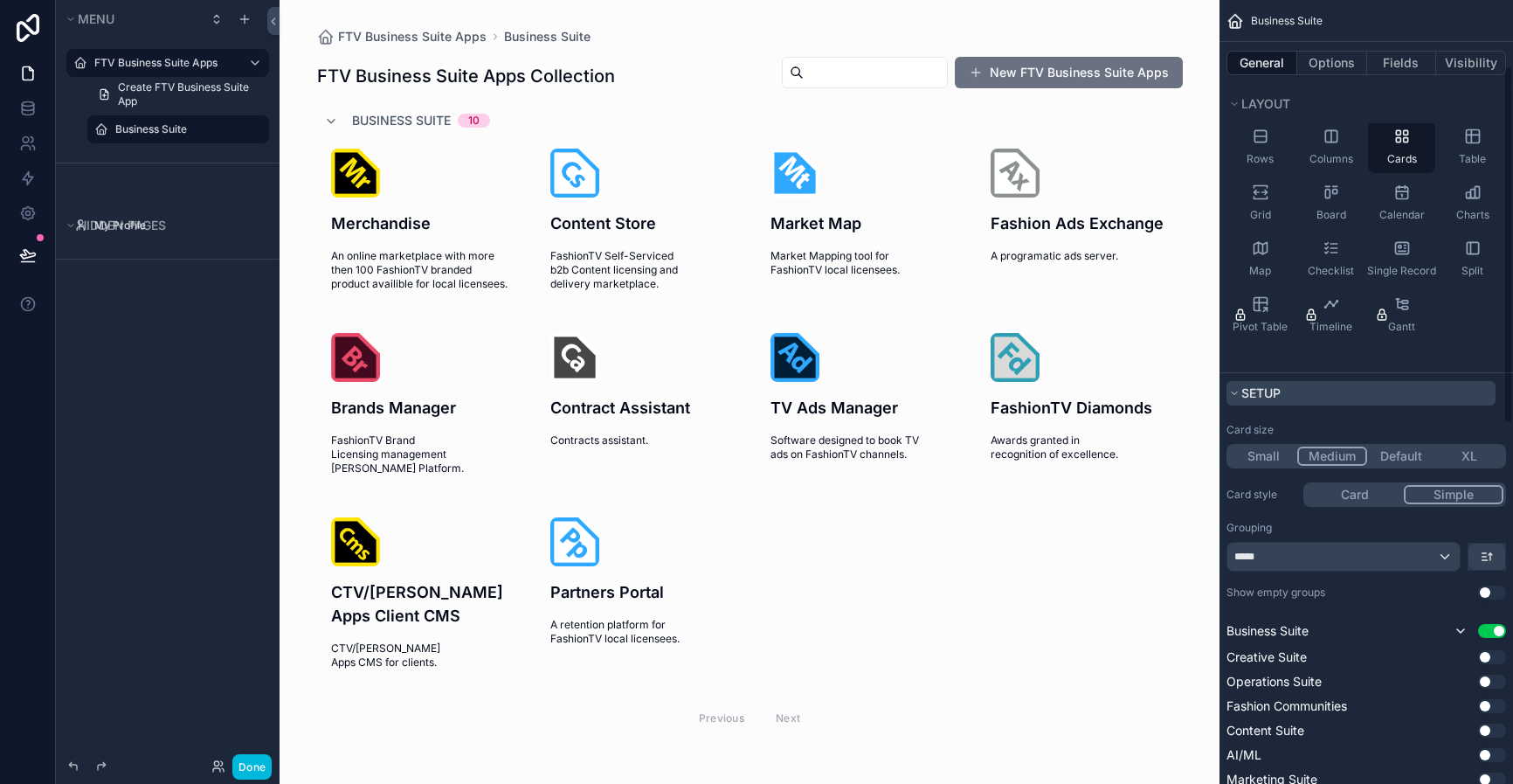
scroll to position [145, 0]
click at [26, 212] on icon at bounding box center [28, 213] width 4 height 4
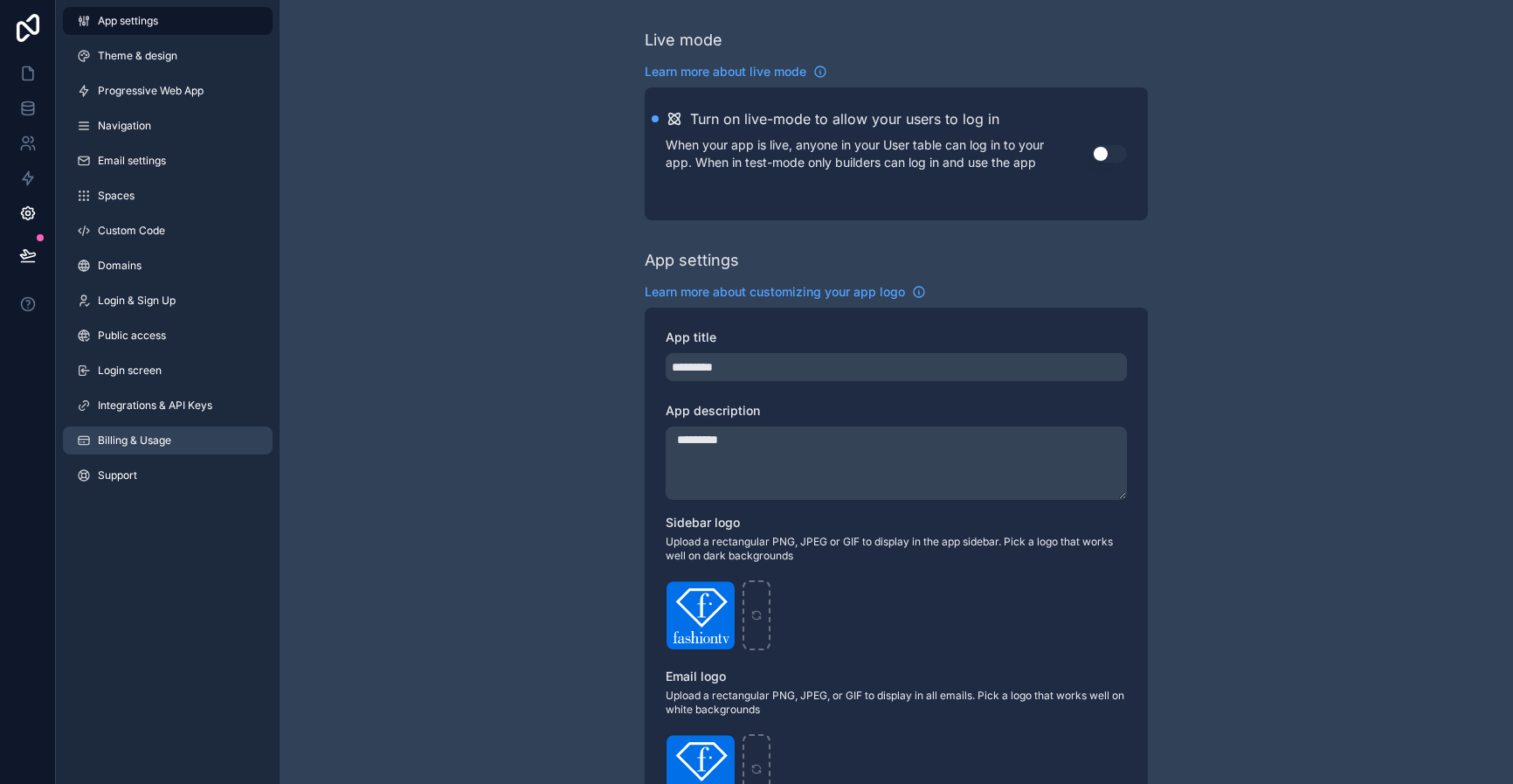
click at [175, 440] on link "Billing & Usage" at bounding box center [168, 440] width 210 height 28
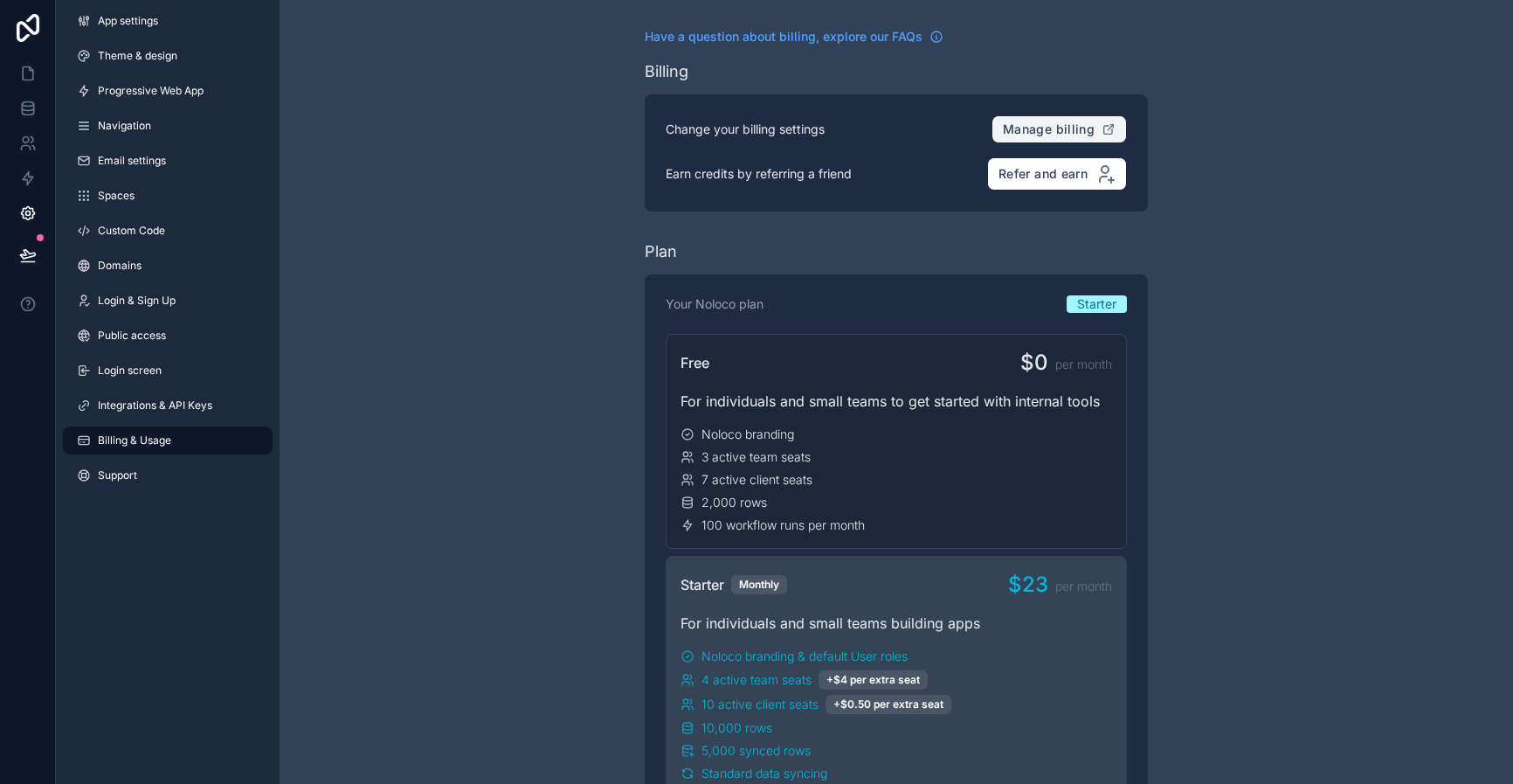
click at [1053, 136] on button "Manage billing" at bounding box center [1059, 129] width 136 height 28
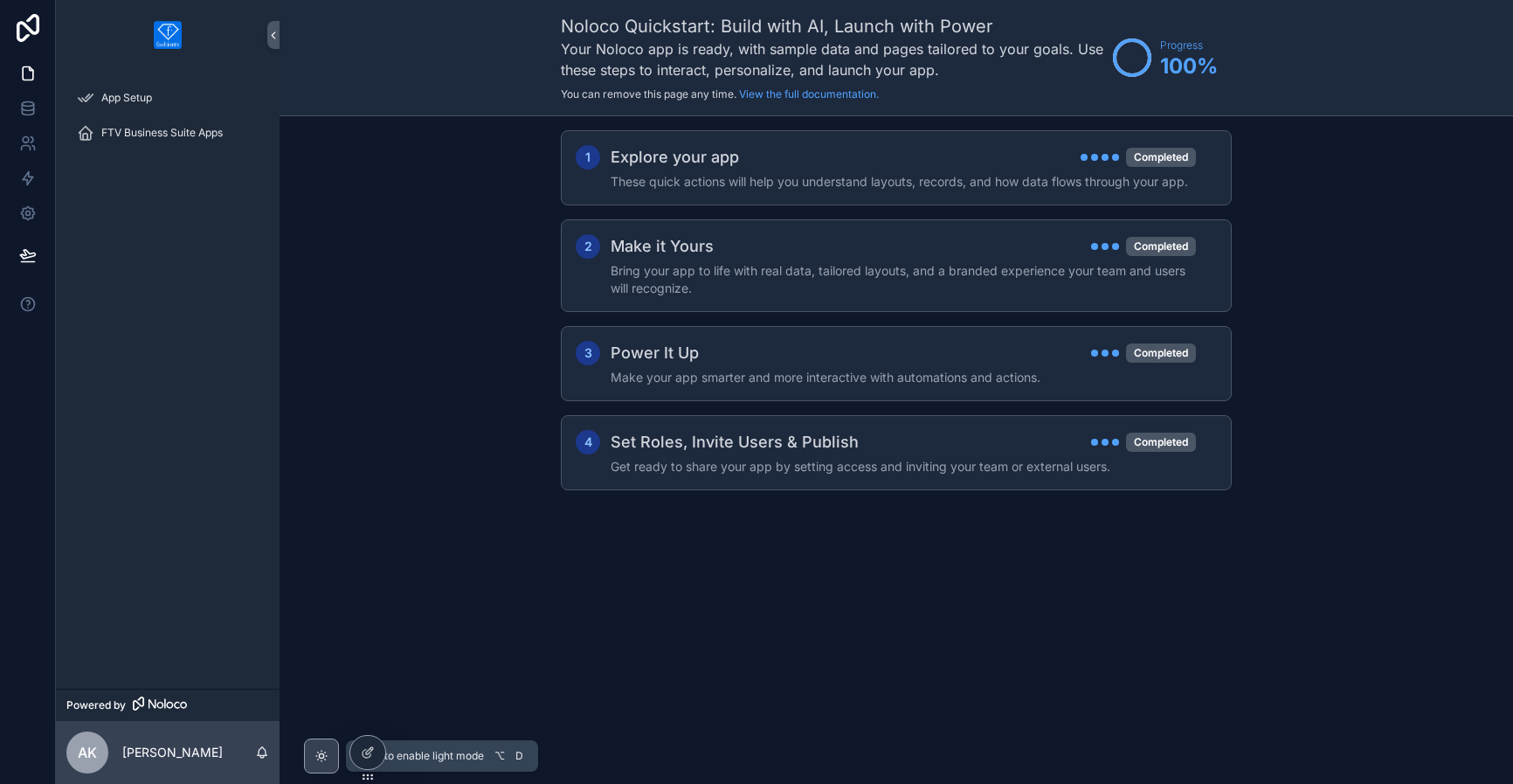
click at [328, 764] on div "scrollable content" at bounding box center [321, 755] width 35 height 35
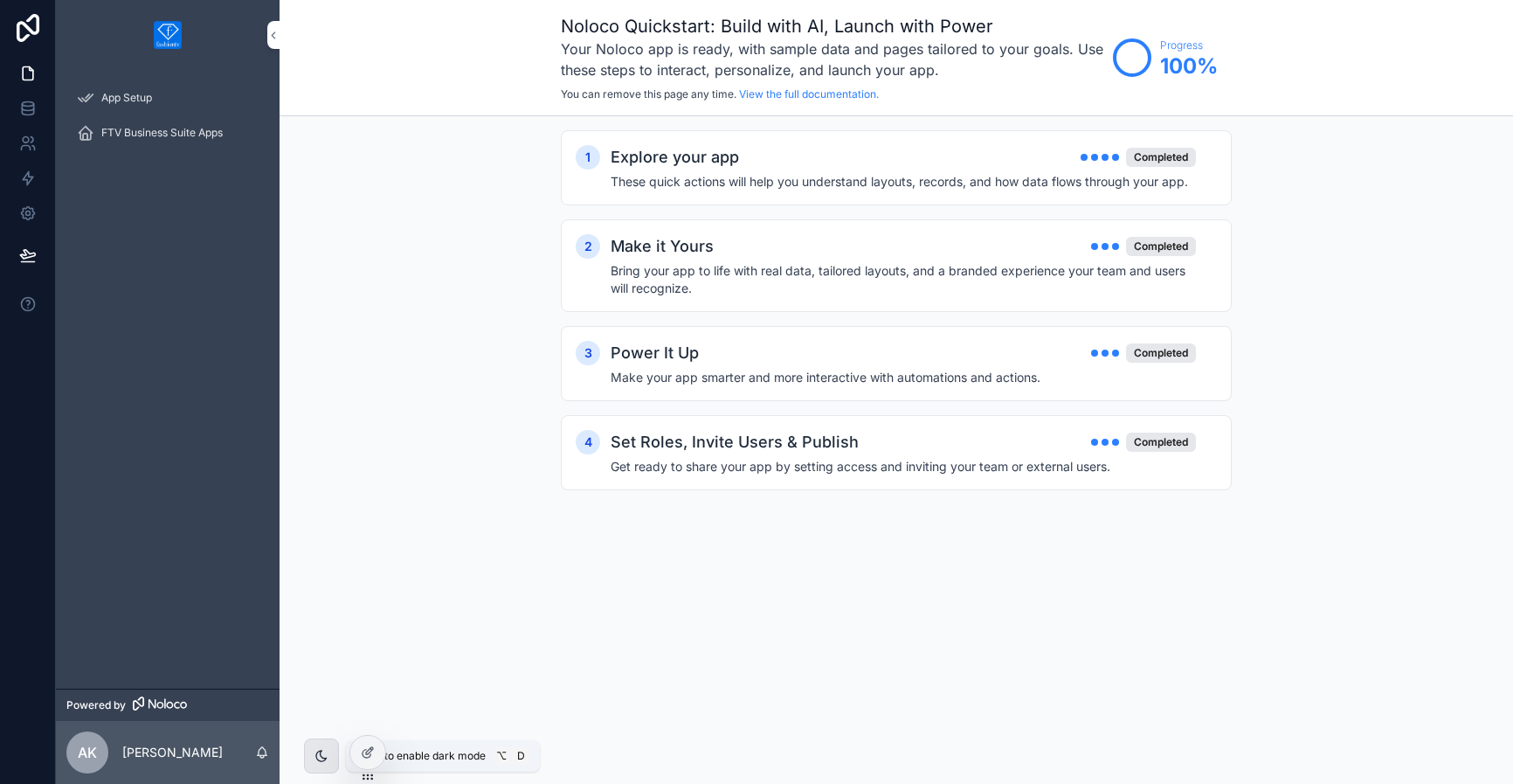
click at [328, 764] on div "scrollable content" at bounding box center [321, 755] width 35 height 35
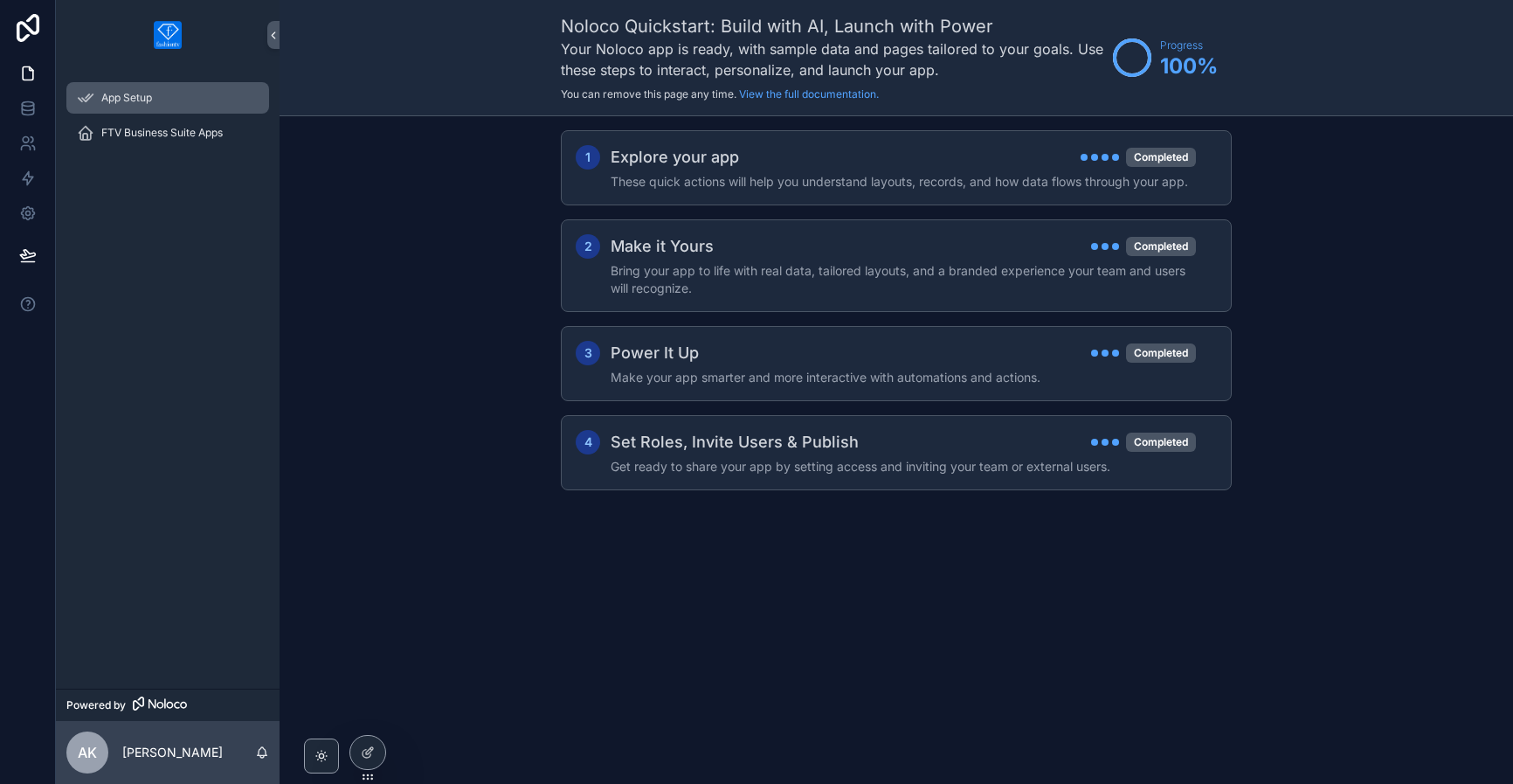
click at [167, 100] on div "App Setup" at bounding box center [168, 97] width 182 height 28
click at [155, 128] on span "FTV Business Suite Apps" at bounding box center [162, 133] width 122 height 14
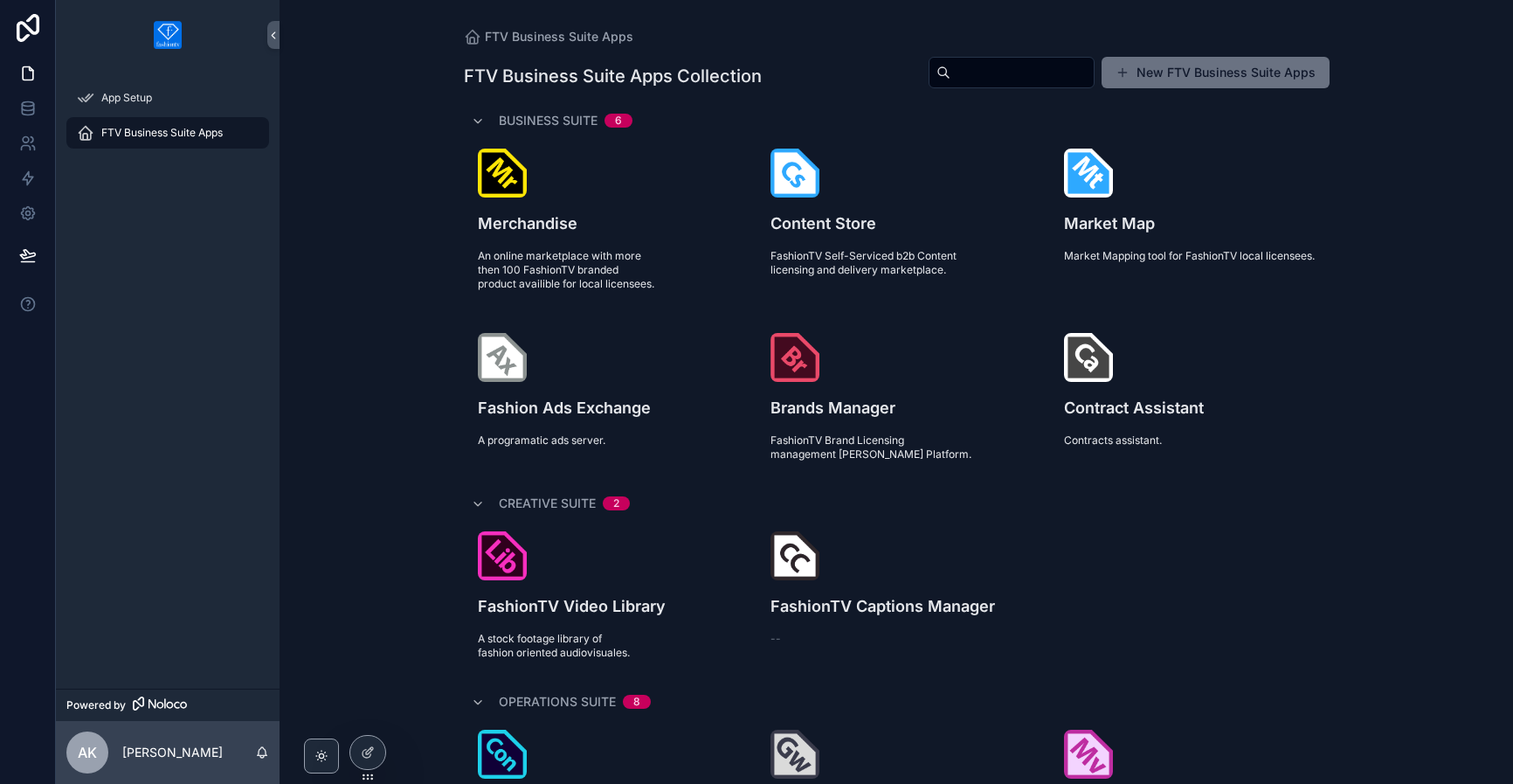
click at [479, 115] on div "Business Suite 6" at bounding box center [551, 120] width 162 height 28
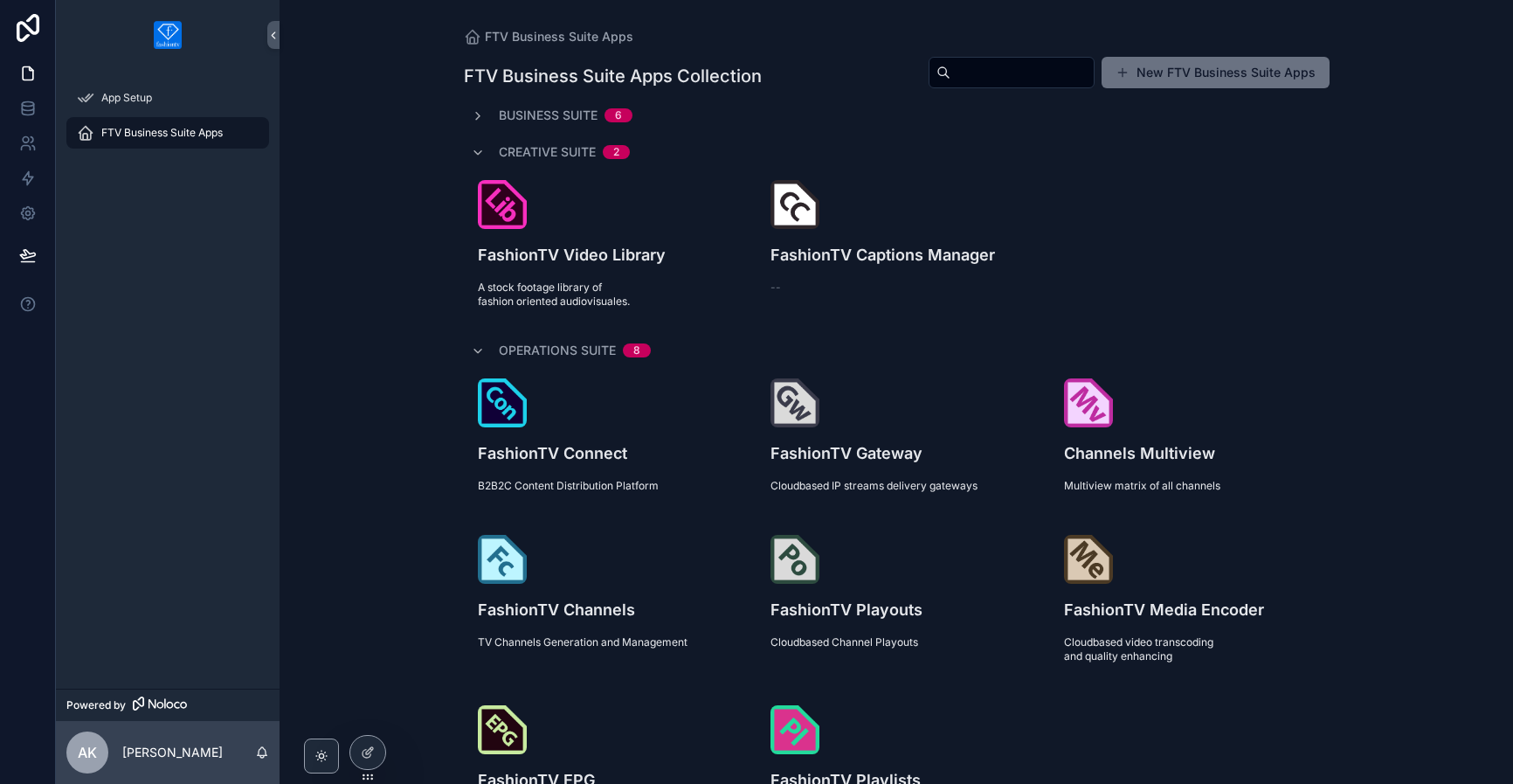
click at [480, 114] on div "Business Suite 6" at bounding box center [551, 115] width 162 height 18
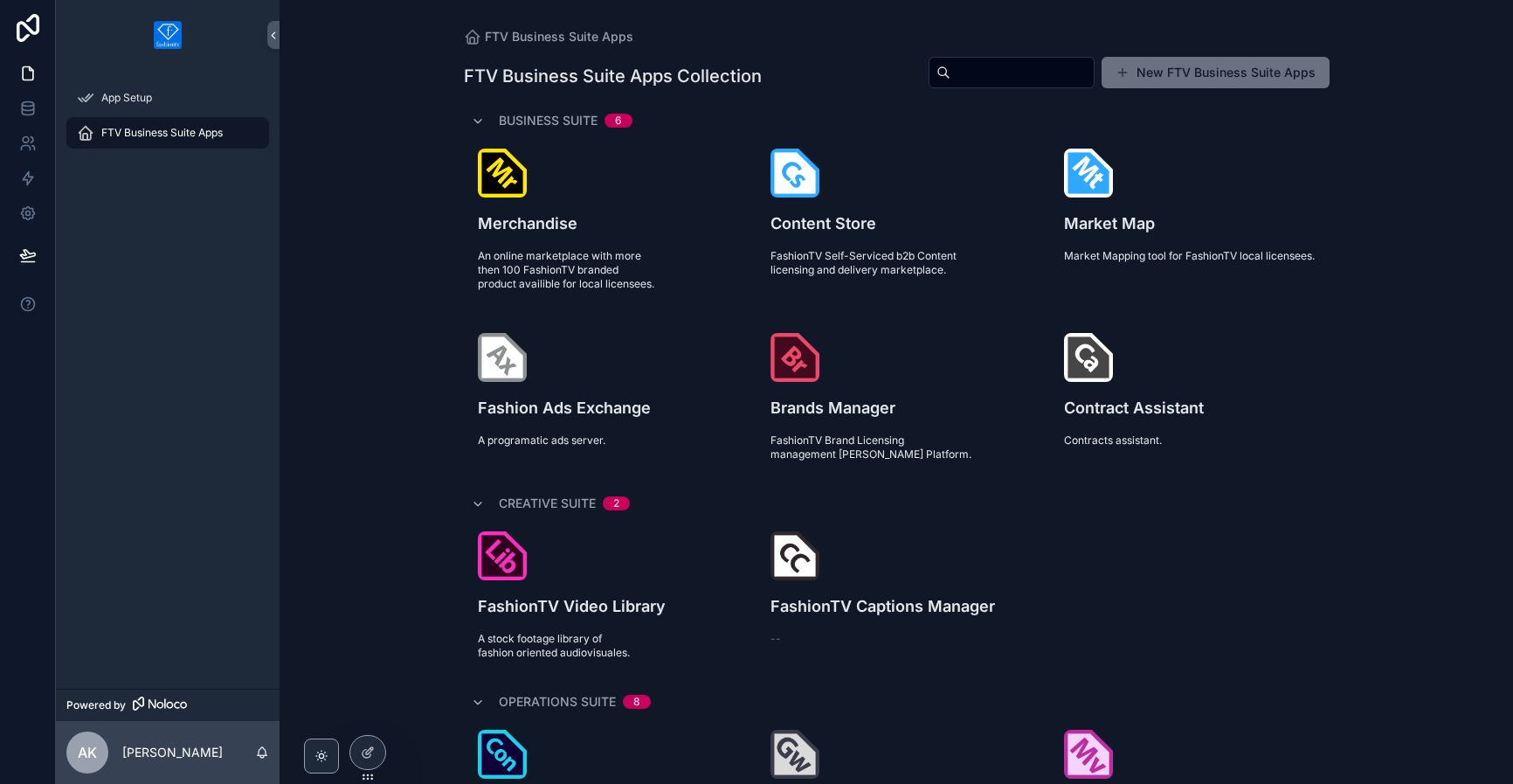
click at [480, 114] on div "Business Suite 6" at bounding box center [551, 120] width 162 height 28
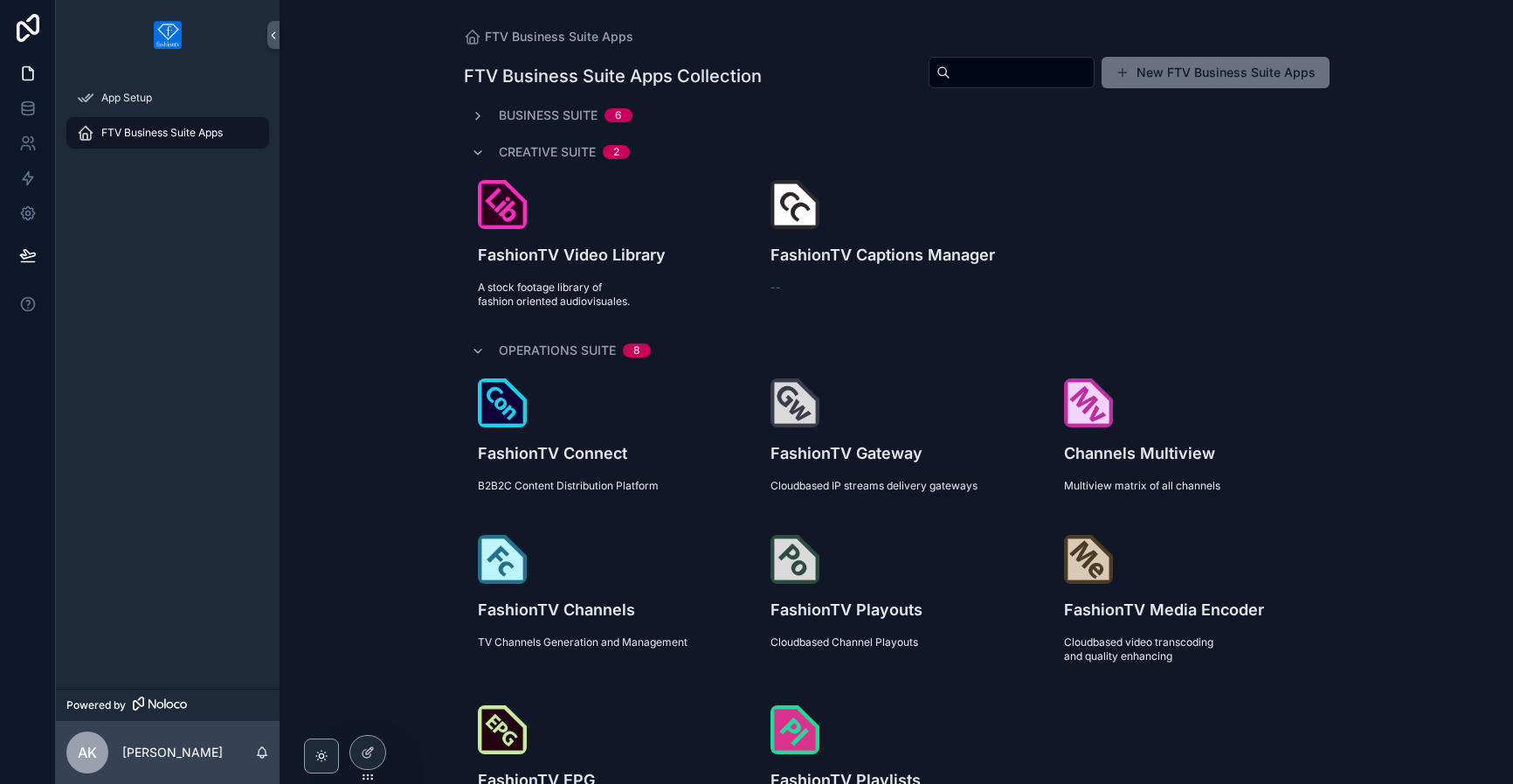
click at [480, 114] on div "Business Suite 6" at bounding box center [551, 115] width 162 height 18
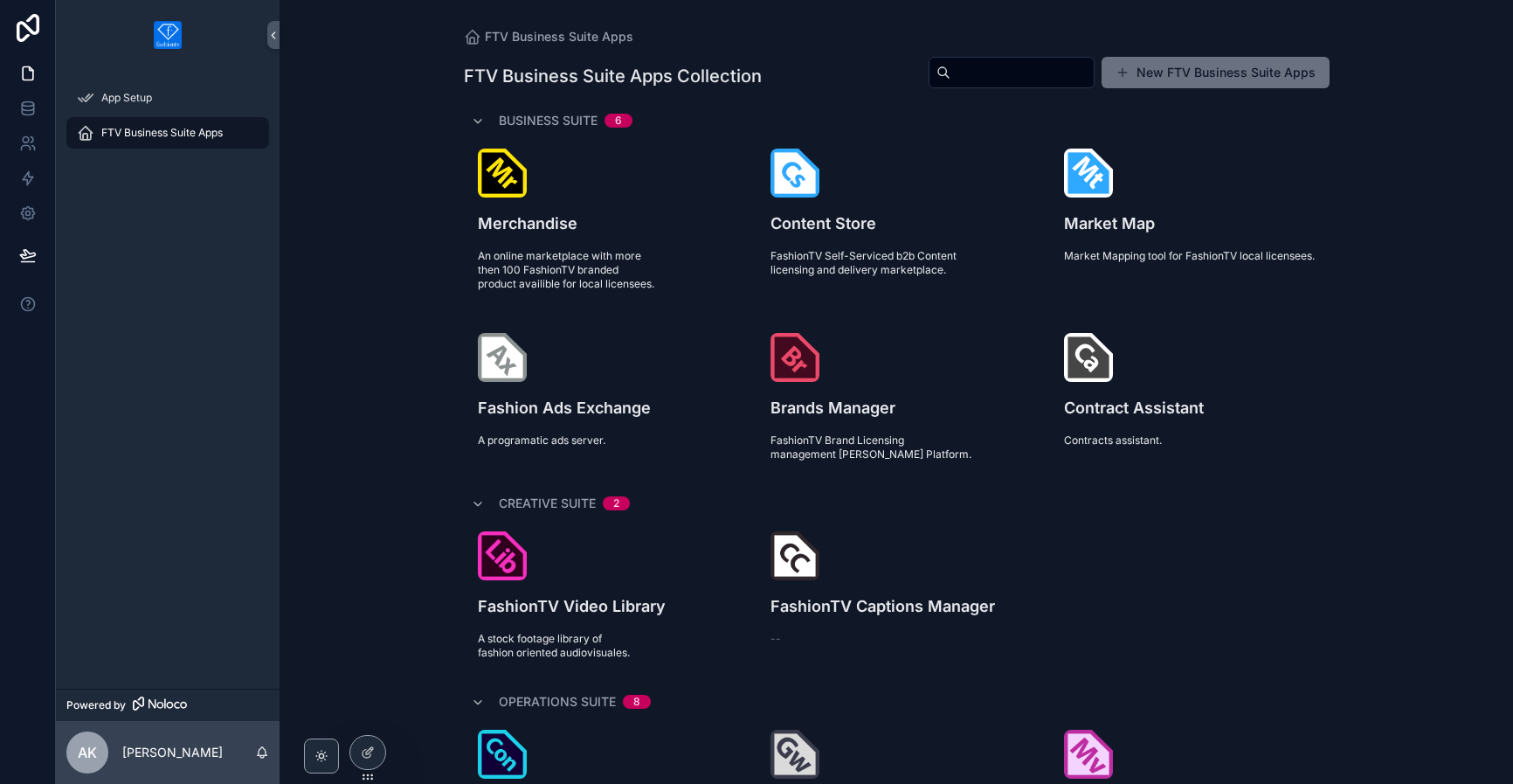
click at [1023, 74] on input "scrollable content" at bounding box center [1021, 73] width 143 height 25
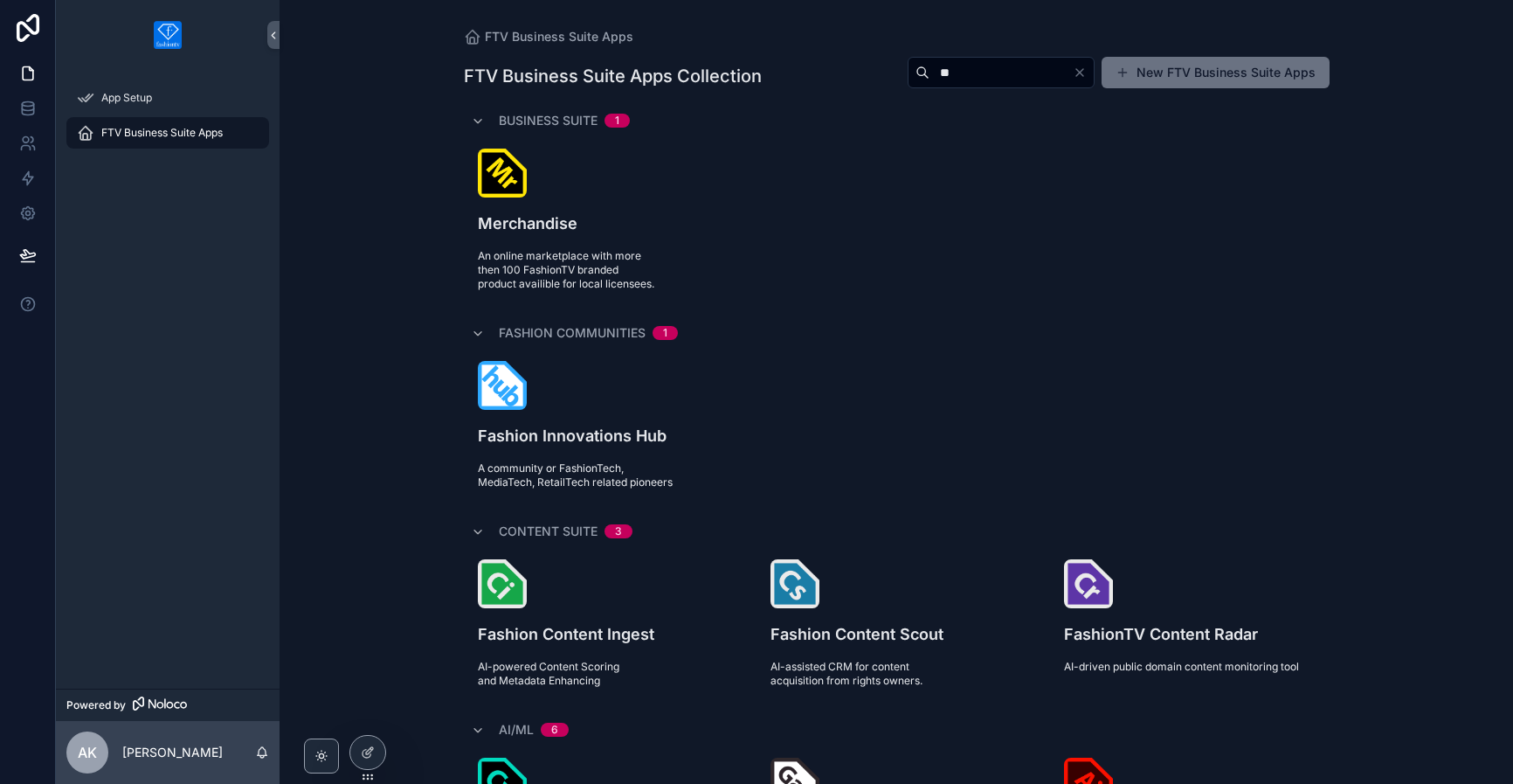
type input "**"
click at [1078, 74] on icon "Clear" at bounding box center [1080, 73] width 7 height 7
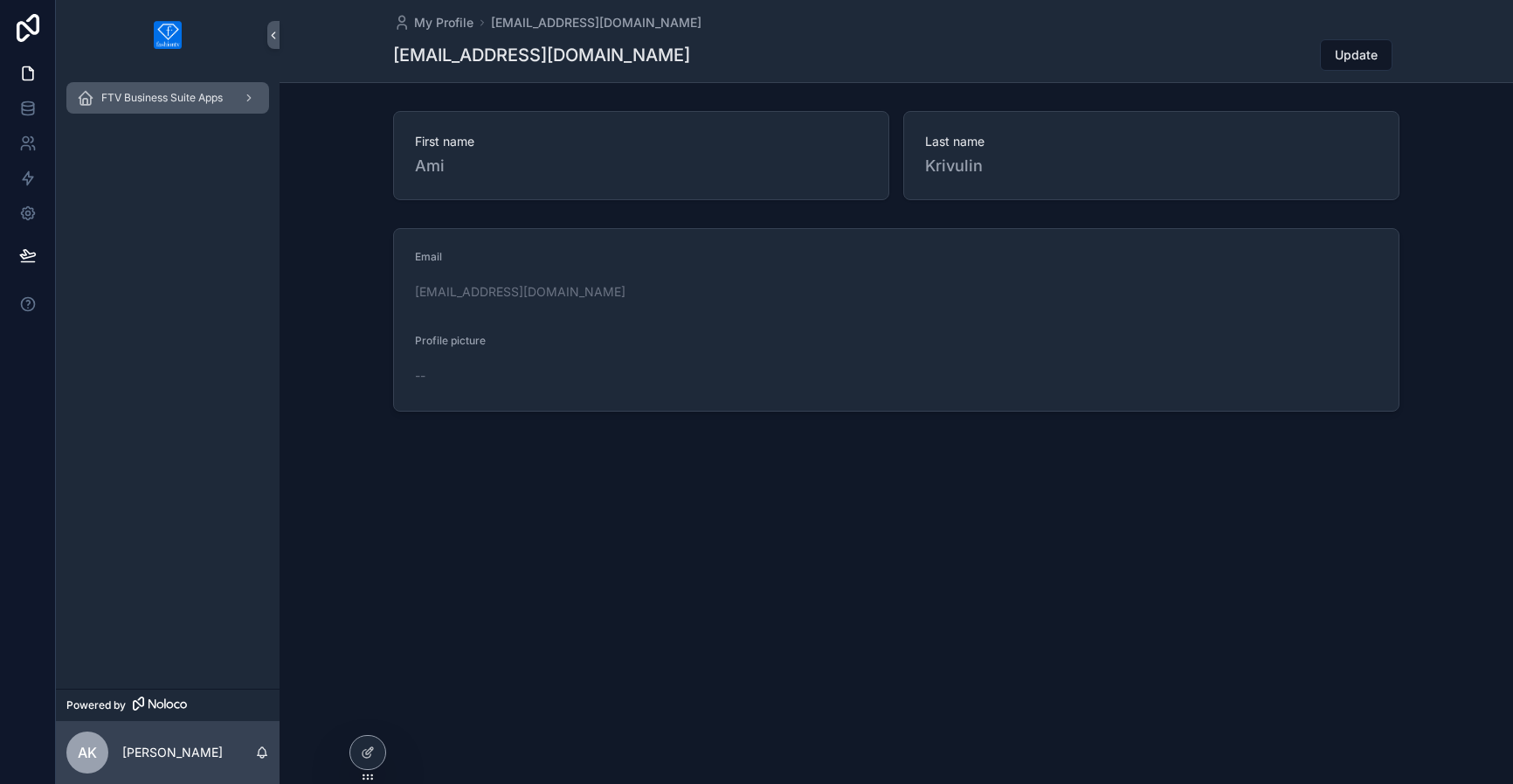
click at [250, 100] on icon "scrollable content" at bounding box center [250, 98] width 12 height 12
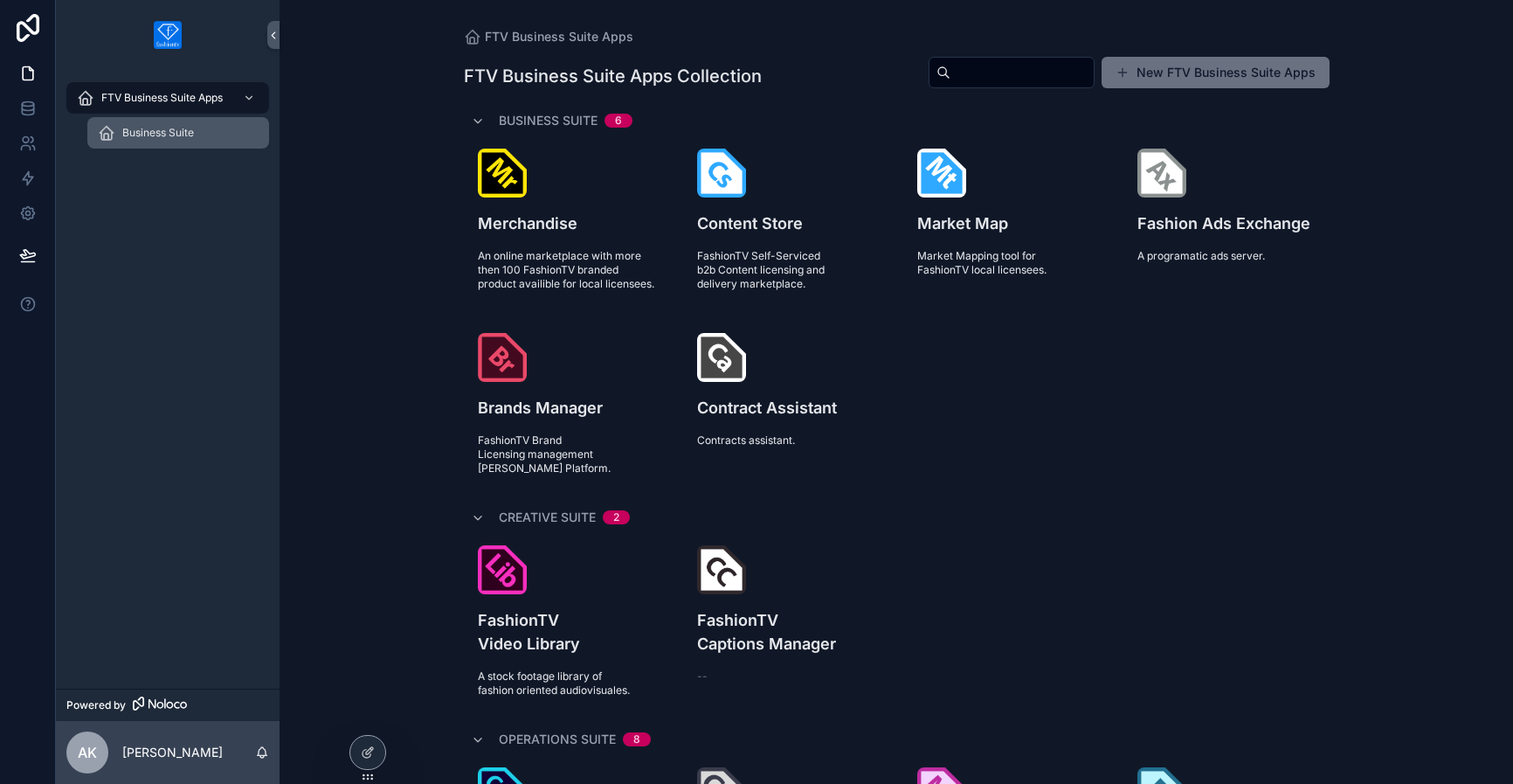
click at [177, 134] on span "Business Suite" at bounding box center [158, 133] width 72 height 14
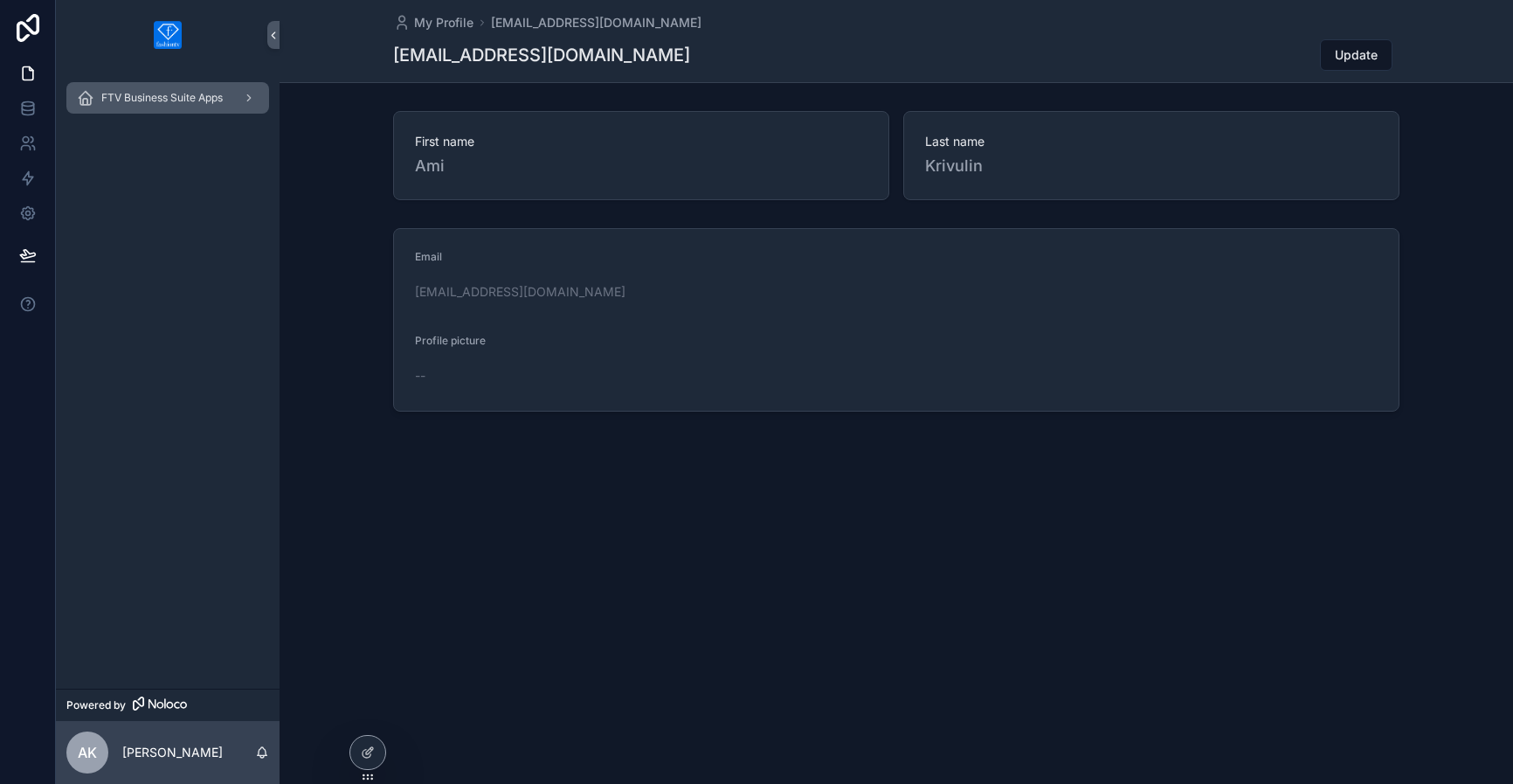
click at [194, 102] on span "FTV Business Suite Apps" at bounding box center [162, 98] width 122 height 14
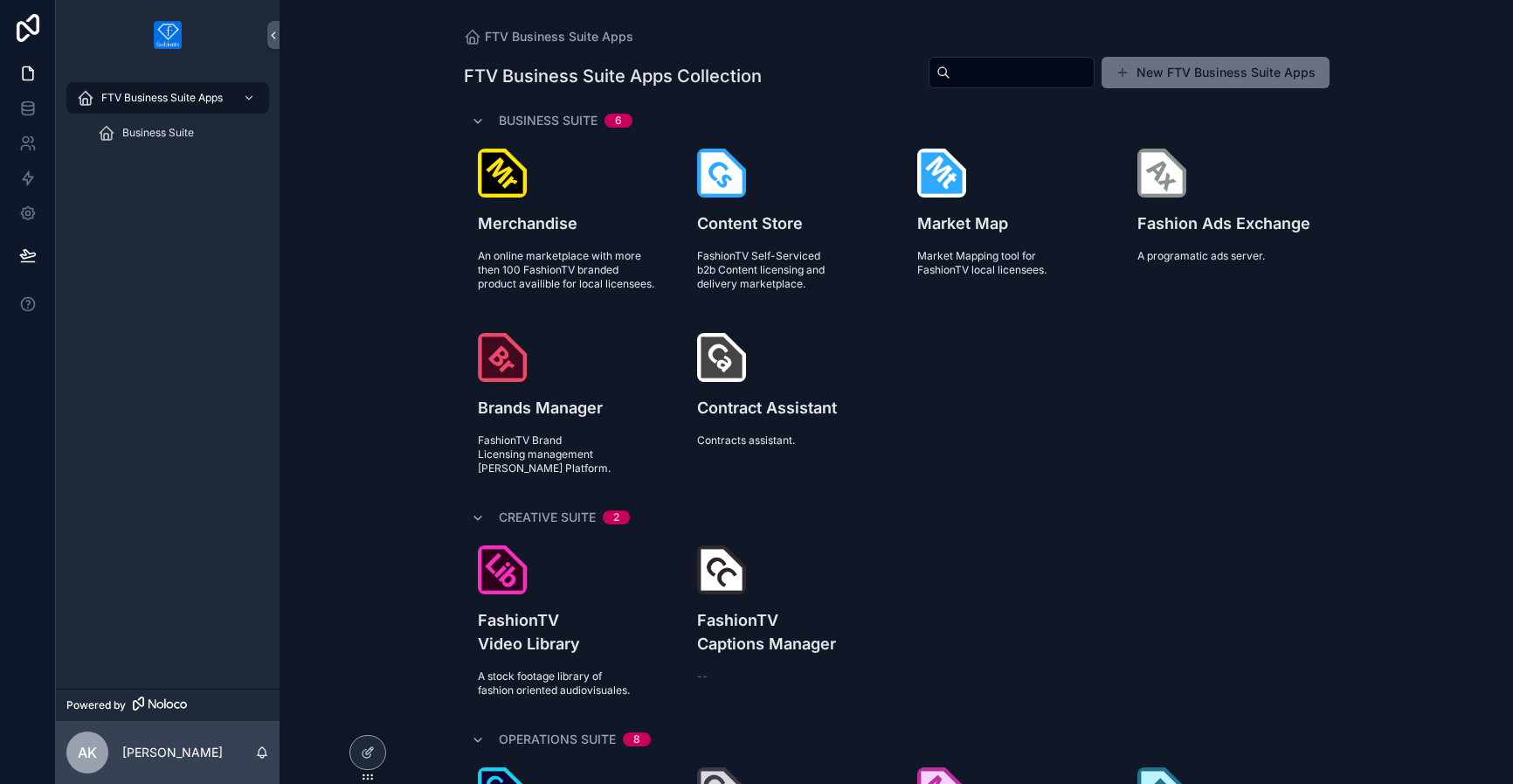
click at [162, 152] on div "FTV Business Suite Apps Business Suite" at bounding box center [168, 121] width 224 height 101
click at [164, 136] on span "Business Suite" at bounding box center [158, 133] width 72 height 14
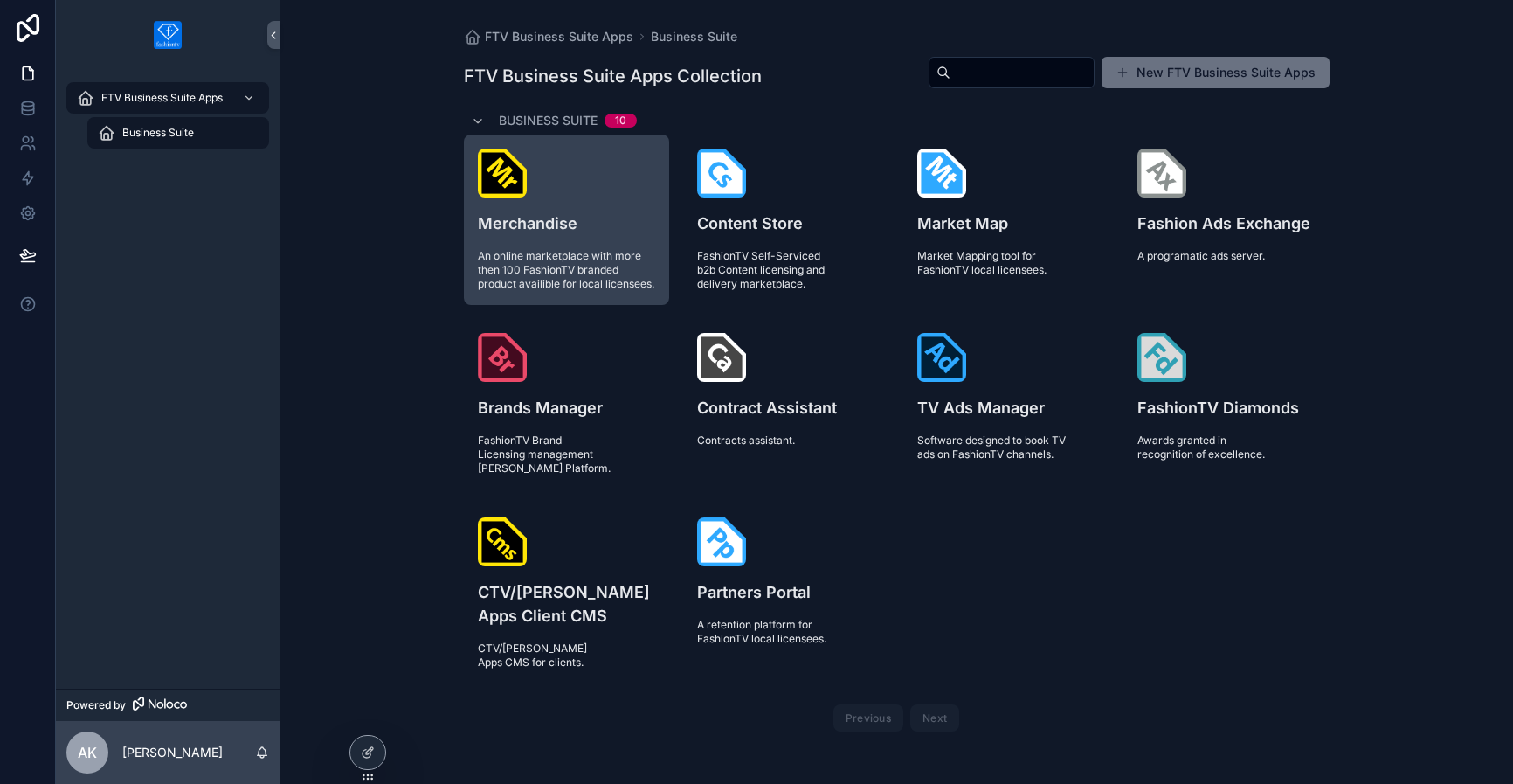
click at [505, 277] on span "An online marketplace with more then 100 FashionTV branded product availible fo…" at bounding box center [566, 269] width 178 height 42
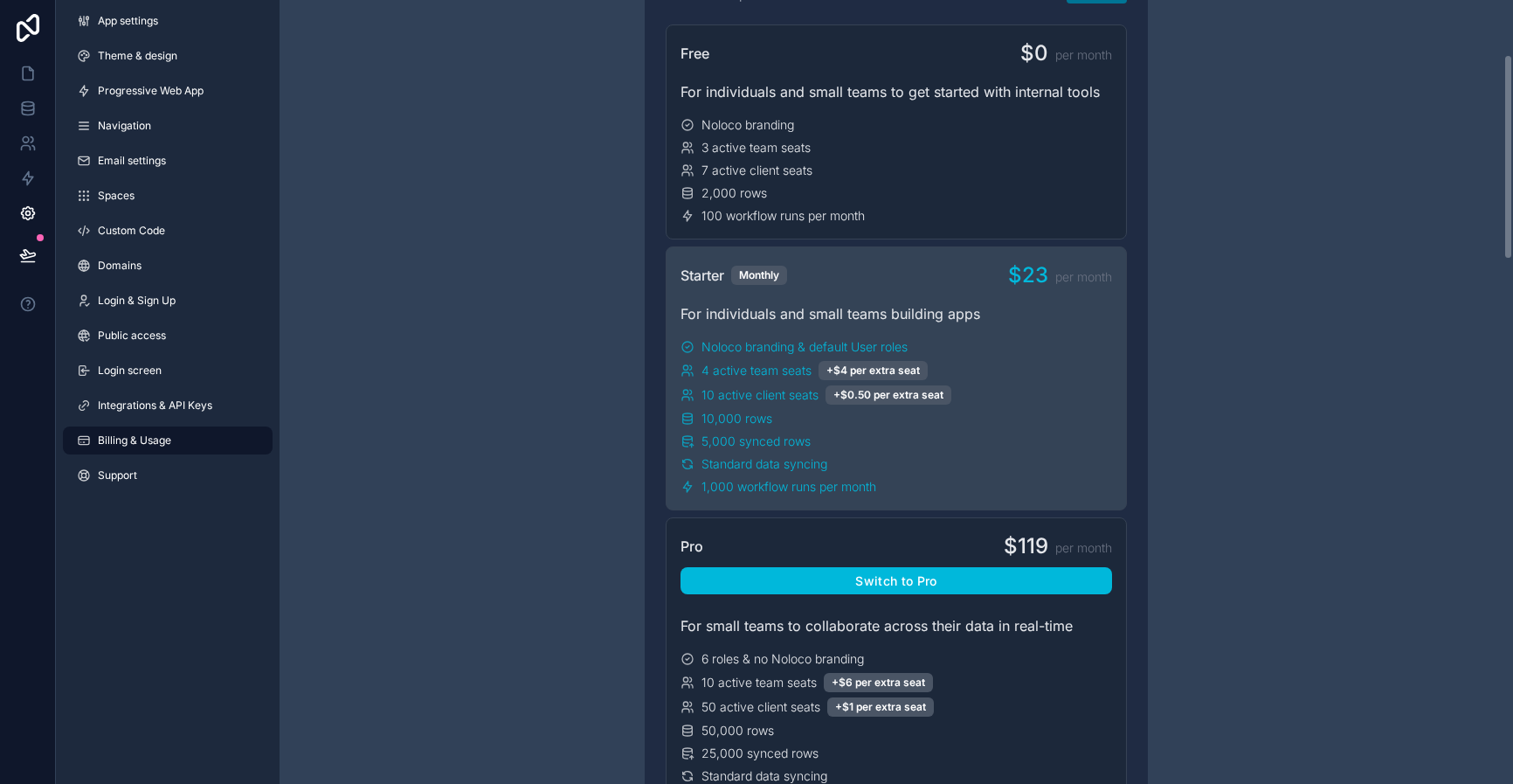
scroll to position [312, 0]
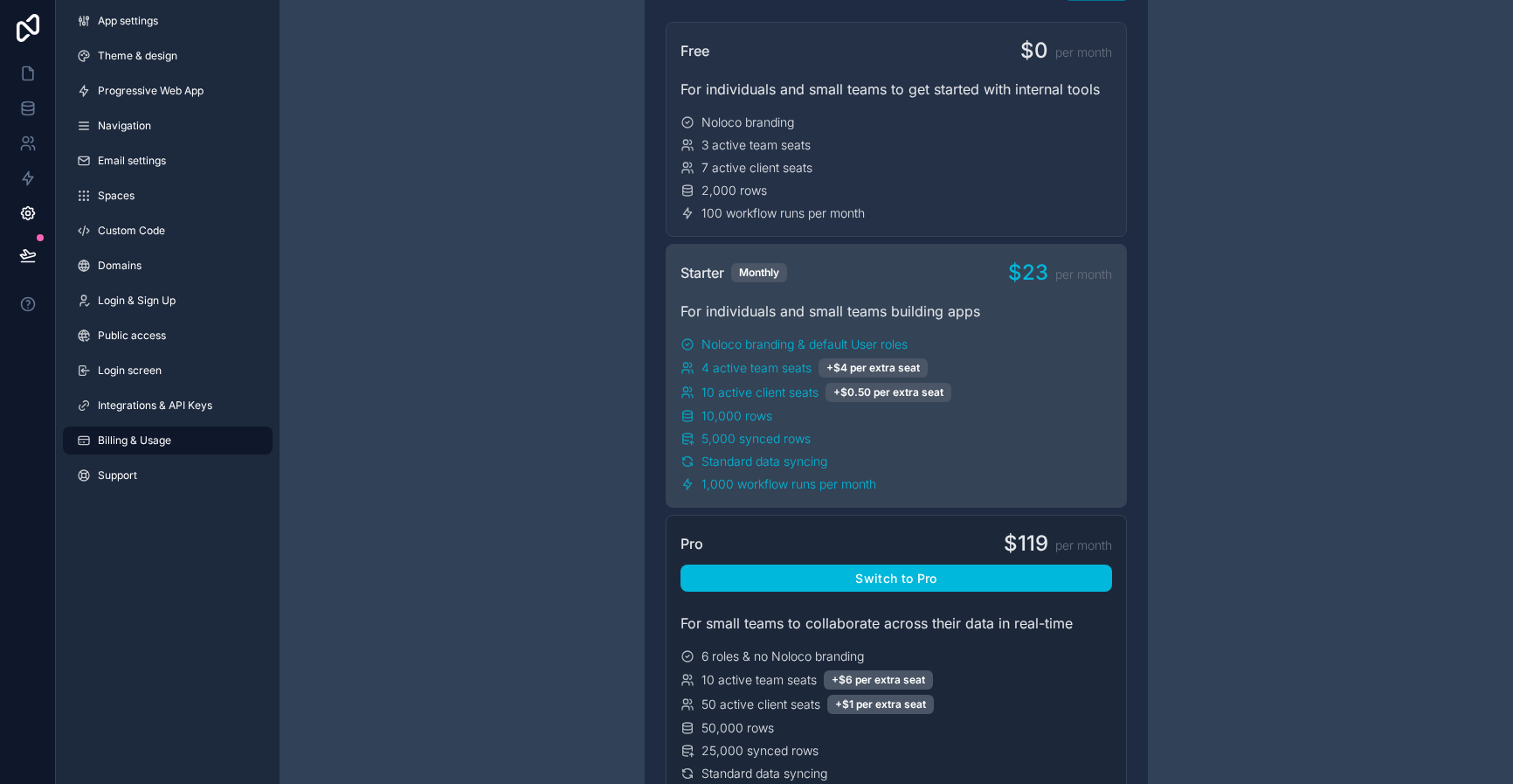
click at [958, 193] on div "2,000 rows" at bounding box center [896, 191] width 432 height 18
click at [894, 208] on div "100 workflow runs per month" at bounding box center [896, 213] width 432 height 18
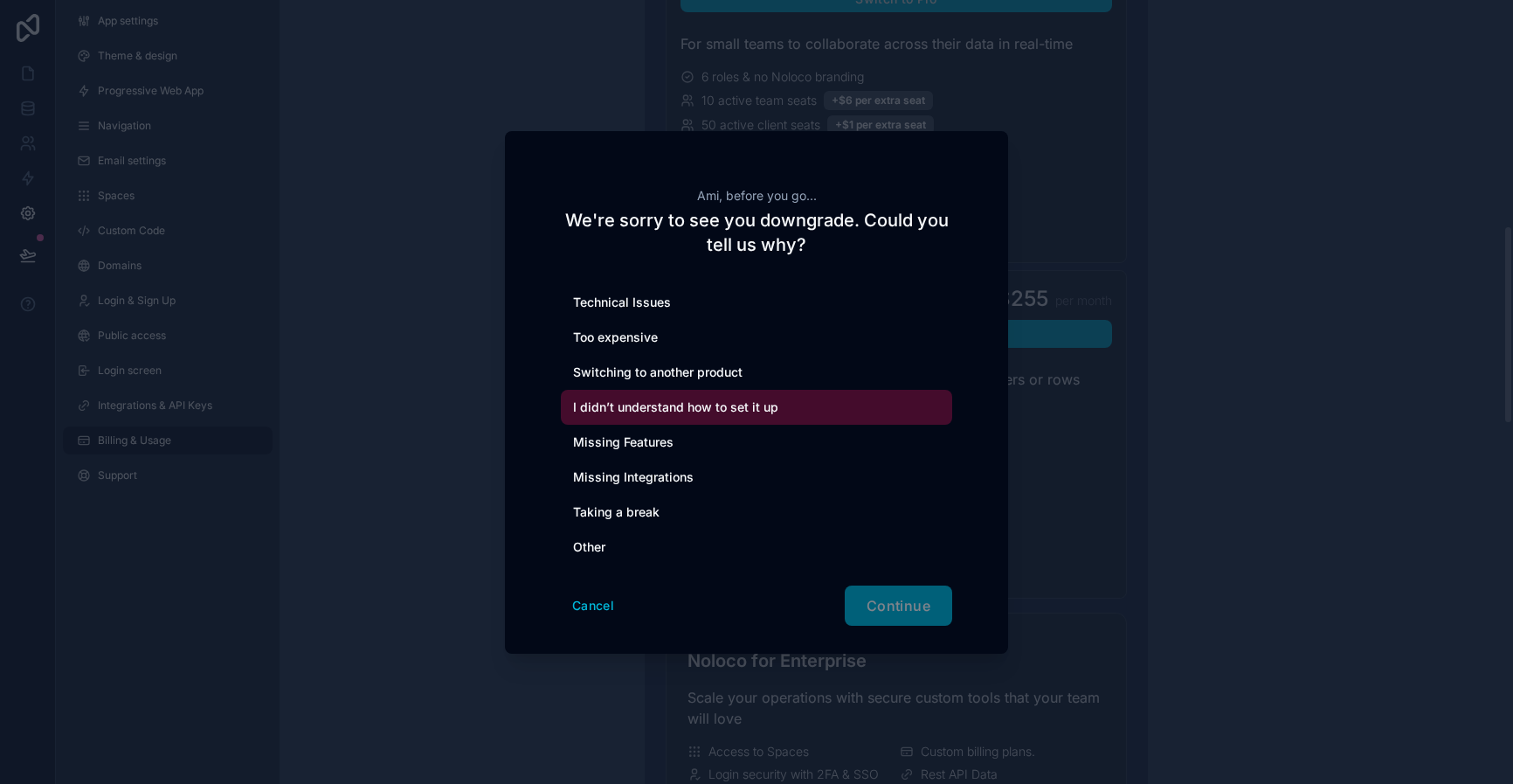
scroll to position [914, 0]
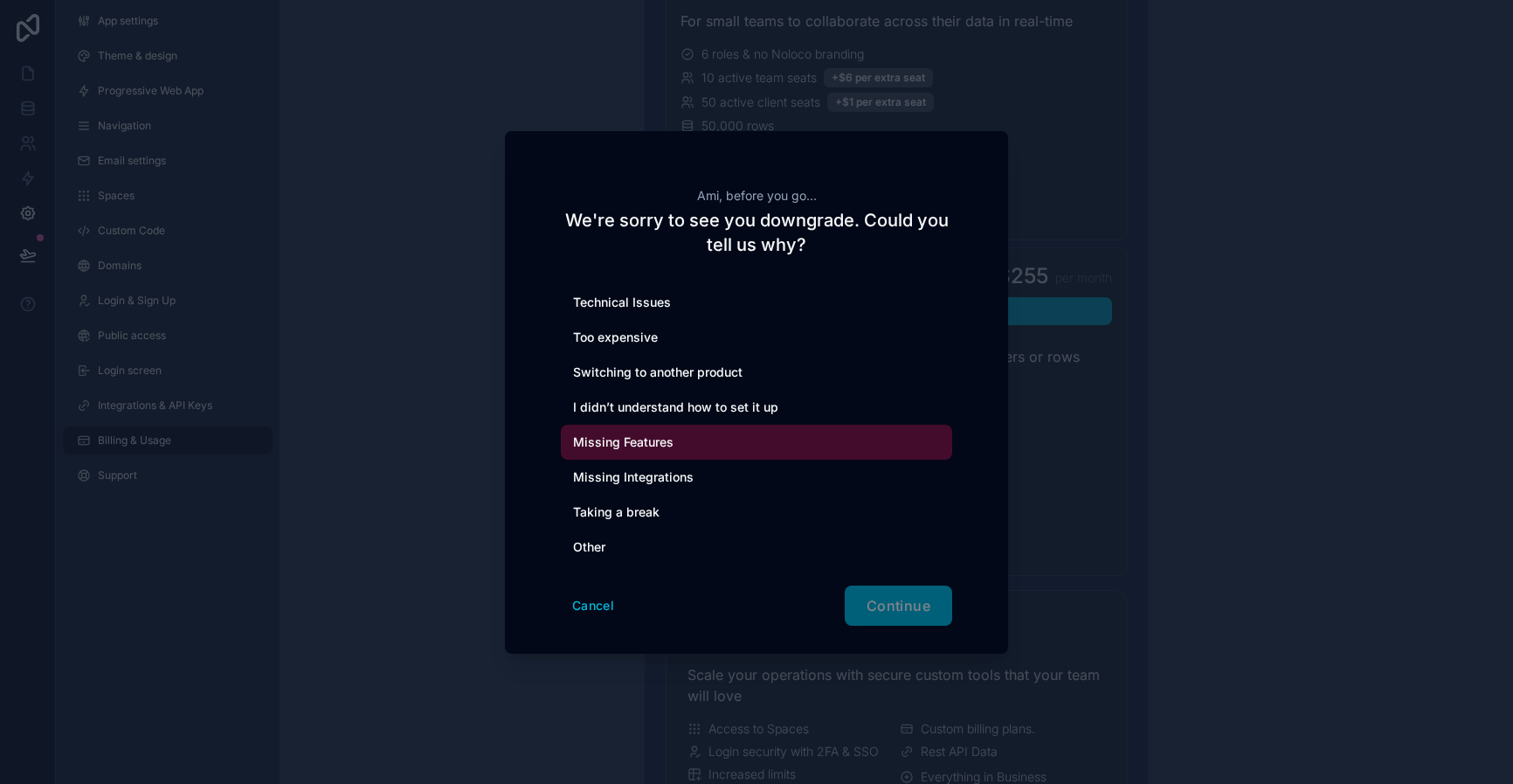
click at [716, 439] on div "Missing Features" at bounding box center [756, 441] width 392 height 35
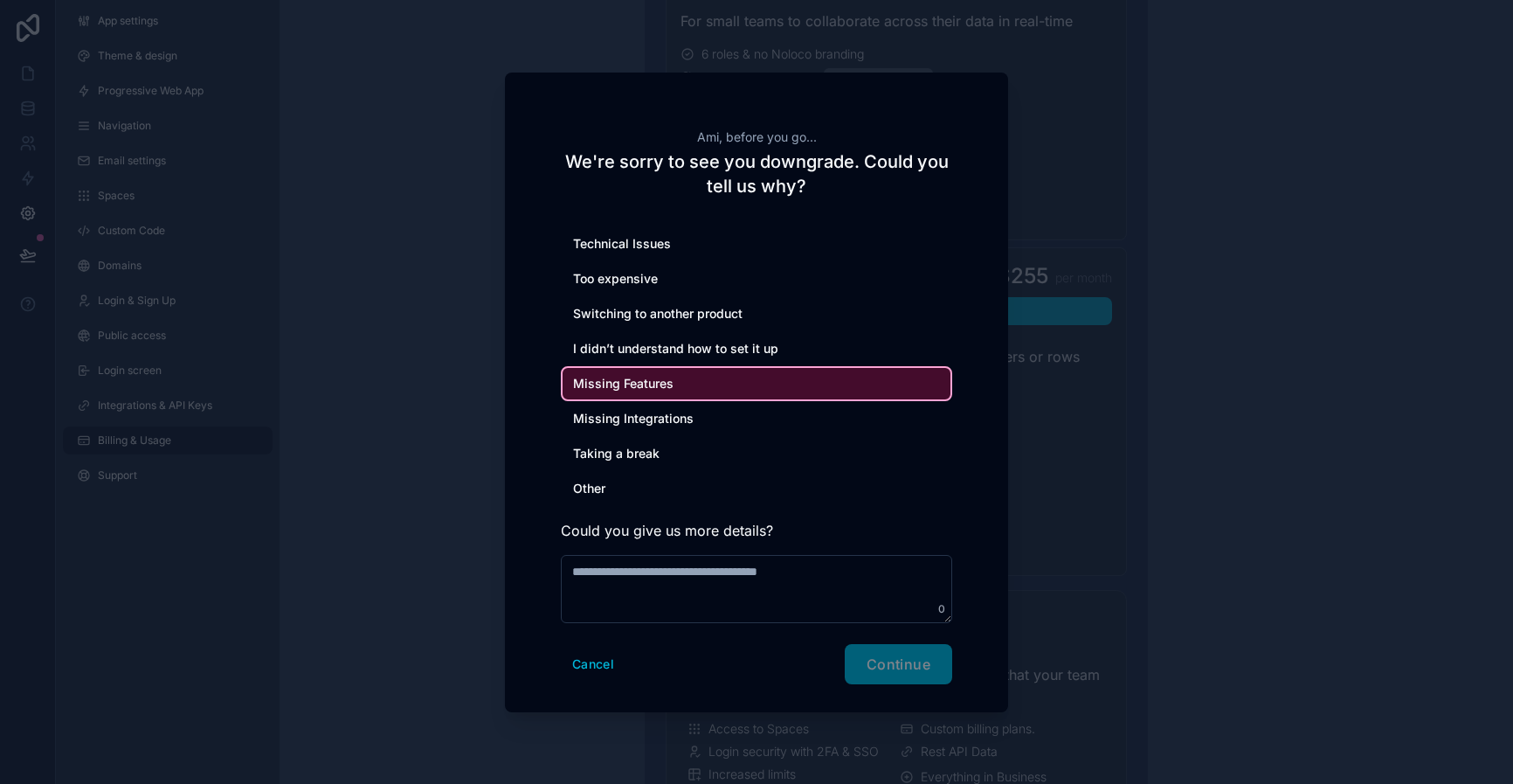
click at [882, 665] on div "Cancel Continue" at bounding box center [756, 663] width 392 height 40
click at [755, 560] on textarea at bounding box center [756, 589] width 392 height 68
type textarea "**"
click at [896, 667] on div "Cancel Continue" at bounding box center [756, 663] width 392 height 40
drag, startPoint x: 836, startPoint y: 591, endPoint x: 798, endPoint y: 578, distance: 40.2
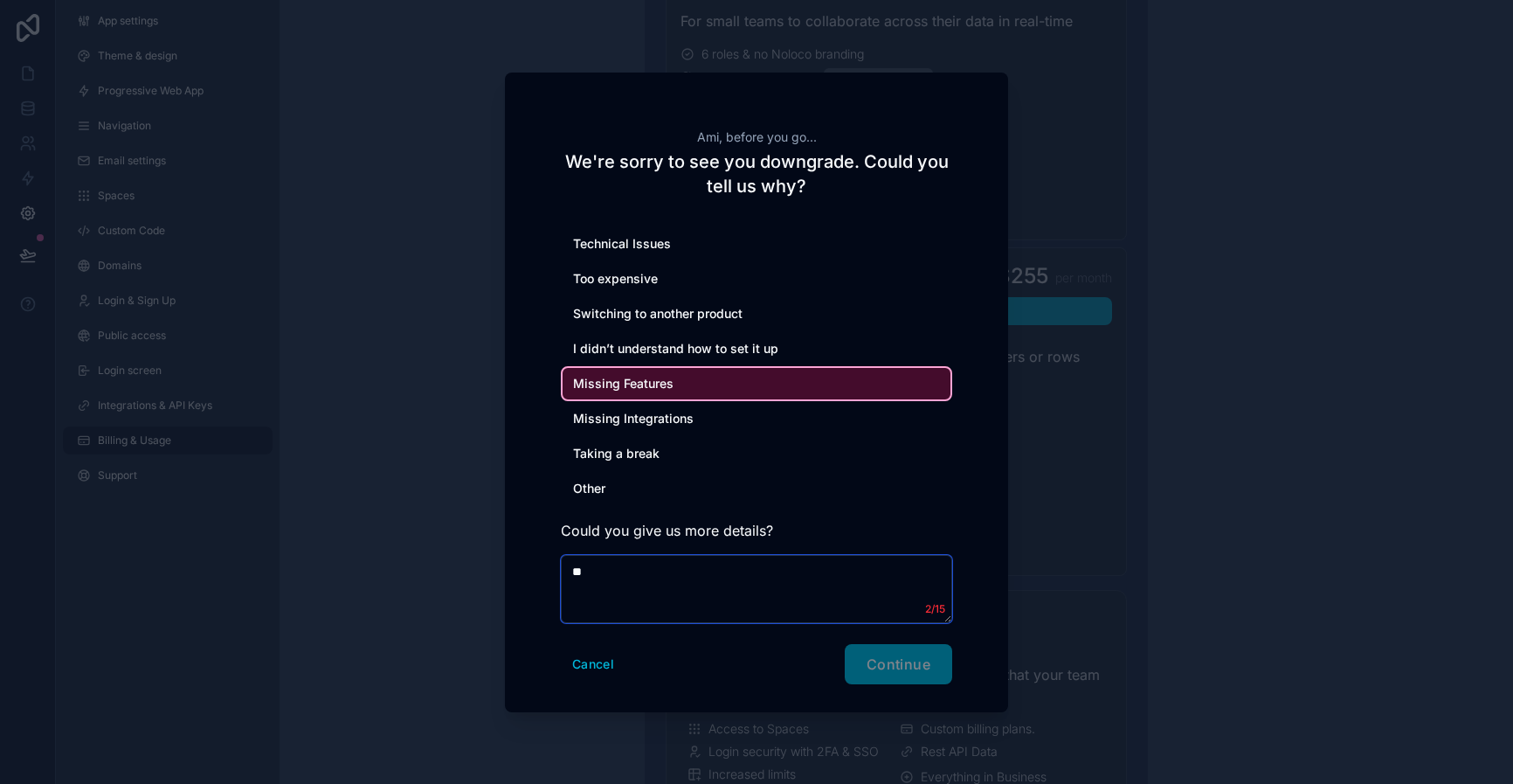
click at [836, 591] on textarea "**" at bounding box center [756, 589] width 392 height 68
click at [787, 576] on textarea "**" at bounding box center [756, 589] width 392 height 68
type textarea "**********"
click at [907, 661] on span "Continue" at bounding box center [899, 664] width 64 height 18
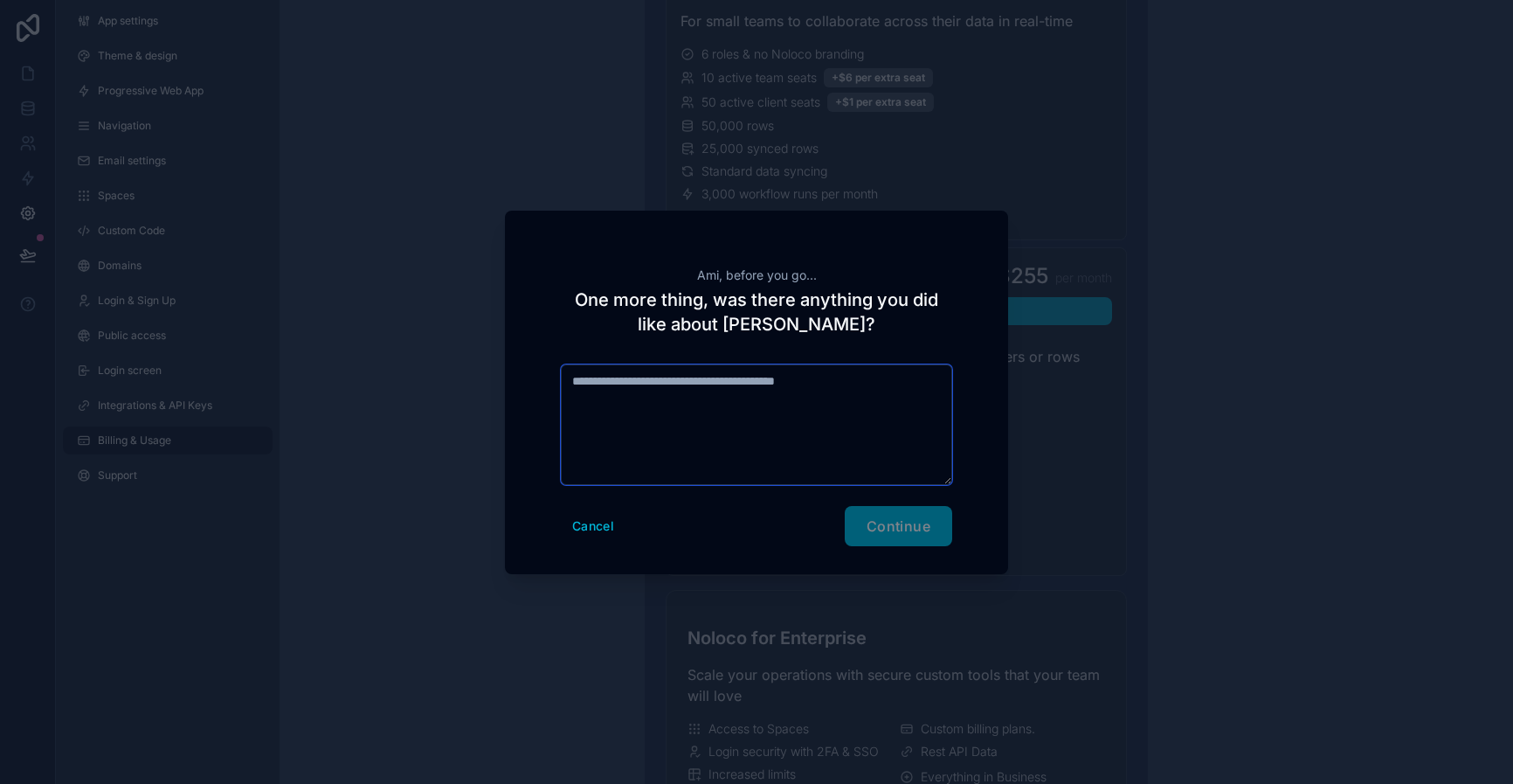
click at [632, 419] on textarea at bounding box center [756, 424] width 392 height 121
type textarea "**"
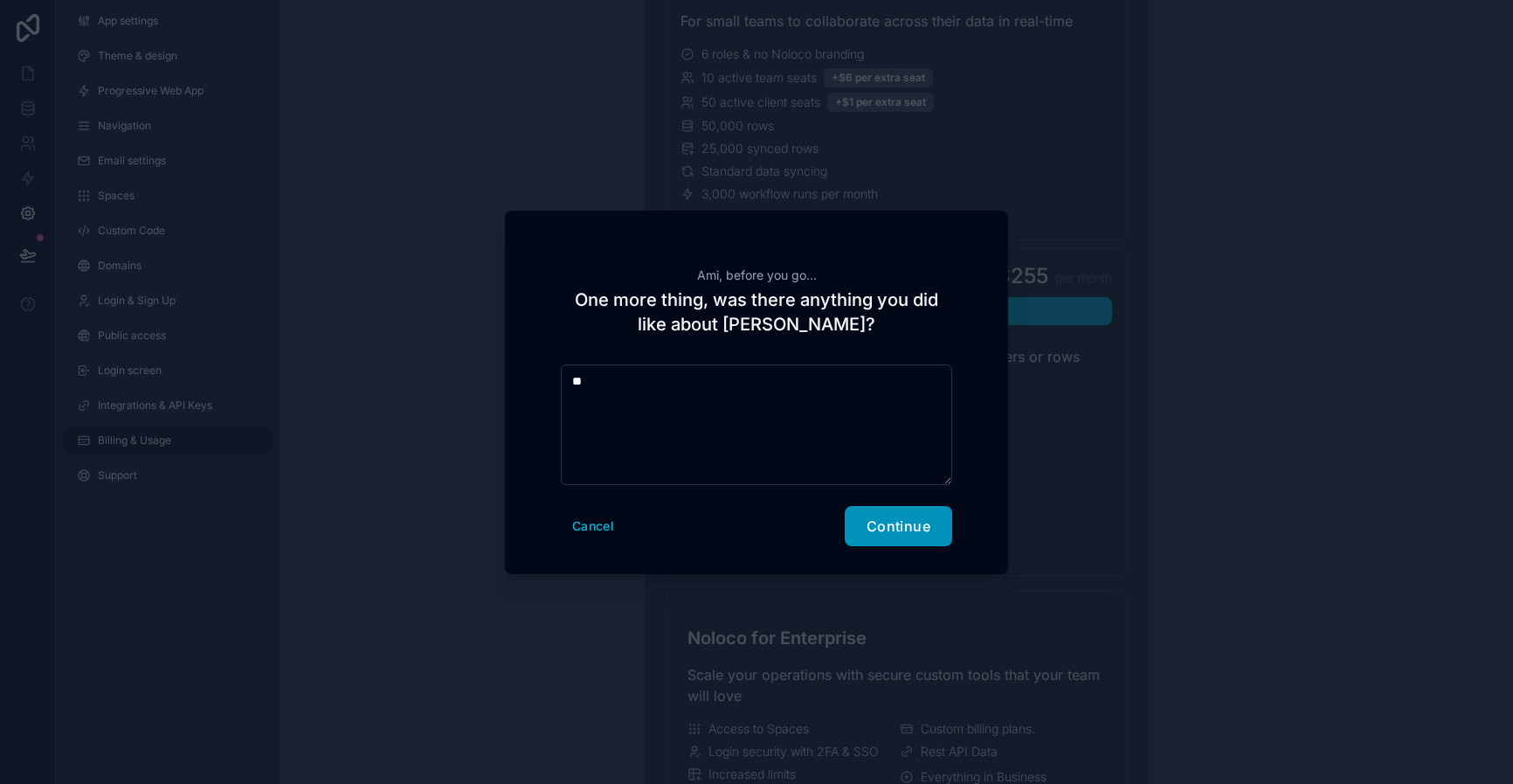
click at [924, 527] on span "Continue" at bounding box center [899, 526] width 64 height 18
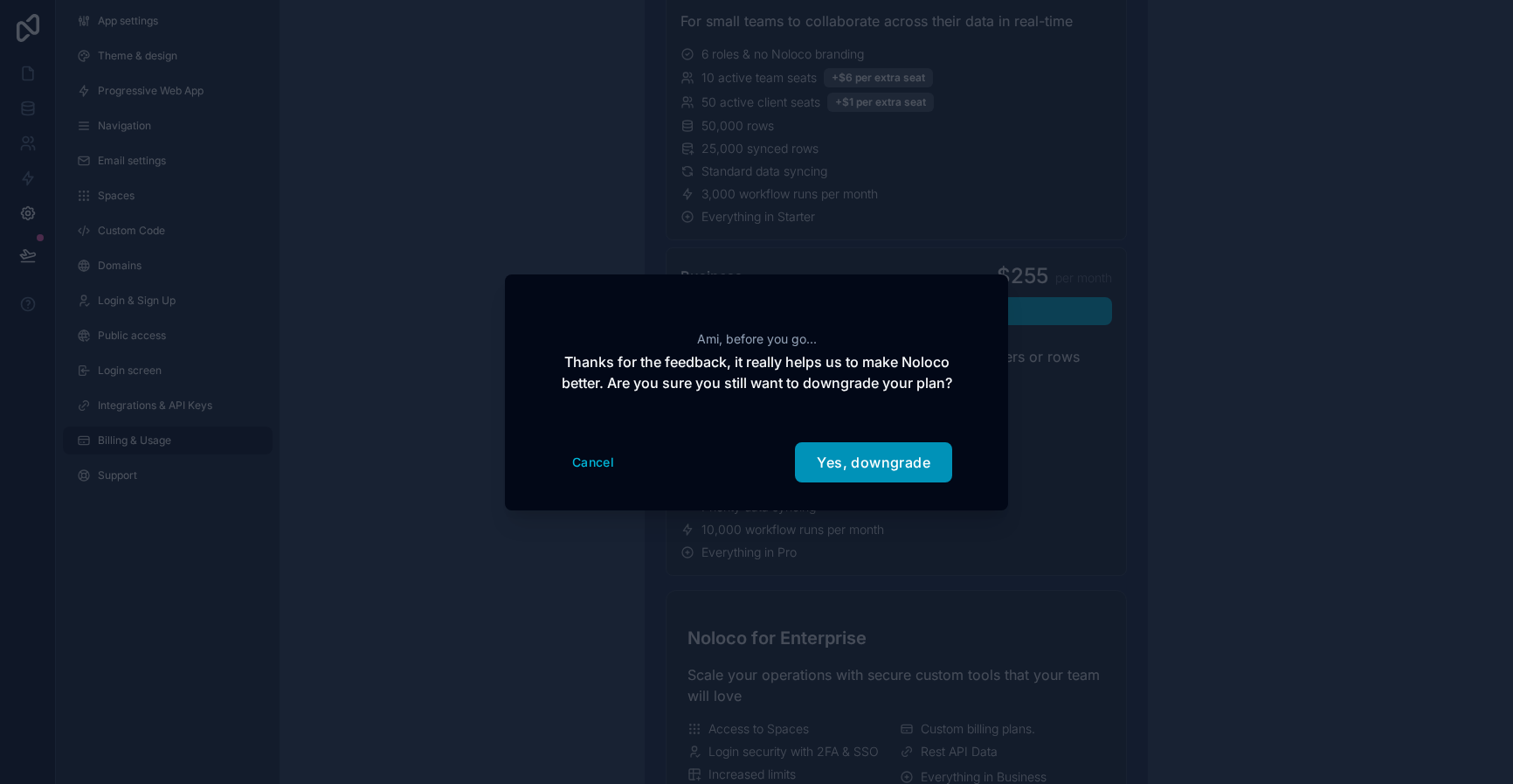
click at [883, 482] on button "Yes, downgrade" at bounding box center [873, 462] width 157 height 40
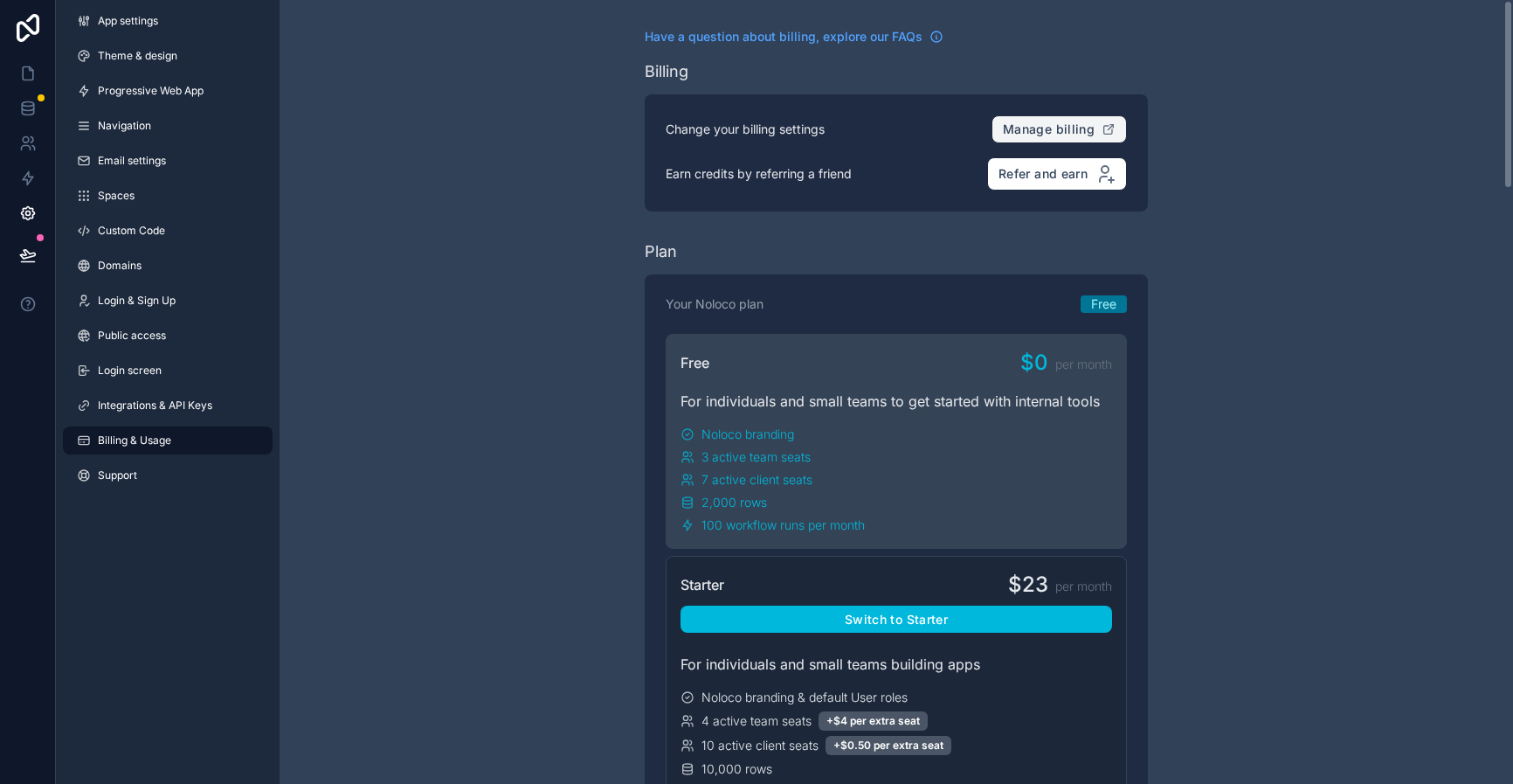
click at [1088, 125] on span "Manage billing" at bounding box center [1048, 130] width 91 height 16
click at [147, 481] on link "Support" at bounding box center [168, 474] width 210 height 28
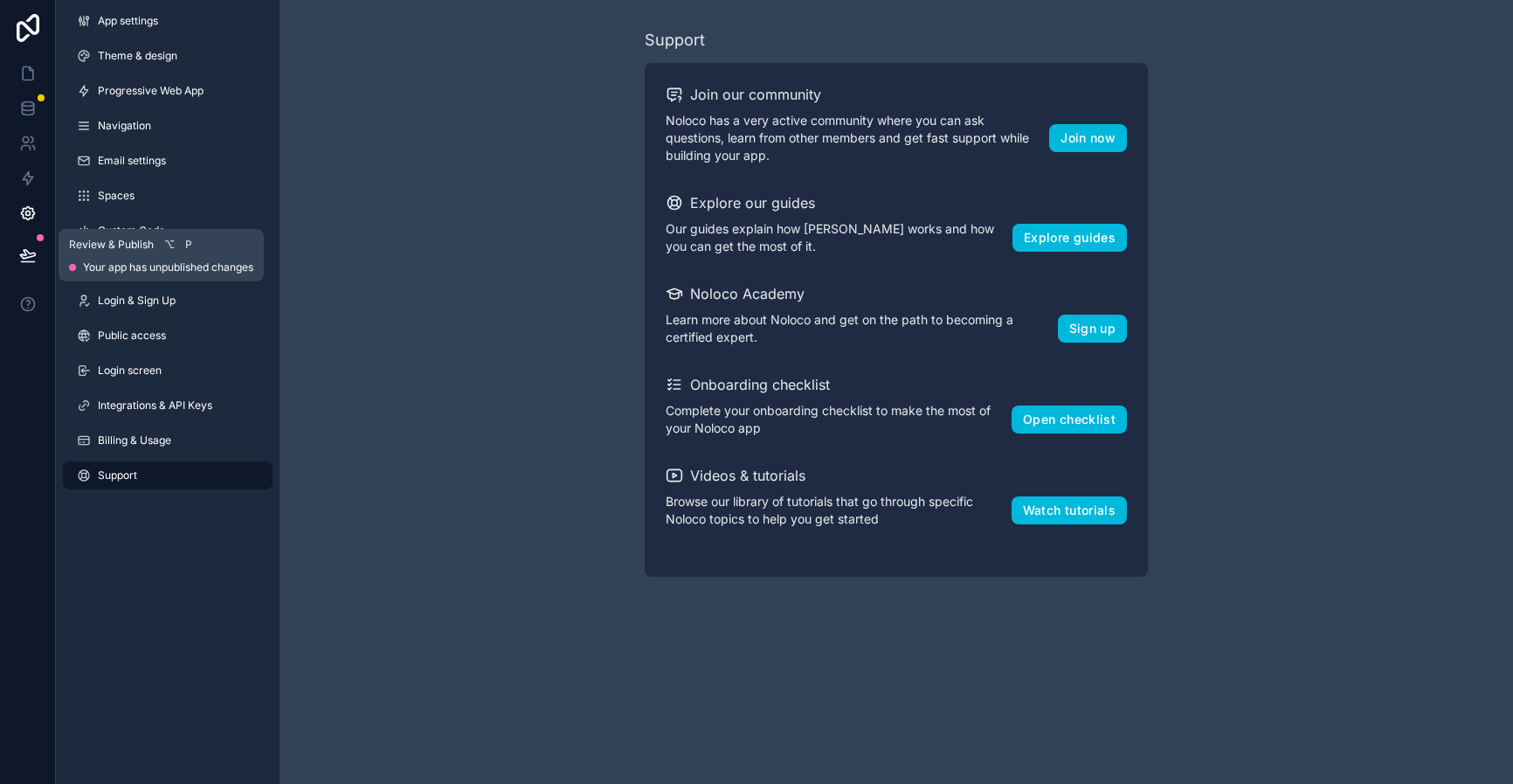
click at [23, 255] on icon at bounding box center [28, 255] width 18 height 18
click at [626, 187] on div "Support Join our community Noloco has a very active community where you can ask…" at bounding box center [896, 302] width 1233 height 605
click at [34, 99] on icon at bounding box center [28, 108] width 18 height 18
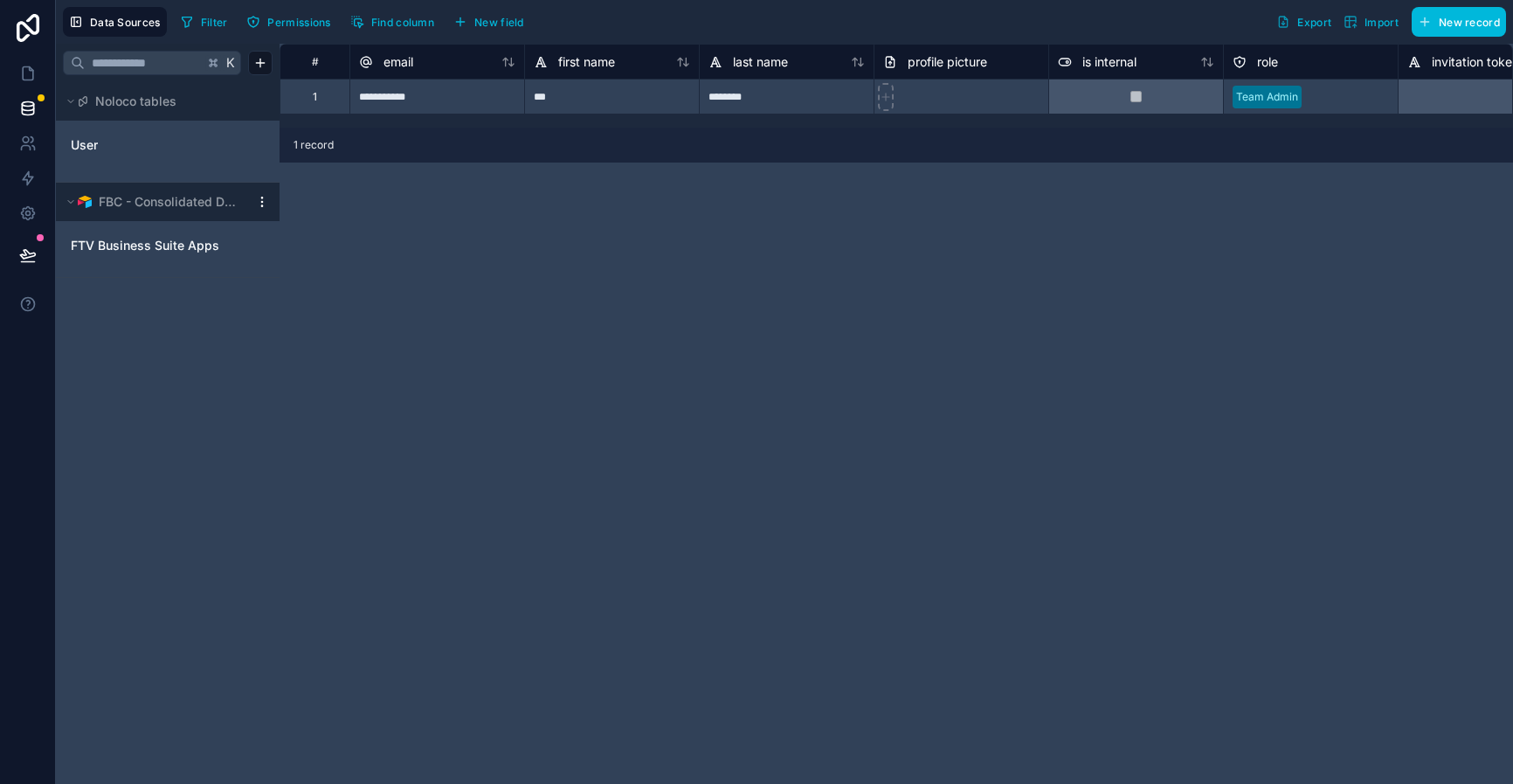
click at [256, 203] on html "**********" at bounding box center [756, 392] width 1513 height 784
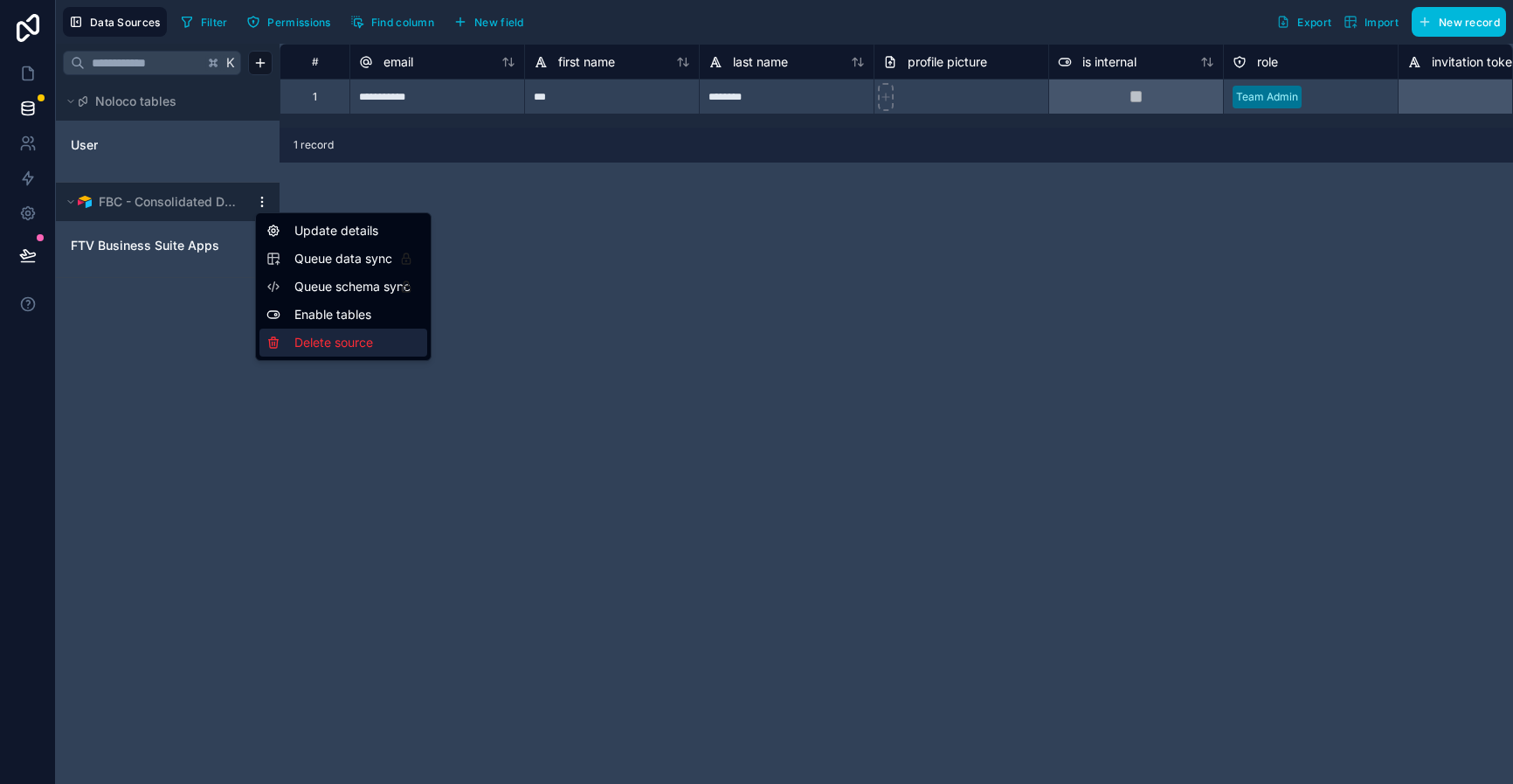
click at [296, 341] on div "Delete source" at bounding box center [343, 342] width 168 height 28
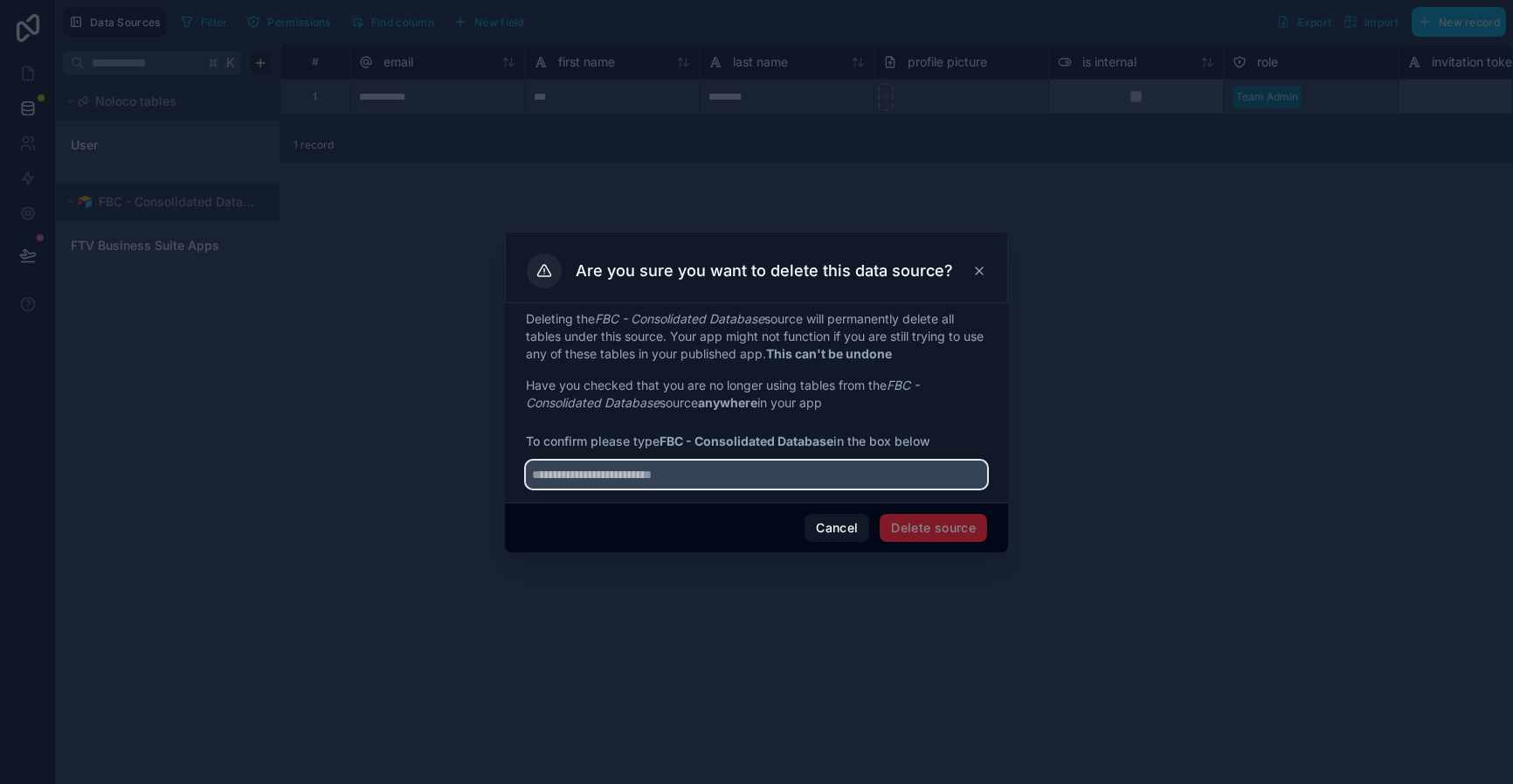
click at [746, 487] on input "text" at bounding box center [756, 474] width 461 height 28
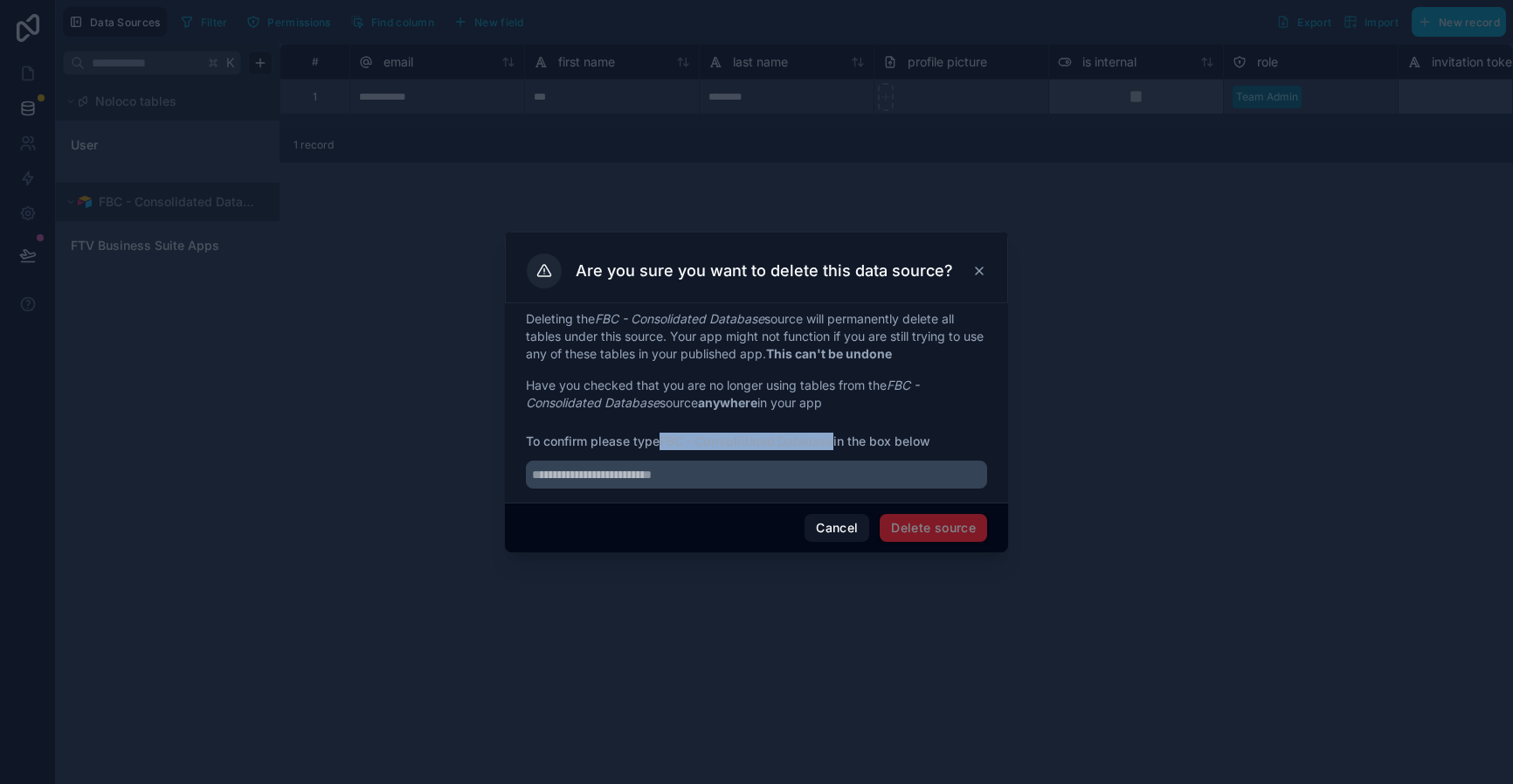
drag, startPoint x: 665, startPoint y: 441, endPoint x: 838, endPoint y: 443, distance: 173.0
click at [838, 443] on span "To confirm please type FBC - Consolidated Database in the box below" at bounding box center [756, 441] width 461 height 18
copy strong "FBC - Consolidated Database"
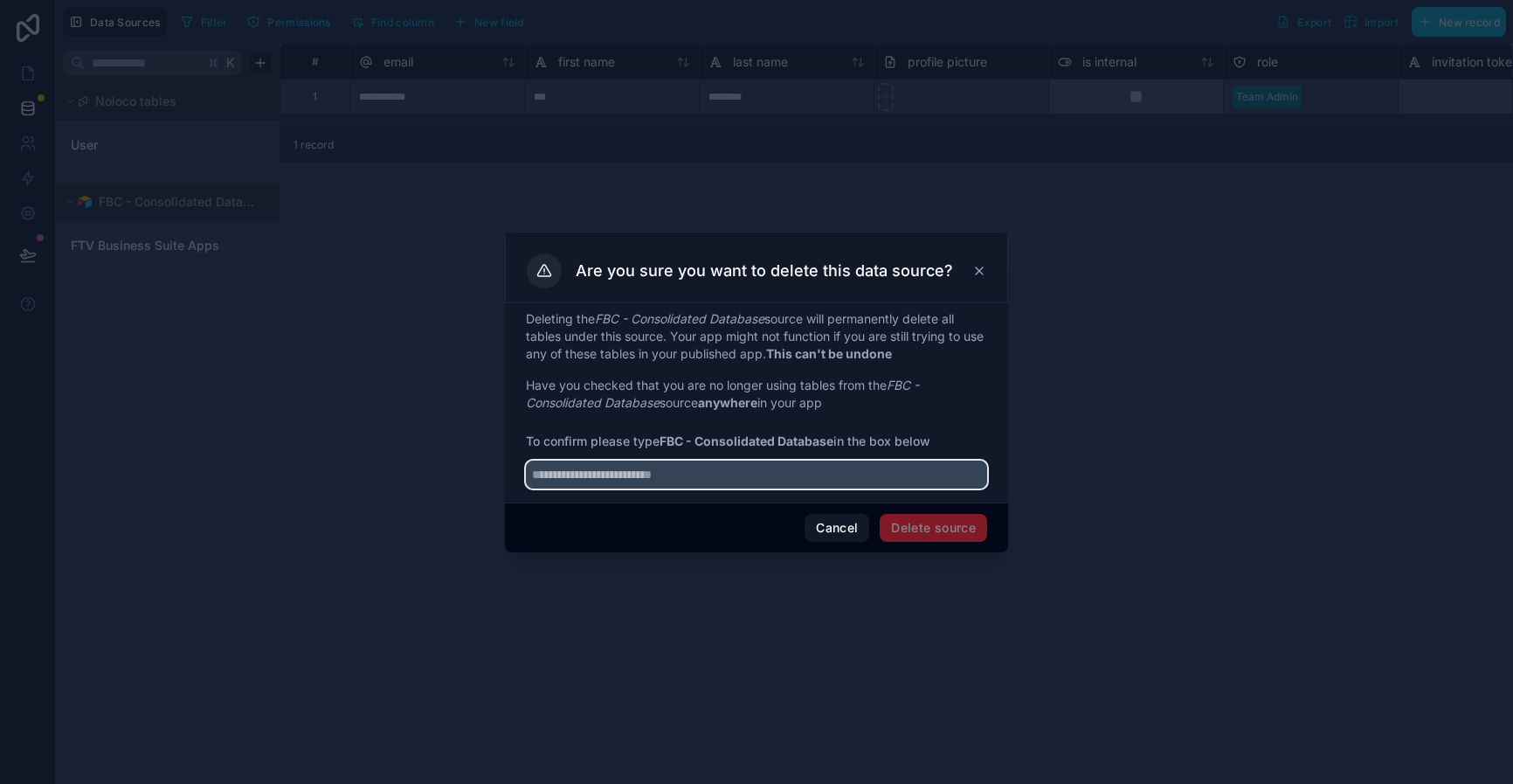
click at [709, 474] on input "text" at bounding box center [756, 474] width 461 height 28
paste input "**********"
type input "**********"
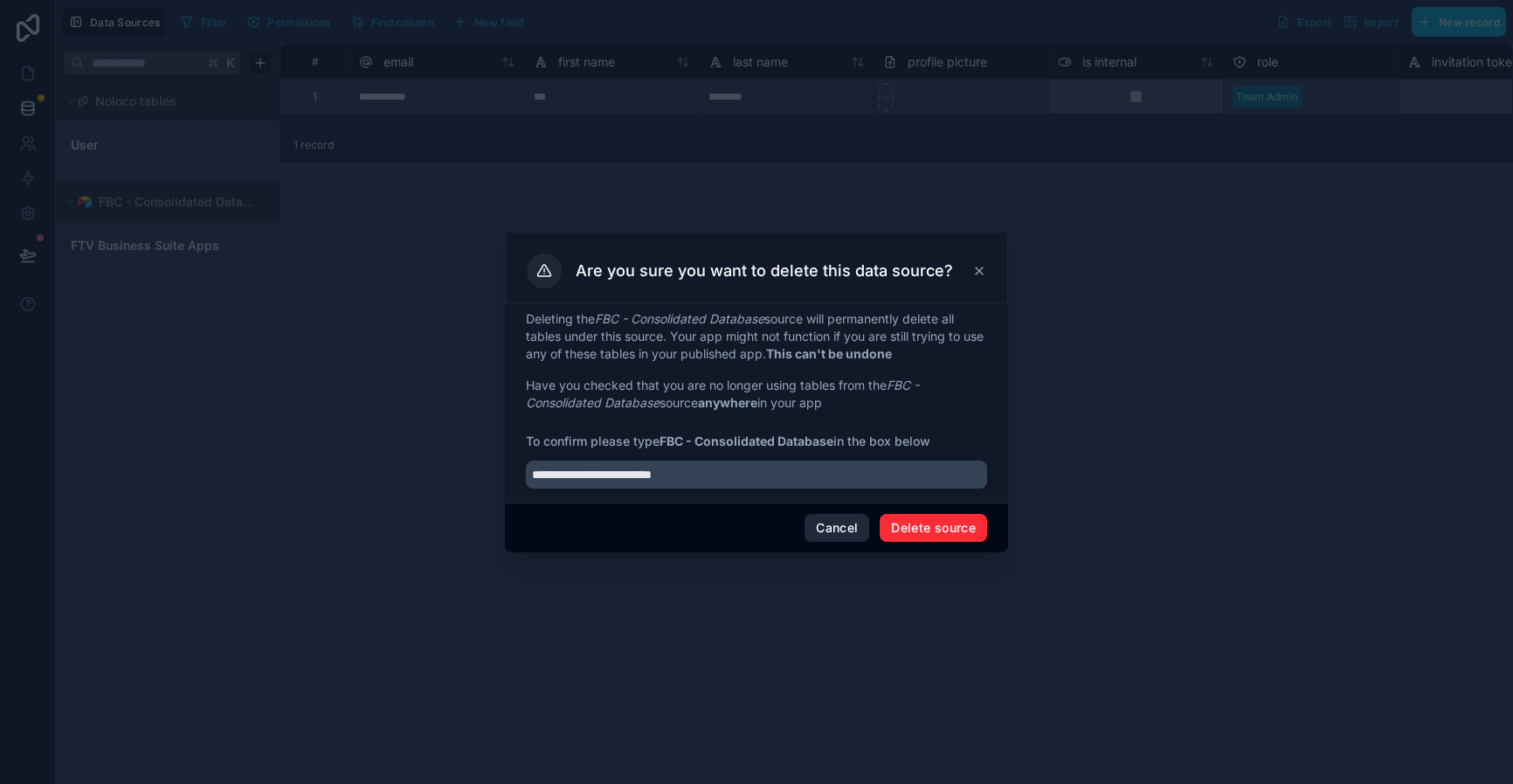
click at [831, 535] on button "Cancel" at bounding box center [836, 527] width 65 height 28
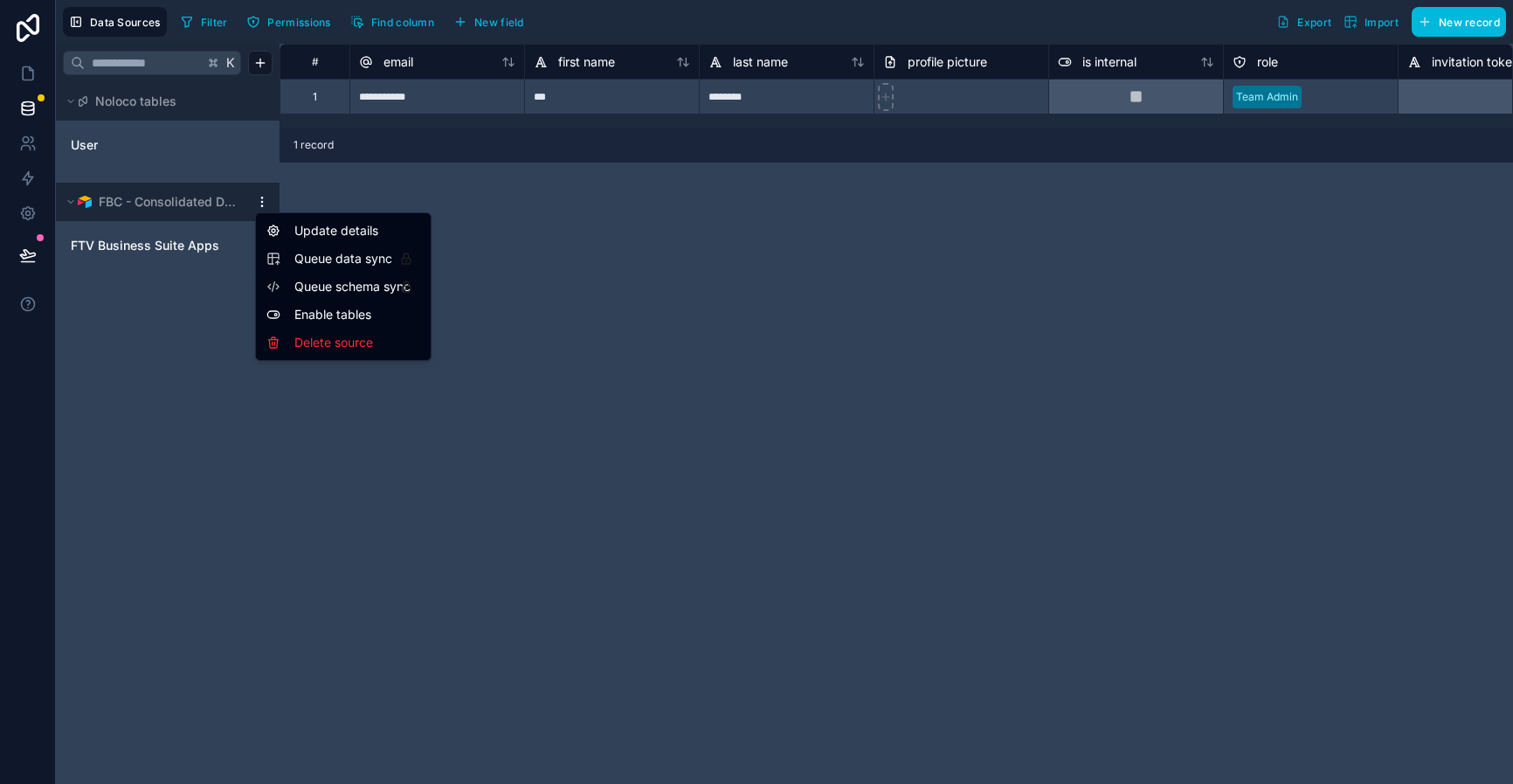
click at [263, 202] on html "**********" at bounding box center [756, 392] width 1513 height 784
click at [637, 238] on html "**********" at bounding box center [756, 392] width 1513 height 784
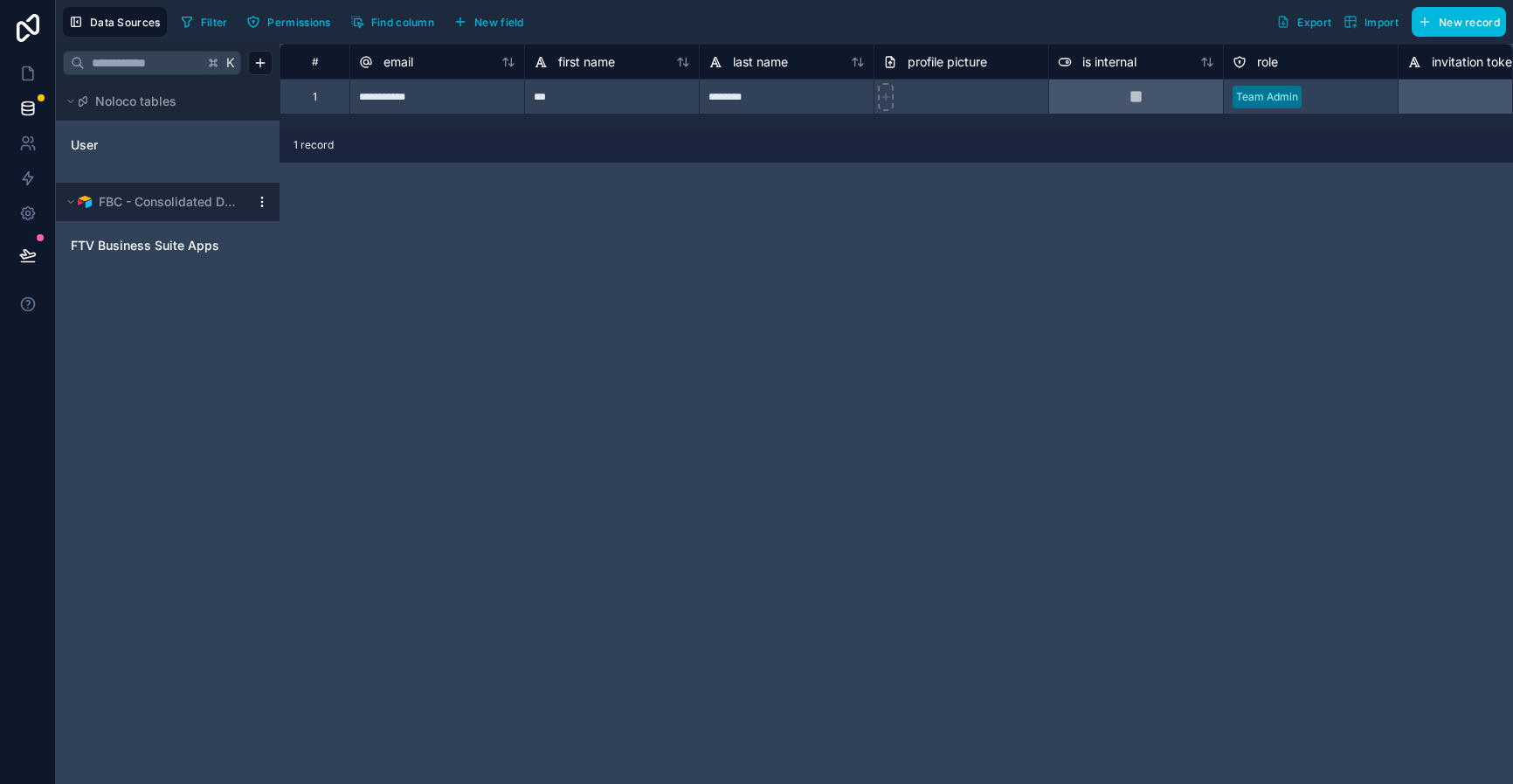
click at [226, 22] on span "Filter" at bounding box center [214, 22] width 28 height 13
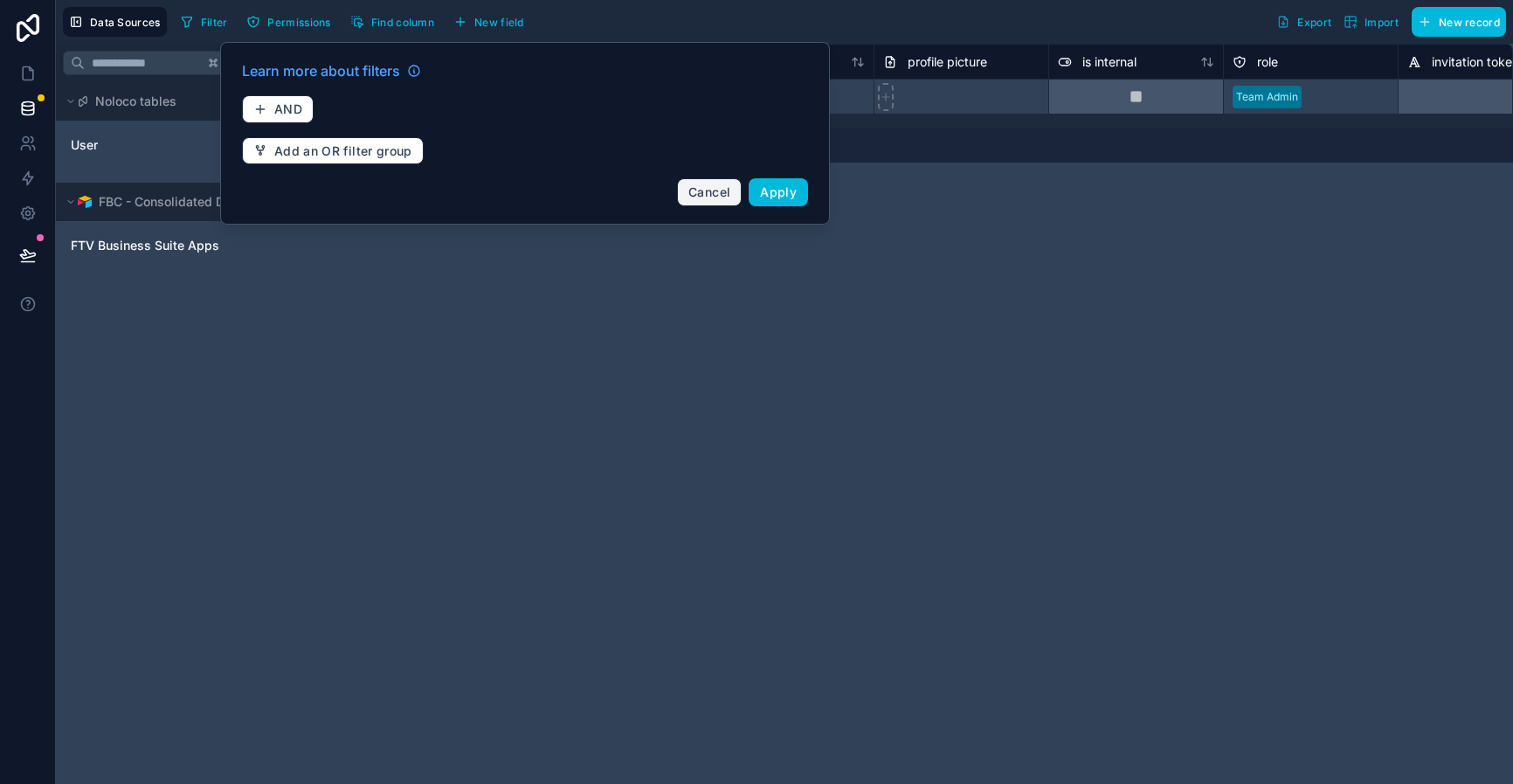
click at [687, 191] on button "Cancel" at bounding box center [709, 192] width 65 height 28
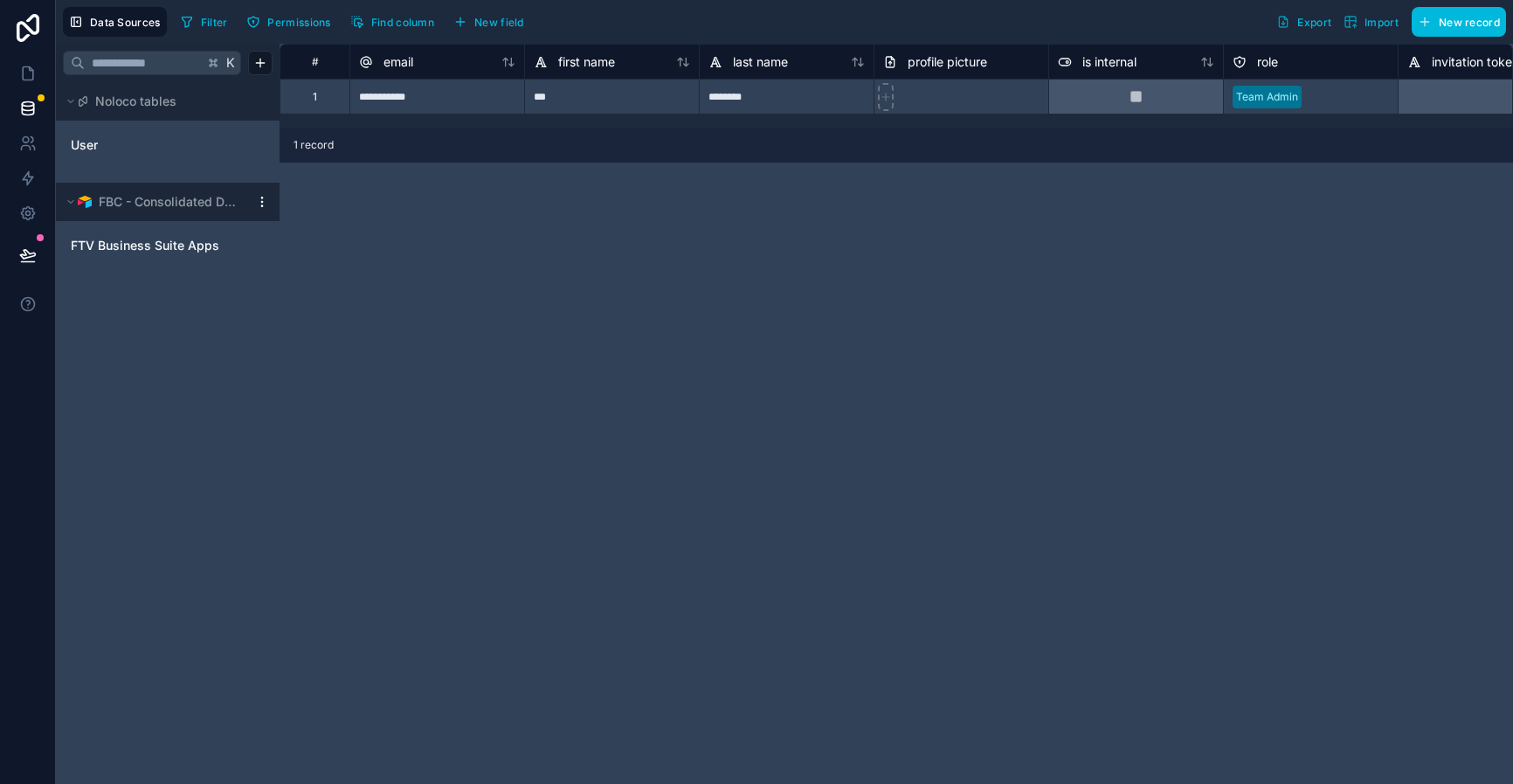
click at [290, 17] on span "Permissions" at bounding box center [298, 22] width 63 height 13
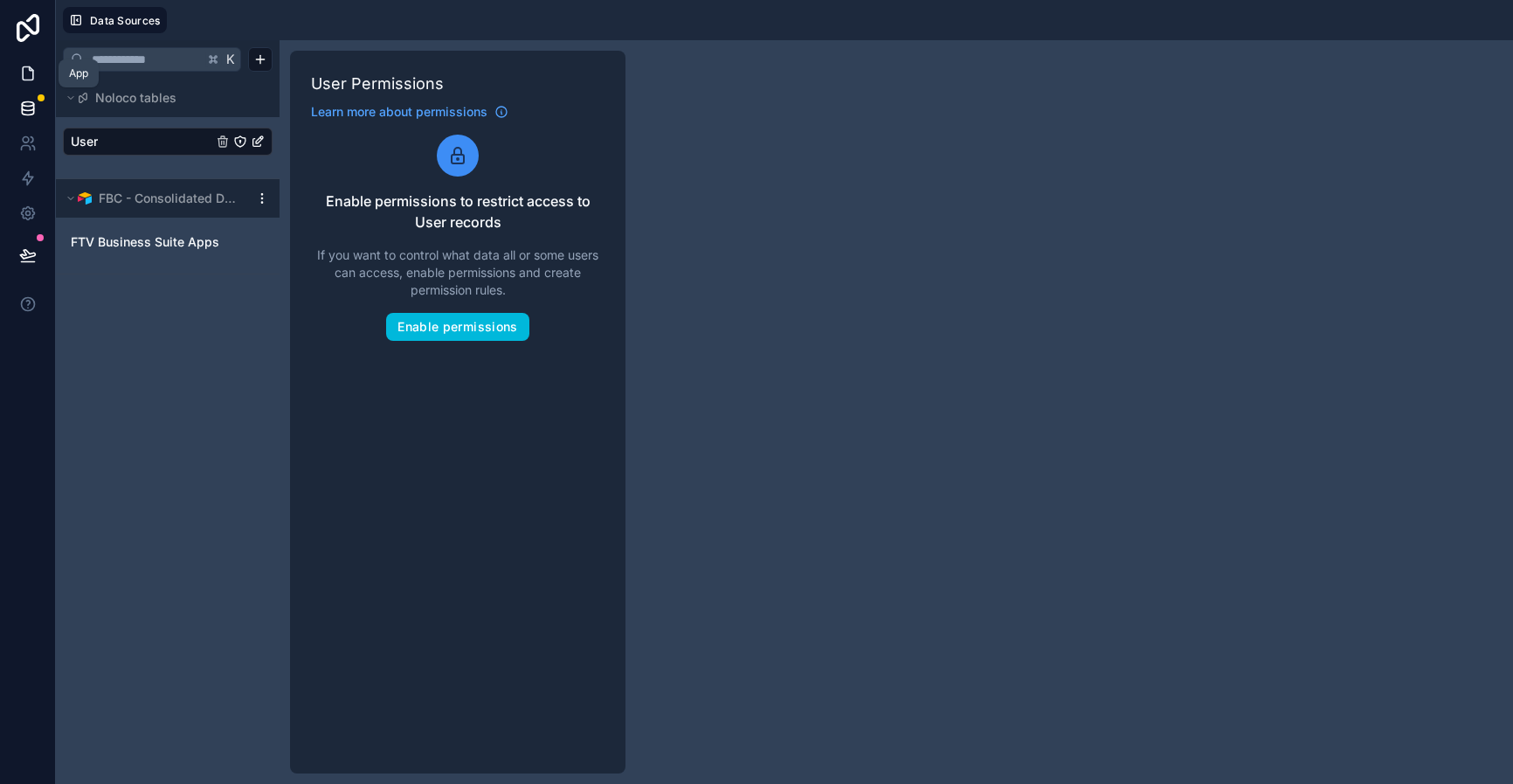
click at [23, 69] on icon at bounding box center [28, 74] width 18 height 18
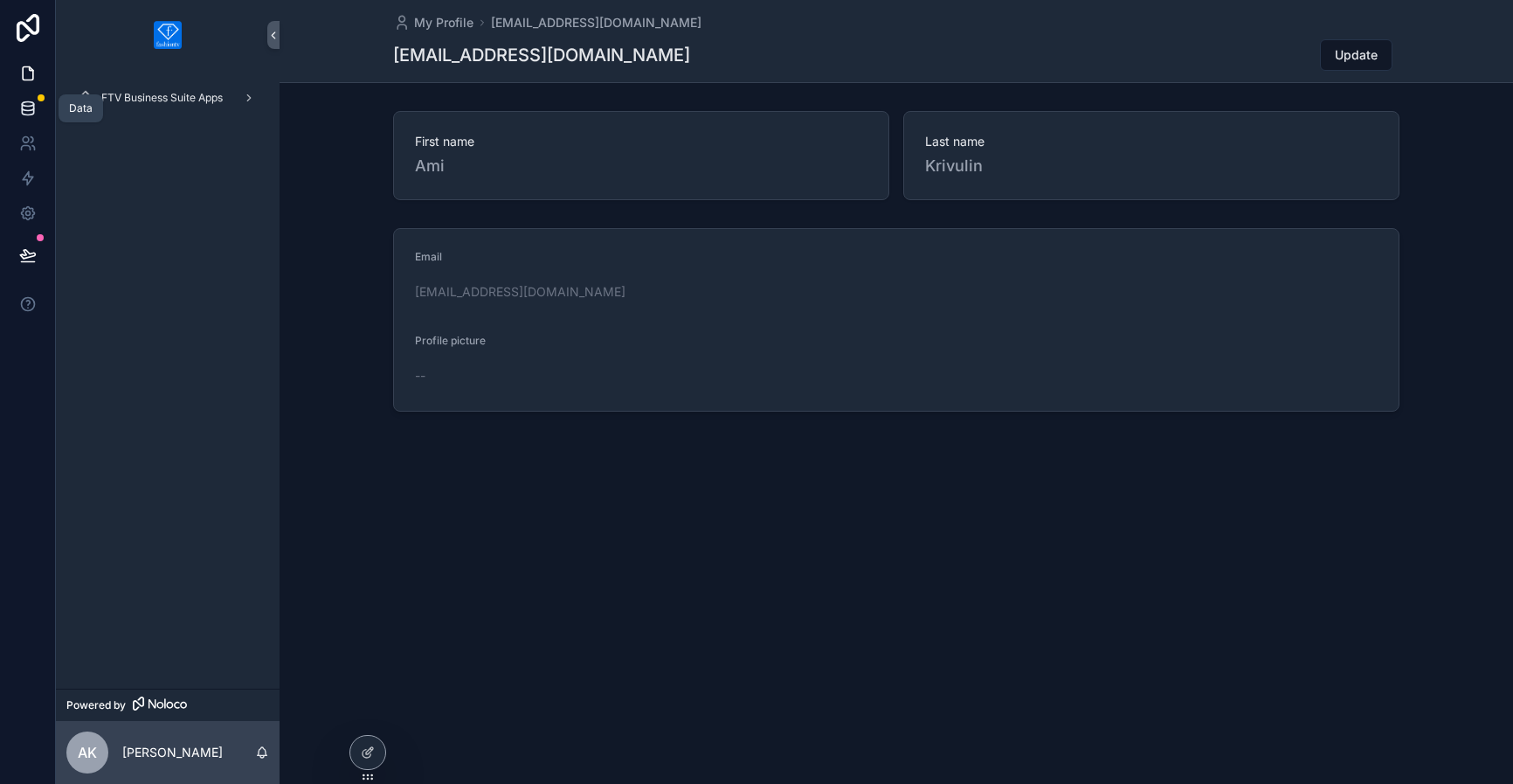
click at [34, 100] on icon at bounding box center [28, 108] width 18 height 18
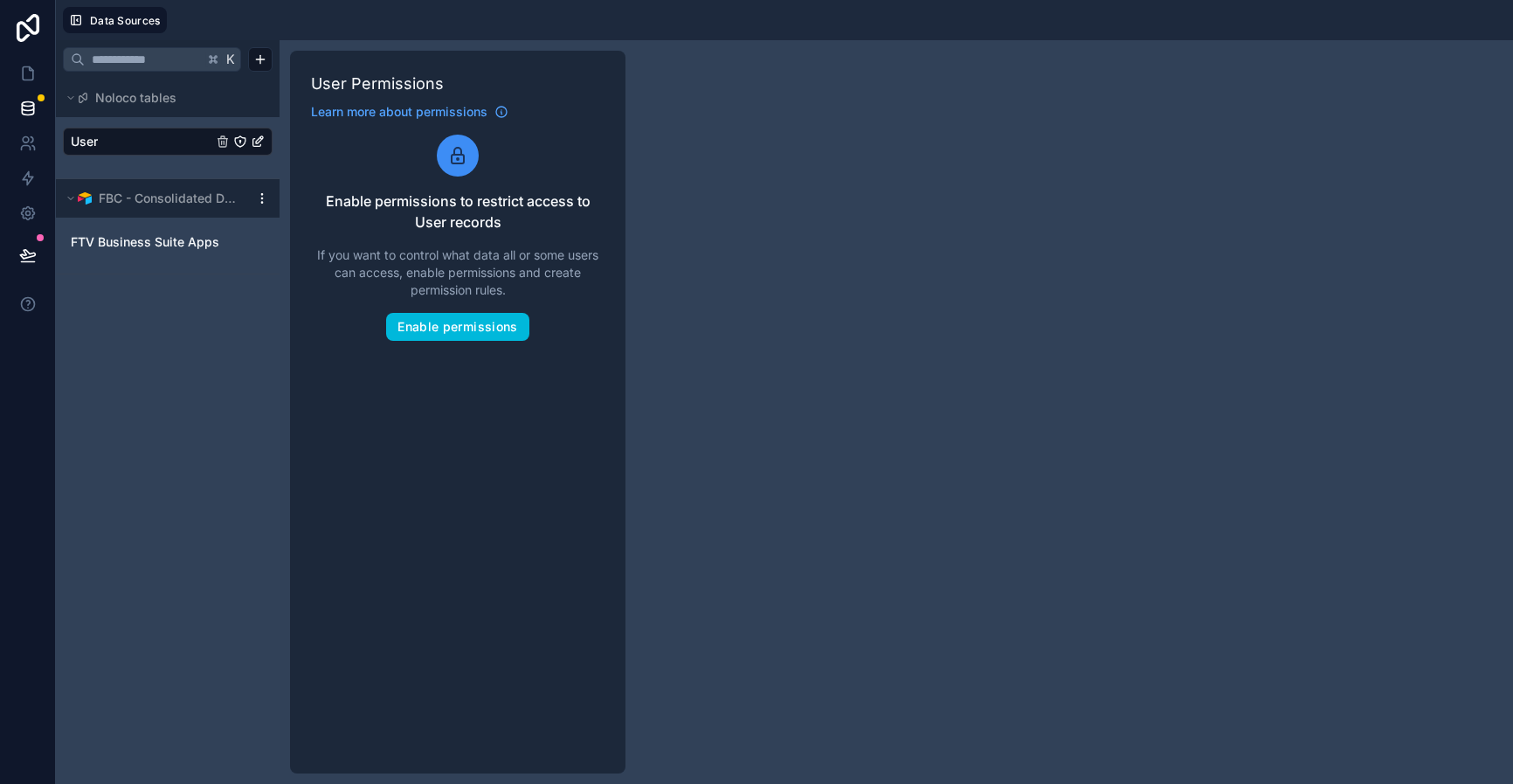
click at [171, 185] on div "FBC - Consolidated Database" at bounding box center [168, 198] width 224 height 38
click at [158, 203] on span "FBC - Consolidated Database" at bounding box center [169, 199] width 141 height 18
click at [135, 197] on span "FBC - Consolidated Database" at bounding box center [169, 199] width 141 height 18
click at [102, 241] on span "FTV Business Suite Apps" at bounding box center [145, 242] width 148 height 18
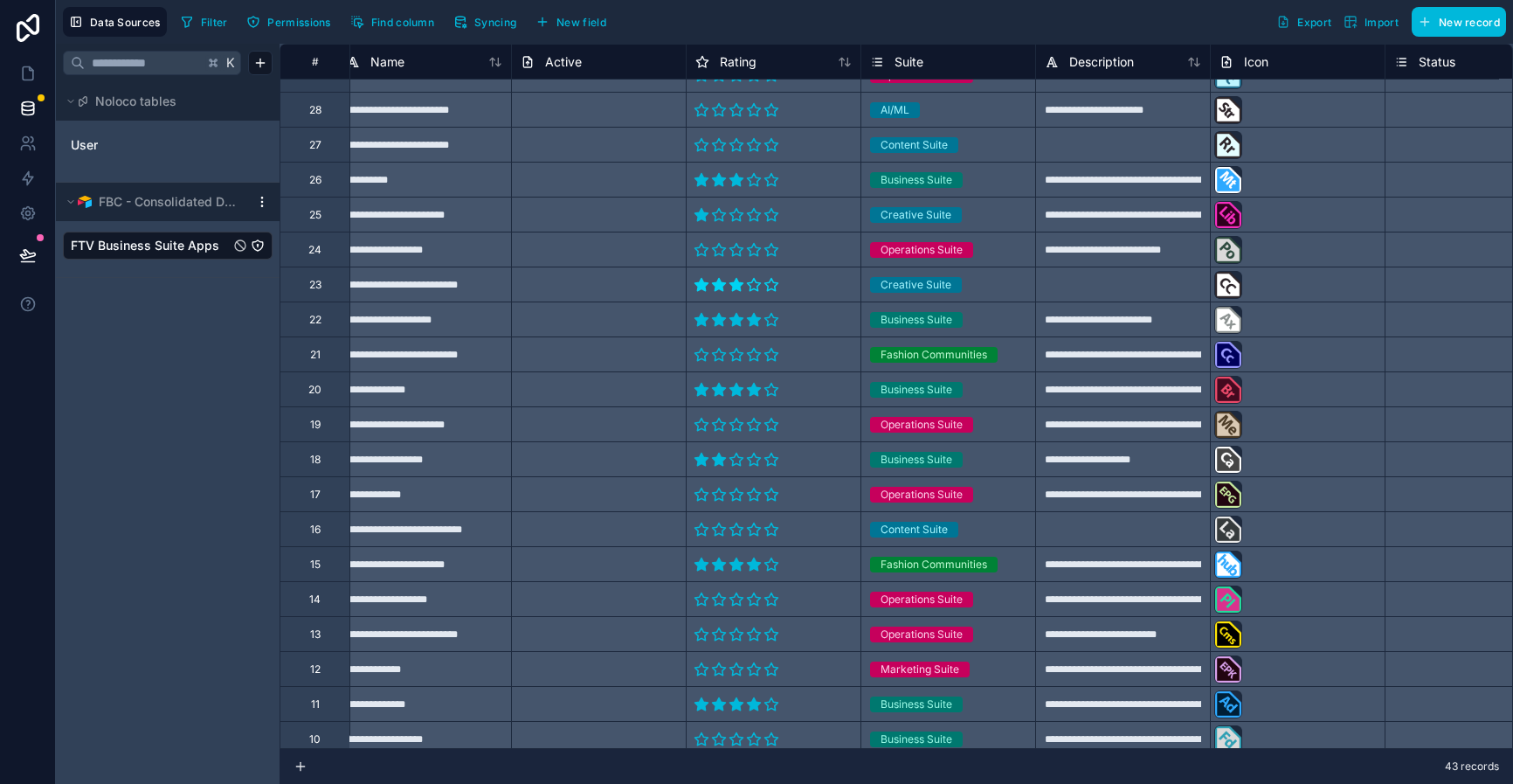
scroll to position [511, 0]
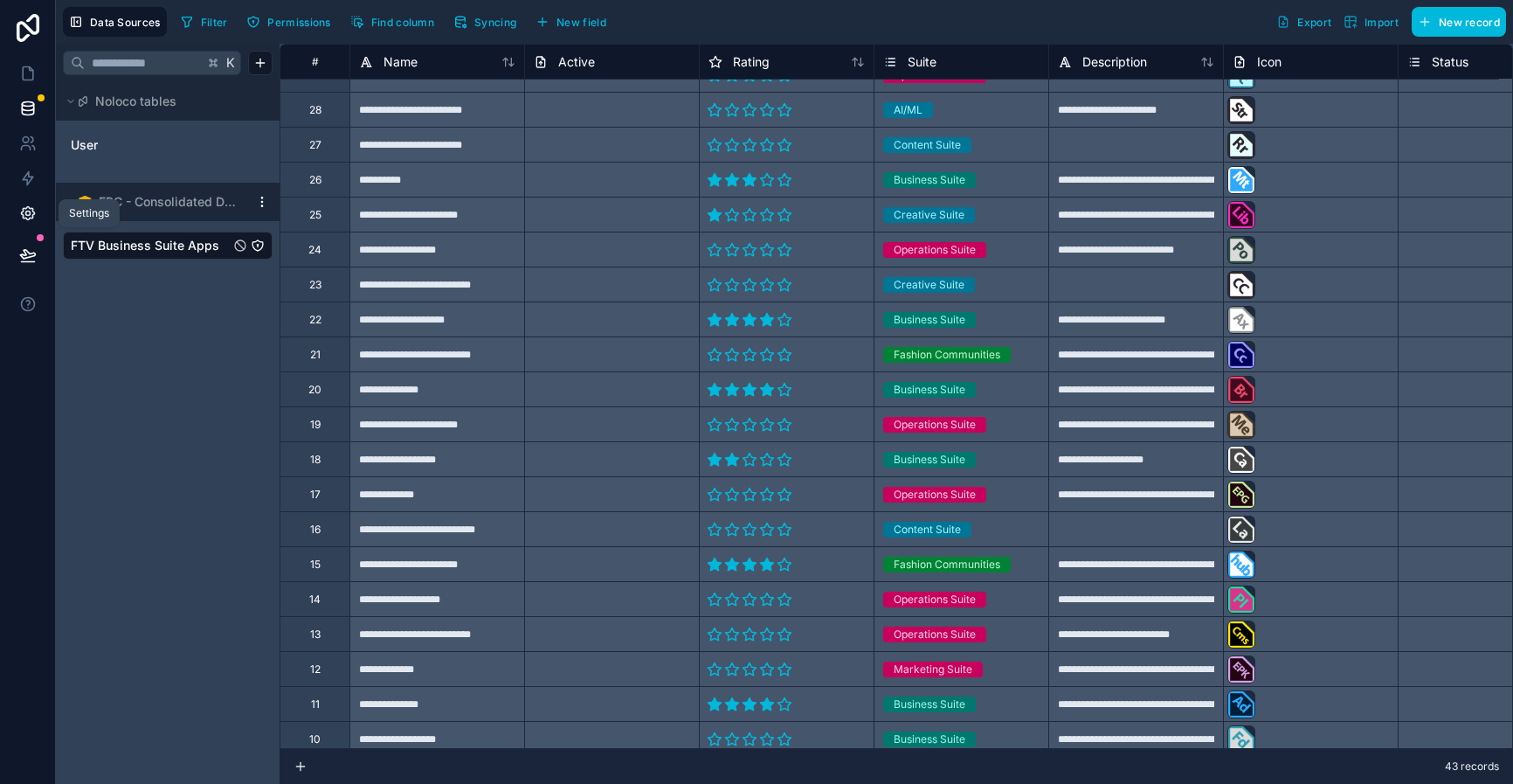
click at [29, 215] on icon at bounding box center [28, 213] width 18 height 18
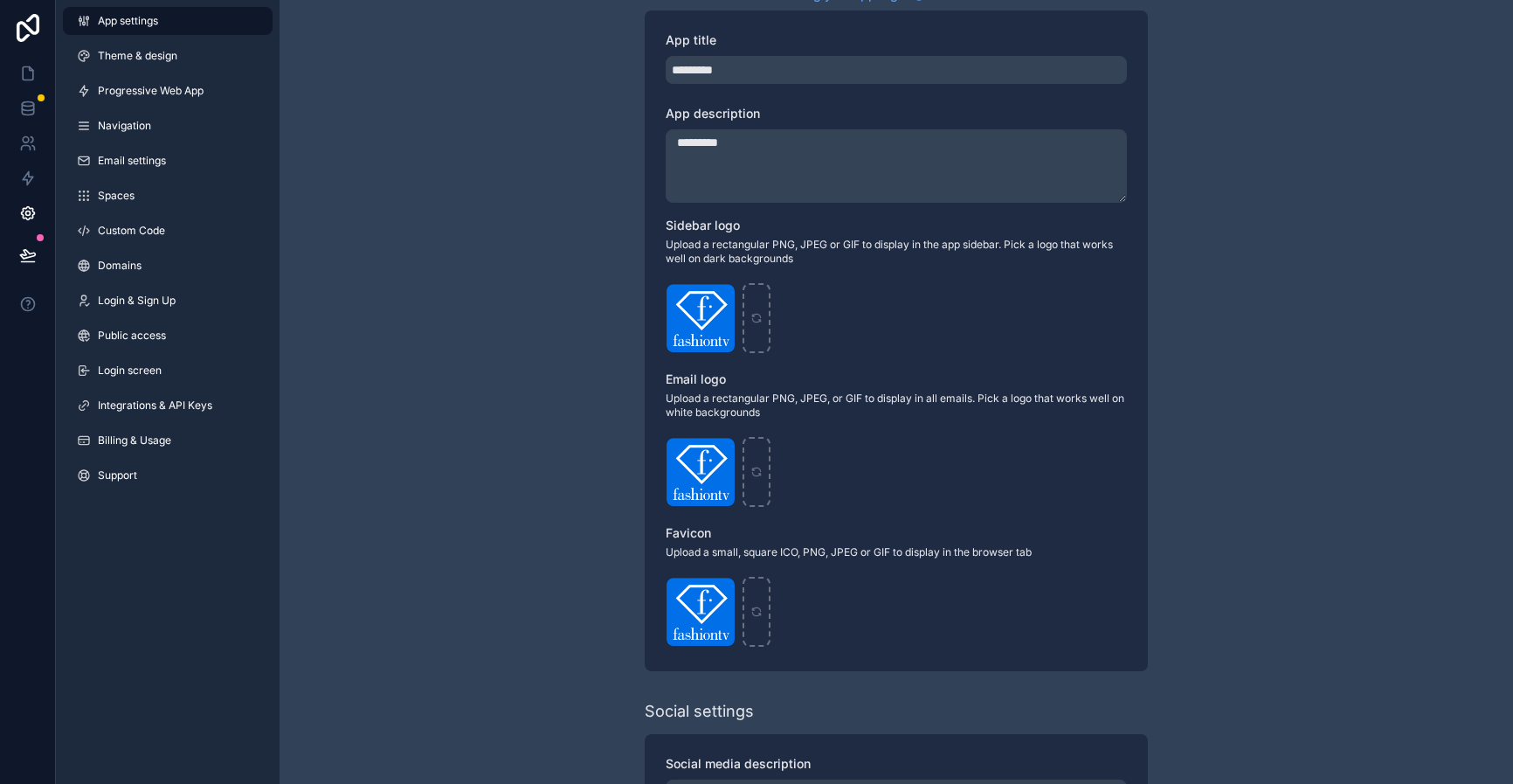
scroll to position [569, 0]
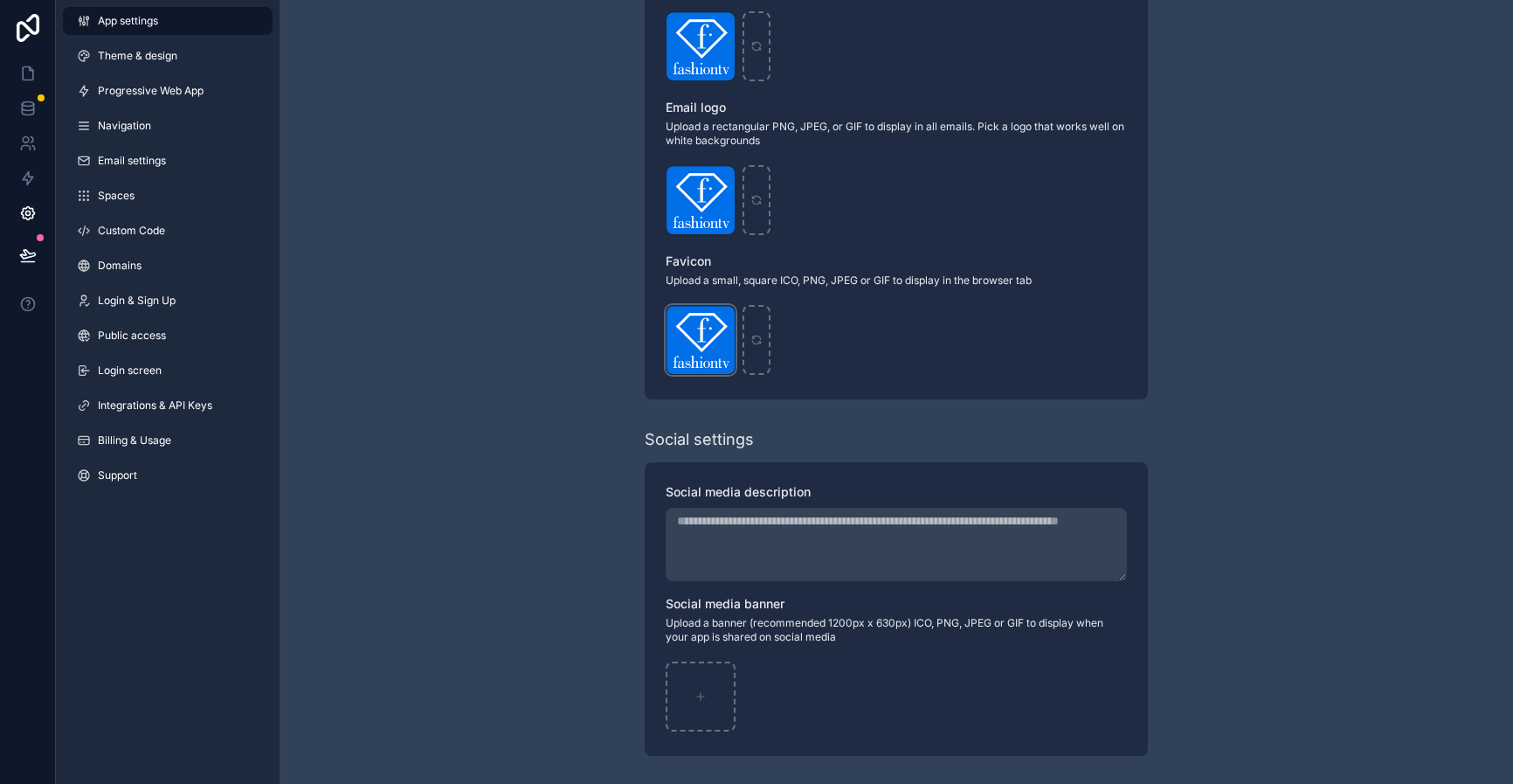
click at [0, 0] on div "scrollable content" at bounding box center [0, 0] width 0 height 0
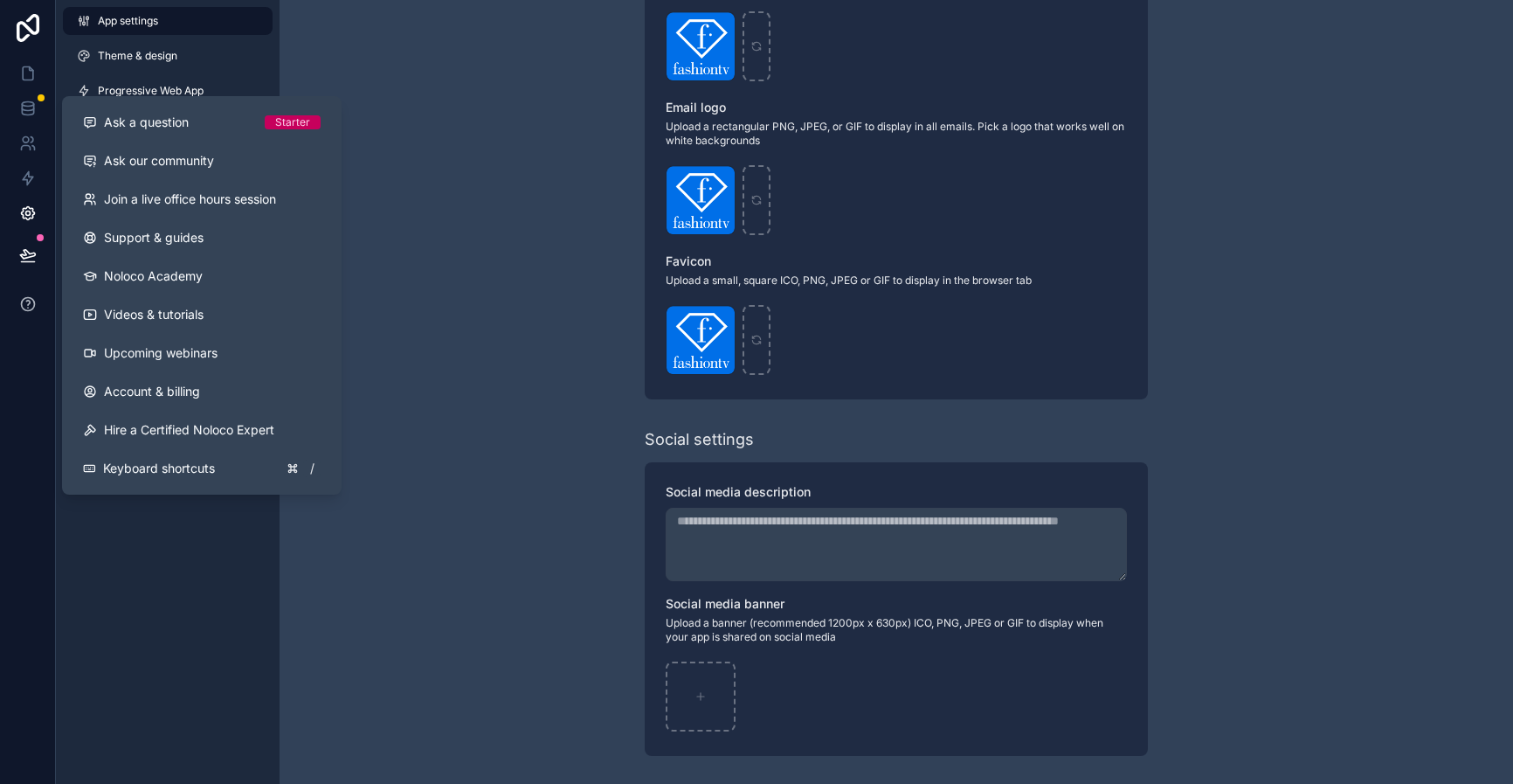
click at [22, 298] on icon at bounding box center [28, 304] width 13 height 13
click at [470, 162] on div "Live mode Learn more about live mode Turn on live-mode to allow your users to l…" at bounding box center [896, 107] width 1233 height 1352
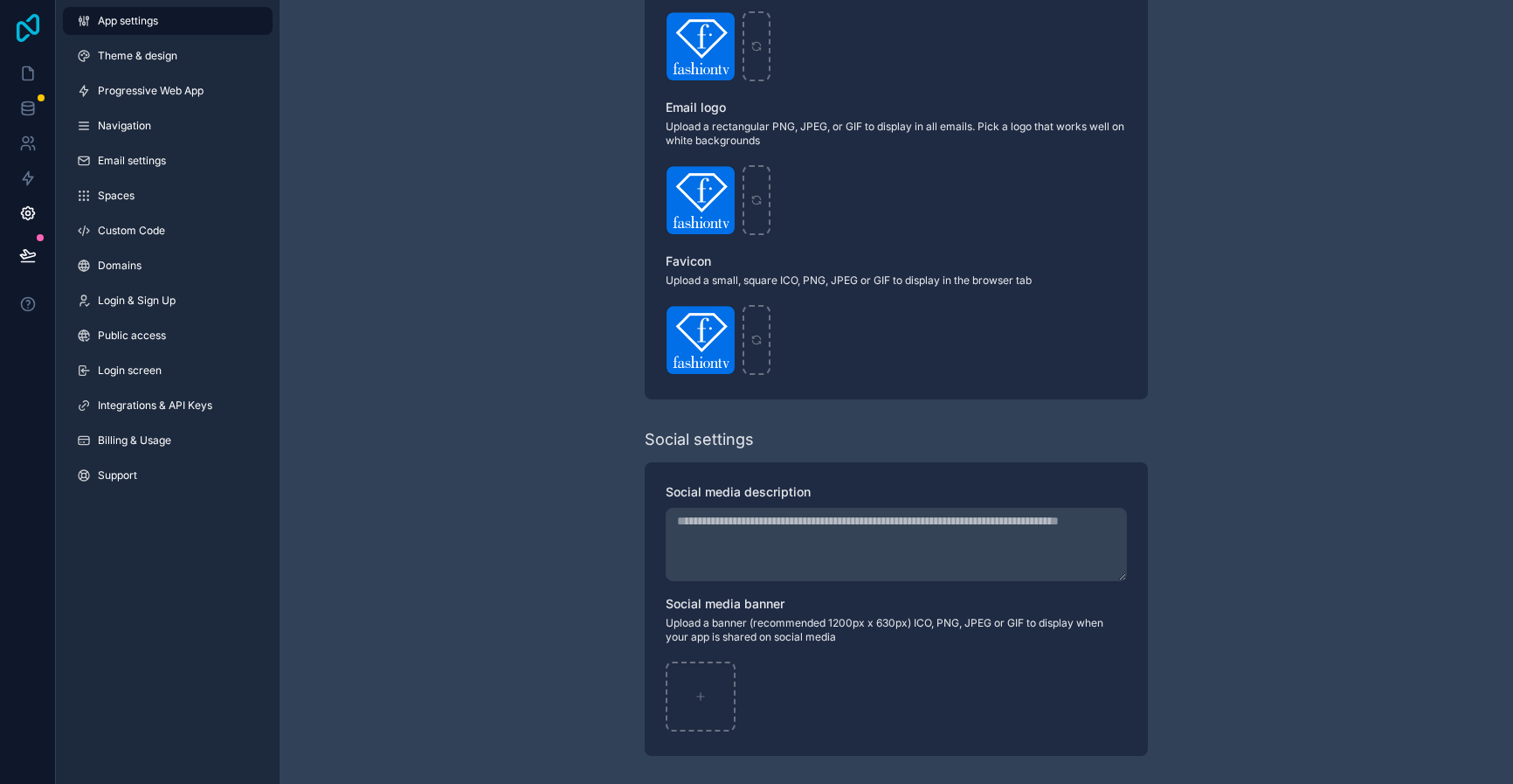
click at [17, 28] on icon at bounding box center [28, 28] width 23 height 28
